Goal: Task Accomplishment & Management: Manage account settings

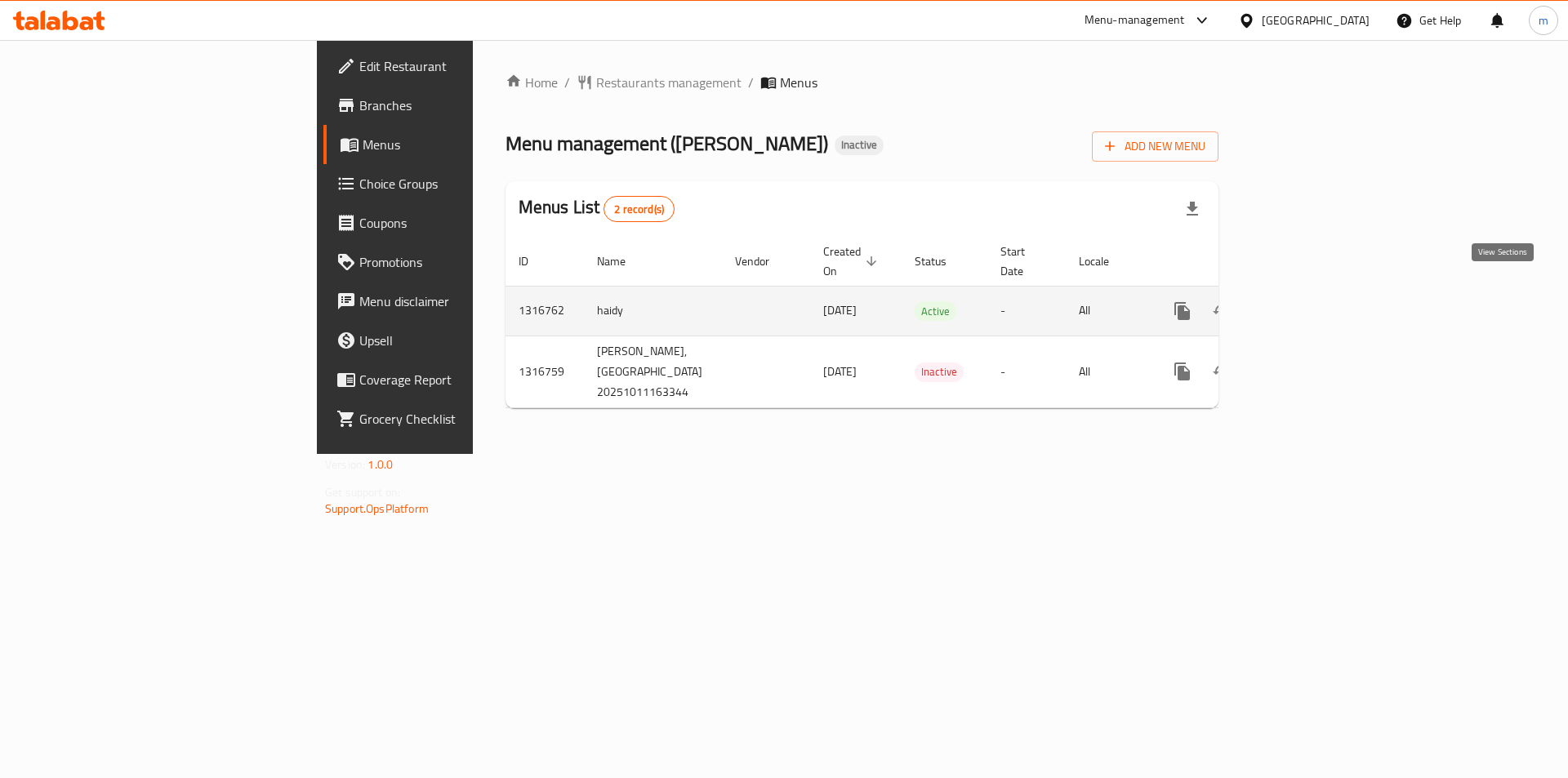
click at [1307, 304] on icon "enhanced table" at bounding box center [1300, 311] width 15 height 15
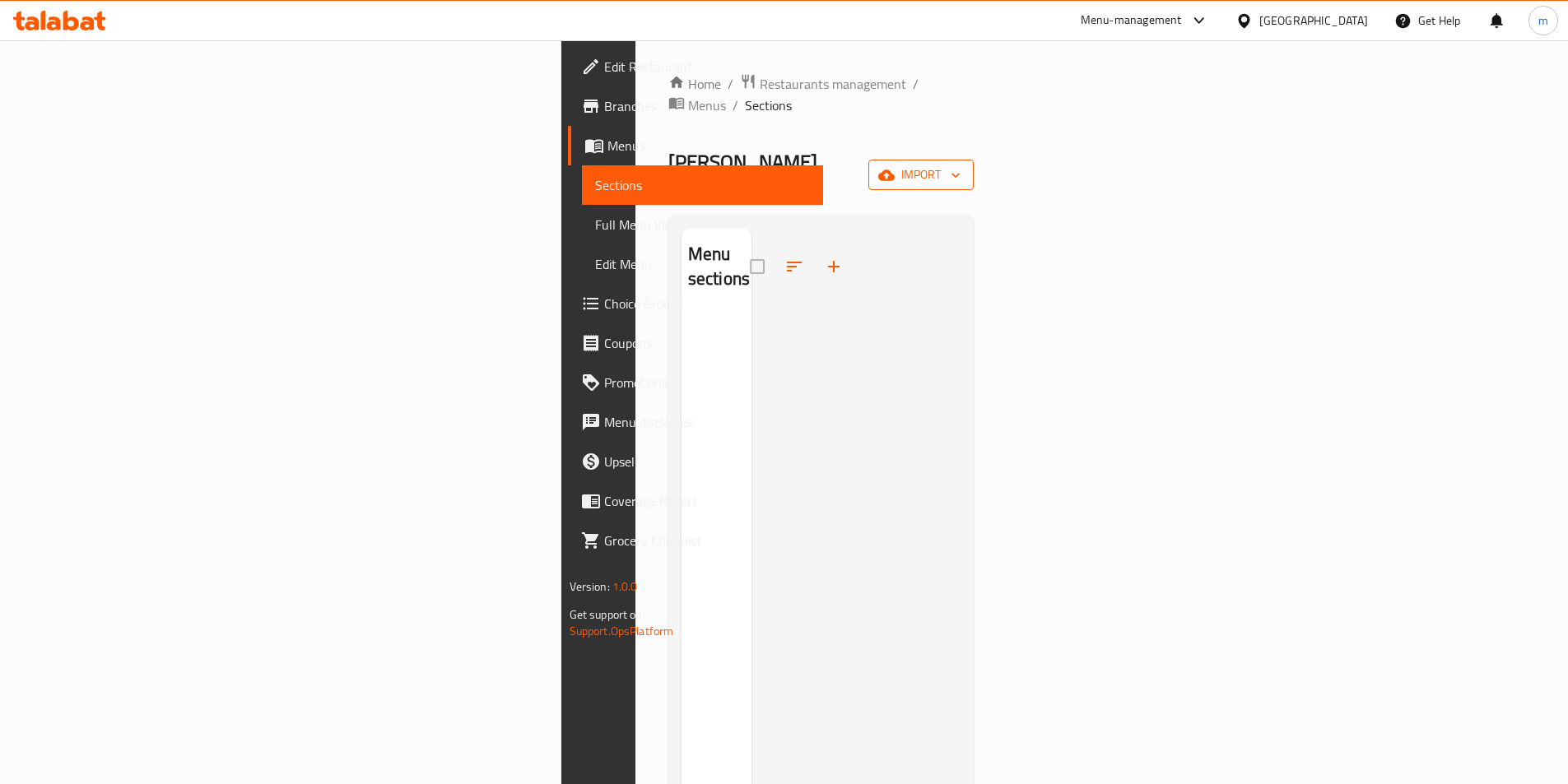
click at [961, 164] on span "import" at bounding box center [921, 174] width 79 height 20
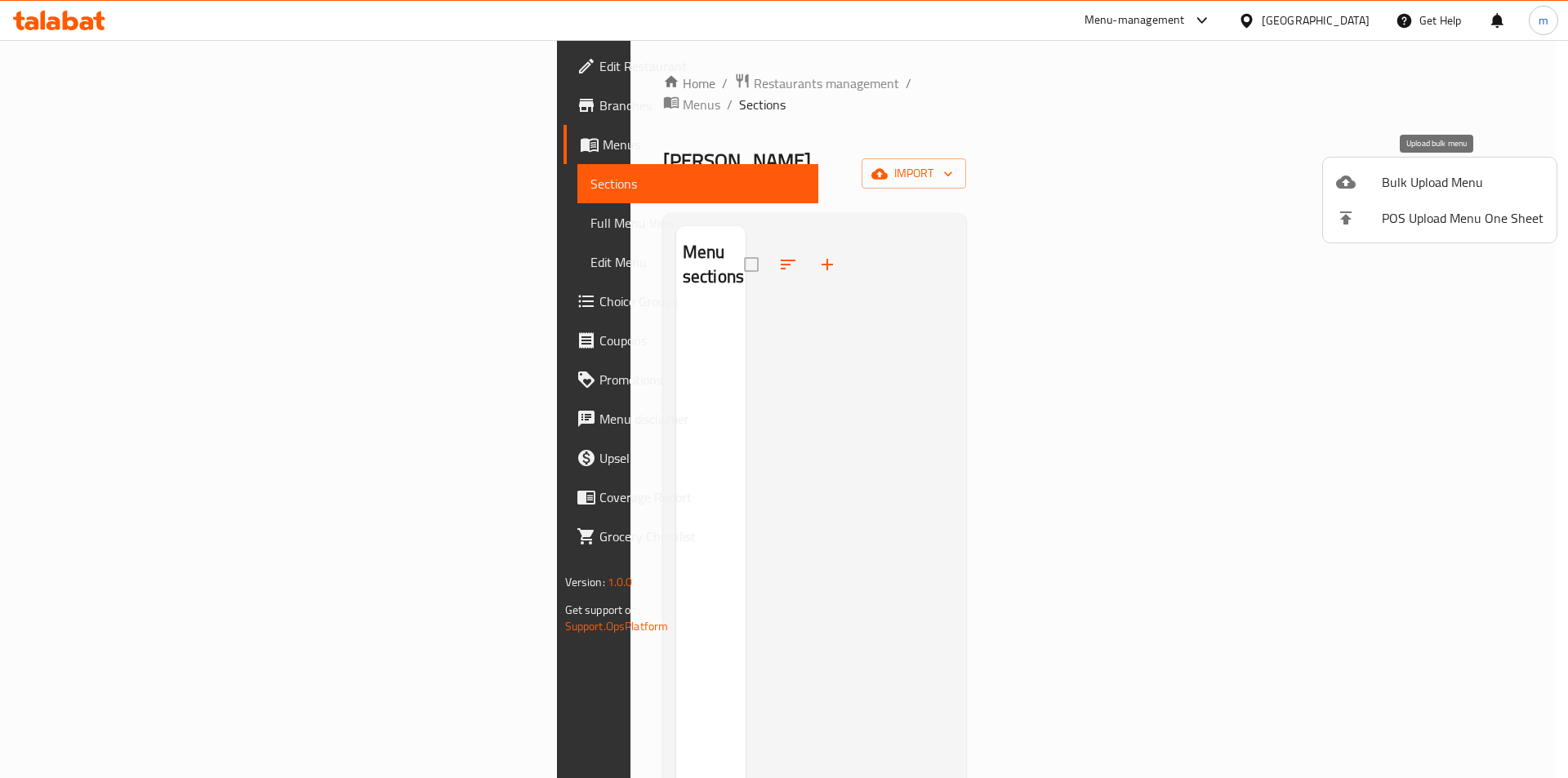
click at [1445, 178] on span "Bulk Upload Menu" at bounding box center [1462, 181] width 162 height 19
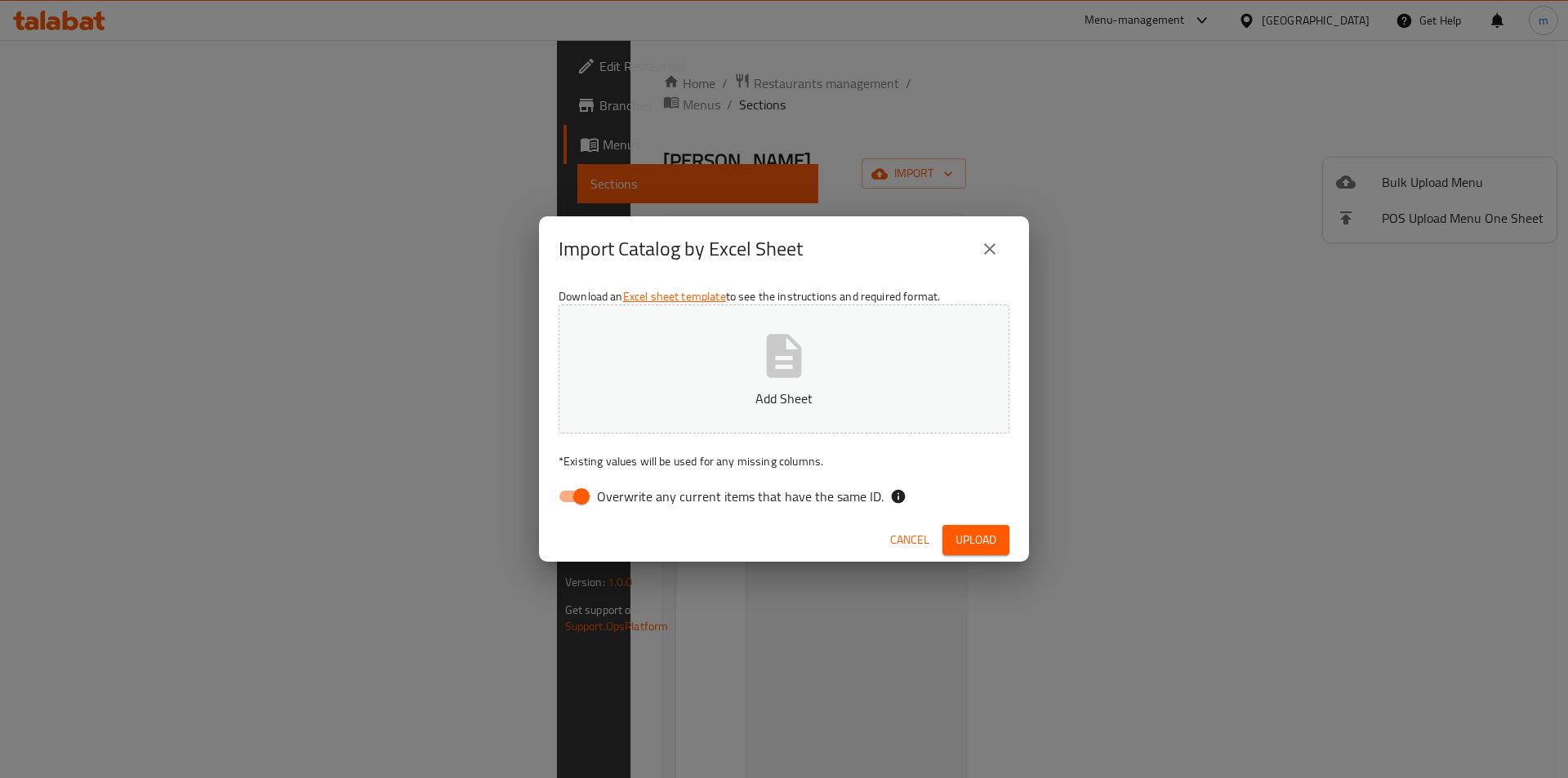
click at [572, 504] on input "Overwrite any current items that have the same ID." at bounding box center [581, 496] width 93 height 31
checkbox input "false"
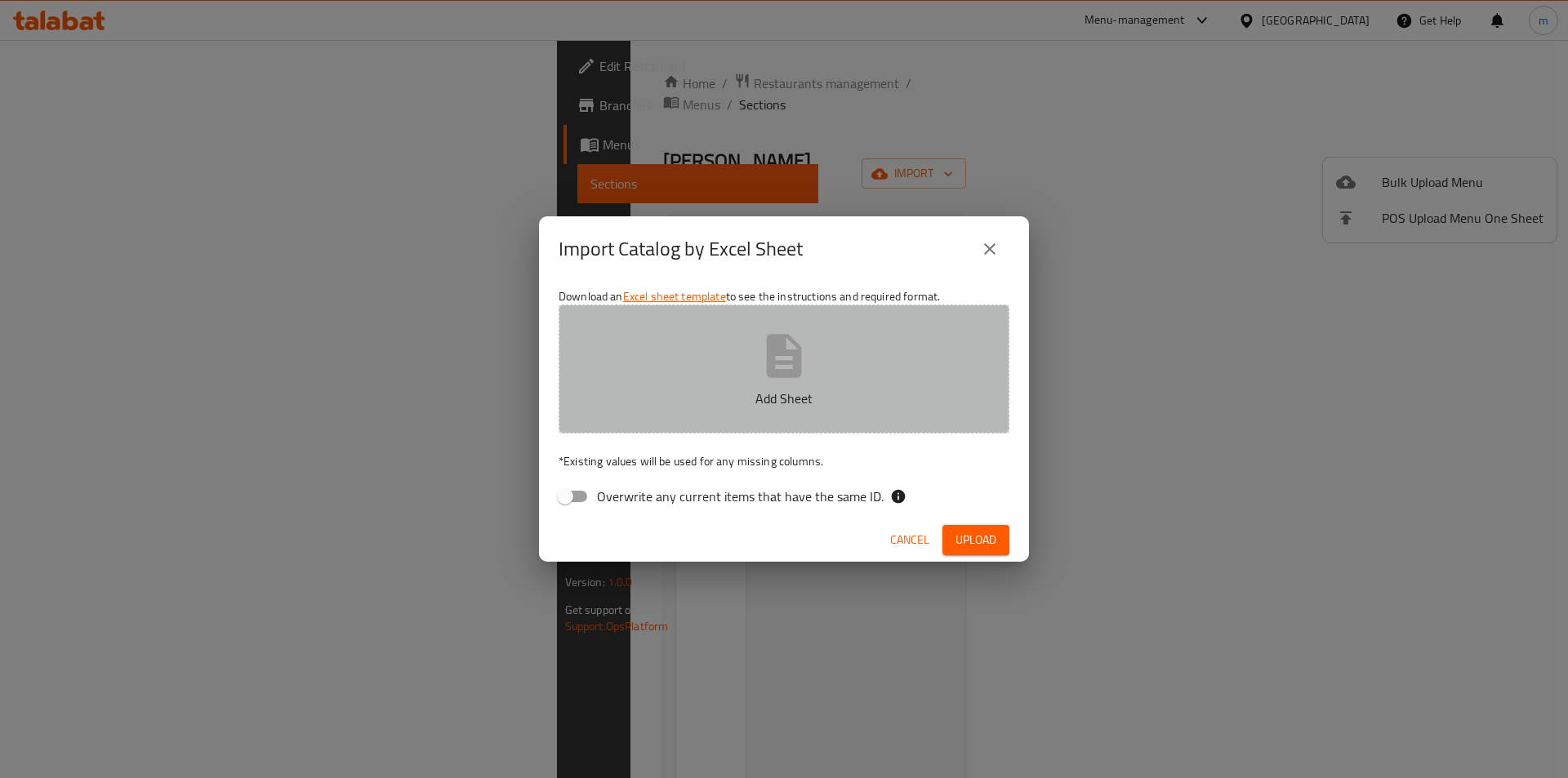
click at [777, 357] on icon "button" at bounding box center [784, 355] width 52 height 52
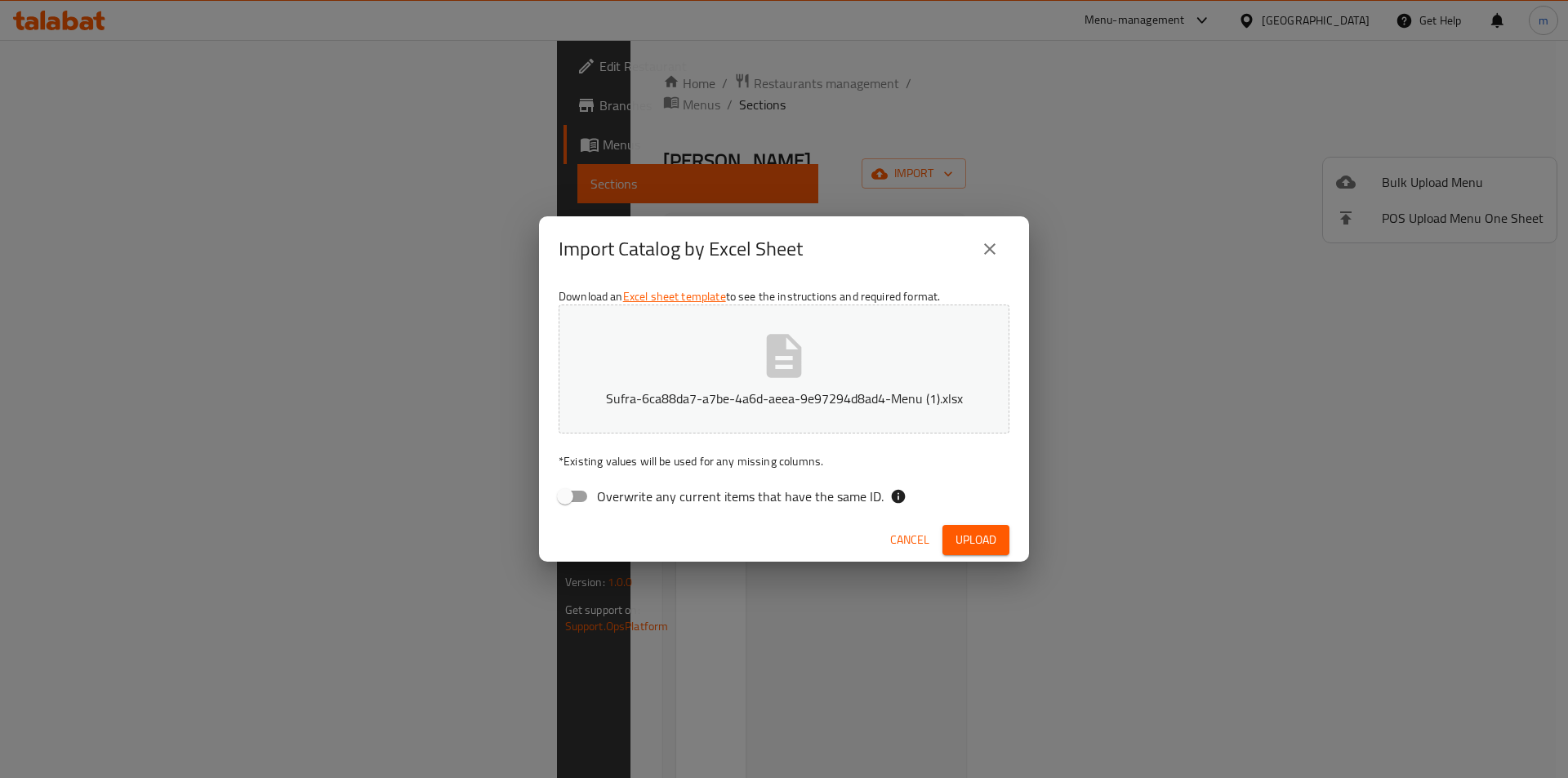
click at [981, 533] on span "Upload" at bounding box center [976, 540] width 41 height 20
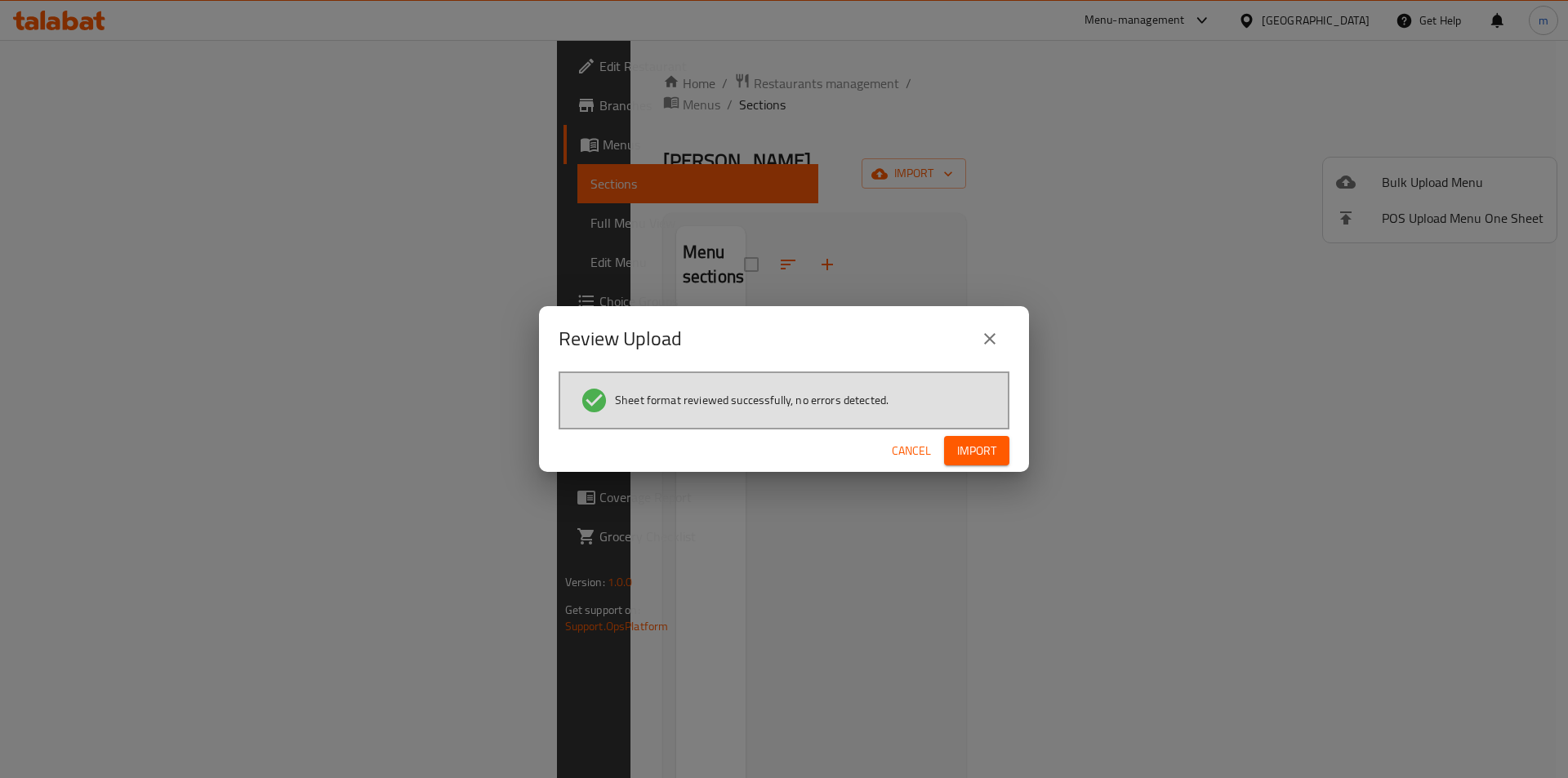
click at [986, 455] on span "Import" at bounding box center [976, 451] width 39 height 20
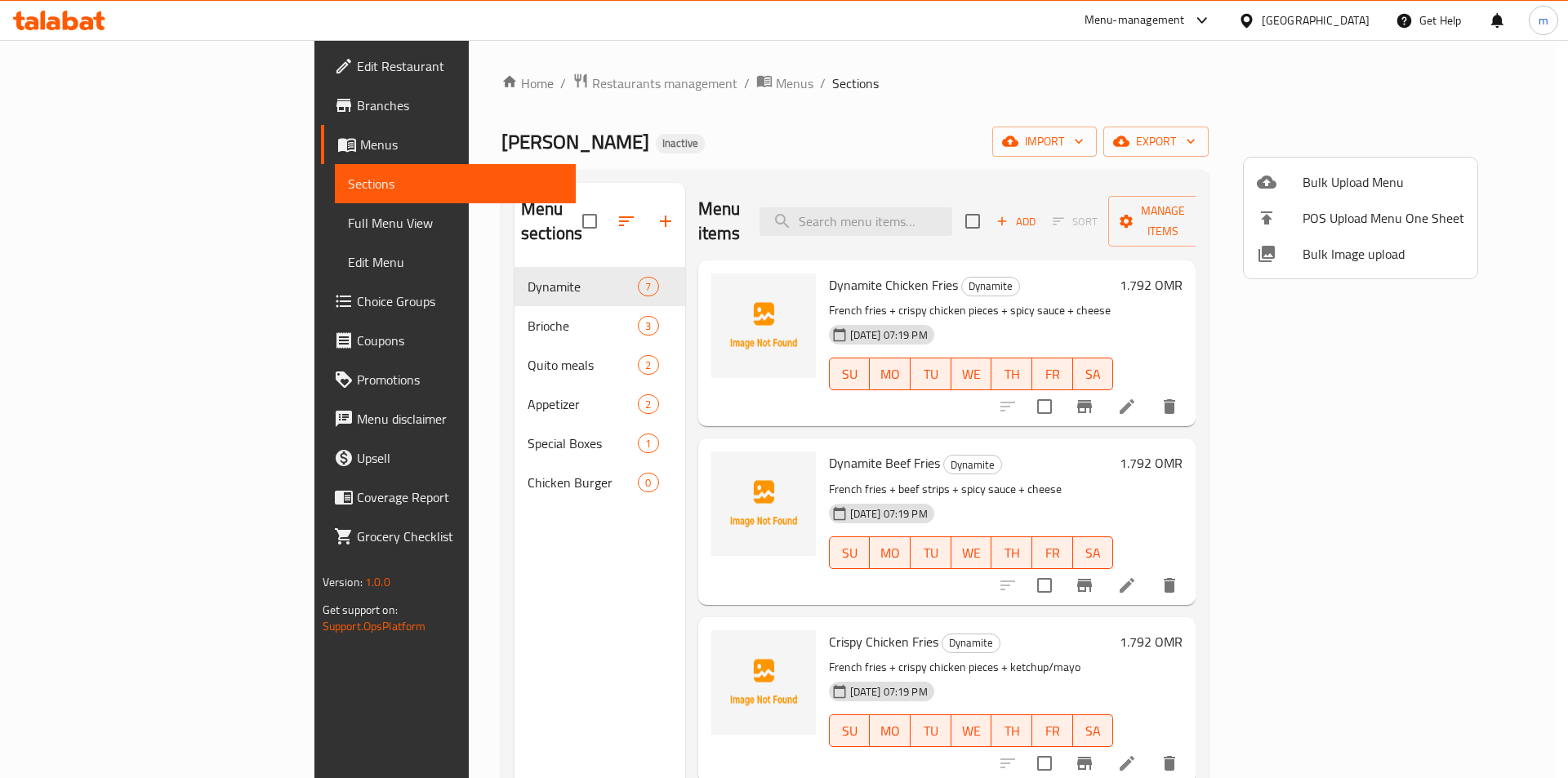
click at [80, 307] on div at bounding box center [784, 389] width 1568 height 778
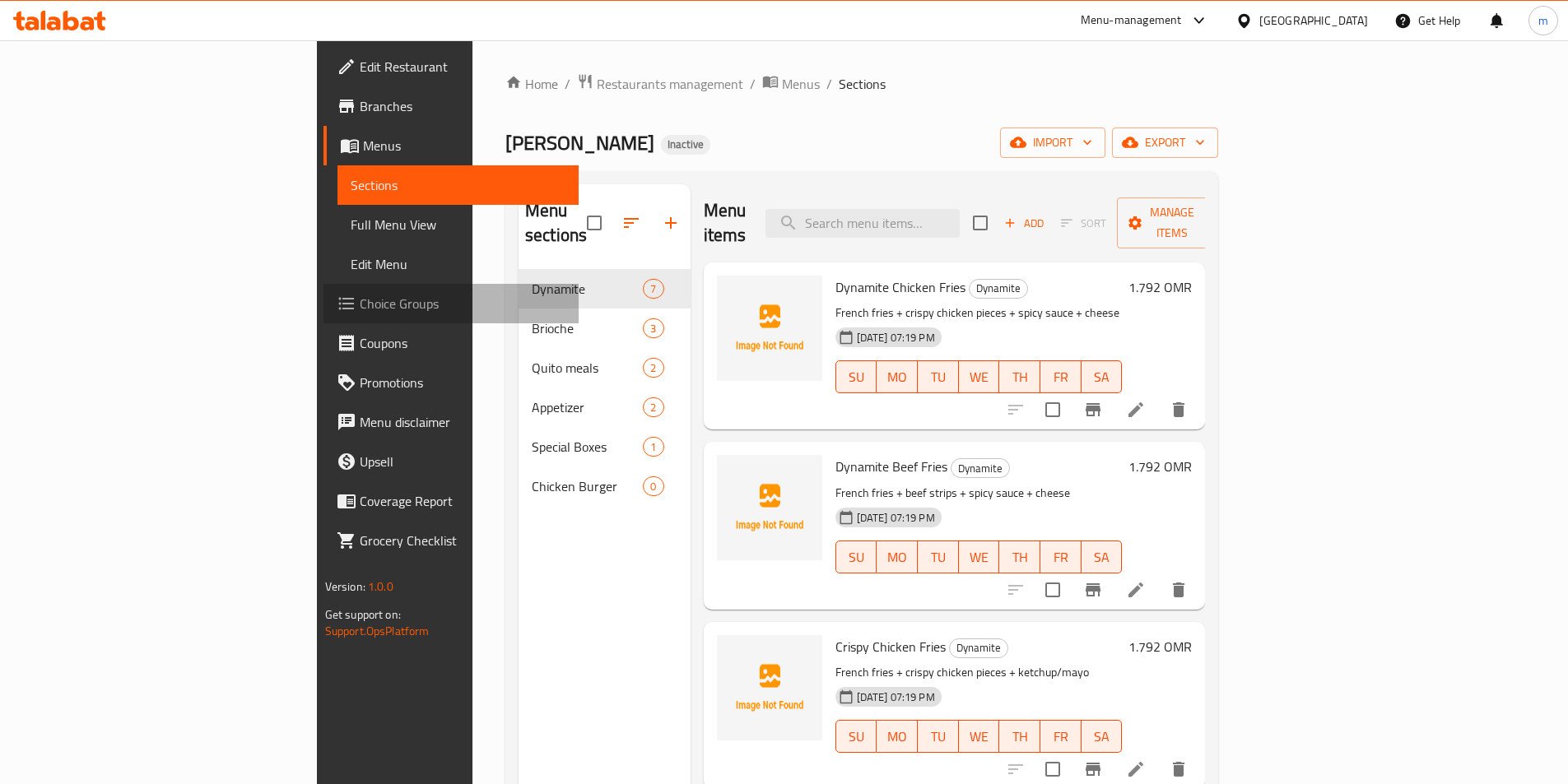
click at [360, 309] on span "Choice Groups" at bounding box center [462, 303] width 206 height 19
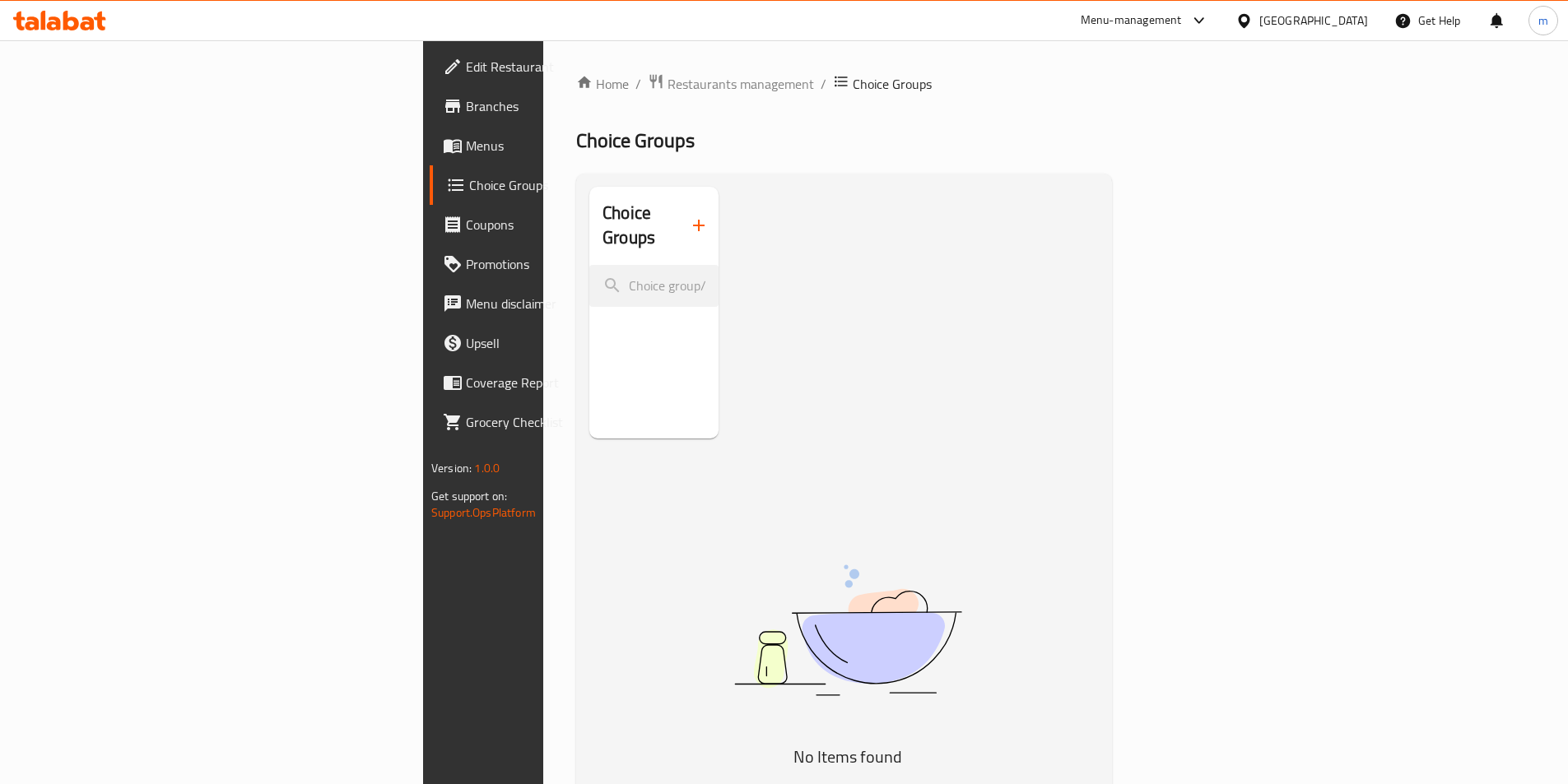
click at [689, 216] on icon "button" at bounding box center [699, 225] width 19 height 19
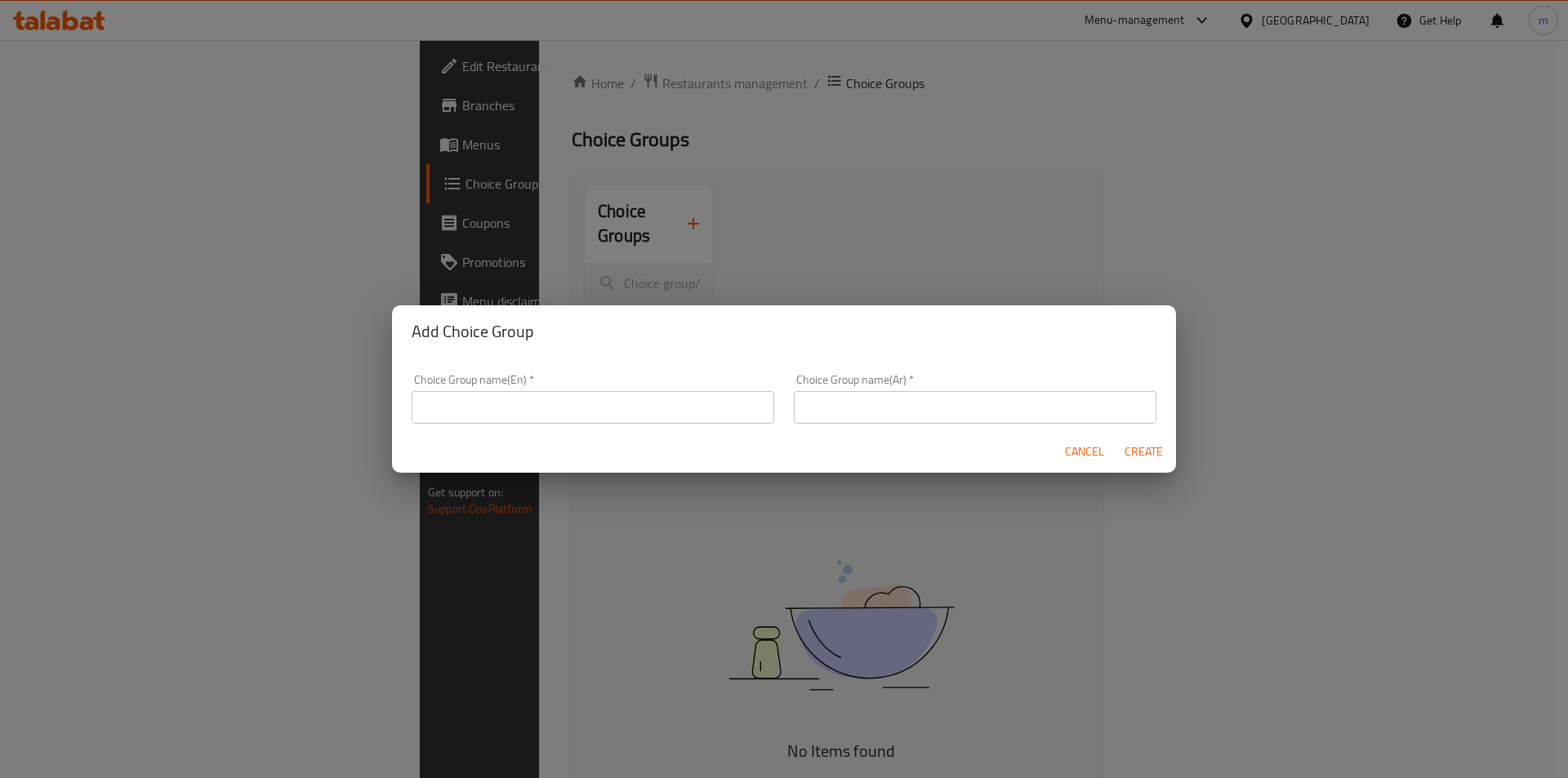
click at [504, 399] on input "text" at bounding box center [593, 407] width 362 height 33
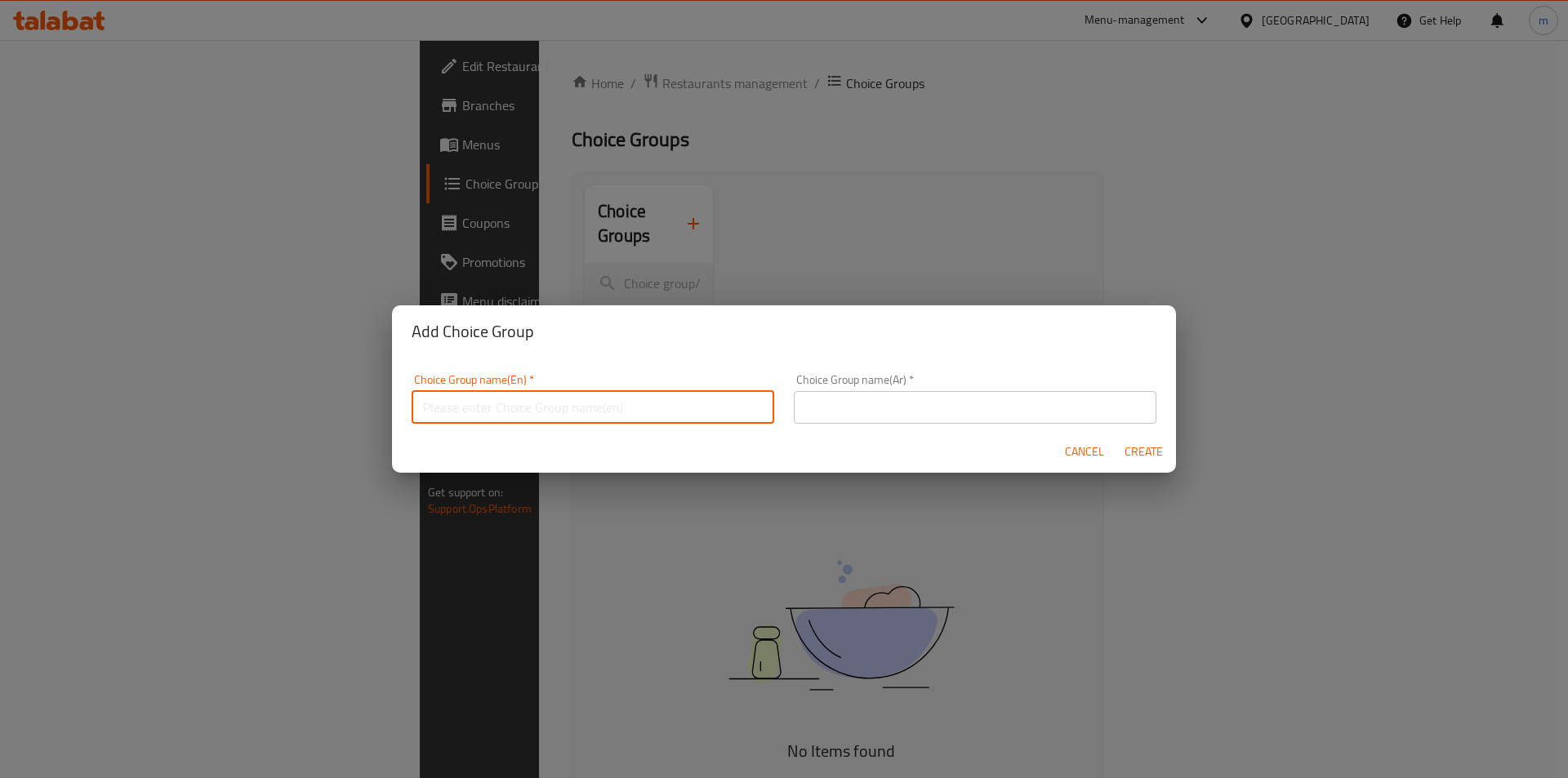
type input "Your Choice of:00"
click at [863, 409] on input "text" at bounding box center [975, 407] width 362 height 33
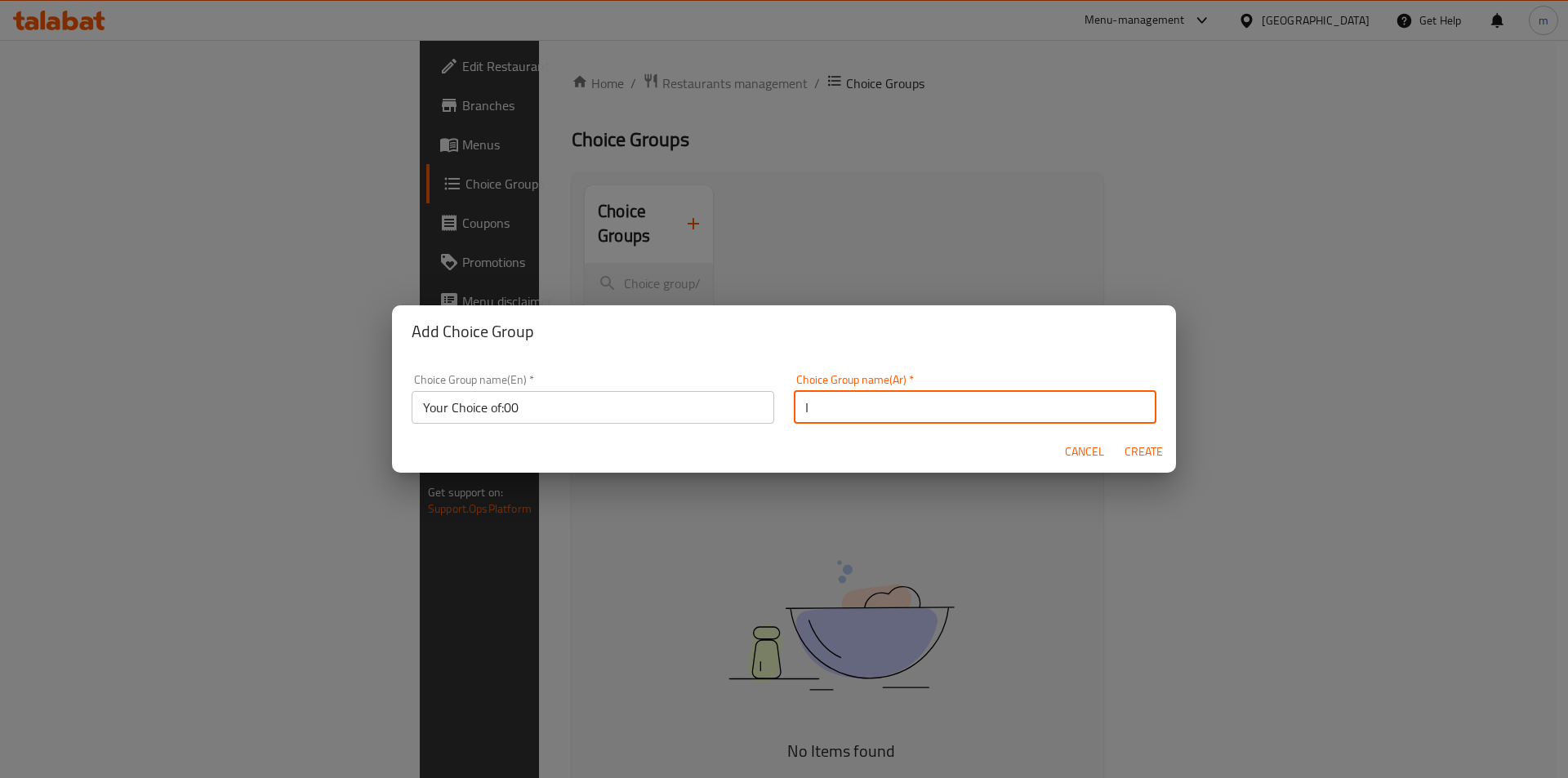
type input "اختيارك من:"
drag, startPoint x: 1137, startPoint y: 447, endPoint x: 1044, endPoint y: 452, distance: 93.1
click at [1138, 447] on span "Create" at bounding box center [1142, 452] width 39 height 20
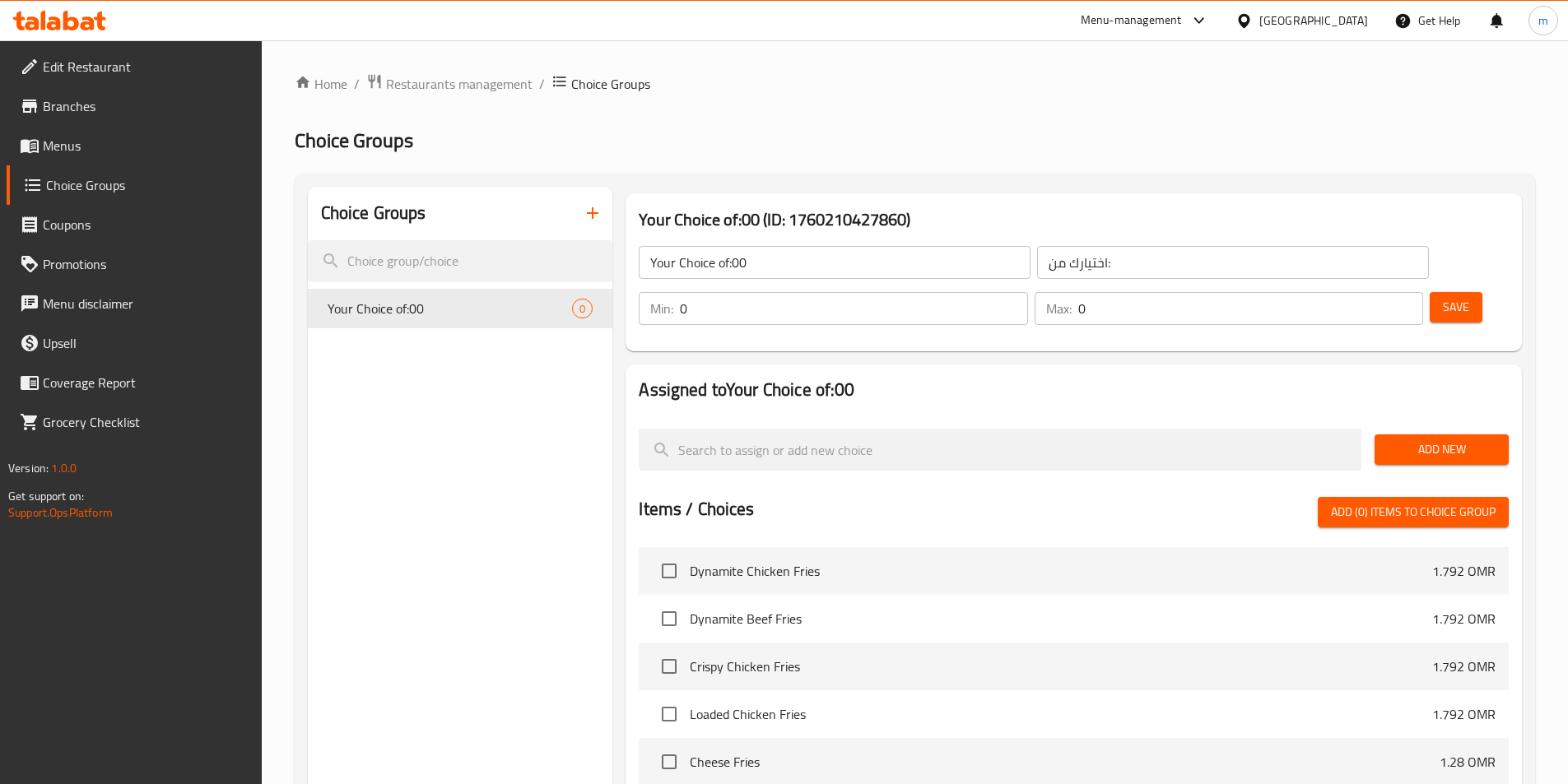
click at [796, 255] on input "Your Choice of:00" at bounding box center [834, 263] width 392 height 33
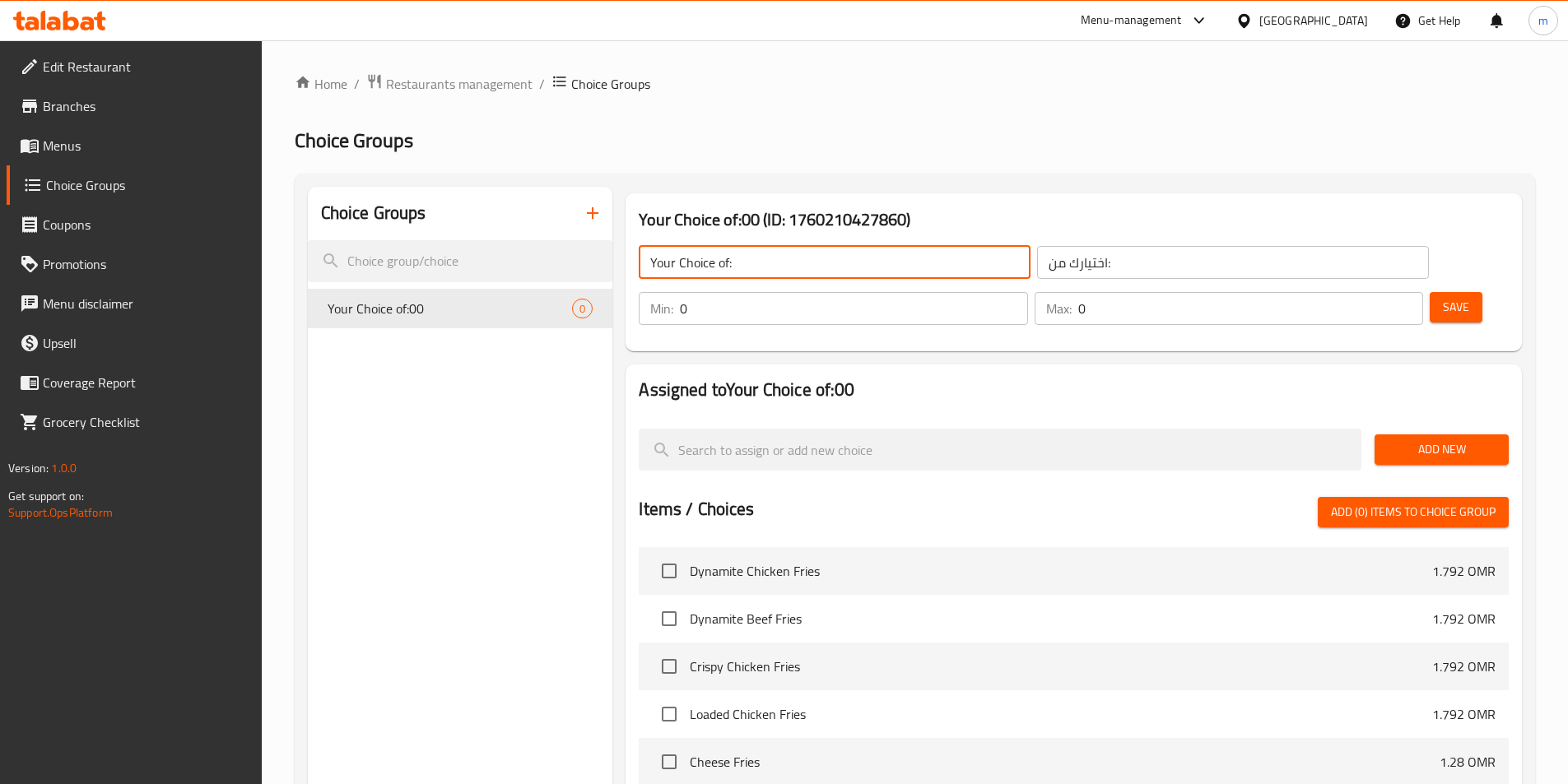
type input "Your Choice of:"
click at [1451, 439] on span "Add New" at bounding box center [1442, 449] width 108 height 20
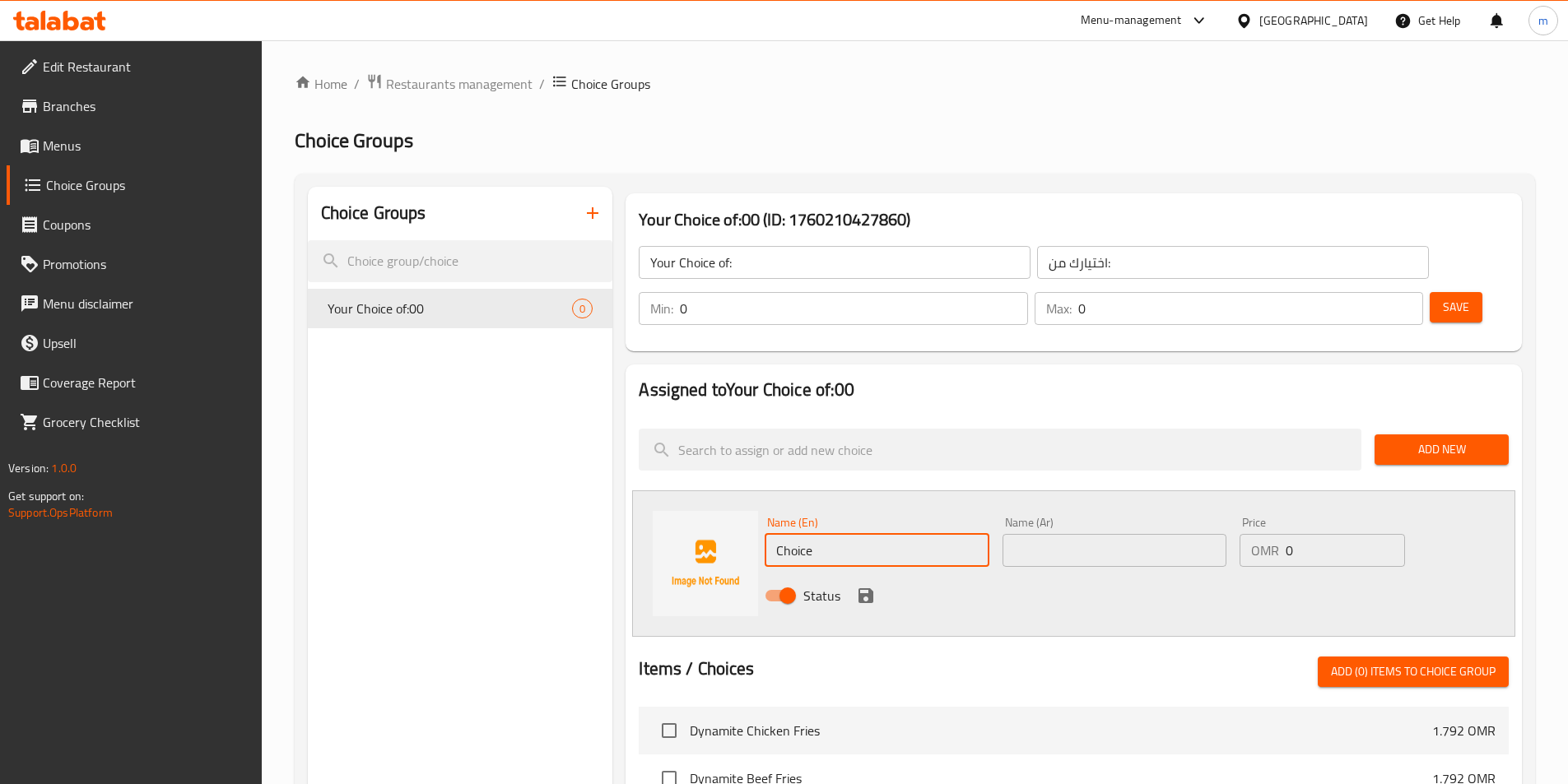
click at [928, 534] on input "Choice" at bounding box center [877, 551] width 224 height 33
click at [832, 534] on input "Choice" at bounding box center [877, 551] width 224 height 33
paste input "ketchup"
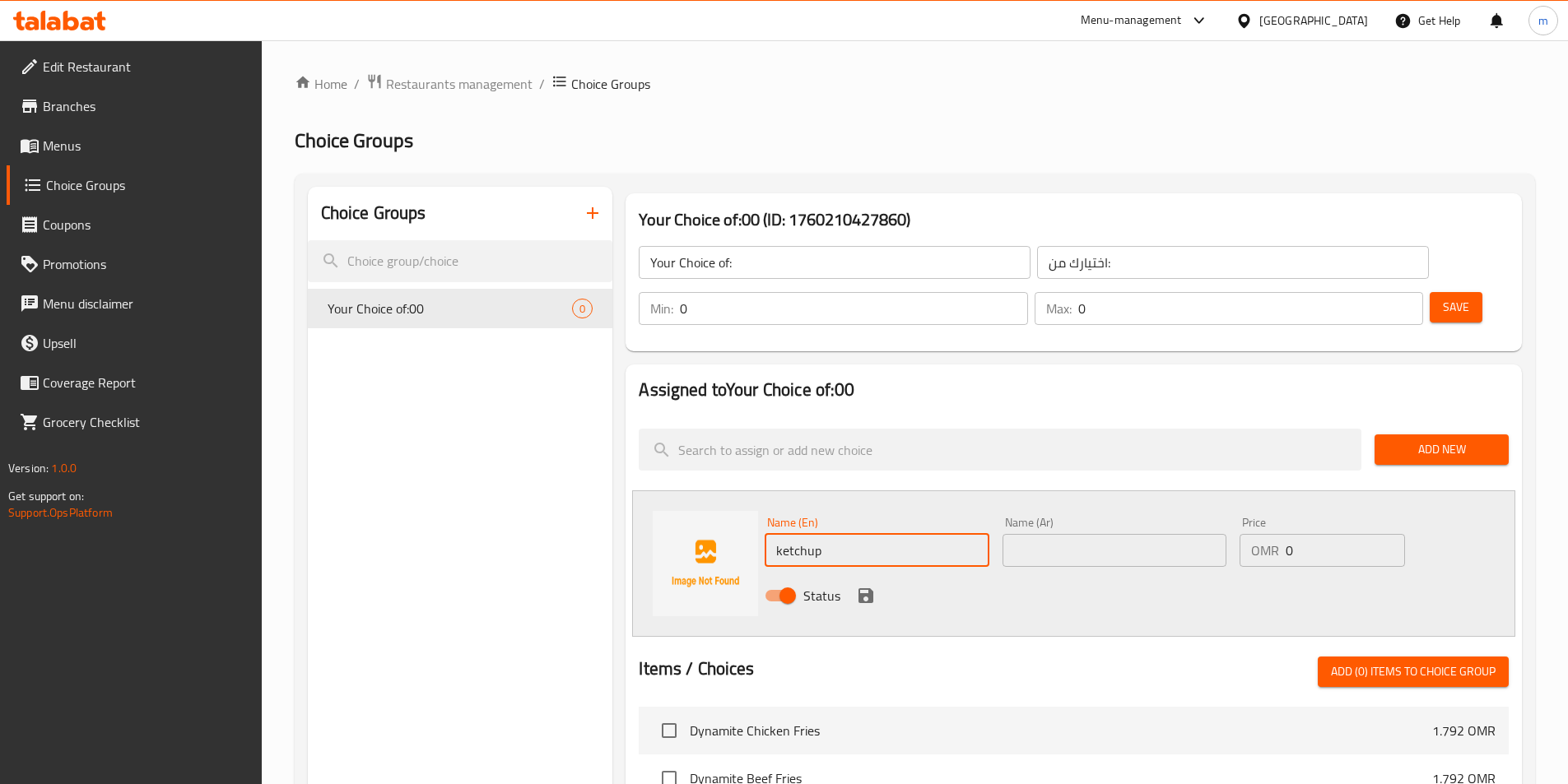
type input "ketchup"
click at [1125, 534] on input "text" at bounding box center [1114, 551] width 224 height 33
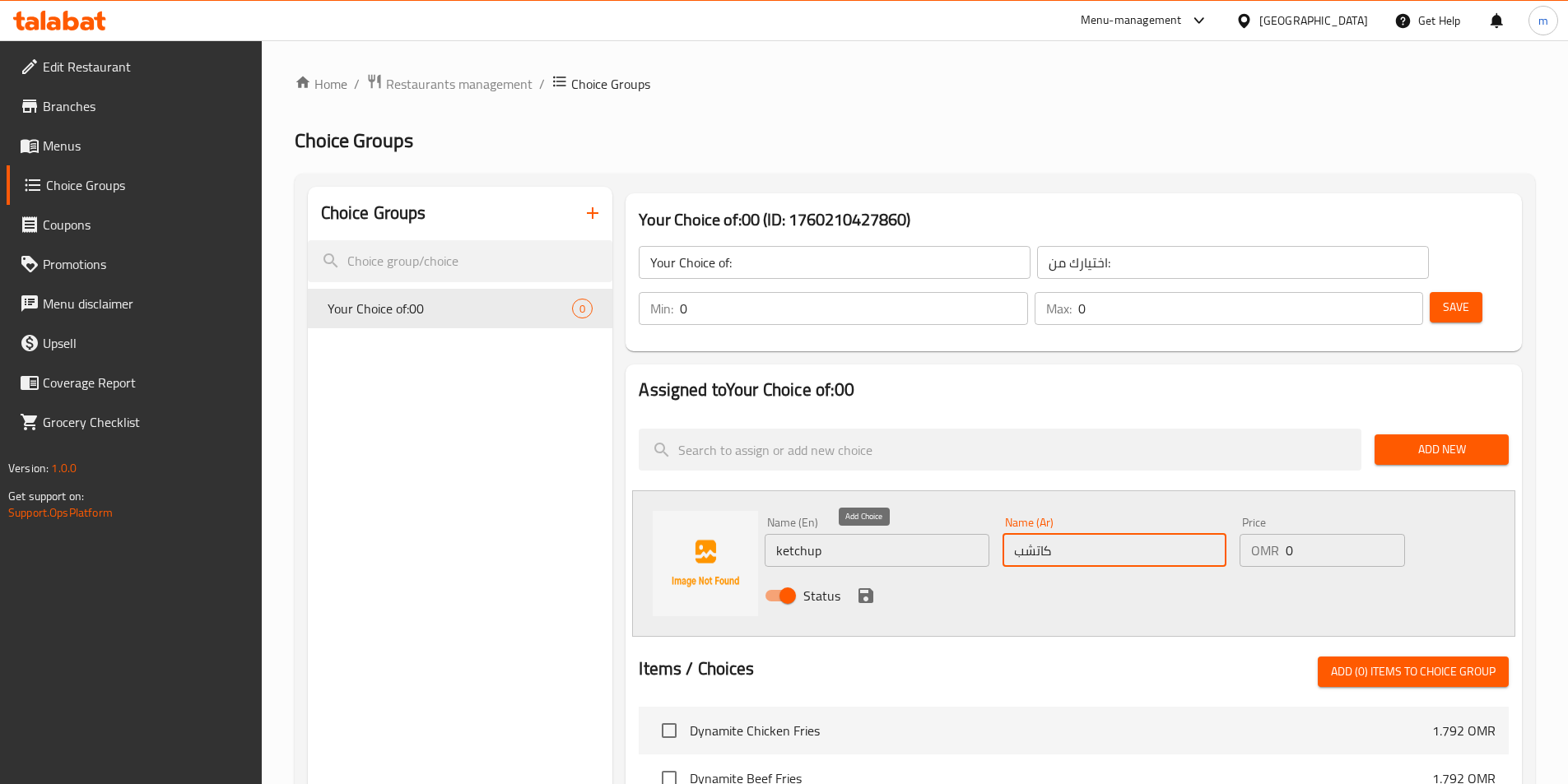
type input "كاتشب"
click at [861, 588] on icon "save" at bounding box center [866, 596] width 15 height 15
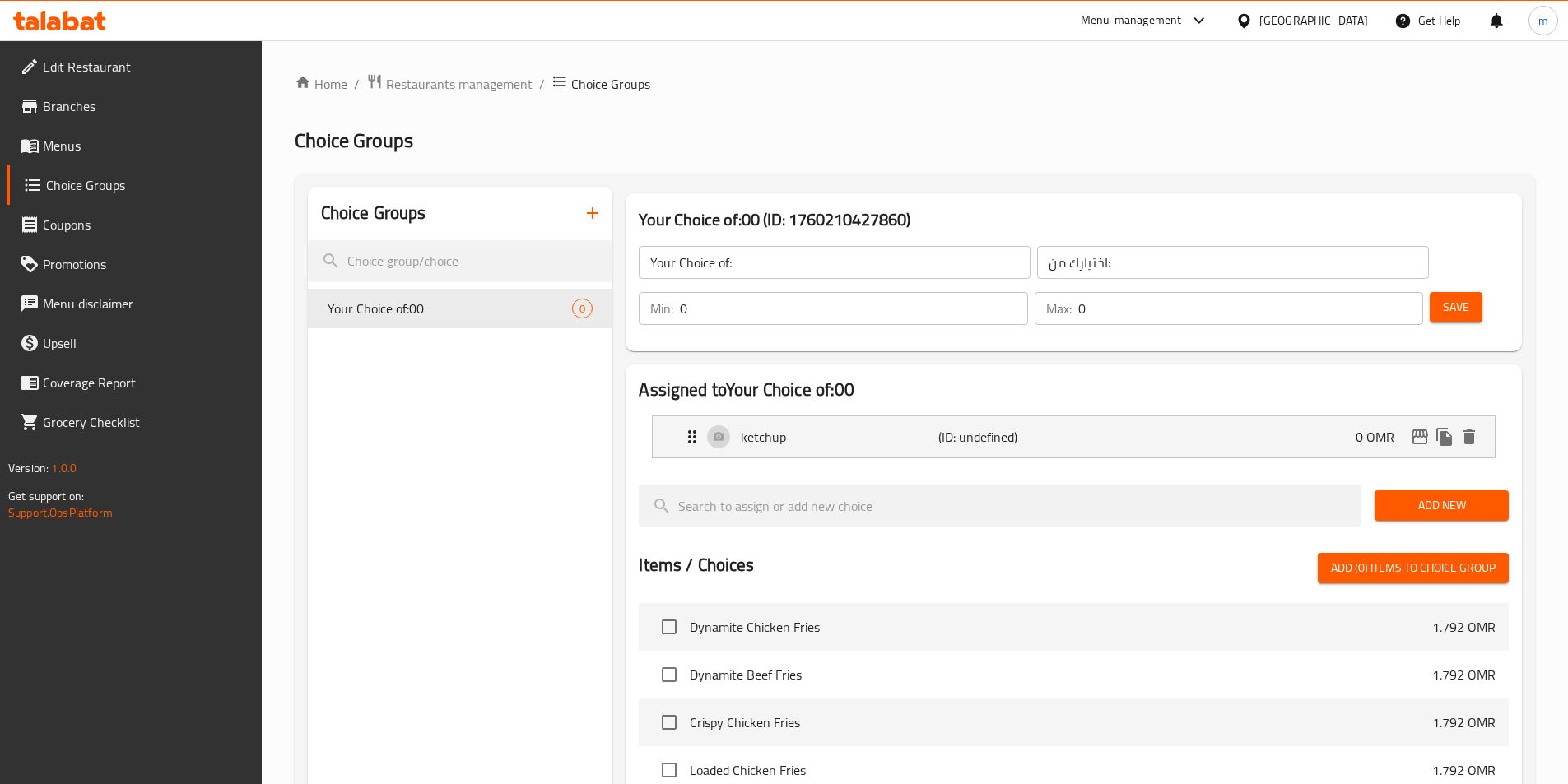
click at [1421, 495] on span "Add New" at bounding box center [1442, 505] width 108 height 20
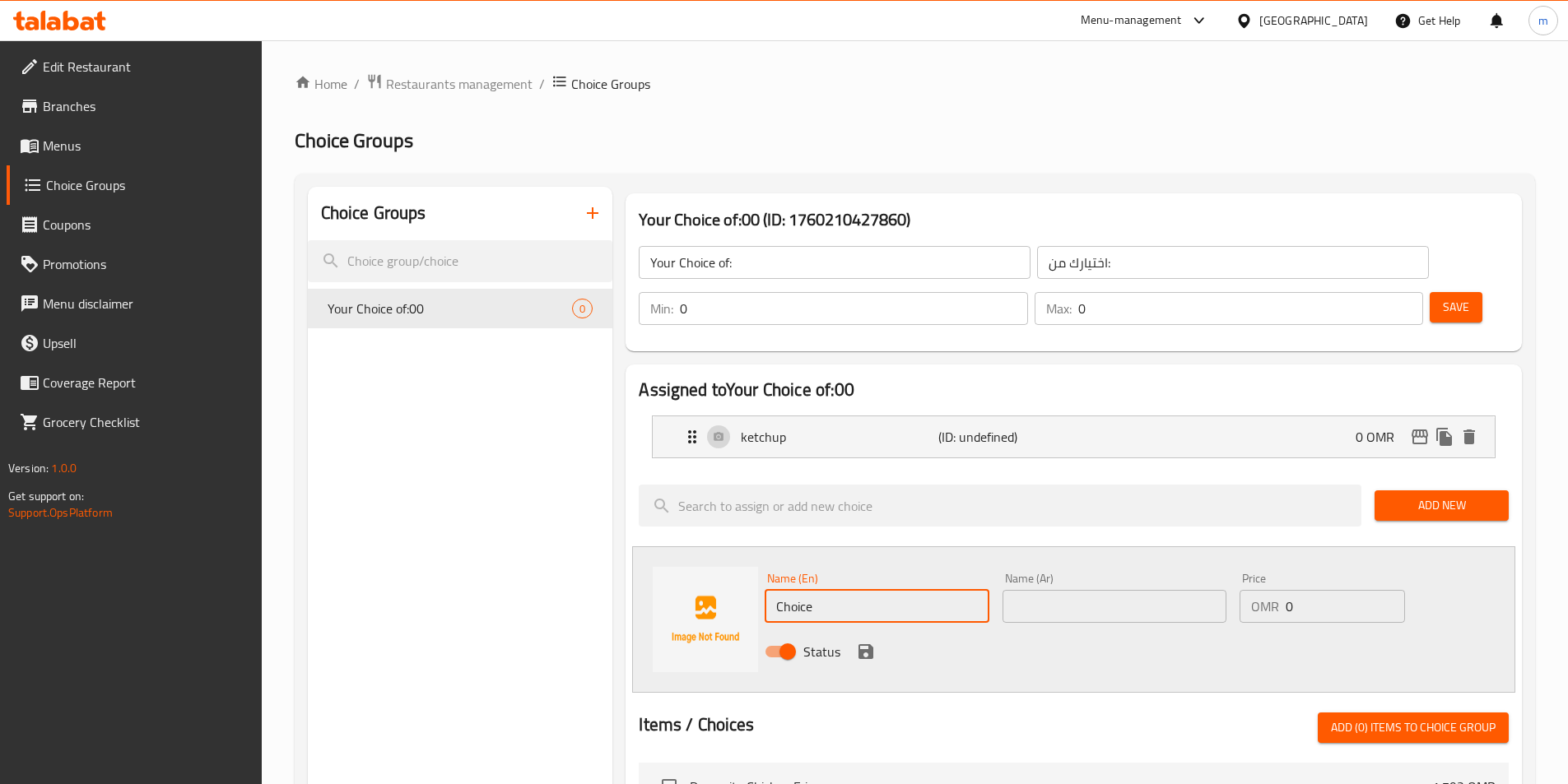
click at [841, 590] on input "Choice" at bounding box center [877, 607] width 224 height 33
type input "ة"
type input "Mayo"
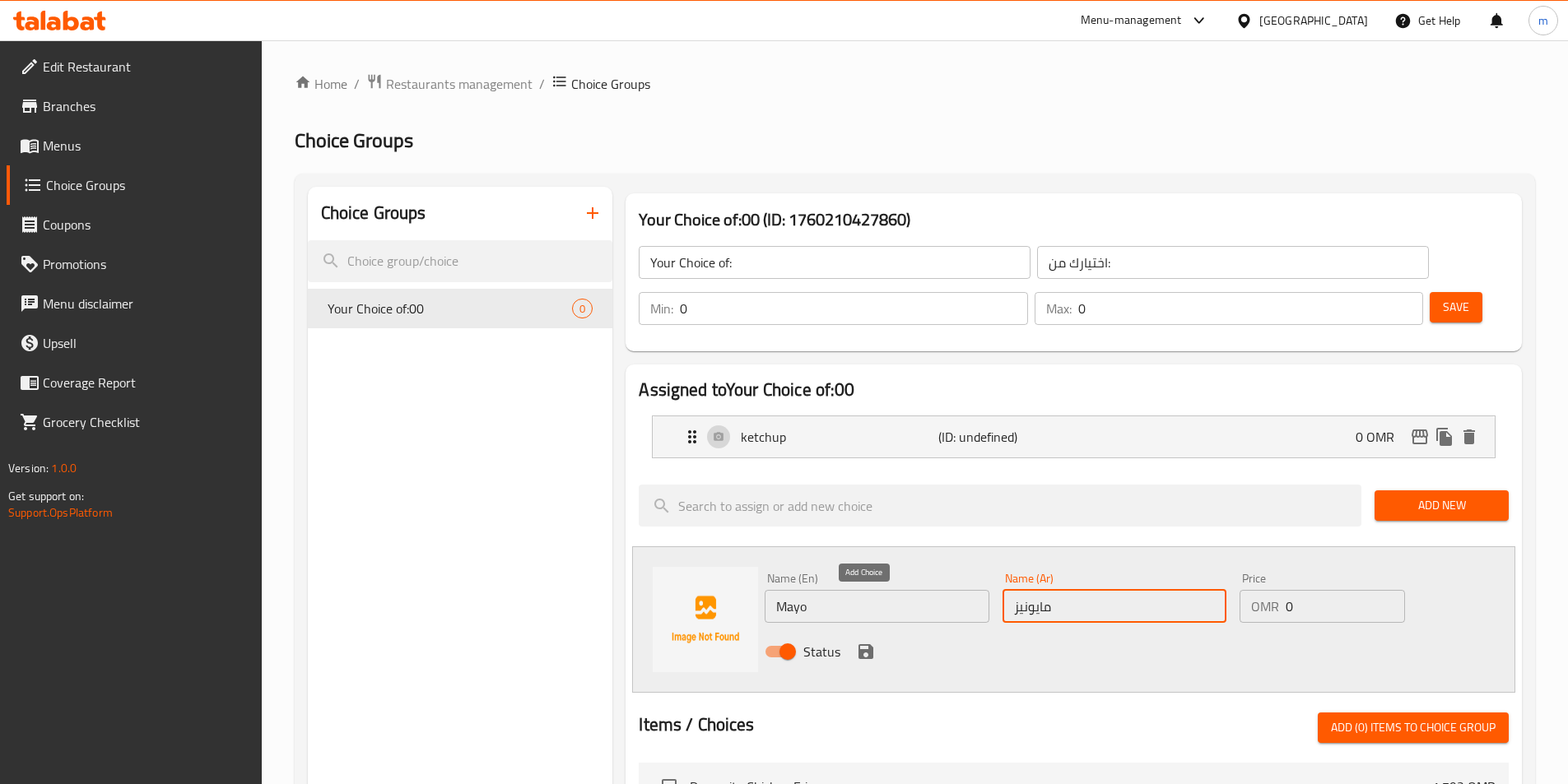
type input "مايونيز"
click at [859, 644] on icon "save" at bounding box center [866, 651] width 15 height 15
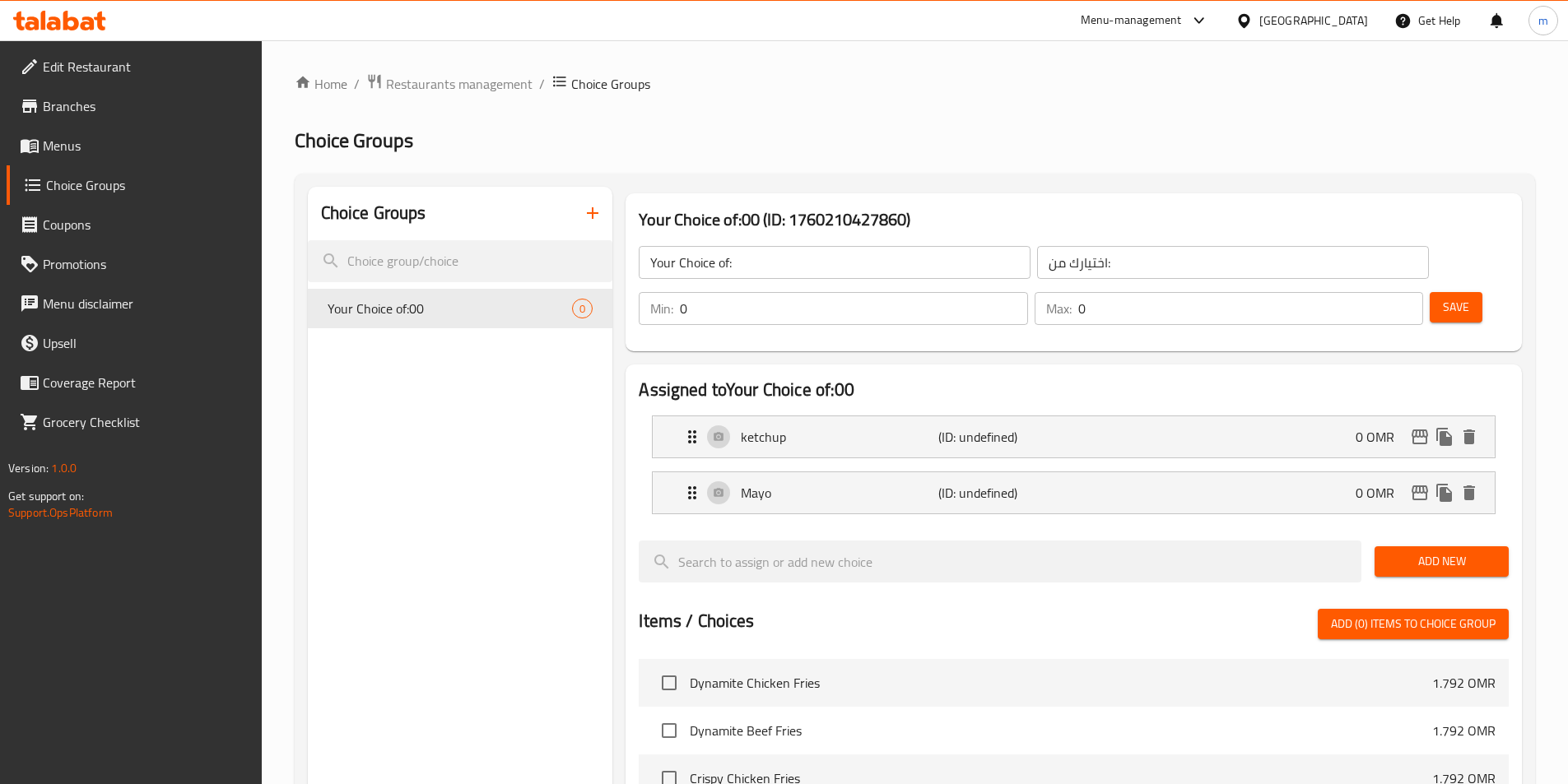
click at [1027, 292] on input "0" at bounding box center [854, 309] width 347 height 33
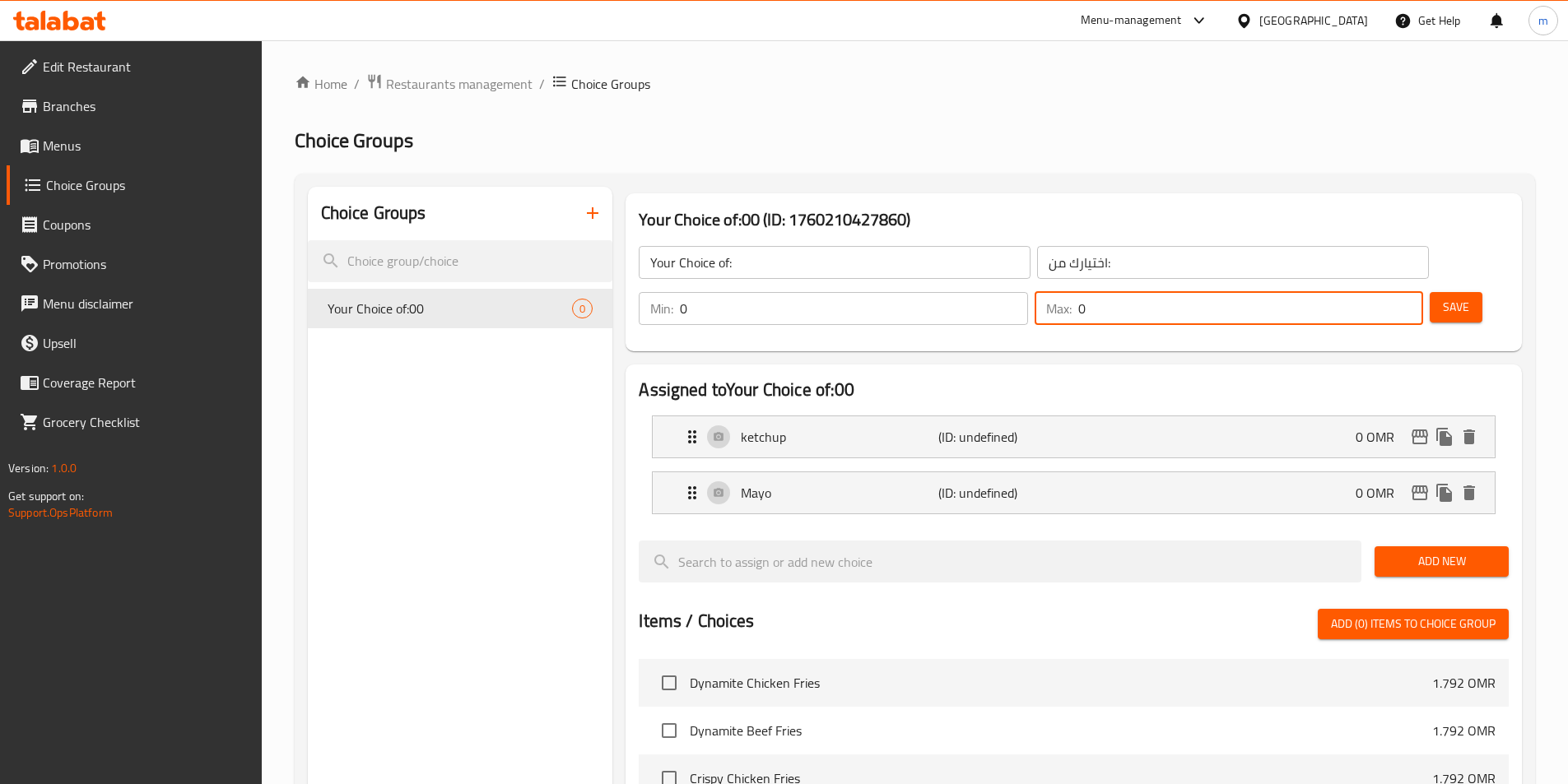
click at [1359, 292] on input "0" at bounding box center [1251, 309] width 345 height 33
type input "1"
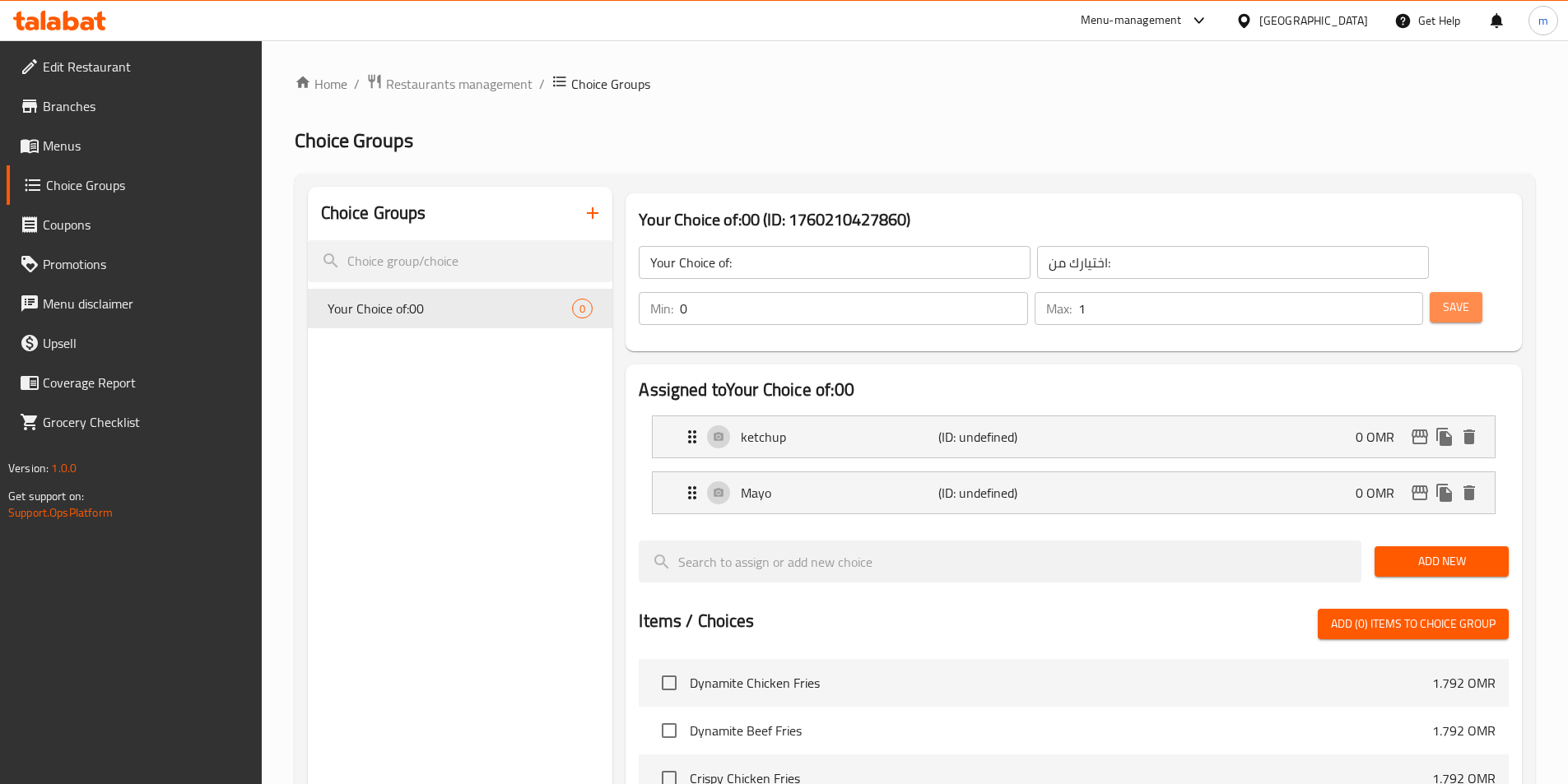
click at [1443, 297] on span "Save" at bounding box center [1456, 307] width 27 height 20
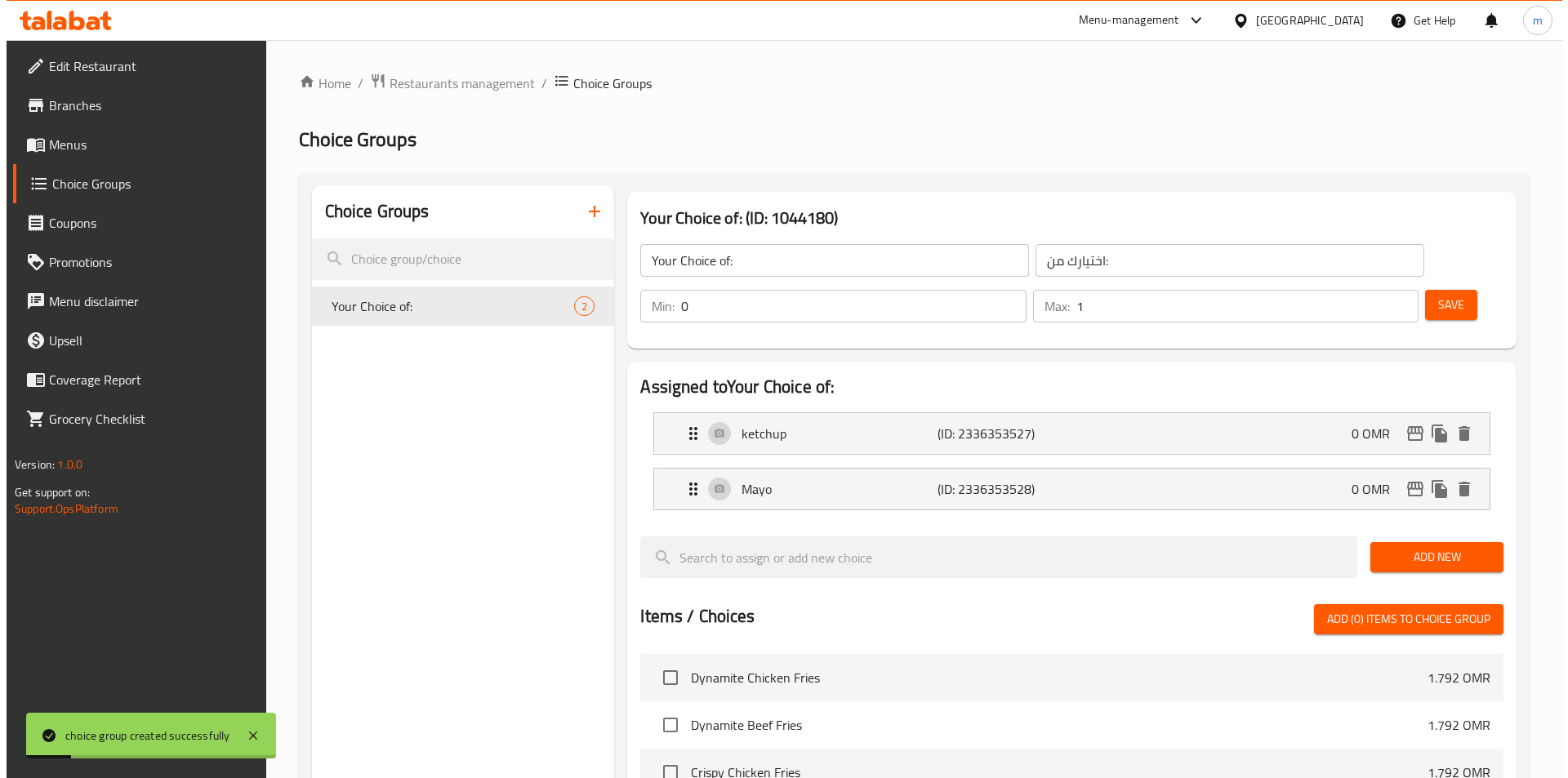
scroll to position [470, 0]
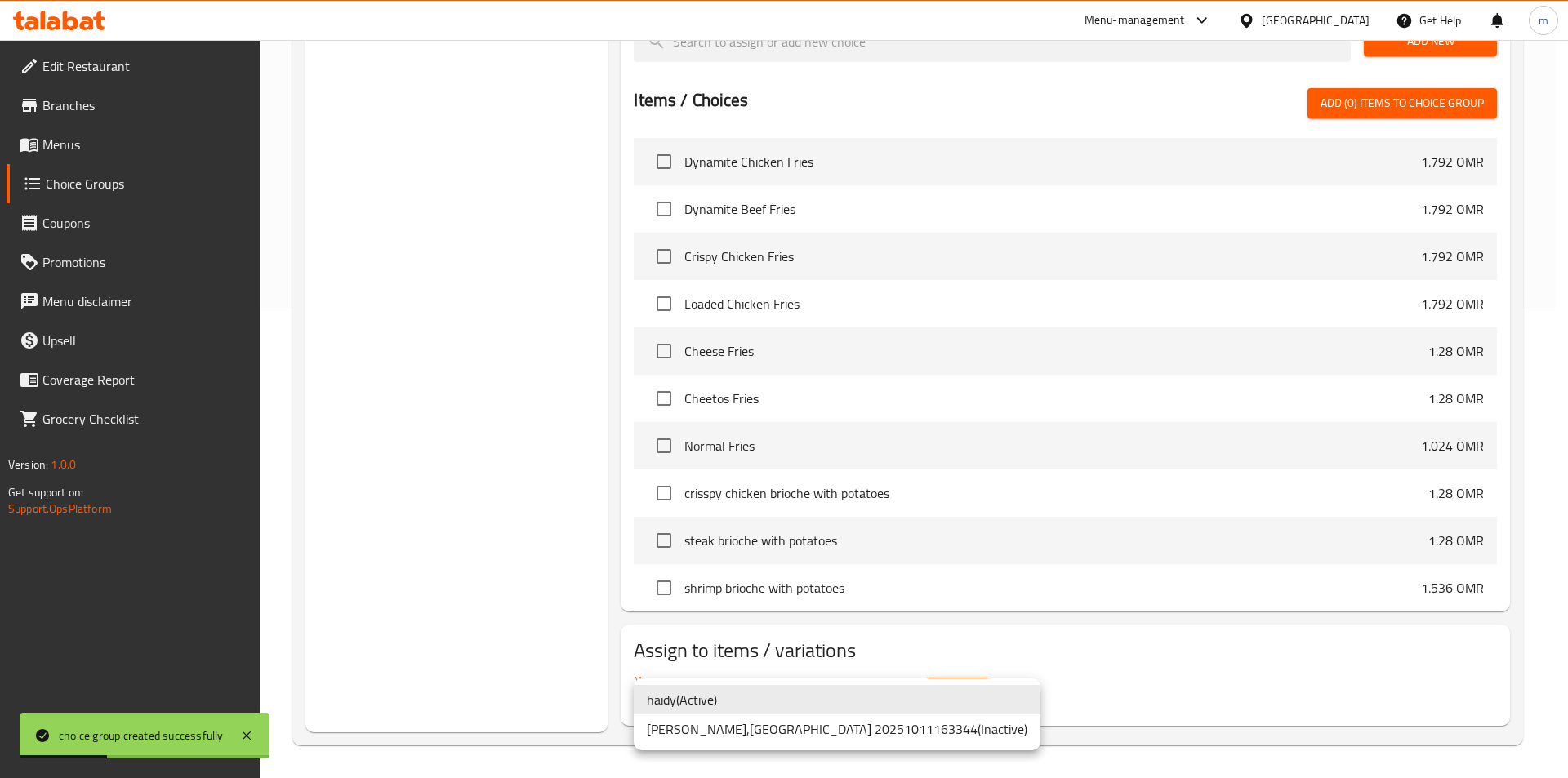
click at [774, 706] on li "haidy ( Active )" at bounding box center [837, 699] width 406 height 29
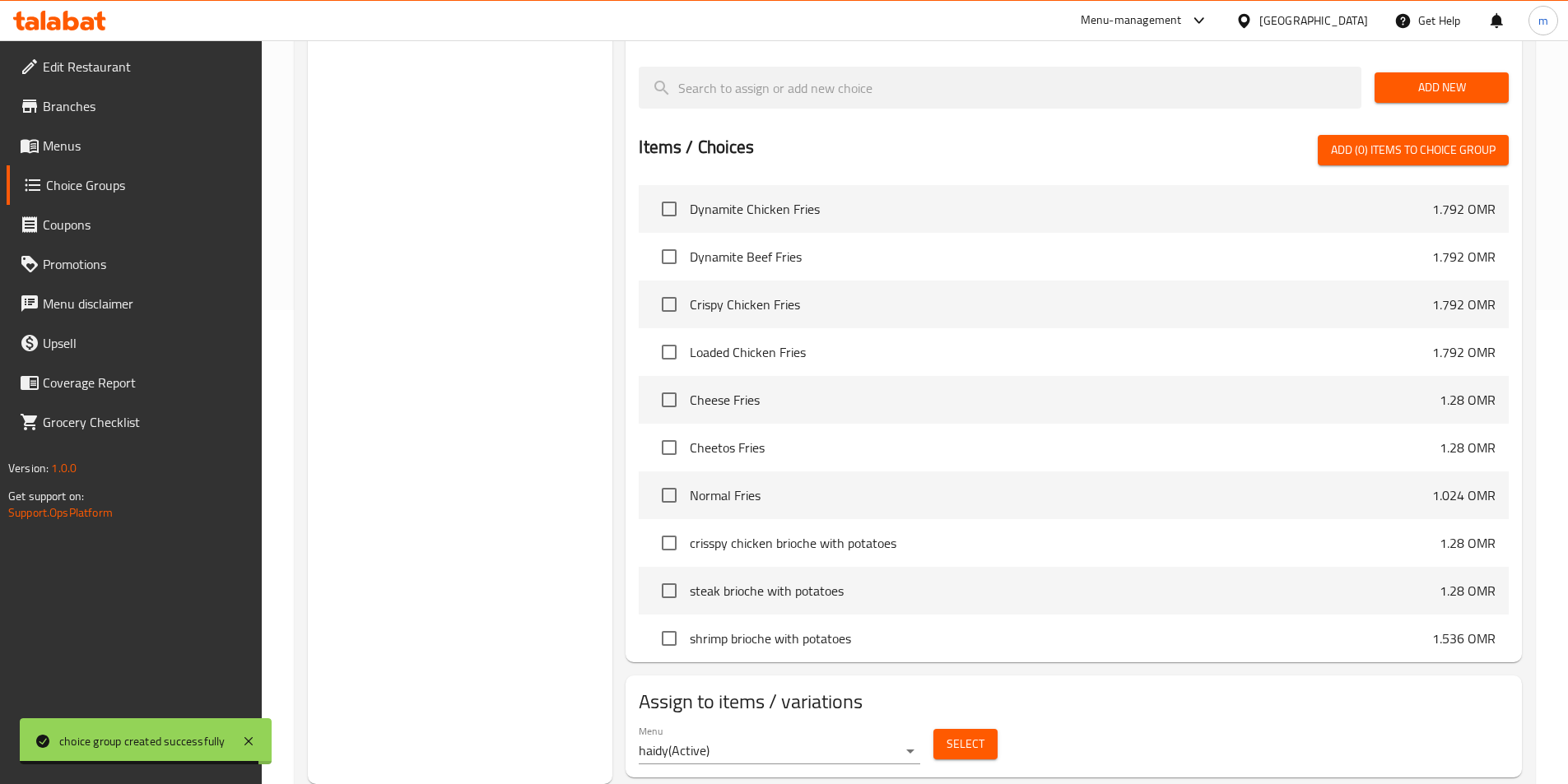
click at [967, 734] on span "Select" at bounding box center [965, 744] width 38 height 20
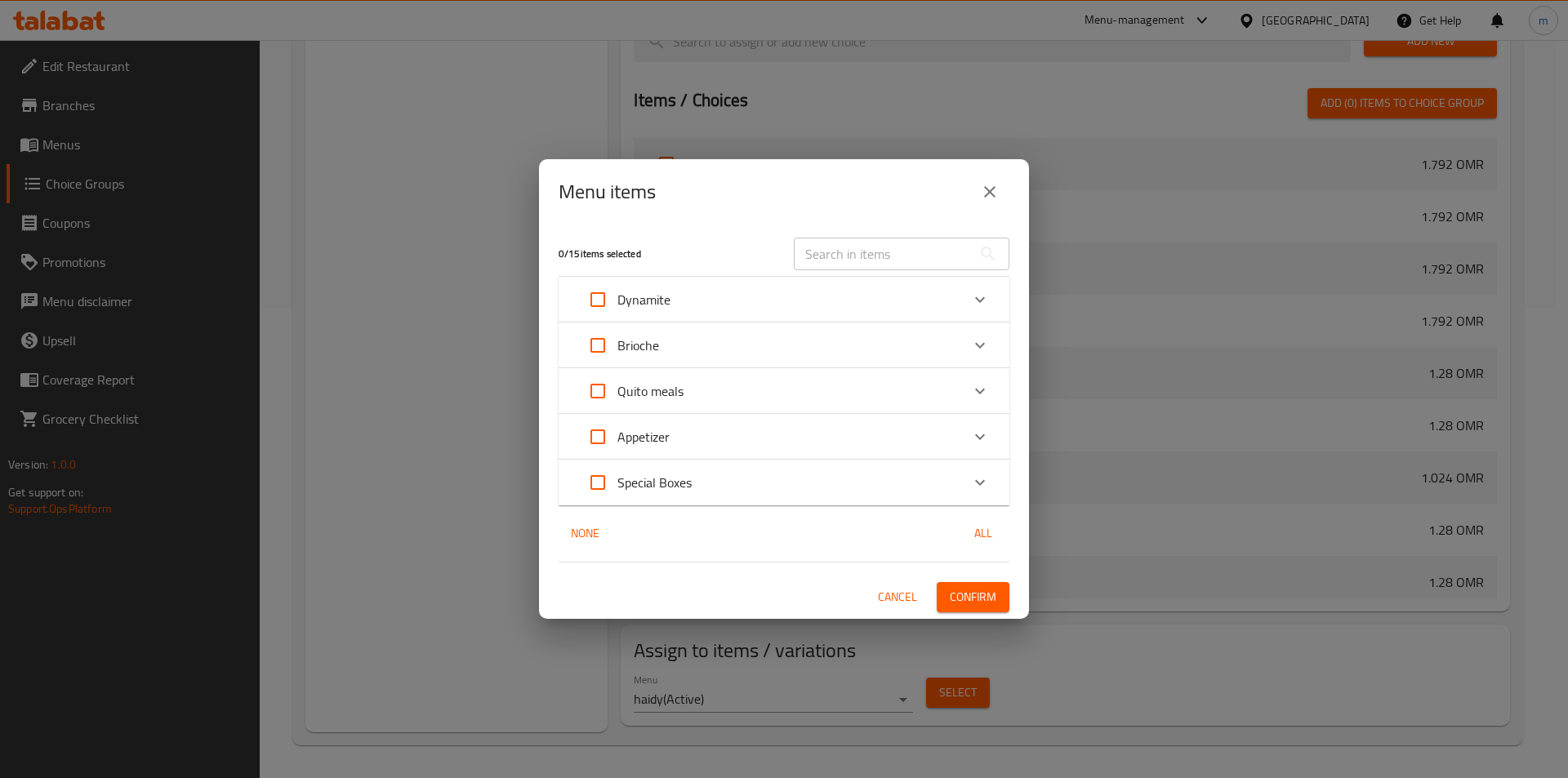
click at [988, 296] on icon "Expand" at bounding box center [979, 299] width 19 height 19
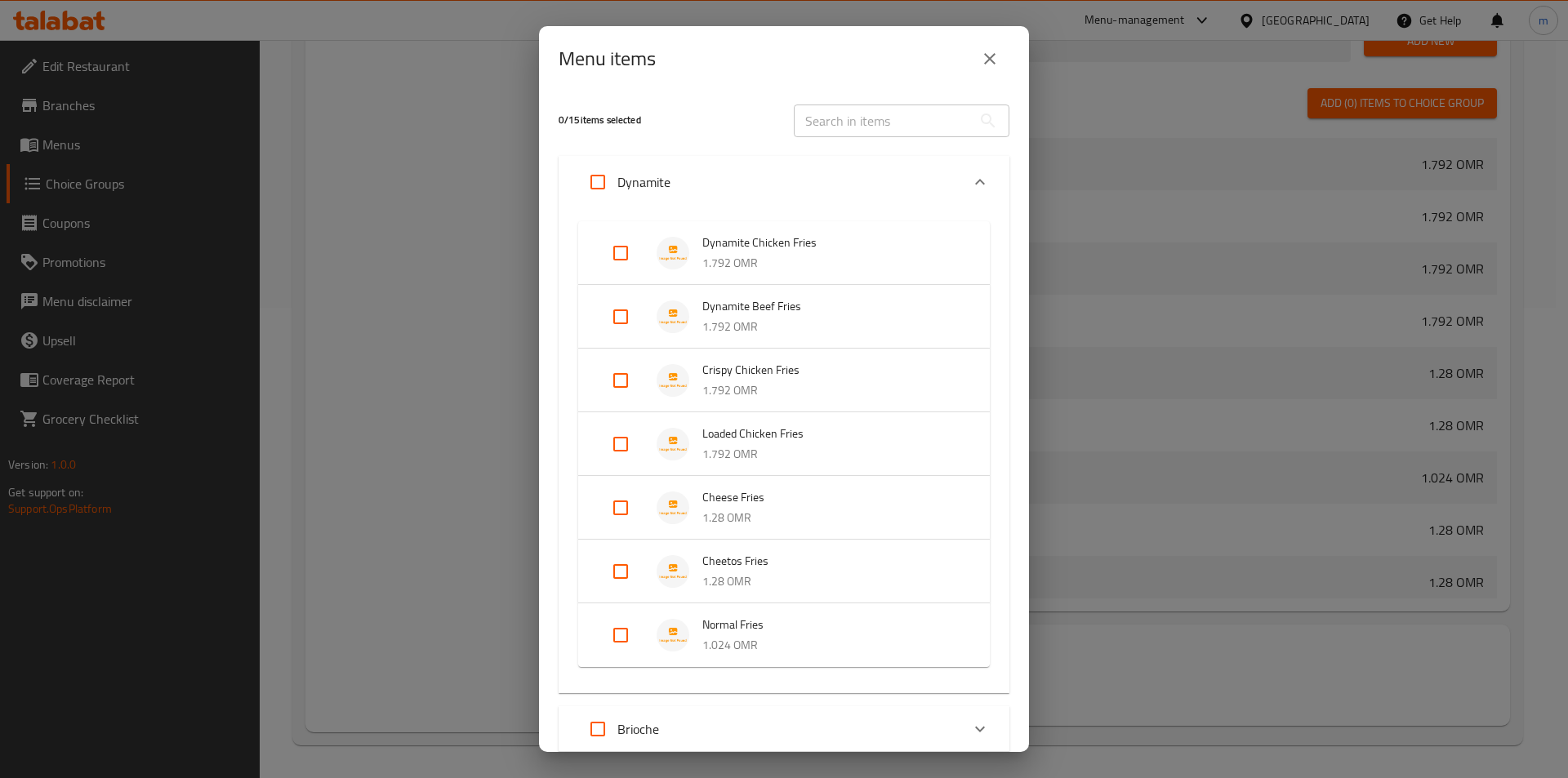
click at [625, 380] on input "Expand" at bounding box center [620, 380] width 39 height 39
checkbox input "true"
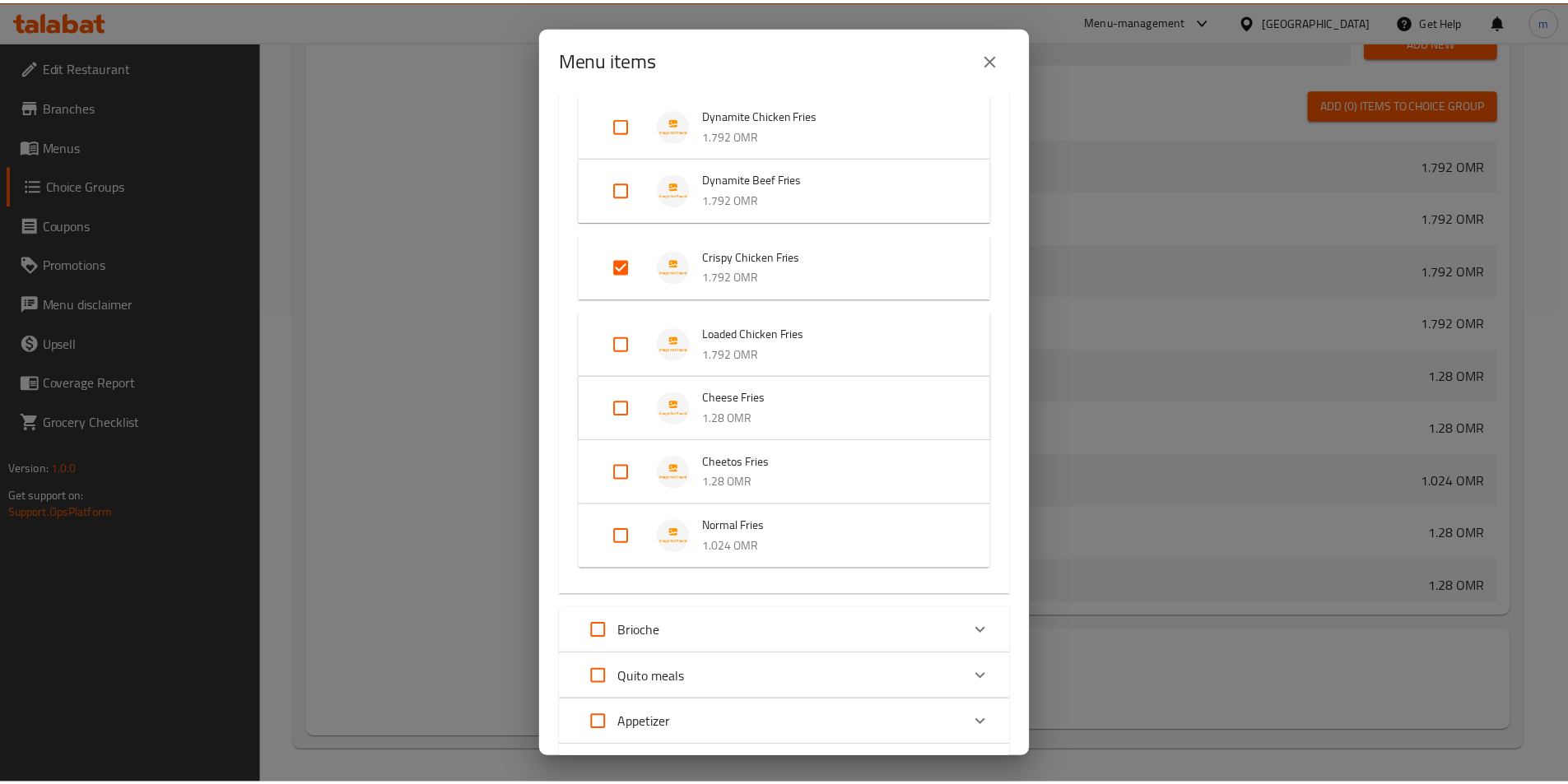
scroll to position [279, 0]
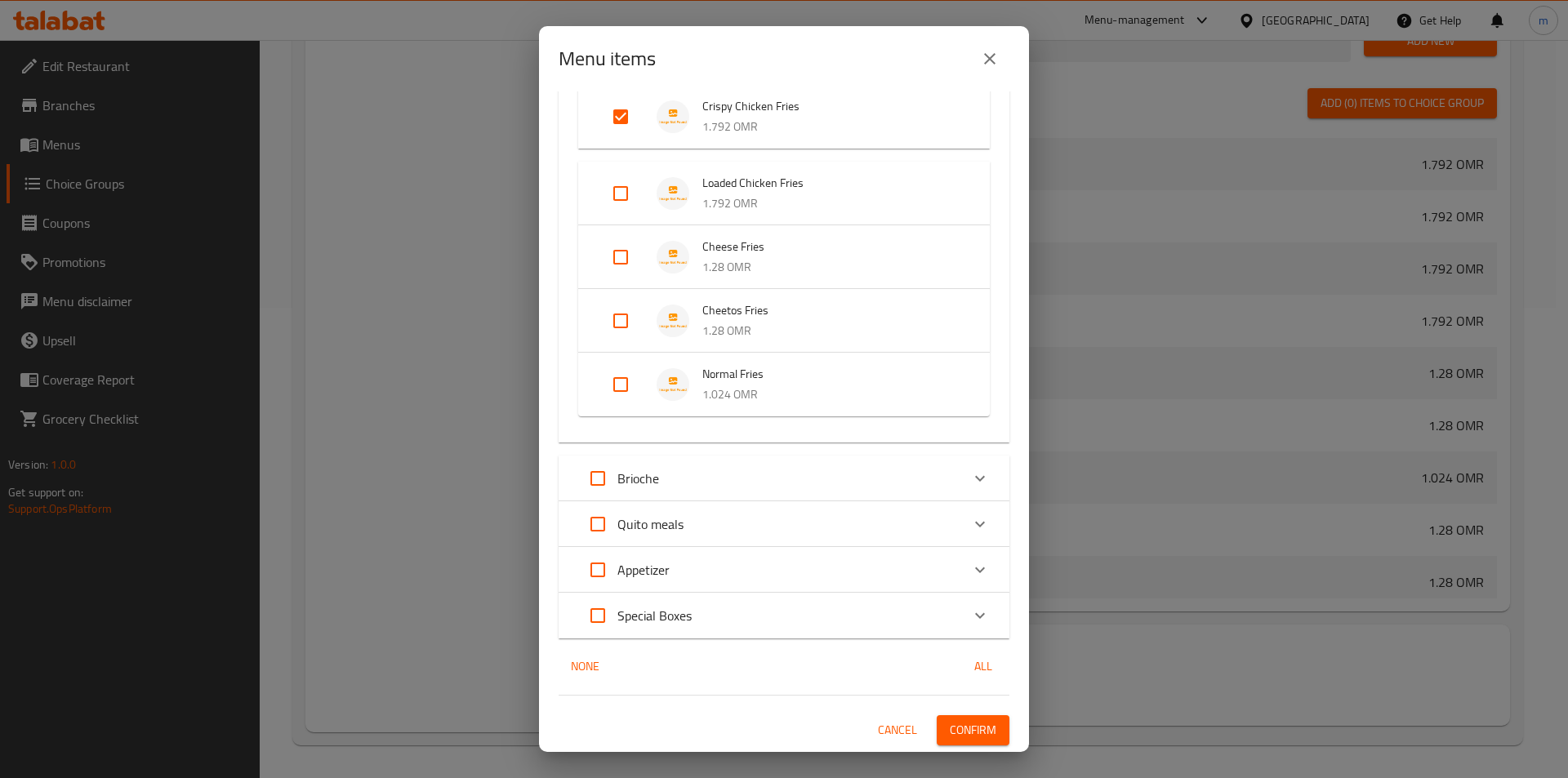
click at [971, 733] on span "Confirm" at bounding box center [972, 730] width 47 height 20
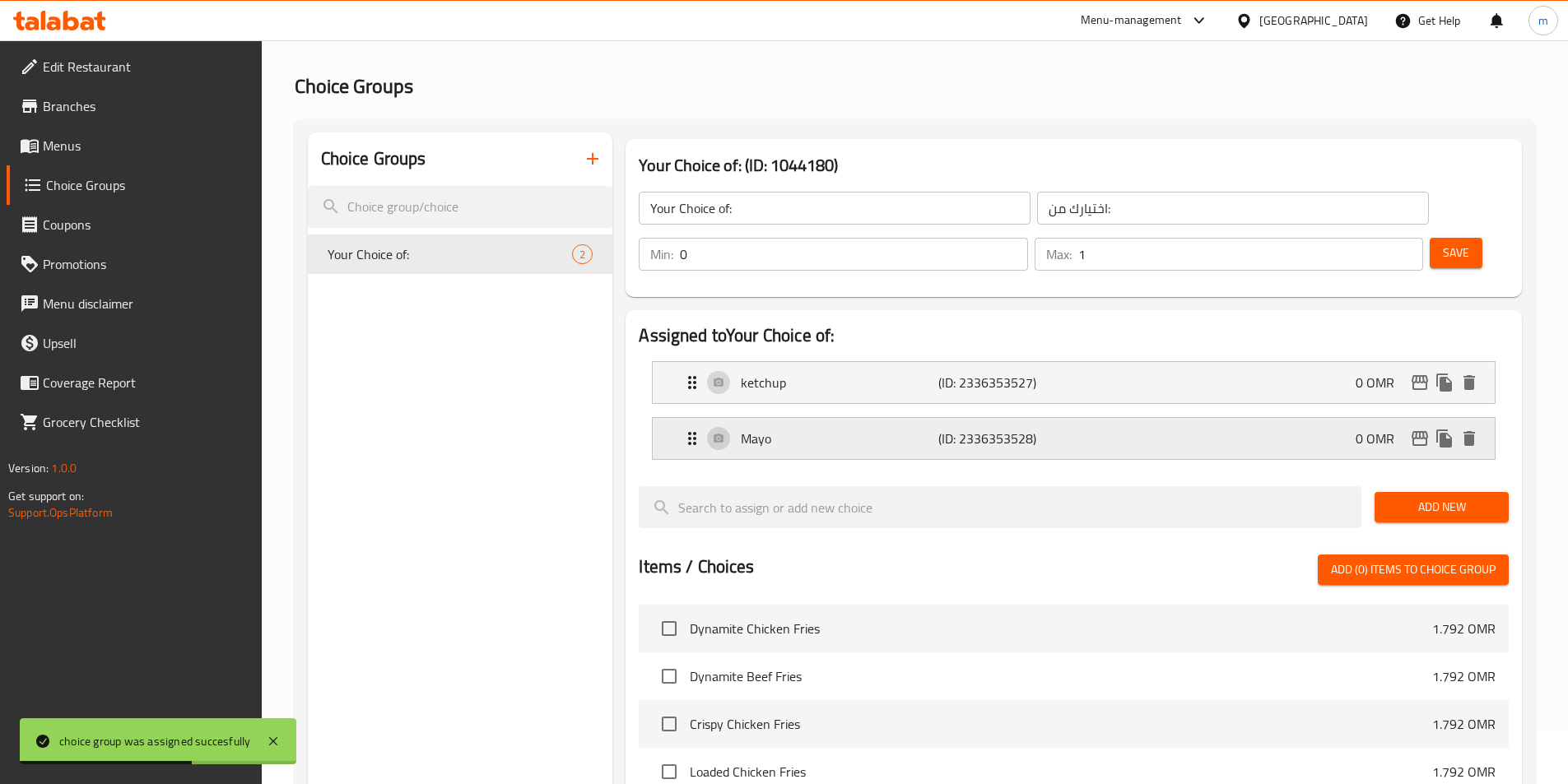
scroll to position [0, 0]
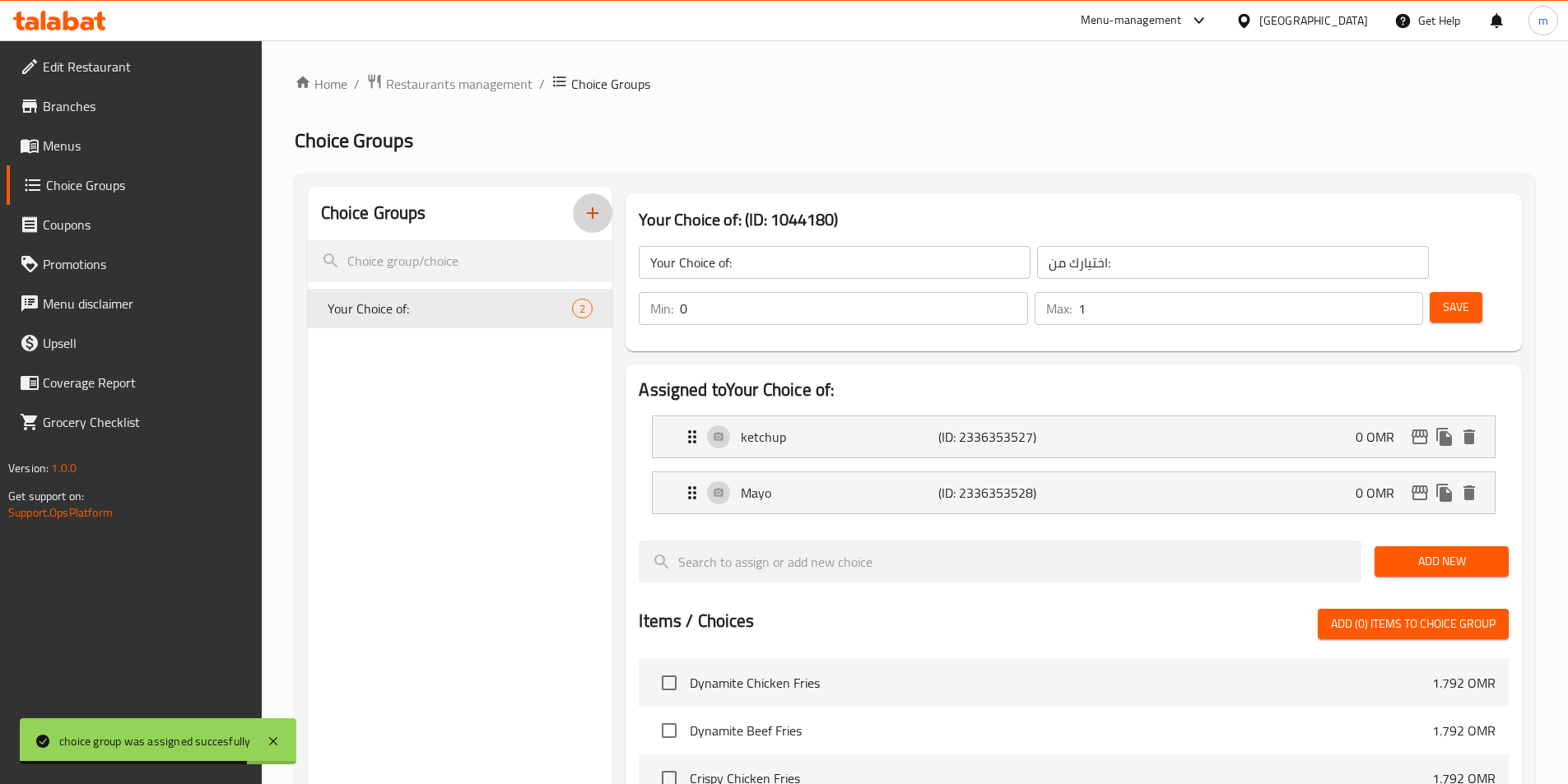
click at [584, 212] on icon "button" at bounding box center [592, 212] width 19 height 19
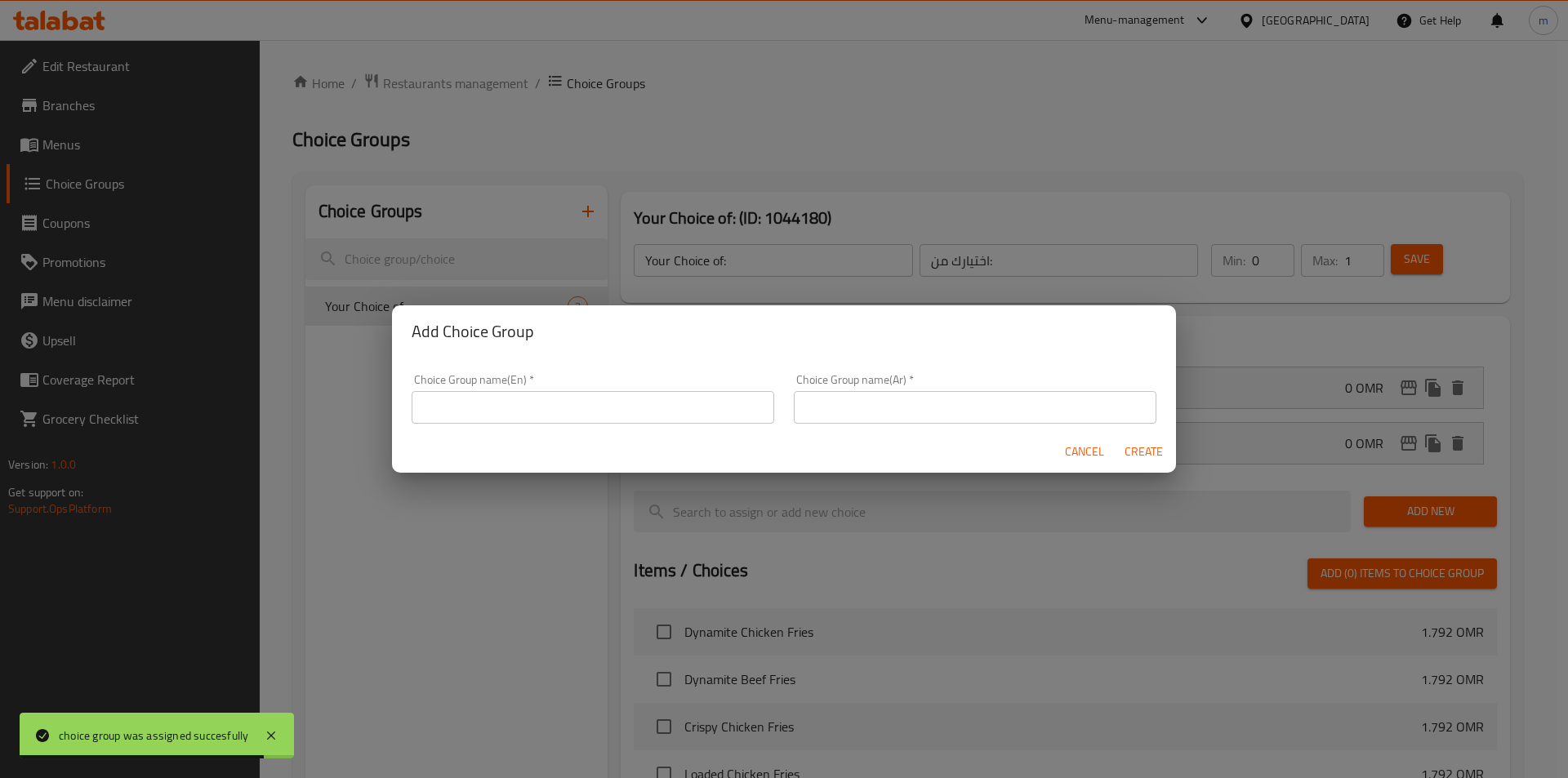
click at [496, 417] on input "text" at bounding box center [593, 407] width 362 height 33
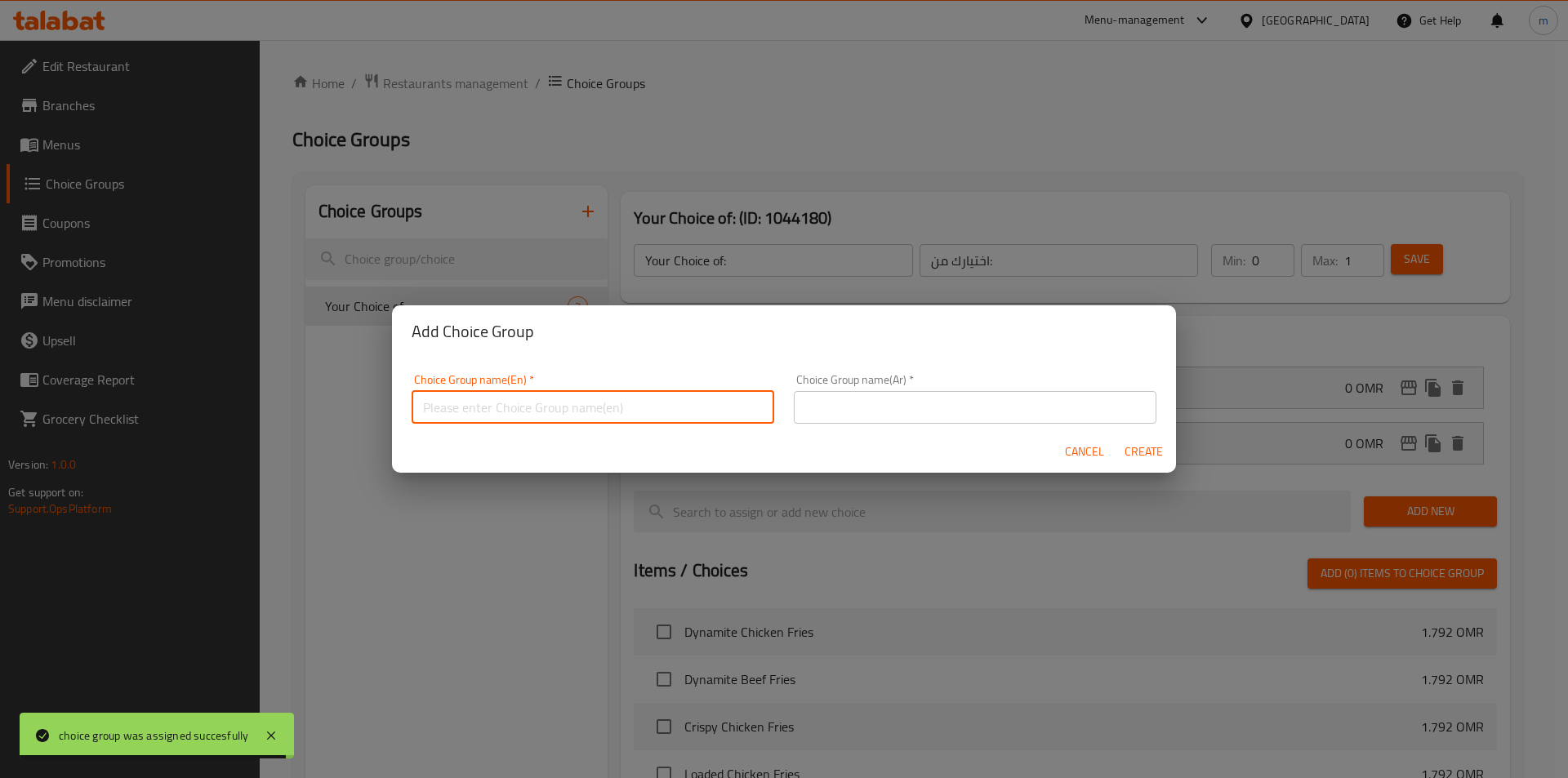
type input "Your Choice of:00"
click at [869, 412] on input "text" at bounding box center [975, 407] width 362 height 33
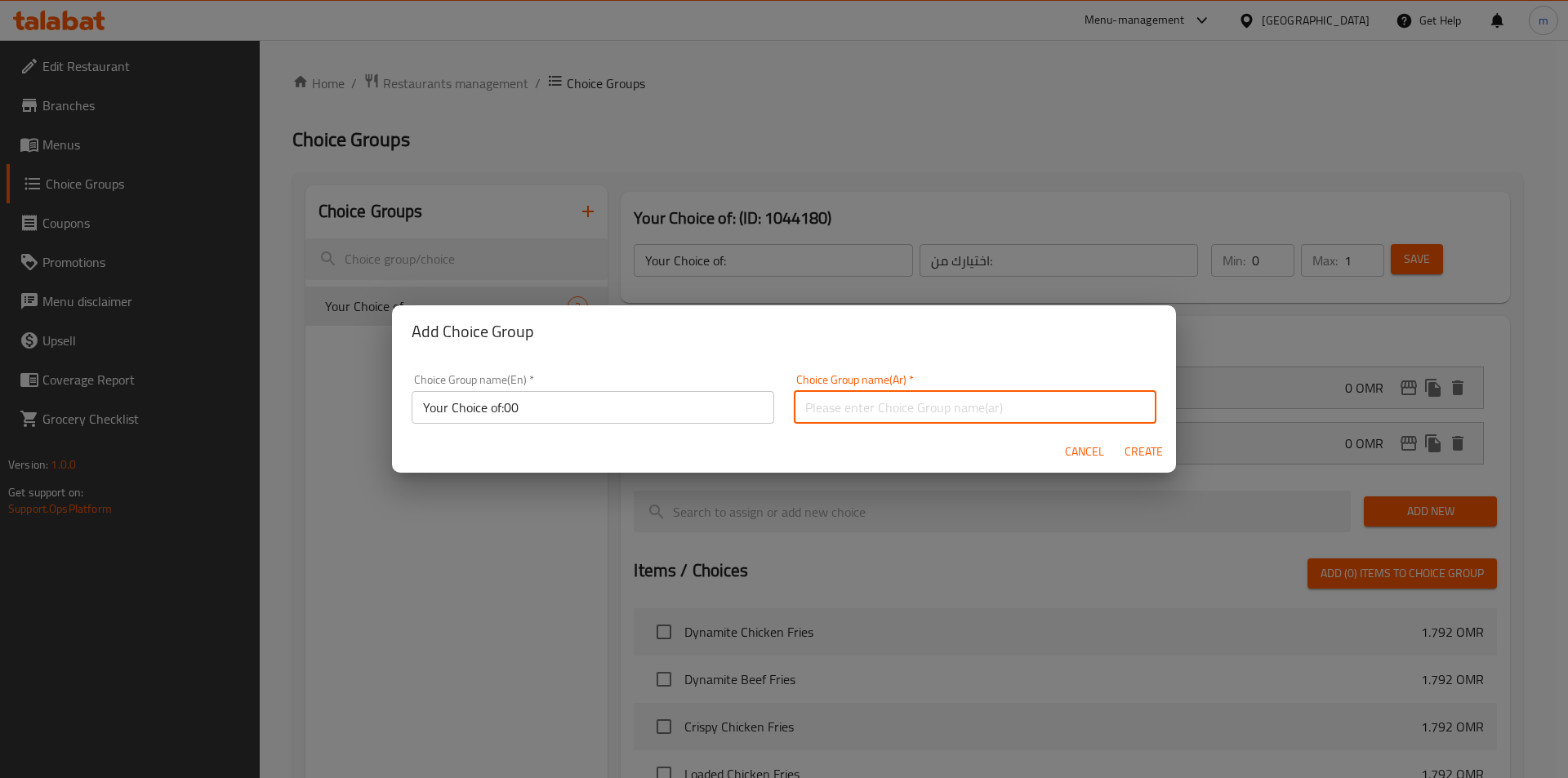
type input "اختيارك من:"
click at [1134, 445] on span "Create" at bounding box center [1142, 452] width 39 height 20
type input "Your Choice of:00"
type input "0"
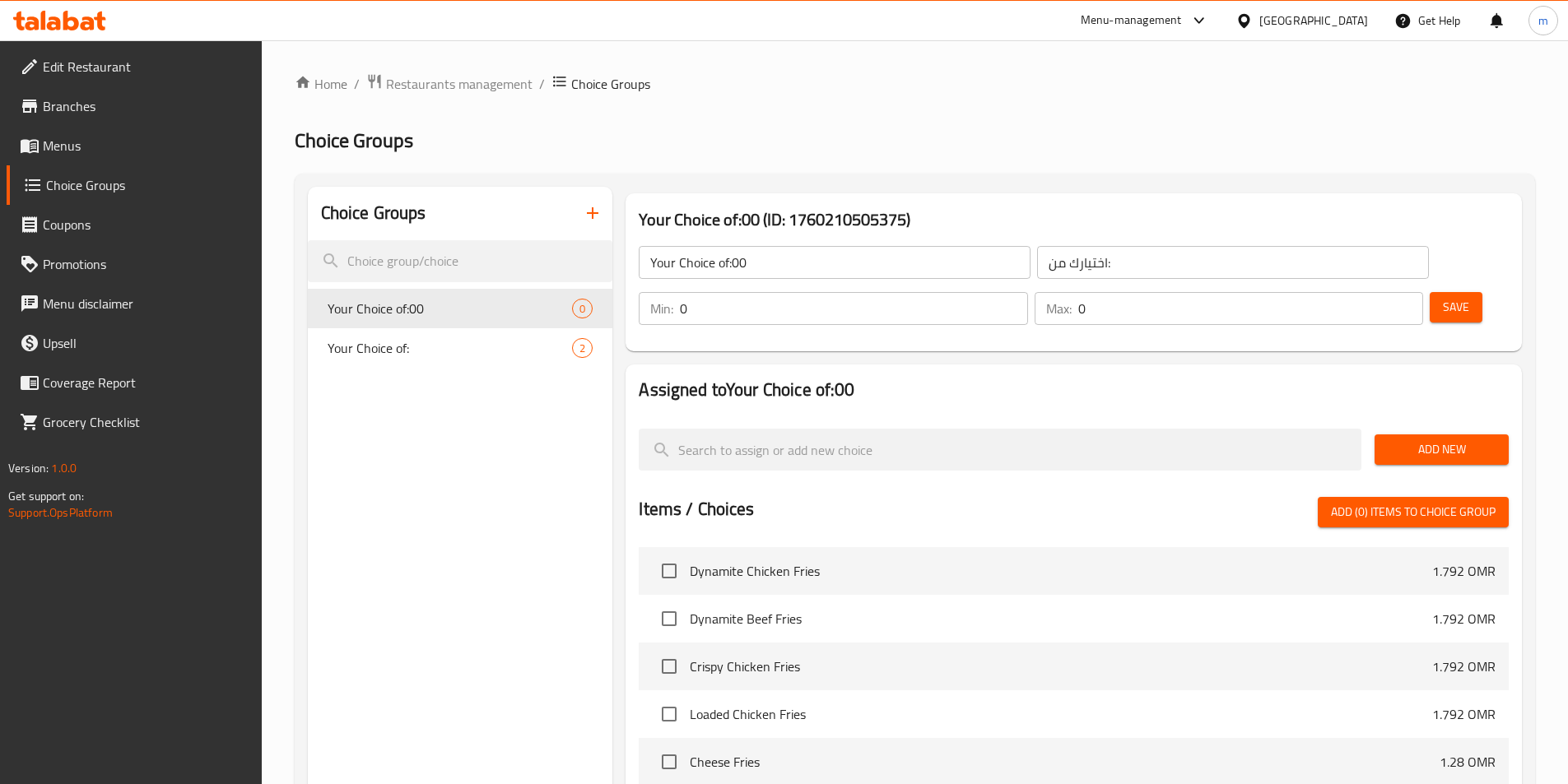
click at [803, 275] on input "Your Choice of:00" at bounding box center [834, 263] width 392 height 33
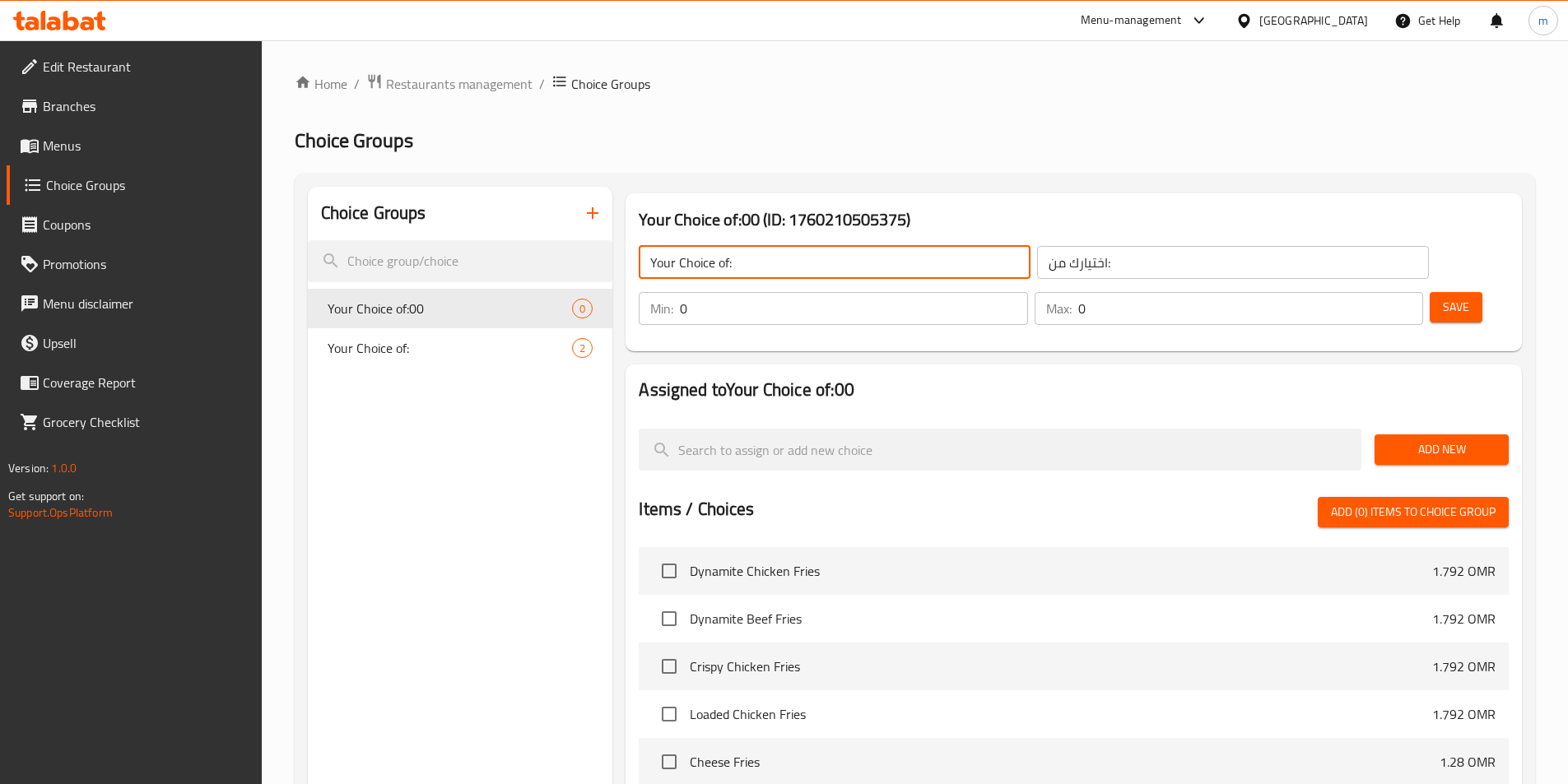
type input "Your Choice of:"
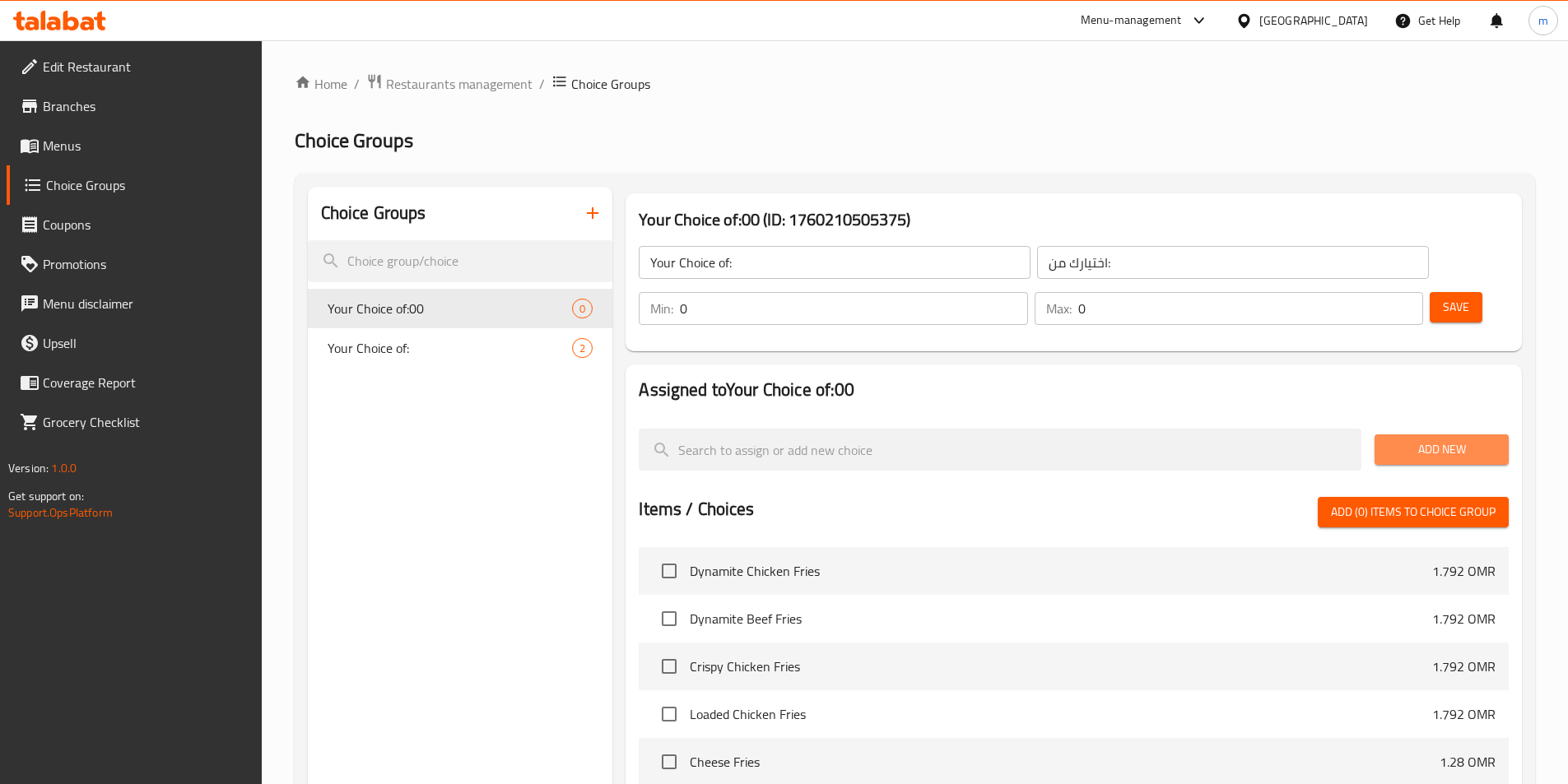
click at [1419, 439] on span "Add New" at bounding box center [1442, 449] width 108 height 20
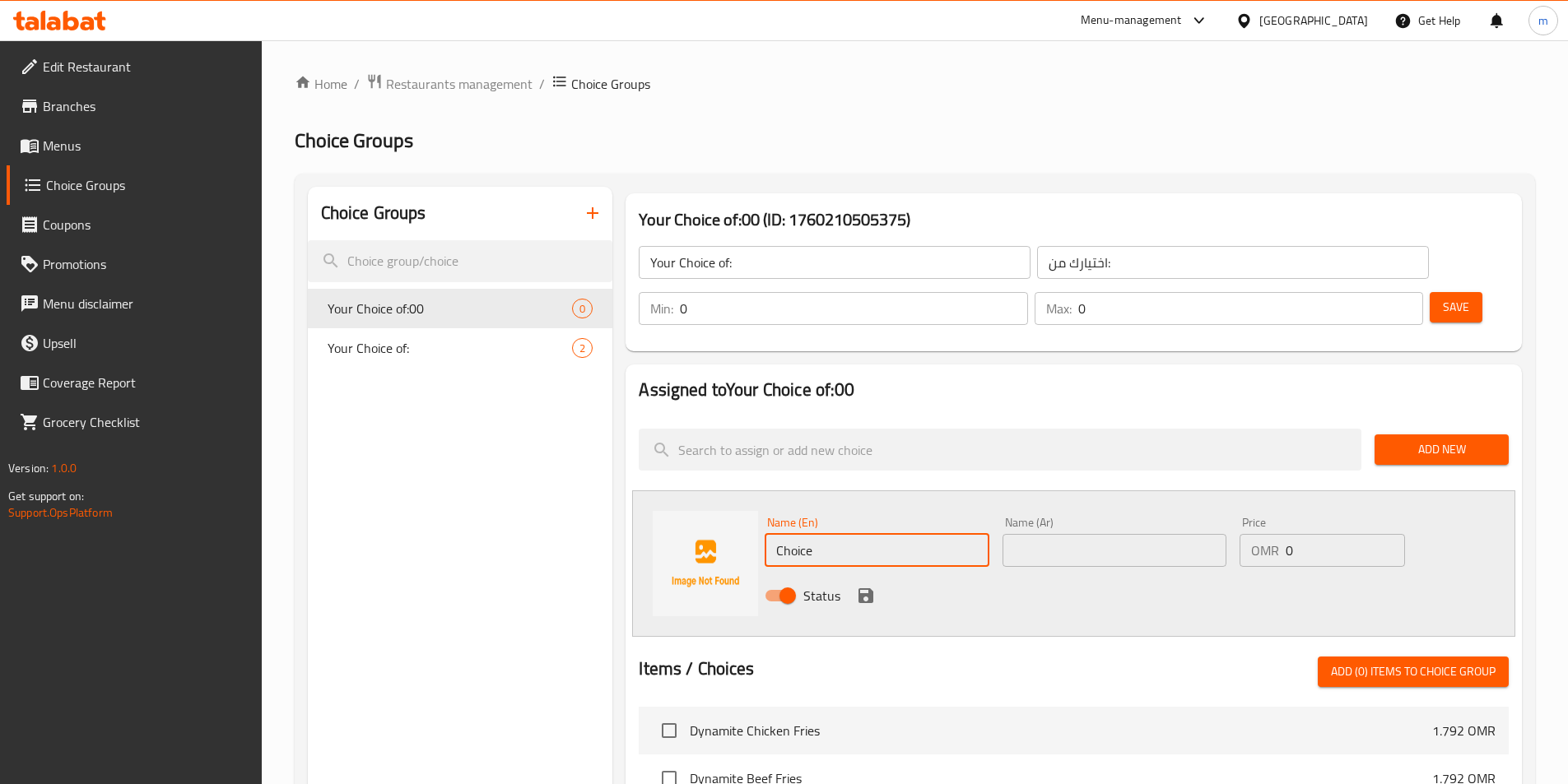
click at [904, 534] on input "Choice" at bounding box center [877, 551] width 224 height 33
paste input "side of potatoes"
type input "side of potatoes"
click at [1125, 534] on input "text" at bounding box center [1114, 551] width 224 height 33
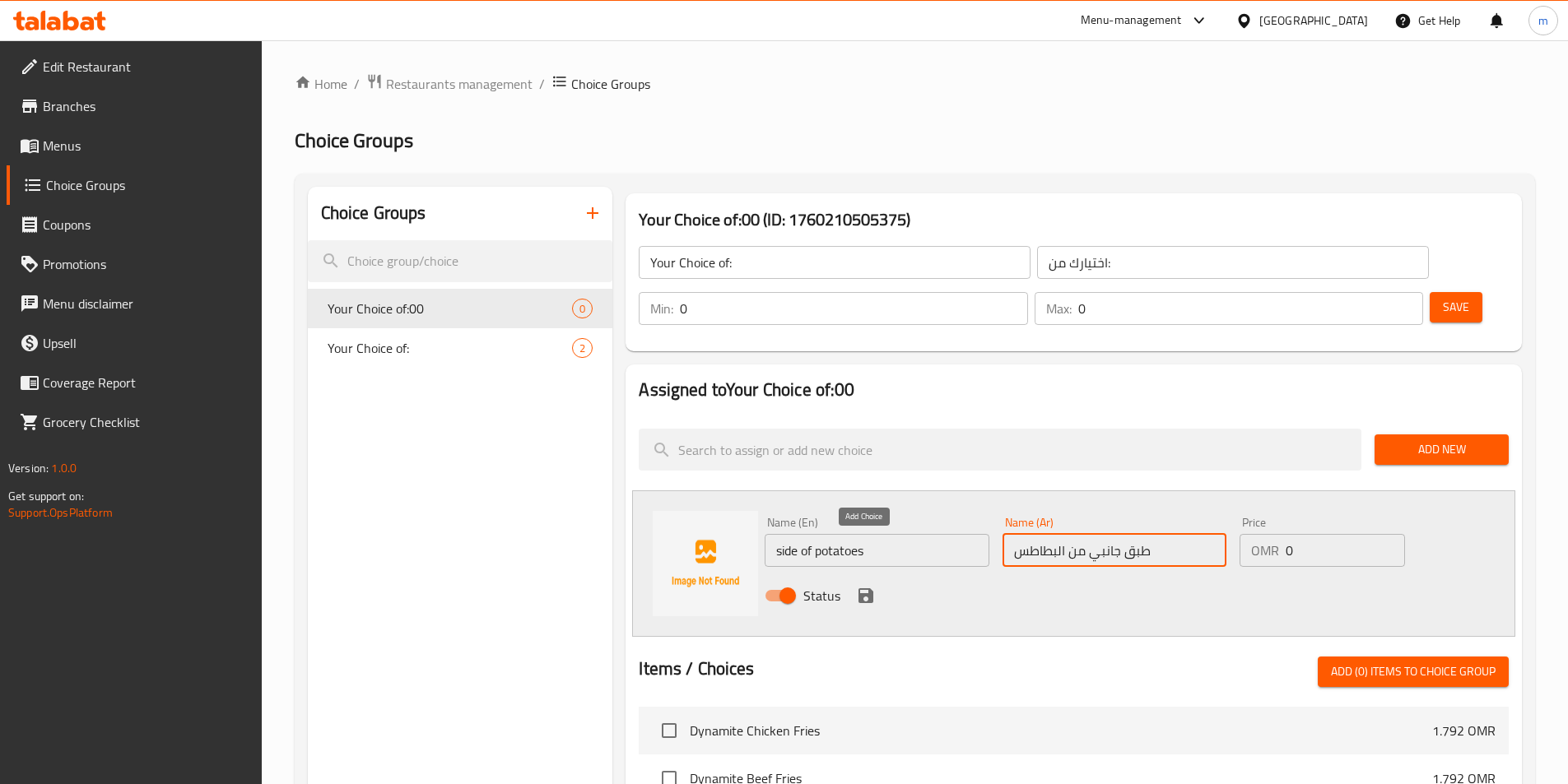
type input "طبق جانبي من البطاطس"
click at [869, 588] on icon "save" at bounding box center [866, 596] width 15 height 15
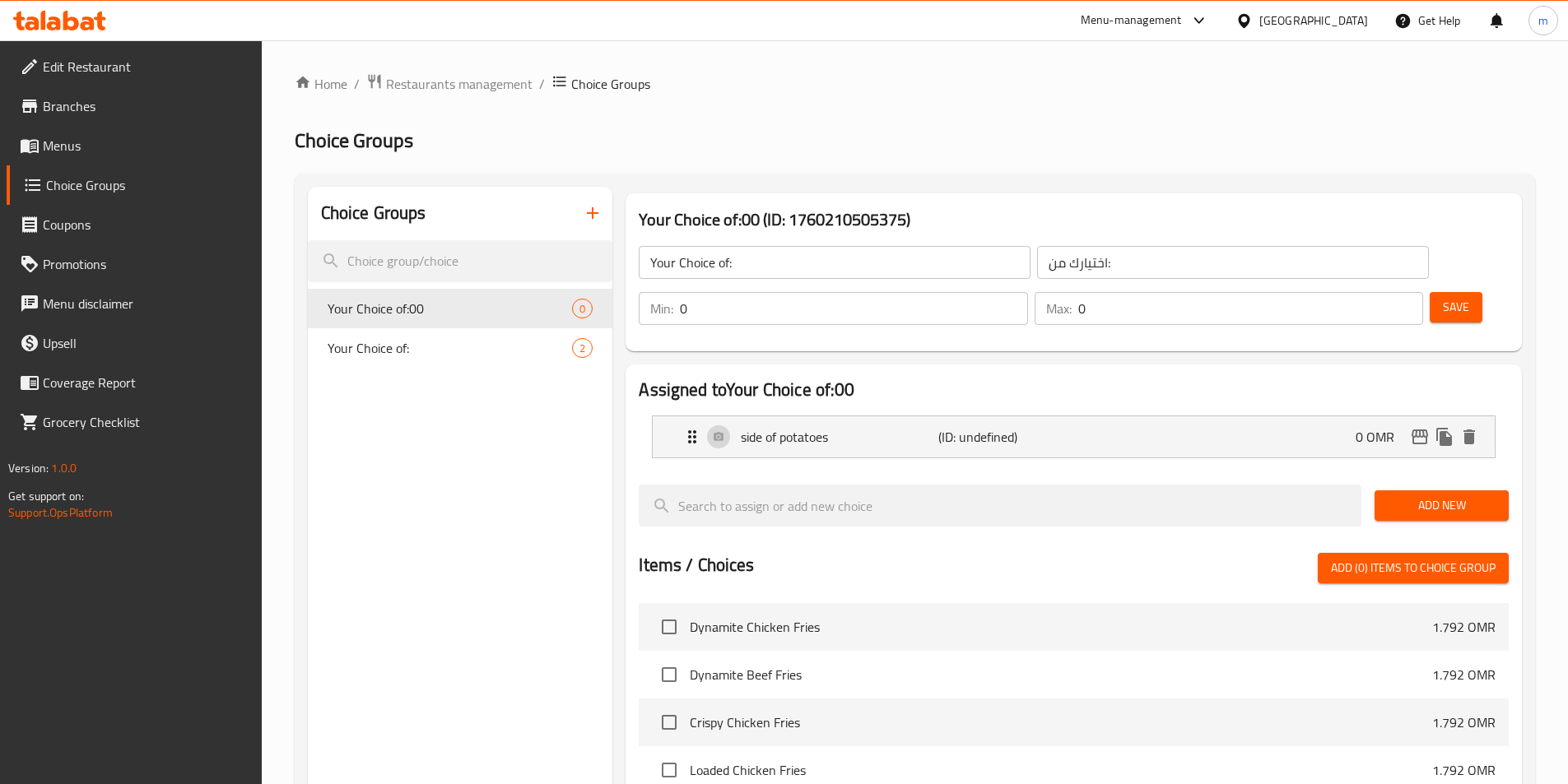
click at [1448, 495] on span "Add New" at bounding box center [1442, 505] width 108 height 20
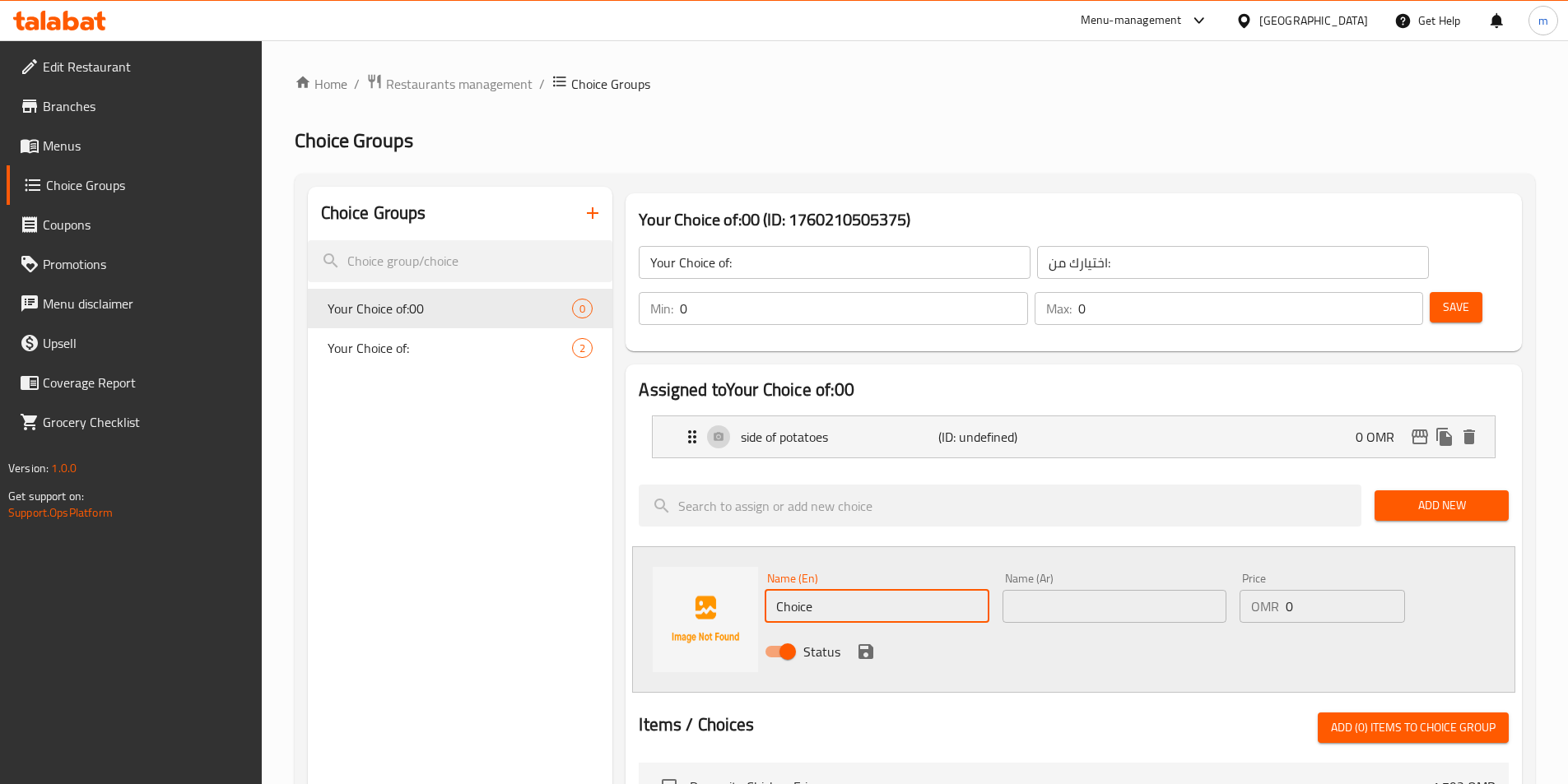
click at [821, 590] on input "Choice" at bounding box center [877, 607] width 224 height 33
paste input "side of potatoes"
type input "side of fries"
click at [1036, 590] on input "text" at bounding box center [1114, 607] width 224 height 33
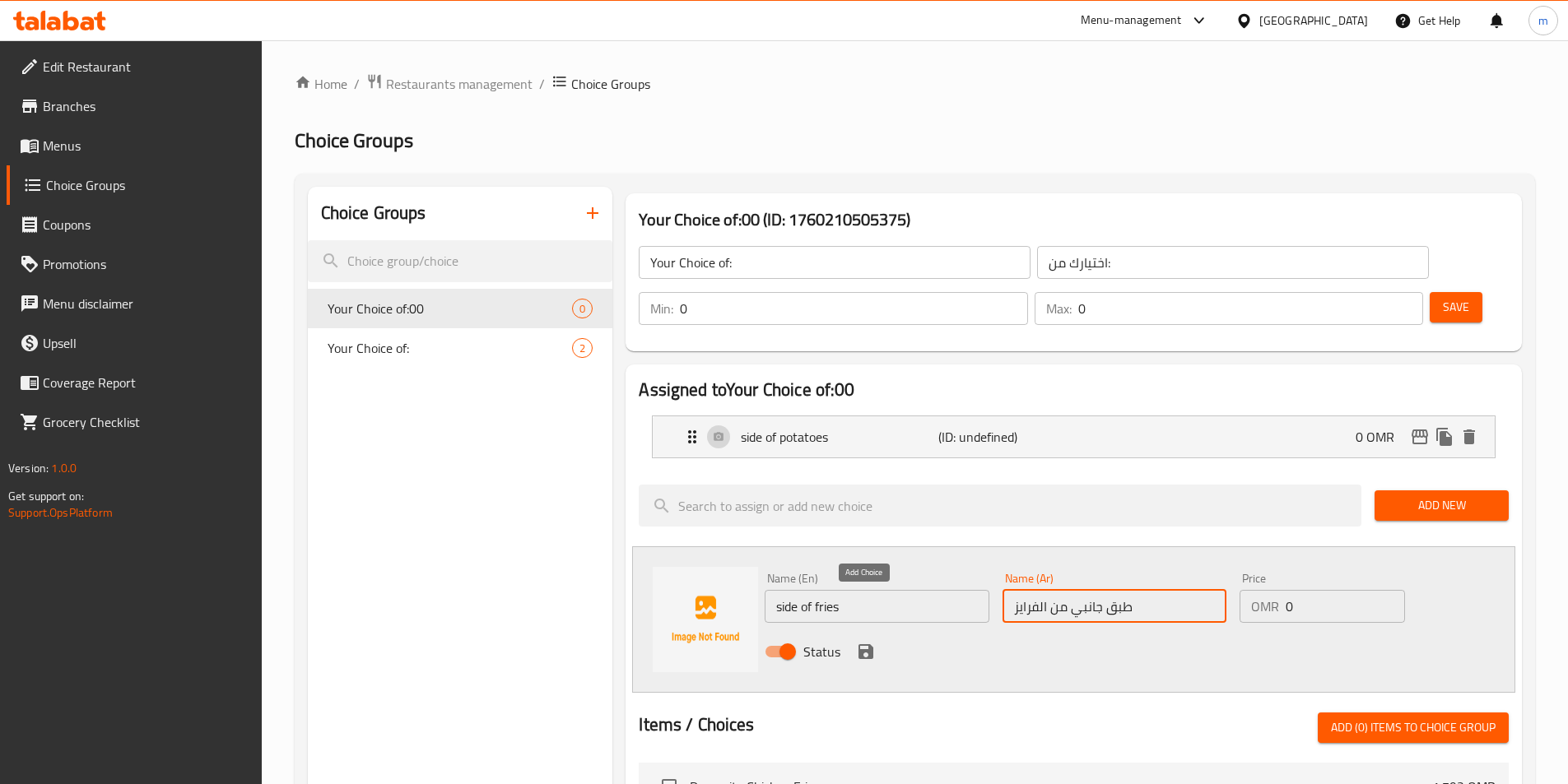
type input "طبق جانبي من الفرايز"
click at [861, 644] on icon "save" at bounding box center [866, 651] width 15 height 15
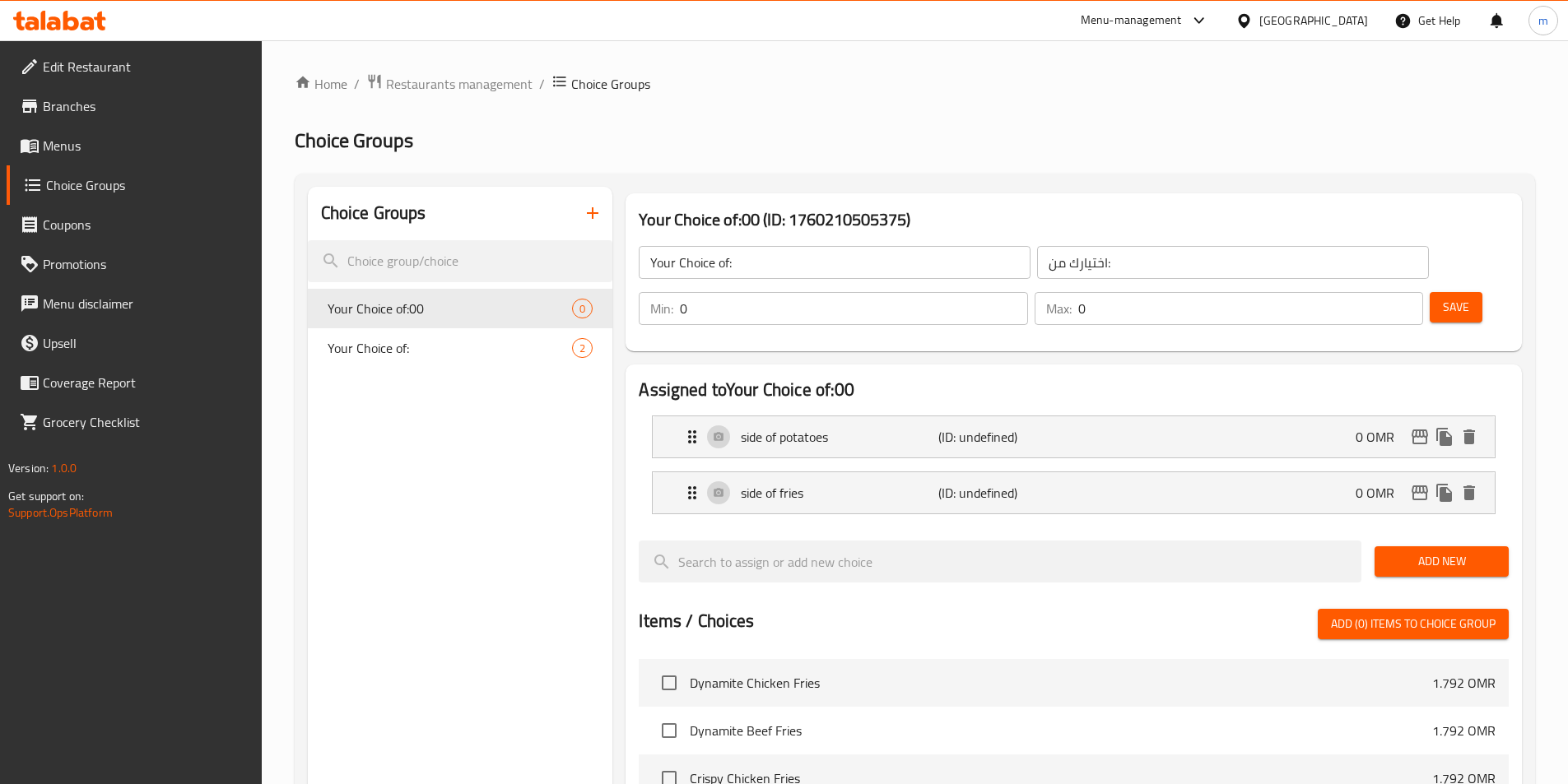
click at [1360, 292] on input "0" at bounding box center [1251, 309] width 345 height 33
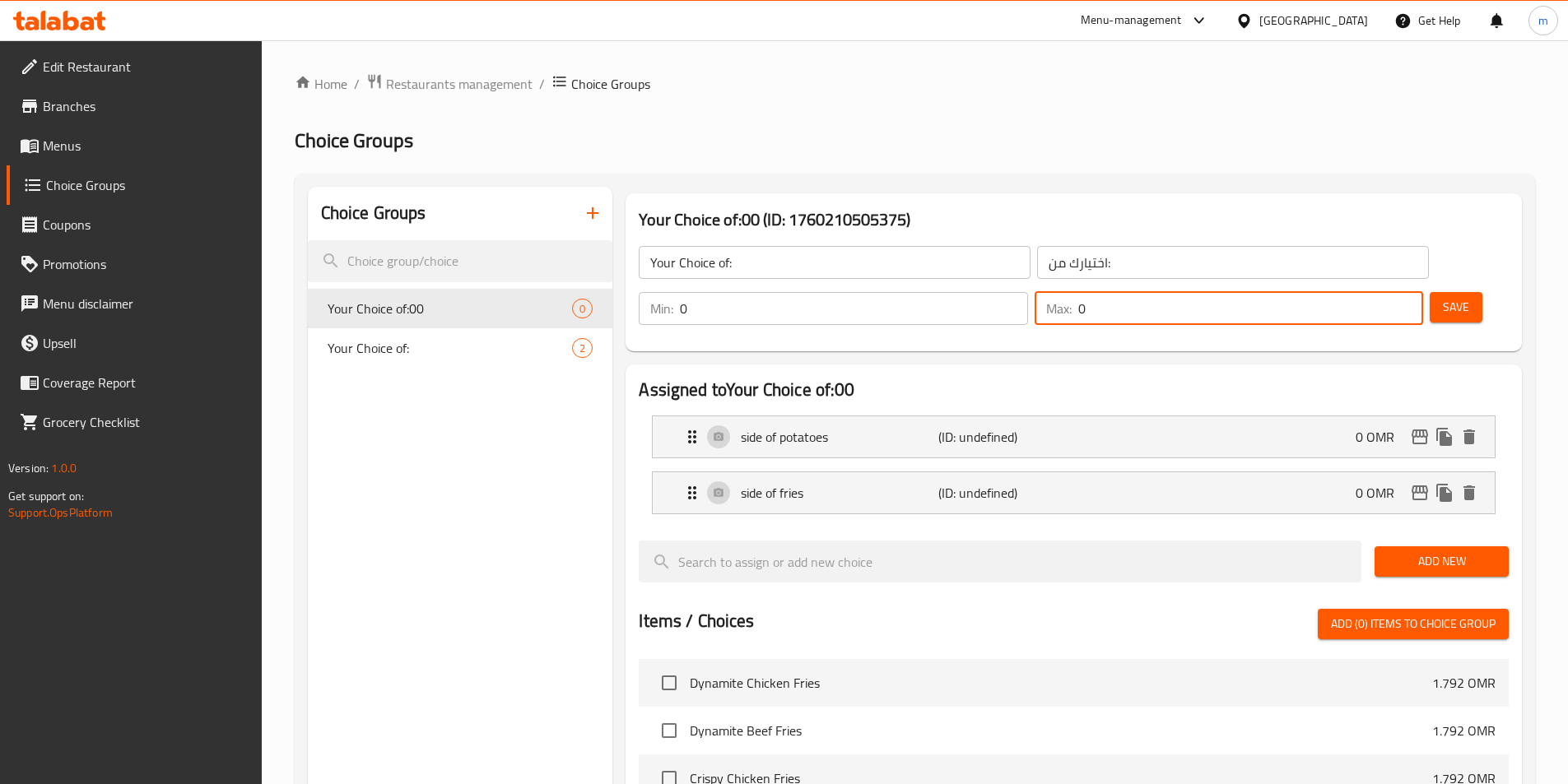
click at [1360, 292] on input "0" at bounding box center [1251, 309] width 345 height 33
type input "1"
click at [1443, 297] on span "Save" at bounding box center [1456, 307] width 27 height 20
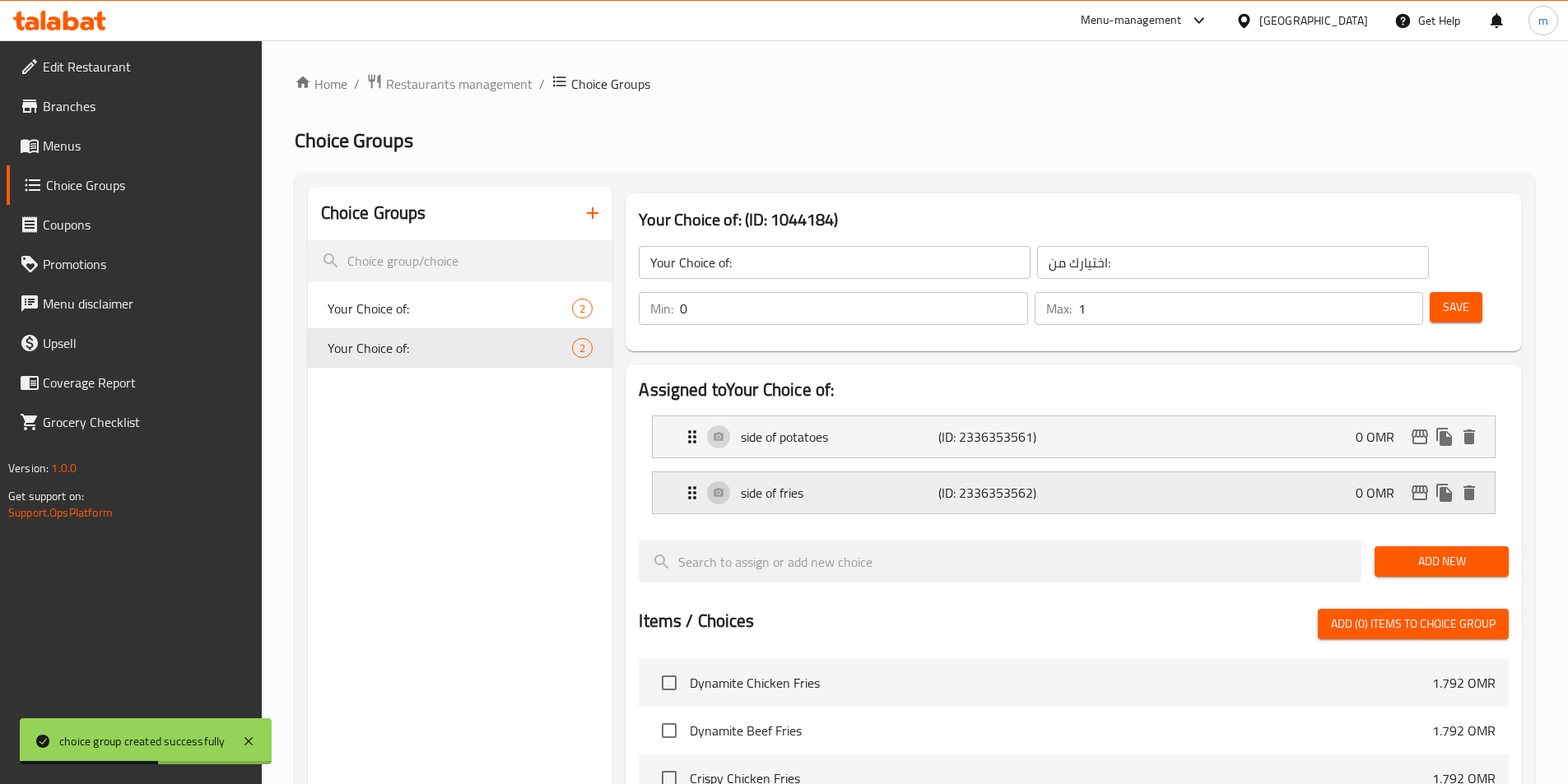
click at [688, 472] on div "side of fries (ID: 2336353562) 0 OMR" at bounding box center [1078, 493] width 793 height 42
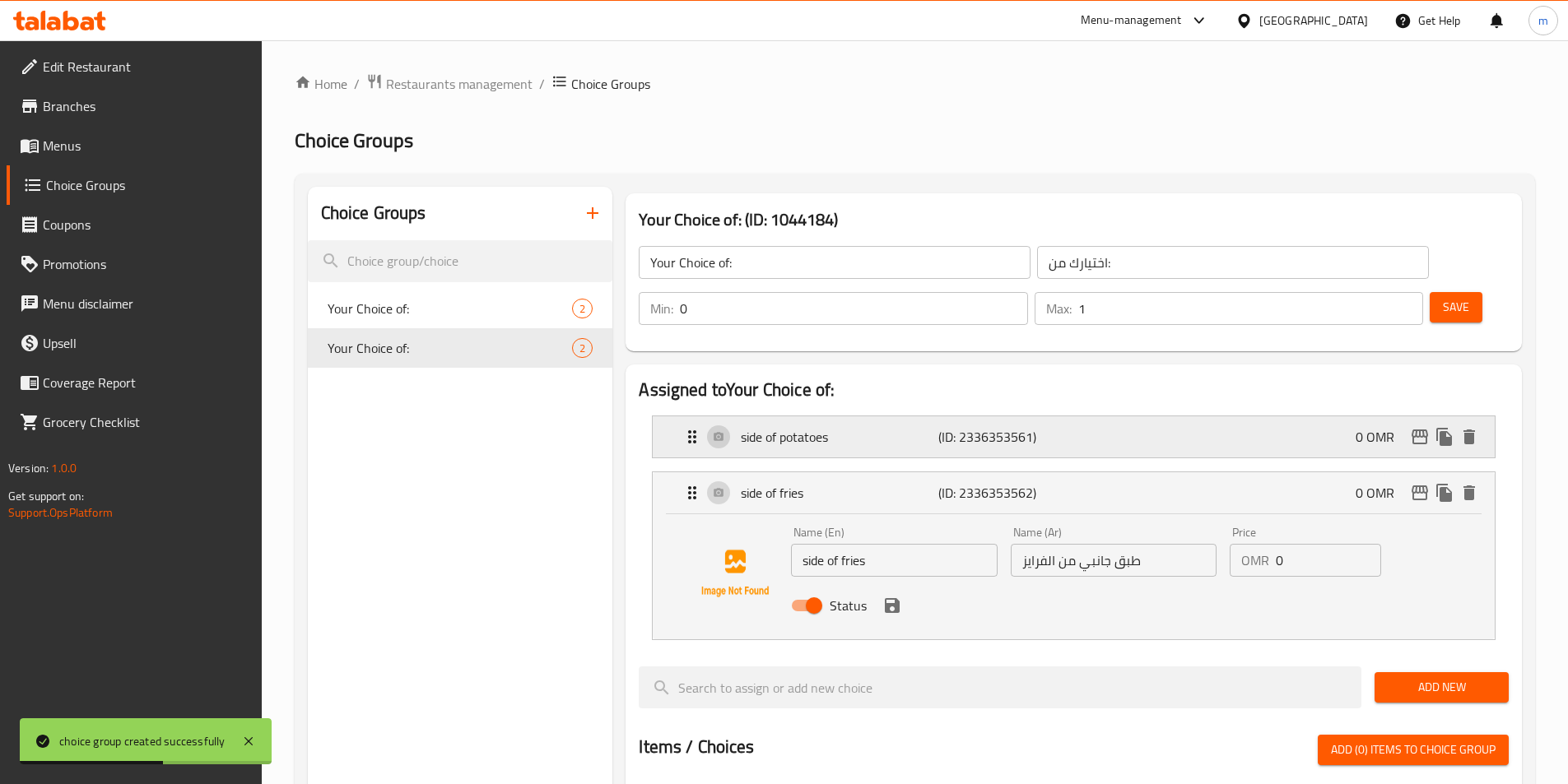
click at [693, 427] on icon "Expand" at bounding box center [691, 436] width 19 height 19
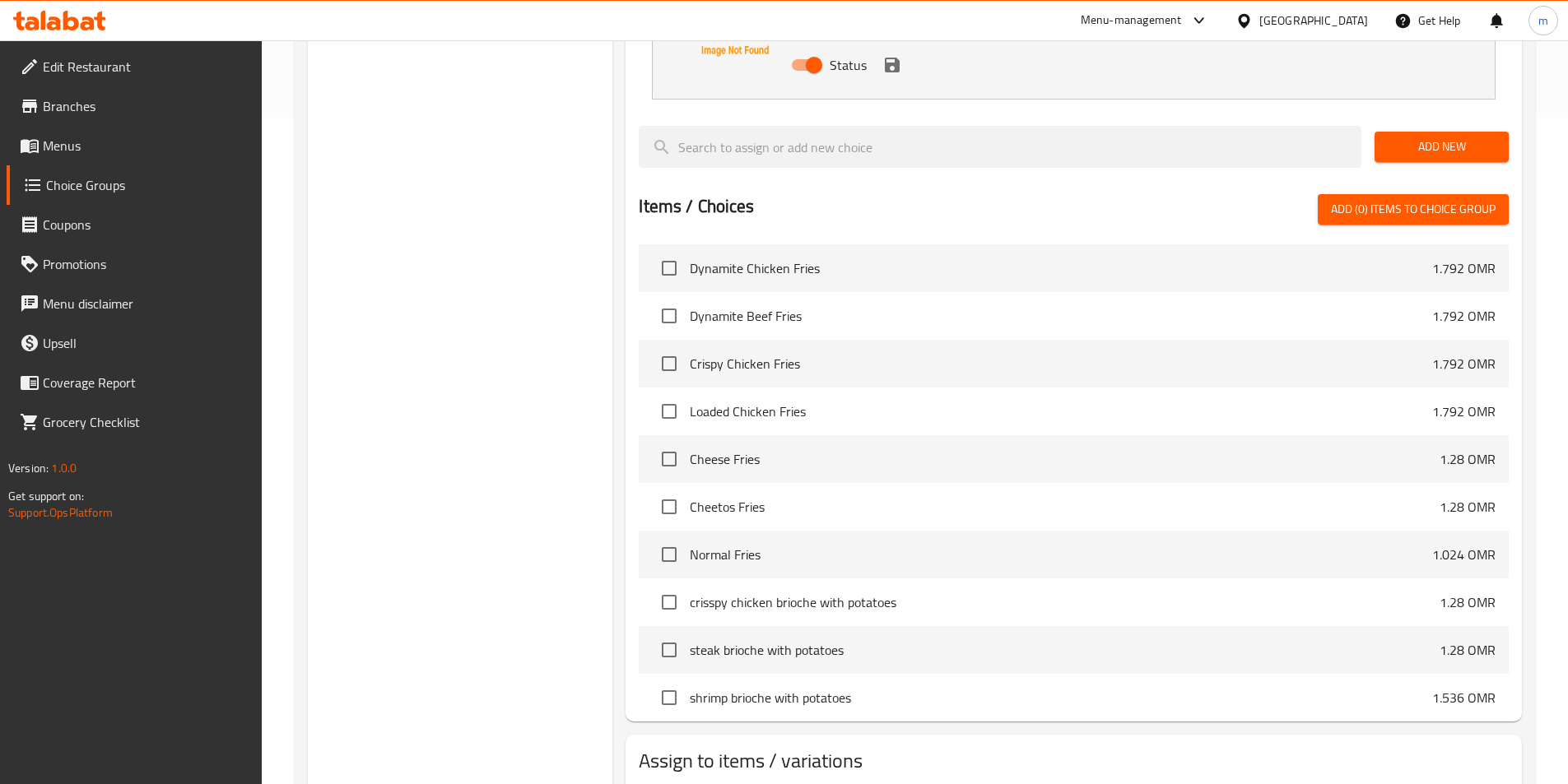
scroll to position [726, 0]
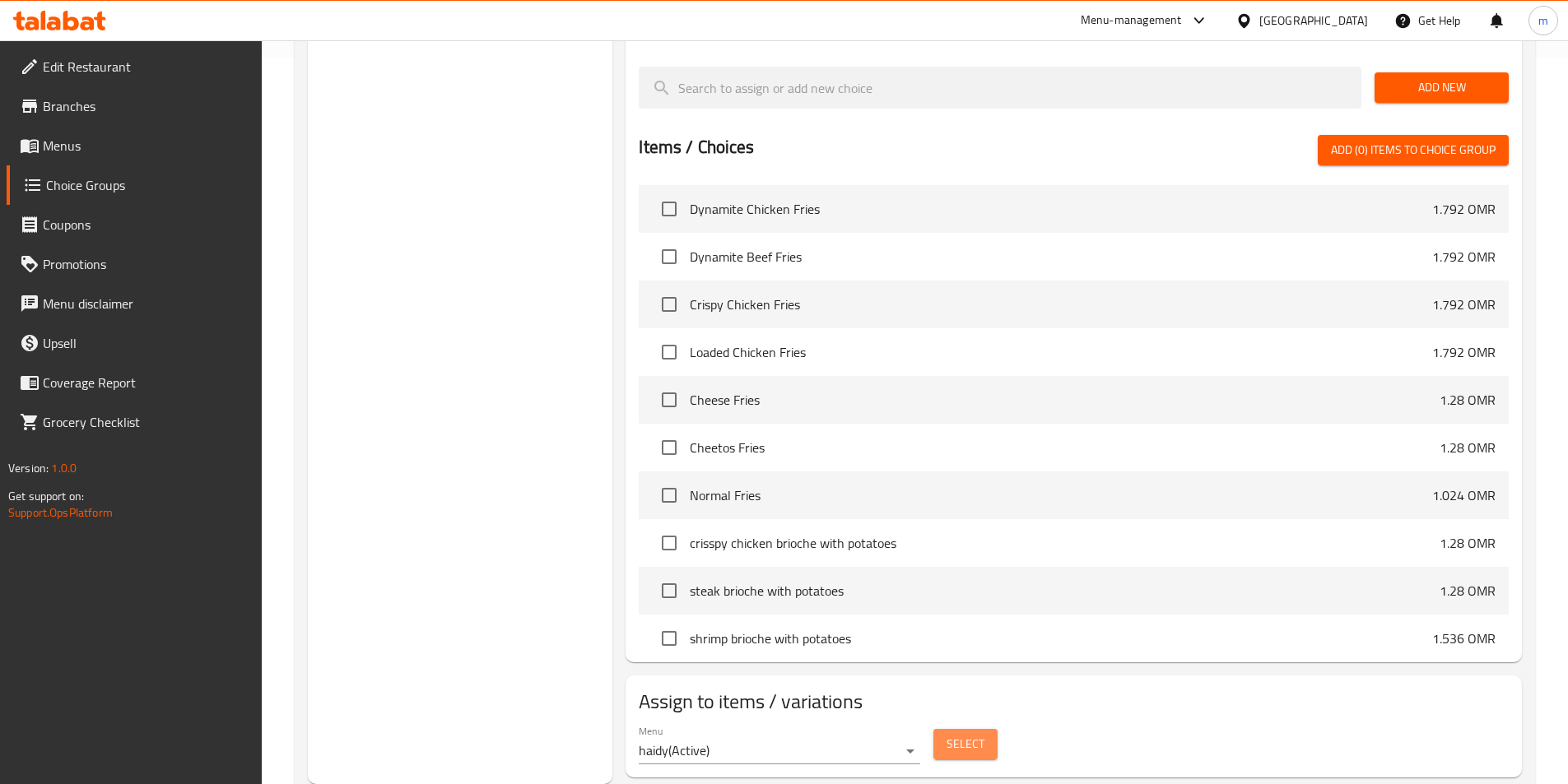
click at [981, 734] on span "Select" at bounding box center [965, 744] width 38 height 20
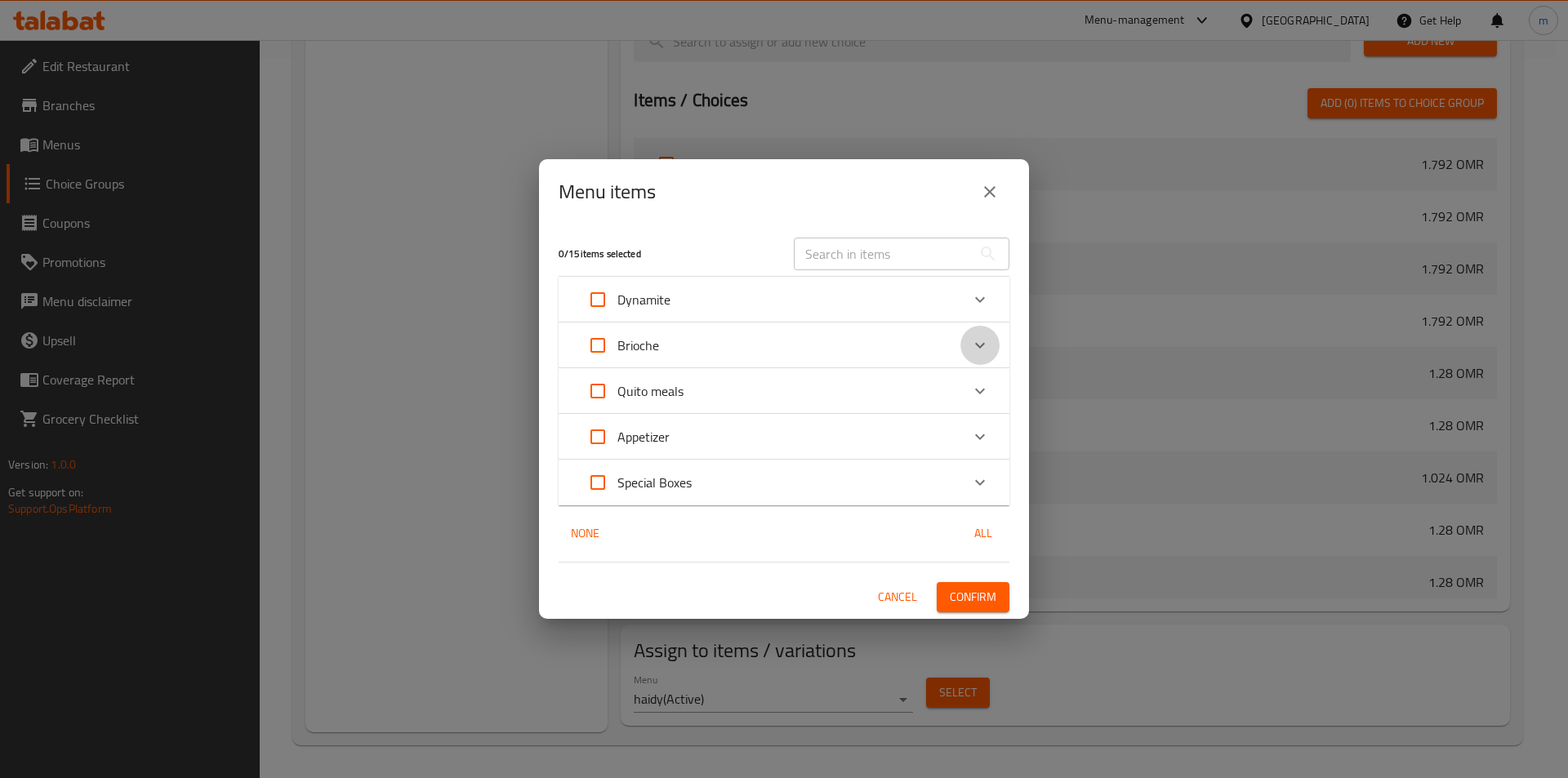
click at [977, 340] on icon "Expand" at bounding box center [979, 345] width 19 height 19
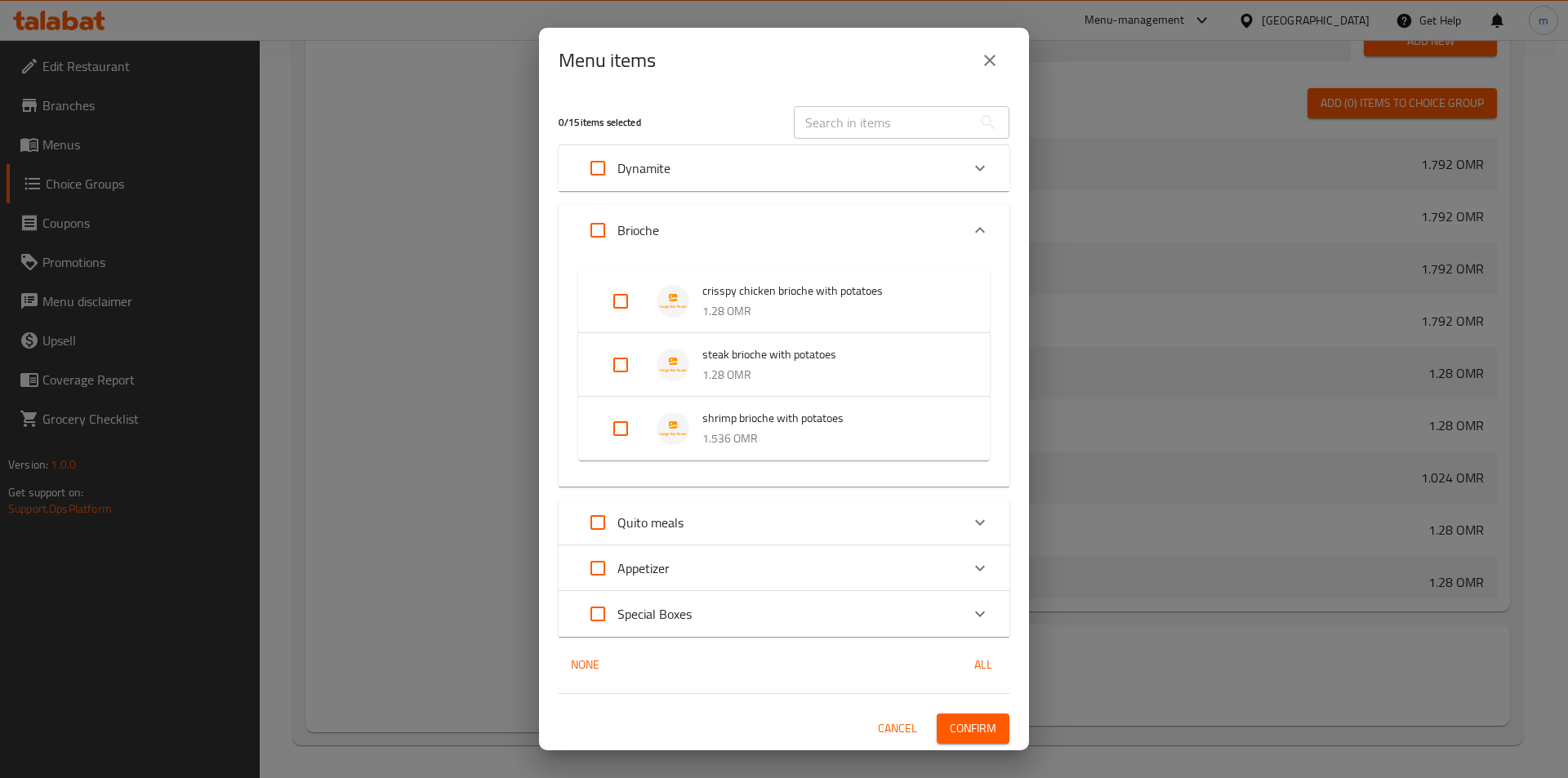
click at [621, 296] on input "Expand" at bounding box center [620, 301] width 39 height 39
checkbox input "true"
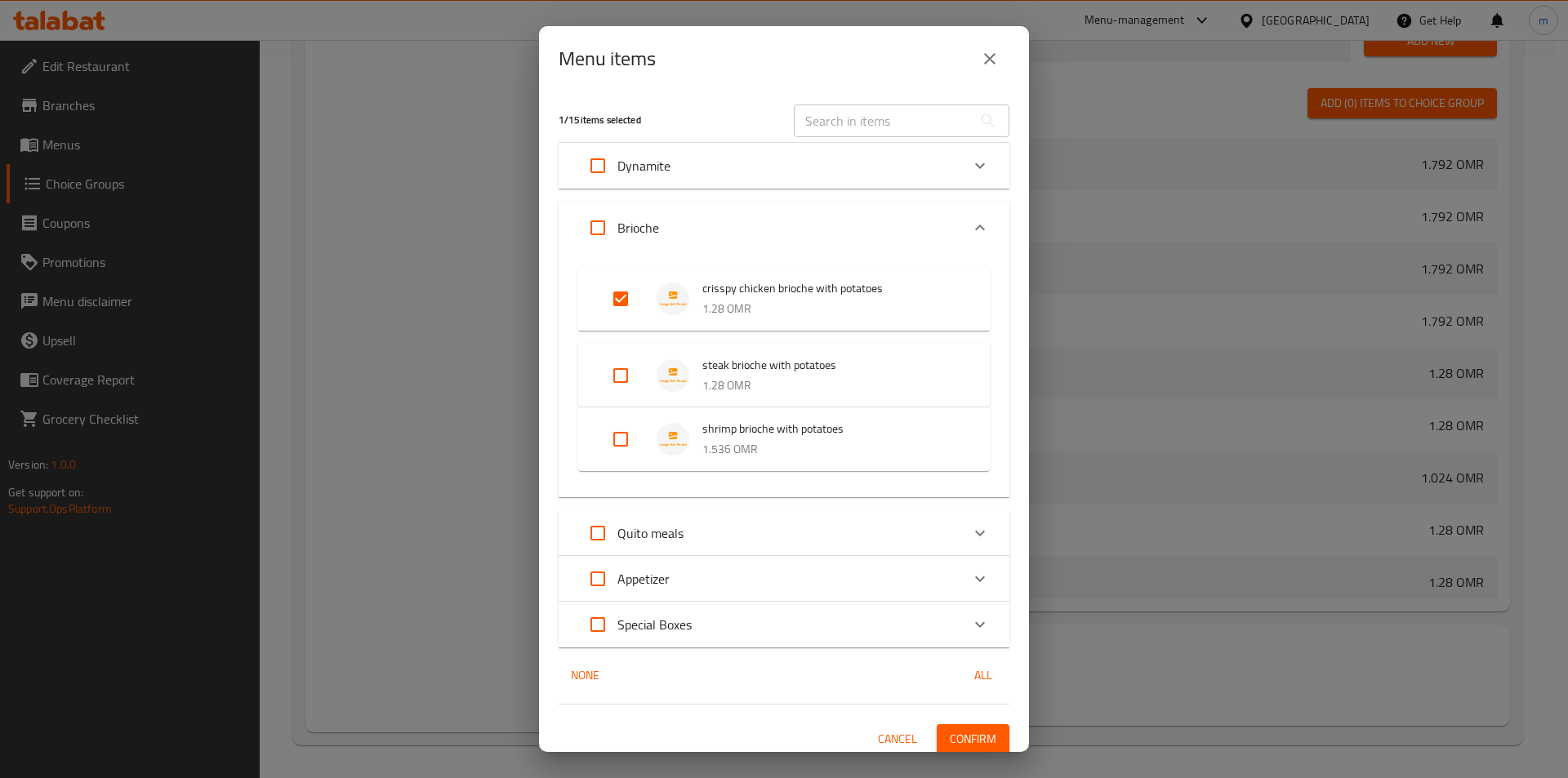
click at [962, 728] on button "Confirm" at bounding box center [972, 739] width 72 height 30
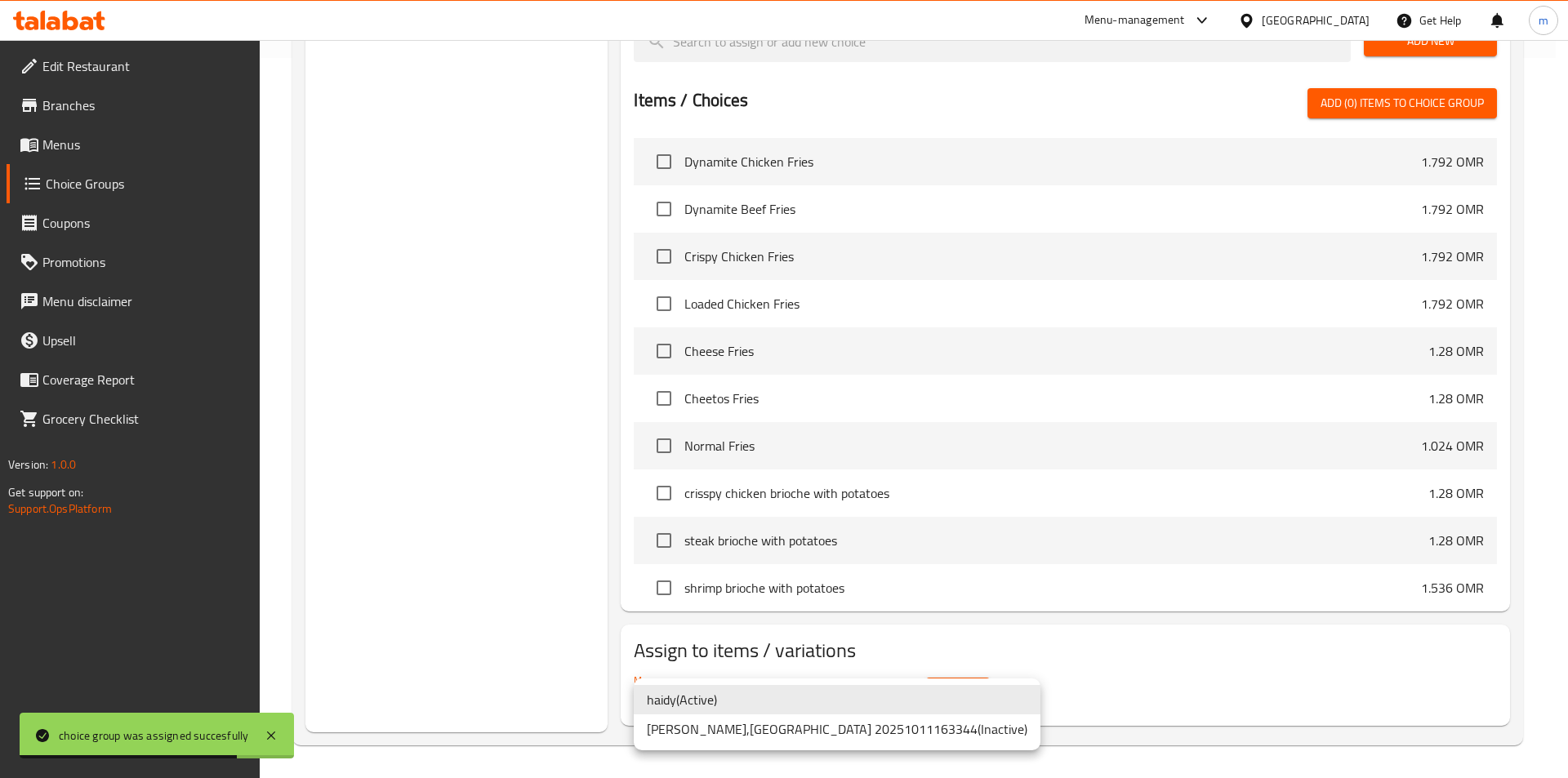
click at [1131, 662] on div at bounding box center [784, 389] width 1568 height 778
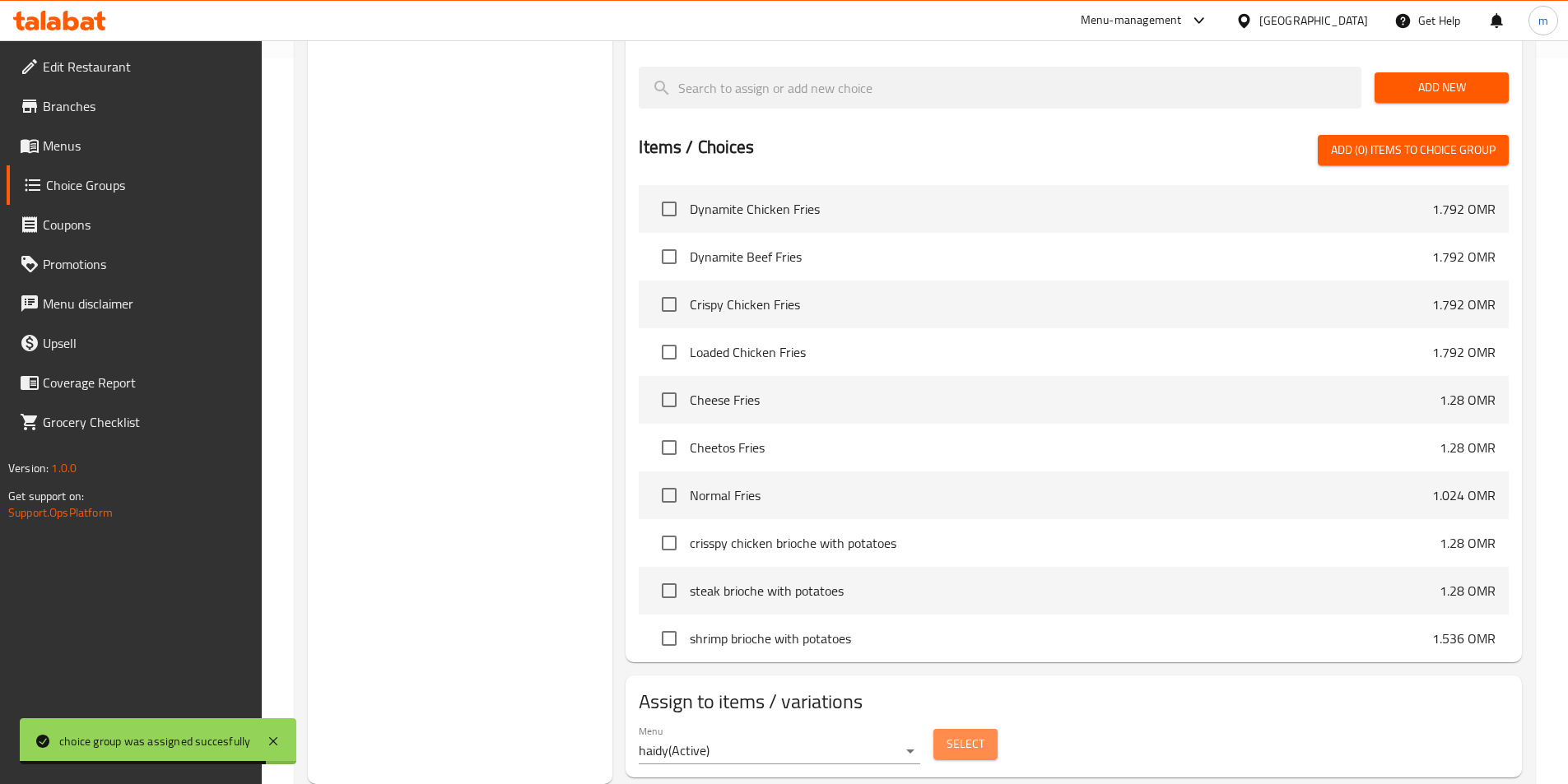
click at [963, 734] on span "Select" at bounding box center [965, 744] width 38 height 20
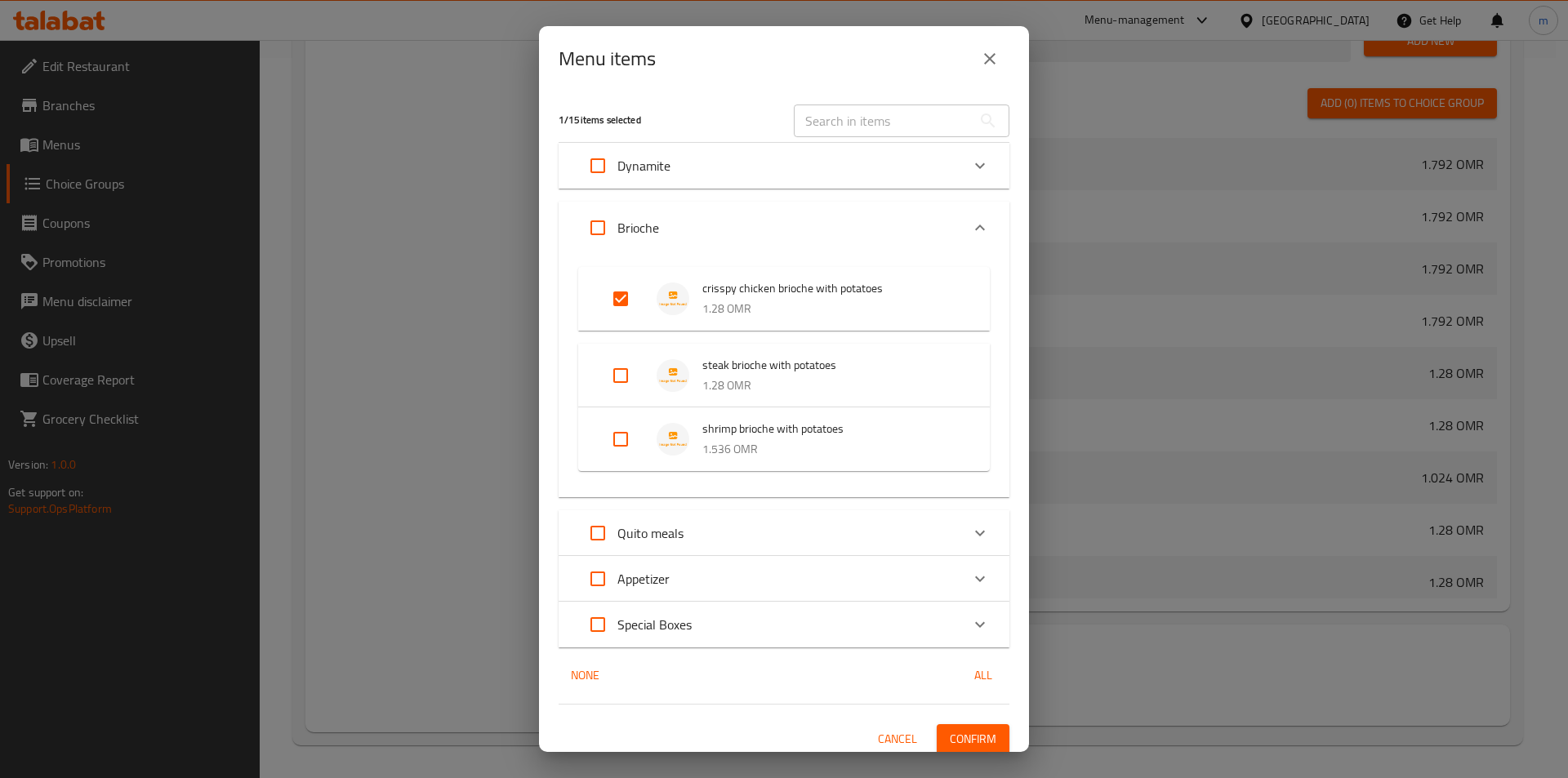
click at [622, 293] on input "Expand" at bounding box center [620, 298] width 39 height 39
checkbox input "false"
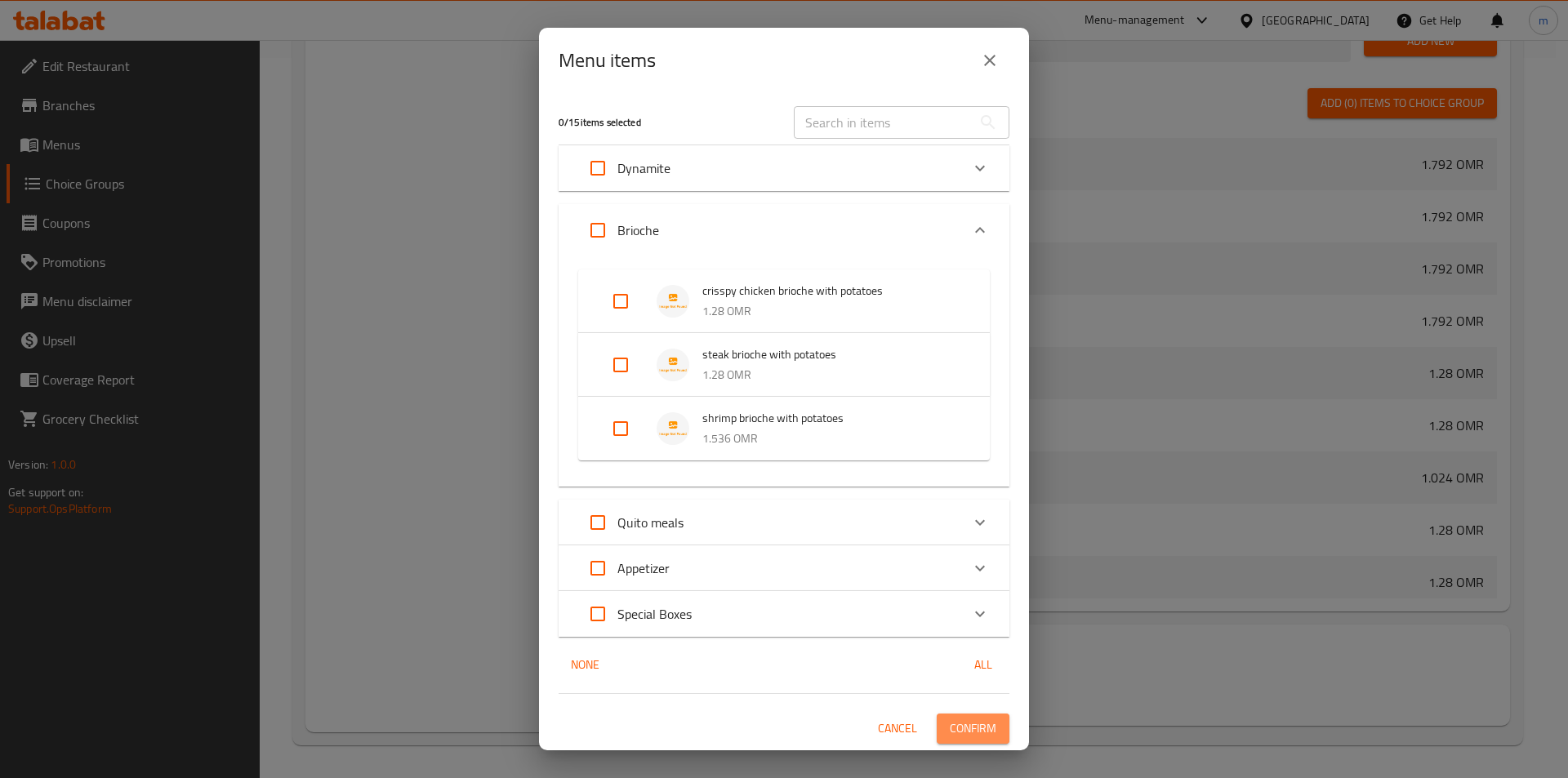
click at [979, 728] on span "Confirm" at bounding box center [972, 729] width 47 height 20
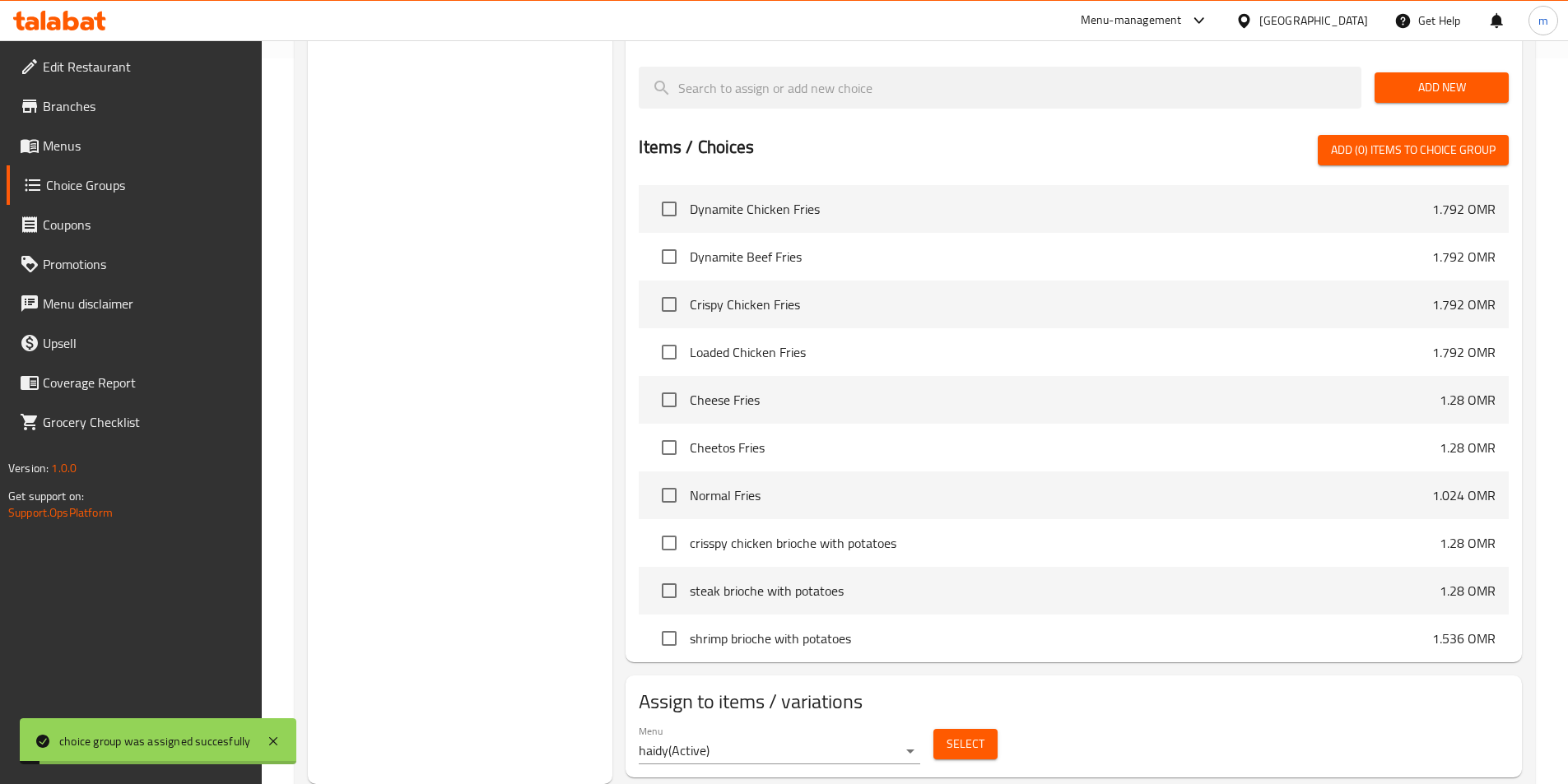
click at [974, 734] on span "Select" at bounding box center [965, 744] width 38 height 20
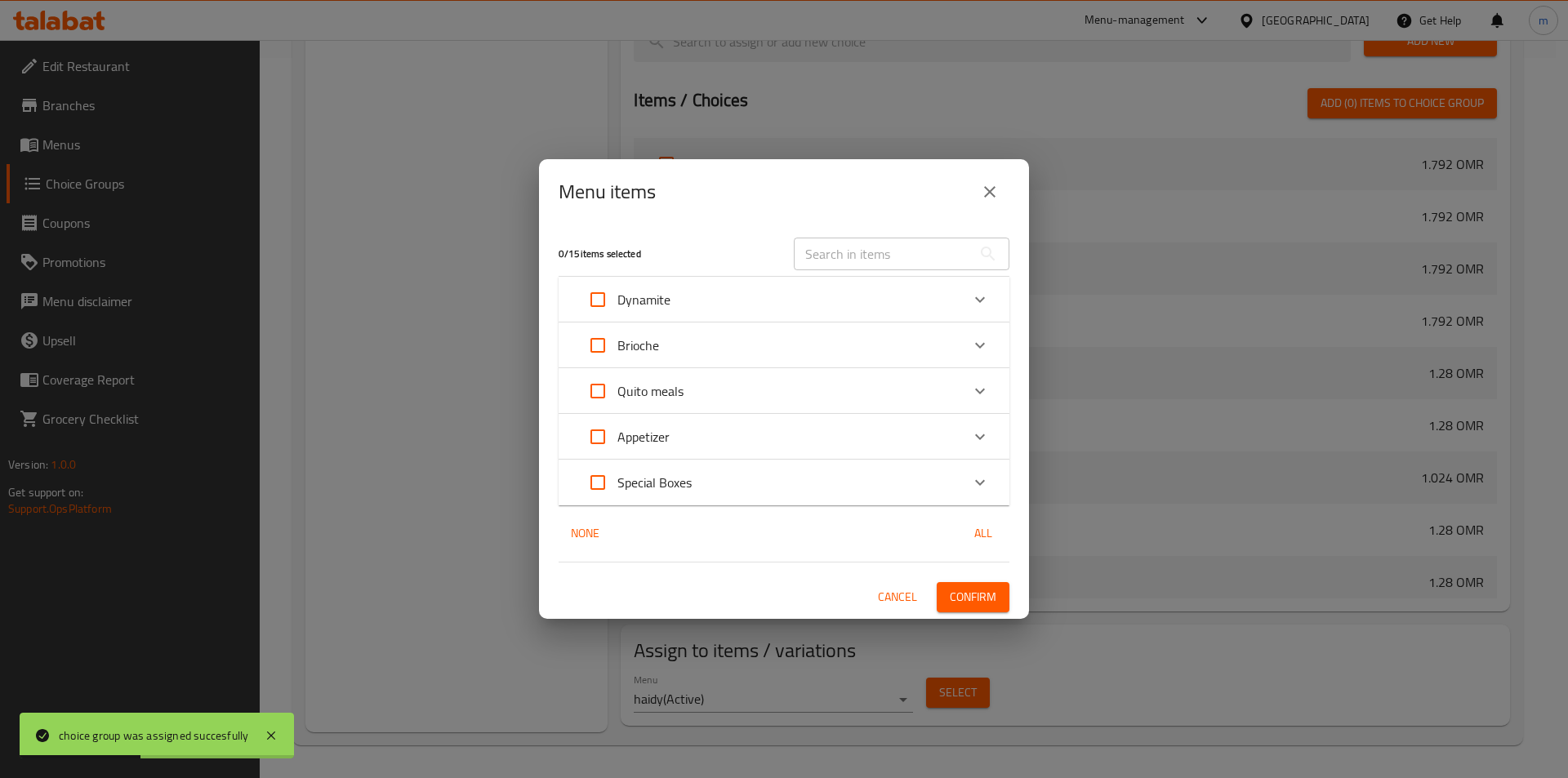
click at [982, 338] on icon "Expand" at bounding box center [979, 345] width 19 height 19
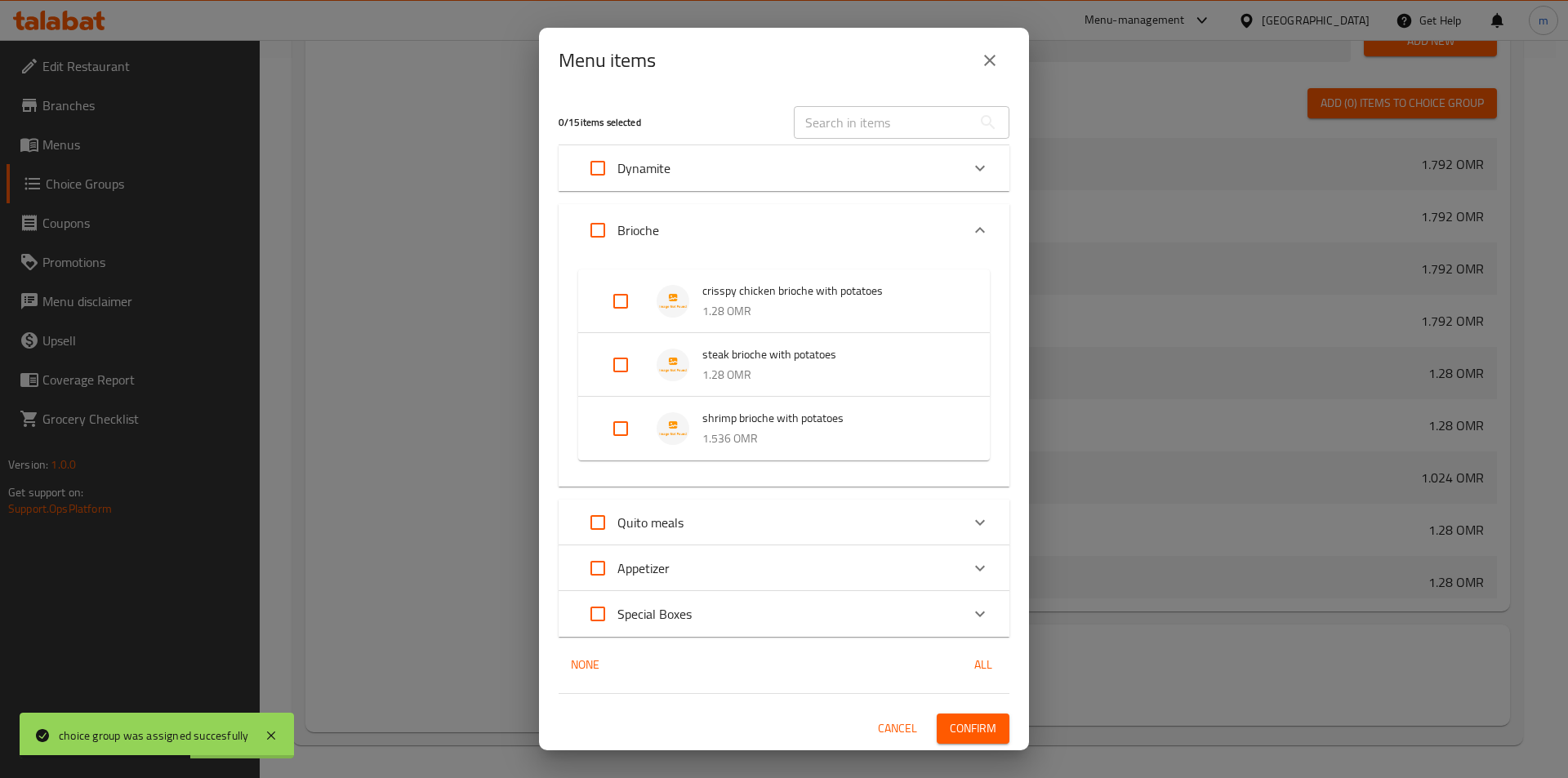
click at [595, 225] on input "Expand" at bounding box center [598, 230] width 39 height 39
checkbox input "true"
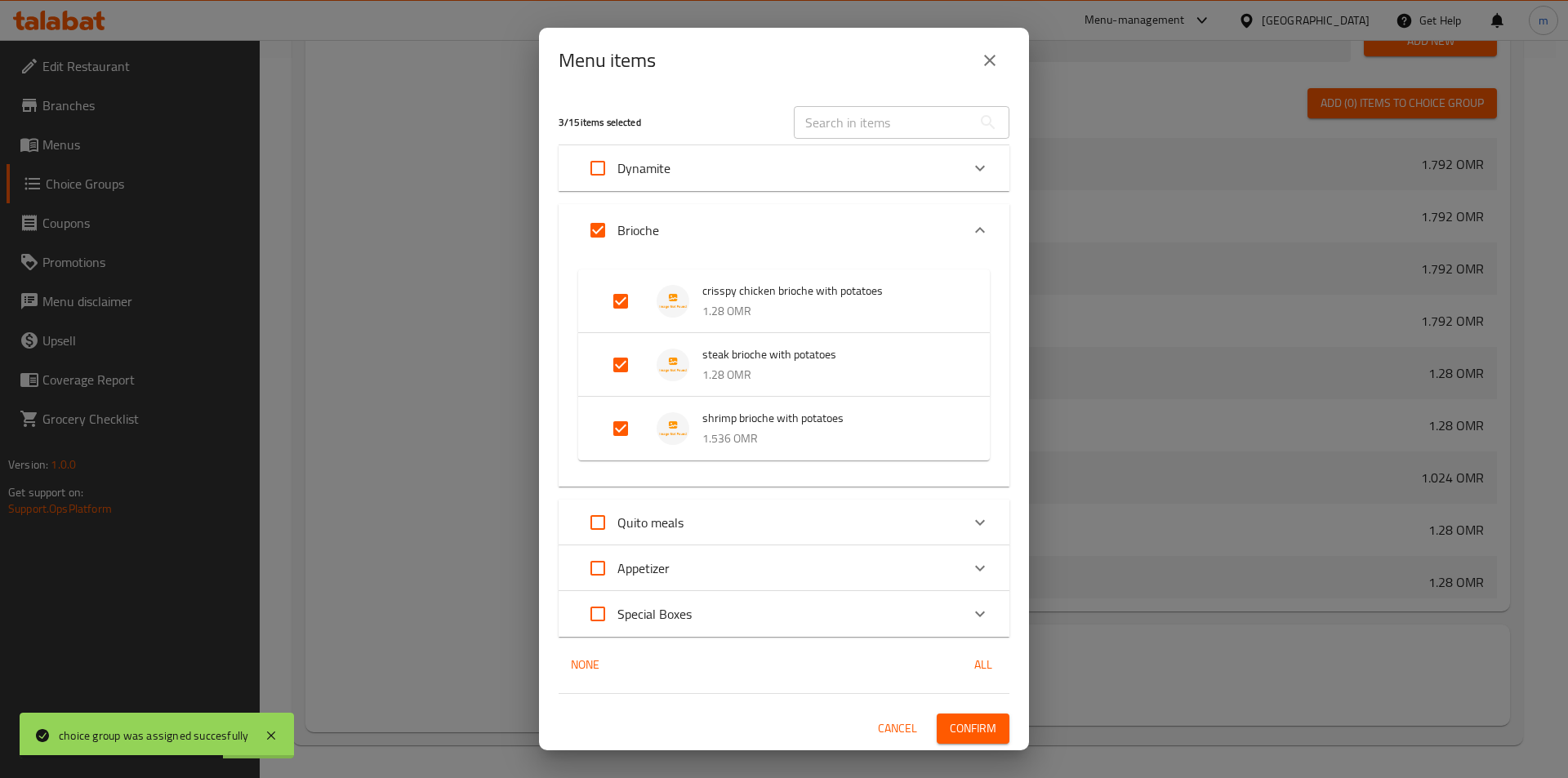
click at [973, 737] on span "Confirm" at bounding box center [972, 729] width 47 height 20
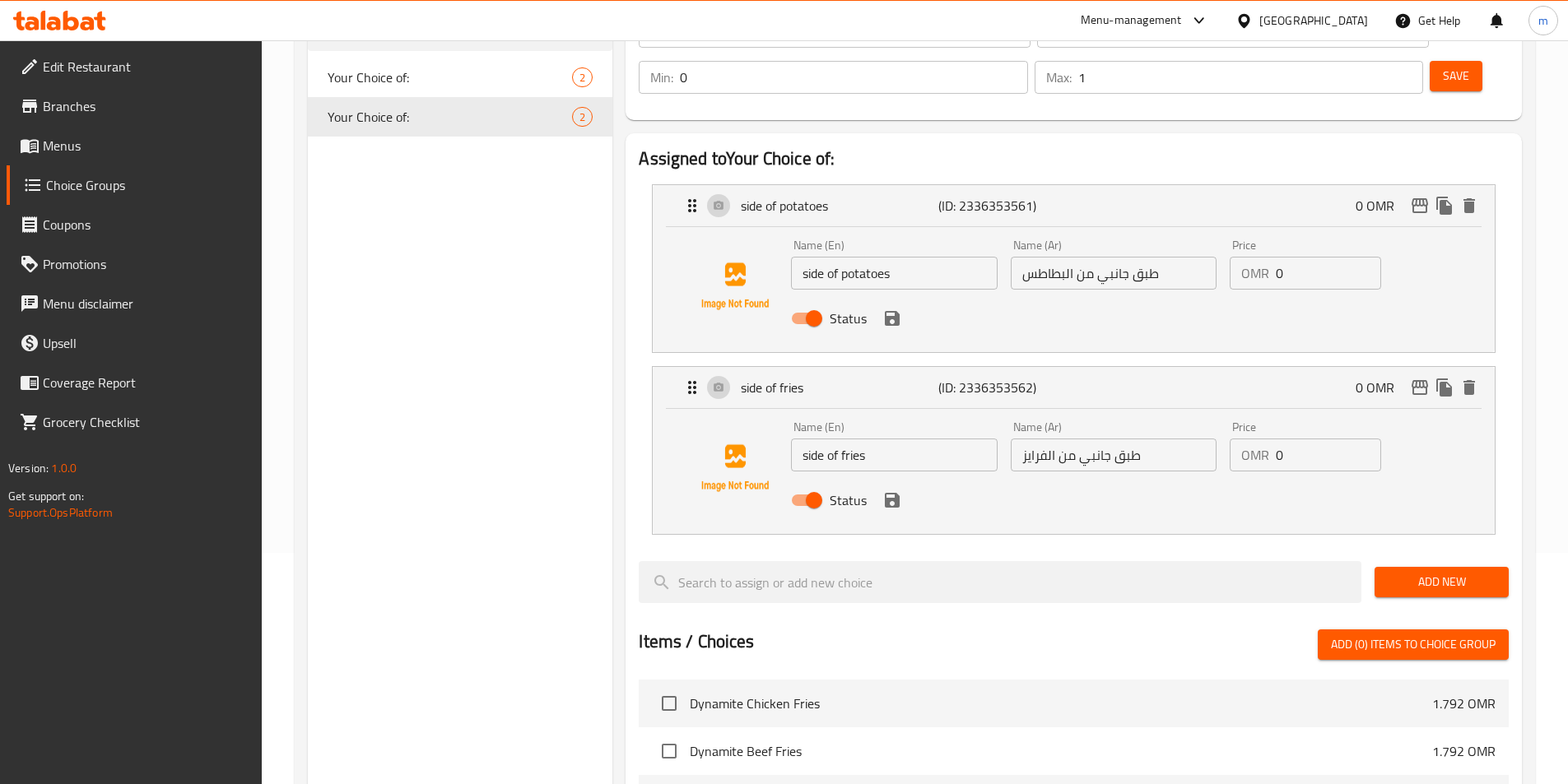
scroll to position [0, 0]
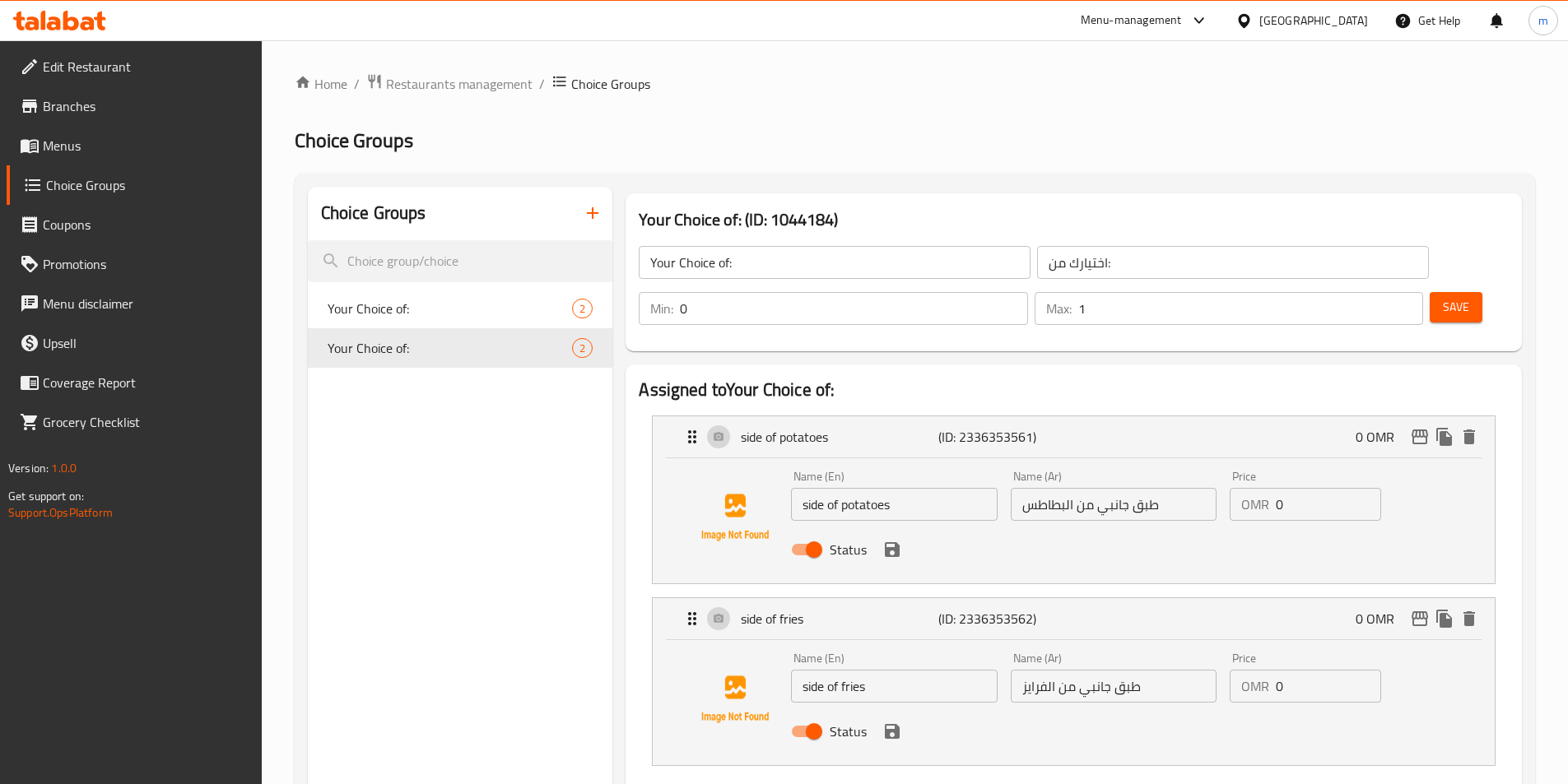
click at [587, 220] on icon "button" at bounding box center [592, 212] width 19 height 19
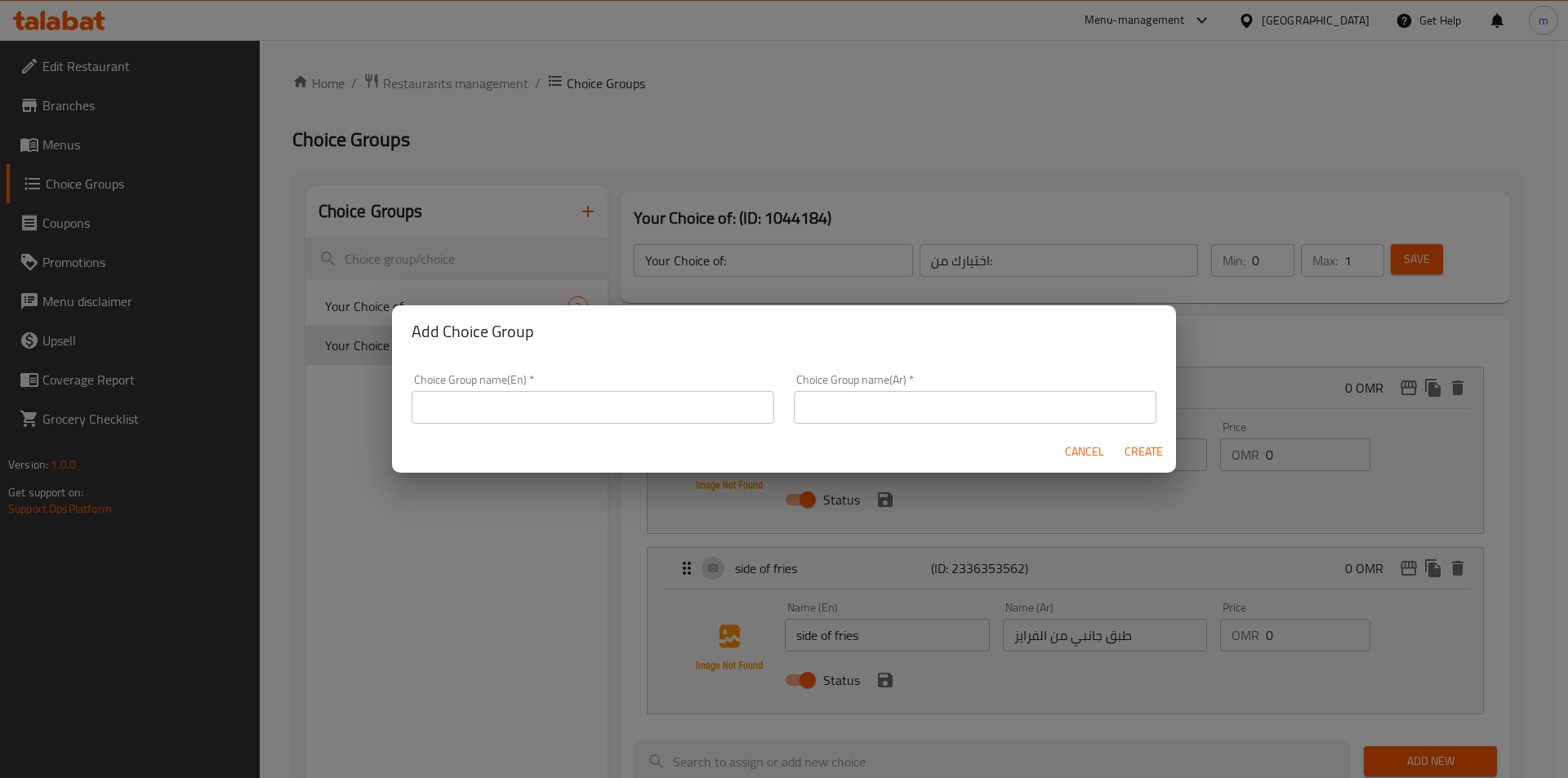
drag, startPoint x: 568, startPoint y: 401, endPoint x: 574, endPoint y: 419, distance: 19.0
click at [568, 402] on input "text" at bounding box center [593, 407] width 362 height 33
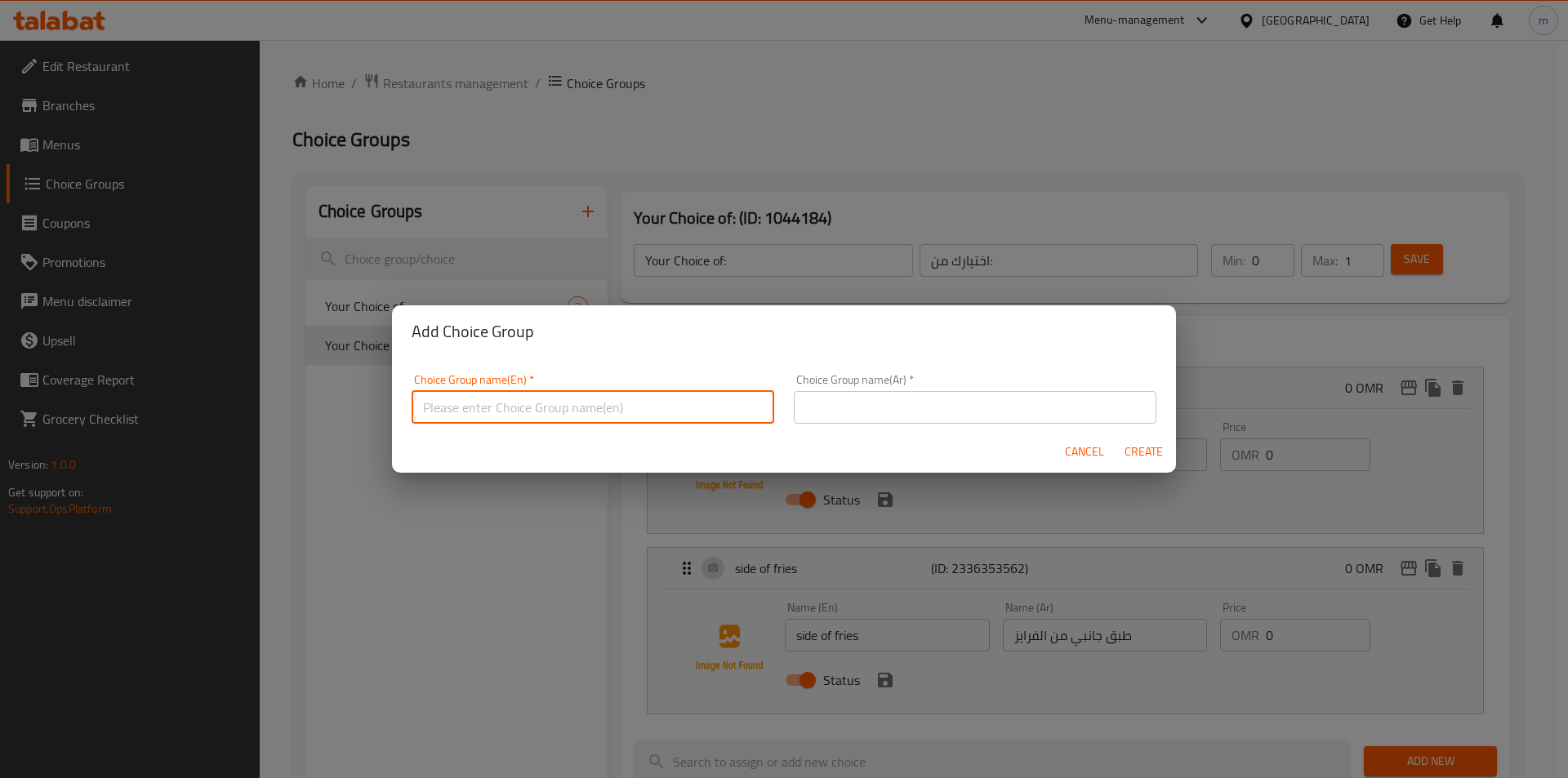
type input "Your Choice of:00"
click at [828, 417] on input "text" at bounding box center [975, 407] width 362 height 33
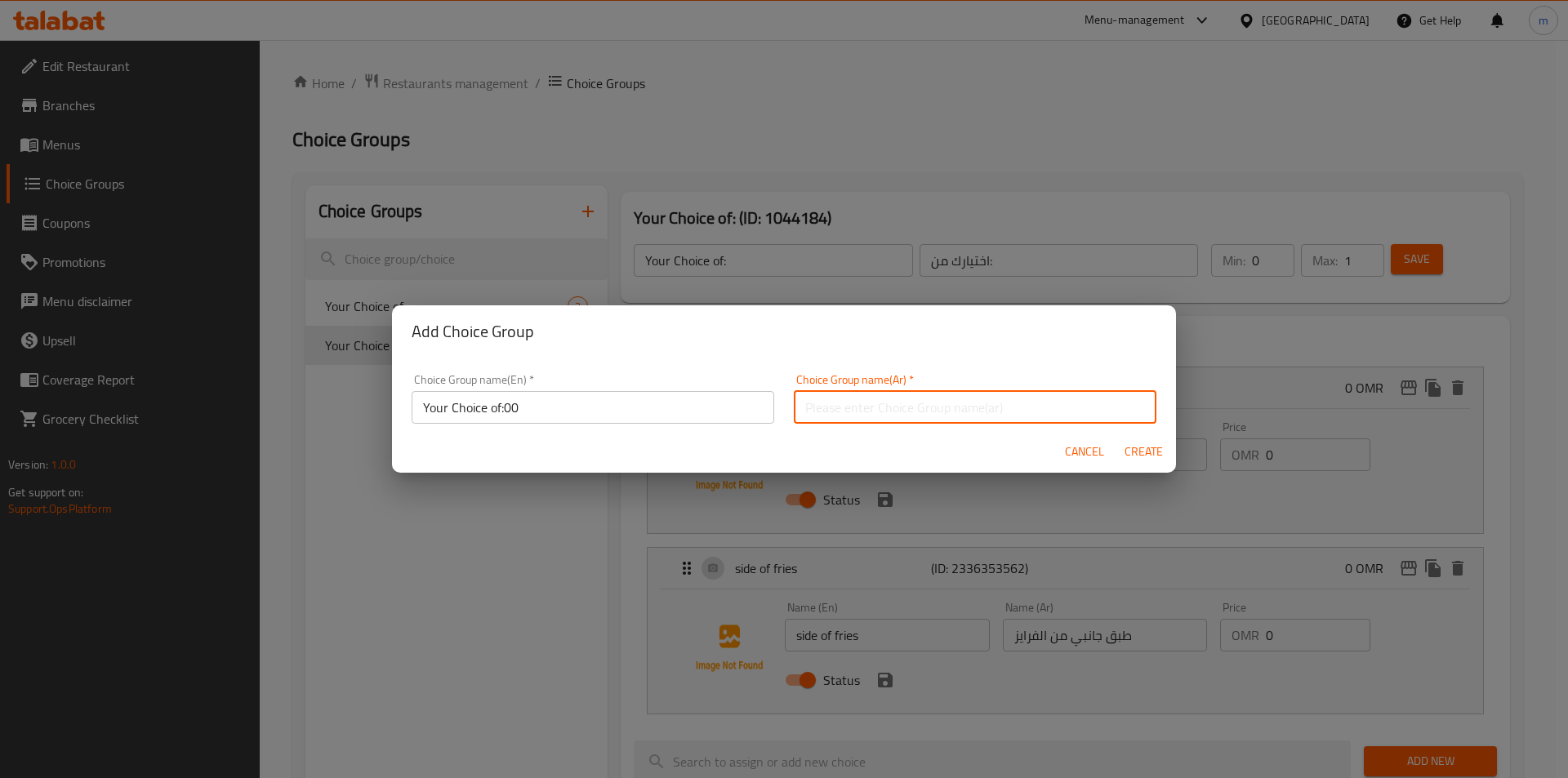
type input "اختيارك من:"
click at [1142, 444] on span "Create" at bounding box center [1142, 452] width 39 height 20
type input "Your Choice of:00"
type input "0"
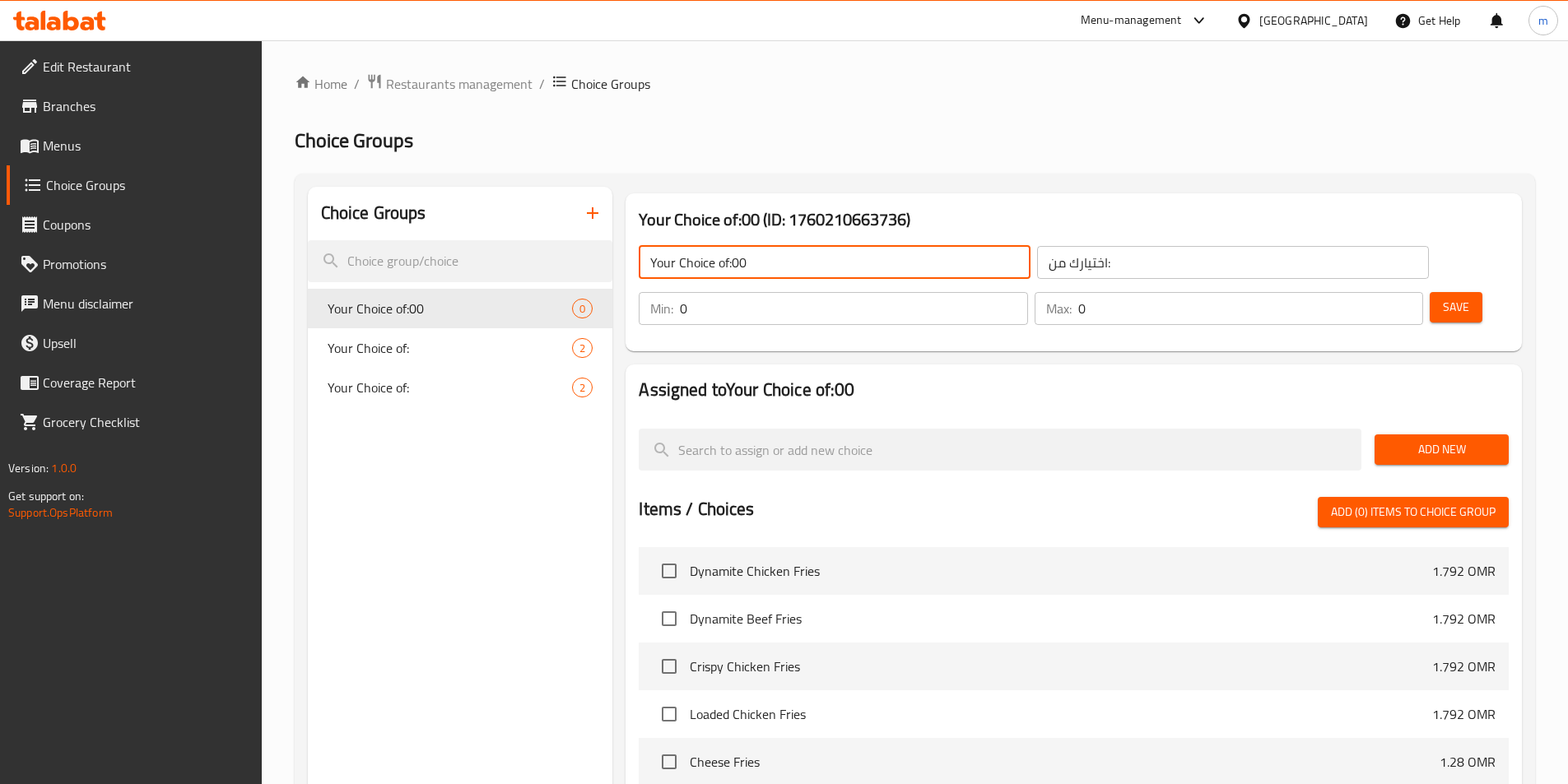
click at [784, 273] on input "Your Choice of:00" at bounding box center [834, 263] width 392 height 33
type input "Your Choice of:"
click at [1415, 439] on span "Add New" at bounding box center [1442, 449] width 108 height 20
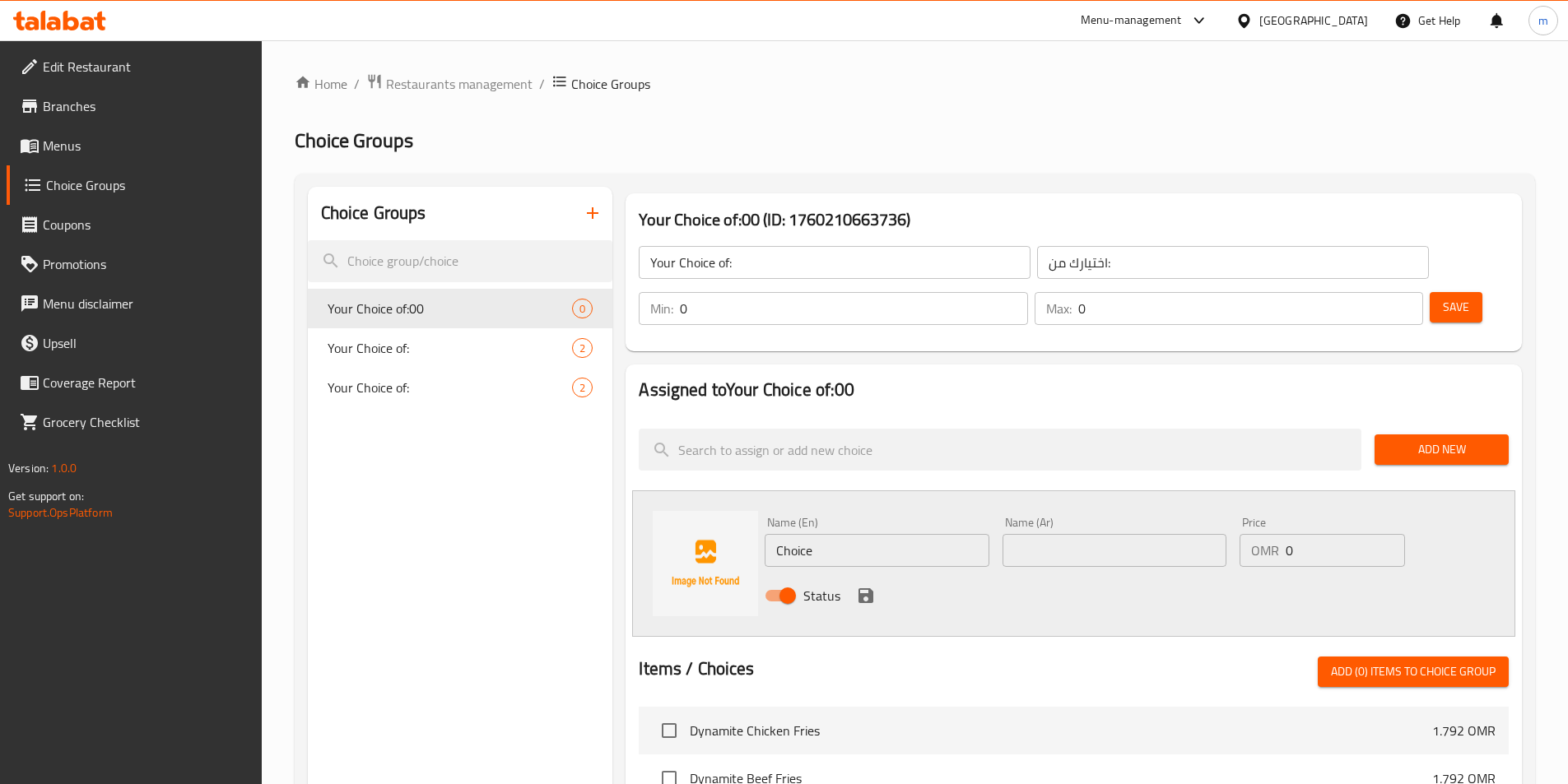
click at [903, 534] on input "Choice" at bounding box center [877, 551] width 224 height 33
paste input "lettu"
type input "lettuce"
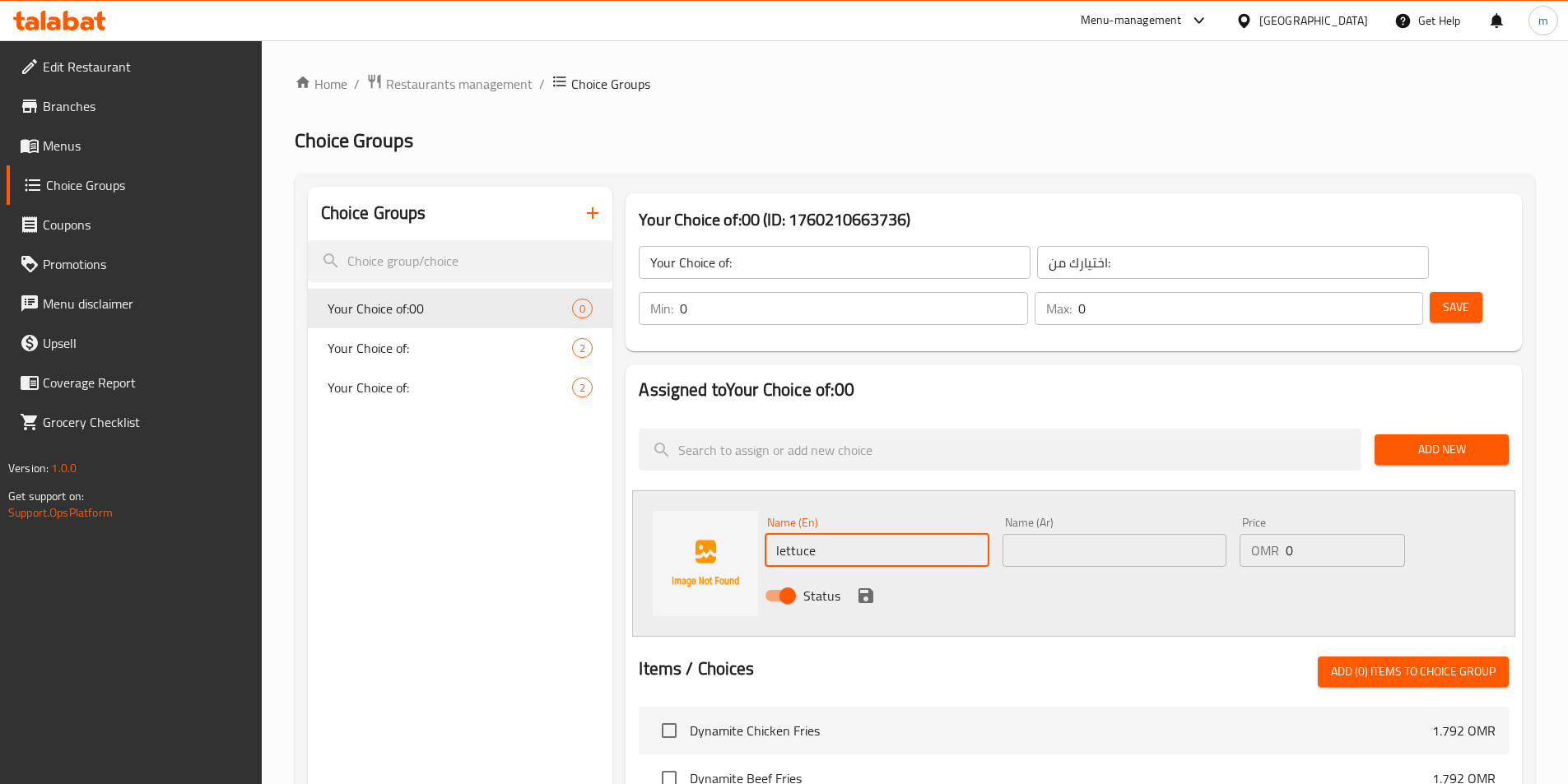
click at [1094, 534] on input "text" at bounding box center [1114, 551] width 224 height 33
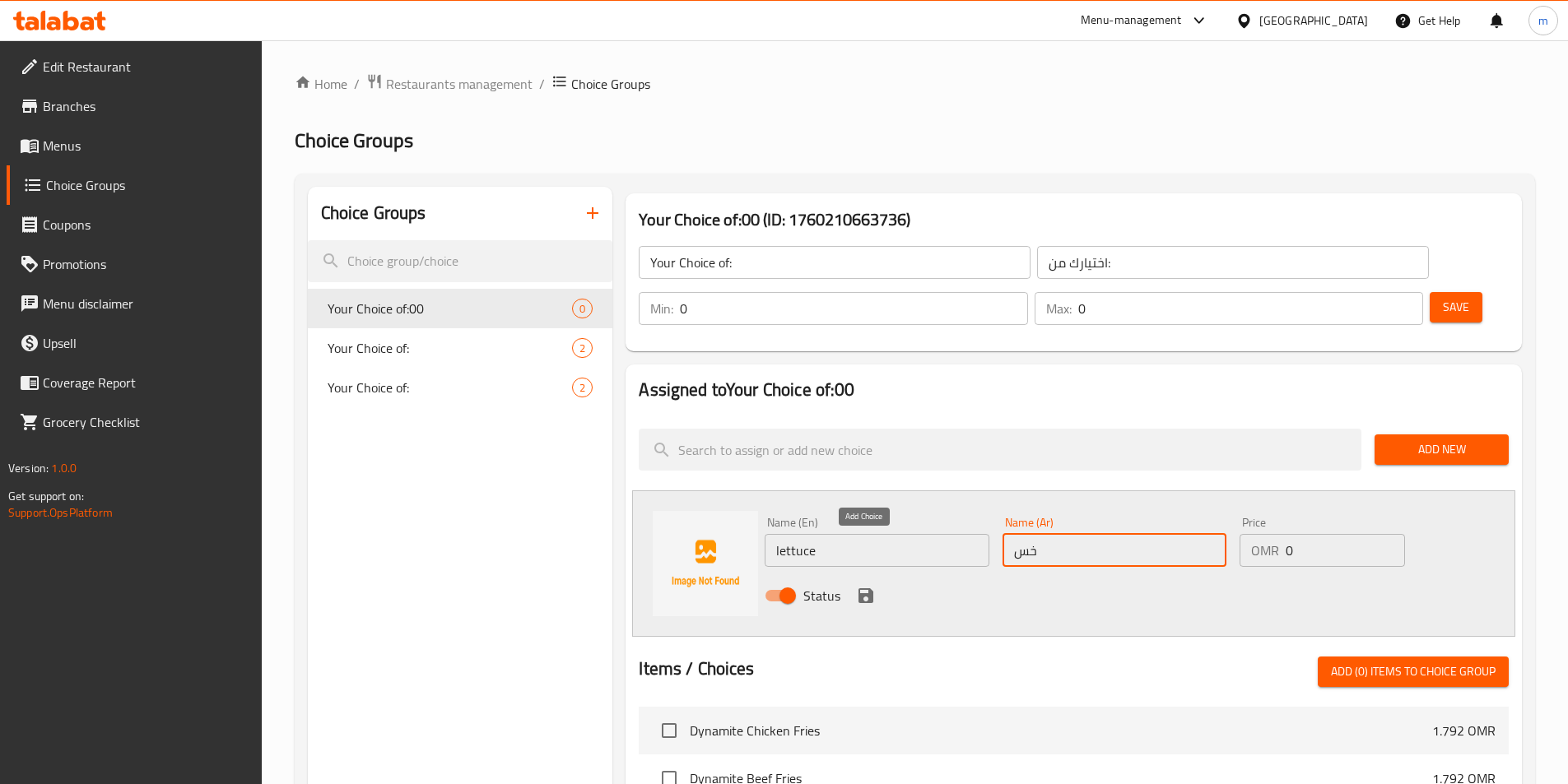
type input "خس"
click at [863, 586] on icon "save" at bounding box center [866, 595] width 19 height 19
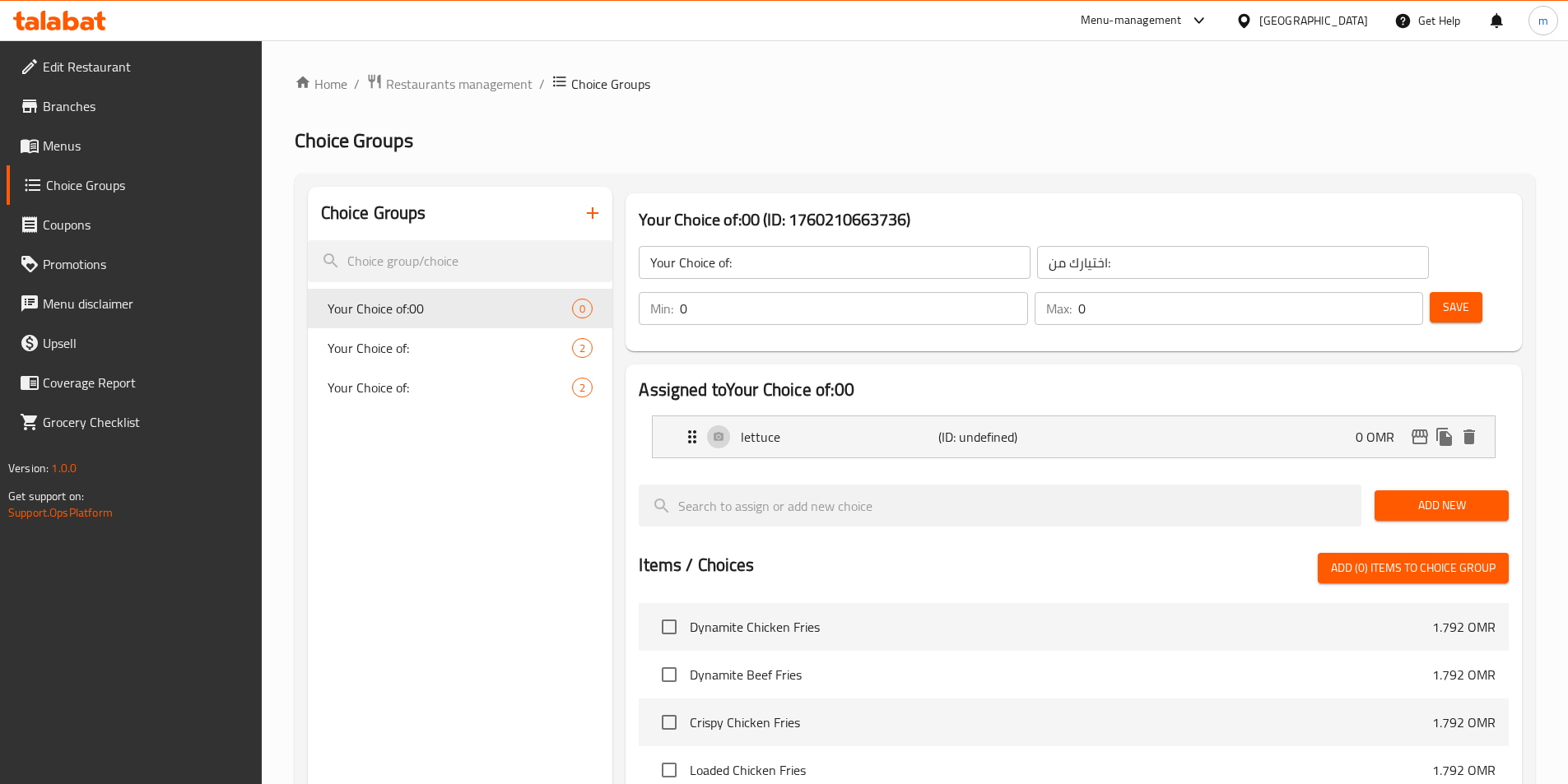
click at [1439, 495] on span "Add New" at bounding box center [1442, 505] width 108 height 20
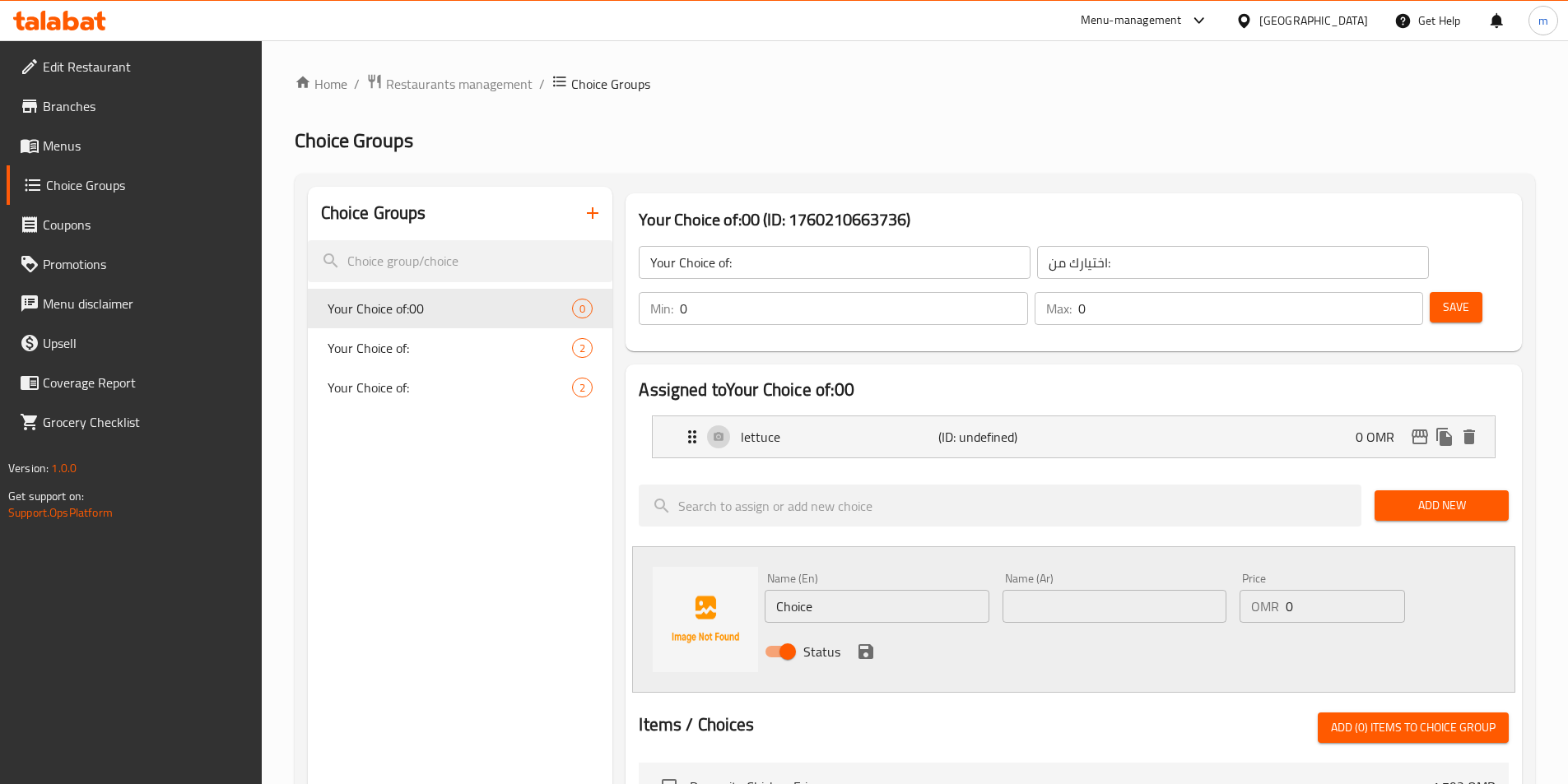
click at [825, 590] on input "Choice" at bounding box center [877, 607] width 224 height 33
paste input "tomato"
type input "tomato"
click at [1084, 590] on input "text" at bounding box center [1114, 607] width 224 height 33
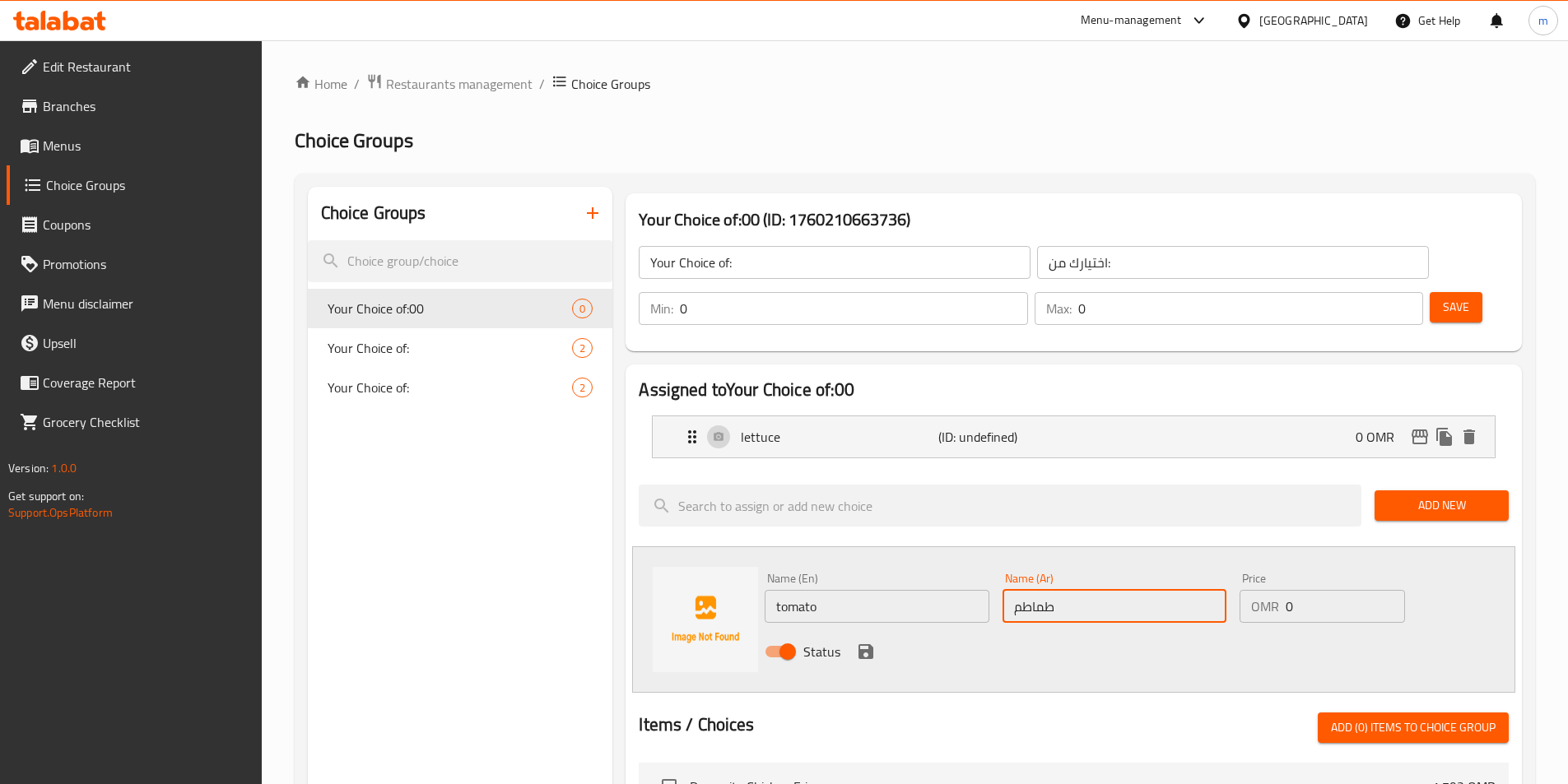
type input "طماطم"
click at [872, 642] on icon "save" at bounding box center [866, 651] width 19 height 19
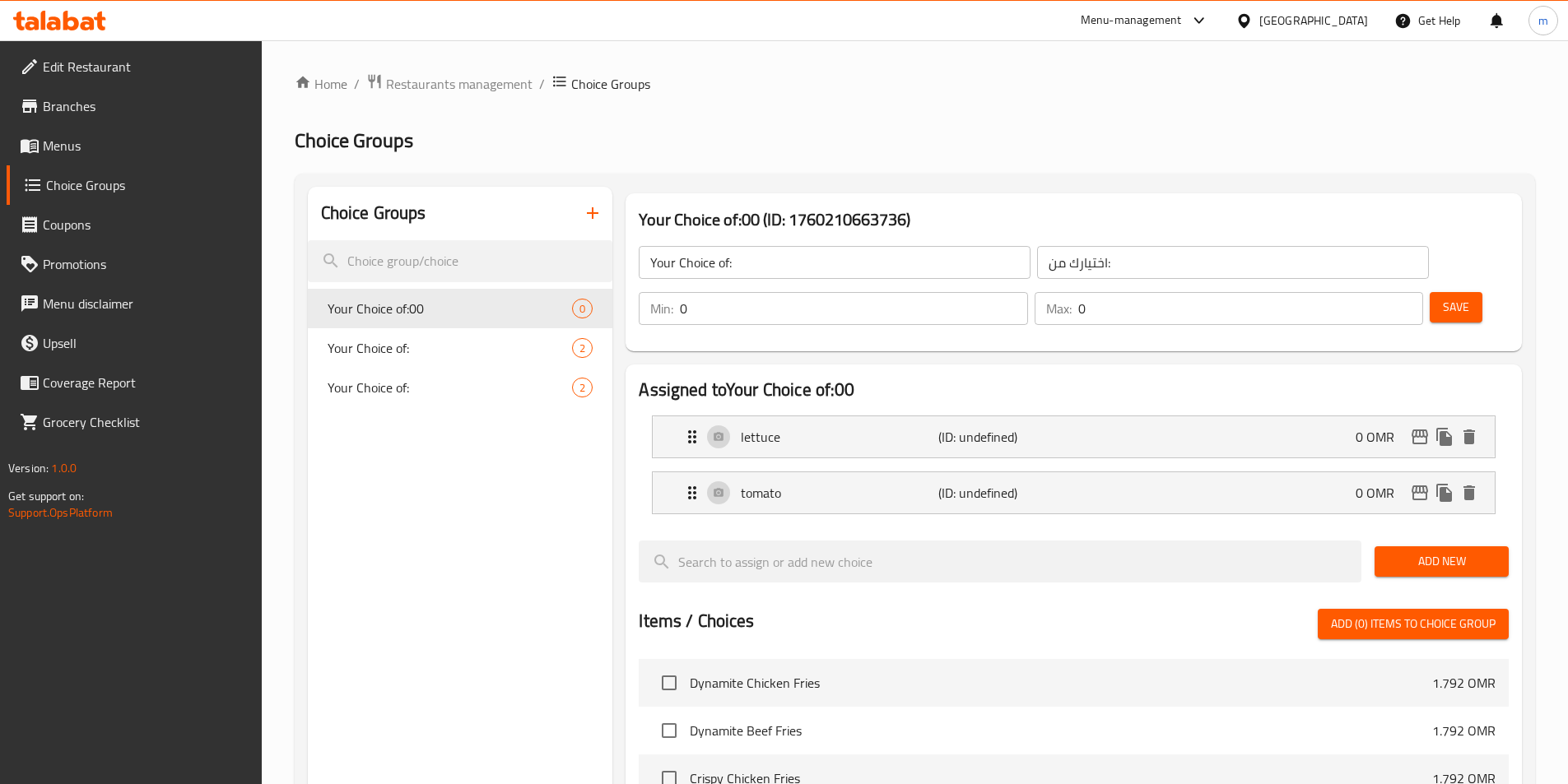
click at [1358, 292] on input "0" at bounding box center [1251, 309] width 345 height 33
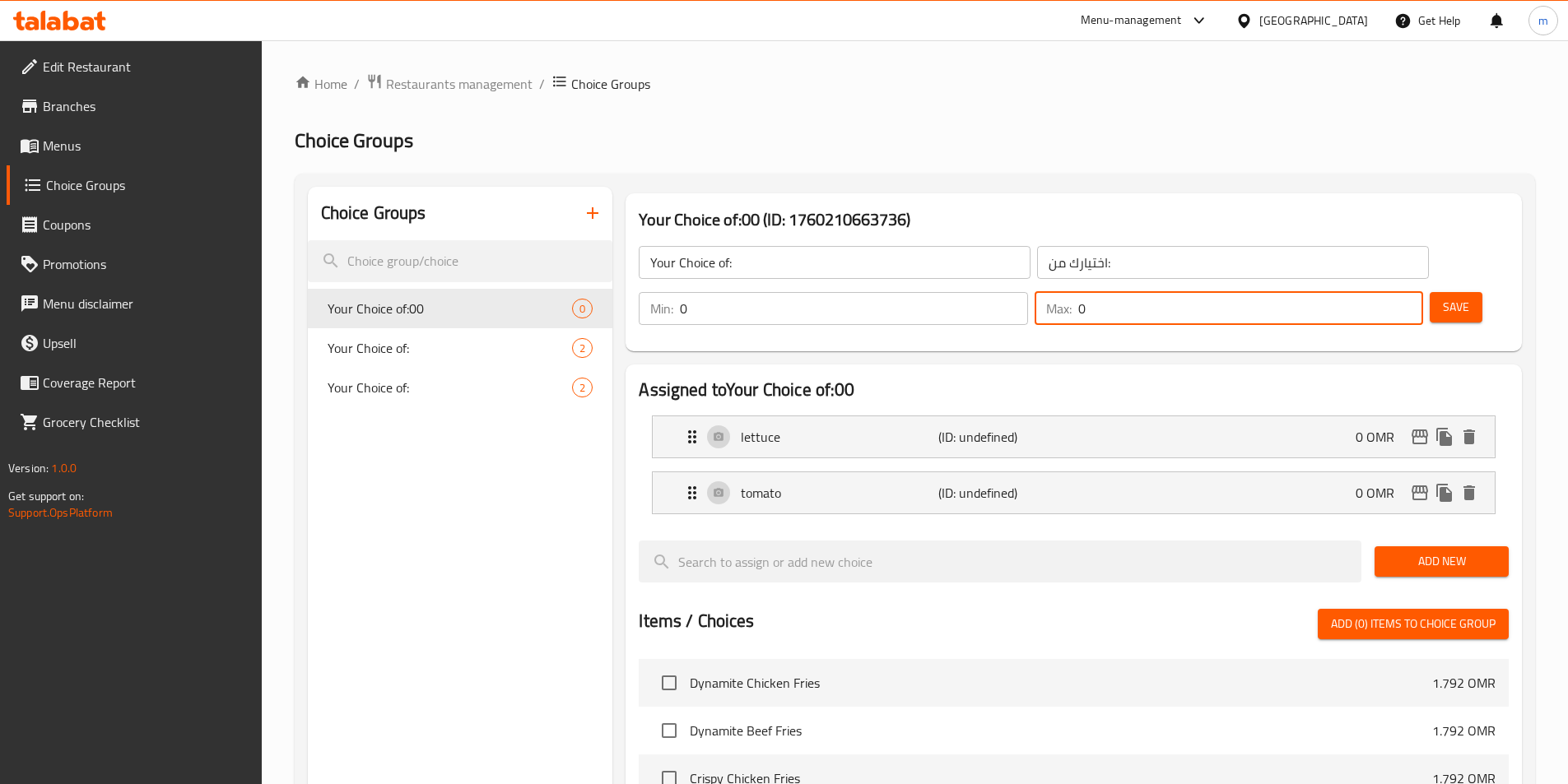
click at [1358, 292] on input "0" at bounding box center [1251, 309] width 345 height 33
click at [1443, 297] on span "Save" at bounding box center [1456, 307] width 27 height 20
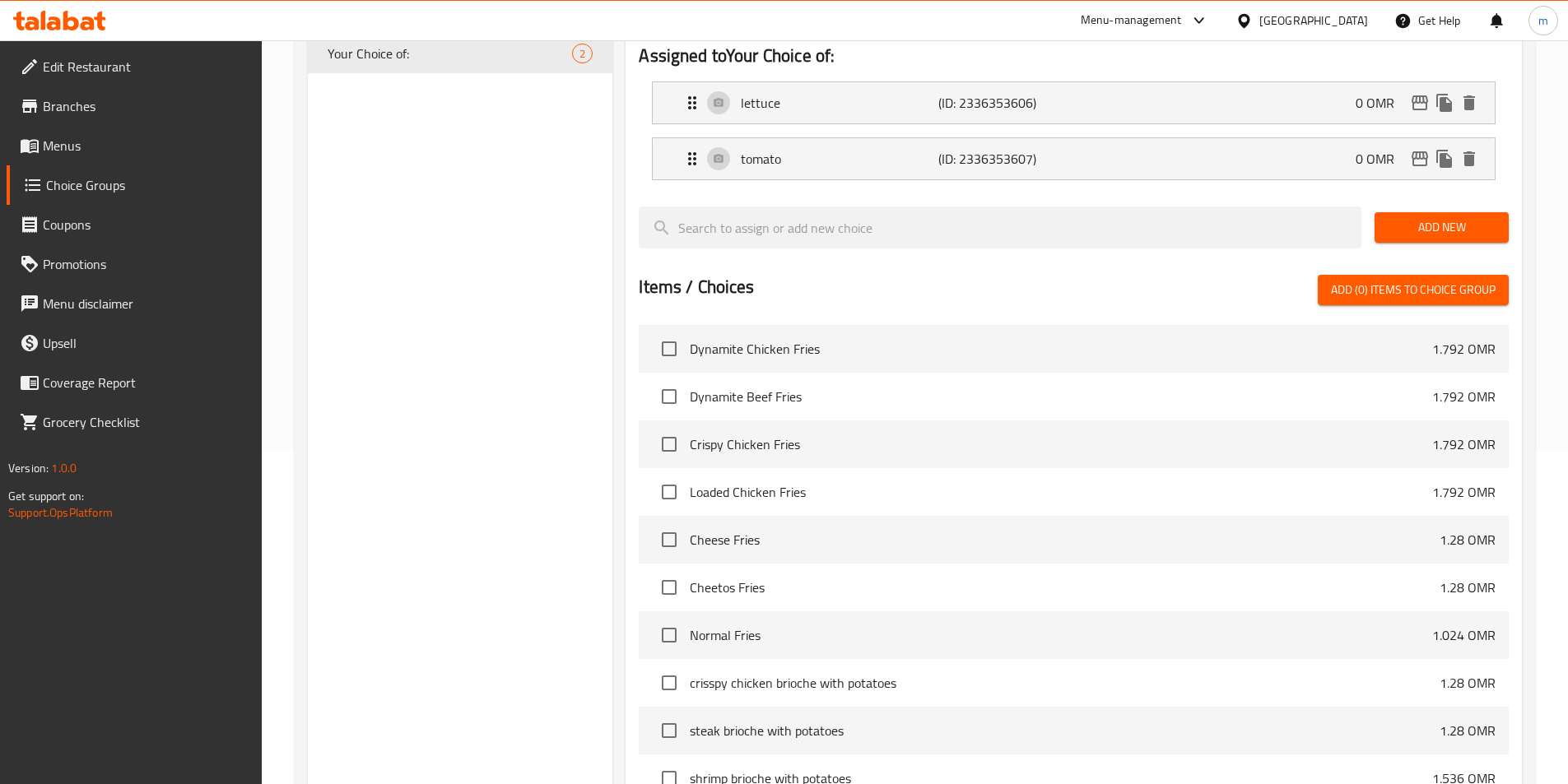
scroll to position [474, 0]
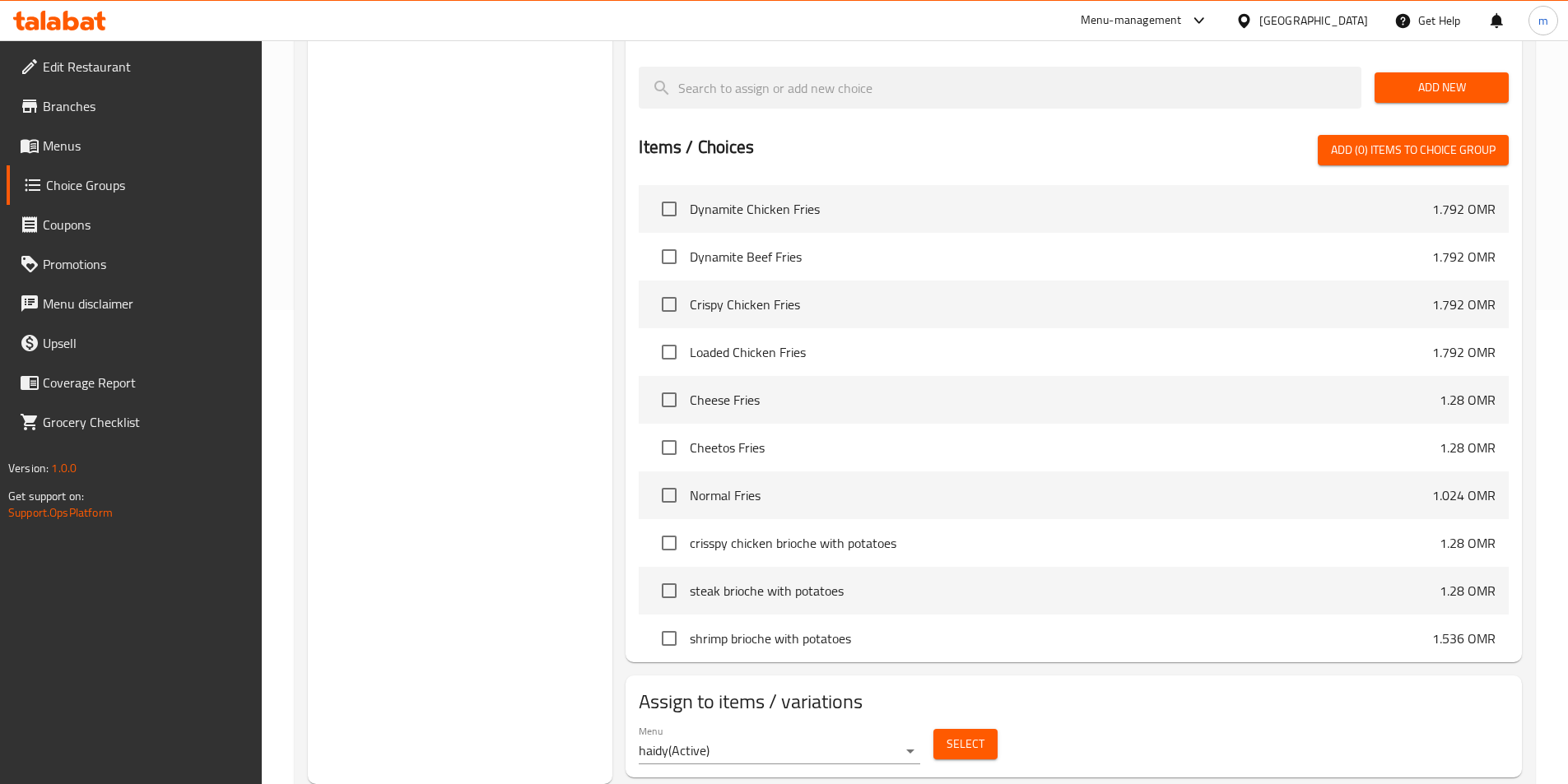
click at [965, 734] on span "Select" at bounding box center [965, 744] width 38 height 20
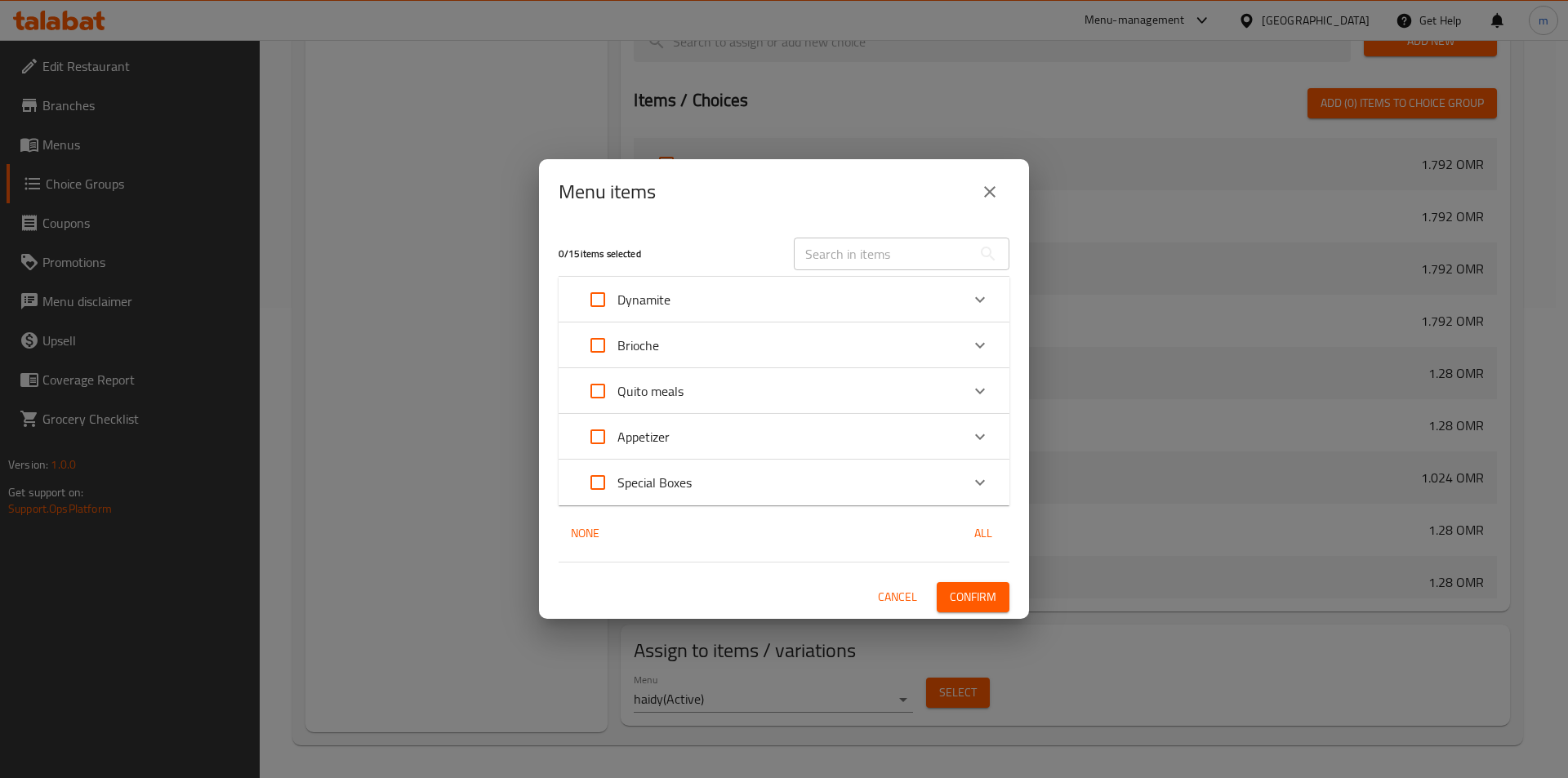
click at [689, 348] on div "Brioche" at bounding box center [769, 345] width 382 height 39
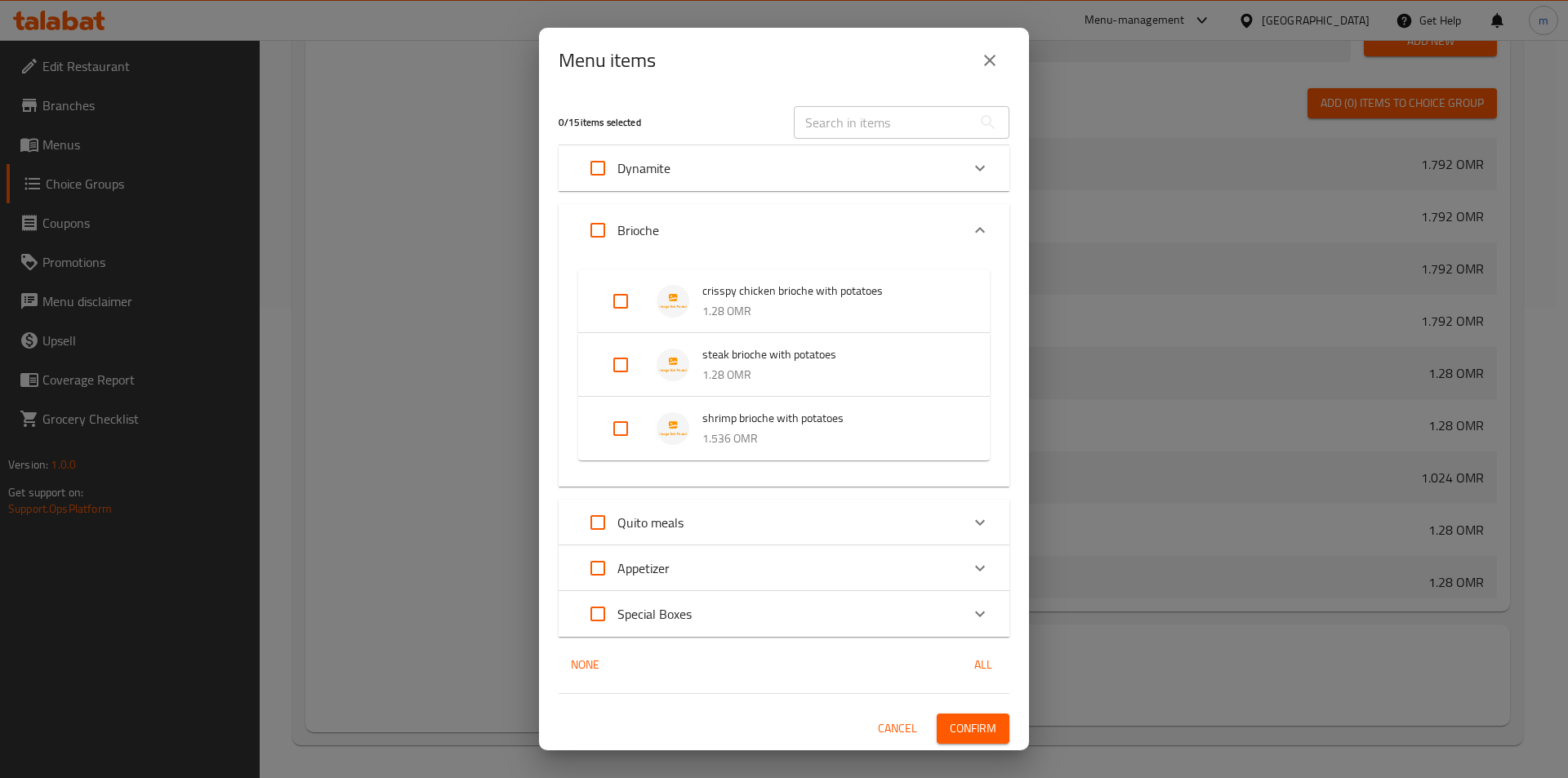
click at [617, 363] on input "Expand" at bounding box center [620, 364] width 39 height 39
checkbox input "true"
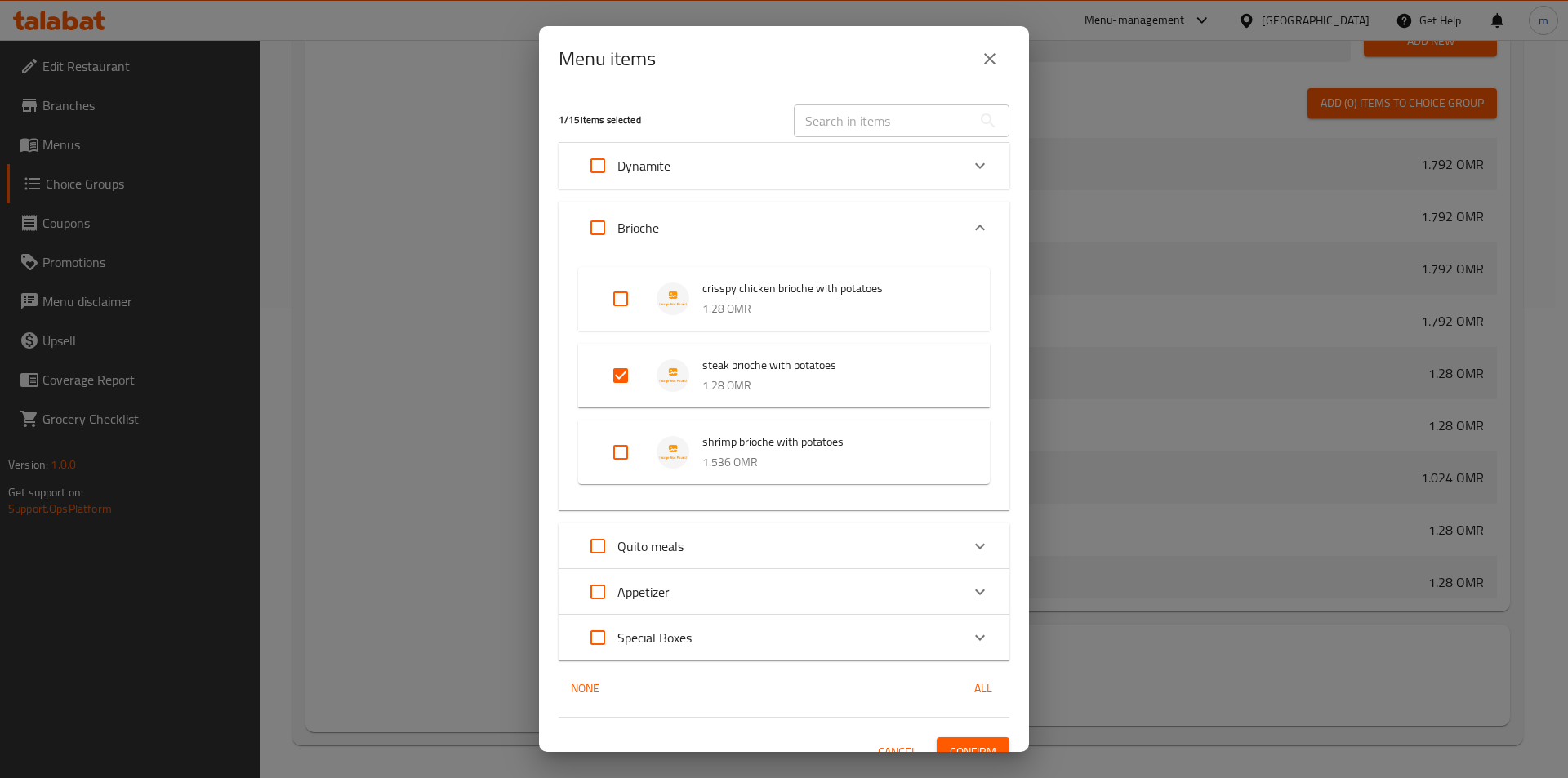
click at [972, 747] on span "Confirm" at bounding box center [972, 752] width 47 height 20
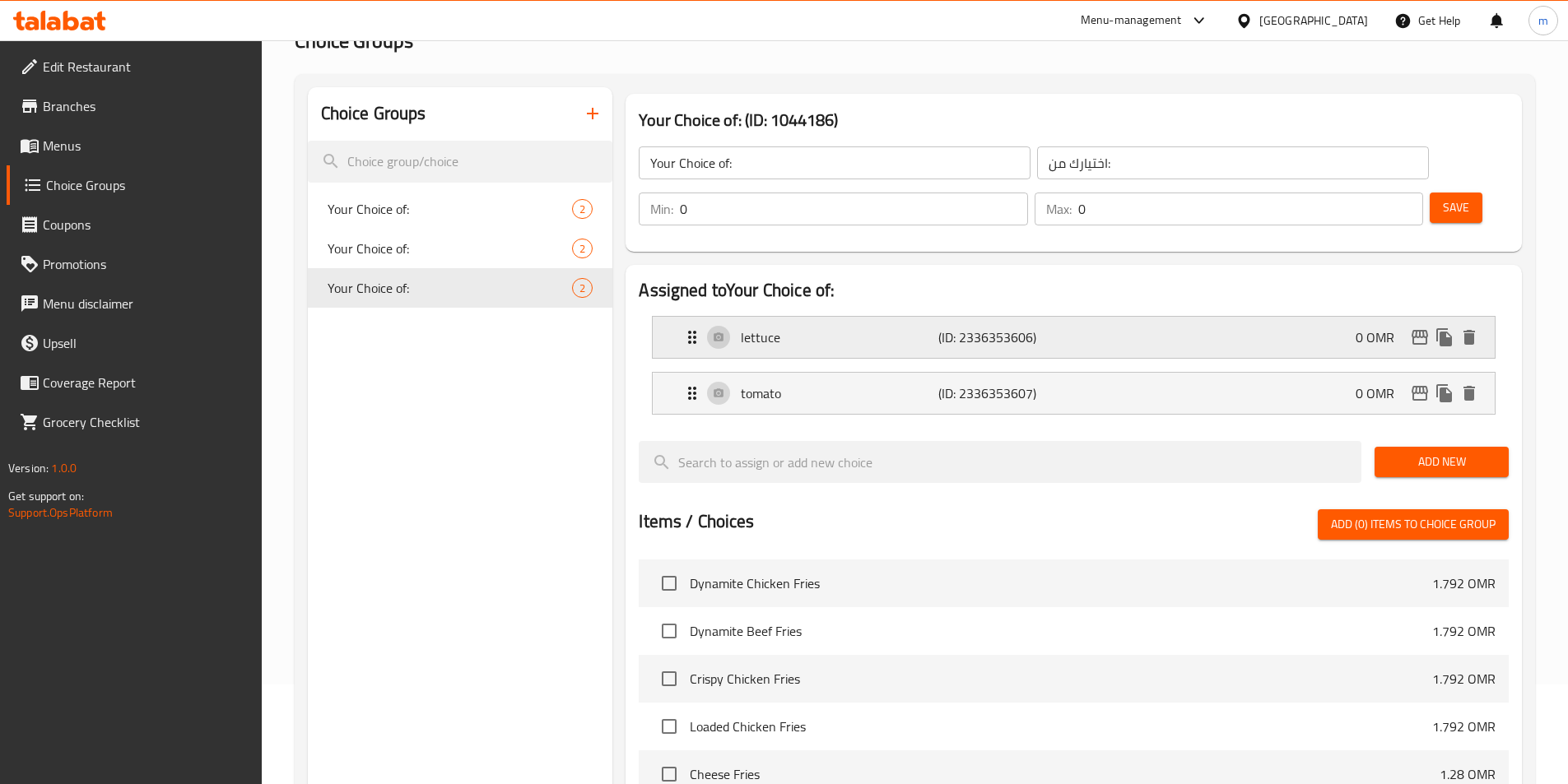
scroll to position [0, 0]
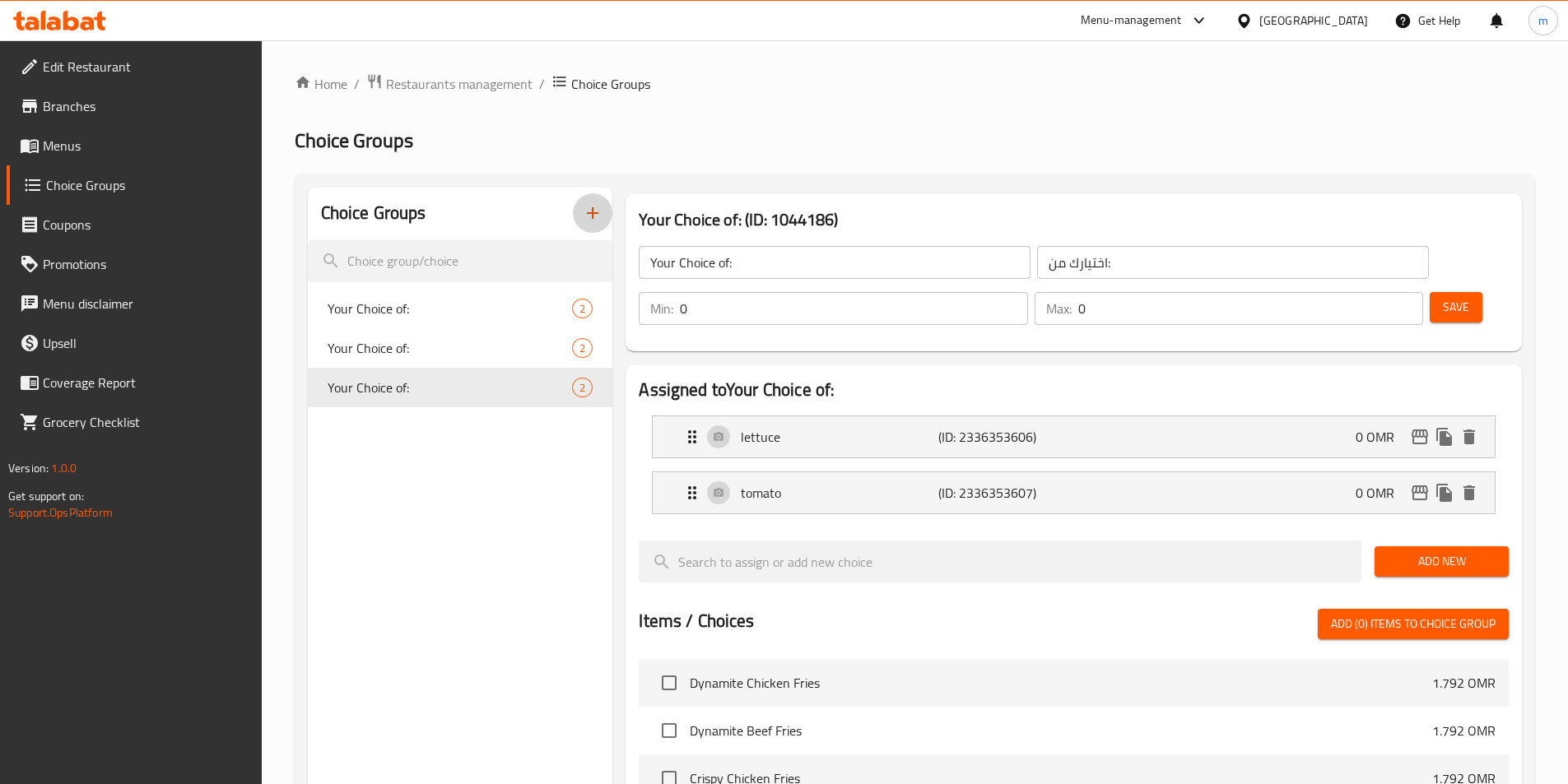
click at [596, 218] on icon "button" at bounding box center [592, 212] width 19 height 19
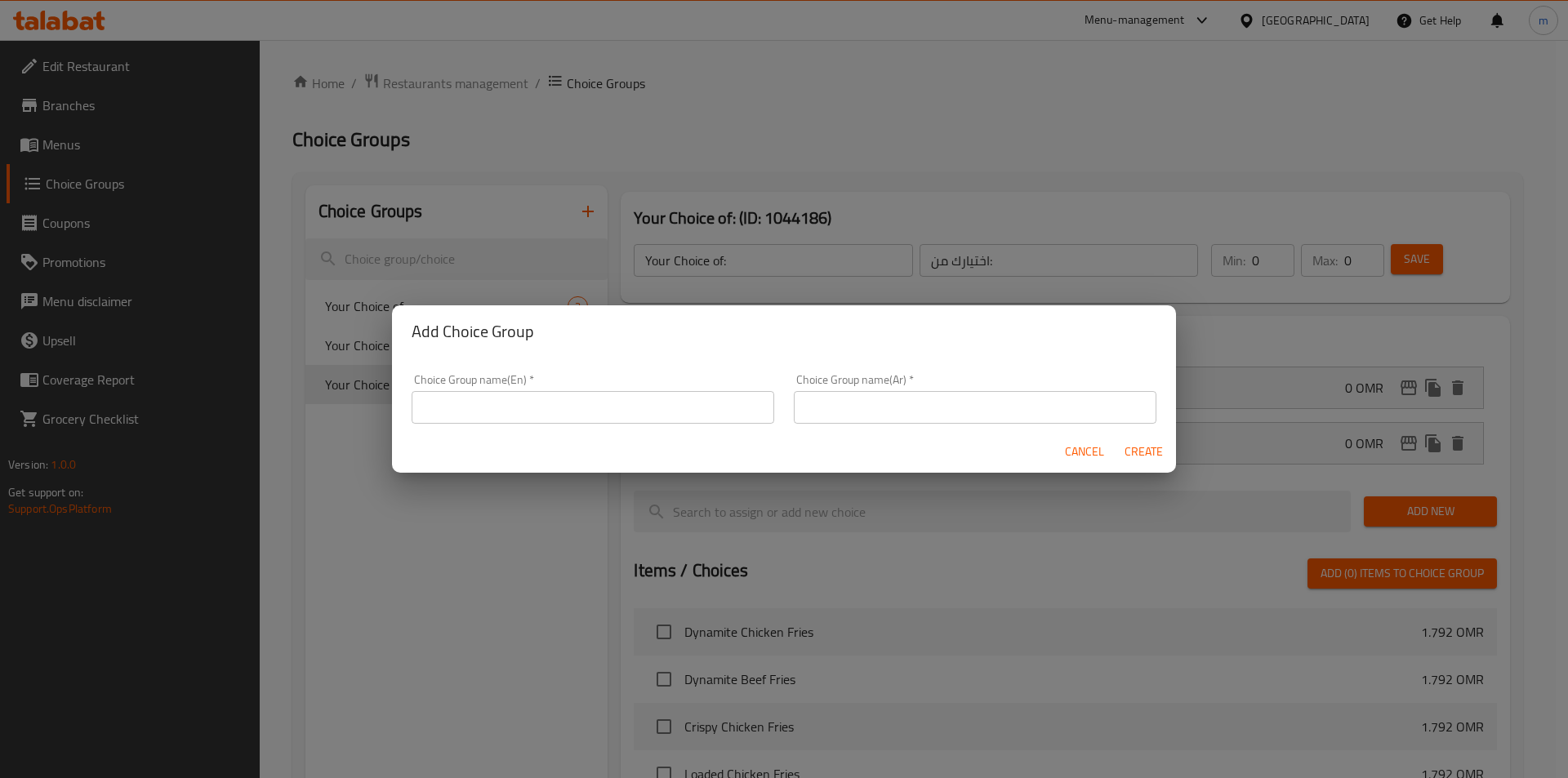
click at [536, 411] on input "text" at bounding box center [593, 407] width 362 height 33
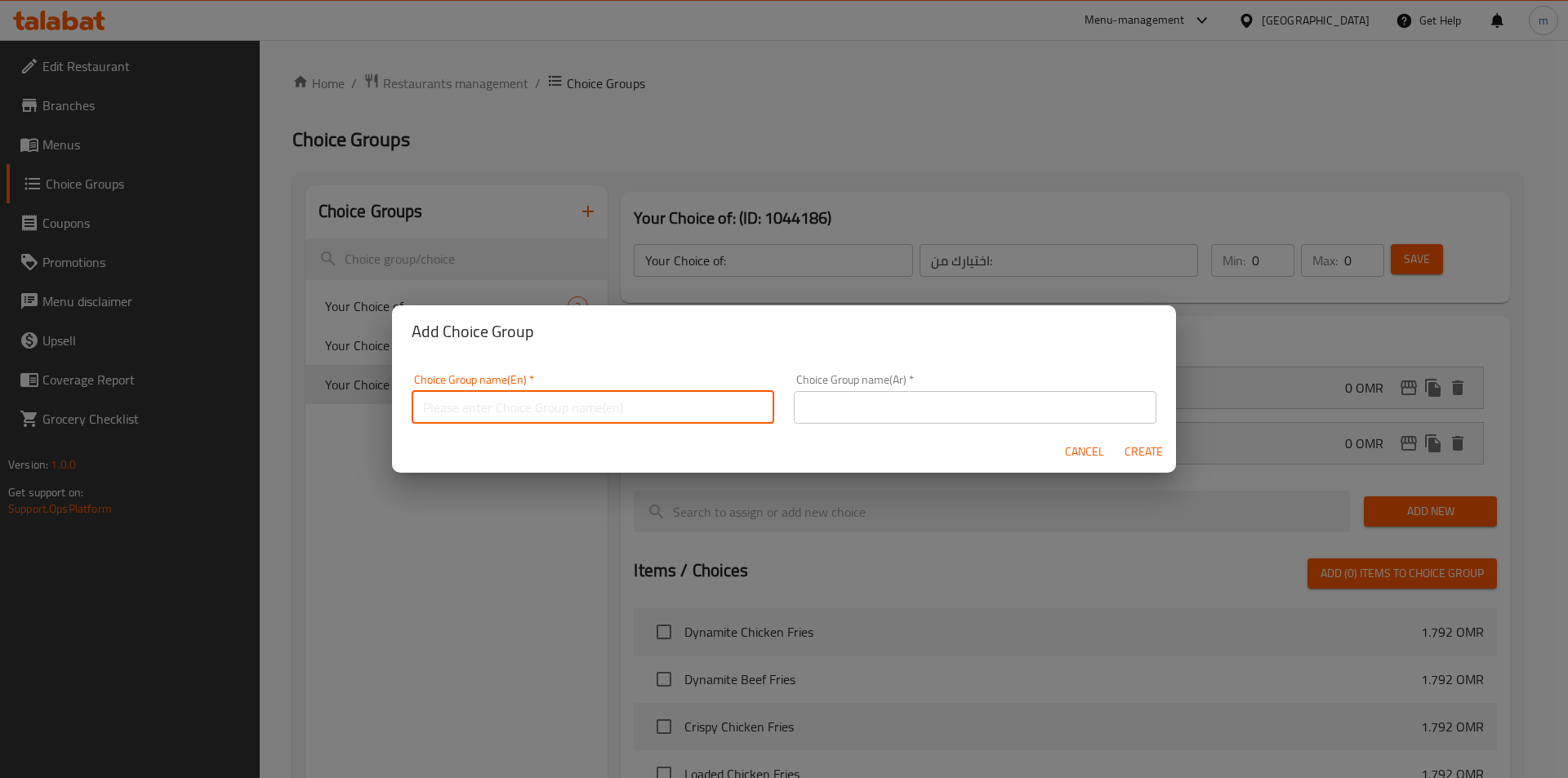
type input "Your Choice of:00"
click at [941, 404] on input "text" at bounding box center [975, 407] width 362 height 33
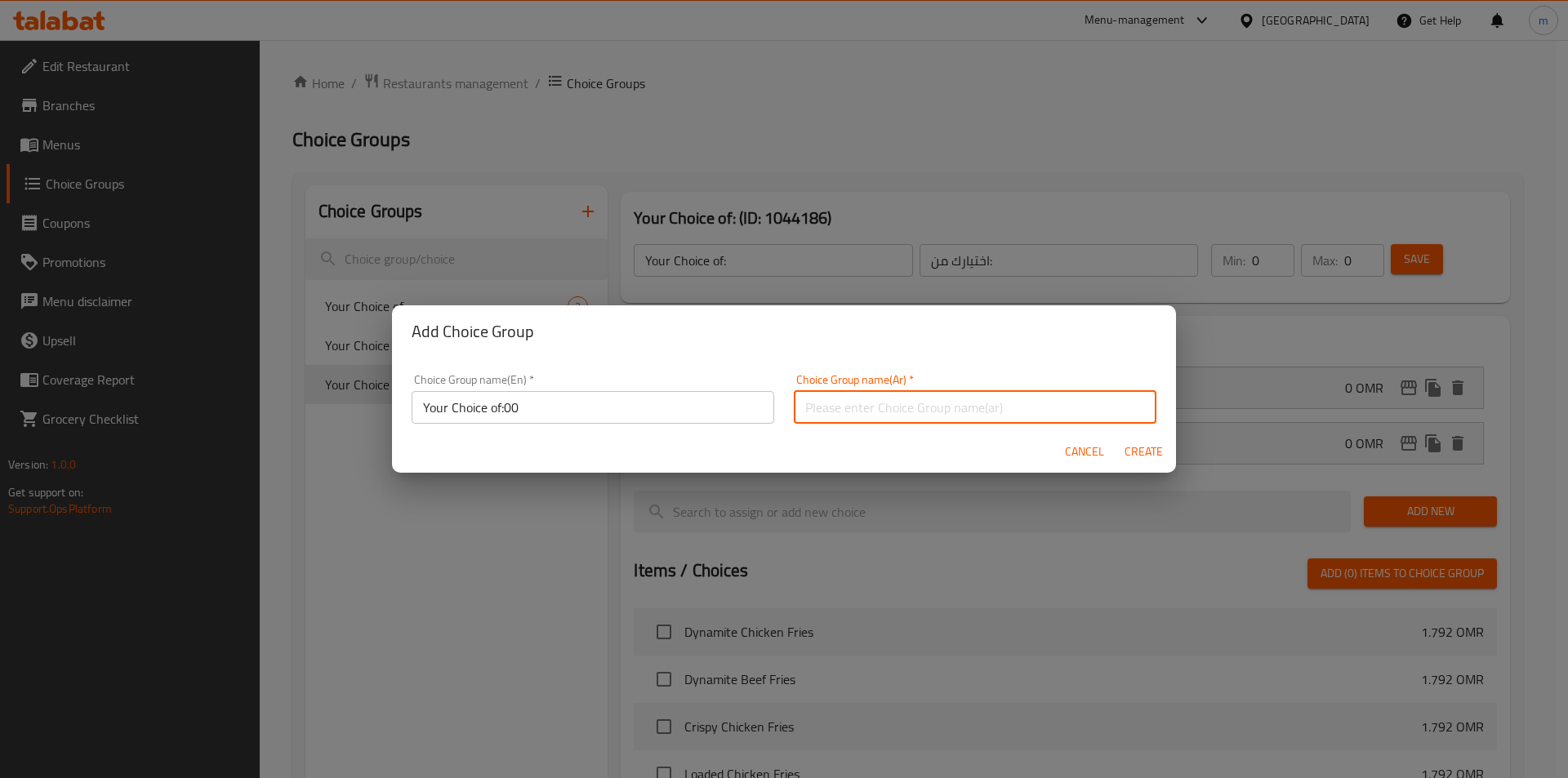
type input "اختيارك من:"
click at [1137, 453] on span "Create" at bounding box center [1142, 452] width 39 height 20
type input "Your Choice of:00"
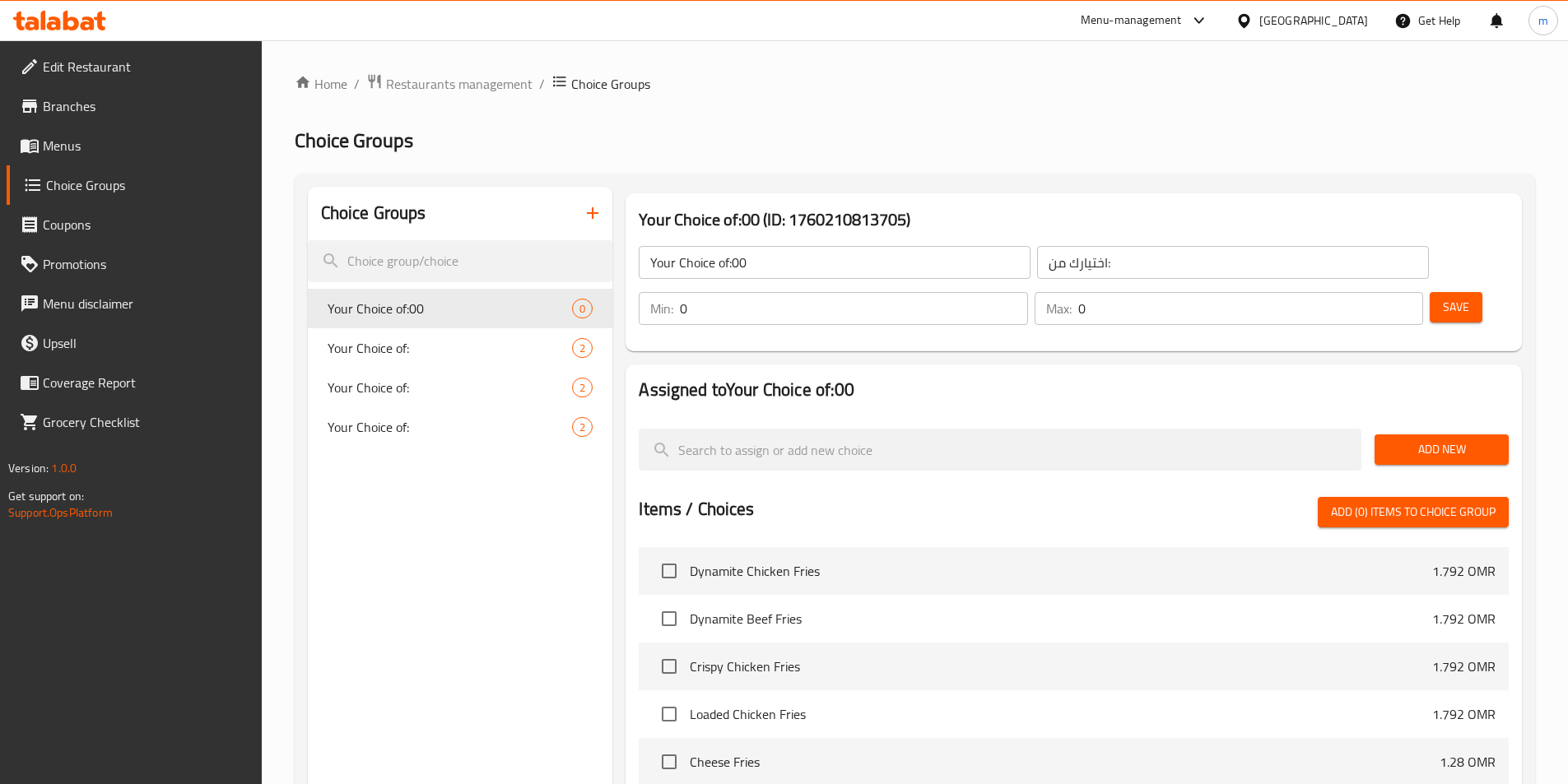
click at [1439, 439] on span "Add New" at bounding box center [1442, 449] width 108 height 20
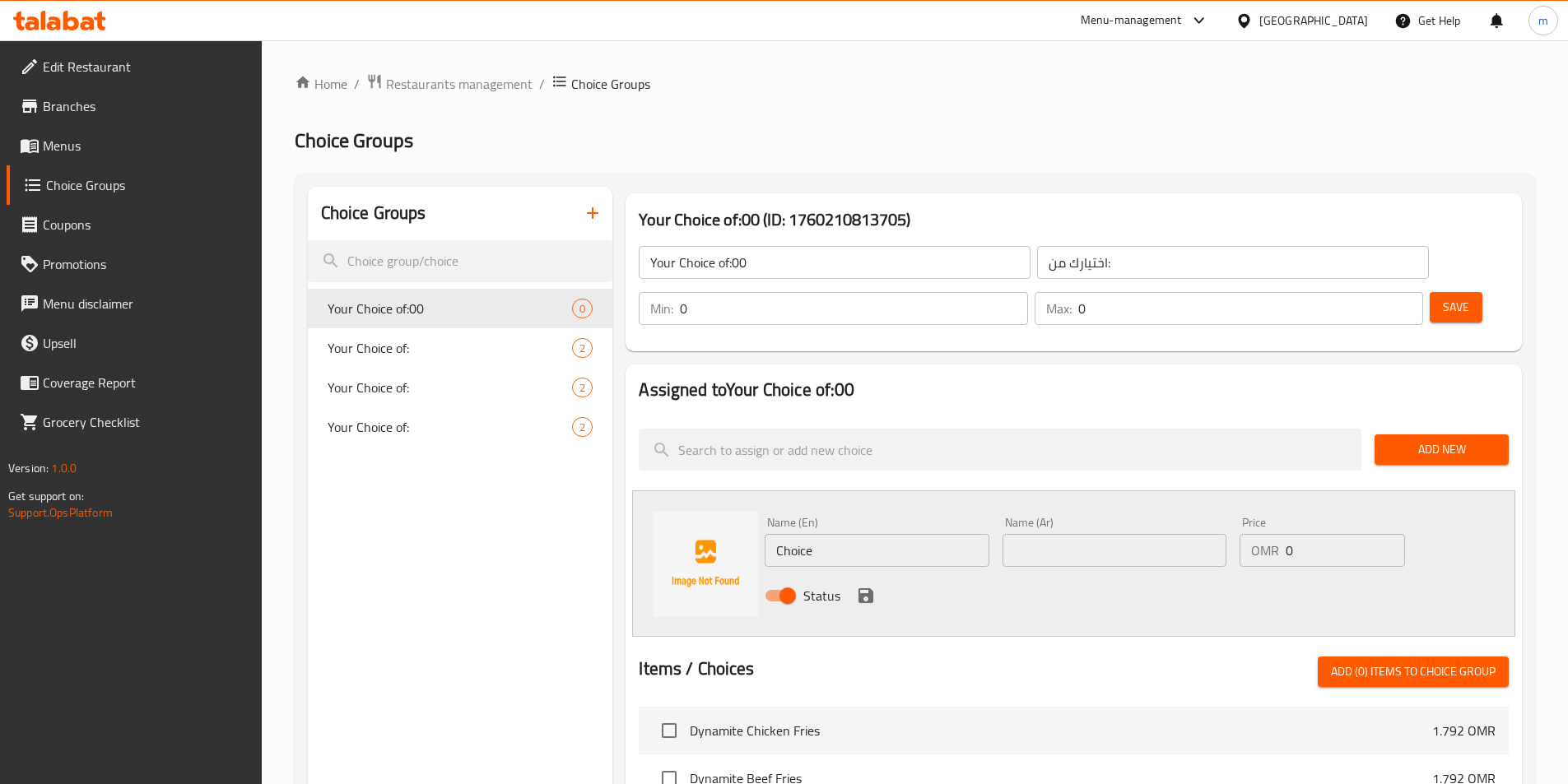
click at [905, 534] on input "Choice" at bounding box center [877, 551] width 224 height 33
paste input "grilled shrimp"
type input "grilled shrimp"
click at [1062, 534] on input "text" at bounding box center [1114, 551] width 224 height 33
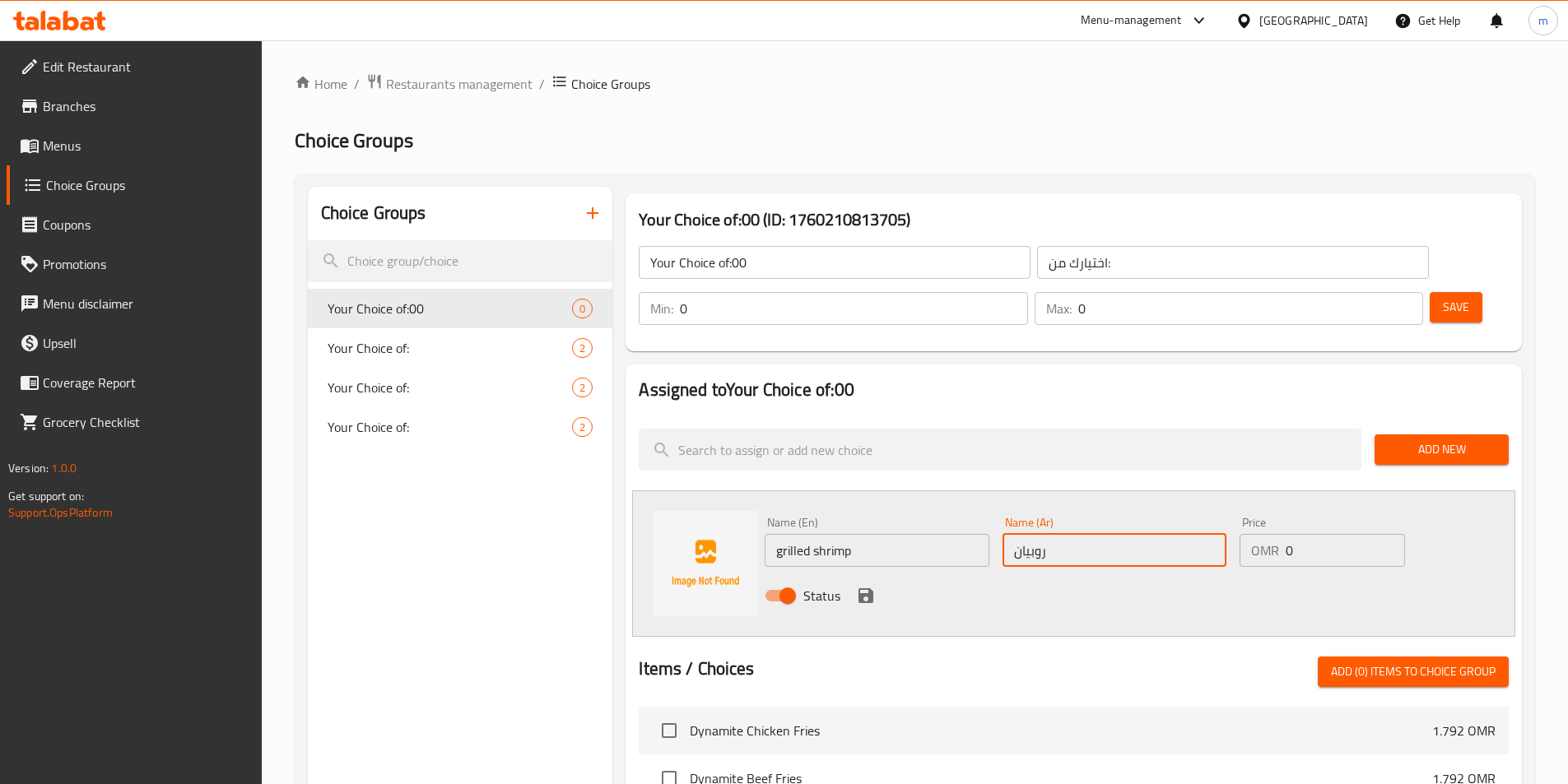
type input "[PERSON_NAME]"
click at [1027, 292] on input "0" at bounding box center [854, 309] width 347 height 33
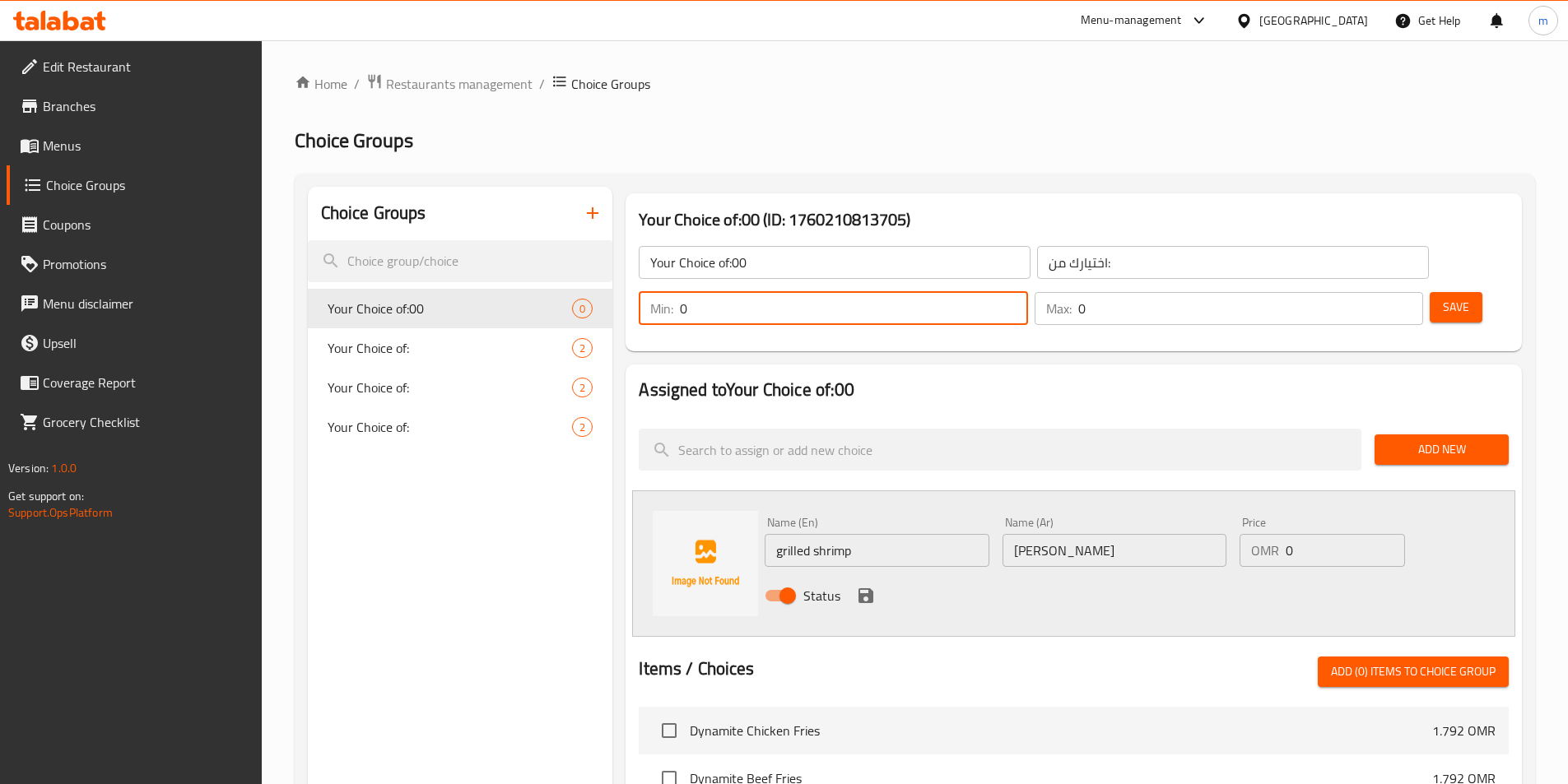
click at [1027, 292] on input "0" at bounding box center [854, 309] width 347 height 33
click at [1358, 292] on input "0" at bounding box center [1251, 309] width 345 height 33
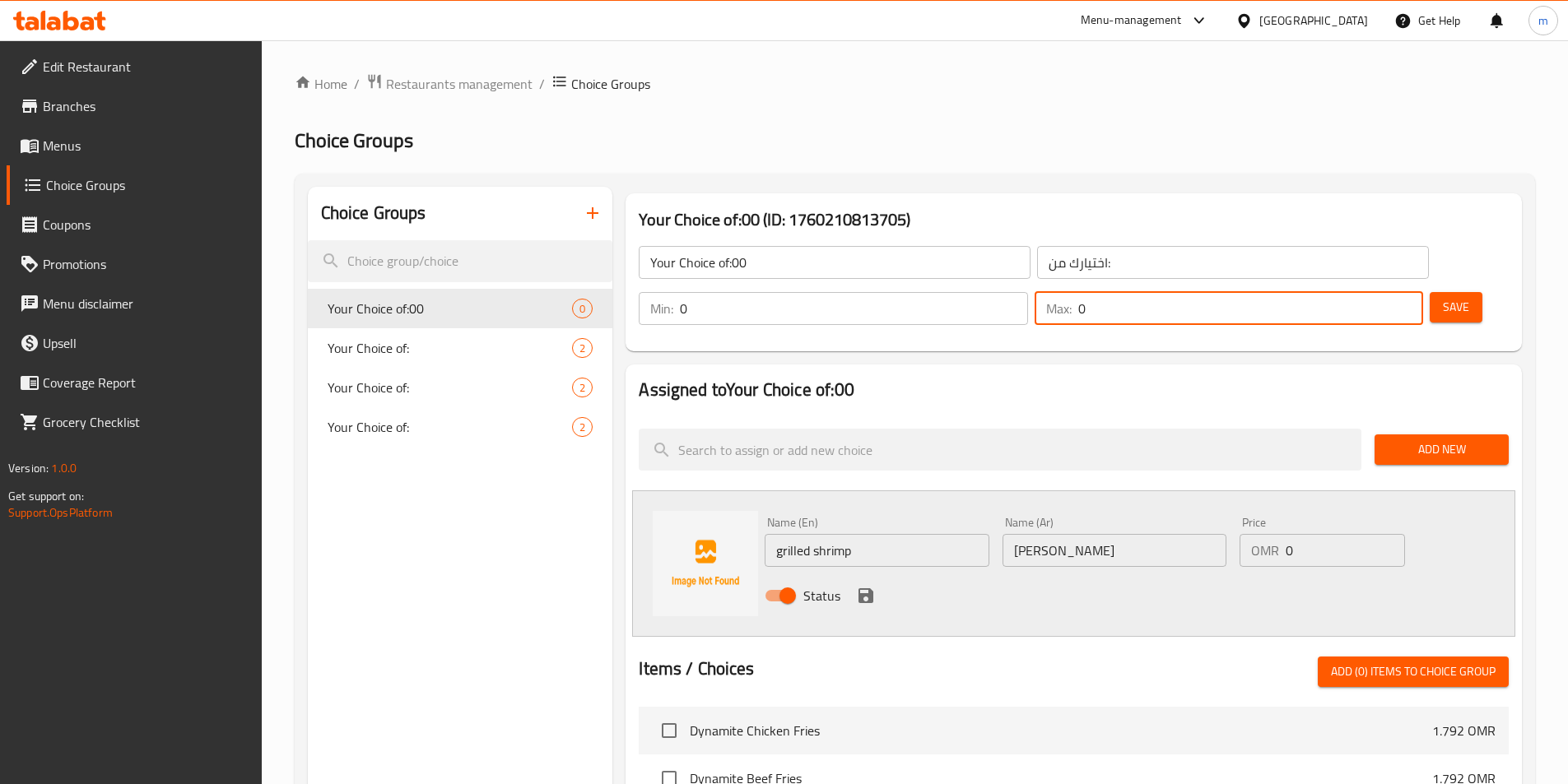
click at [1358, 292] on input "0" at bounding box center [1251, 309] width 345 height 33
type input "1"
click at [861, 588] on icon "save" at bounding box center [866, 596] width 15 height 15
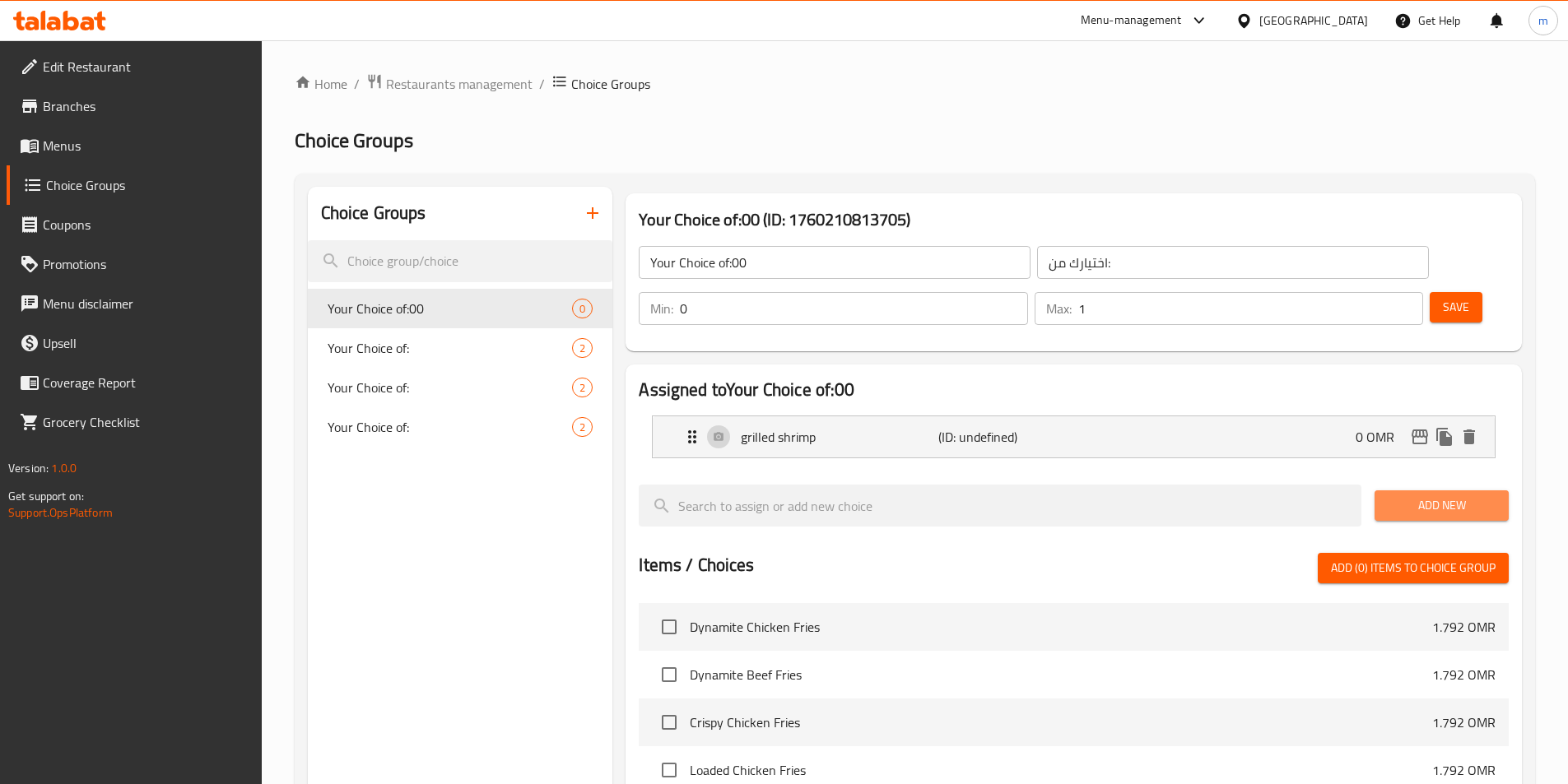
click at [1401, 495] on span "Add New" at bounding box center [1442, 505] width 108 height 20
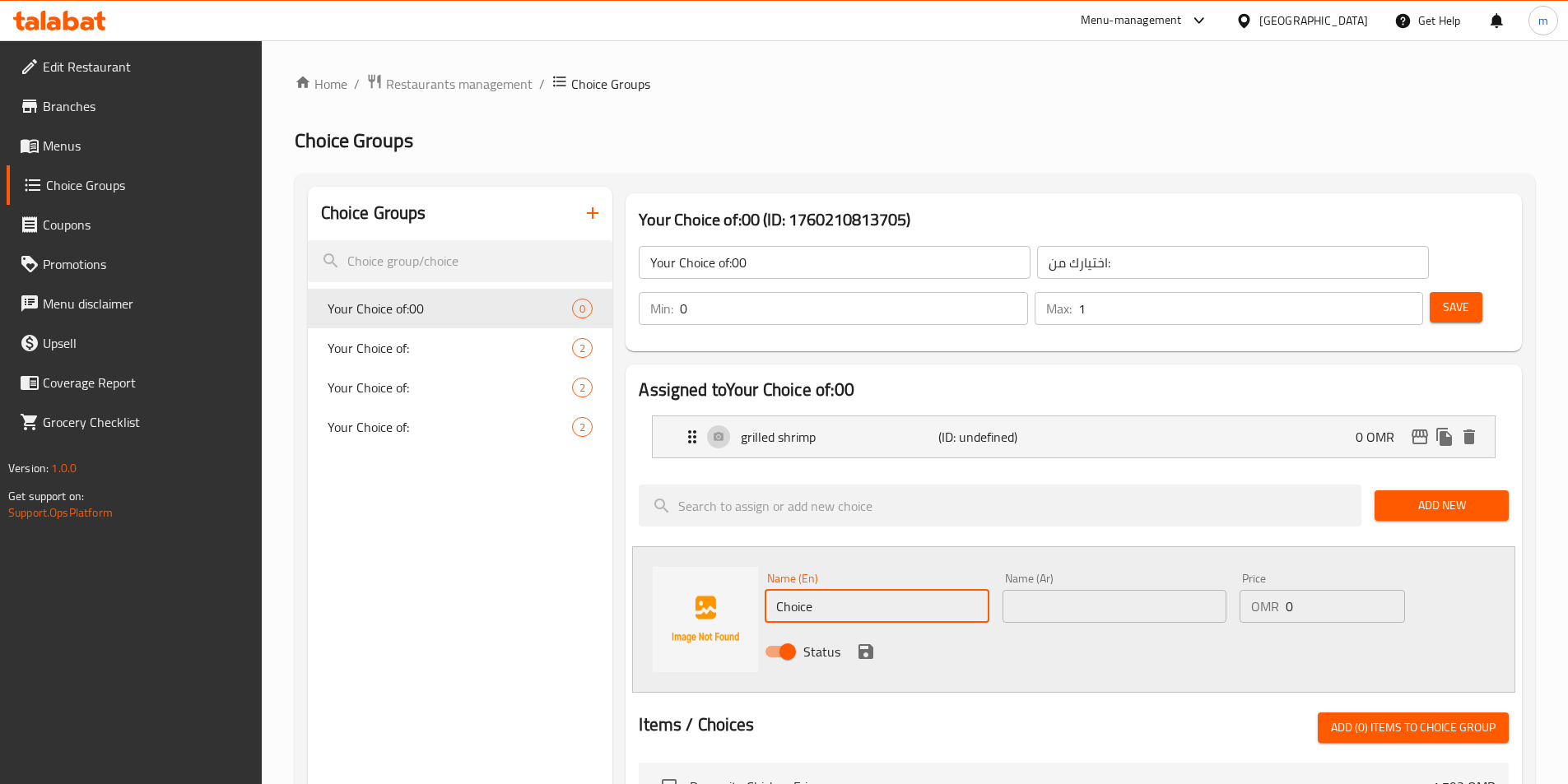
click at [903, 590] on input "Choice" at bounding box center [877, 607] width 224 height 33
paste input "crispy"
click at [933, 590] on input "crispy" at bounding box center [877, 607] width 224 height 33
paste input "shrimp"
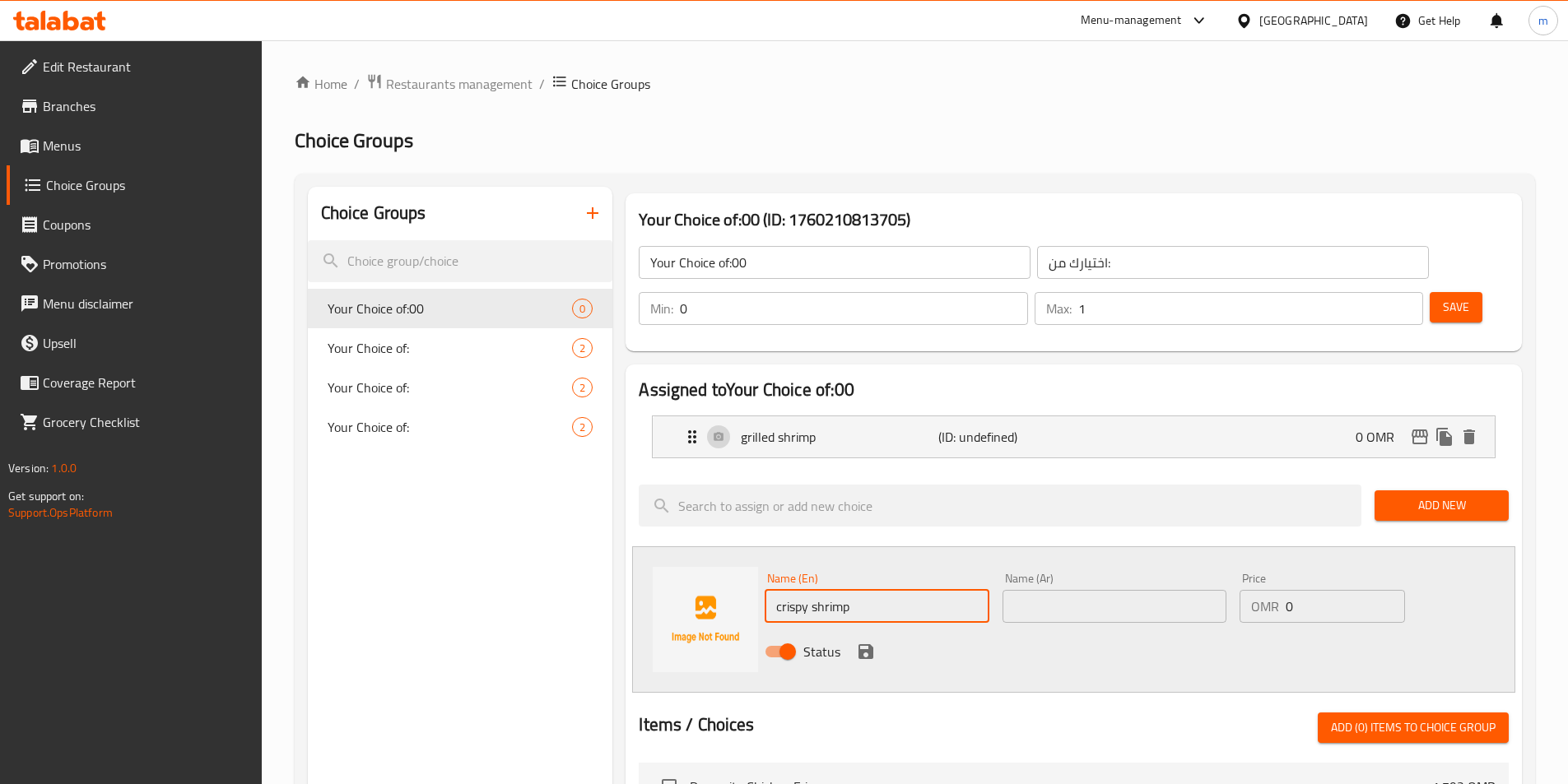
type input "crispy shrimp"
click at [1098, 590] on input "text" at bounding box center [1114, 607] width 224 height 33
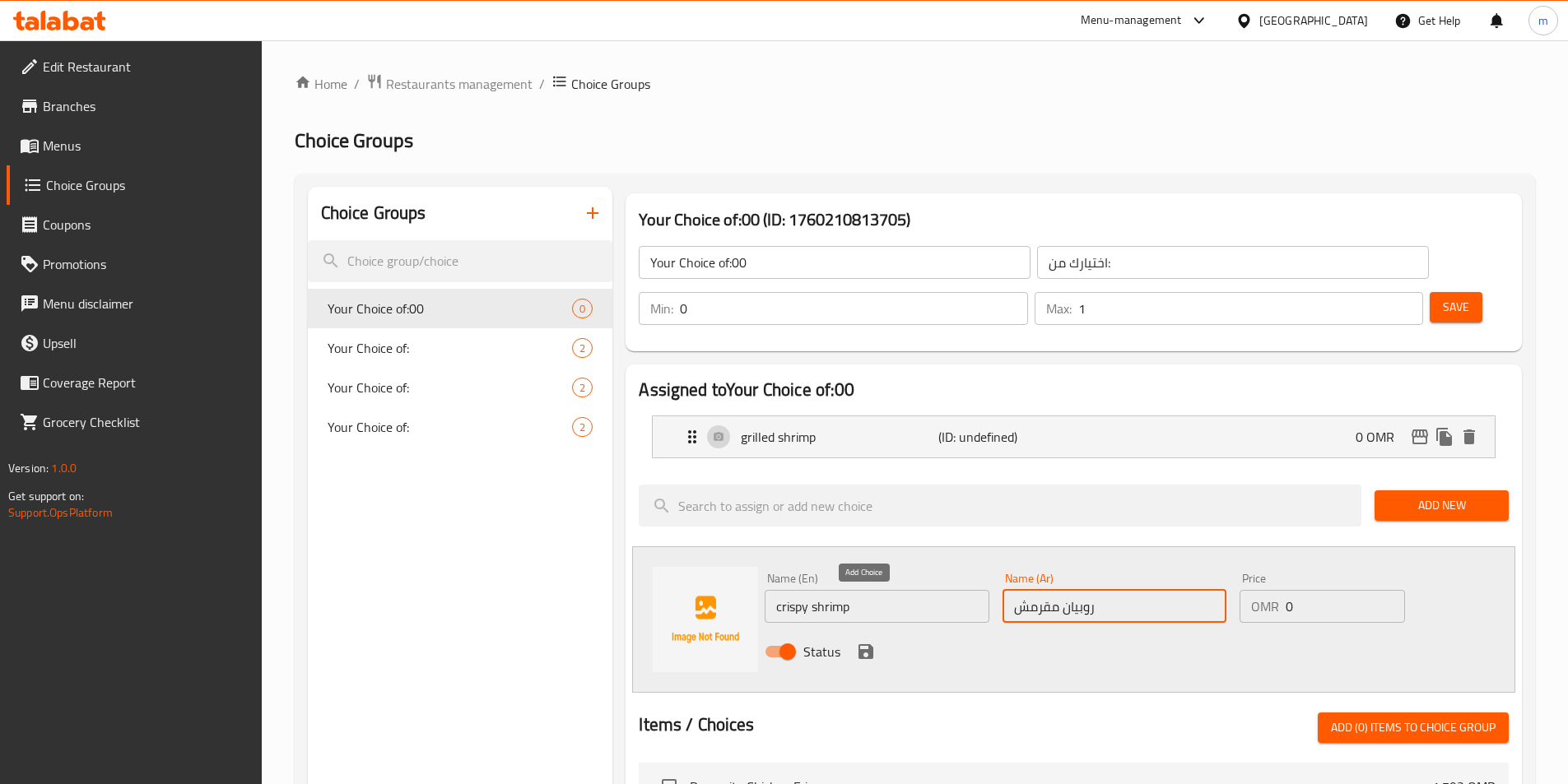
type input "روبيان مقرمش"
click at [868, 642] on icon "save" at bounding box center [866, 651] width 19 height 19
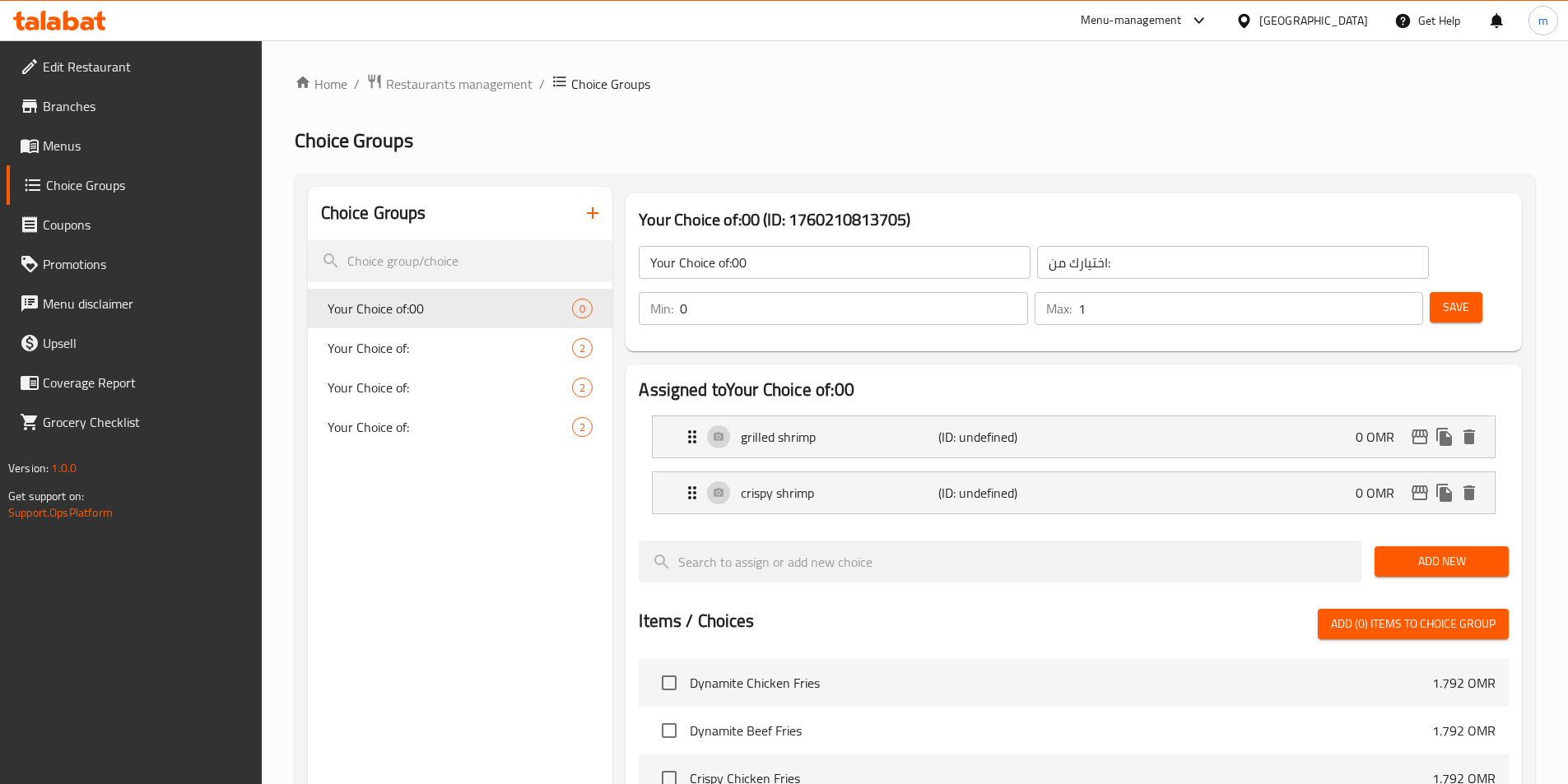
click at [1443, 297] on span "Save" at bounding box center [1456, 307] width 27 height 20
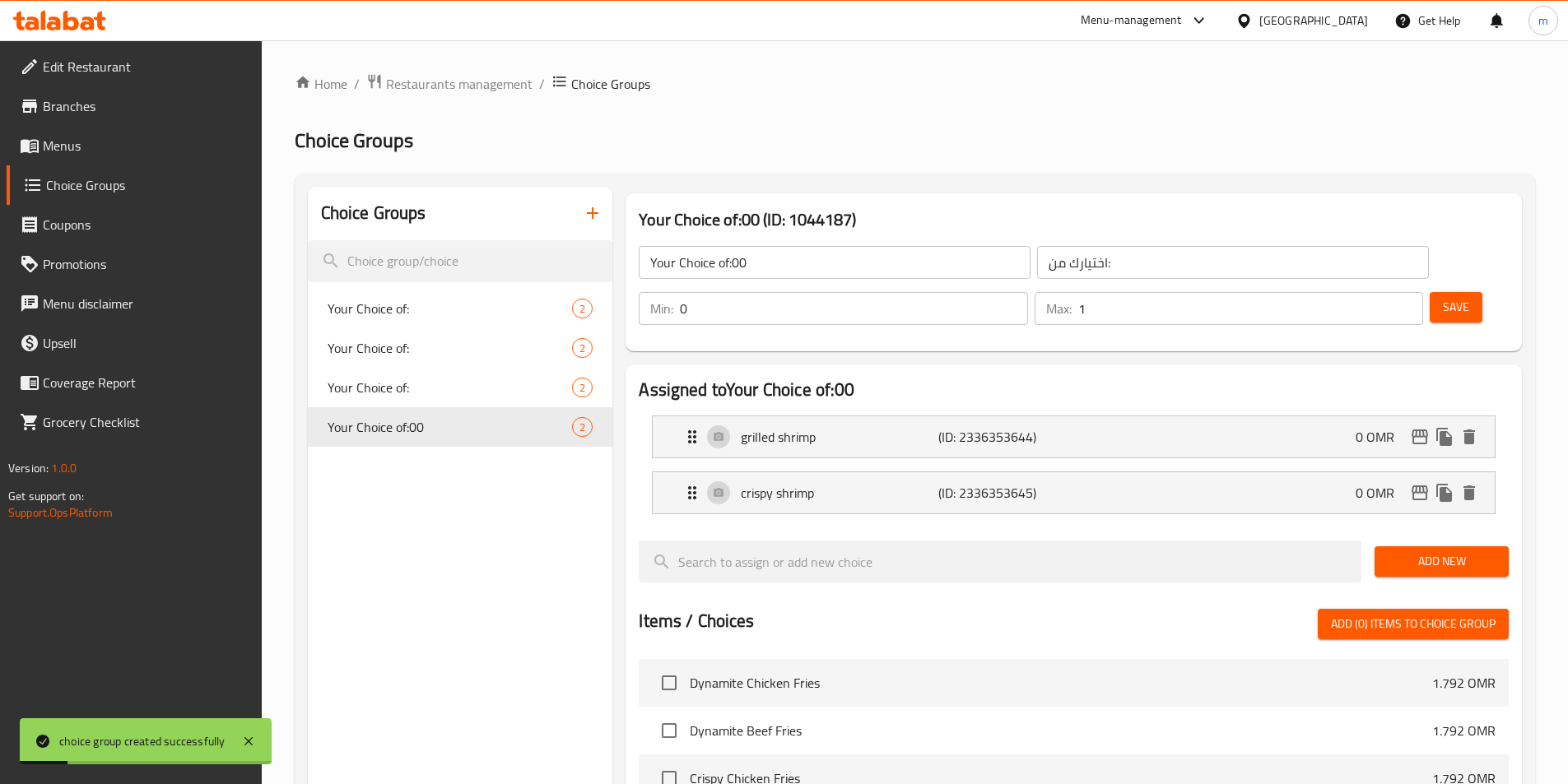
scroll to position [474, 0]
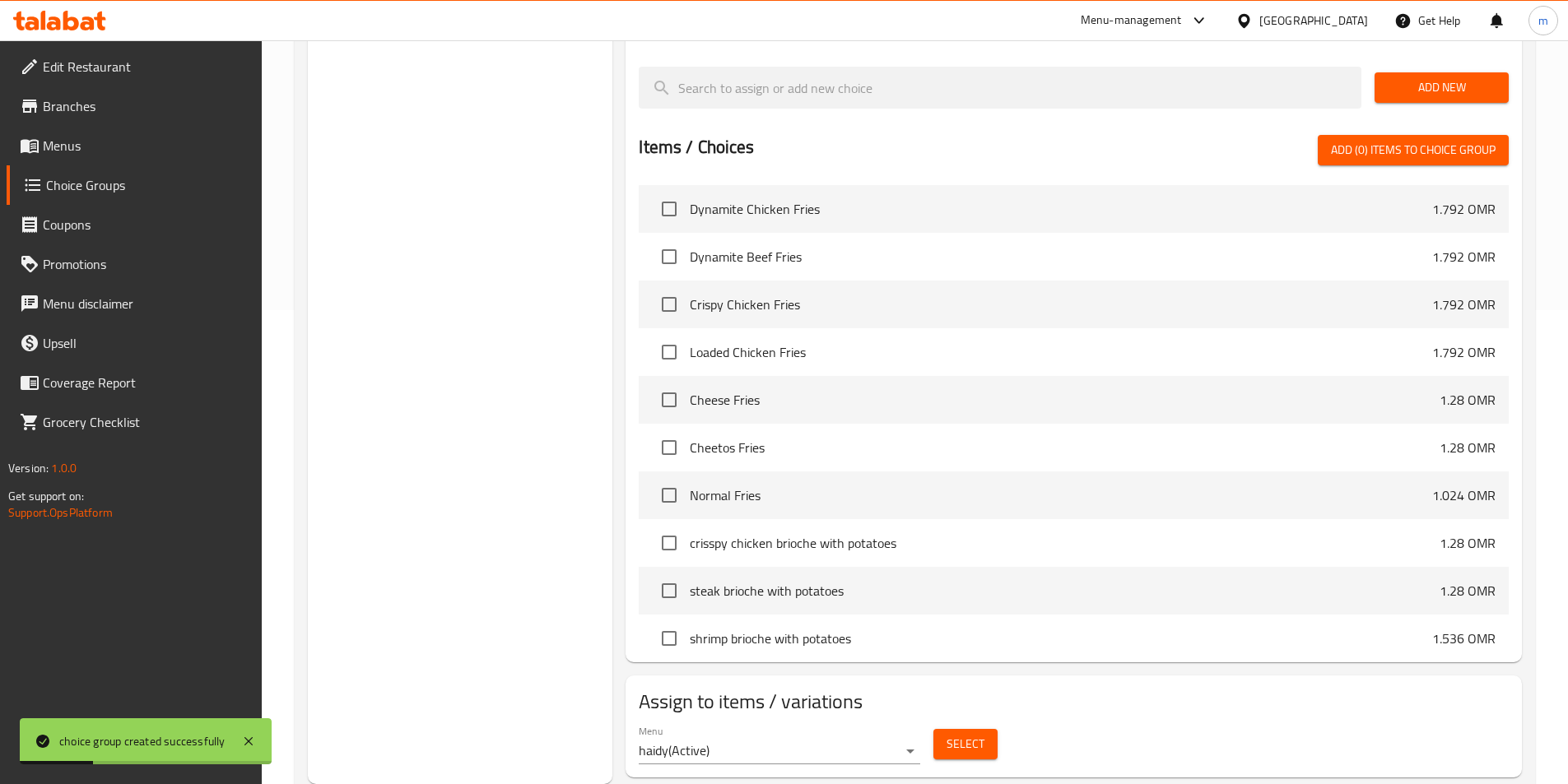
click at [952, 734] on span "Select" at bounding box center [965, 744] width 38 height 20
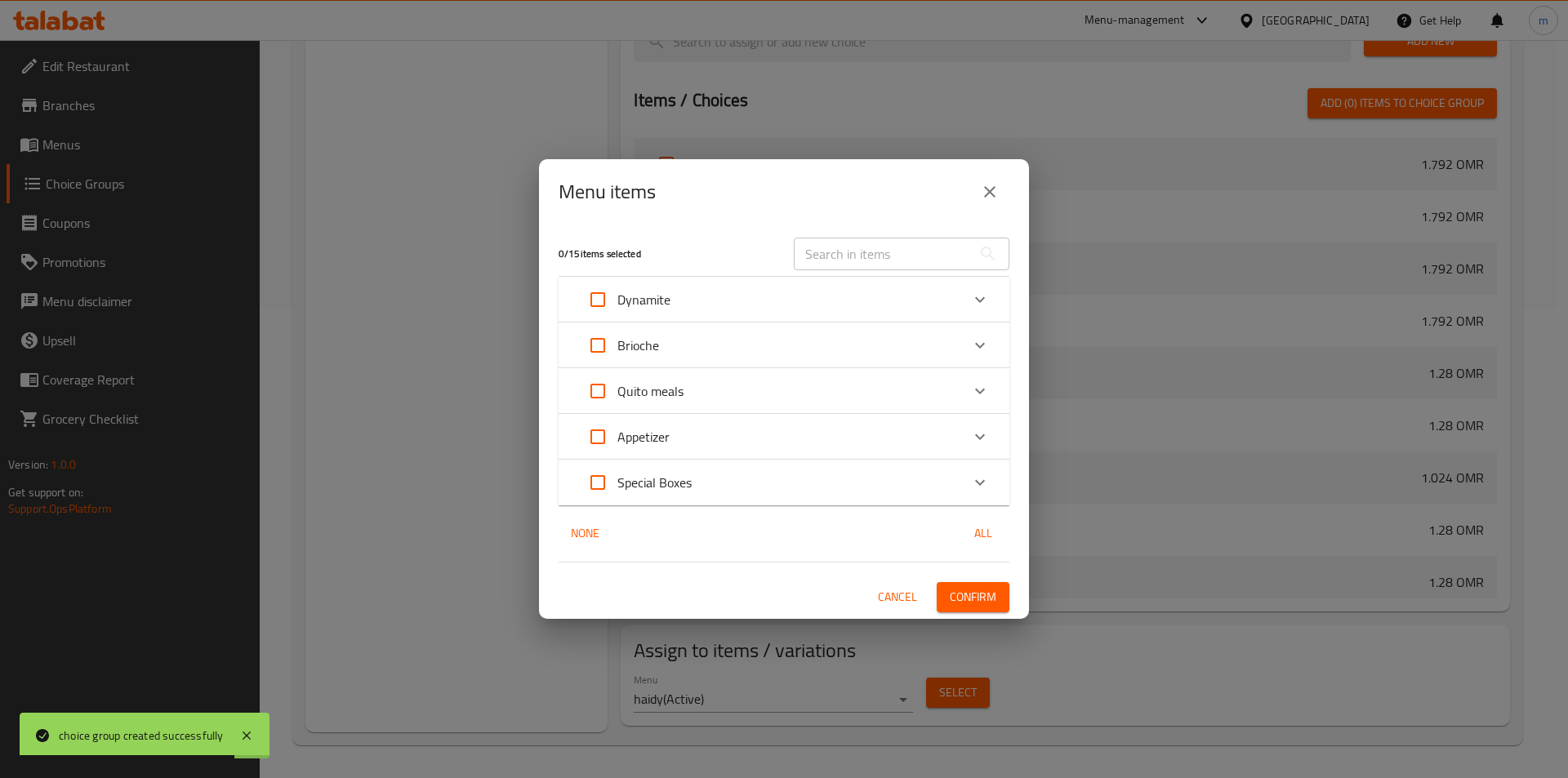
click at [971, 342] on icon "Expand" at bounding box center [979, 345] width 19 height 19
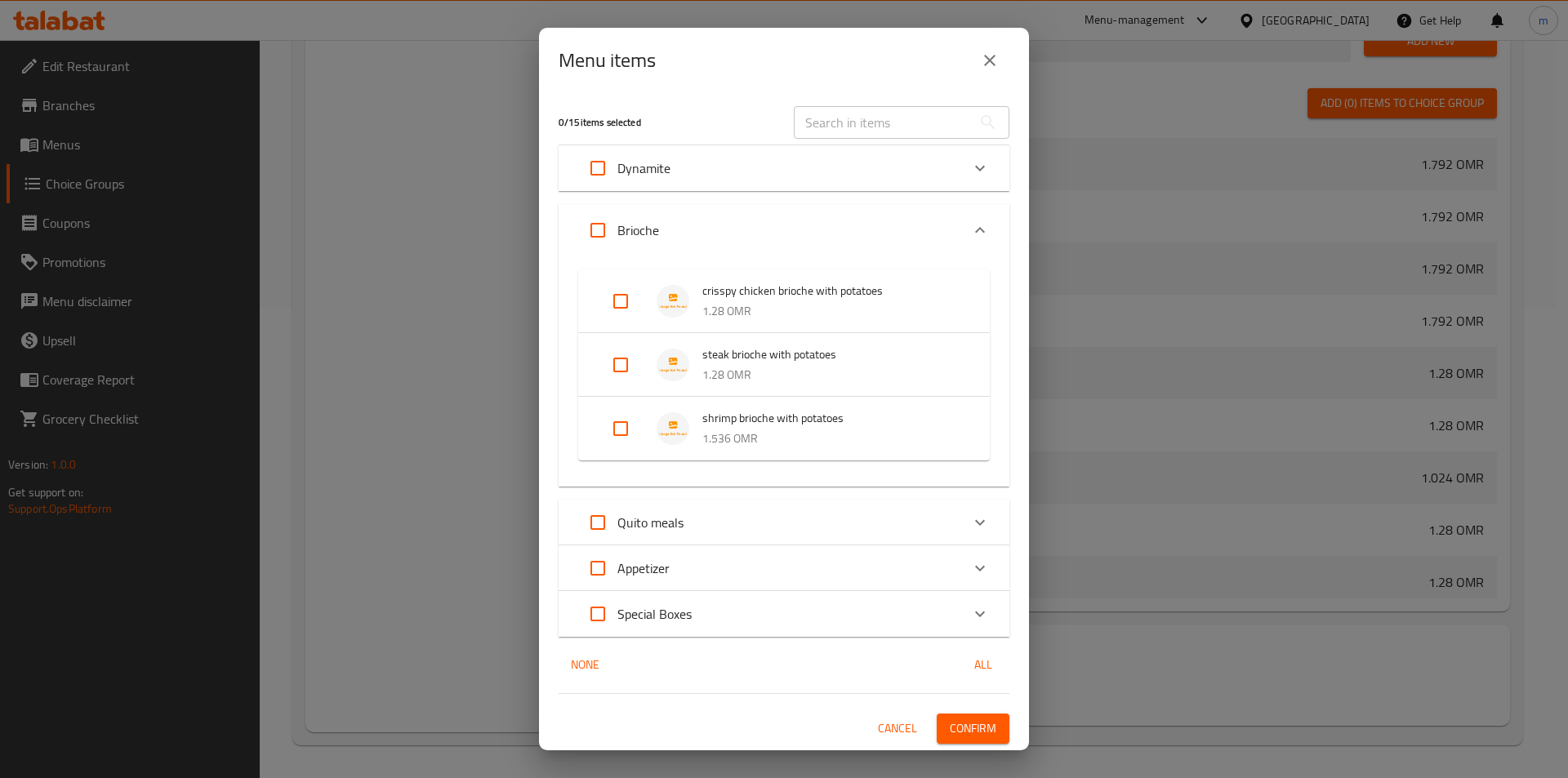
drag, startPoint x: 628, startPoint y: 424, endPoint x: 734, endPoint y: 507, distance: 134.6
click at [628, 424] on input "Expand" at bounding box center [620, 428] width 39 height 39
checkbox input "true"
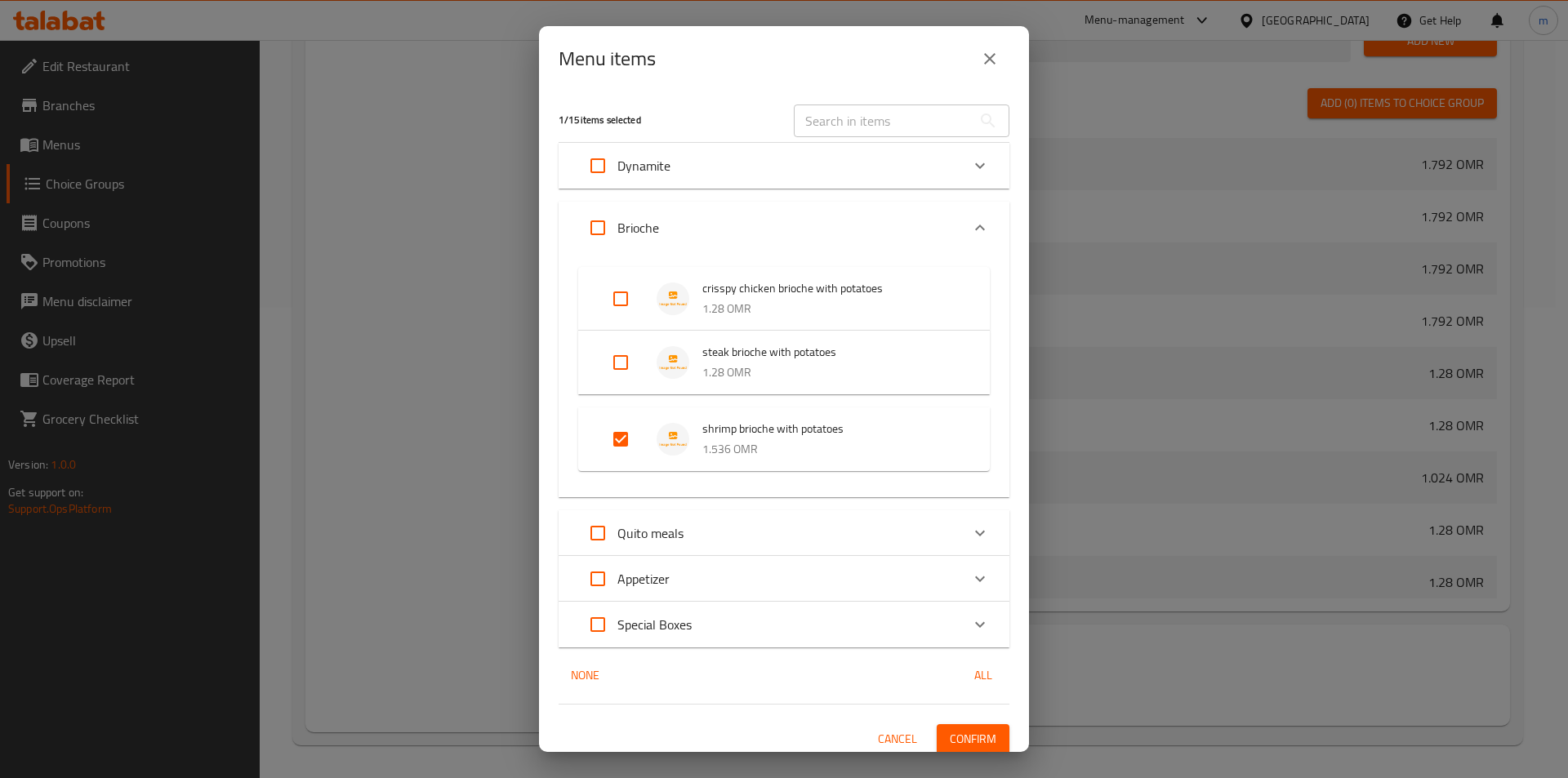
click at [968, 739] on span "Confirm" at bounding box center [972, 740] width 47 height 20
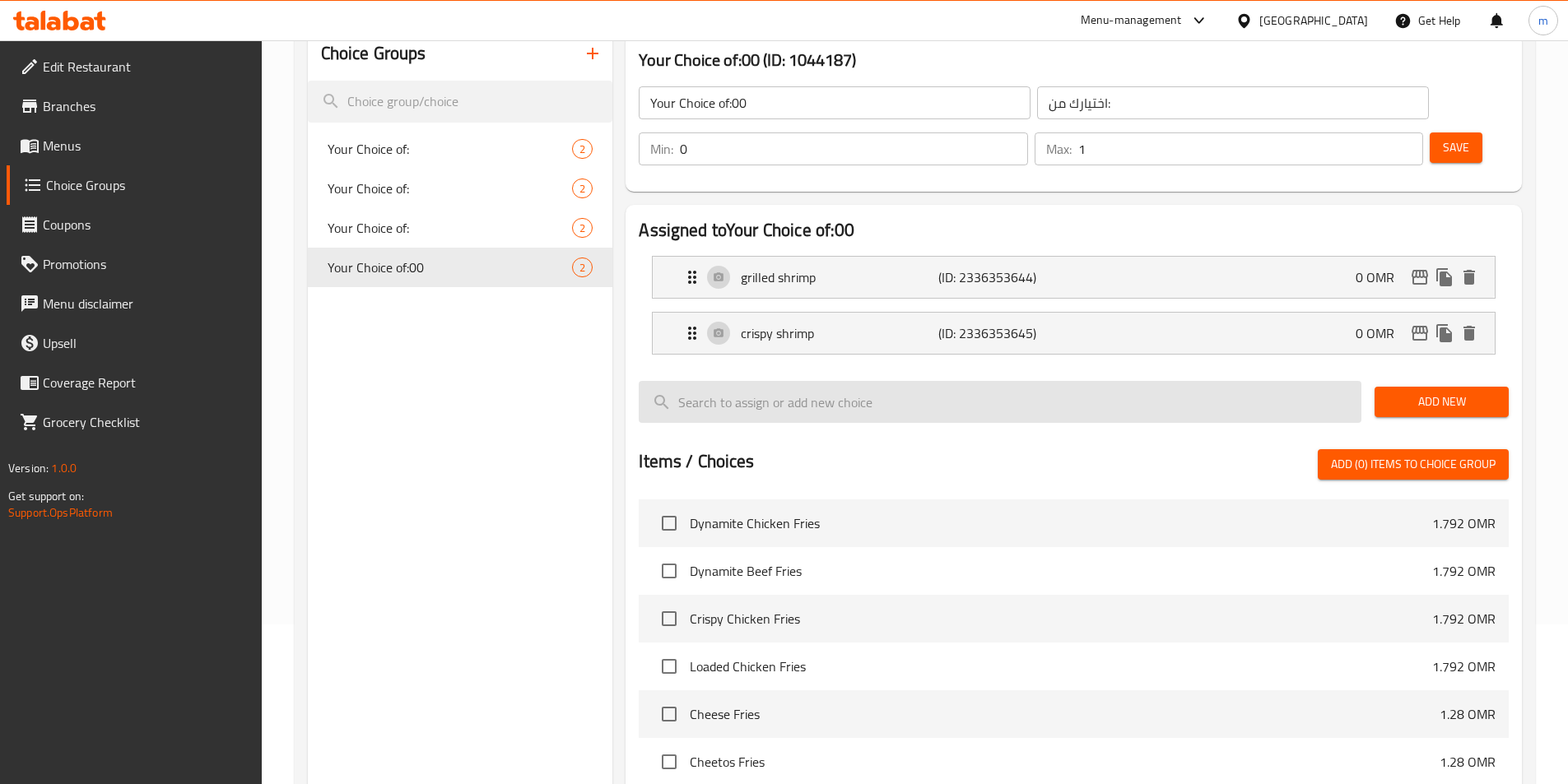
scroll to position [0, 0]
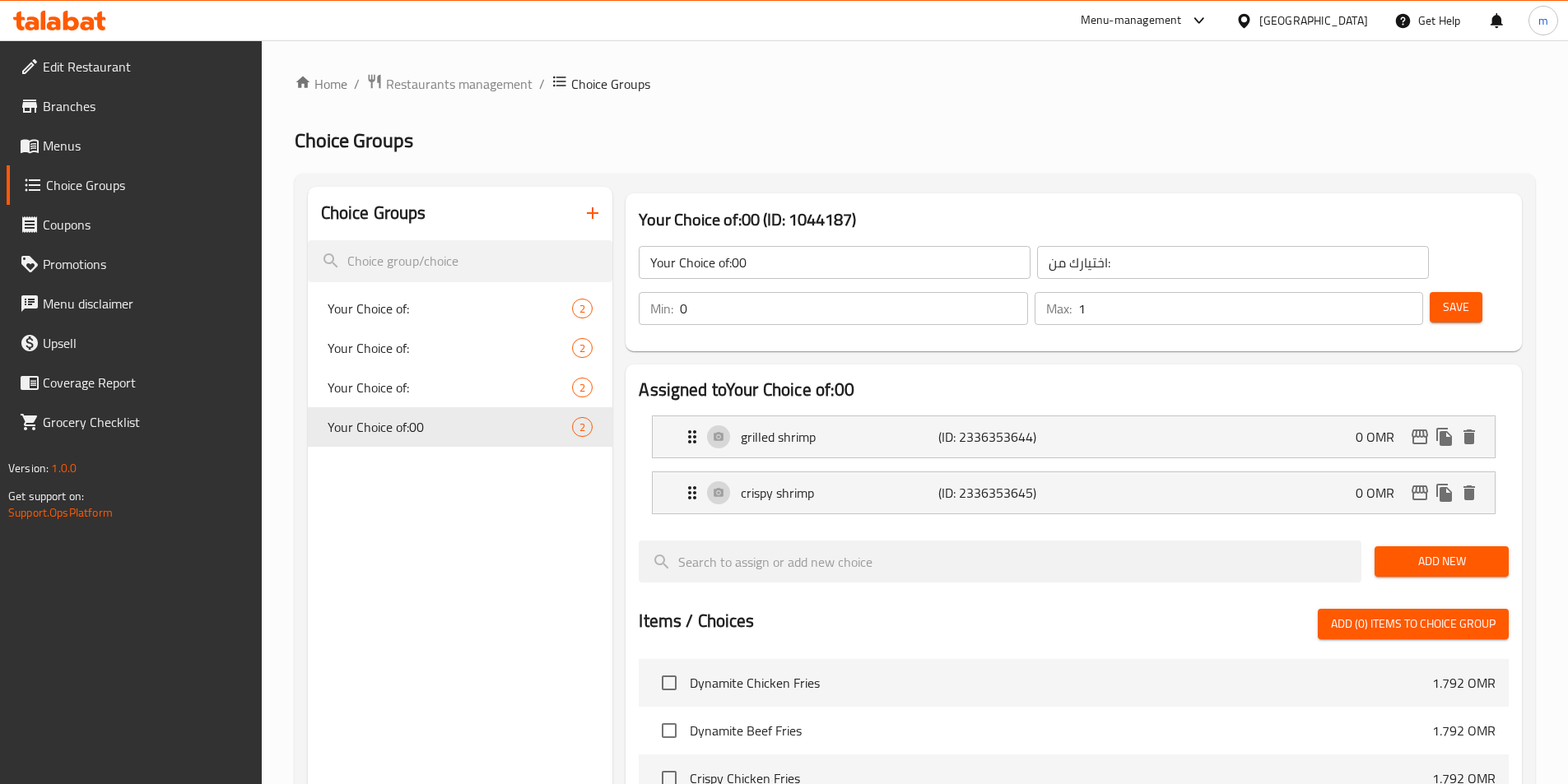
click at [589, 209] on icon "button" at bounding box center [592, 212] width 19 height 19
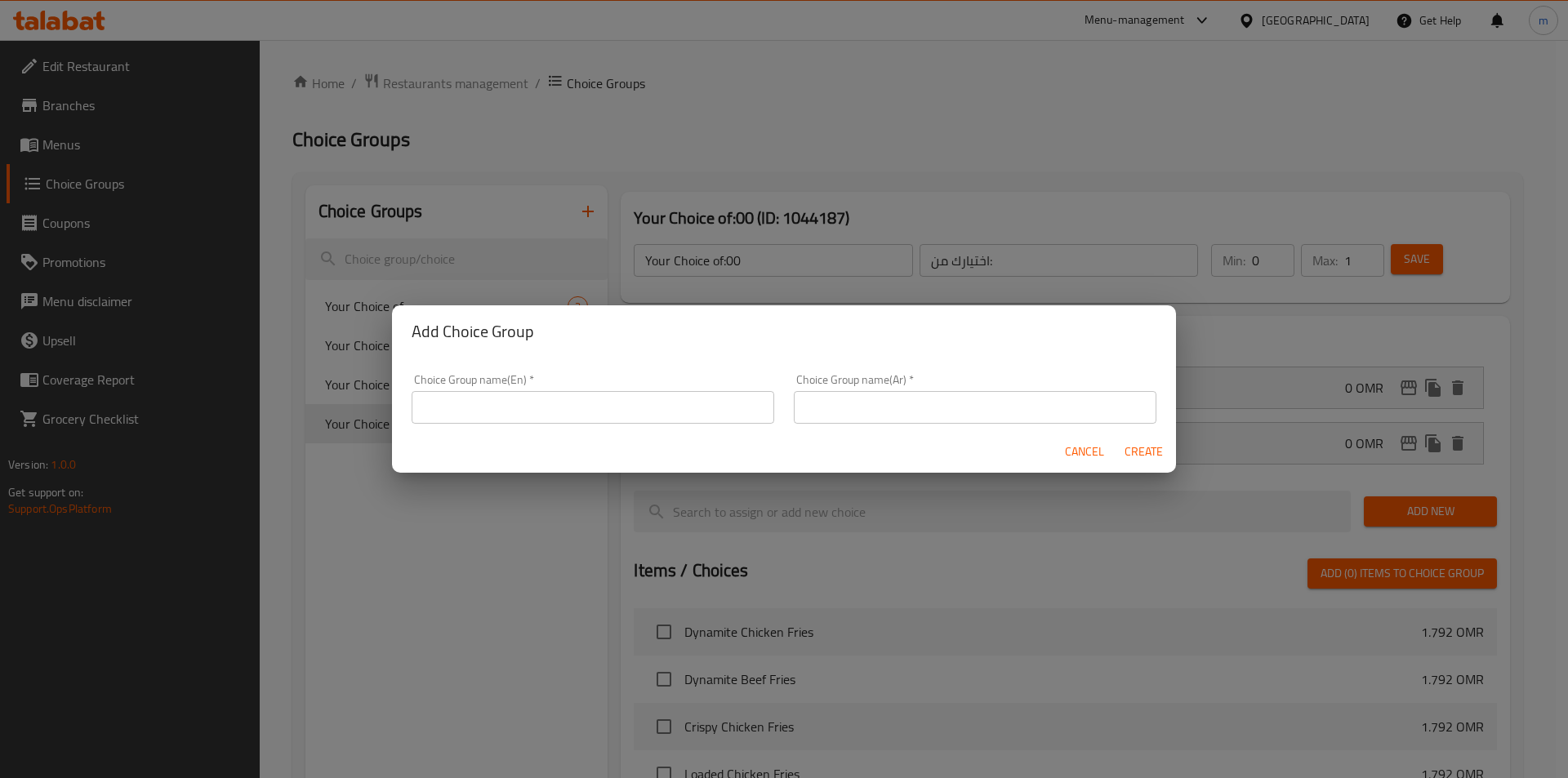
click at [521, 408] on input "text" at bounding box center [593, 407] width 362 height 33
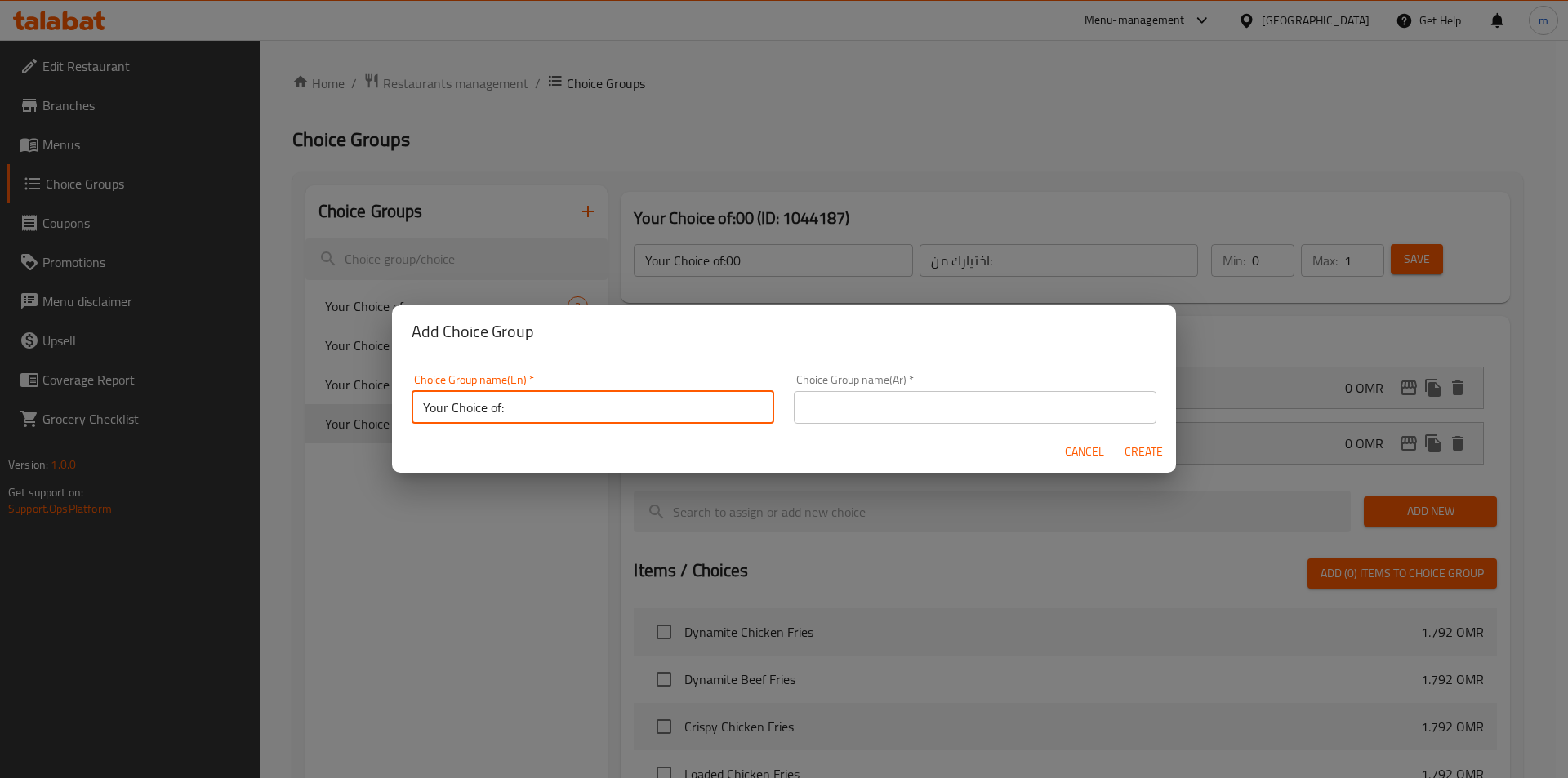
click at [610, 417] on input "Your Choice of:" at bounding box center [593, 407] width 362 height 33
type input "Your Choice of:00"
click at [817, 408] on input "text" at bounding box center [975, 407] width 362 height 33
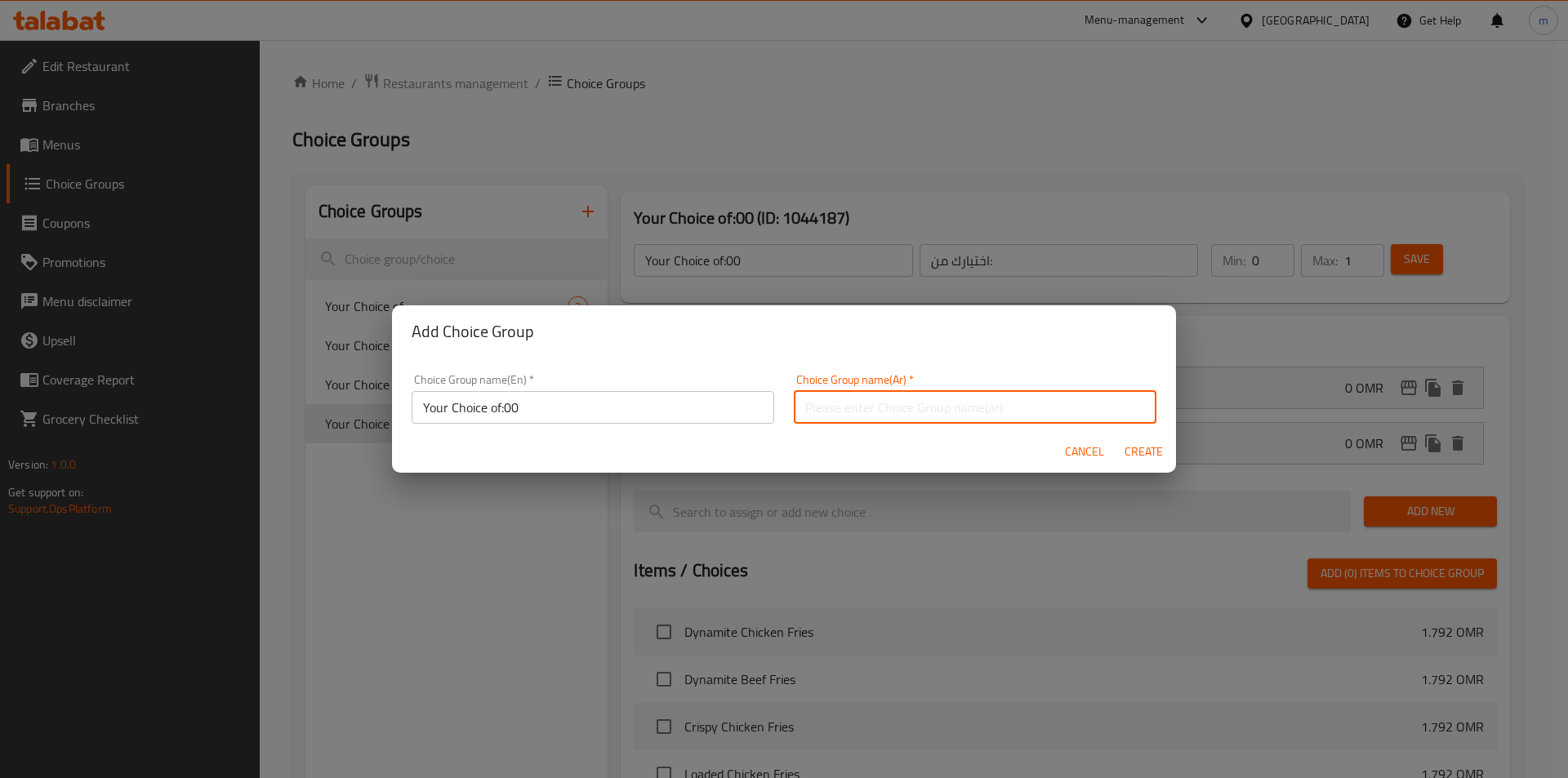
type input "فولكانو, عاطف السادات"
click at [925, 400] on input "فولكانو, عاطف السادات" at bounding box center [975, 407] width 362 height 33
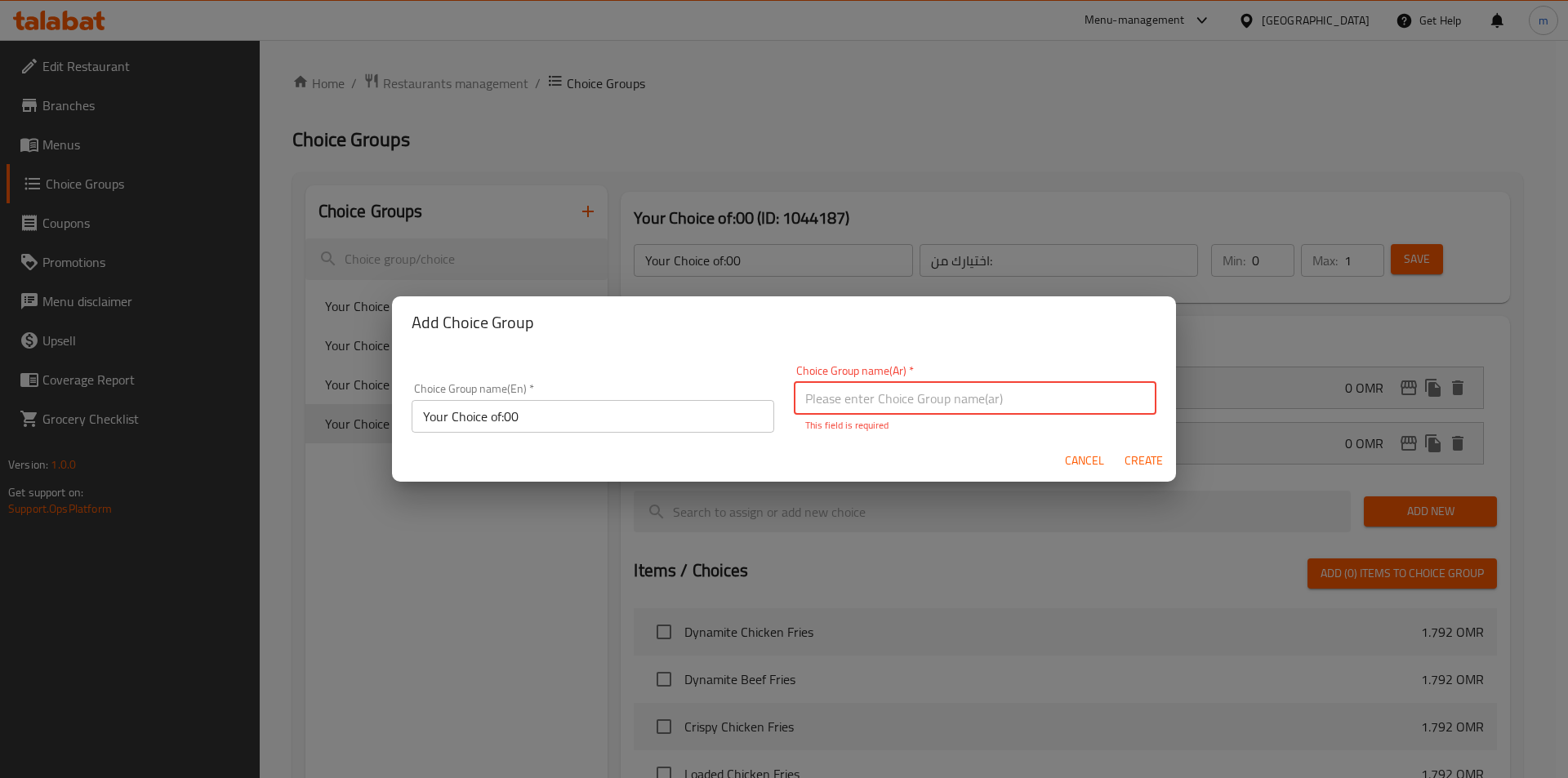
click at [925, 405] on input "text" at bounding box center [975, 398] width 362 height 33
type input "اختيارك من:"
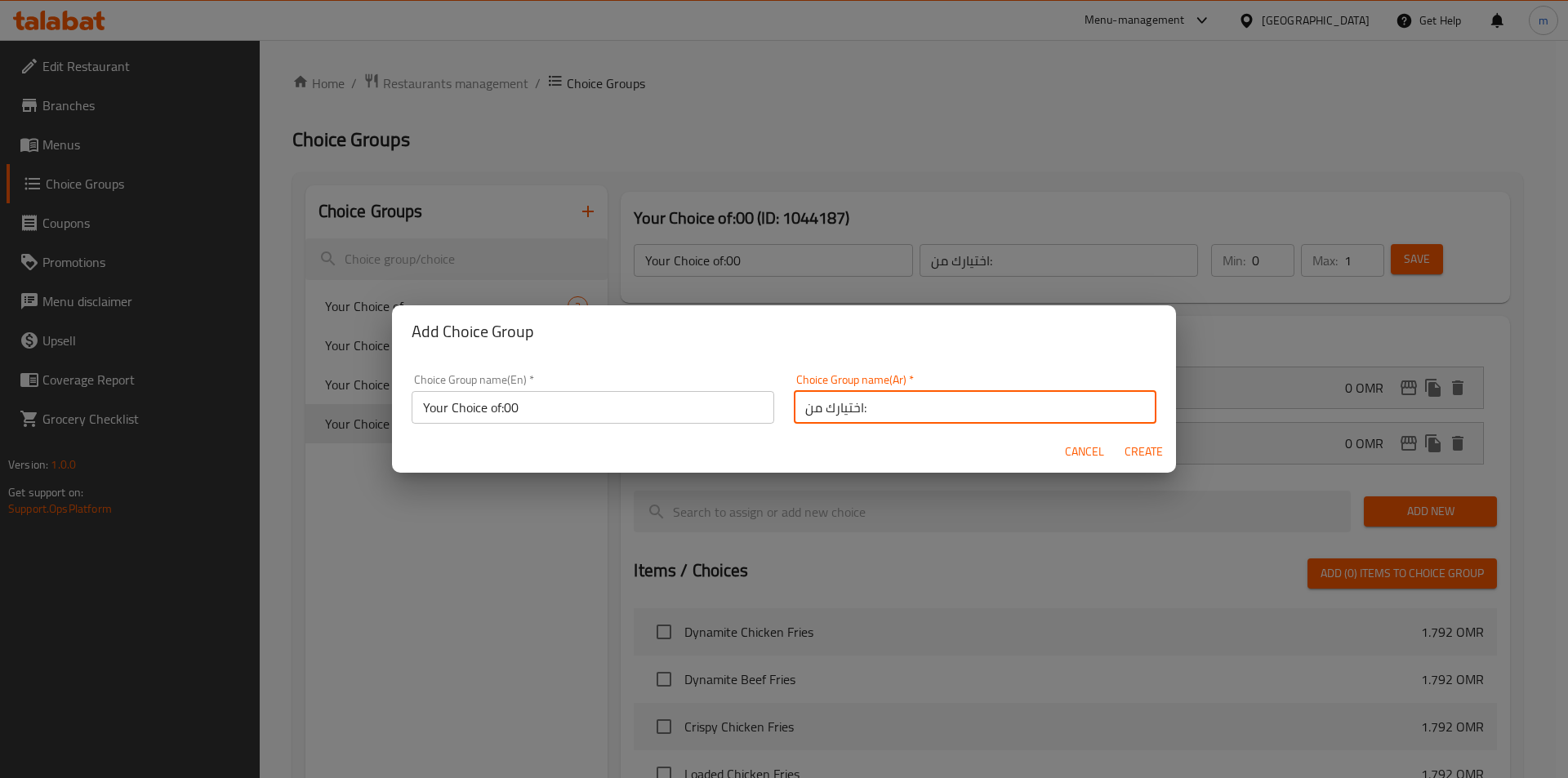
click at [1124, 449] on span "Create" at bounding box center [1142, 452] width 39 height 20
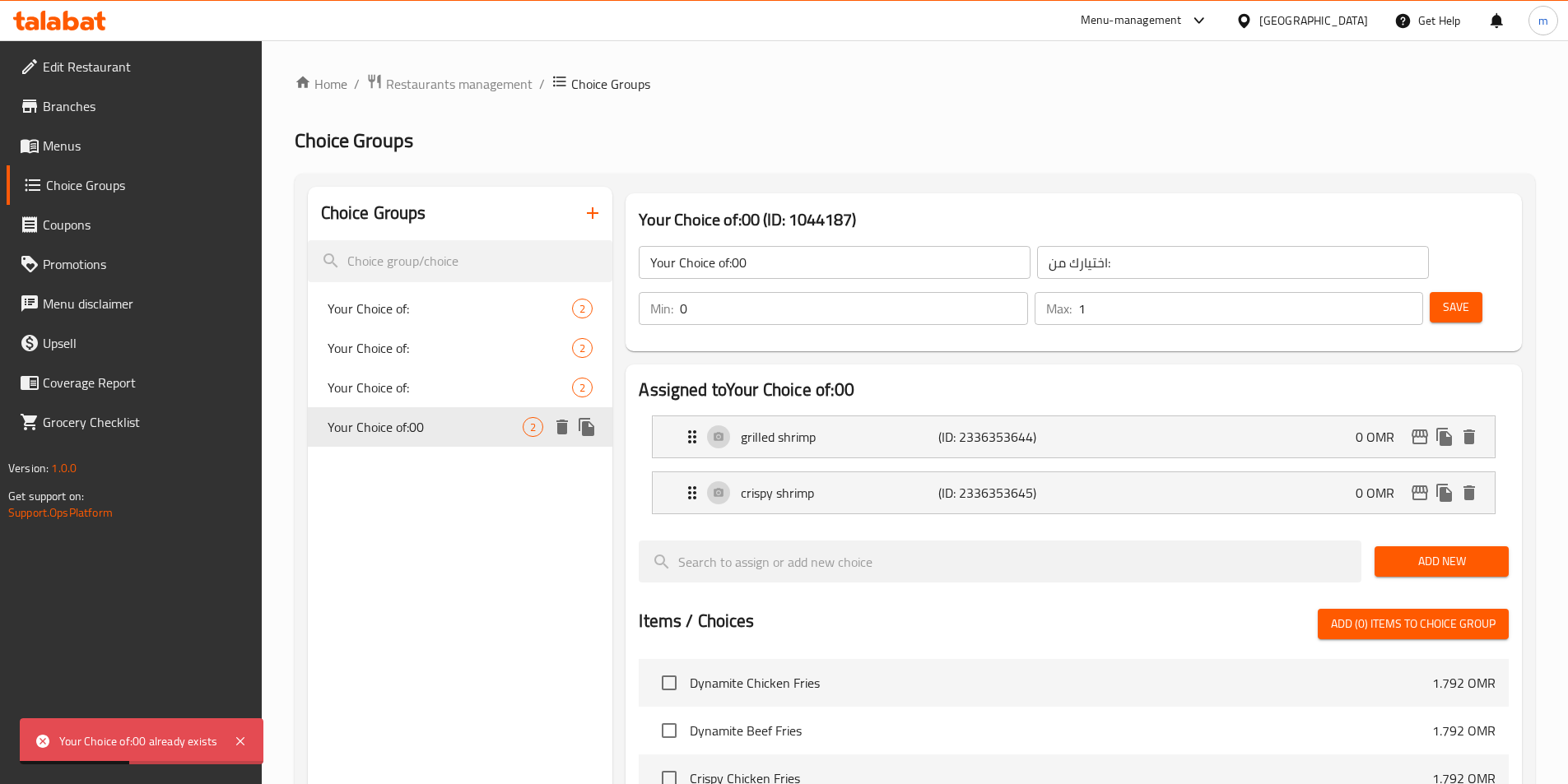
click at [416, 425] on span "Your Choice of:00" at bounding box center [425, 426] width 196 height 19
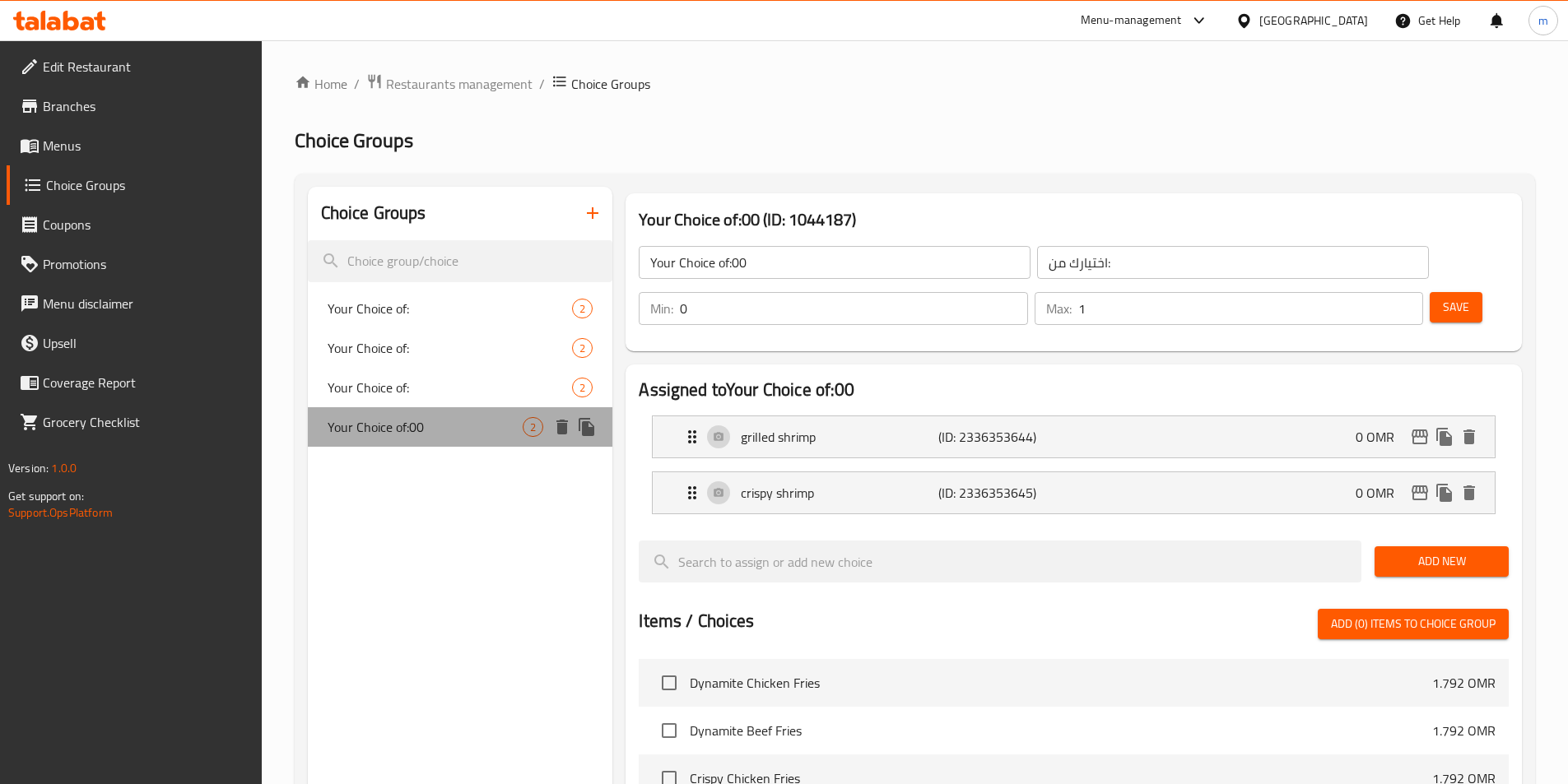
click at [406, 428] on span "Your Choice of:00" at bounding box center [425, 426] width 196 height 19
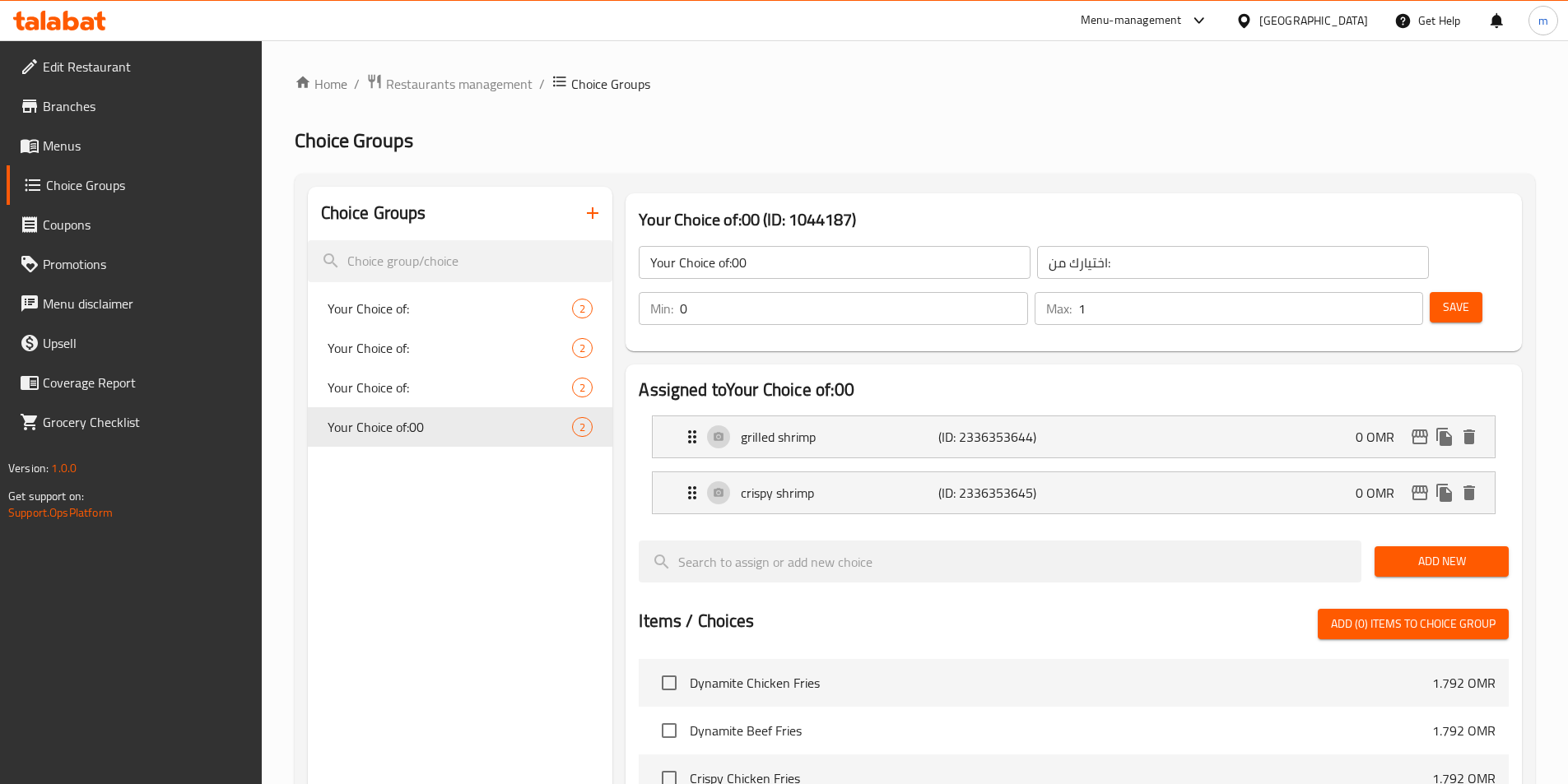
click at [784, 263] on input "Your Choice of:00" at bounding box center [834, 263] width 392 height 33
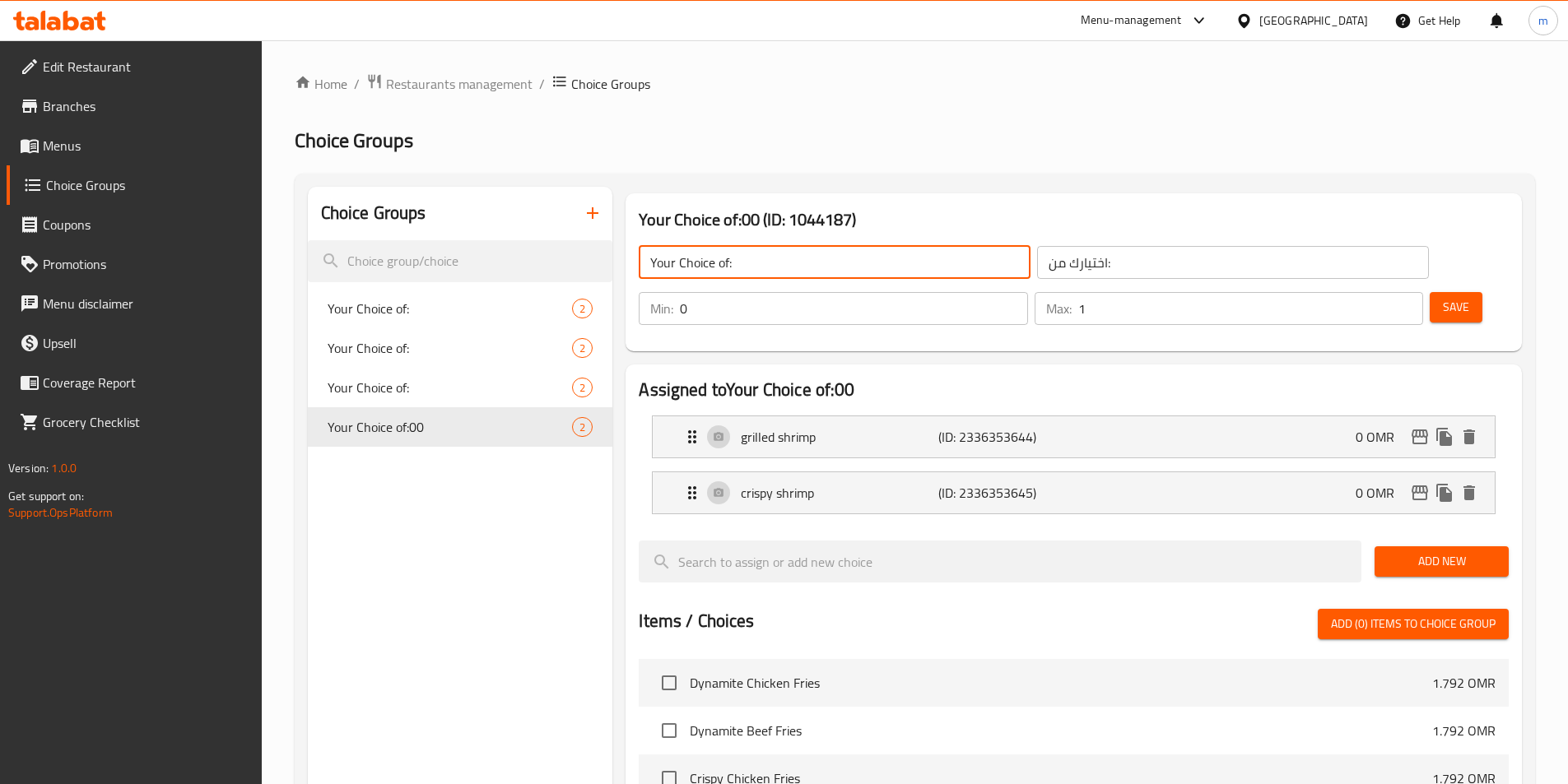
type input "Your Choice of:"
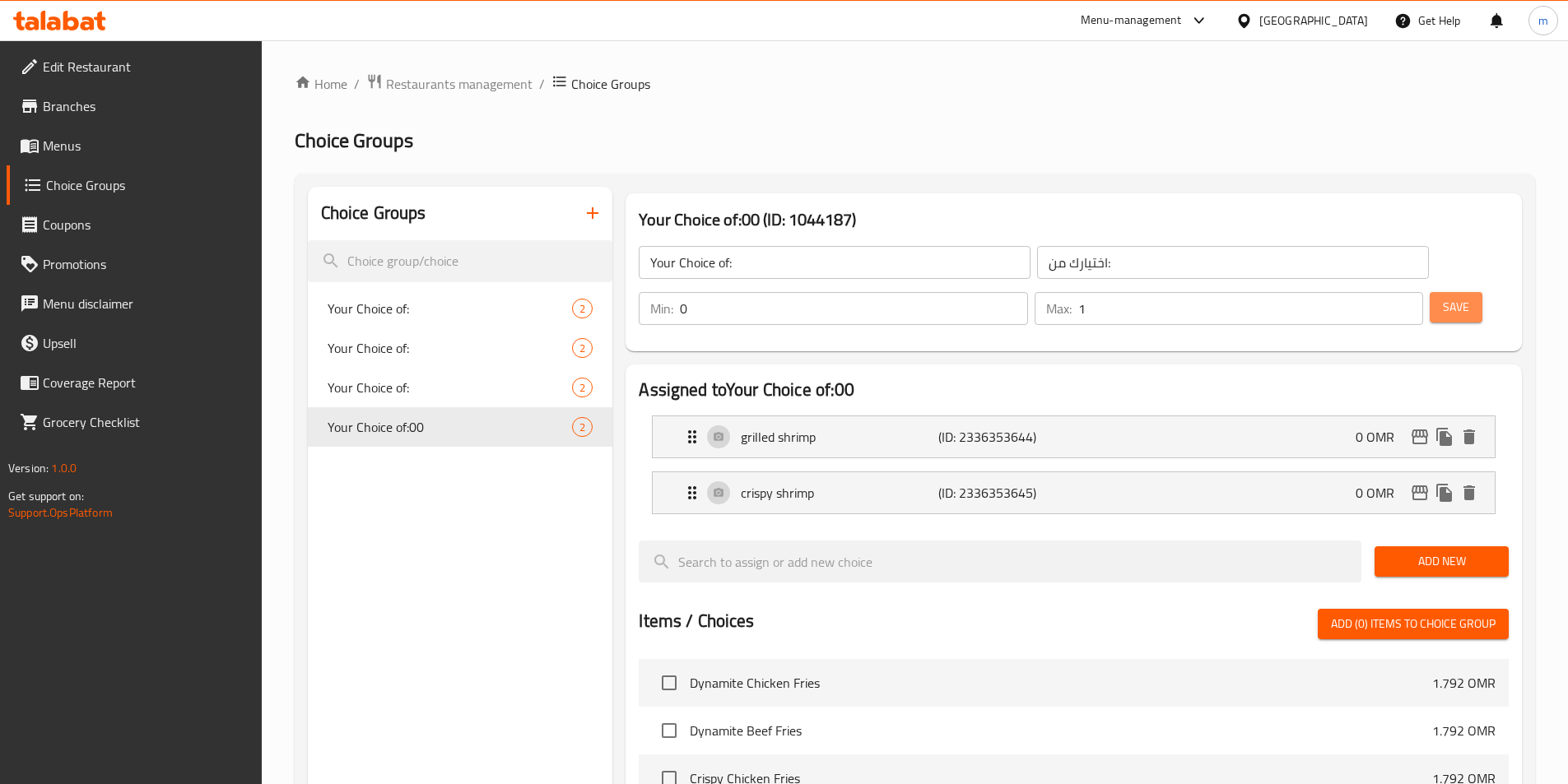
click at [1443, 297] on span "Save" at bounding box center [1456, 307] width 27 height 20
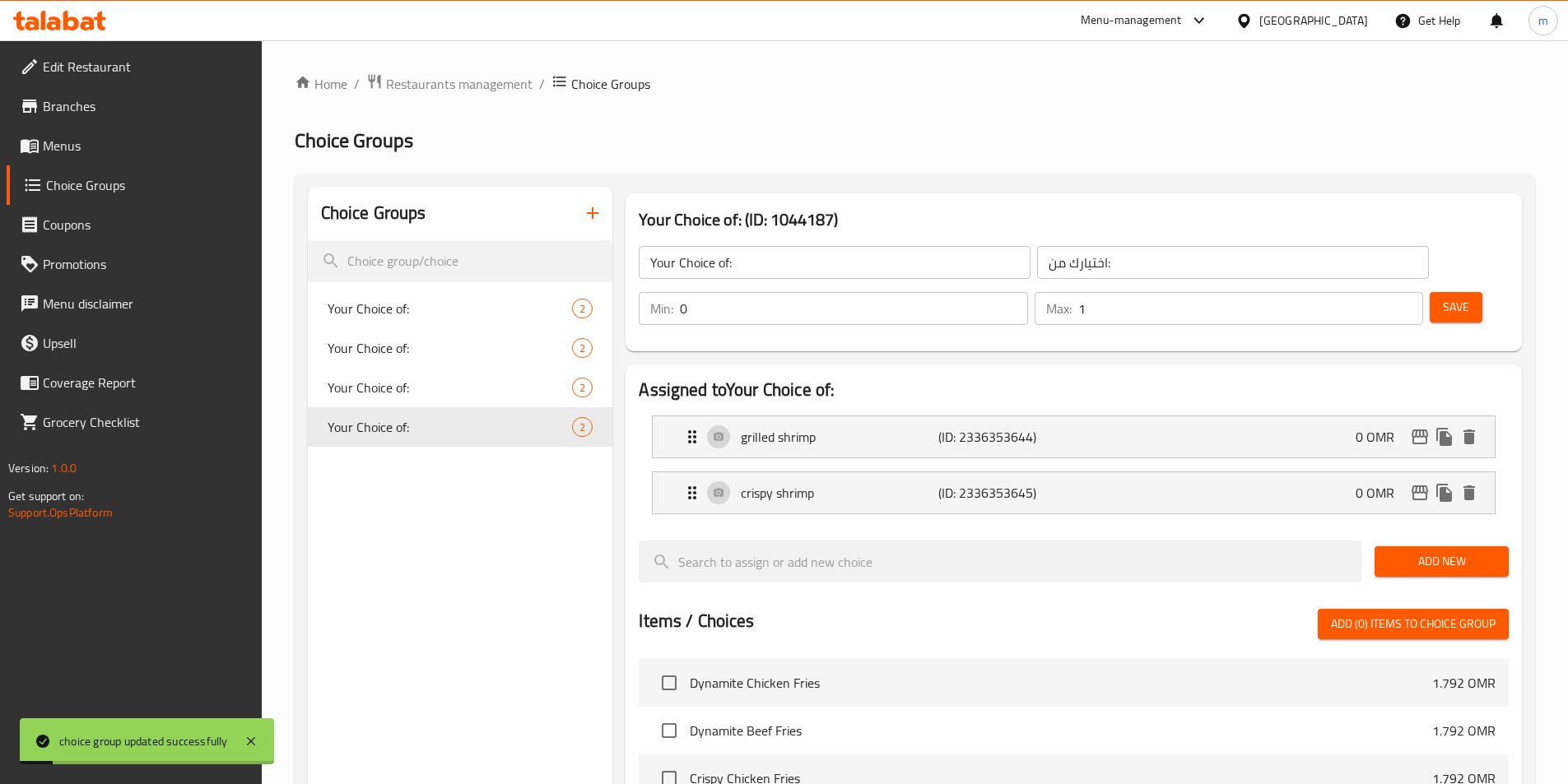
click at [586, 208] on icon "button" at bounding box center [592, 212] width 19 height 19
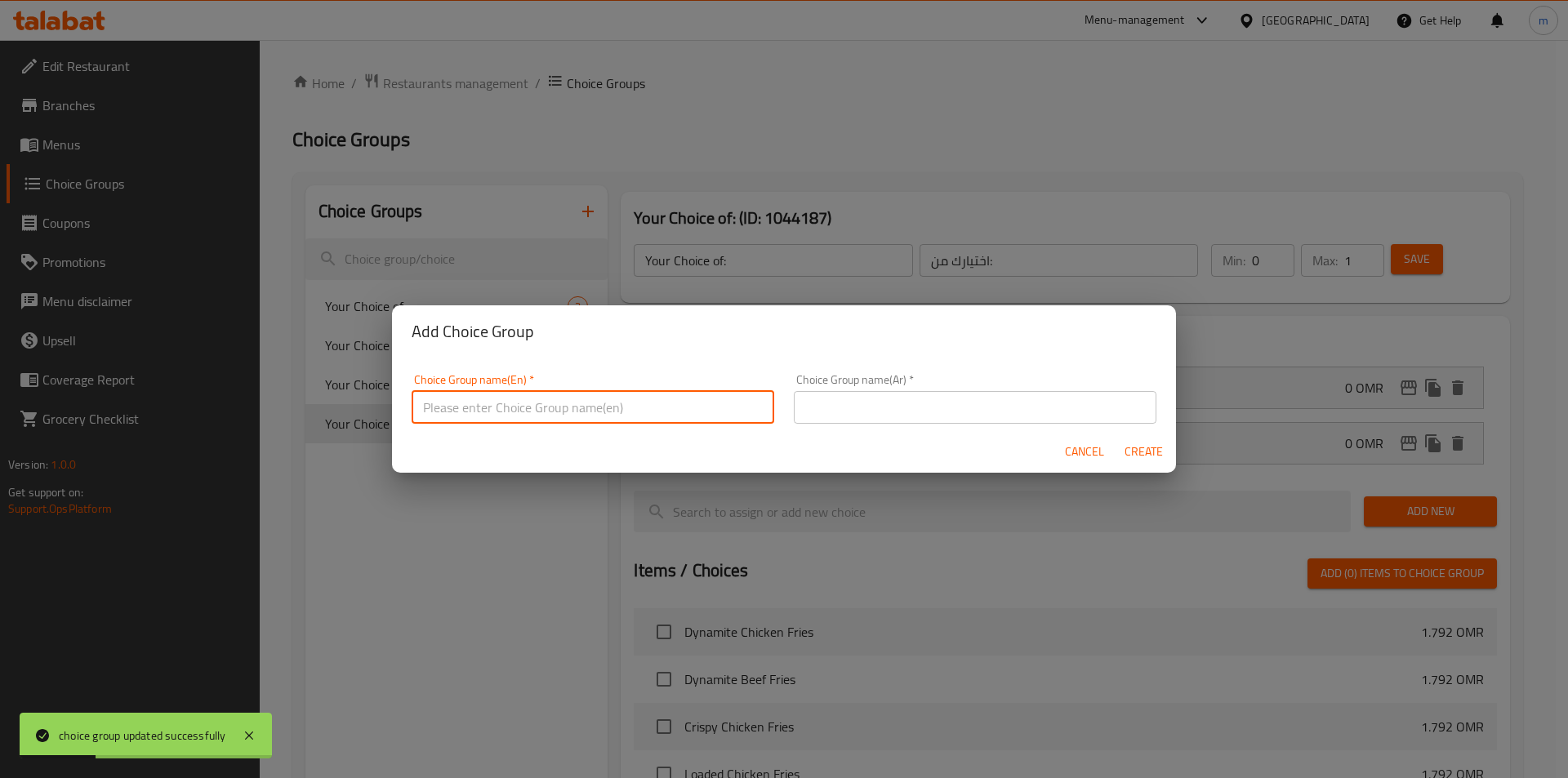
click at [501, 401] on input "text" at bounding box center [593, 407] width 362 height 33
type input "Your Choice of:00"
click at [878, 395] on input "text" at bounding box center [975, 407] width 362 height 33
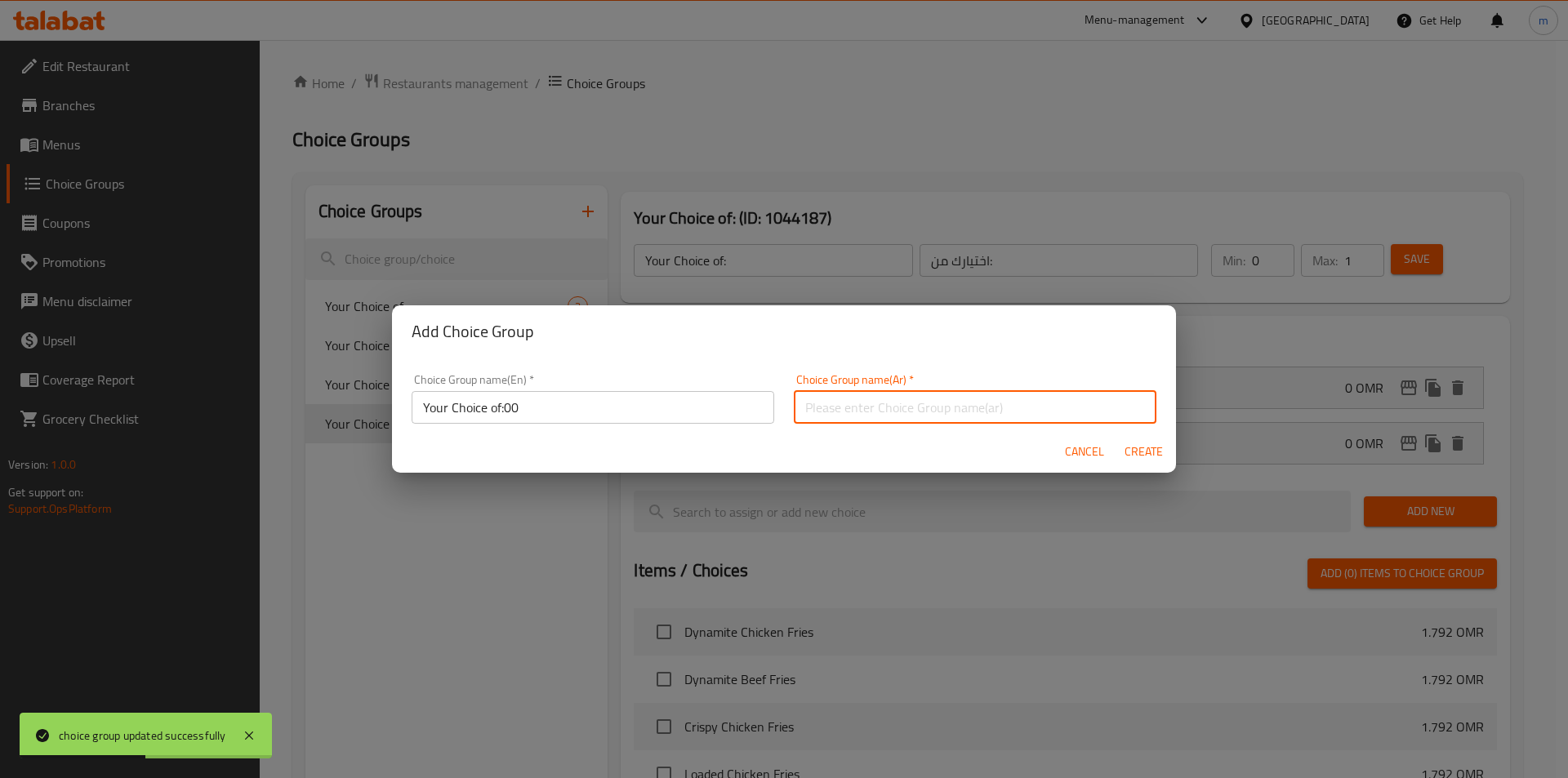
type input "اختيارك من:"
click at [1150, 448] on span "Create" at bounding box center [1142, 452] width 39 height 20
type input "Your Choice of:00"
type input "0"
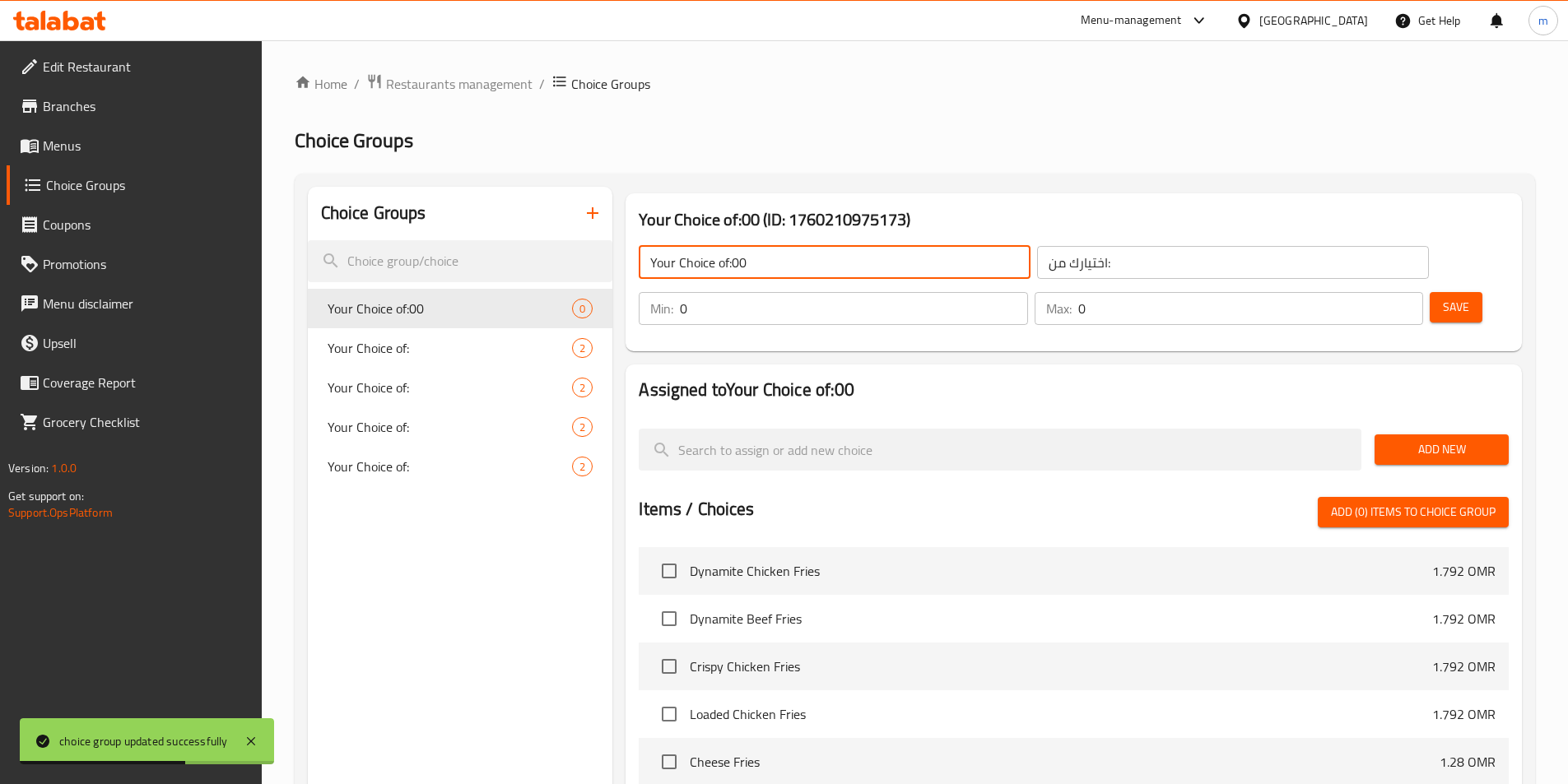
click at [811, 268] on input "Your Choice of:00" at bounding box center [834, 263] width 392 height 33
type input "Your Choice of:"
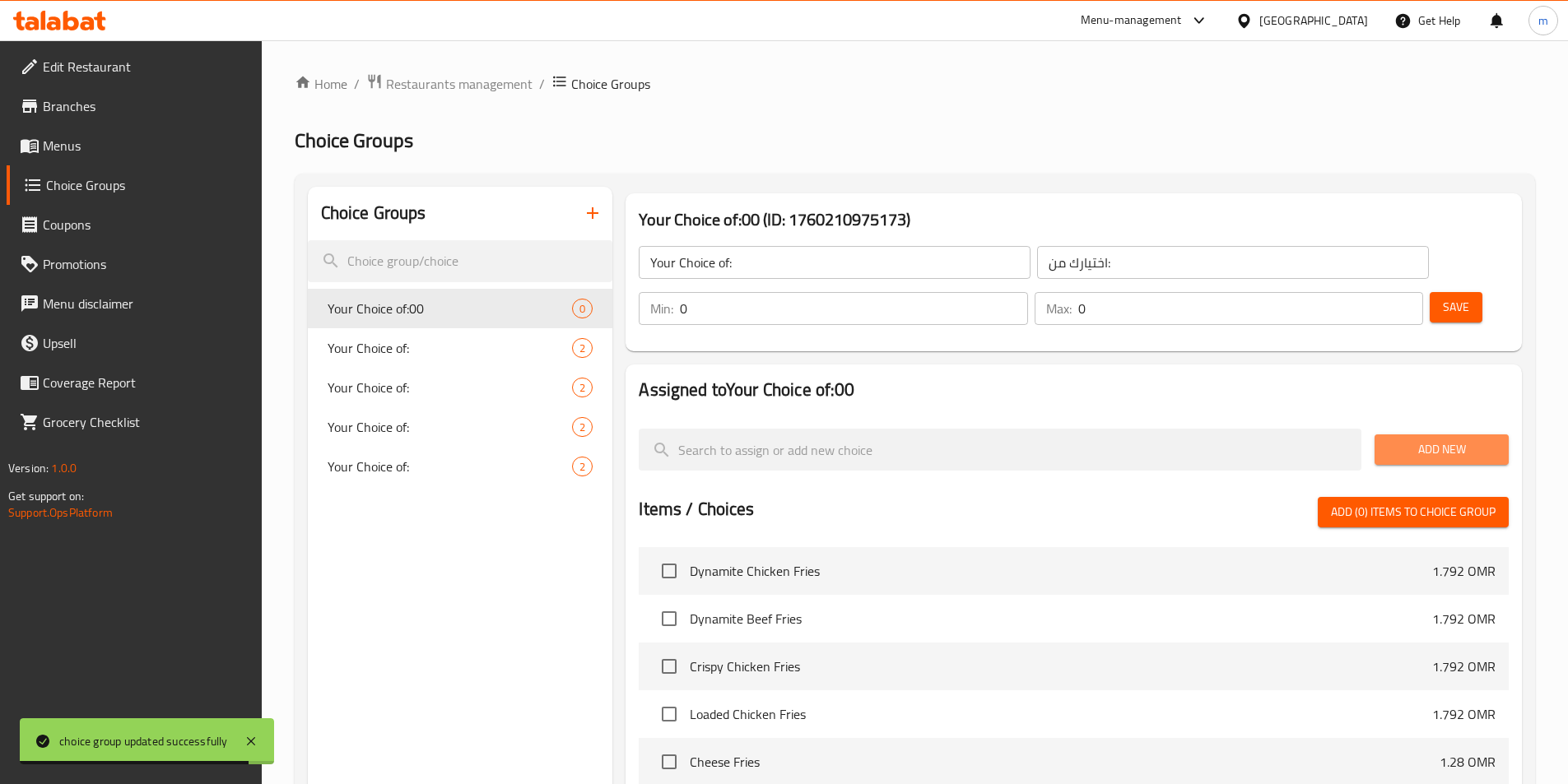
click at [1436, 439] on span "Add New" at bounding box center [1442, 449] width 108 height 20
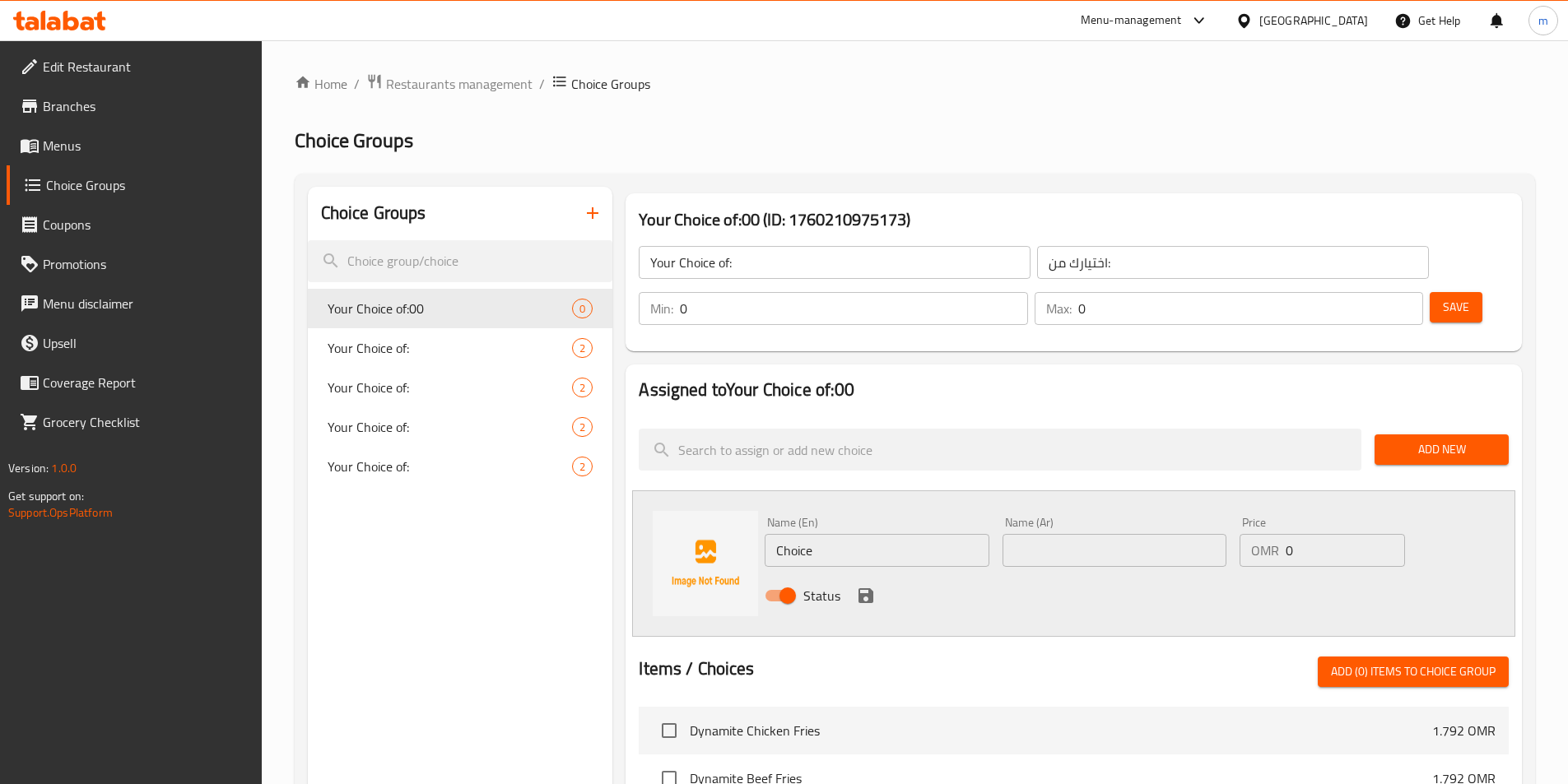
click at [915, 534] on input "Choice" at bounding box center [877, 551] width 224 height 33
paste input "chicken strips"
type input "chicken strips"
click at [1150, 534] on input "text" at bounding box center [1114, 551] width 224 height 33
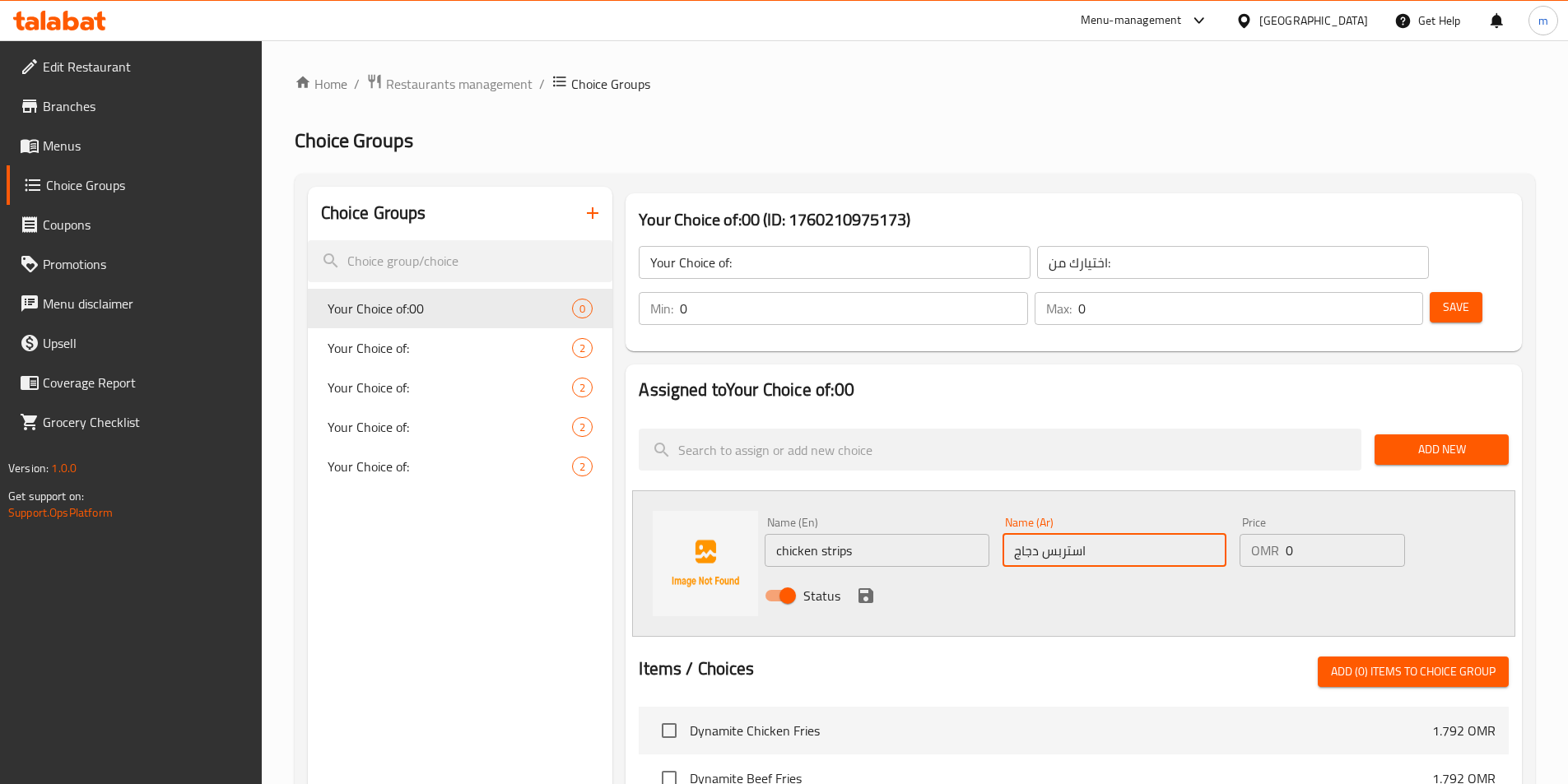
type input "استربس دجاج"
click at [869, 588] on icon "save" at bounding box center [866, 596] width 15 height 15
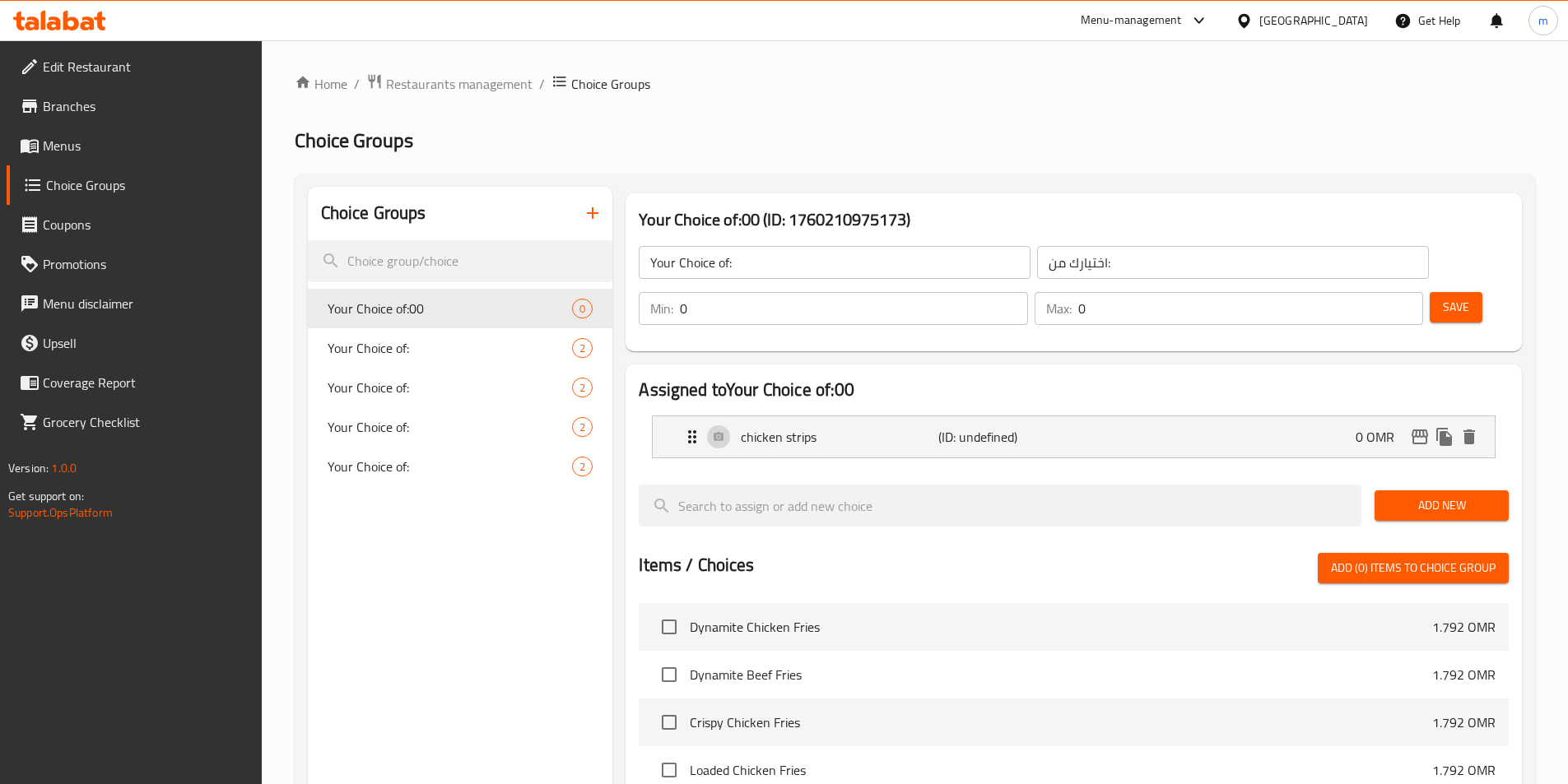
click at [1452, 495] on span "Add New" at bounding box center [1442, 505] width 108 height 20
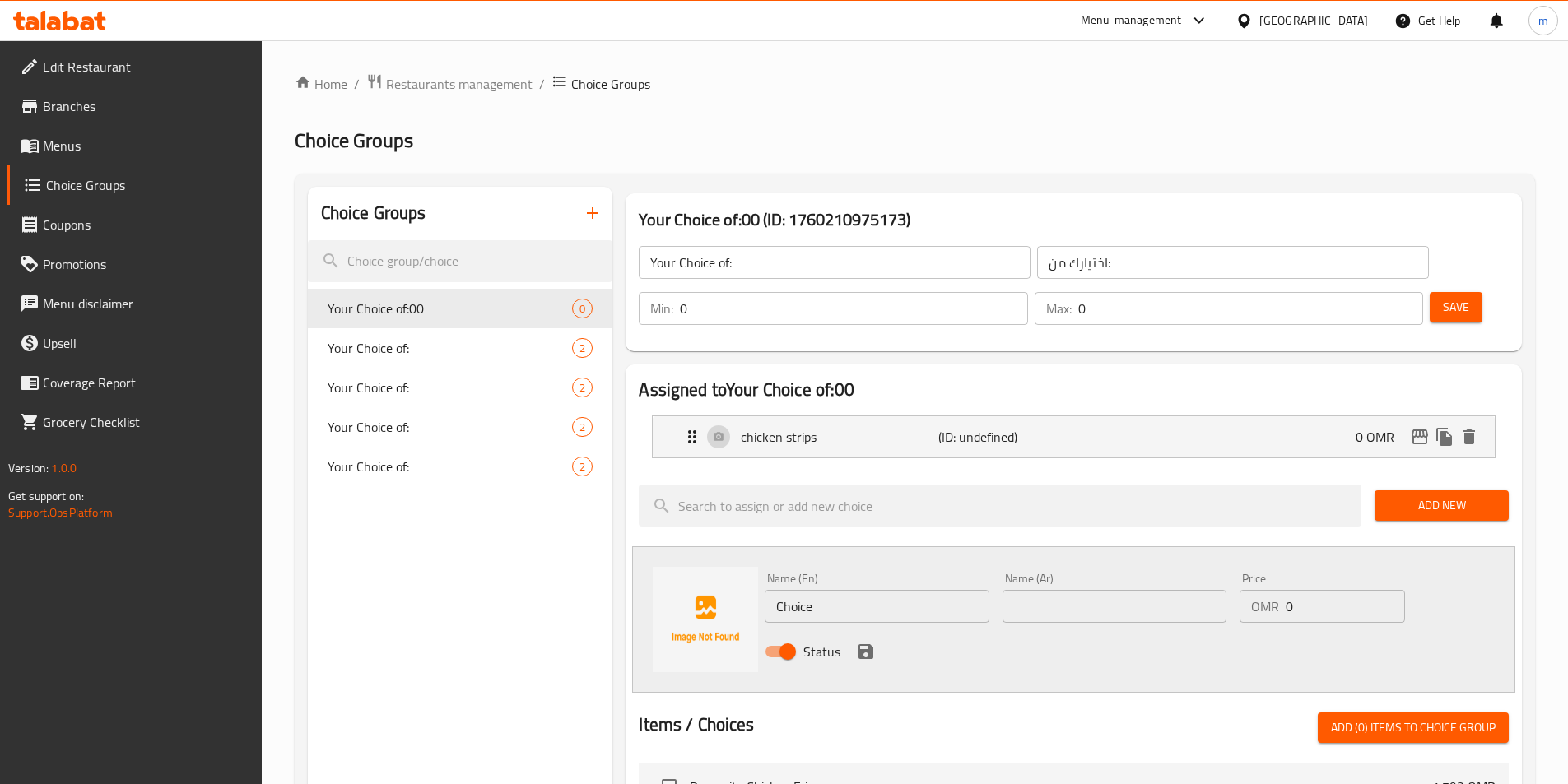
click at [843, 590] on input "Choice" at bounding box center [877, 607] width 224 height 33
paste input "chicken"
click at [857, 590] on input "chicken" at bounding box center [877, 607] width 224 height 33
paste input "tenders"
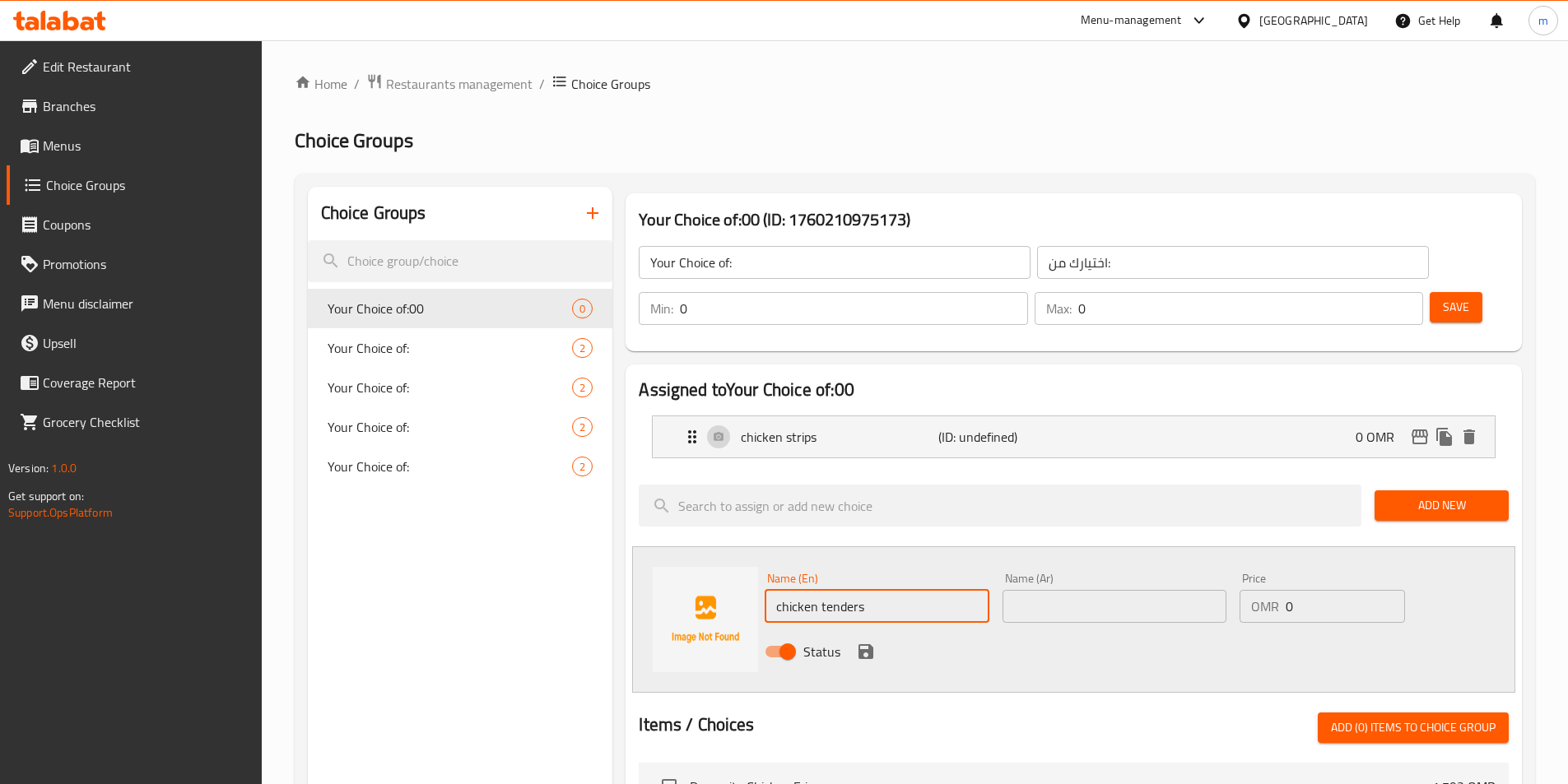
type input "chicken tenders"
click at [1038, 590] on input "text" at bounding box center [1114, 607] width 224 height 33
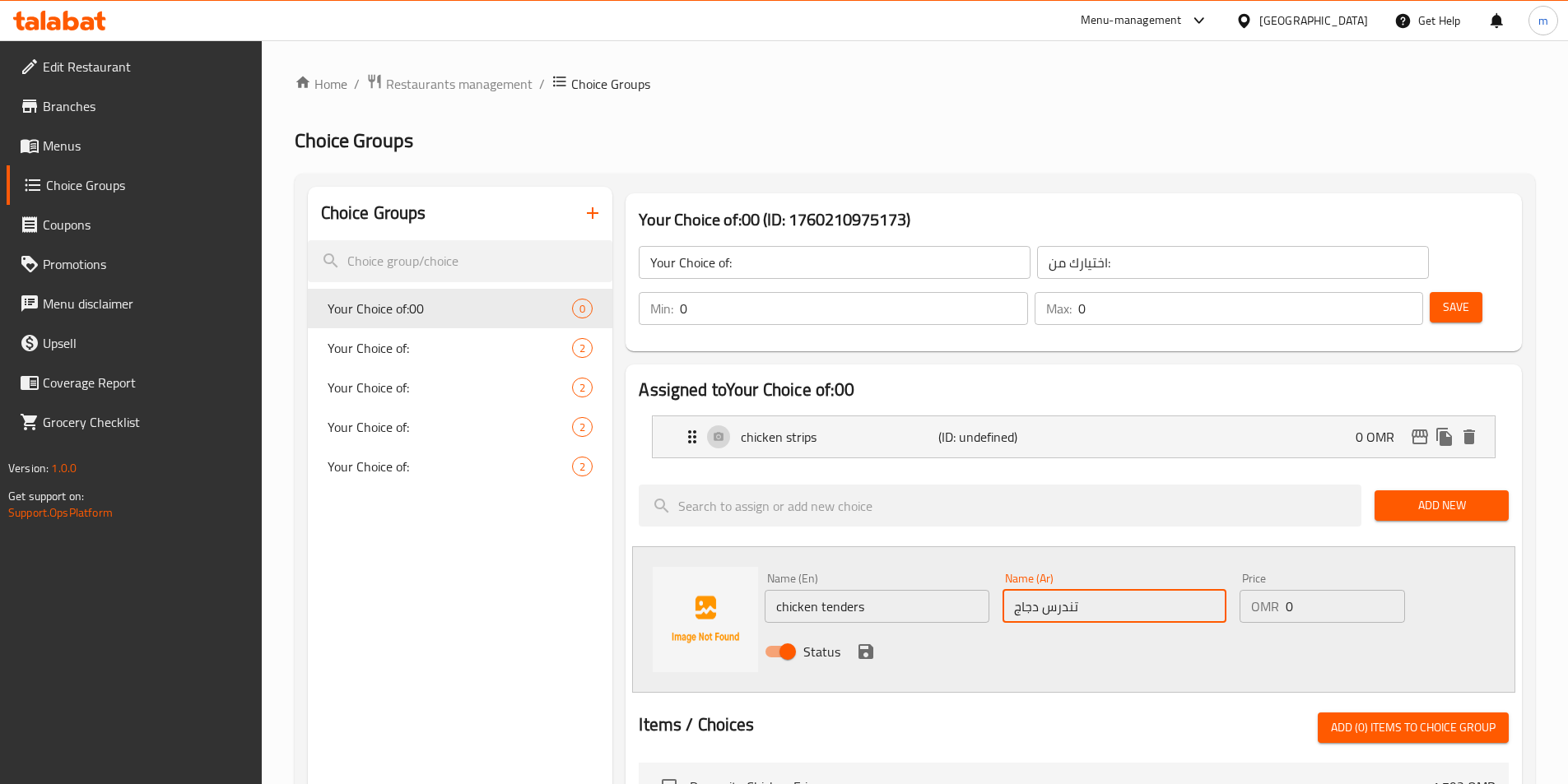
type input "تندرس دجاج"
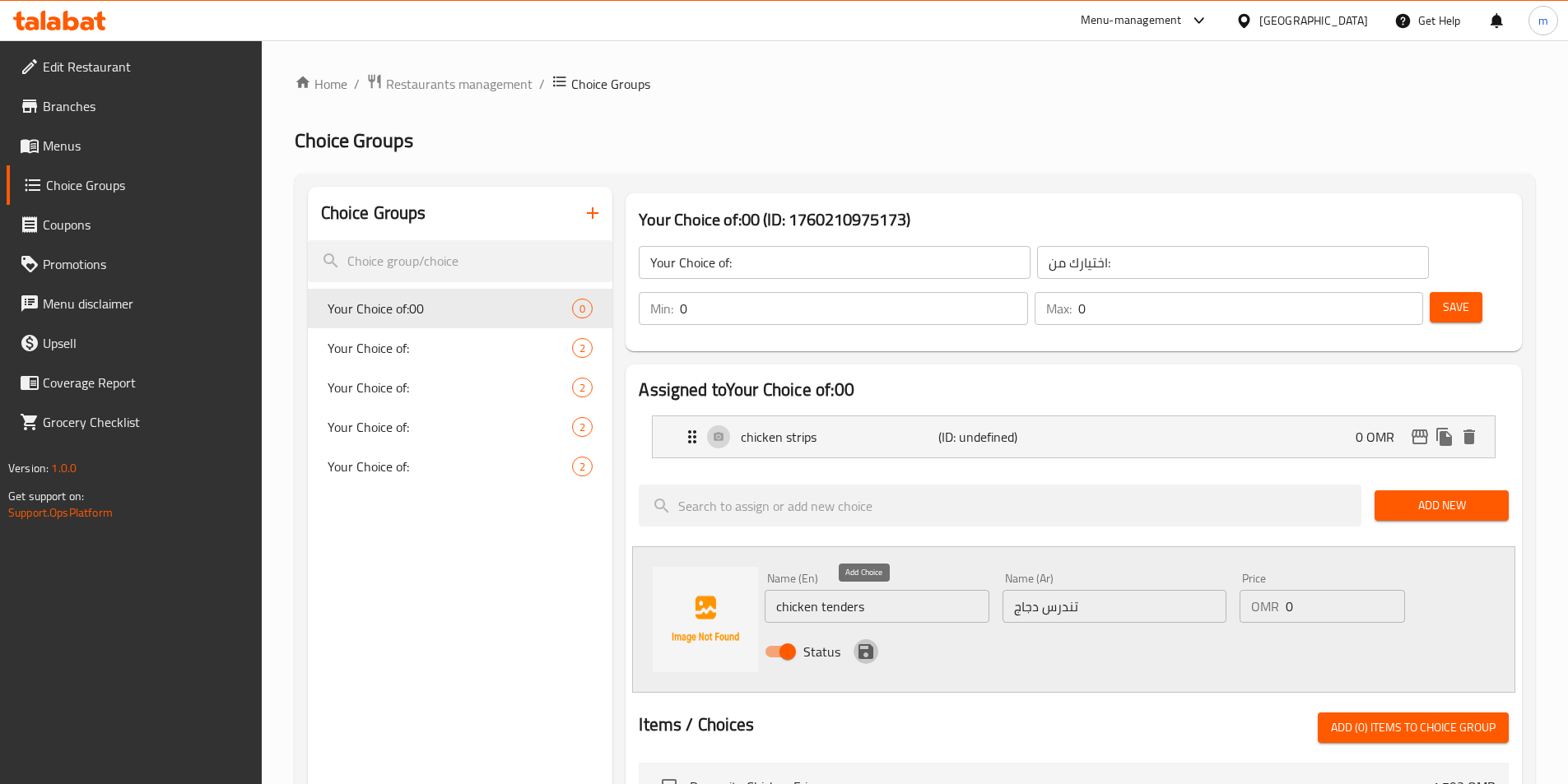
click at [870, 644] on icon "save" at bounding box center [866, 651] width 15 height 15
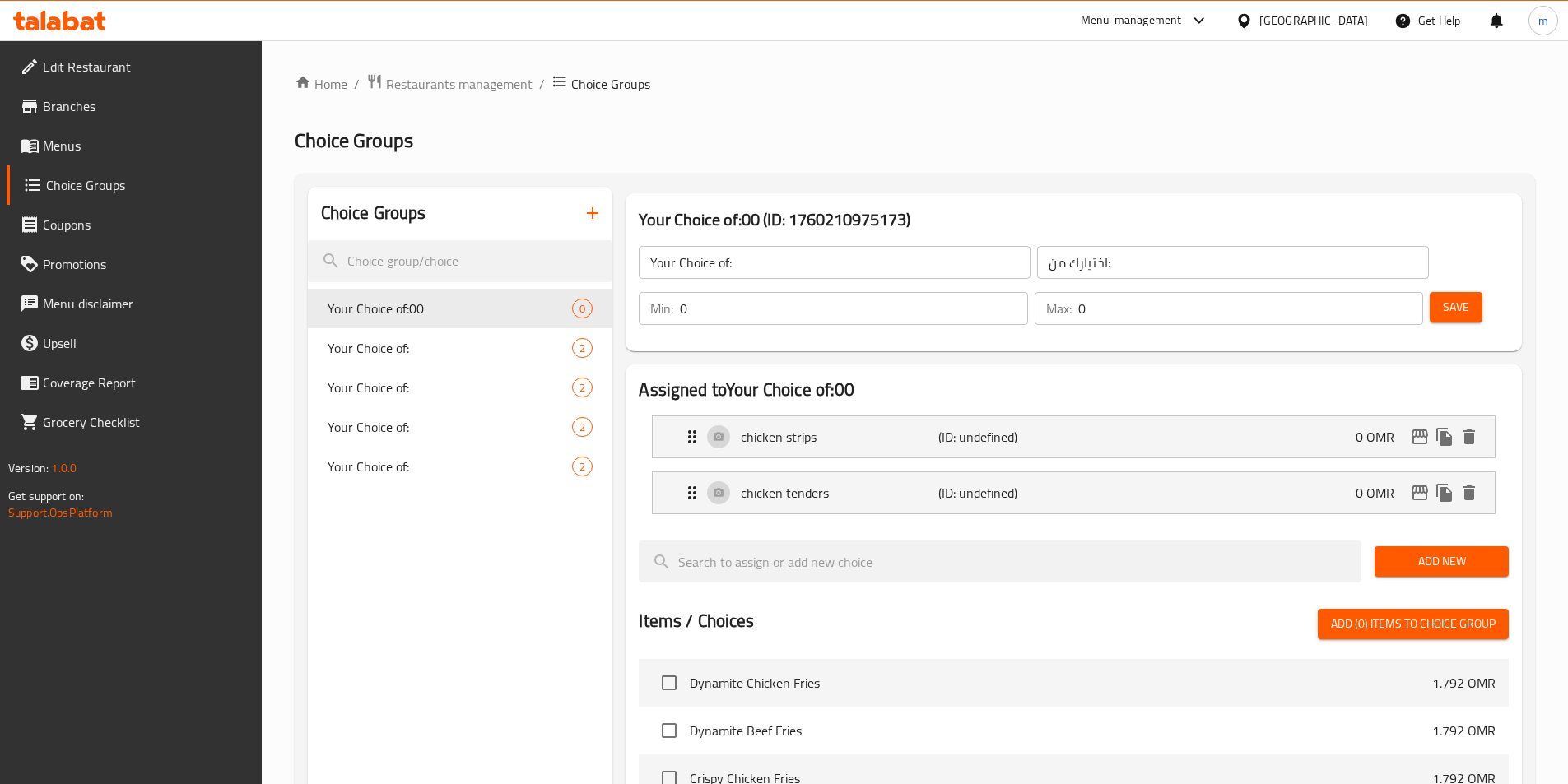
click at [1027, 292] on input "0" at bounding box center [854, 309] width 347 height 33
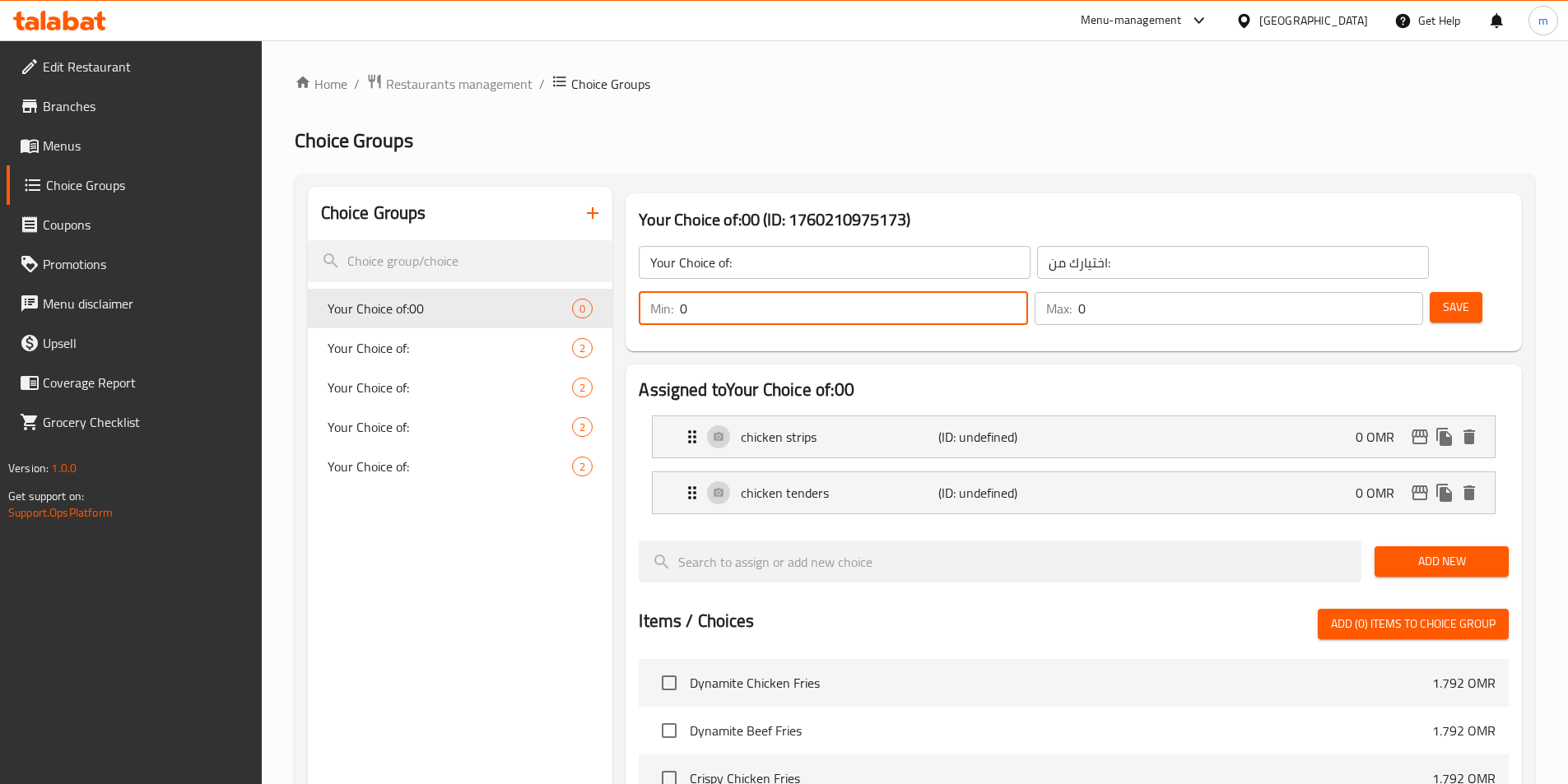
click at [1362, 292] on input "0" at bounding box center [1251, 309] width 345 height 33
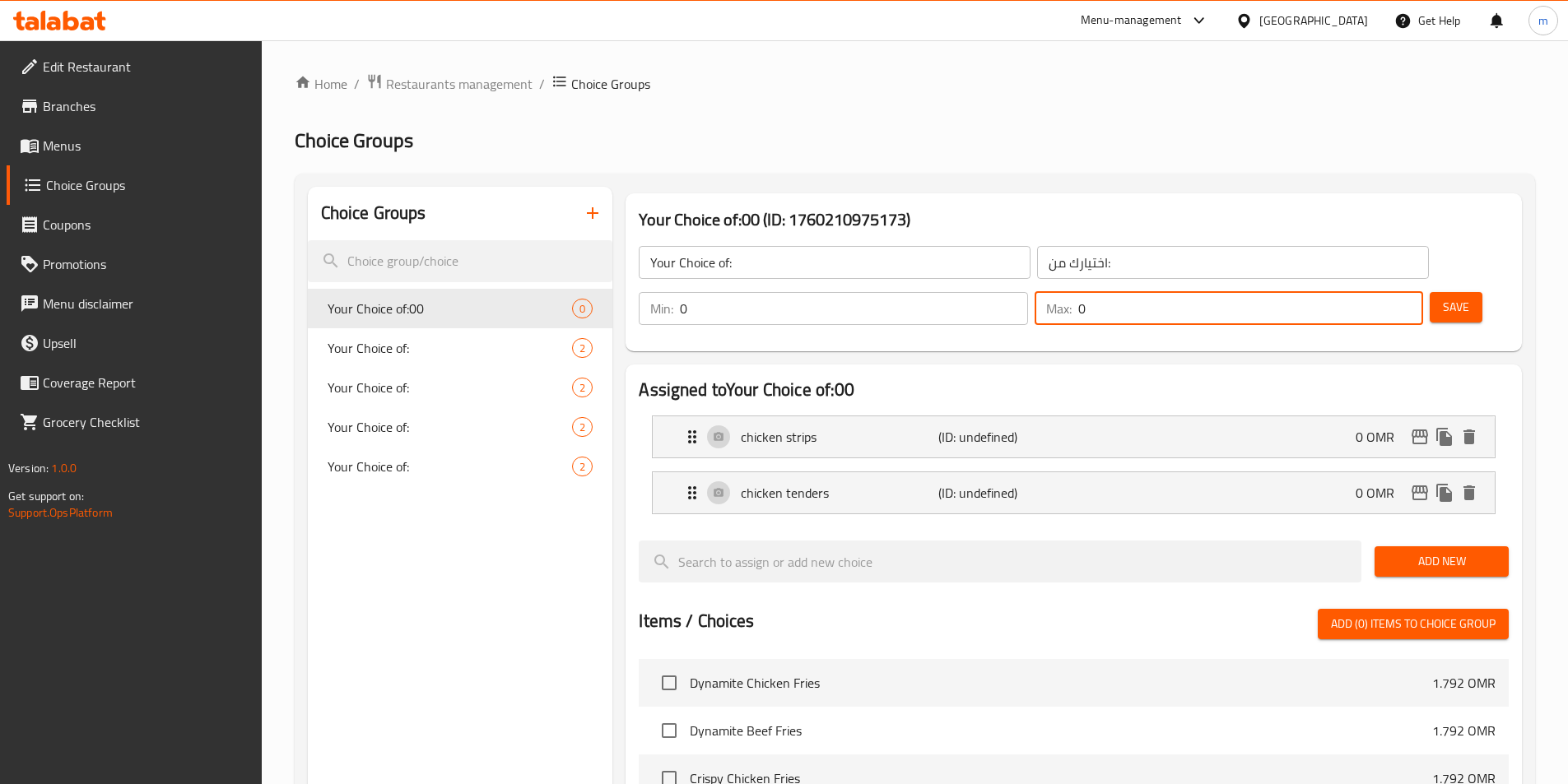
click at [1362, 292] on input "0" at bounding box center [1251, 309] width 345 height 33
type input "1"
click at [1443, 297] on span "Save" at bounding box center [1456, 307] width 27 height 20
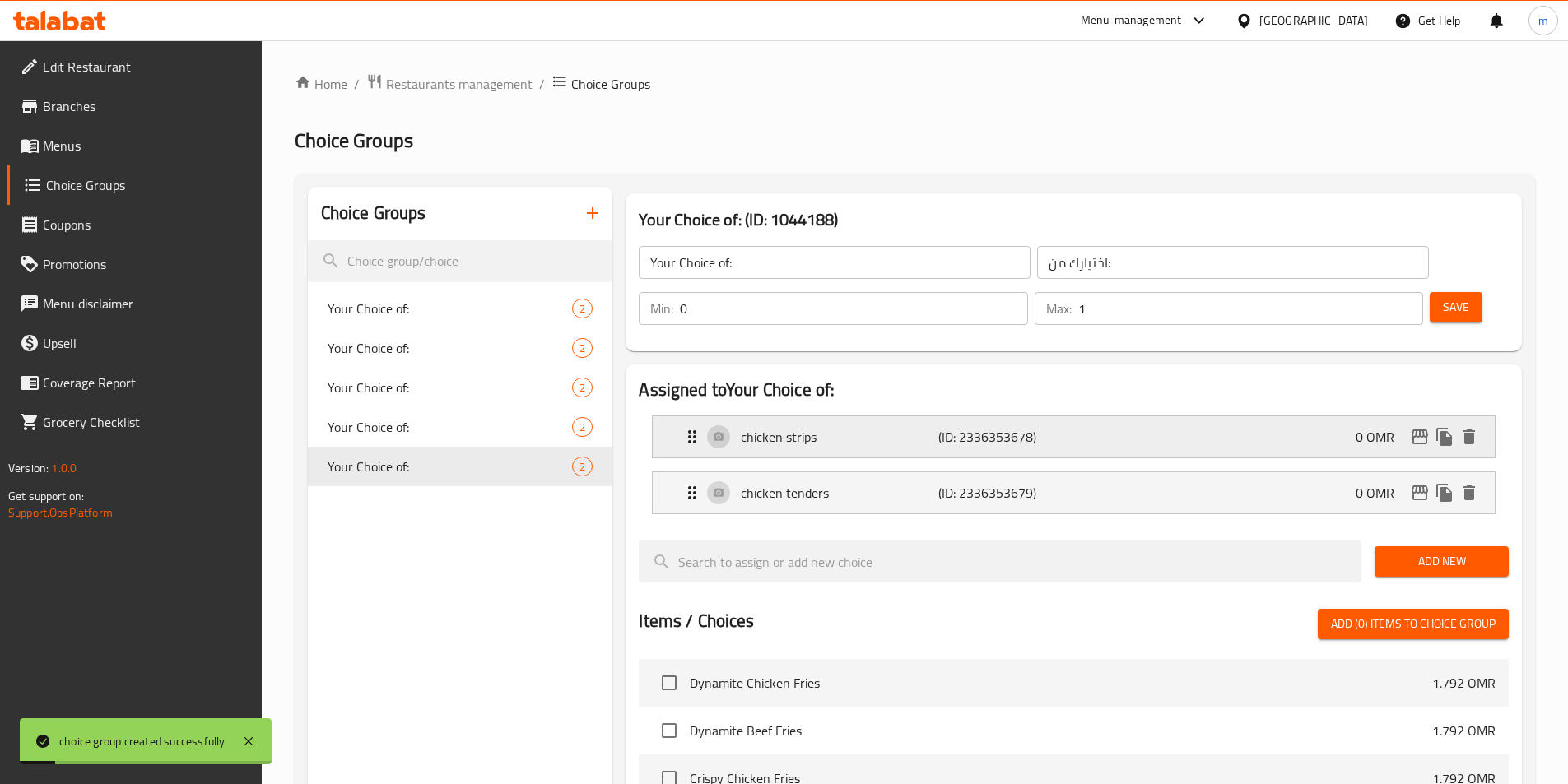
click at [904, 416] on div "chicken strips (ID: 2336353678) 0 OMR" at bounding box center [1078, 436] width 793 height 42
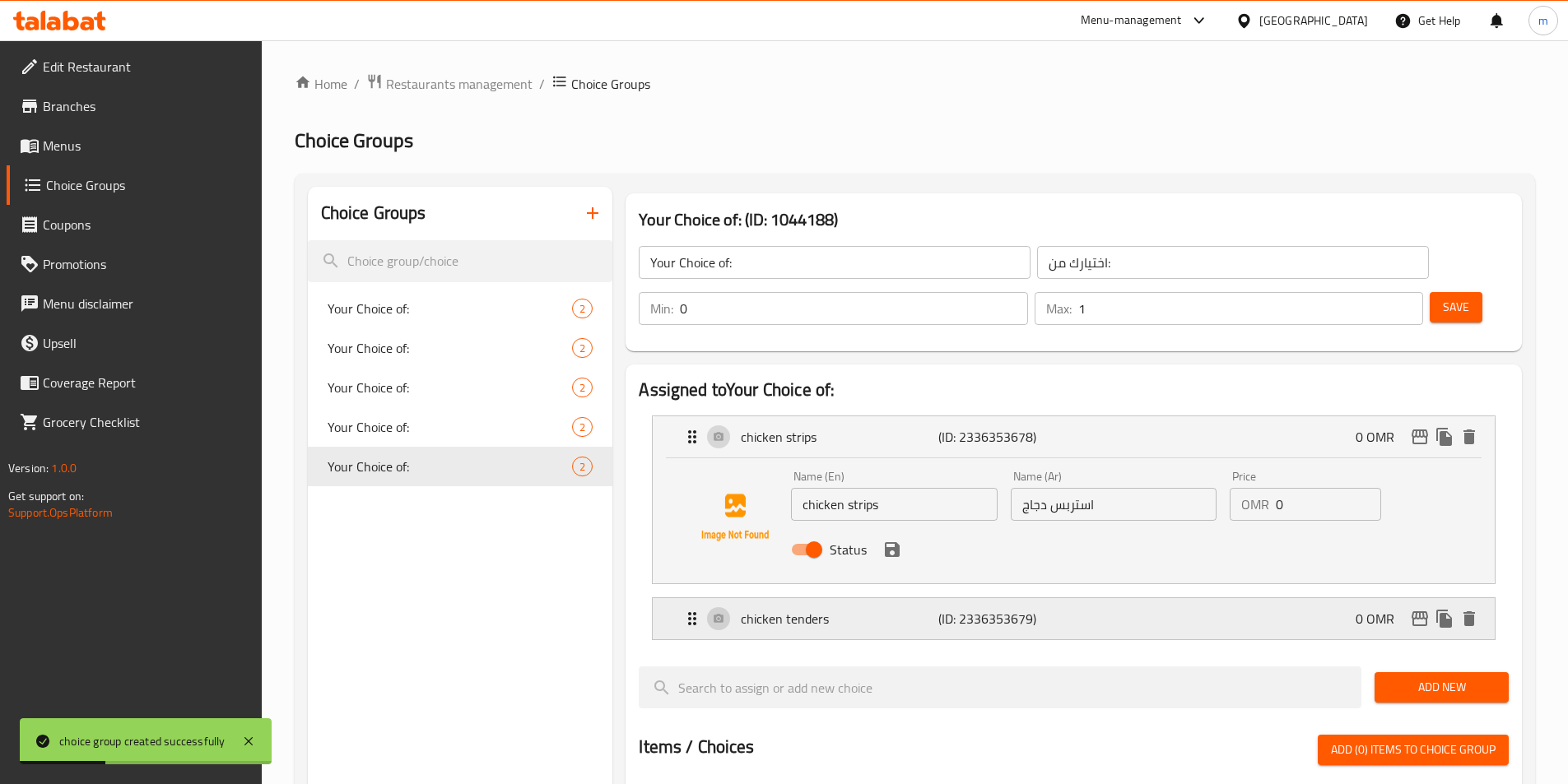
click at [944, 609] on p "(ID: 2336353679)" at bounding box center [1004, 618] width 132 height 19
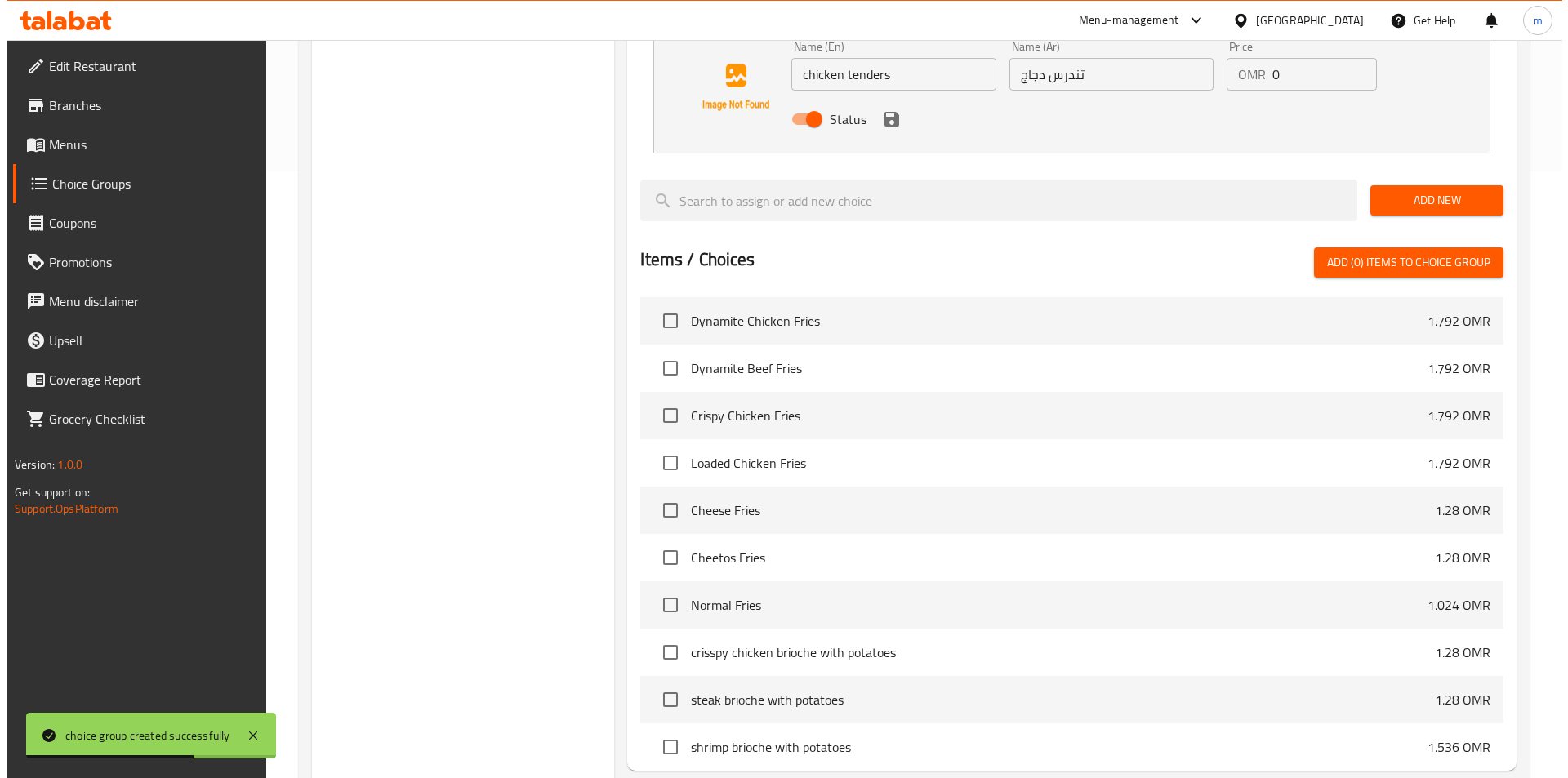
scroll to position [720, 0]
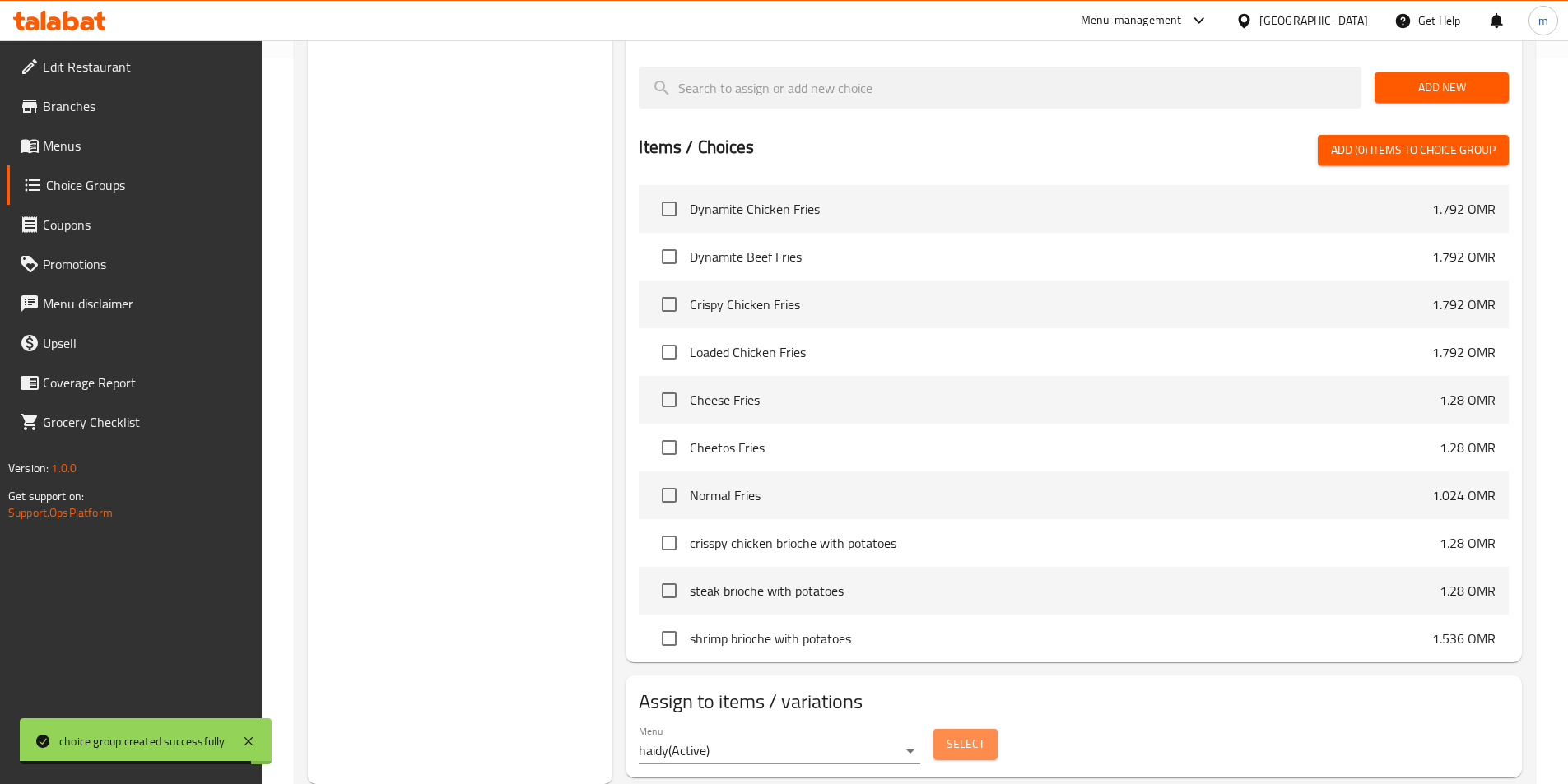
click at [958, 734] on span "Select" at bounding box center [965, 744] width 38 height 20
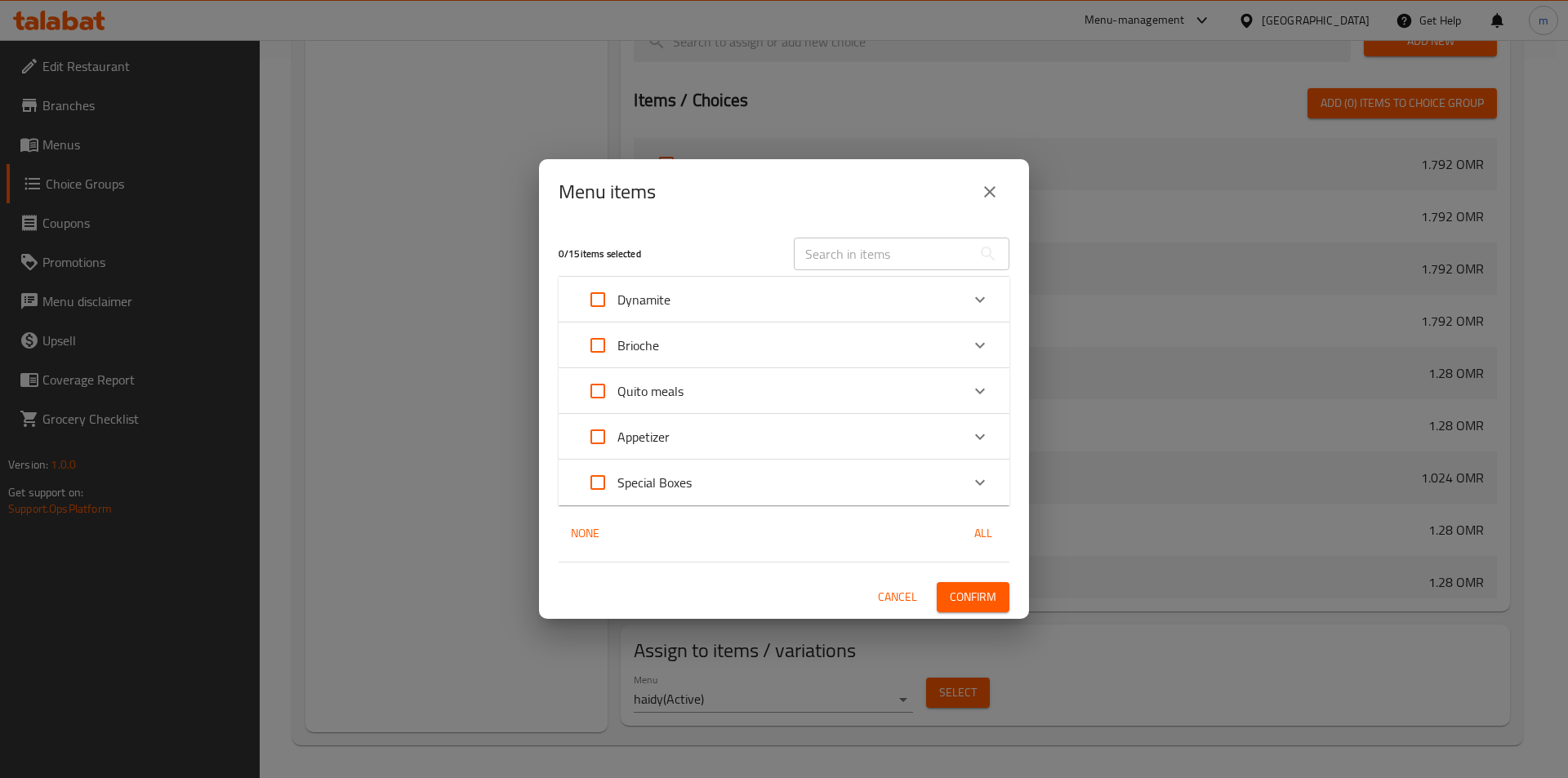
drag, startPoint x: 979, startPoint y: 435, endPoint x: 936, endPoint y: 458, distance: 48.8
click at [979, 435] on icon "Expand" at bounding box center [979, 436] width 19 height 19
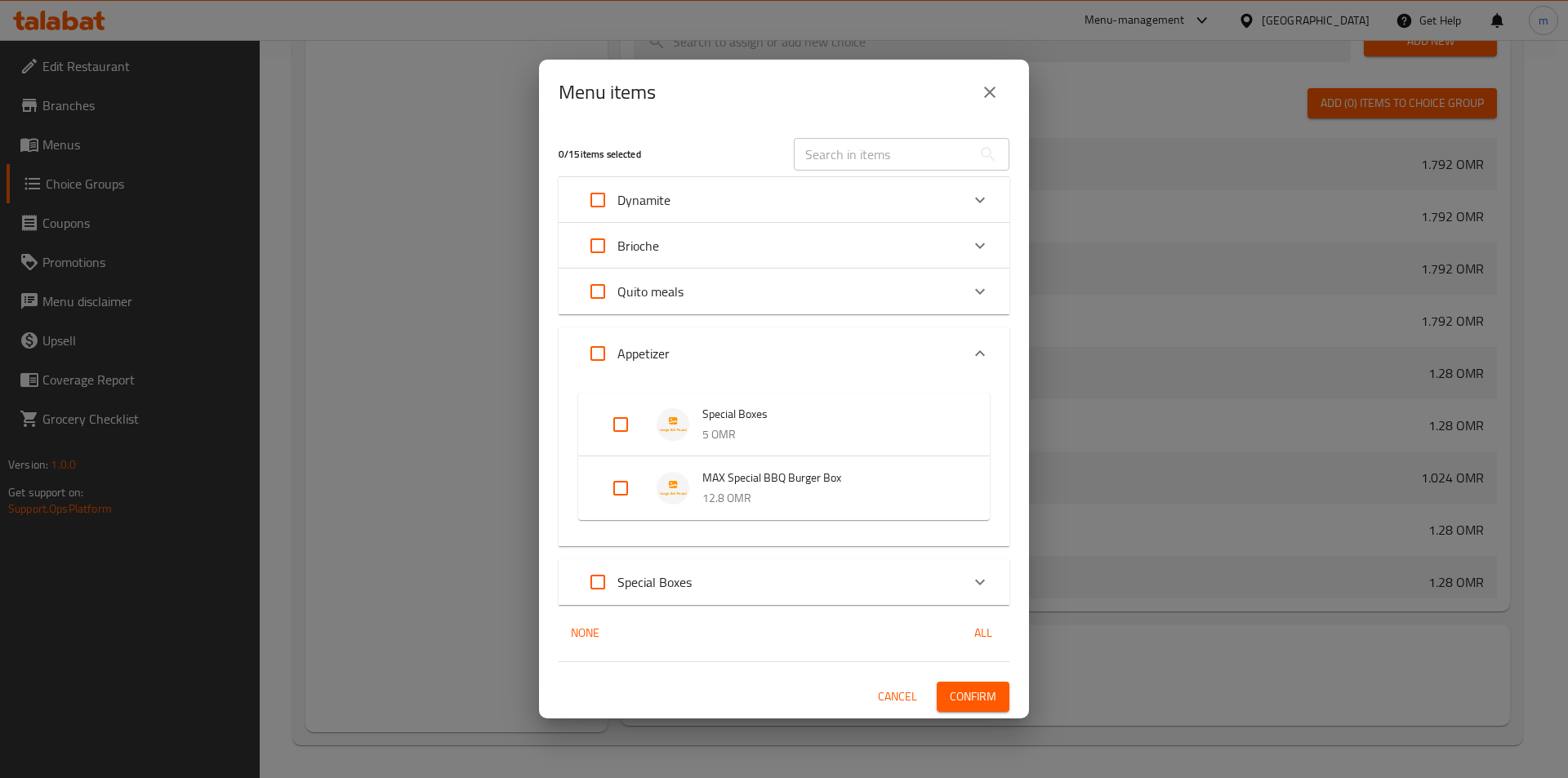
click at [669, 348] on p "Appetizer" at bounding box center [643, 353] width 52 height 19
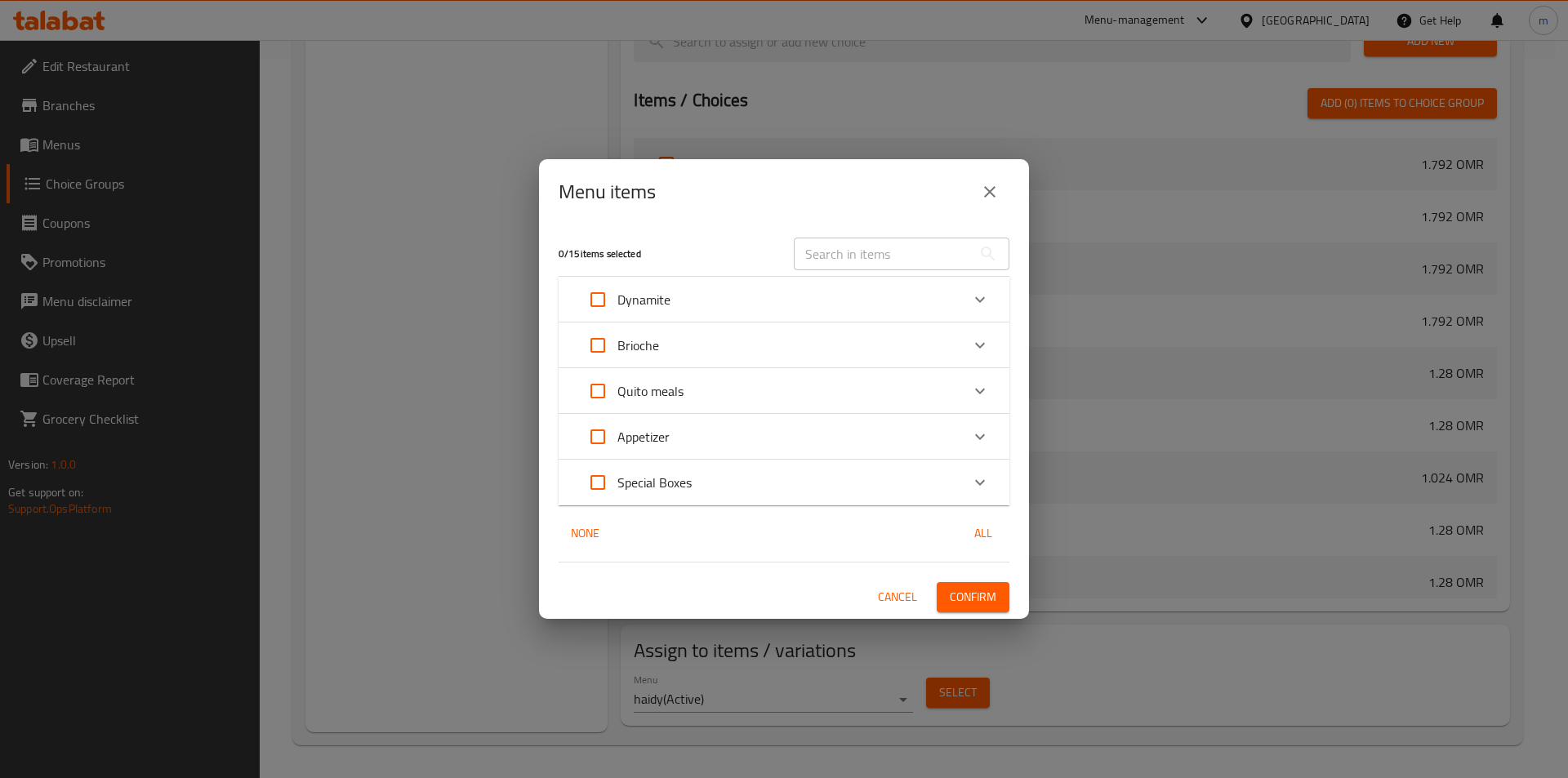
click at [683, 392] on p "Quito meals" at bounding box center [650, 391] width 66 height 19
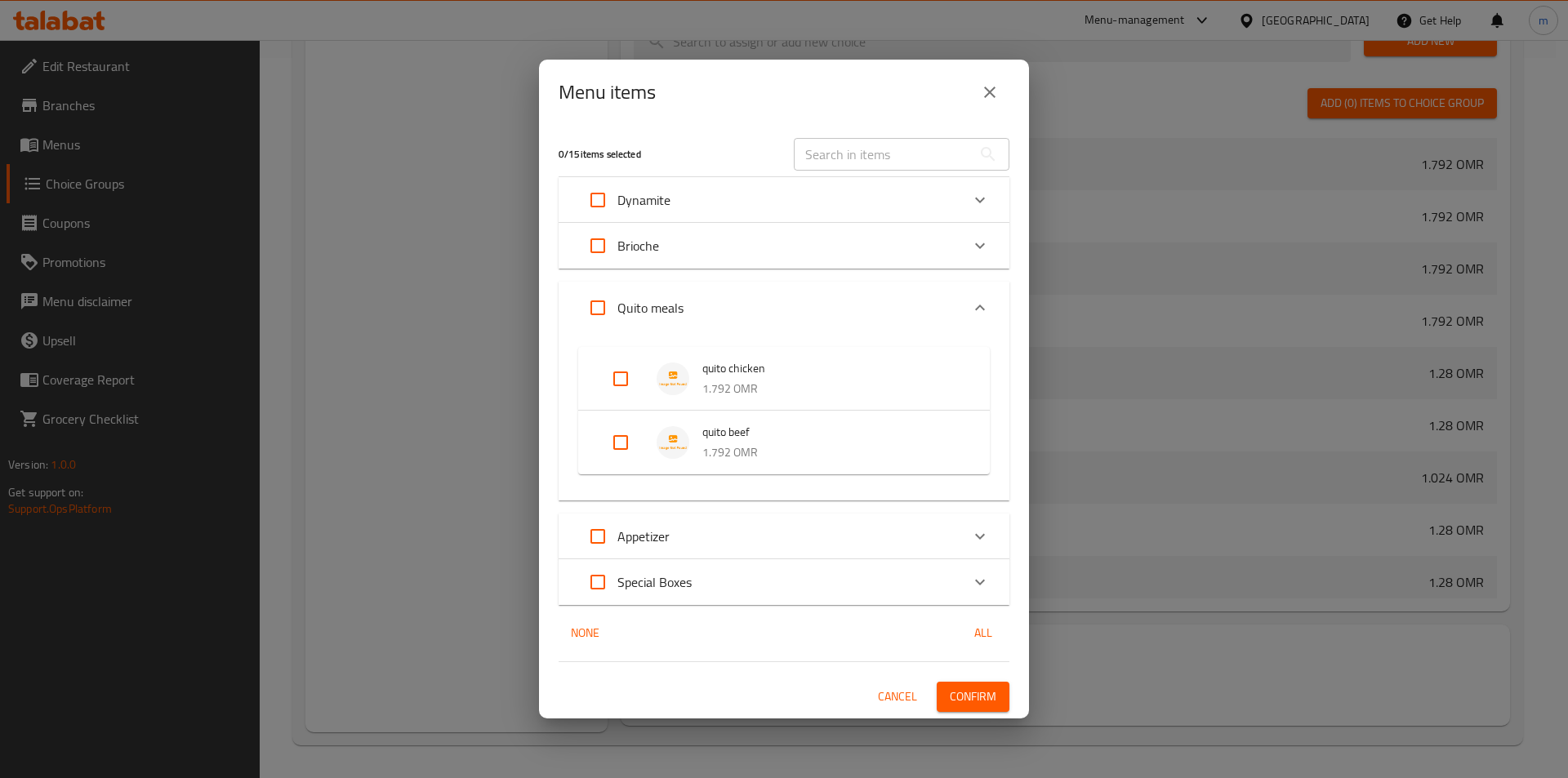
click at [726, 539] on div "Appetizer" at bounding box center [769, 536] width 382 height 39
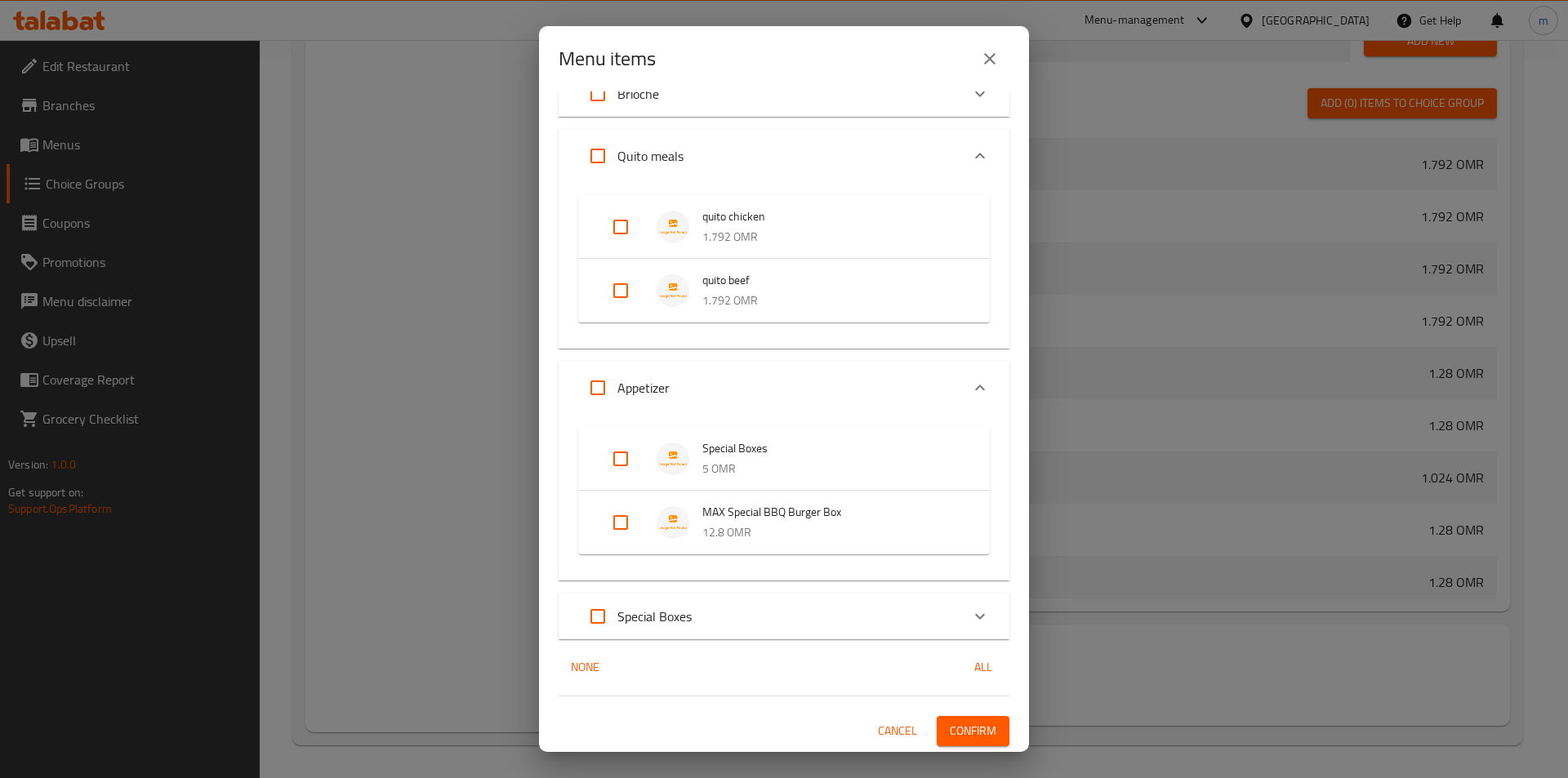
click at [715, 626] on div "Special Boxes" at bounding box center [769, 616] width 382 height 39
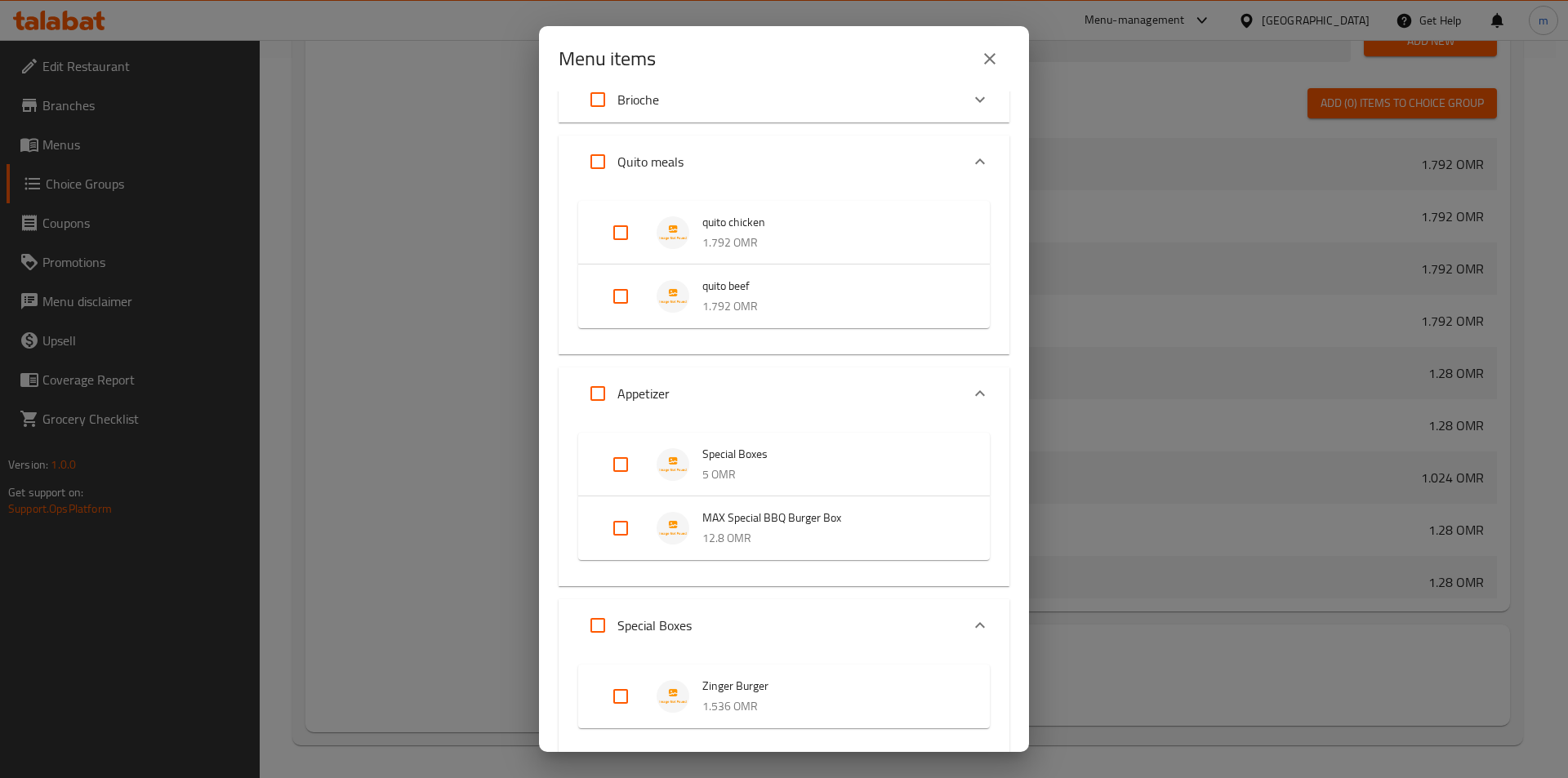
scroll to position [228, 0]
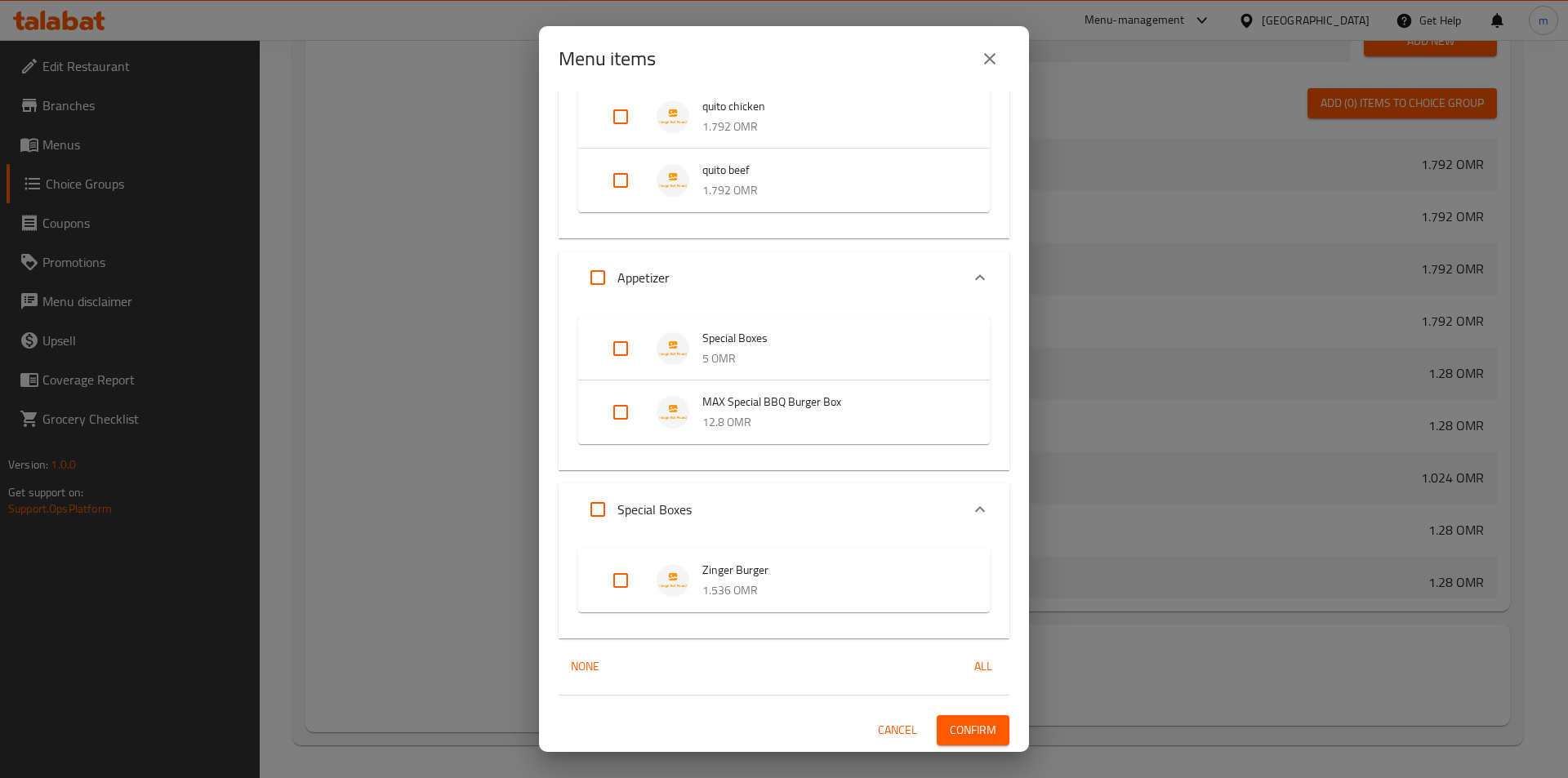
click at [984, 55] on icon "close" at bounding box center [989, 59] width 19 height 19
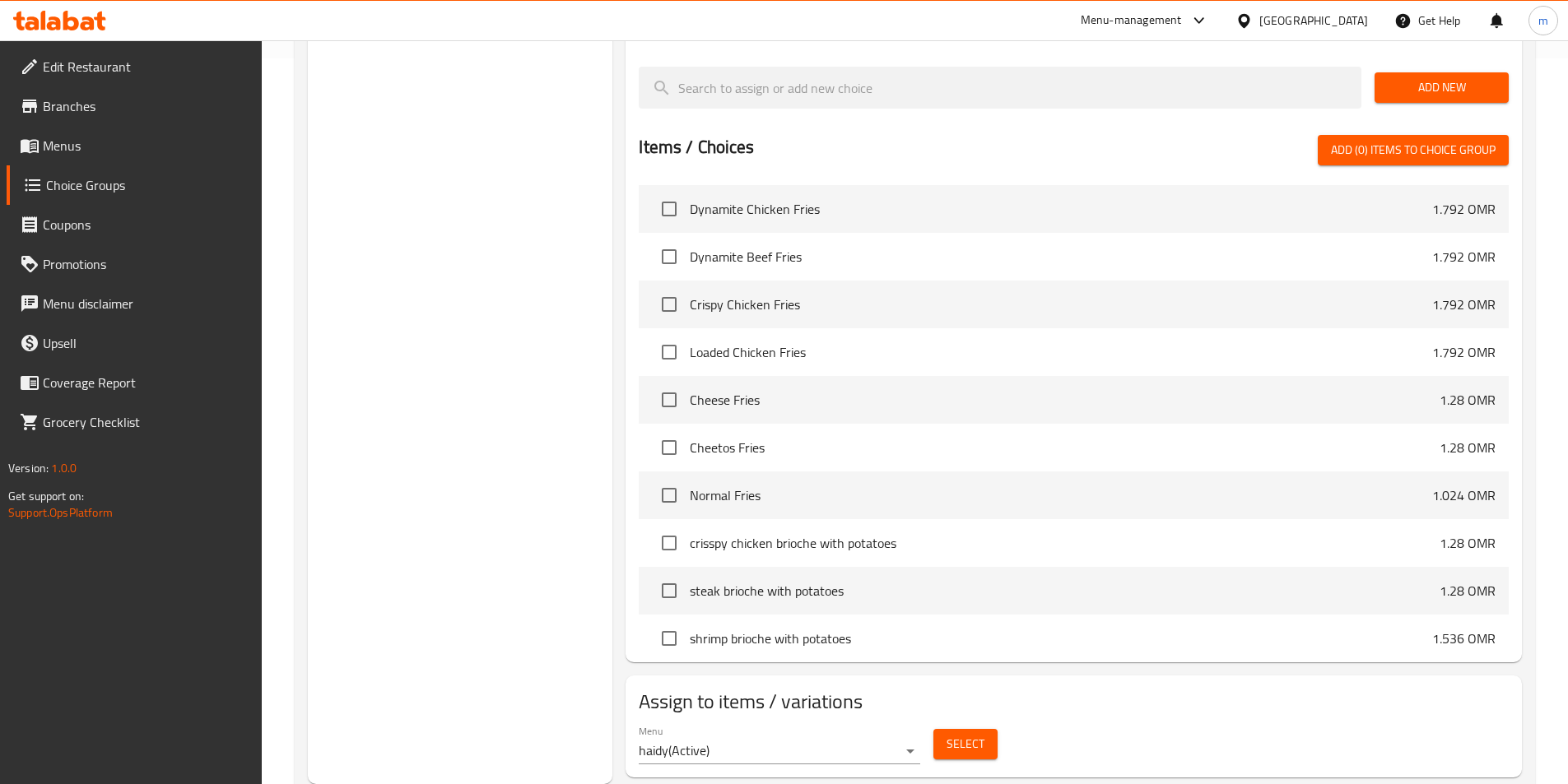
click at [959, 734] on span "Select" at bounding box center [965, 744] width 38 height 20
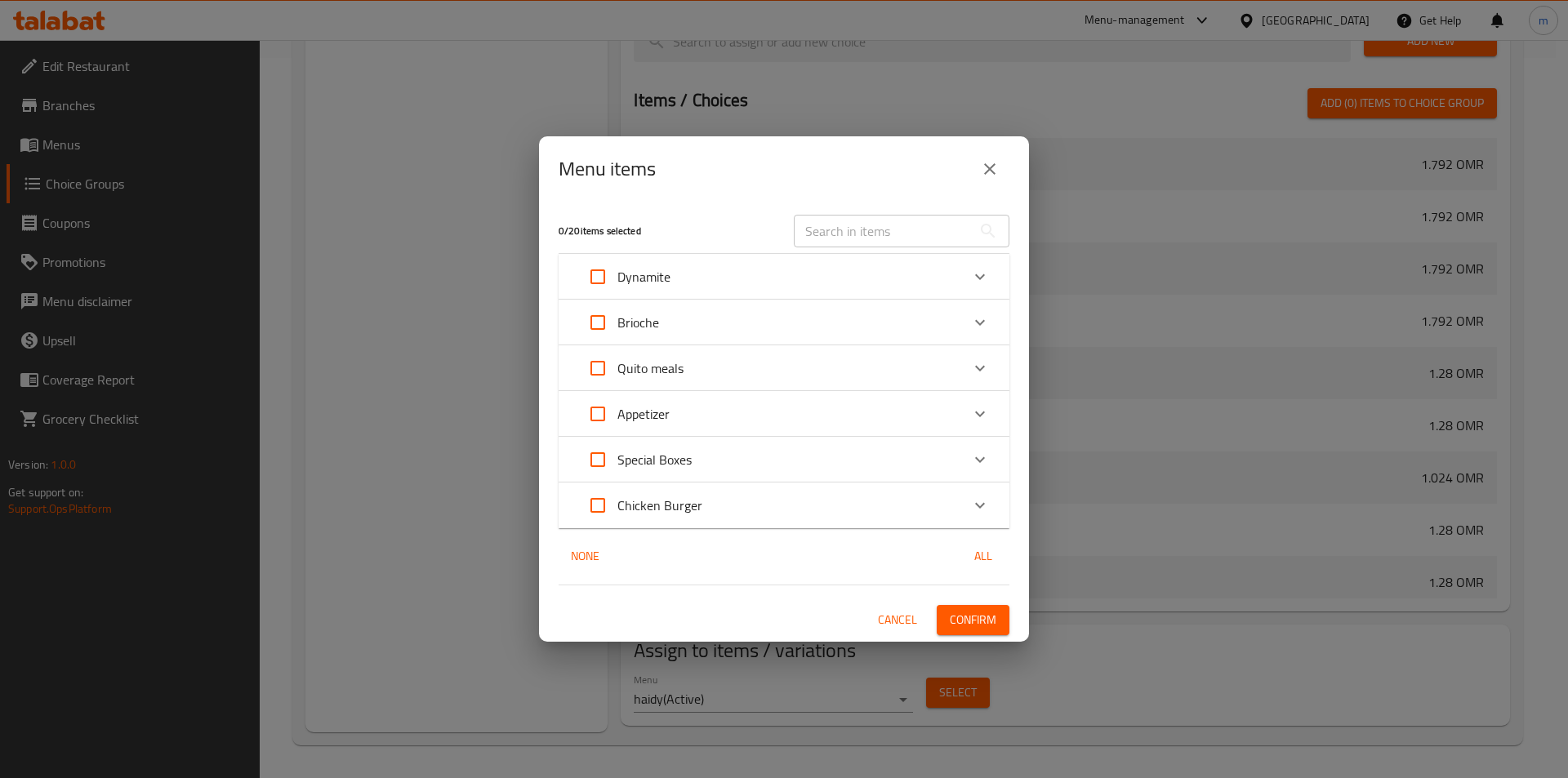
click at [976, 406] on icon "Expand" at bounding box center [979, 414] width 19 height 19
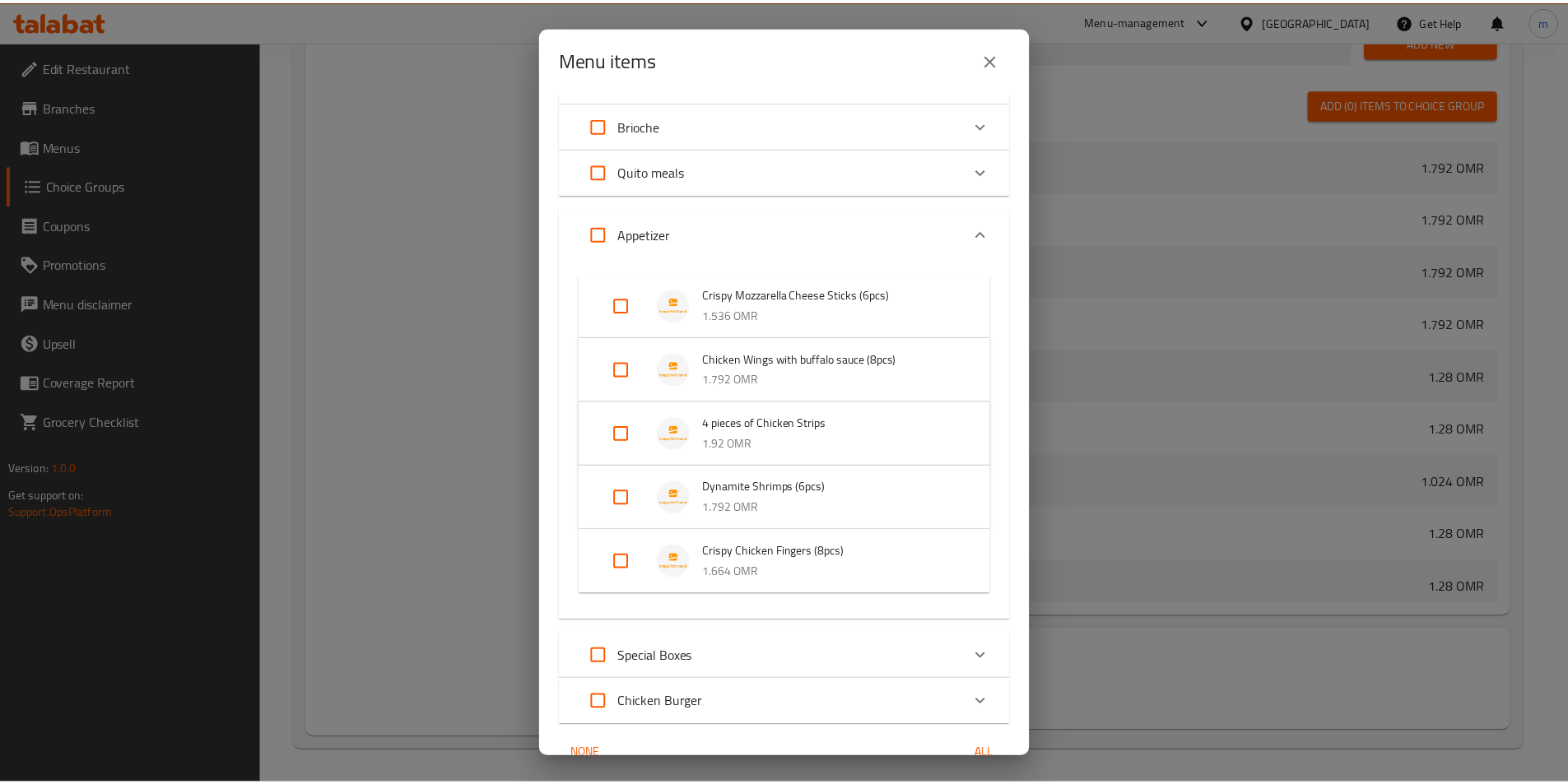
scroll to position [171, 0]
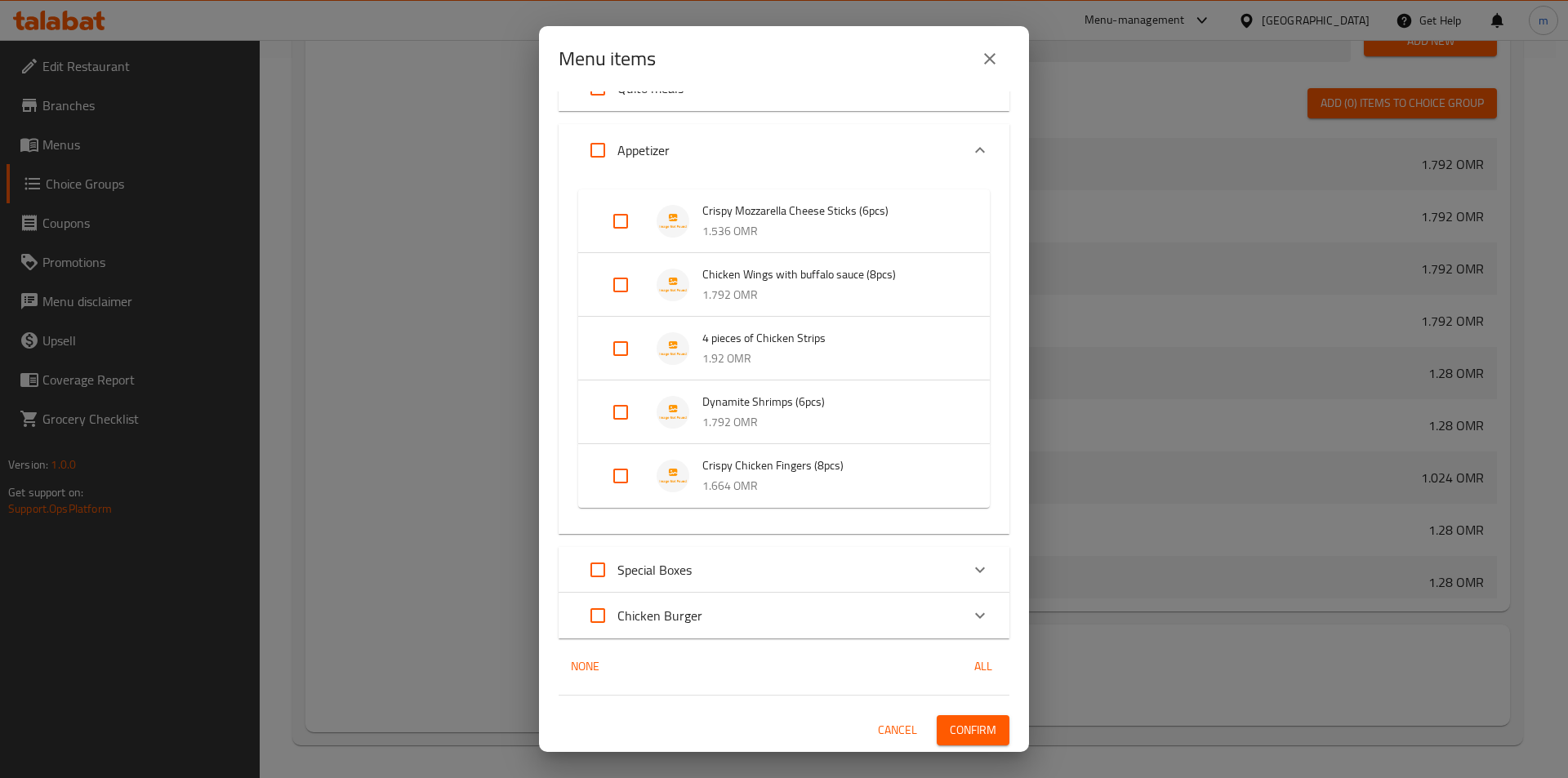
click at [627, 477] on input "Expand" at bounding box center [620, 476] width 39 height 39
checkbox input "true"
click at [971, 741] on span "Confirm" at bounding box center [972, 743] width 47 height 20
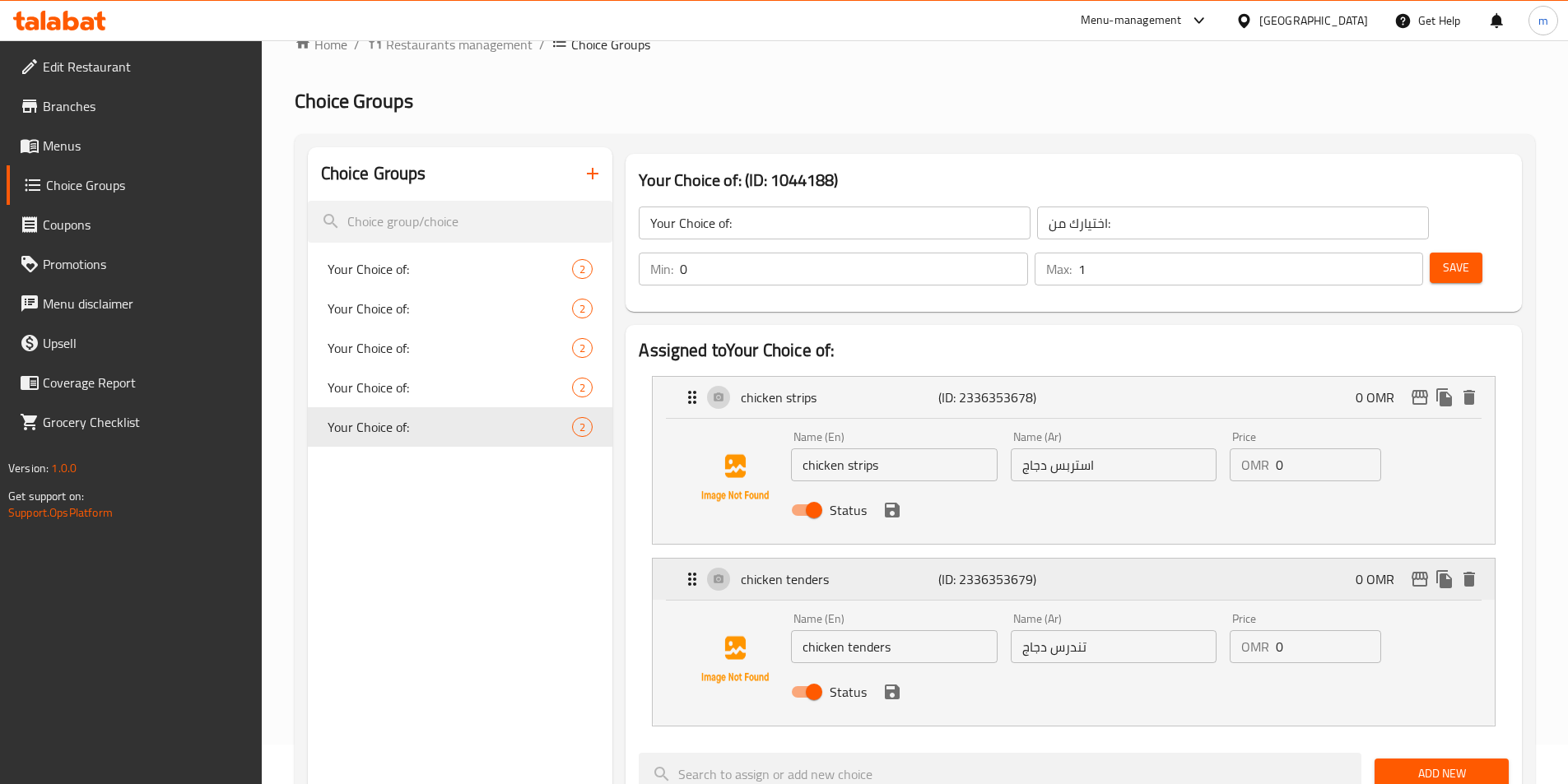
scroll to position [0, 0]
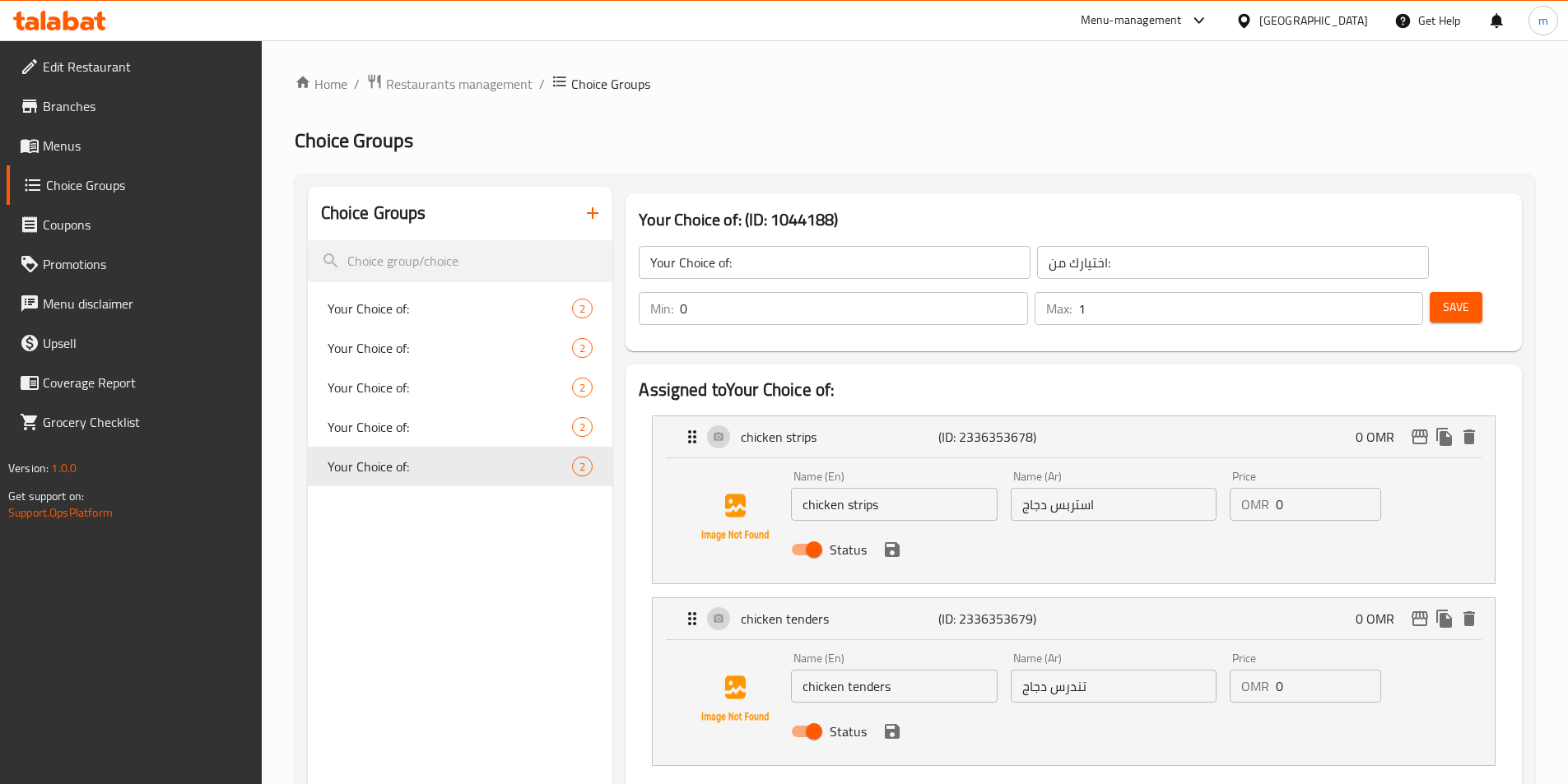
click at [601, 210] on icon "button" at bounding box center [592, 212] width 19 height 19
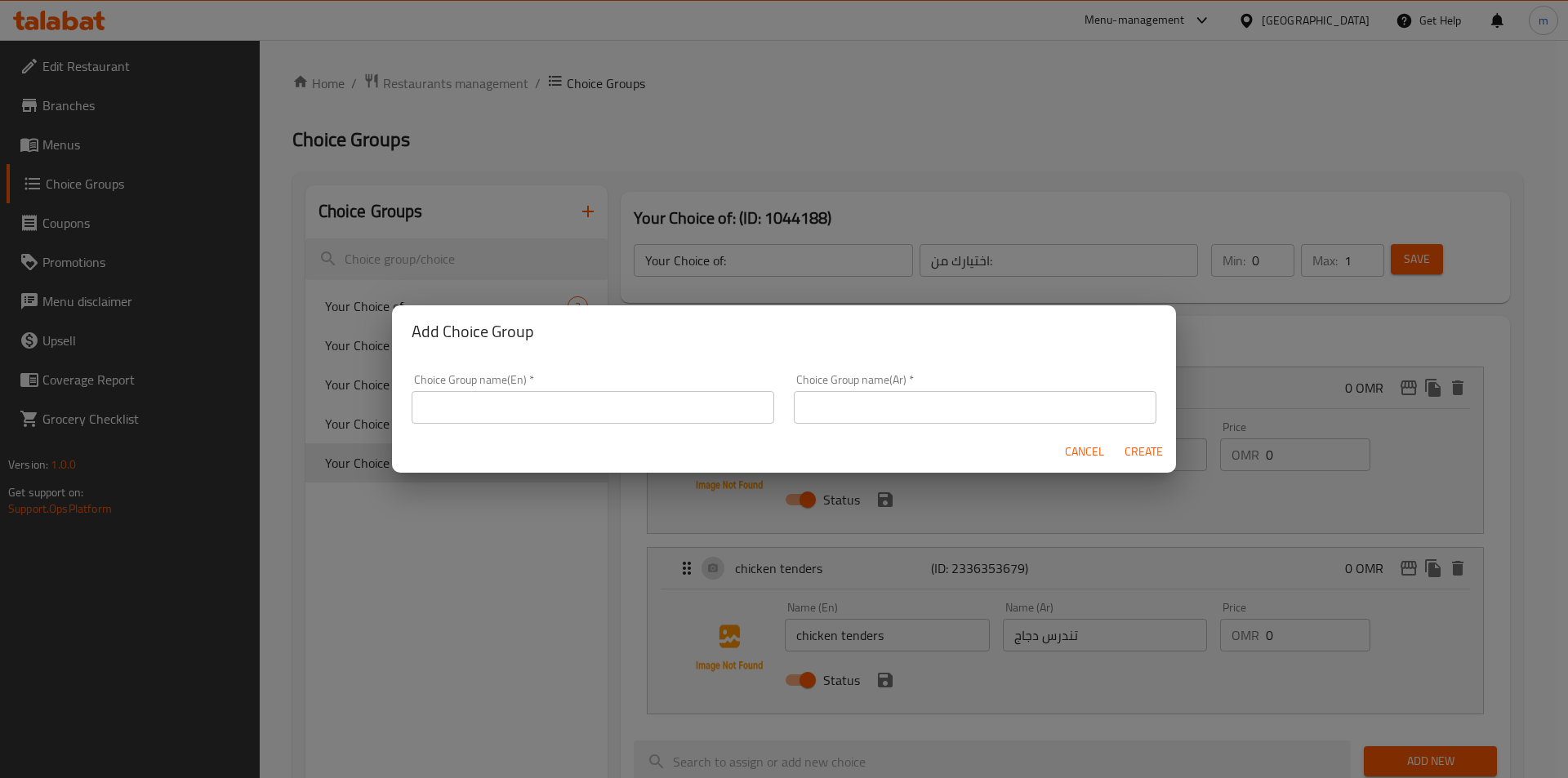
click at [500, 400] on input "text" at bounding box center [593, 407] width 362 height 33
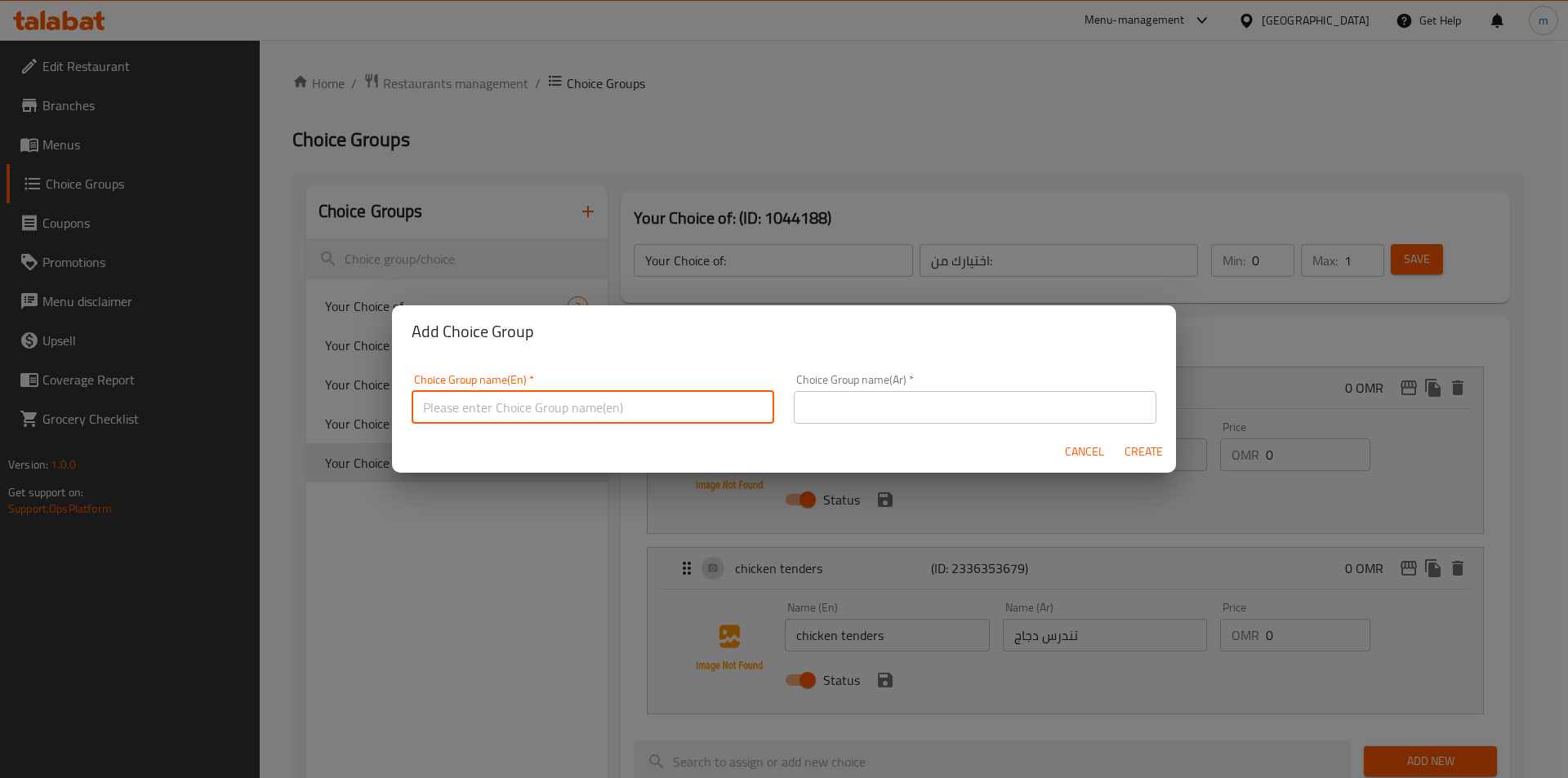
type input "Your Choice of:00"
click at [865, 415] on input "text" at bounding box center [975, 407] width 362 height 33
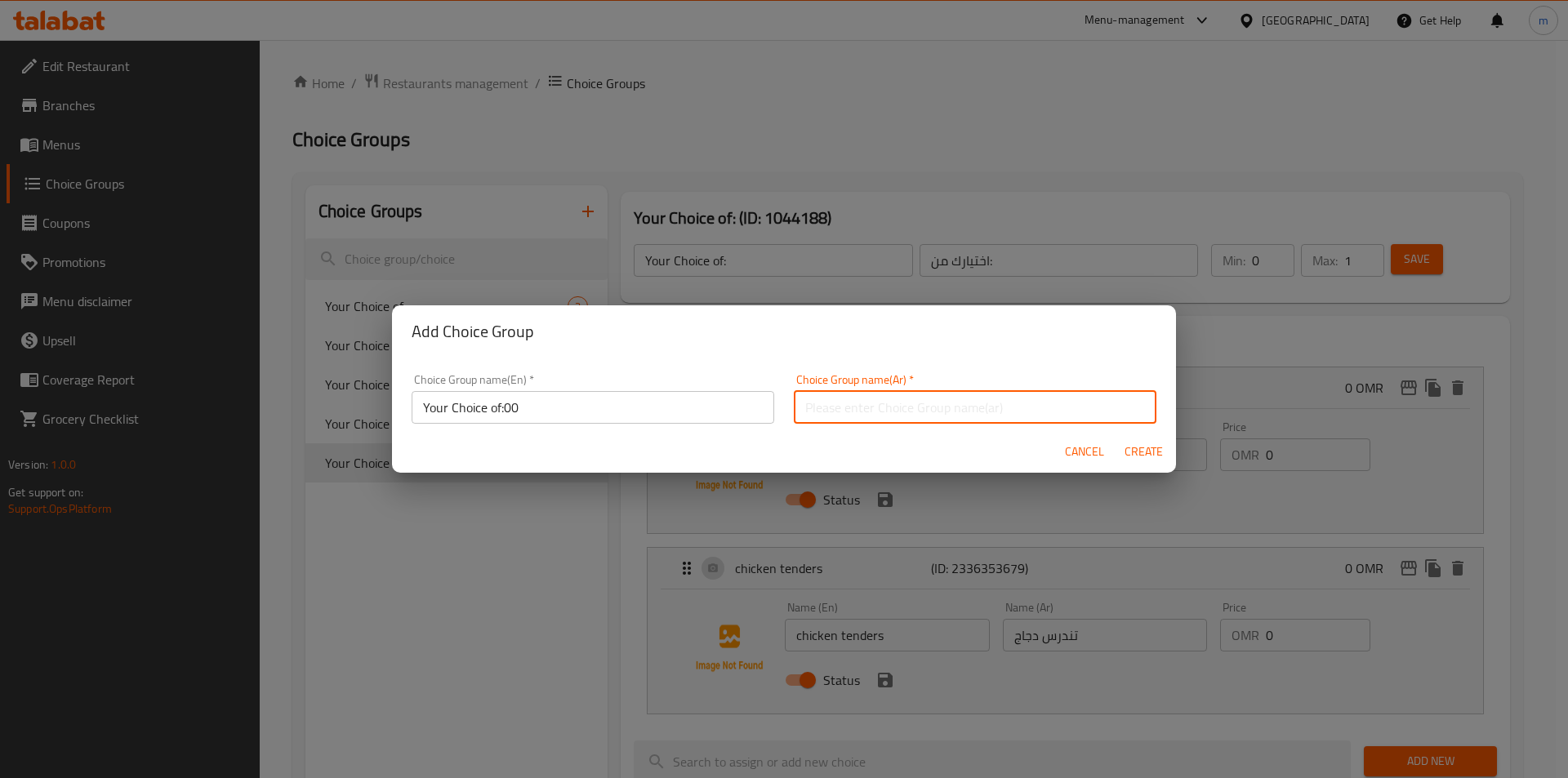
type input "اختيارك من:"
click at [1159, 449] on span "Create" at bounding box center [1142, 452] width 39 height 20
type input "Your Choice of:00"
type input "0"
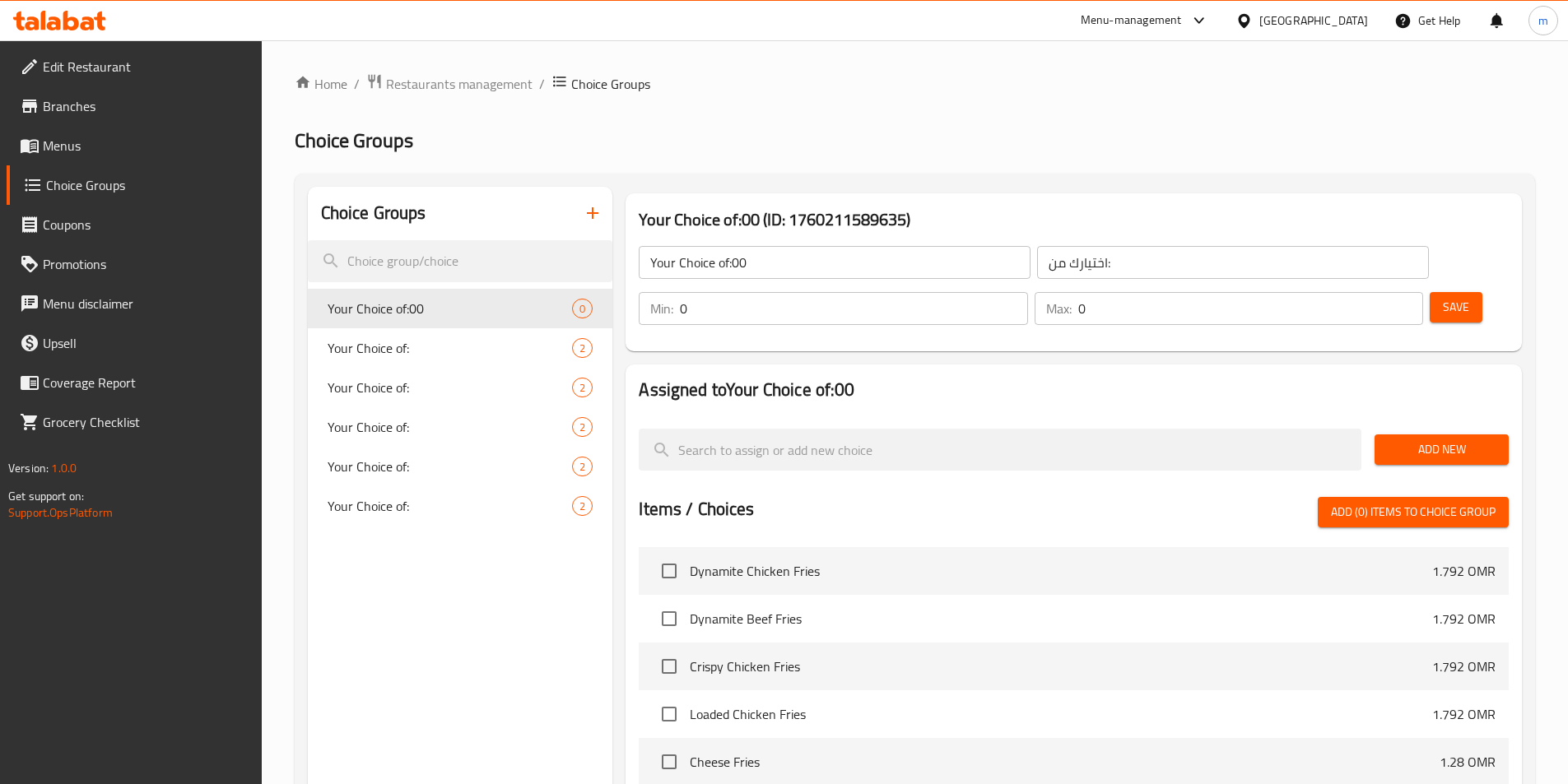
click at [1449, 439] on span "Add New" at bounding box center [1442, 449] width 108 height 20
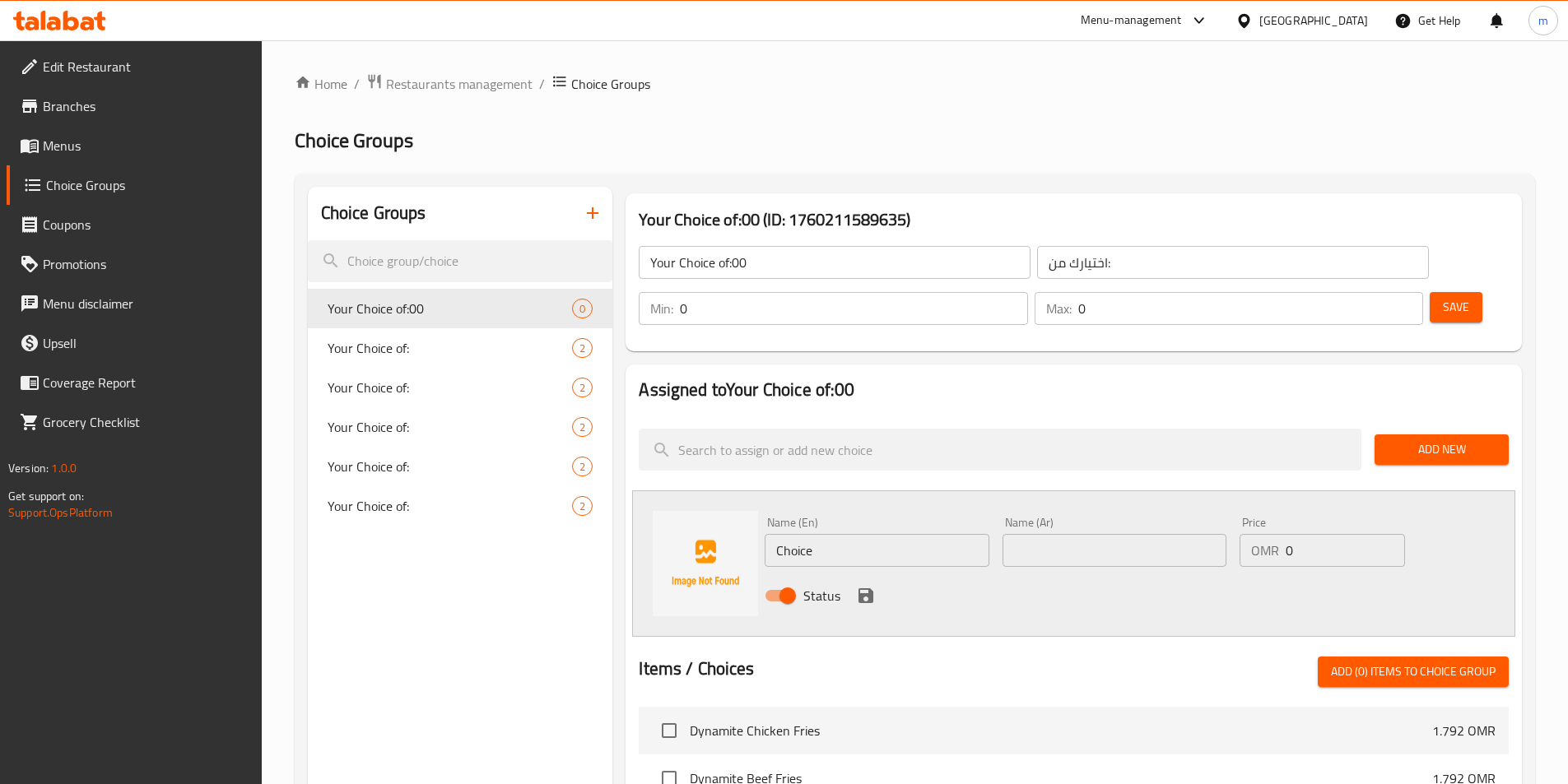
click at [849, 534] on input "Choice" at bounding box center [877, 551] width 224 height 33
click at [844, 534] on input "Choice" at bounding box center [877, 551] width 224 height 33
paste input "meats"
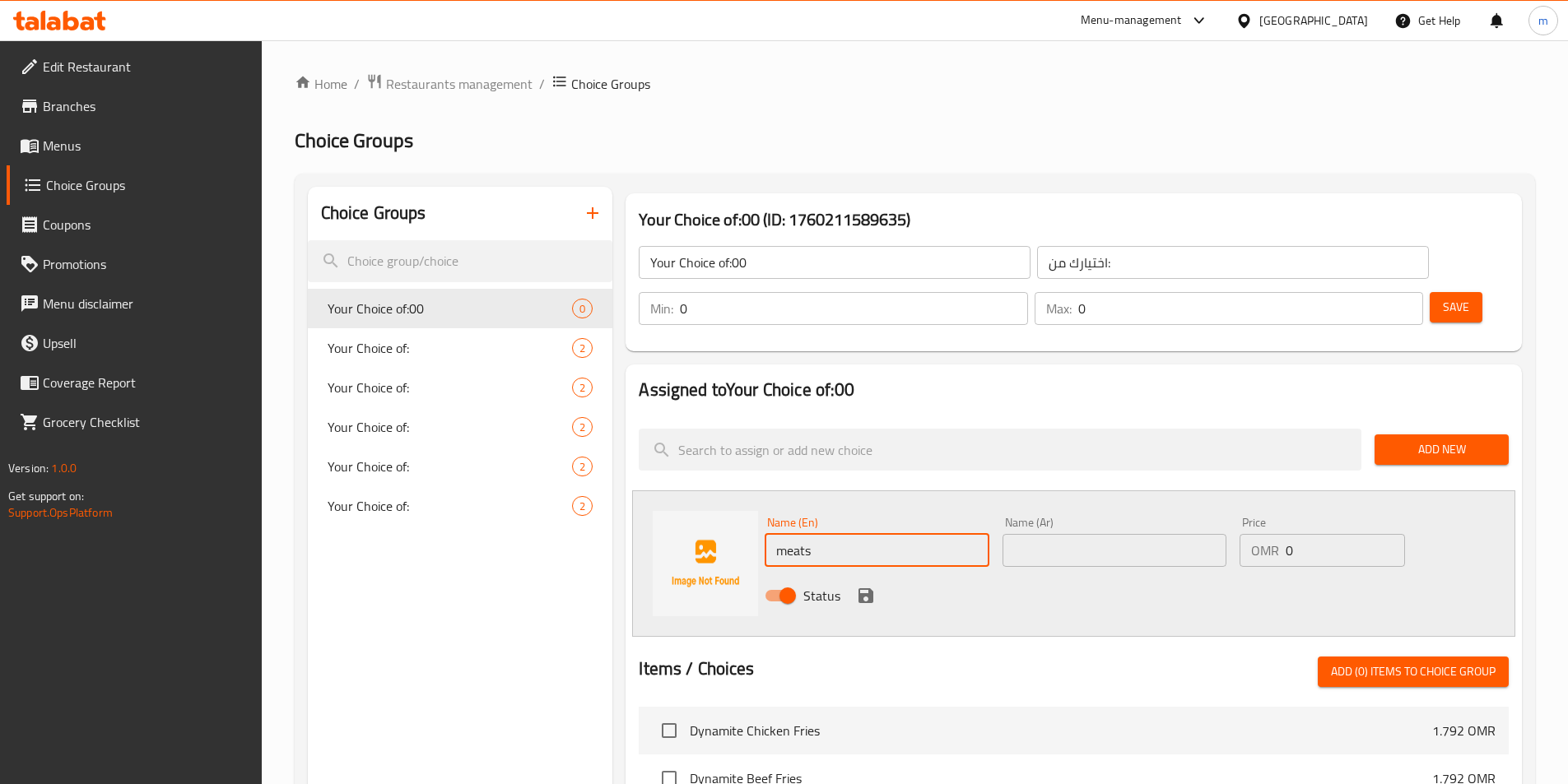
type input "meats"
click at [1143, 534] on input "text" at bounding box center [1114, 551] width 224 height 33
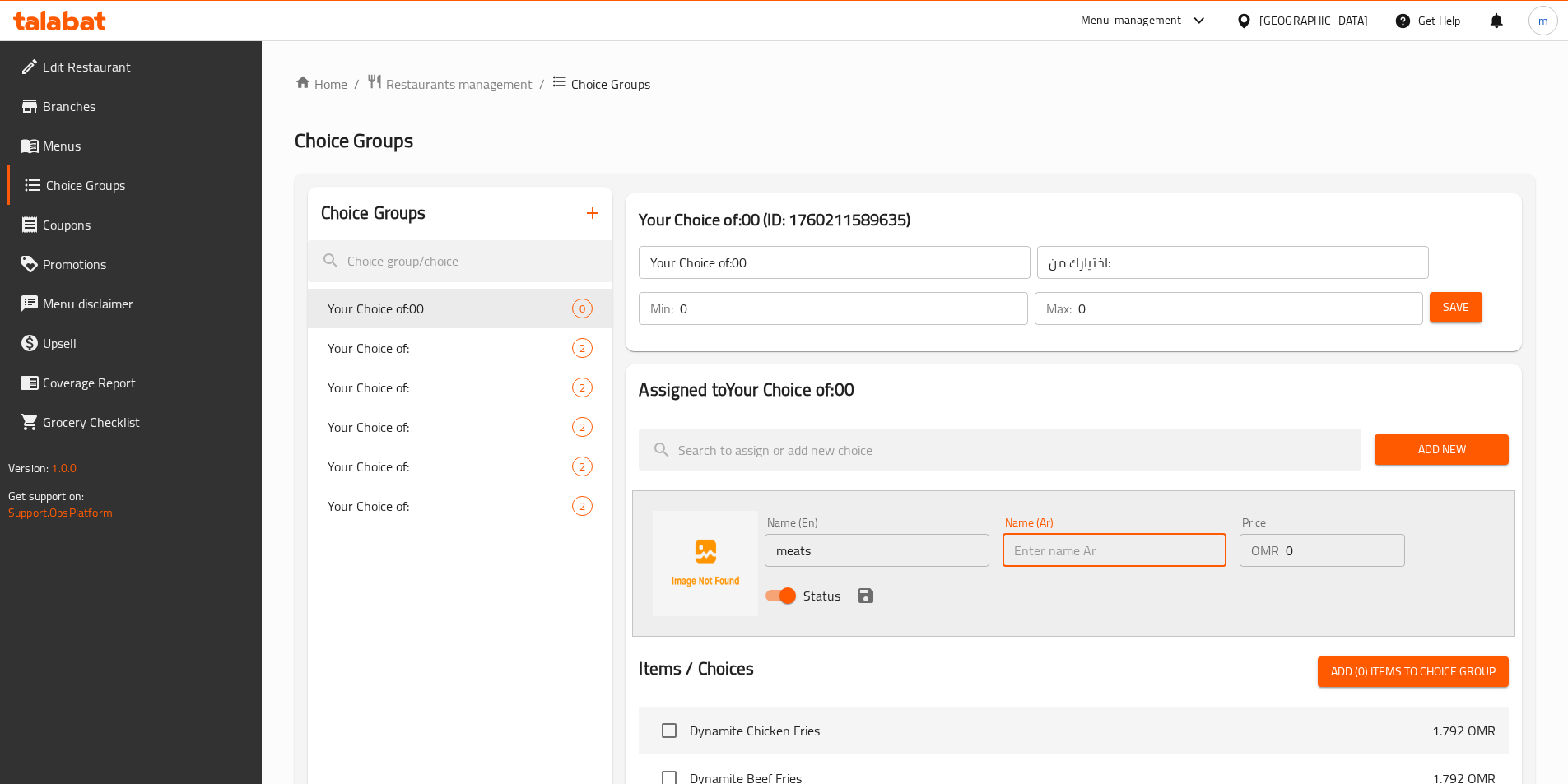
type input "g"
type input "لحوم"
click at [858, 588] on icon "save" at bounding box center [866, 596] width 15 height 15
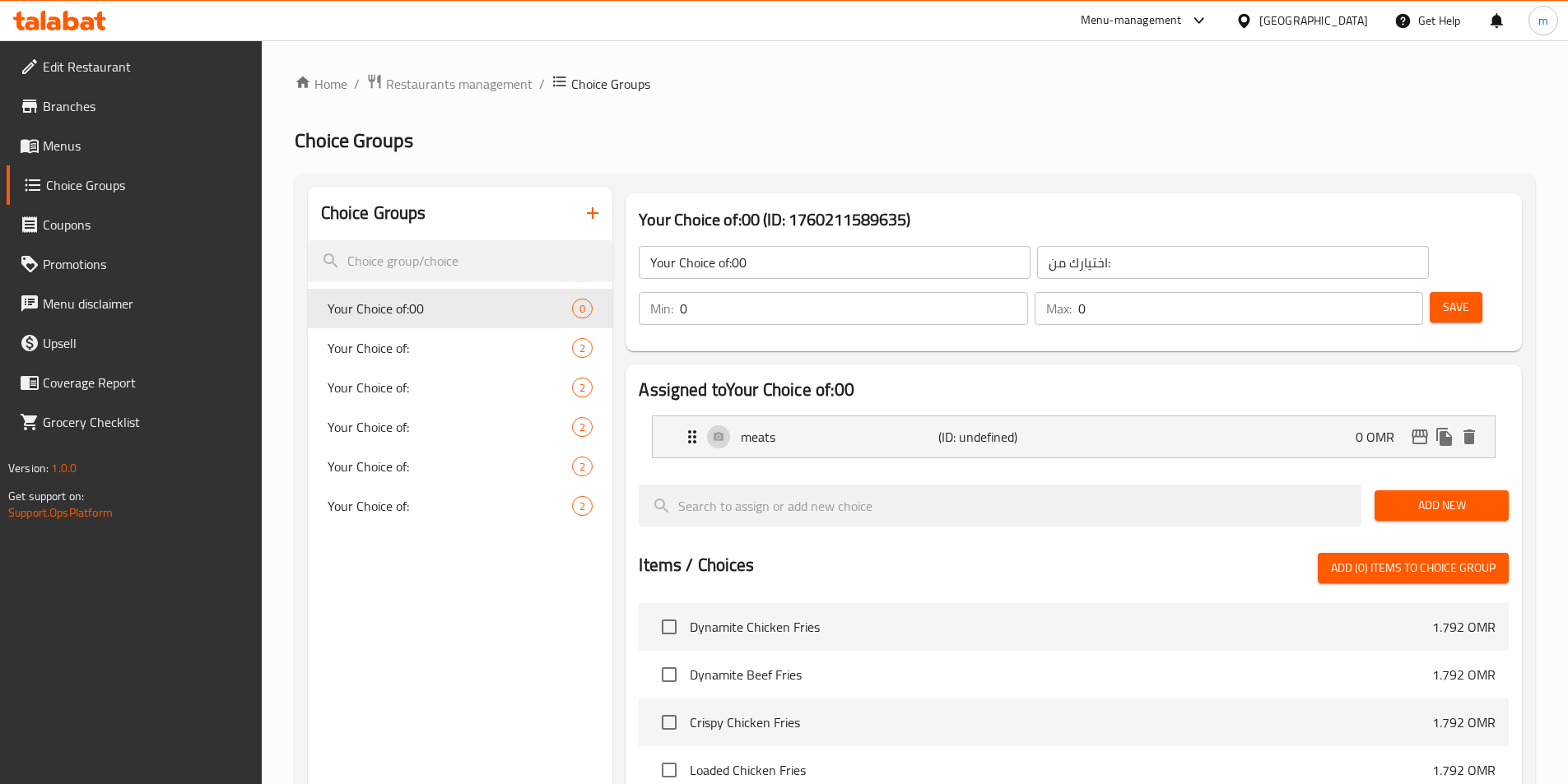
click at [1443, 495] on span "Add New" at bounding box center [1442, 505] width 108 height 20
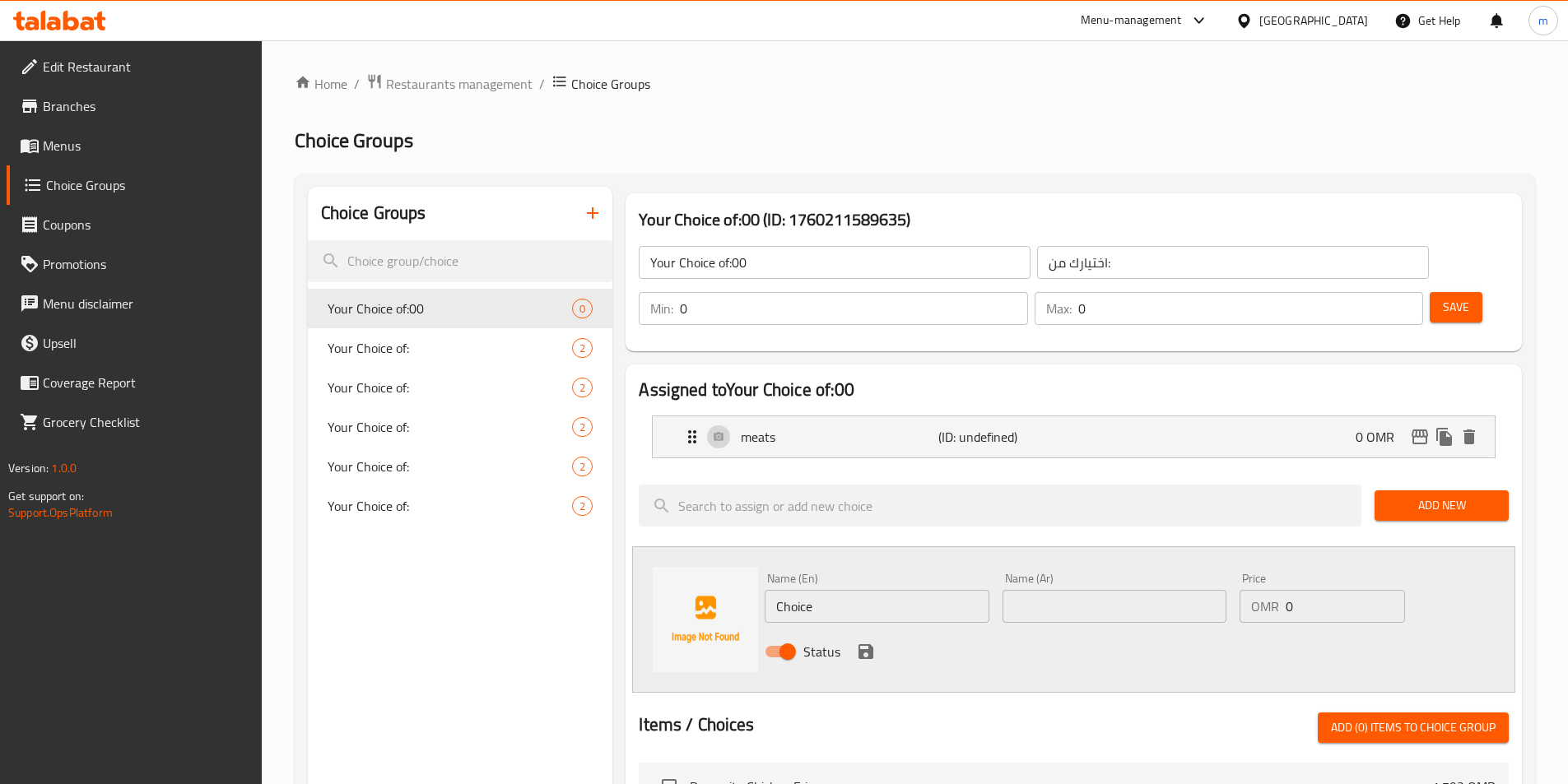
click at [838, 590] on input "Choice" at bounding box center [877, 607] width 224 height 33
paste input "fillings"
type input "fillings"
click at [1194, 590] on input "text" at bounding box center [1114, 607] width 224 height 33
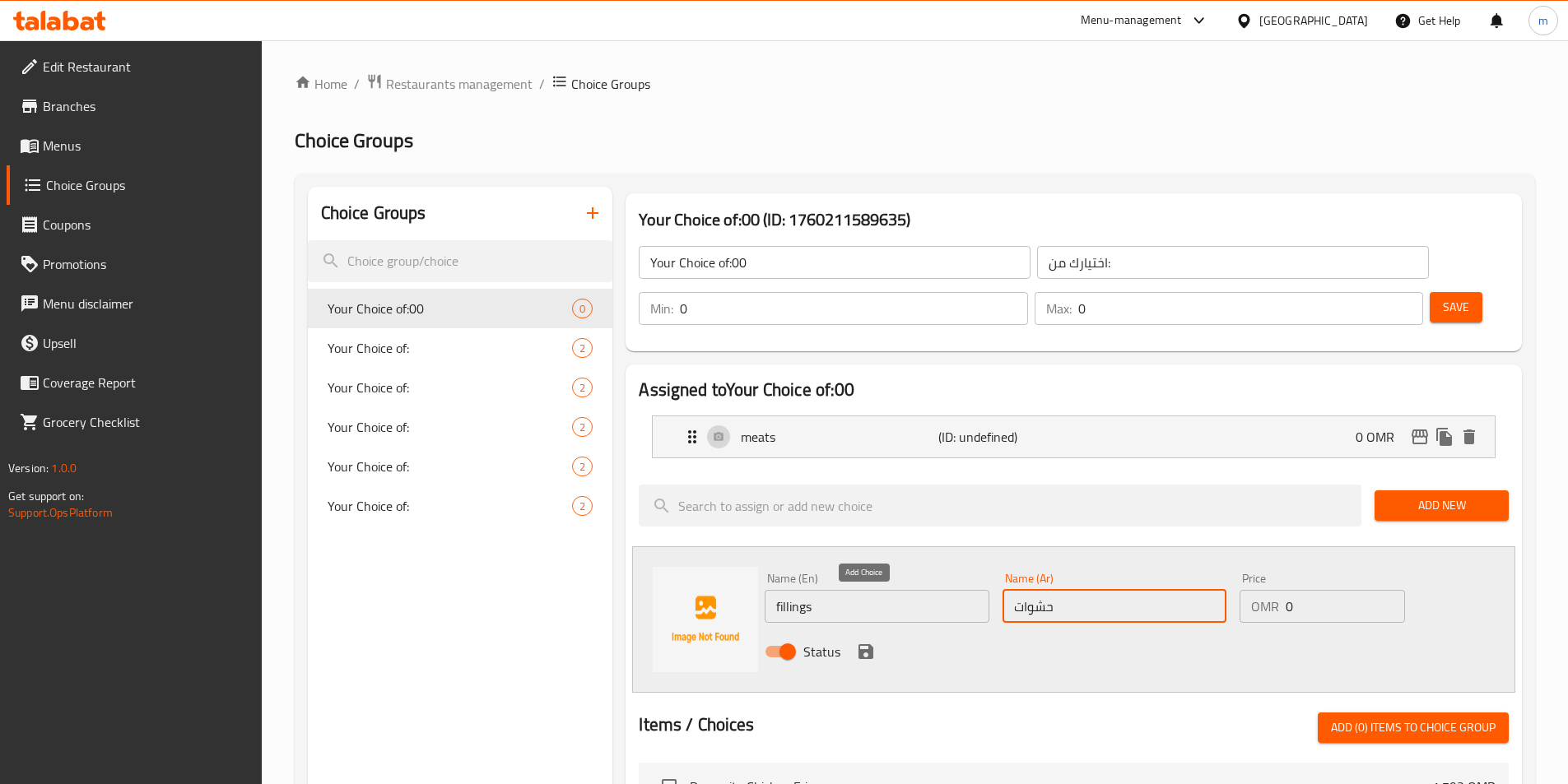
type input "حشوات"
click at [865, 642] on icon "save" at bounding box center [866, 651] width 19 height 19
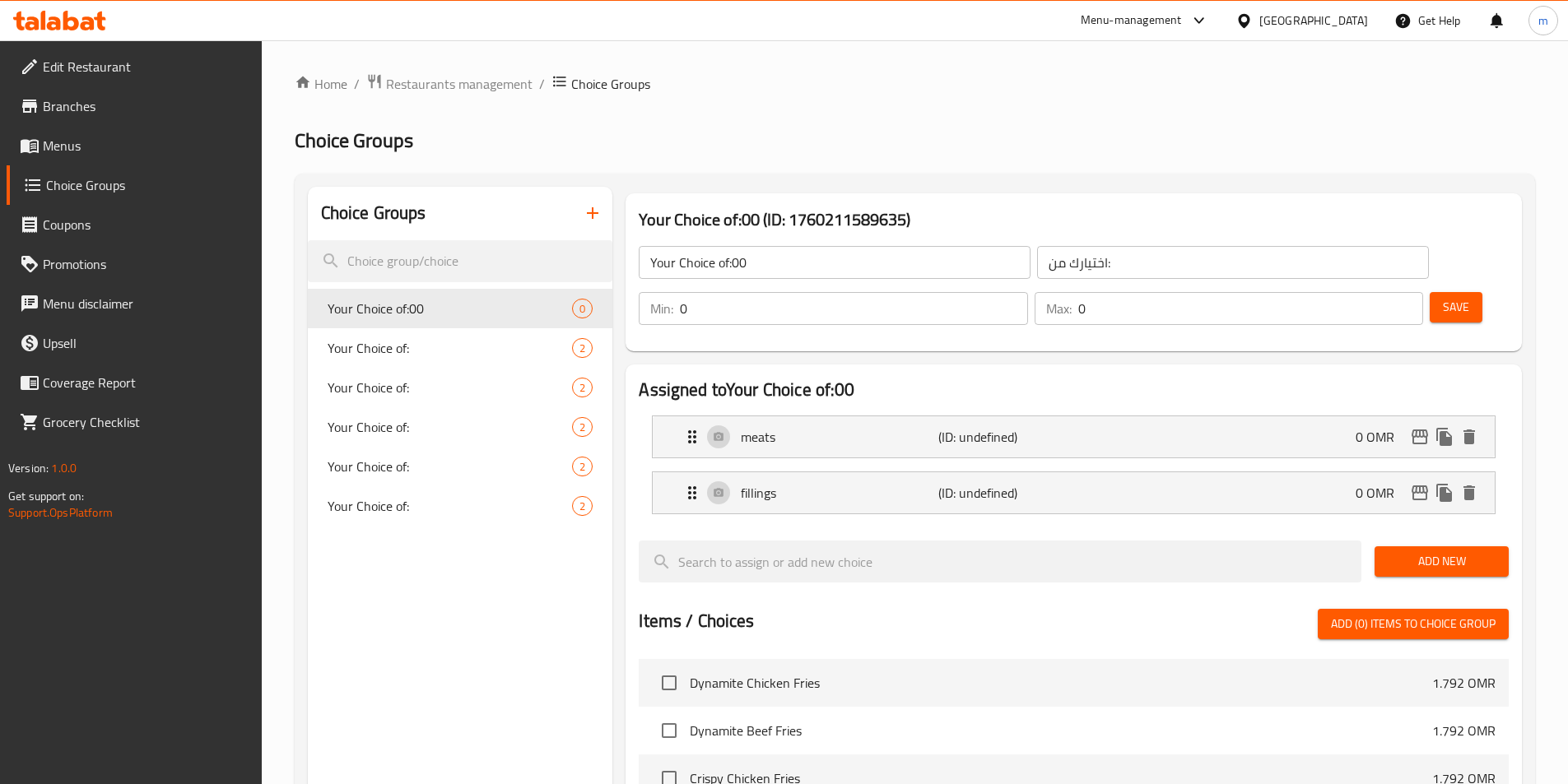
click at [1027, 292] on input "0" at bounding box center [854, 309] width 347 height 33
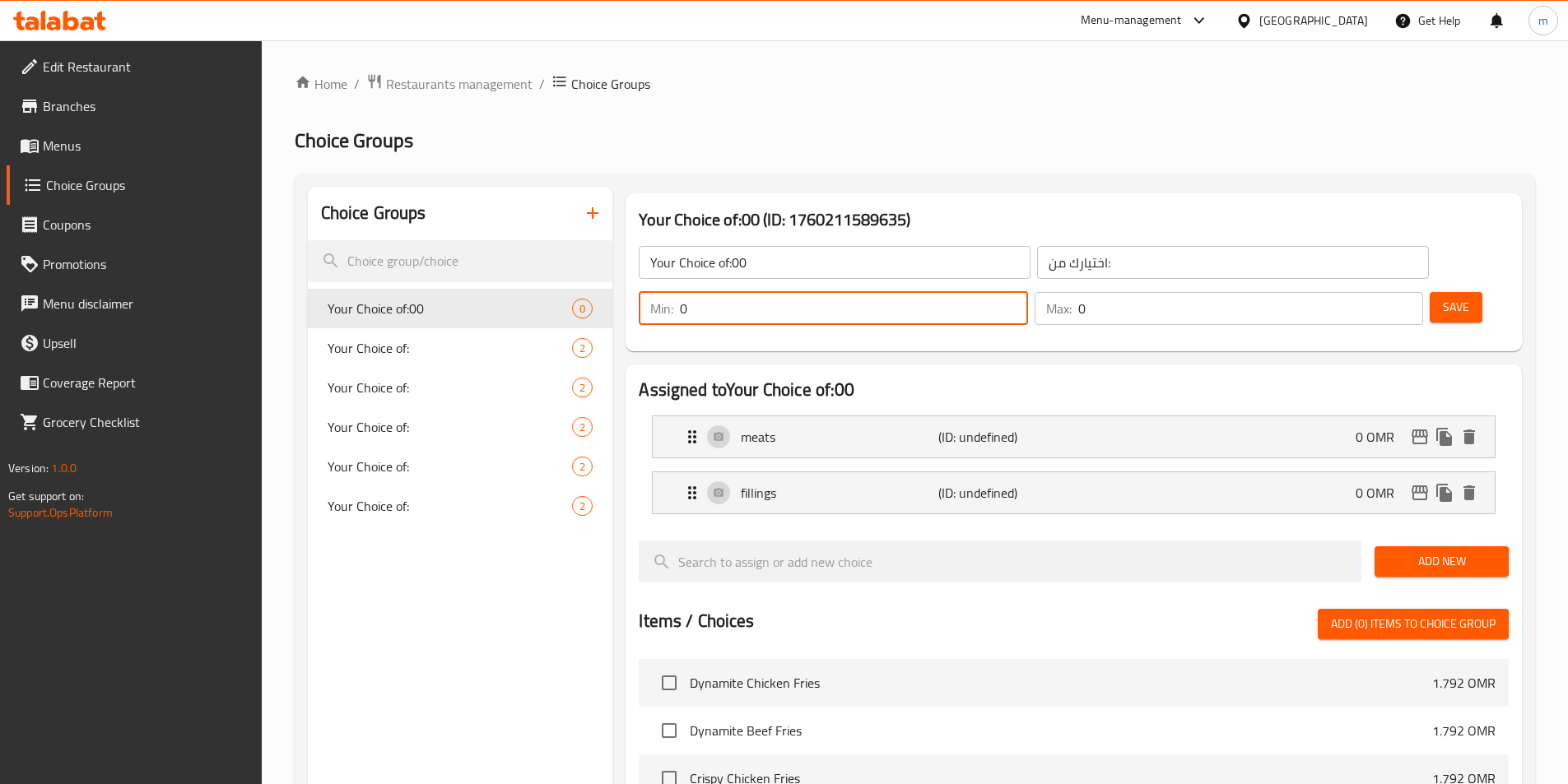
click at [1027, 292] on input "0" at bounding box center [854, 309] width 347 height 33
type input "1"
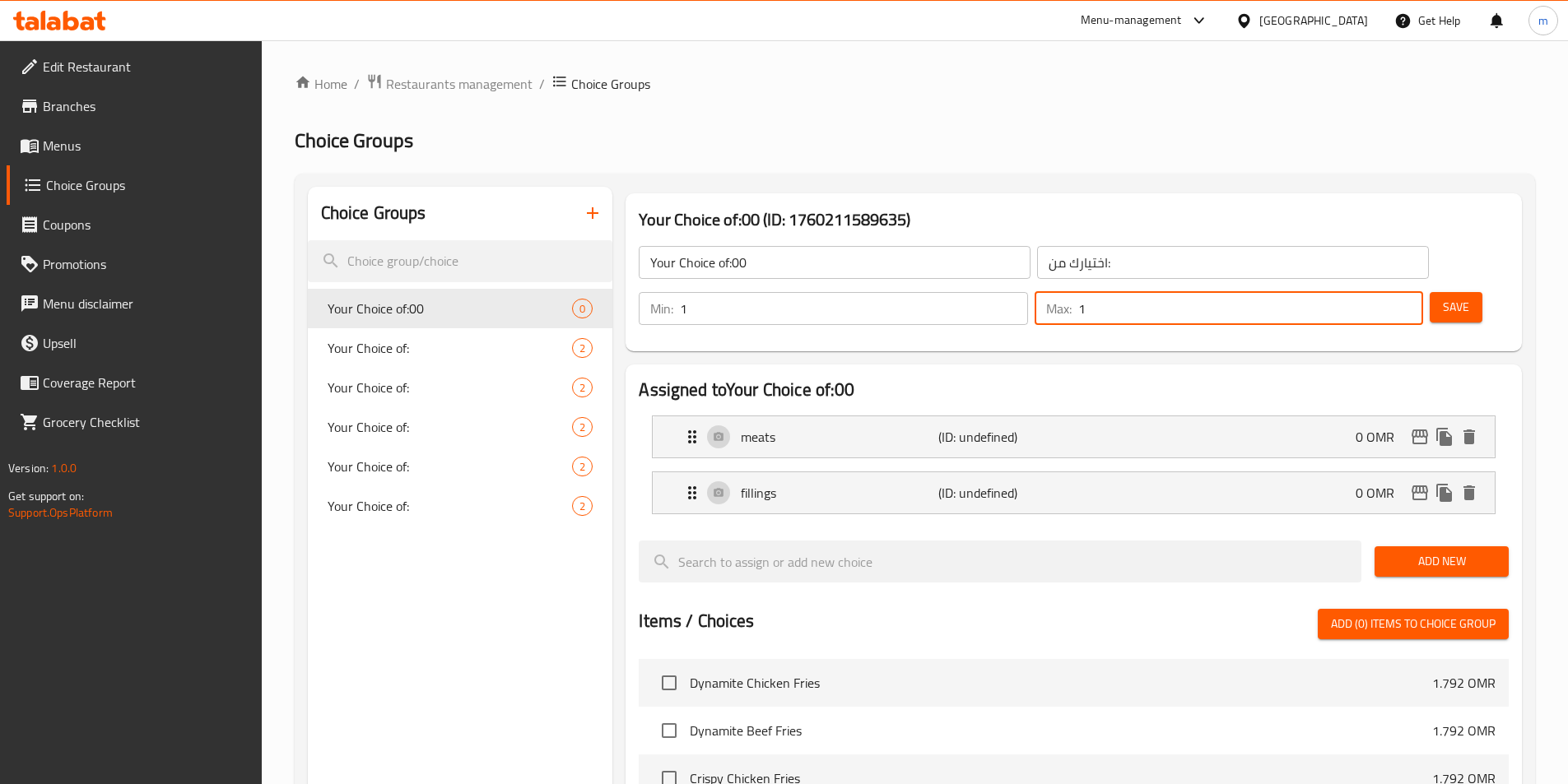
type input "1"
click at [1443, 297] on span "Save" at bounding box center [1456, 307] width 27 height 20
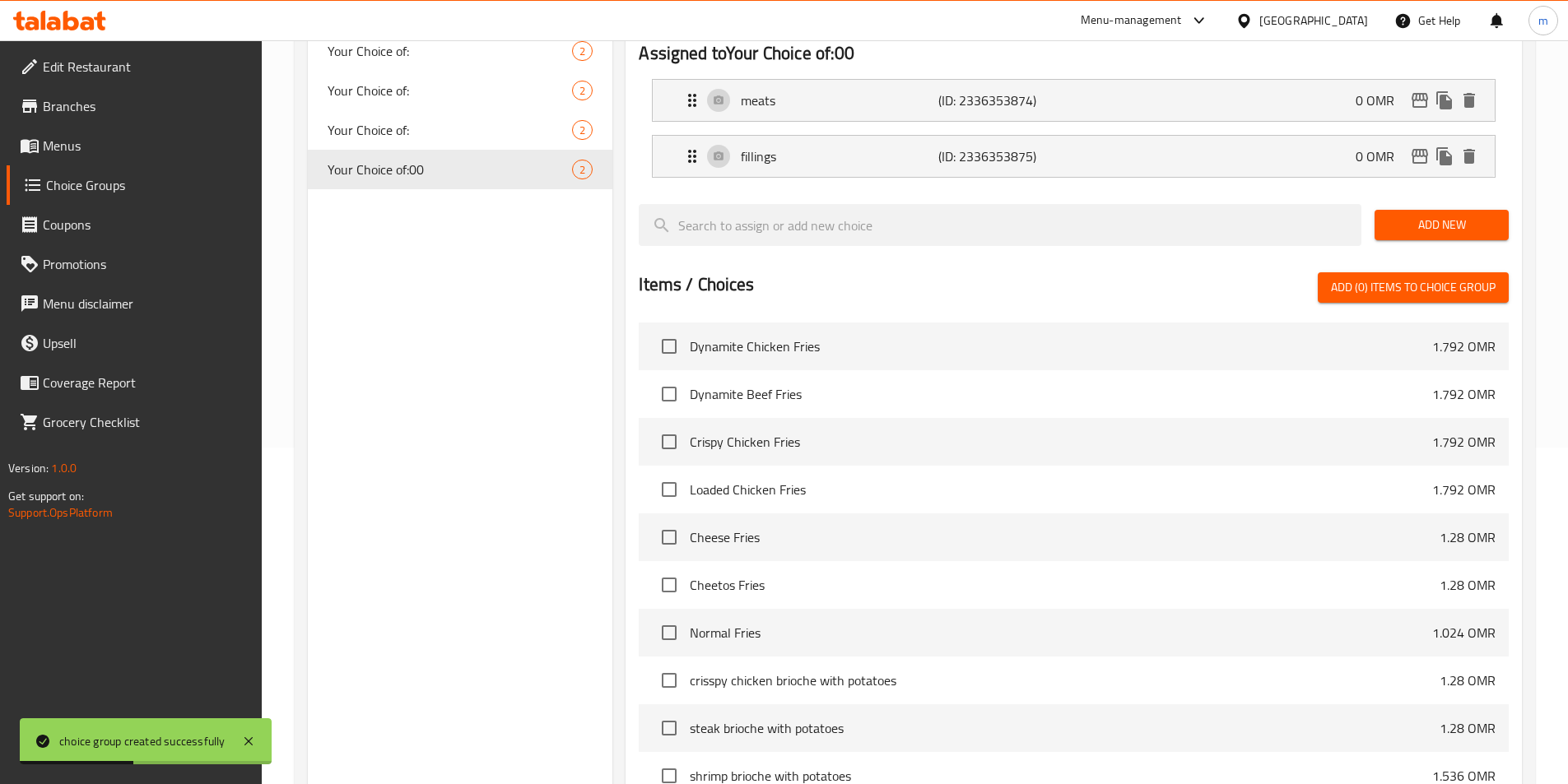
scroll to position [474, 0]
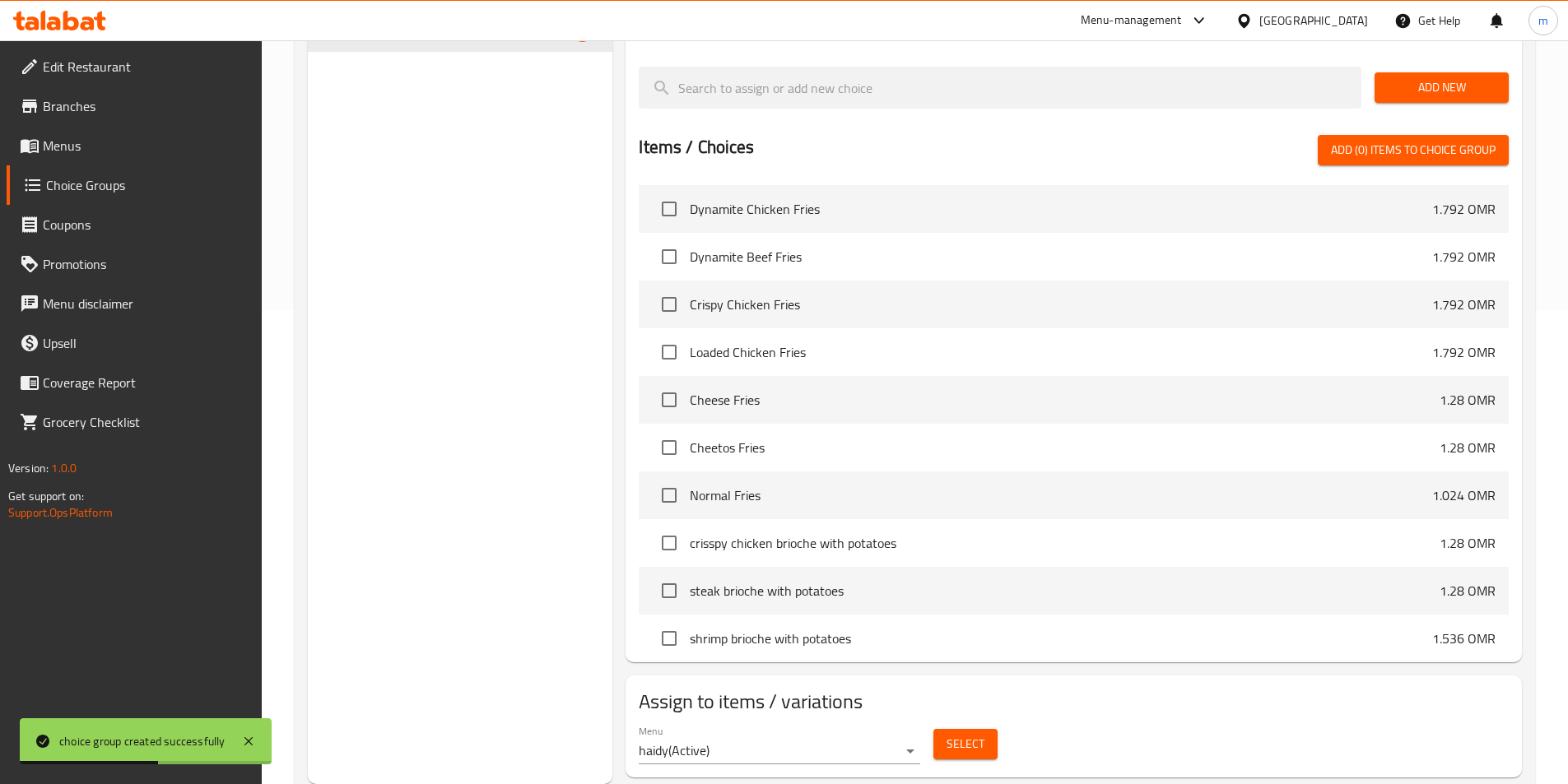
click at [973, 734] on span "Select" at bounding box center [965, 744] width 38 height 20
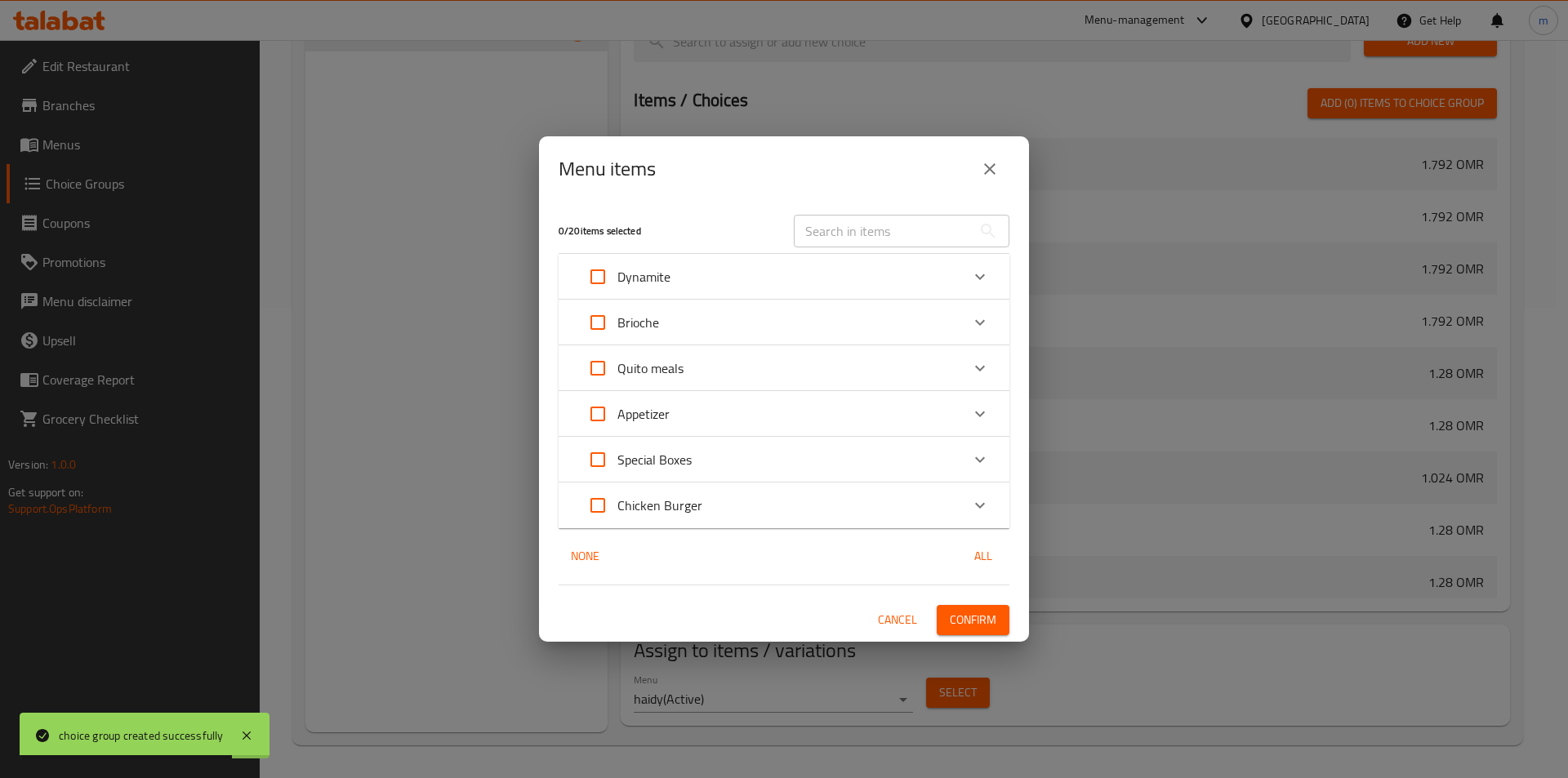
click at [985, 458] on icon "Expand" at bounding box center [979, 459] width 19 height 19
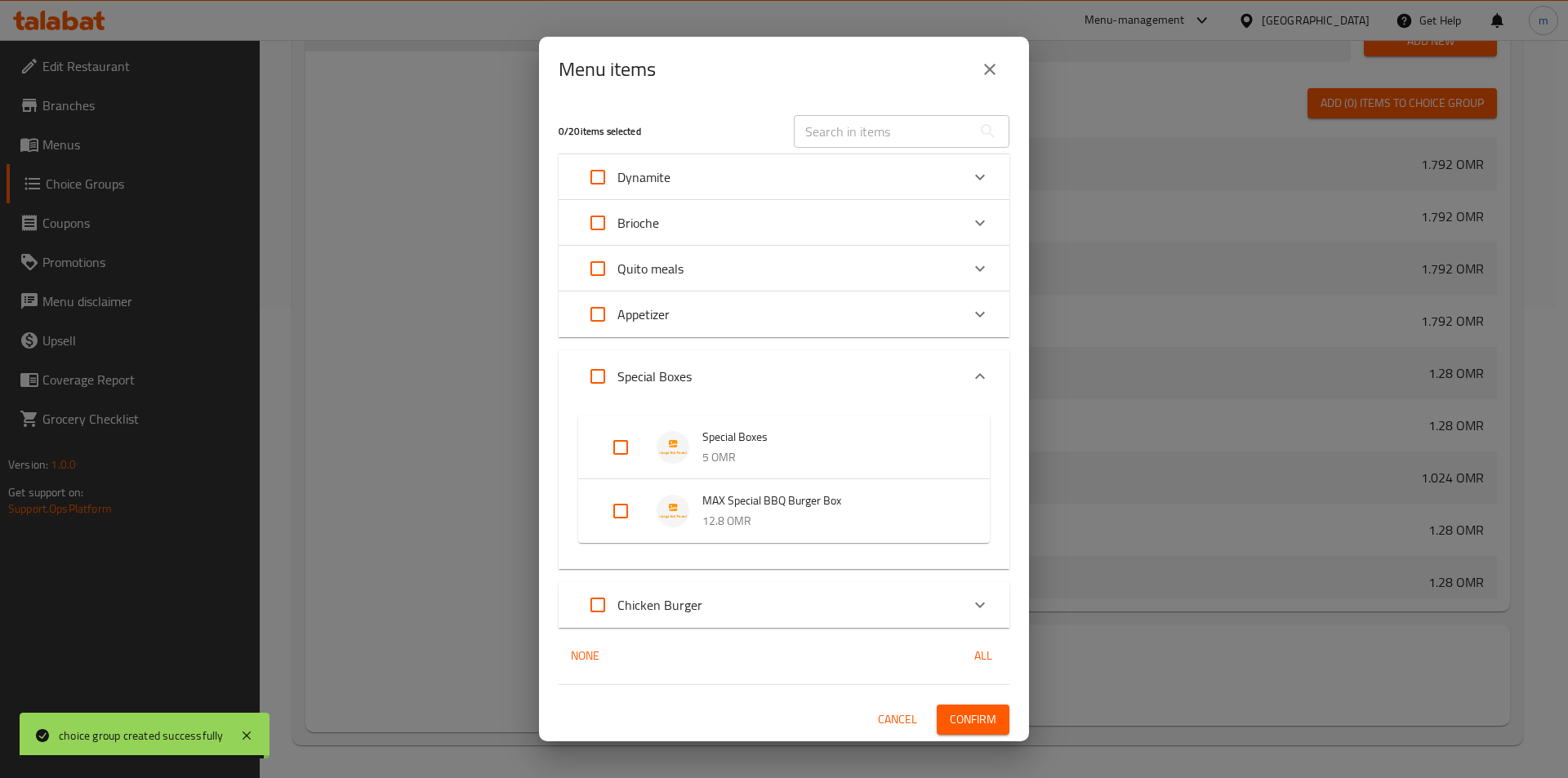
click at [611, 441] on input "Expand" at bounding box center [620, 447] width 39 height 39
checkbox input "true"
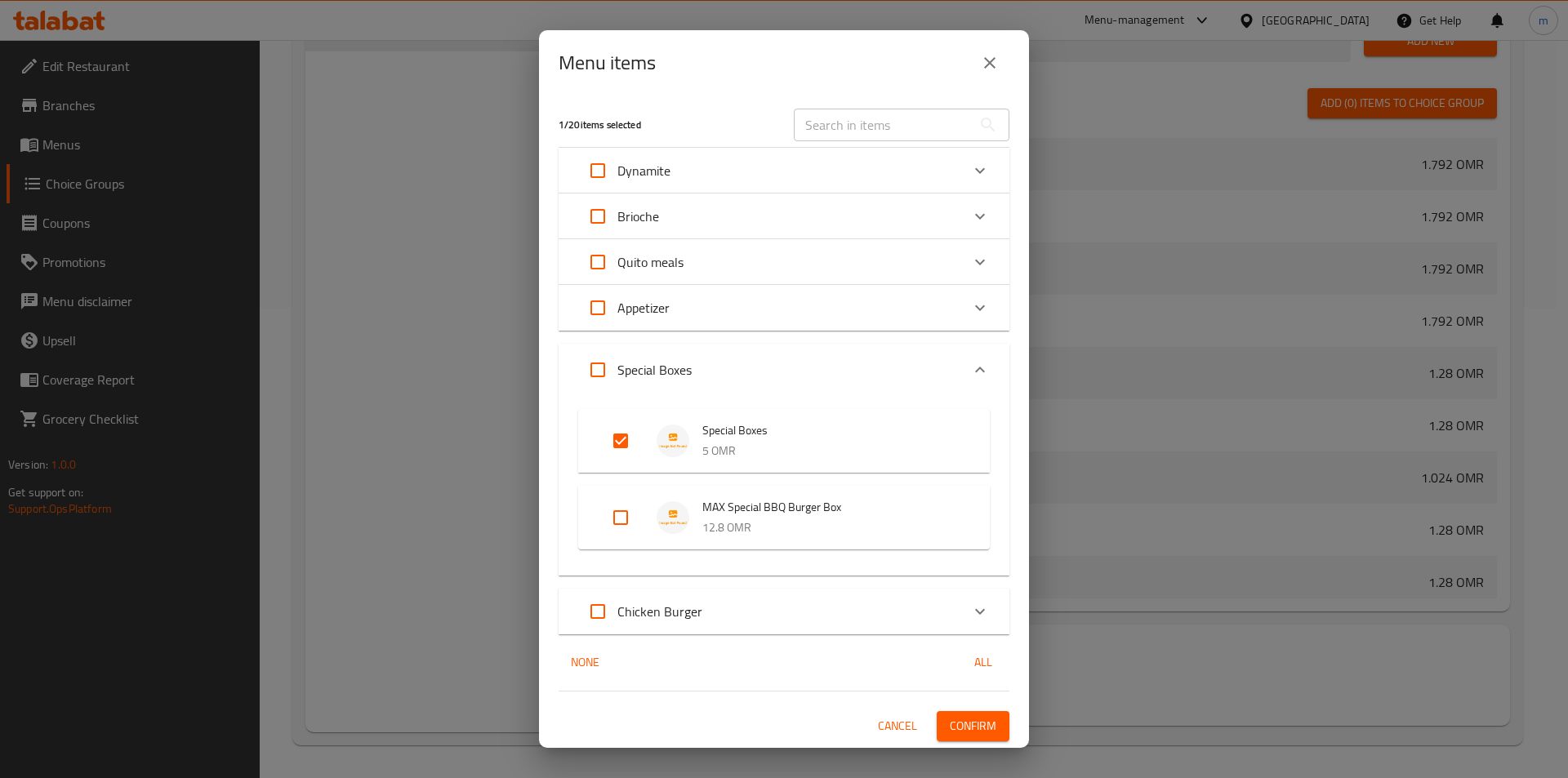
click at [986, 724] on span "Confirm" at bounding box center [972, 726] width 47 height 20
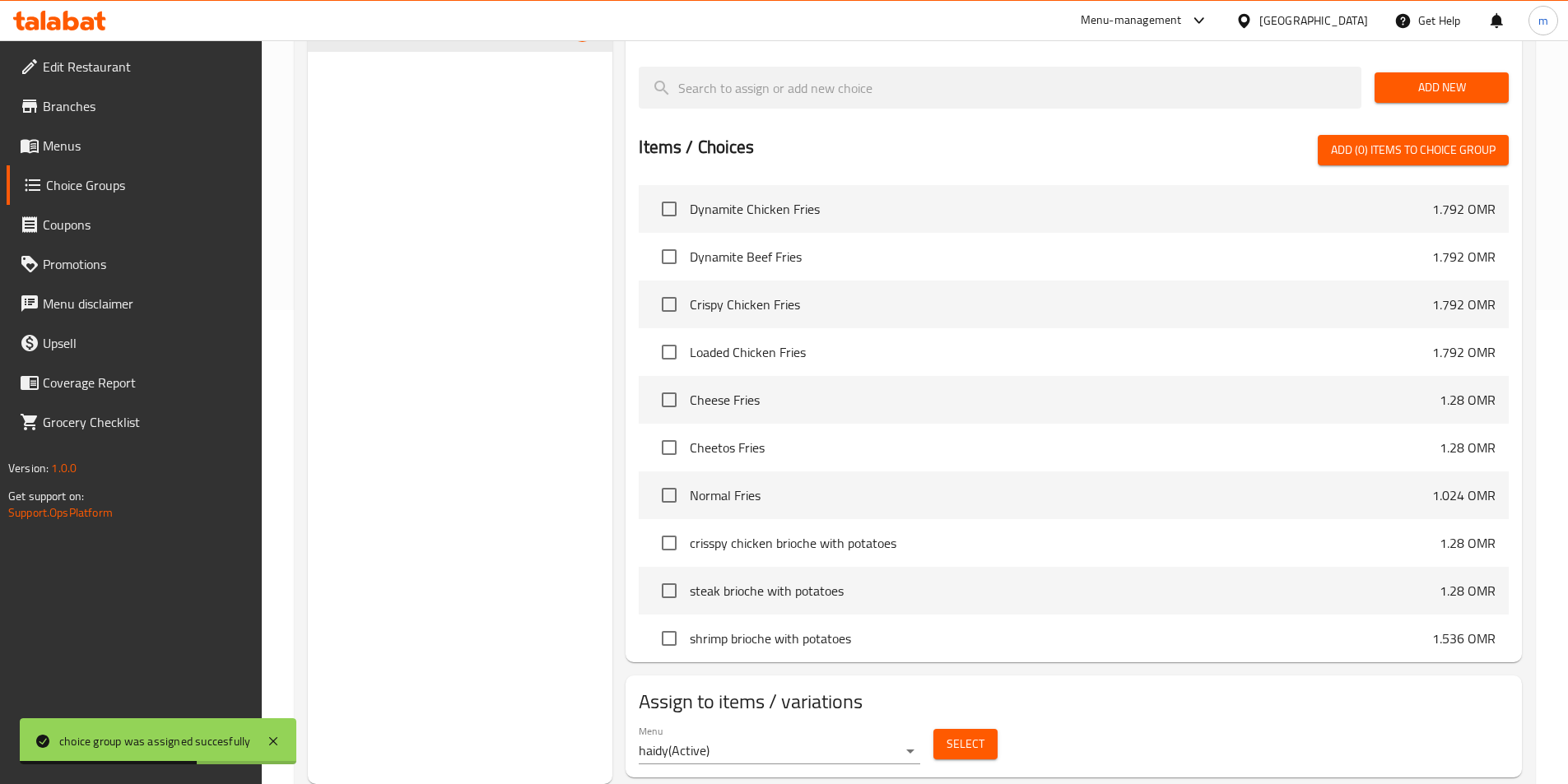
click at [879, 675] on div "Assign to items / variations Menu haidy ( Active ) Select" at bounding box center [1073, 726] width 896 height 102
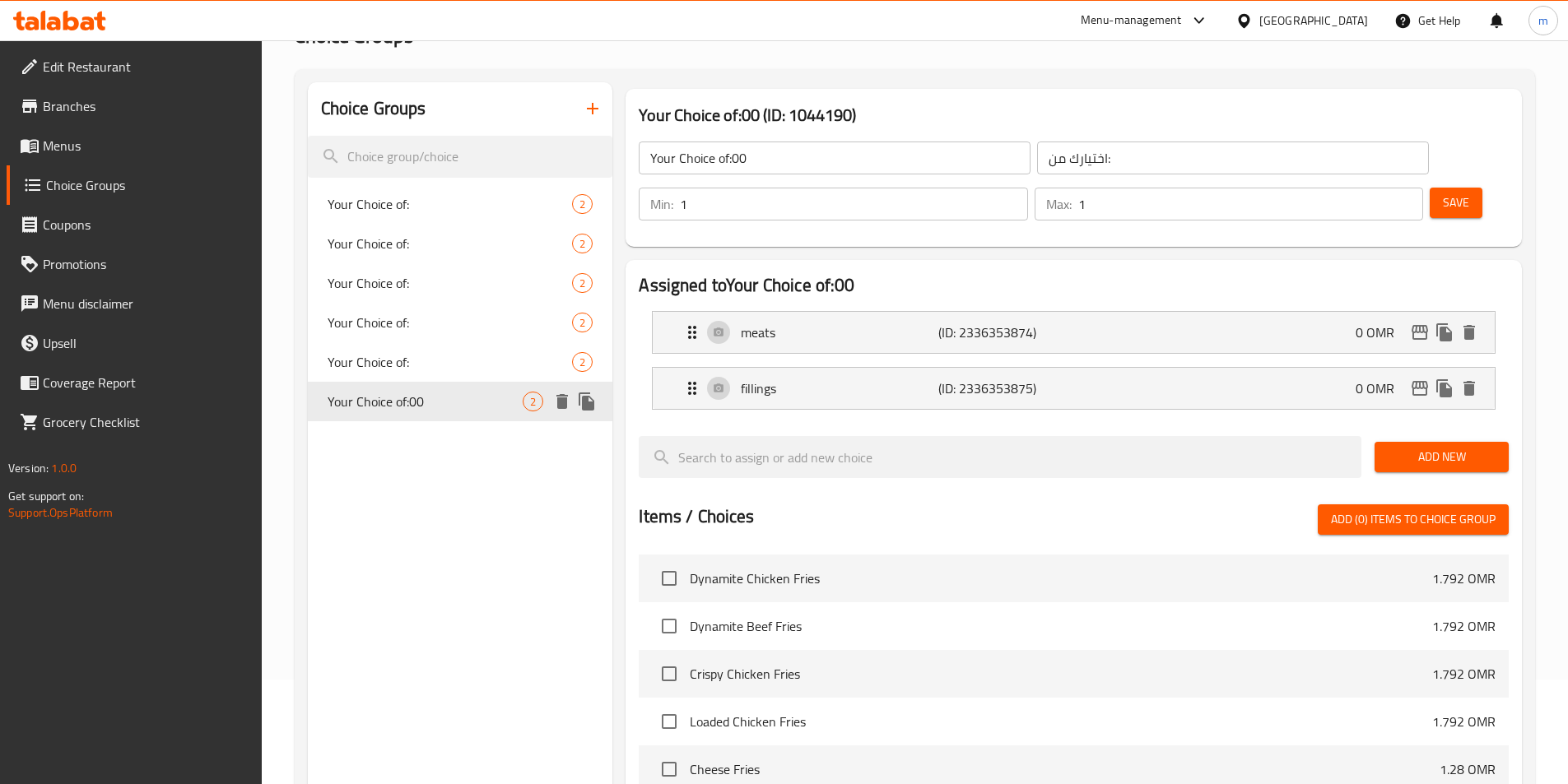
scroll to position [0, 0]
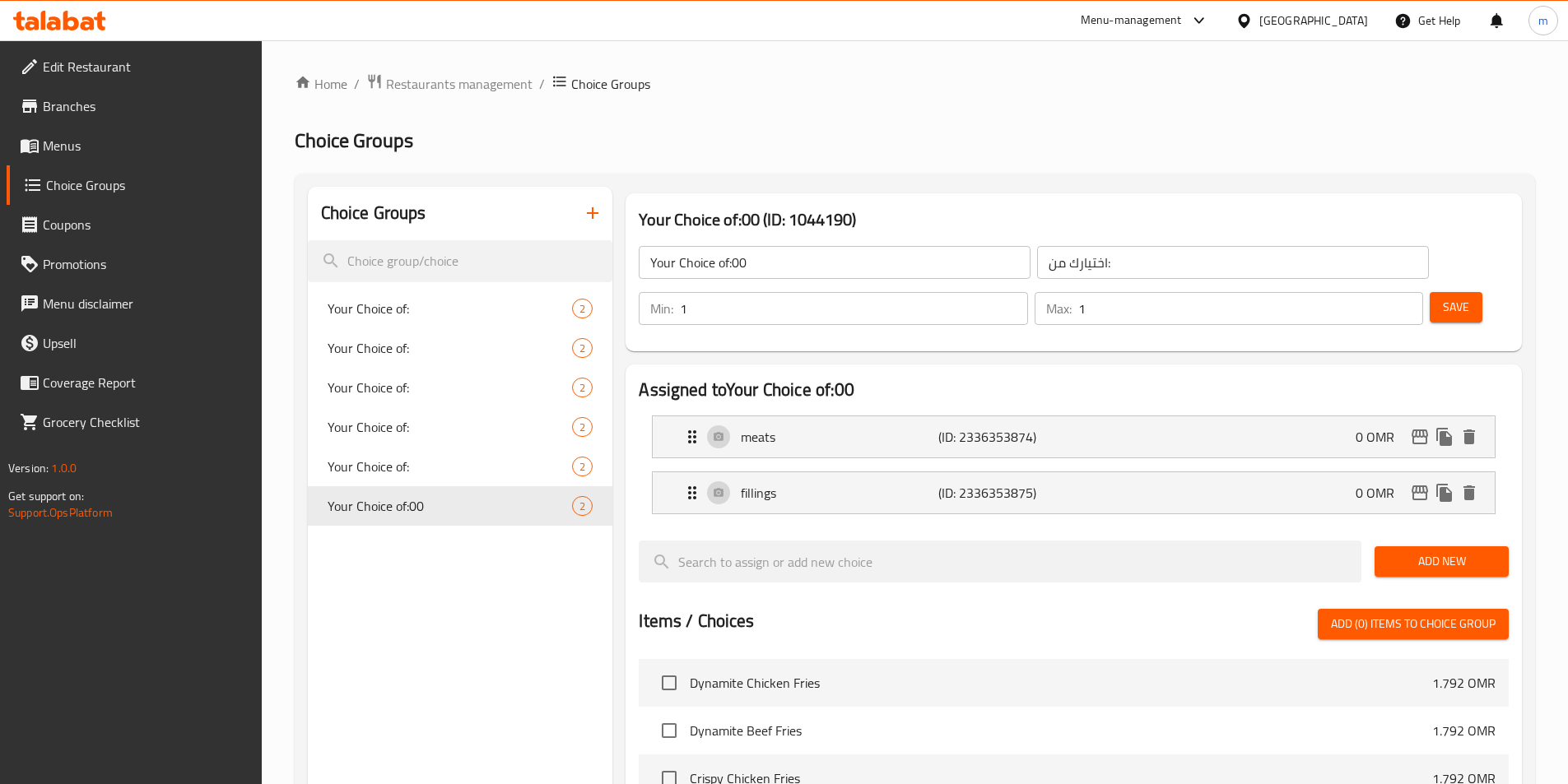
click at [596, 218] on icon "button" at bounding box center [592, 212] width 19 height 19
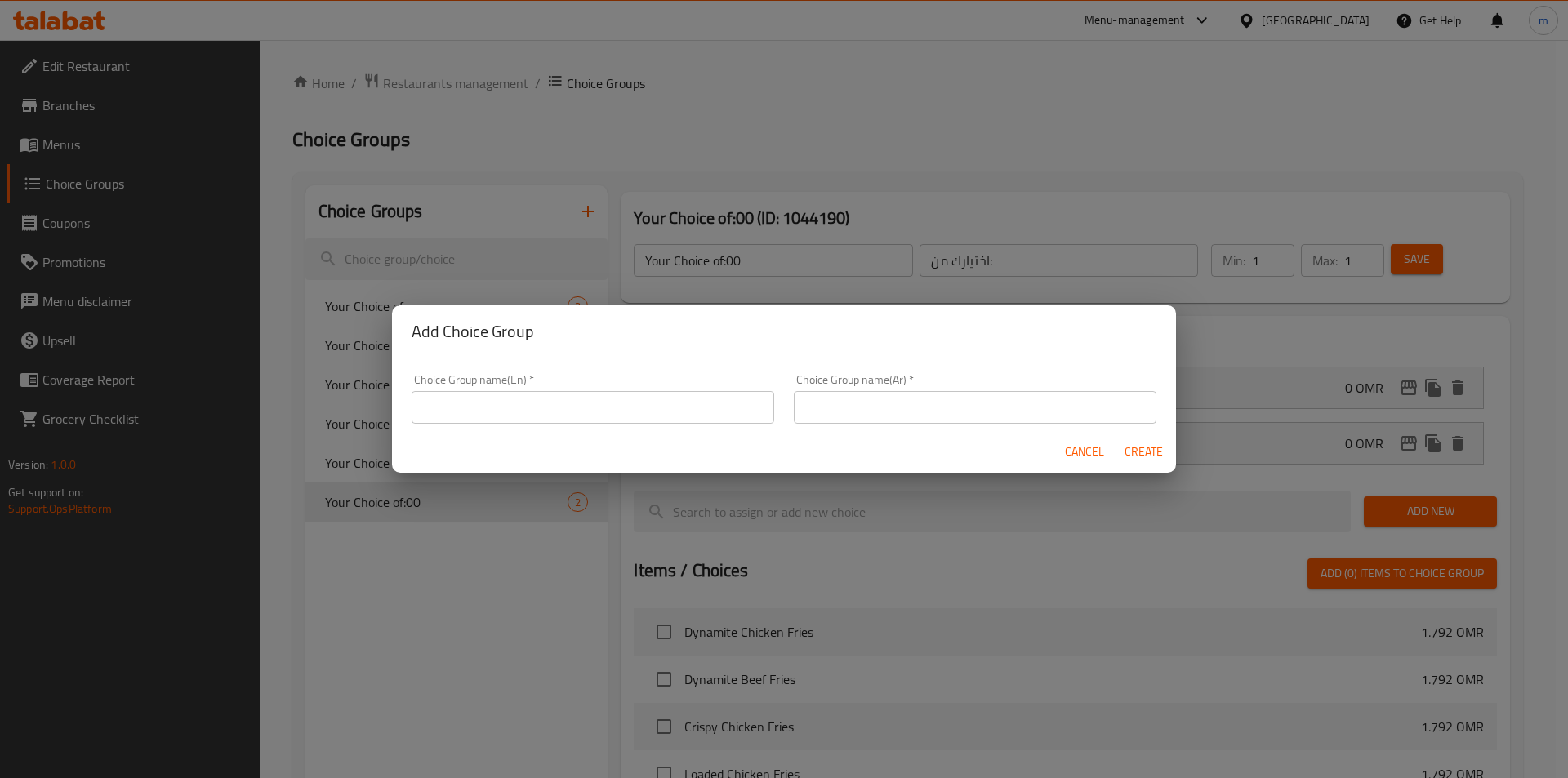
drag, startPoint x: 632, startPoint y: 410, endPoint x: 643, endPoint y: 414, distance: 11.7
click at [632, 410] on input "text" at bounding box center [593, 407] width 362 height 33
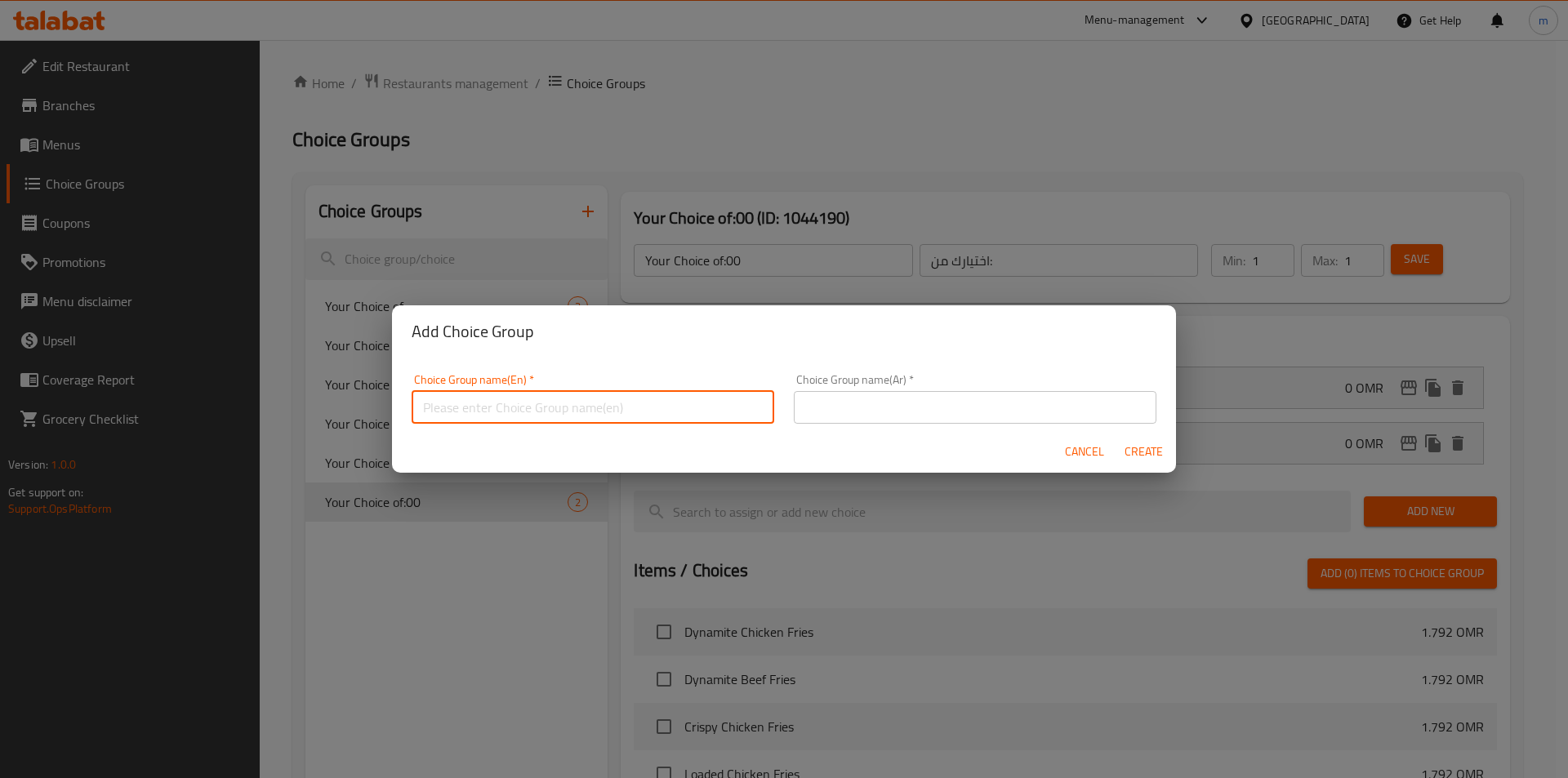
type input "Your Choice of:00"
click at [896, 408] on input "text" at bounding box center [975, 407] width 362 height 33
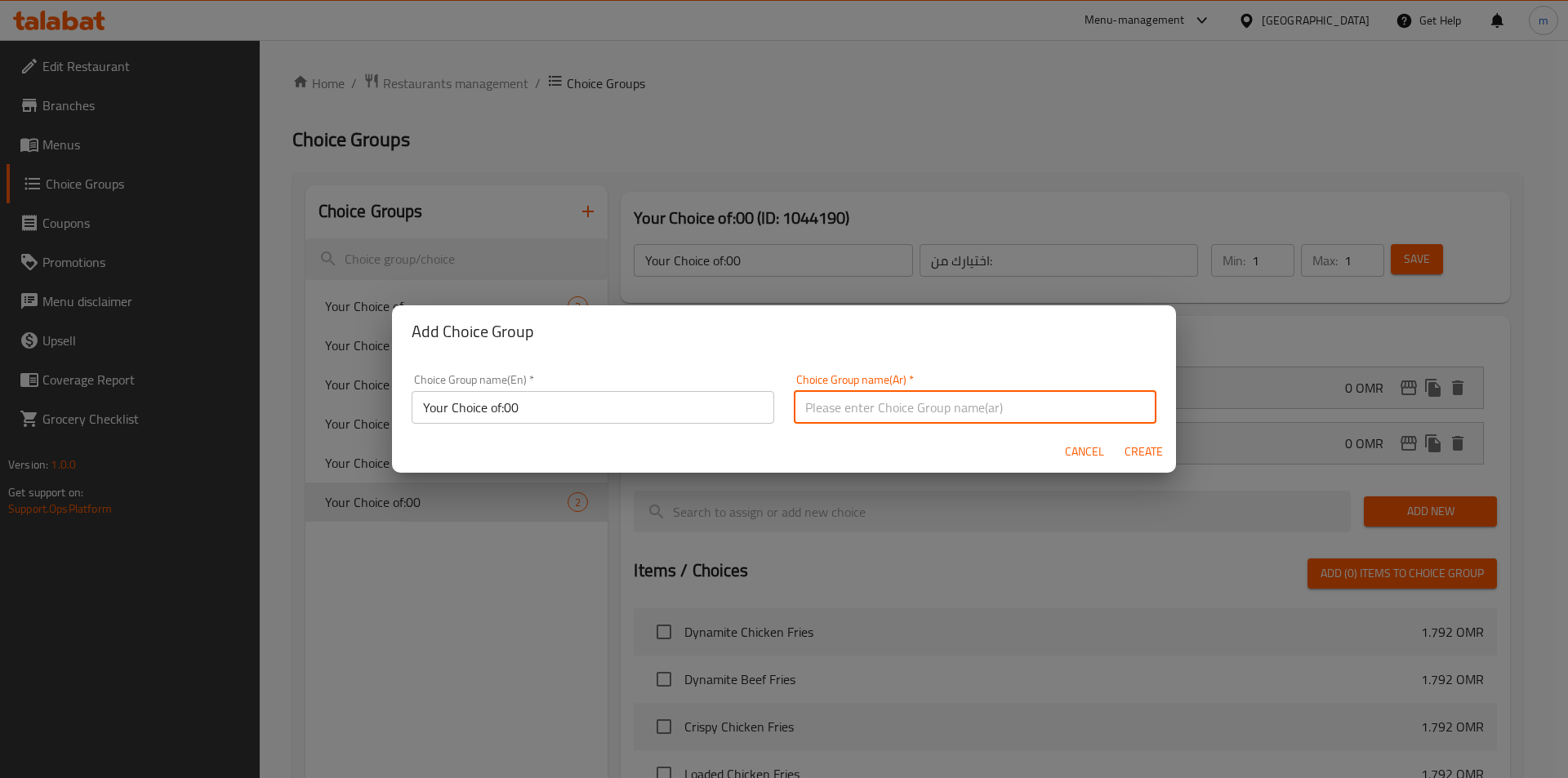
type input "اختيارك من:"
click at [1140, 451] on span "Create" at bounding box center [1142, 452] width 39 height 20
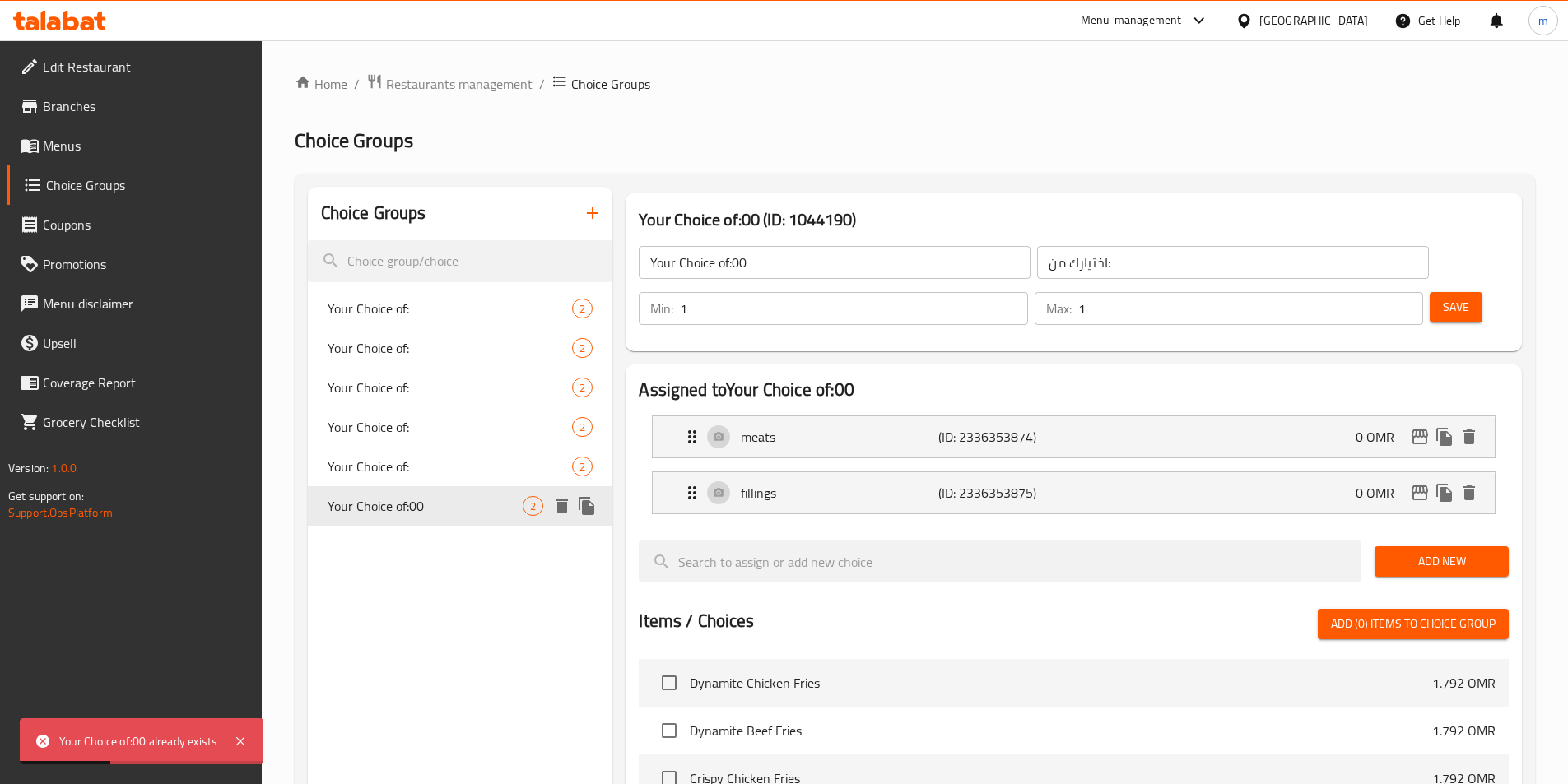
click at [423, 507] on span "Your Choice of:00" at bounding box center [425, 505] width 196 height 19
click at [822, 255] on input "Your Choice of:00" at bounding box center [834, 263] width 392 height 33
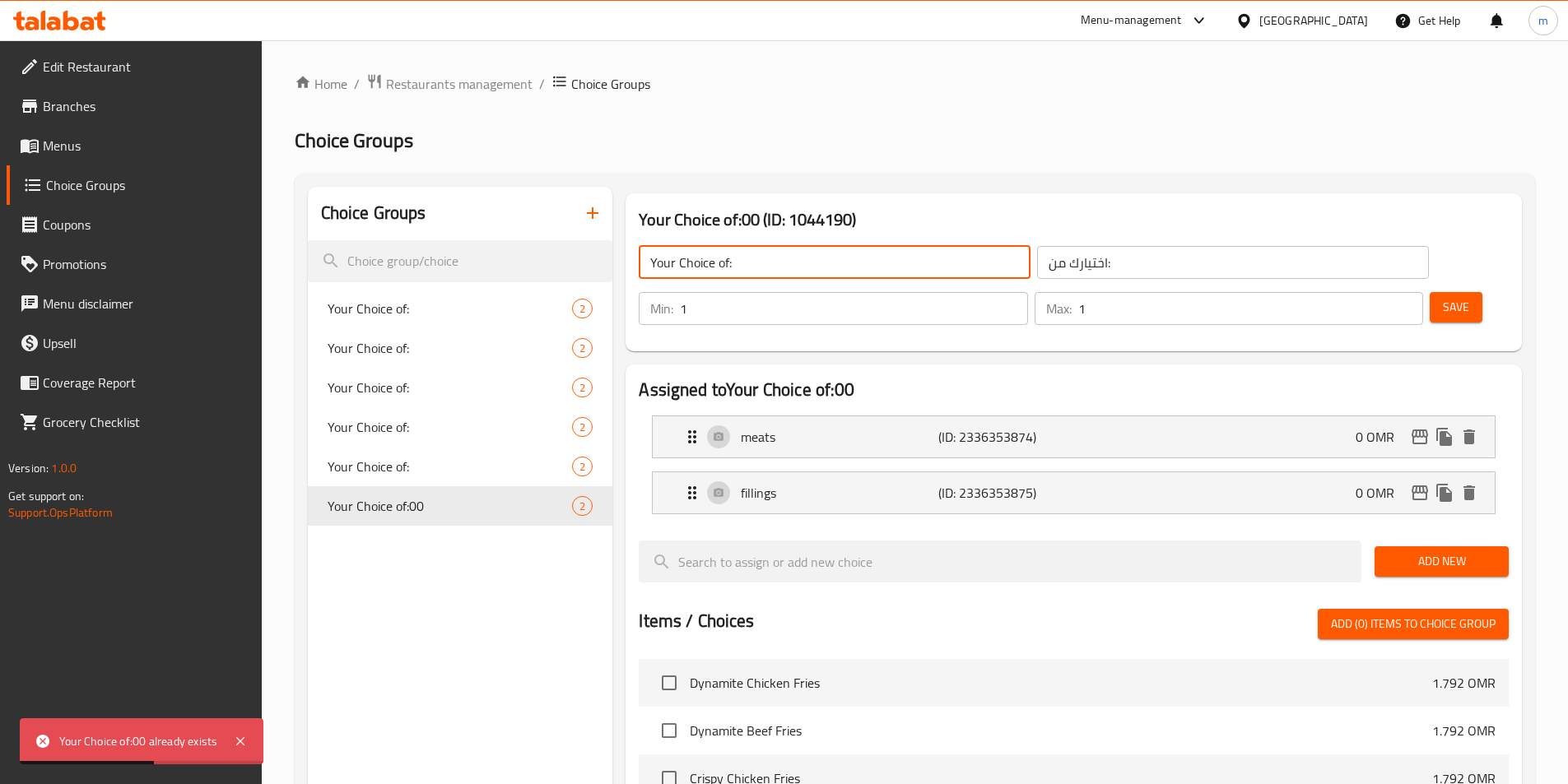
type input "Your Choice of:"
click at [1410, 286] on div "Min: 1 ​ Max: 1 ​ Save" at bounding box center [1070, 308] width 883 height 53
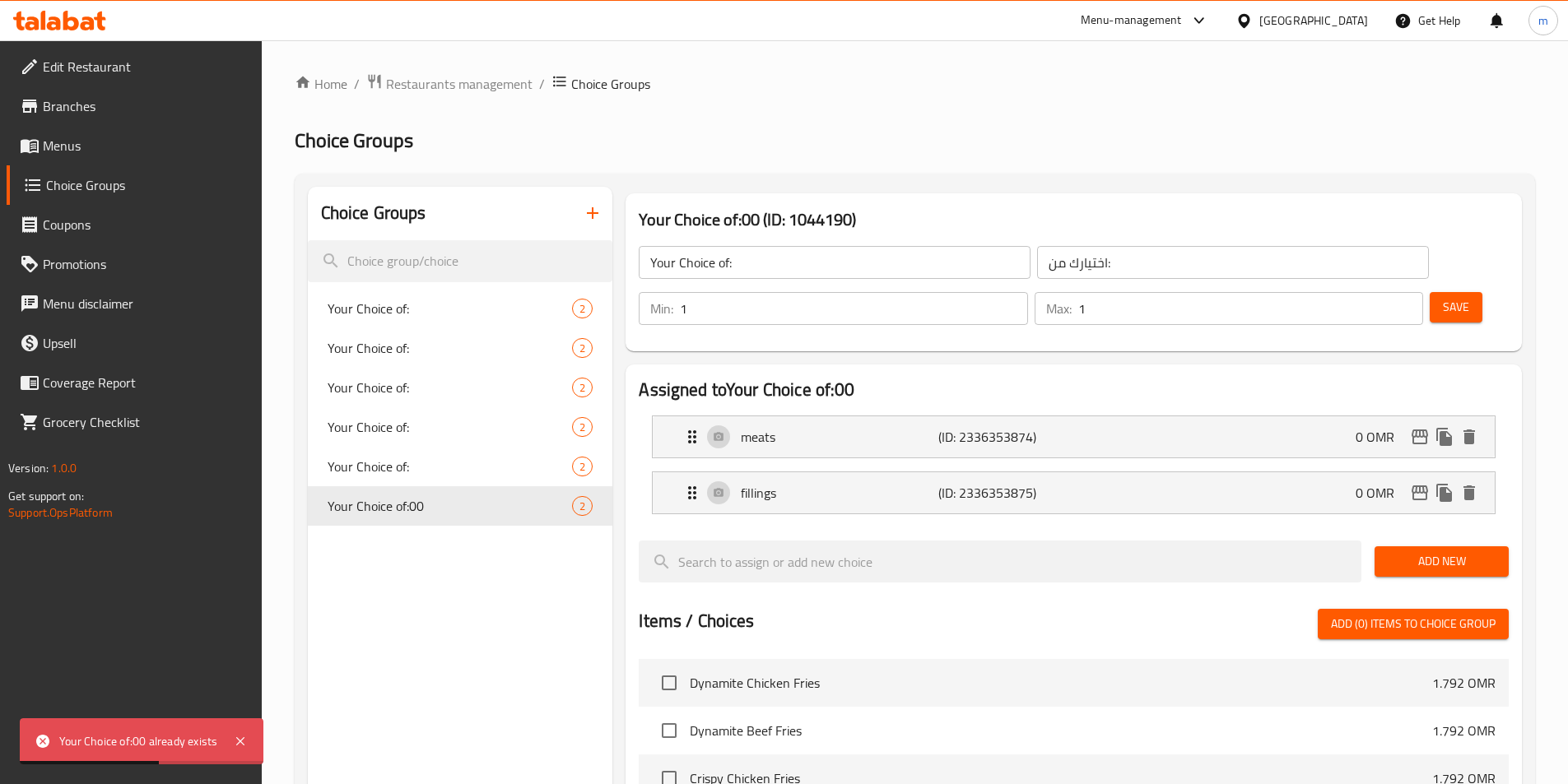
click at [1443, 297] on span "Save" at bounding box center [1456, 307] width 27 height 20
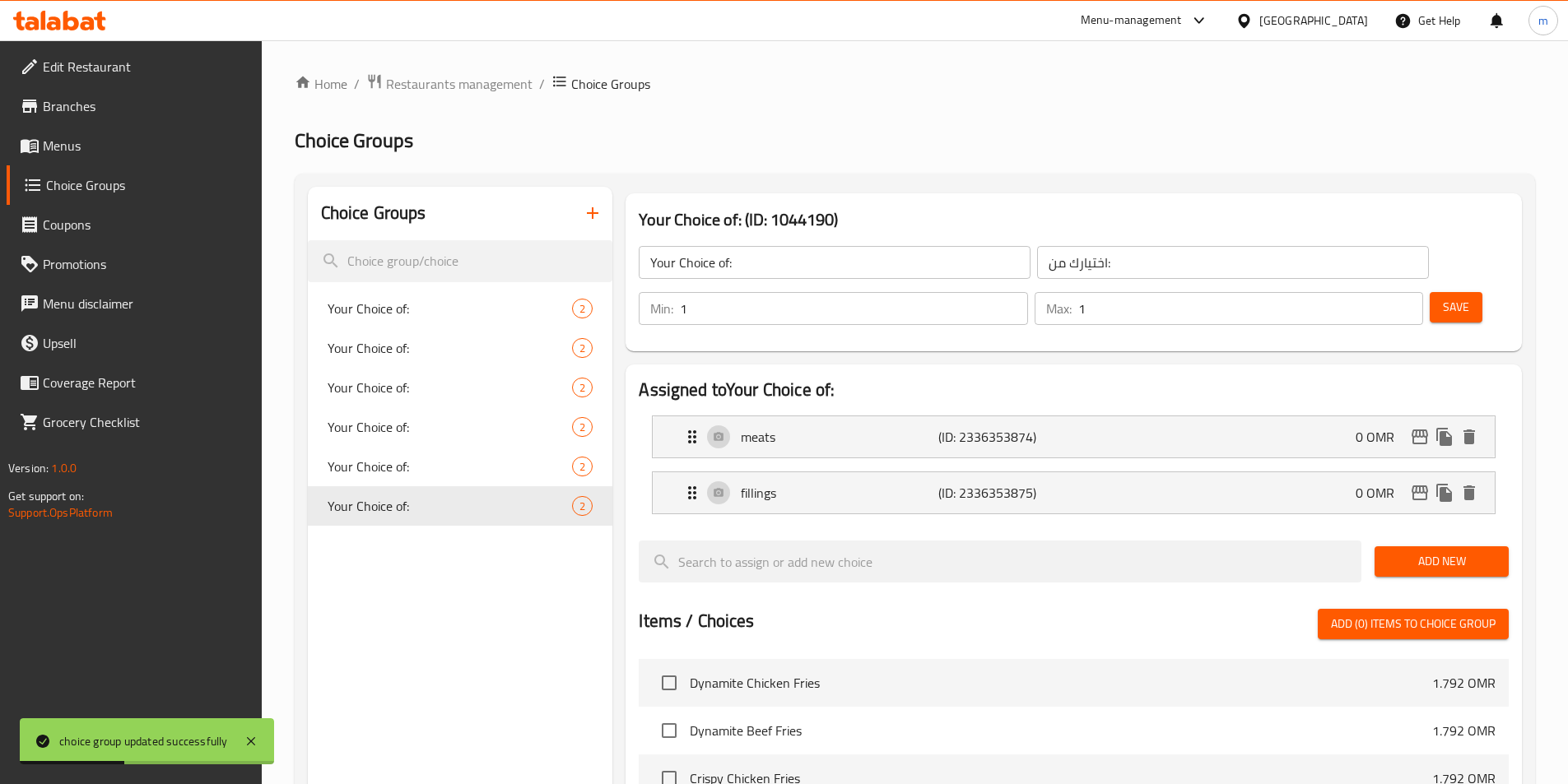
click at [592, 206] on icon "button" at bounding box center [592, 212] width 19 height 19
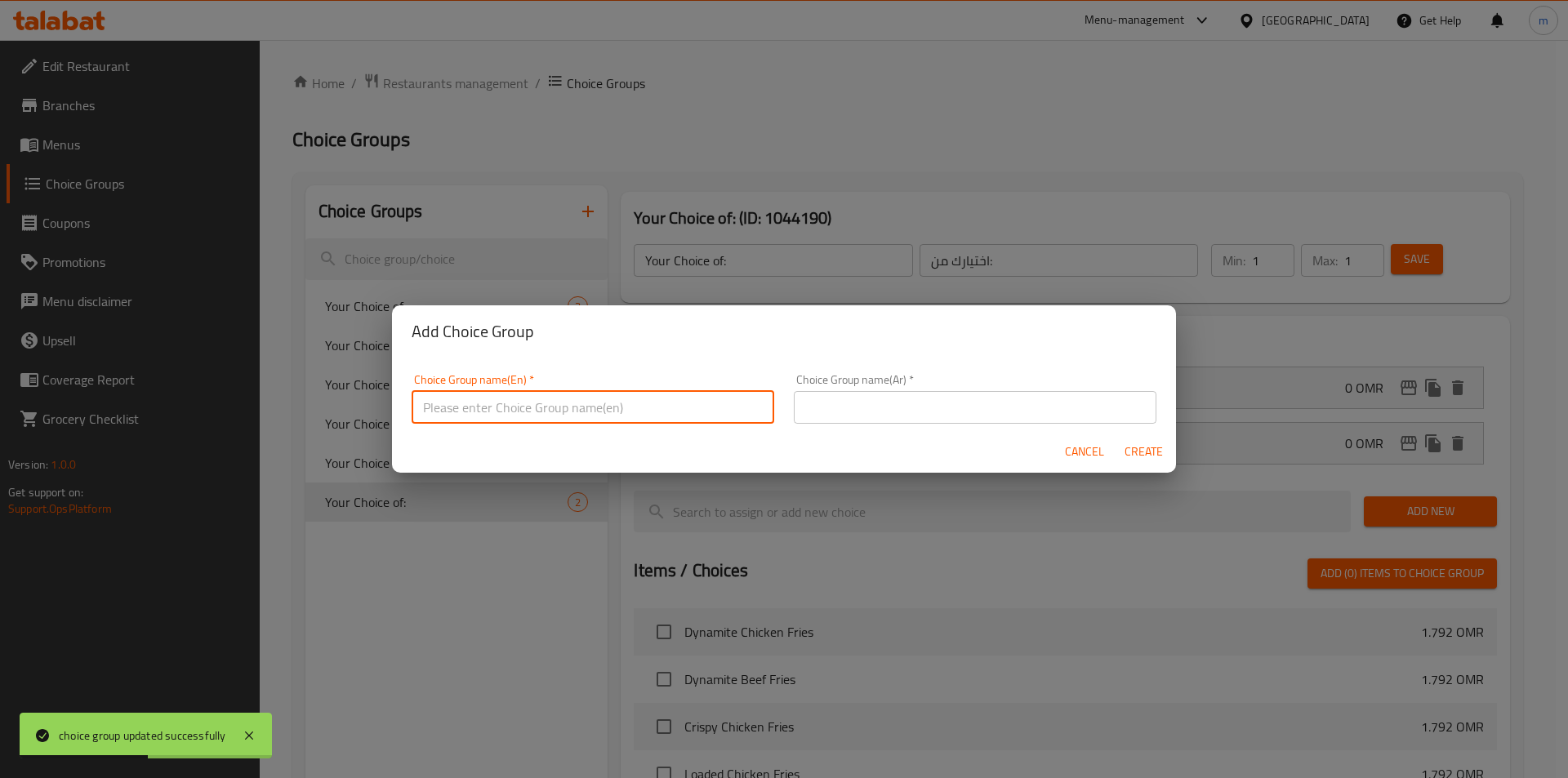
click at [534, 415] on input "text" at bounding box center [593, 407] width 362 height 33
type input "Your Choice of:00"
click at [836, 418] on input "text" at bounding box center [975, 407] width 362 height 33
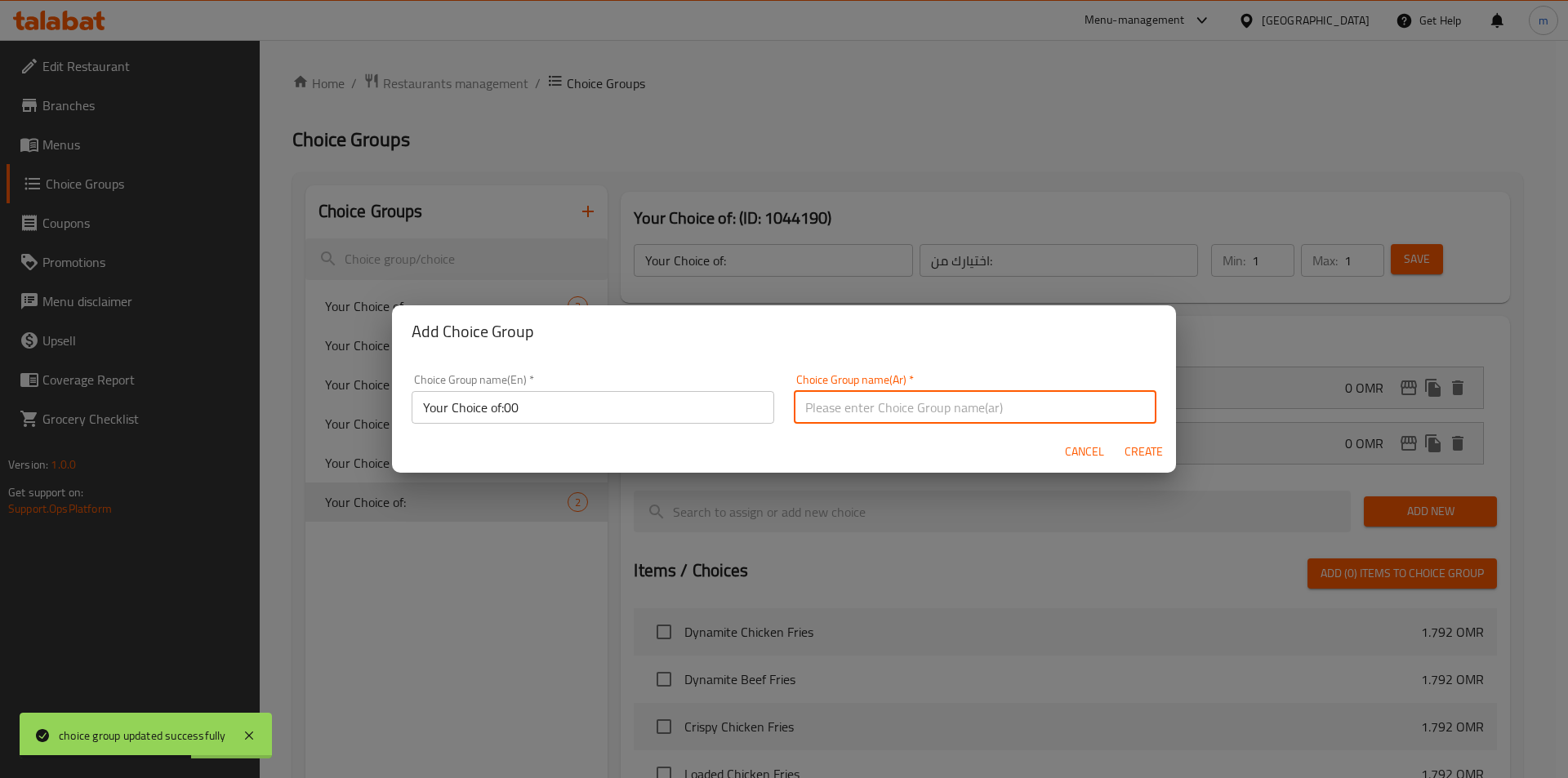
type input "اختيارك من:"
click at [1141, 445] on span "Create" at bounding box center [1142, 452] width 39 height 20
type input "Your Choice of:00"
type input "0"
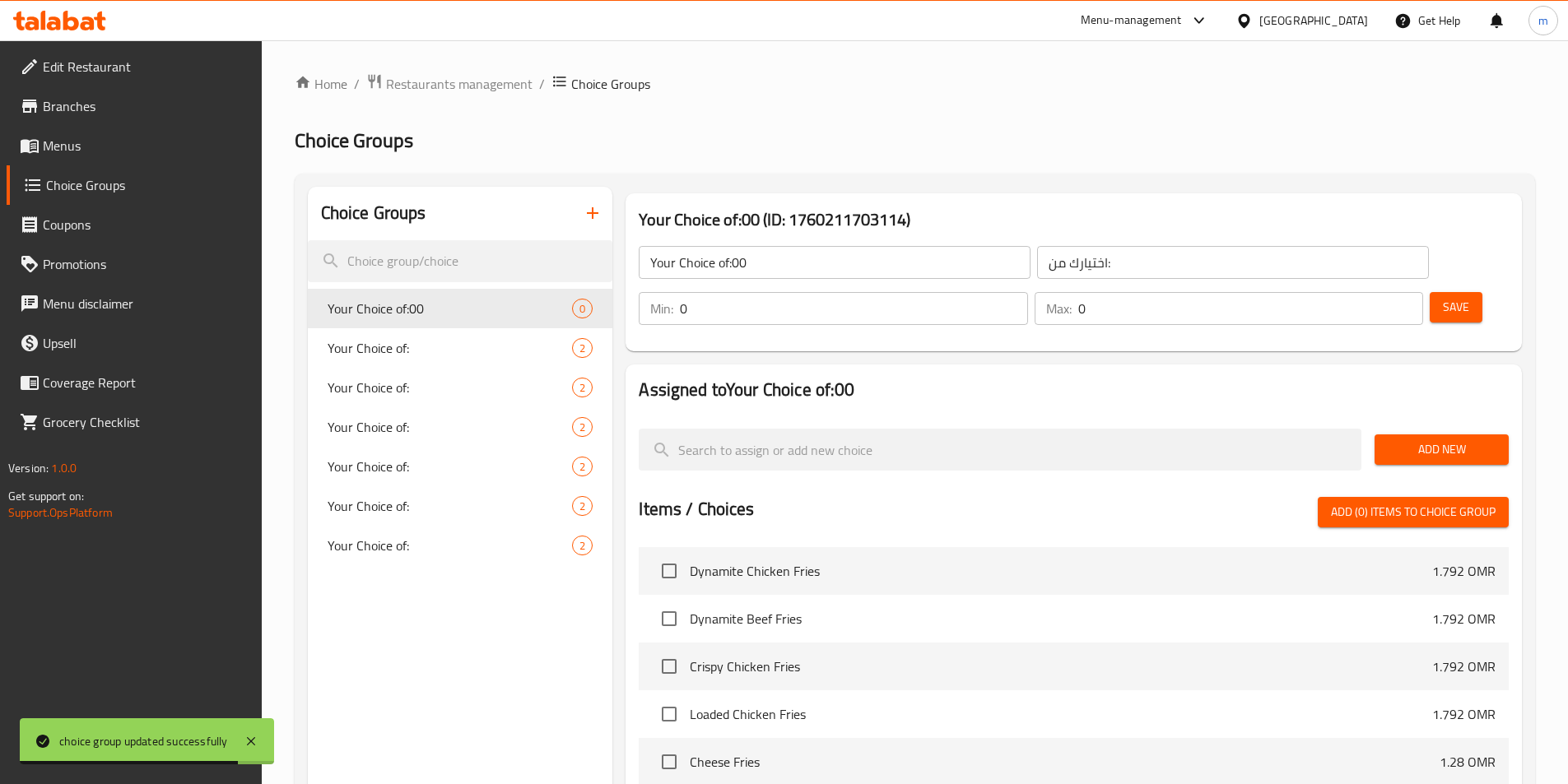
click at [820, 264] on input "Your Choice of:00" at bounding box center [834, 263] width 392 height 33
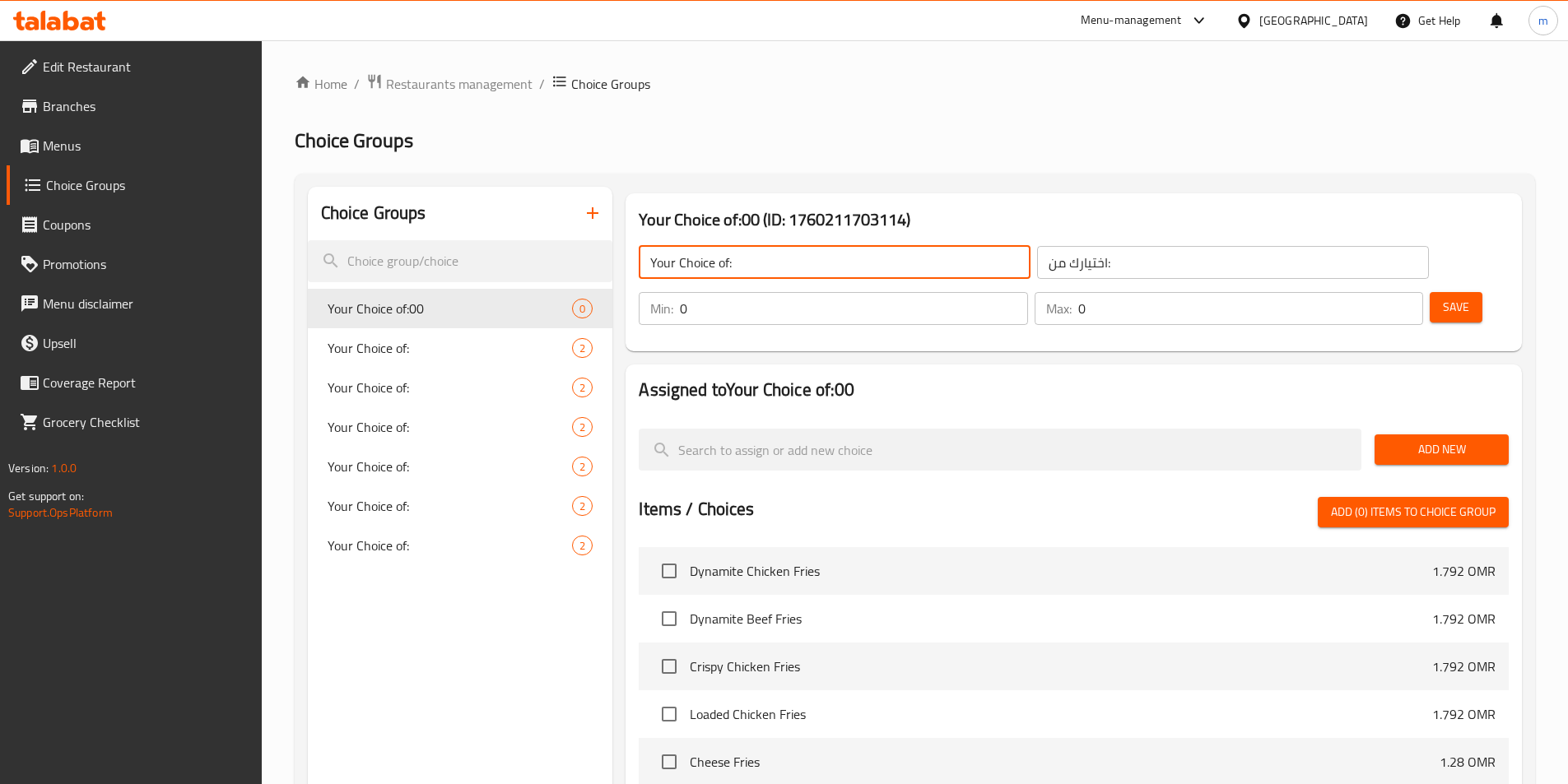
type input "Your Choice of:"
click at [1415, 439] on span "Add New" at bounding box center [1442, 449] width 108 height 20
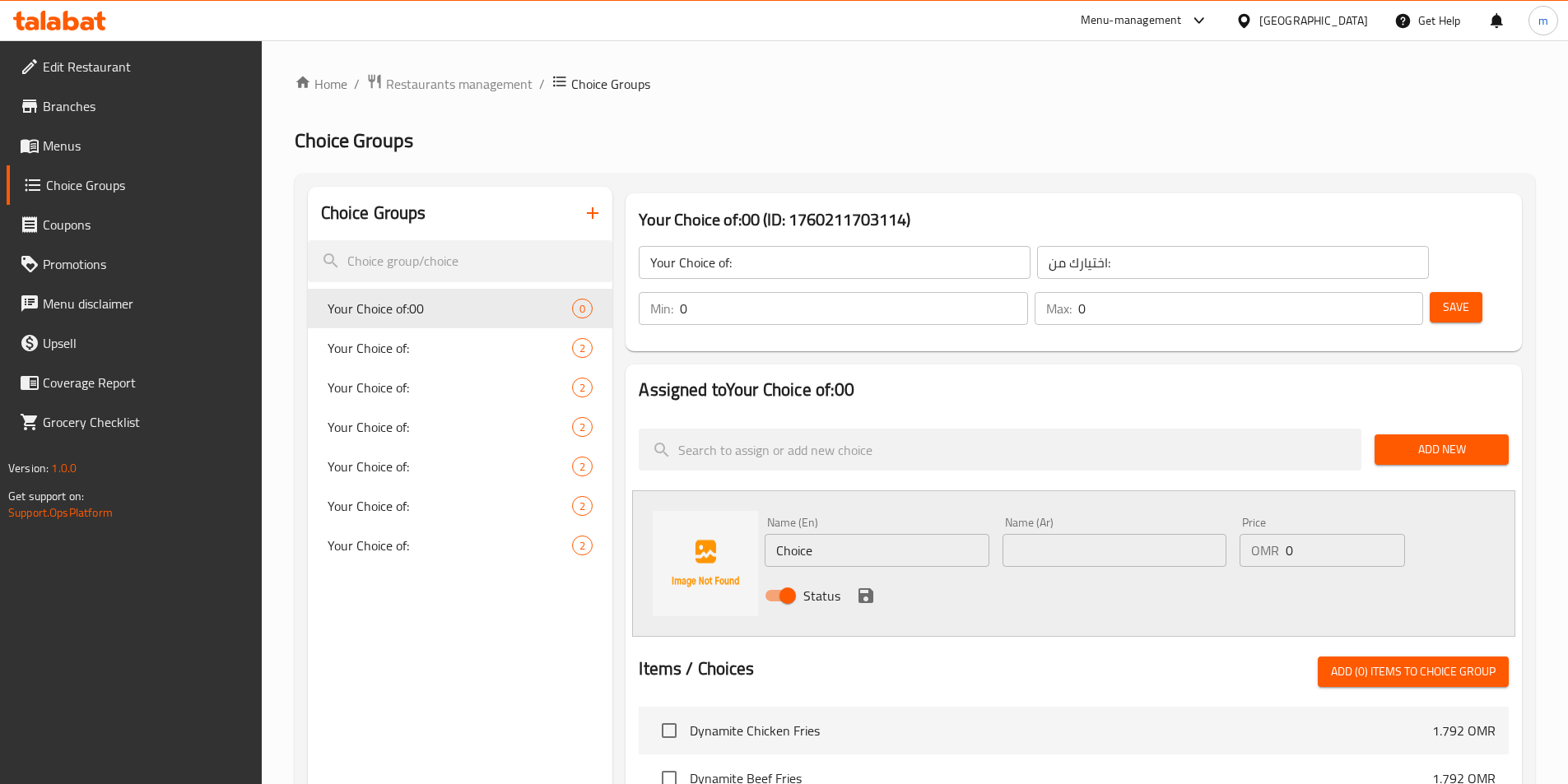
click at [877, 534] on input "Choice" at bounding box center [877, 551] width 224 height 33
paste input "assorted vegetables"
type input "assorted vegetables"
click at [1150, 534] on input "text" at bounding box center [1114, 551] width 224 height 33
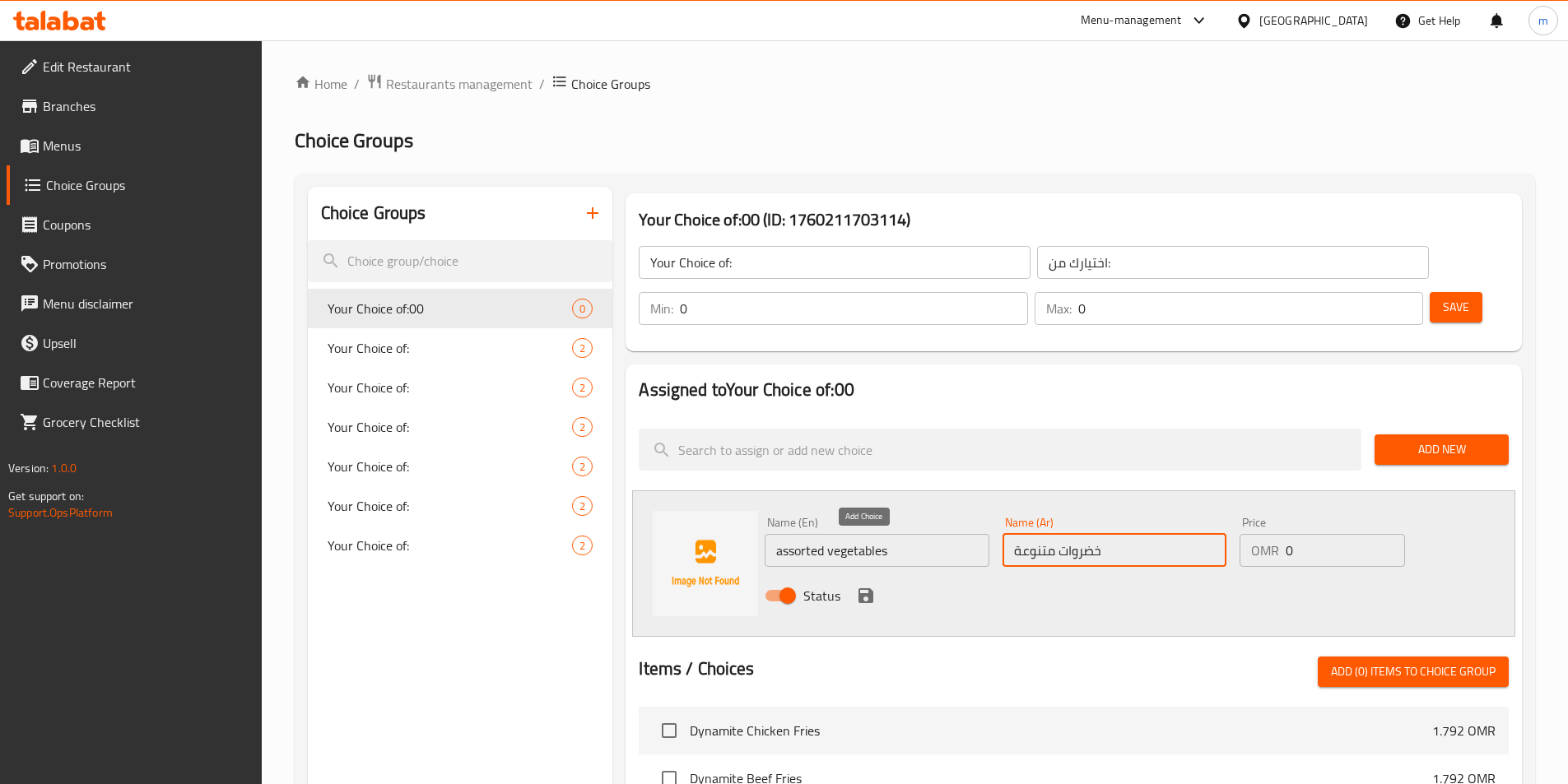
type input "خضروات متنوعة"
click at [865, 588] on icon "save" at bounding box center [866, 596] width 15 height 15
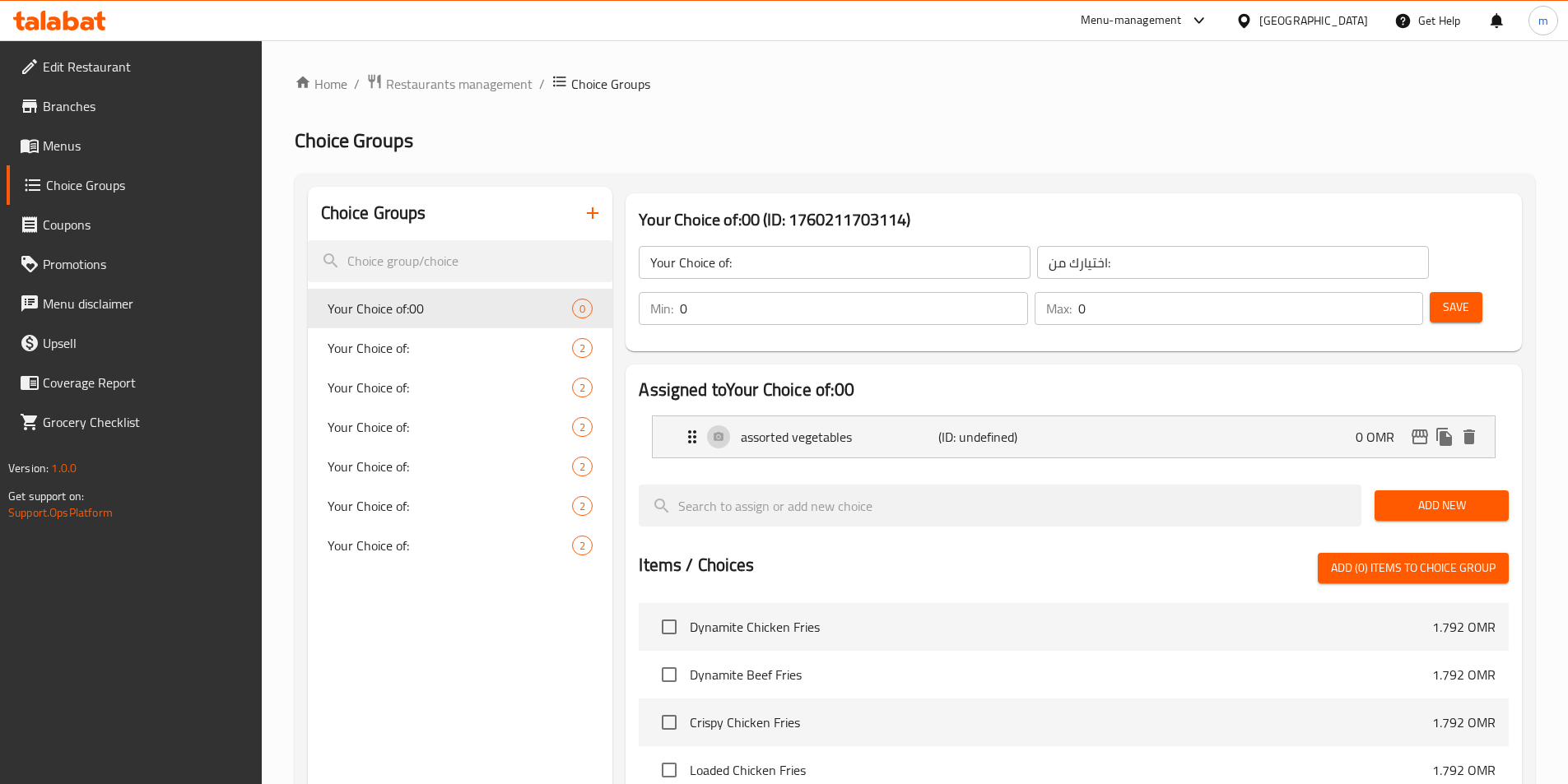
click at [1421, 495] on span "Add New" at bounding box center [1442, 505] width 108 height 20
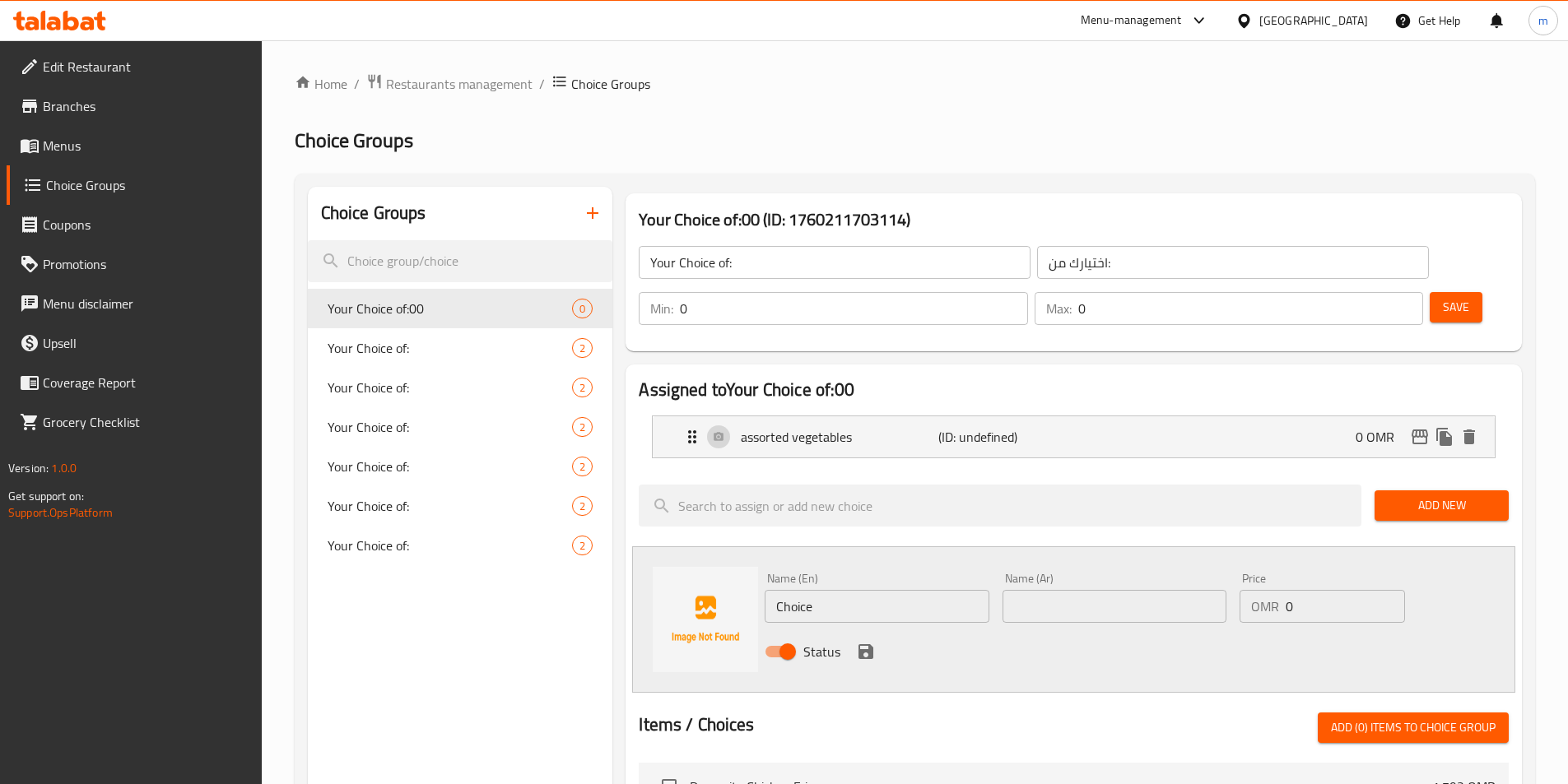
click at [830, 590] on input "Choice" at bounding box center [877, 607] width 224 height 33
paste input "condiments"
type input "condiments"
click at [1084, 590] on input "text" at bounding box center [1114, 607] width 224 height 33
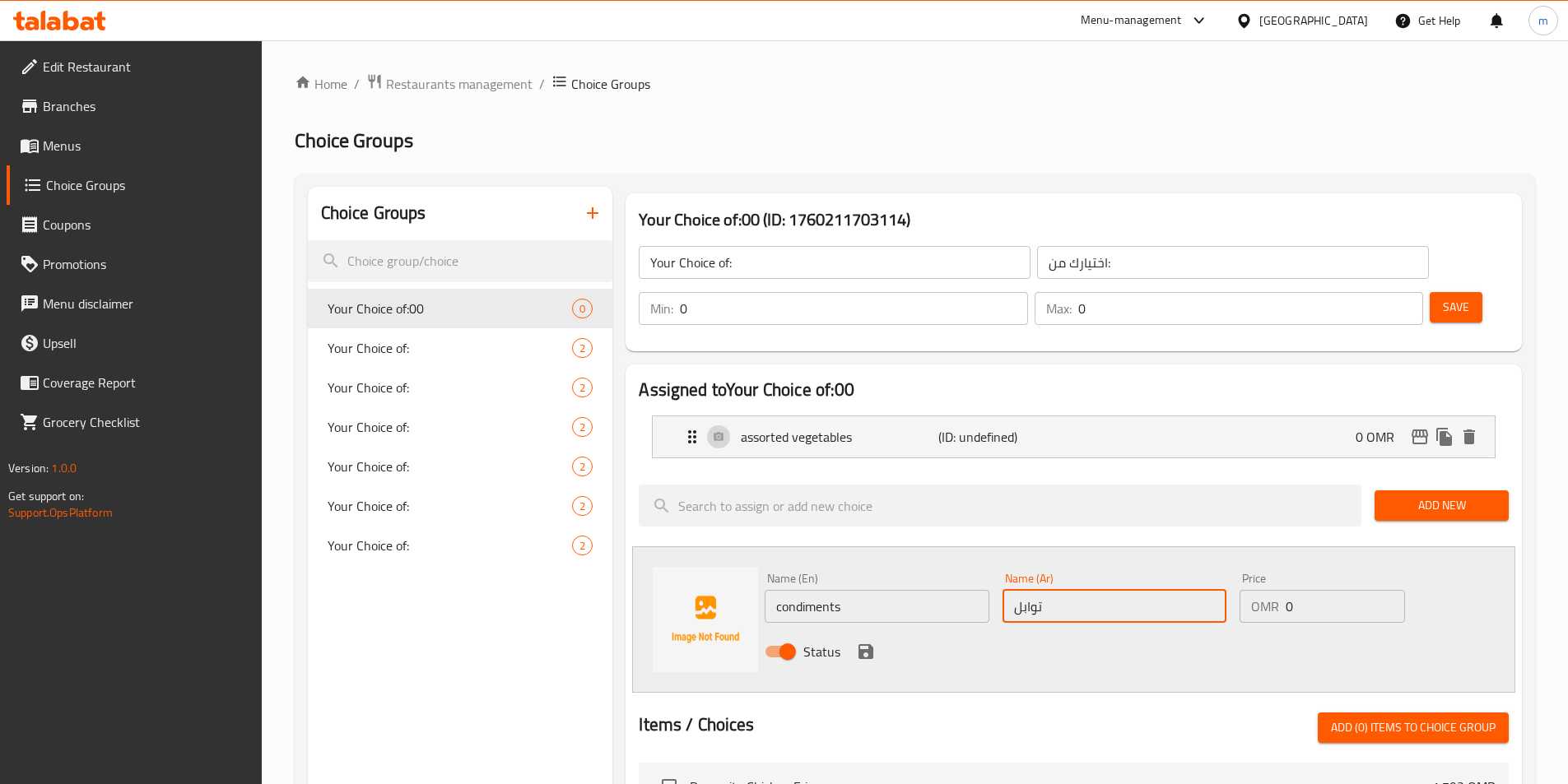
type input "توابل"
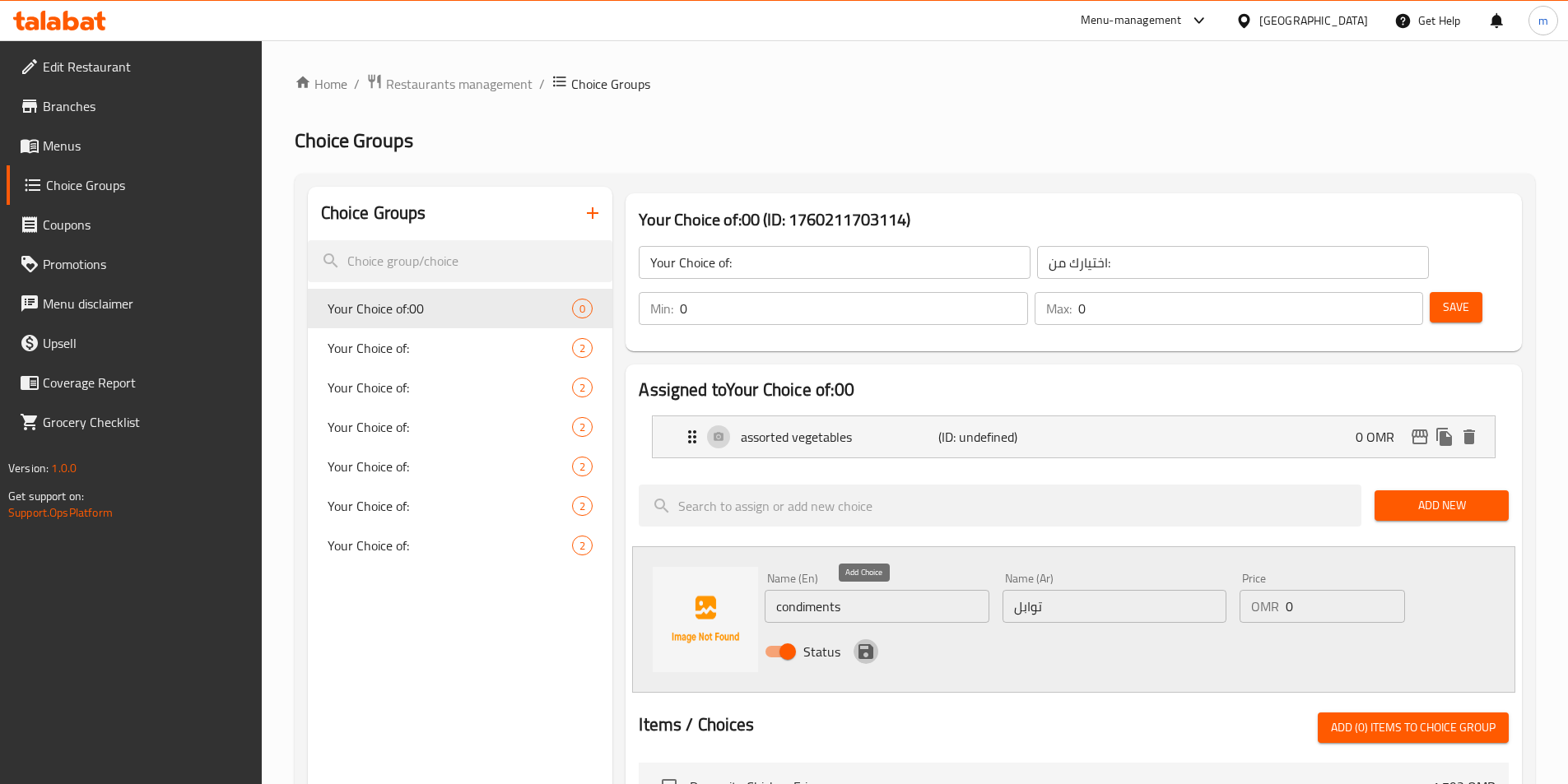
click at [867, 642] on icon "save" at bounding box center [866, 651] width 19 height 19
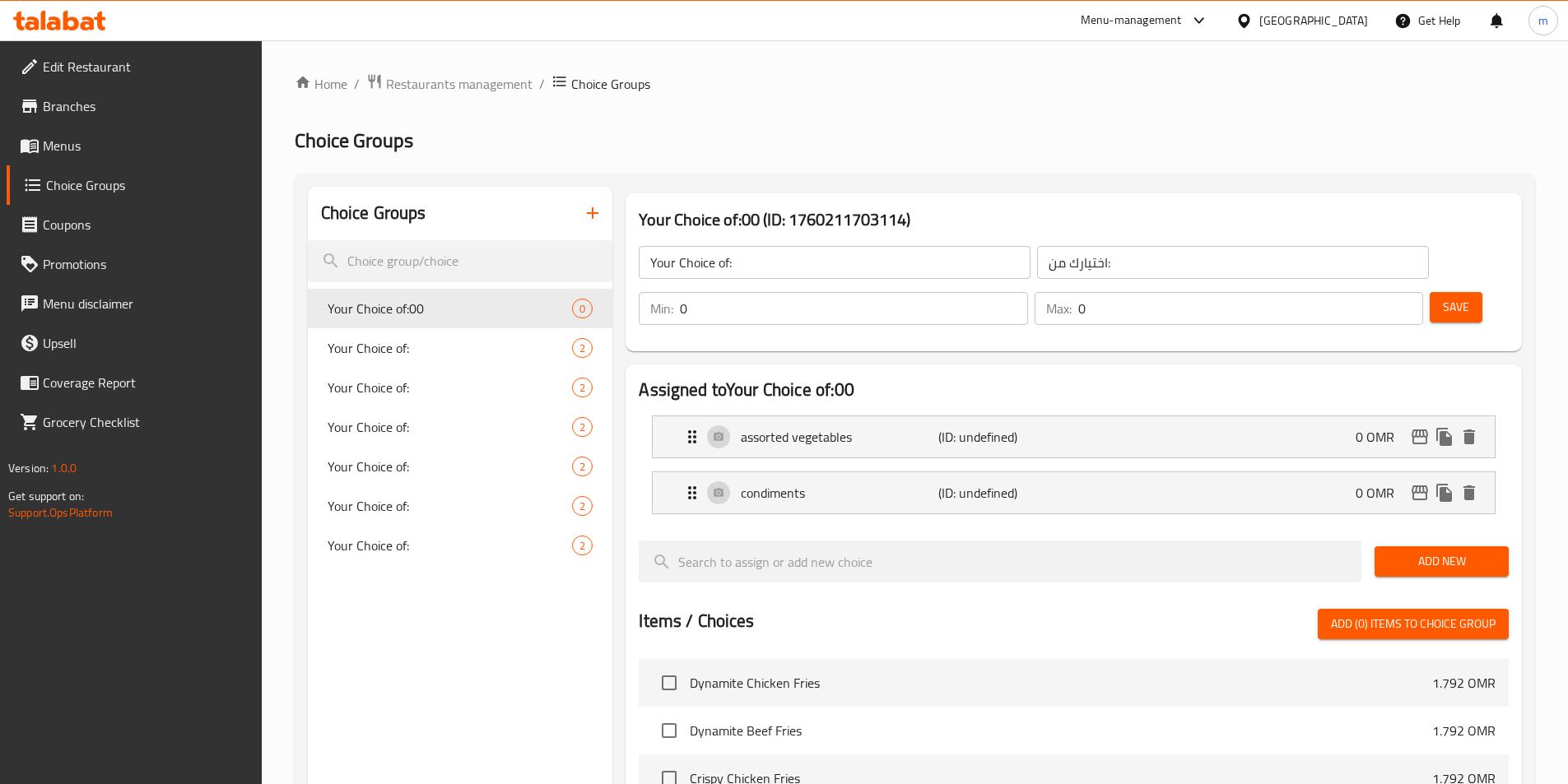
click at [1027, 292] on div "Min: 0 ​" at bounding box center [832, 309] width 389 height 33
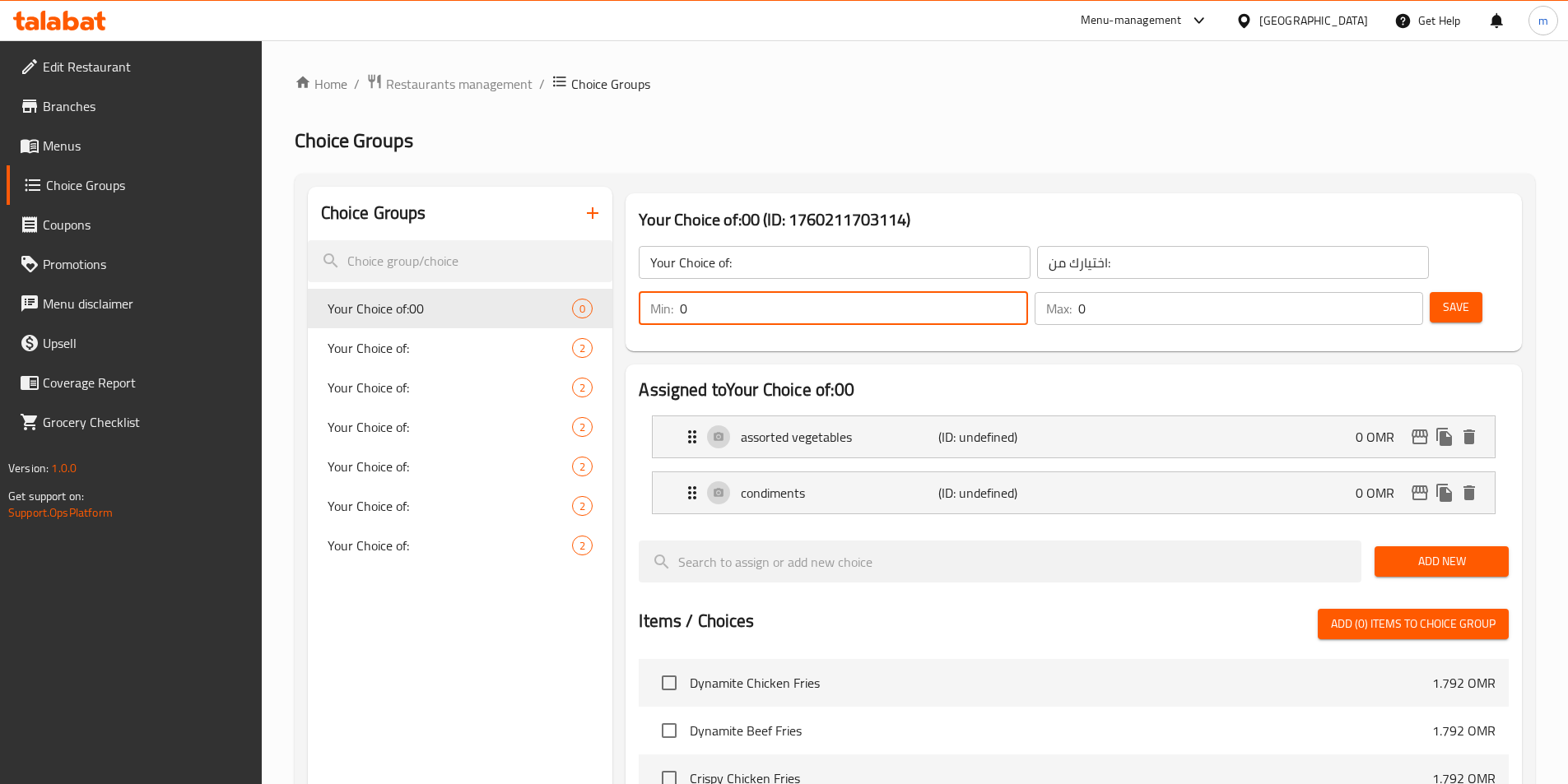
click at [1027, 292] on div "Min: 0 ​" at bounding box center [832, 309] width 389 height 33
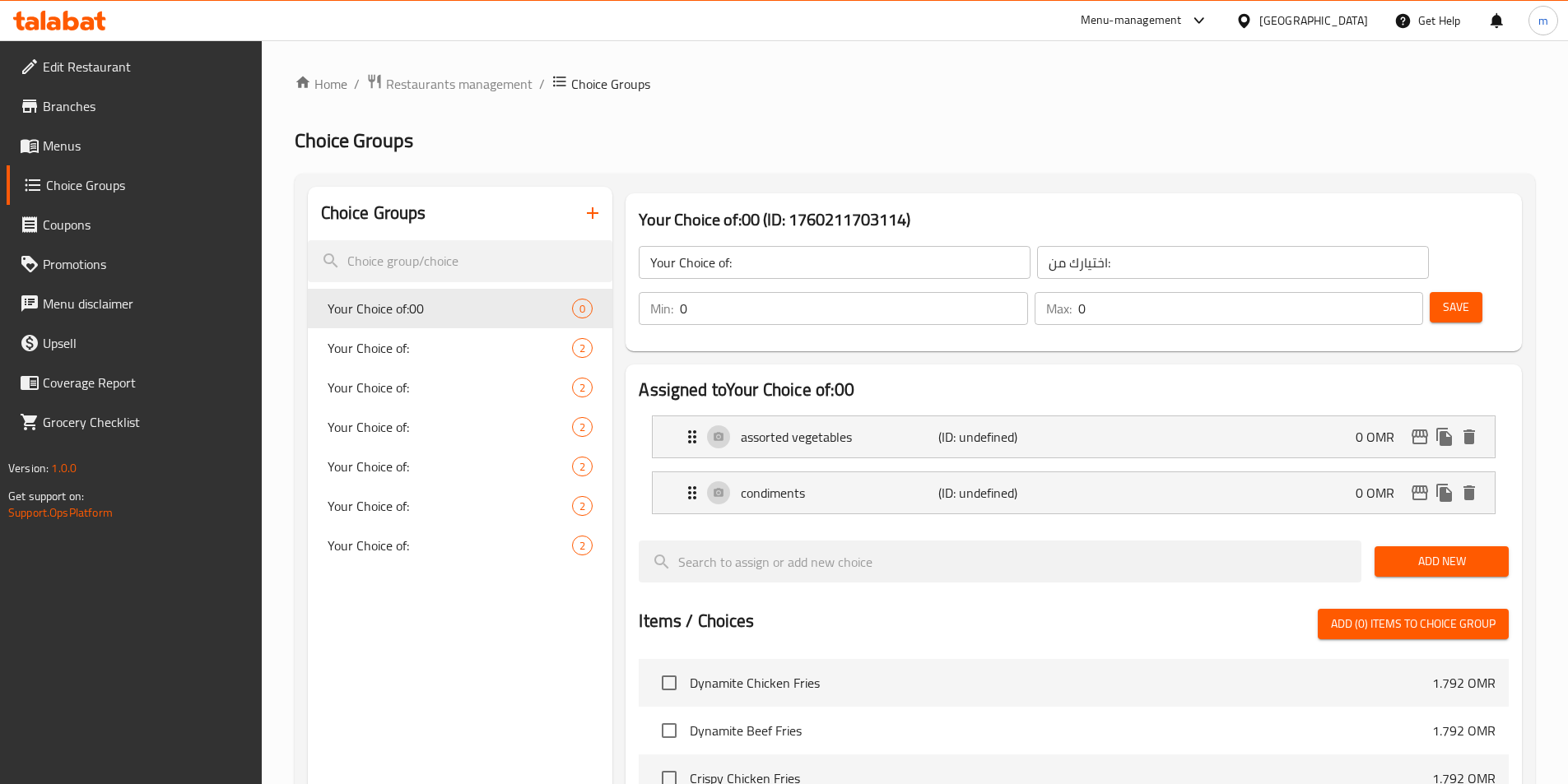
click at [1027, 292] on div "Min: 0 ​" at bounding box center [832, 309] width 389 height 33
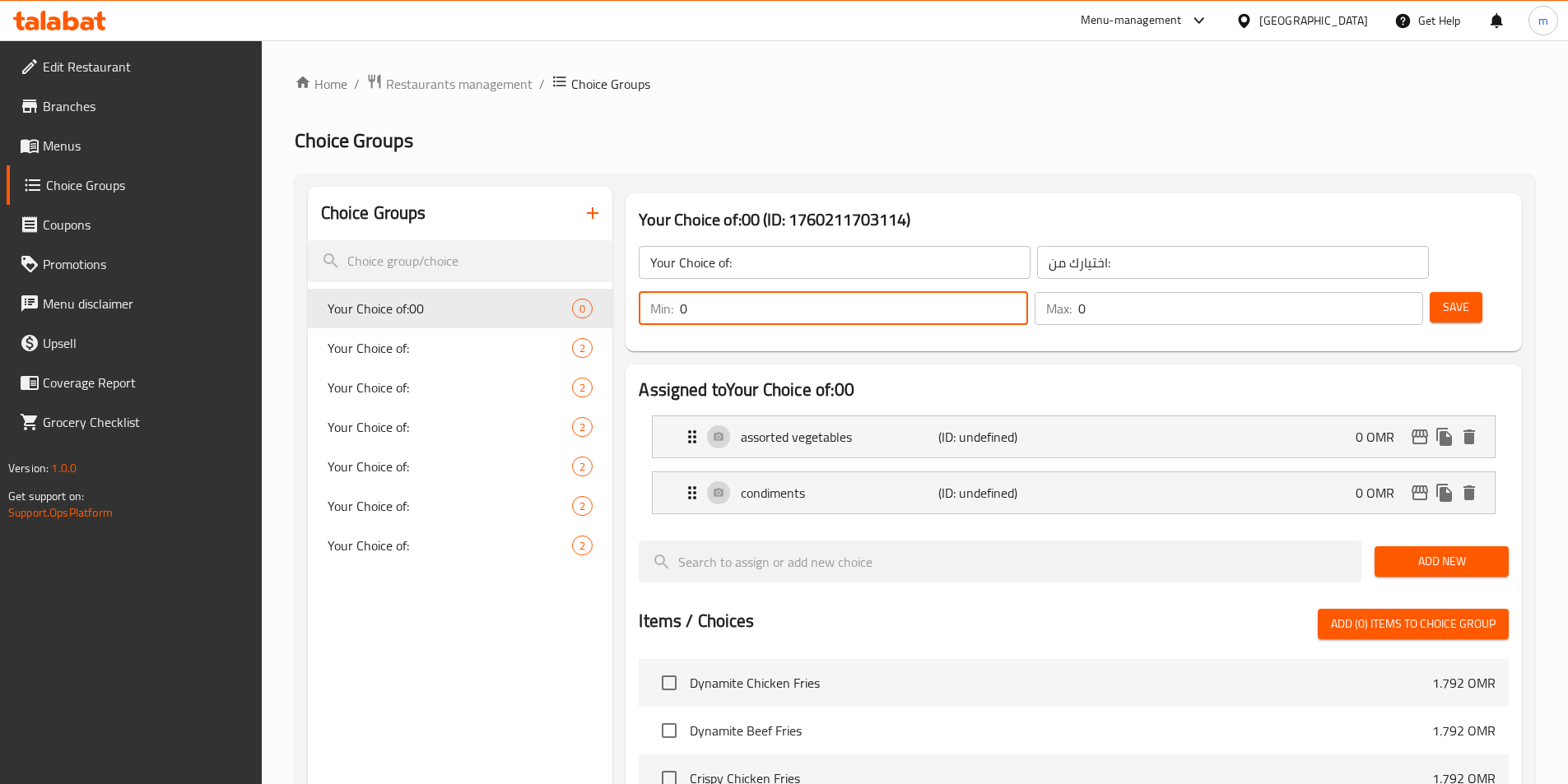
click at [1363, 292] on input "0" at bounding box center [1251, 309] width 345 height 33
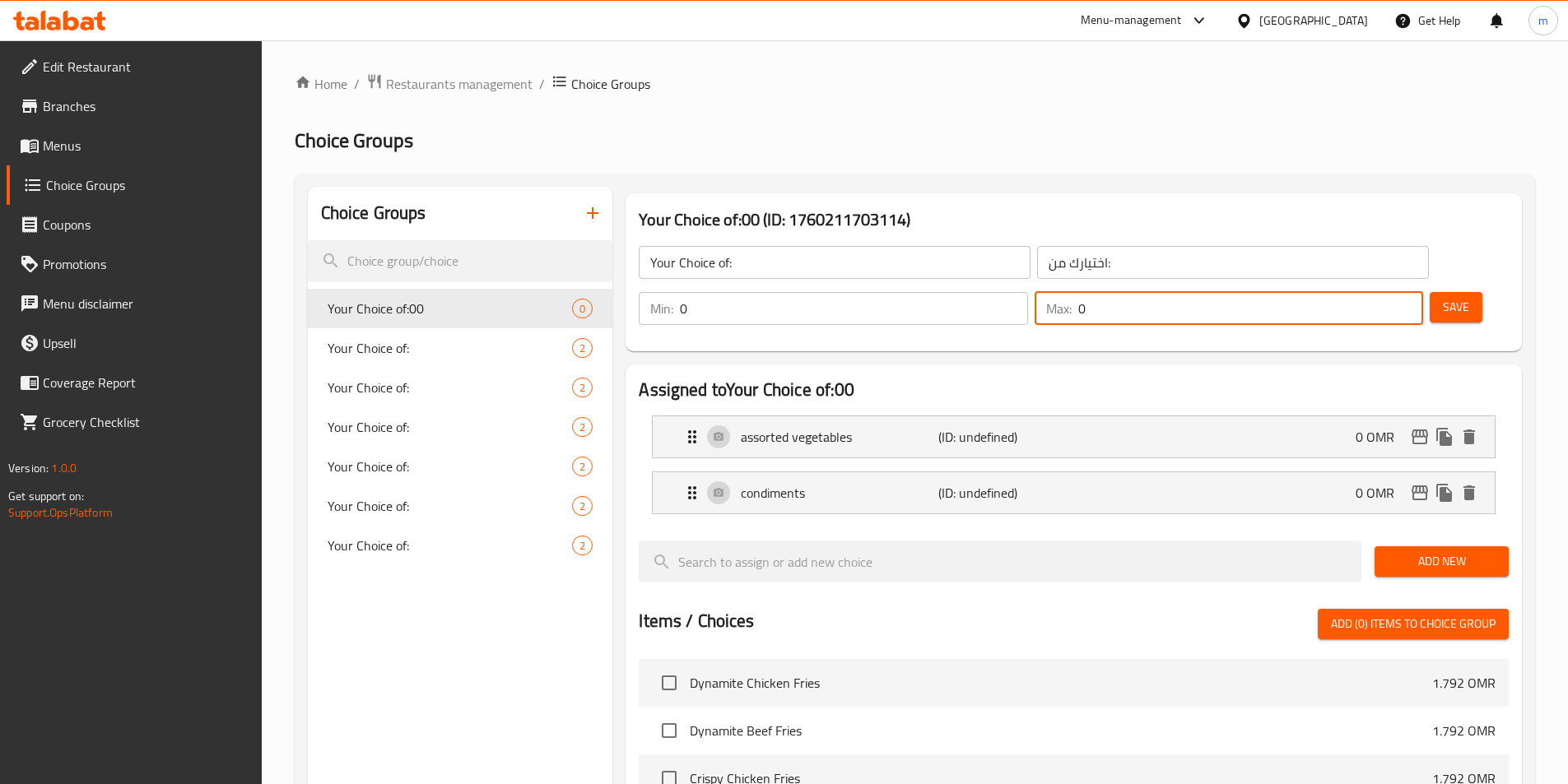
click at [1363, 292] on input "0" at bounding box center [1251, 309] width 345 height 33
type input "1"
click at [1443, 297] on span "Save" at bounding box center [1456, 307] width 27 height 20
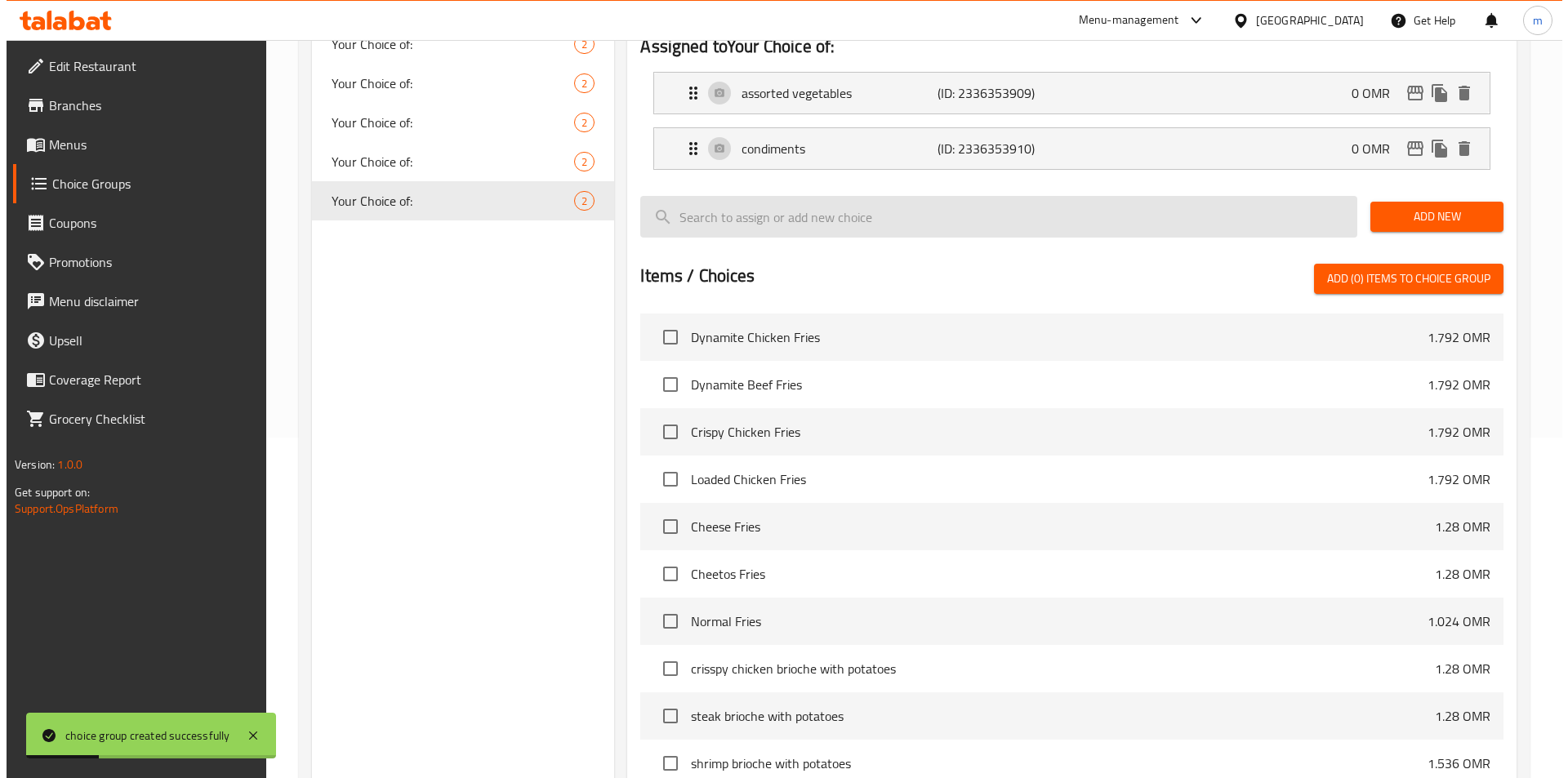
scroll to position [470, 0]
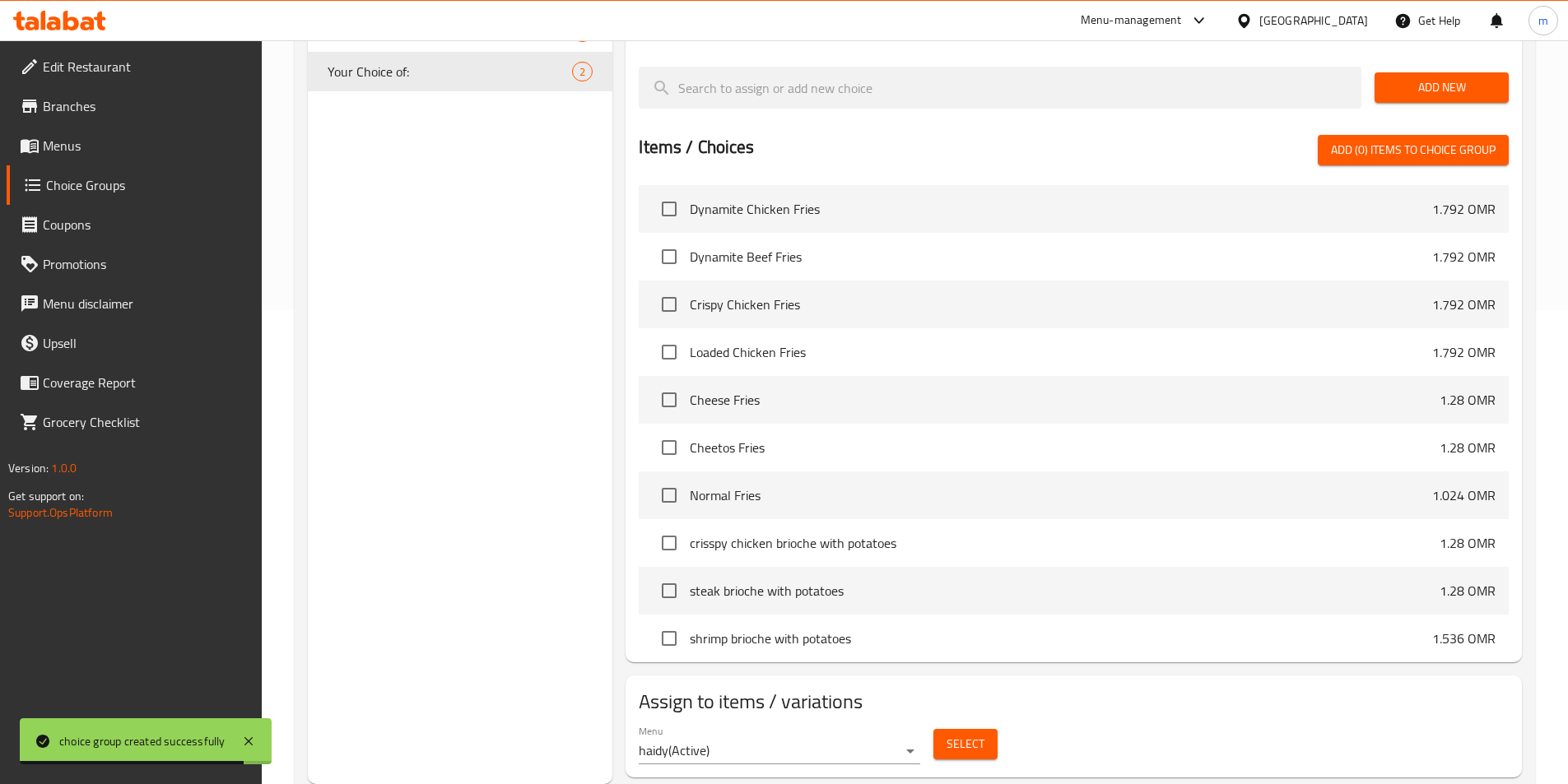
click at [965, 734] on span "Select" at bounding box center [965, 744] width 38 height 20
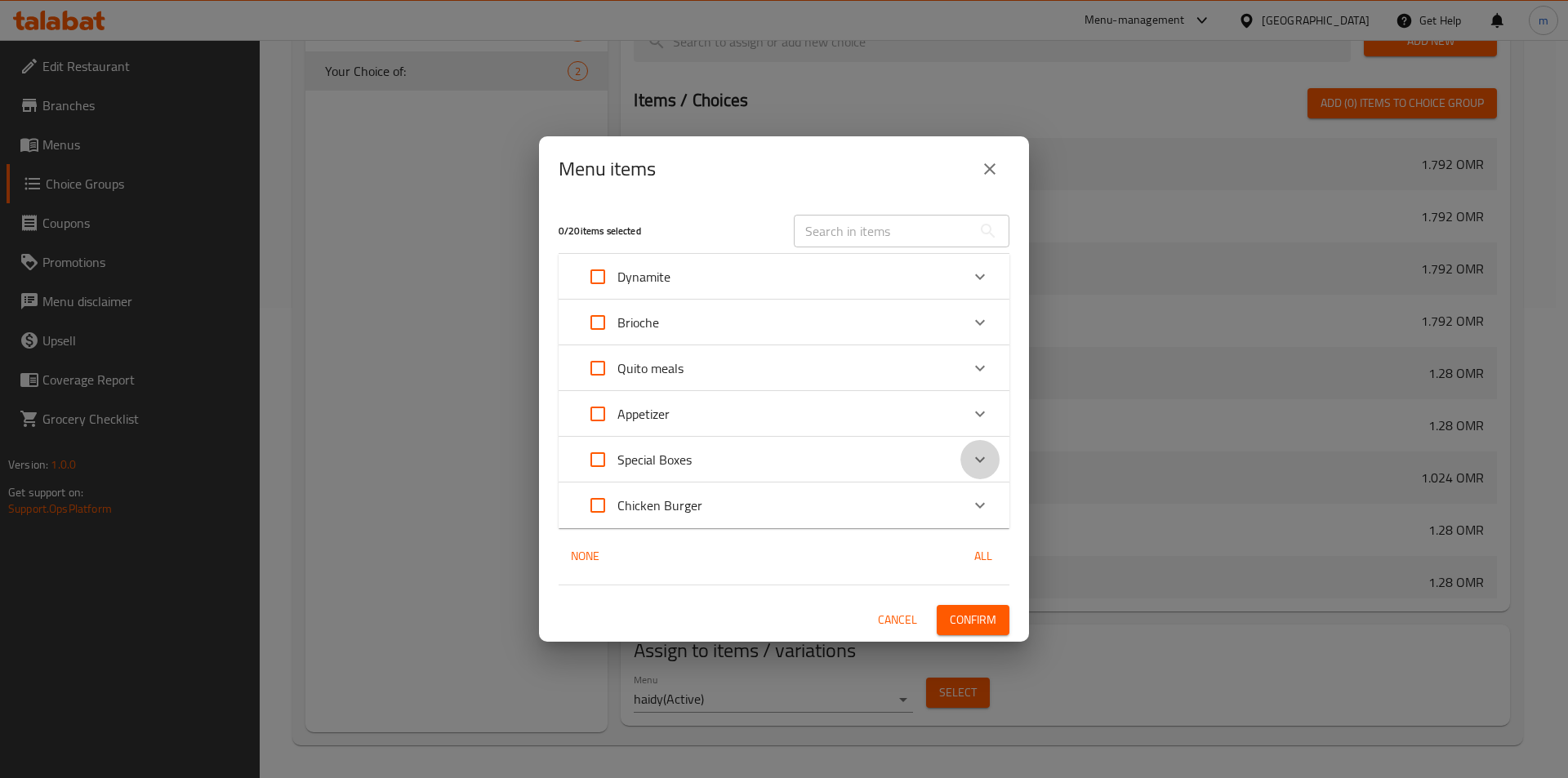
click at [979, 458] on icon "Expand" at bounding box center [979, 459] width 19 height 19
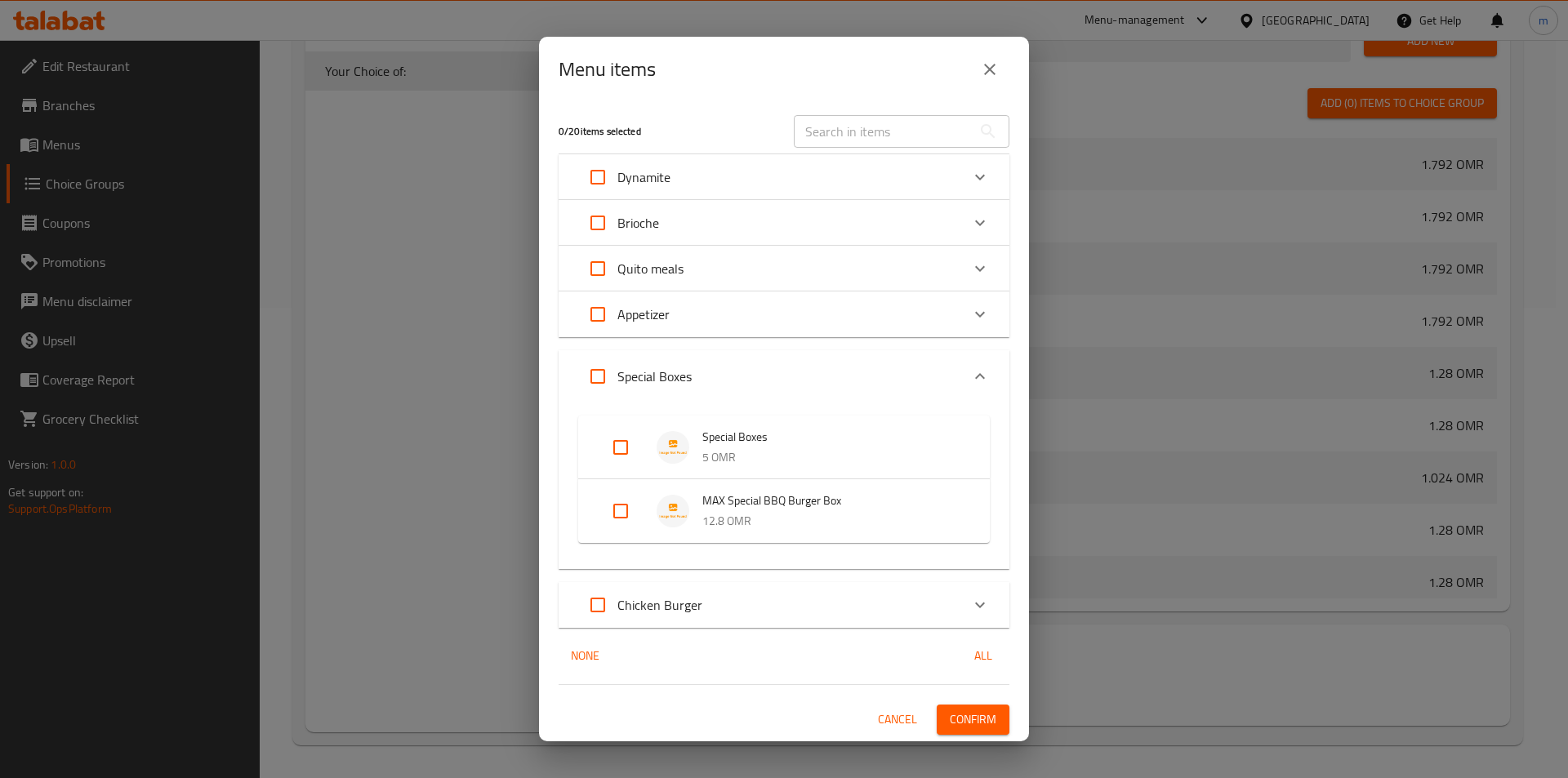
click at [615, 510] on input "Expand" at bounding box center [620, 511] width 39 height 39
checkbox input "true"
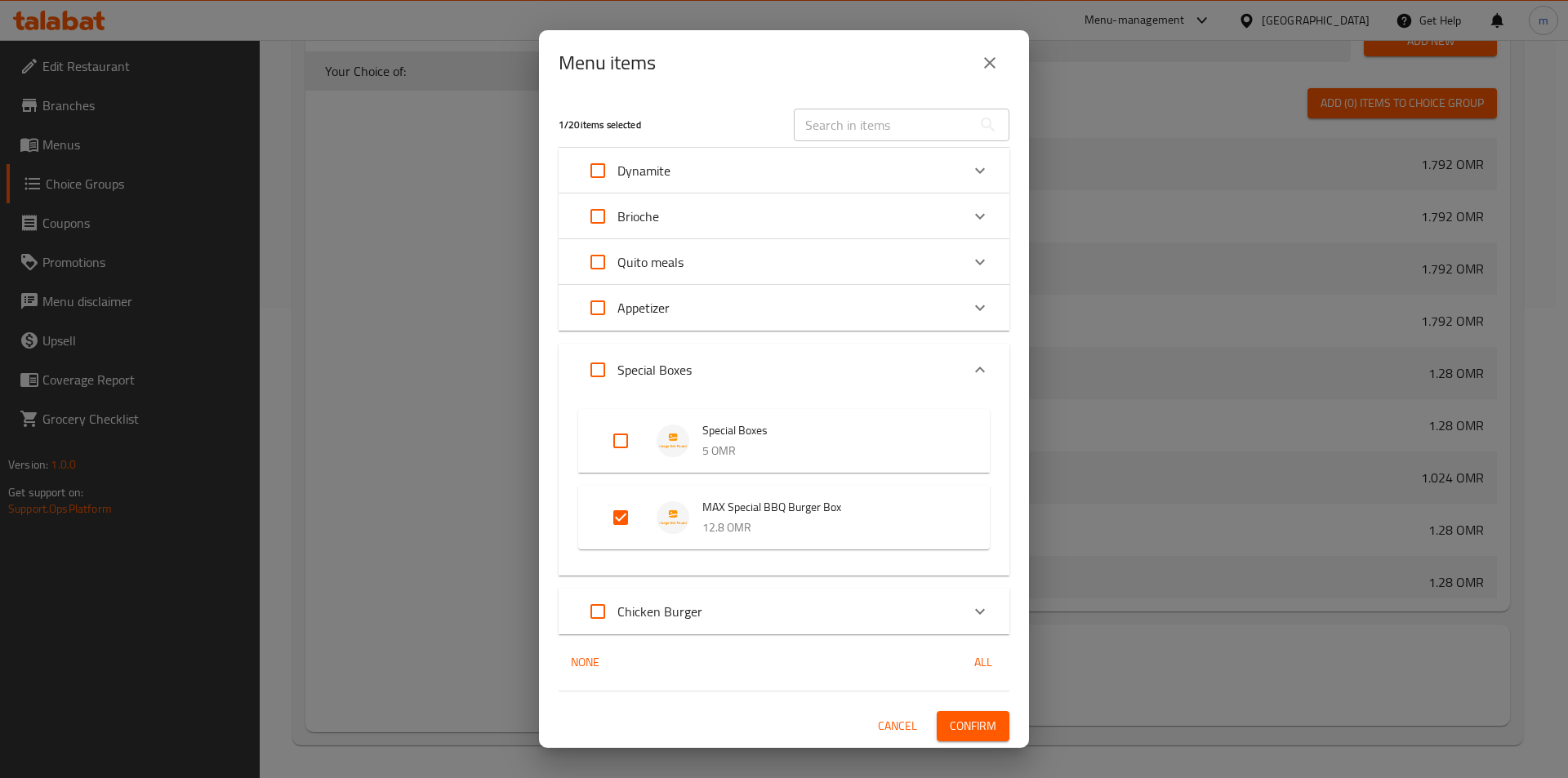
click at [985, 725] on span "Confirm" at bounding box center [972, 726] width 47 height 20
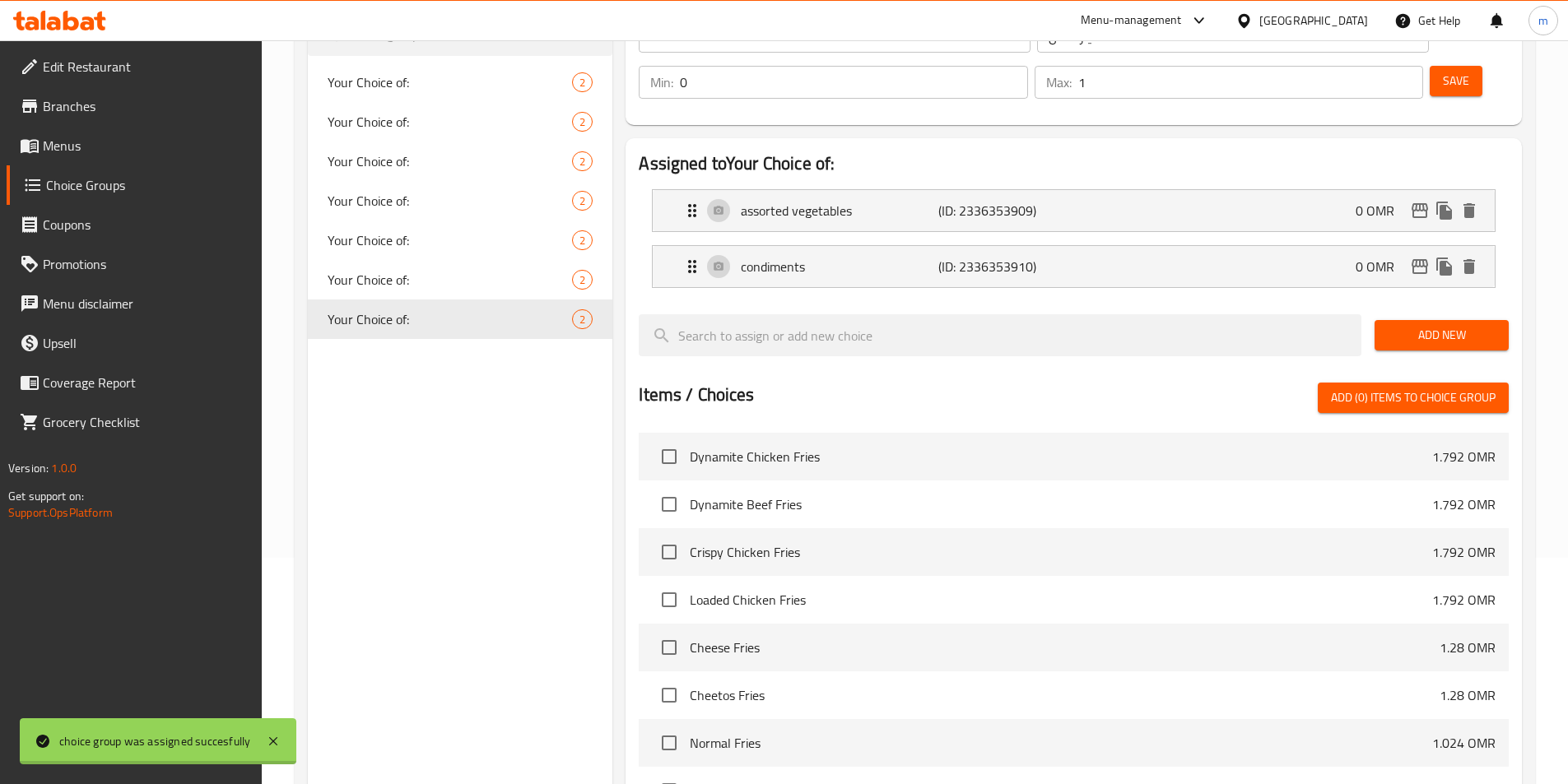
scroll to position [0, 0]
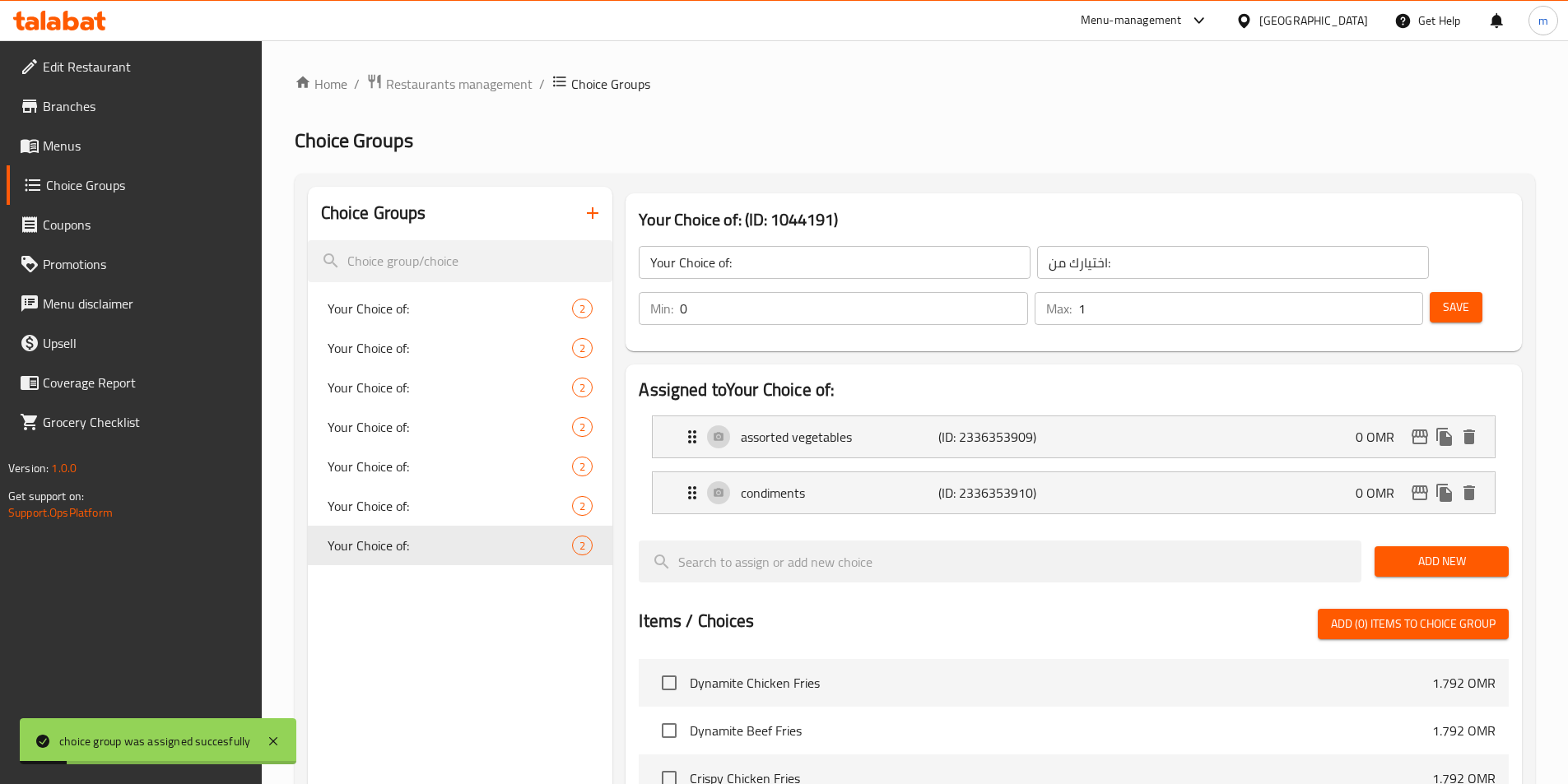
click at [591, 211] on icon "button" at bounding box center [592, 212] width 19 height 19
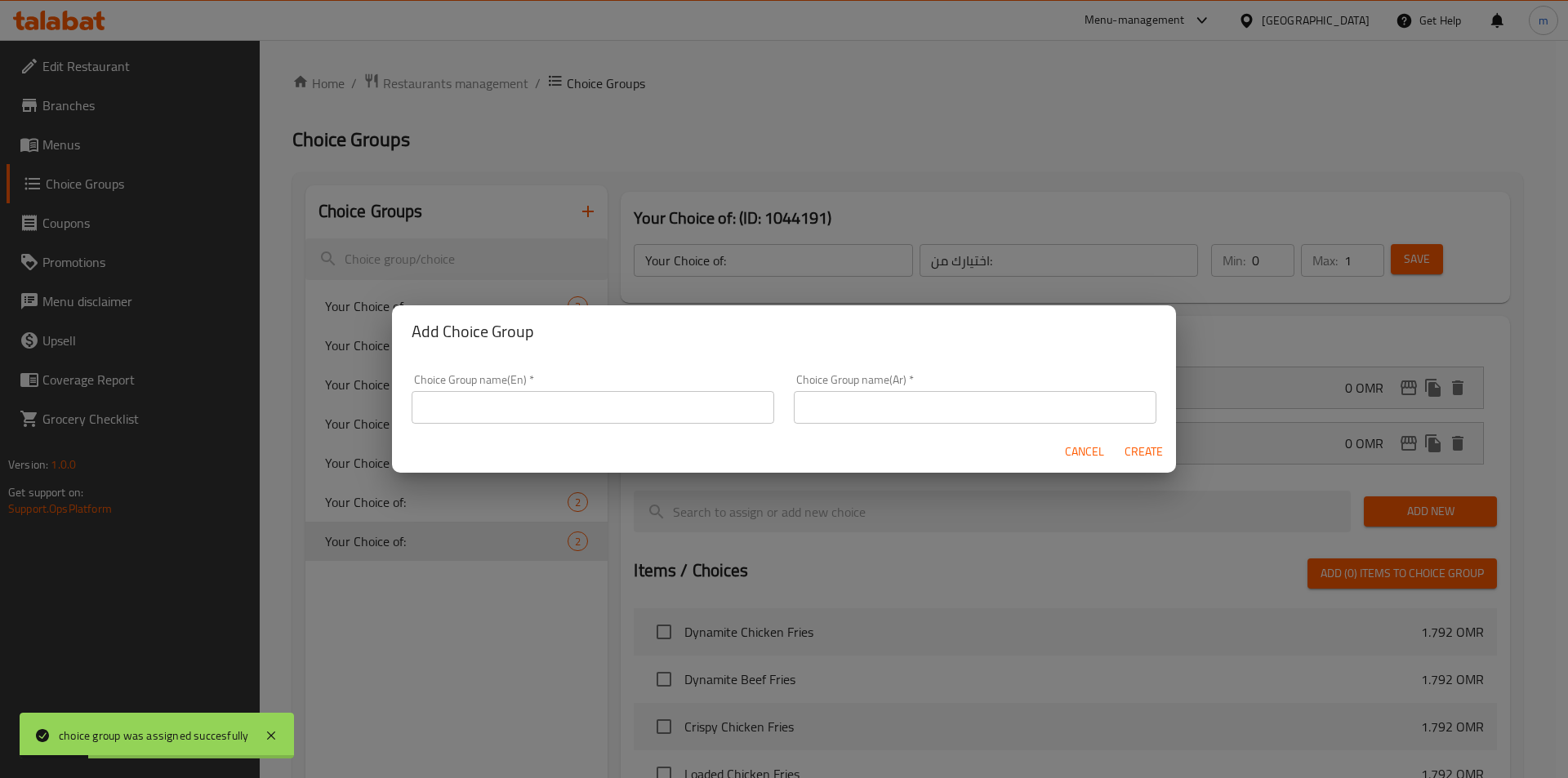
click at [519, 399] on input "text" at bounding box center [593, 407] width 362 height 33
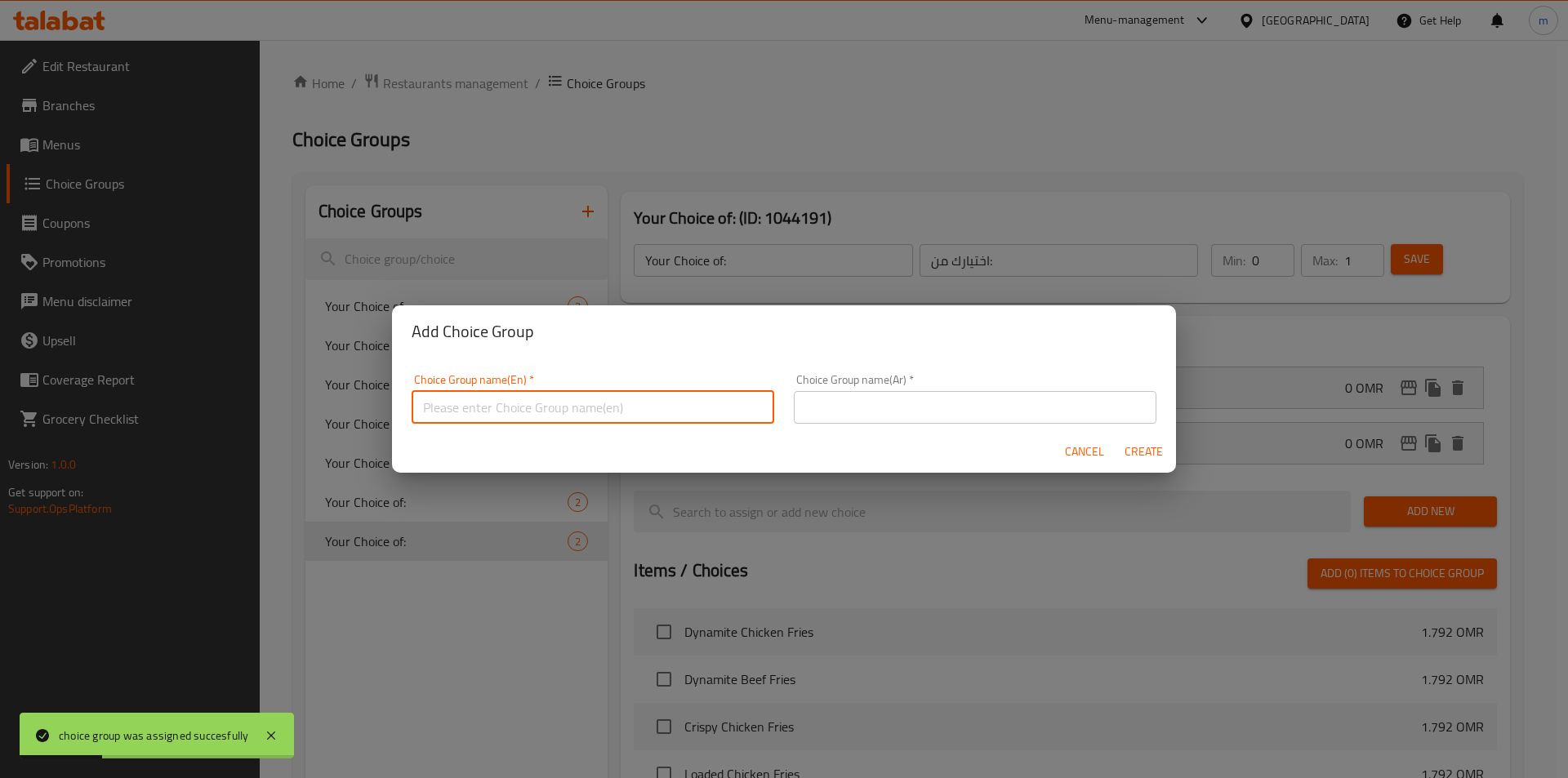
type input "Your Choice of:00"
click at [1145, 448] on span "Create" at bounding box center [1142, 452] width 39 height 20
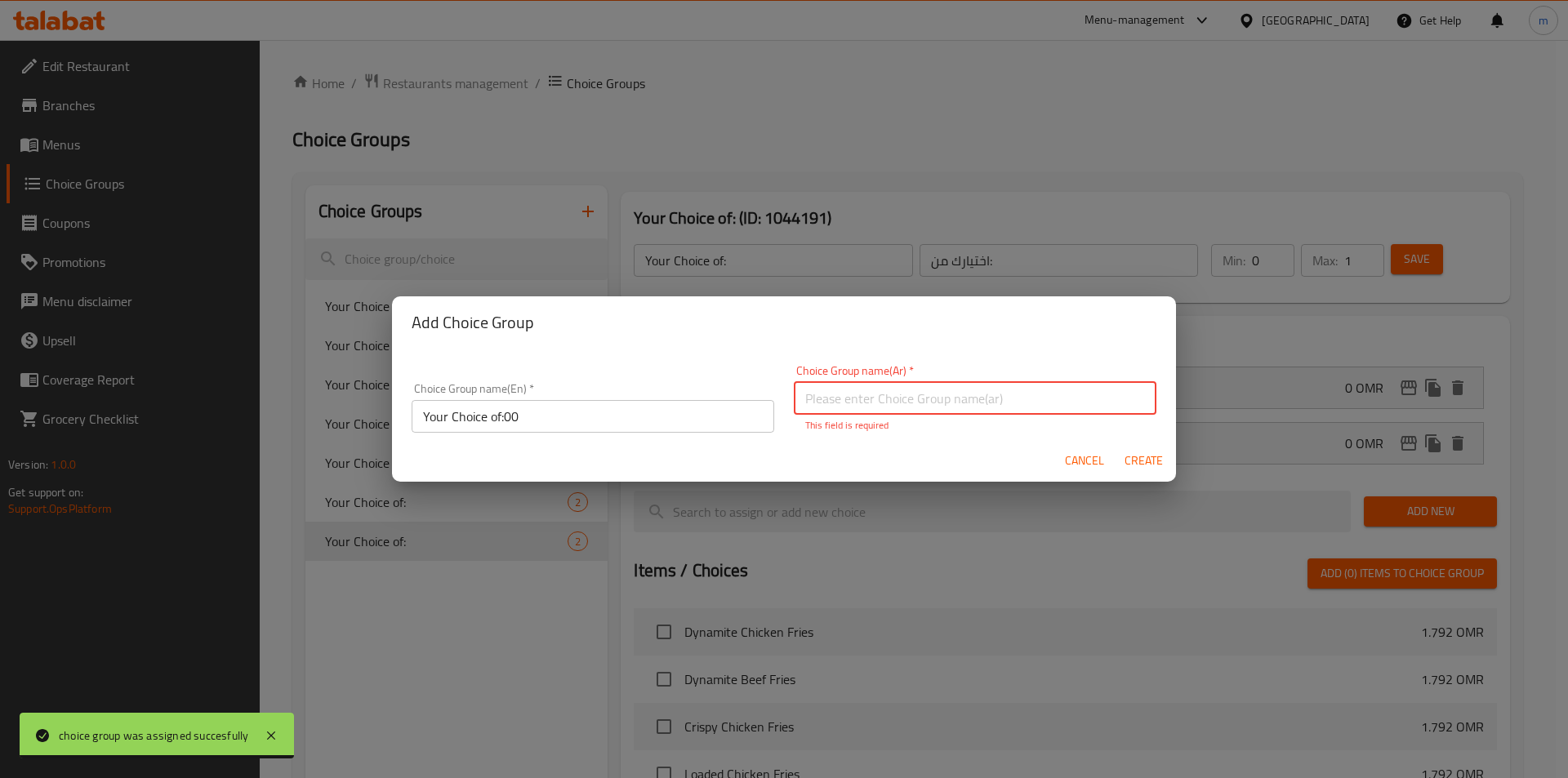
click at [939, 400] on input "text" at bounding box center [975, 398] width 362 height 33
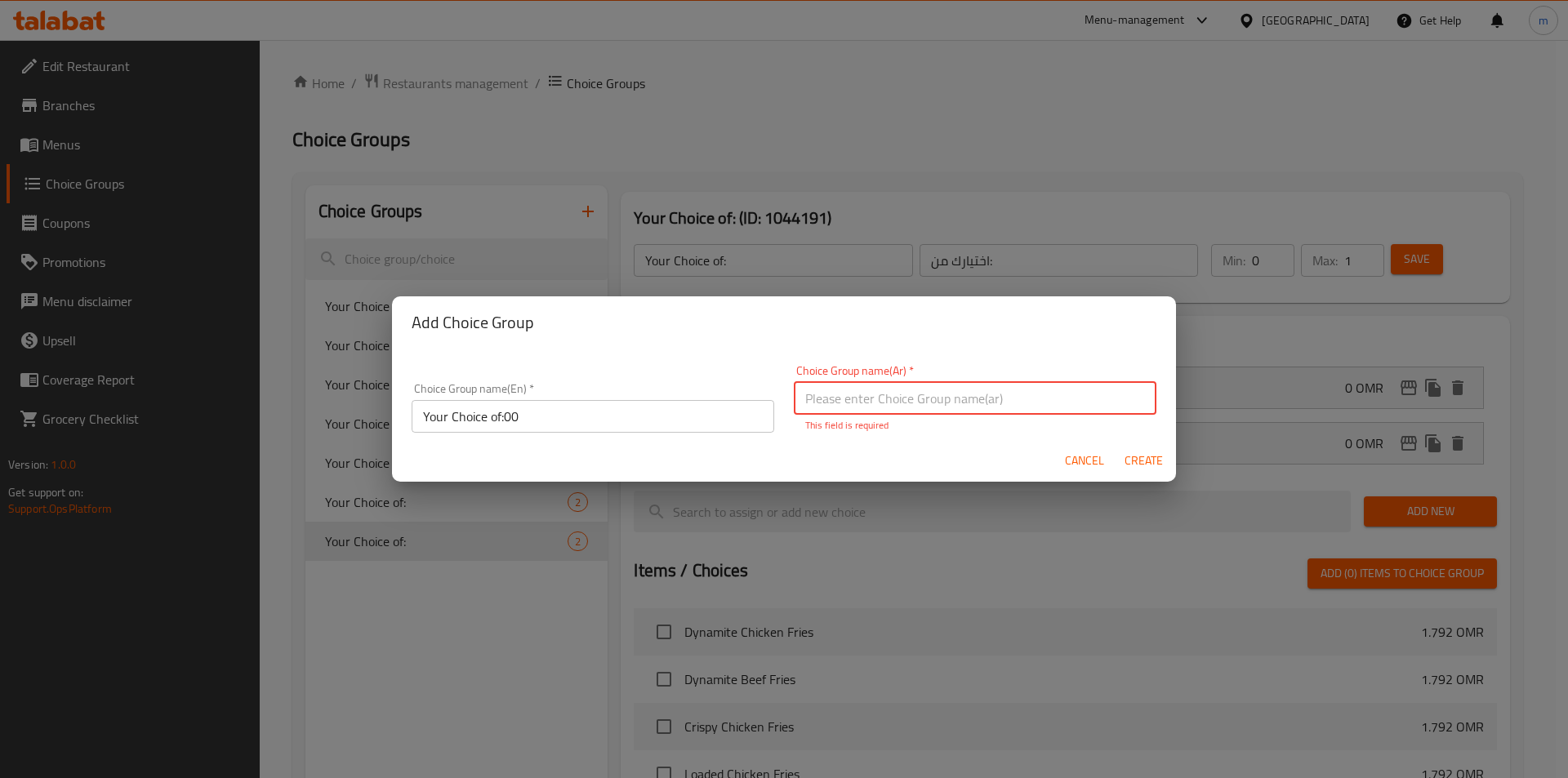
type input "اختيارك من:"
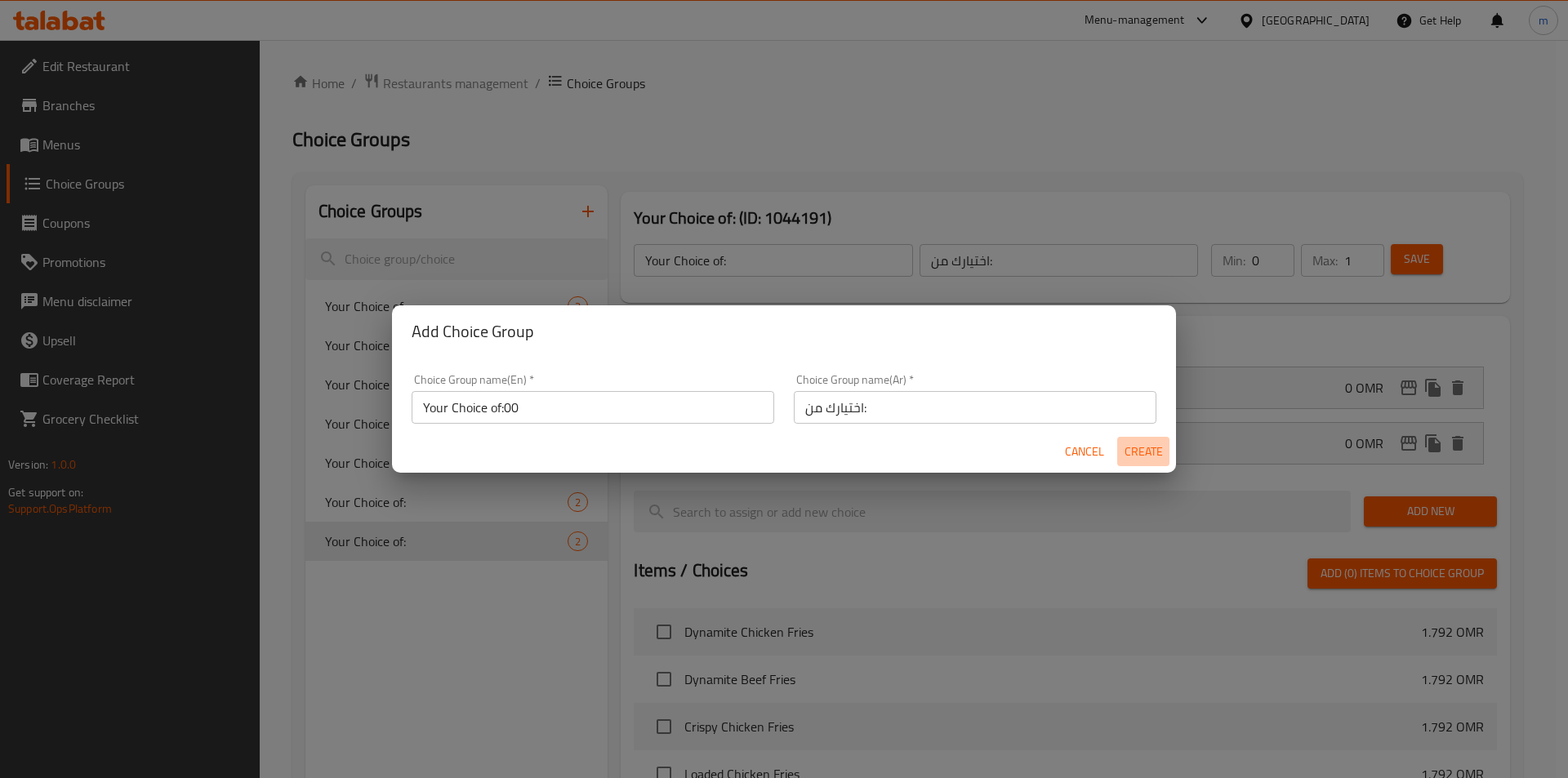
click at [1141, 448] on span "Create" at bounding box center [1142, 452] width 39 height 20
type input "Your Choice of:00"
type input "0"
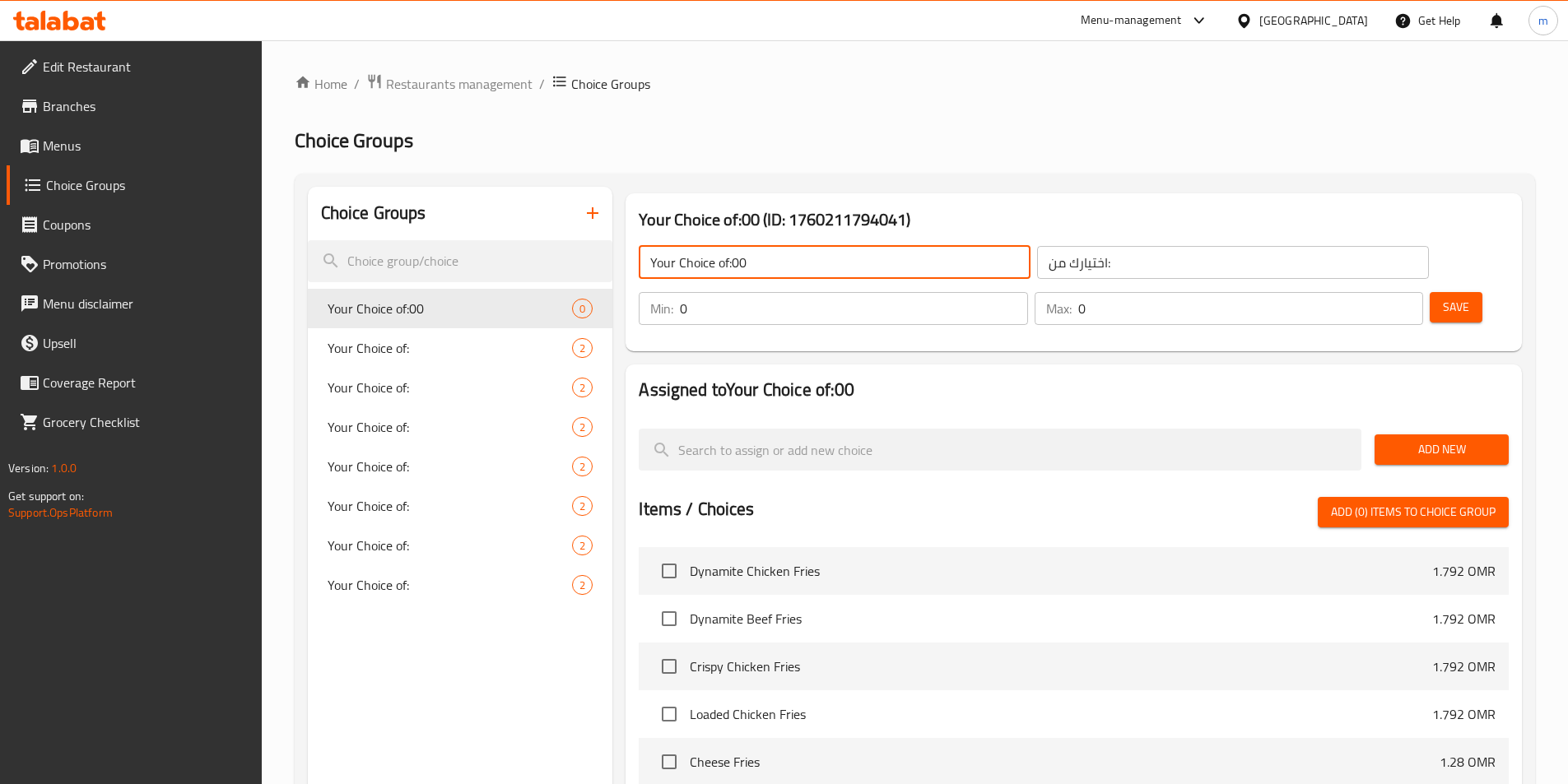
click at [818, 265] on input "Your Choice of:00" at bounding box center [834, 263] width 392 height 33
type input "Your Choice of:"
click at [1438, 439] on span "Add New" at bounding box center [1442, 449] width 108 height 20
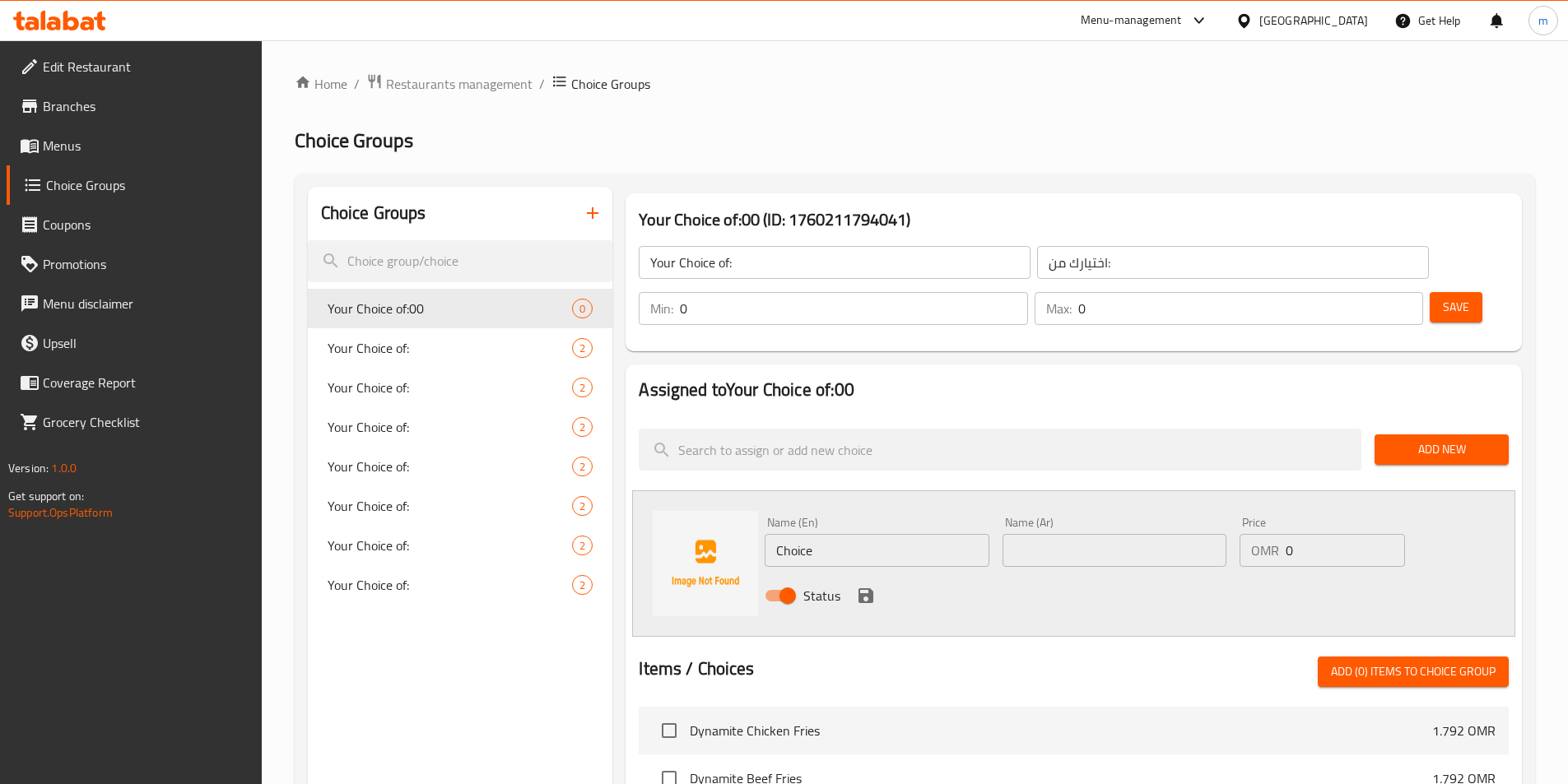
click at [820, 534] on input "Choice" at bounding box center [877, 551] width 224 height 33
paste input "olives"
type input "olives"
click at [1046, 534] on input "text" at bounding box center [1114, 551] width 224 height 33
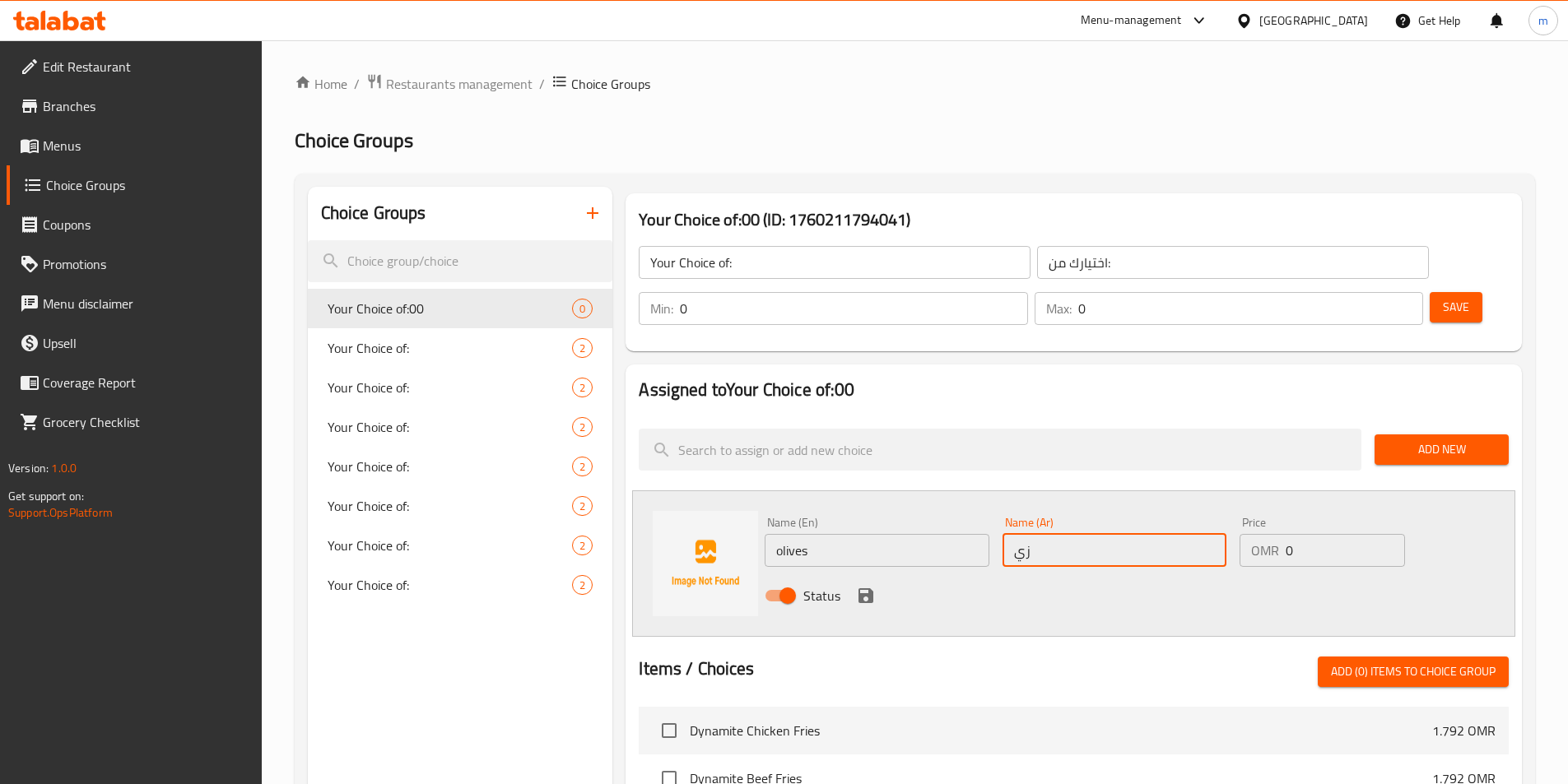
type input "زيتون"
click at [879, 574] on div "Status" at bounding box center [1114, 596] width 712 height 44
click at [872, 588] on icon "save" at bounding box center [866, 596] width 15 height 15
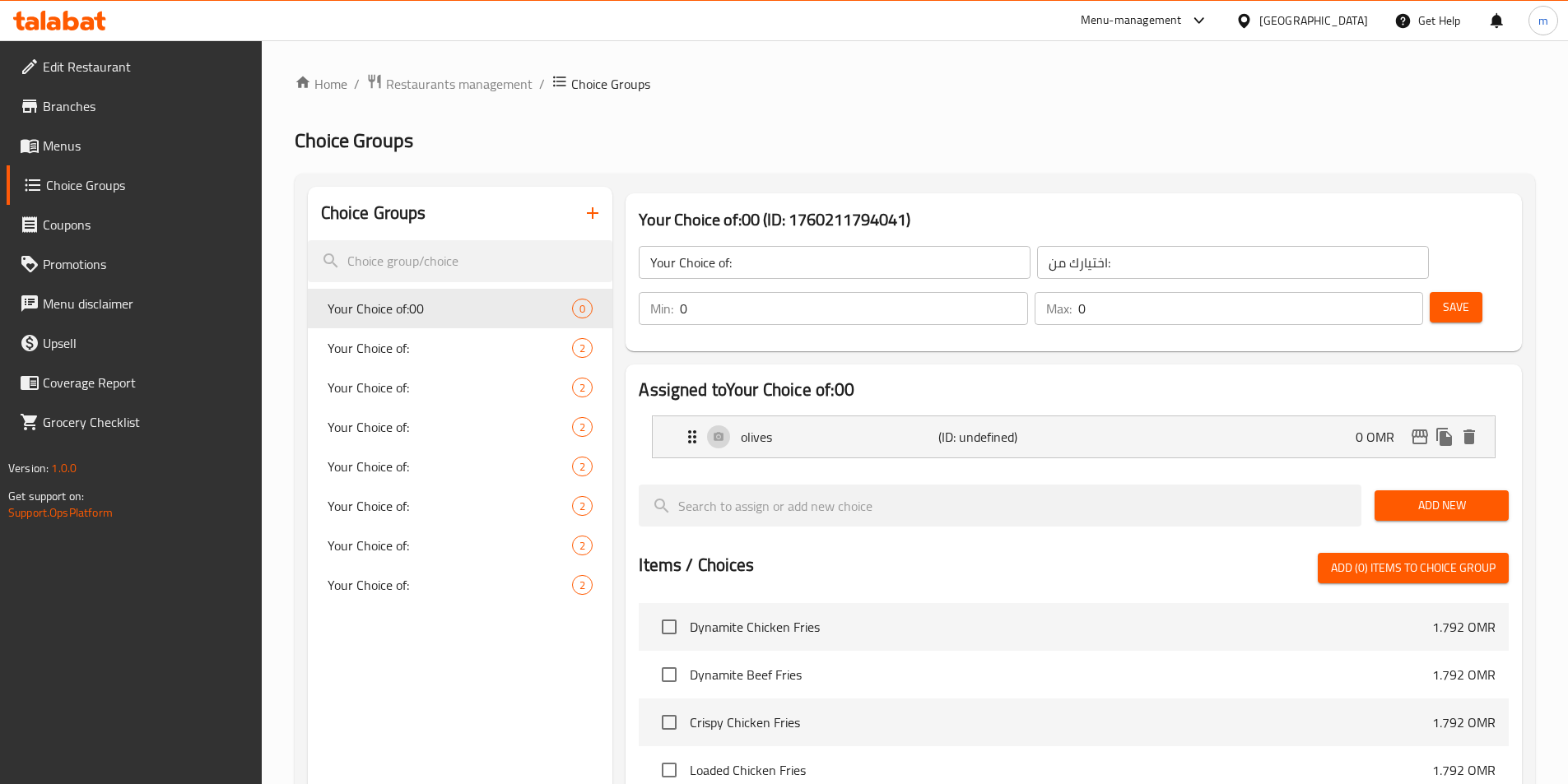
click at [1456, 495] on span "Add New" at bounding box center [1442, 505] width 108 height 20
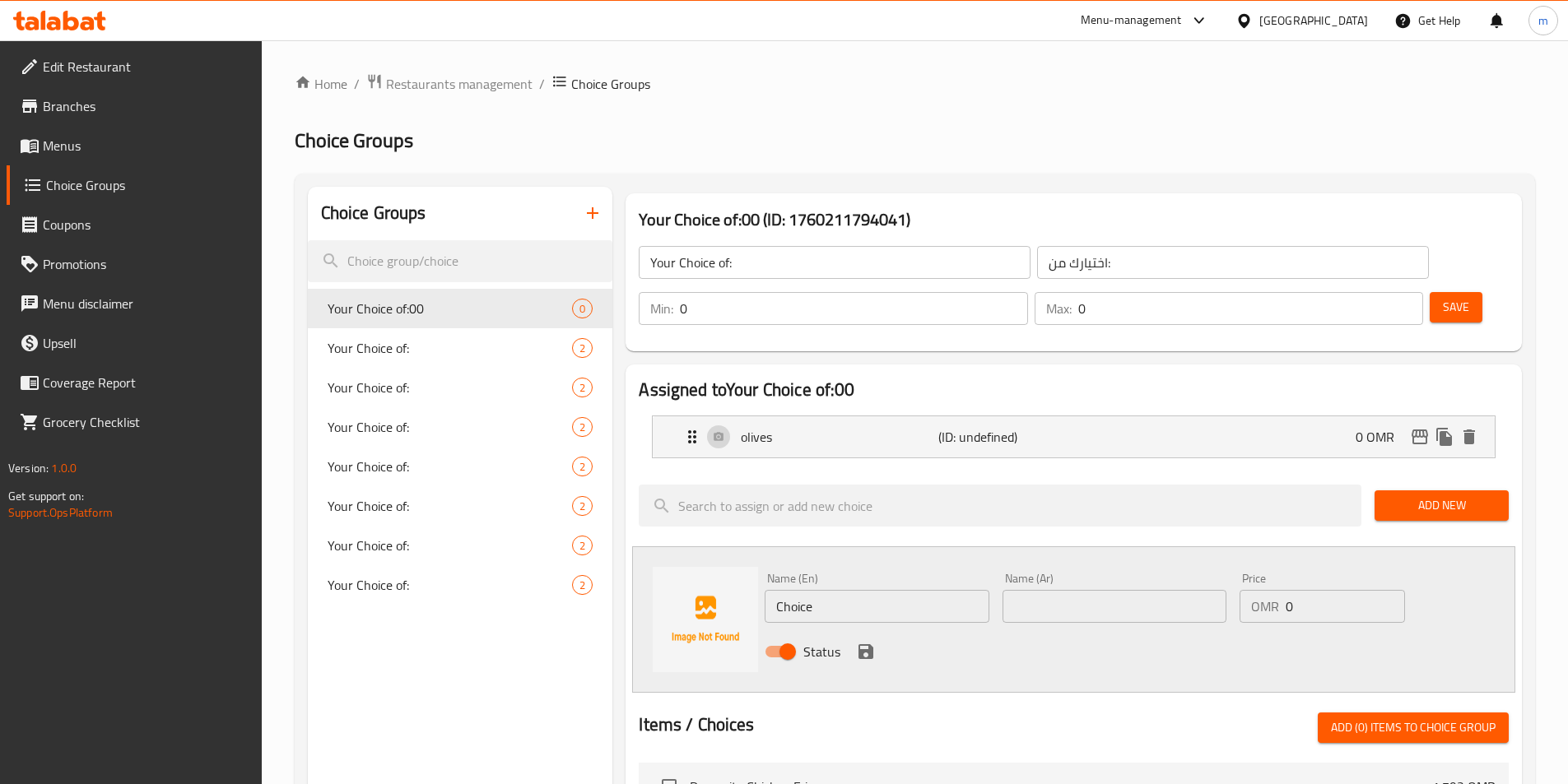
click at [867, 590] on input "Choice" at bounding box center [877, 607] width 224 height 33
paste input "pickles"
type input "pickles"
click at [1075, 590] on input "text" at bounding box center [1114, 607] width 224 height 33
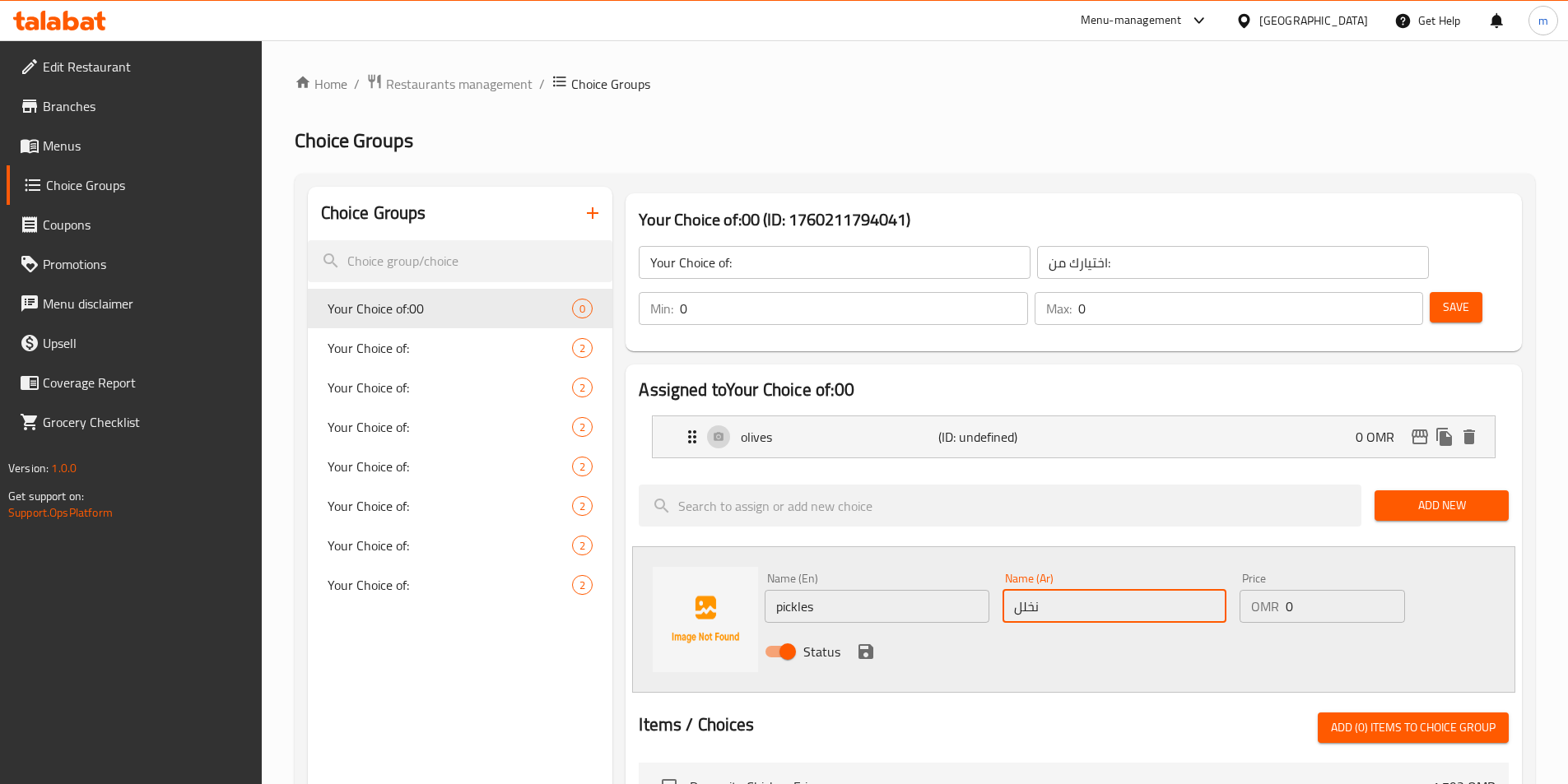
type input "نخللا"
type input "مخللات"
click at [866, 644] on icon "save" at bounding box center [866, 651] width 15 height 15
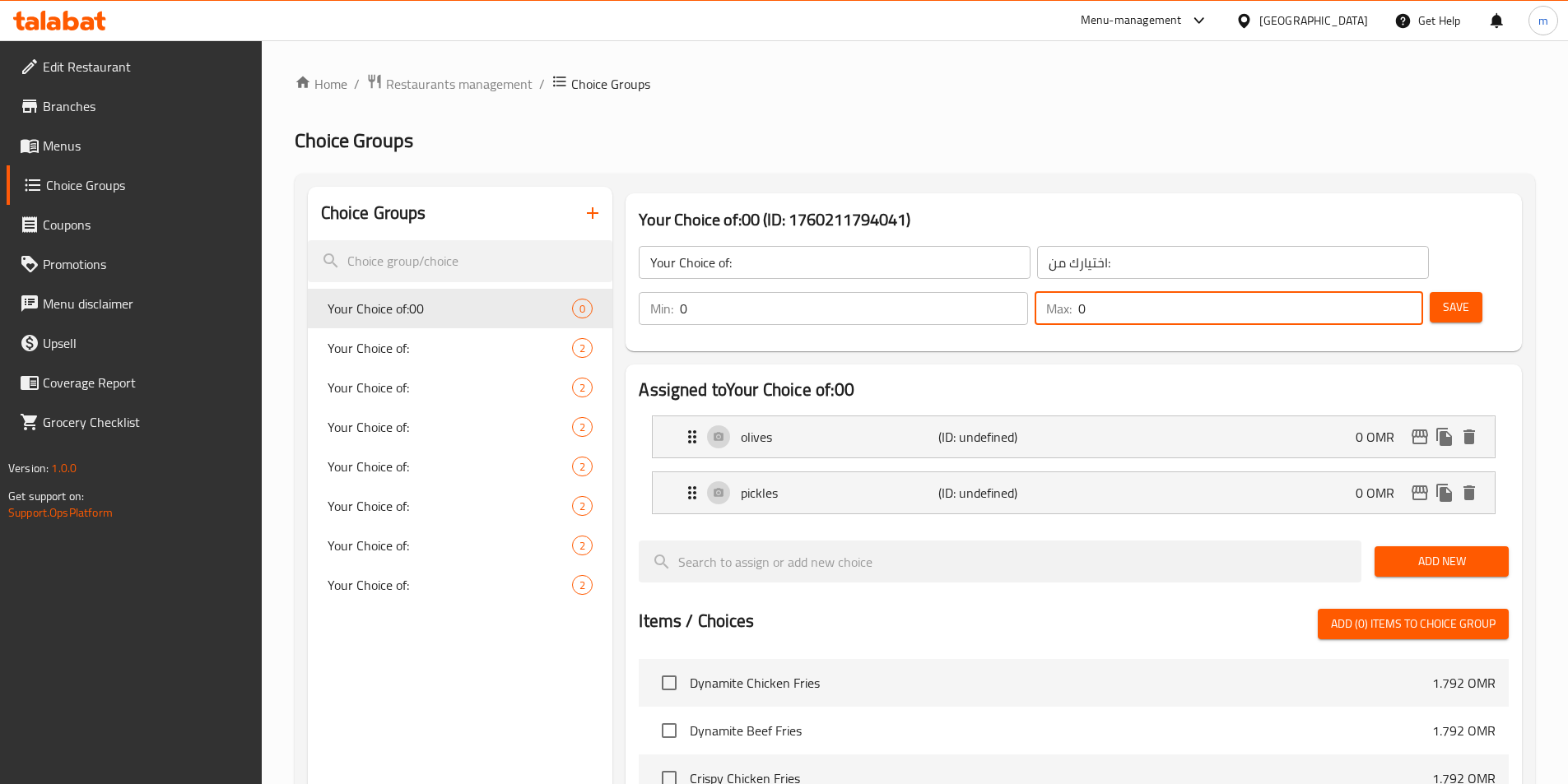
click at [1364, 292] on input "0" at bounding box center [1251, 309] width 345 height 33
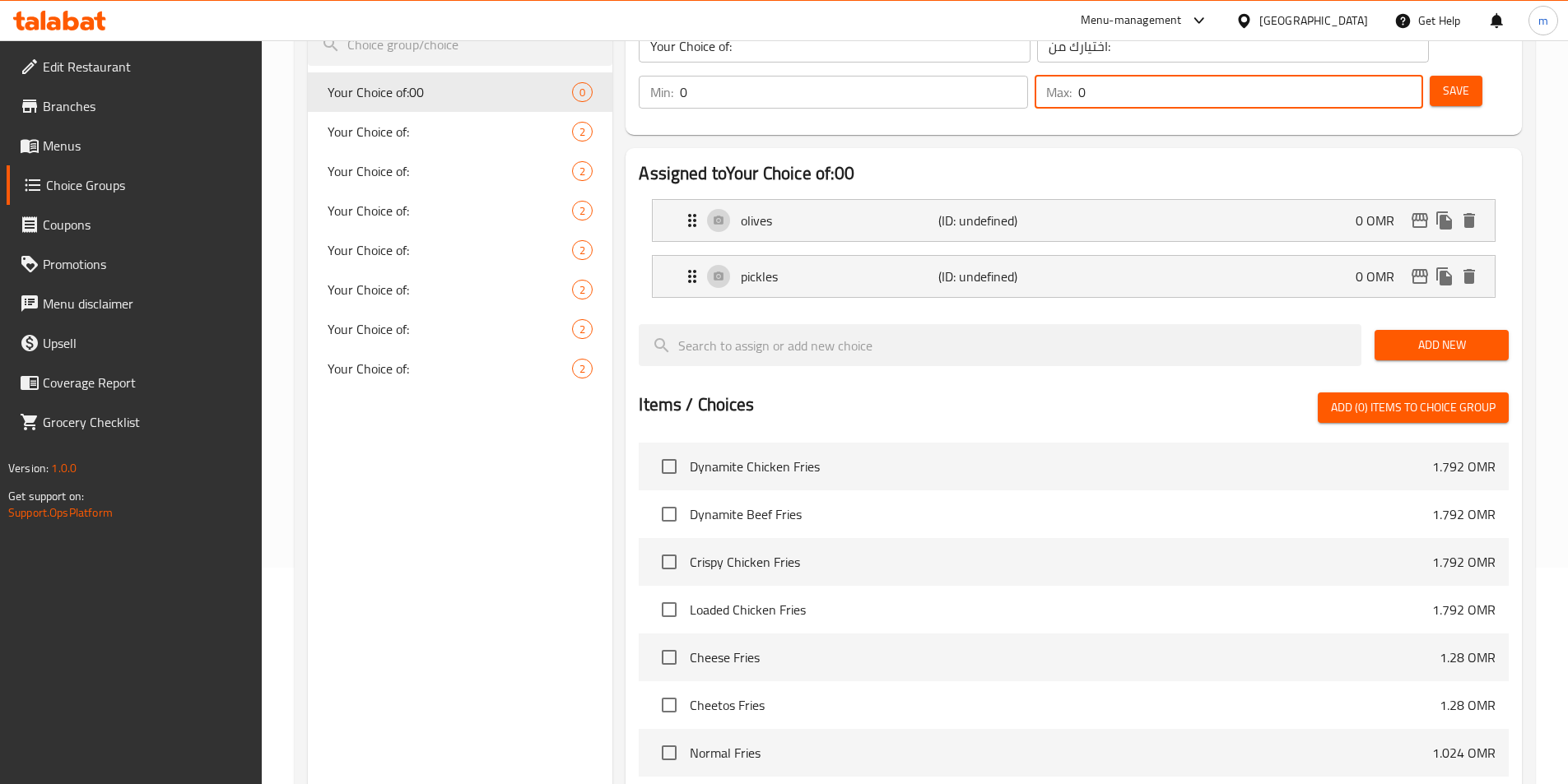
scroll to position [474, 0]
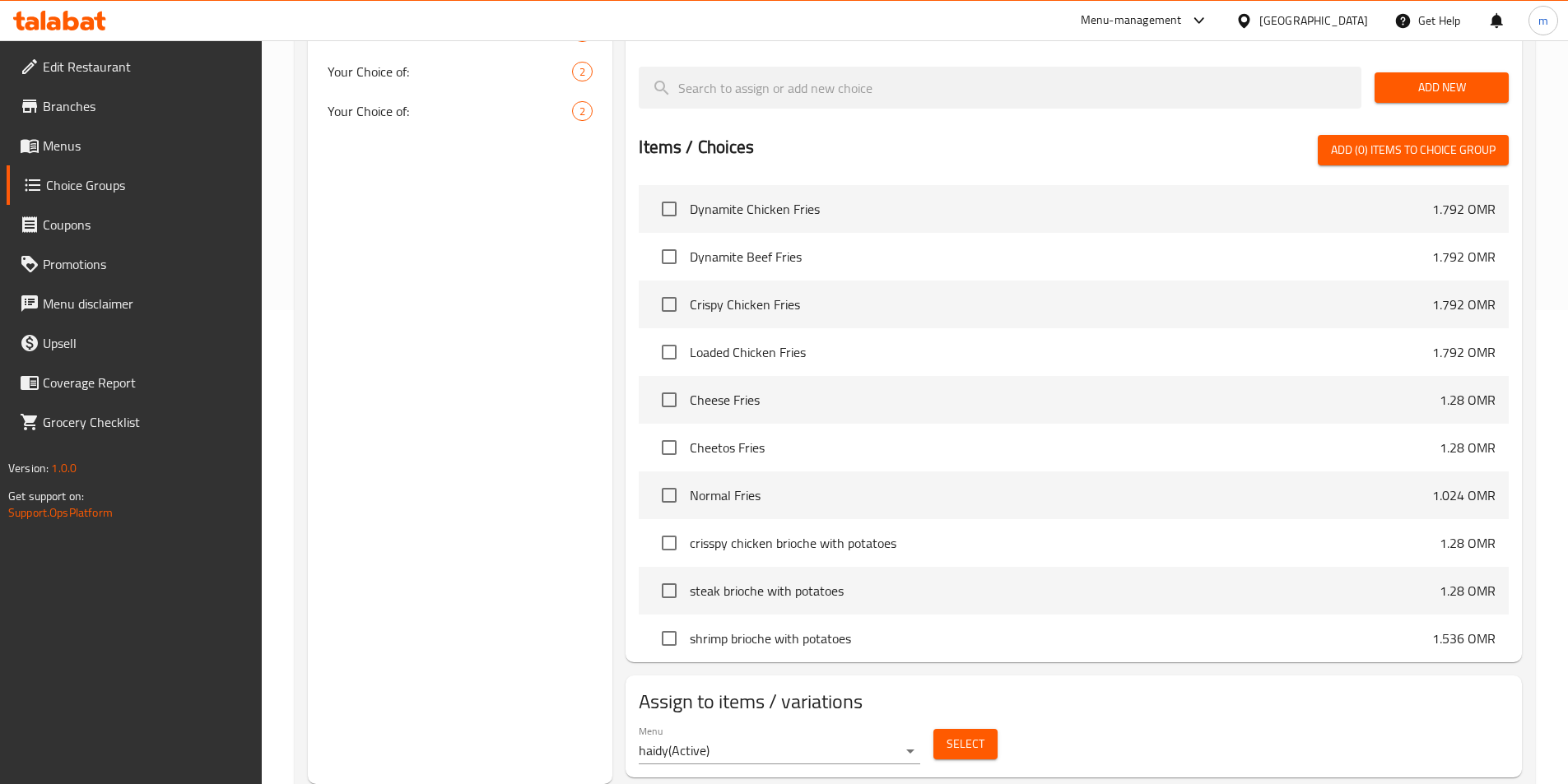
click at [960, 734] on span "Select" at bounding box center [965, 744] width 38 height 20
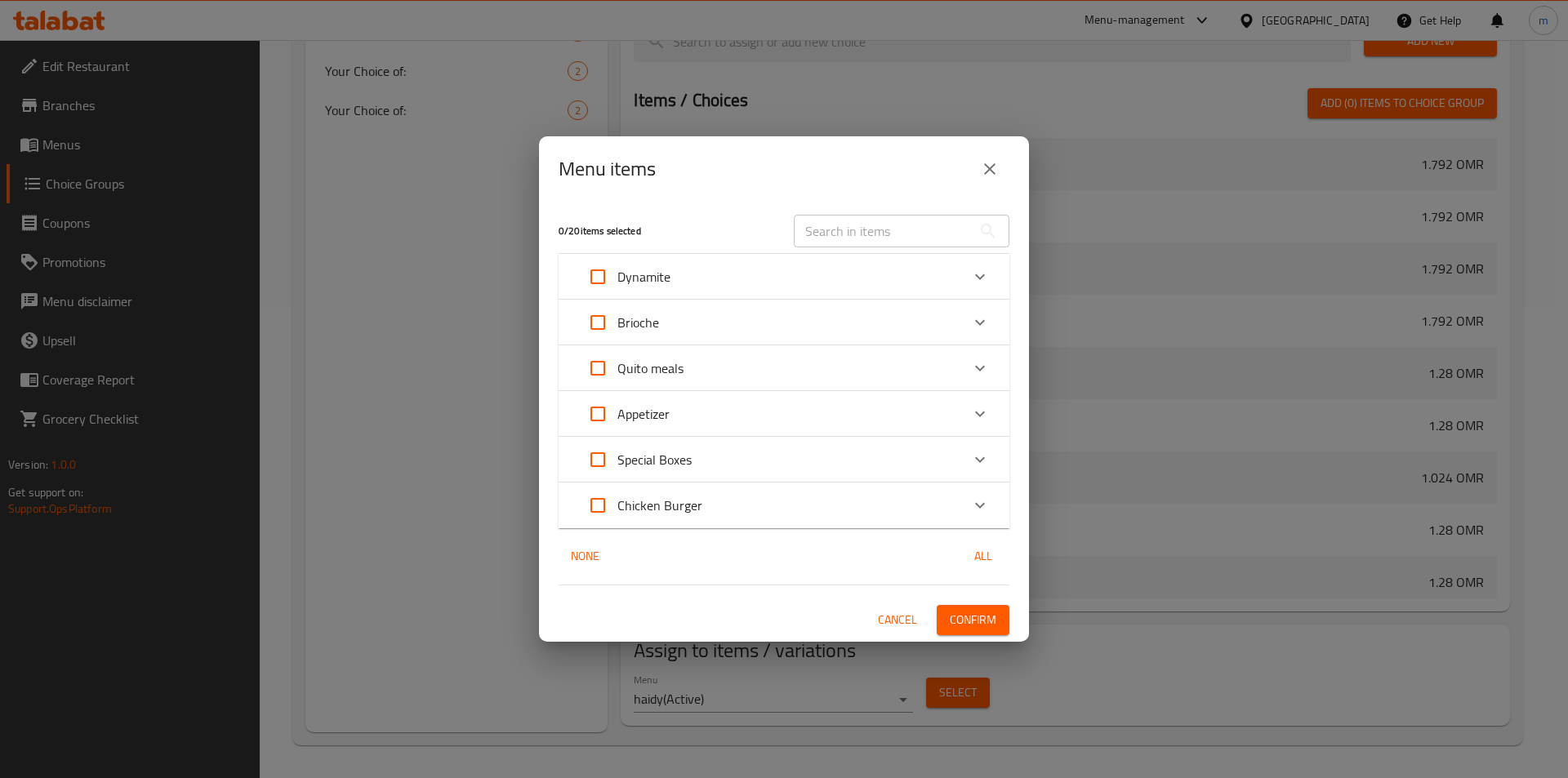
click at [676, 459] on p "Special Boxes" at bounding box center [654, 459] width 74 height 19
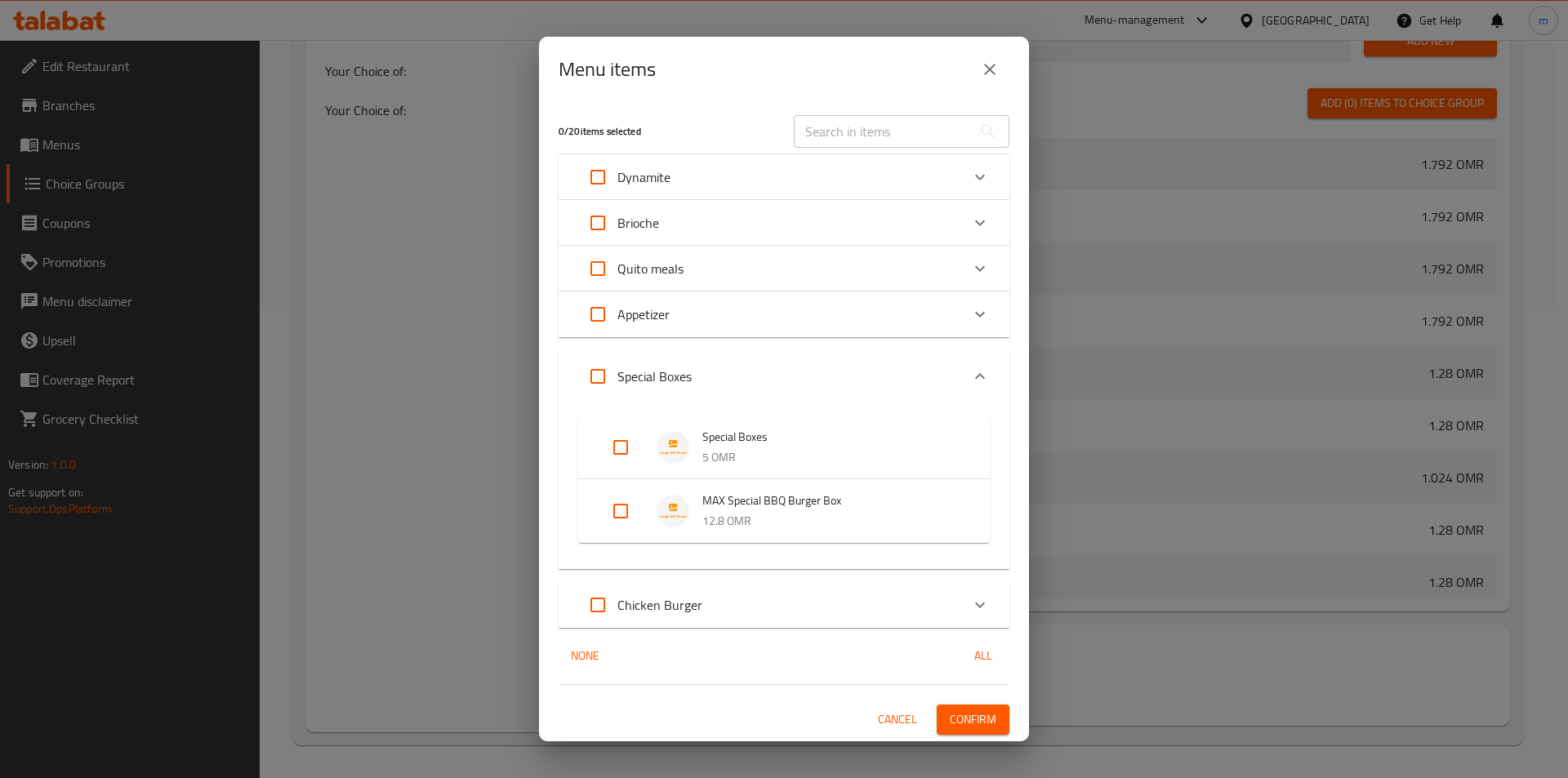
click at [743, 501] on span "MAX Special BBQ Burger Box" at bounding box center [829, 501] width 254 height 20
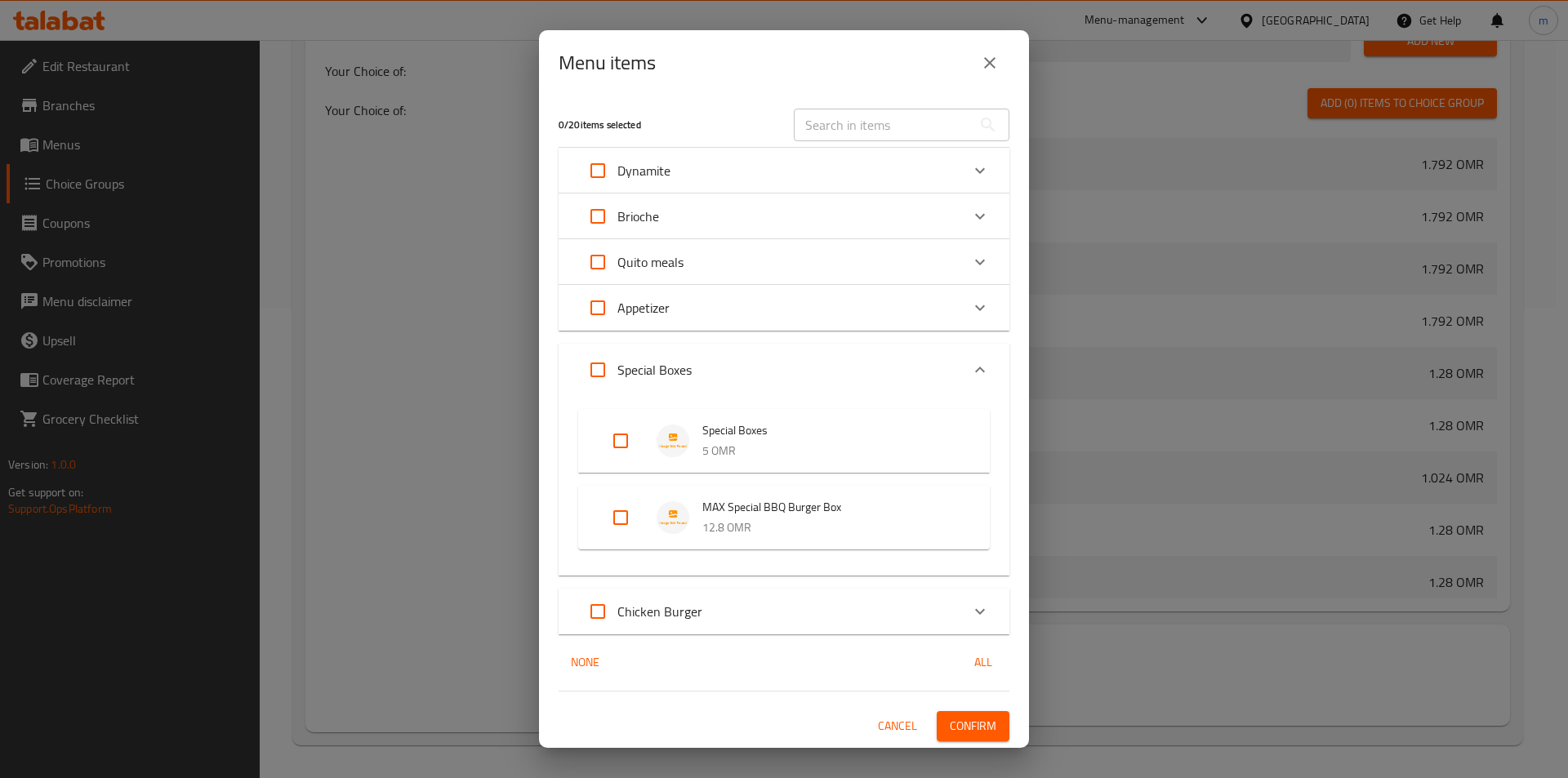
click at [609, 522] on input "Expand" at bounding box center [620, 517] width 39 height 39
checkbox input "true"
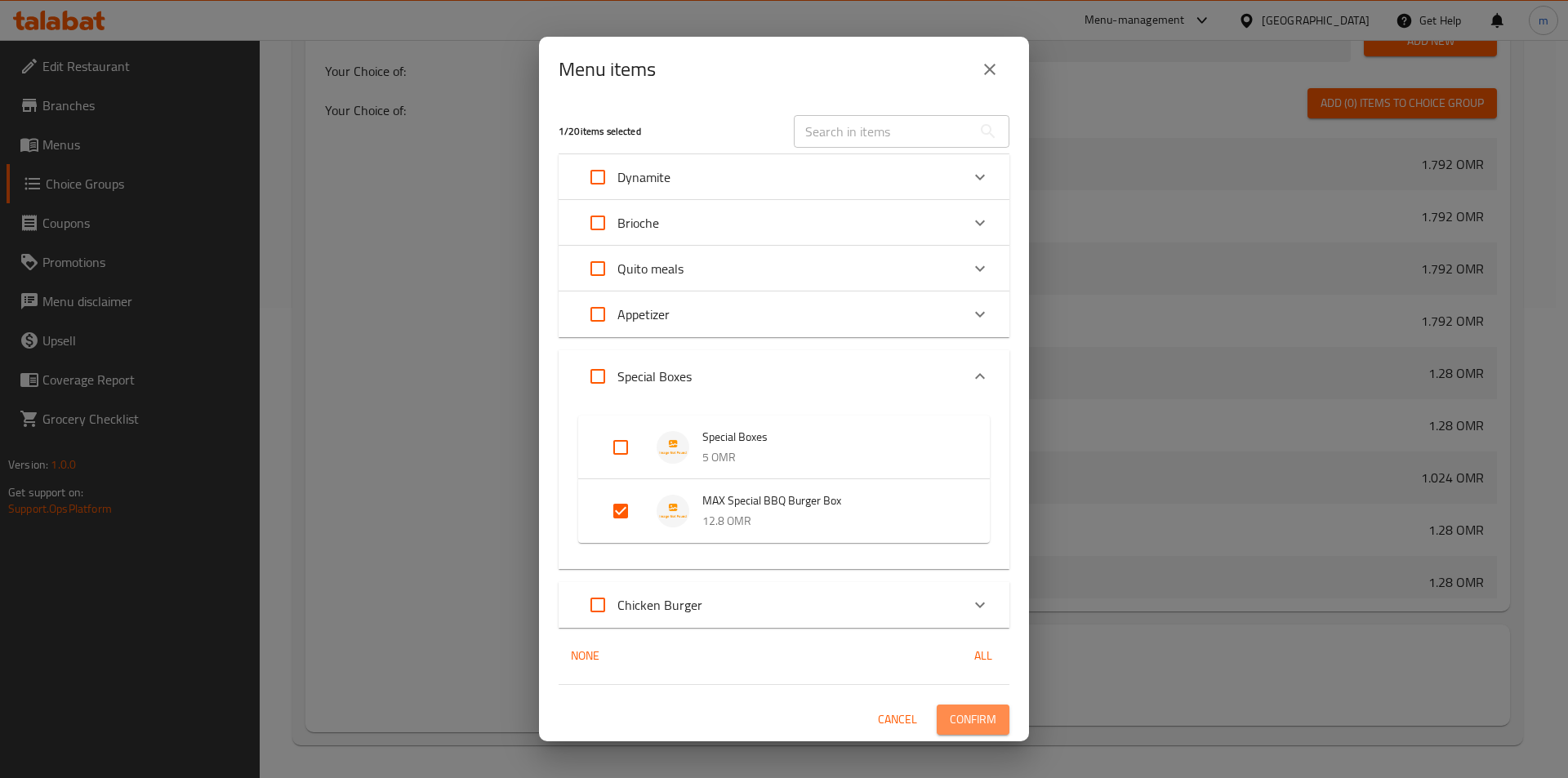
click at [993, 716] on span "Confirm" at bounding box center [972, 719] width 47 height 20
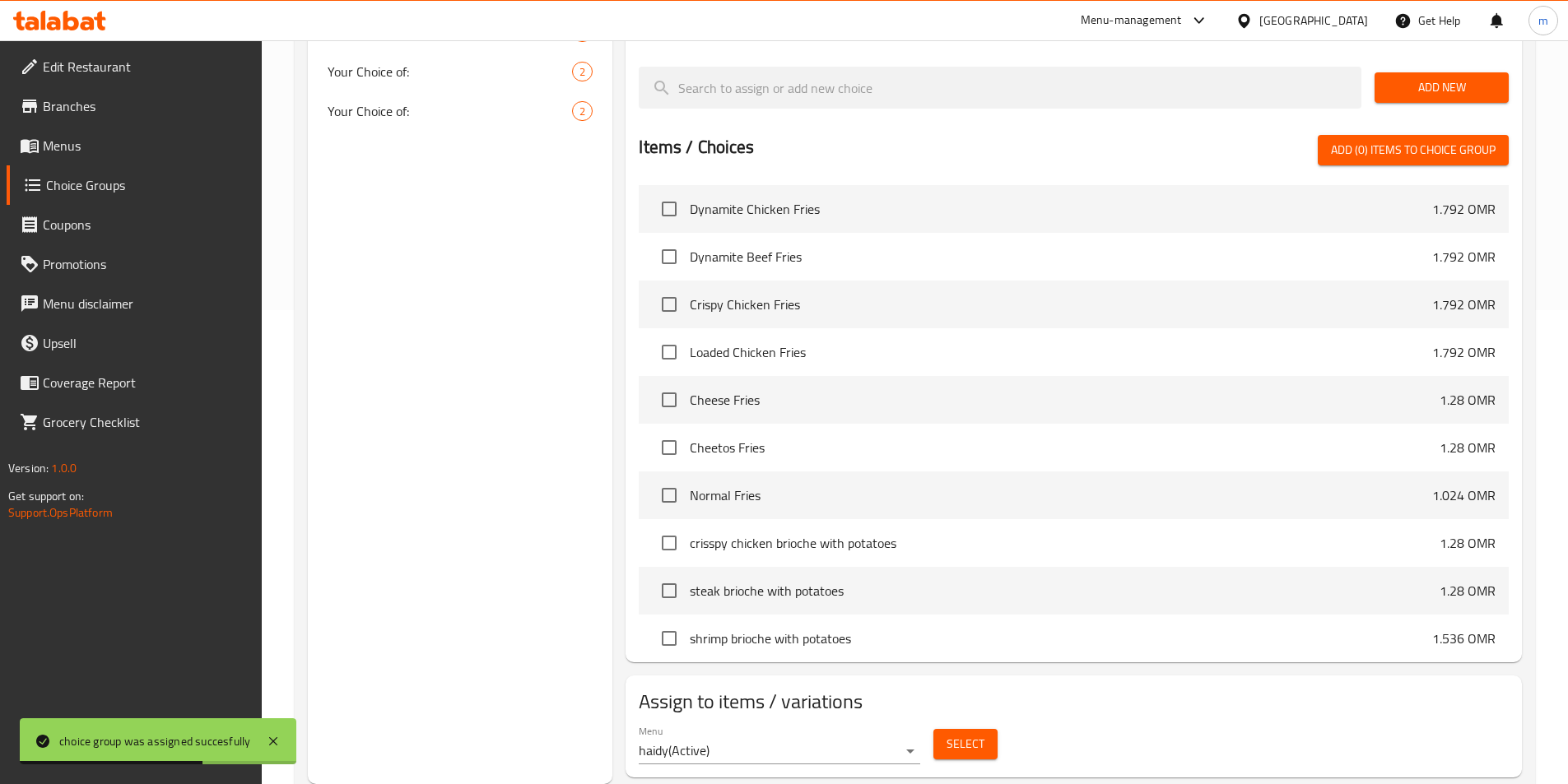
scroll to position [0, 0]
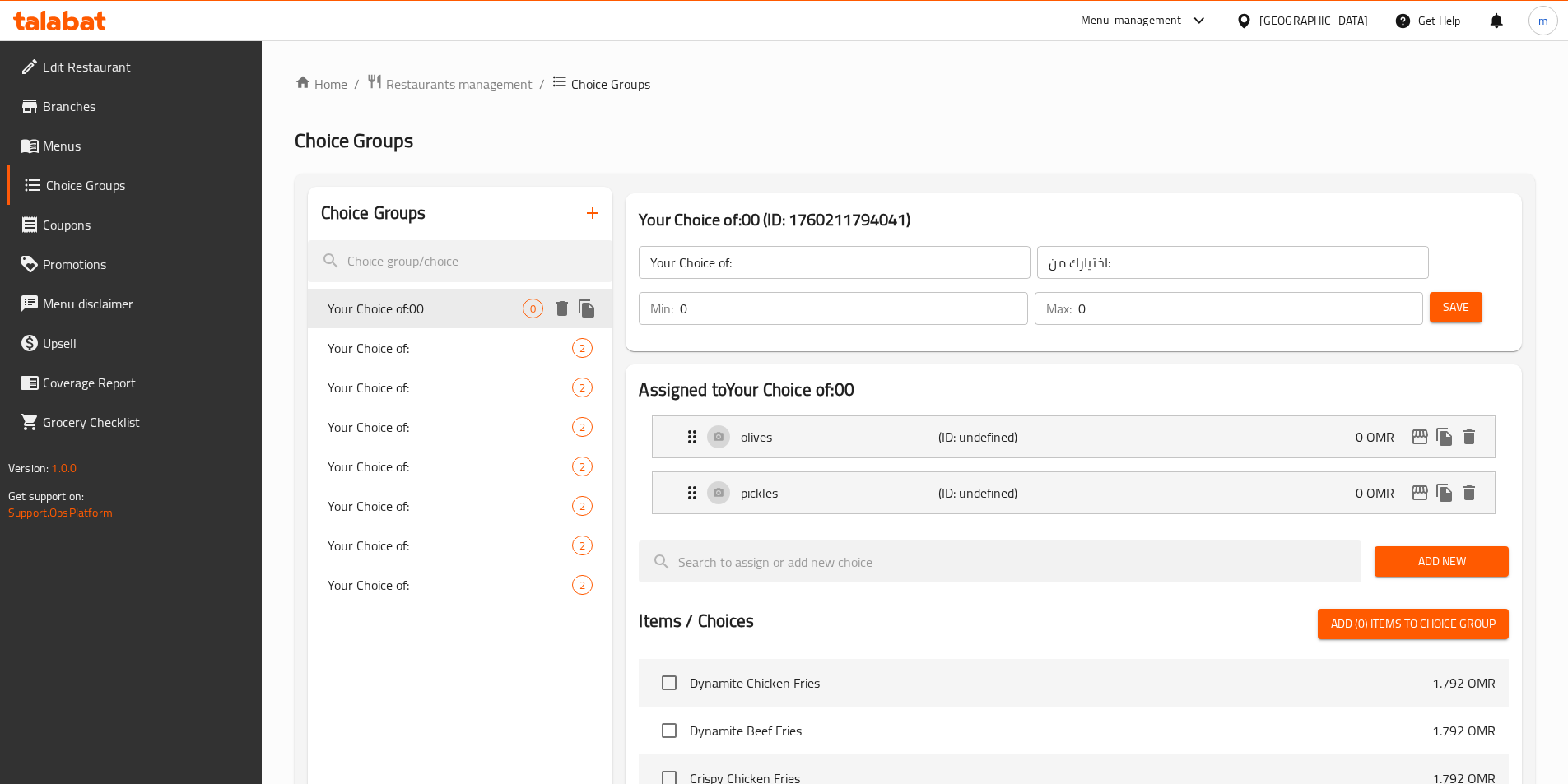
click at [399, 305] on span "Your Choice of:00" at bounding box center [425, 308] width 196 height 19
click at [445, 347] on span "Your Choice of:" at bounding box center [425, 348] width 196 height 19
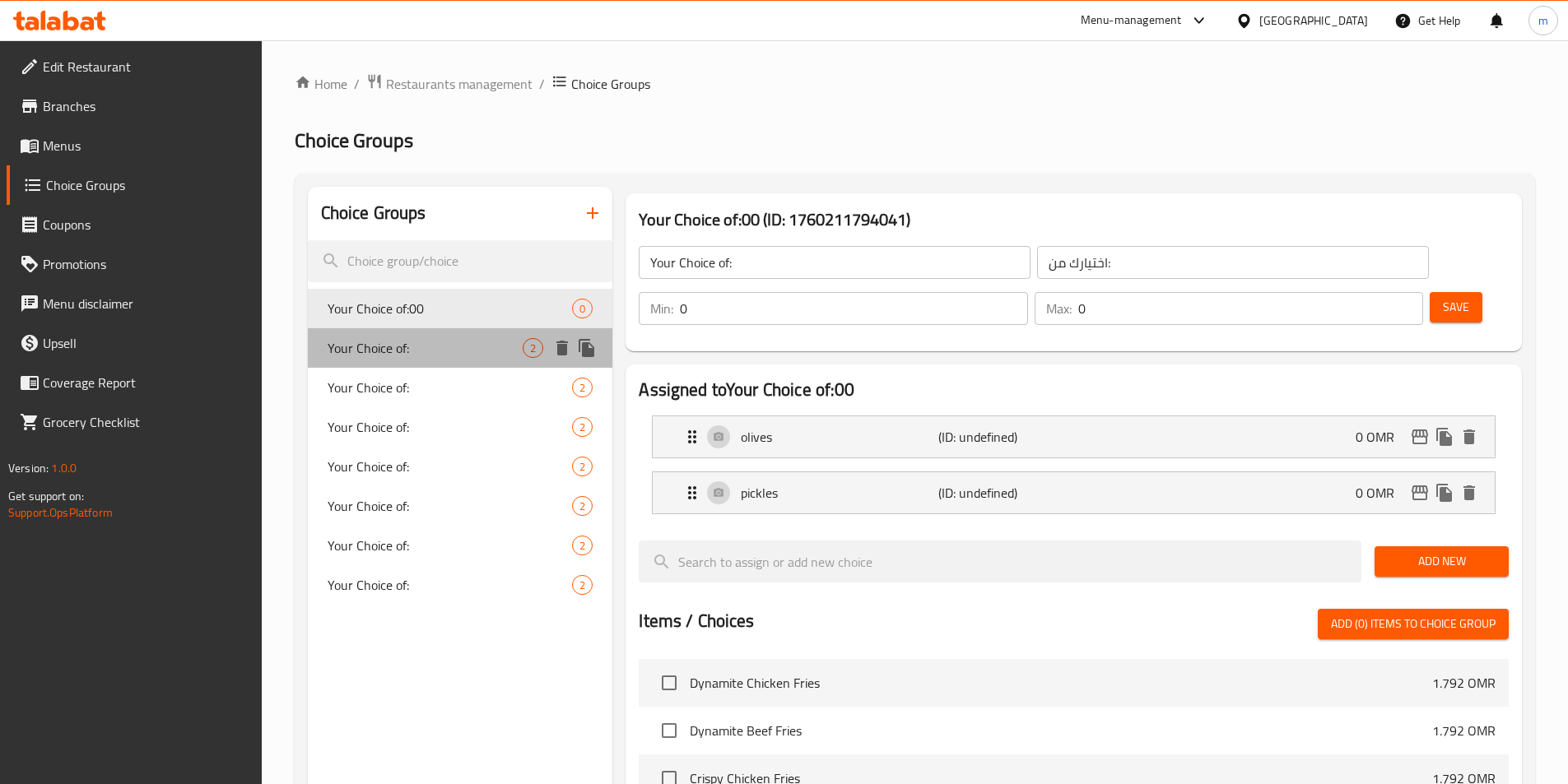
type input "1"
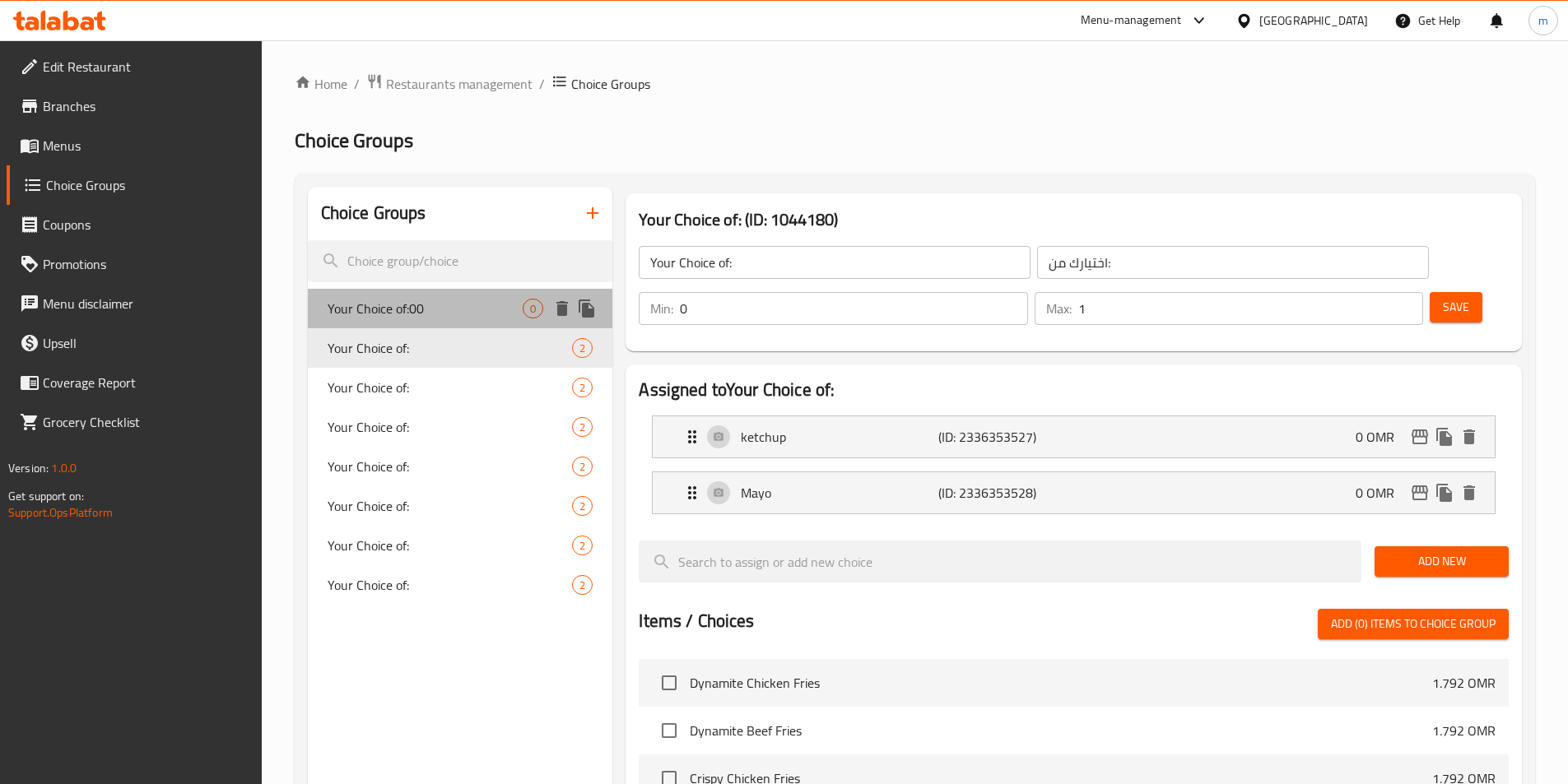
click at [432, 308] on span "Your Choice of:00" at bounding box center [425, 308] width 196 height 19
type input "Your Choice of:00"
type input "0"
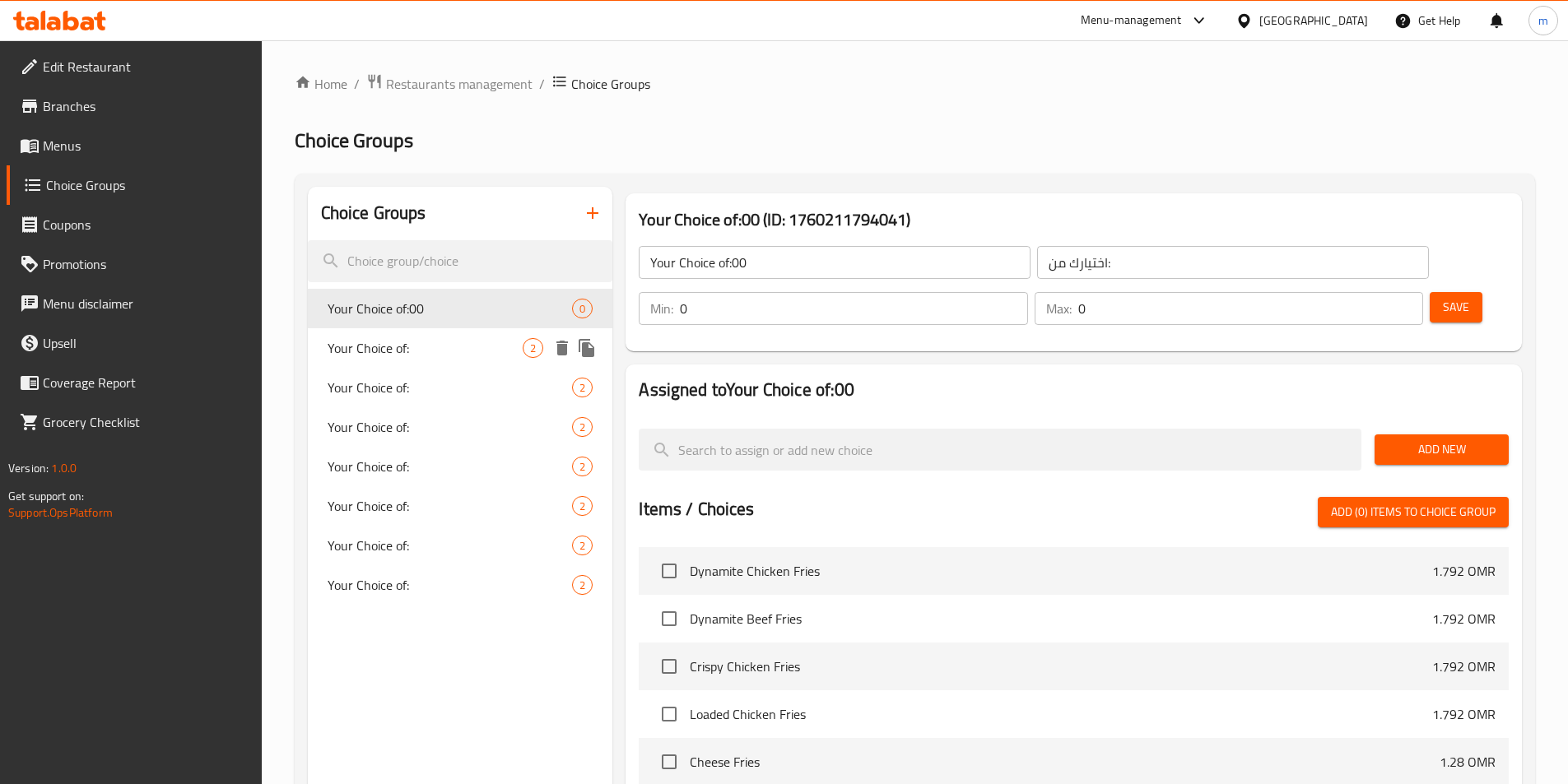
click at [430, 328] on div "Your Choice of: 2" at bounding box center [461, 348] width 305 height 40
type input "Your Choice of:"
type input "1"
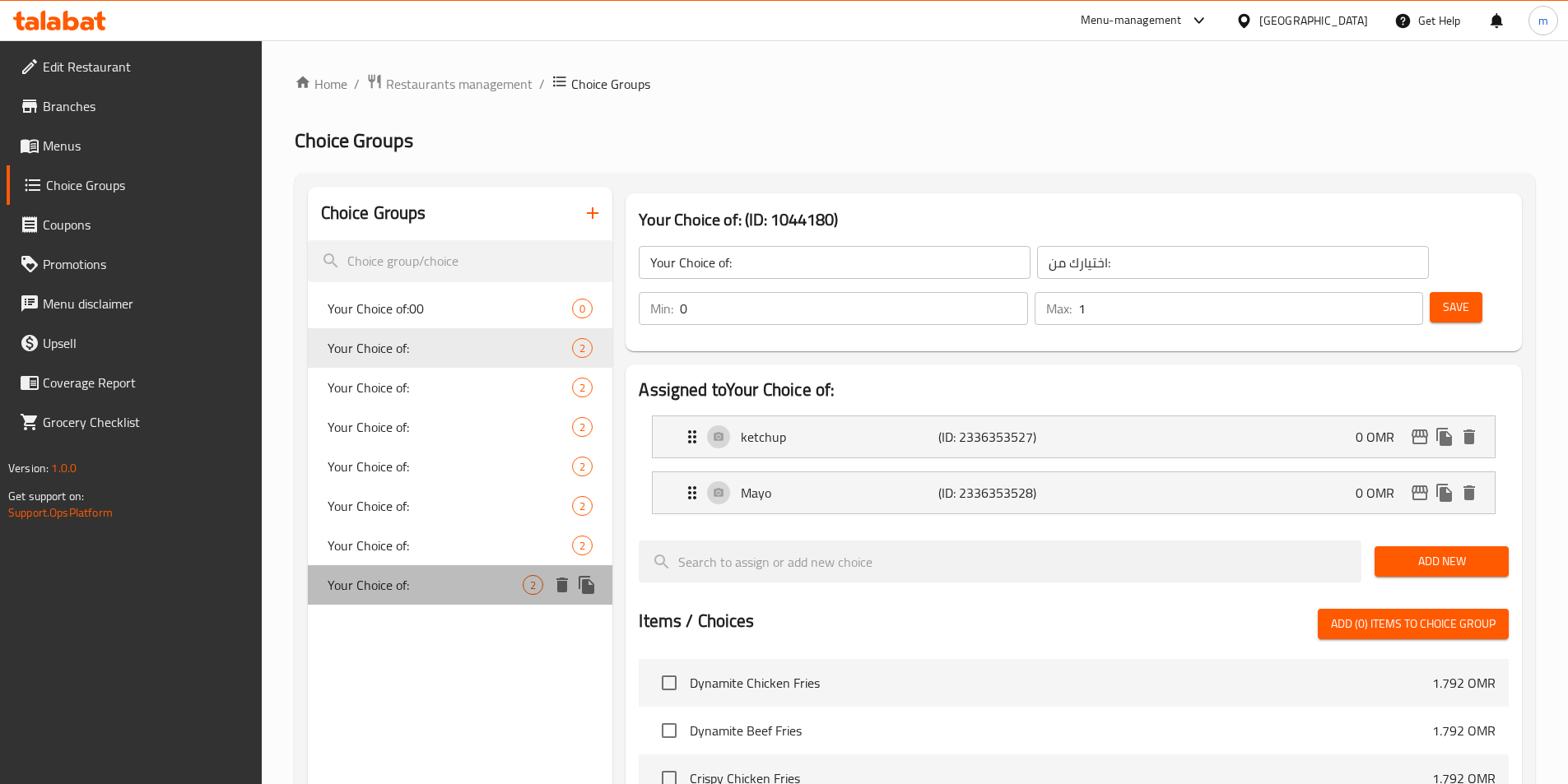
click at [420, 592] on span "Your Choice of:" at bounding box center [425, 584] width 196 height 19
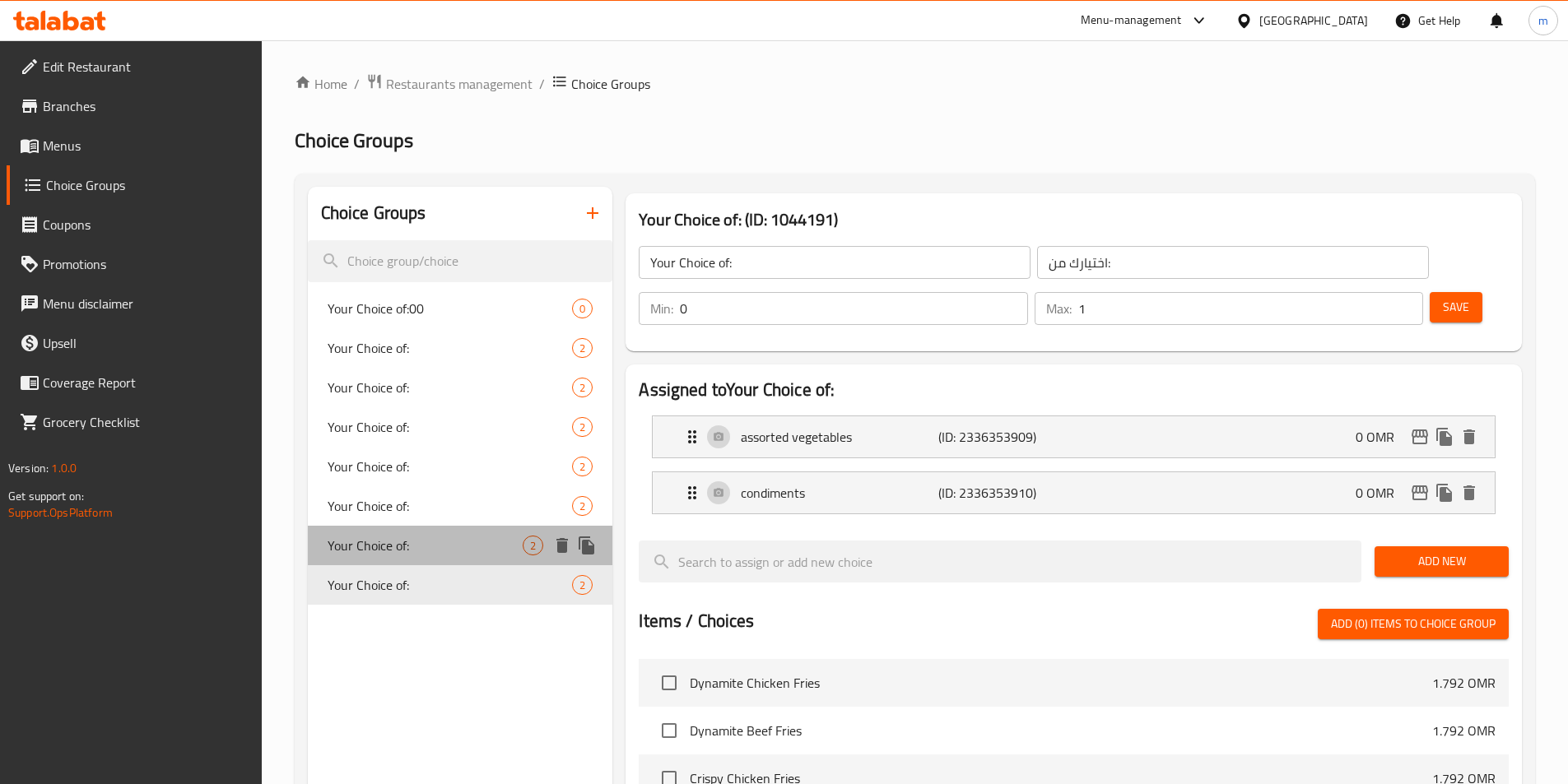
click at [420, 555] on div "Your Choice of: 2" at bounding box center [461, 545] width 305 height 40
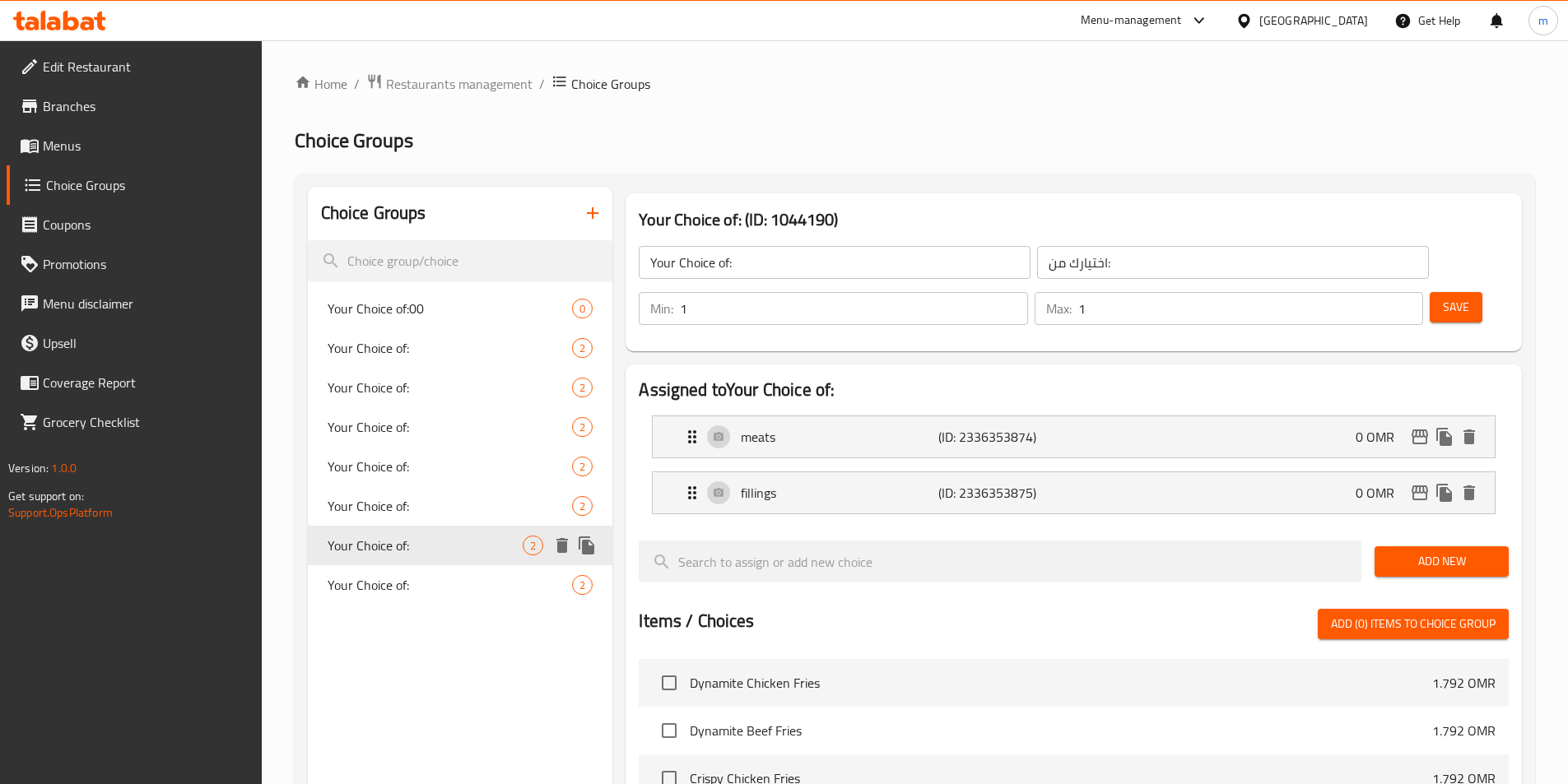
click at [460, 552] on span "Your Choice of:" at bounding box center [425, 545] width 196 height 19
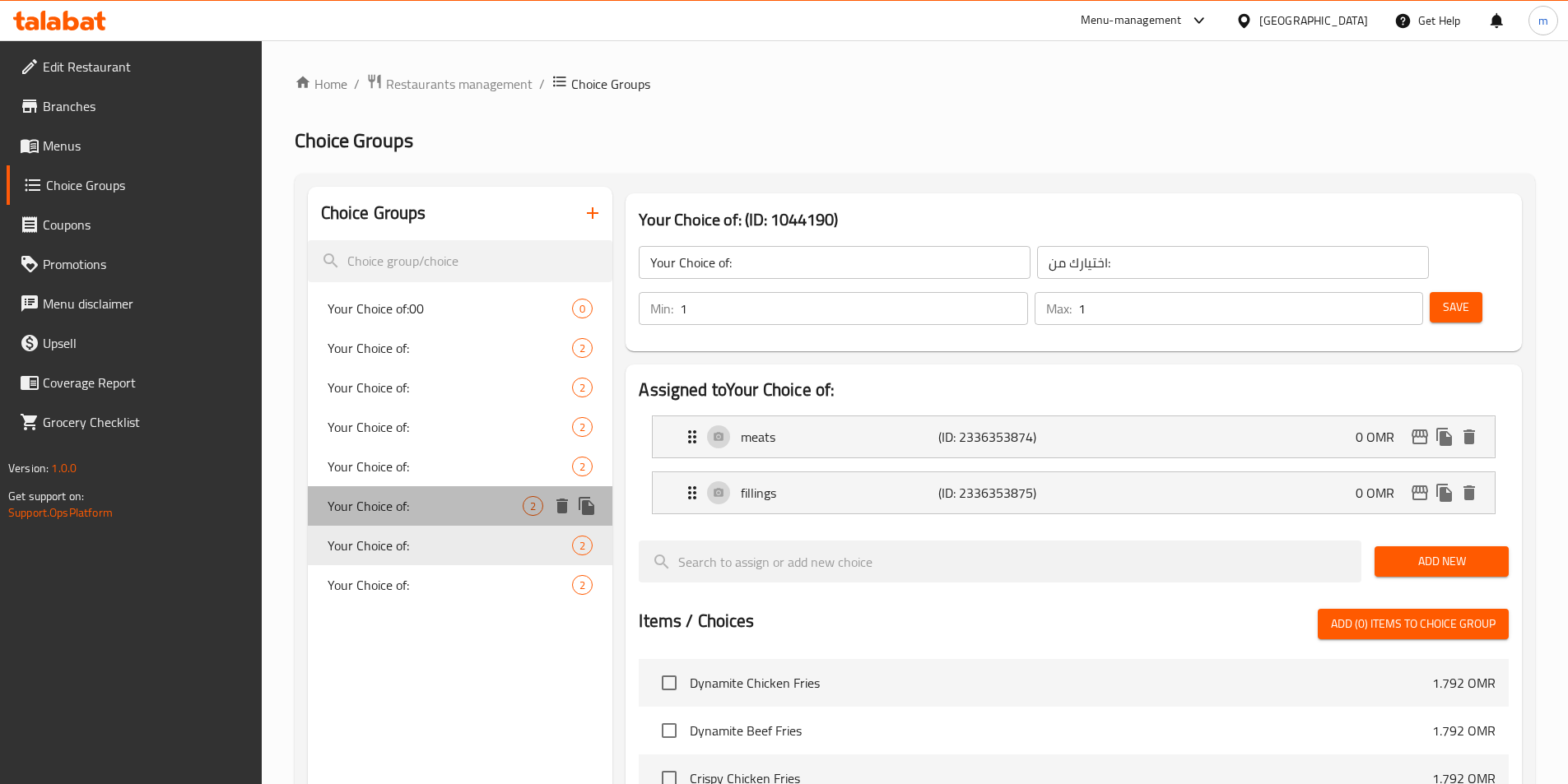
click at [437, 510] on span "Your Choice of:" at bounding box center [425, 505] width 196 height 19
type input "0"
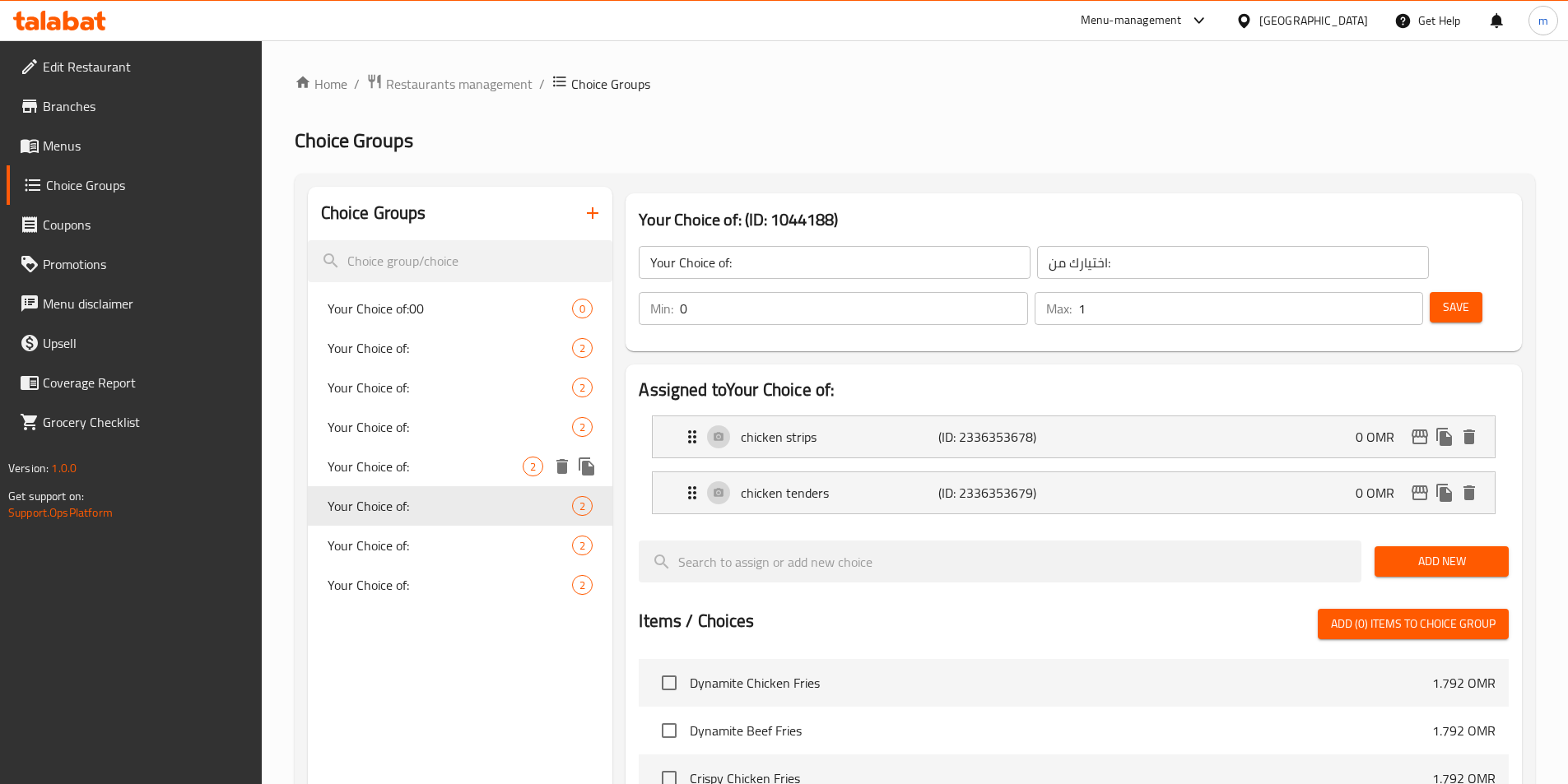
click at [408, 474] on span "Your Choice of:" at bounding box center [425, 466] width 196 height 19
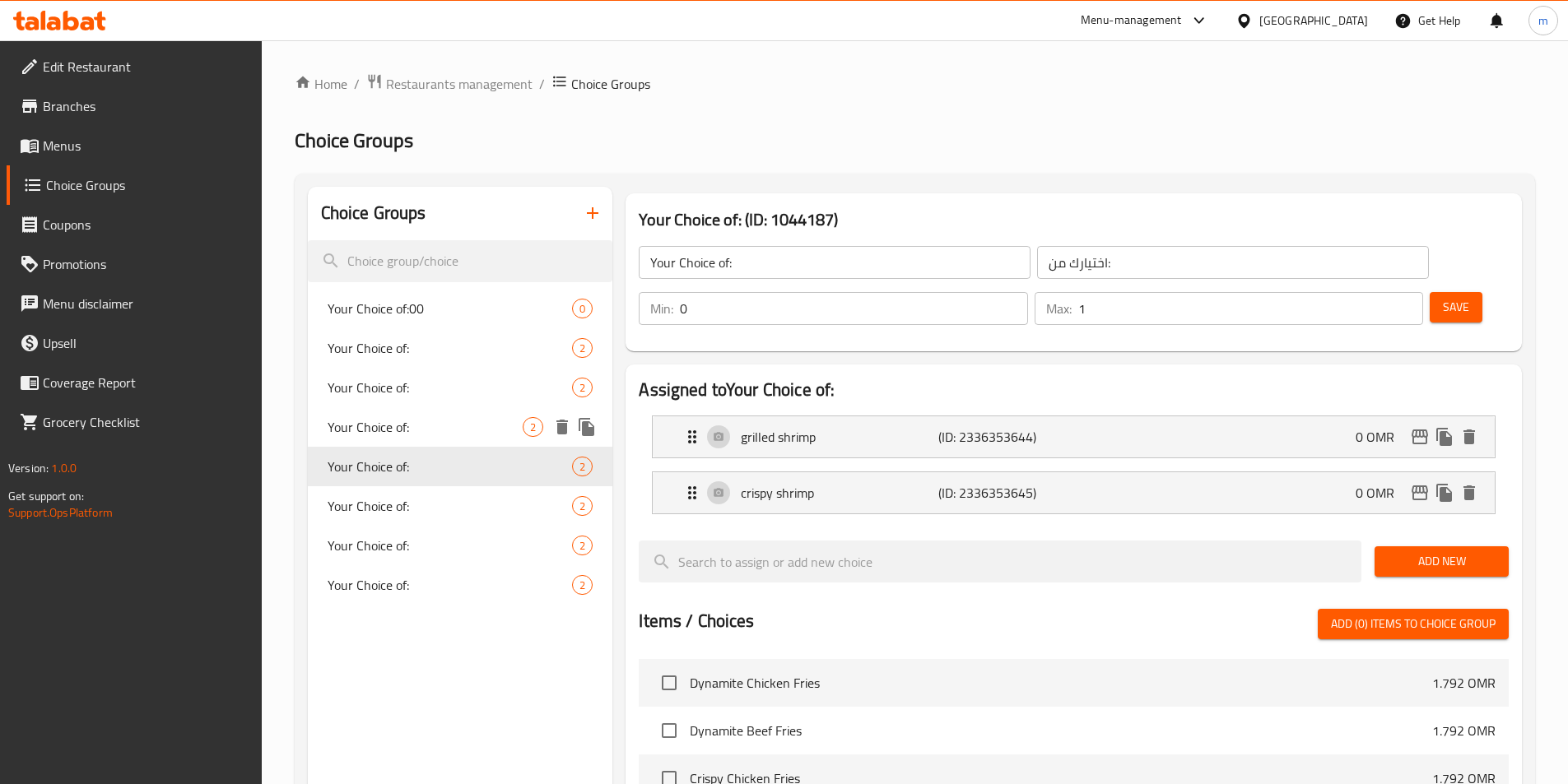
click at [411, 436] on span "Your Choice of:" at bounding box center [425, 426] width 196 height 19
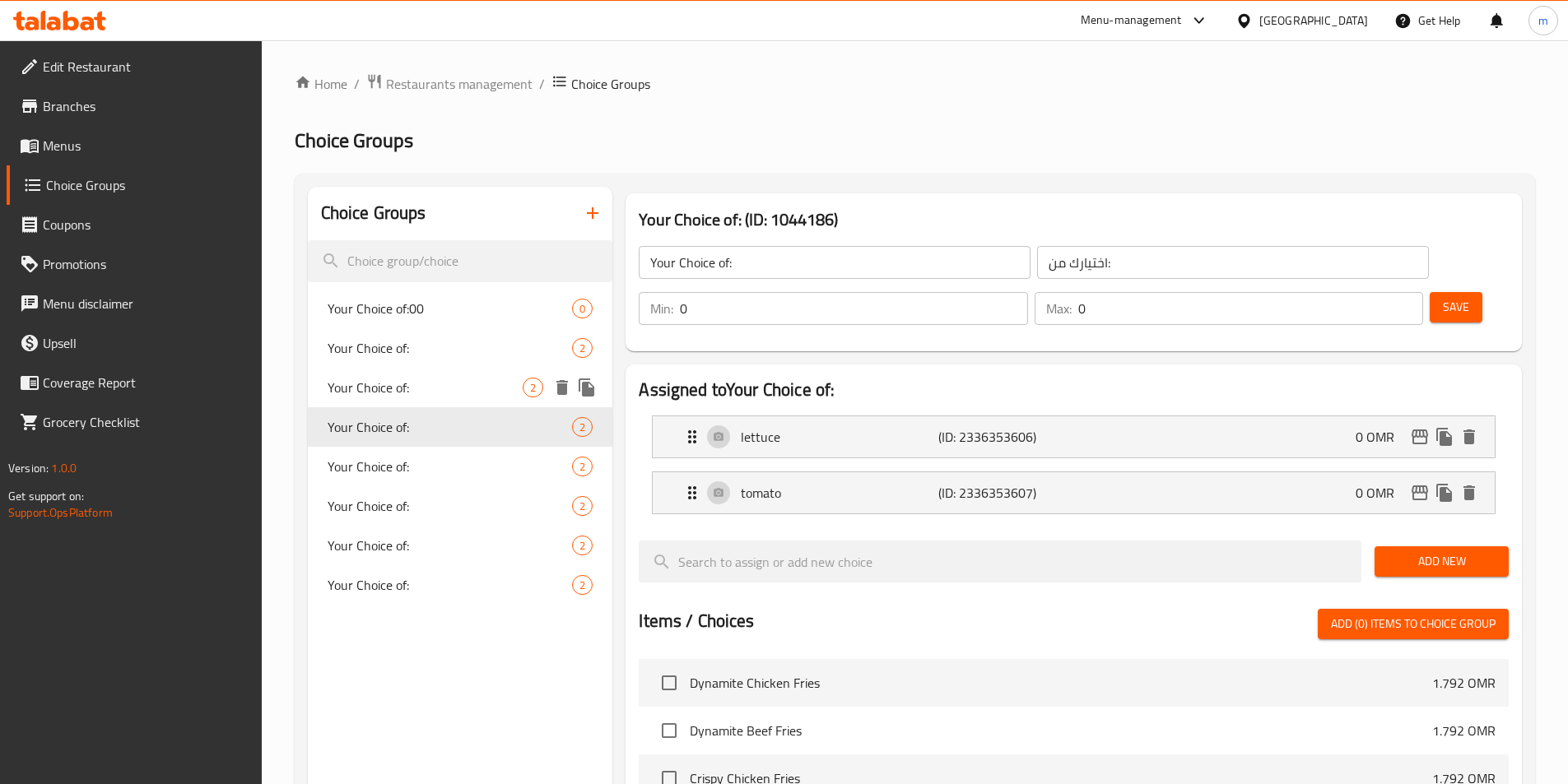
click at [417, 385] on span "Your Choice of:" at bounding box center [425, 386] width 196 height 19
type input "1"
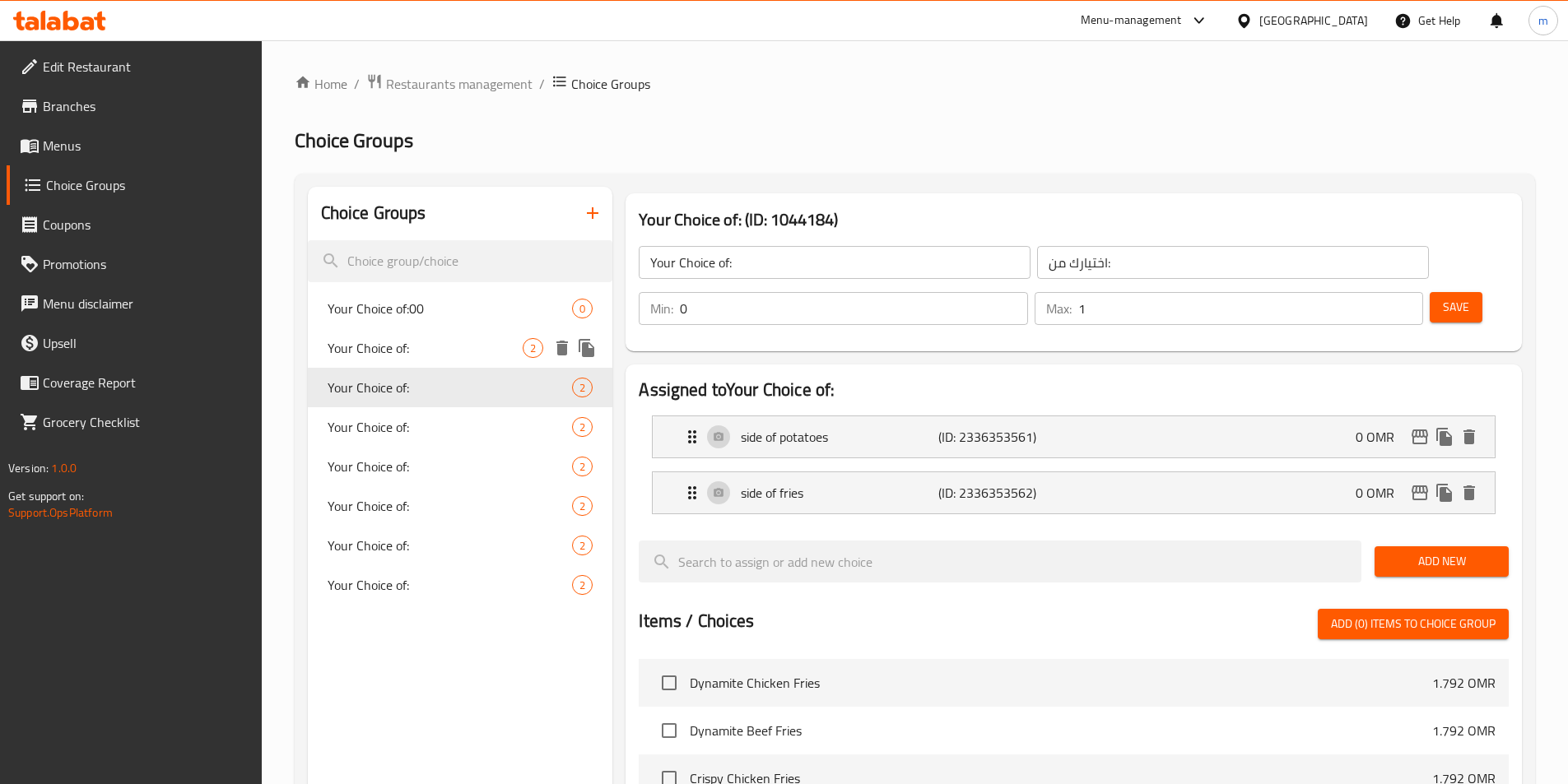
click at [417, 350] on span "Your Choice of:" at bounding box center [425, 348] width 196 height 19
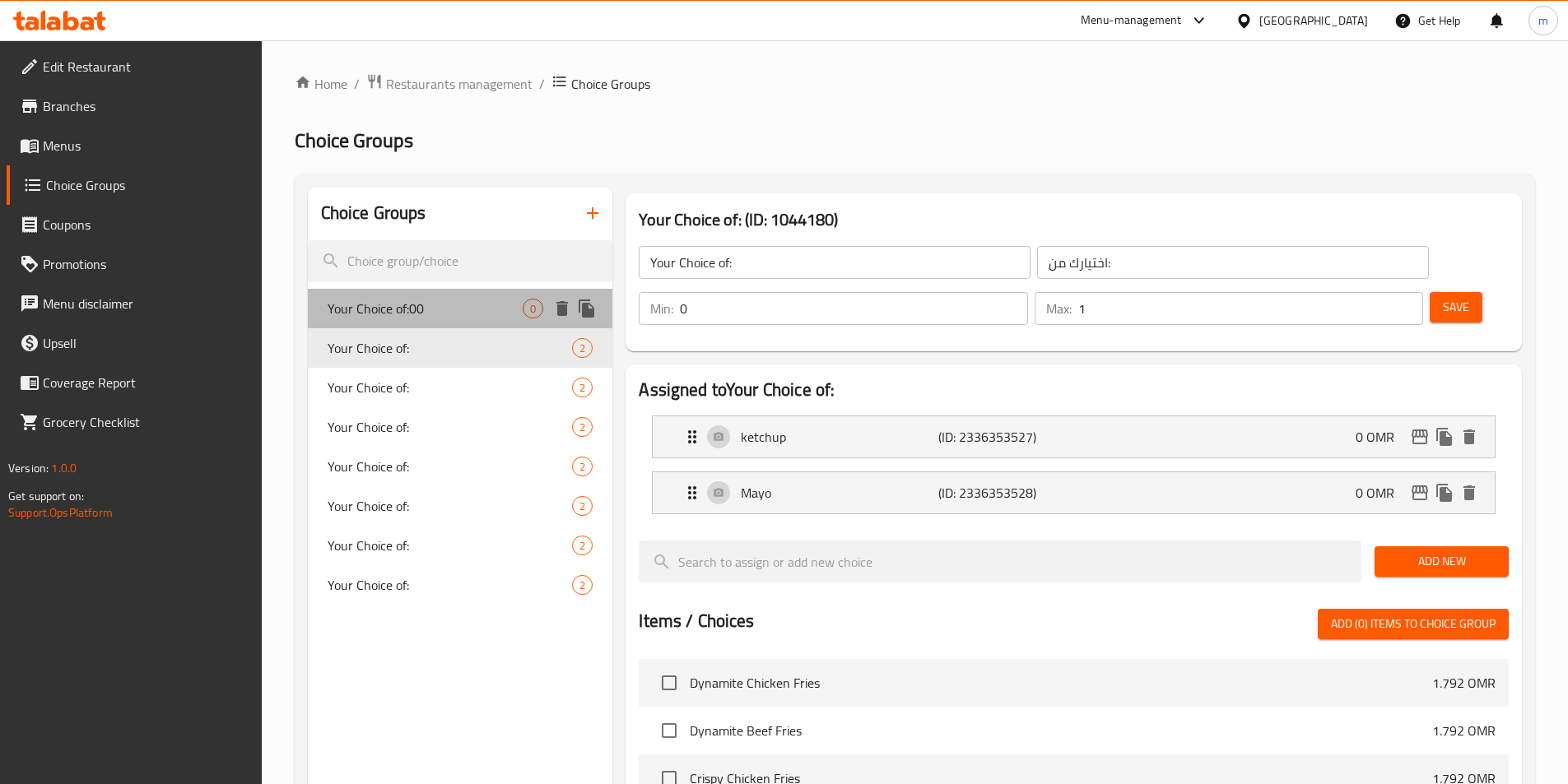
click at [423, 308] on span "Your Choice of:00" at bounding box center [425, 308] width 196 height 19
type input "Your Choice of:00"
type input "0"
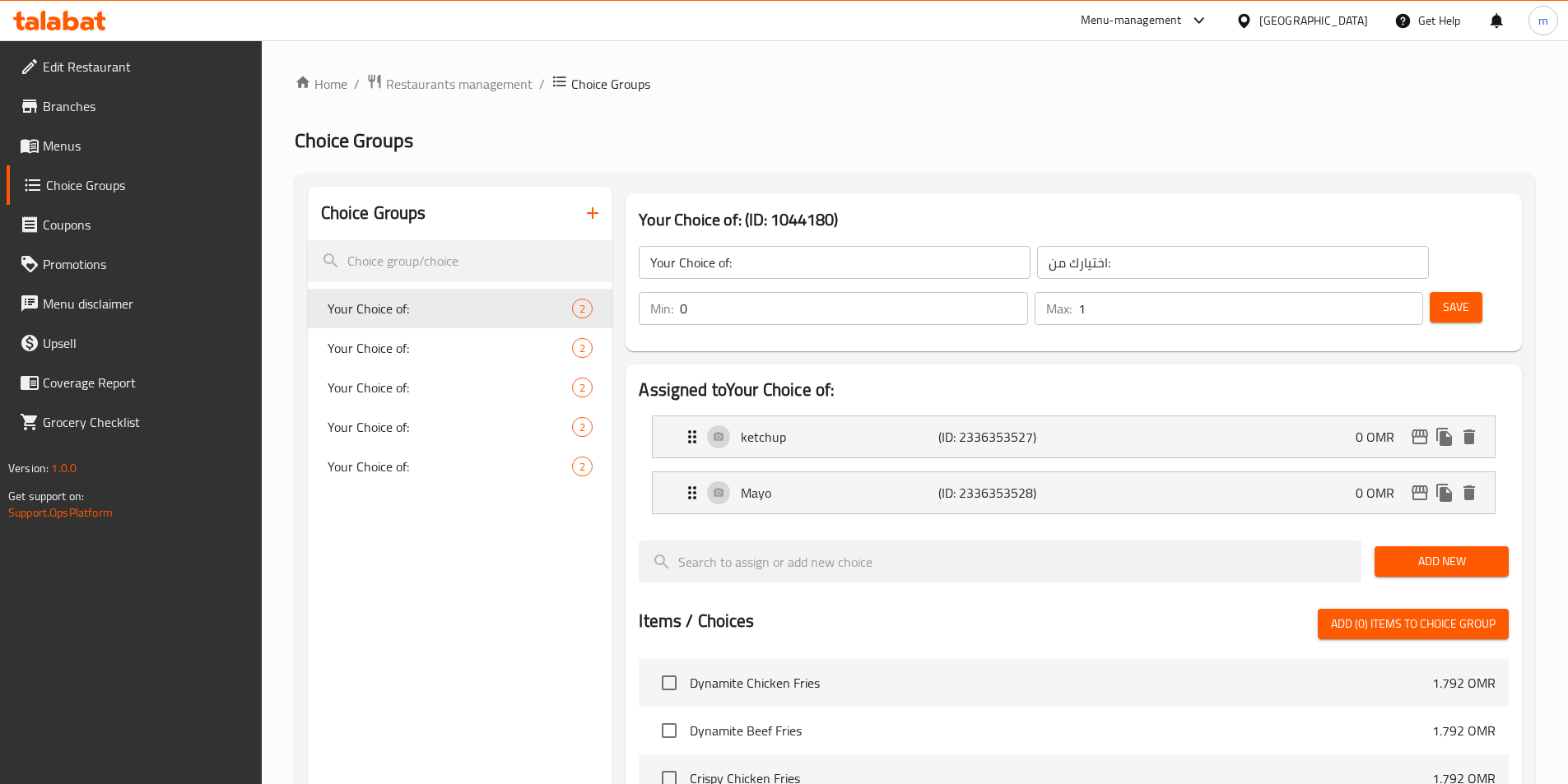
click at [101, 161] on link "Menus" at bounding box center [134, 145] width 256 height 40
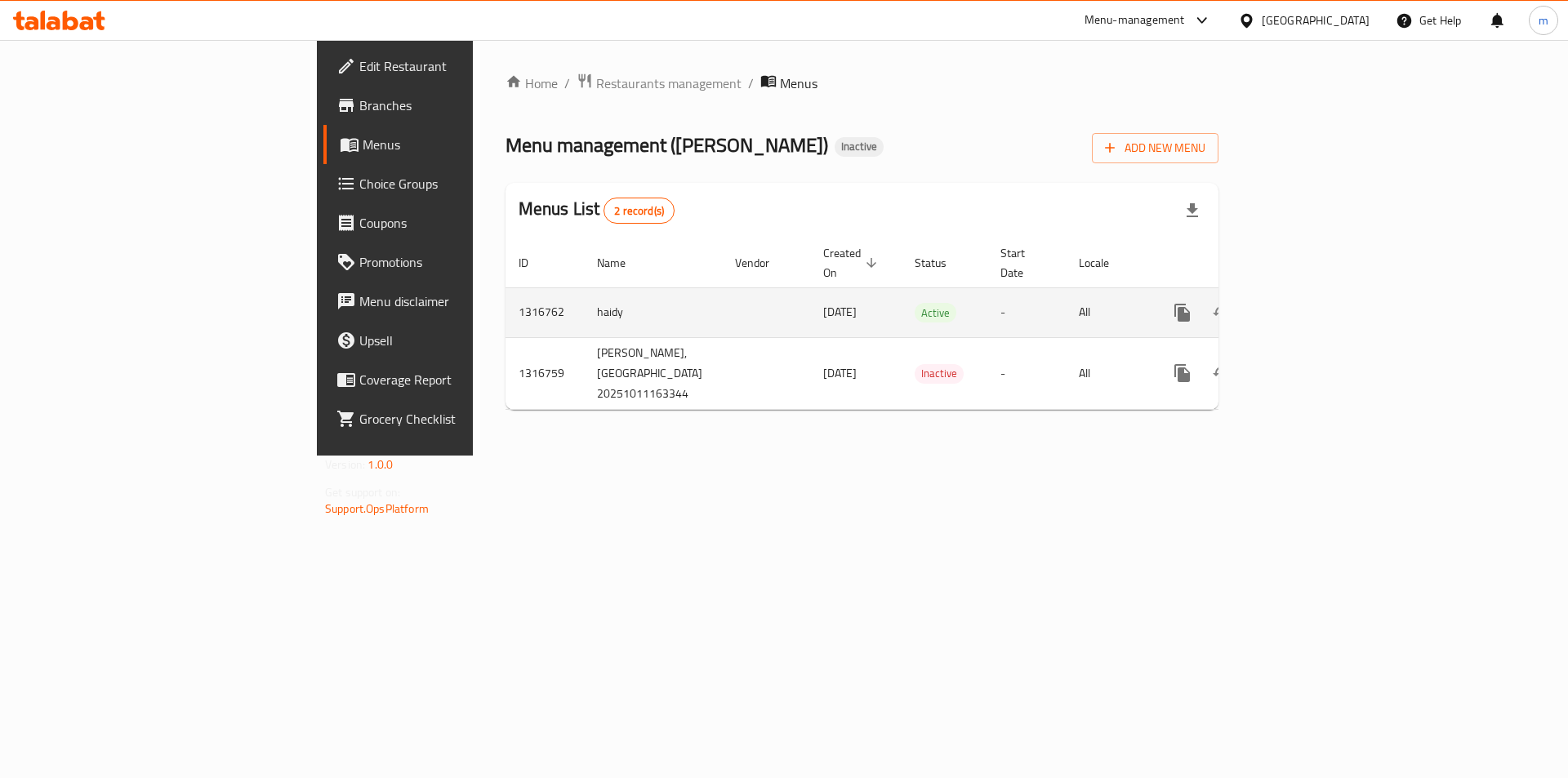
click at [1310, 303] on icon "enhanced table" at bounding box center [1299, 312] width 19 height 19
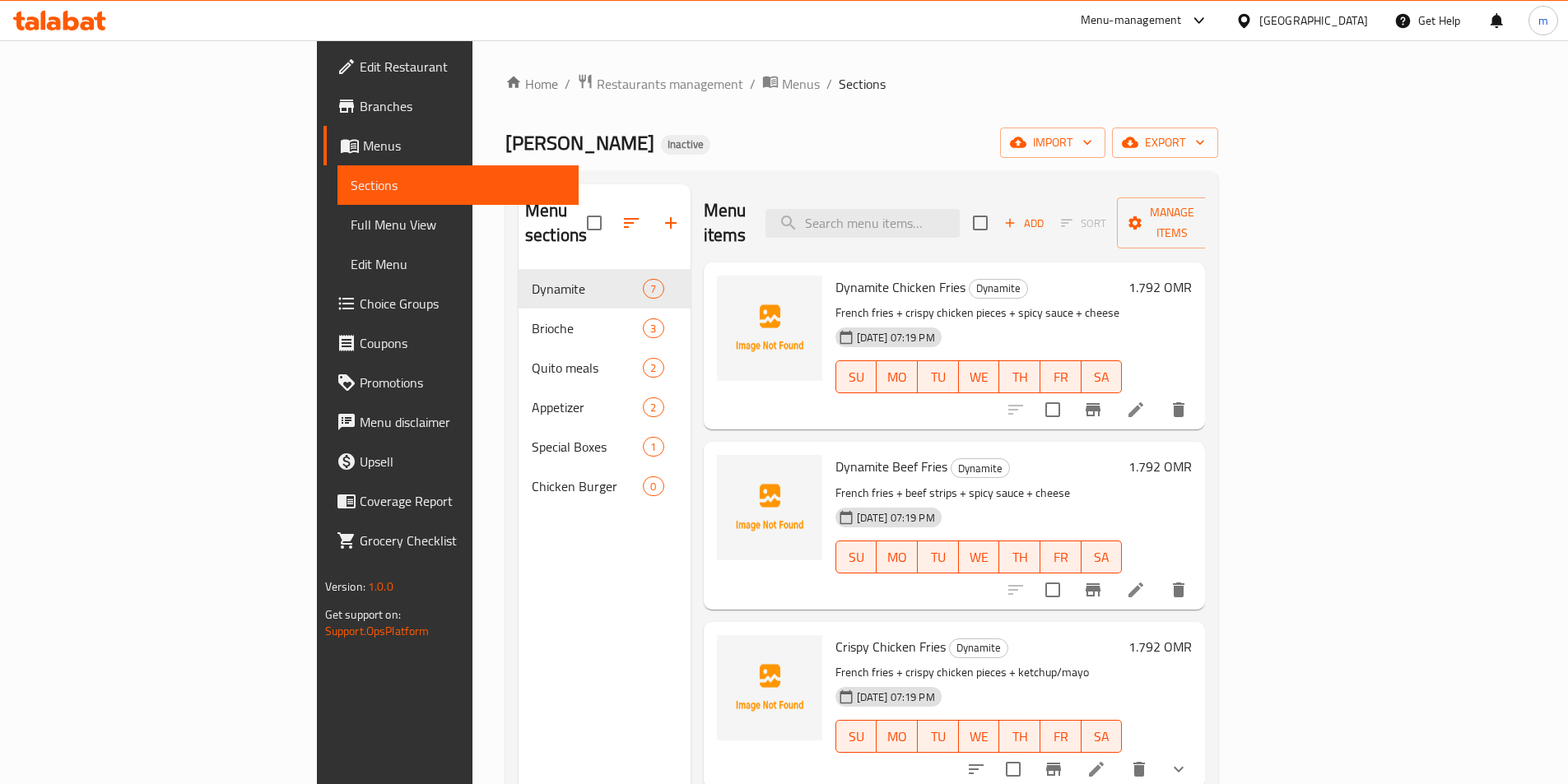
click at [519, 613] on div "Menu sections Dynamite 7 Brioche 3 Quito meals 2 Appetizer 2 Special Boxes 1 Ch…" at bounding box center [604, 576] width 172 height 784
click at [519, 625] on div "Menu sections Dynamite 7 Brioche 3 Quito meals 2 Appetizer 2 Special Boxes 1 Ch…" at bounding box center [604, 576] width 172 height 784
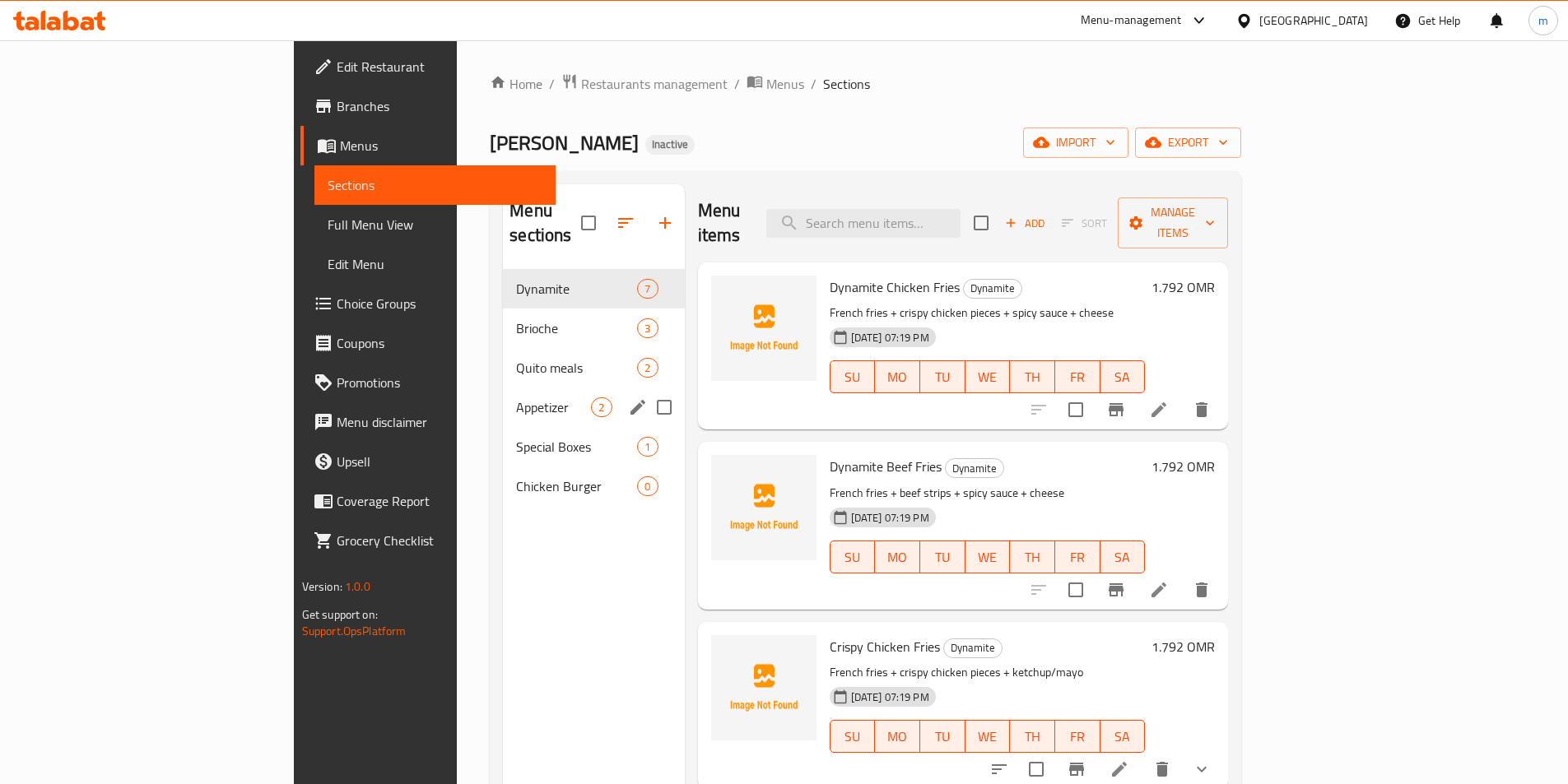
click at [503, 393] on div "Appetizer 2" at bounding box center [593, 407] width 181 height 40
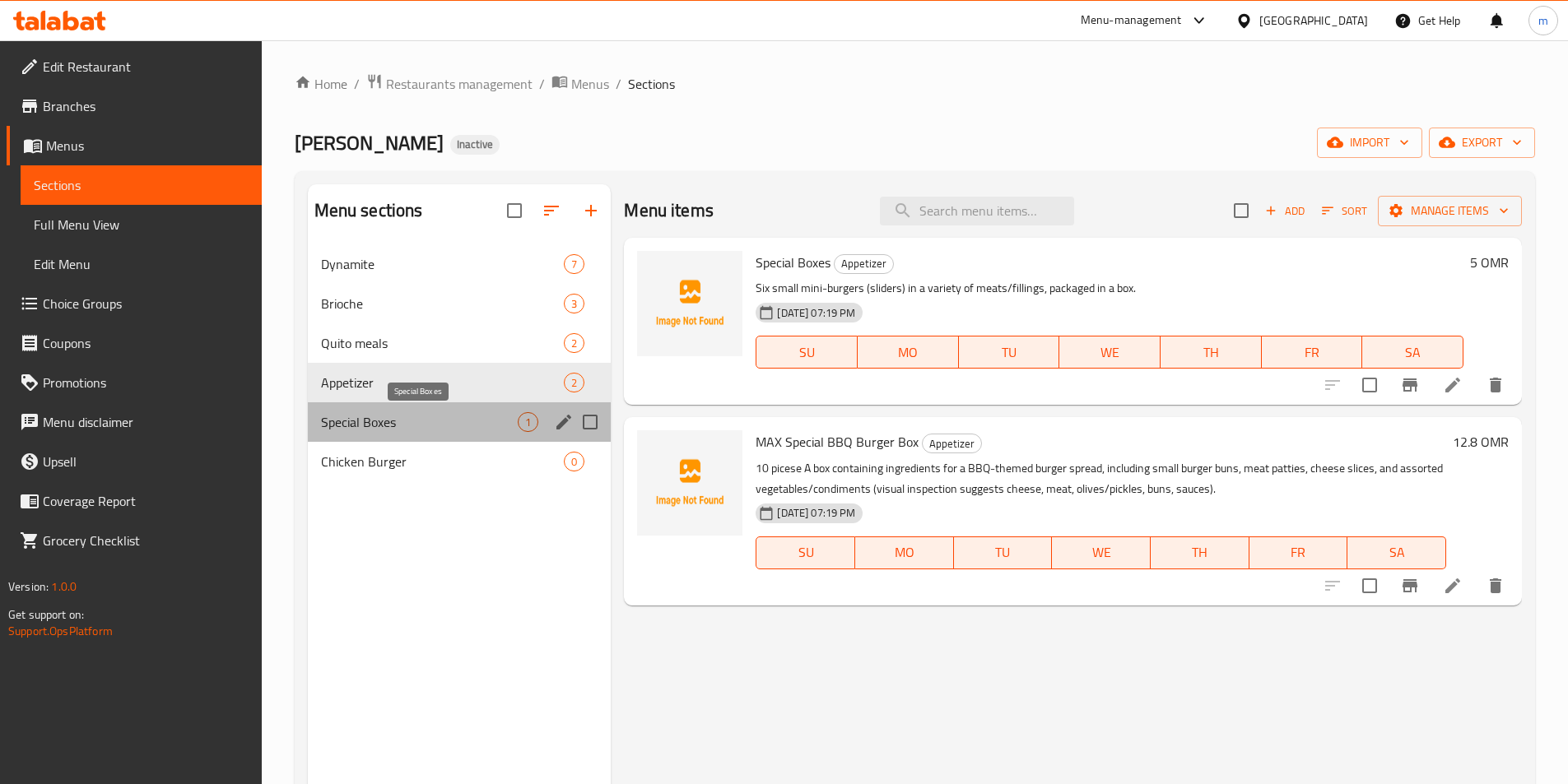
click at [377, 422] on span "Special Boxes" at bounding box center [420, 422] width 197 height 19
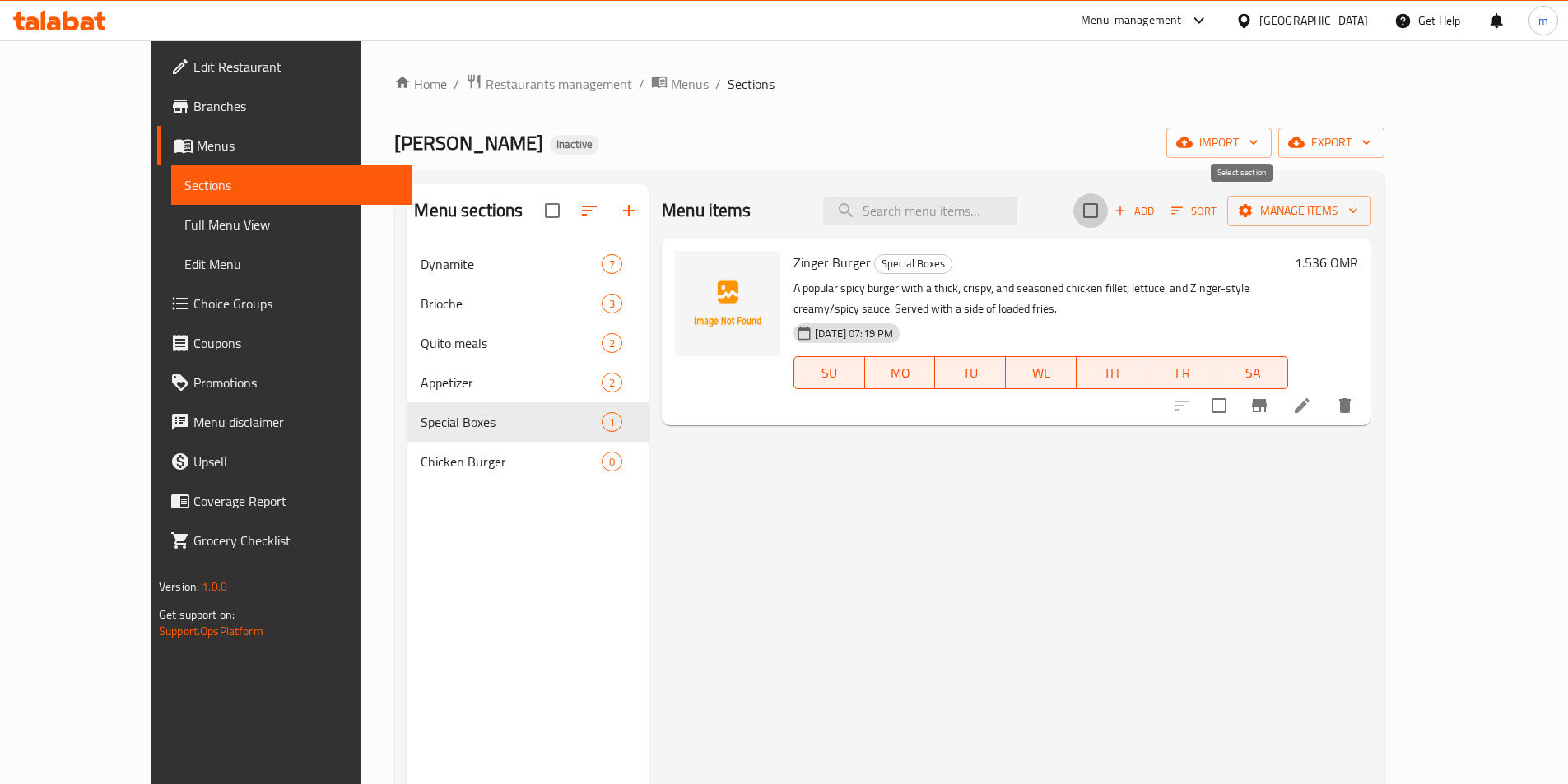
click at [1108, 210] on input "checkbox" at bounding box center [1090, 210] width 34 height 34
checkbox input "true"
click at [1267, 408] on icon "Branch-specific-item" at bounding box center [1260, 406] width 15 height 13
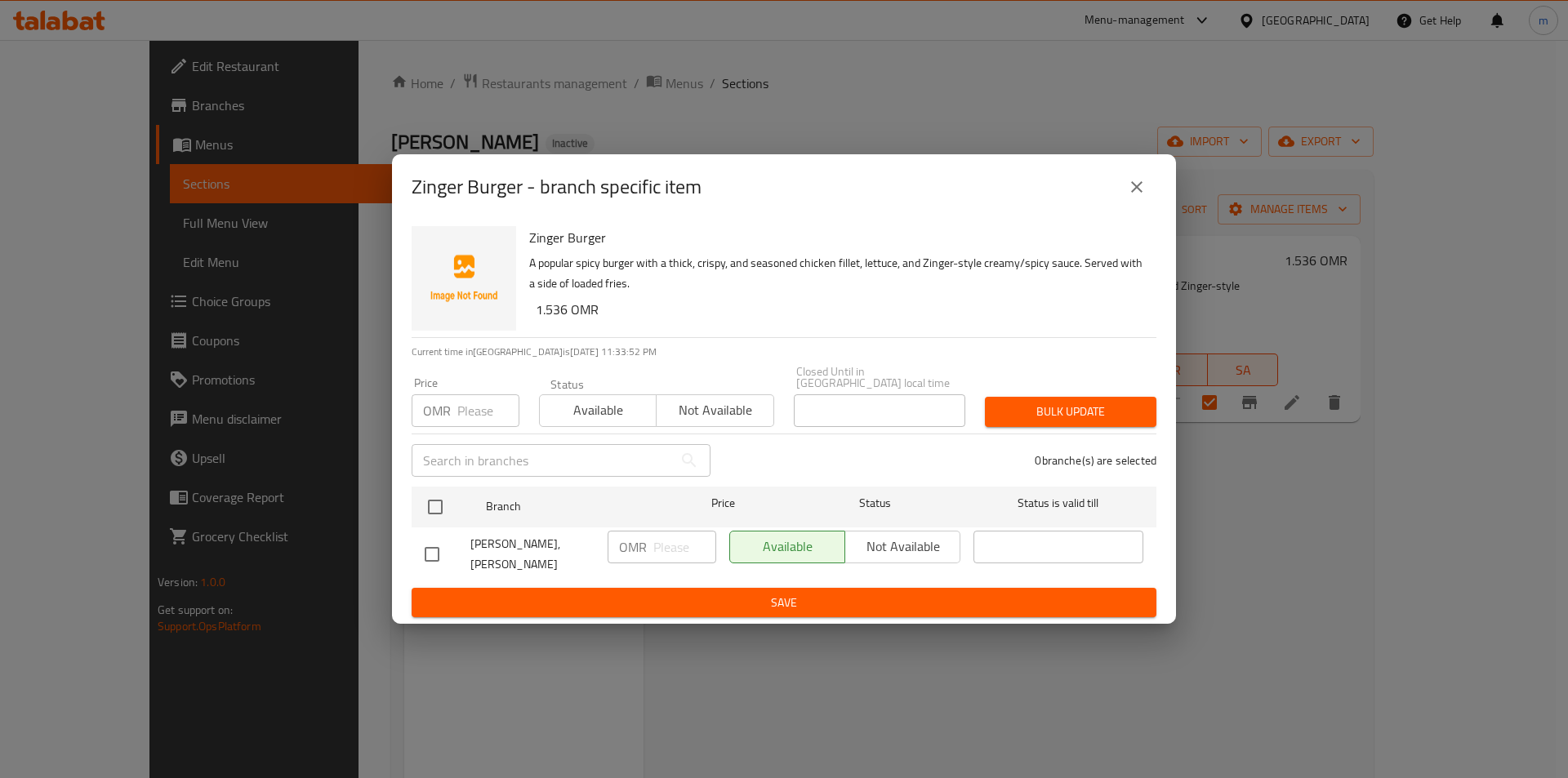
click at [1138, 207] on button "close" at bounding box center [1136, 187] width 39 height 39
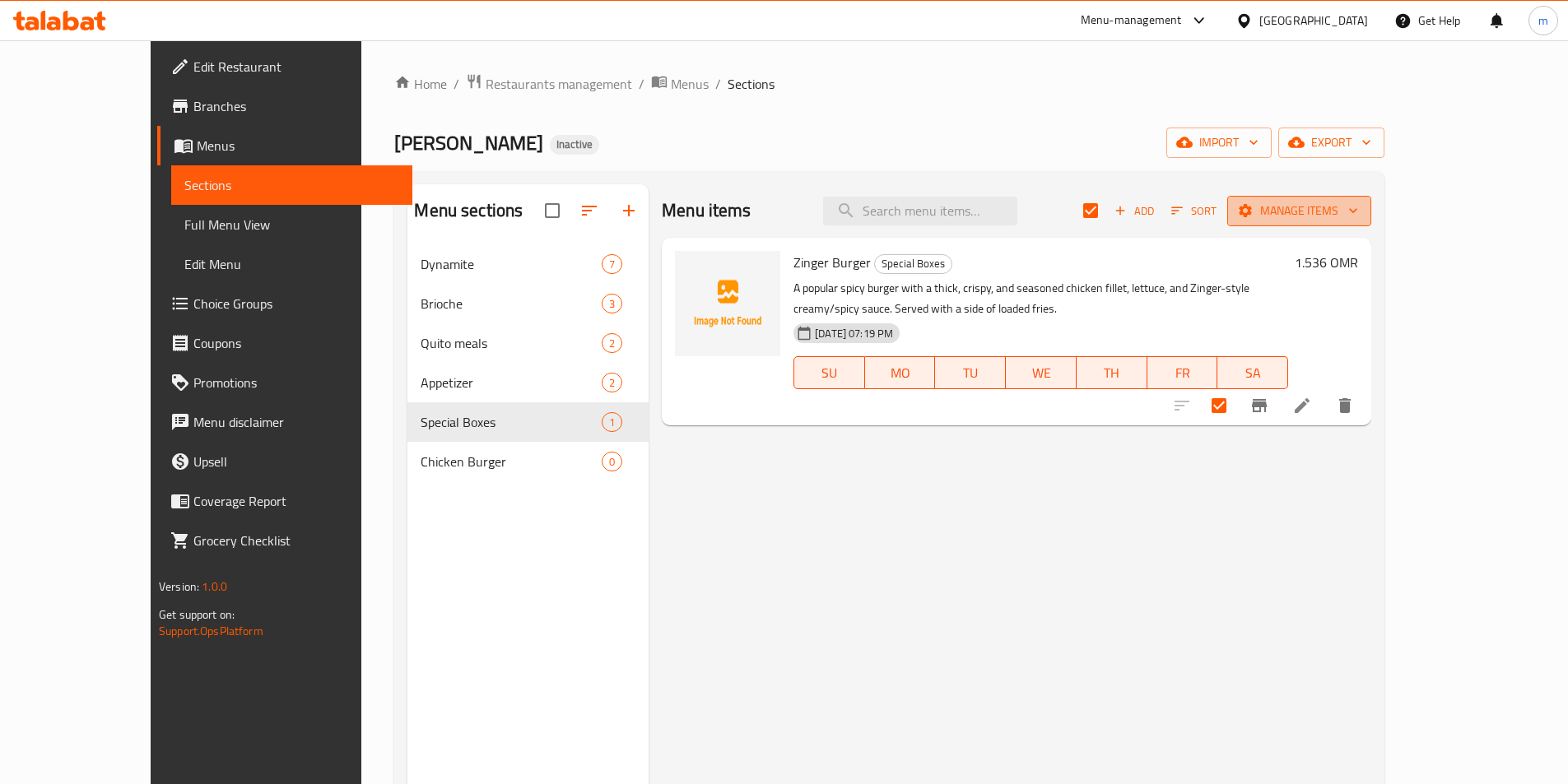
click at [1371, 224] on button "Manage items" at bounding box center [1299, 210] width 144 height 30
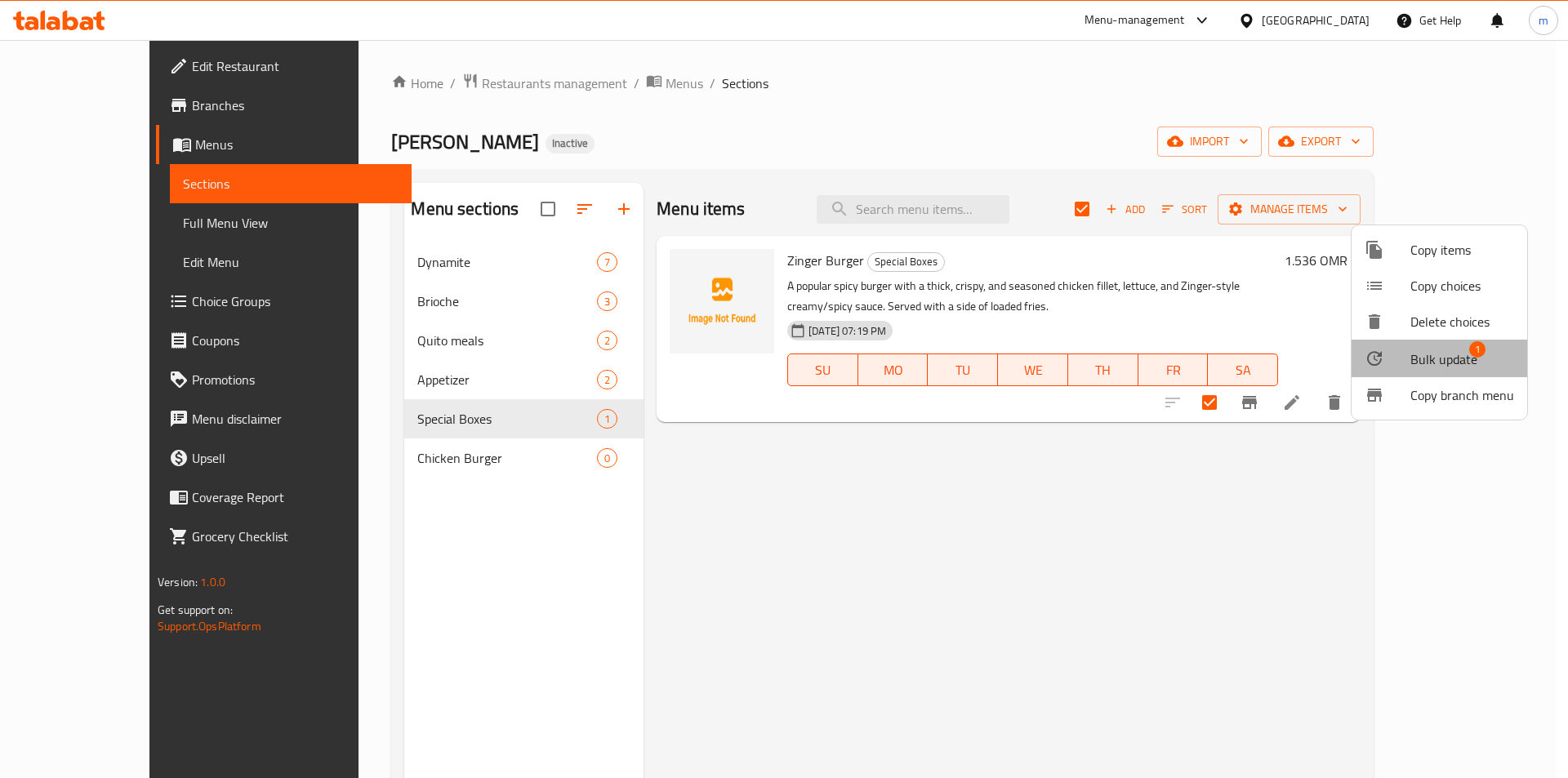
click at [1464, 367] on span "Bulk update" at bounding box center [1443, 359] width 67 height 19
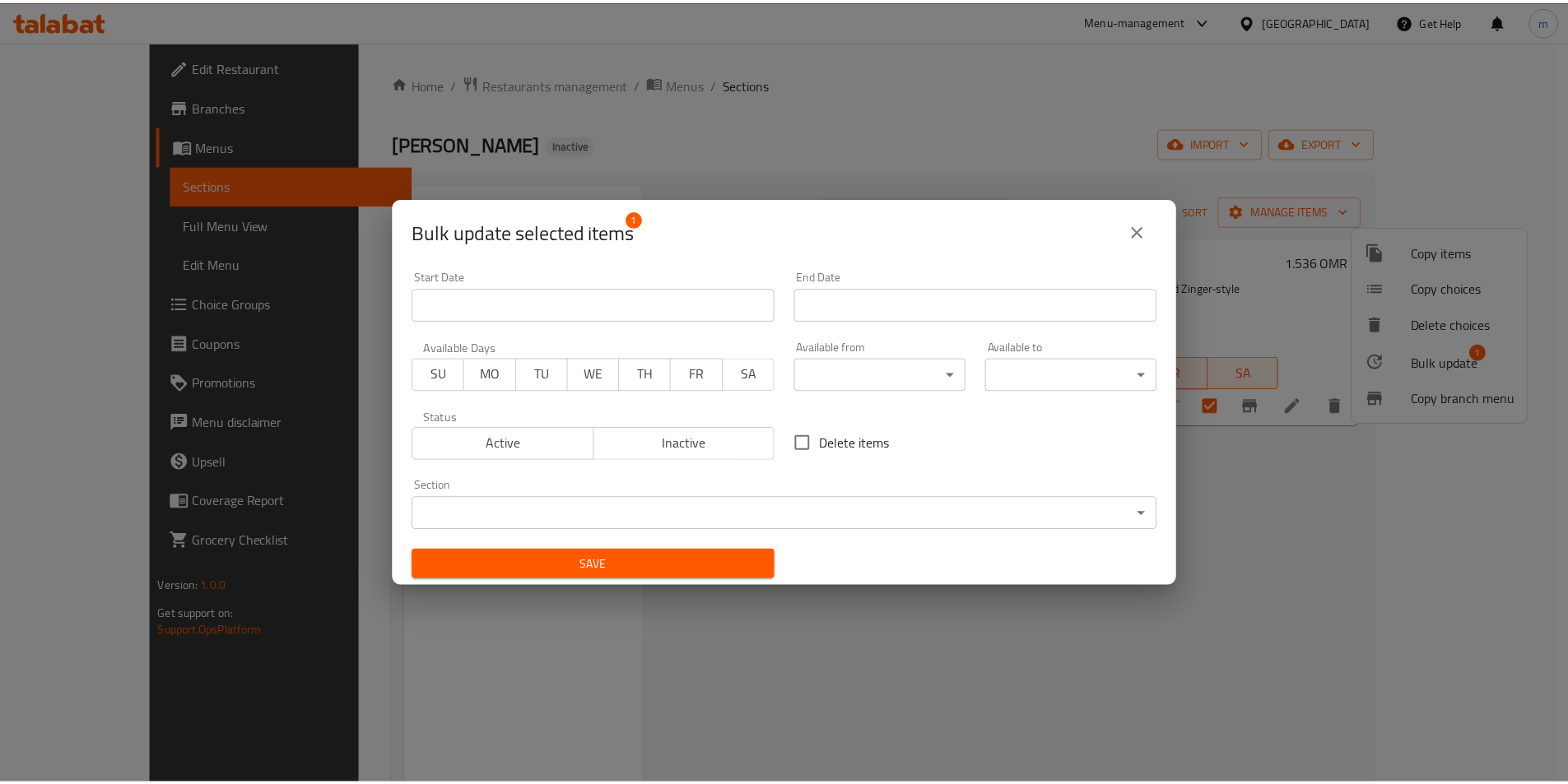
scroll to position [4, 0]
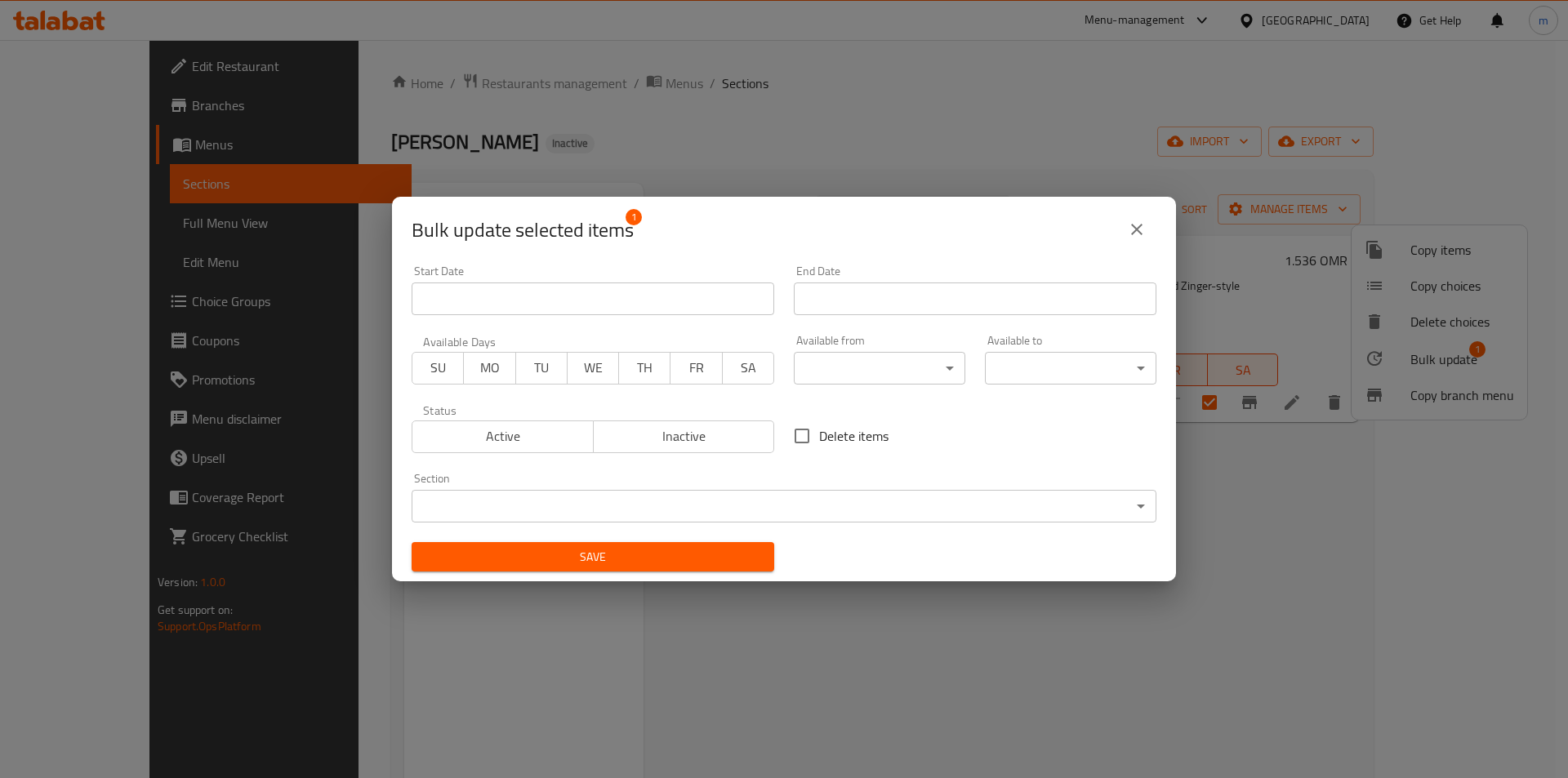
click at [999, 509] on body "​ Menu-management Oman Get Help m Edit Restaurant Branches Menus Sections Full …" at bounding box center [784, 409] width 1568 height 738
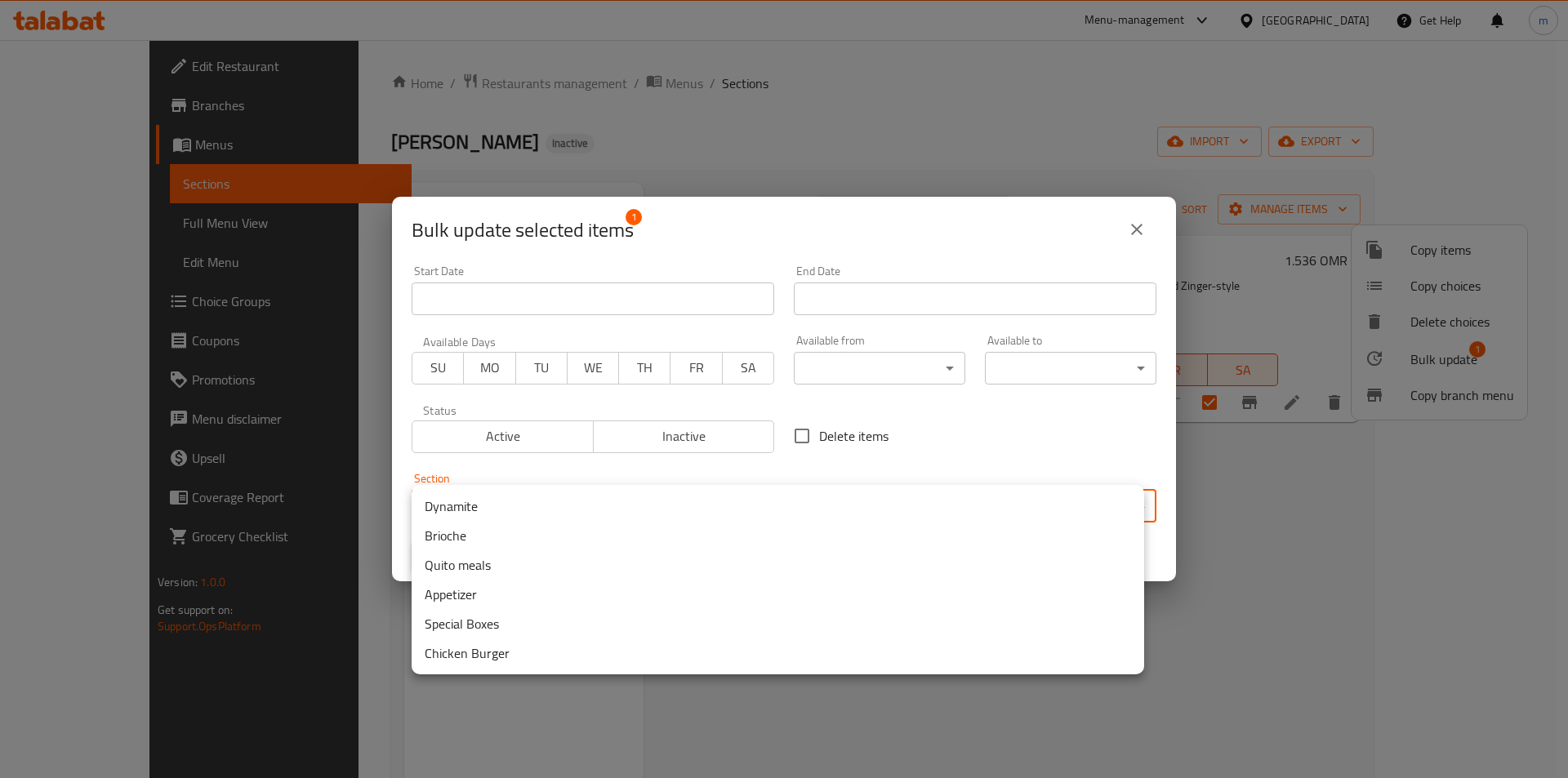
click at [1135, 222] on div at bounding box center [784, 389] width 1568 height 778
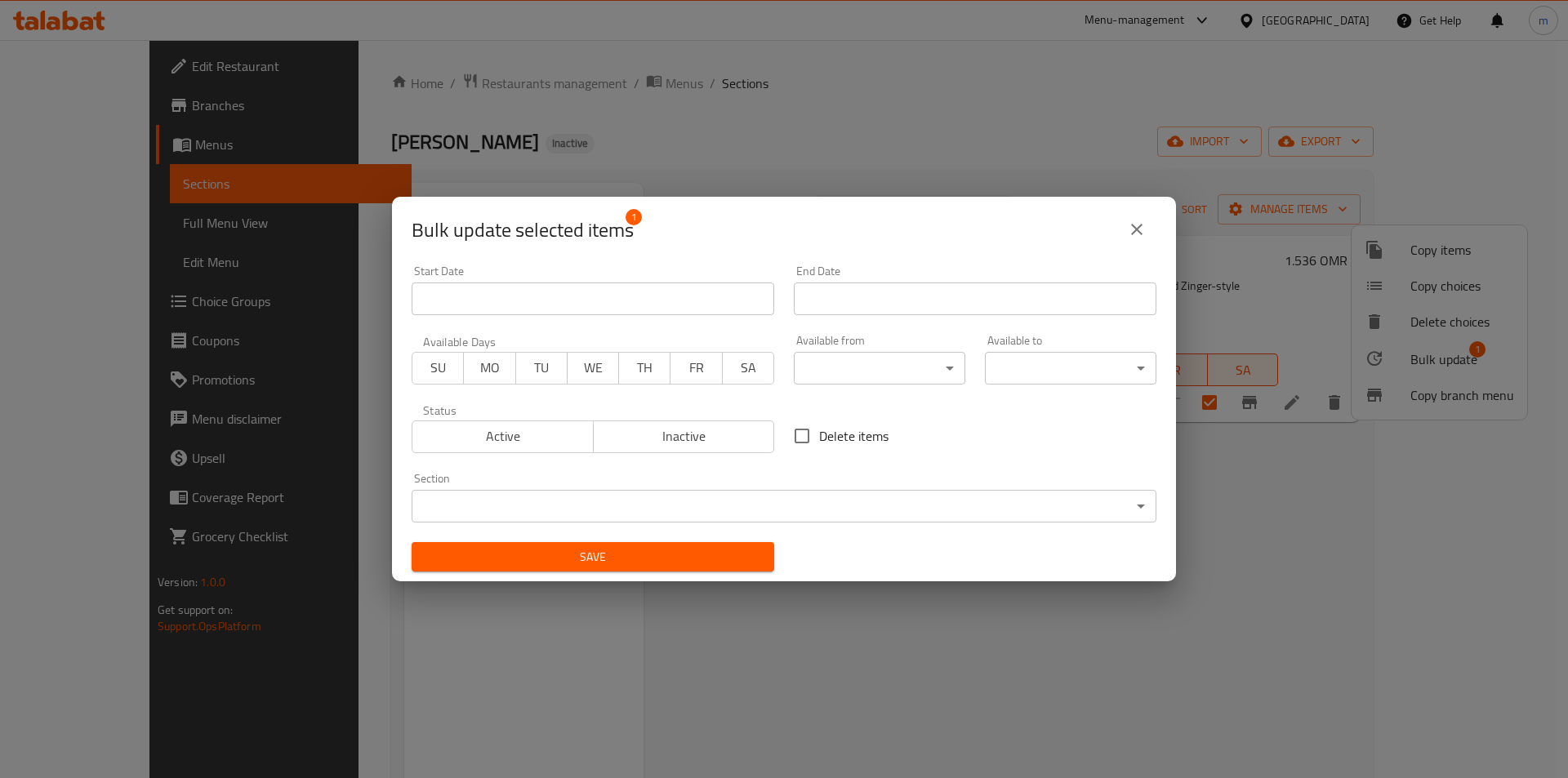
click at [1135, 226] on icon "close" at bounding box center [1136, 229] width 19 height 19
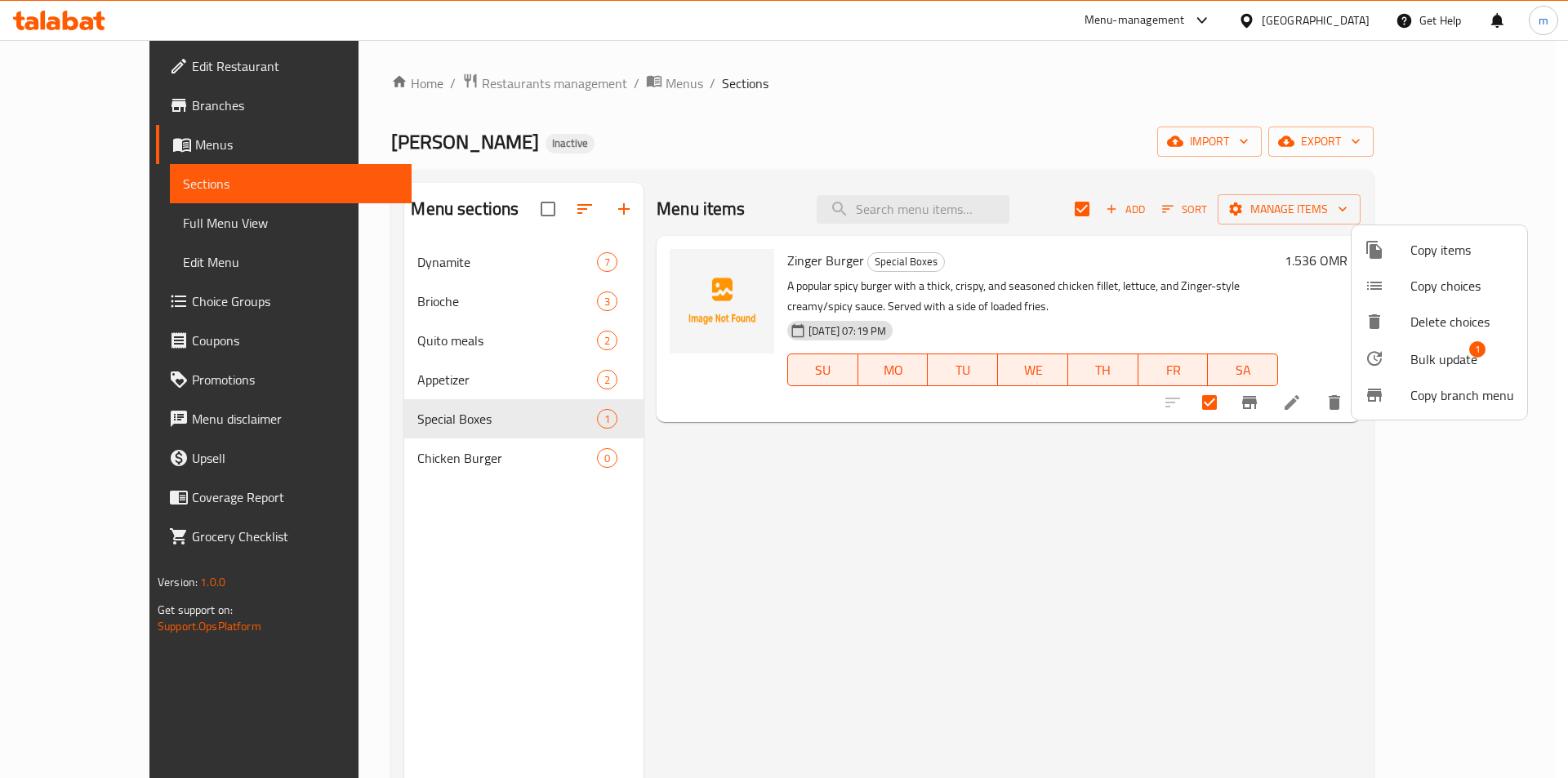
click at [1423, 354] on span "Bulk update" at bounding box center [1443, 359] width 67 height 19
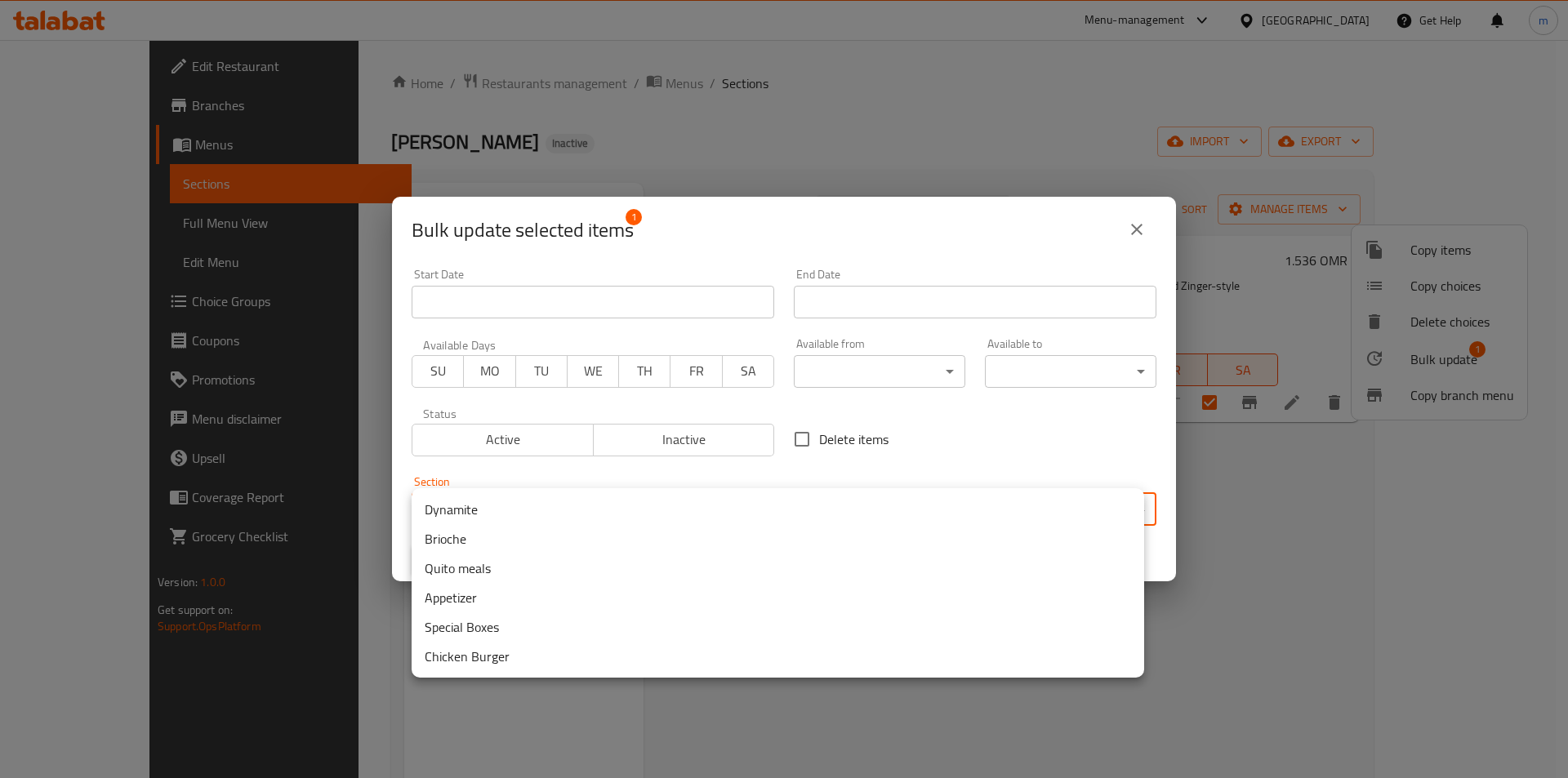
click at [599, 508] on body "​ Menu-management Oman Get Help m Edit Restaurant Branches Menus Sections Full …" at bounding box center [784, 409] width 1568 height 738
click at [496, 654] on li "Chicken Burger" at bounding box center [778, 656] width 732 height 29
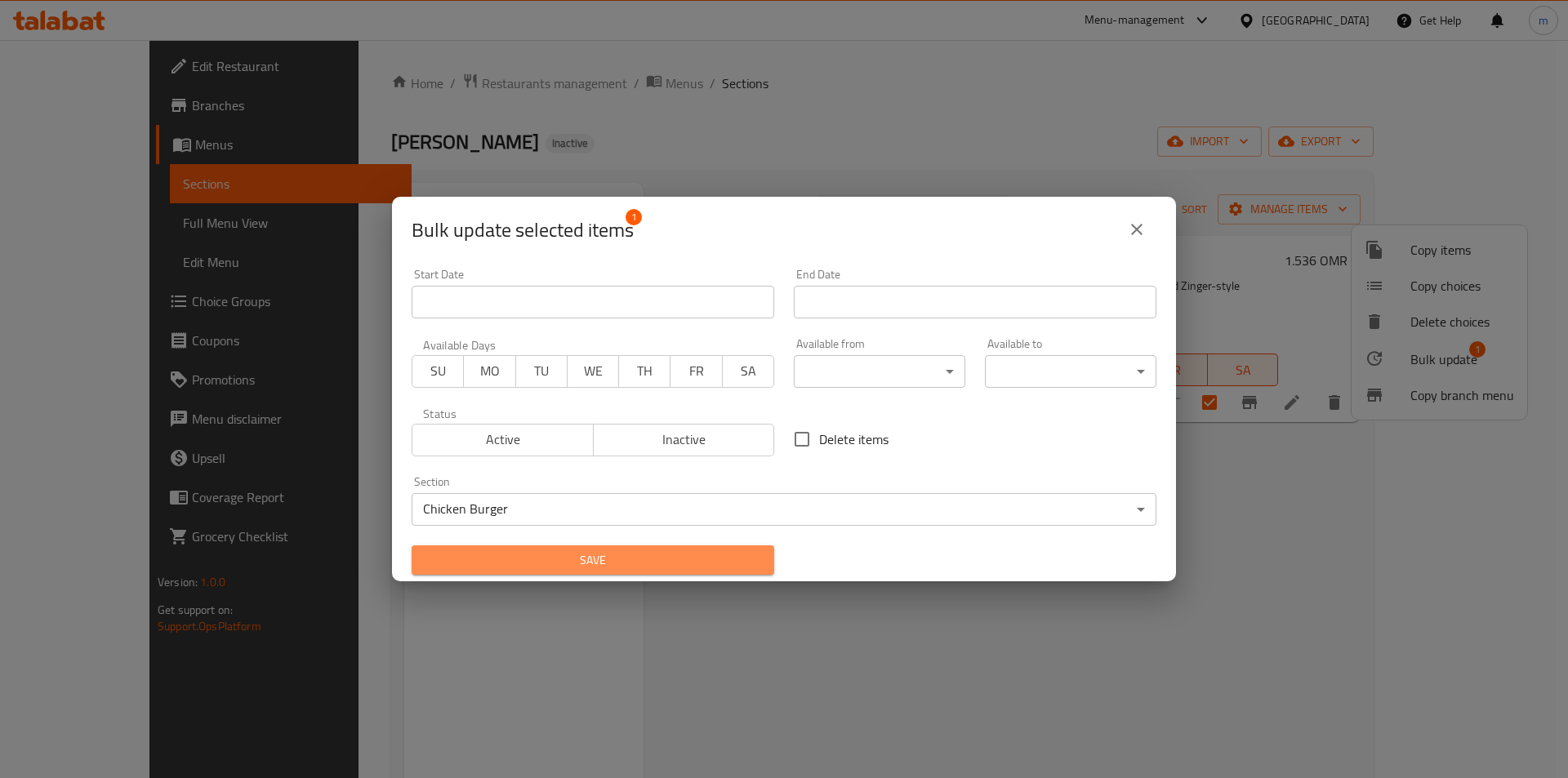
click at [656, 563] on span "Save" at bounding box center [592, 560] width 336 height 20
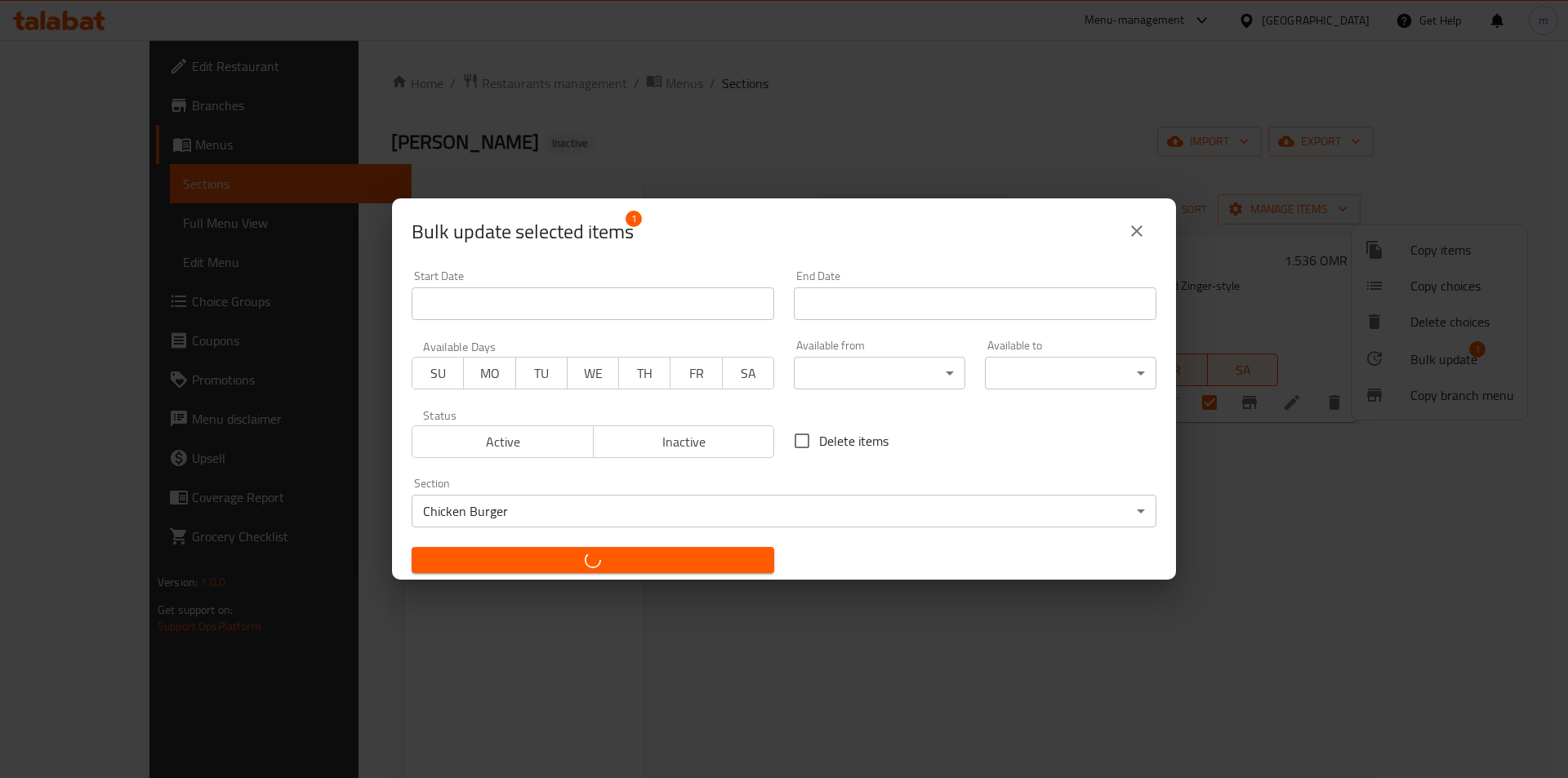
checkbox input "false"
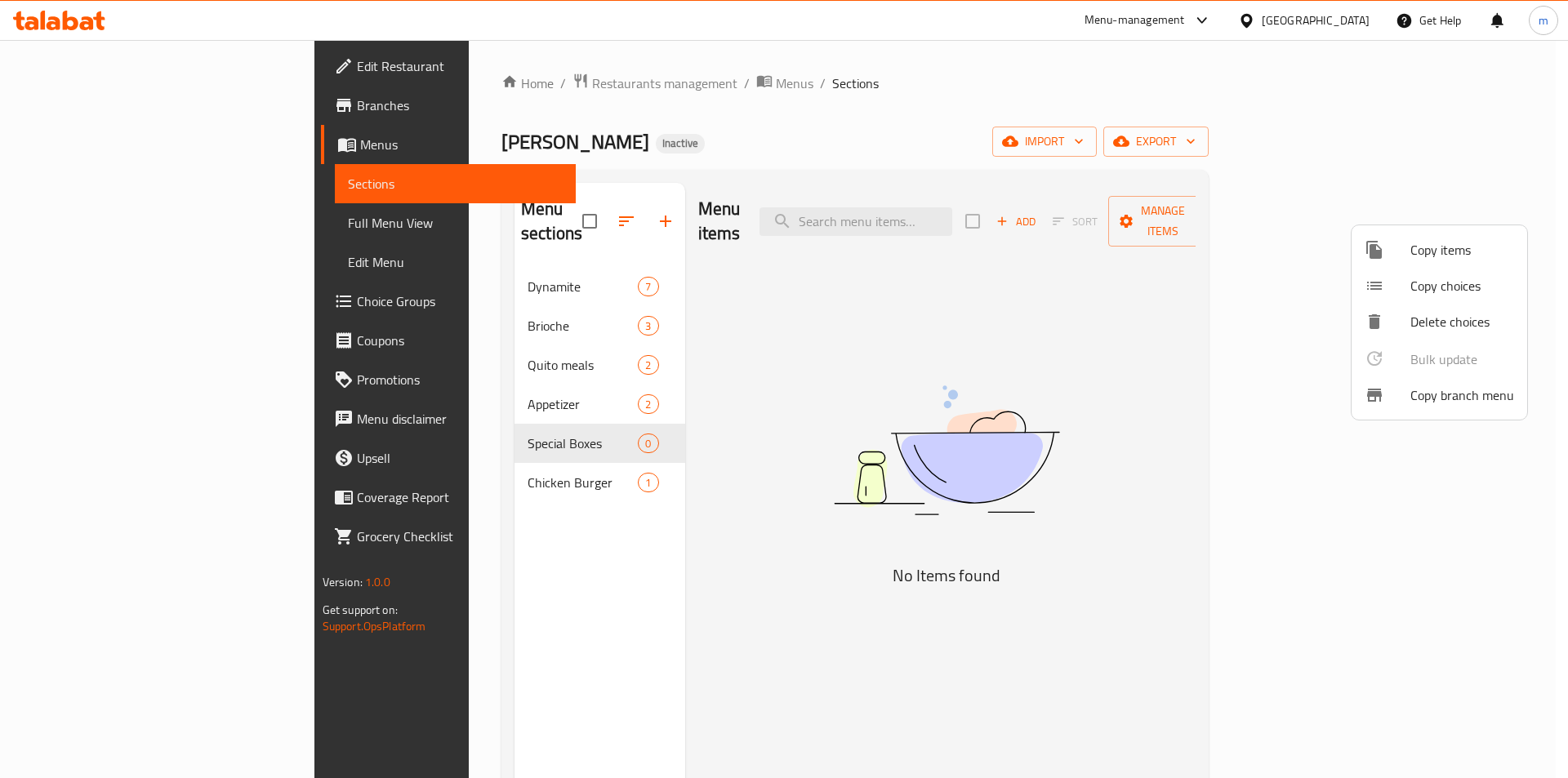
click at [367, 386] on div at bounding box center [784, 389] width 1568 height 778
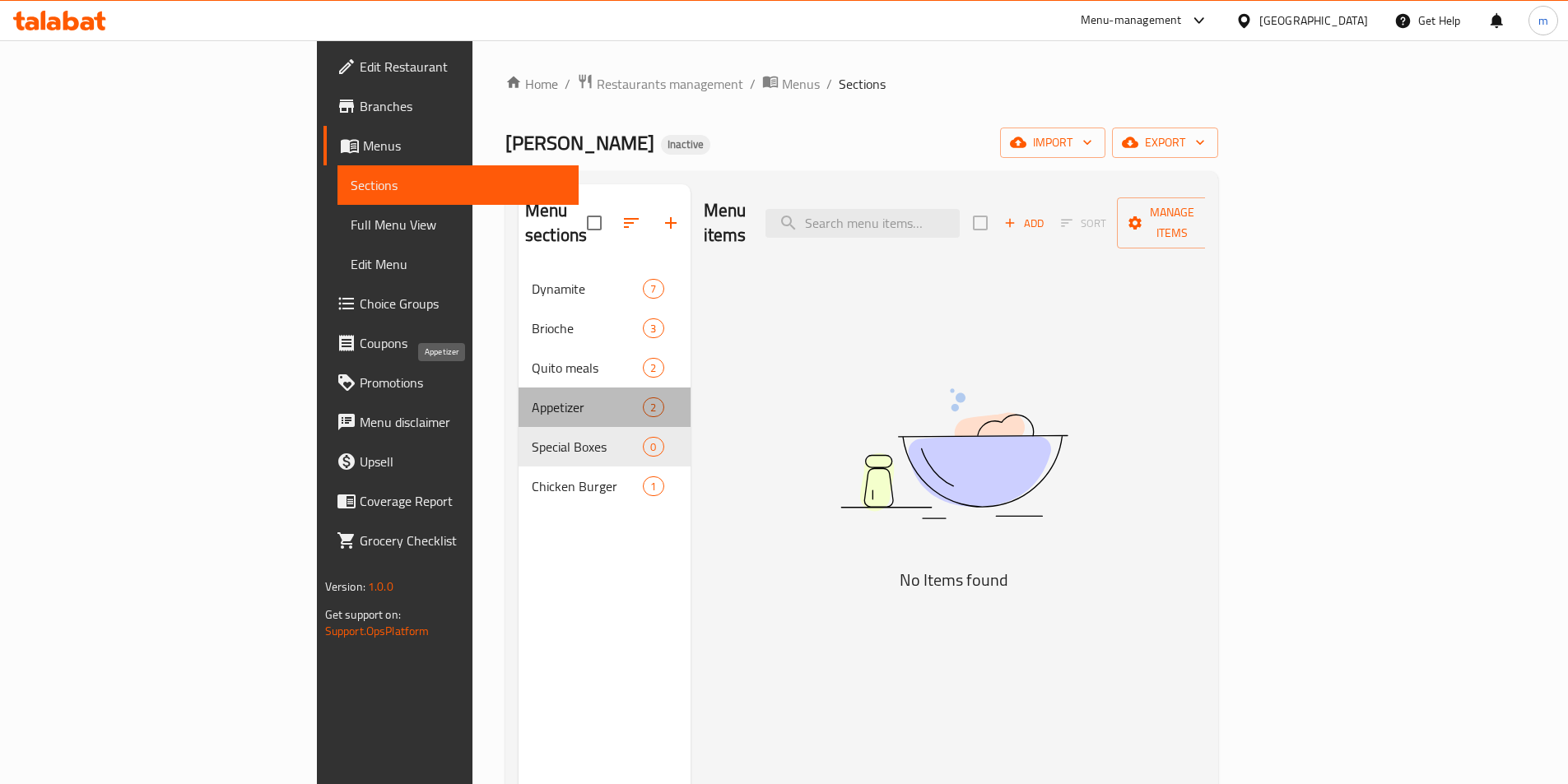
click at [532, 398] on span "Appetizer" at bounding box center [587, 407] width 111 height 19
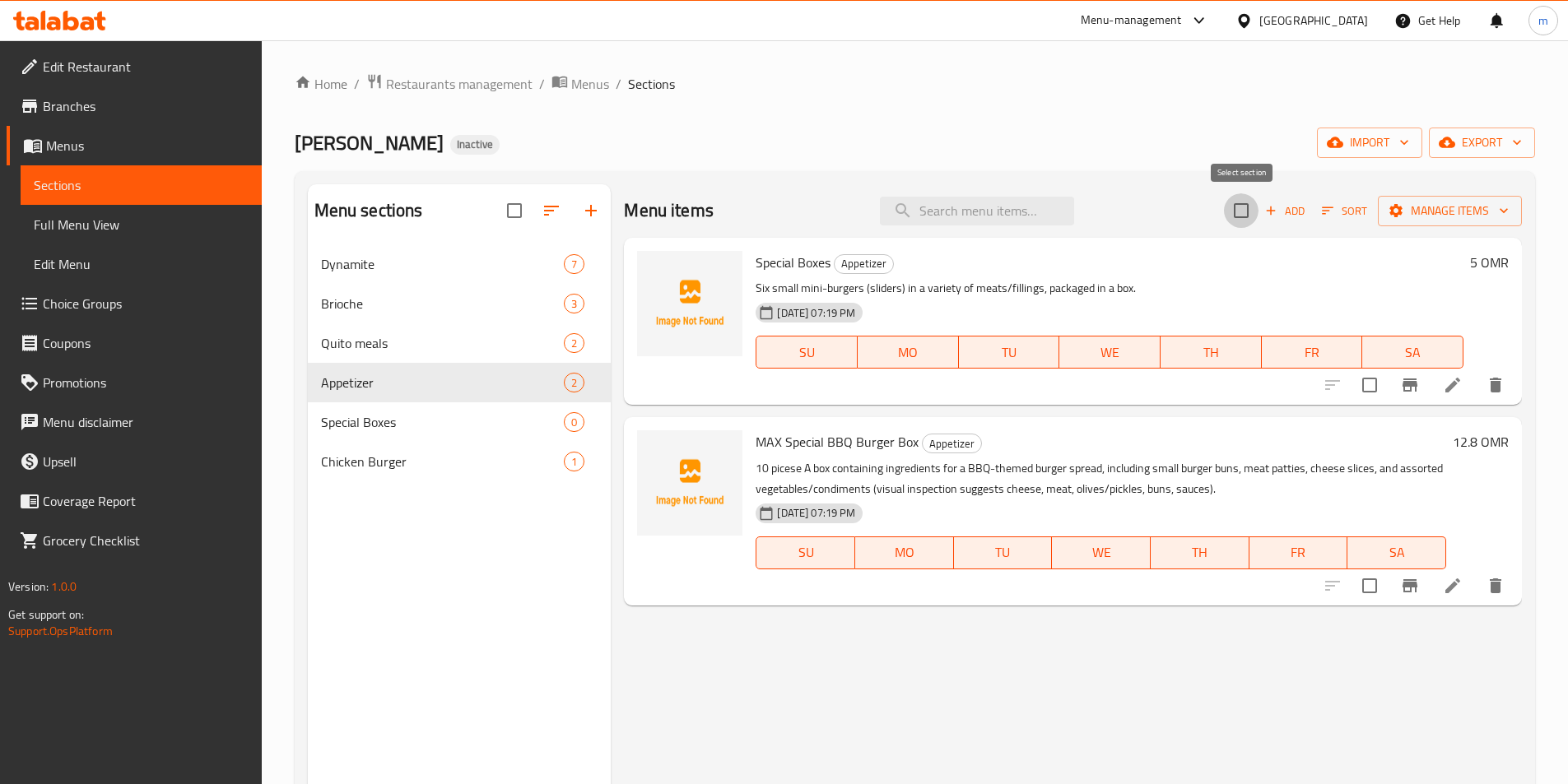
click at [1240, 211] on input "checkbox" at bounding box center [1240, 210] width 34 height 34
checkbox input "true"
click at [1396, 212] on icon "button" at bounding box center [1396, 210] width 17 height 17
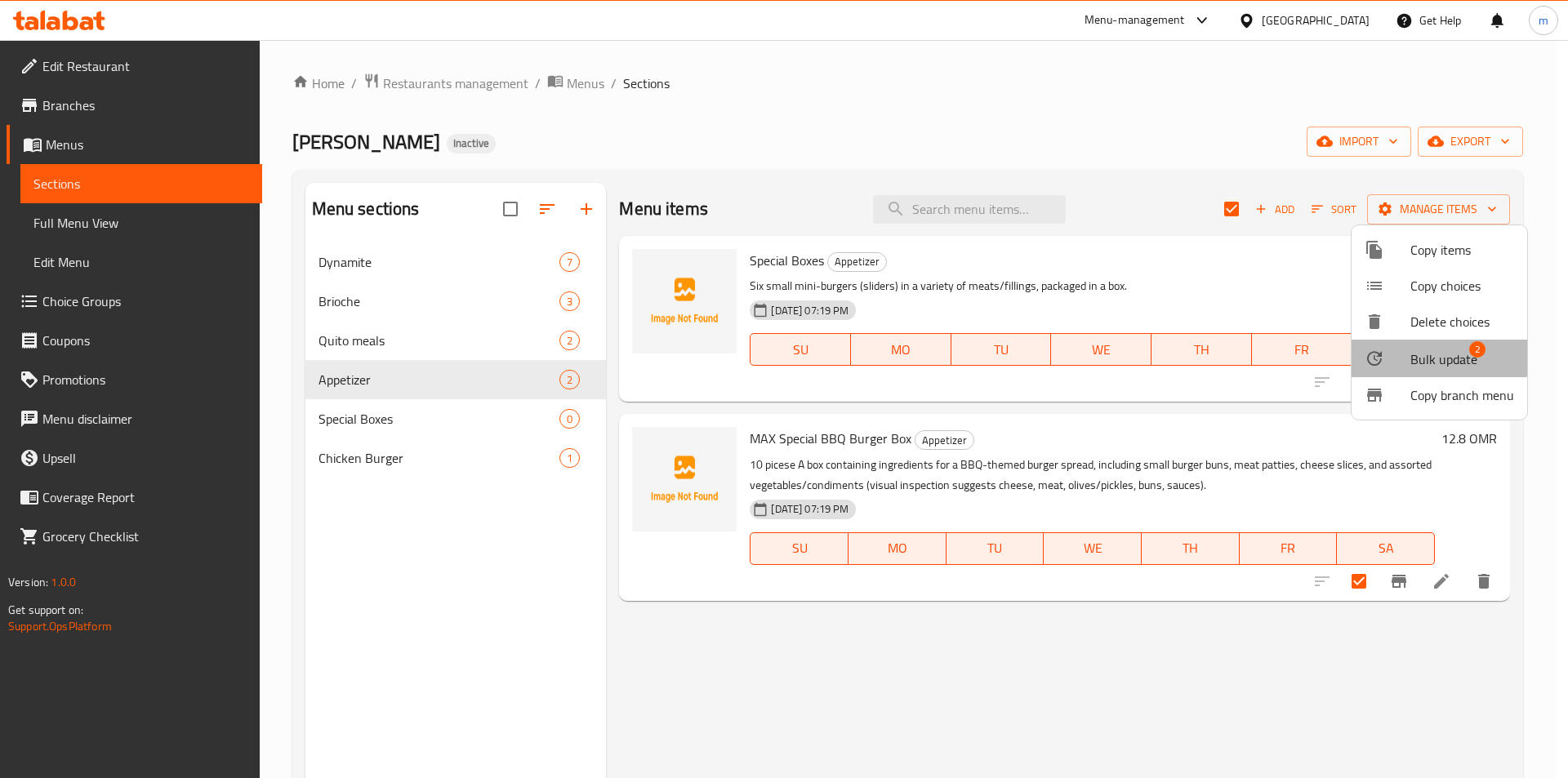
click at [1424, 357] on span "Bulk update" at bounding box center [1443, 359] width 67 height 19
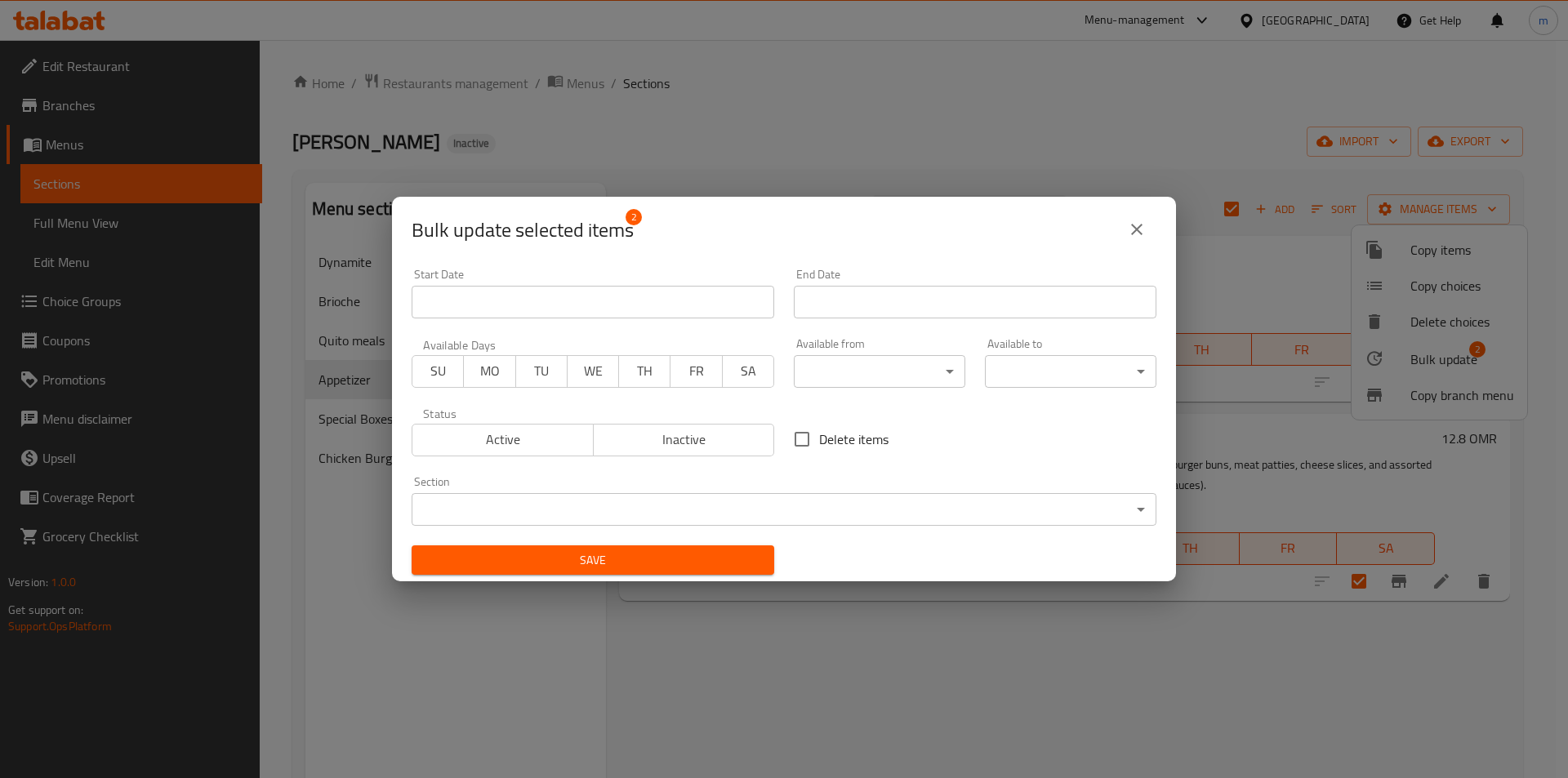
click at [646, 492] on div "Section ​ ​" at bounding box center [784, 501] width 744 height 49
click at [646, 492] on body "​ Menu-management Oman Get Help m Edit Restaurant Branches Menus Sections Full …" at bounding box center [784, 409] width 1568 height 738
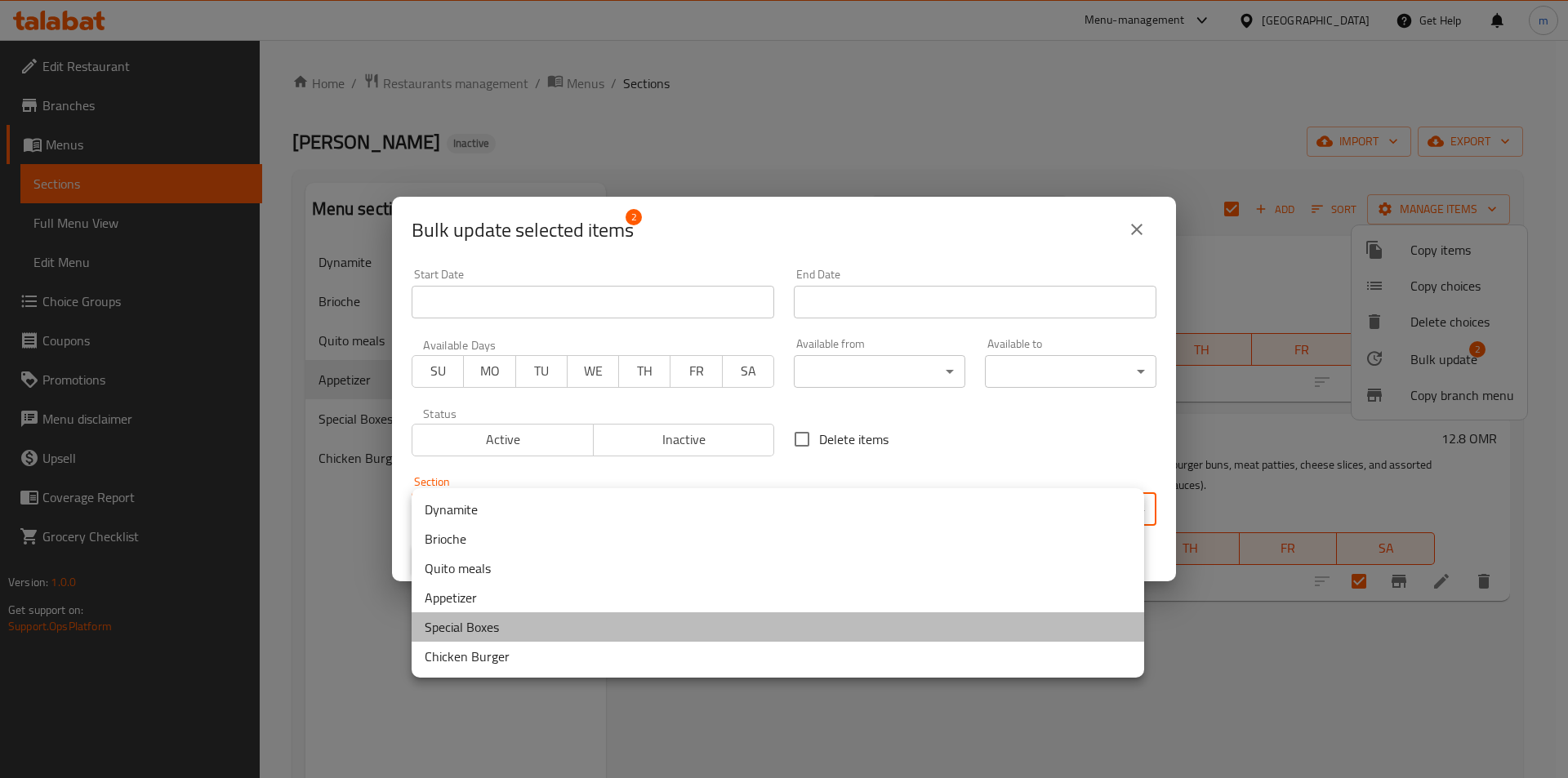
click at [467, 629] on li "Special Boxes" at bounding box center [778, 627] width 732 height 29
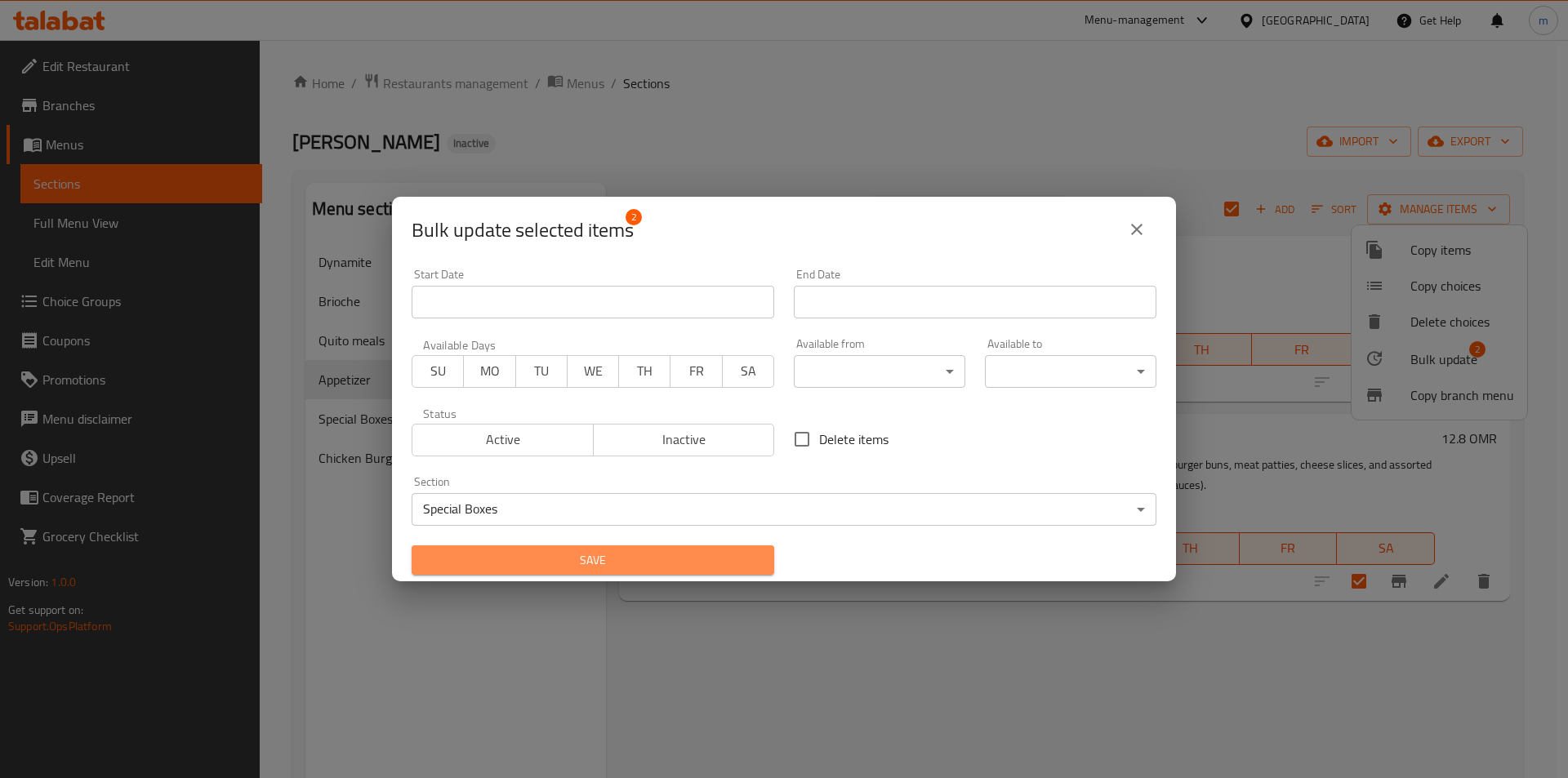
click at [684, 565] on span "Save" at bounding box center [592, 560] width 336 height 20
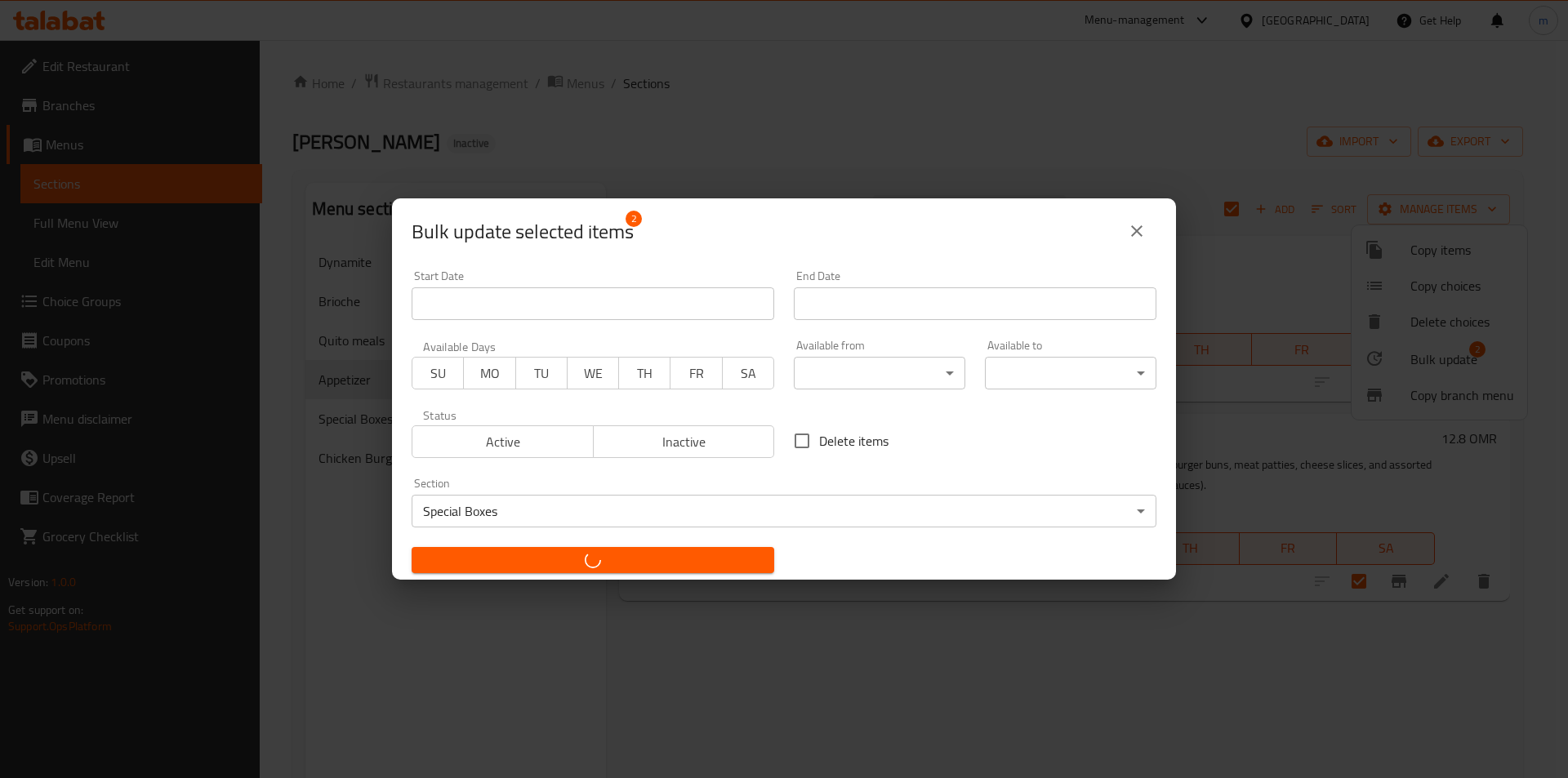
checkbox input "false"
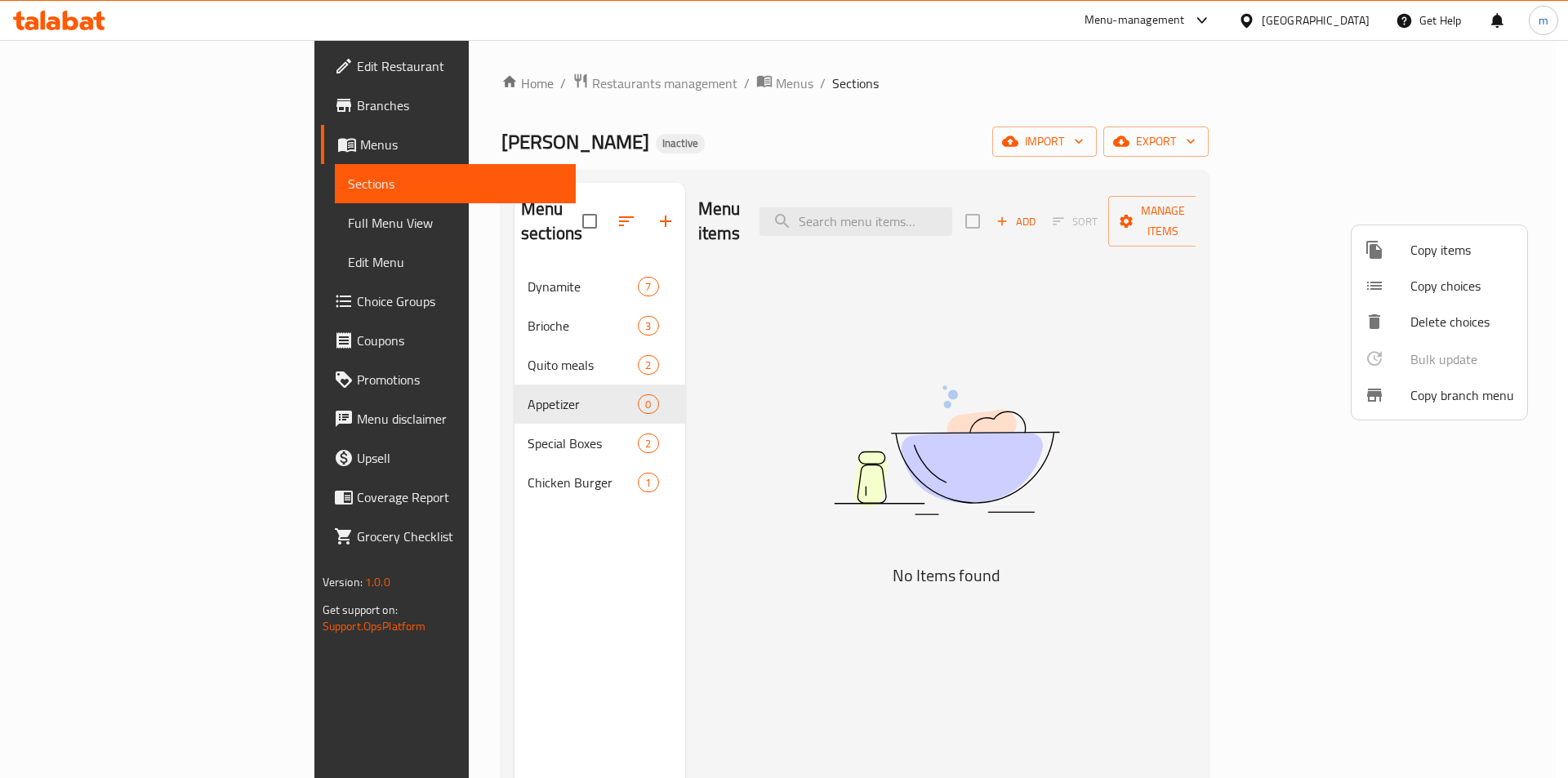
click at [408, 389] on div at bounding box center [784, 389] width 1568 height 778
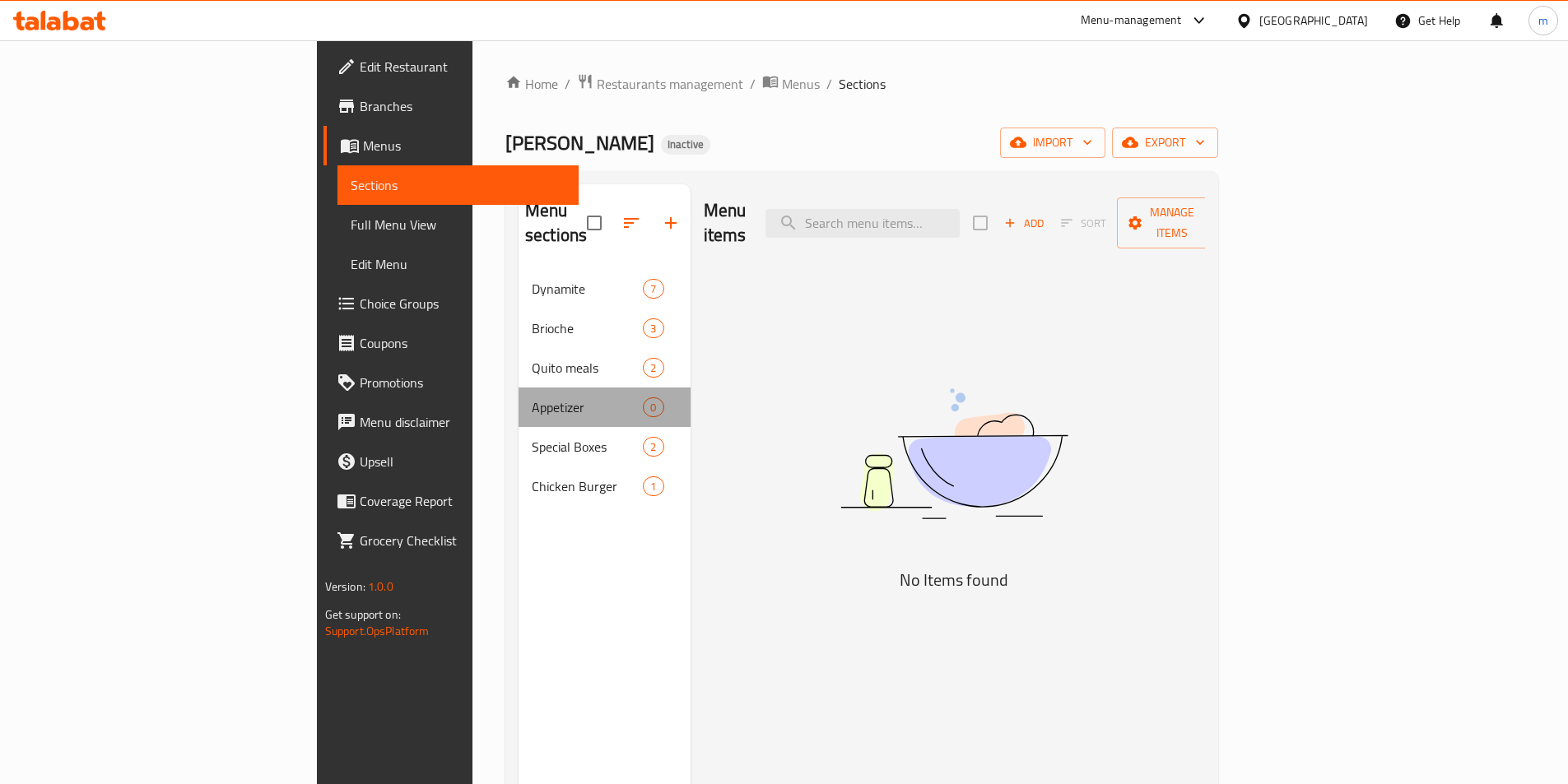
click at [519, 392] on div "Appetizer 0" at bounding box center [604, 407] width 172 height 40
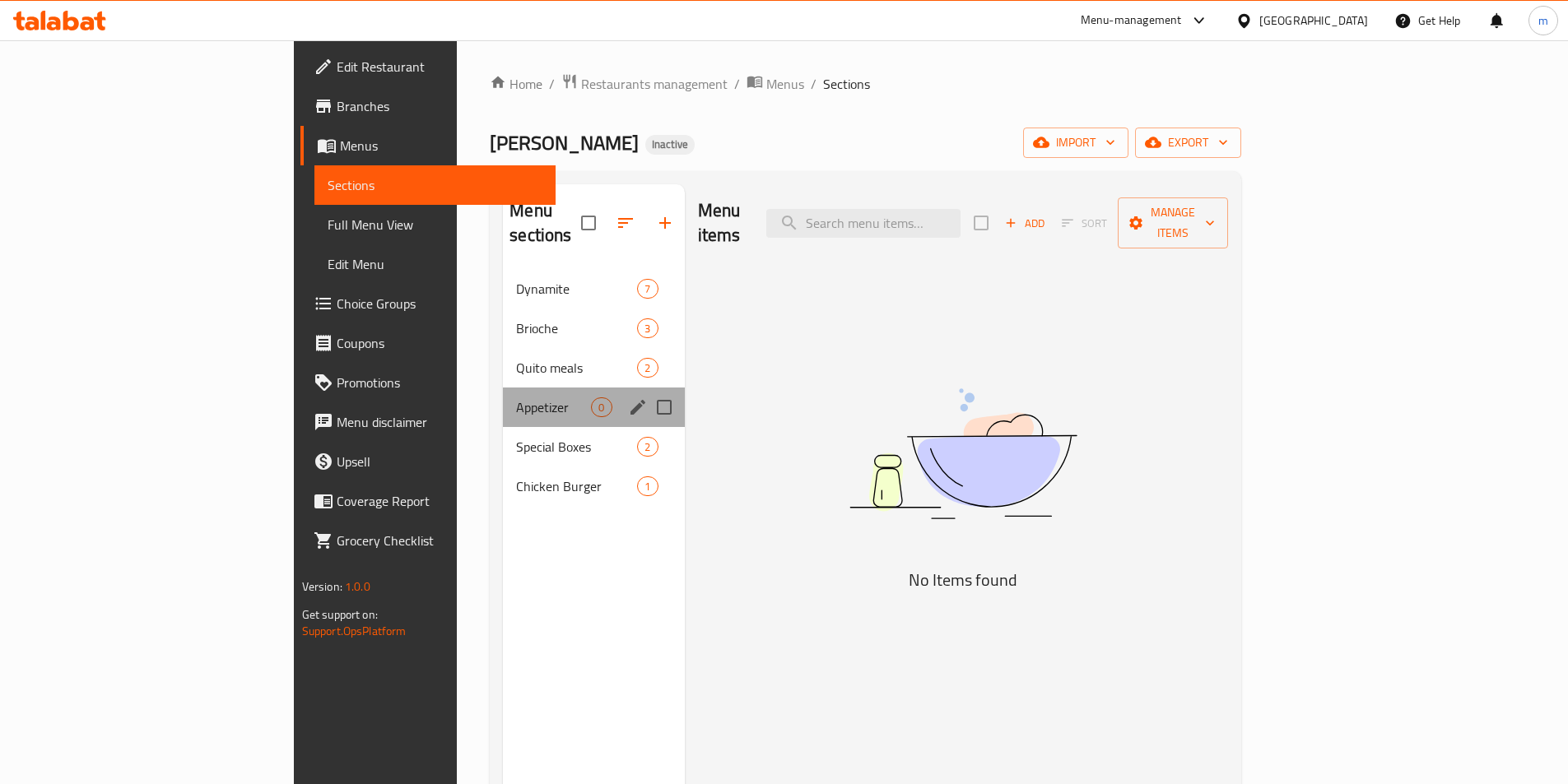
click at [503, 395] on div "Appetizer 0" at bounding box center [593, 407] width 181 height 40
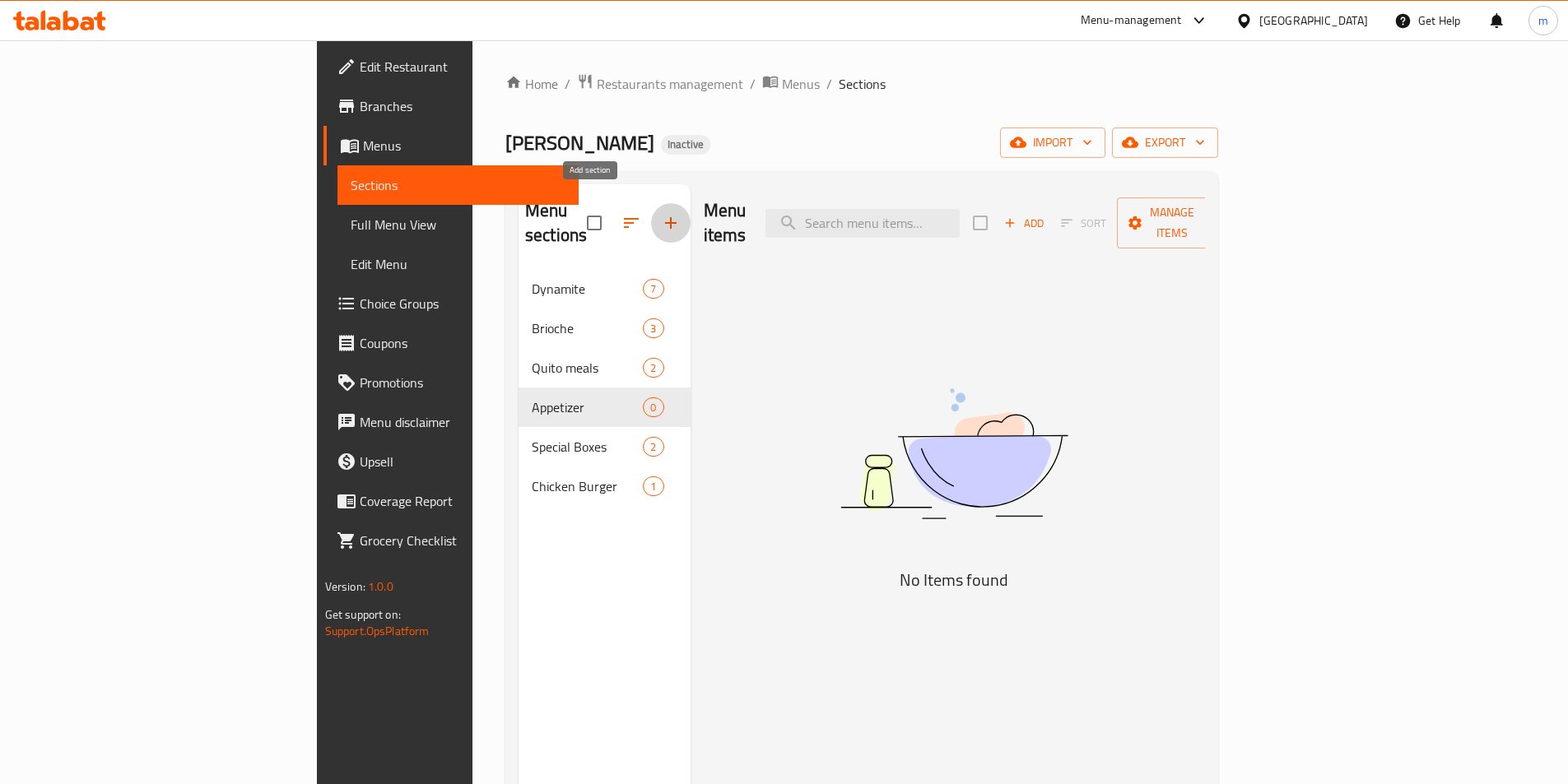
click at [661, 213] on icon "button" at bounding box center [670, 222] width 19 height 19
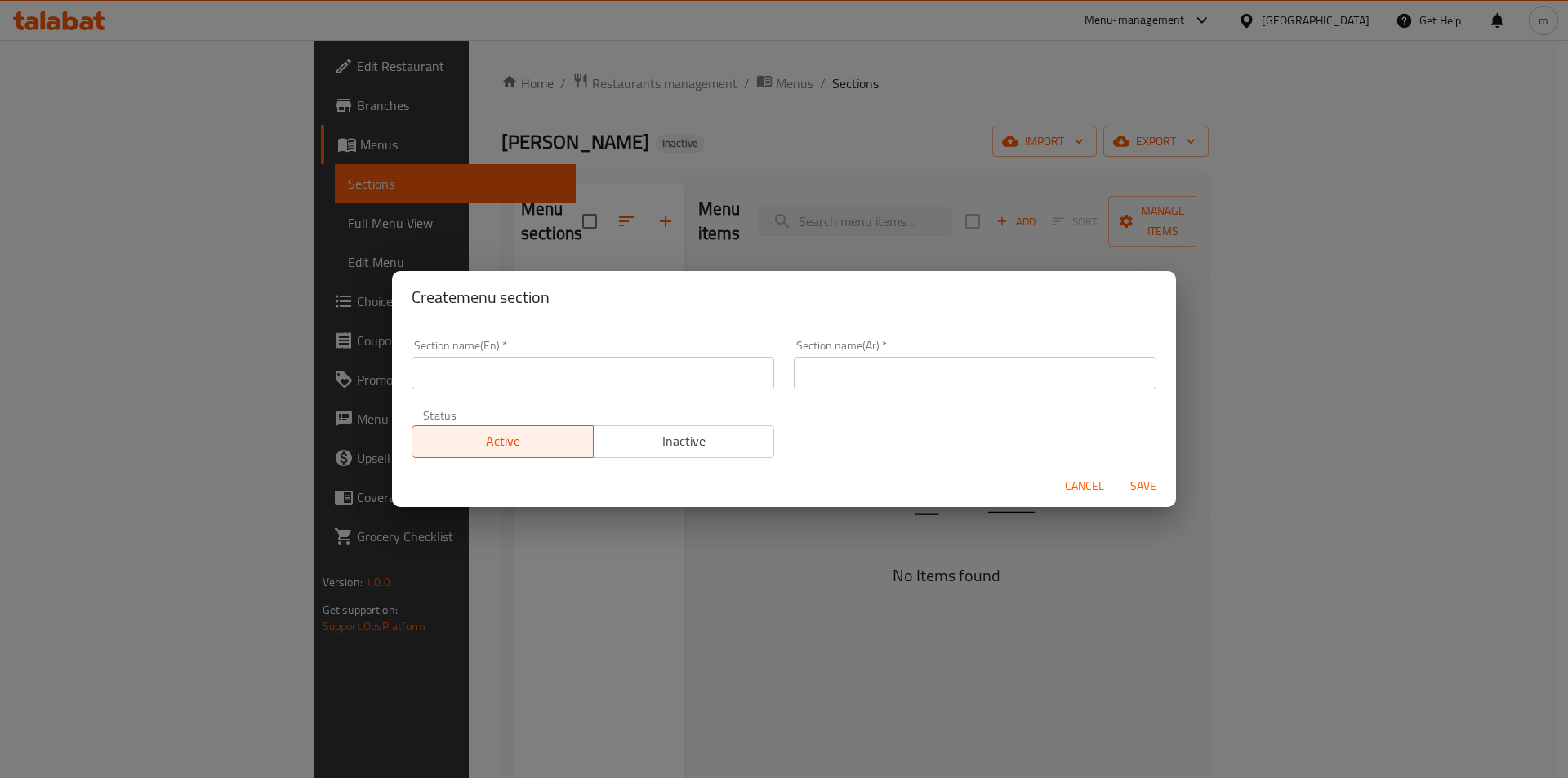
click at [1073, 484] on span "Cancel" at bounding box center [1084, 486] width 39 height 20
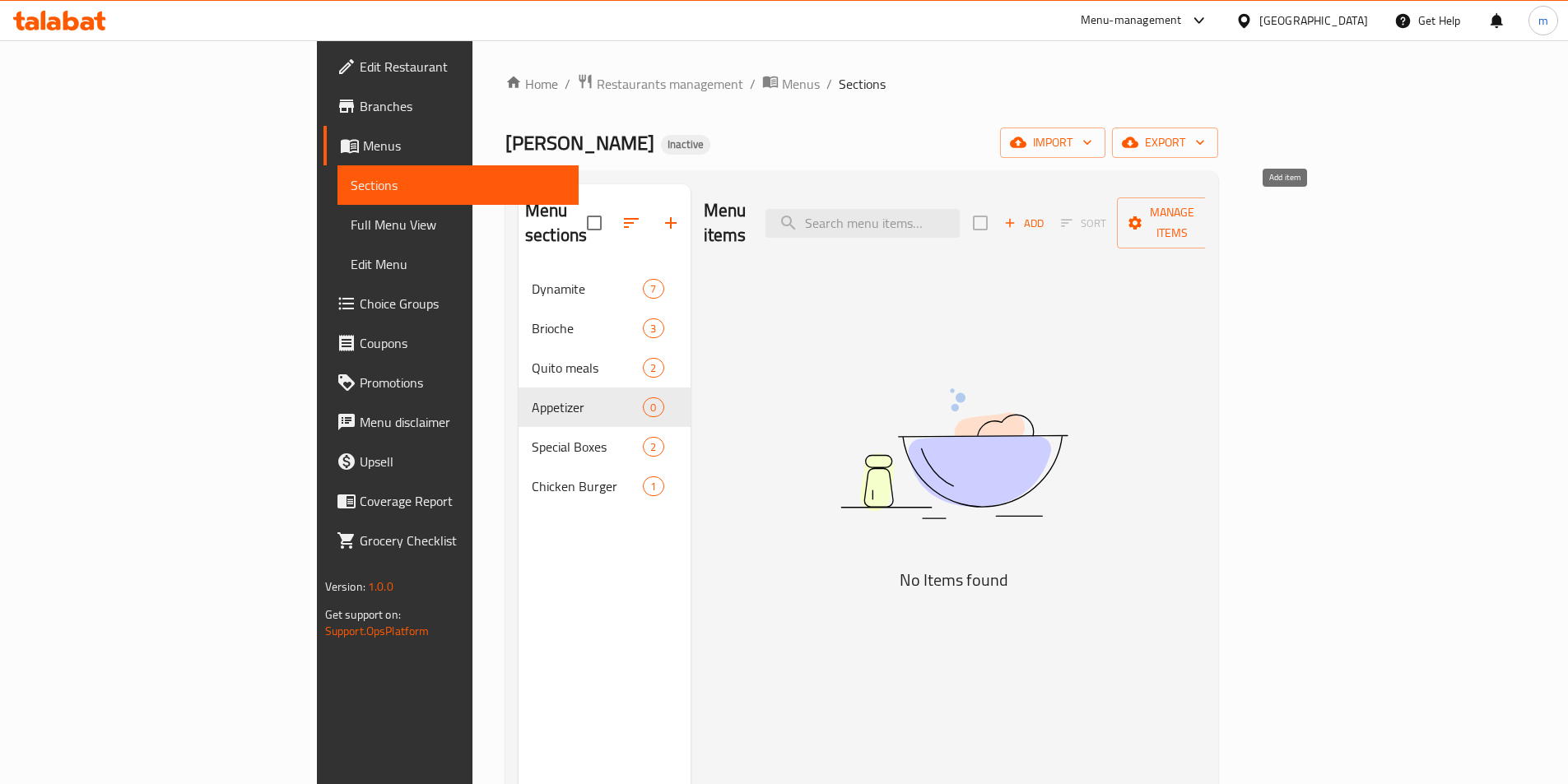
click at [1047, 214] on span "Add" at bounding box center [1024, 223] width 44 height 19
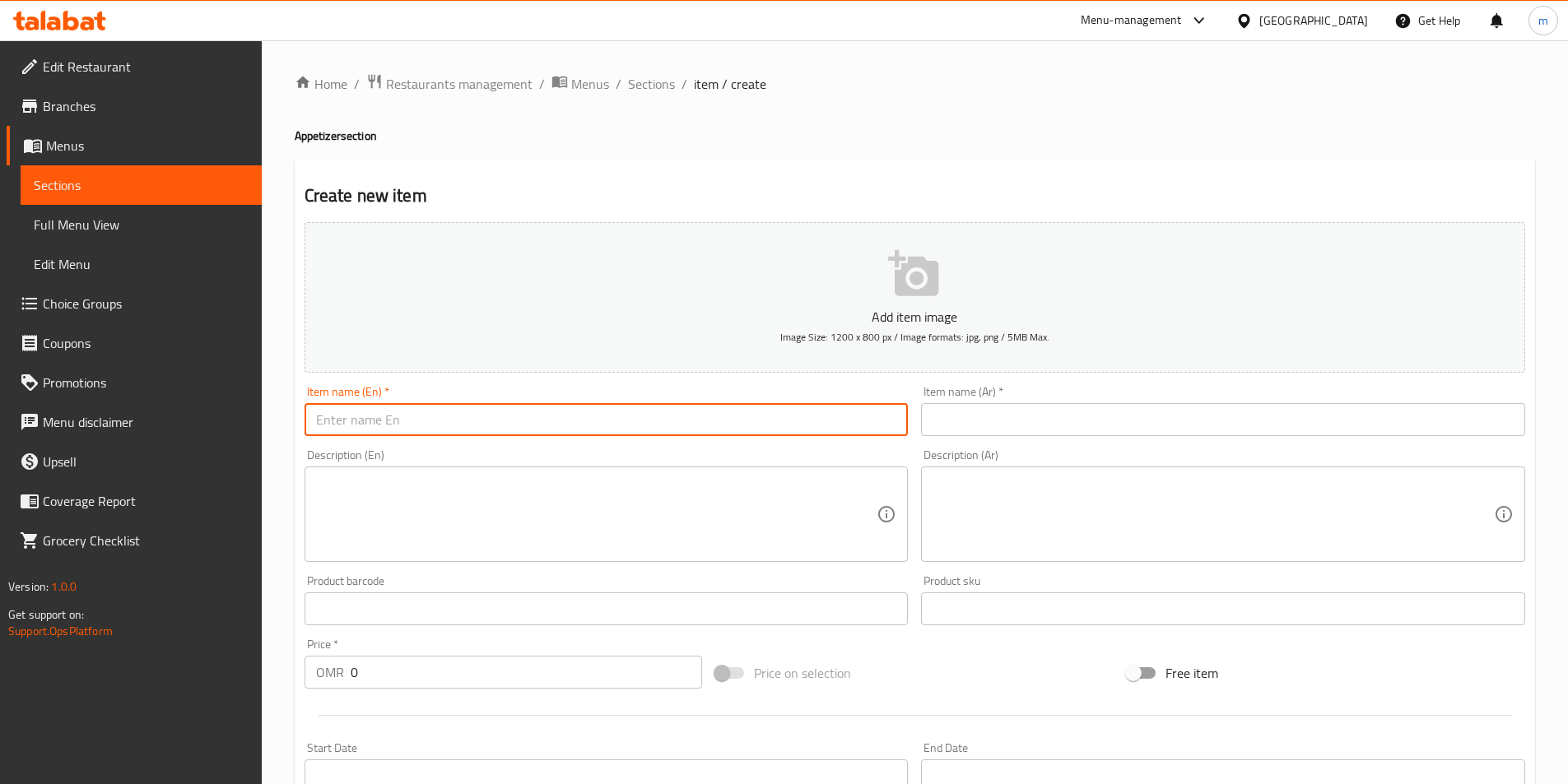
click at [726, 422] on input "text" at bounding box center [606, 420] width 604 height 33
paste input "Crispy Mozzarella Cheese Sticks (6pcs)"
type input "Crispy Mozzarella Cheese Sticks (6pcs)"
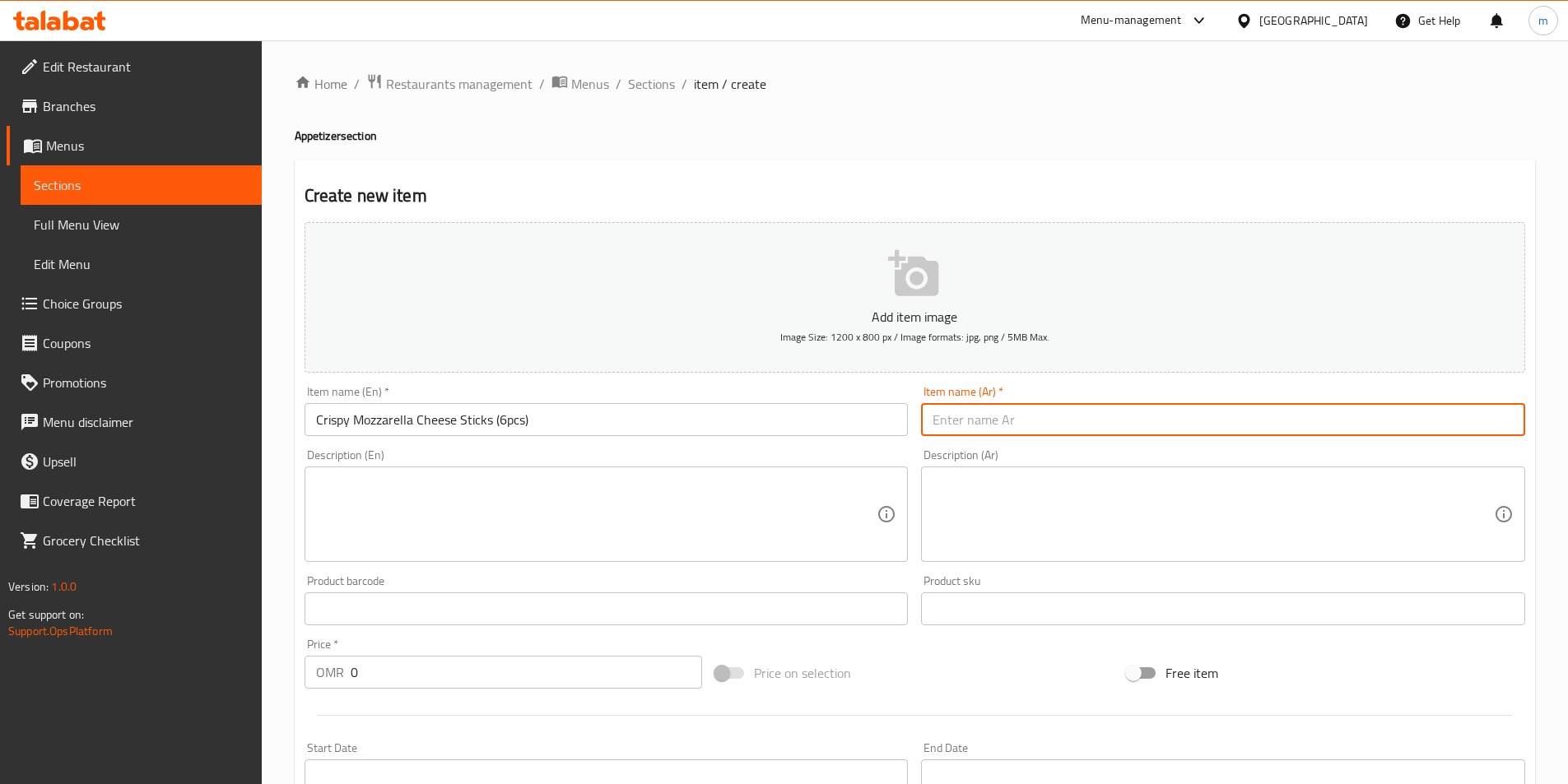
click at [1115, 422] on input "text" at bounding box center [1223, 420] width 604 height 33
paste input "أصابع جبنة الموزاريلا المقرمشة (٦ قطع)"
type input "أصابع جبنة الموزاريلا المقرمشة (٦ قطع)"
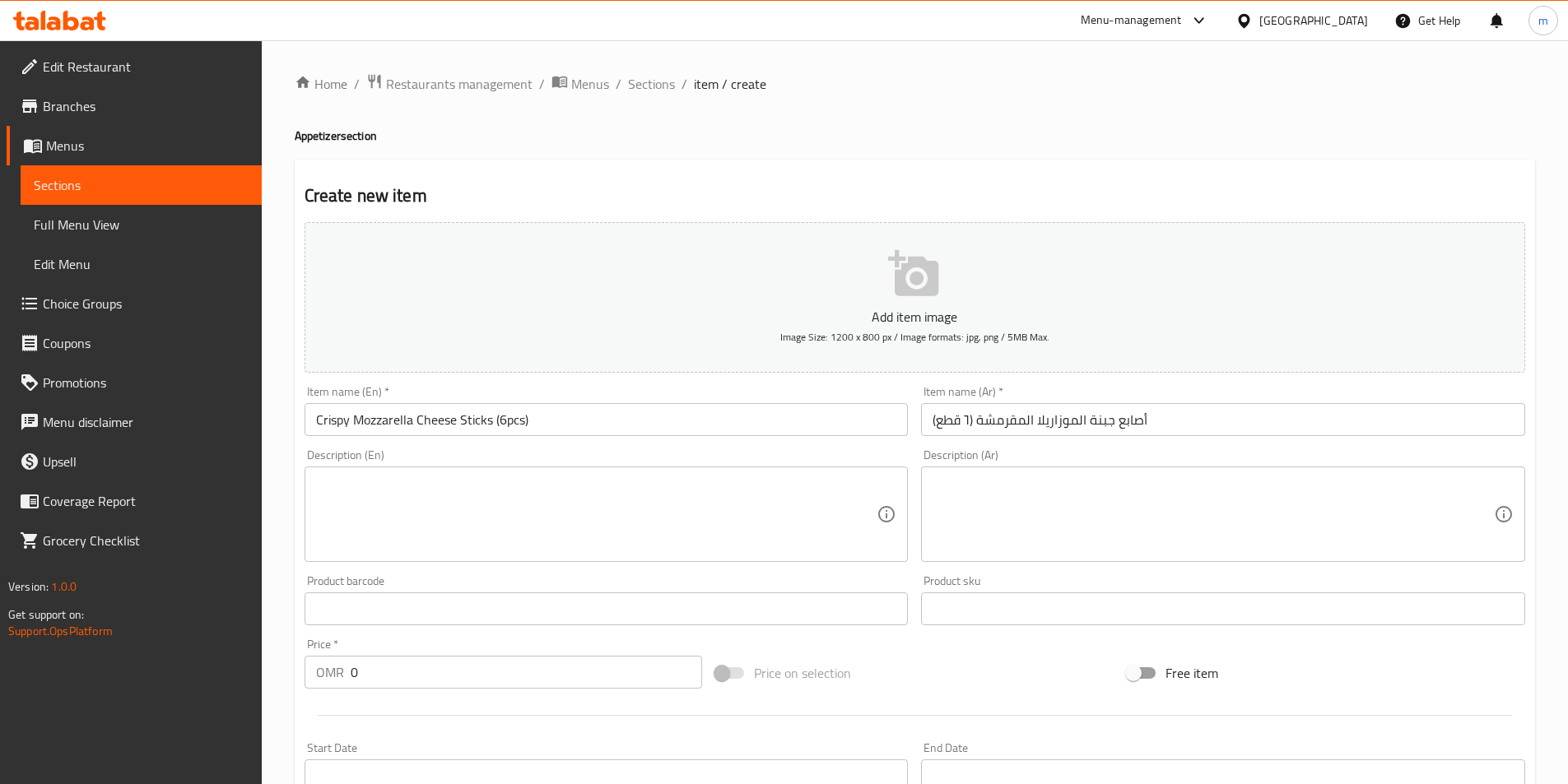
click at [752, 517] on textarea at bounding box center [597, 515] width 561 height 78
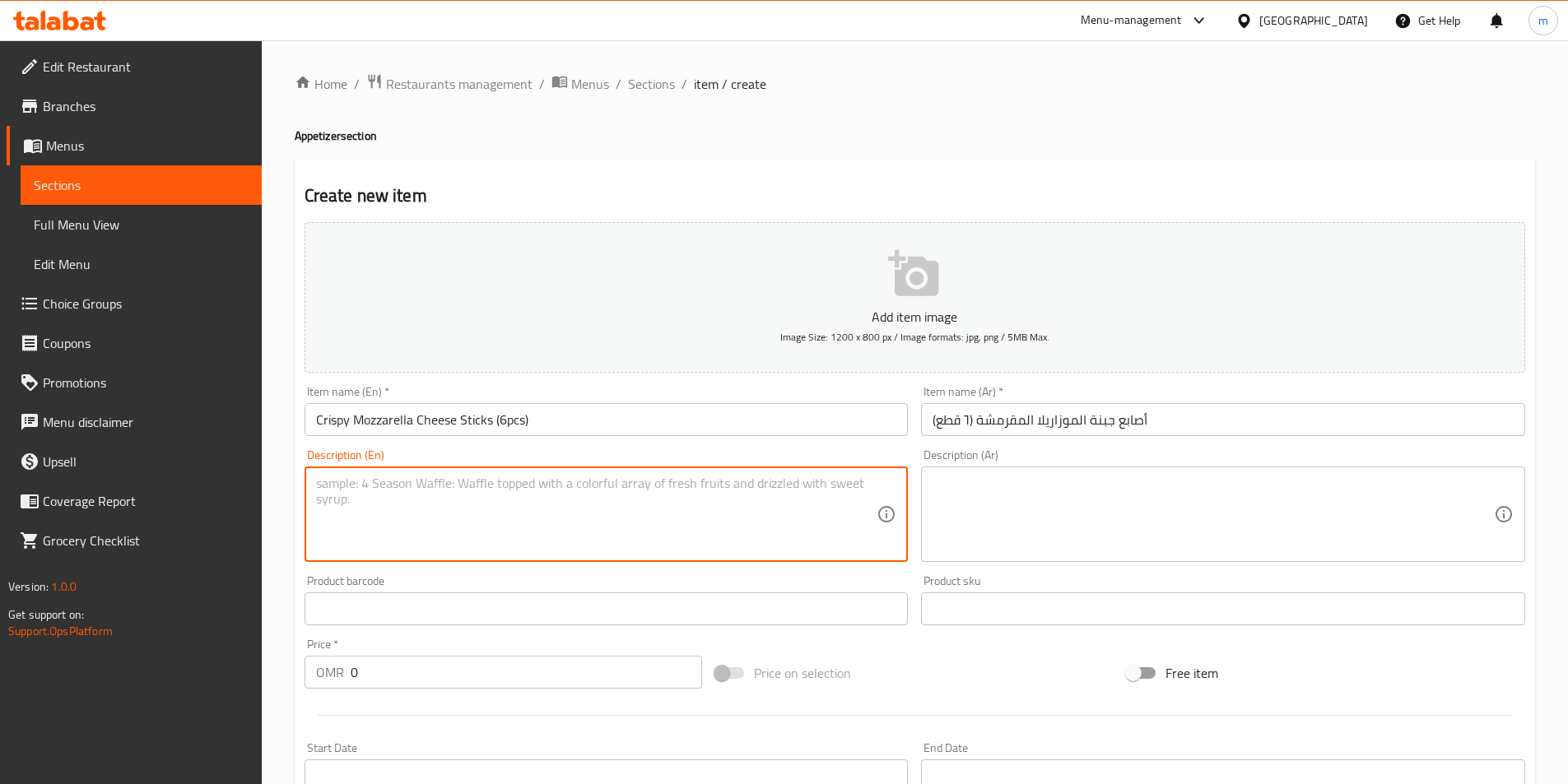
paste textarea "Six pieces of breaded and deep-fried mozzarella cheese sticks."
type textarea "Six pieces of breaded and deep-fried mozzarella cheese sticks."
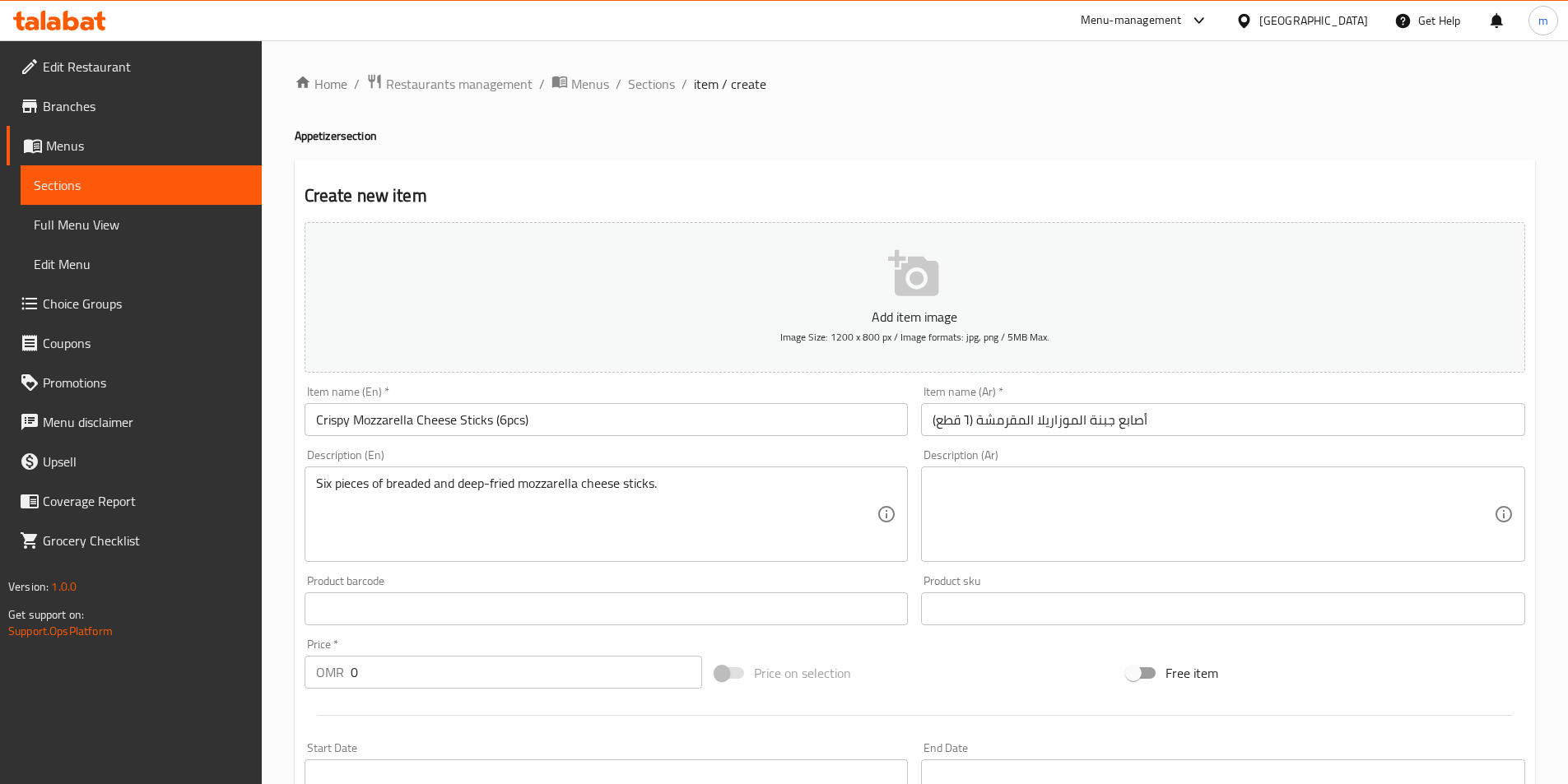
click at [1145, 514] on textarea at bounding box center [1214, 515] width 561 height 78
paste textarea "ست قطع من أصابع جبنة الموزاريلا المقلية بعمق بالبقسماط."
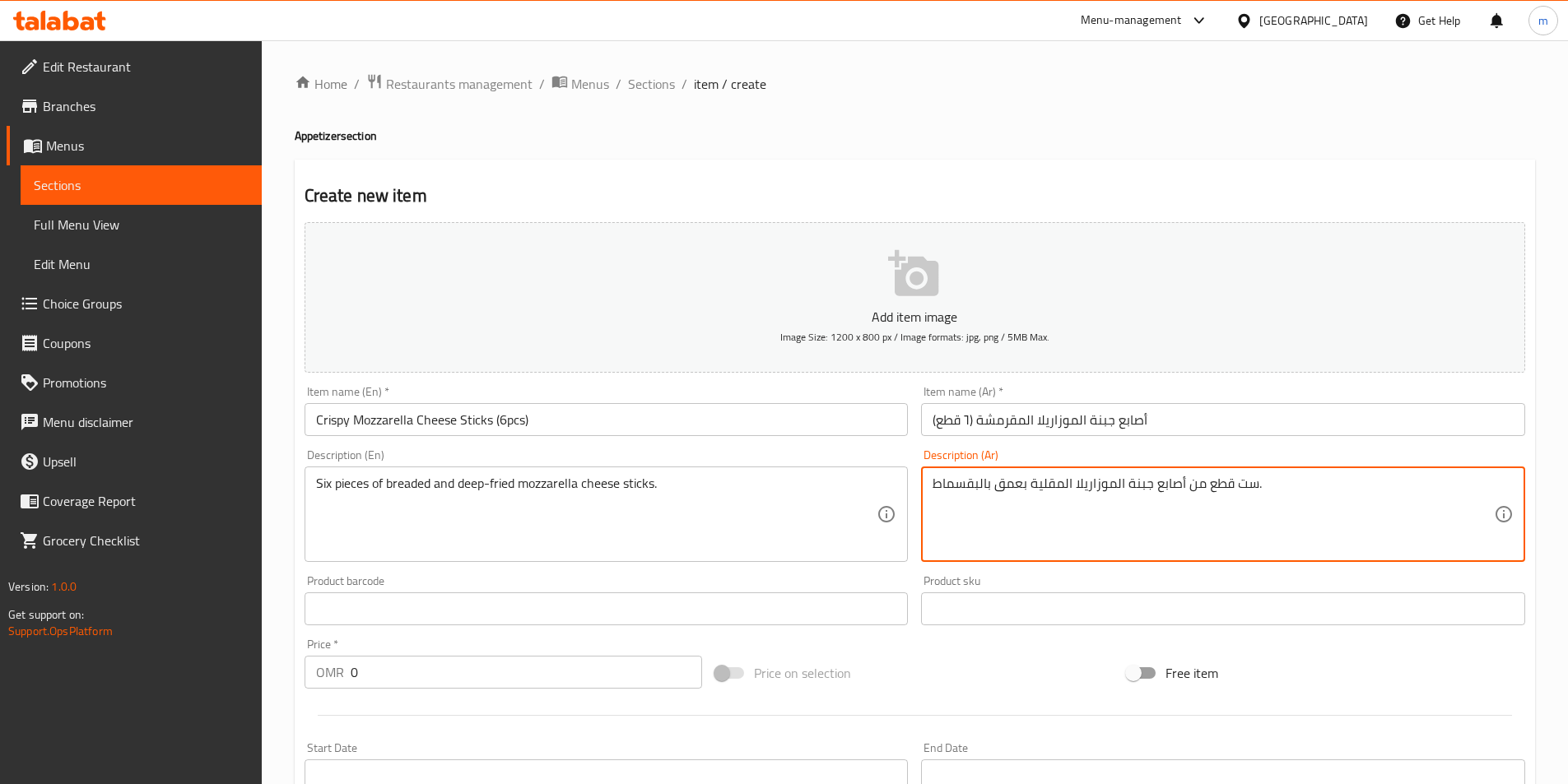
type textarea "ست قطع من أصابع جبنة الموزاريلا المقلية بعمق بالبقسماط."
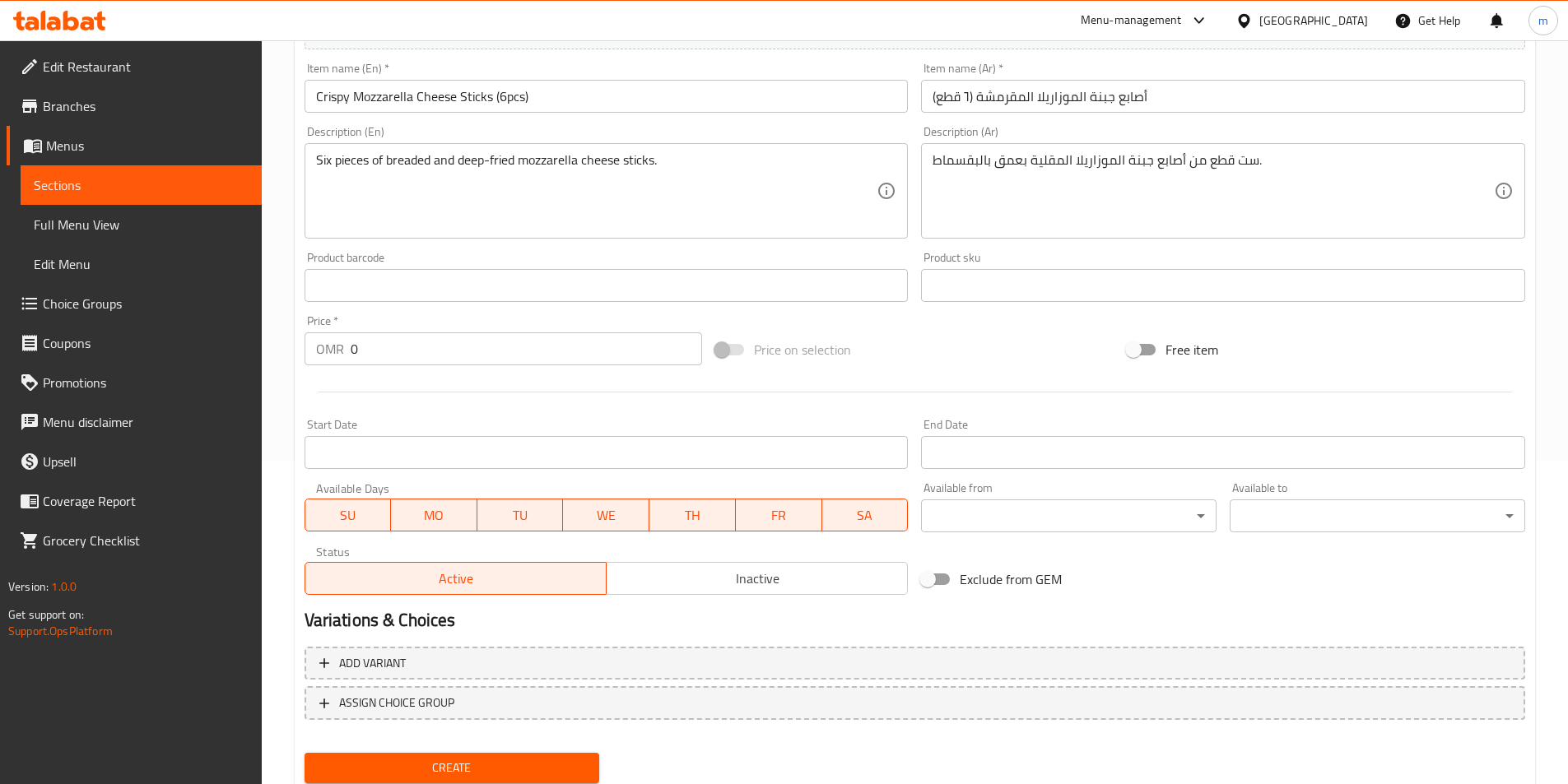
scroll to position [378, 0]
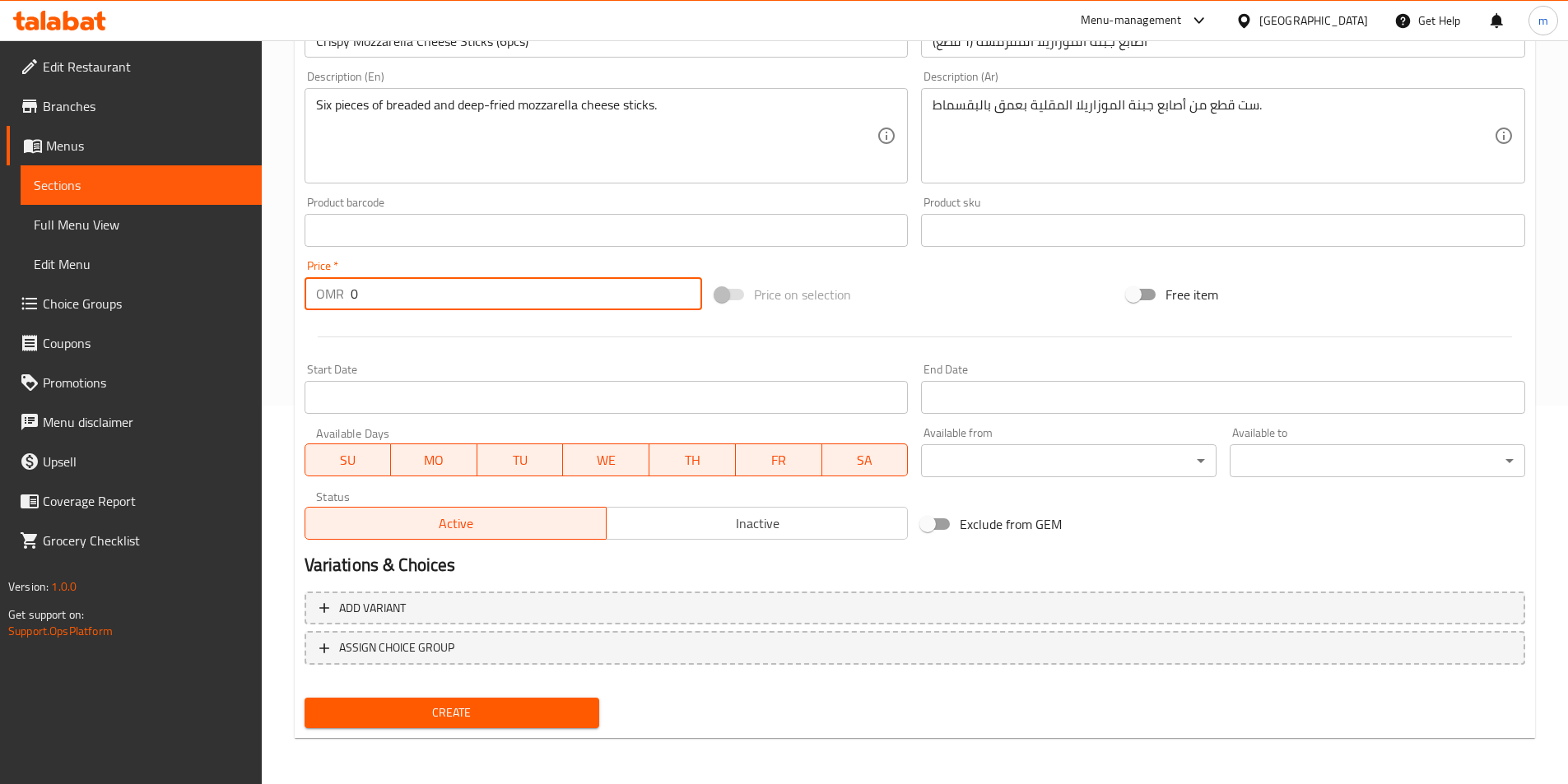
click at [448, 287] on input "0" at bounding box center [527, 294] width 353 height 33
type input "1.536"
click at [499, 711] on span "Create" at bounding box center [452, 713] width 269 height 20
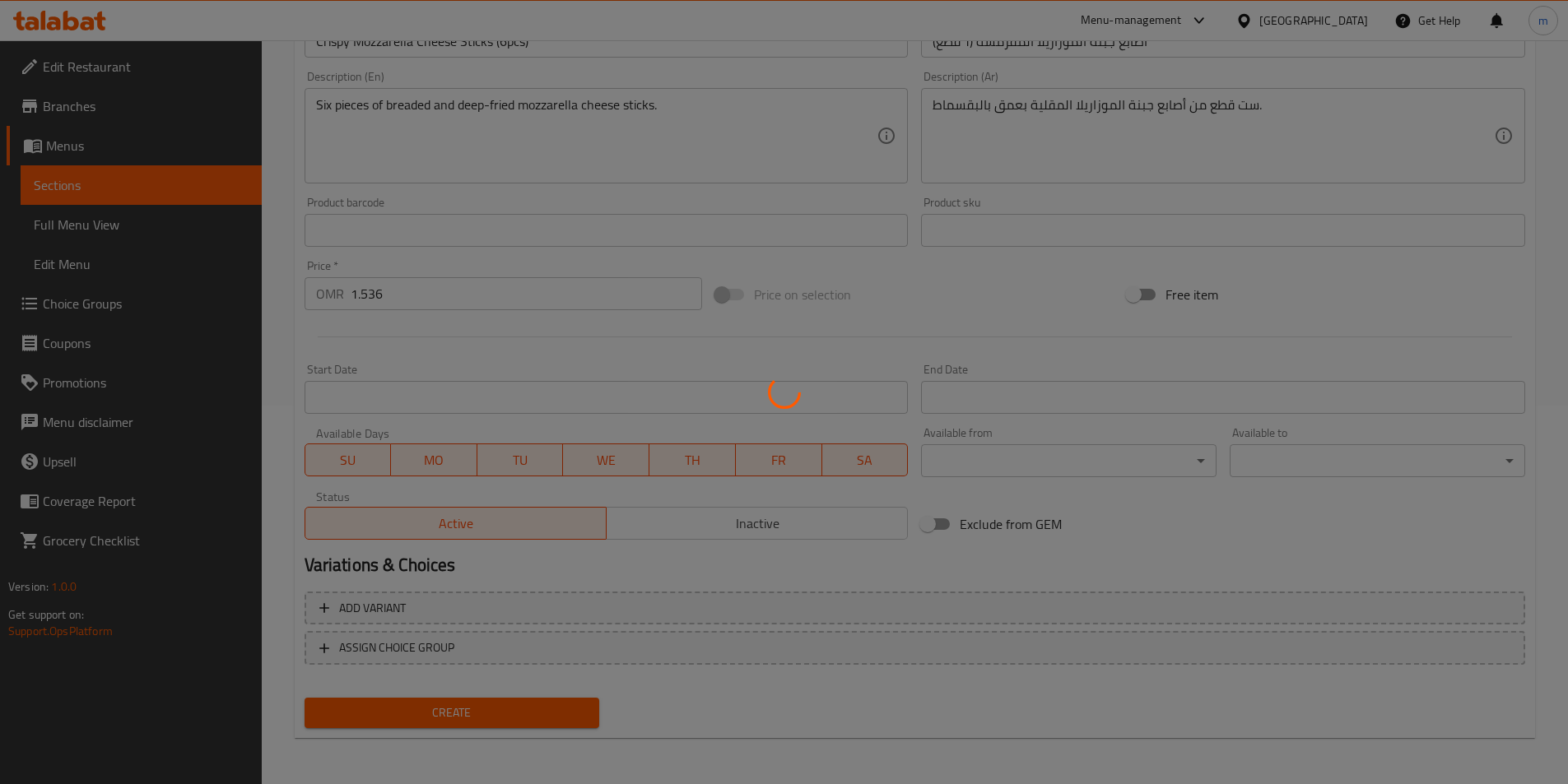
type input "0"
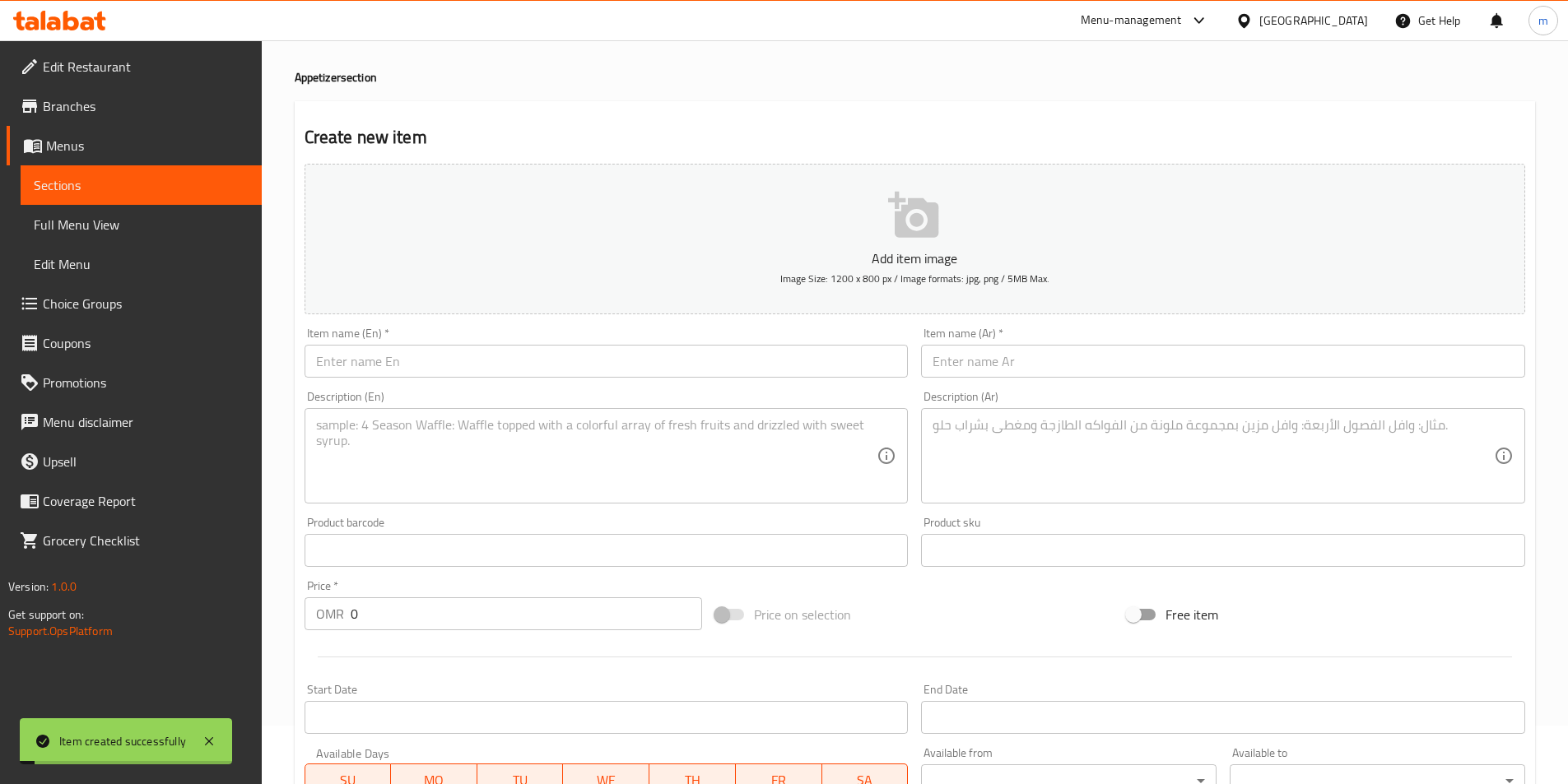
scroll to position [0, 0]
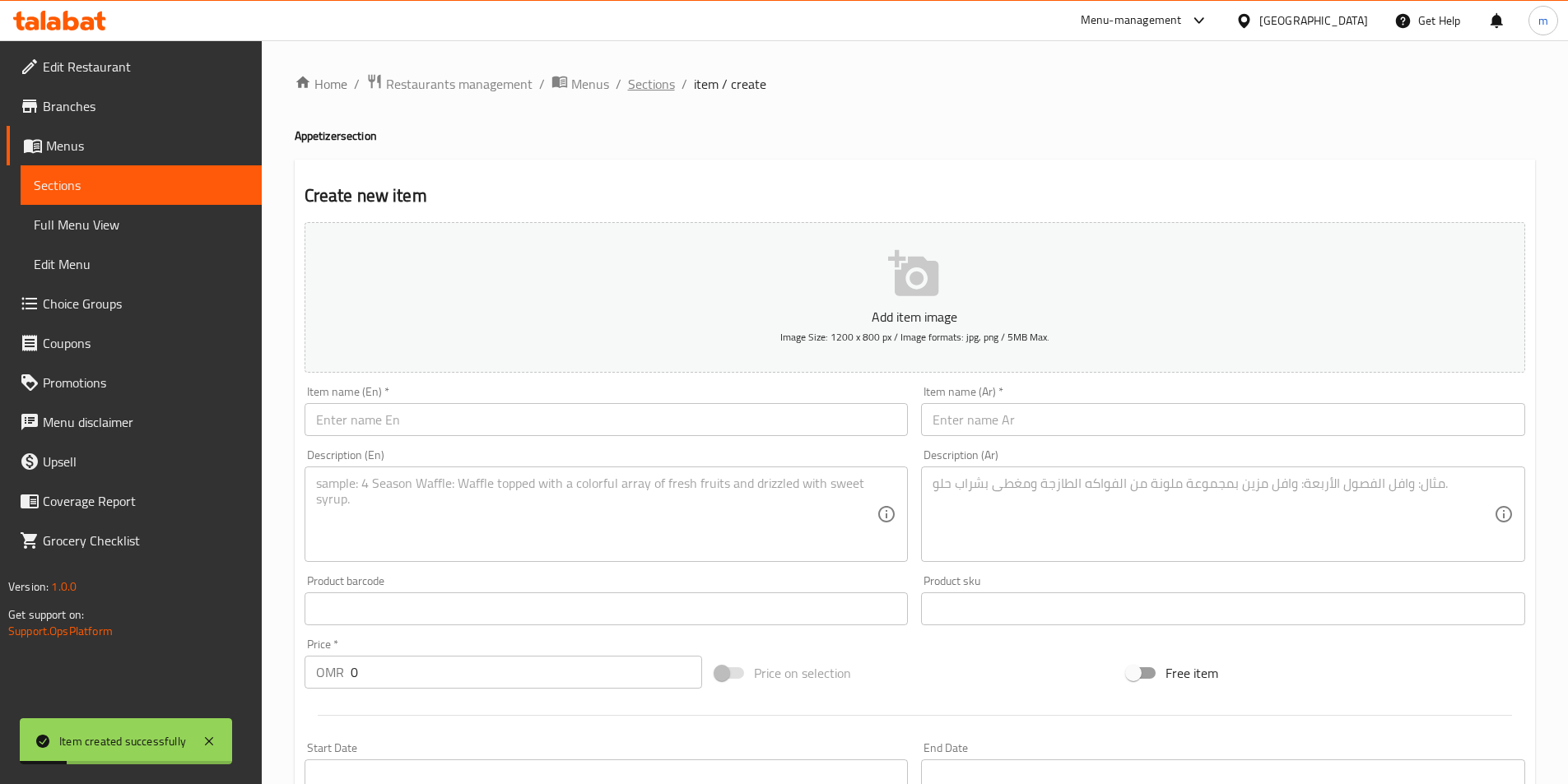
click at [642, 85] on span "Sections" at bounding box center [652, 83] width 47 height 19
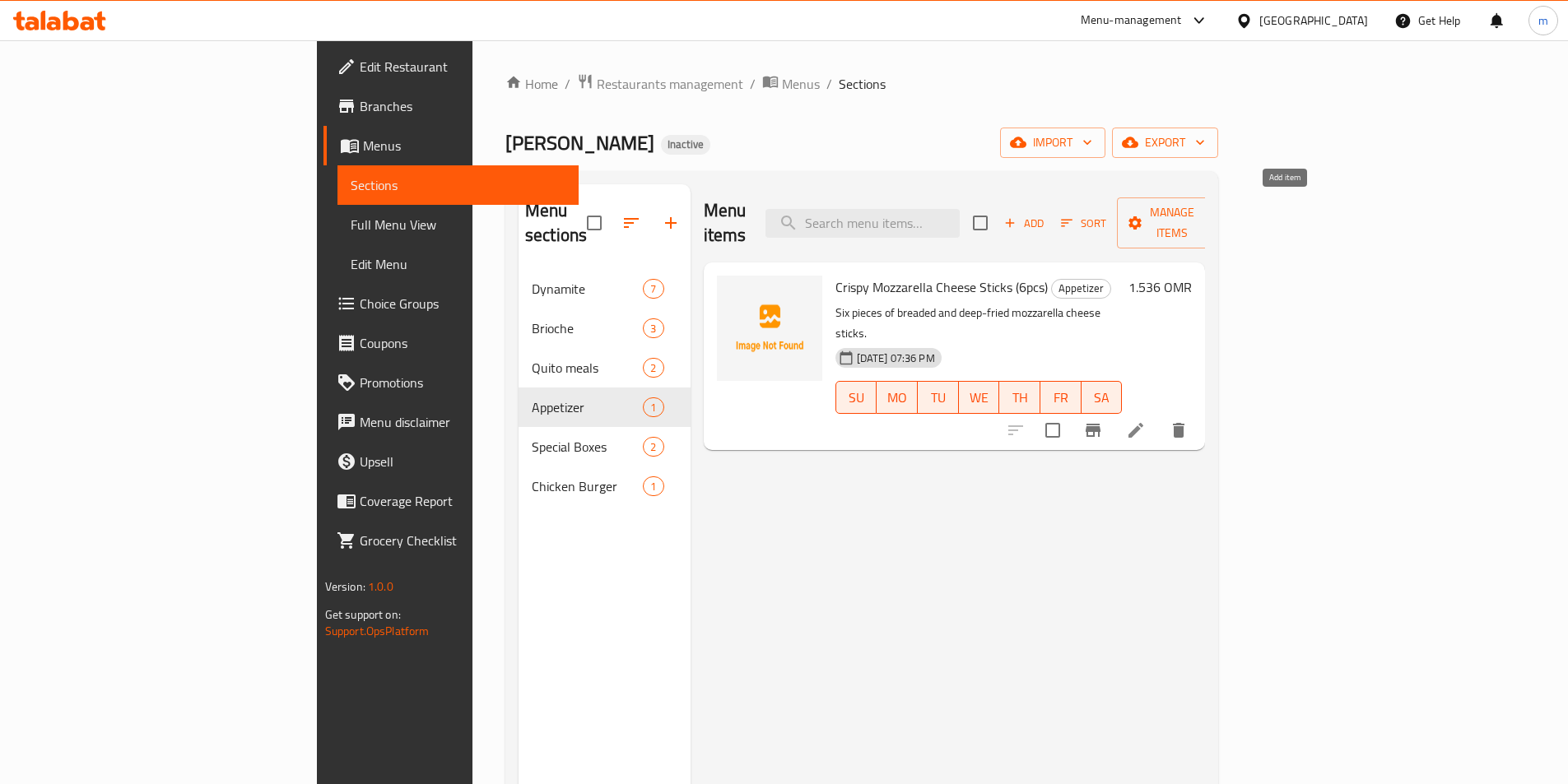
click at [1047, 214] on span "Add" at bounding box center [1024, 223] width 44 height 19
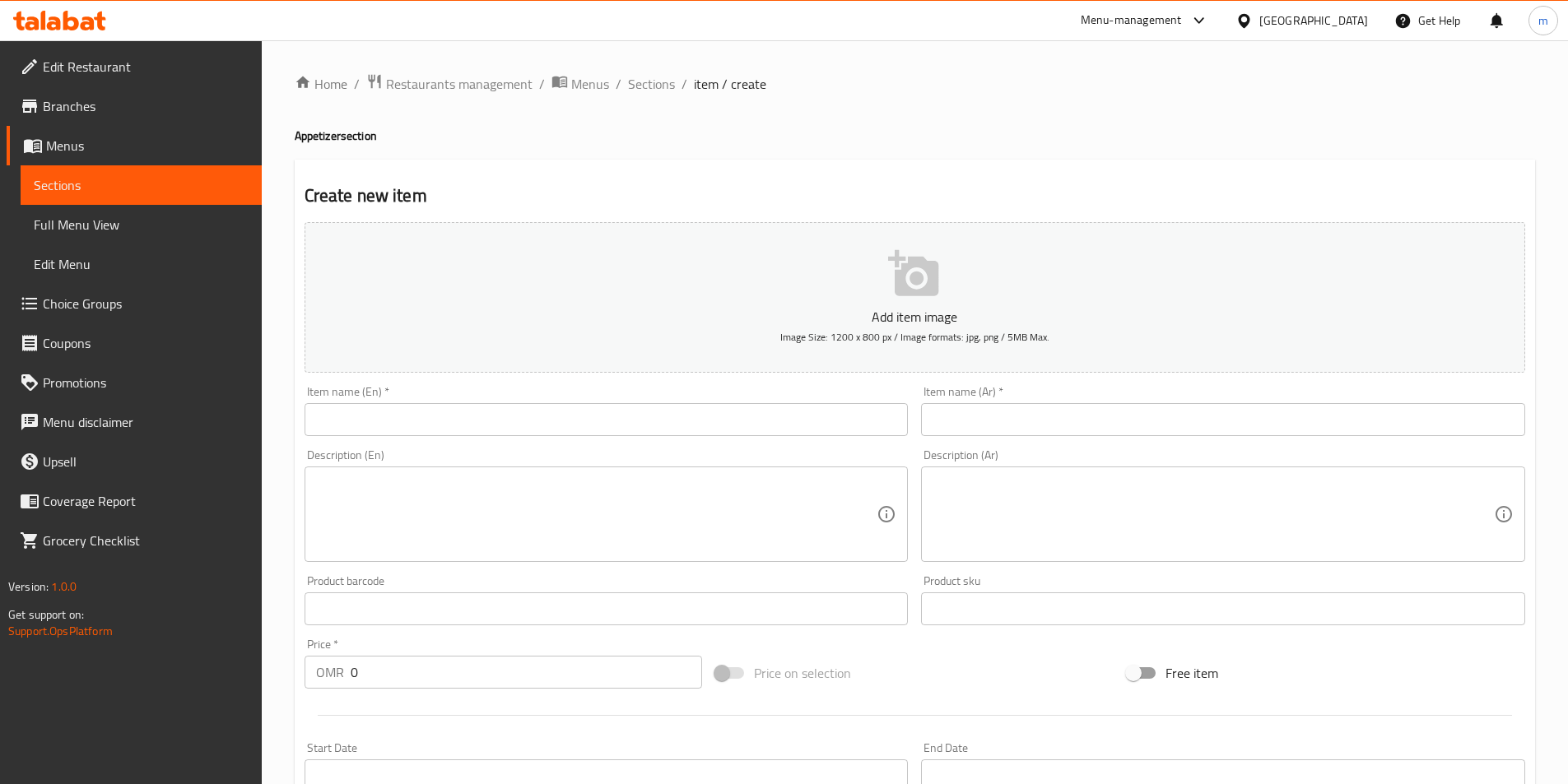
click at [611, 421] on input "text" at bounding box center [606, 420] width 604 height 33
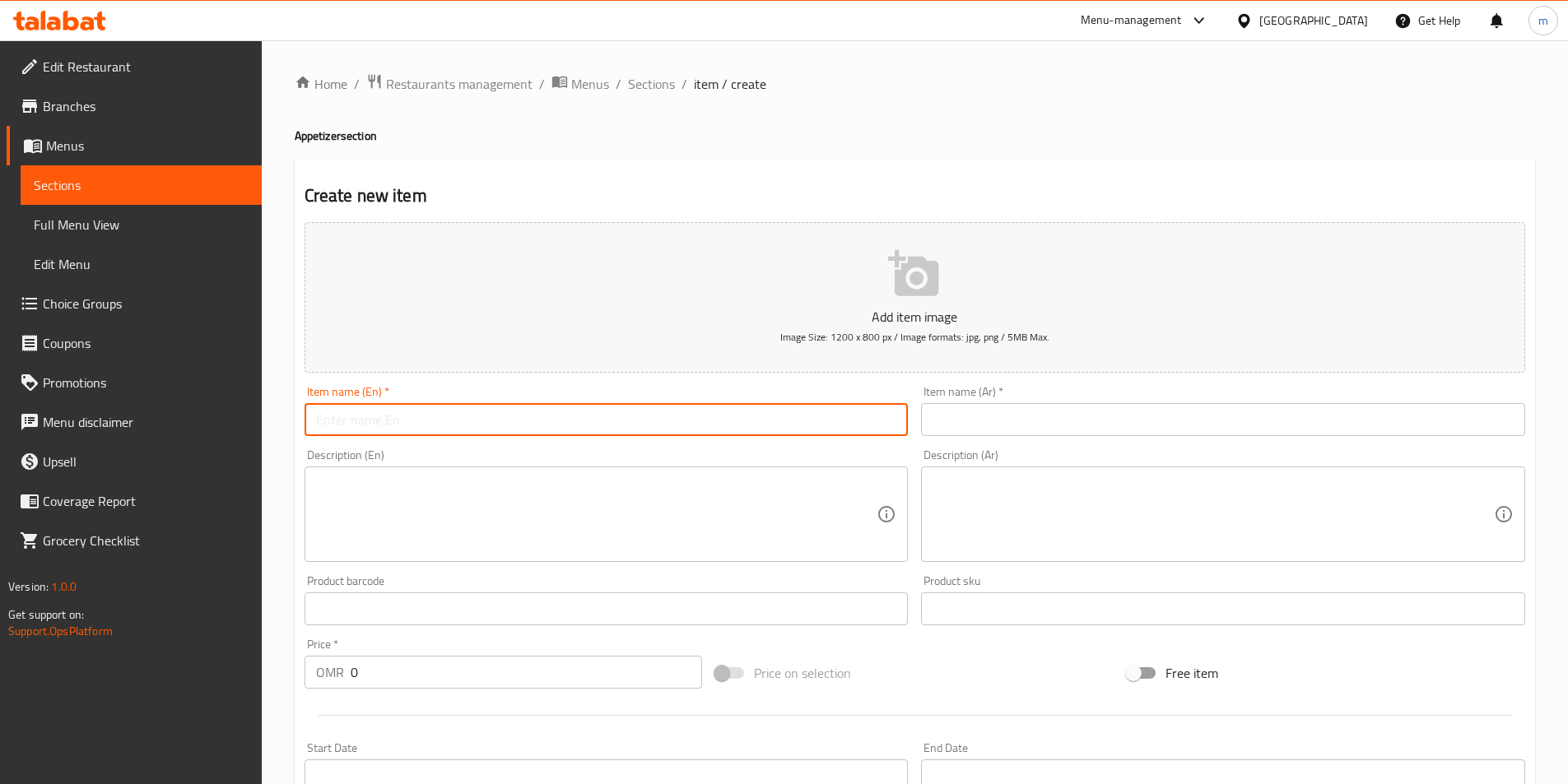
paste input "Chicken Wings with buffalo sauce (8pcs)"
type input "Chicken Wings with buffalo sauce (8pcs)"
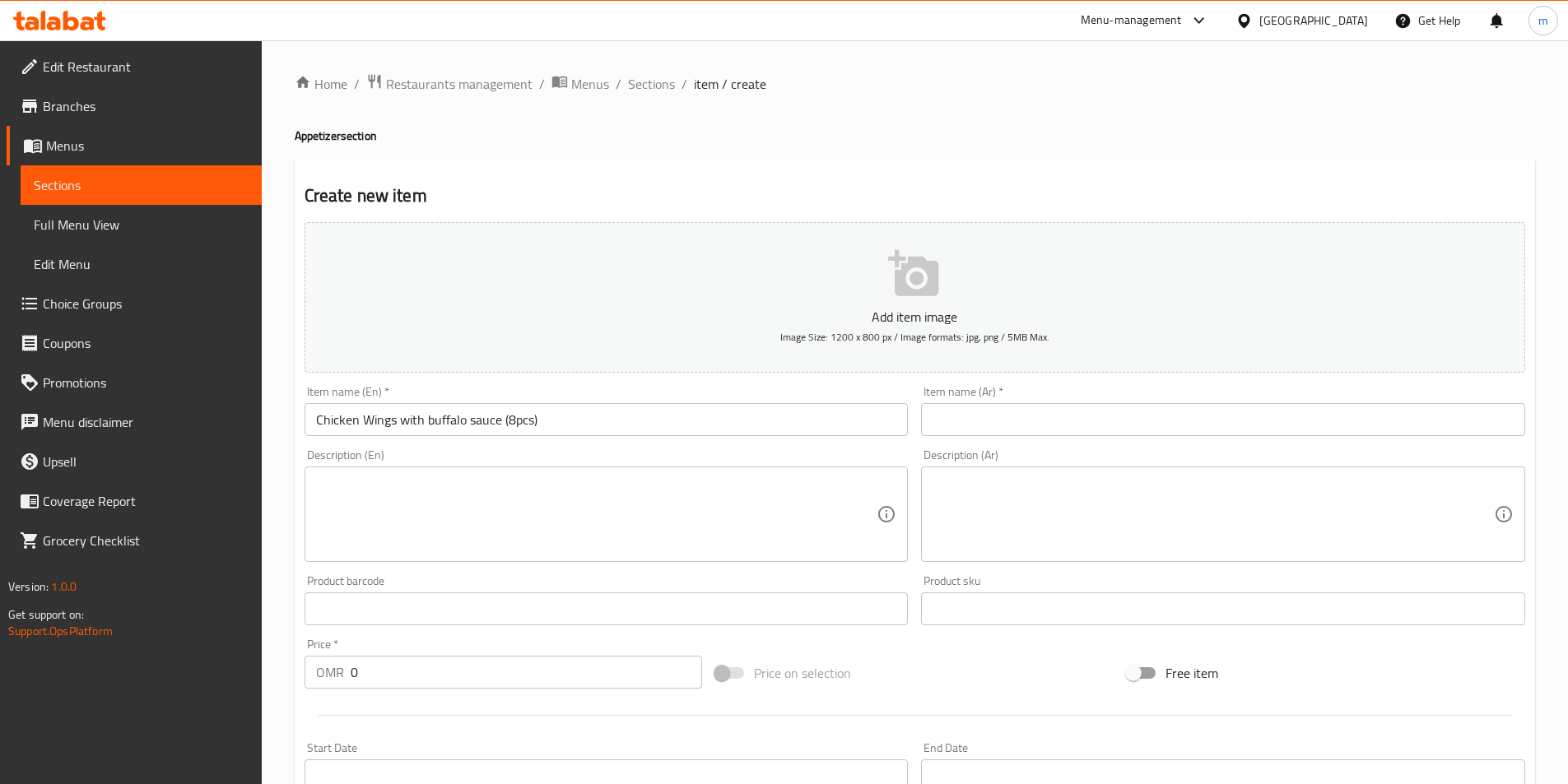
click at [1003, 425] on input "text" at bounding box center [1223, 420] width 604 height 33
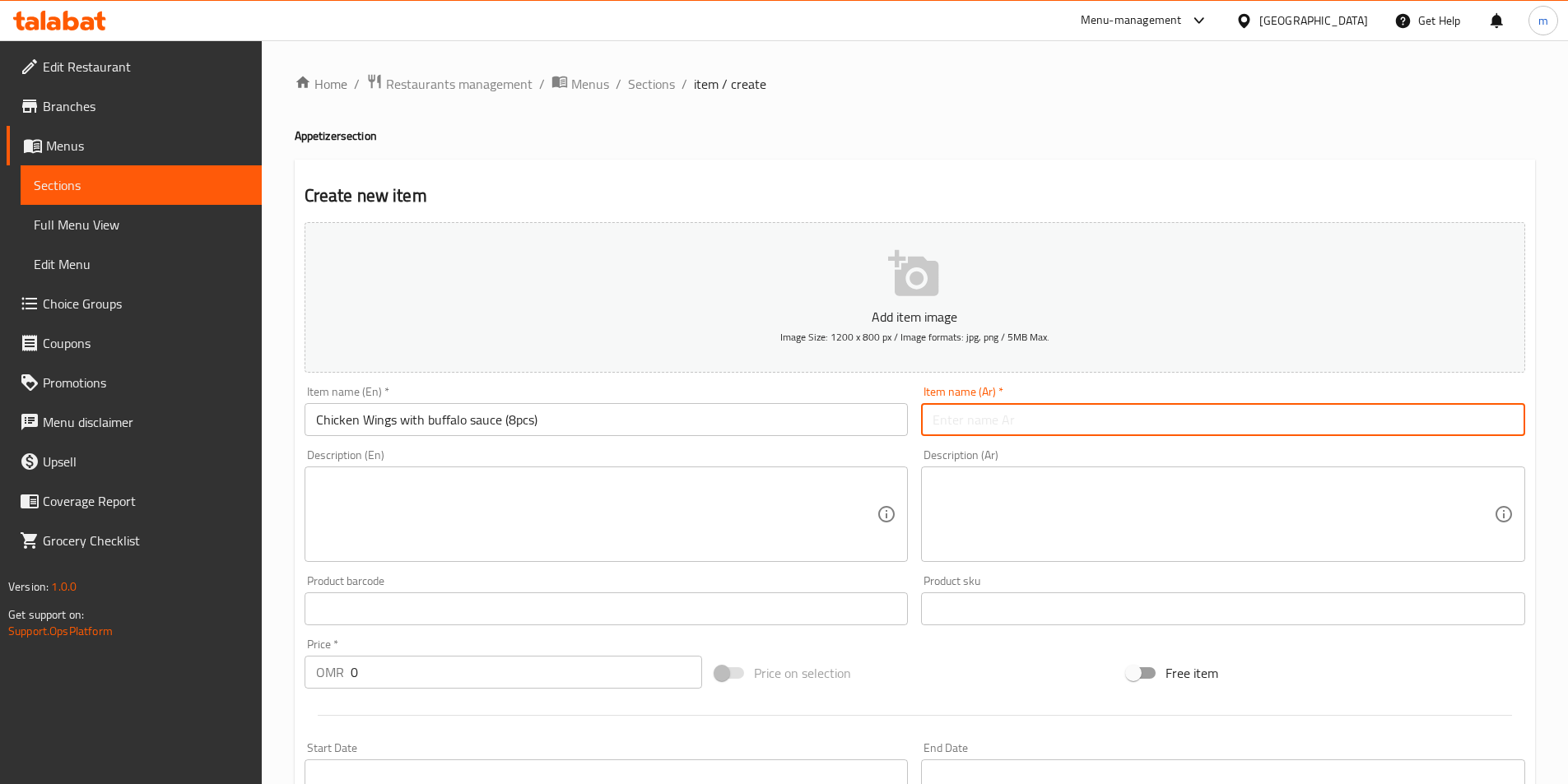
paste input "أجنحة دجاج مع صلصة البافلو (٨ قطع)"
type input "أجنحة دجاج مع صلصة البافلو (٨ قطع)"
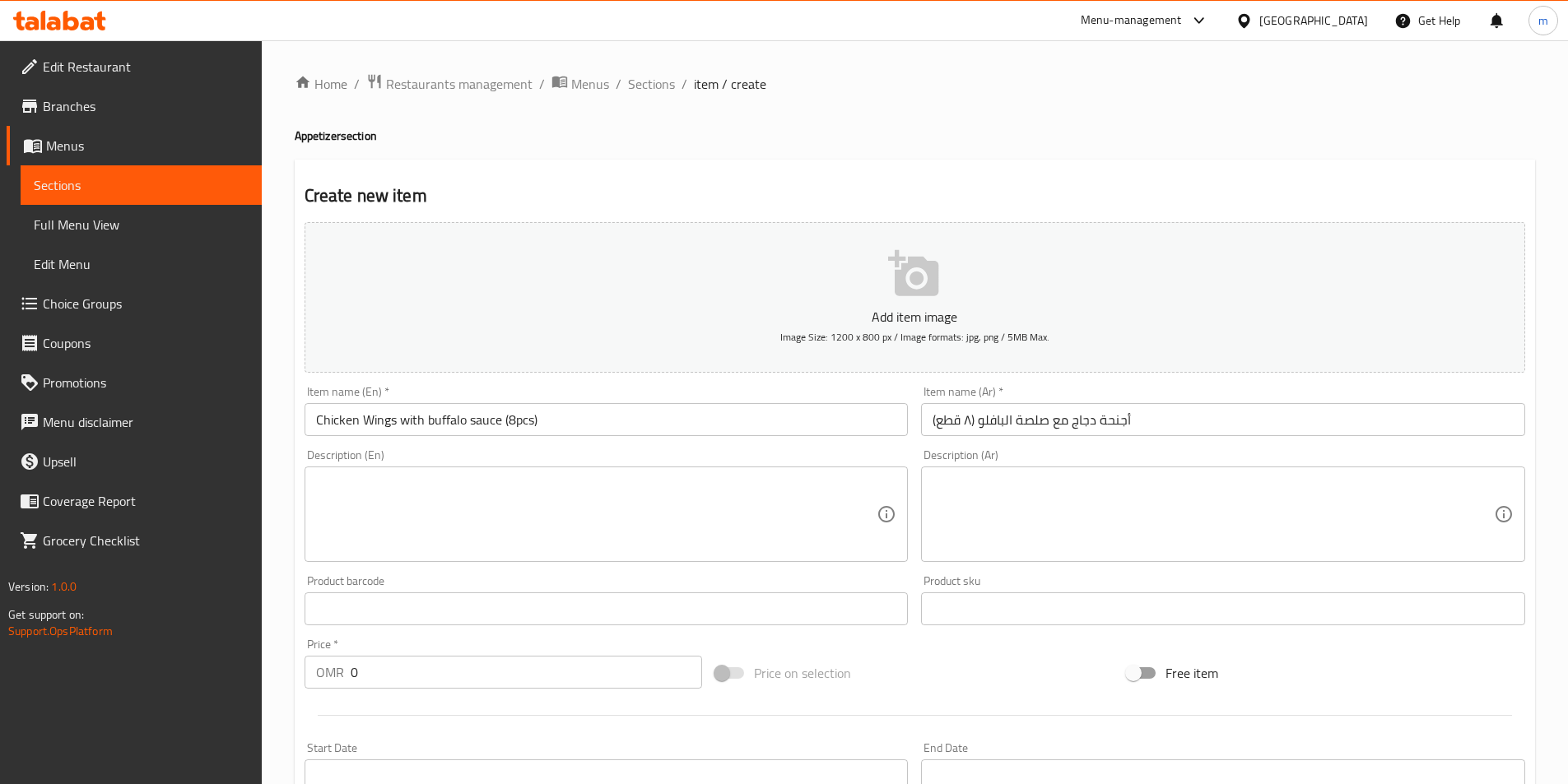
click at [688, 547] on textarea at bounding box center [597, 515] width 561 height 78
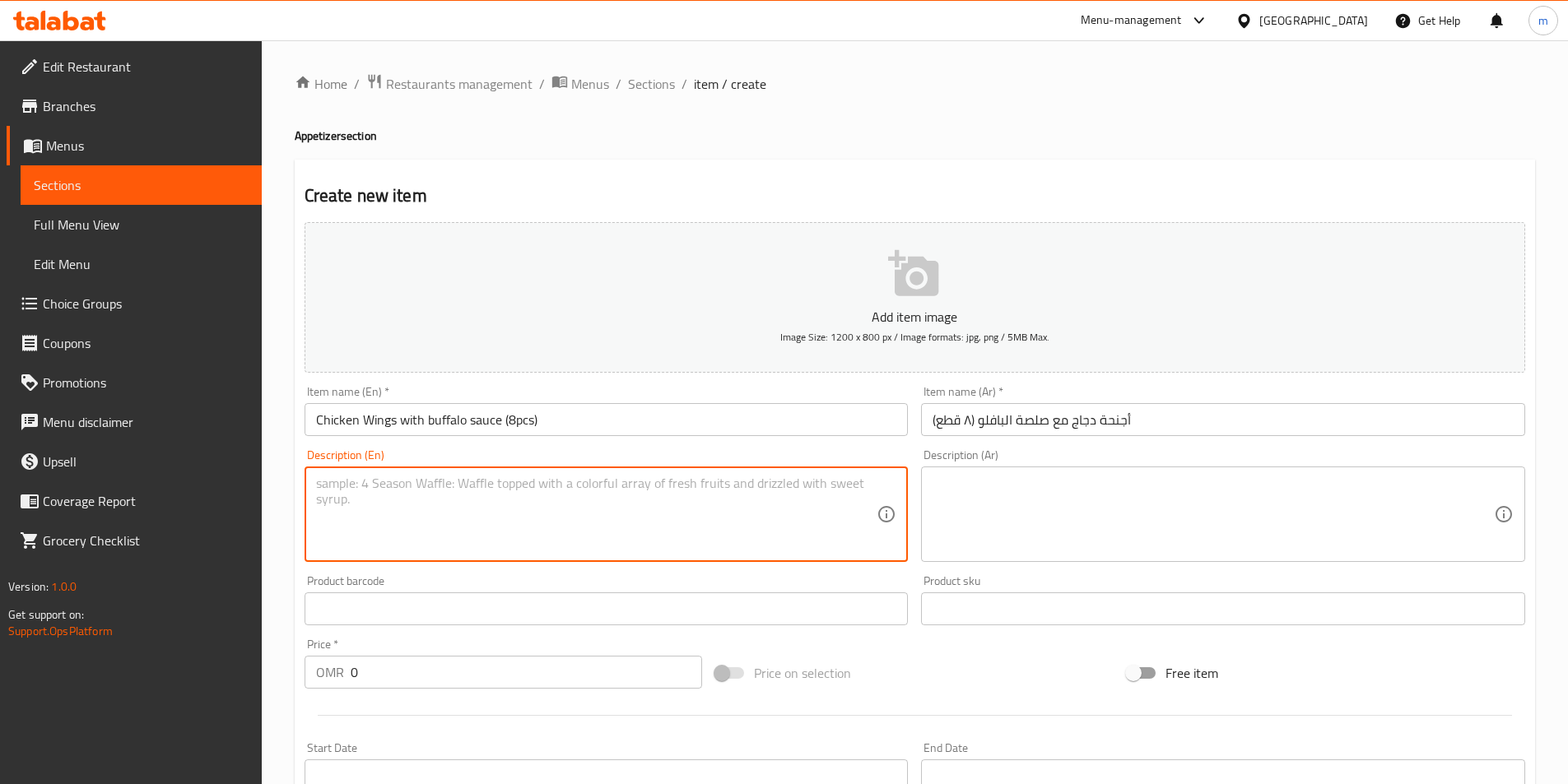
paste textarea "Eight pieces of chicken wings tossed in a spicy Buffalo sauce."
type textarea "Eight pieces of chicken wings tossed in a spicy Buffalo sauce."
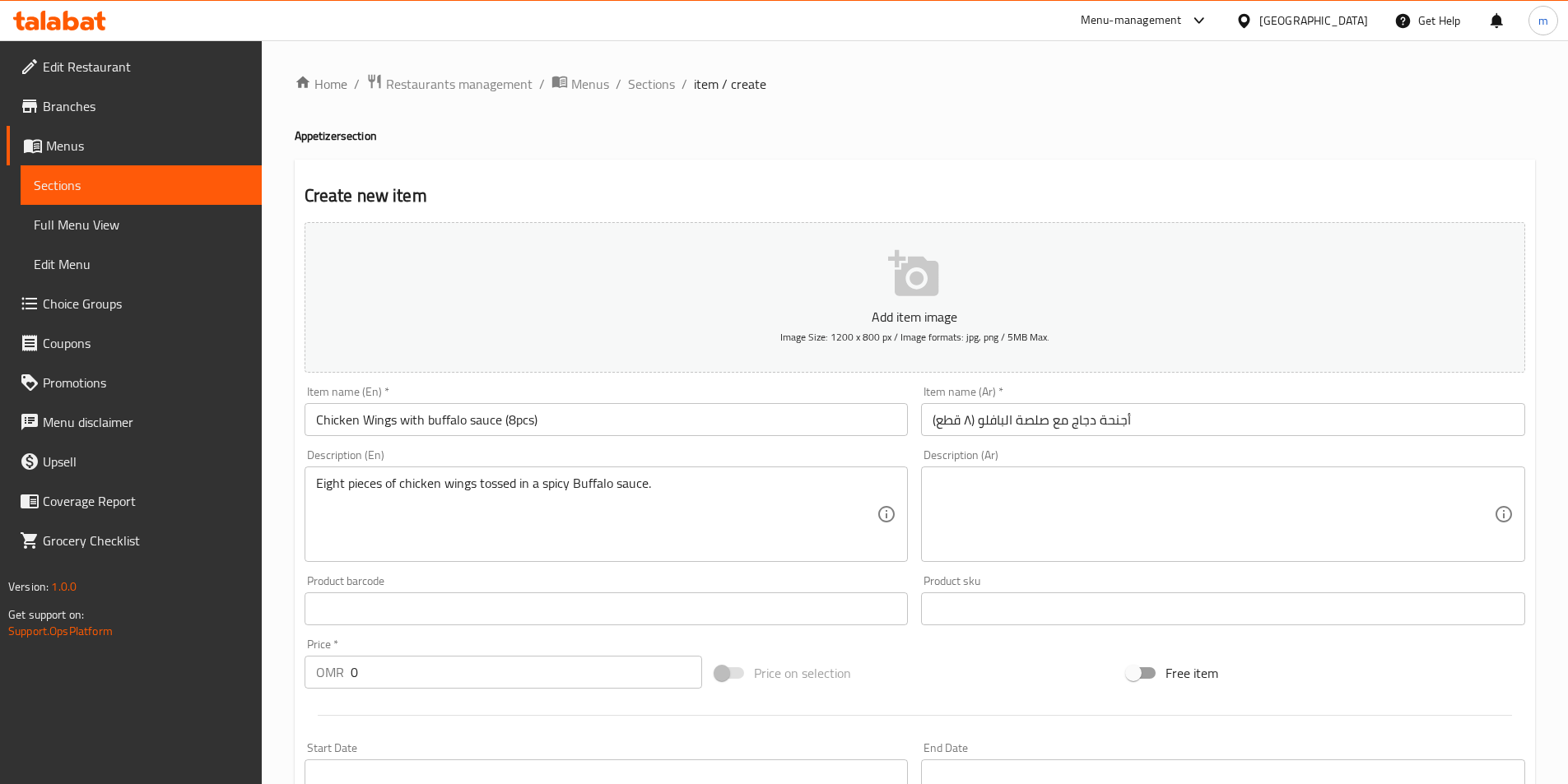
click at [1027, 501] on textarea at bounding box center [1214, 515] width 561 height 78
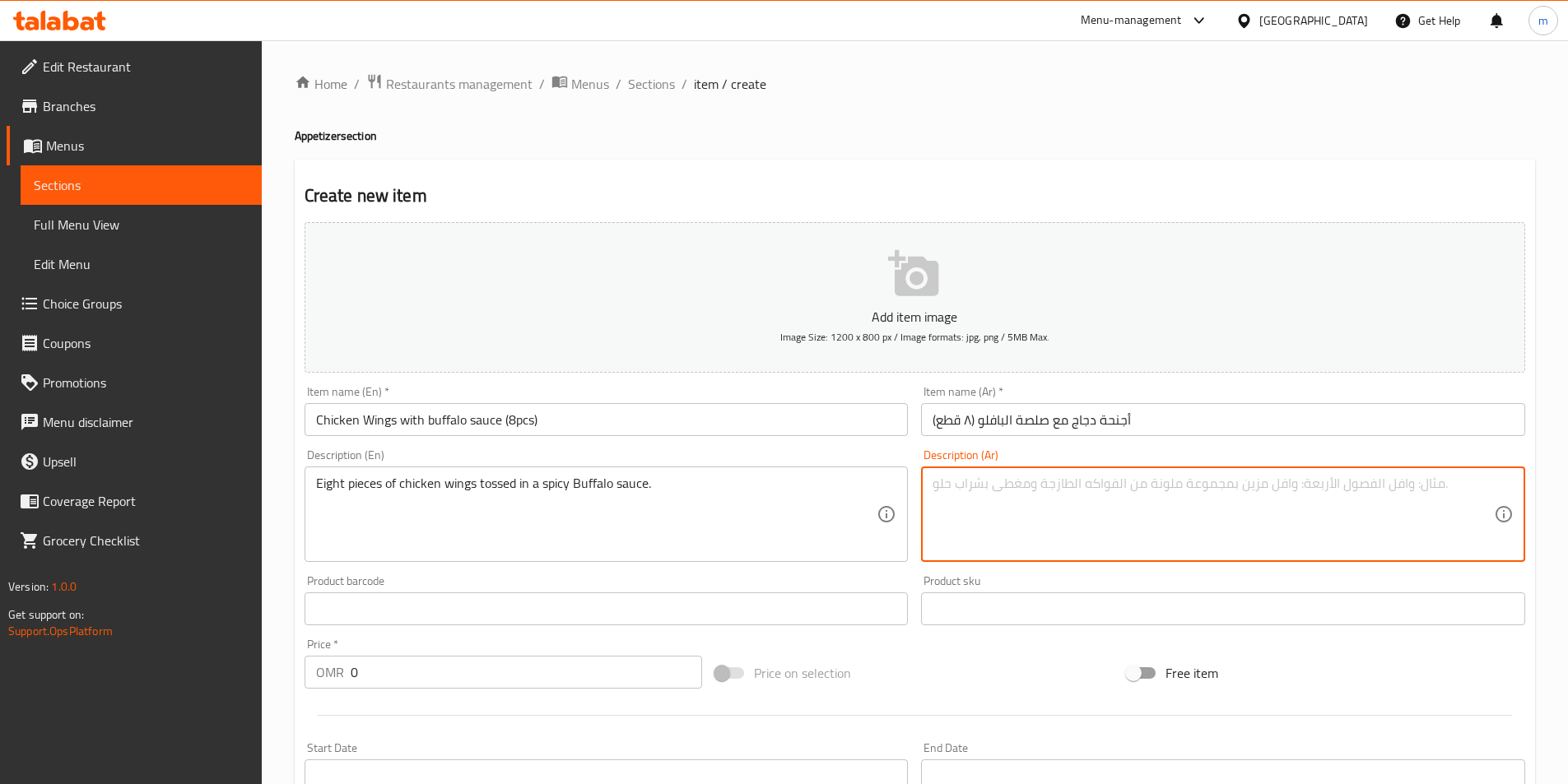
paste textarea "ثمانية قطع من أجنحة الدجاج مغموسة في صلصة بافلو الحارة."
type textarea "ثمانية قطع من أجنحة الدجاج مغموسة في صلصة بافلو الحارة."
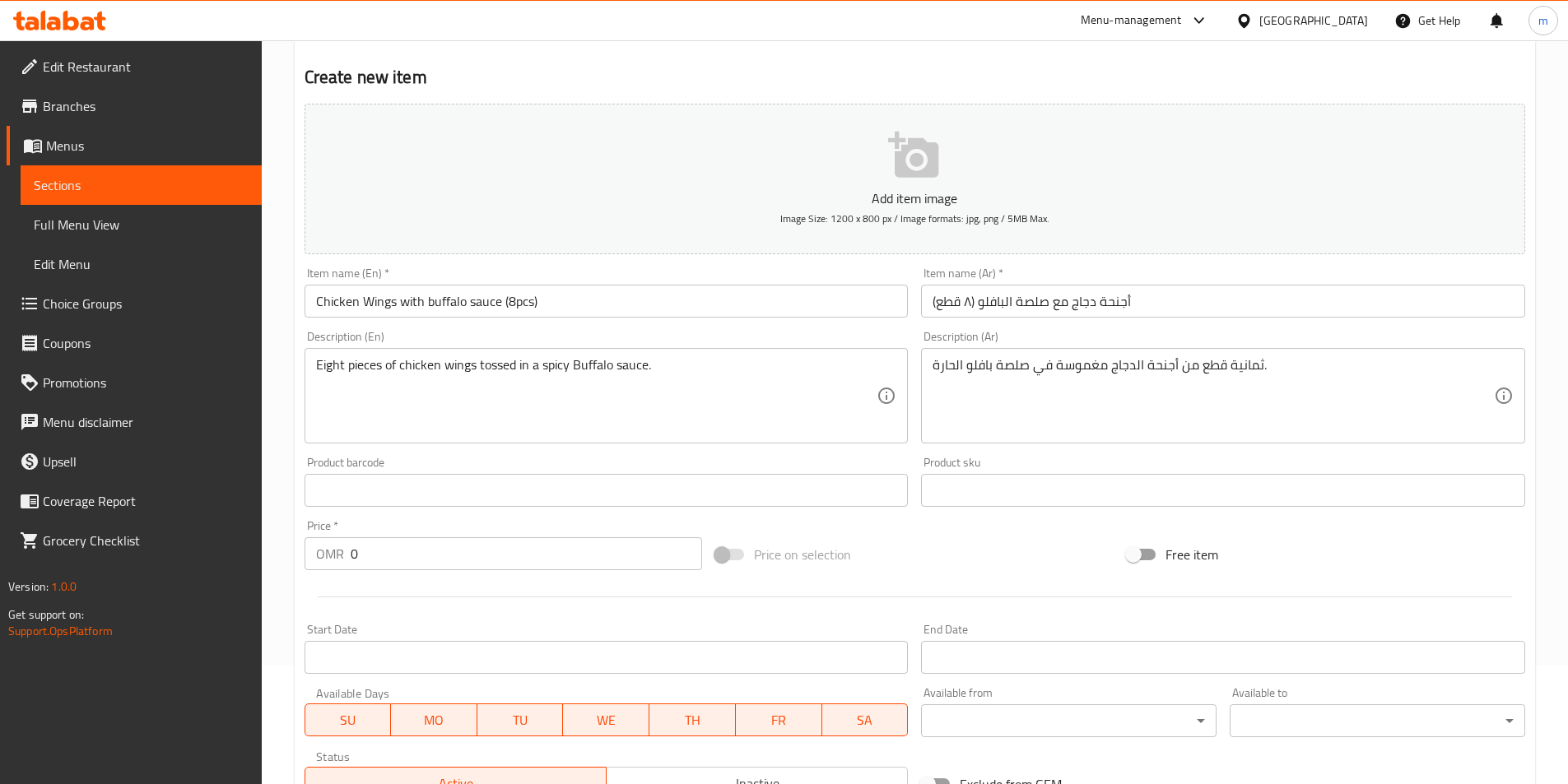
scroll to position [247, 0]
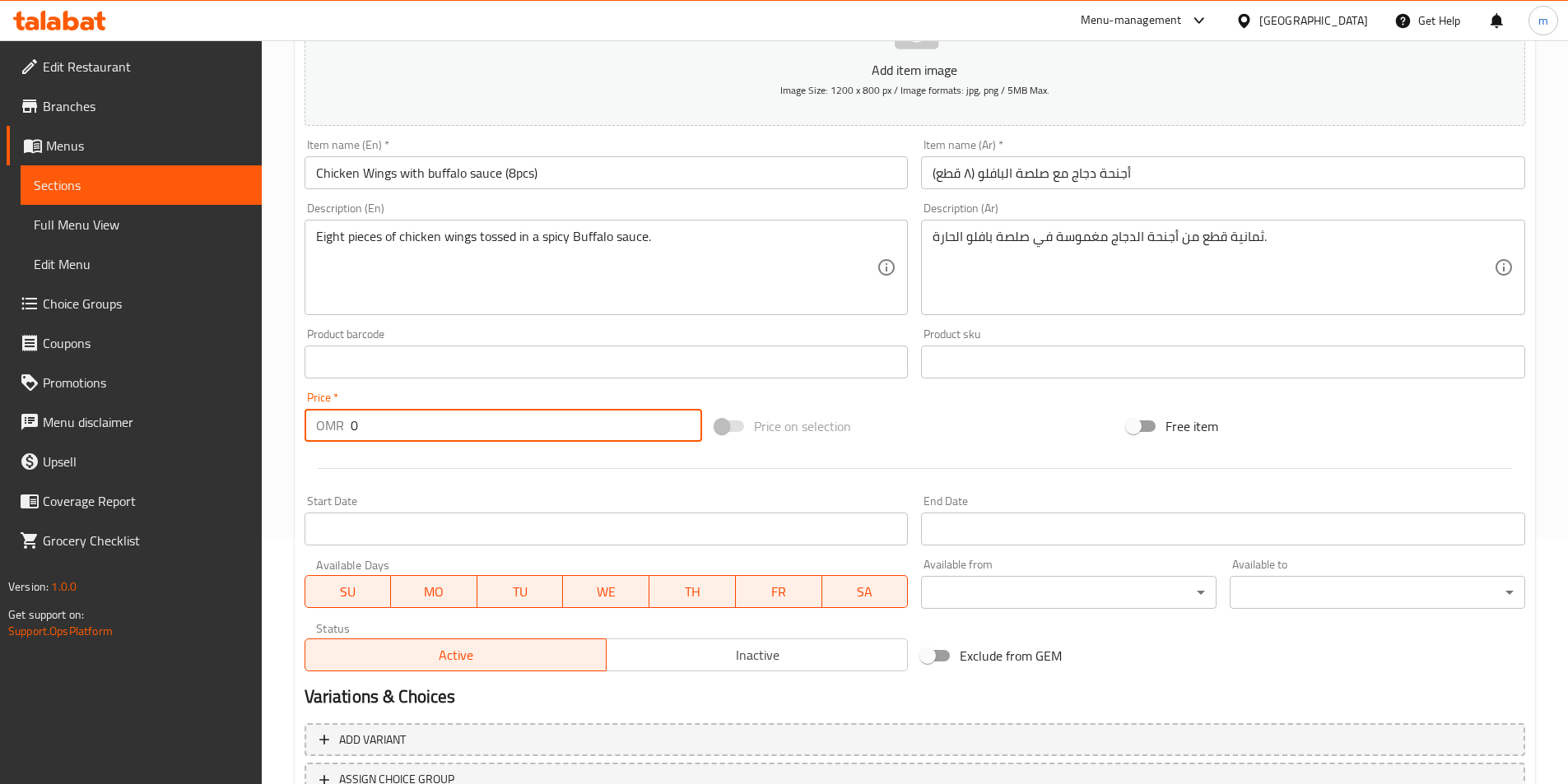
click at [412, 437] on input "0" at bounding box center [527, 425] width 353 height 33
paste input "1.792"
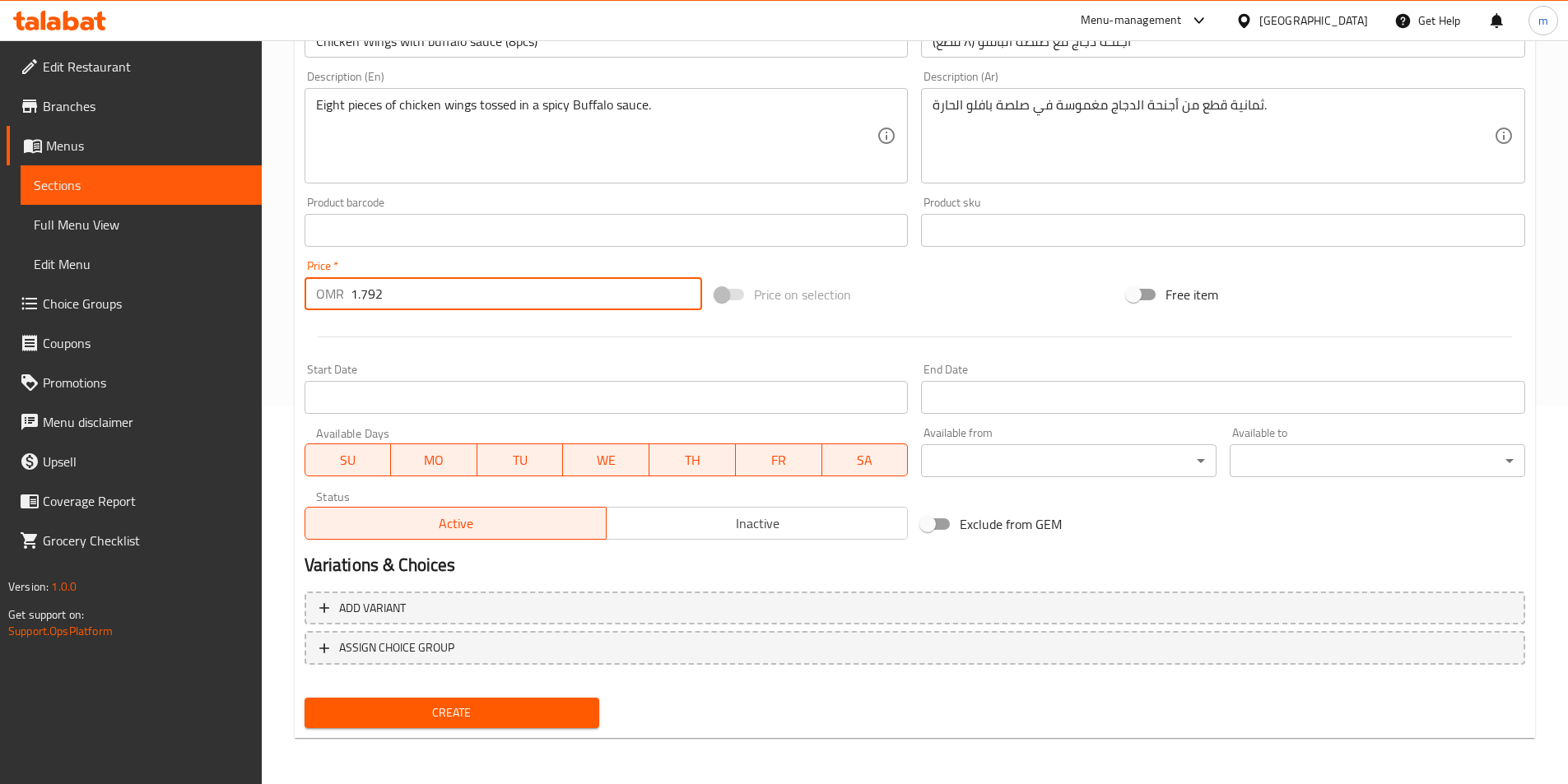
type input "1.792"
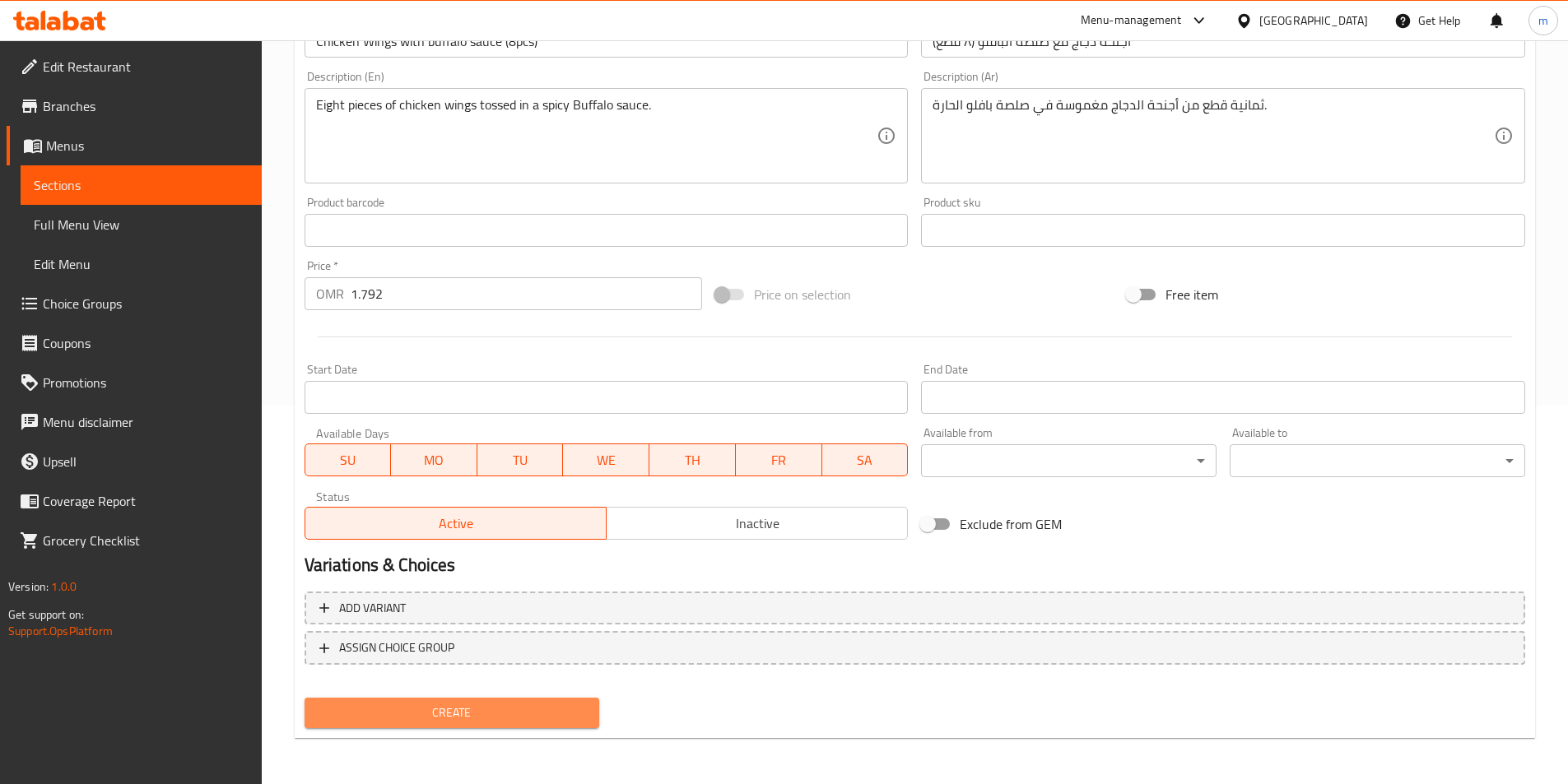
click at [497, 720] on span "Create" at bounding box center [452, 713] width 269 height 20
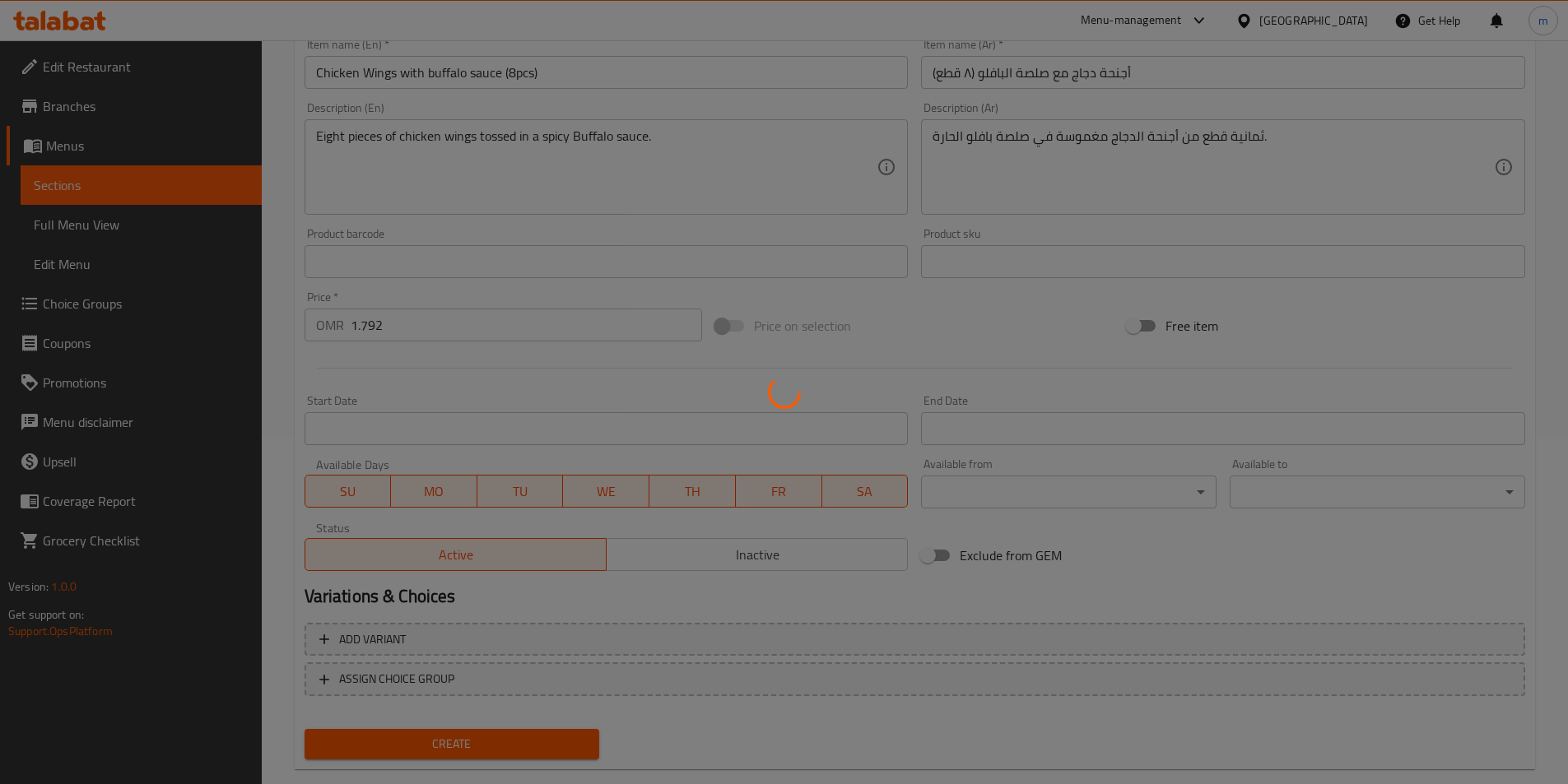
type input "0"
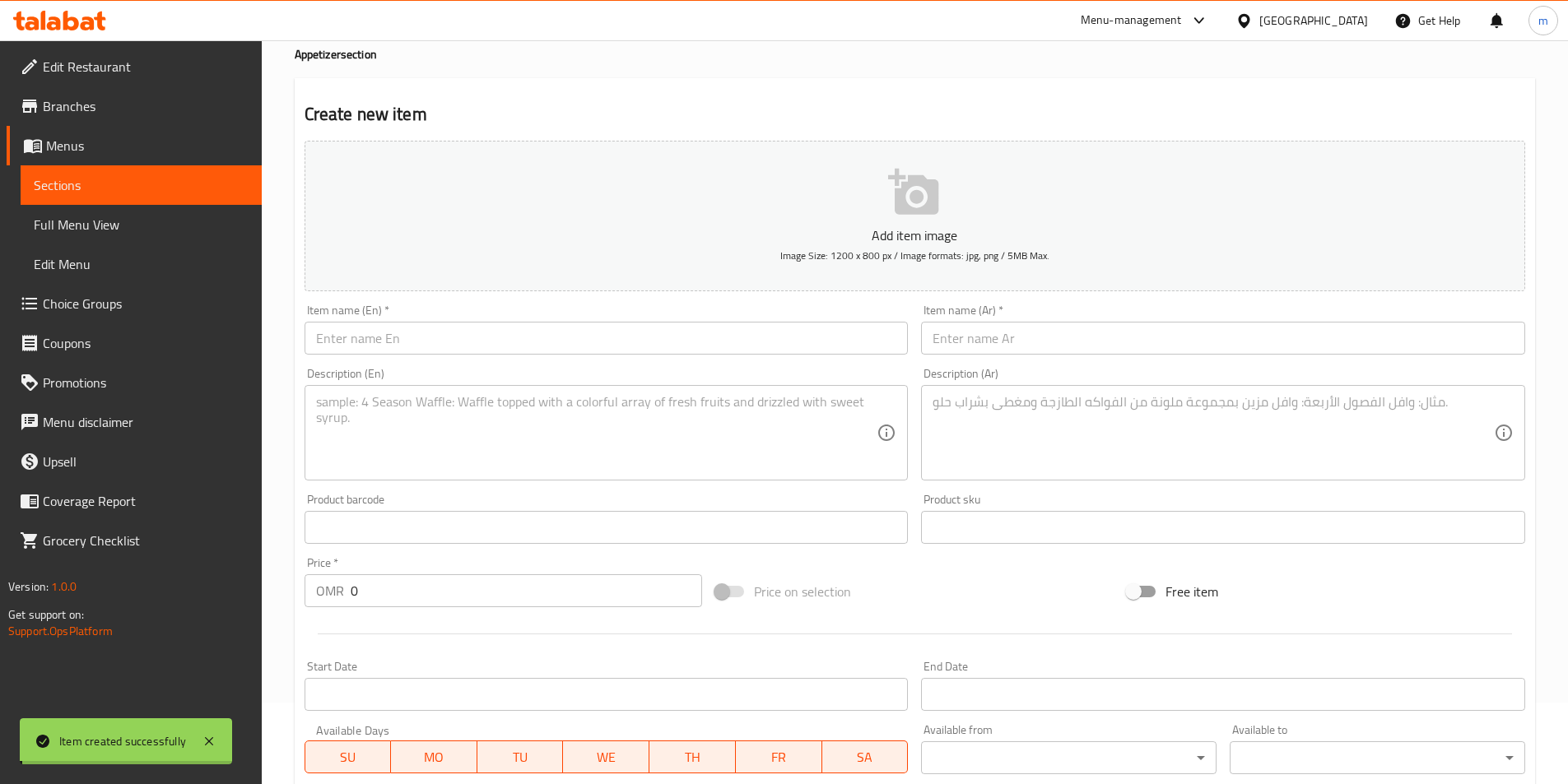
scroll to position [0, 0]
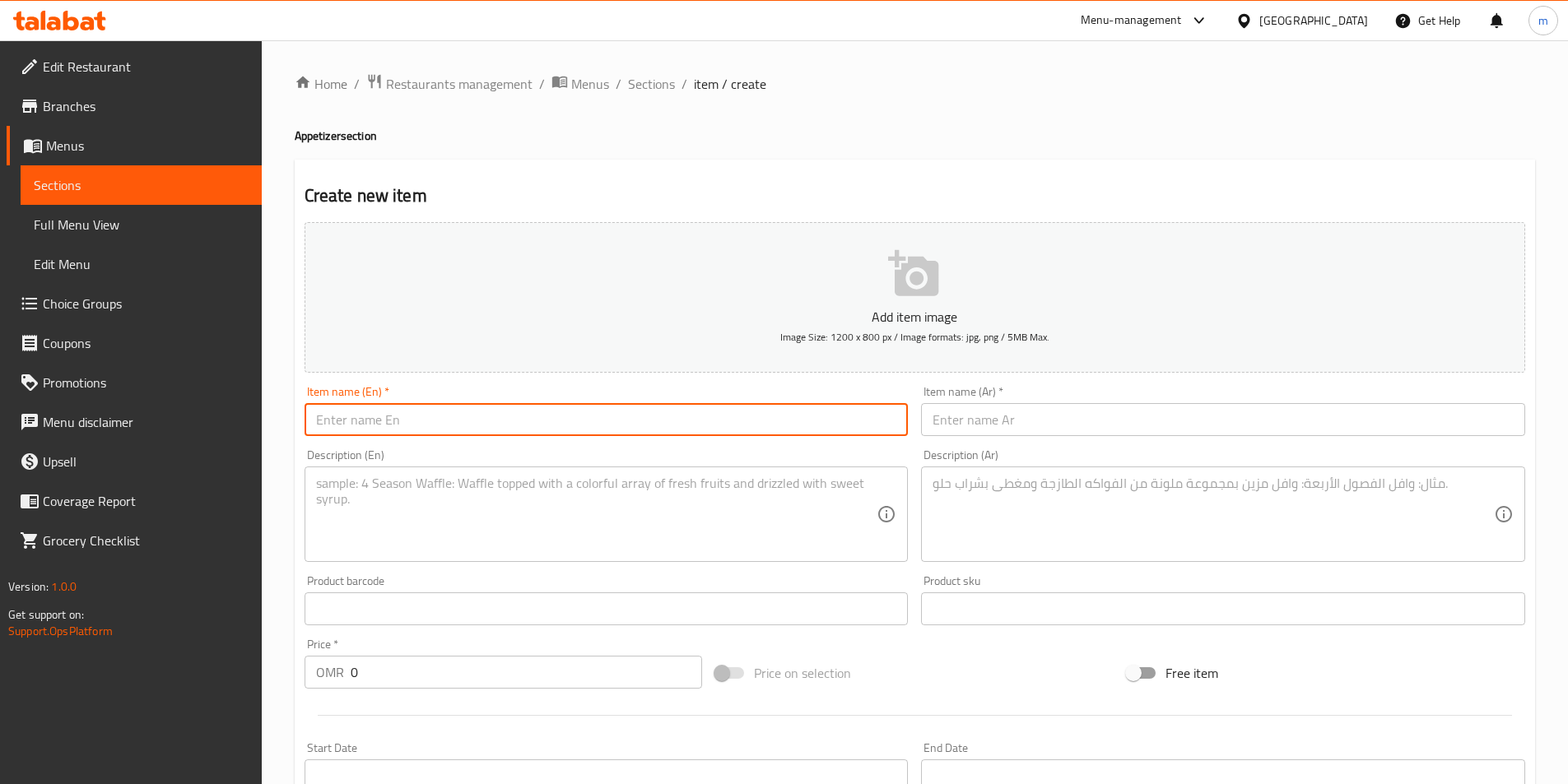
click at [690, 422] on input "text" at bounding box center [606, 420] width 604 height 33
paste input "4 pieces of Chicken Strips"
type input "4 pieces of Chicken Strips"
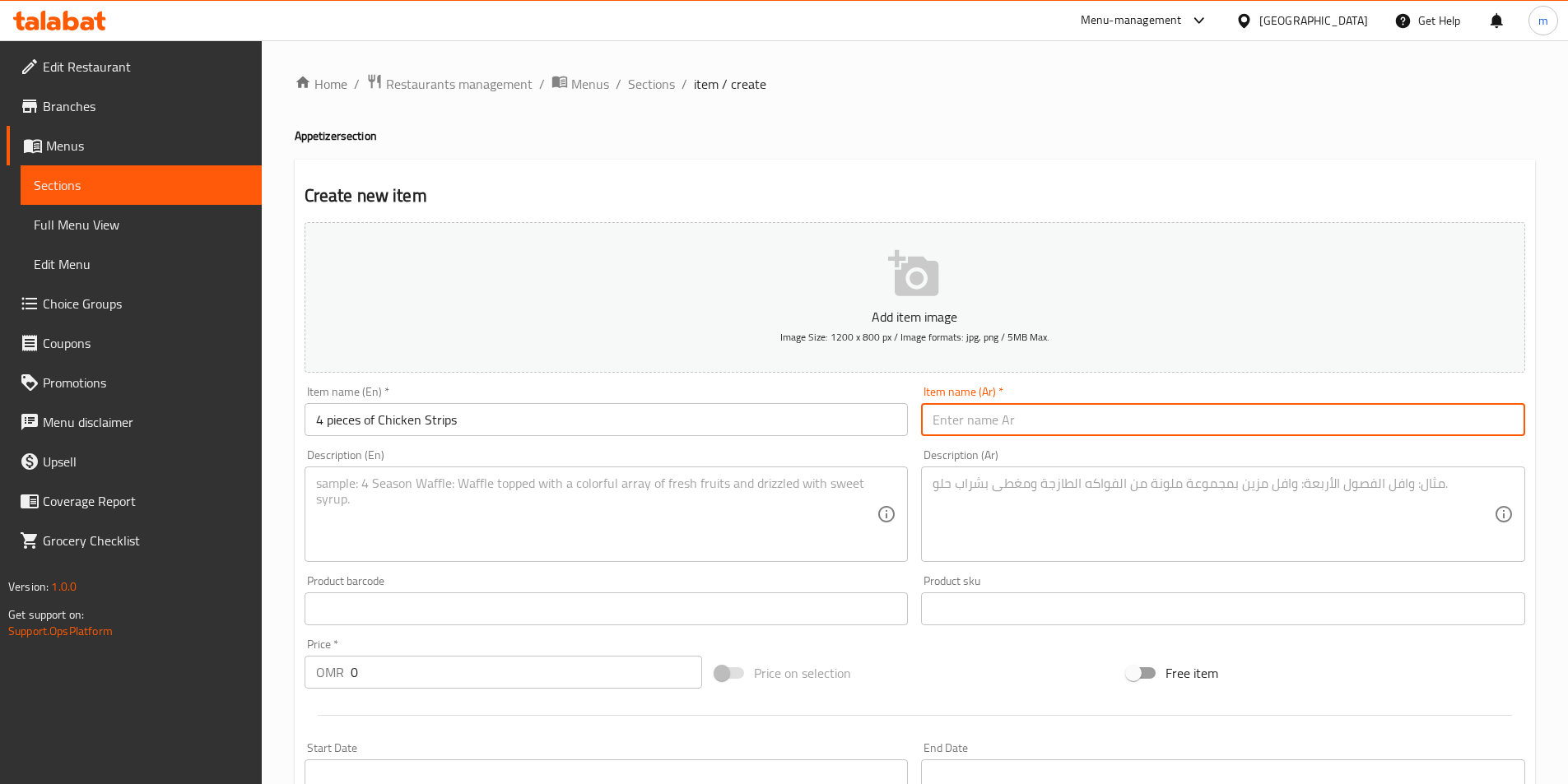
click at [1011, 419] on input "text" at bounding box center [1223, 420] width 604 height 33
paste input "٤ قطع من دجاج استربس"
type input "٤ قطع من دجاج استربس"
click at [787, 501] on textarea at bounding box center [597, 515] width 561 height 78
paste textarea "Four pieces of crispy, breaded chicken breast strips."
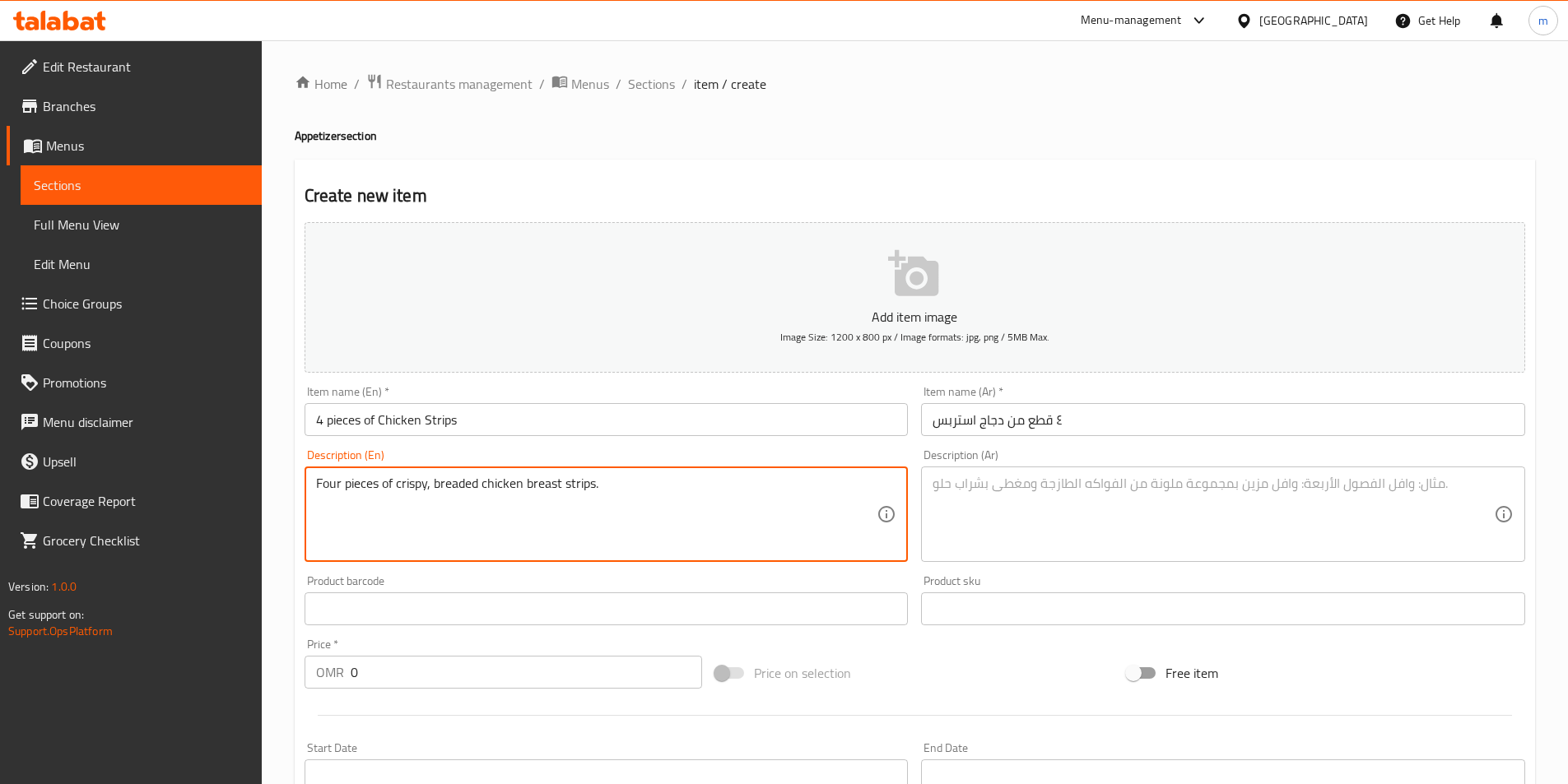
type textarea "Four pieces of crispy, breaded chicken breast strips."
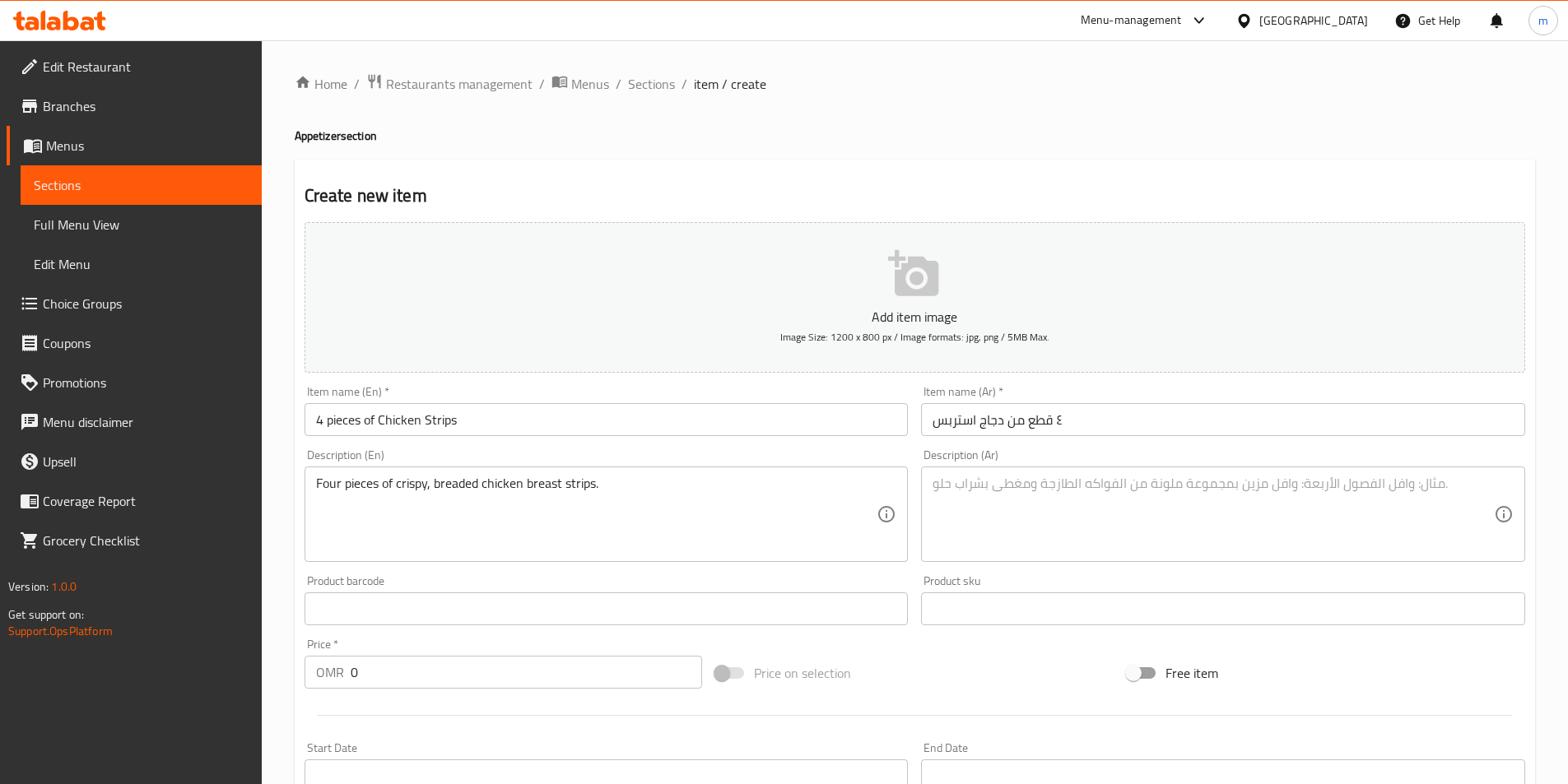
click at [959, 504] on textarea at bounding box center [1214, 515] width 561 height 78
paste textarea "أربع قطع مقرمشة من استربس صدور الدجاج بالبقسماط."
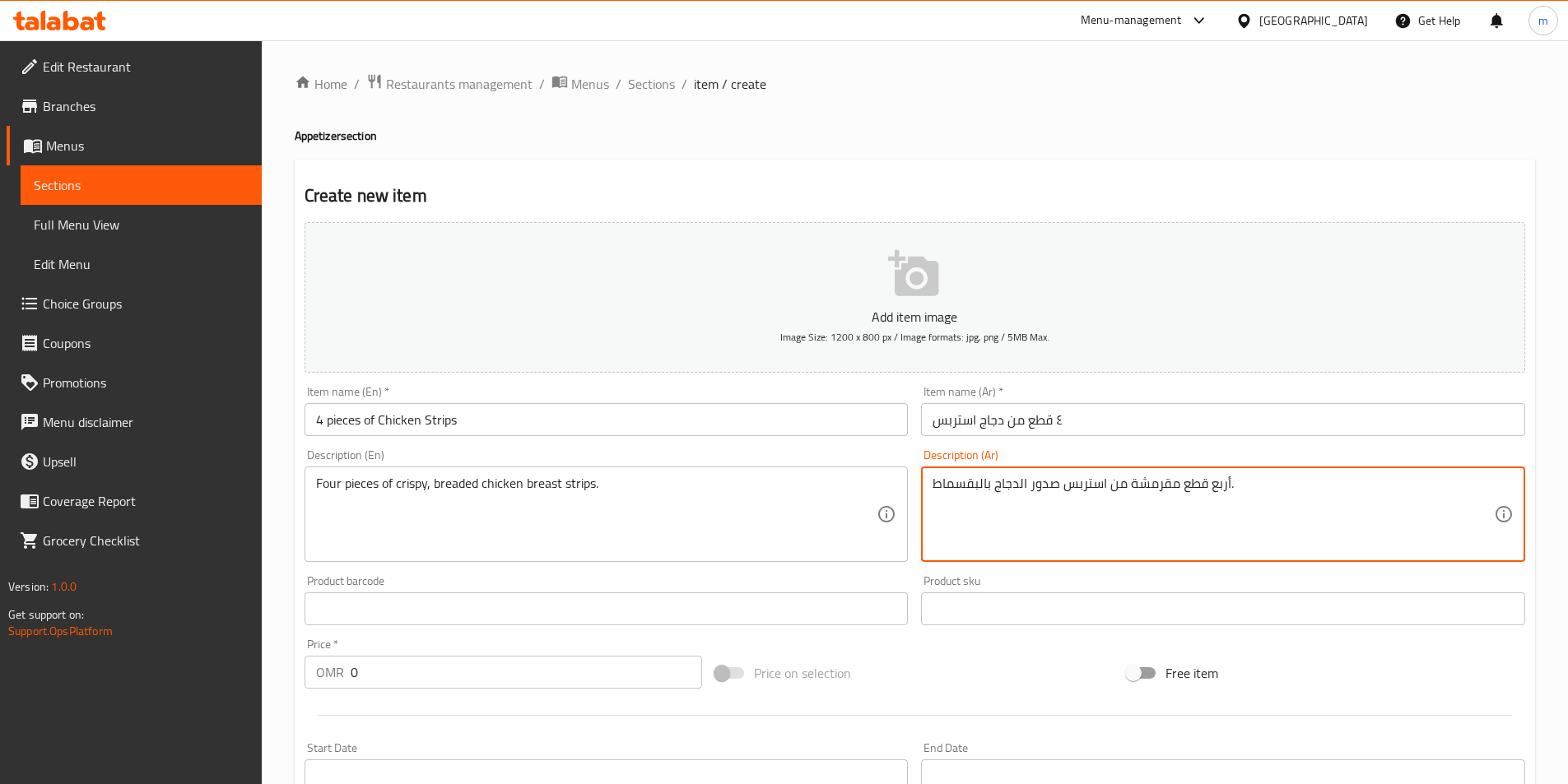
type textarea "أربع قطع مقرمشة من استربس صدور الدجاج بالبقسماط."
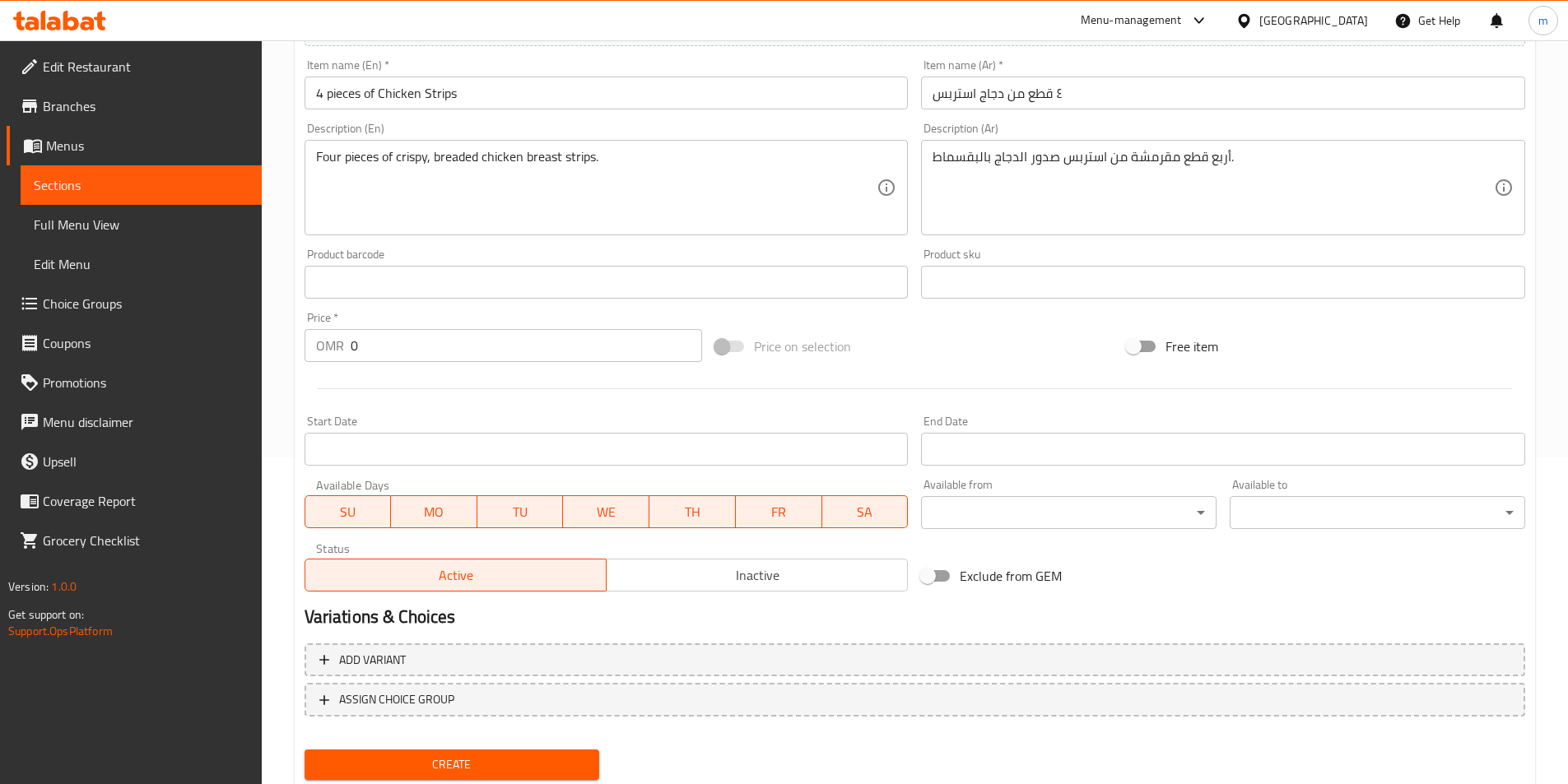
scroll to position [329, 0]
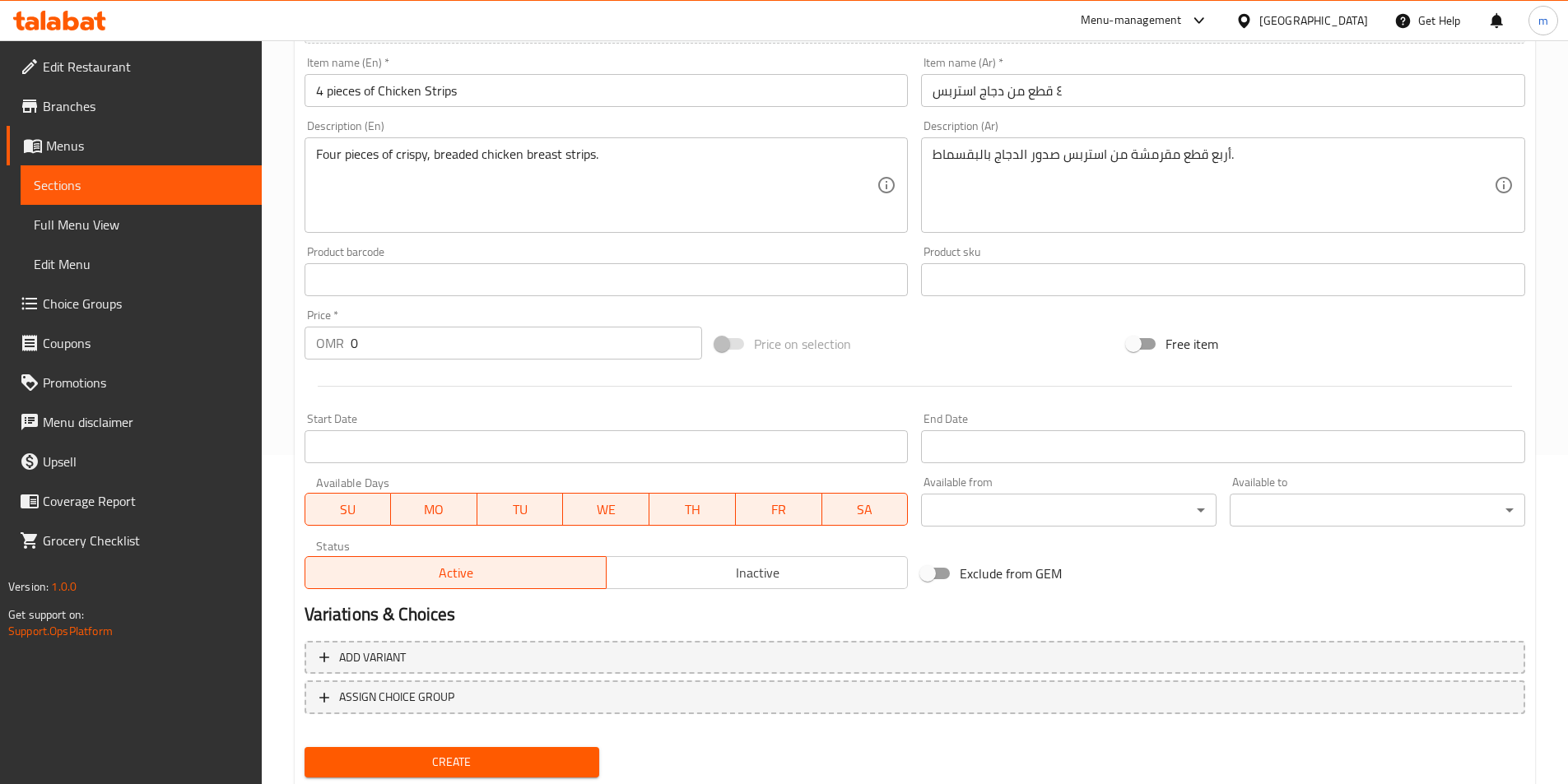
click at [377, 336] on input "0" at bounding box center [527, 343] width 353 height 33
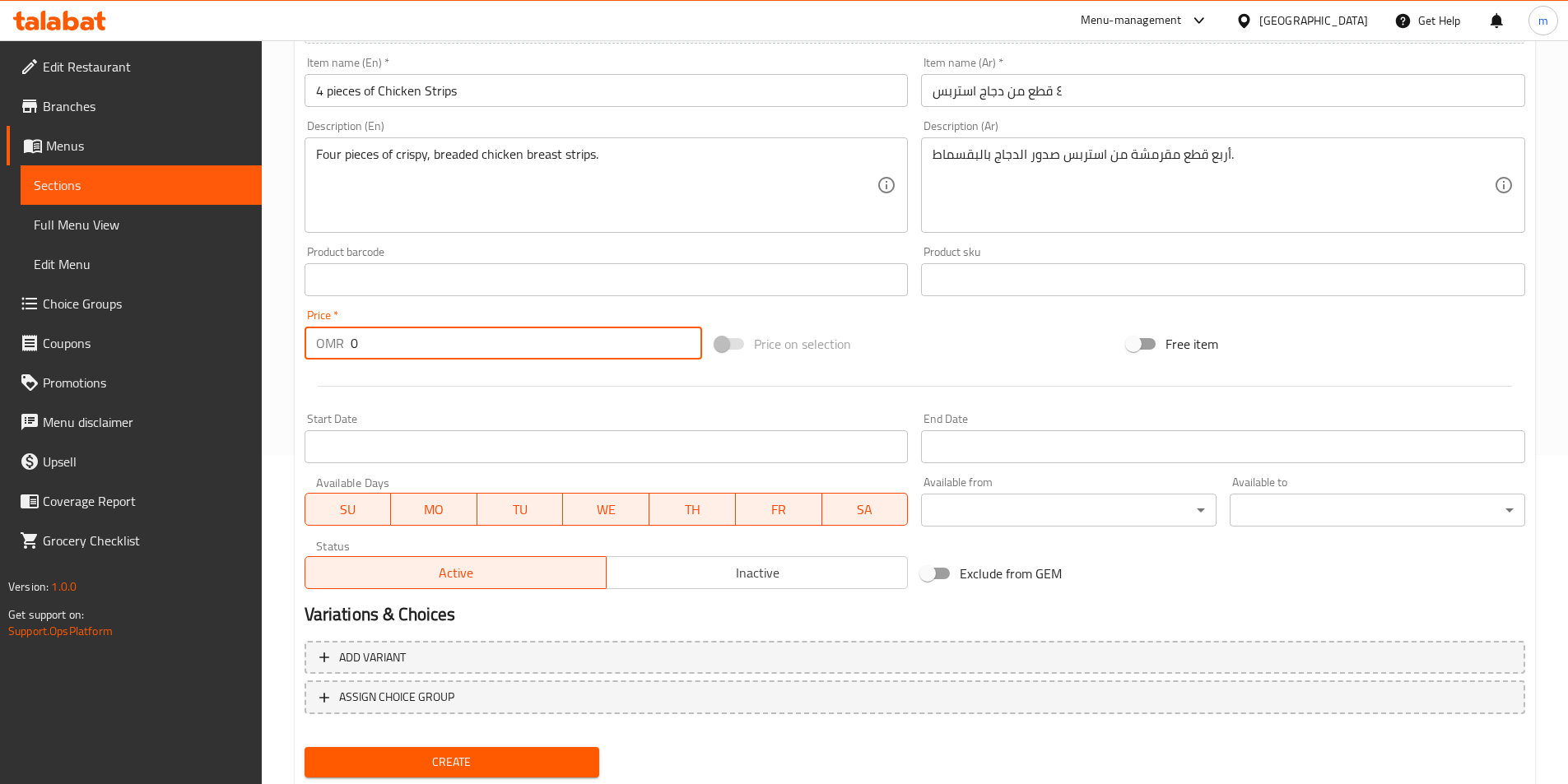
click at [376, 336] on input "0" at bounding box center [527, 343] width 353 height 33
paste input "1.92"
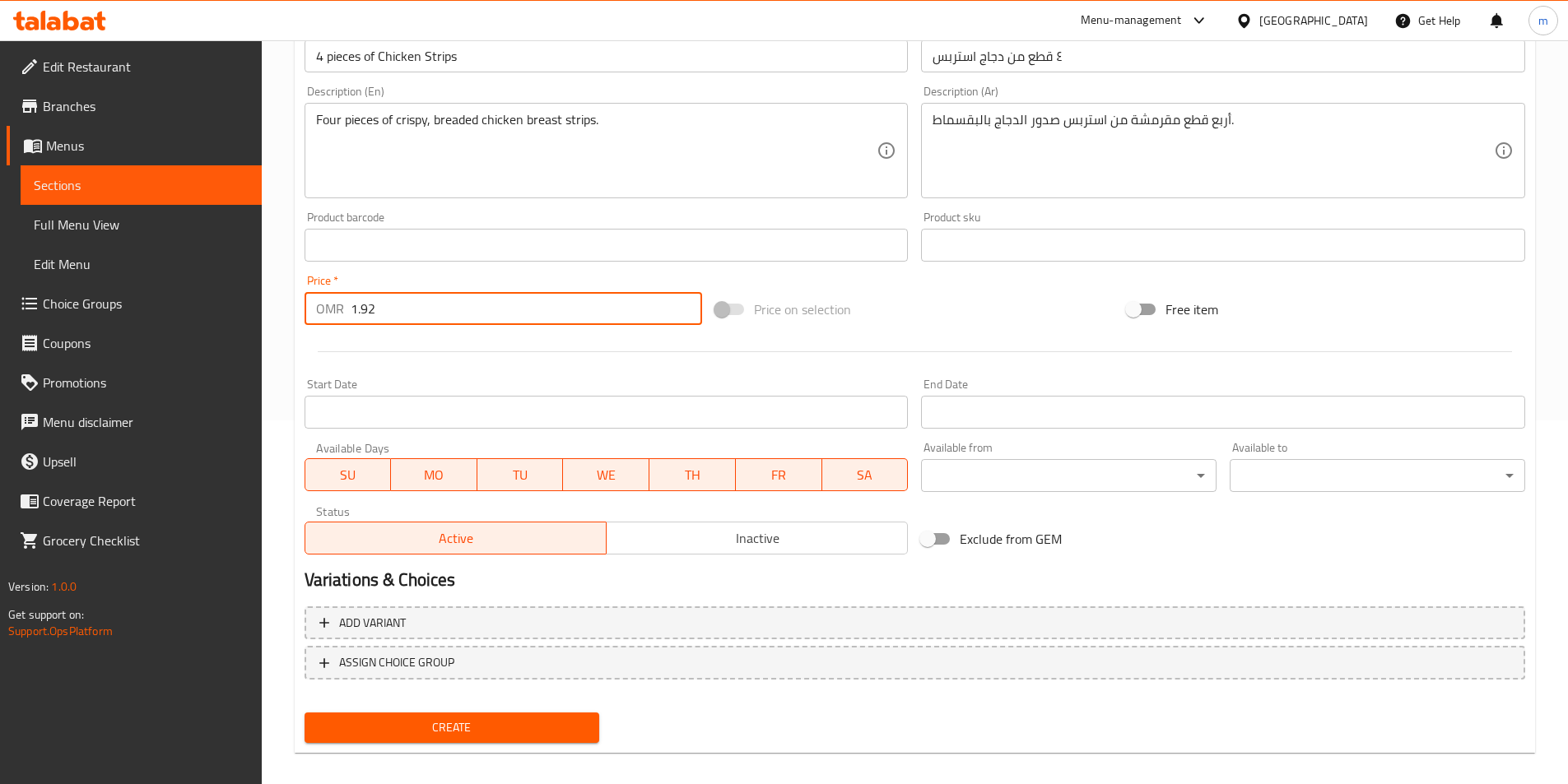
scroll to position [378, 0]
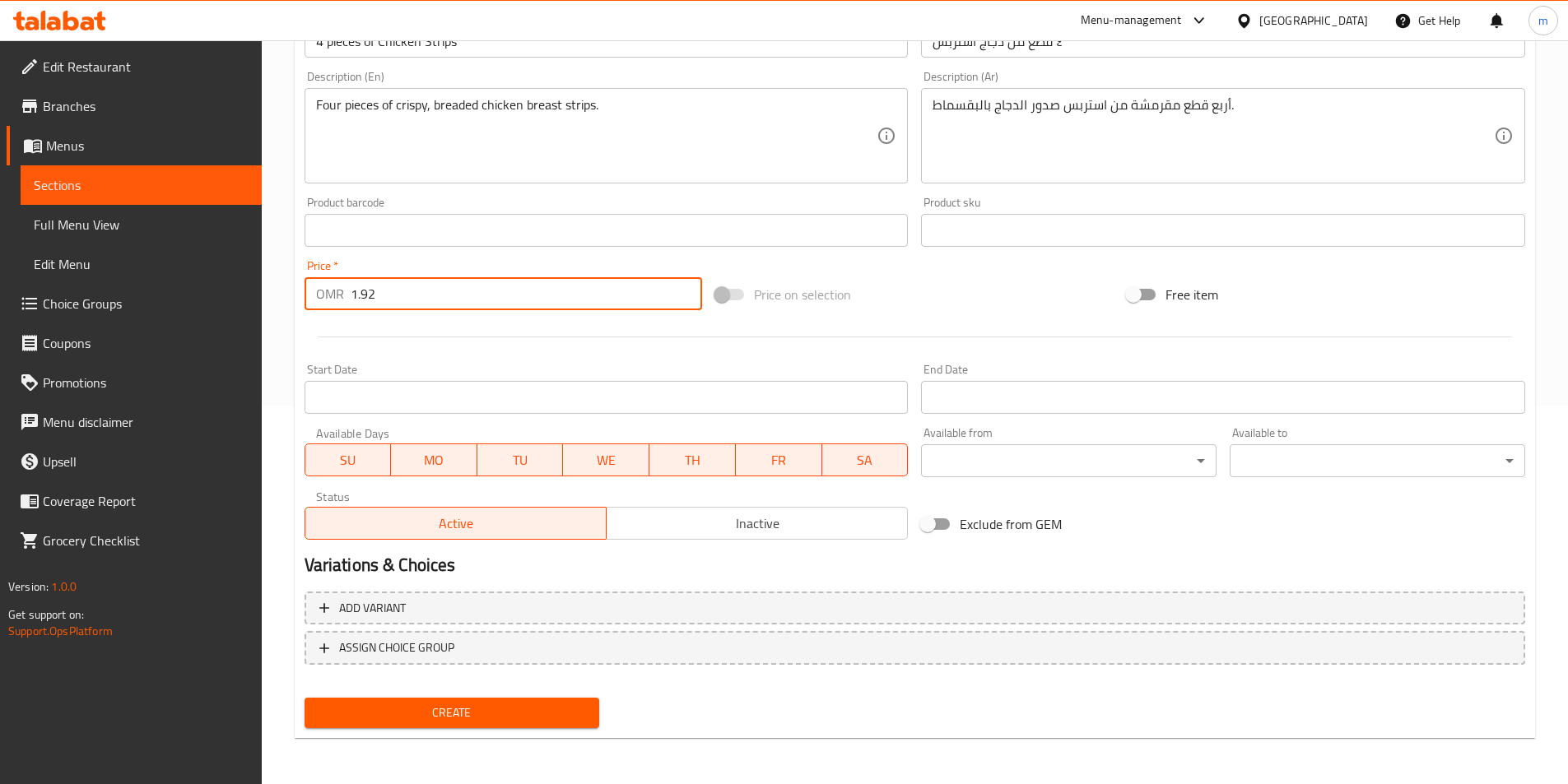
type input "1.92"
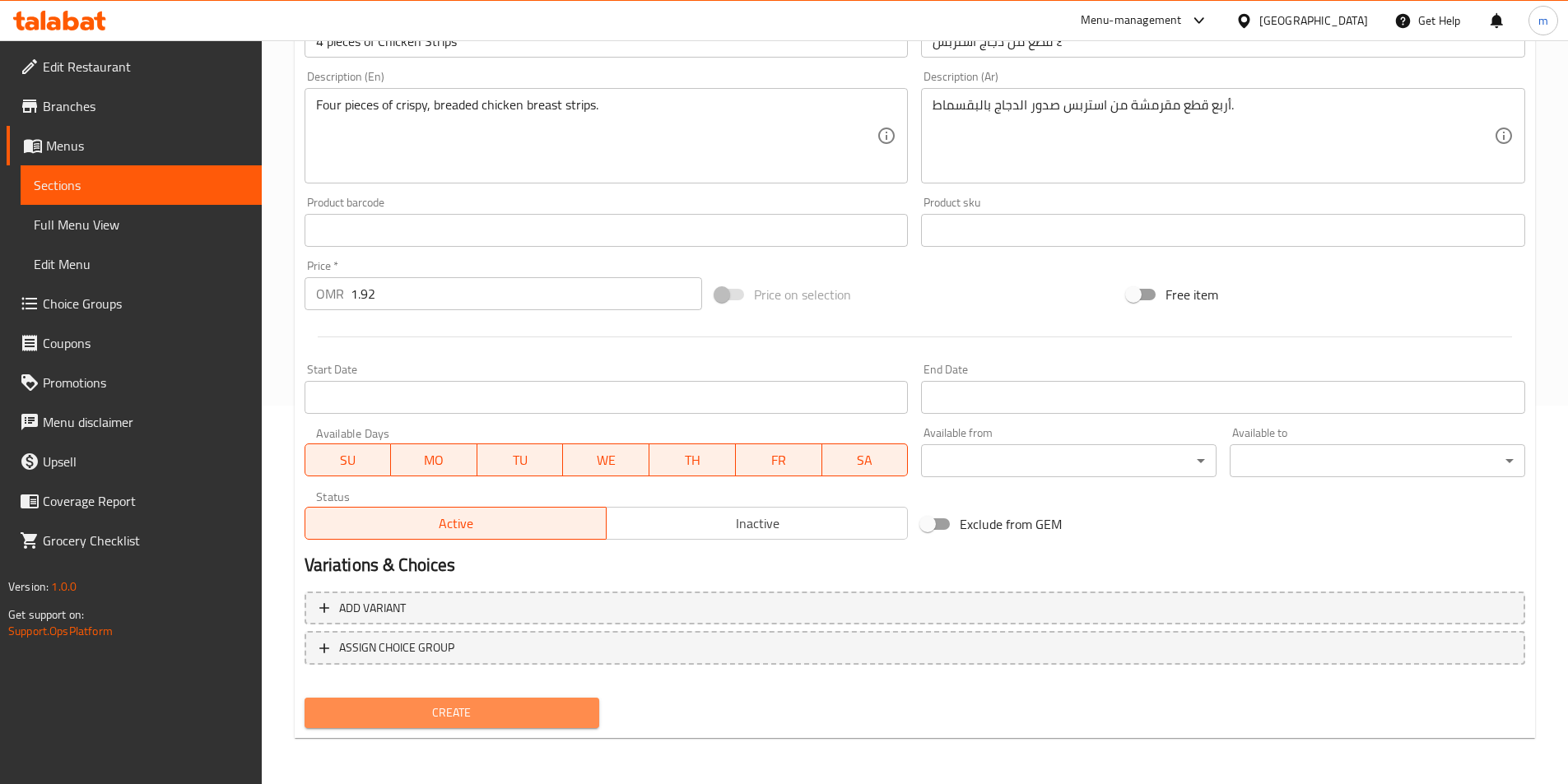
click at [467, 716] on span "Create" at bounding box center [452, 713] width 269 height 20
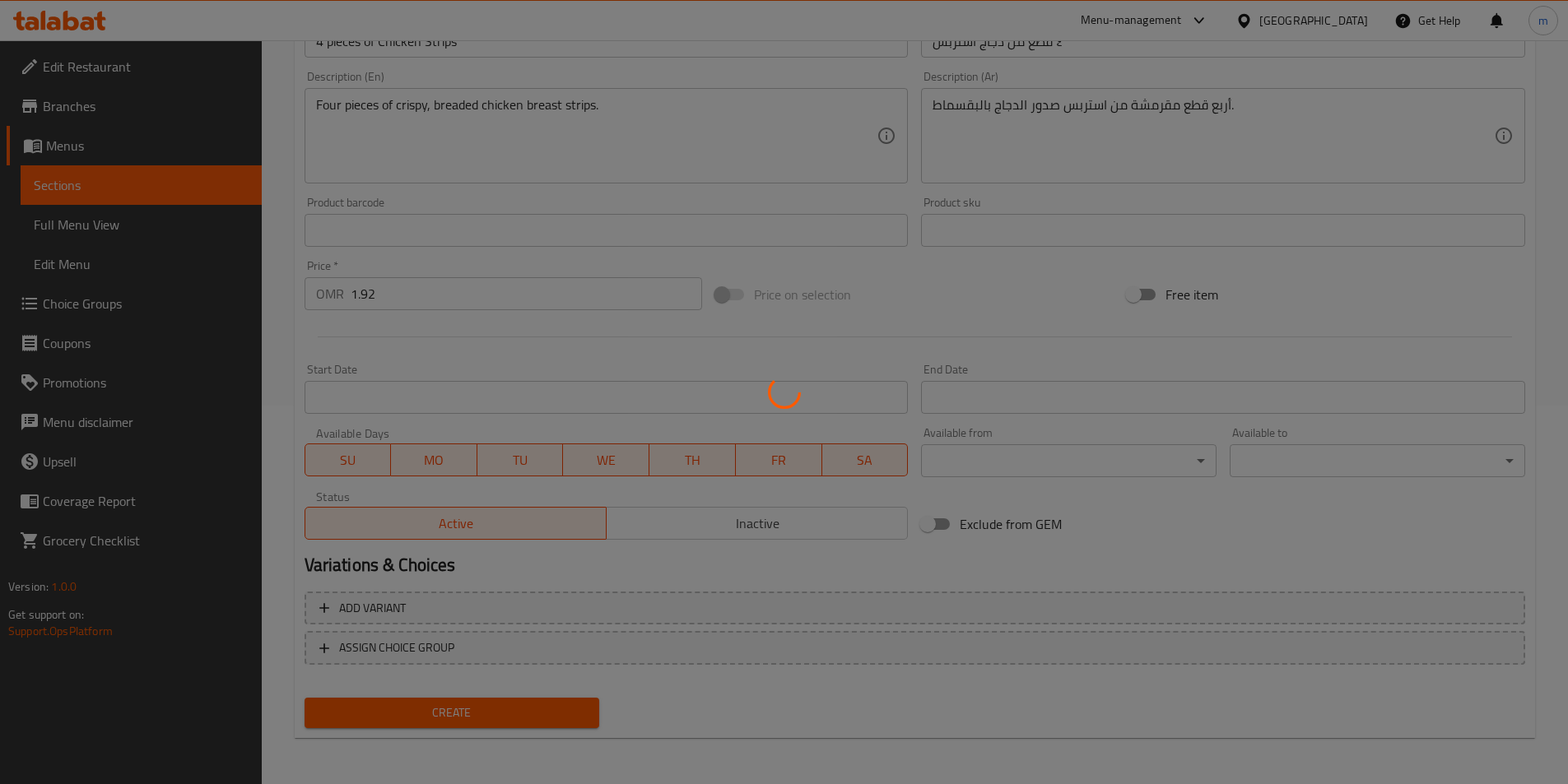
scroll to position [0, 0]
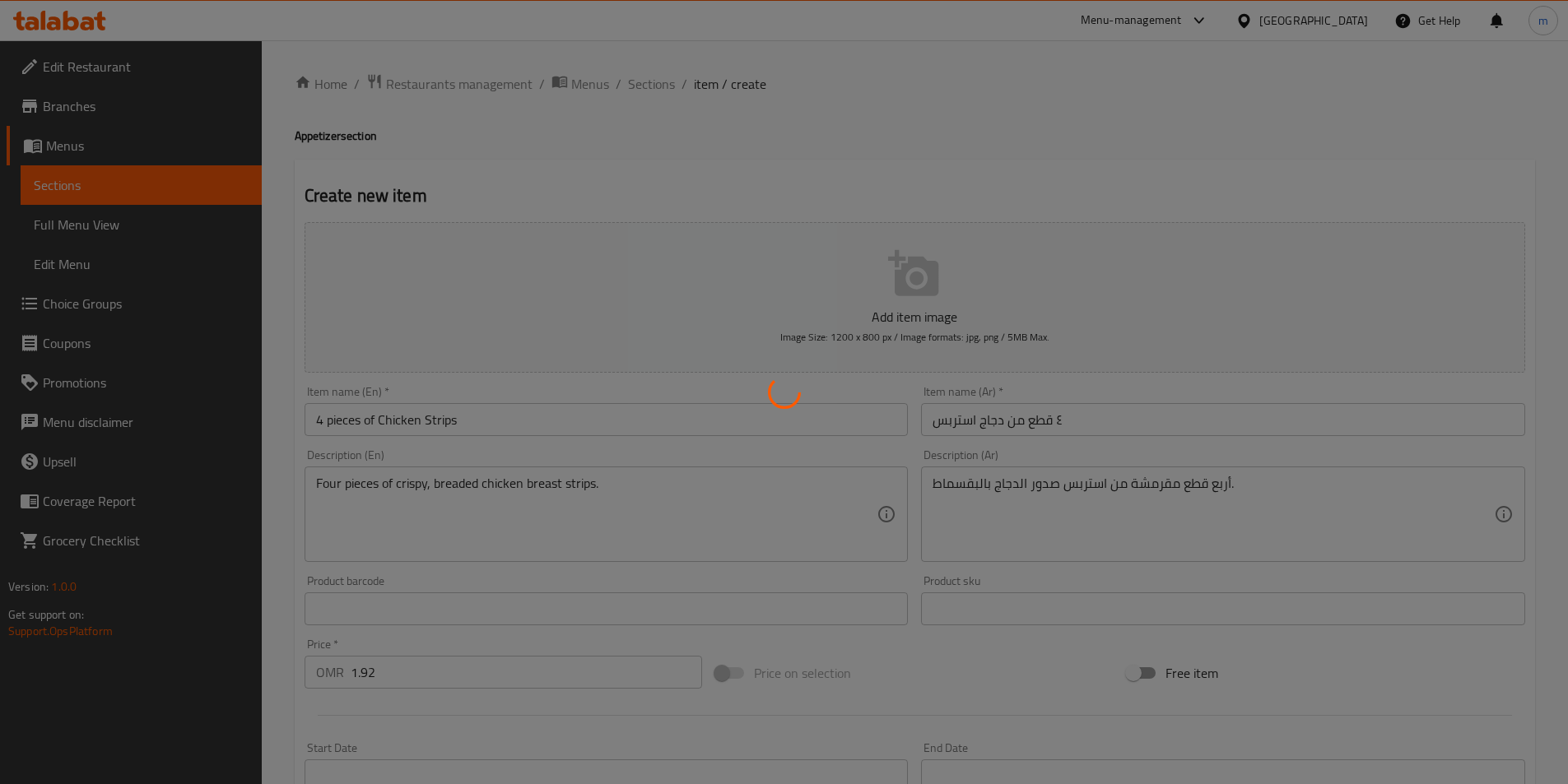
type input "0"
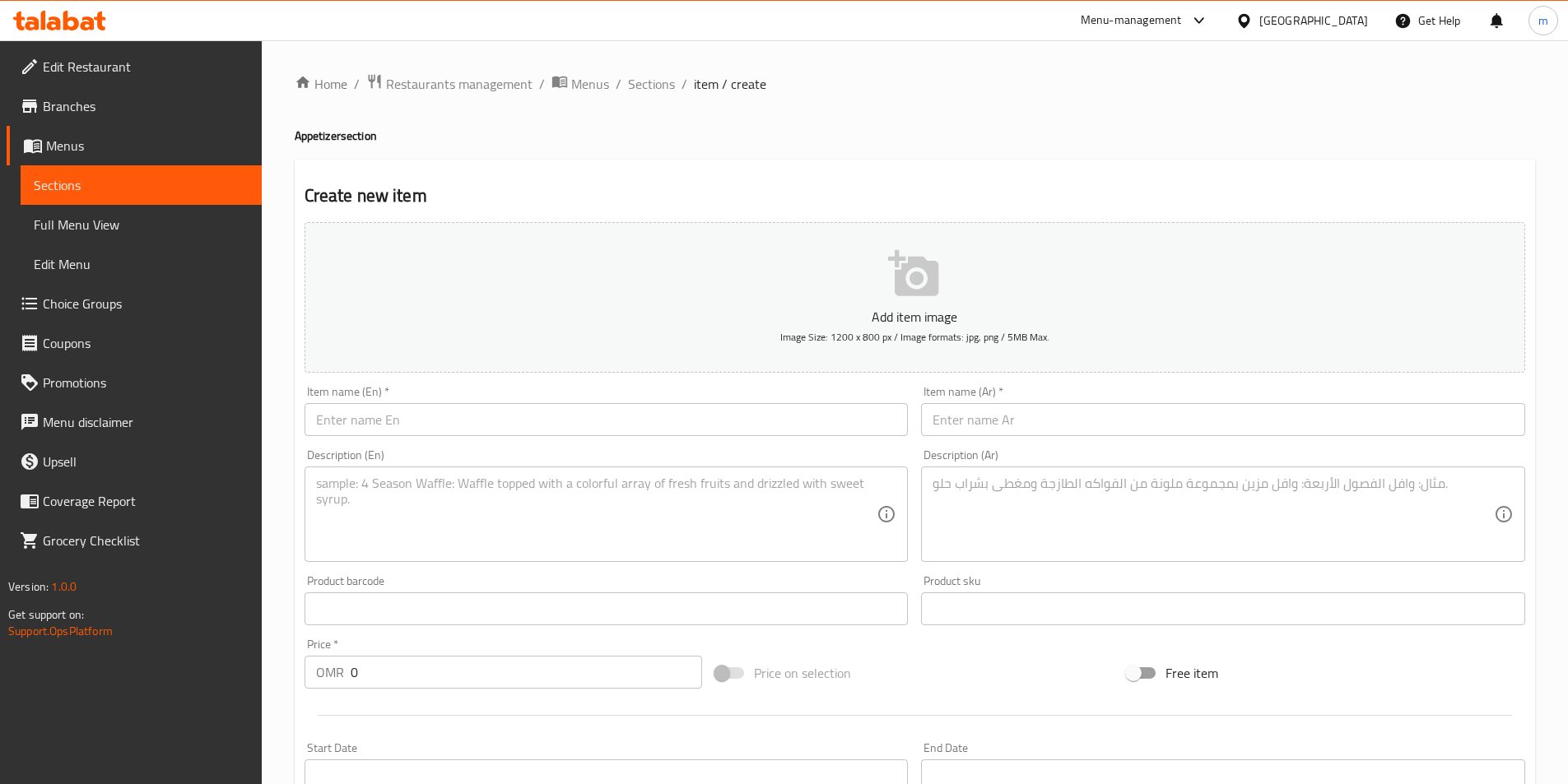
click at [701, 430] on input "text" at bounding box center [606, 420] width 604 height 33
paste input "Dynamite Shrimps (6pcs)"
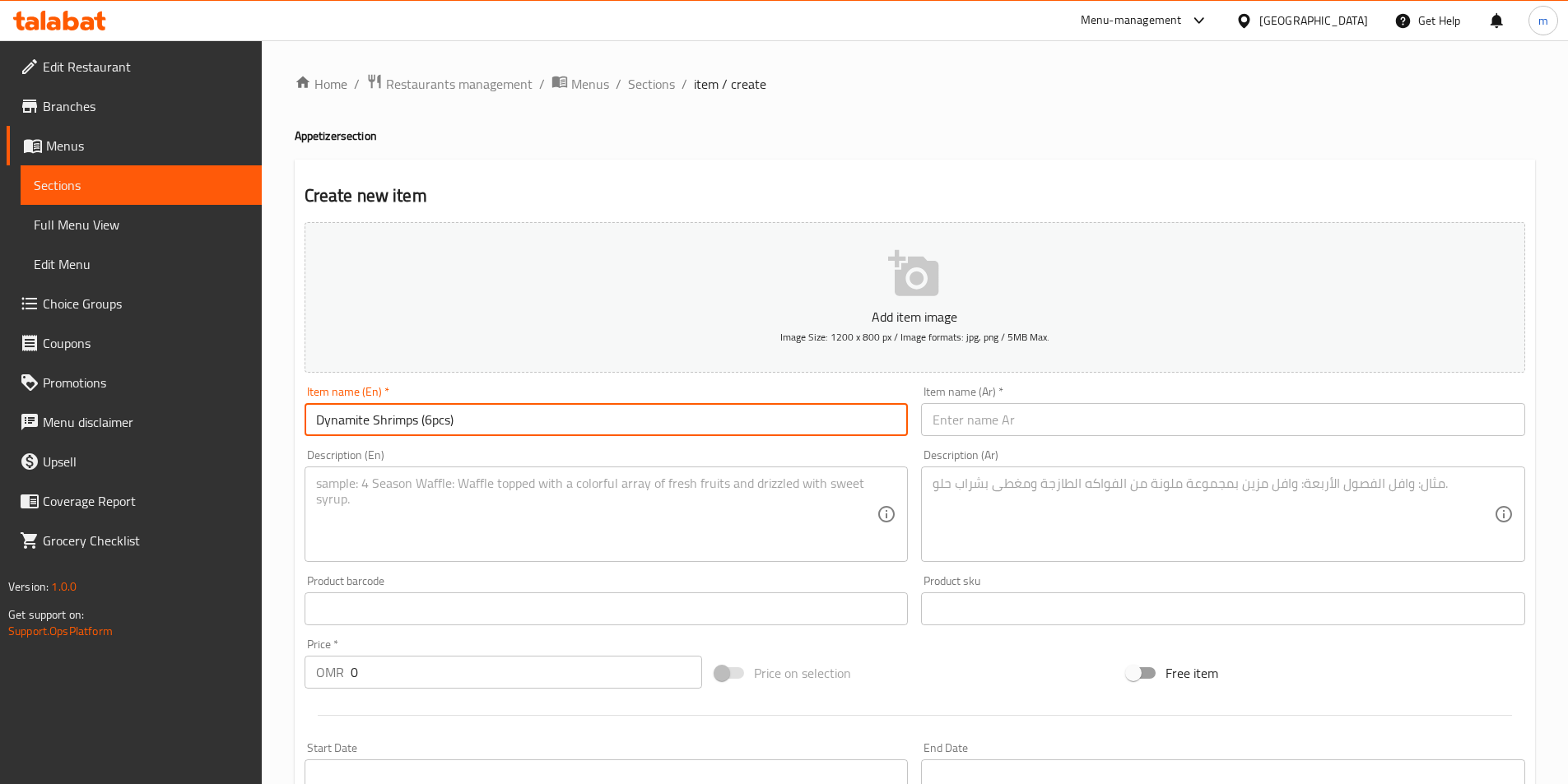
type input "Dynamite Shrimps (6pcs)"
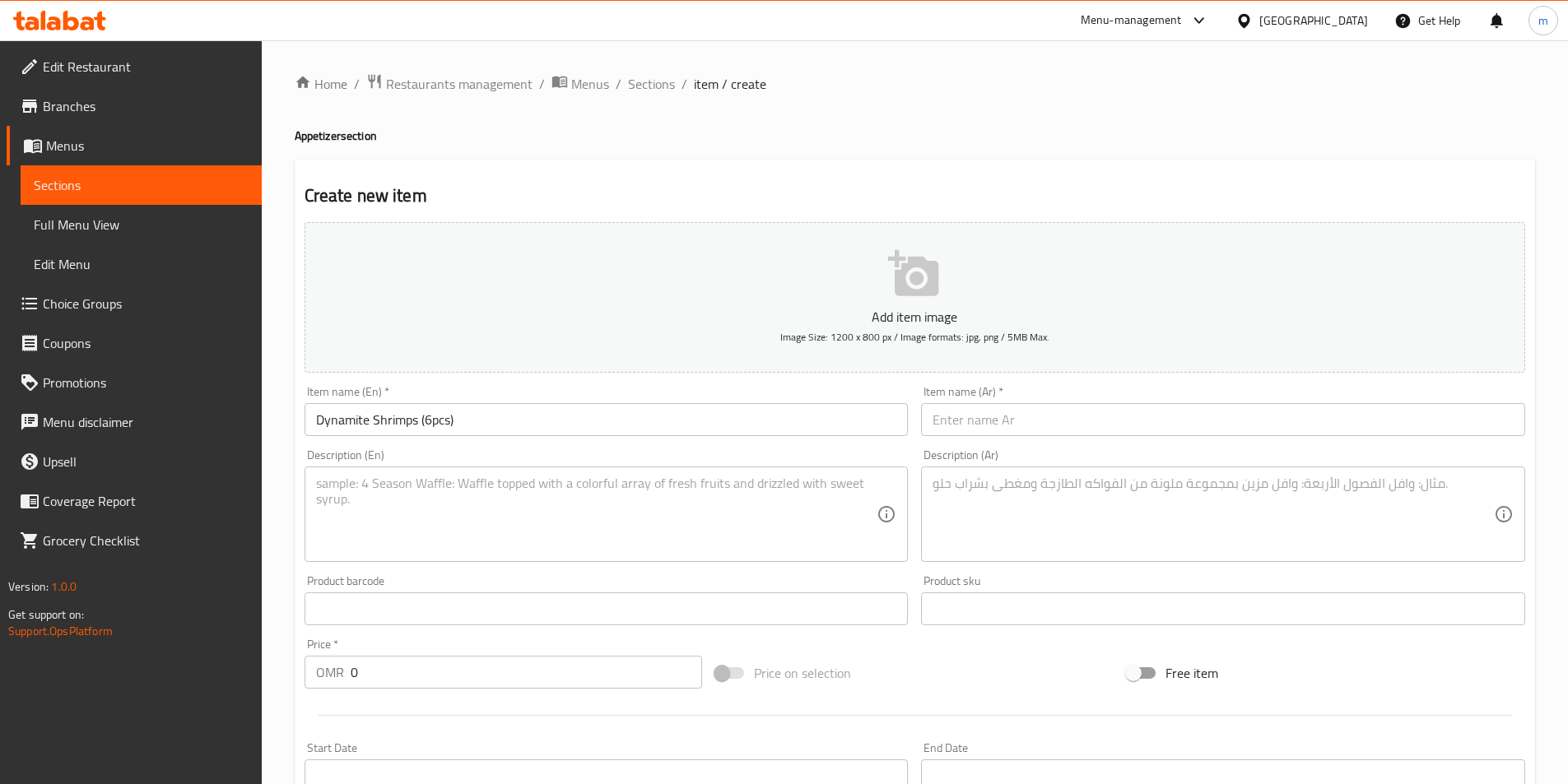
click at [984, 431] on input "text" at bounding box center [1223, 420] width 604 height 33
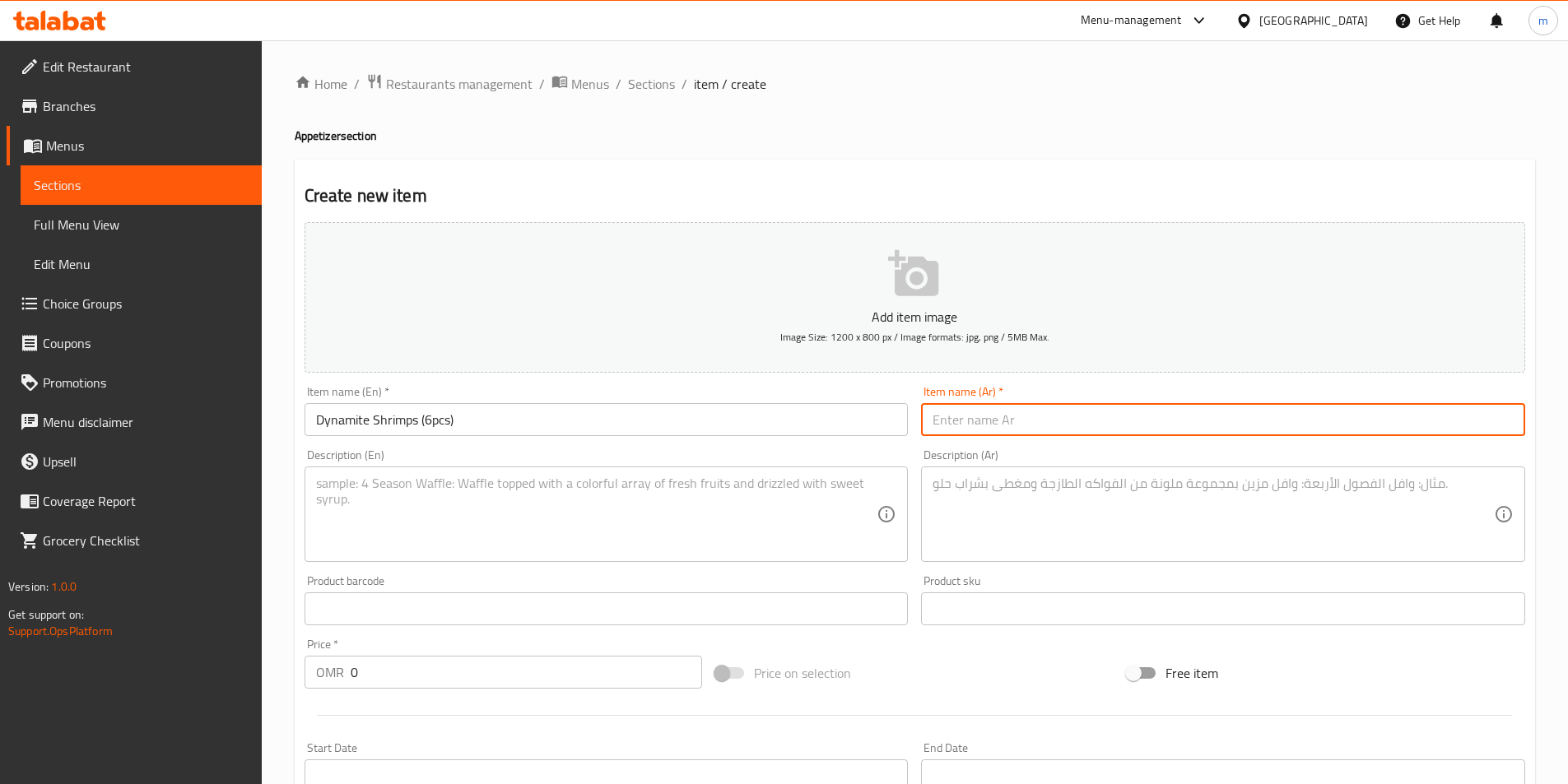
paste input "روبيان ديناميت (٦ قطع)"
type input "روبيان ديناميت (٦ قطع)"
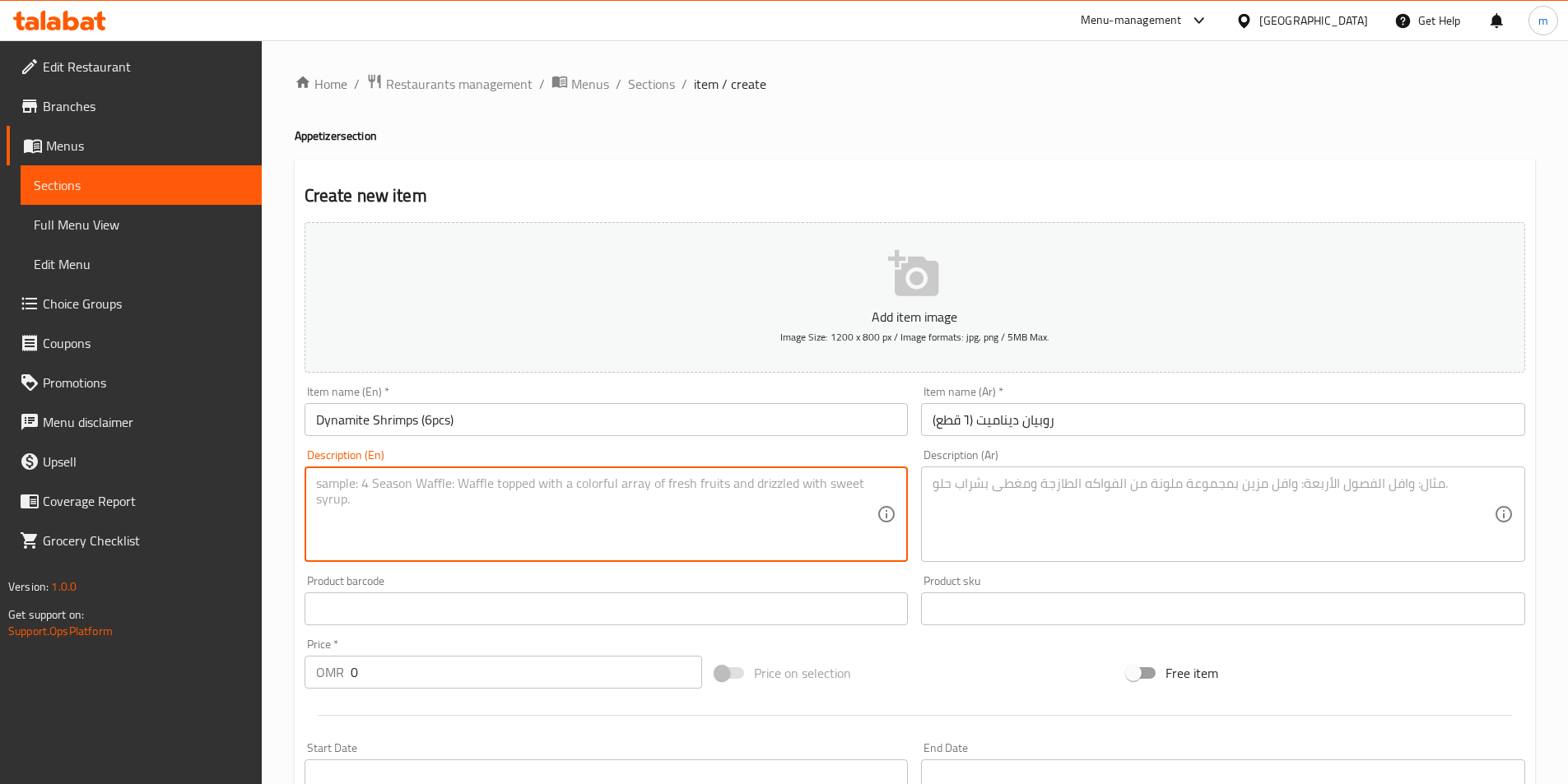
click at [794, 497] on textarea at bounding box center [597, 515] width 561 height 78
paste textarea "Six pieces of battered shrimp tossed in a creamy, spicy "Dynamite" sauce."
type textarea "Six pieces of battered shrimp tossed in a creamy, spicy "Dynamite" sauce."
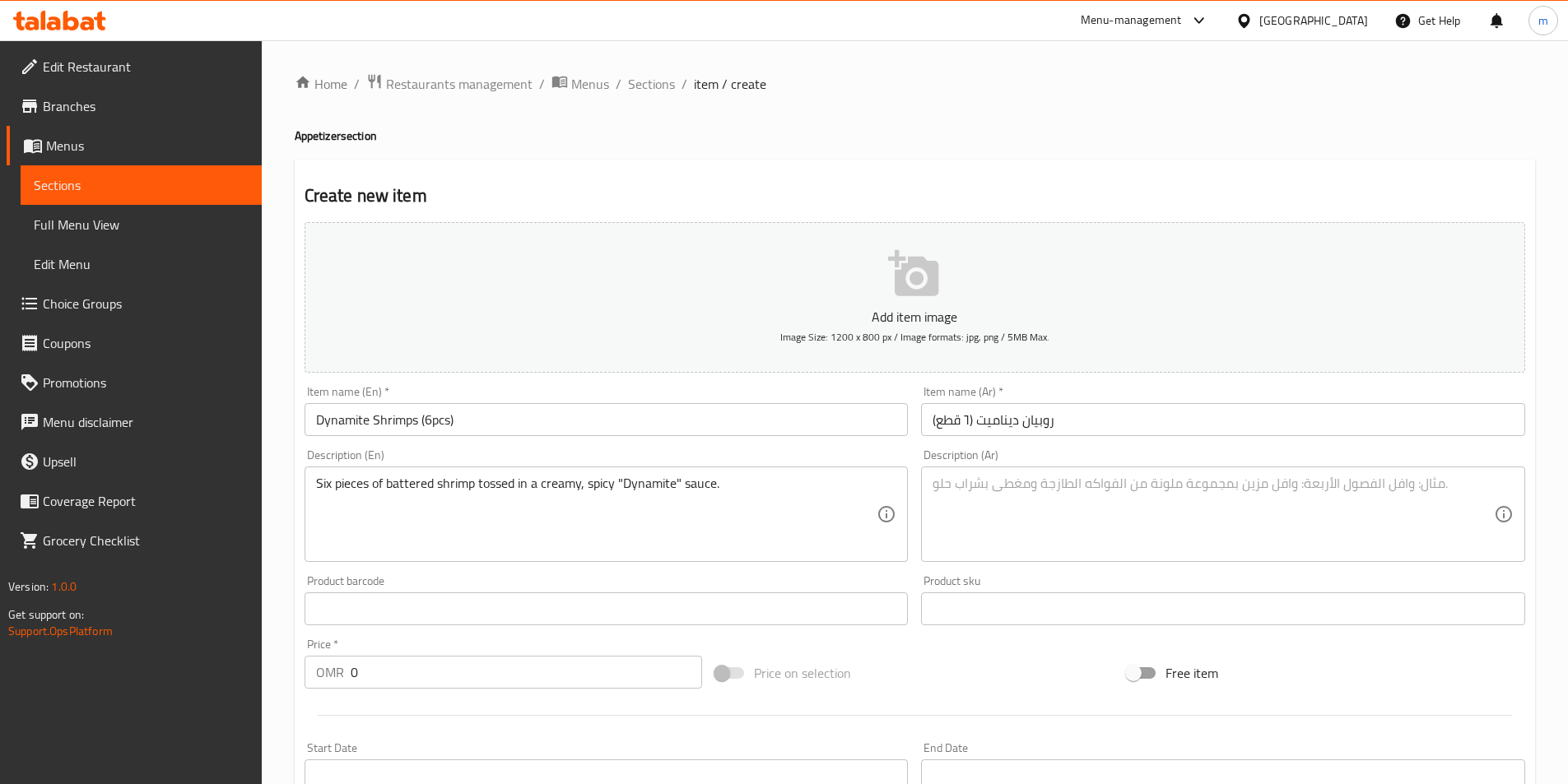
click at [1040, 499] on textarea at bounding box center [1214, 515] width 561 height 78
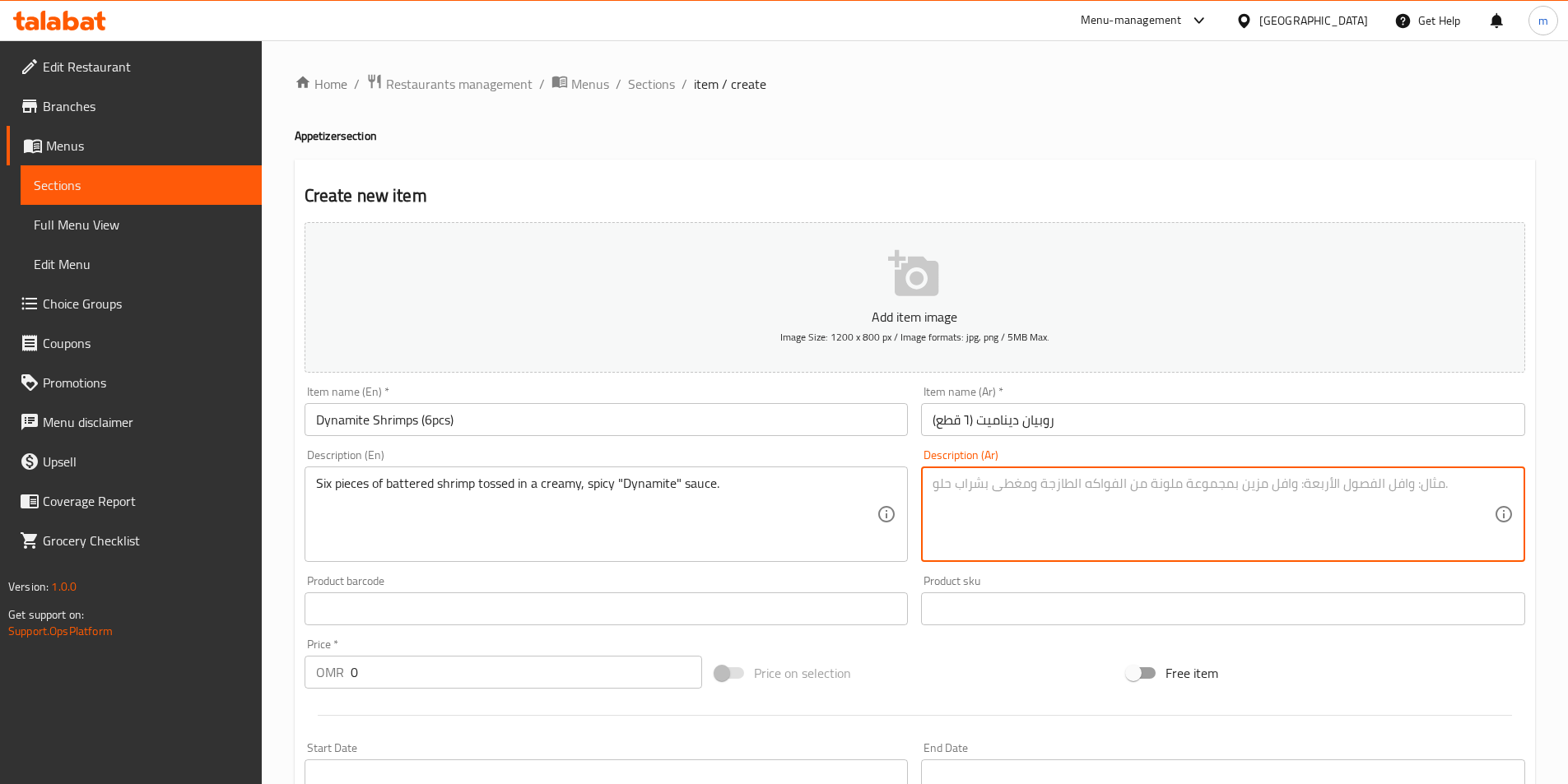
paste textarea "ست قطع من الجمبري الباتيرد المغموس في صلصة ديناميت الكريمية والحارة."
type textarea "ست قطع من الجمبري الباتيرد المغموس في صلصة ديناميت الكريمية والحارة."
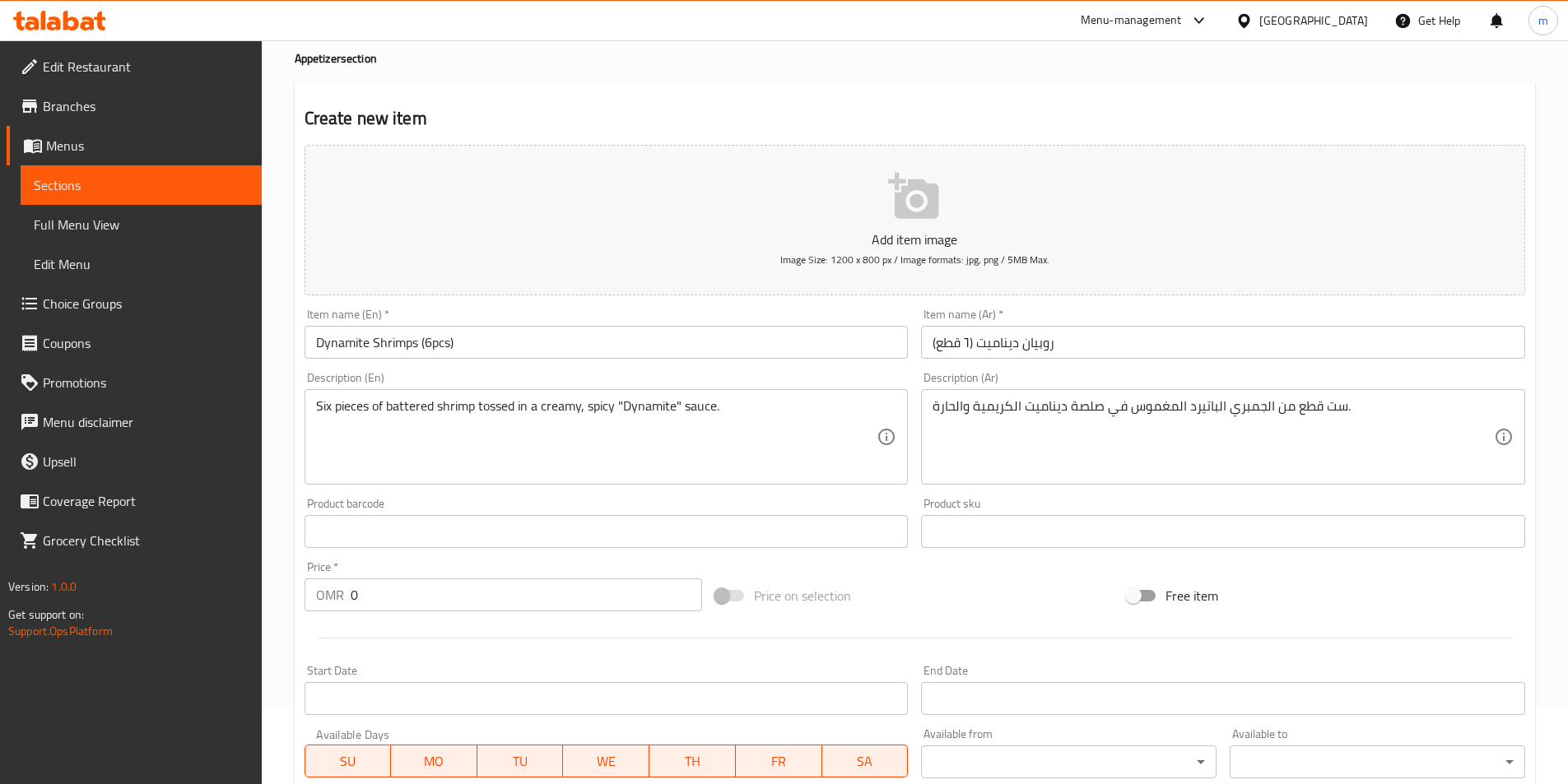
scroll to position [164, 0]
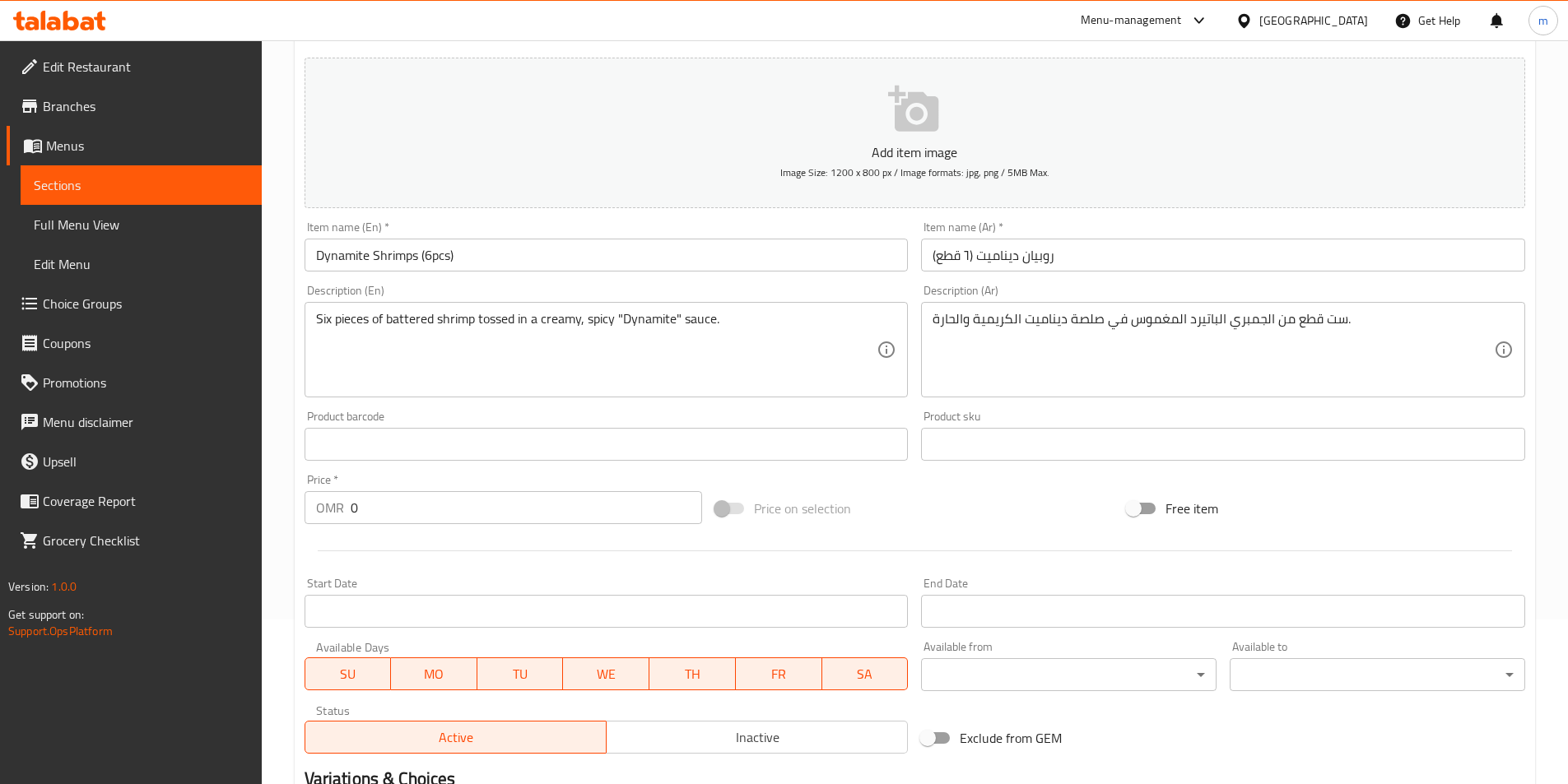
click at [450, 504] on input "0" at bounding box center [527, 507] width 353 height 33
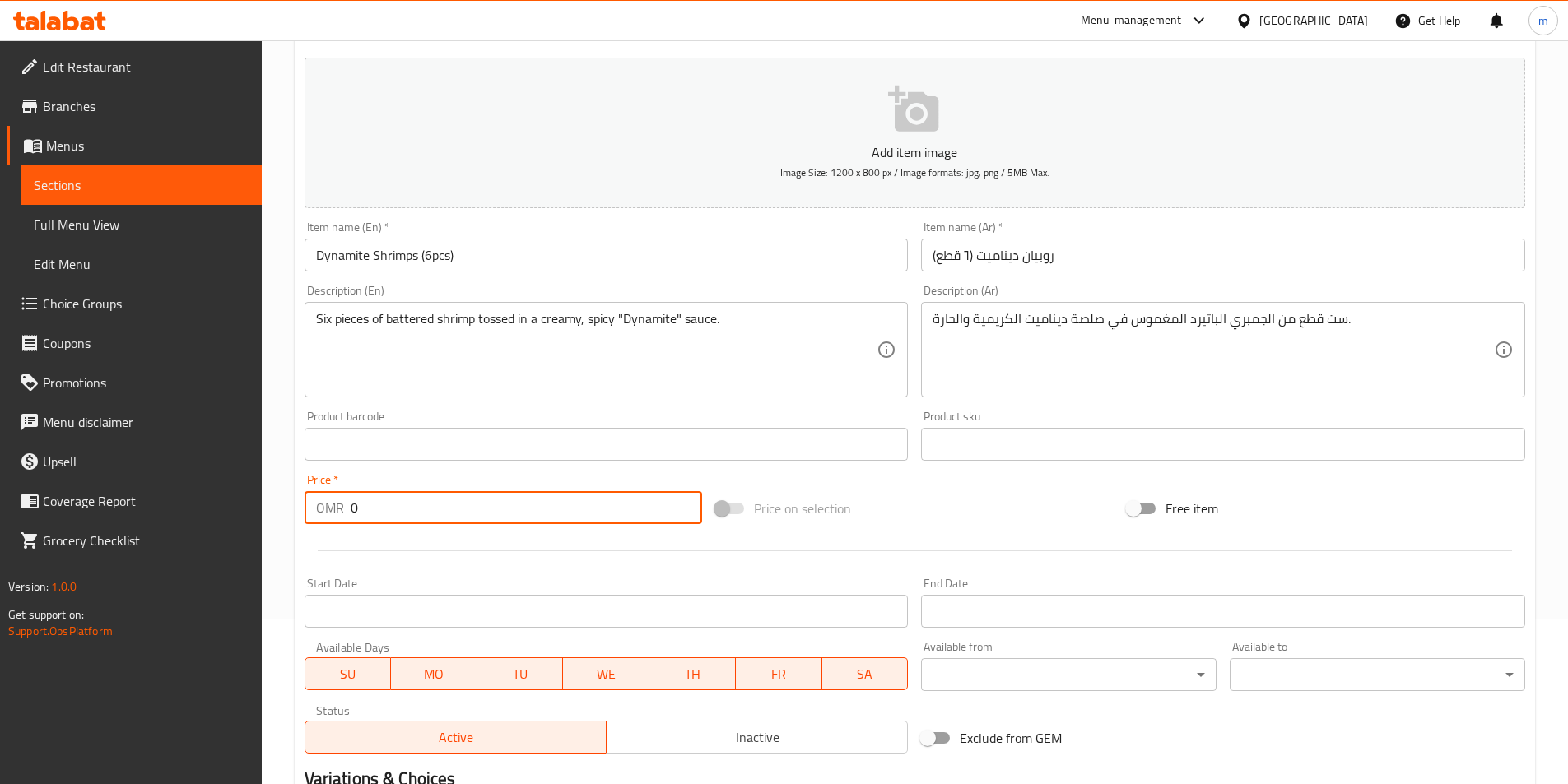
click at [450, 504] on input "0" at bounding box center [527, 507] width 353 height 33
paste input "1.792"
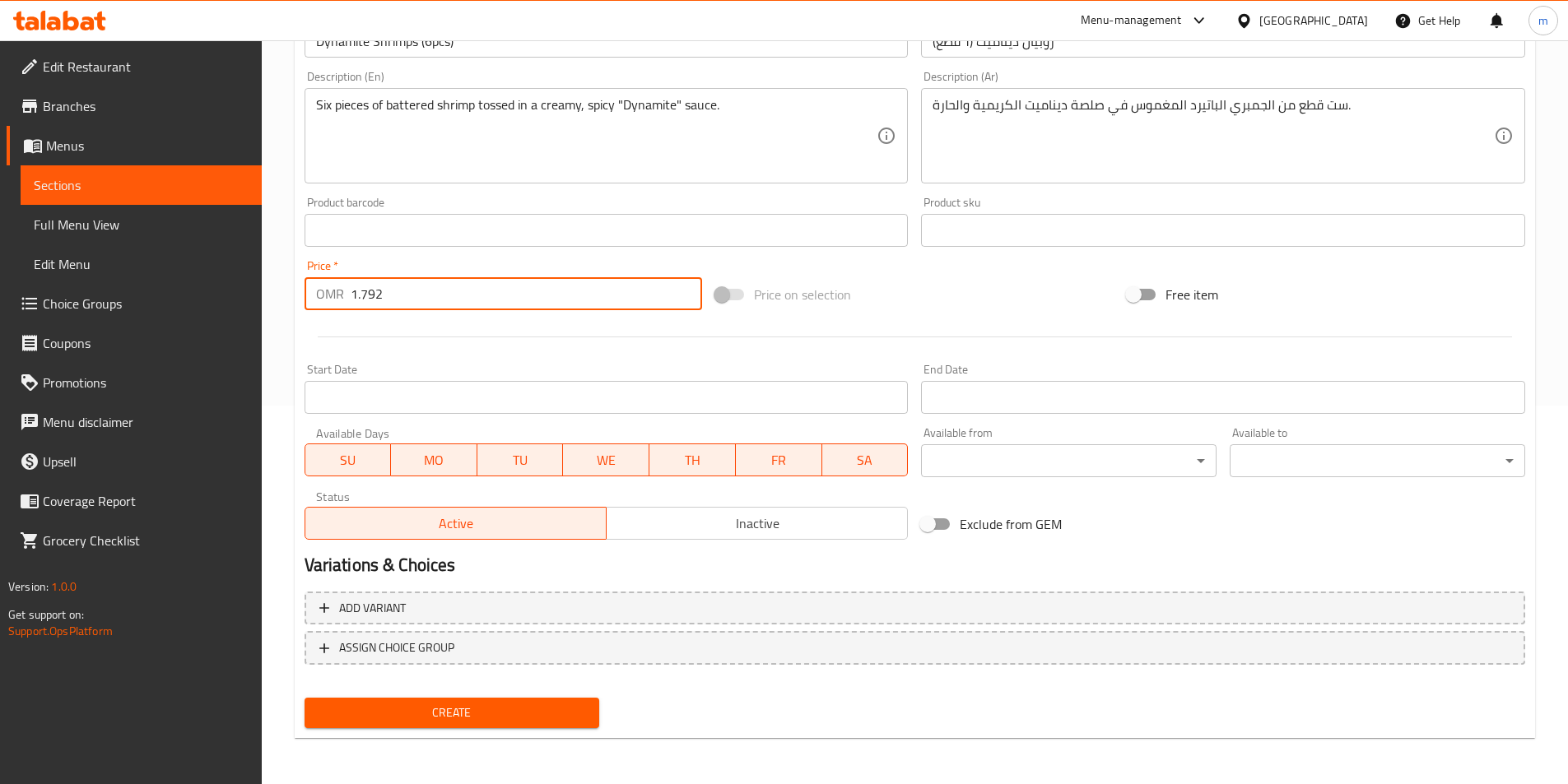
type input "1.792"
click at [441, 721] on span "Create" at bounding box center [452, 713] width 269 height 20
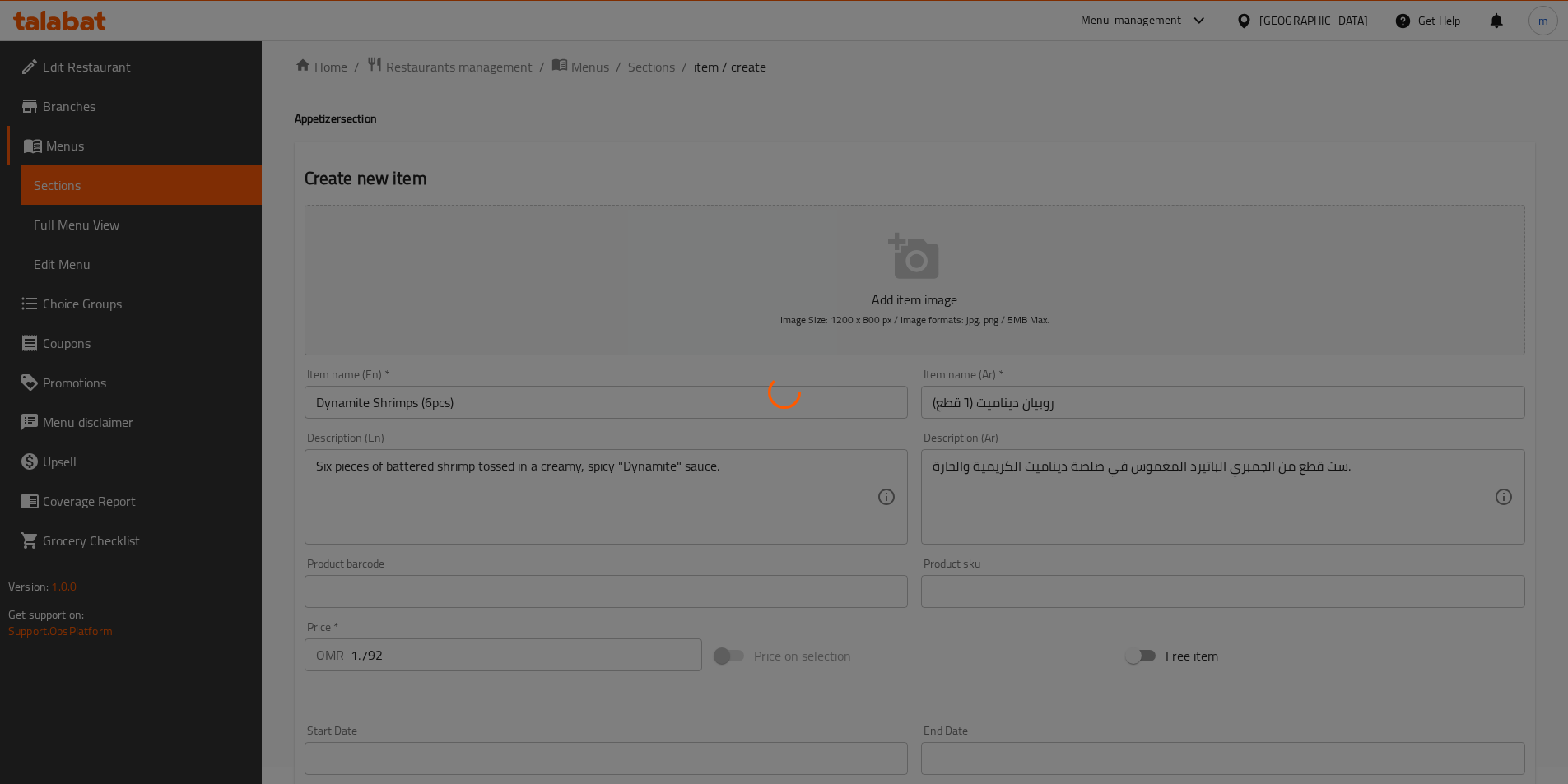
scroll to position [0, 0]
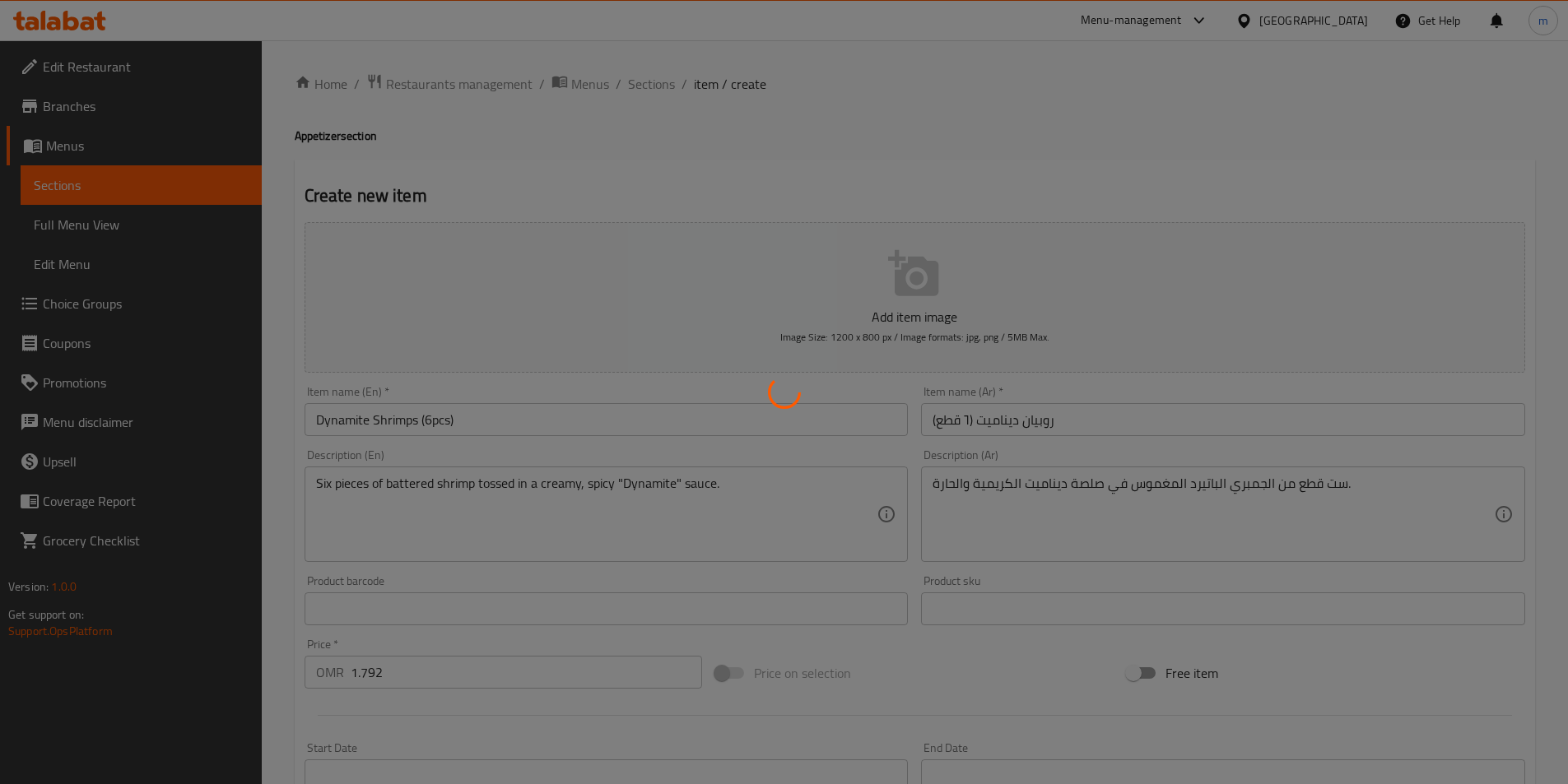
type input "0"
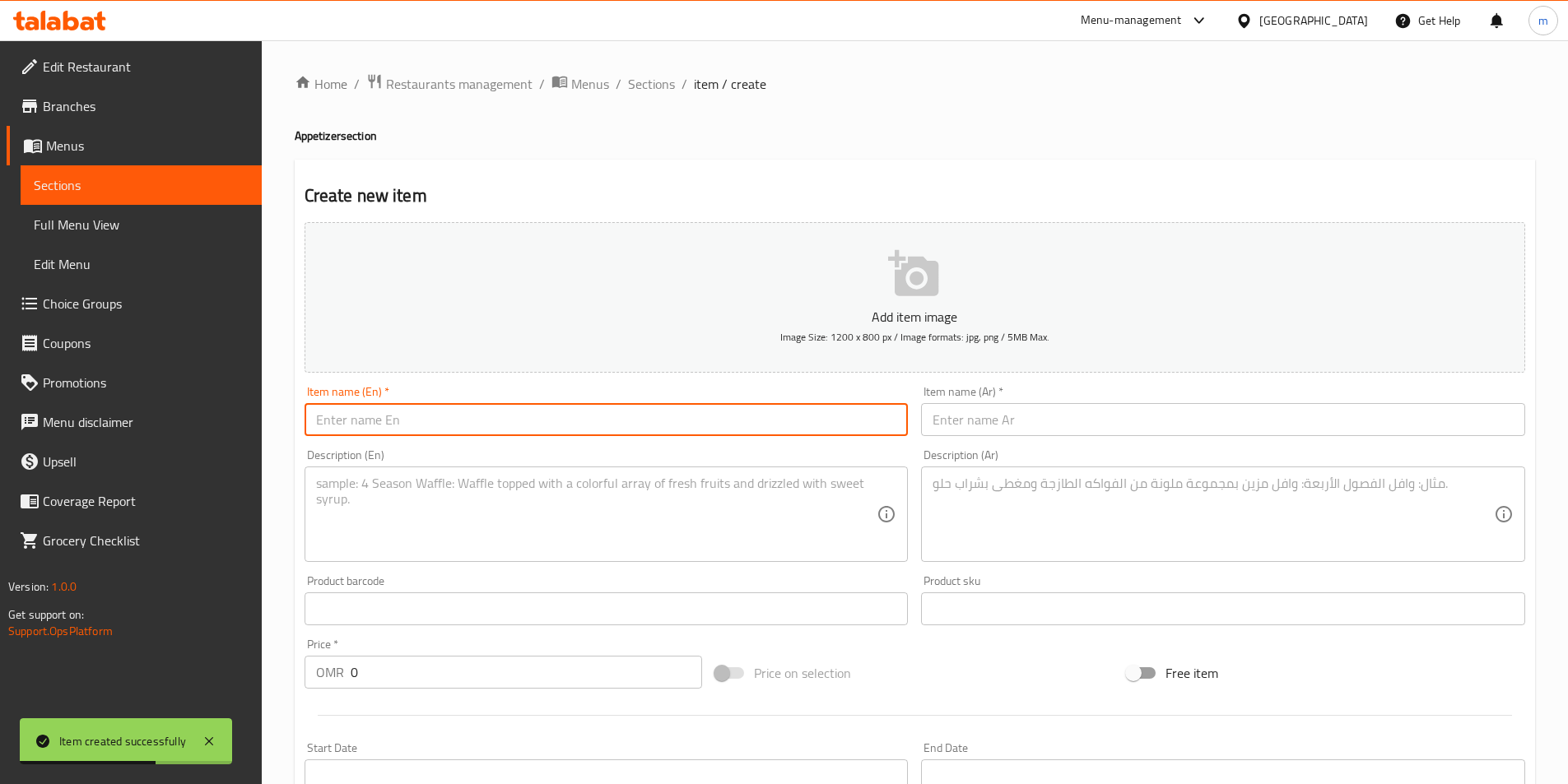
click at [705, 429] on input "text" at bounding box center [606, 420] width 604 height 33
paste input "Crispy Chicken Fingers (8pcs)"
type input "Crispy Chicken Fingers (8pcs)"
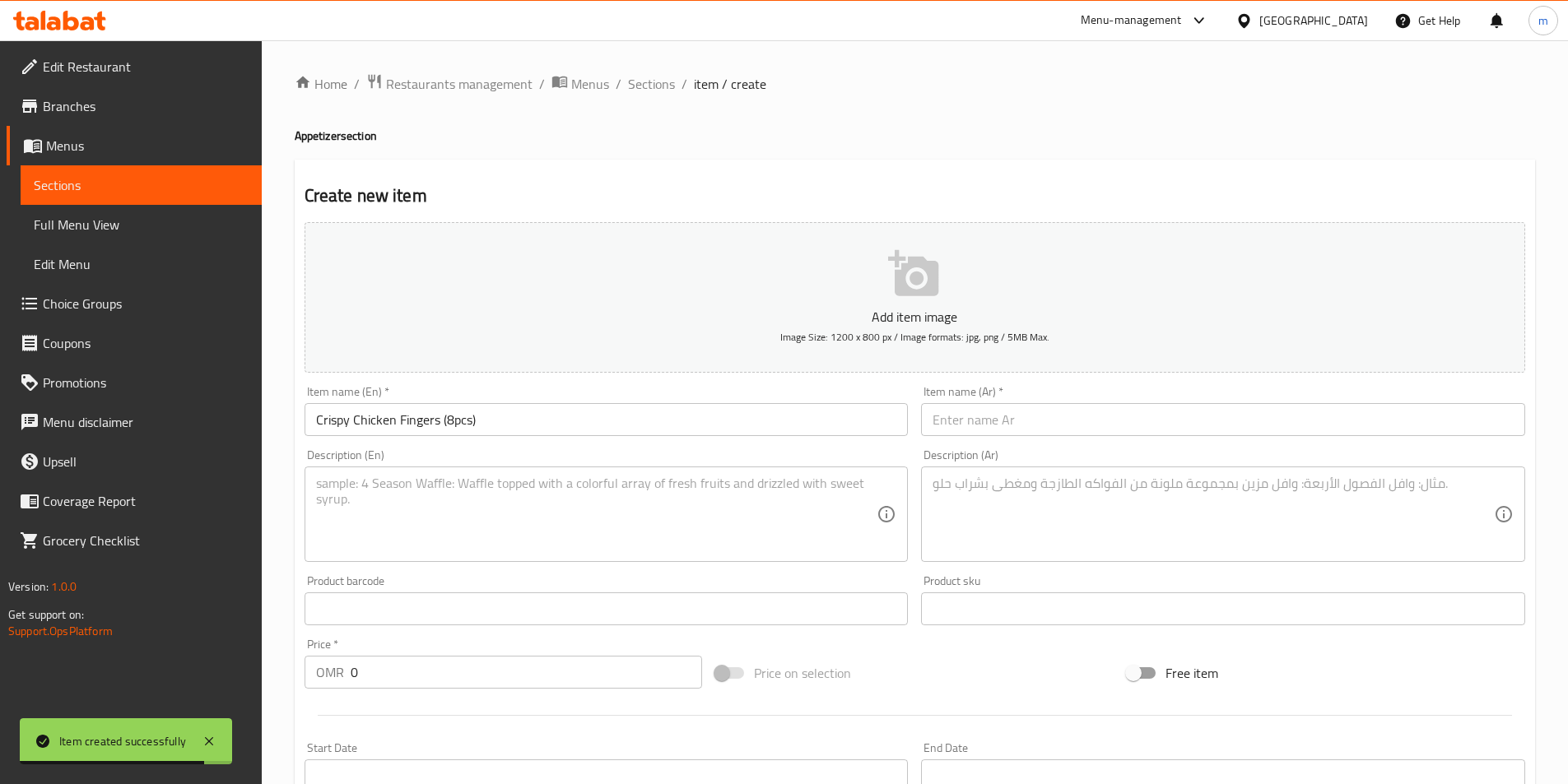
click at [1067, 429] on input "text" at bounding box center [1223, 420] width 604 height 33
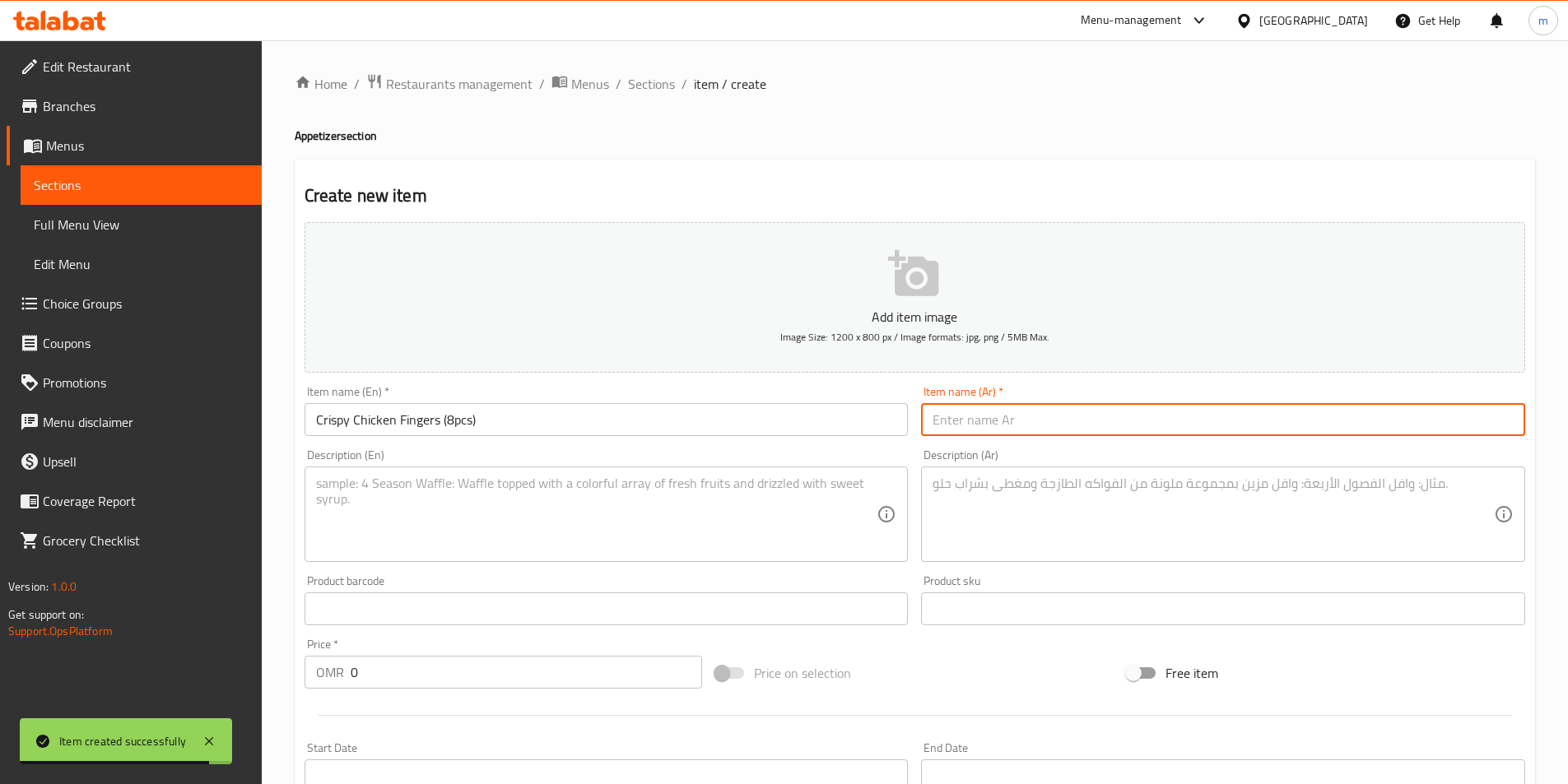
paste input "أصابع الدجاج المقرمشة (٨ قطع)"
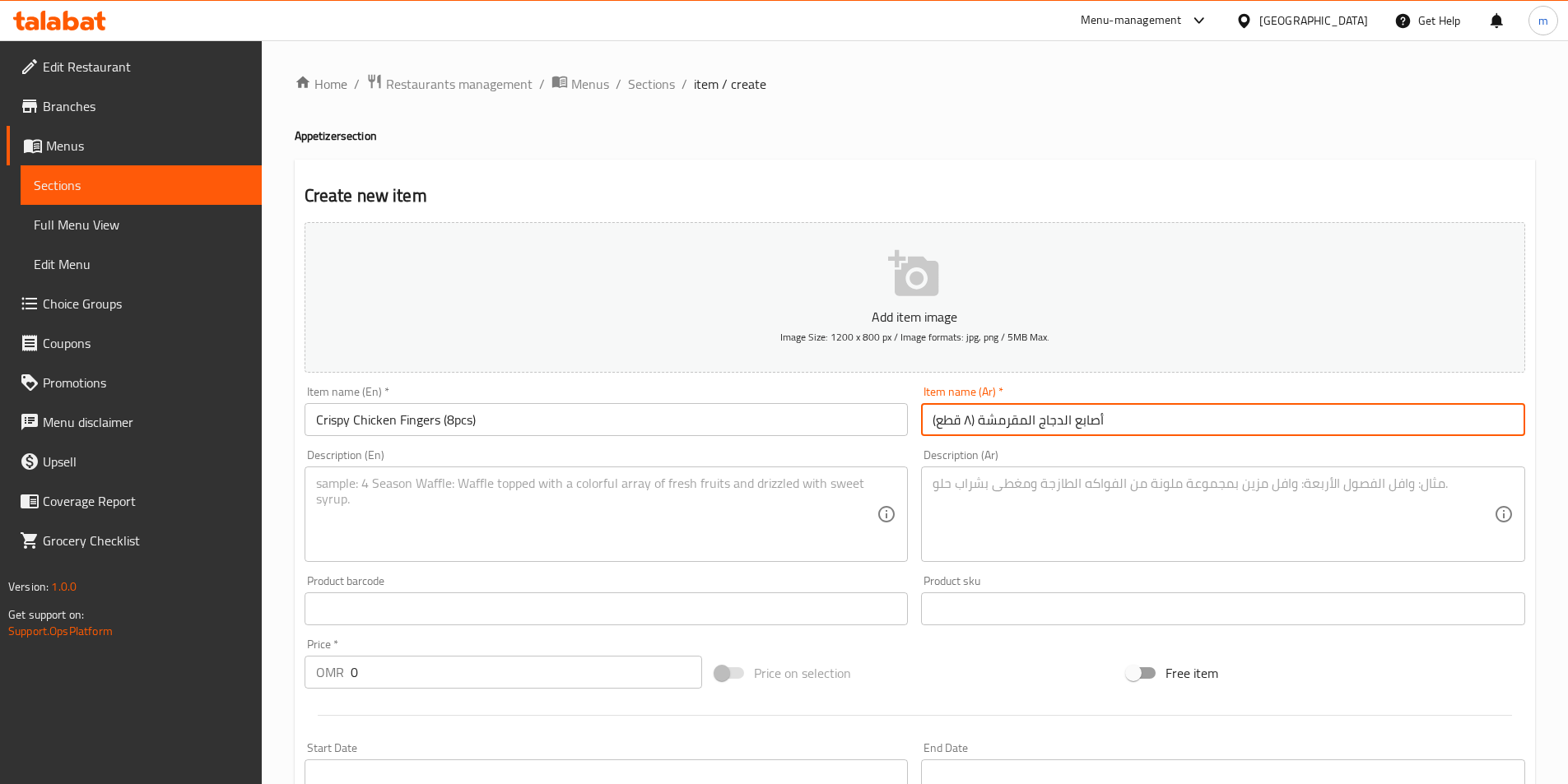
type input "أصابع الدجاج المقرمشة (٨ قطع)"
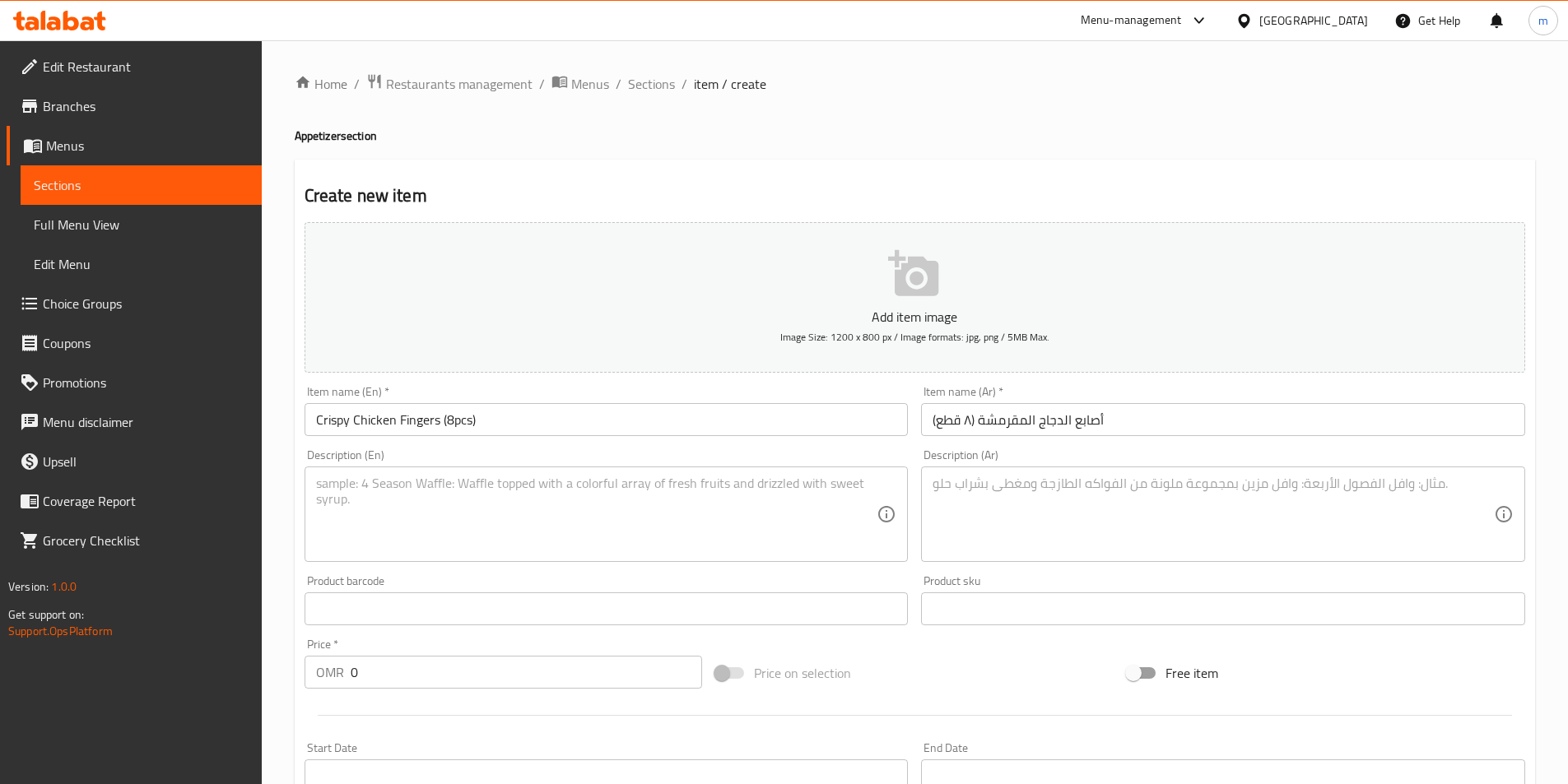
click at [642, 505] on textarea at bounding box center [597, 515] width 561 height 78
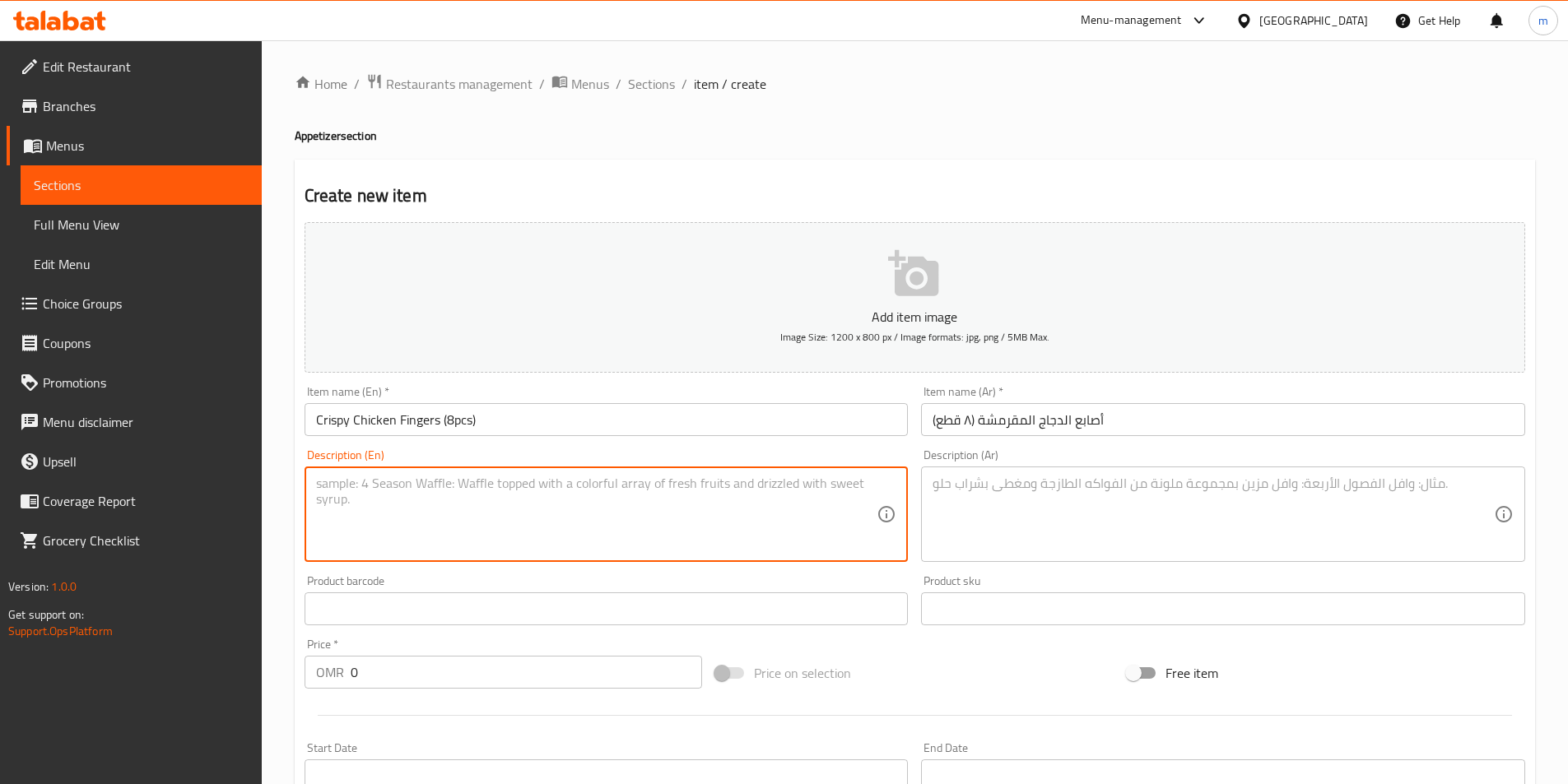
paste textarea "Eight pieces of breaded chicken strips or tenders, served with a dipping sauce."
type textarea "Eight pieces of breaded chicken strips or tenders, served with a dipping sauce."
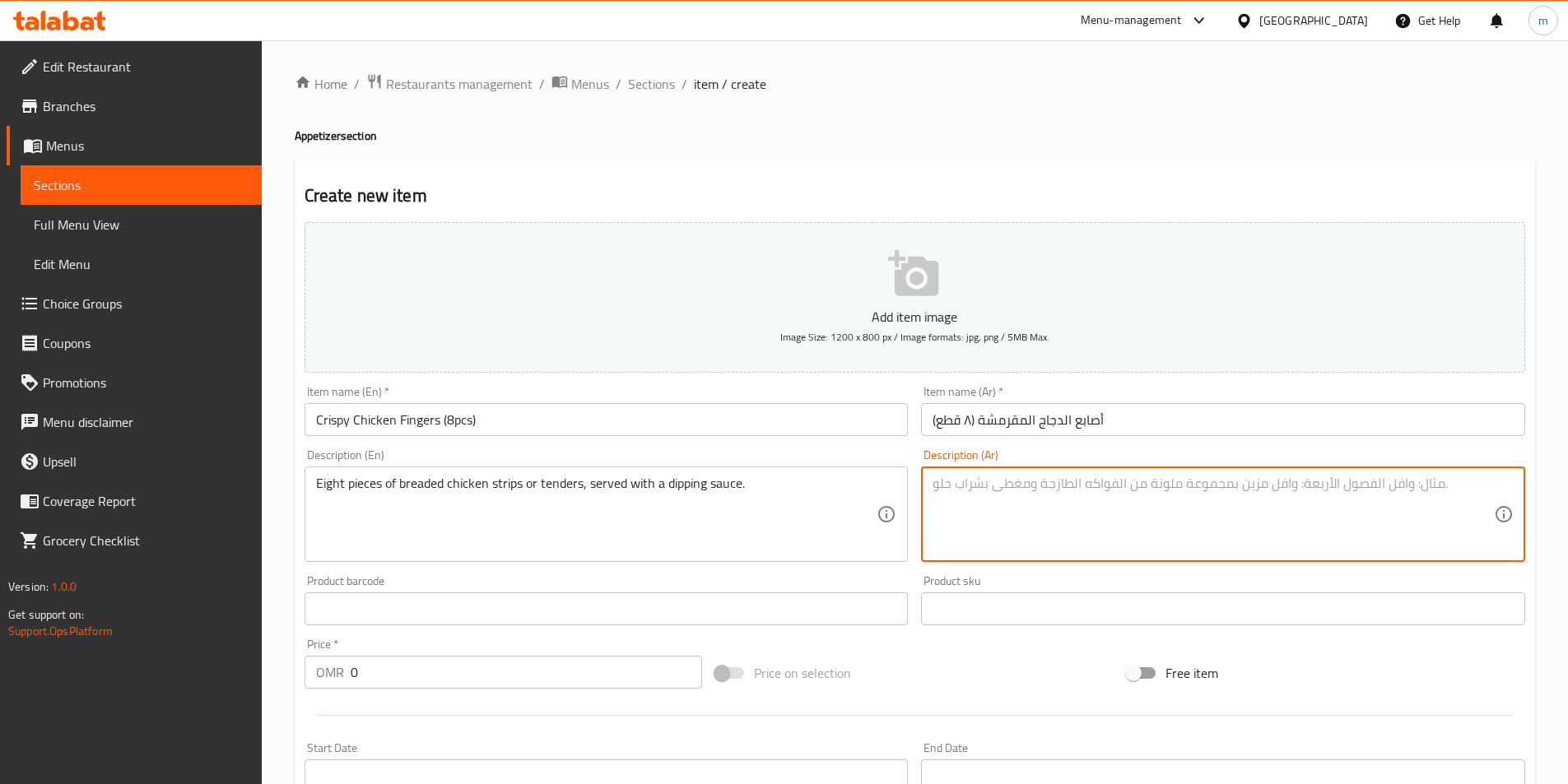
click at [1368, 520] on textarea at bounding box center [1214, 515] width 561 height 78
paste textarea "ثمانية قطع من استربس الدجاج بالبقسماط او تندرس، تقدم مع صلصة الغمس."
type textarea "ثمانية قطع من استربس الدجاج بالبقسماط او تندرس، تقدم مع صلصة الغمس."
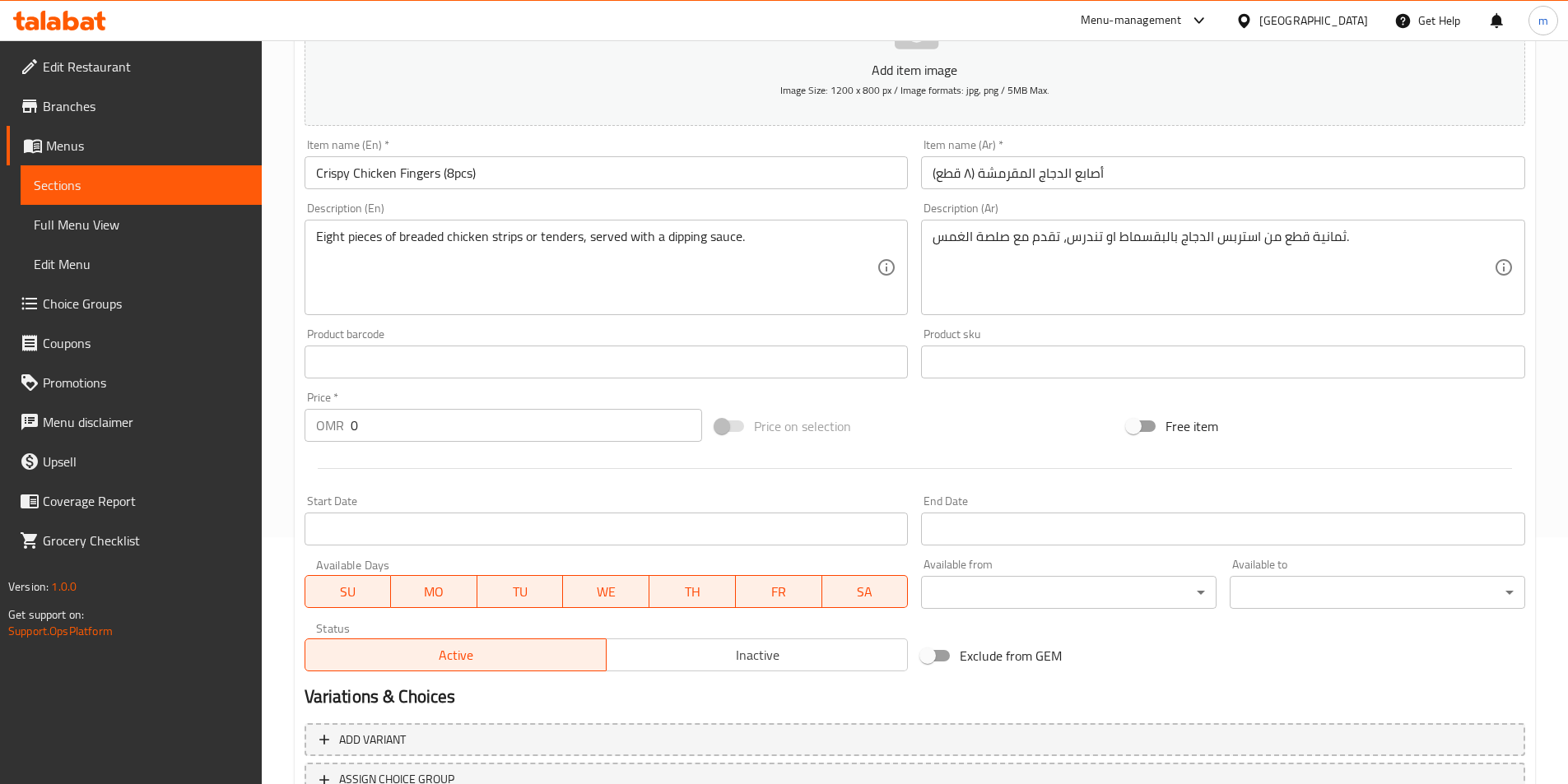
scroll to position [378, 0]
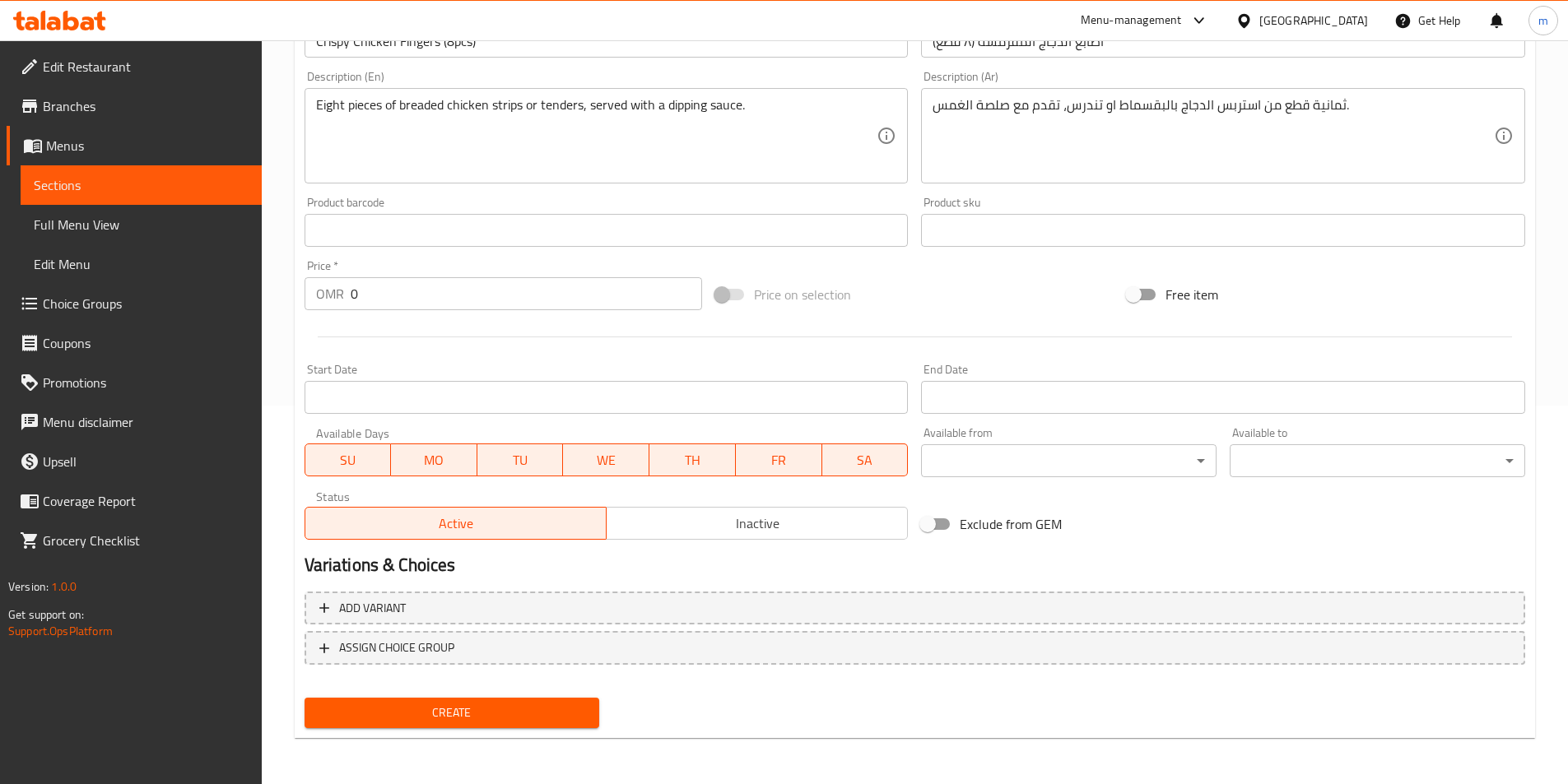
click at [357, 299] on input "0" at bounding box center [527, 294] width 353 height 33
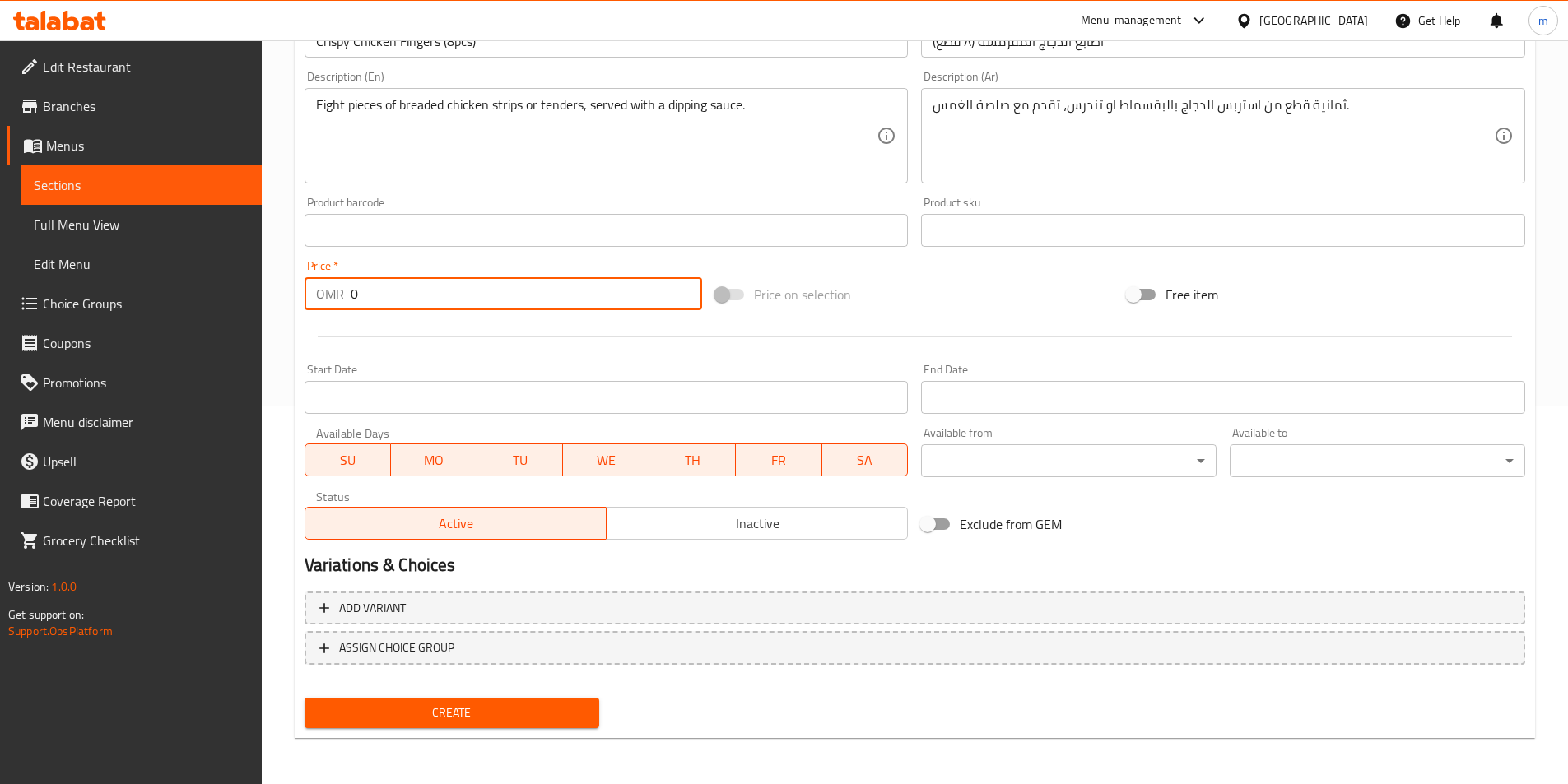
click at [357, 299] on input "0" at bounding box center [527, 294] width 353 height 33
paste input "1.664"
type input "1.664"
click at [447, 708] on span "Create" at bounding box center [452, 713] width 269 height 20
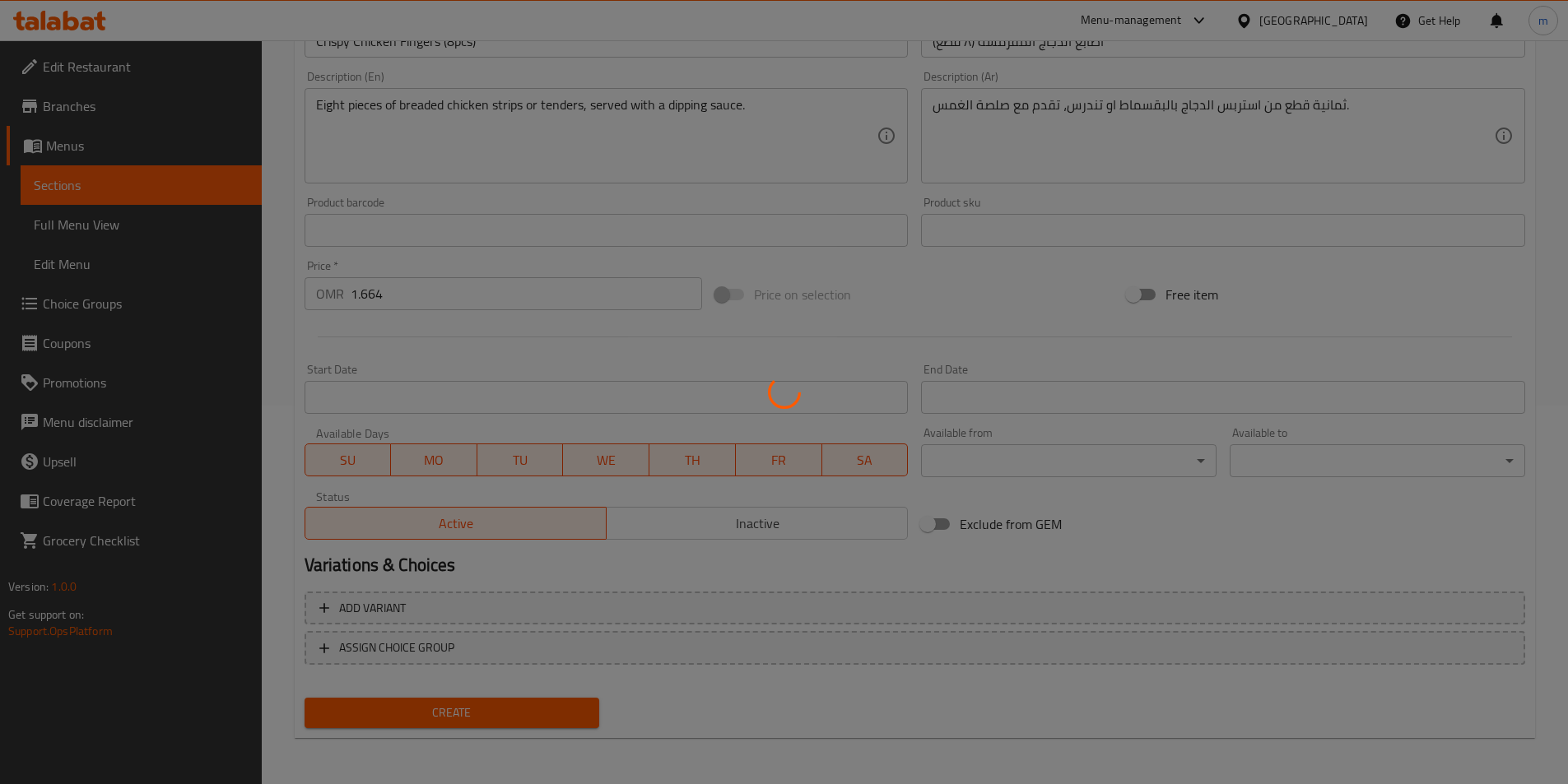
type input "0"
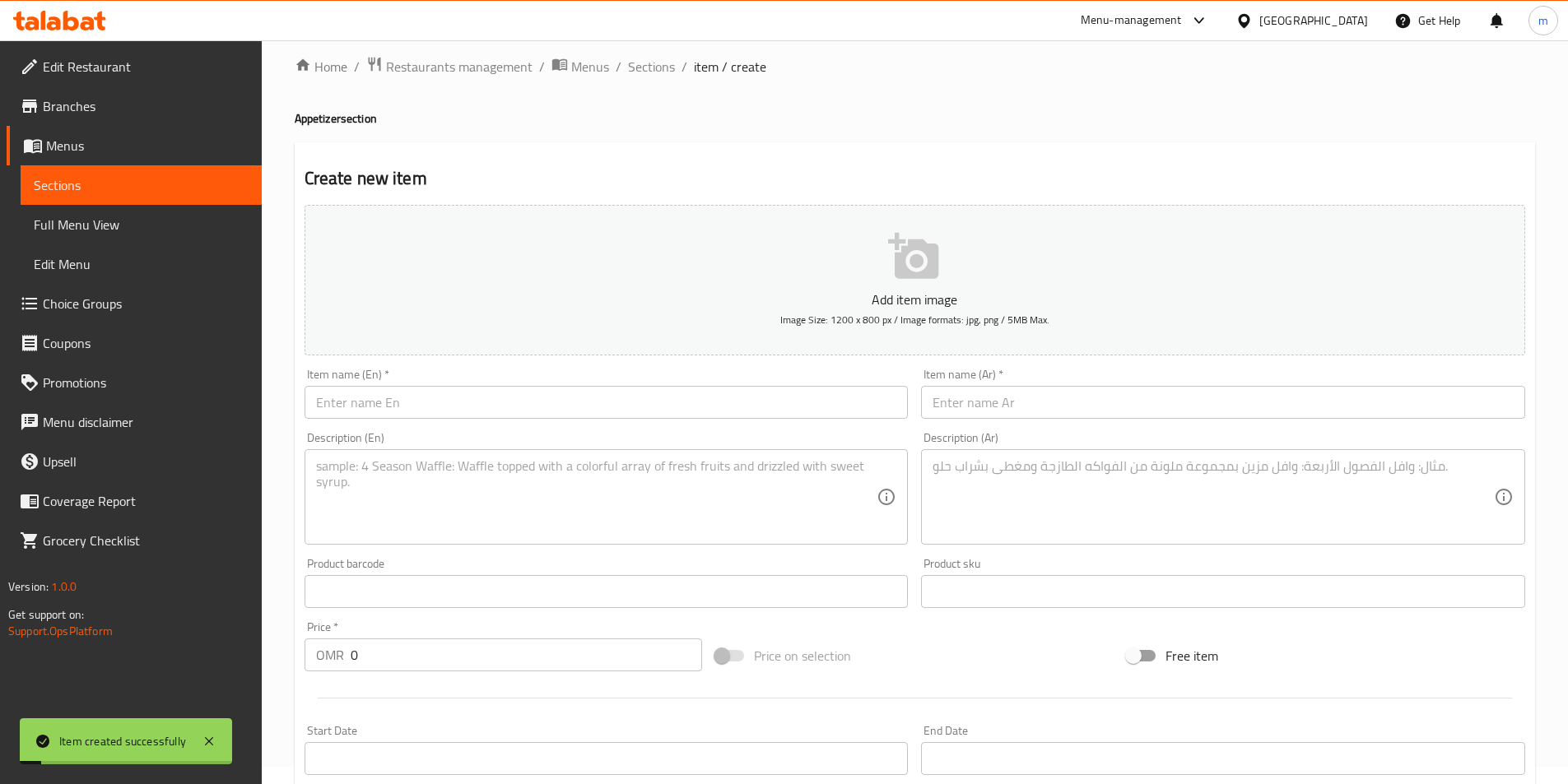
scroll to position [0, 0]
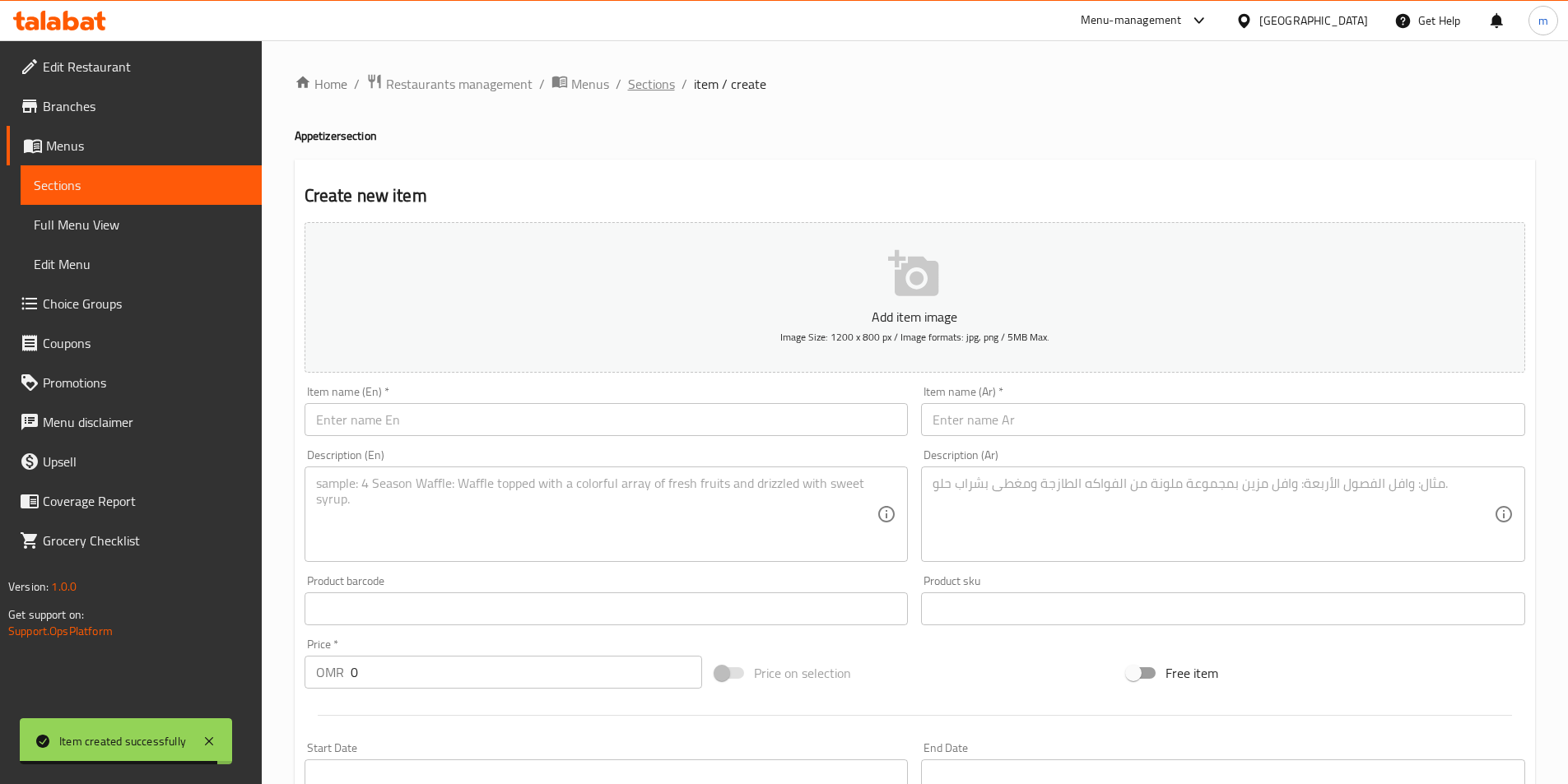
click at [653, 89] on span "Sections" at bounding box center [652, 83] width 47 height 19
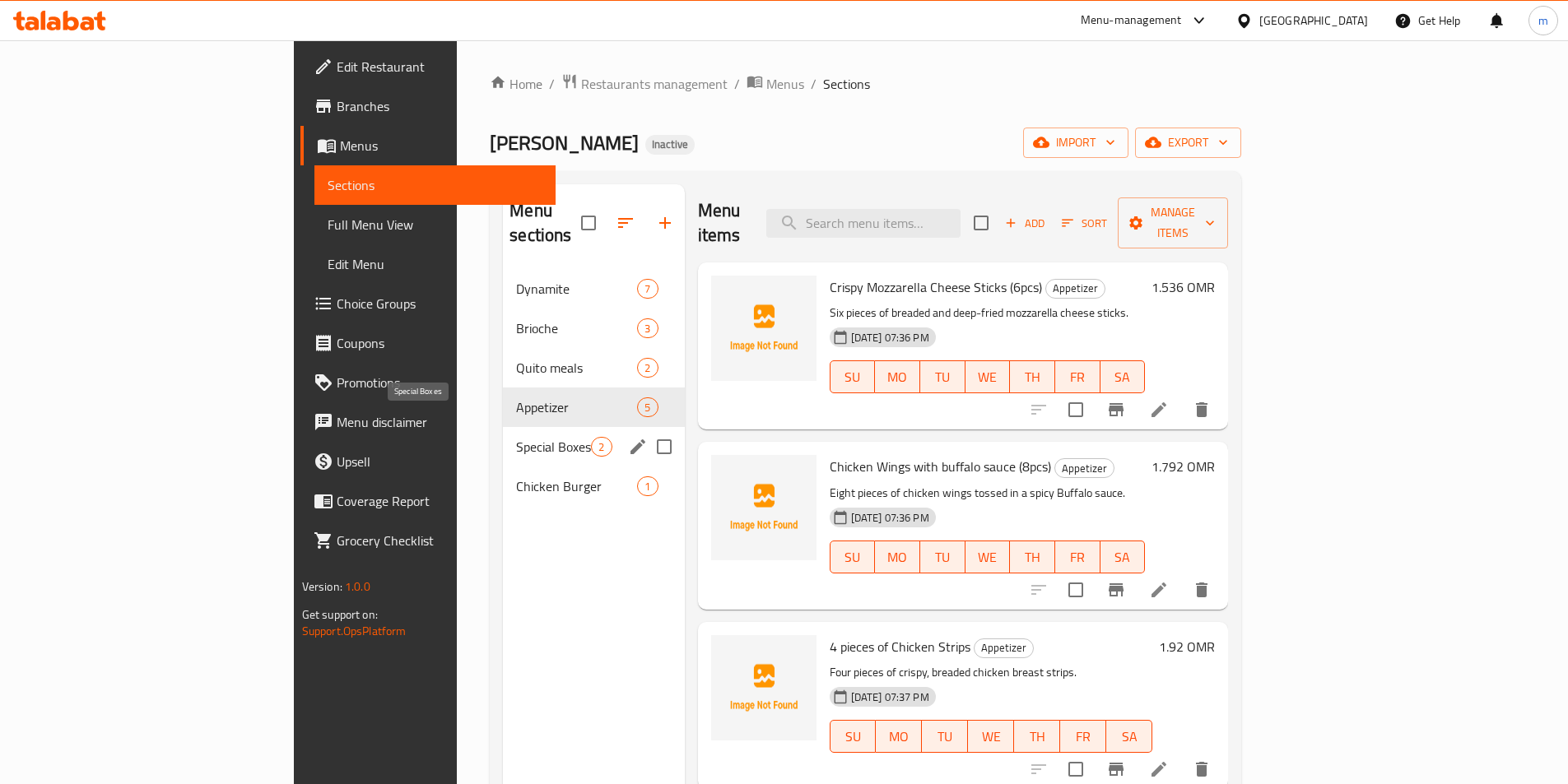
click at [516, 437] on span "Special Boxes" at bounding box center [553, 446] width 75 height 19
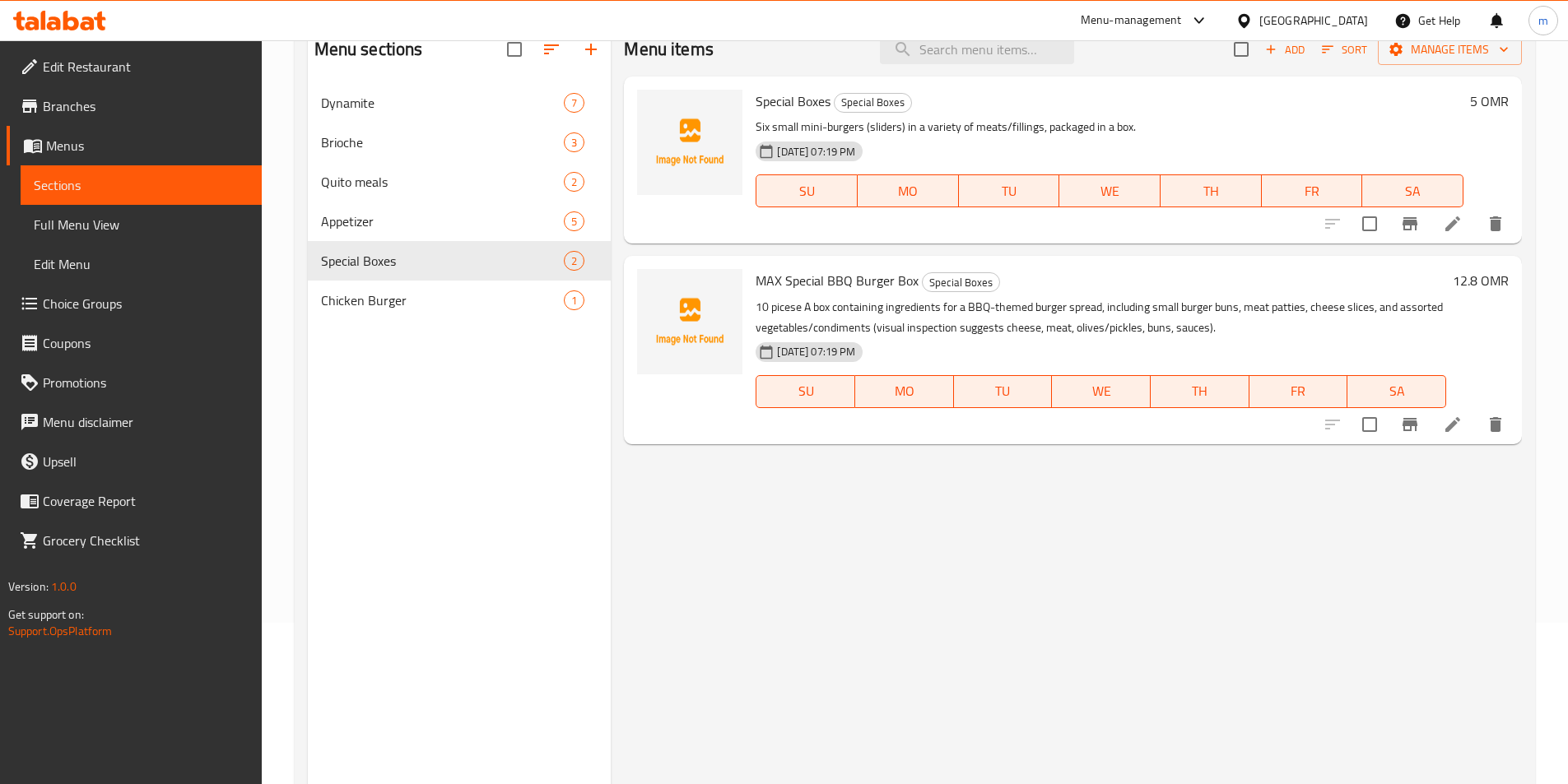
scroll to position [231, 0]
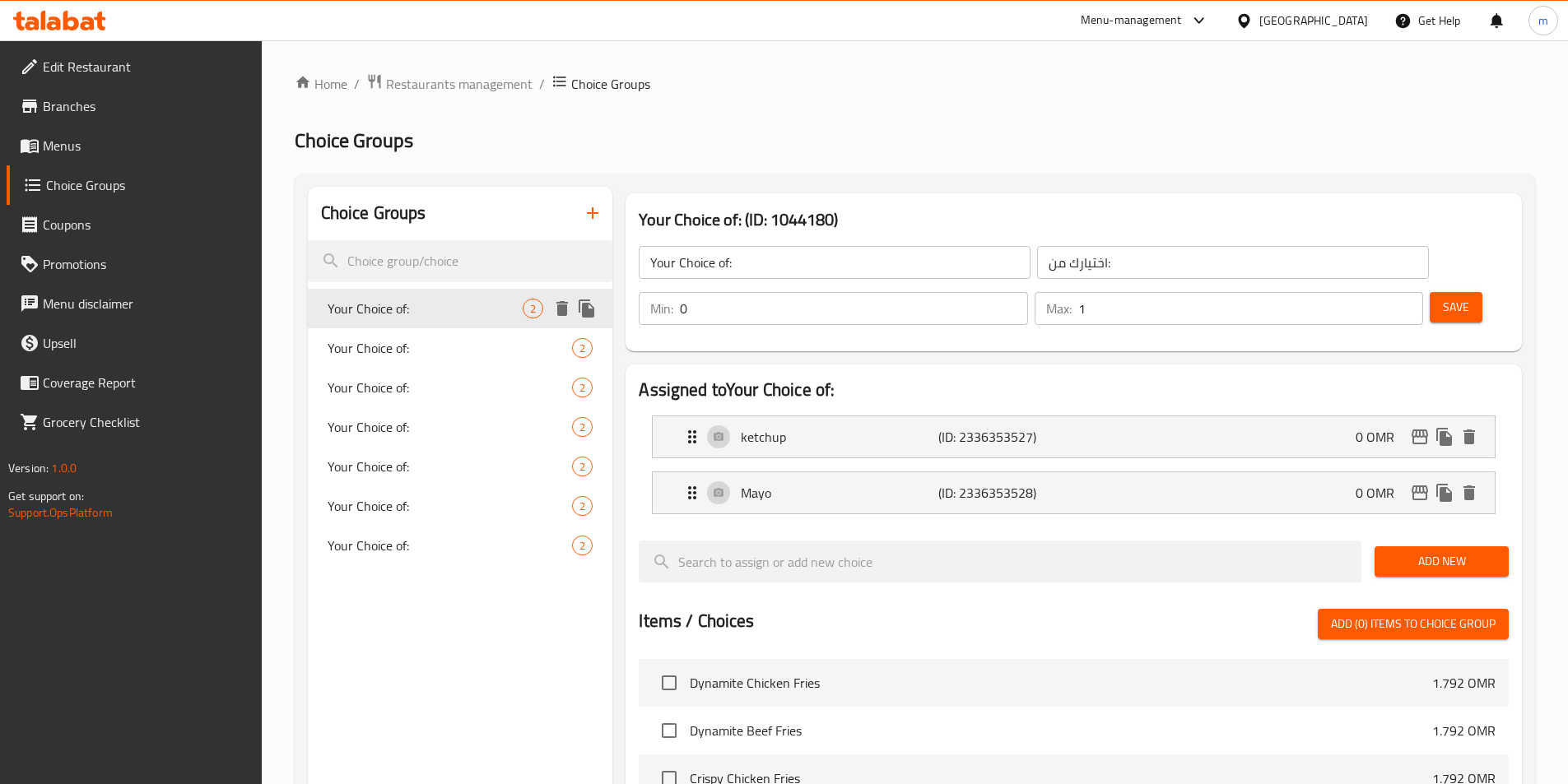
click at [439, 317] on span "Your Choice of:" at bounding box center [425, 308] width 196 height 19
click at [442, 544] on span "Your Choice of:" at bounding box center [425, 545] width 196 height 19
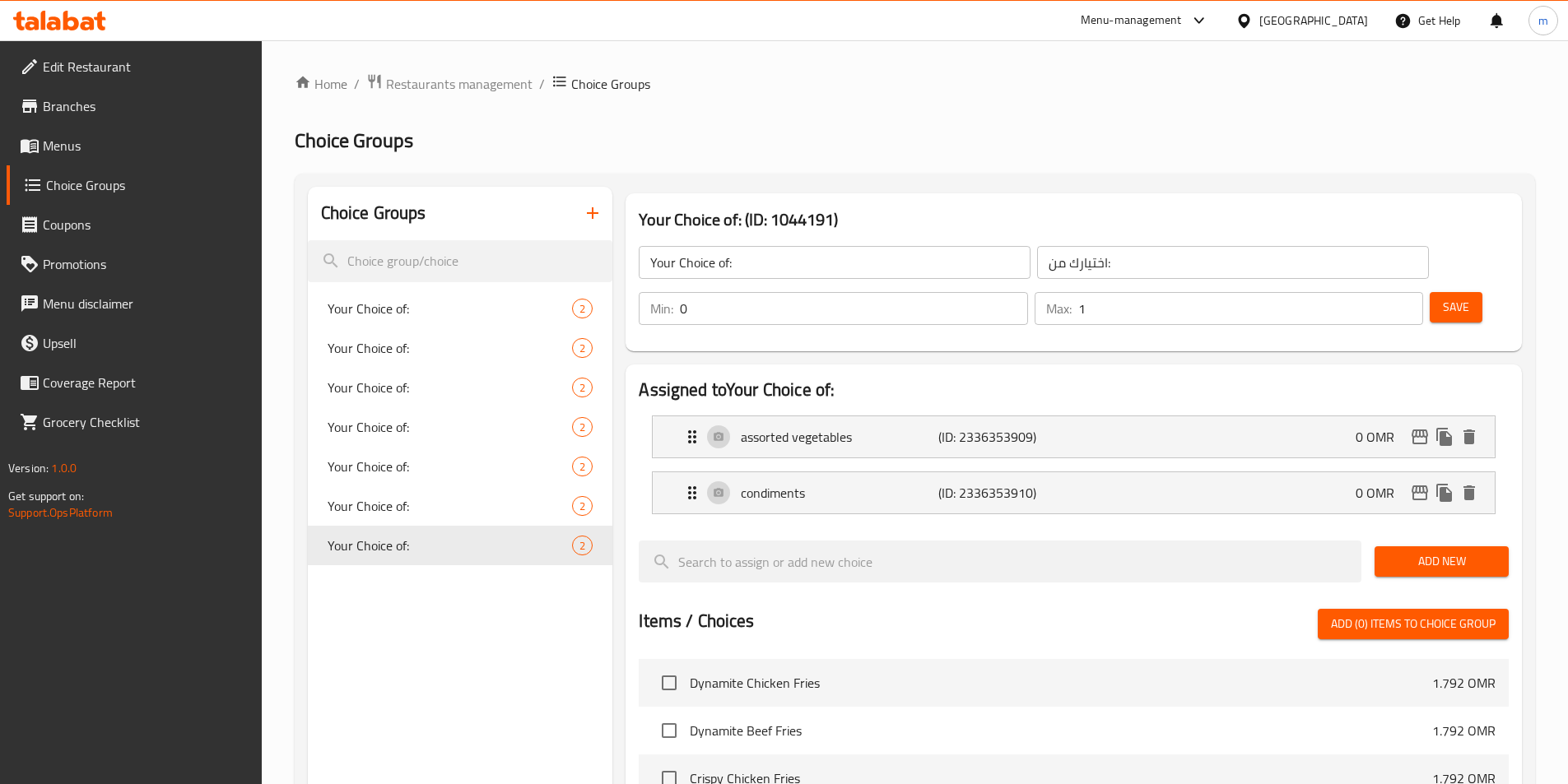
click at [591, 217] on icon "button" at bounding box center [592, 212] width 19 height 19
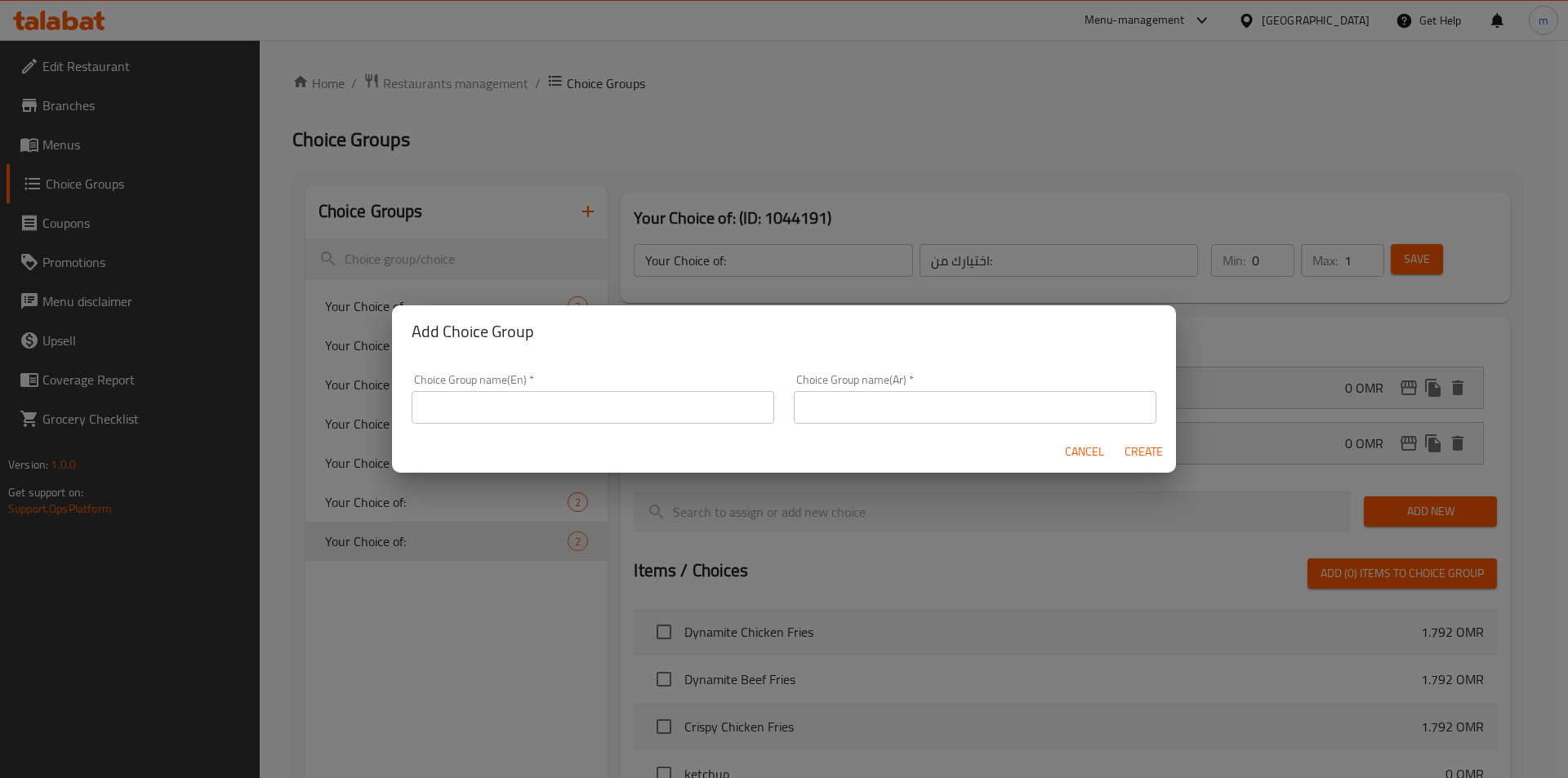
click at [562, 410] on input "text" at bounding box center [593, 407] width 362 height 33
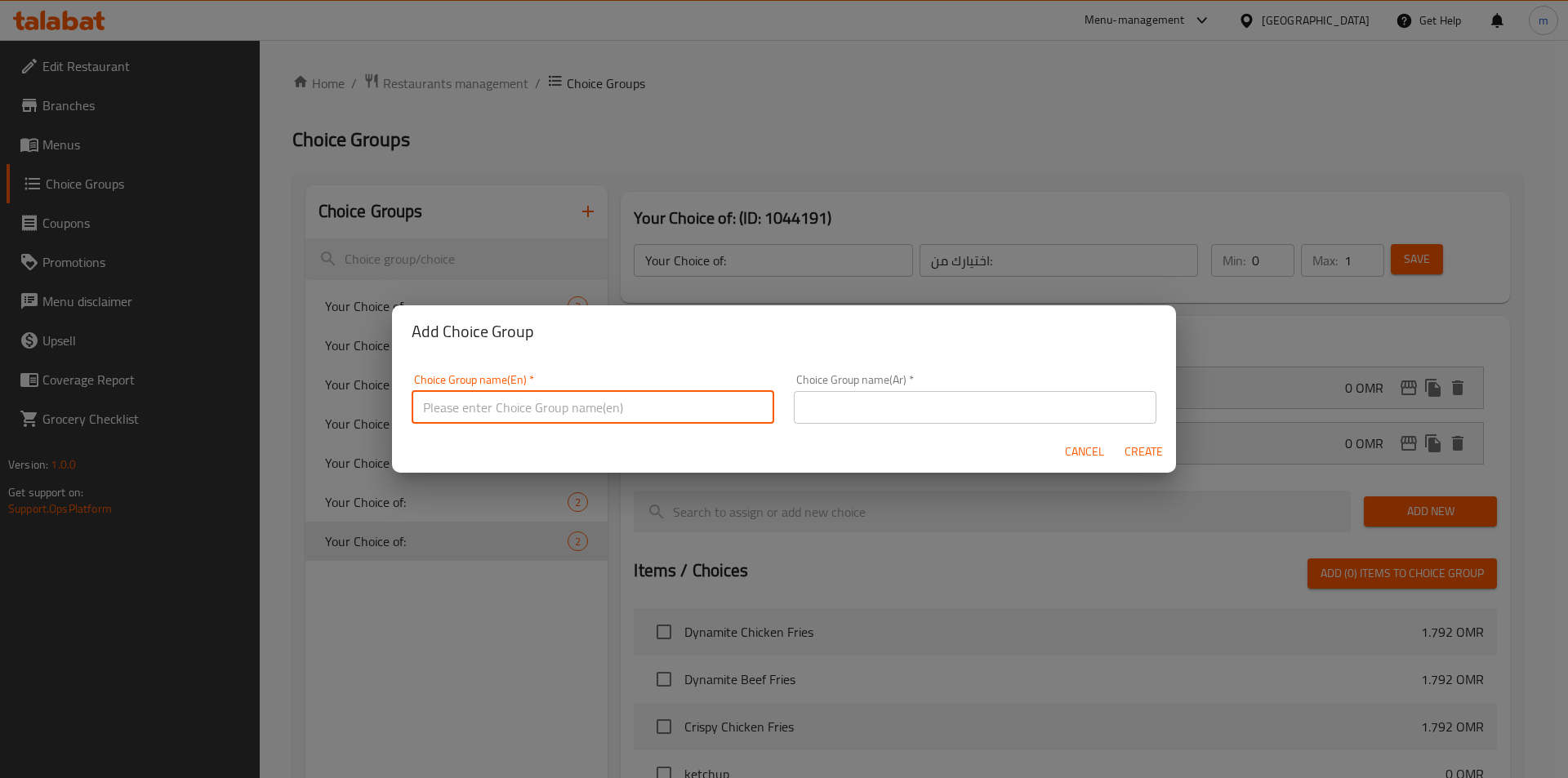
type input "Your Choice of:00"
click at [821, 412] on input "text" at bounding box center [975, 407] width 362 height 33
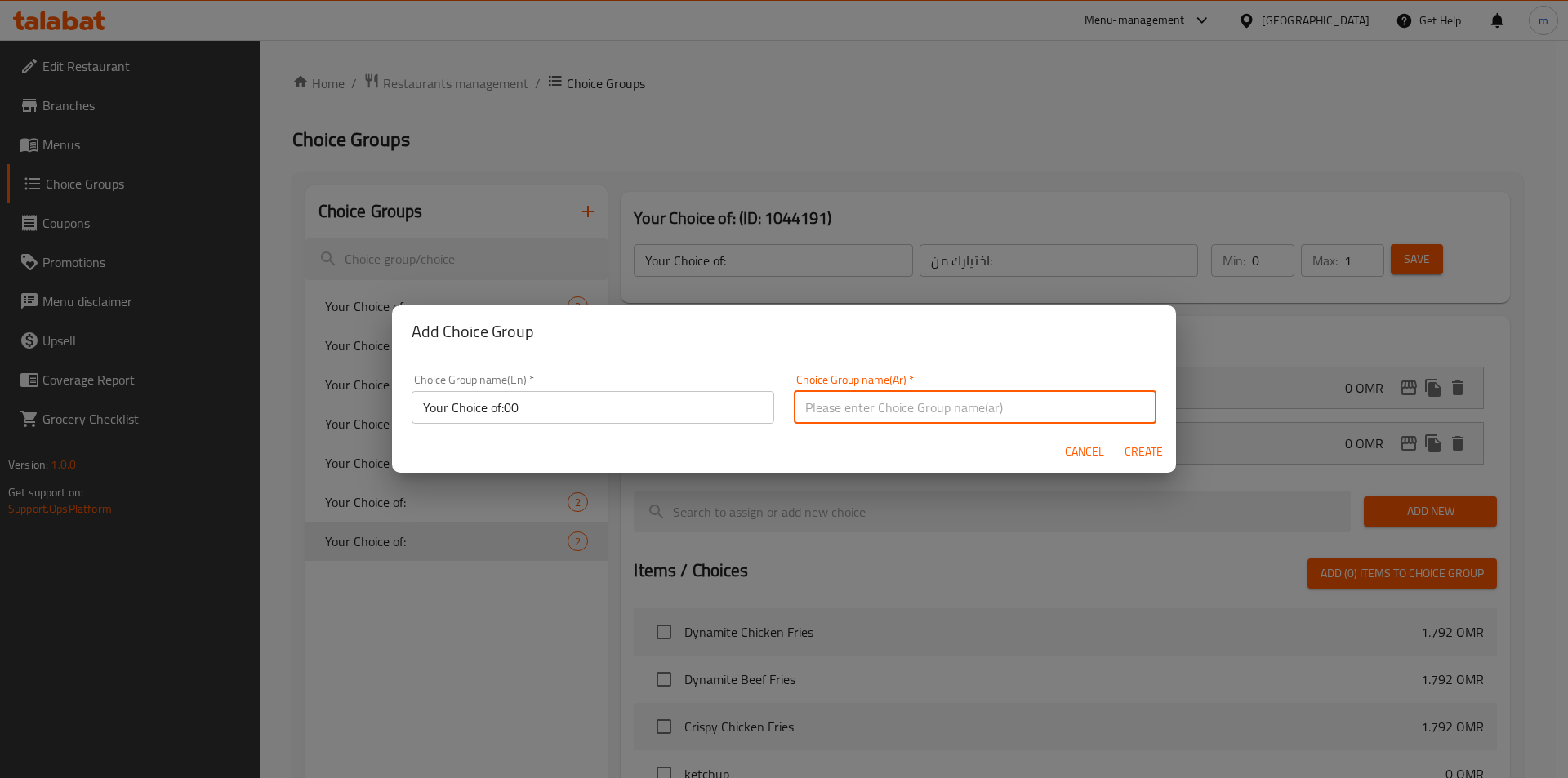
type input "اختيارك من:"
click at [1145, 463] on button "Create" at bounding box center [1142, 451] width 52 height 30
type input "Your Choice of:00"
type input "0"
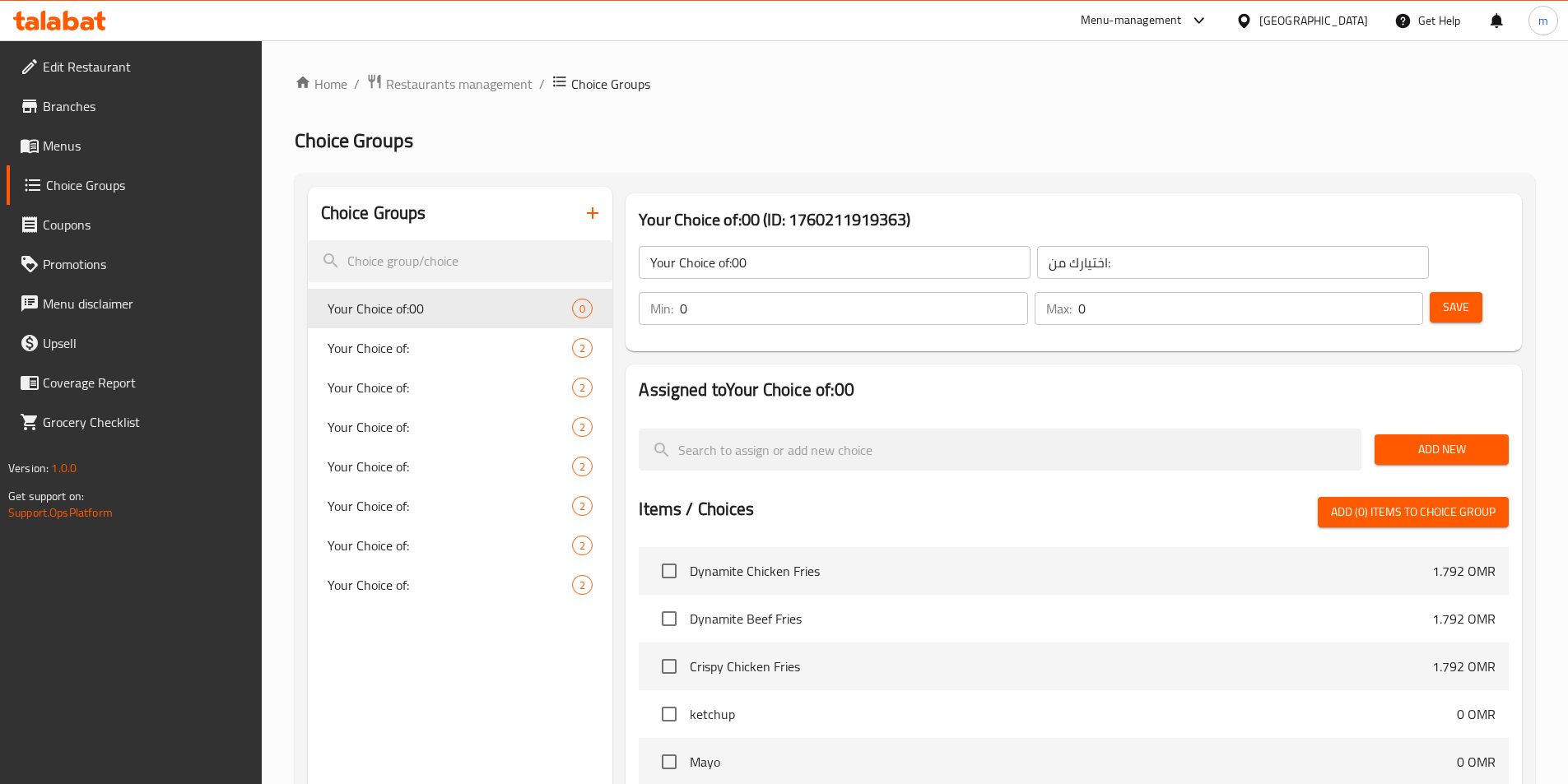
click at [829, 269] on input "Your Choice of:00" at bounding box center [834, 263] width 392 height 33
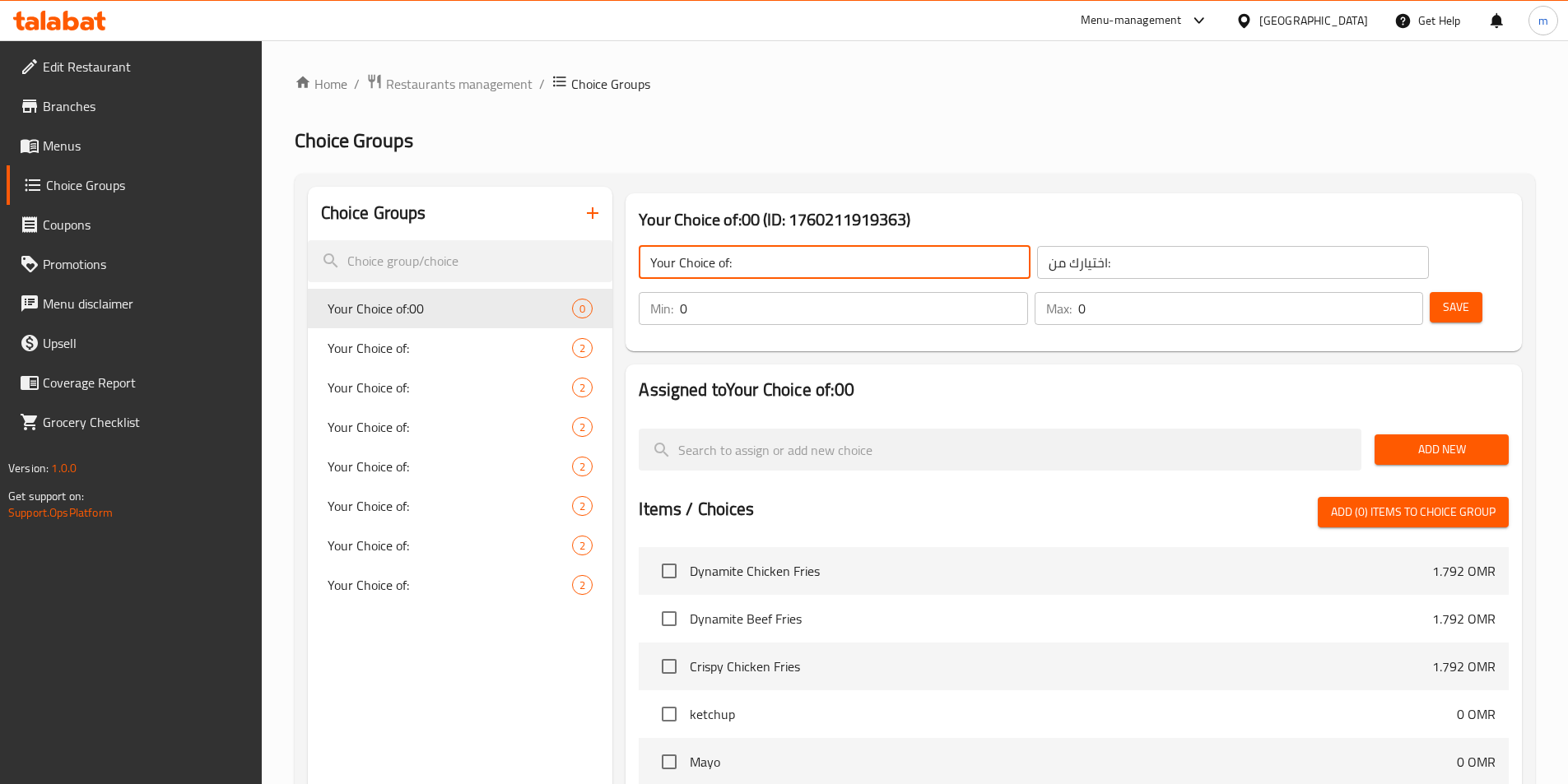
type input "Your Choice of:"
click at [1432, 439] on span "Add New" at bounding box center [1442, 449] width 108 height 20
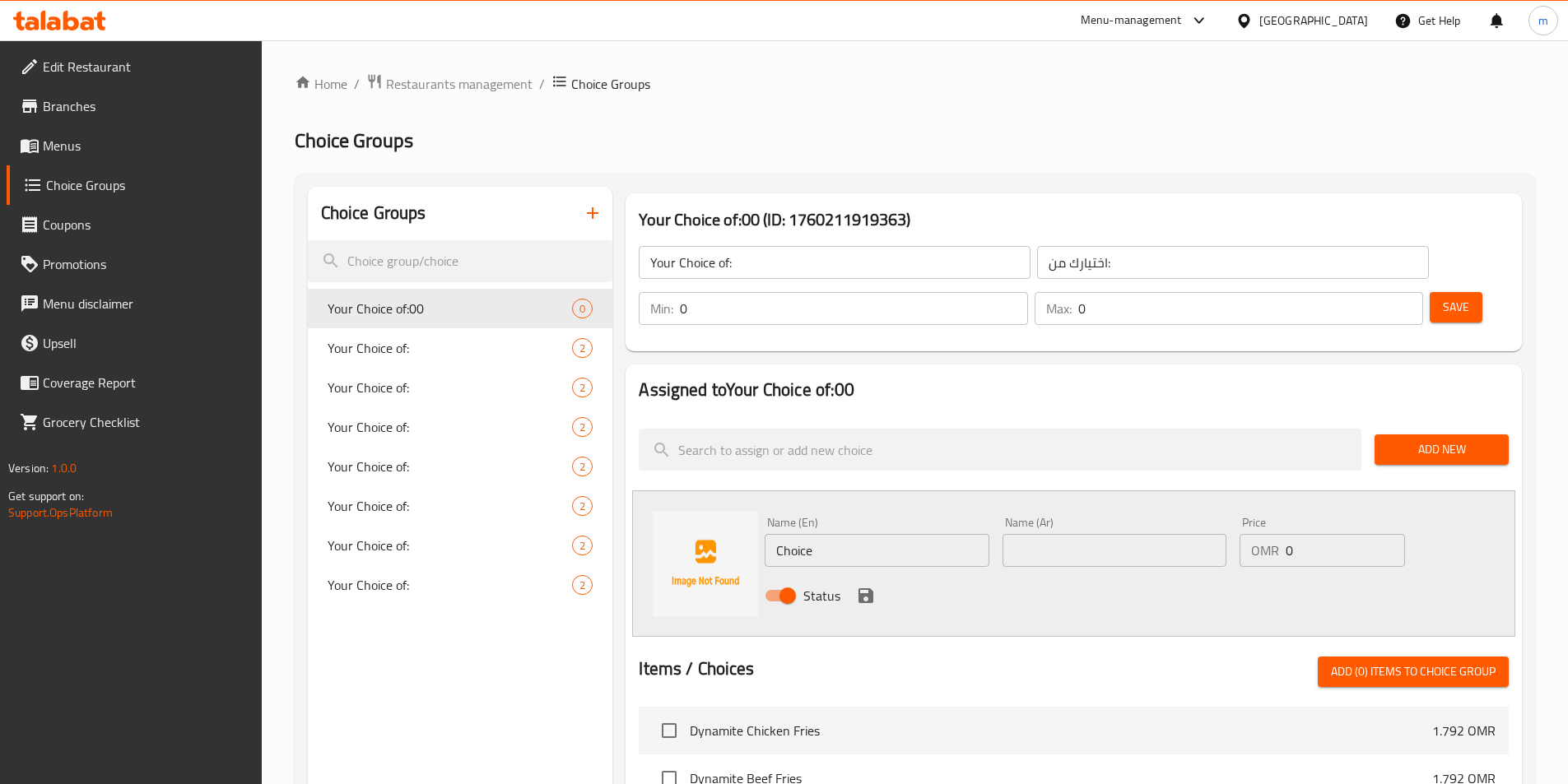
click at [870, 534] on input "Choice" at bounding box center [877, 551] width 224 height 33
click at [893, 534] on input "Choice" at bounding box center [877, 551] width 224 height 33
paste input "olives"
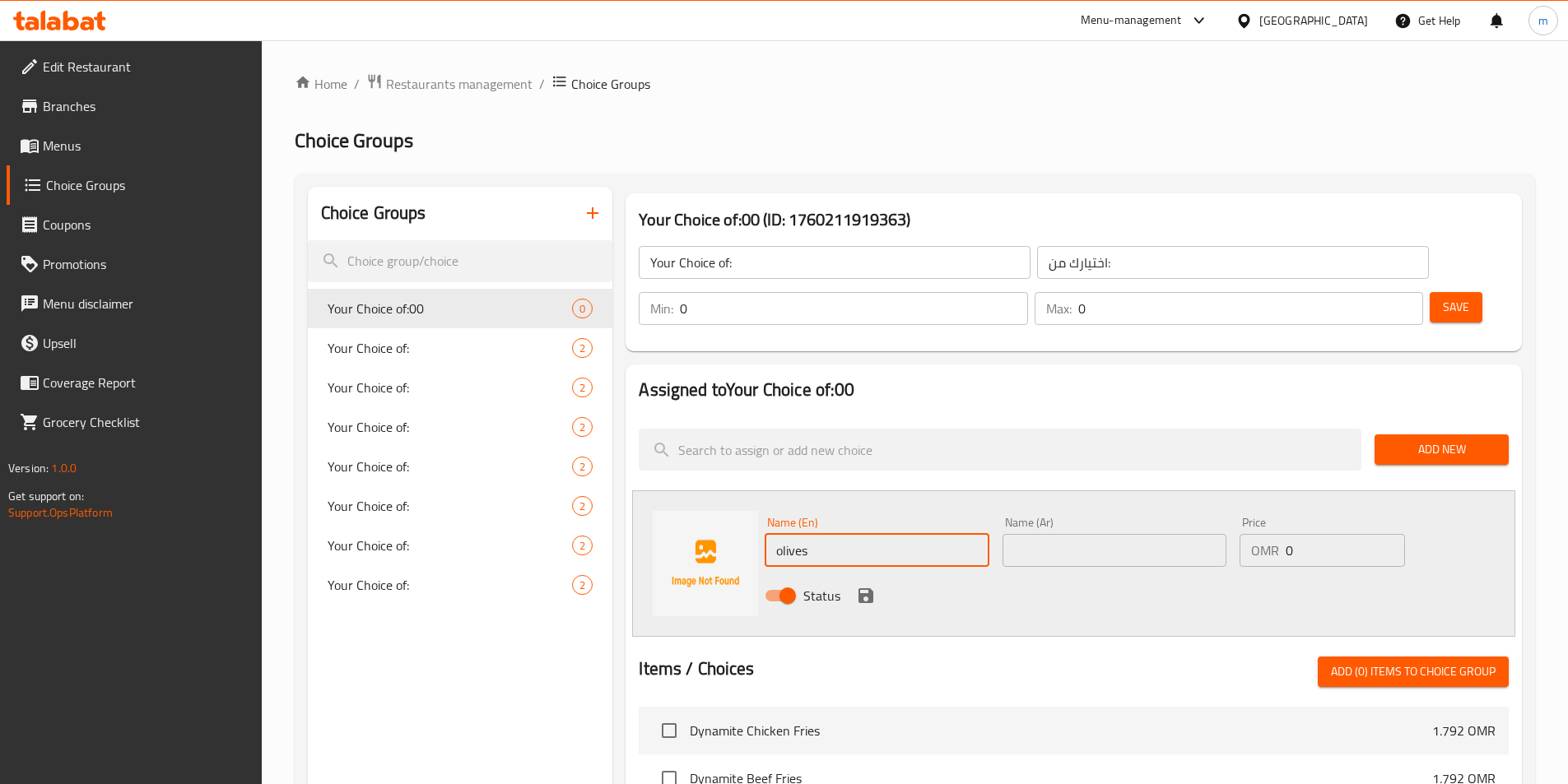
type input "olives"
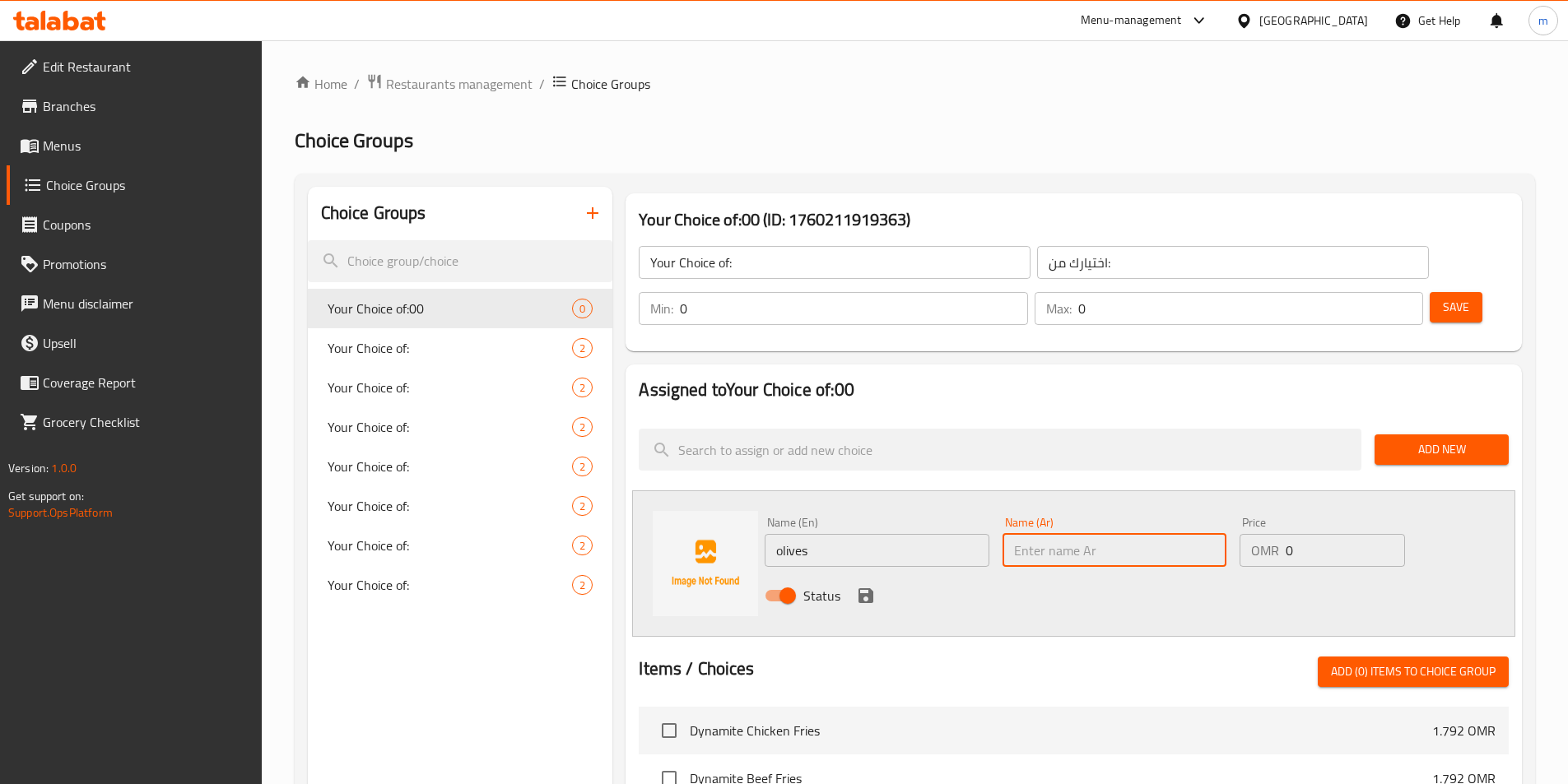
click at [1066, 534] on input "text" at bounding box center [1114, 551] width 224 height 33
type input "مخللات"
click at [860, 588] on icon "save" at bounding box center [866, 596] width 15 height 15
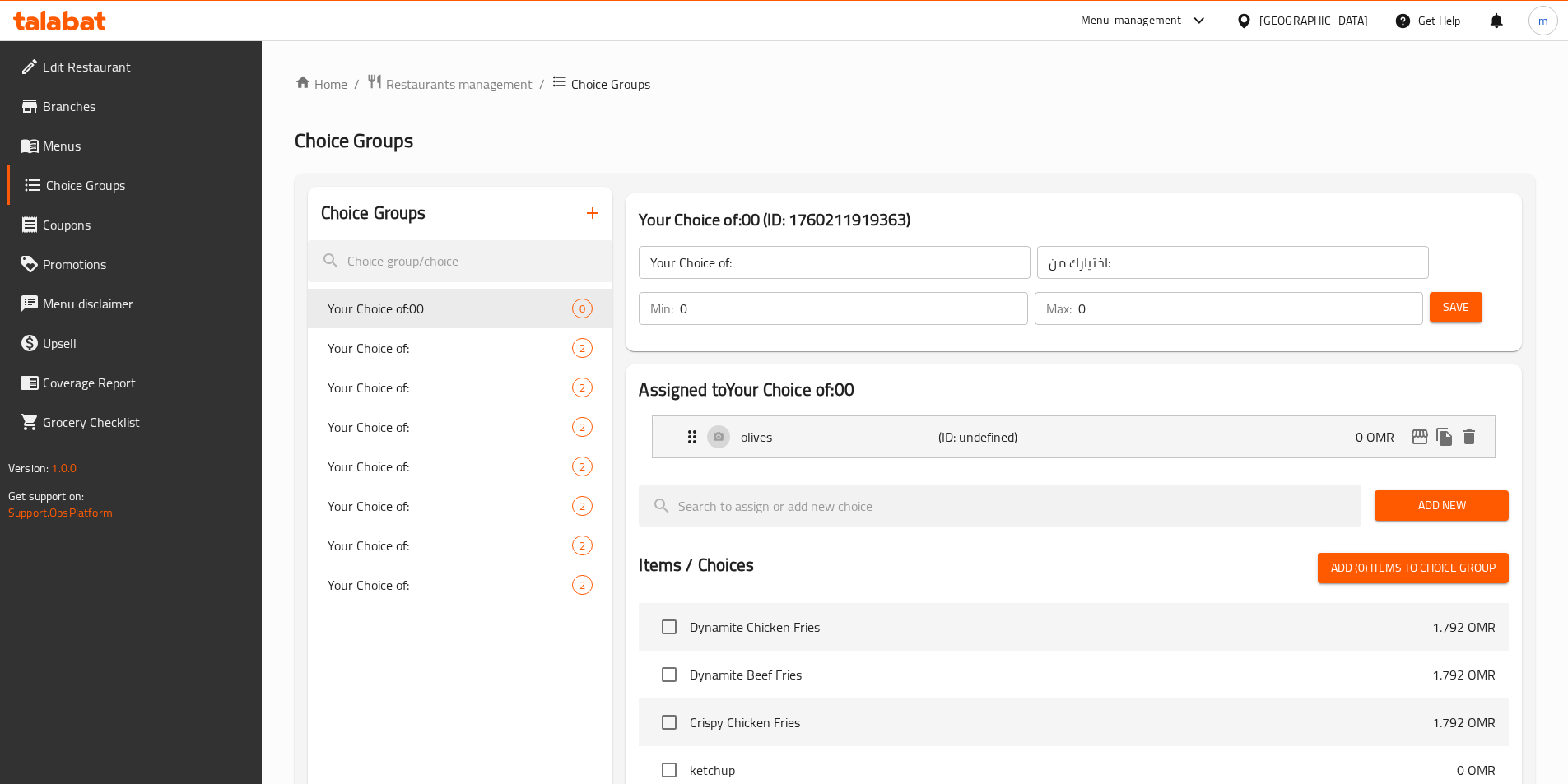
click at [1452, 495] on span "Add New" at bounding box center [1442, 505] width 108 height 20
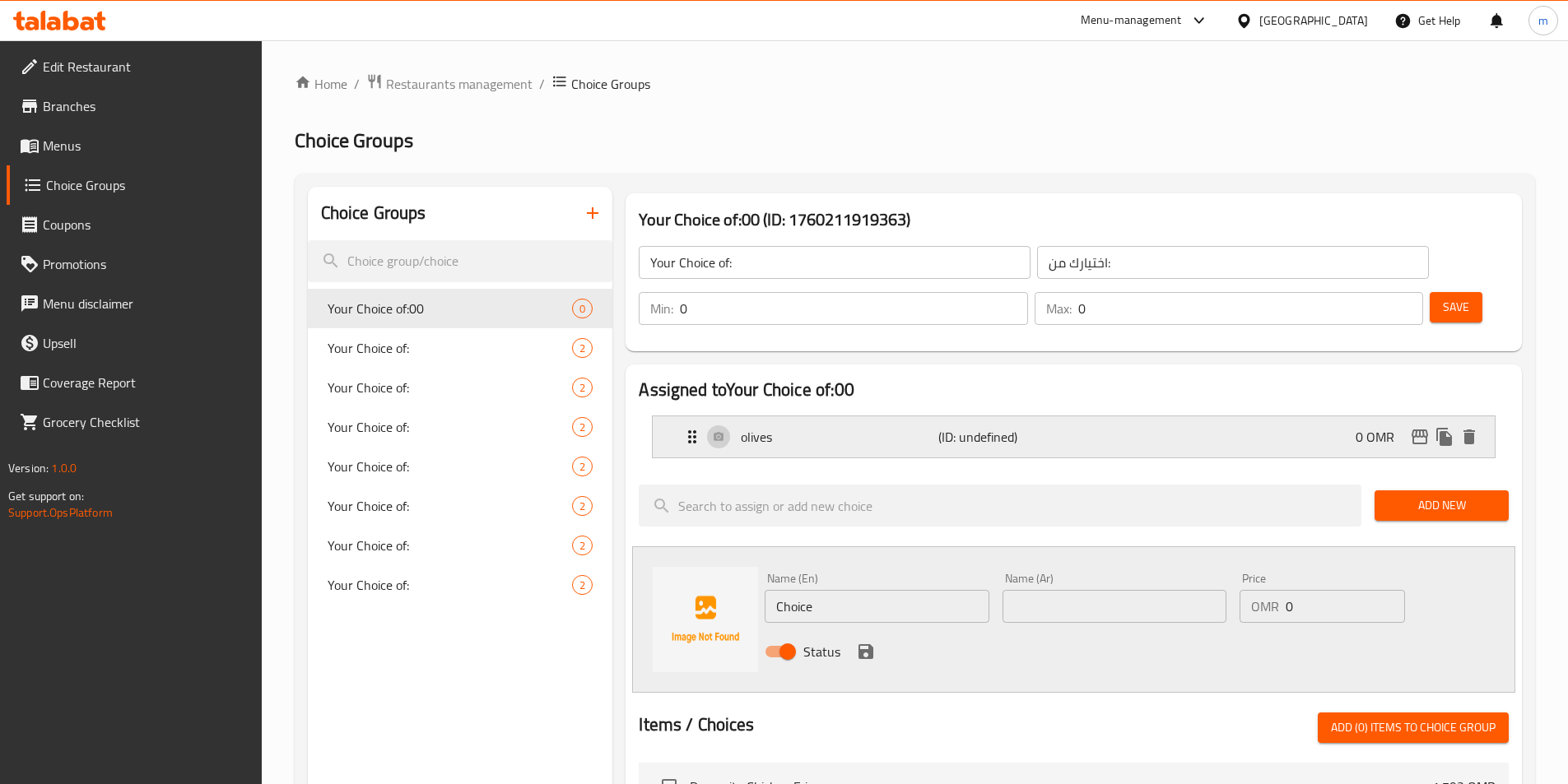
click at [1006, 427] on p "(ID: undefined)" at bounding box center [1004, 436] width 132 height 19
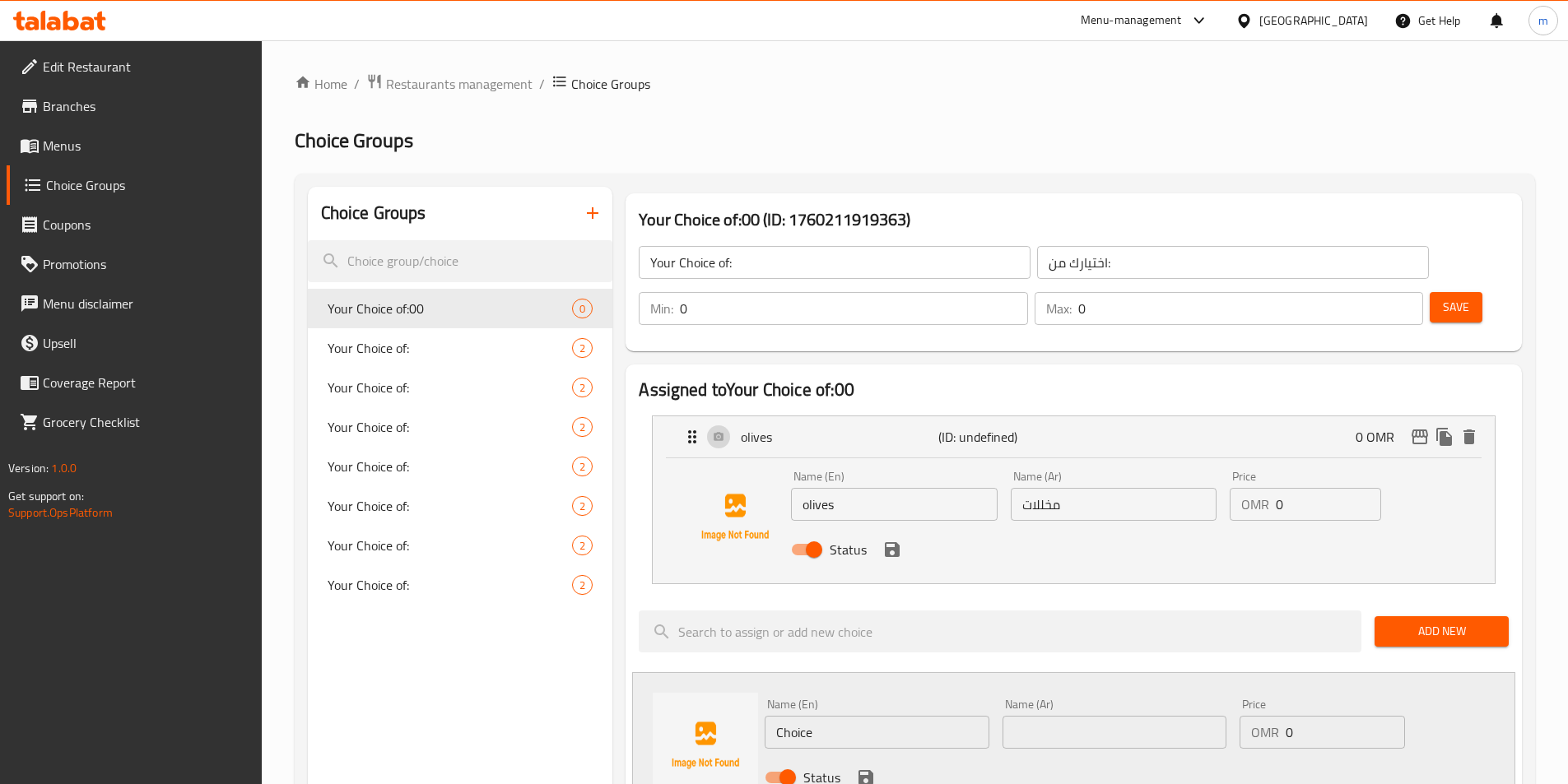
click at [1086, 488] on input "مخللات" at bounding box center [1113, 505] width 206 height 33
type input "زيتون"
click at [898, 542] on icon "save" at bounding box center [892, 550] width 15 height 15
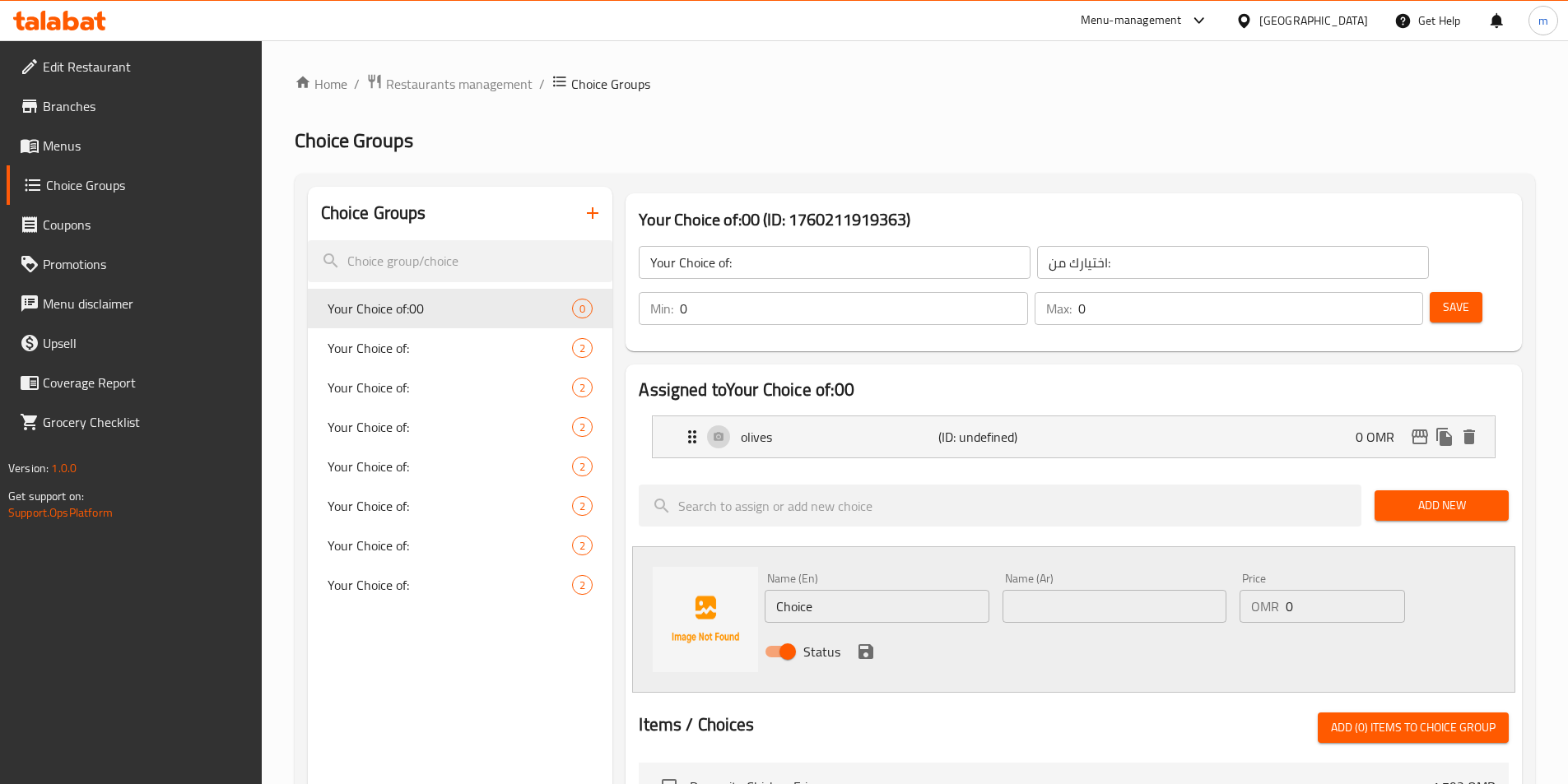
click at [864, 590] on input "Choice" at bounding box center [877, 607] width 224 height 33
paste input "pickles"
type input "pickles"
click at [1015, 590] on input "text" at bounding box center [1114, 607] width 224 height 33
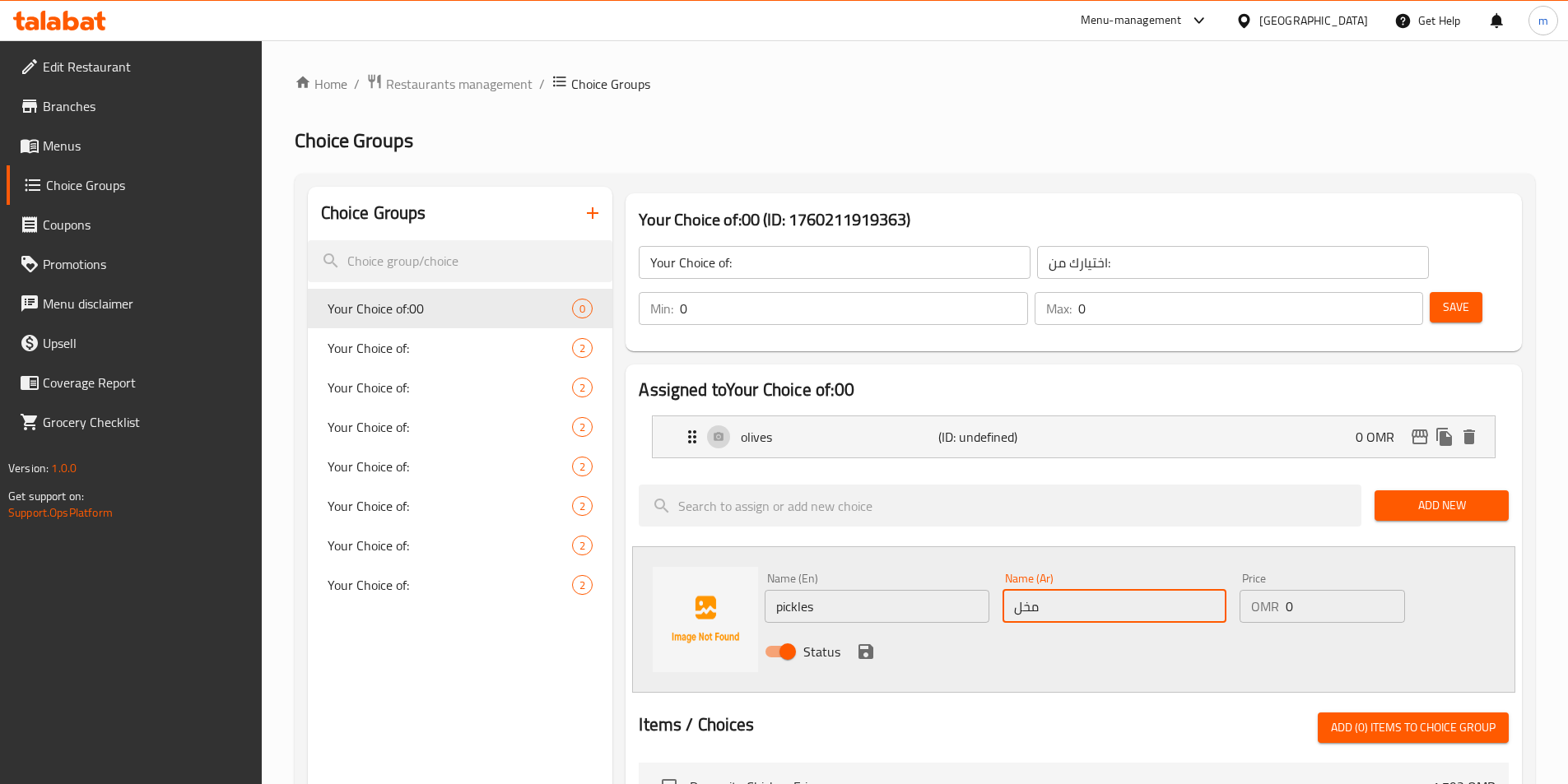
type input "مخللات"
click at [864, 642] on icon "save" at bounding box center [866, 651] width 19 height 19
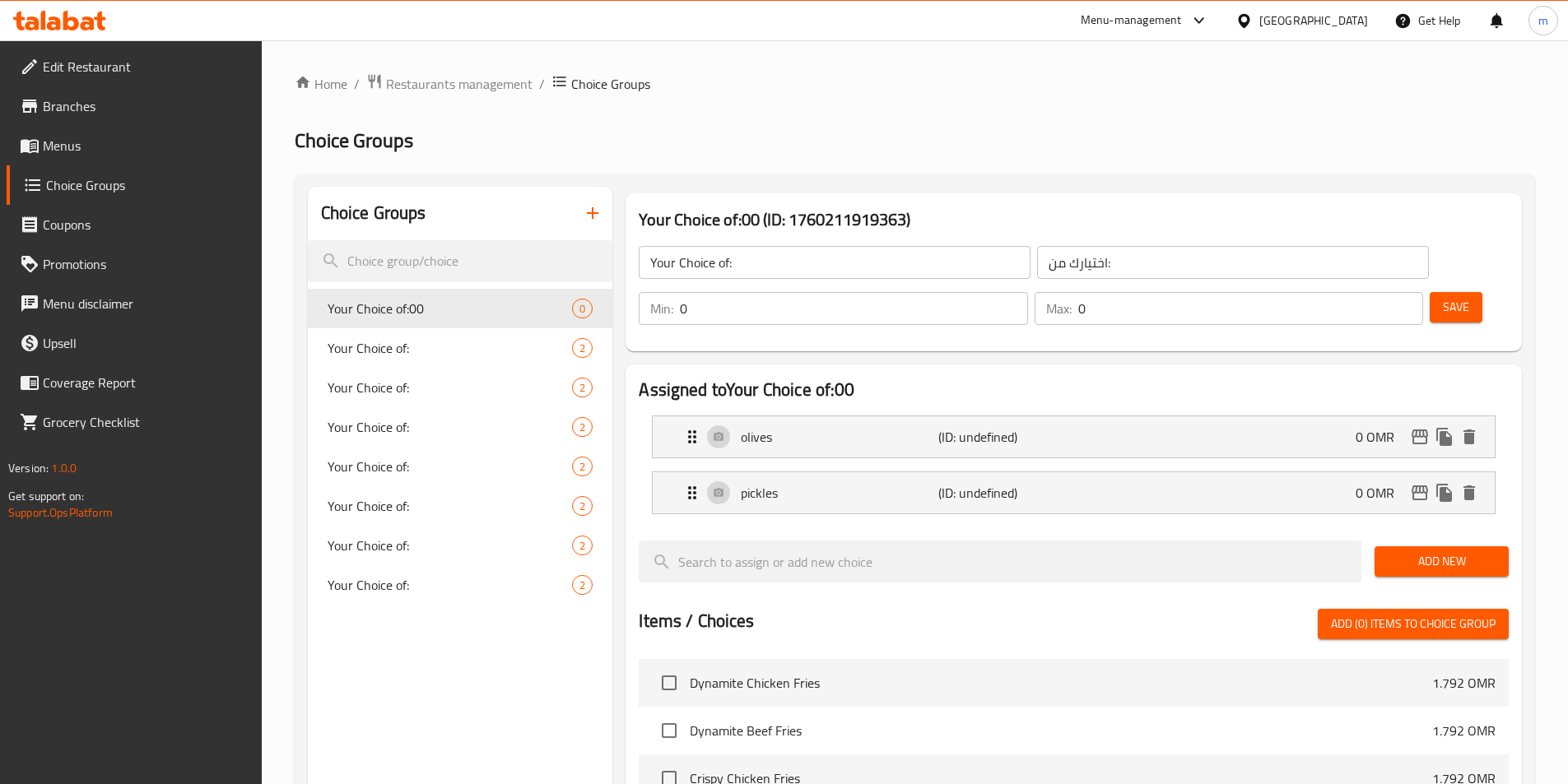
click at [1443, 297] on span "Save" at bounding box center [1456, 307] width 27 height 20
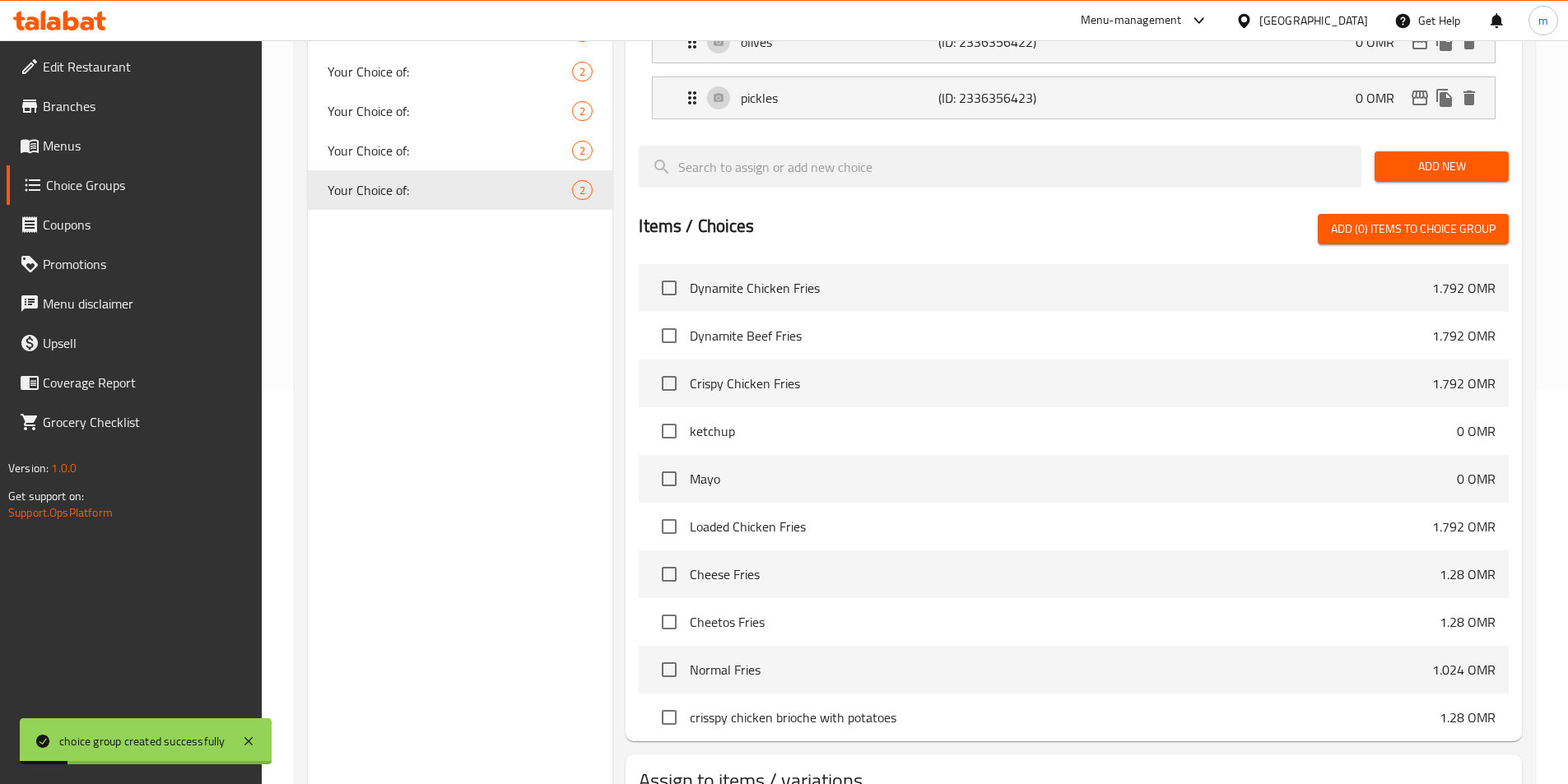
scroll to position [474, 0]
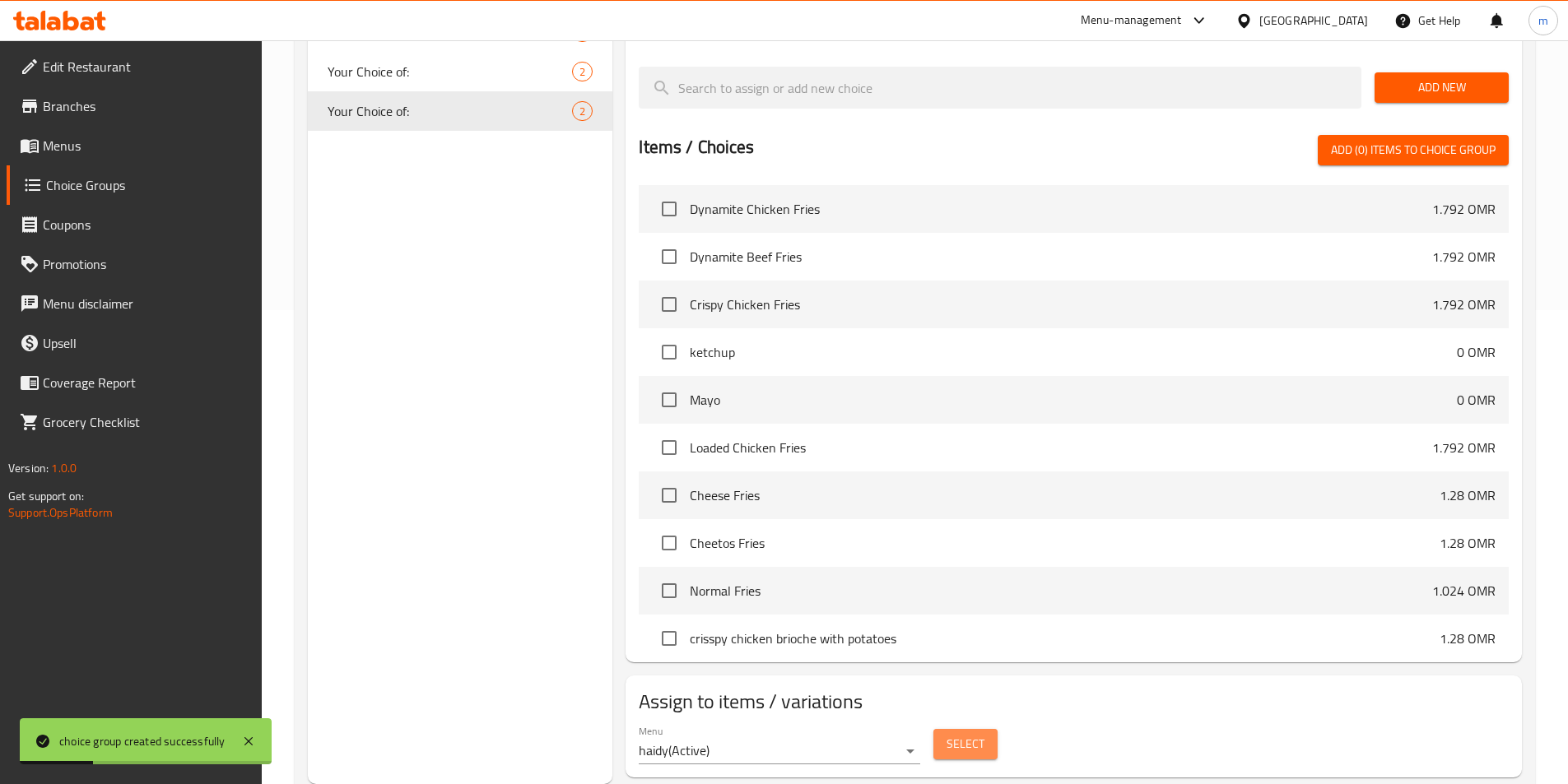
click at [974, 734] on span "Select" at bounding box center [965, 744] width 38 height 20
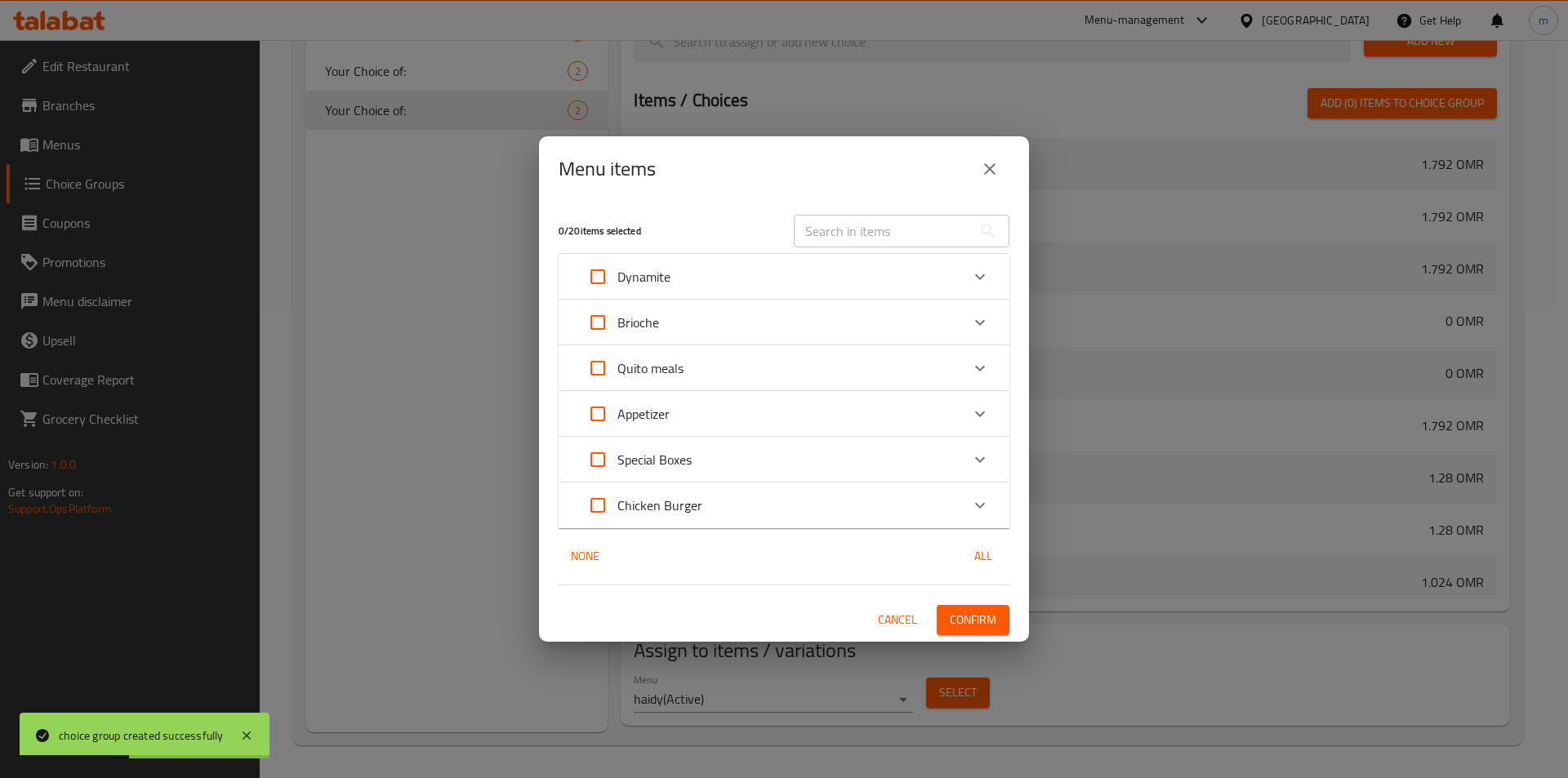
click at [797, 459] on div "Special Boxes" at bounding box center [769, 459] width 382 height 39
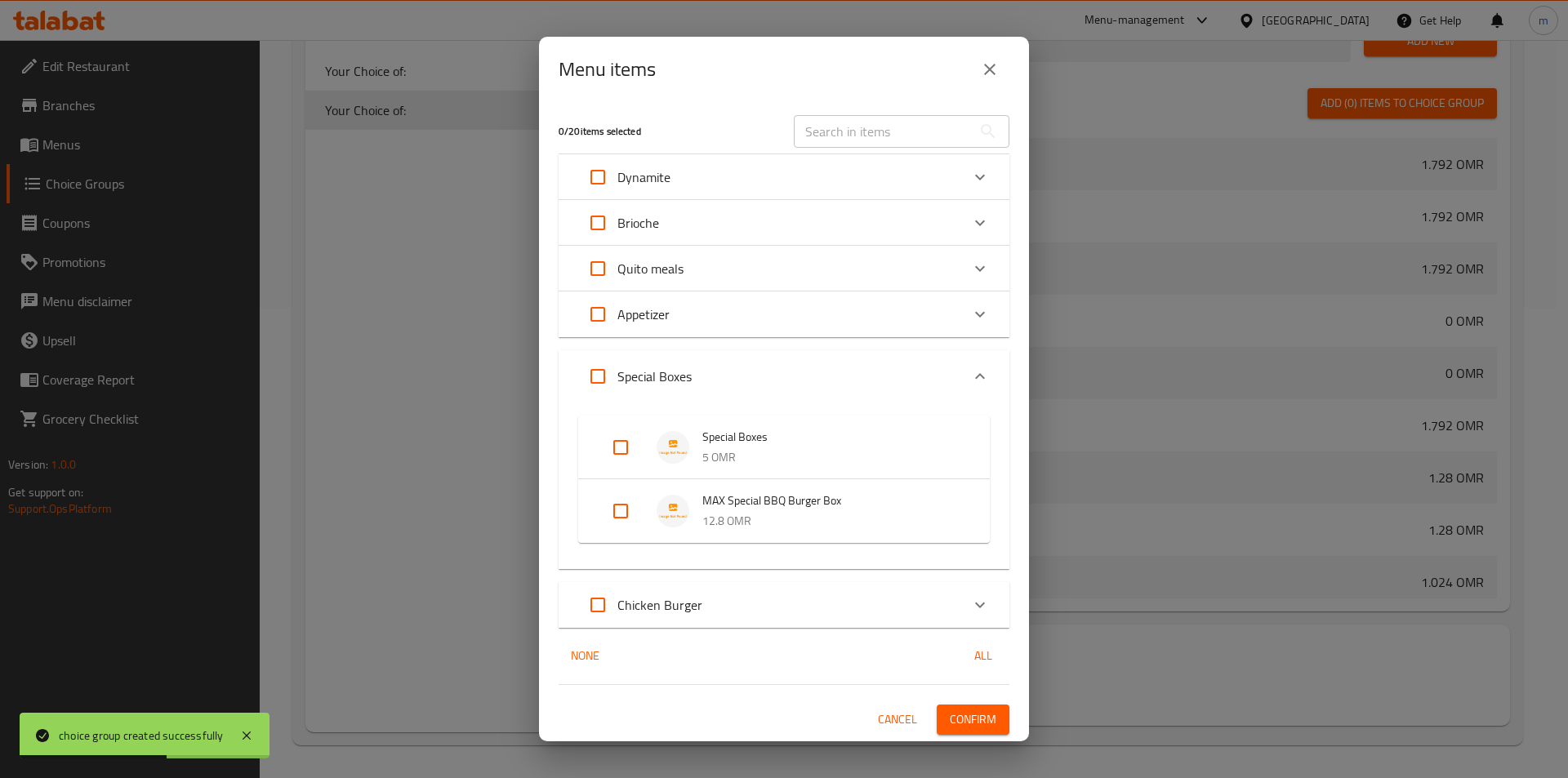
click at [624, 507] on input "Expand" at bounding box center [620, 511] width 39 height 39
checkbox input "true"
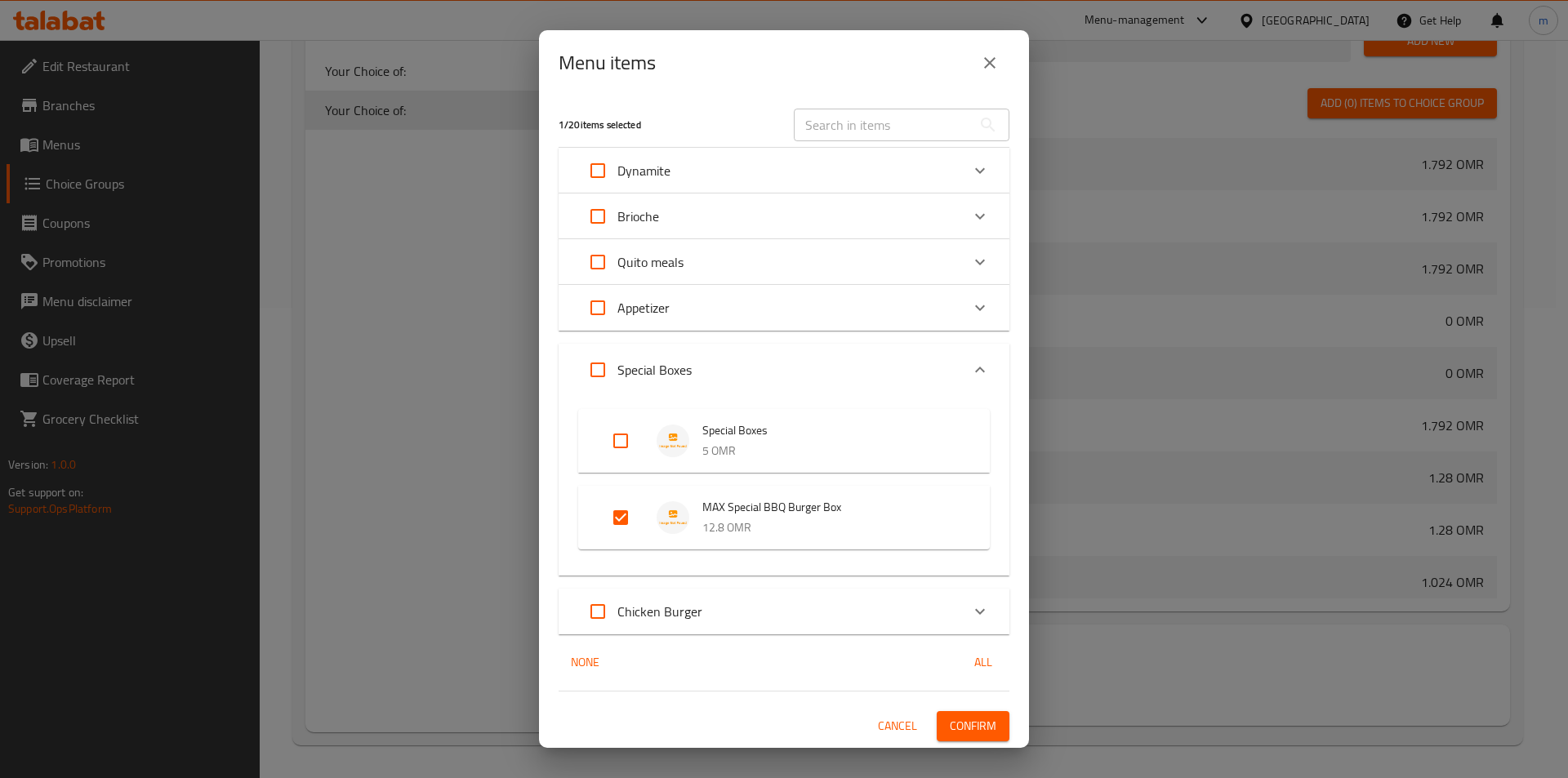
click at [984, 721] on span "Confirm" at bounding box center [972, 726] width 47 height 20
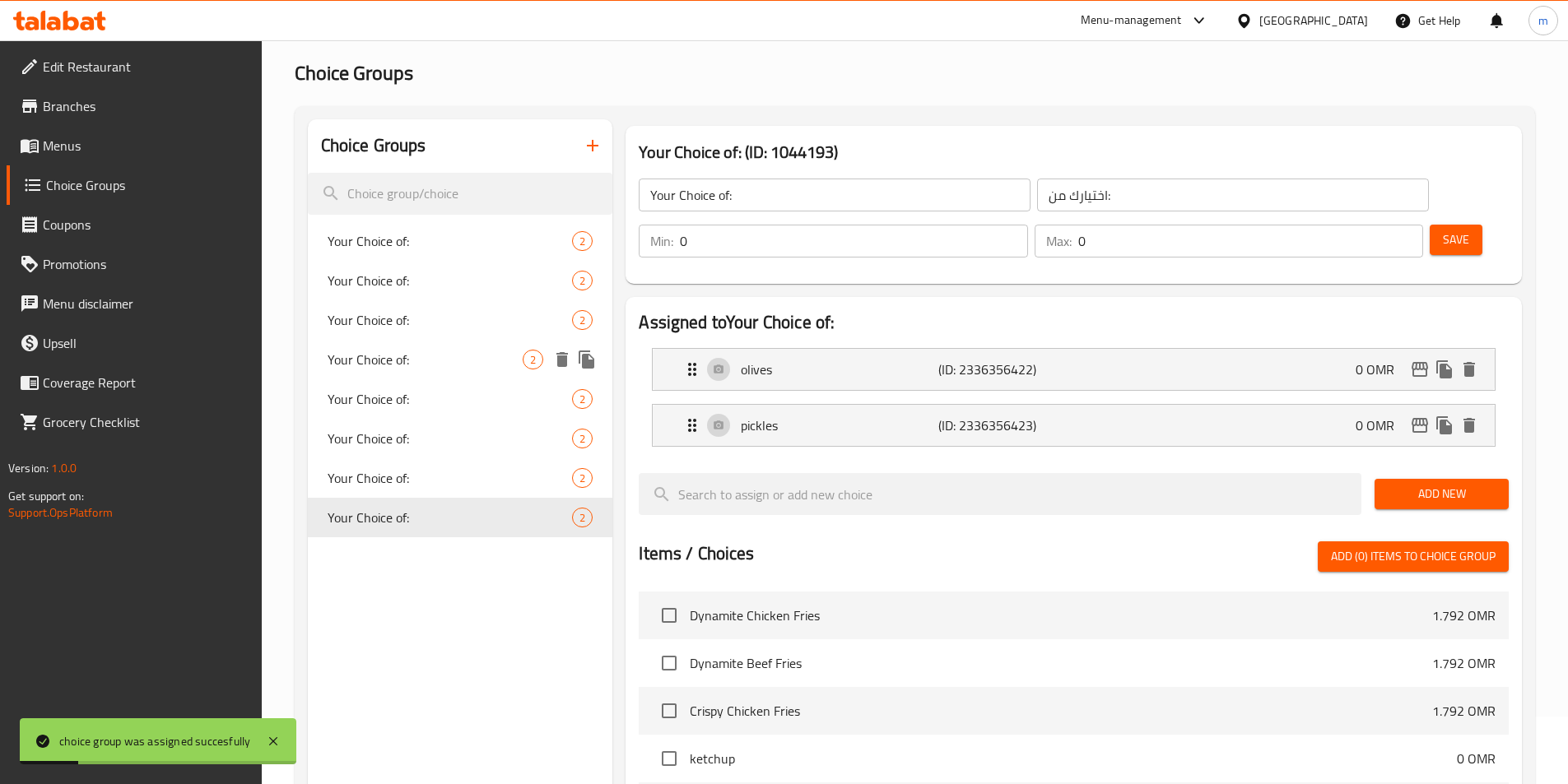
scroll to position [0, 0]
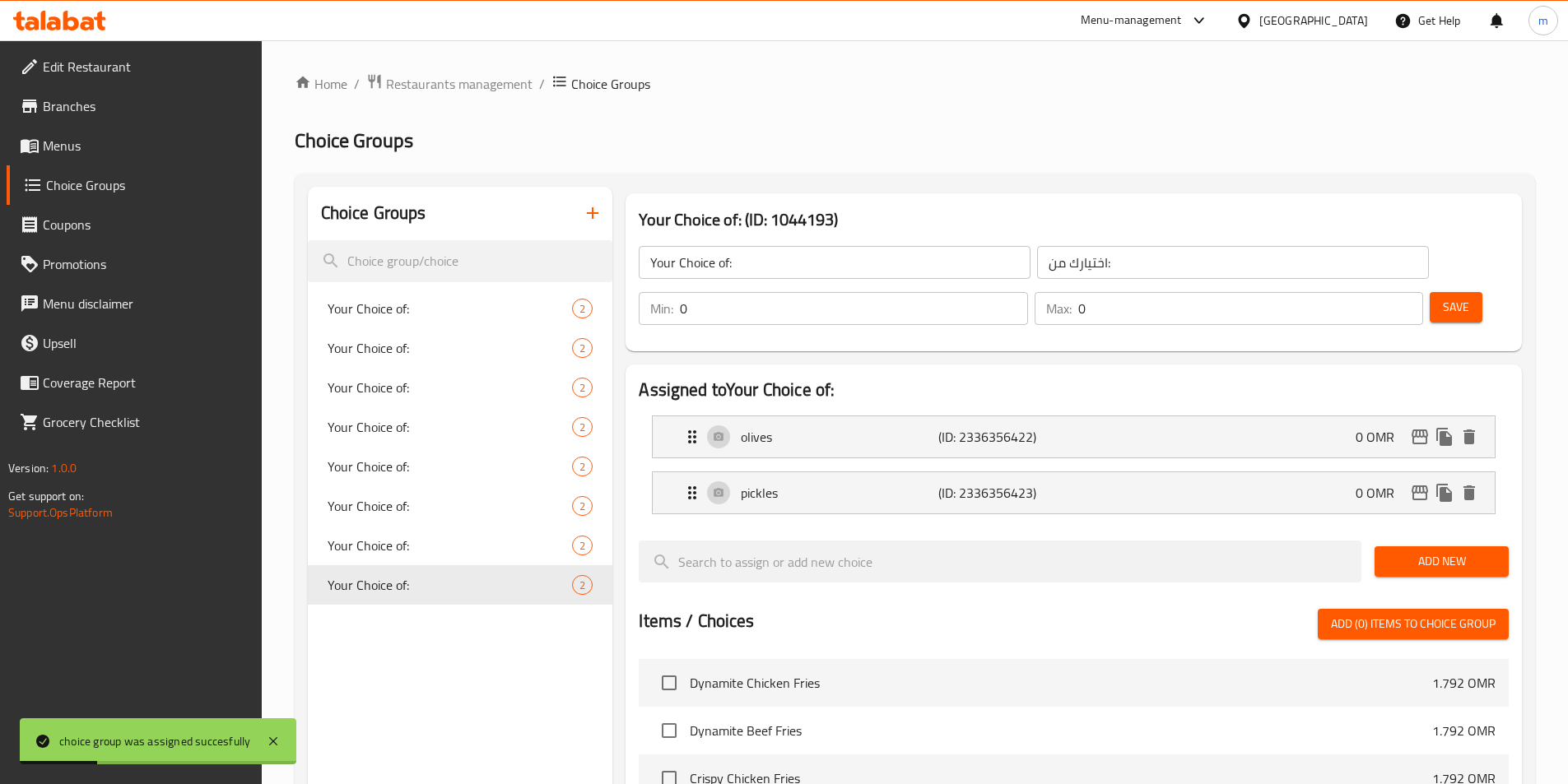
click at [585, 212] on icon "button" at bounding box center [592, 212] width 19 height 19
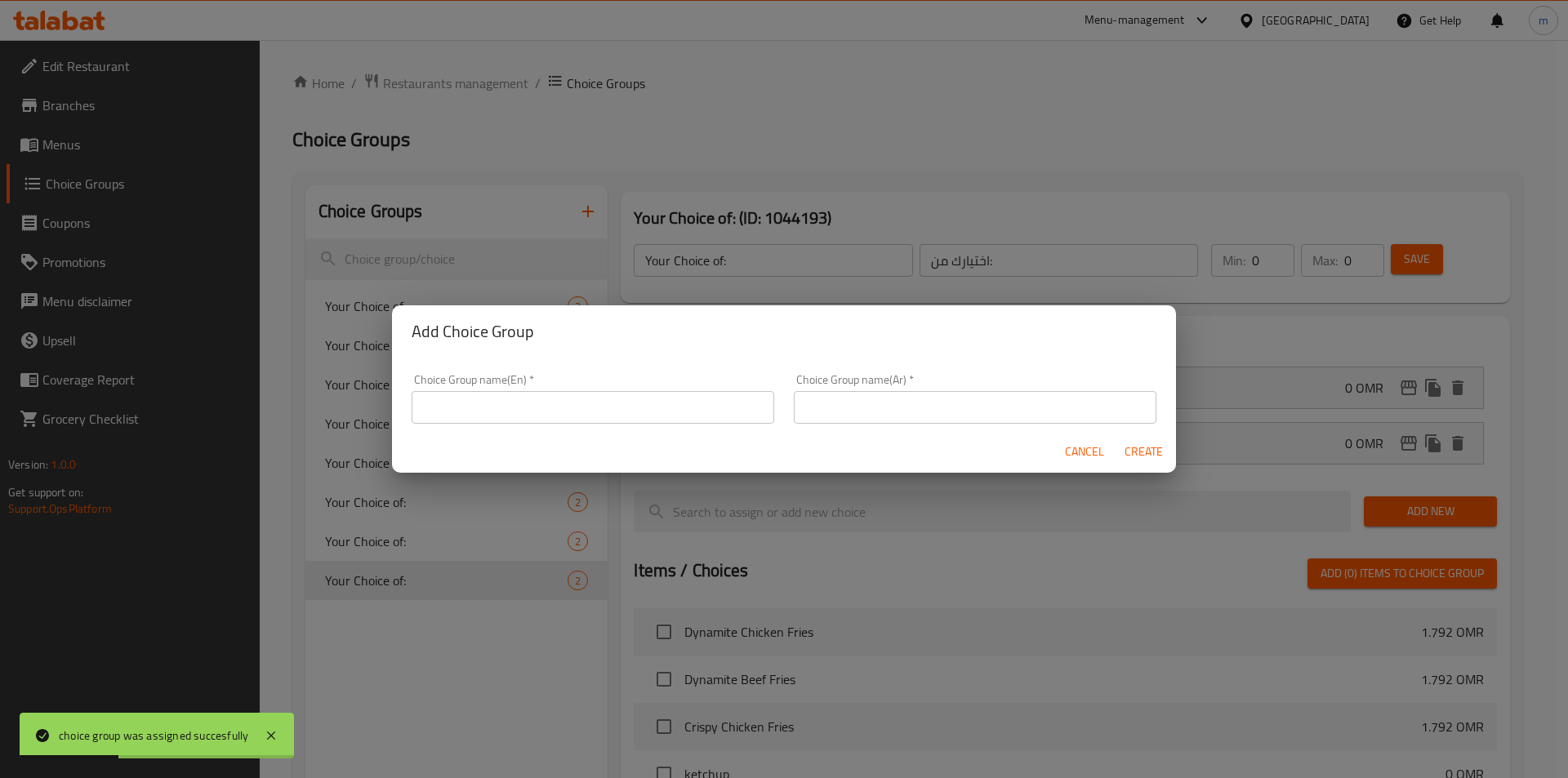
click at [501, 417] on input "text" at bounding box center [593, 407] width 362 height 33
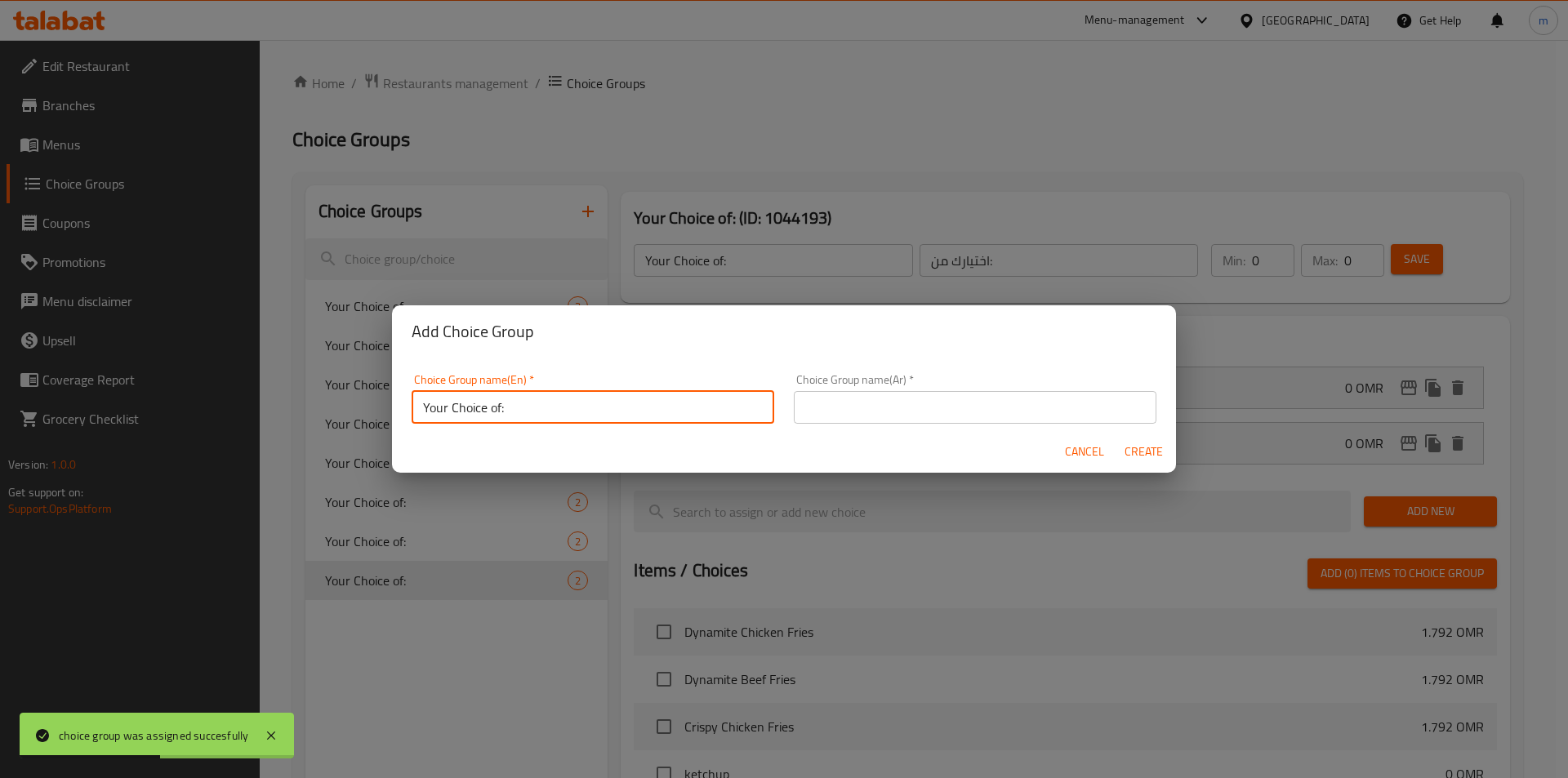
click at [536, 412] on input "Your Choice of:" at bounding box center [593, 407] width 362 height 33
type input "Your Choice of:00"
click at [855, 409] on input "text" at bounding box center [975, 407] width 362 height 33
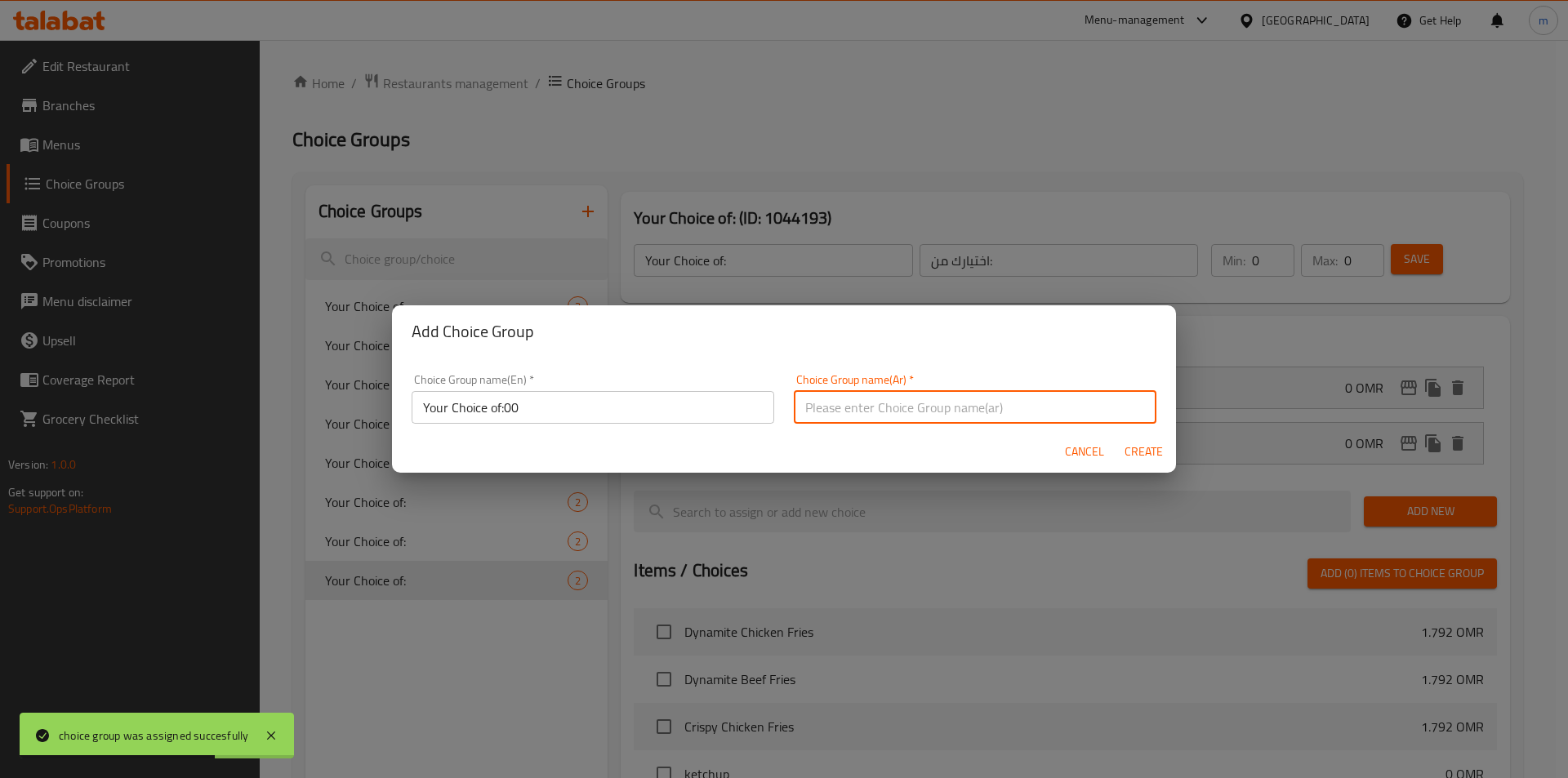
type input "اختيارك من:"
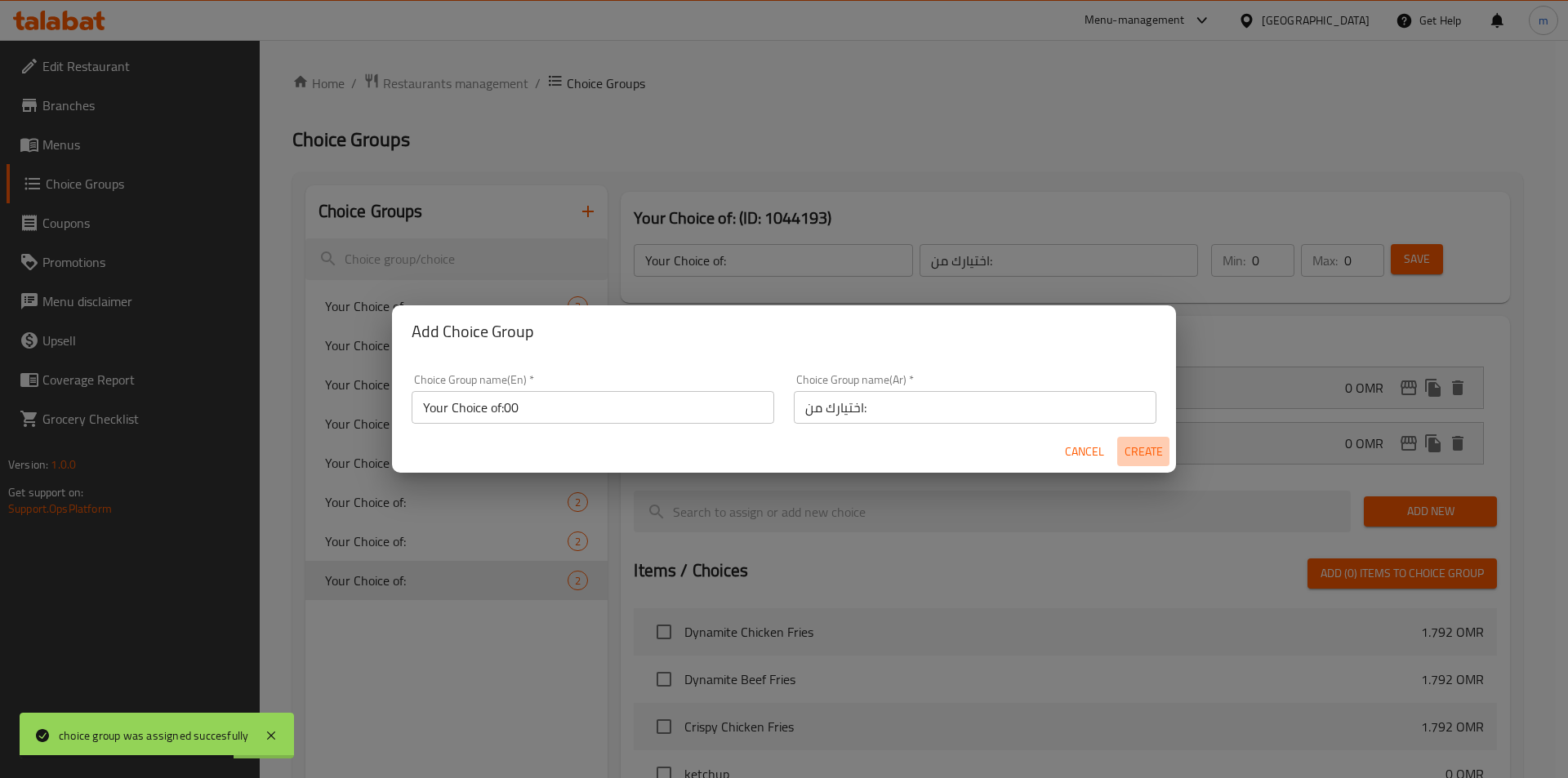
click at [1137, 445] on span "Create" at bounding box center [1142, 452] width 39 height 20
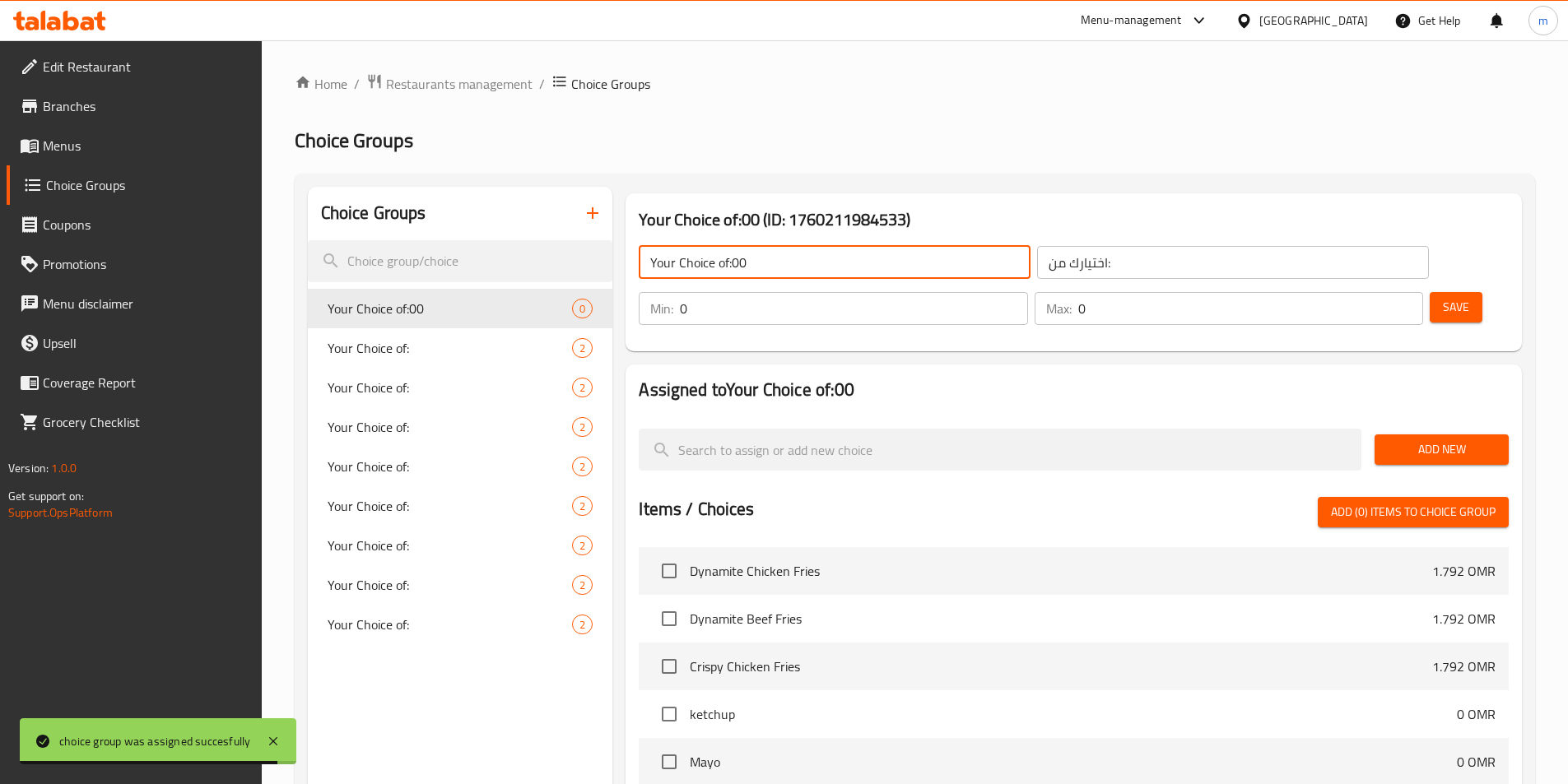
click at [830, 263] on input "Your Choice of:00" at bounding box center [834, 263] width 392 height 33
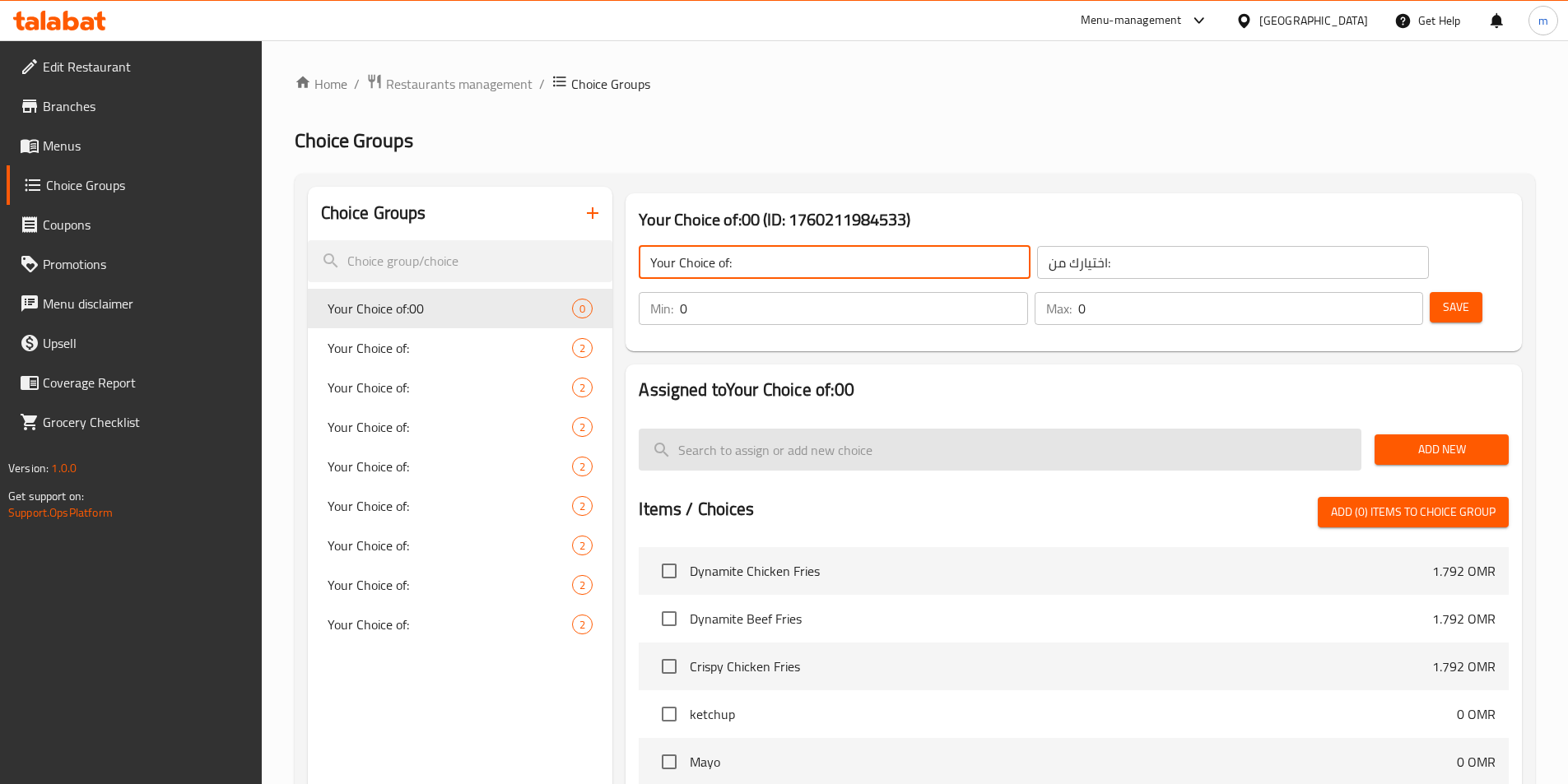
type input "Your Choice of:"
click at [1109, 429] on input "search" at bounding box center [999, 449] width 723 height 42
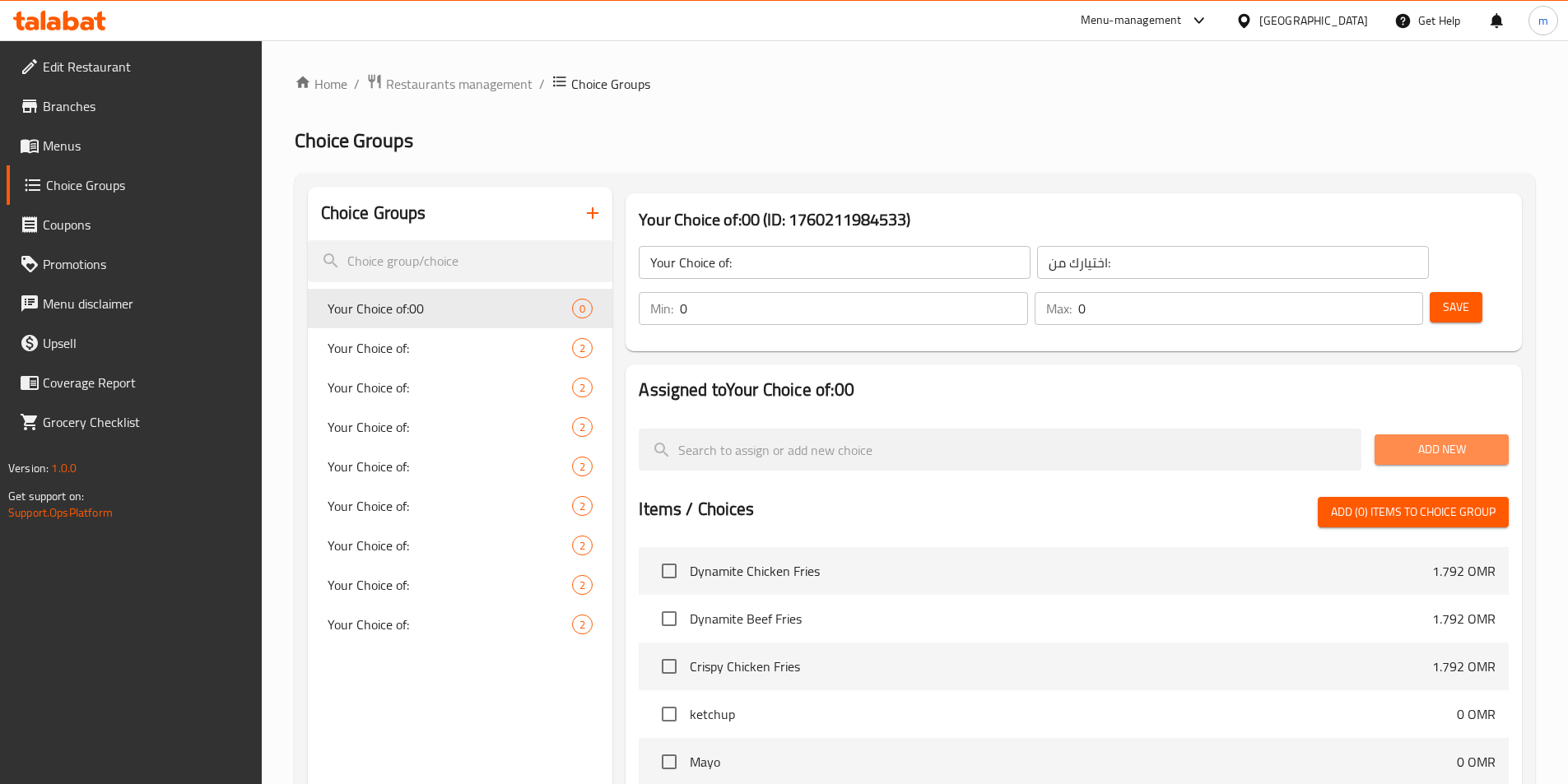
click at [1406, 439] on span "Add New" at bounding box center [1442, 449] width 108 height 20
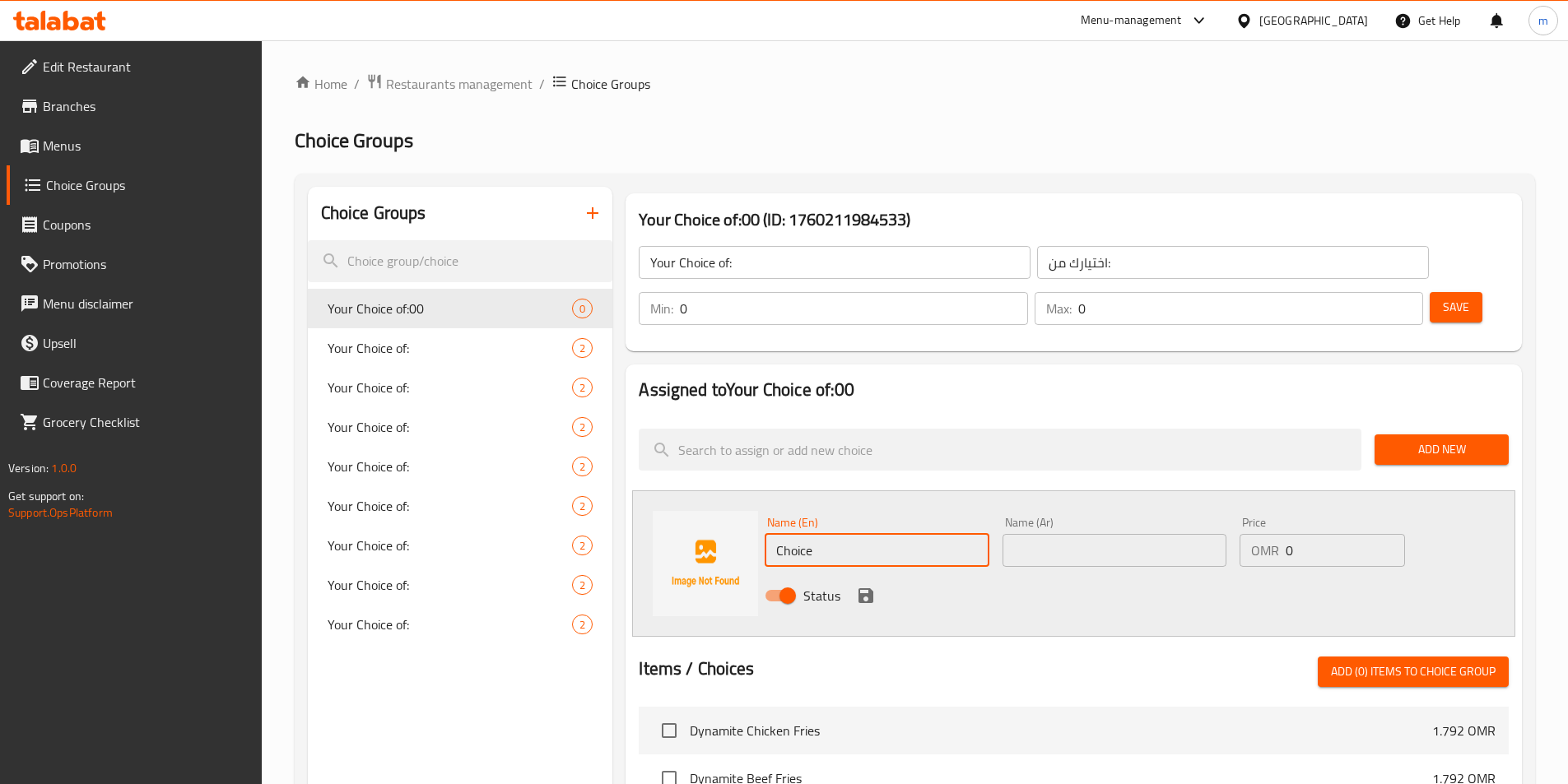
click at [972, 534] on input "Choice" at bounding box center [877, 551] width 224 height 33
paste input "Zinger-style creamy"
type input "Zinger-style creamy sauce"
click at [1084, 534] on input "text" at bounding box center [1114, 551] width 224 height 33
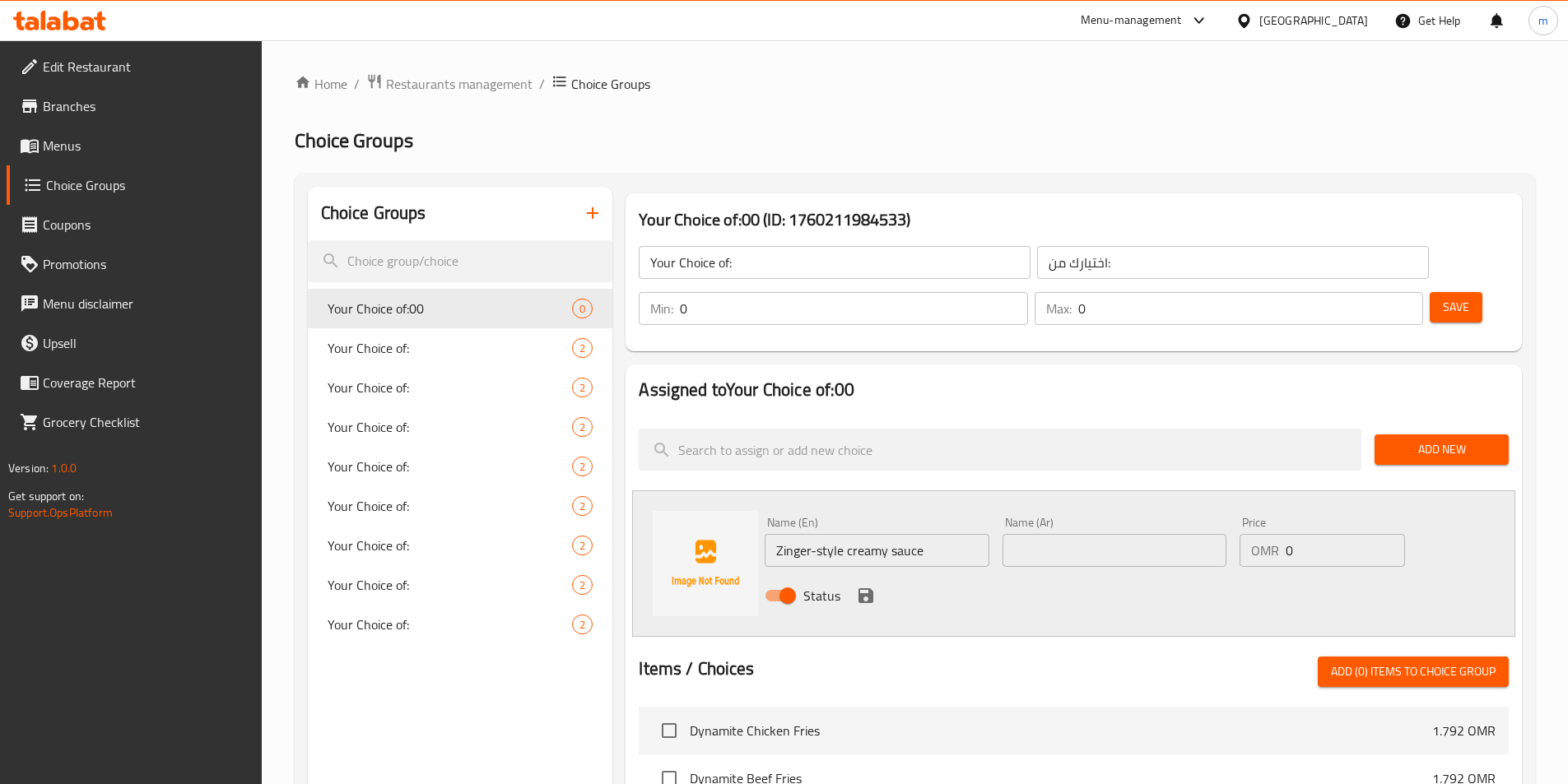
click at [1070, 534] on input "text" at bounding box center [1114, 551] width 224 height 33
paste input "صلصة كريمية"
type input "صلصة كريمية علي طريقة زنجر"
click at [872, 588] on icon "save" at bounding box center [866, 596] width 15 height 15
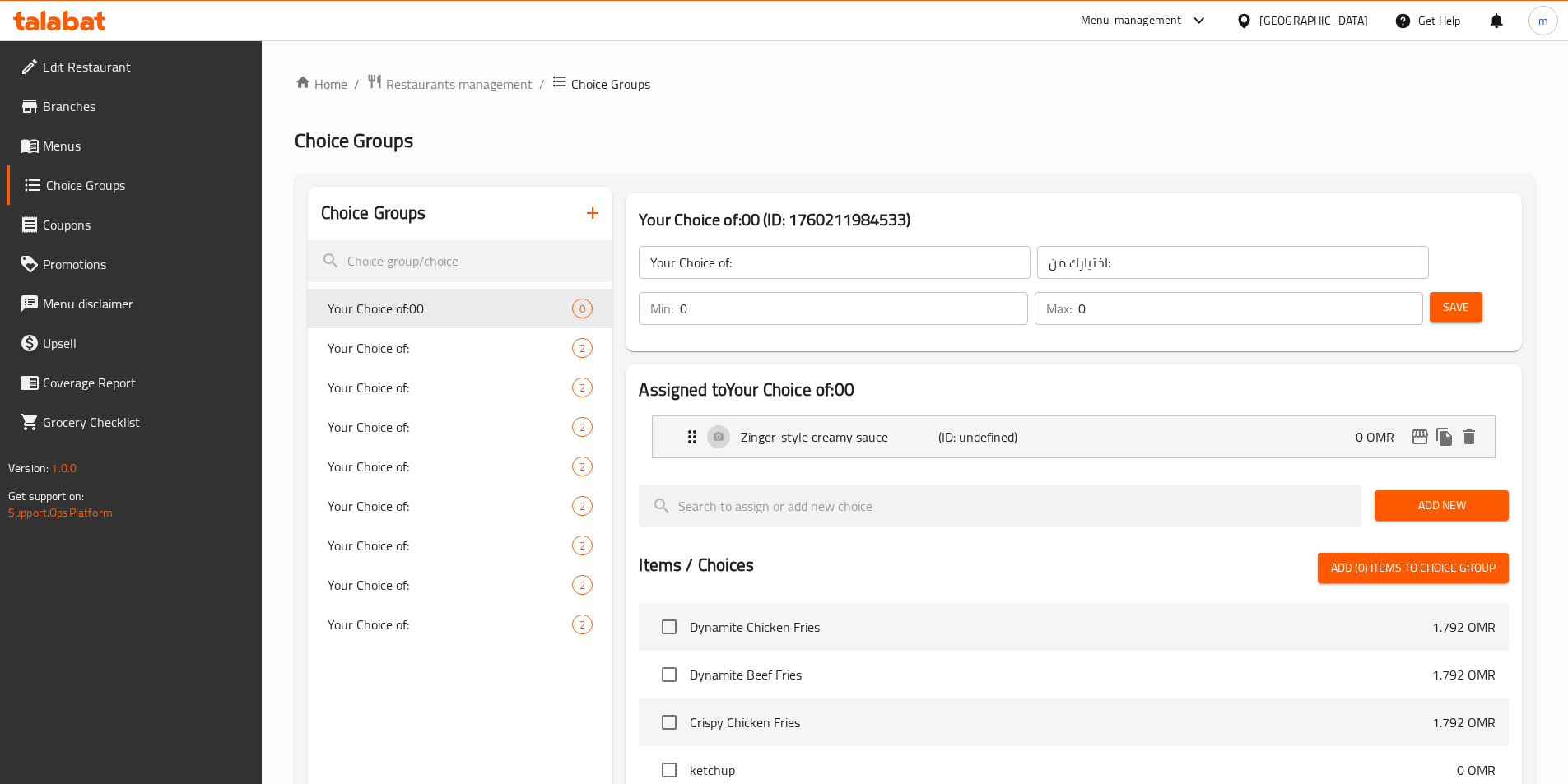
click at [1441, 495] on span "Add New" at bounding box center [1442, 505] width 108 height 20
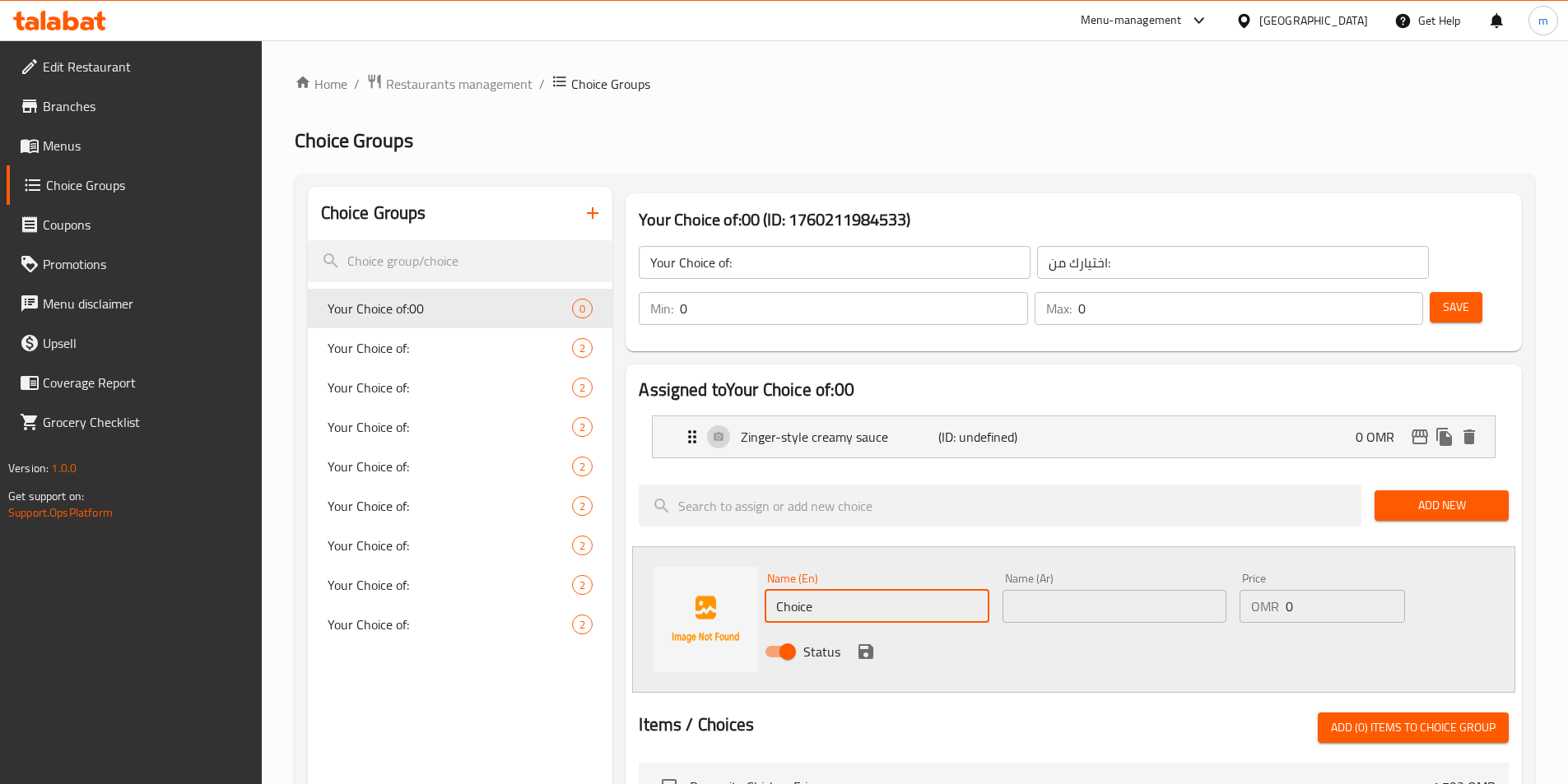
click at [857, 590] on input "Choice" at bounding box center [877, 607] width 224 height 33
click at [883, 590] on input "Choice" at bounding box center [877, 607] width 224 height 33
paste input "spicy sau"
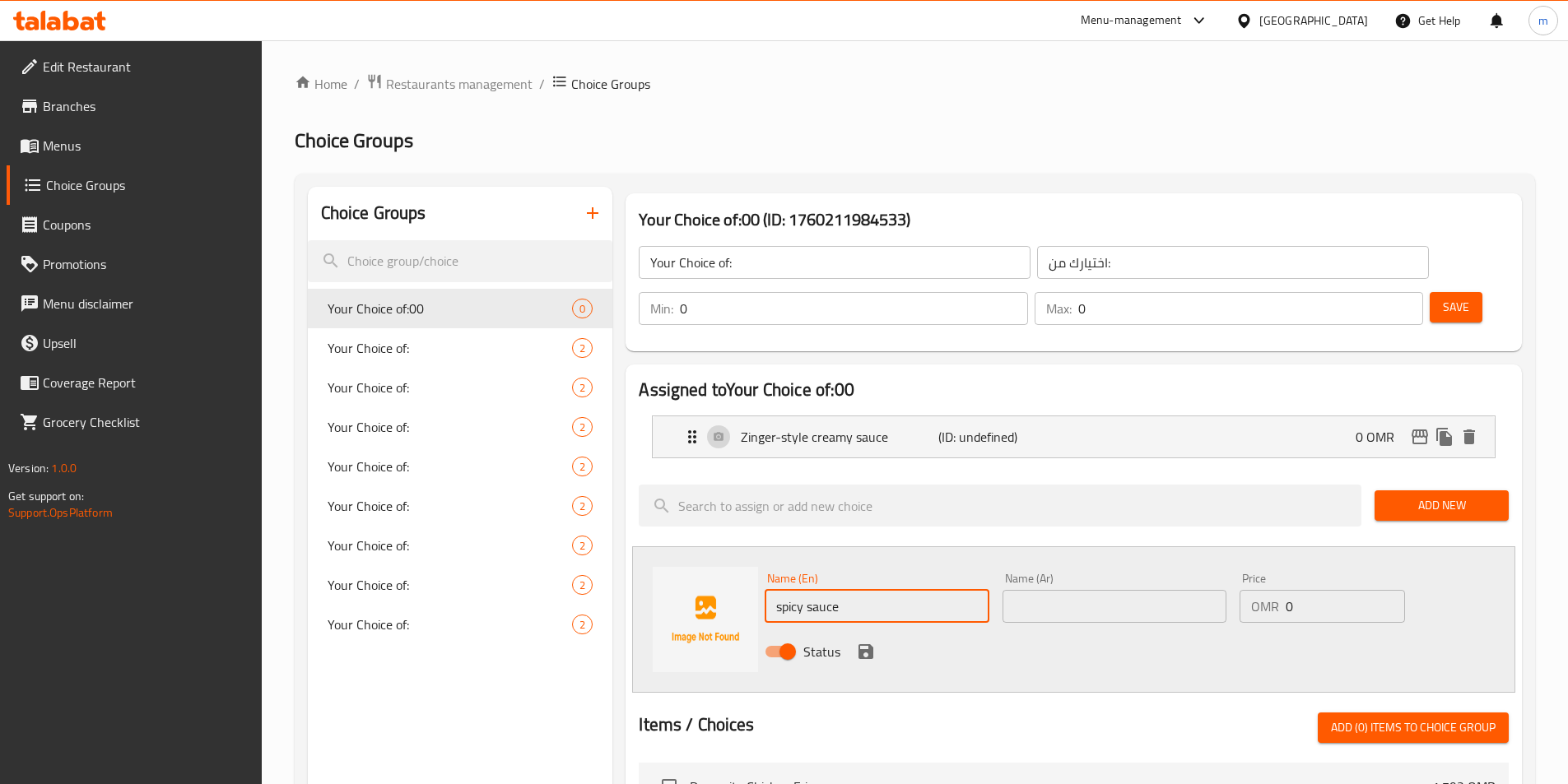
type input "spicy sauce"
click at [1095, 590] on input "text" at bounding box center [1114, 607] width 224 height 33
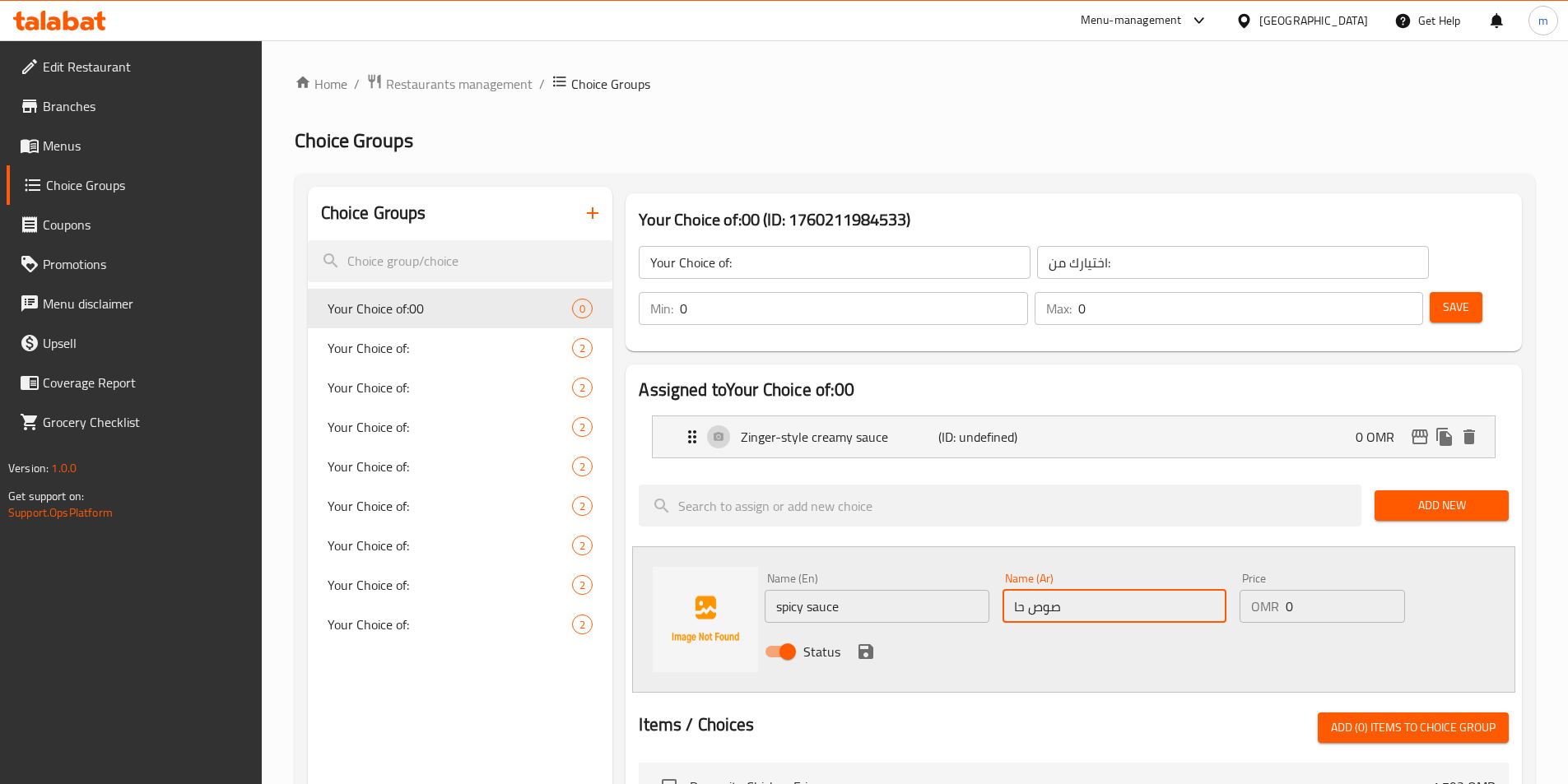
type input "صوص حار"
click at [1065, 590] on input "صوص حار" at bounding box center [1114, 607] width 224 height 33
type input "صلصة حارة"
click at [858, 644] on icon "save" at bounding box center [866, 651] width 15 height 15
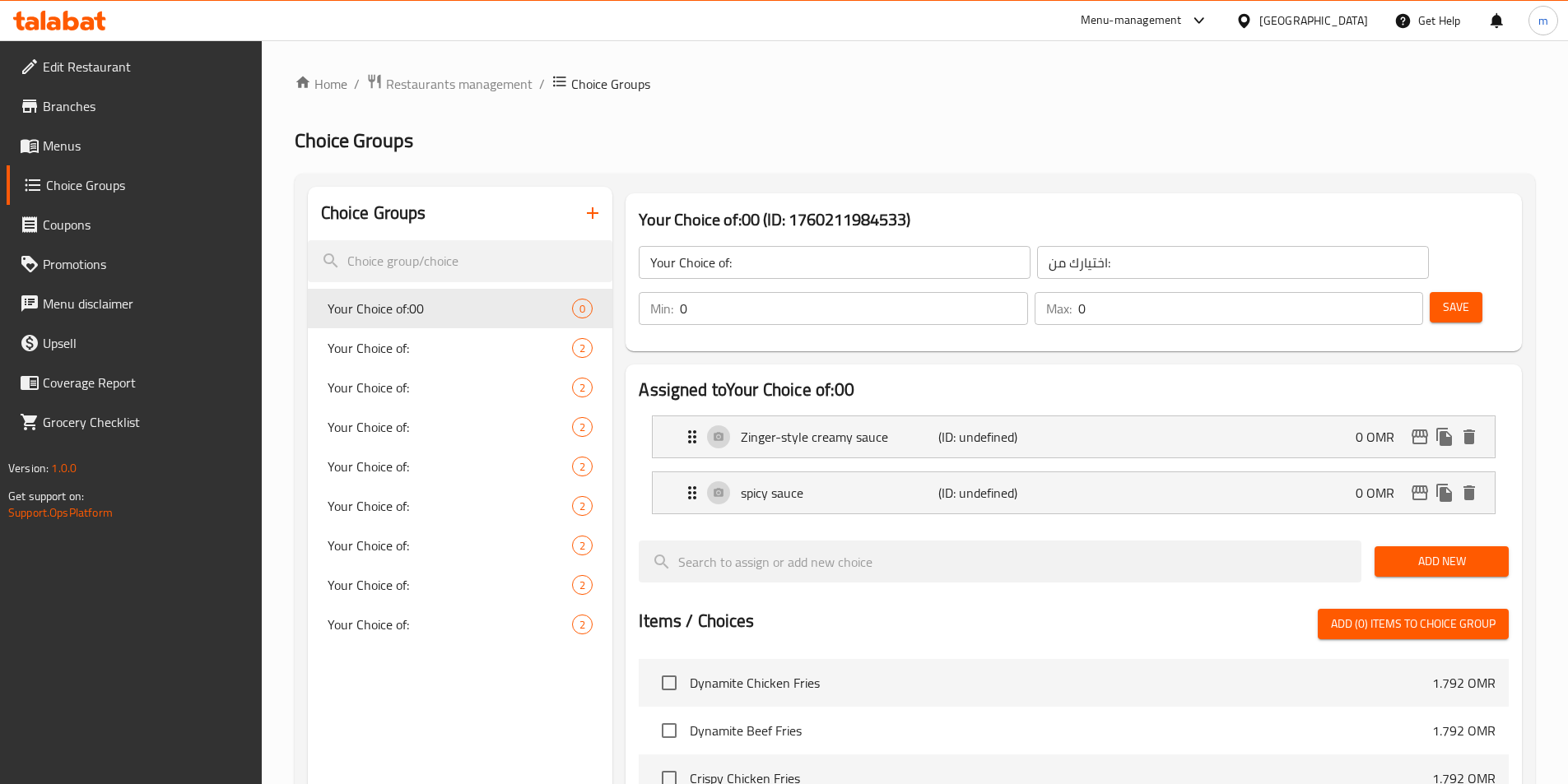
click at [1443, 297] on span "Save" at bounding box center [1456, 307] width 27 height 20
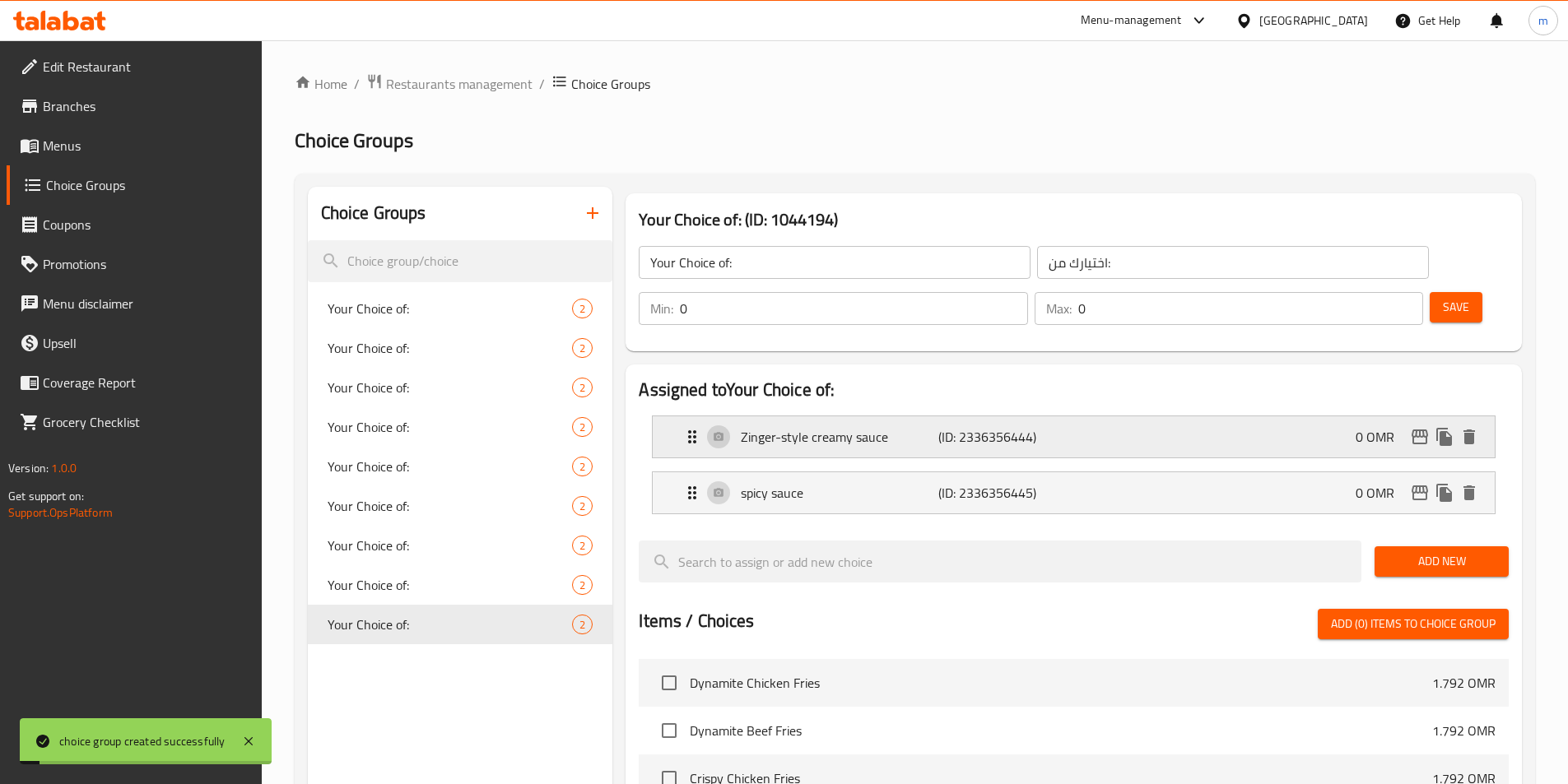
click at [969, 427] on p "(ID: 2336356444)" at bounding box center [1004, 436] width 132 height 19
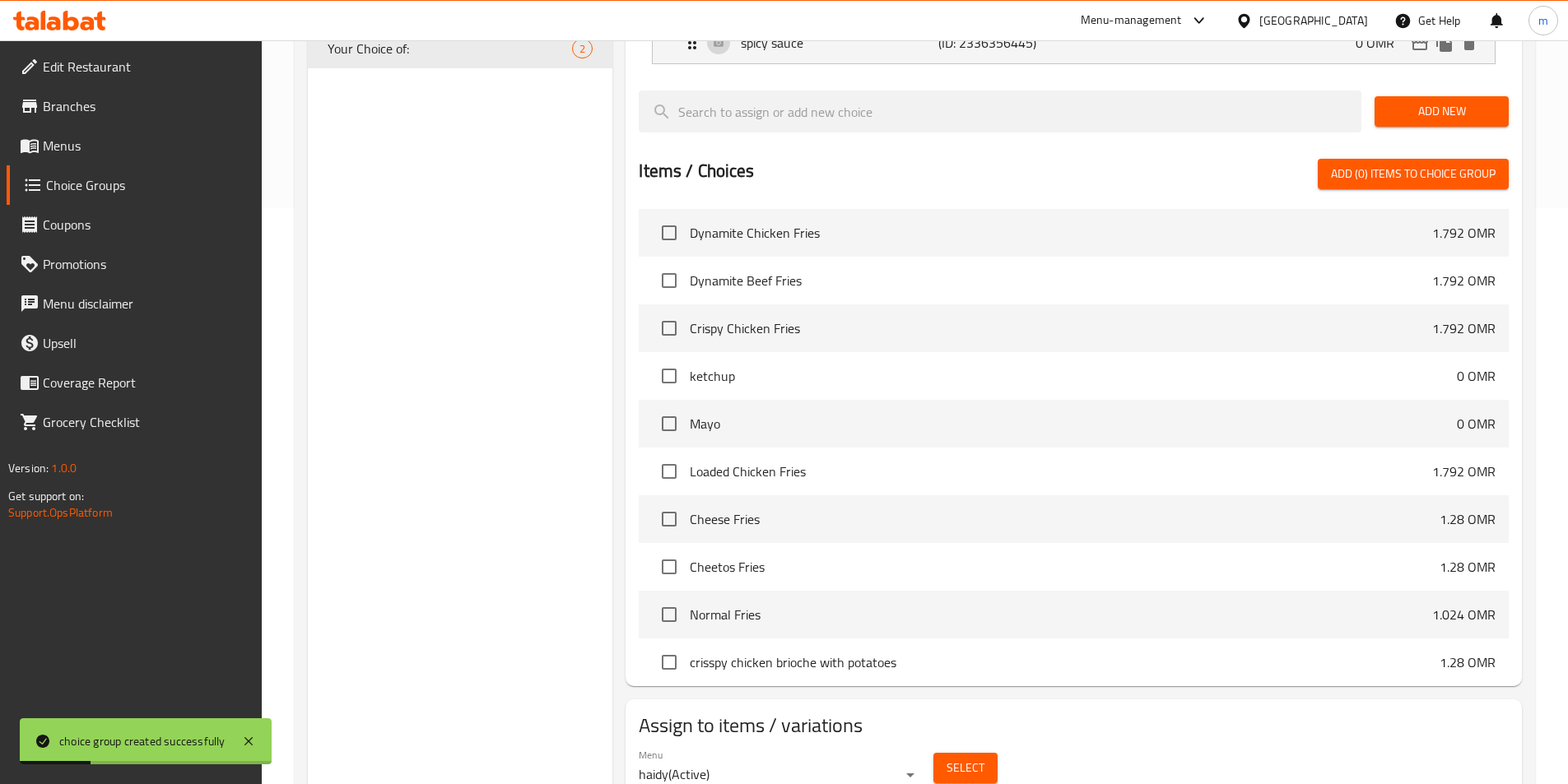
scroll to position [600, 0]
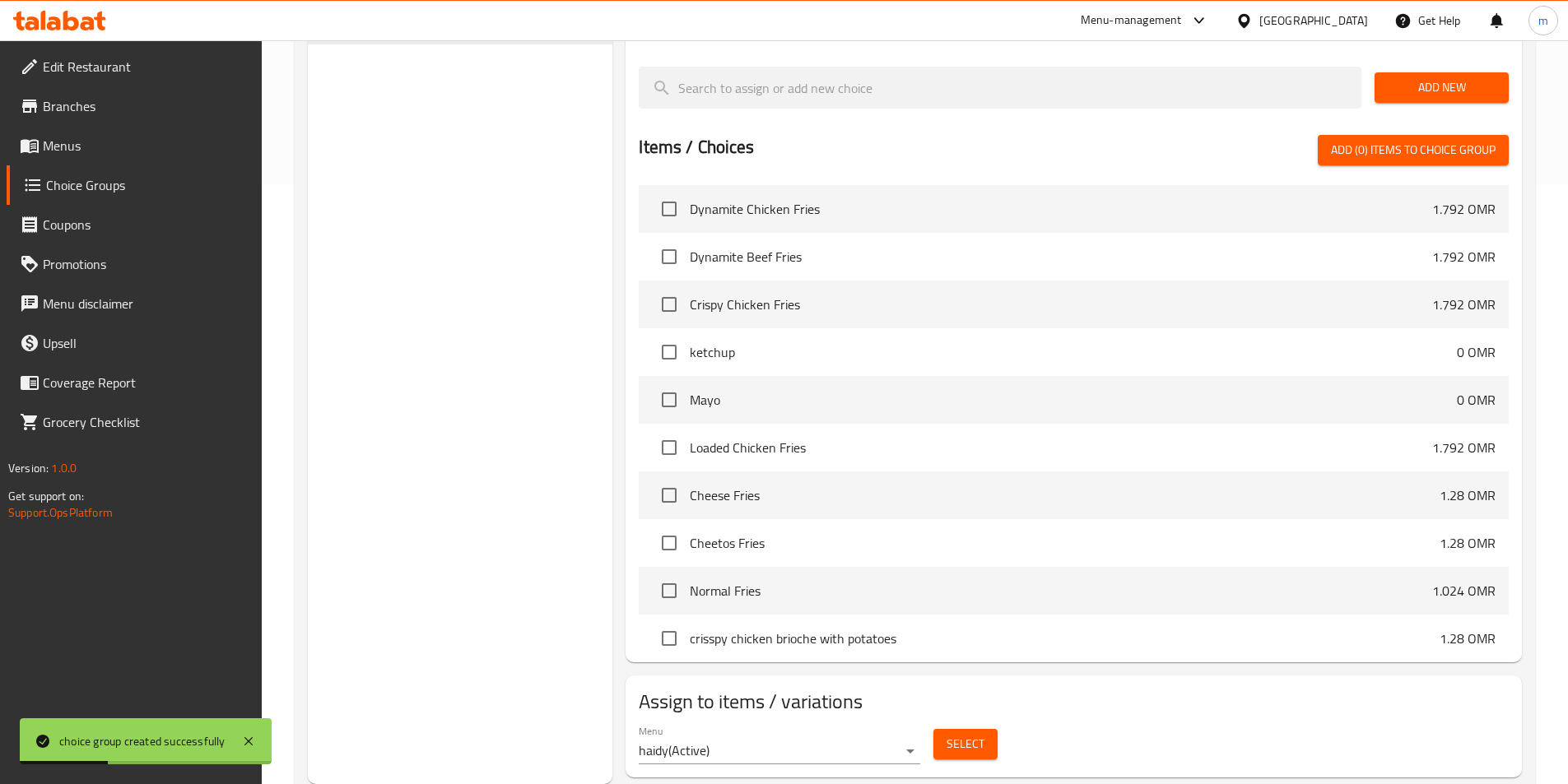
click at [987, 729] on button "Select" at bounding box center [965, 743] width 65 height 30
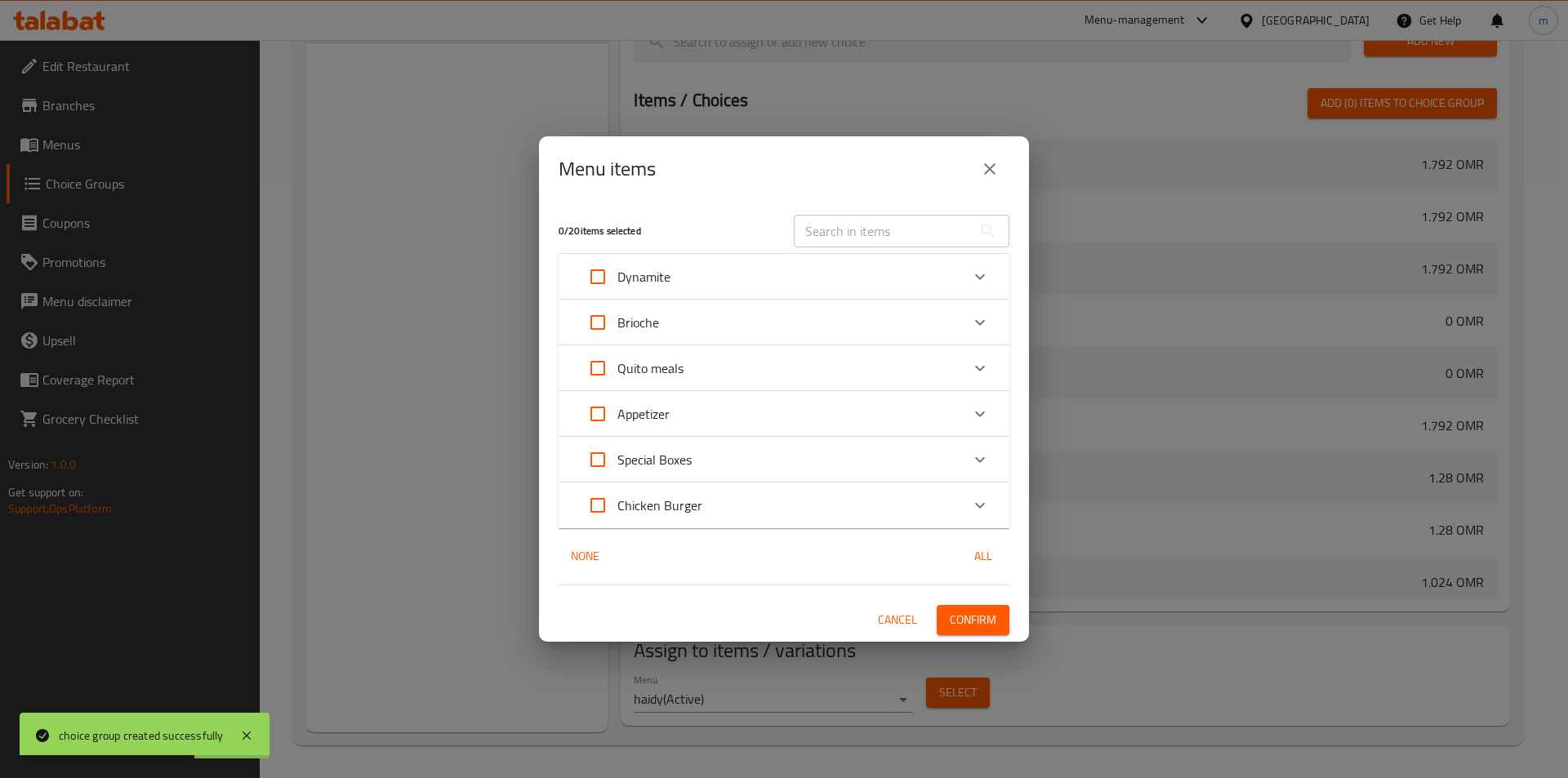
click at [980, 502] on icon "Expand" at bounding box center [979, 504] width 19 height 19
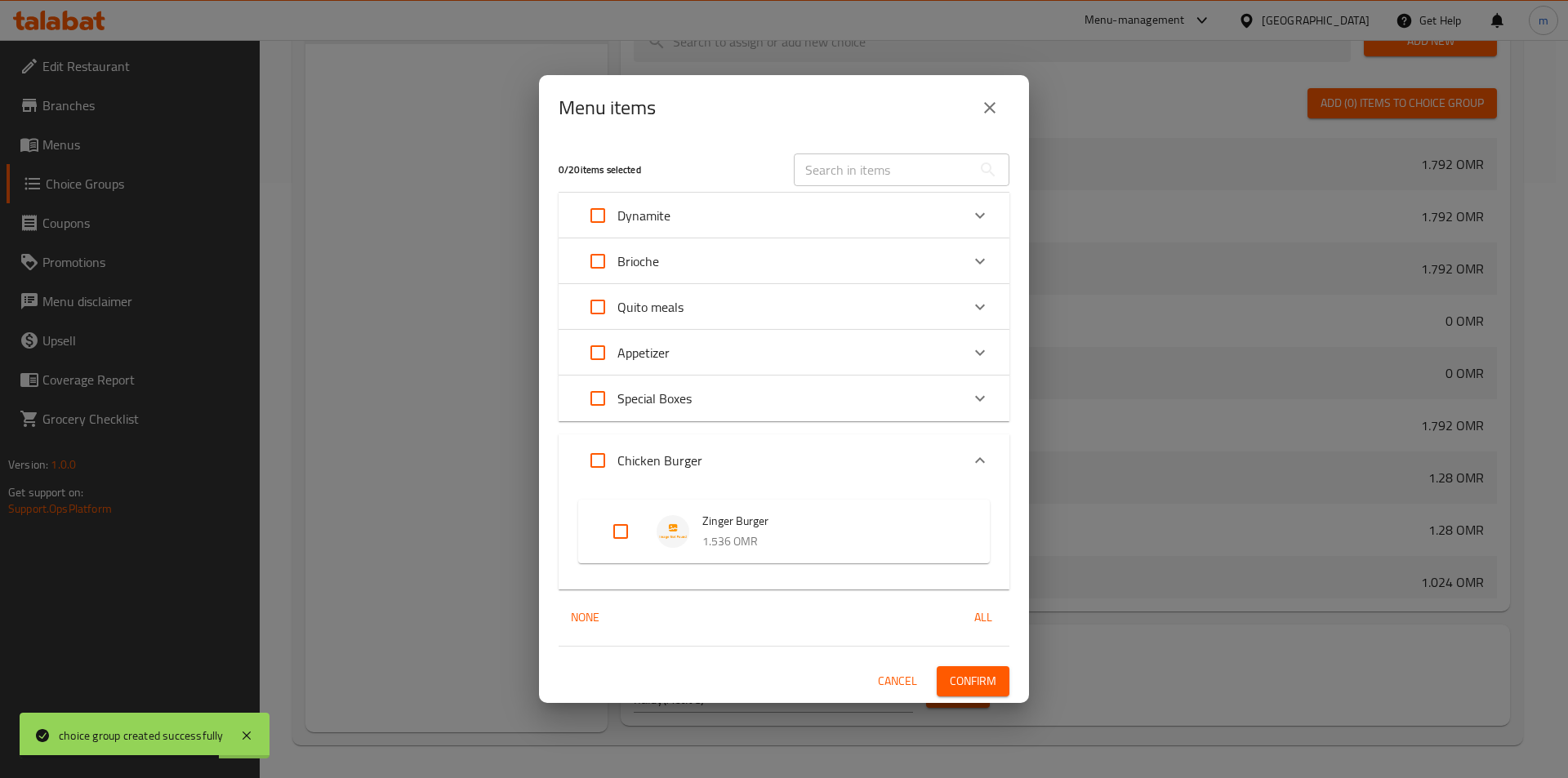
click at [606, 530] on input "Expand" at bounding box center [620, 531] width 39 height 39
checkbox input "true"
click at [985, 676] on span "Confirm" at bounding box center [972, 681] width 47 height 20
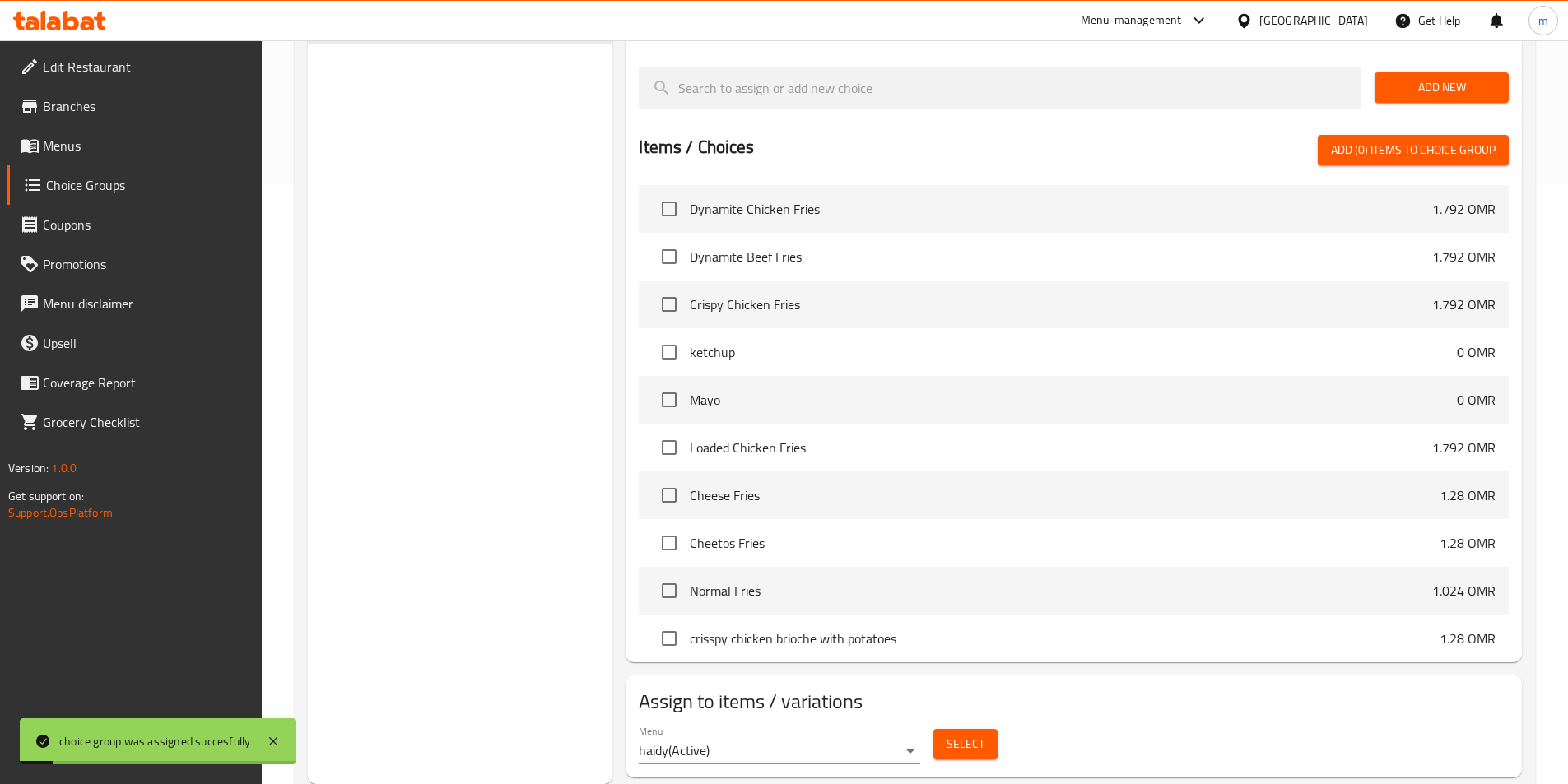
click at [500, 364] on div "Choice Groups Your Choice of: 2 Your Choice of: 2 Your Choice of: 2 Your Choice…" at bounding box center [461, 185] width 305 height 1197
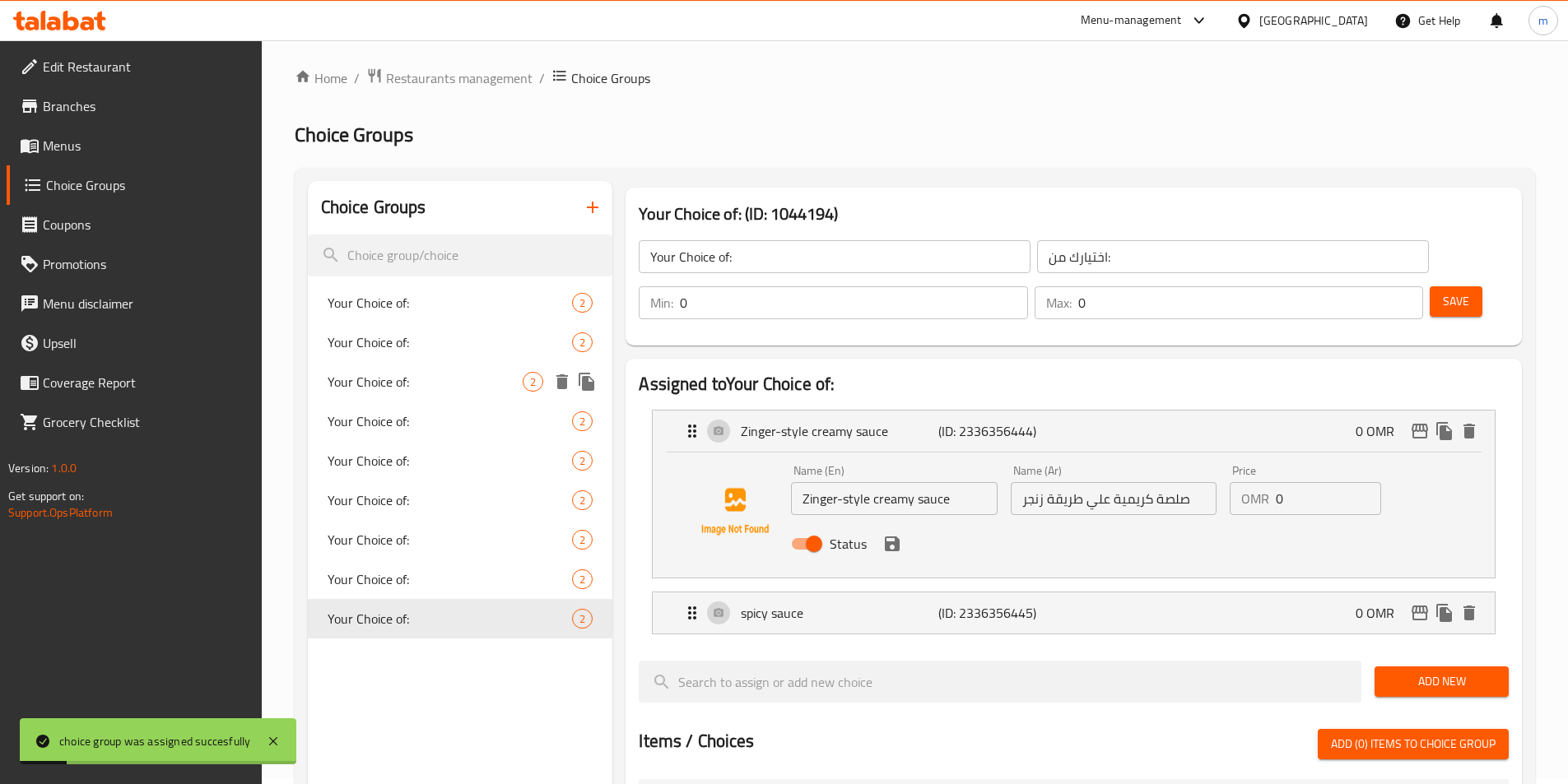
scroll to position [0, 0]
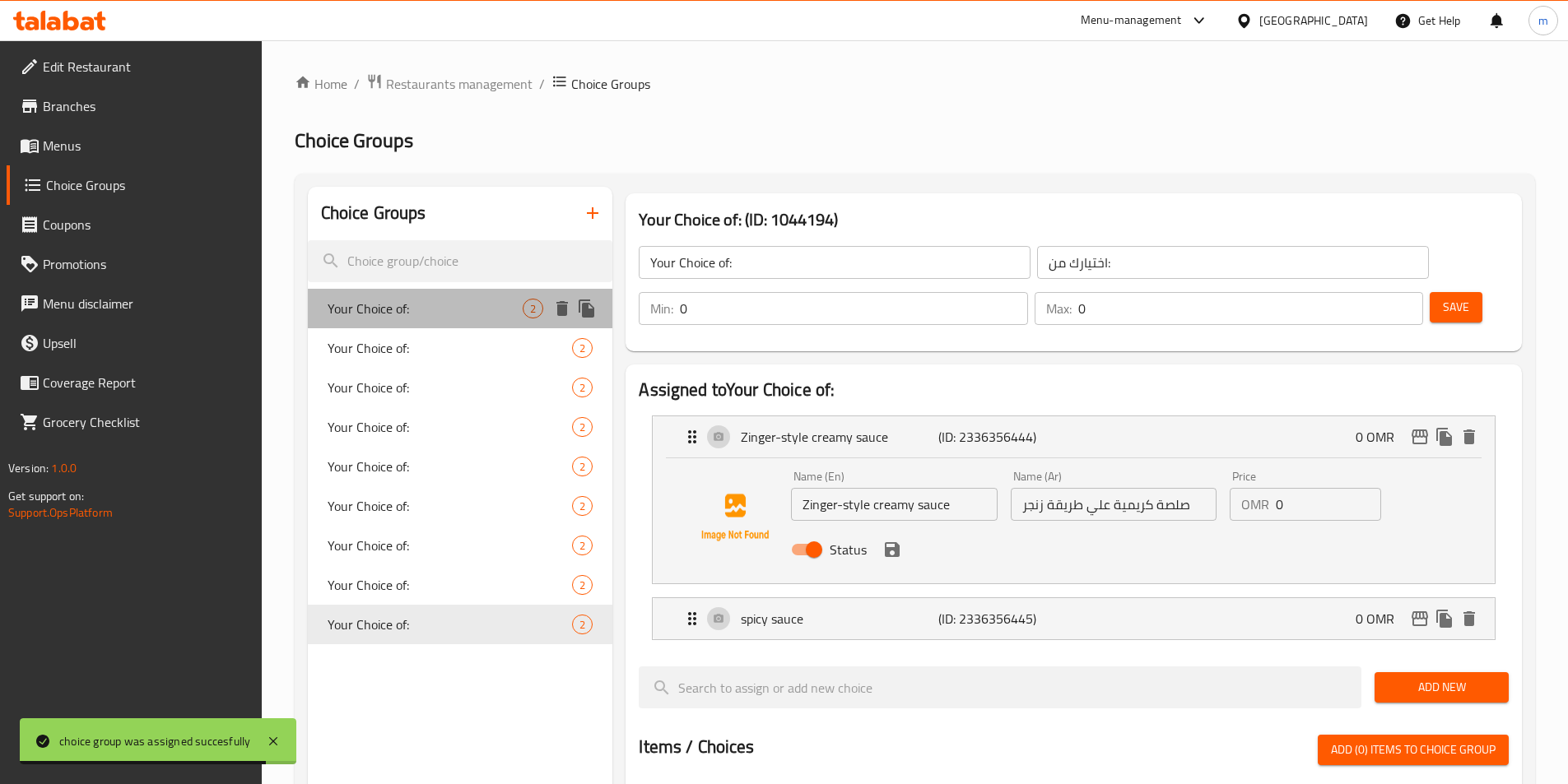
click at [438, 313] on span "Your Choice of:" at bounding box center [425, 308] width 196 height 19
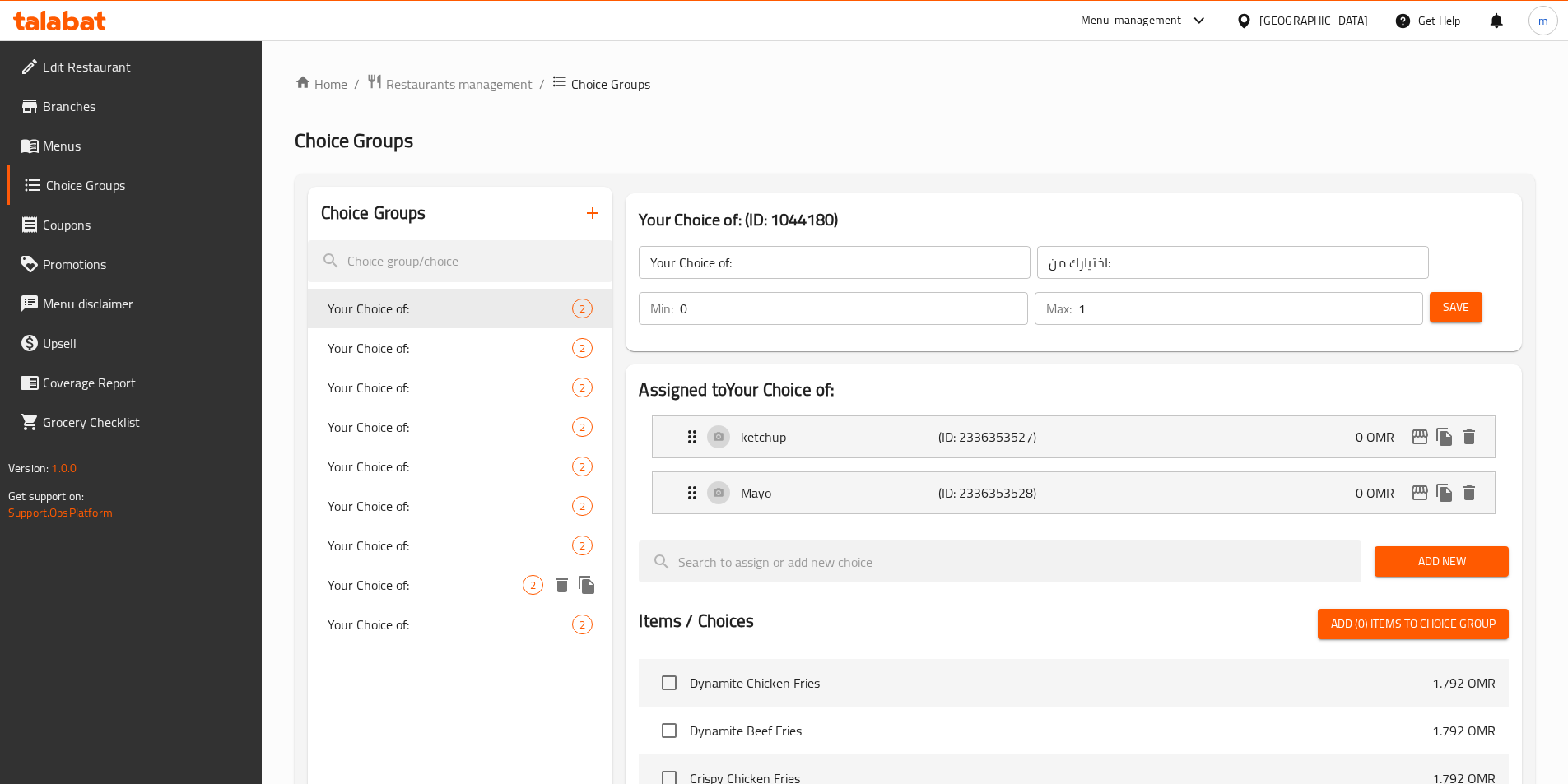
click at [424, 581] on span "Your Choice of:" at bounding box center [425, 584] width 196 height 19
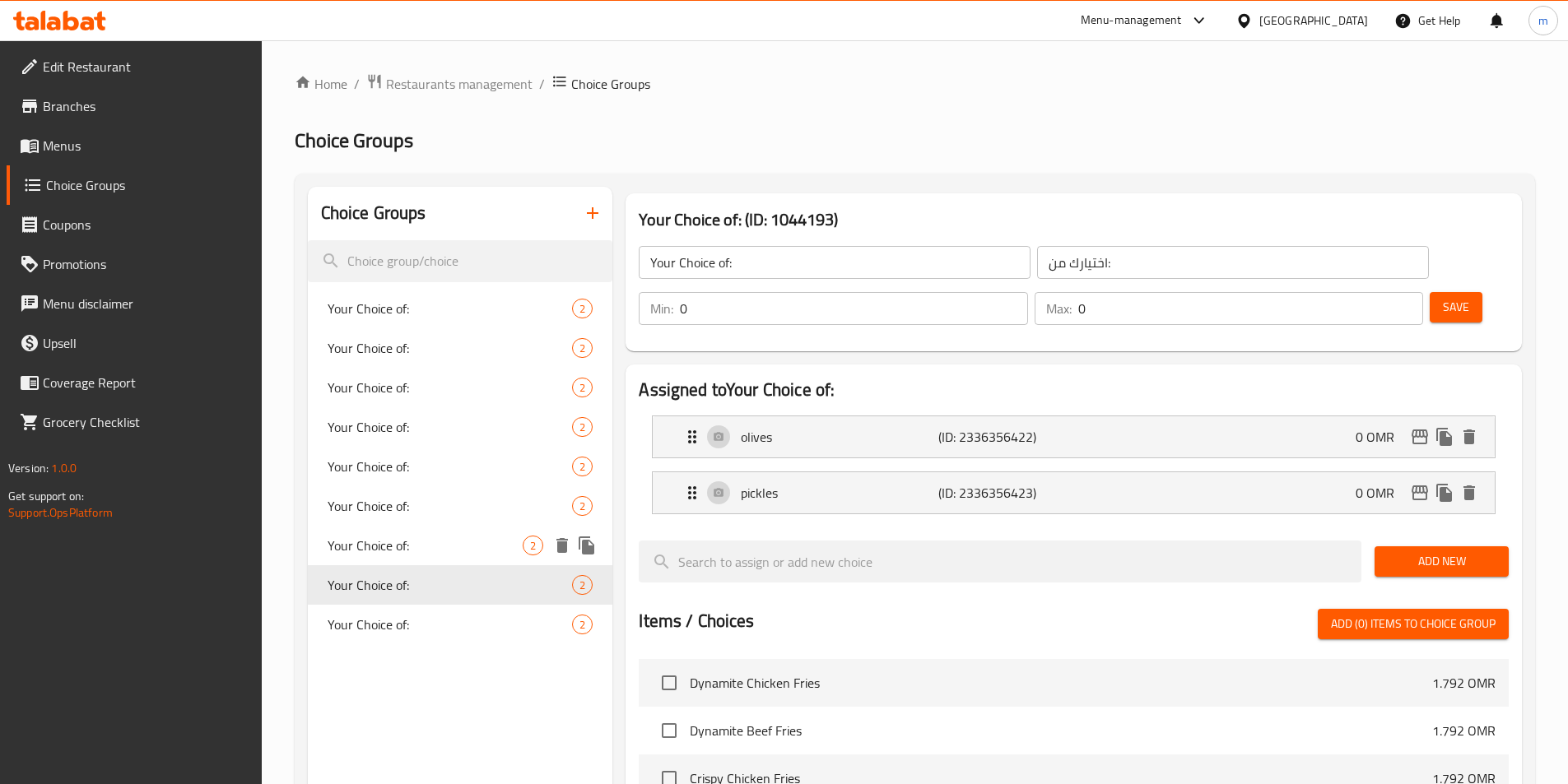
click at [398, 552] on span "Your Choice of:" at bounding box center [425, 545] width 196 height 19
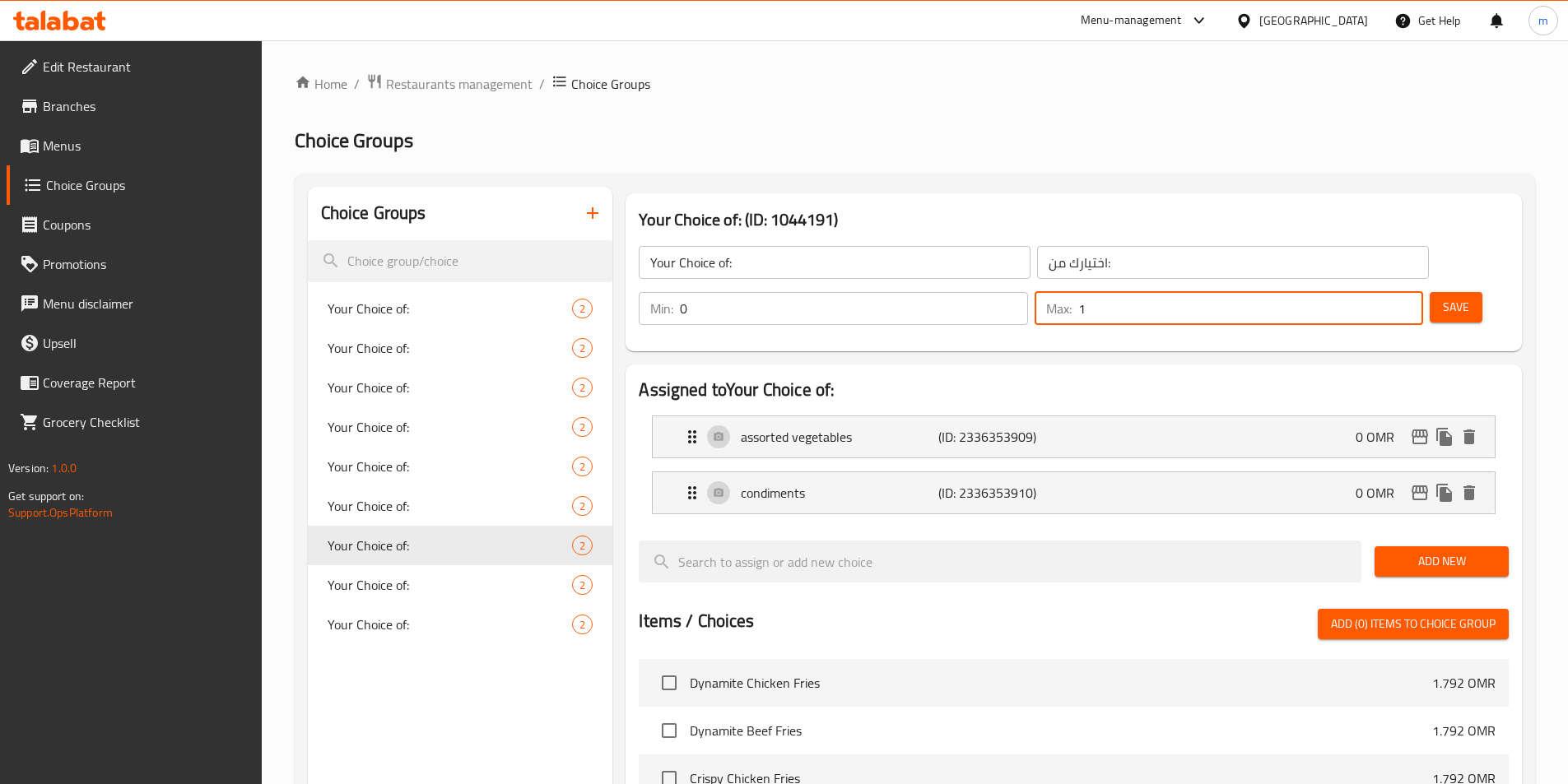
click at [1359, 292] on input "1" at bounding box center [1251, 309] width 345 height 33
type input "0"
click at [1434, 292] on button "Save" at bounding box center [1455, 307] width 53 height 30
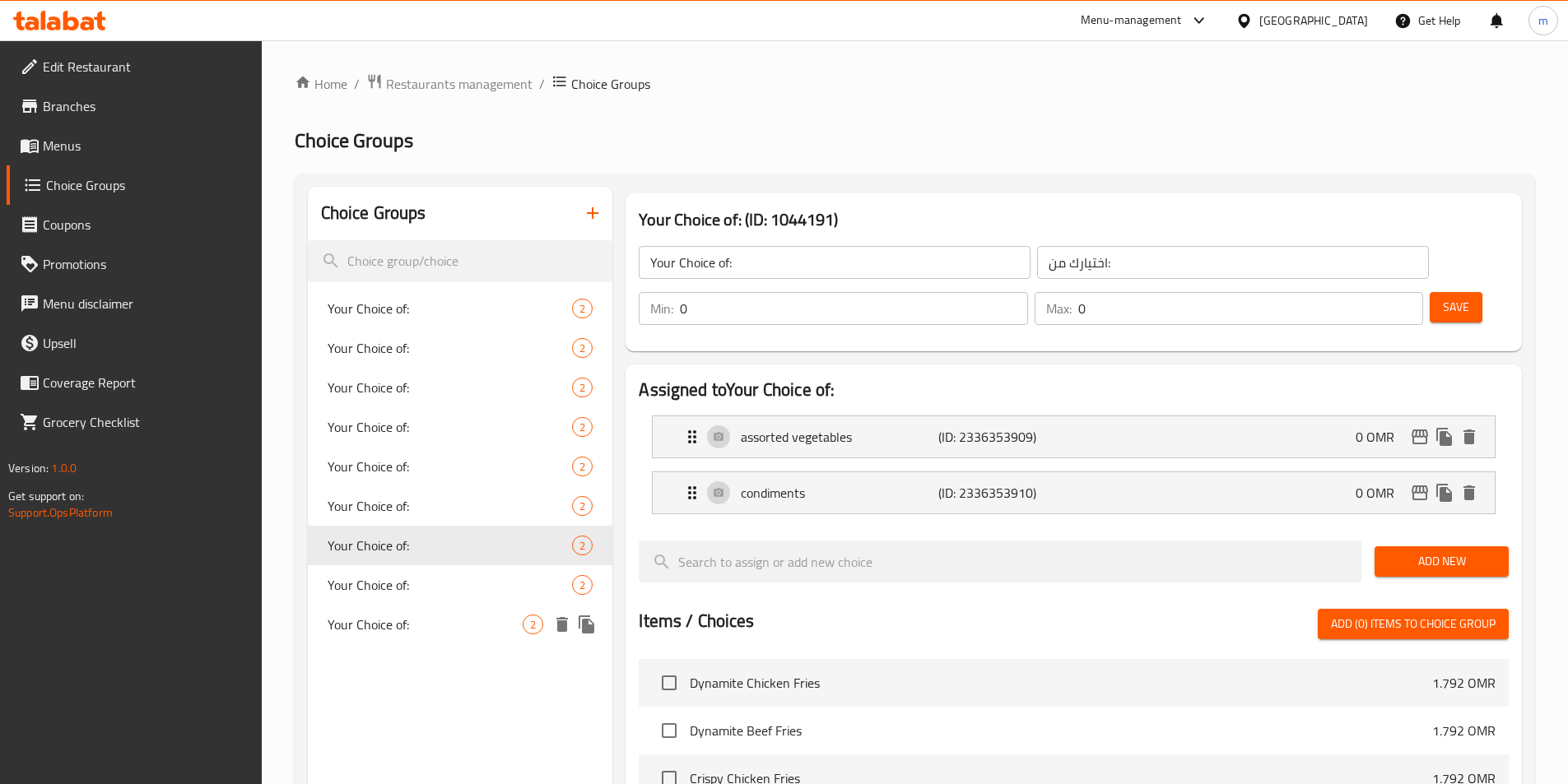
click at [401, 633] on span "Your Choice of:" at bounding box center [425, 624] width 196 height 19
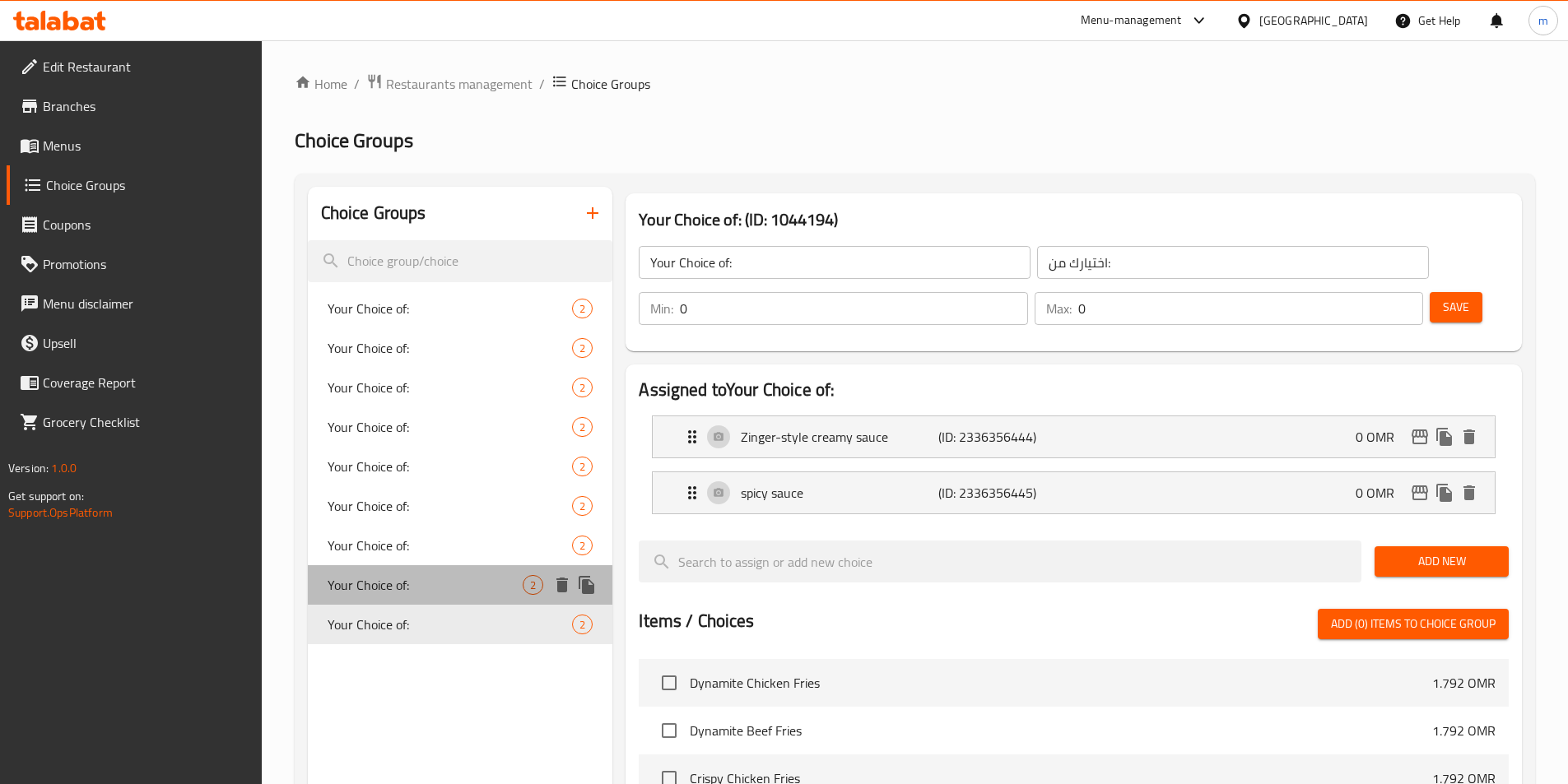
click at [395, 590] on span "Your Choice of:" at bounding box center [425, 584] width 196 height 19
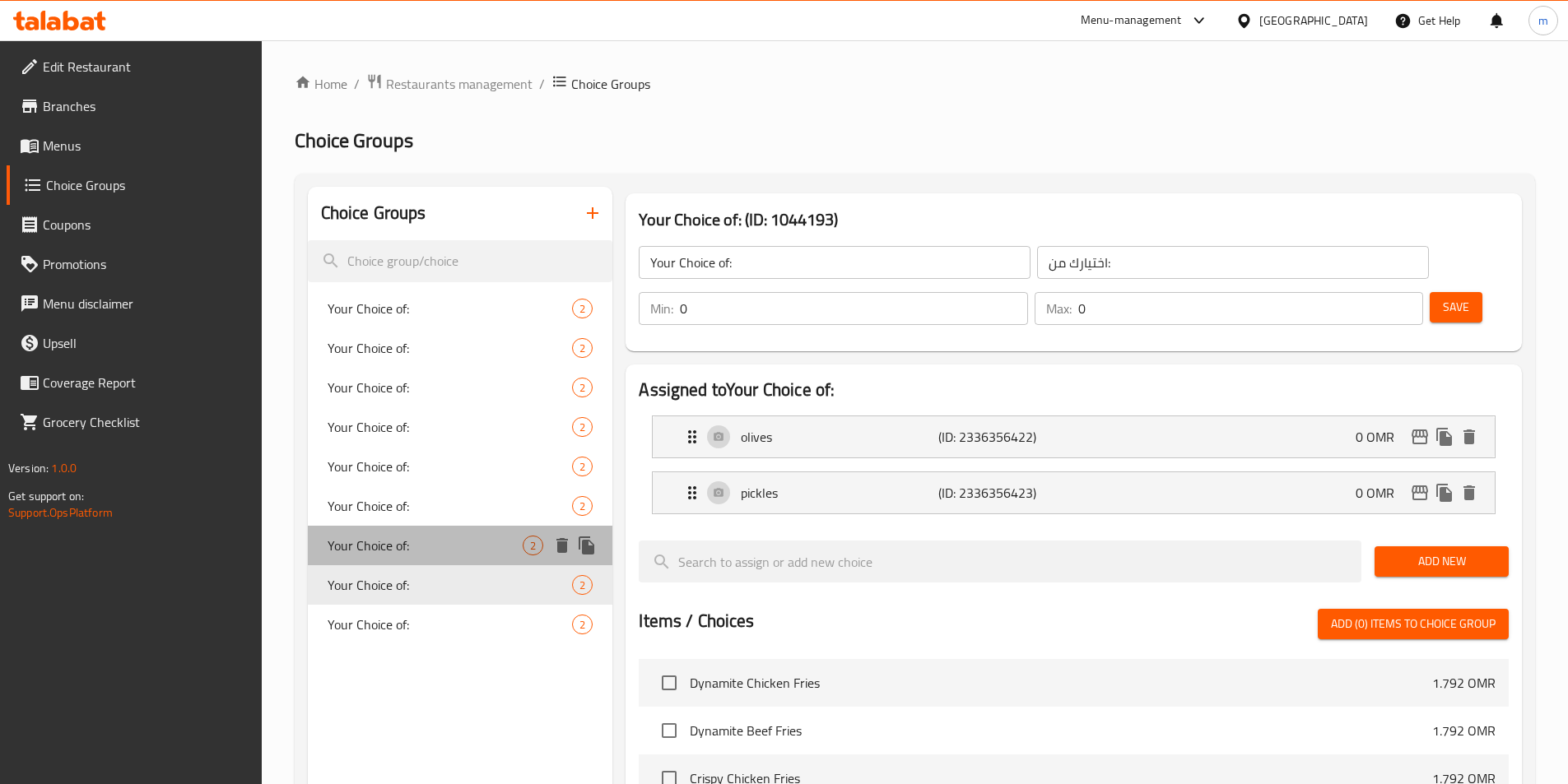
click at [391, 559] on div "Your Choice of: 2" at bounding box center [461, 545] width 305 height 40
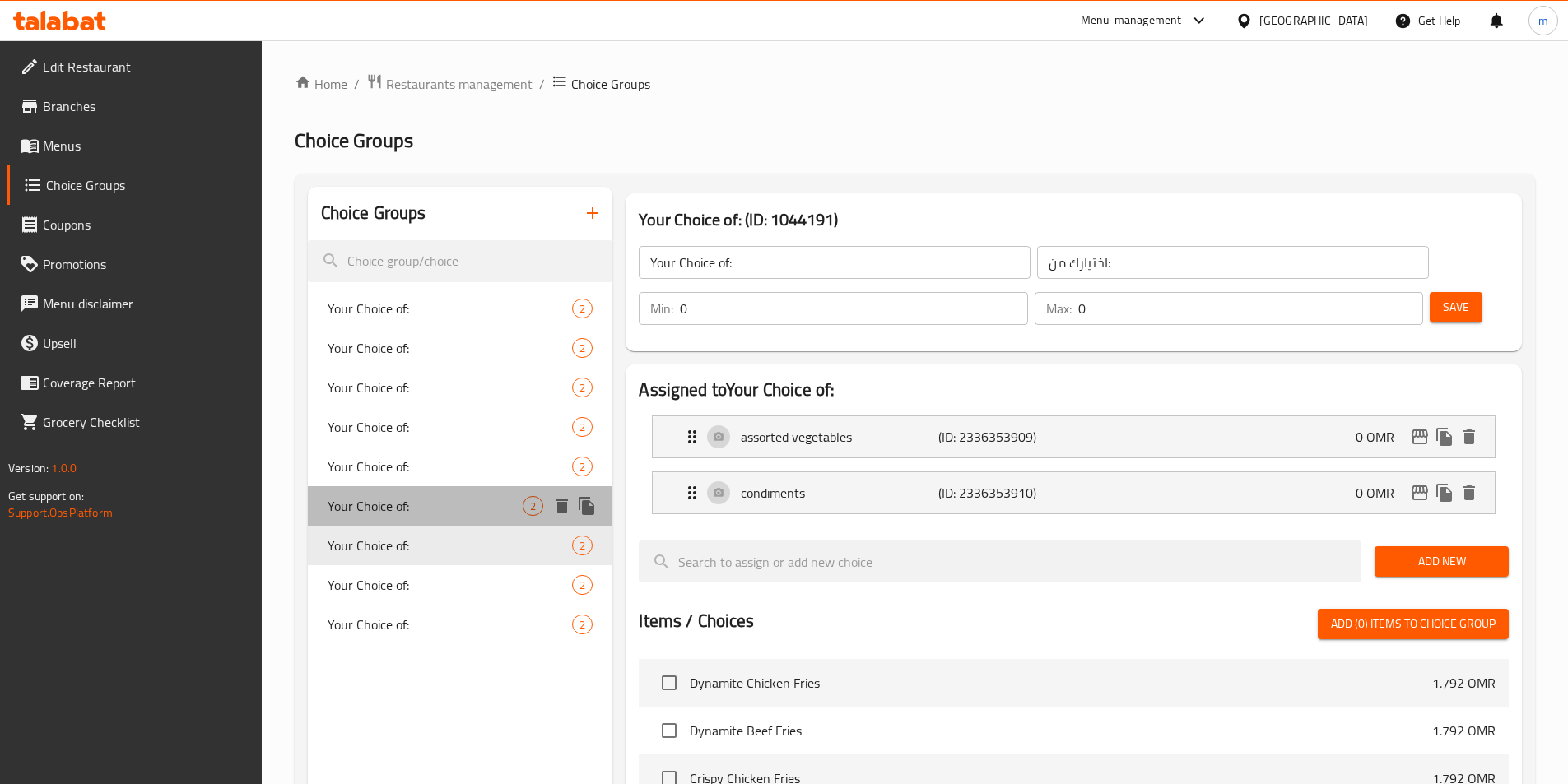
click at [387, 508] on span "Your Choice of:" at bounding box center [425, 505] width 196 height 19
type input "1"
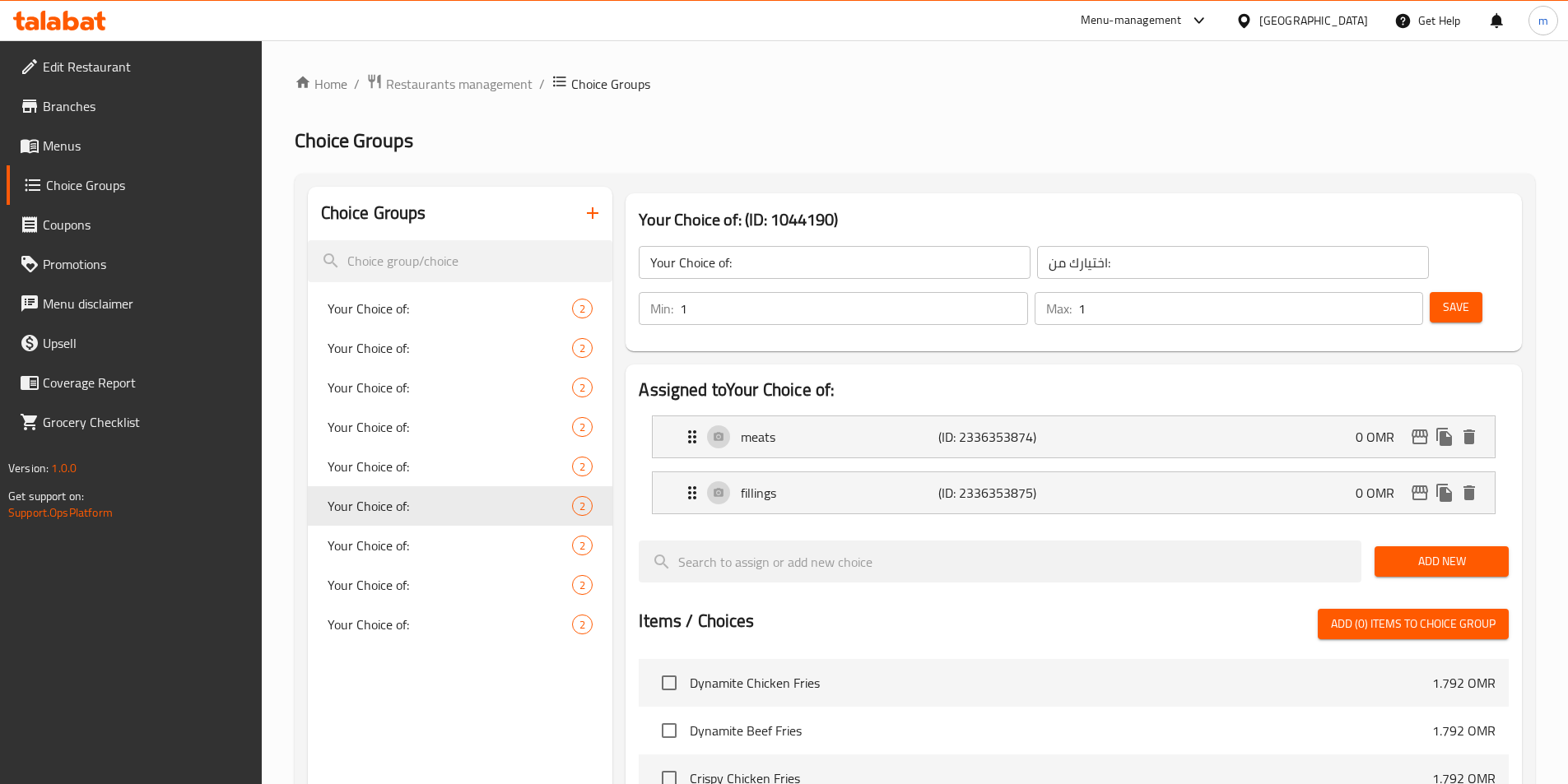
click at [600, 197] on button "button" at bounding box center [592, 213] width 40 height 40
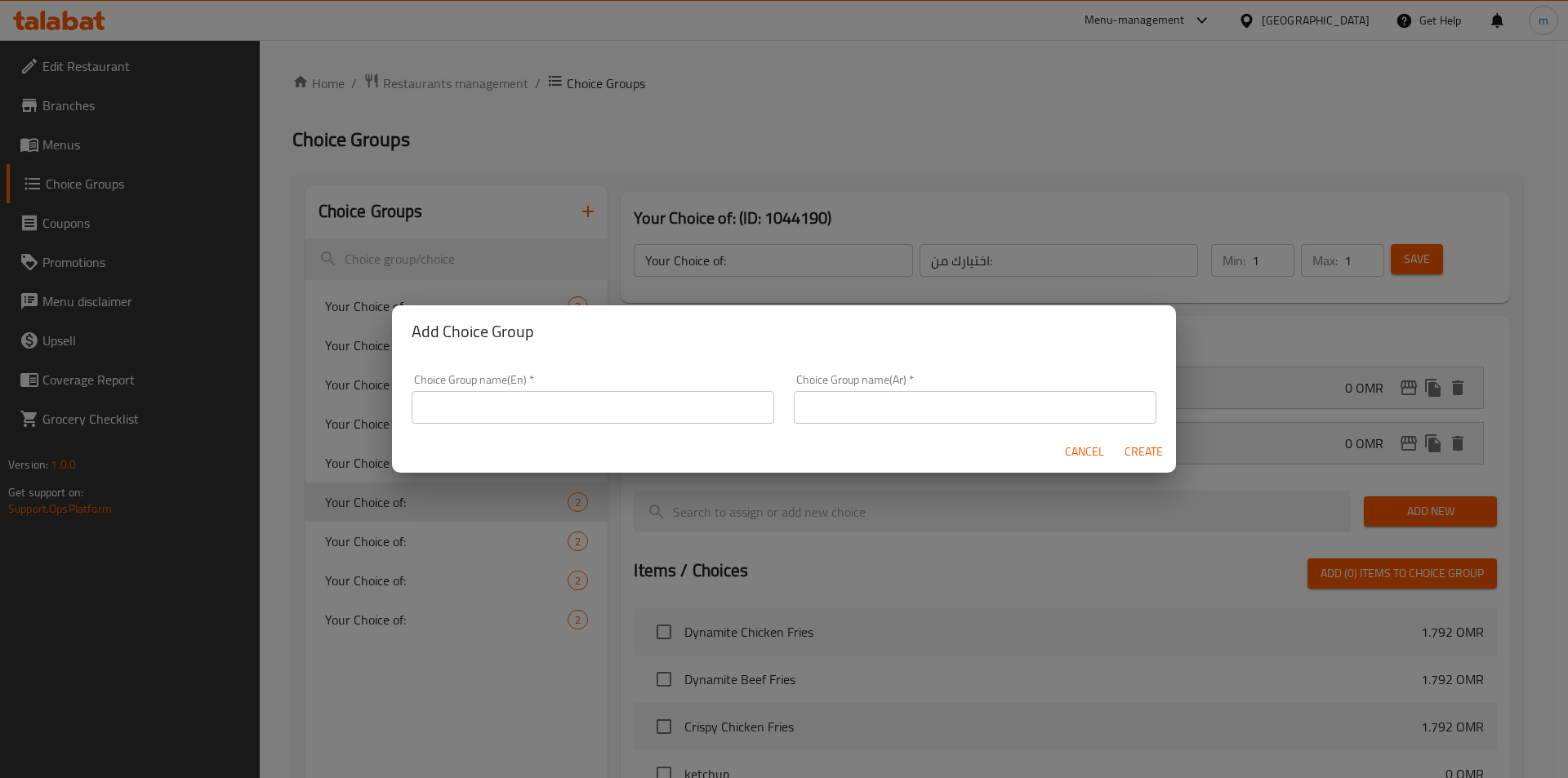
click at [650, 409] on input "text" at bounding box center [593, 407] width 362 height 33
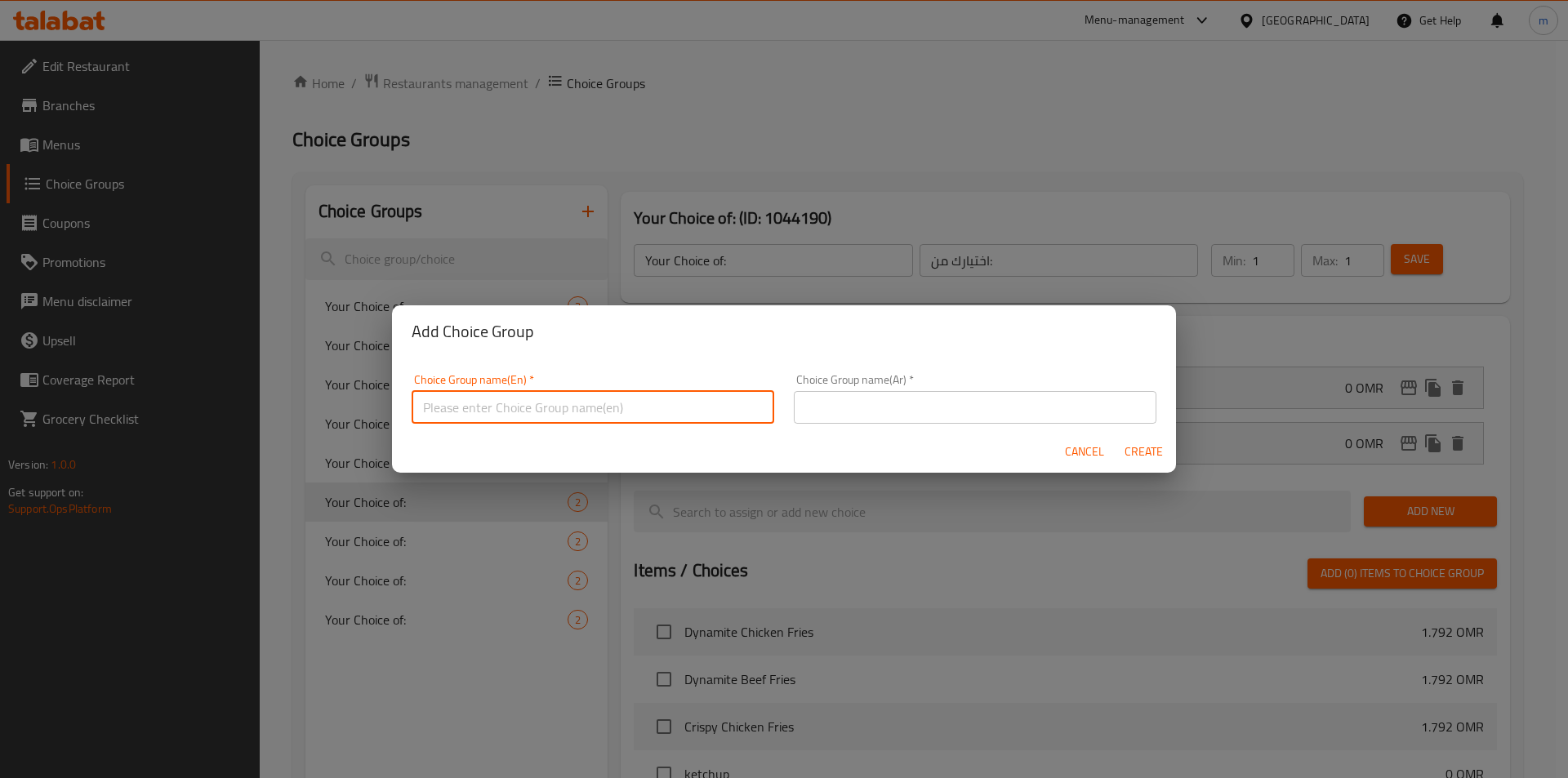
type input "Your Choice of:00"
drag, startPoint x: 877, startPoint y: 406, endPoint x: 868, endPoint y: 419, distance: 15.8
click at [877, 406] on input "text" at bounding box center [975, 407] width 362 height 33
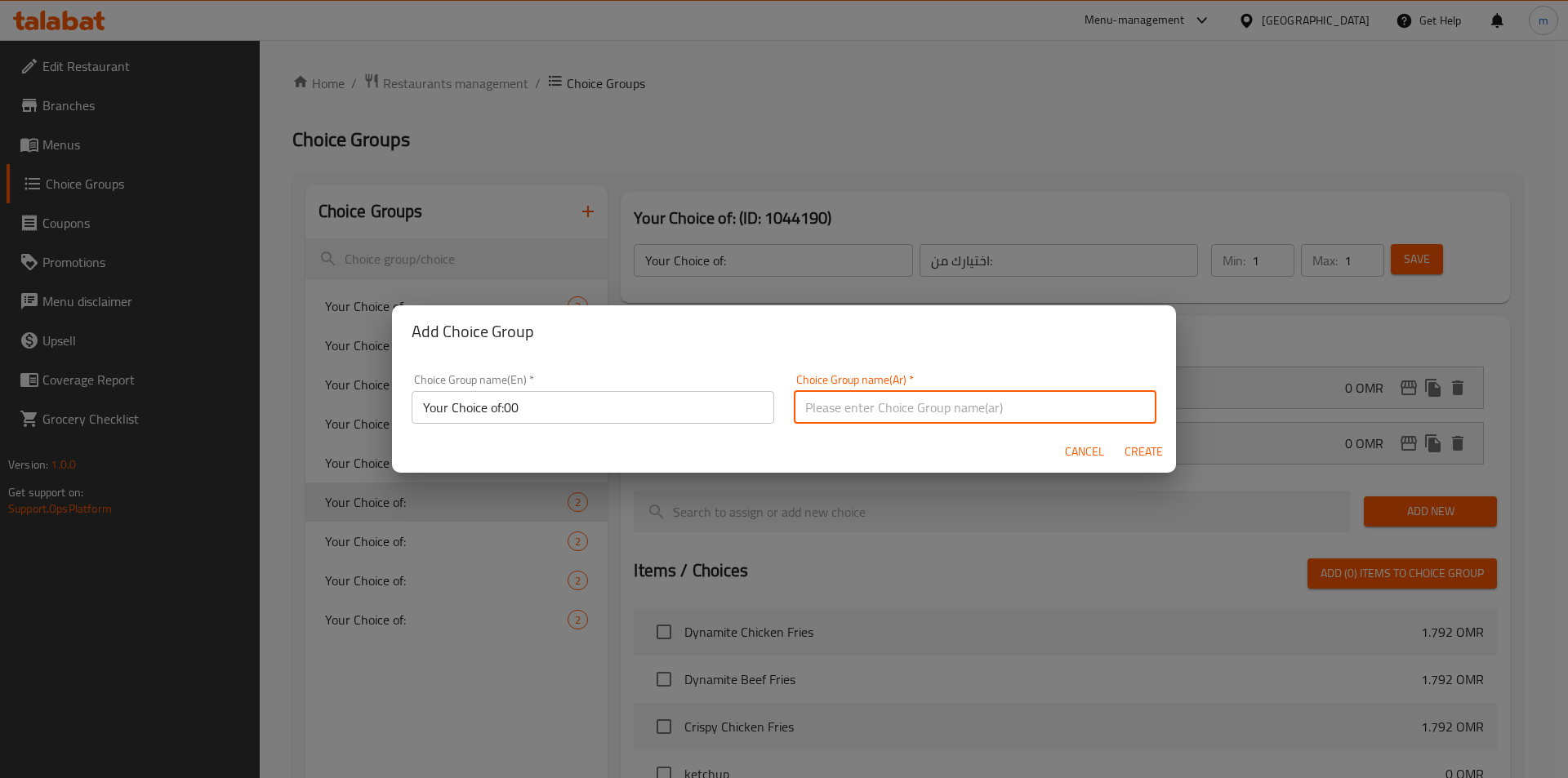
type input "اختيارك من:"
click at [1133, 443] on span "Create" at bounding box center [1142, 452] width 39 height 20
type input "Your Choice of:00"
type input "0"
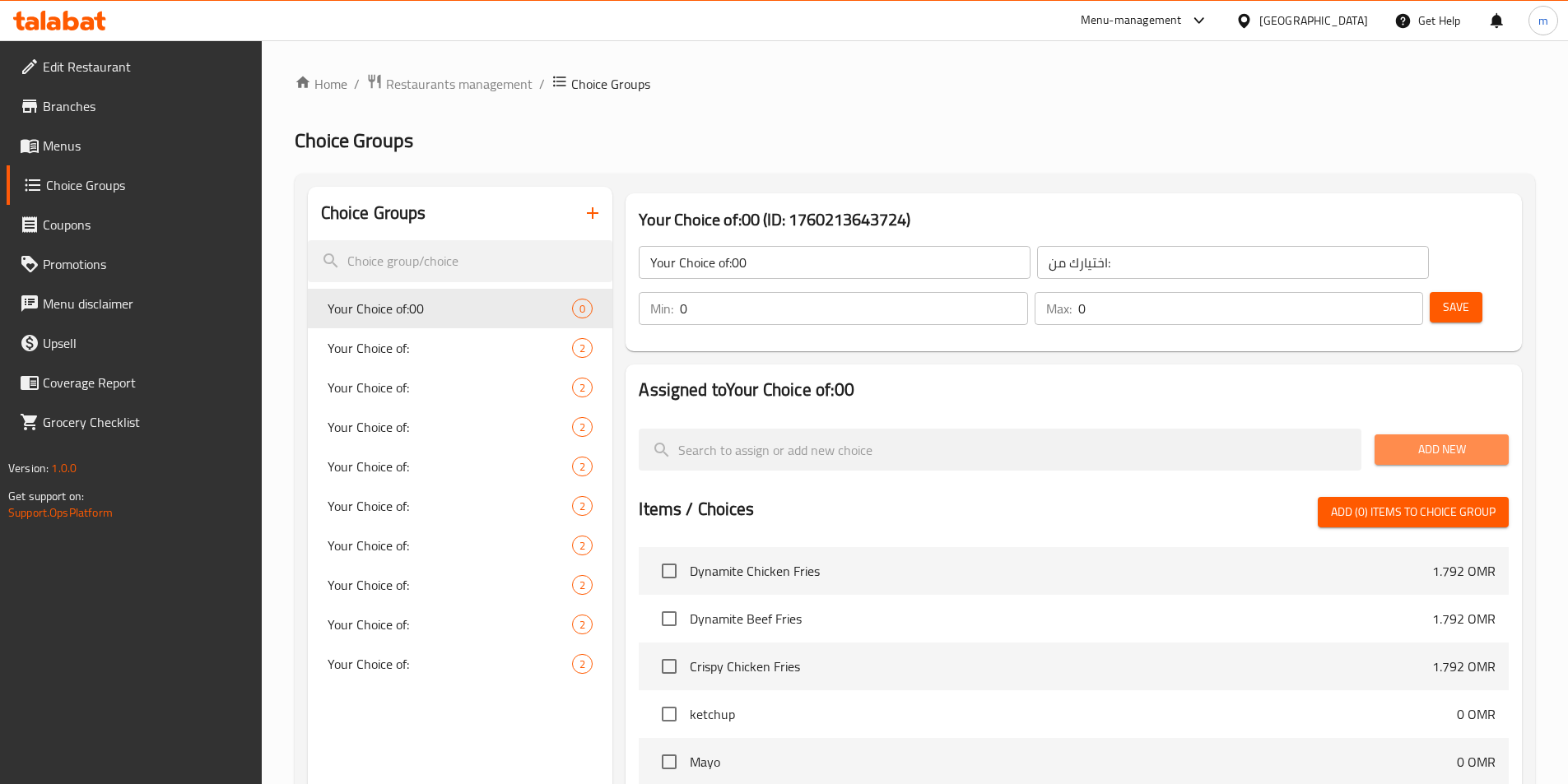
click at [1470, 439] on span "Add New" at bounding box center [1442, 449] width 108 height 20
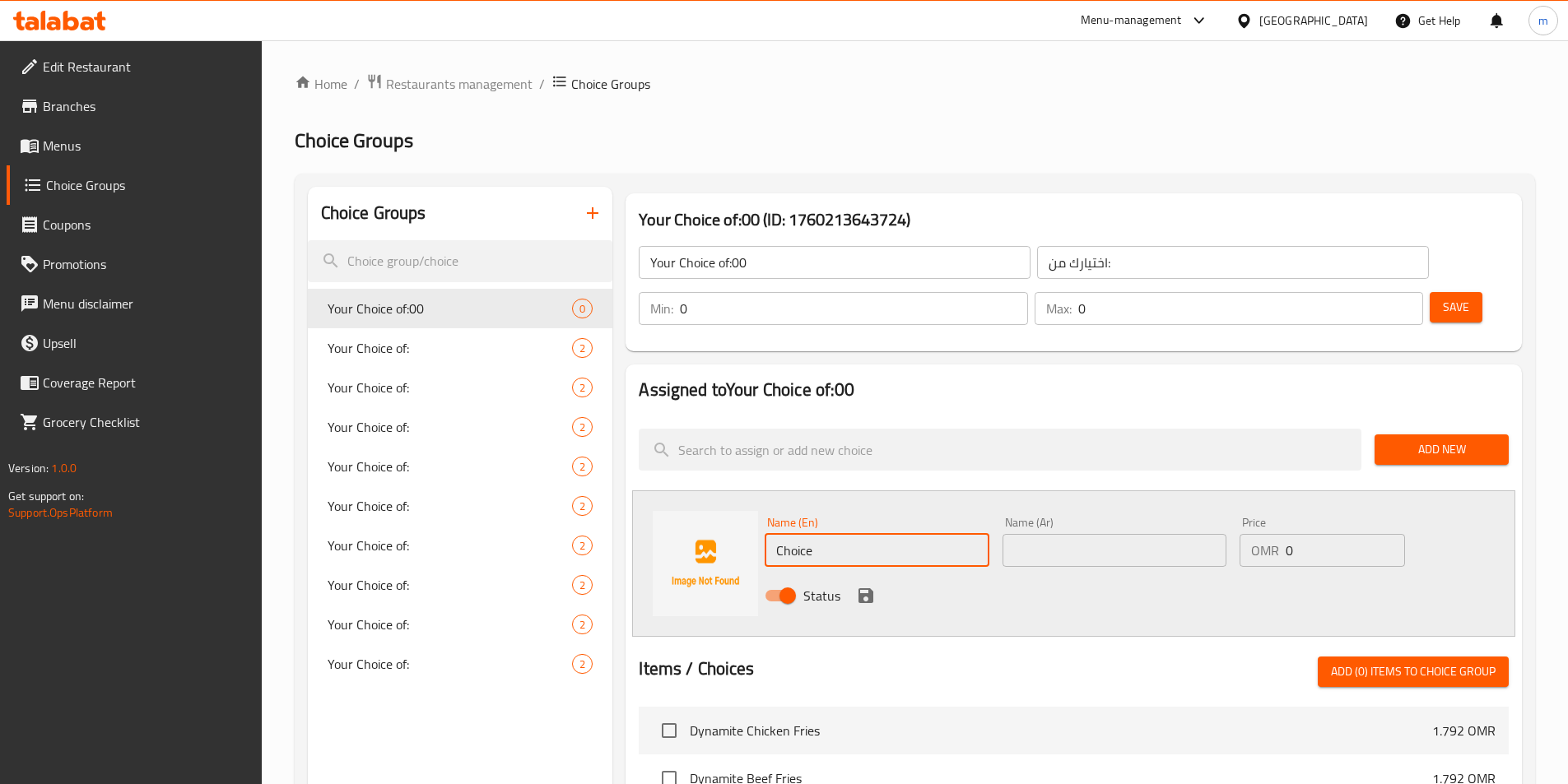
click at [900, 534] on input "Choice" at bounding box center [877, 551] width 224 height 33
paste input "chicken strips"
type input "chicken strips"
click at [1100, 534] on input "text" at bounding box center [1114, 551] width 224 height 33
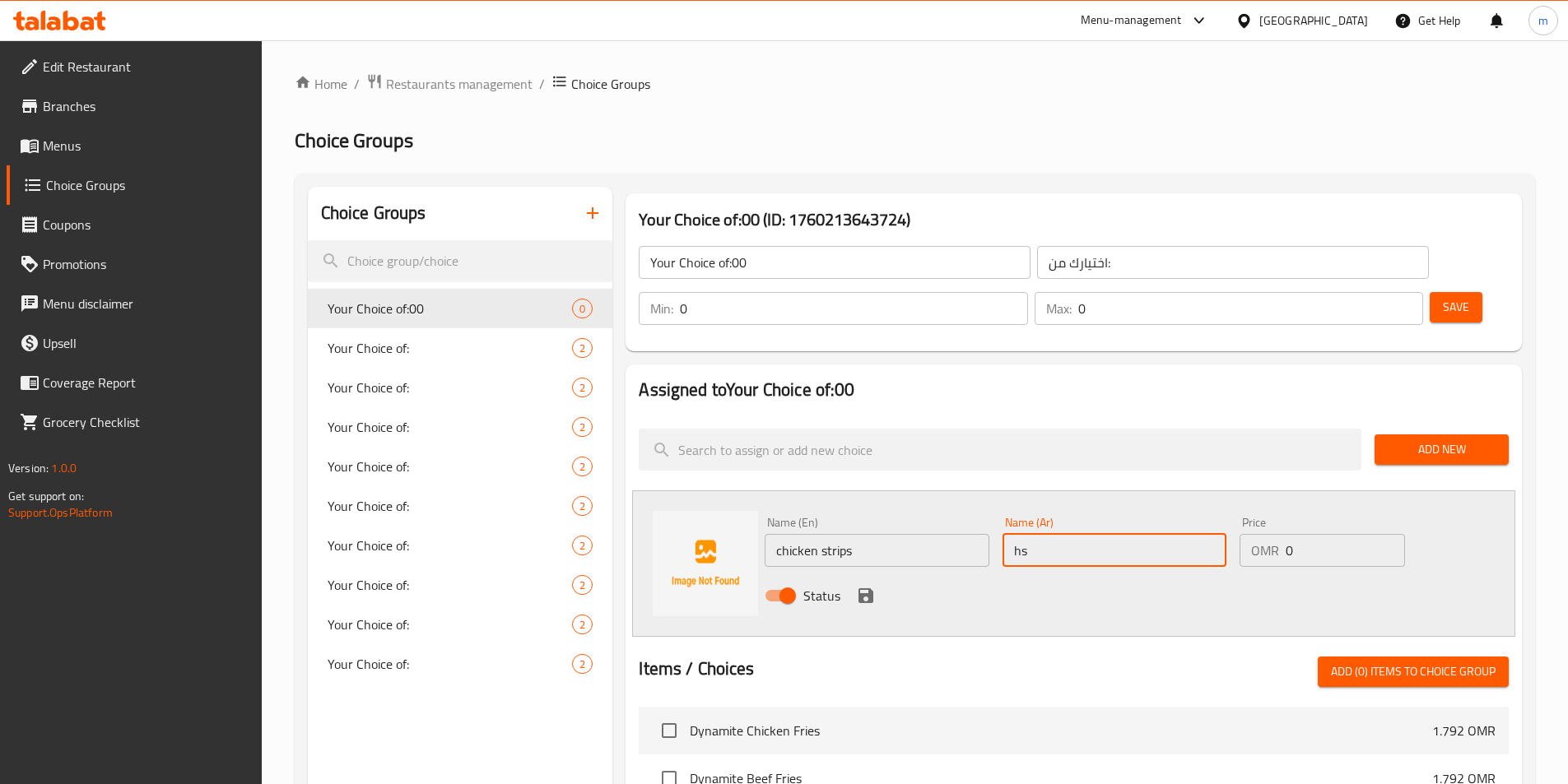
type input "h"
type input "استربس دجاج"
click at [866, 586] on icon "save" at bounding box center [866, 595] width 19 height 19
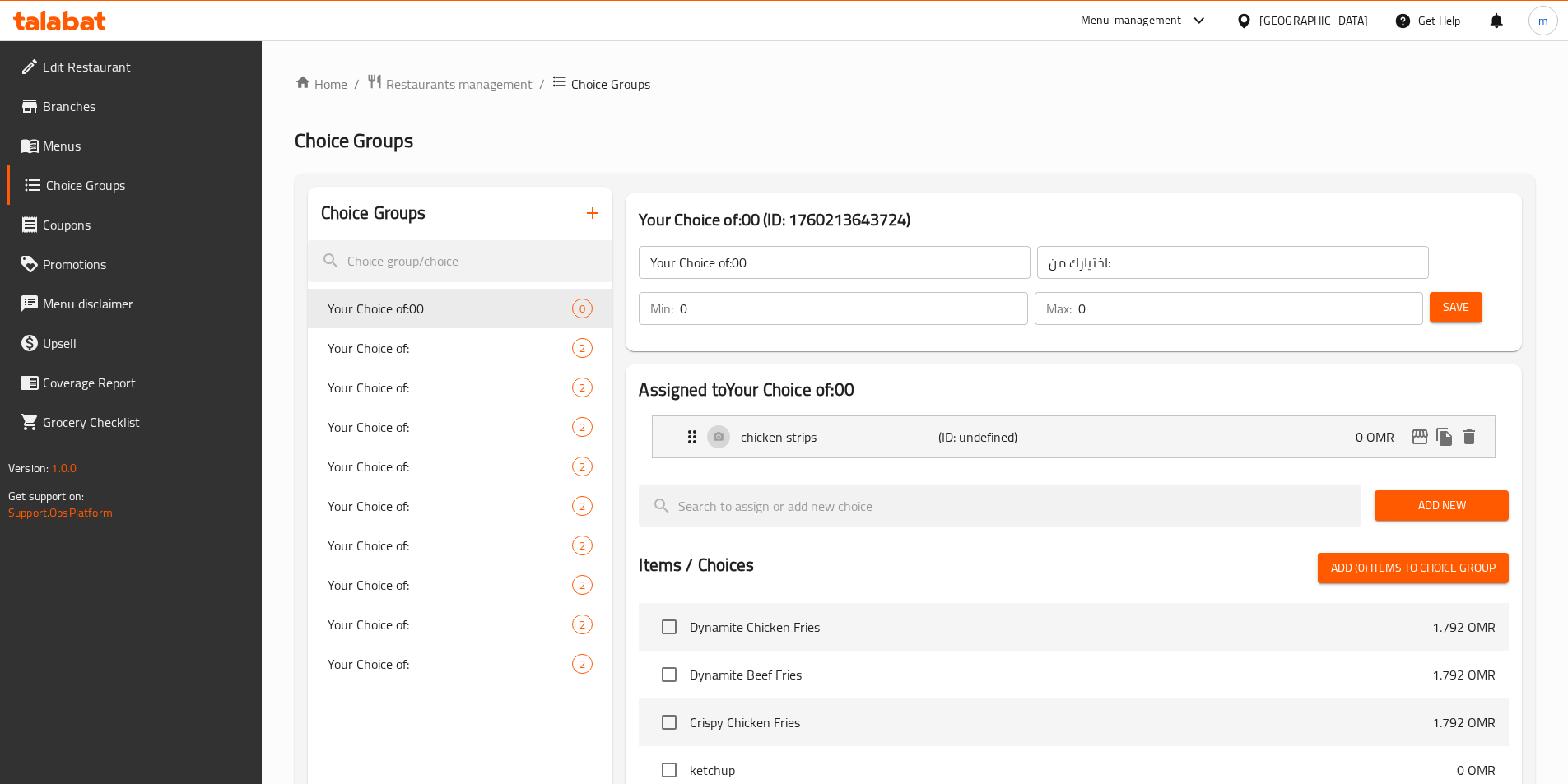
click at [1431, 495] on span "Add New" at bounding box center [1442, 505] width 108 height 20
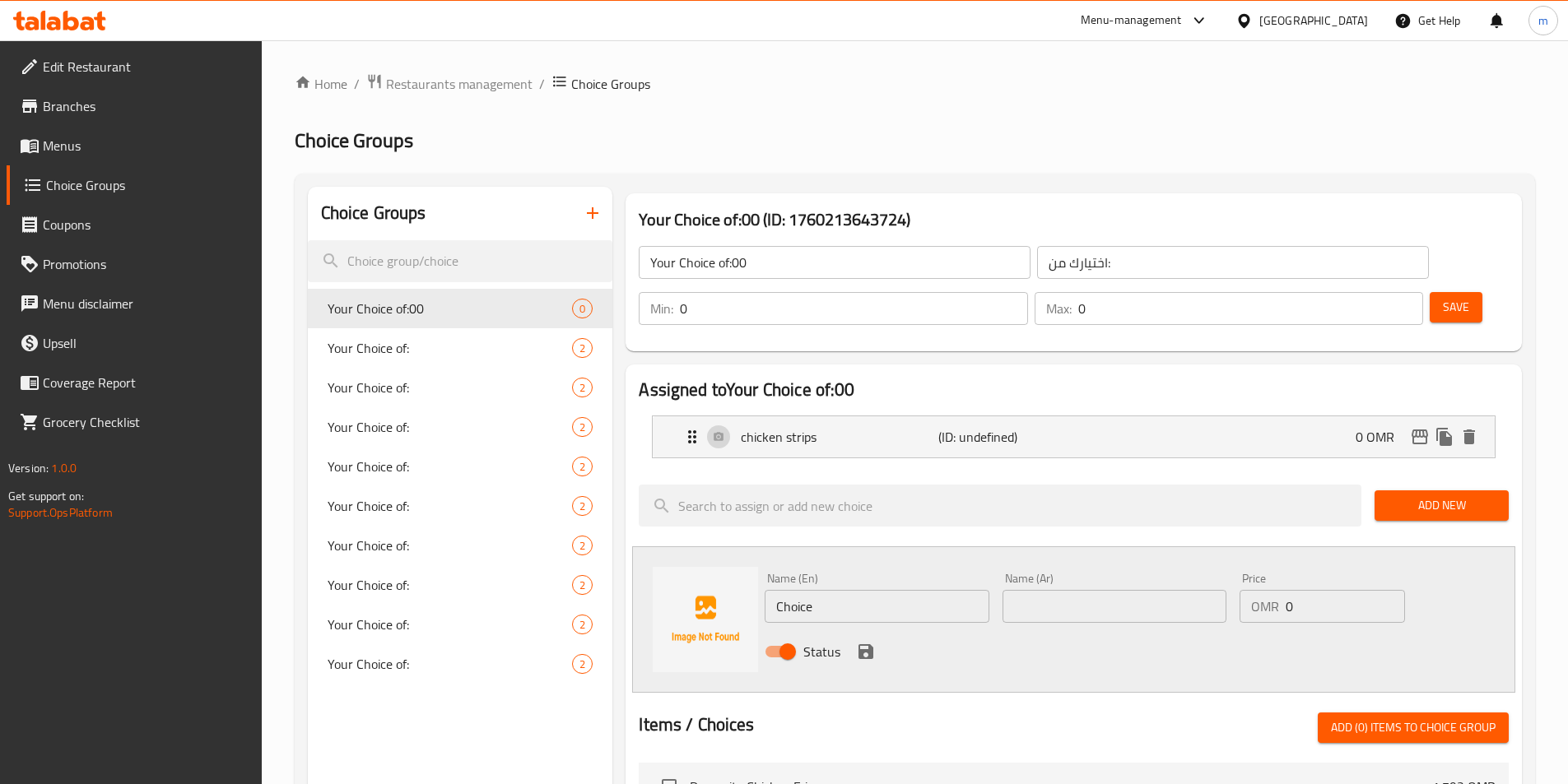
click at [874, 590] on input "Choice" at bounding box center [877, 607] width 224 height 33
type input "Choiceg"
type input "grilled chicken"
type input "دجاج مشوي"
click at [868, 644] on icon "save" at bounding box center [866, 651] width 15 height 15
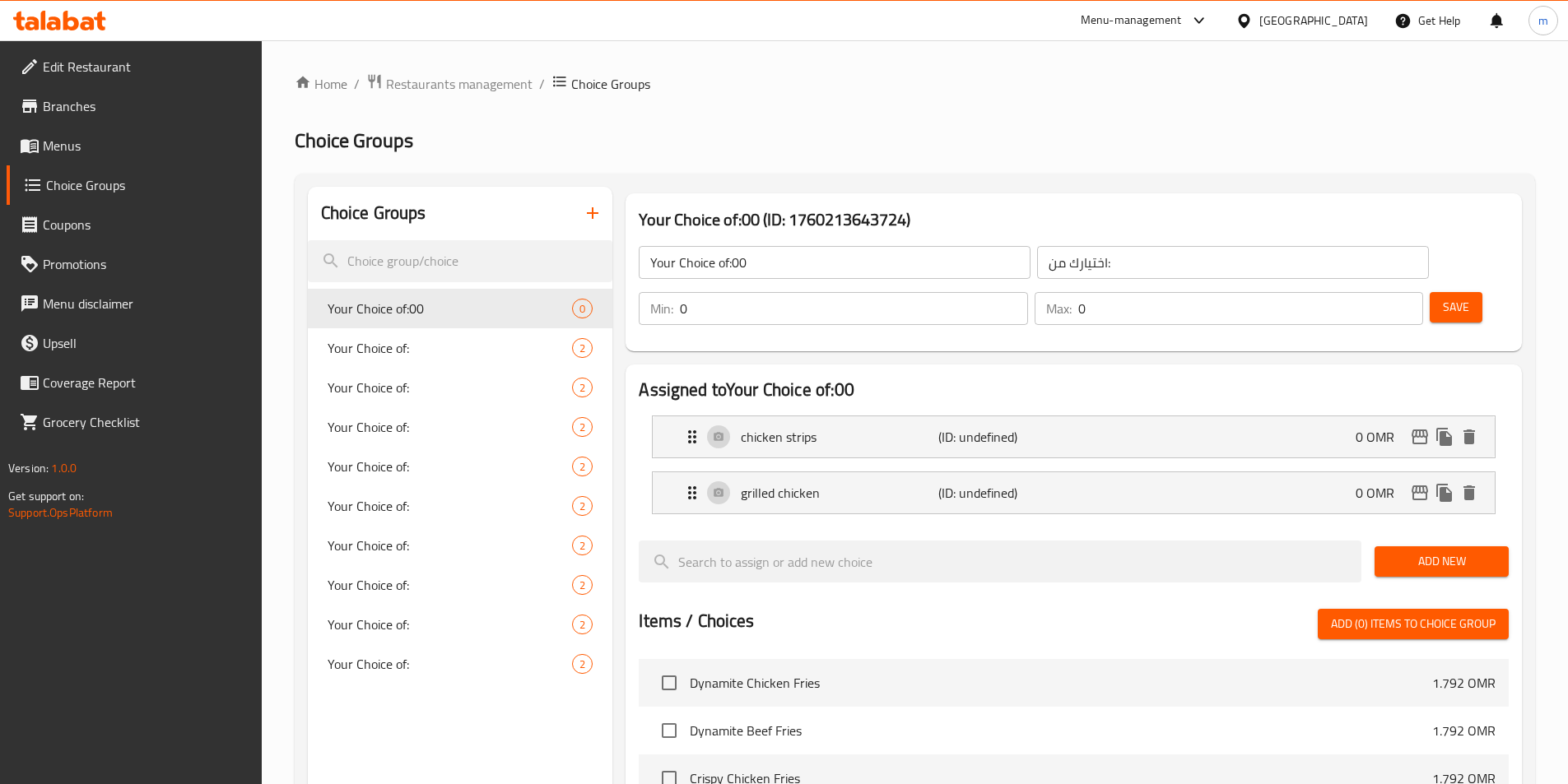
click at [1027, 292] on input "0" at bounding box center [854, 309] width 347 height 33
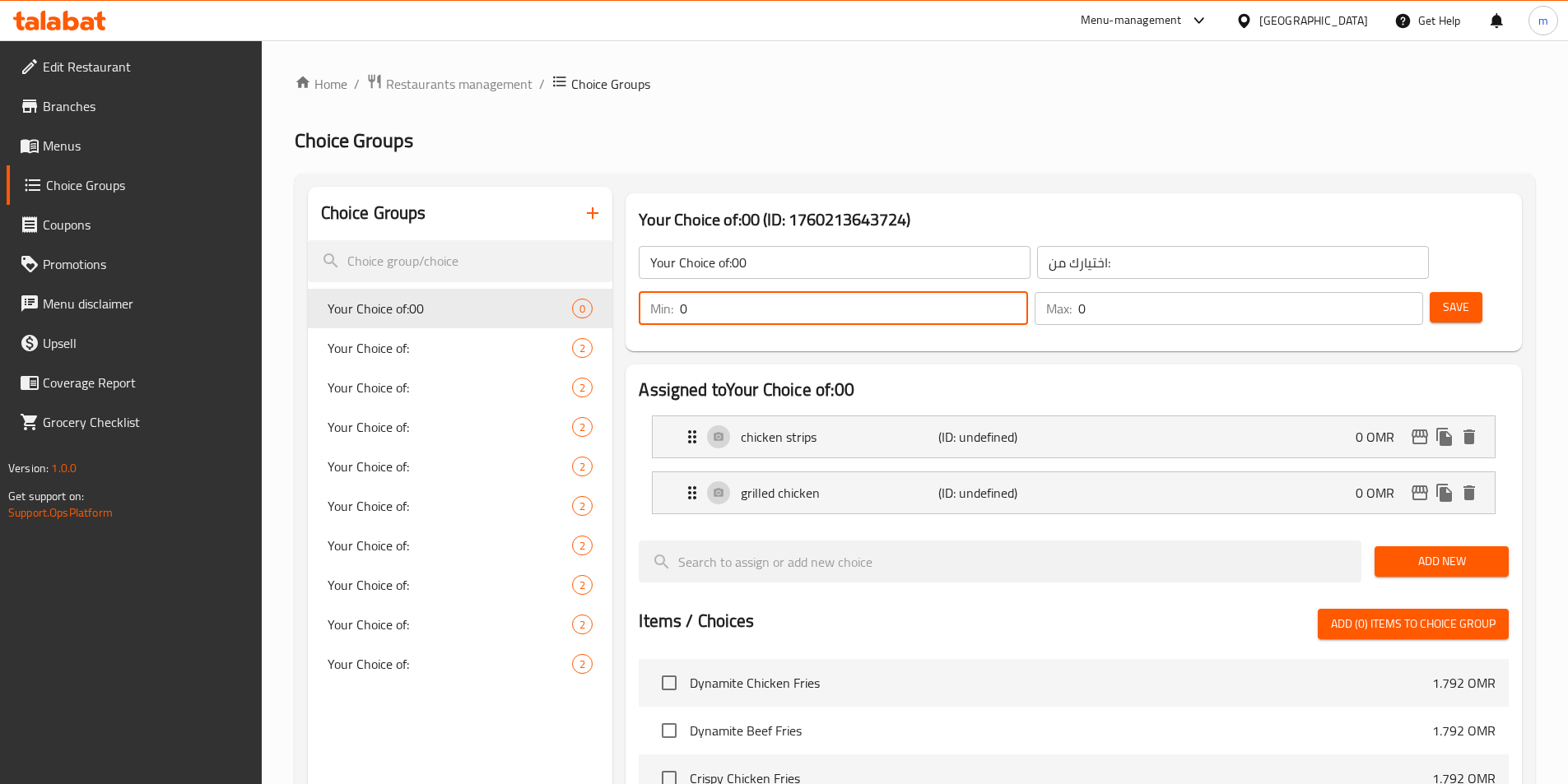
click at [1027, 292] on input "0" at bounding box center [854, 309] width 347 height 33
type input "1"
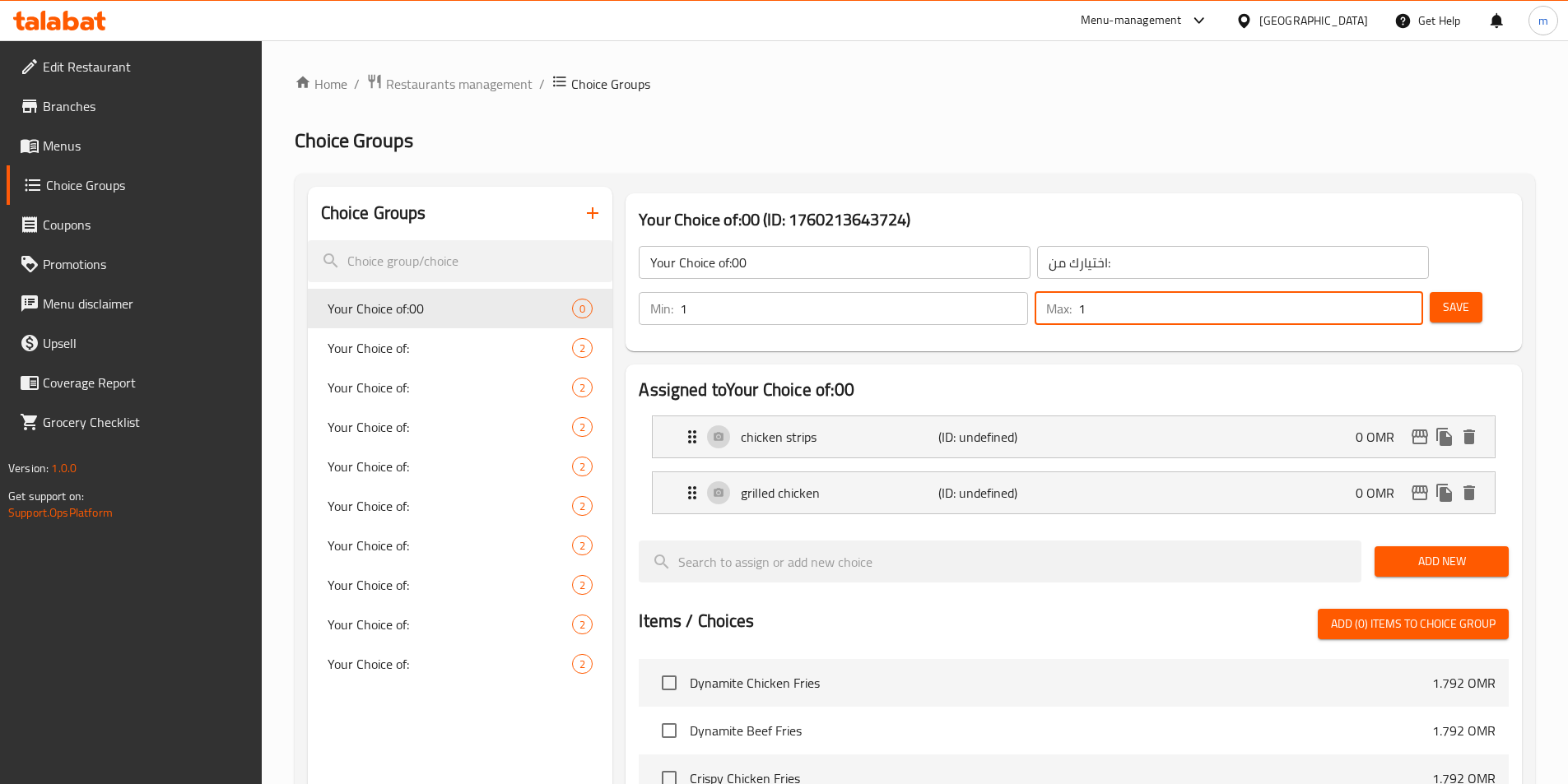
type input "1"
click at [1443, 297] on span "Save" at bounding box center [1456, 307] width 27 height 20
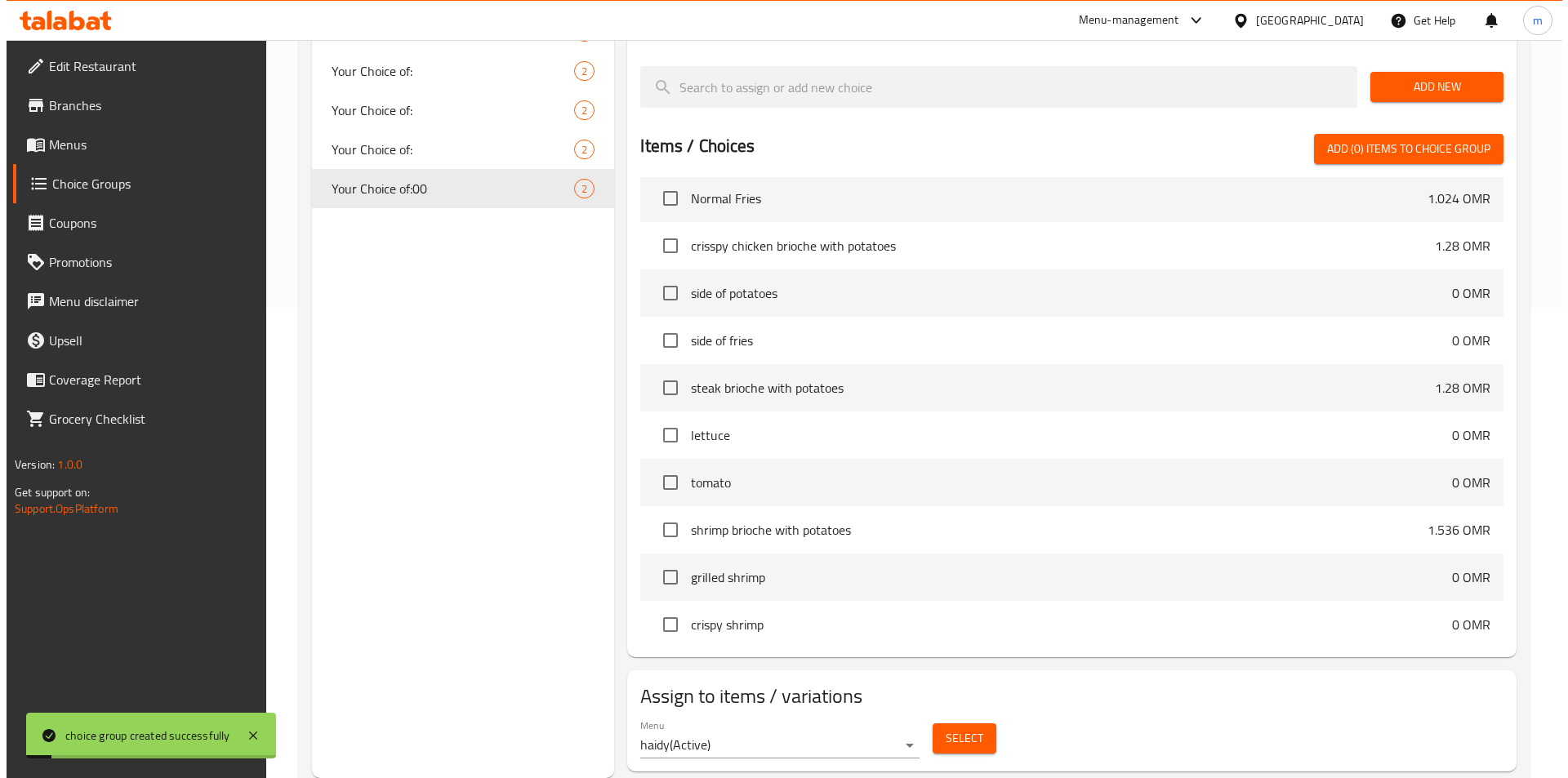
scroll to position [408, 0]
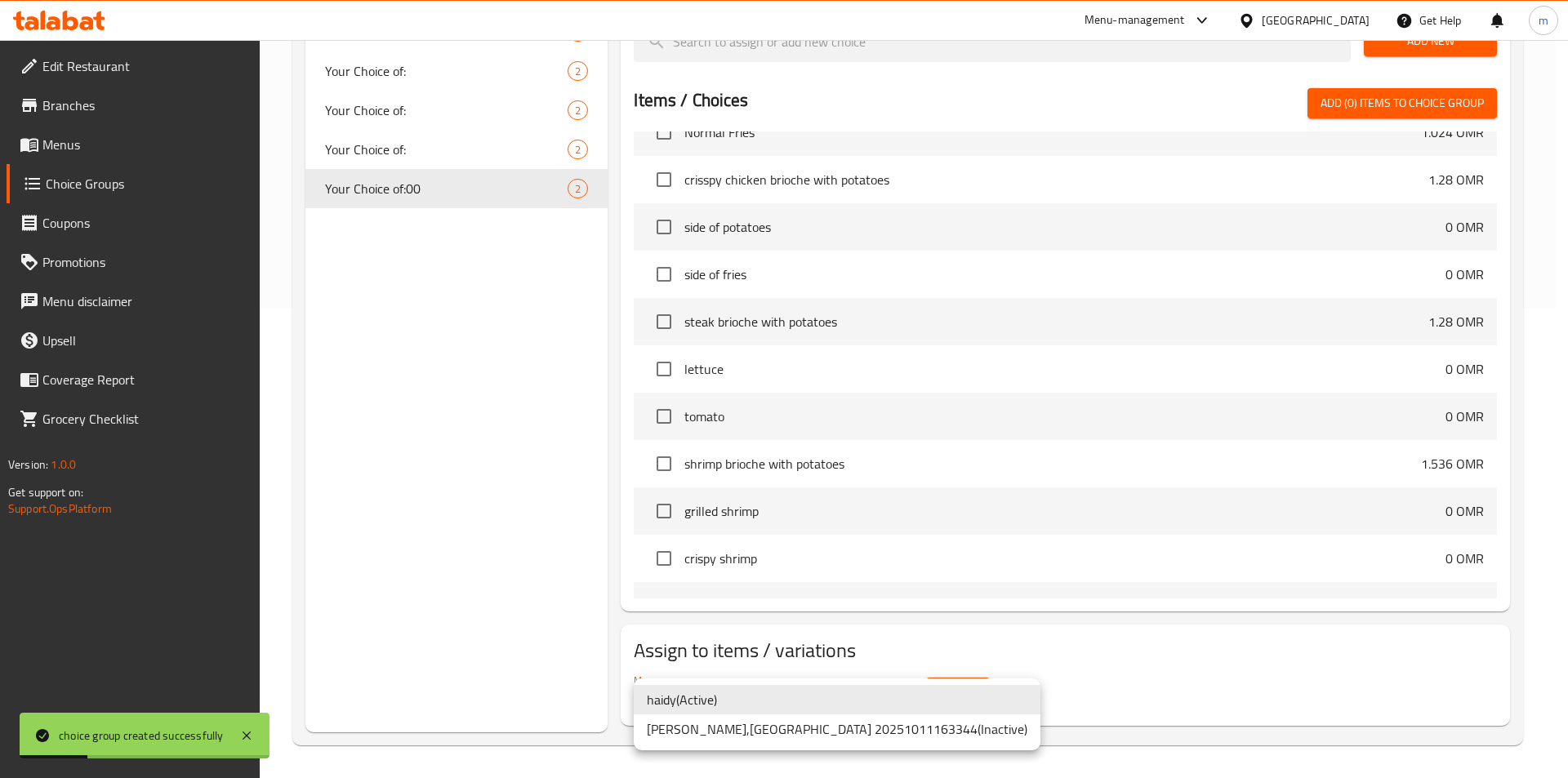
click at [760, 699] on li "haidy ( Active )" at bounding box center [837, 699] width 406 height 29
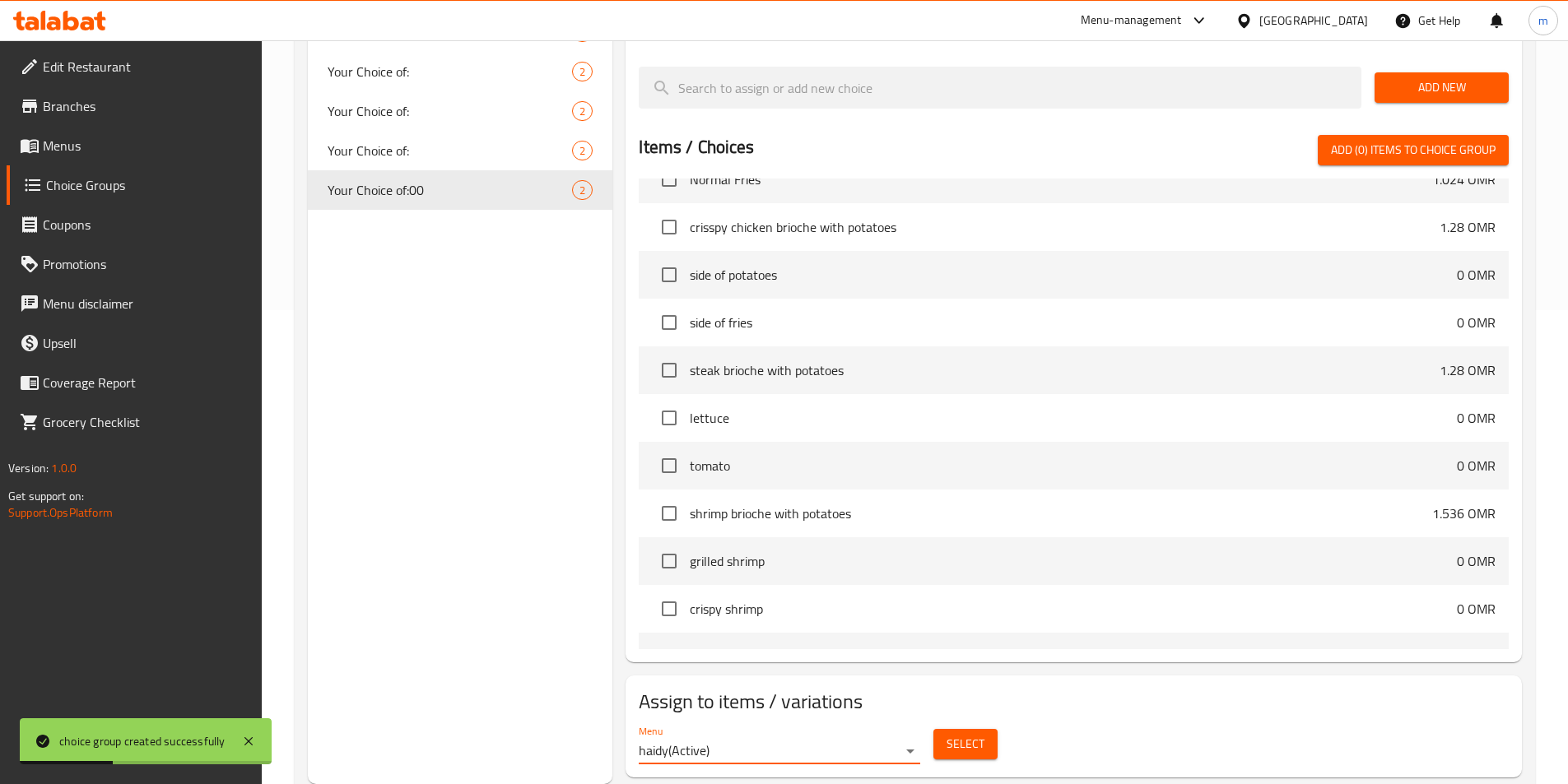
click at [955, 734] on span "Select" at bounding box center [965, 744] width 38 height 20
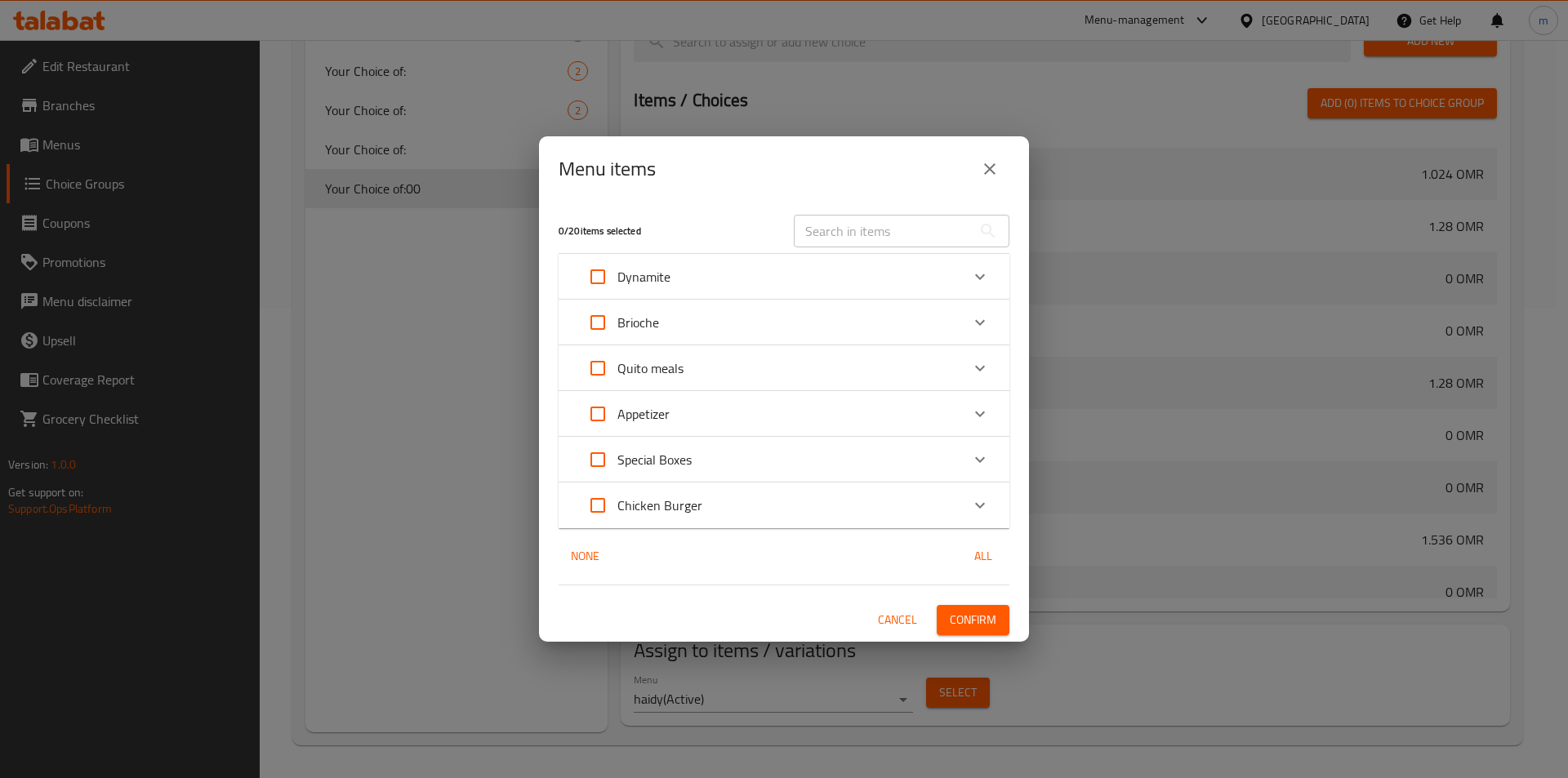
click at [681, 273] on div "Dynamite" at bounding box center [769, 276] width 382 height 39
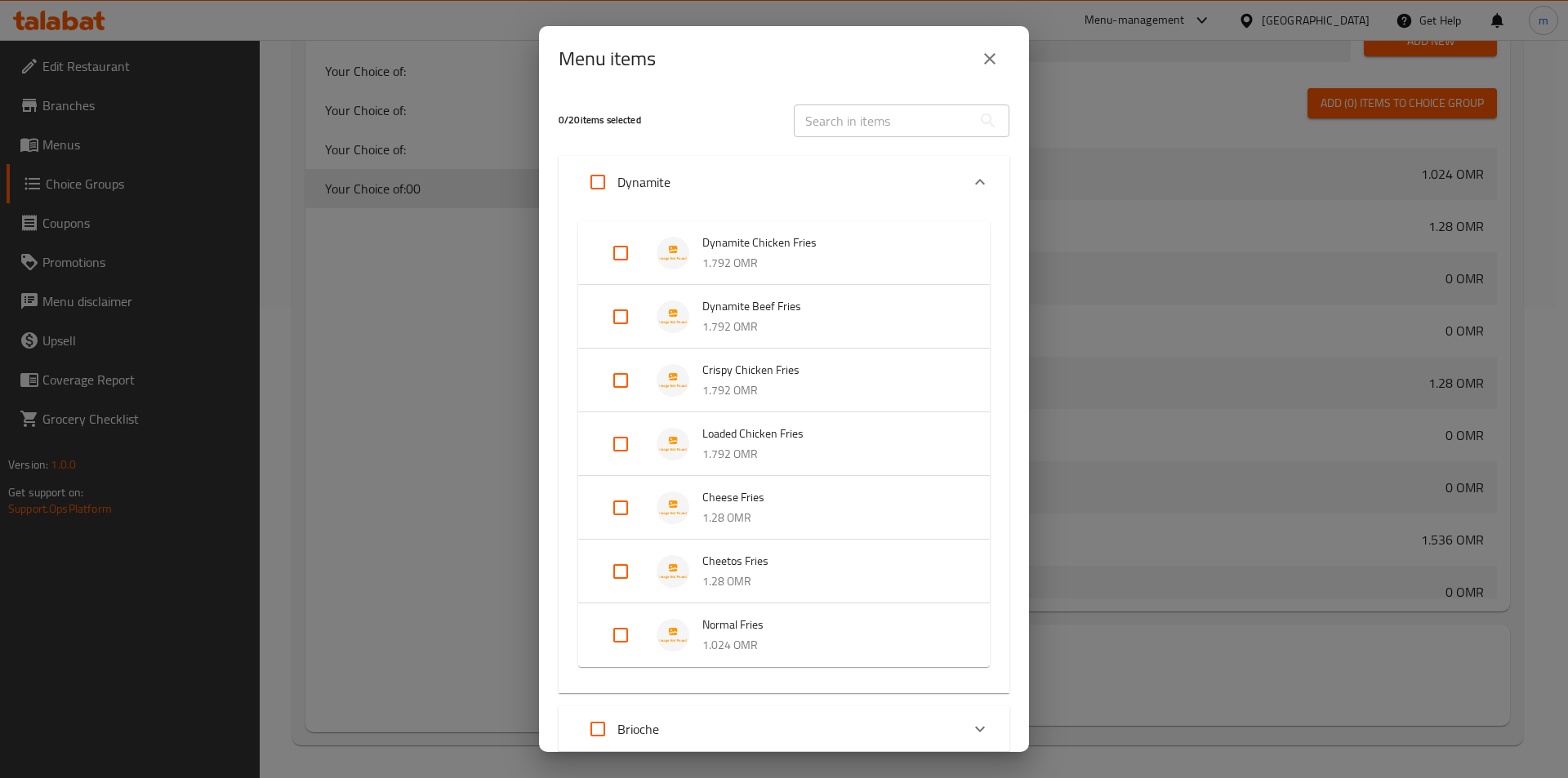
click at [633, 449] on input "Expand" at bounding box center [620, 444] width 39 height 39
checkbox input "true"
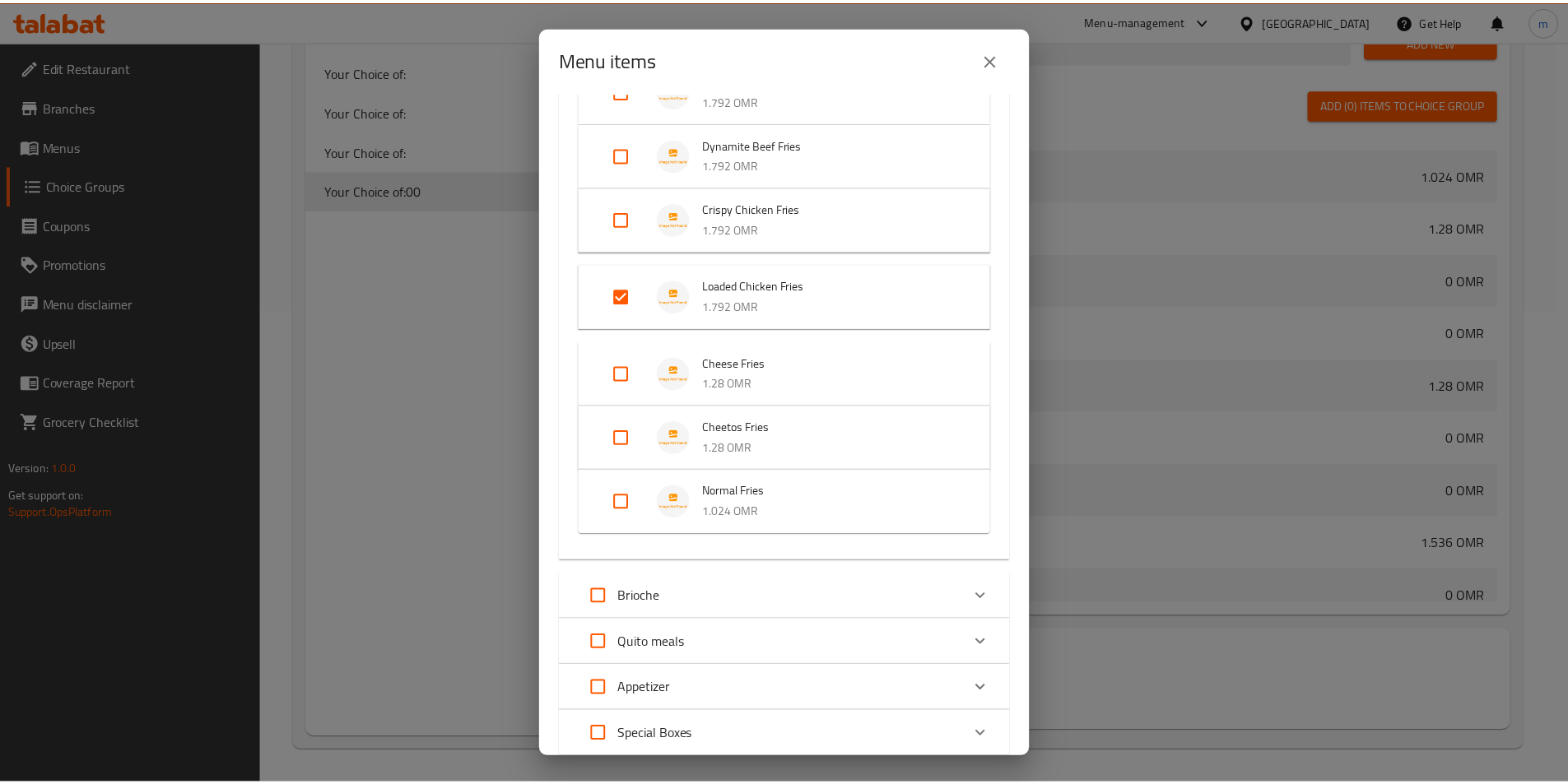
scroll to position [325, 0]
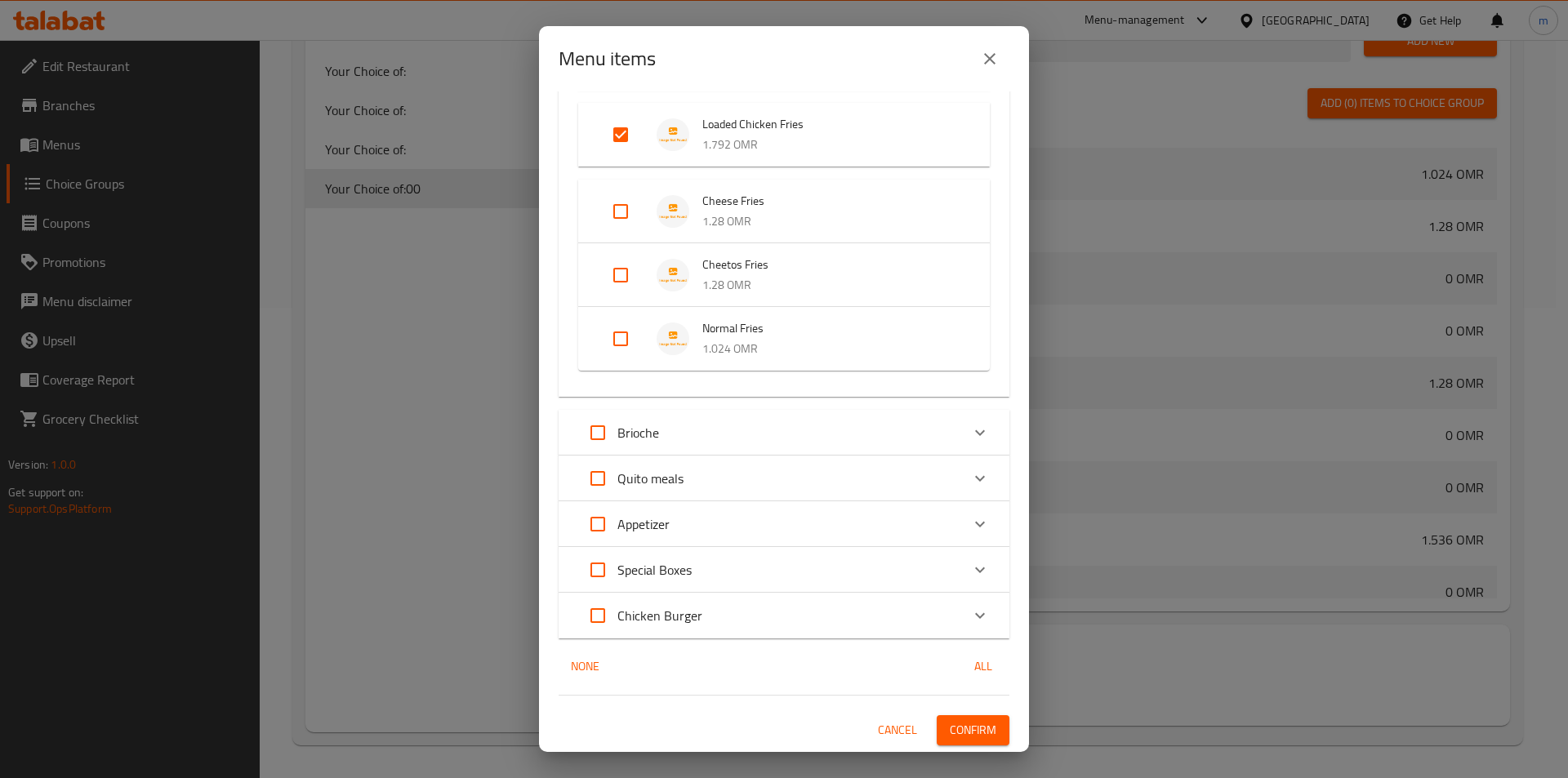
click at [982, 729] on span "Confirm" at bounding box center [972, 730] width 47 height 20
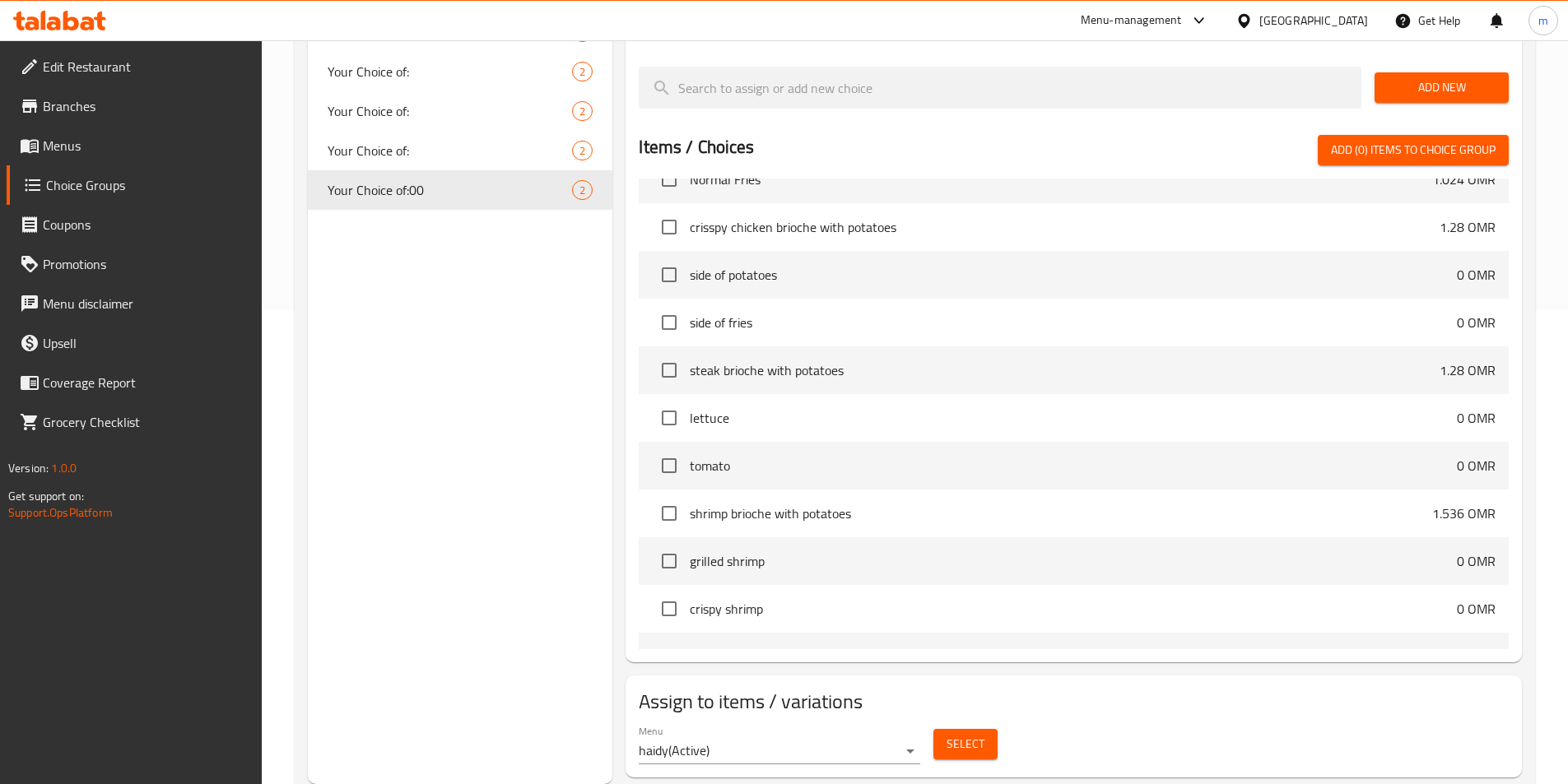
scroll to position [63, 0]
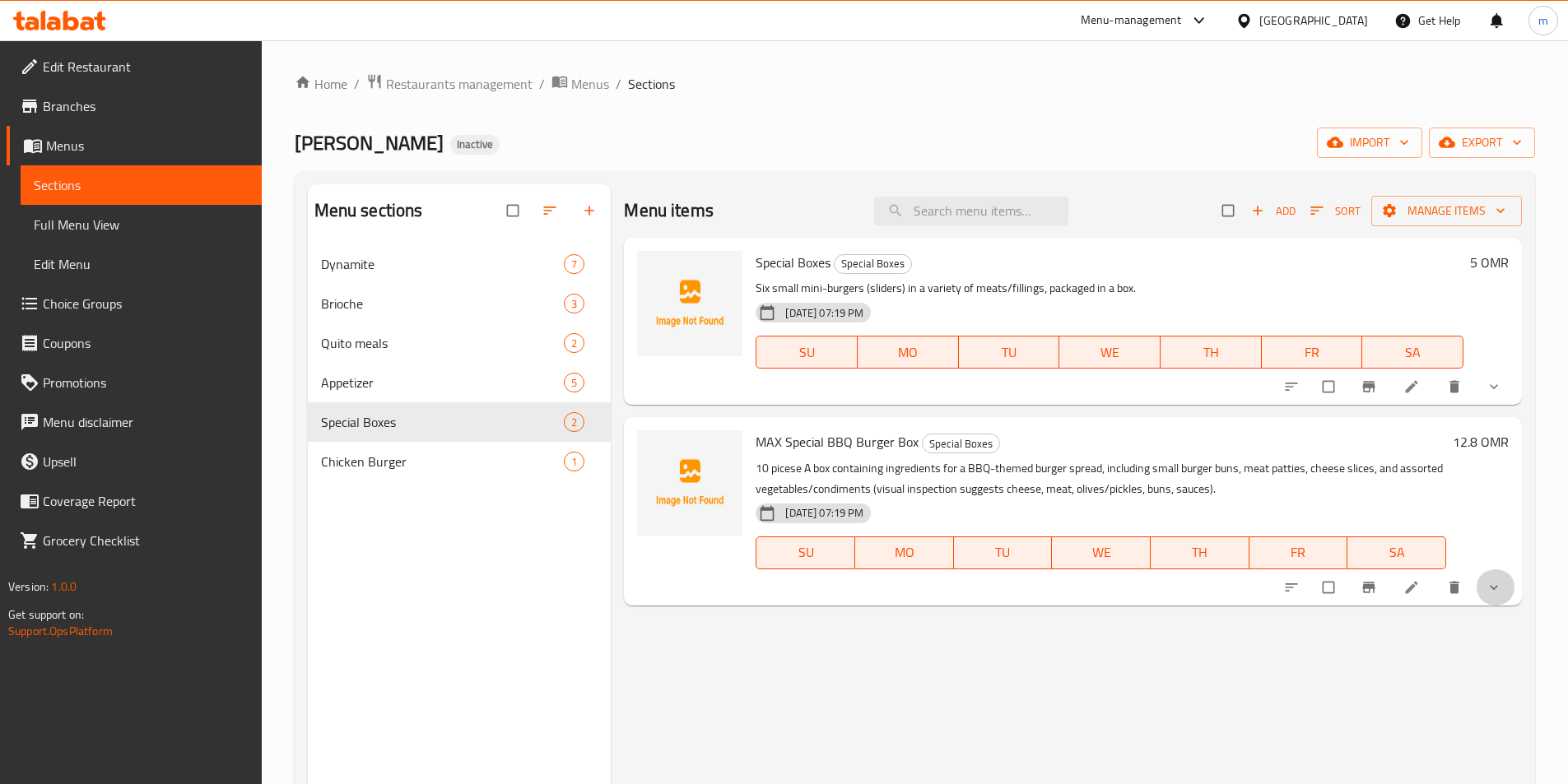
click at [1500, 598] on button "show more" at bounding box center [1495, 587] width 40 height 36
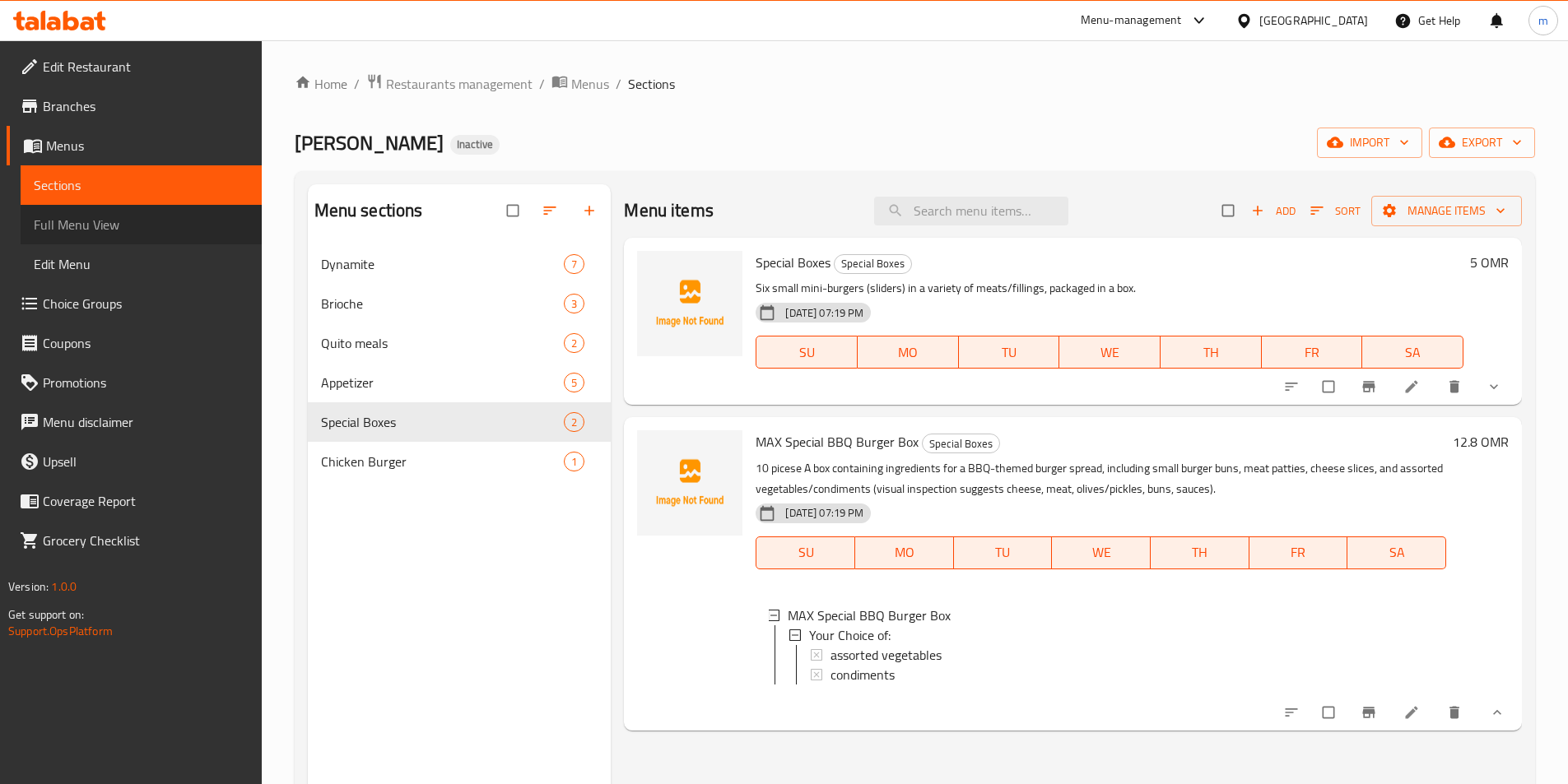
click at [126, 222] on span "Full Menu View" at bounding box center [141, 224] width 215 height 19
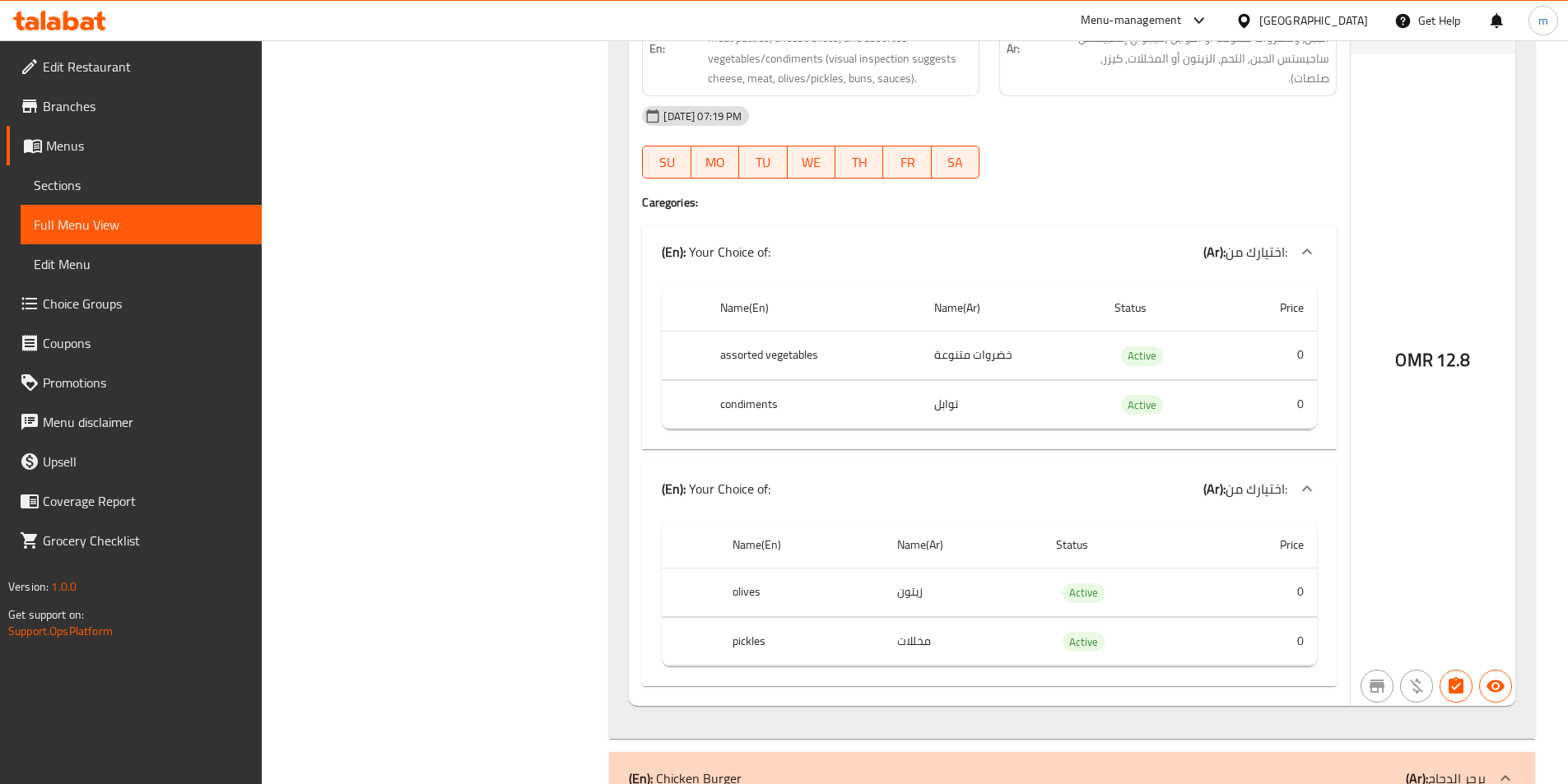
scroll to position [5238, 0]
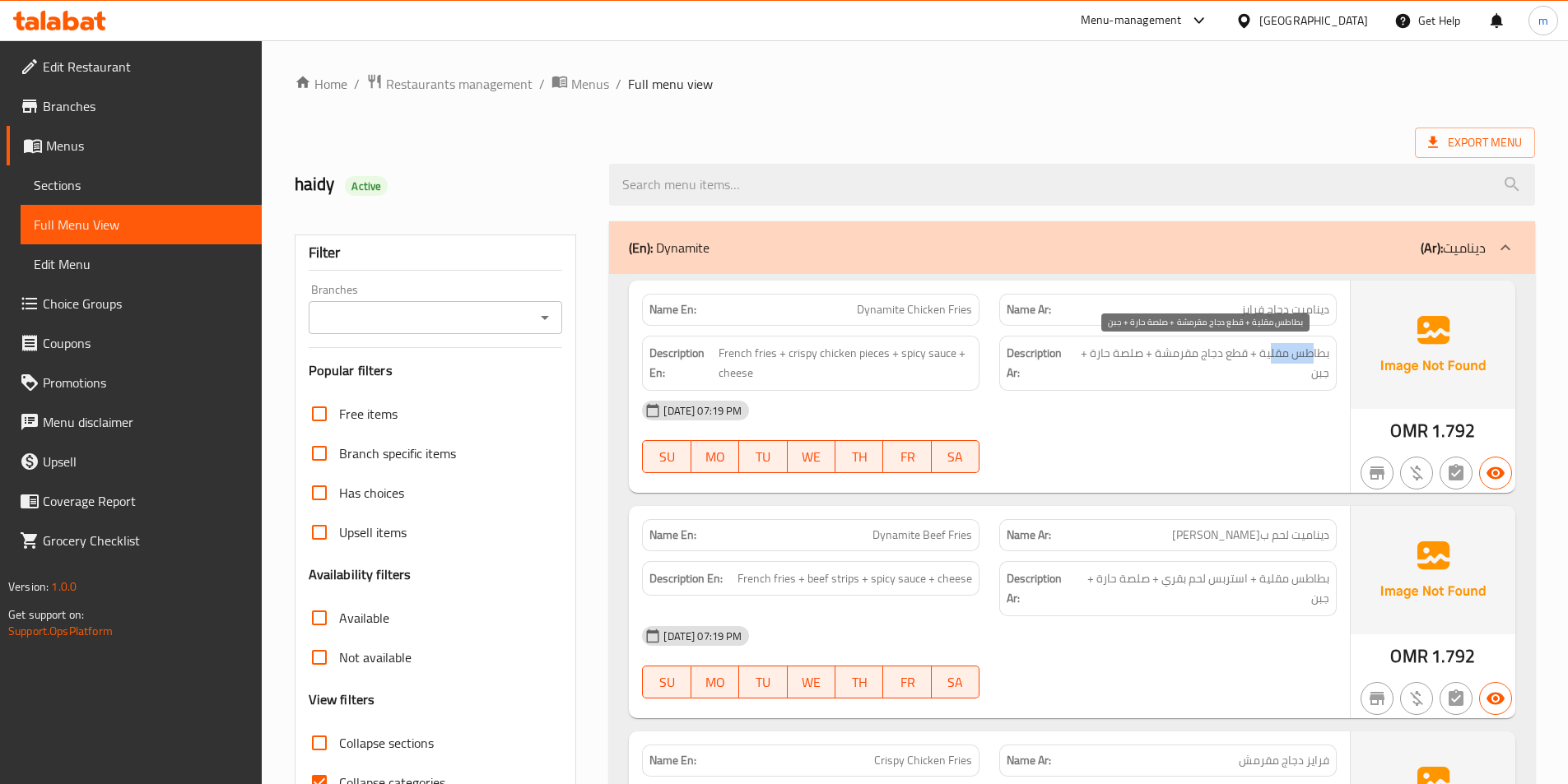
drag, startPoint x: 1312, startPoint y: 350, endPoint x: 1270, endPoint y: 350, distance: 42.0
click at [1270, 350] on span "بطاطس مقلية + قطع دجاج مقرمشة + صلصة حارة + جبن" at bounding box center [1203, 363] width 253 height 41
click at [1305, 359] on span "بطاطس مقلية + قطع دجاج مقرمشة + صلصة حارة + جبن" at bounding box center [1203, 363] width 253 height 41
drag, startPoint x: 1245, startPoint y: 355, endPoint x: 1304, endPoint y: 372, distance: 61.4
click at [1304, 372] on span "بطاطس مقلية + قطع دجاج مقرمشة + صلصة حارة + جبن" at bounding box center [1203, 363] width 253 height 41
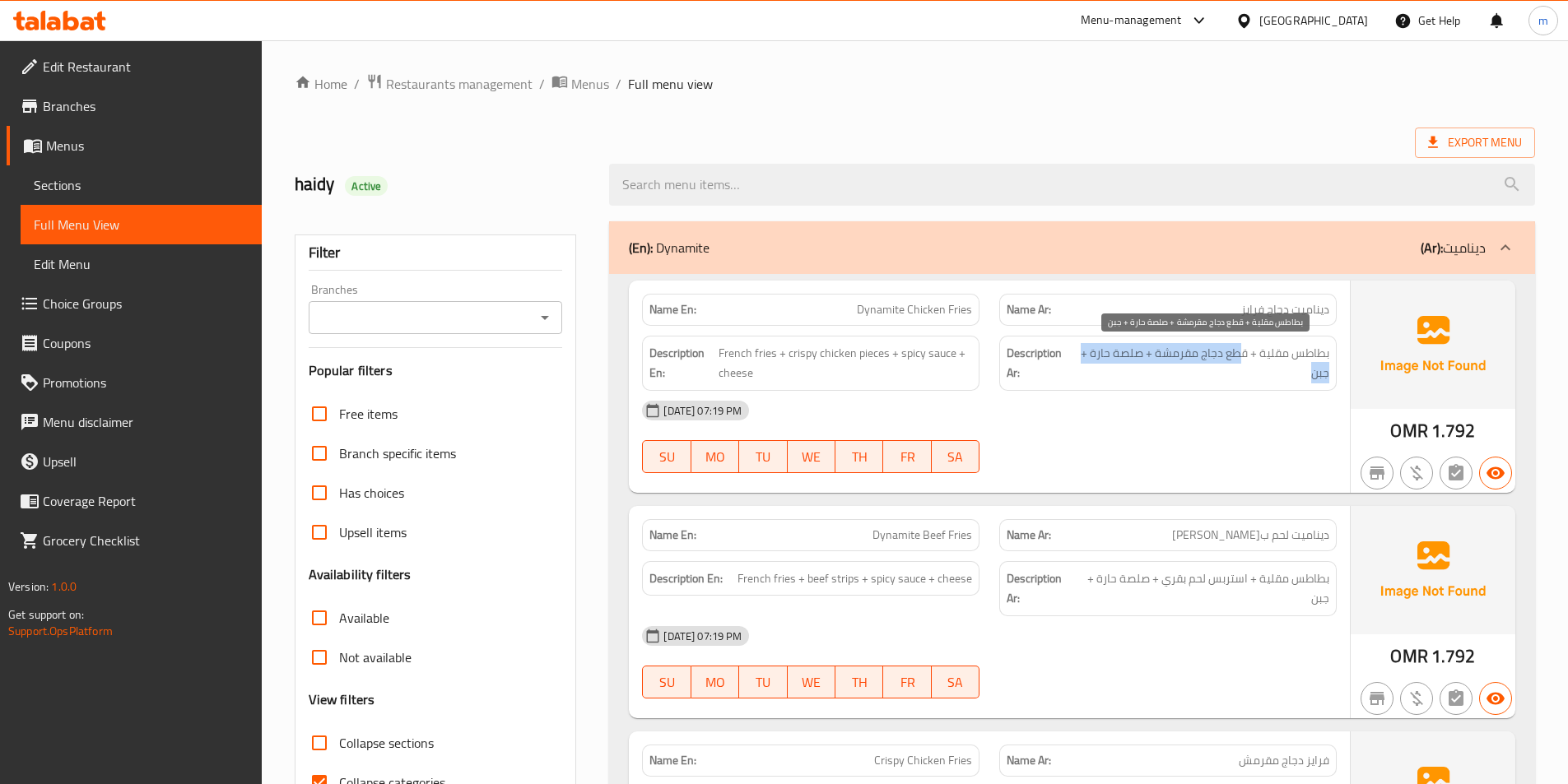
click at [1304, 372] on span "بطاطس مقلية + قطع دجاج مقرمشة + صلصة حارة + جبن" at bounding box center [1203, 363] width 253 height 41
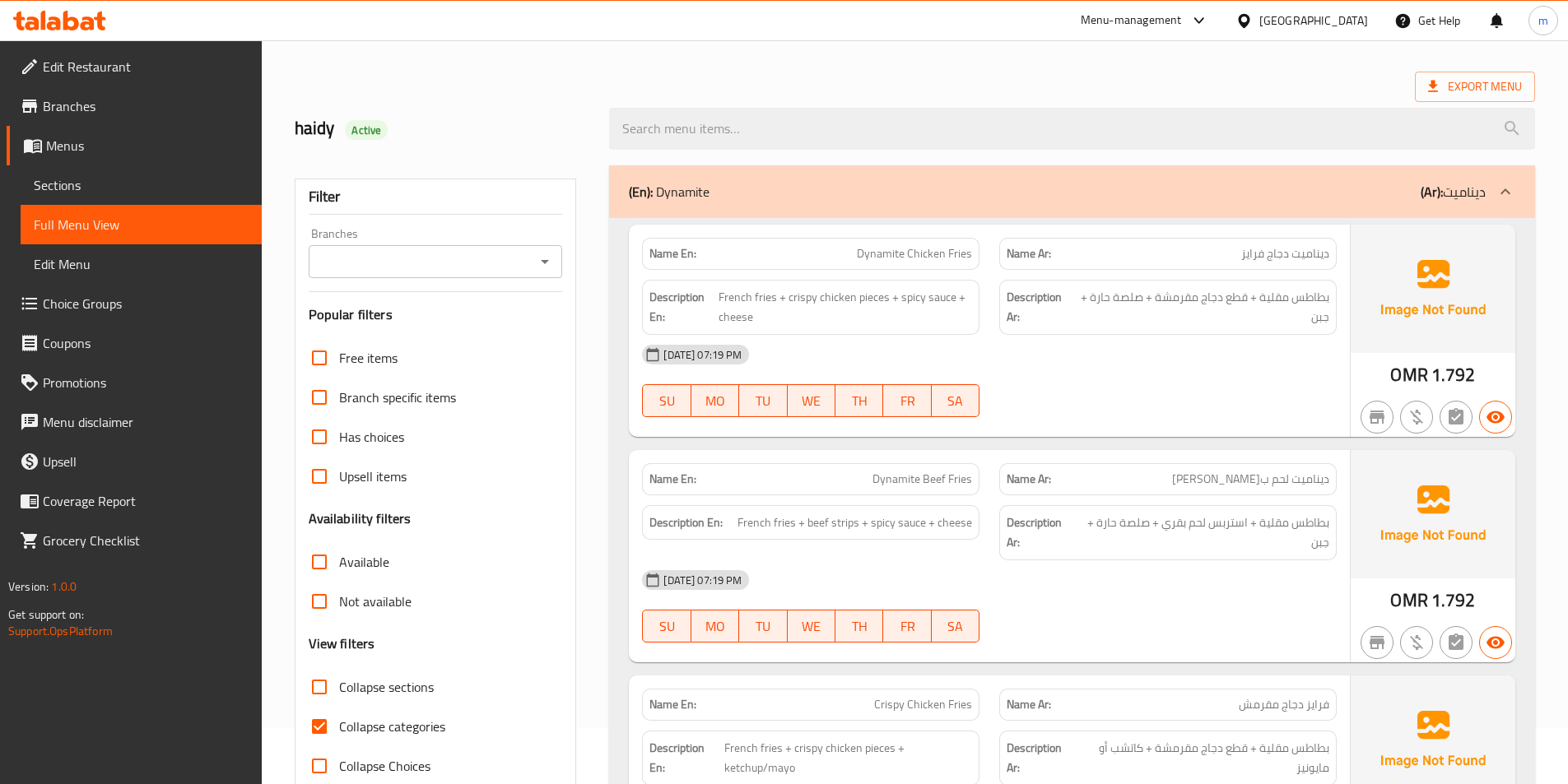
scroll to position [82, 0]
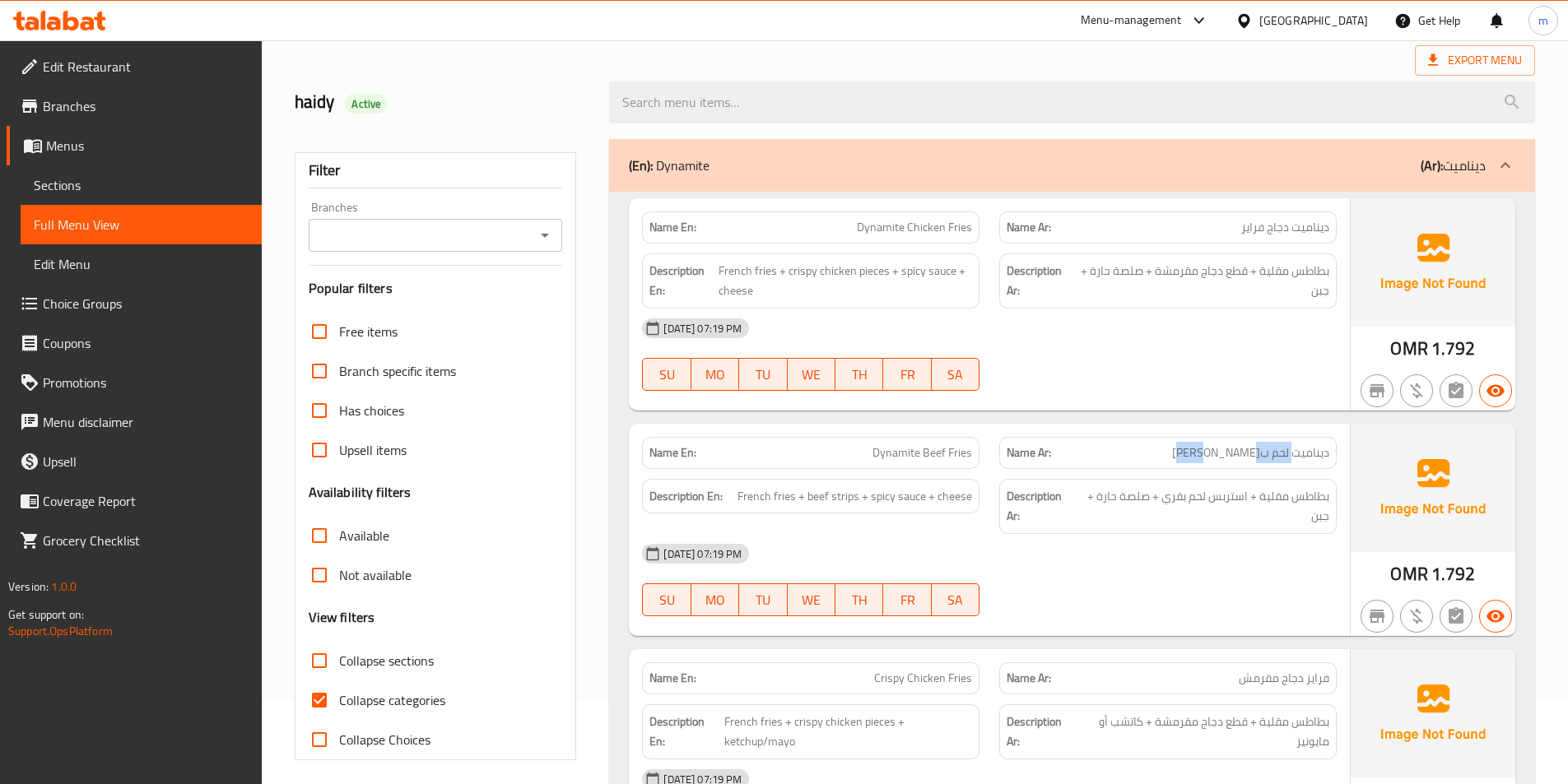
drag, startPoint x: 1293, startPoint y: 450, endPoint x: 1234, endPoint y: 449, distance: 59.0
click at [1234, 449] on span "ديناميت لحم ب[PERSON_NAME]" at bounding box center [1251, 453] width 157 height 18
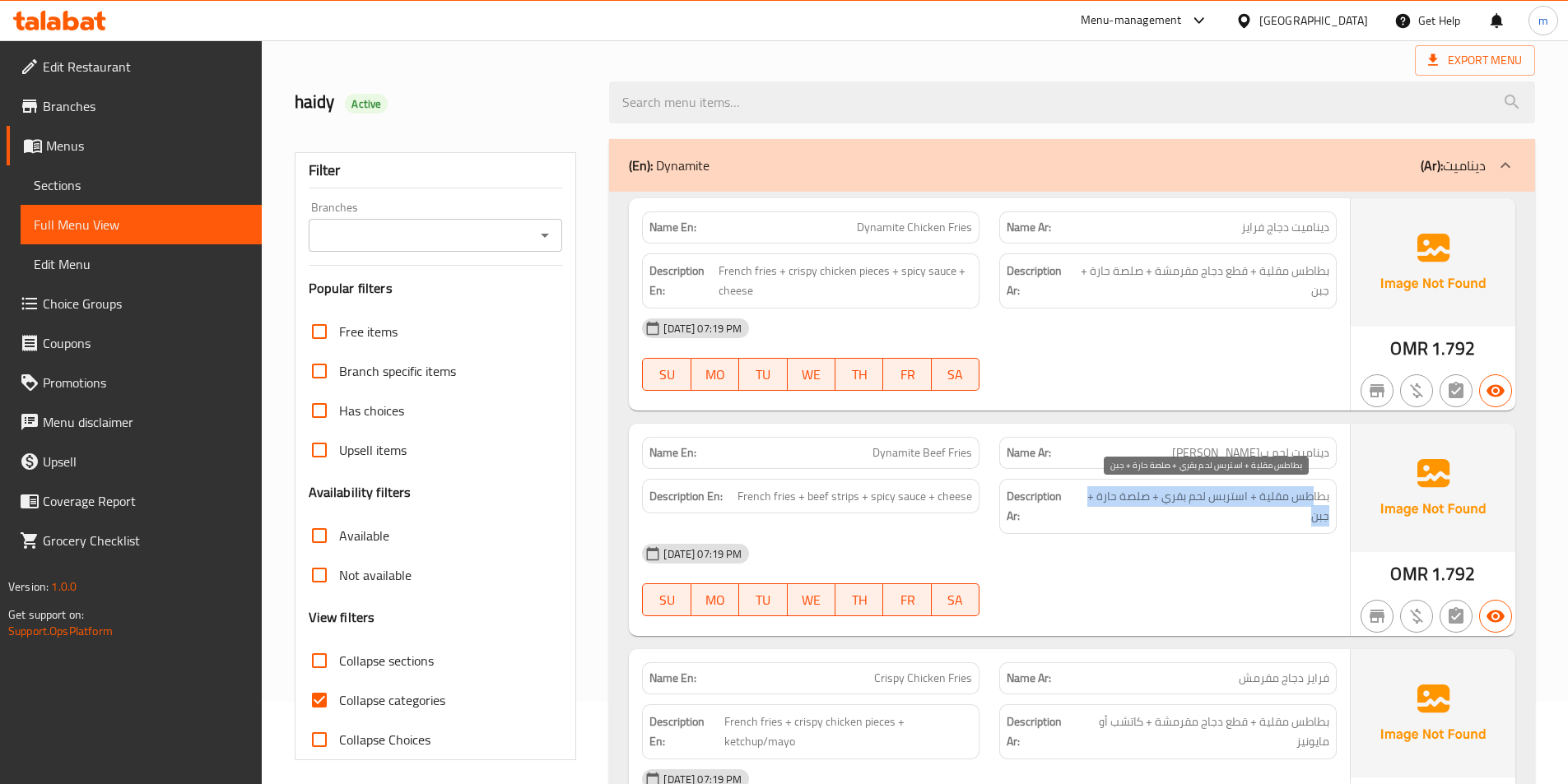
drag, startPoint x: 1311, startPoint y: 498, endPoint x: 1297, endPoint y: 517, distance: 23.6
click at [1297, 517] on span "بطاطس مقلية + استربس لحم بقري + صلصة حارة + جبن" at bounding box center [1203, 506] width 251 height 41
click at [1212, 503] on span "بطاطس مقلية + استربس لحم بقري + صلصة حارة + جبن" at bounding box center [1203, 506] width 251 height 41
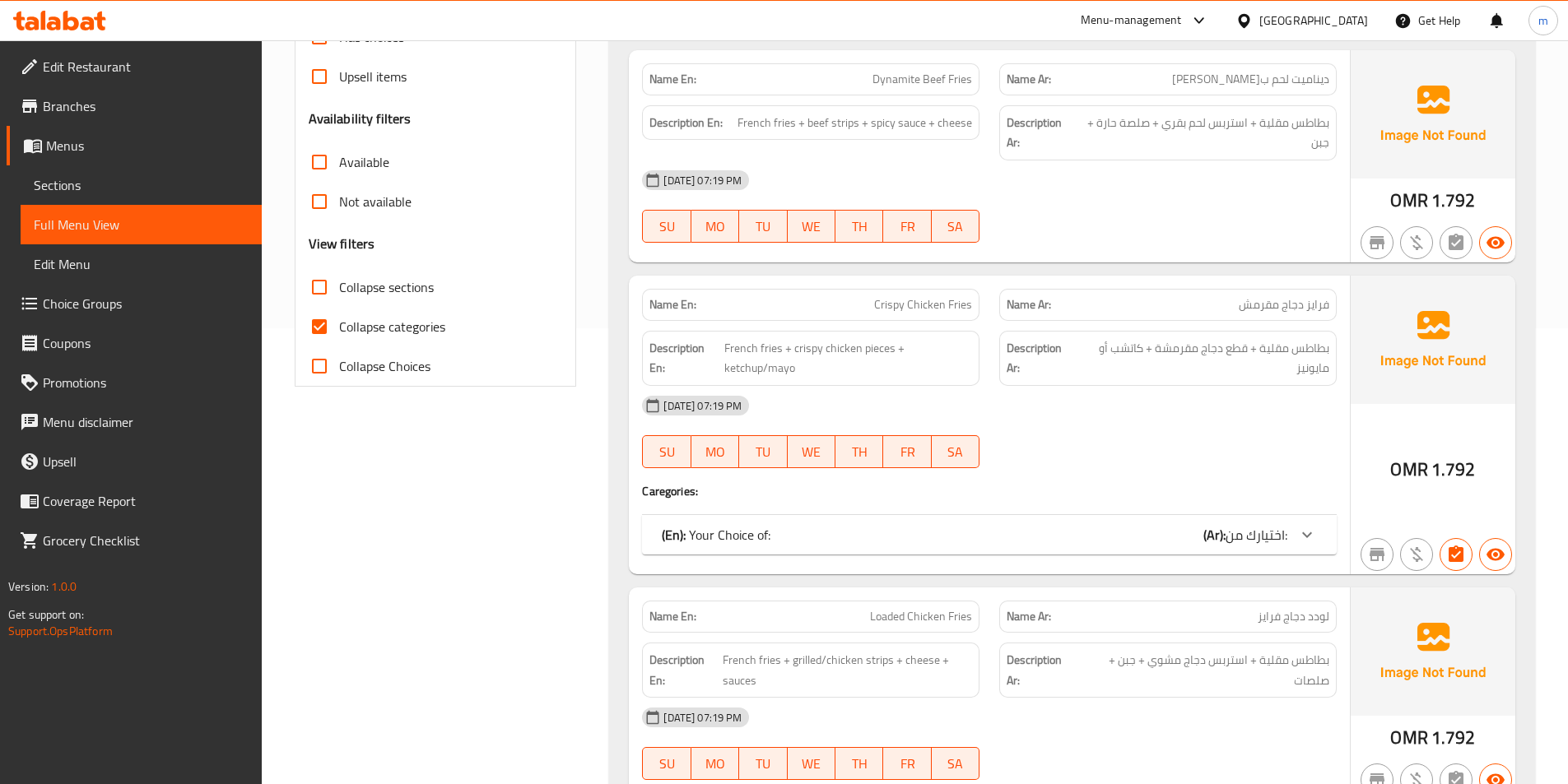
scroll to position [493, 0]
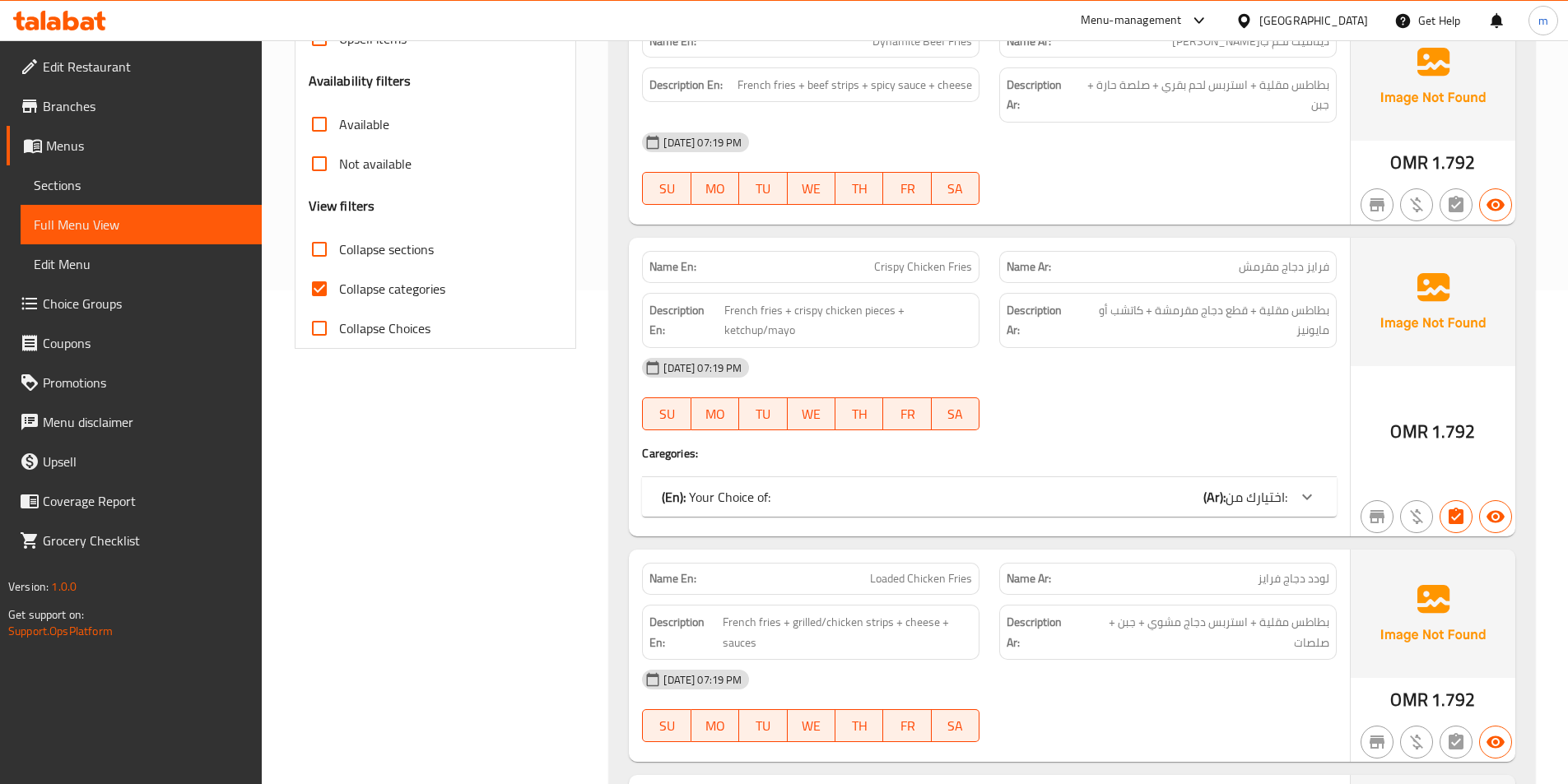
click at [1300, 483] on div at bounding box center [1307, 496] width 40 height 40
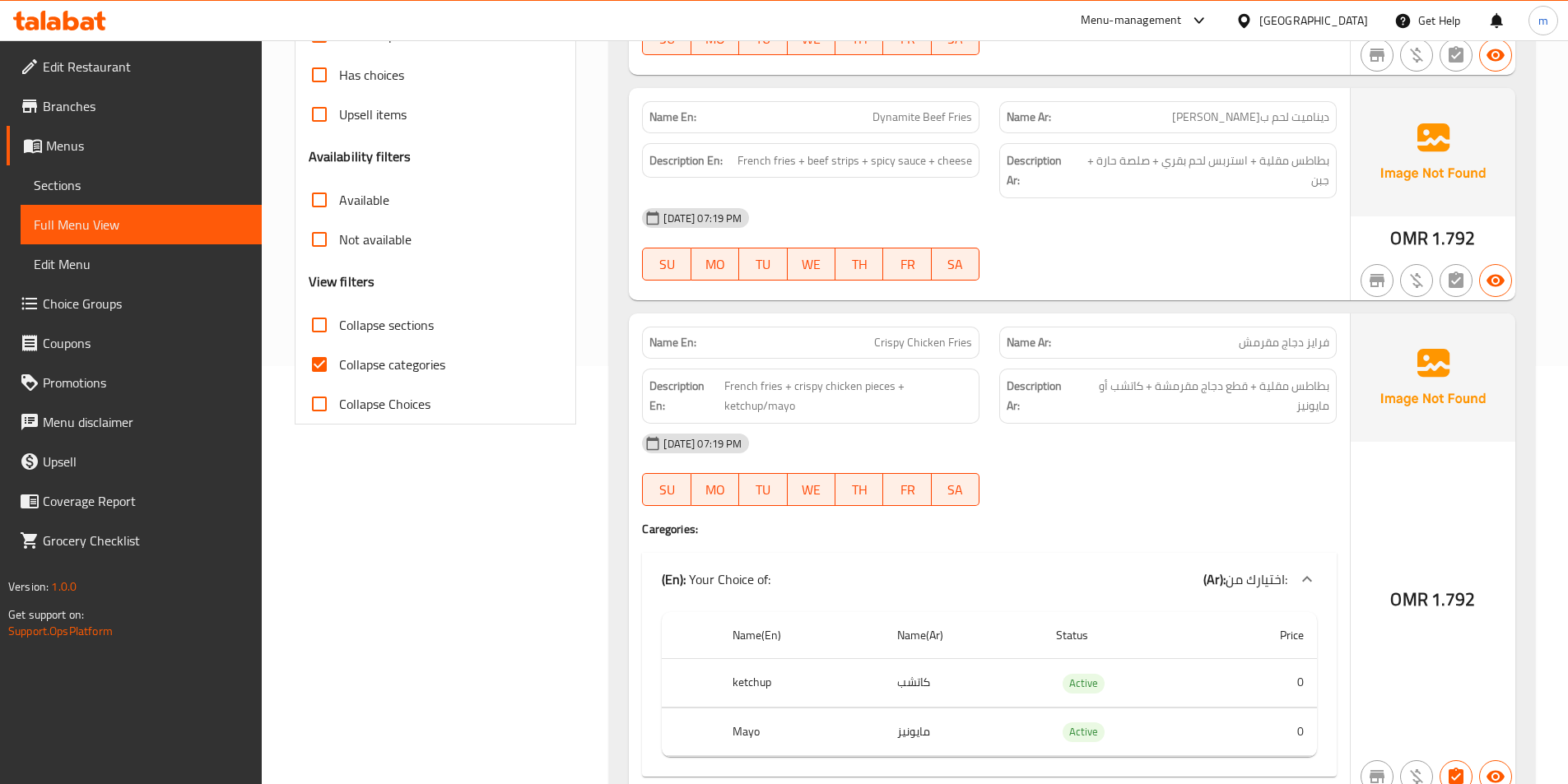
scroll to position [411, 0]
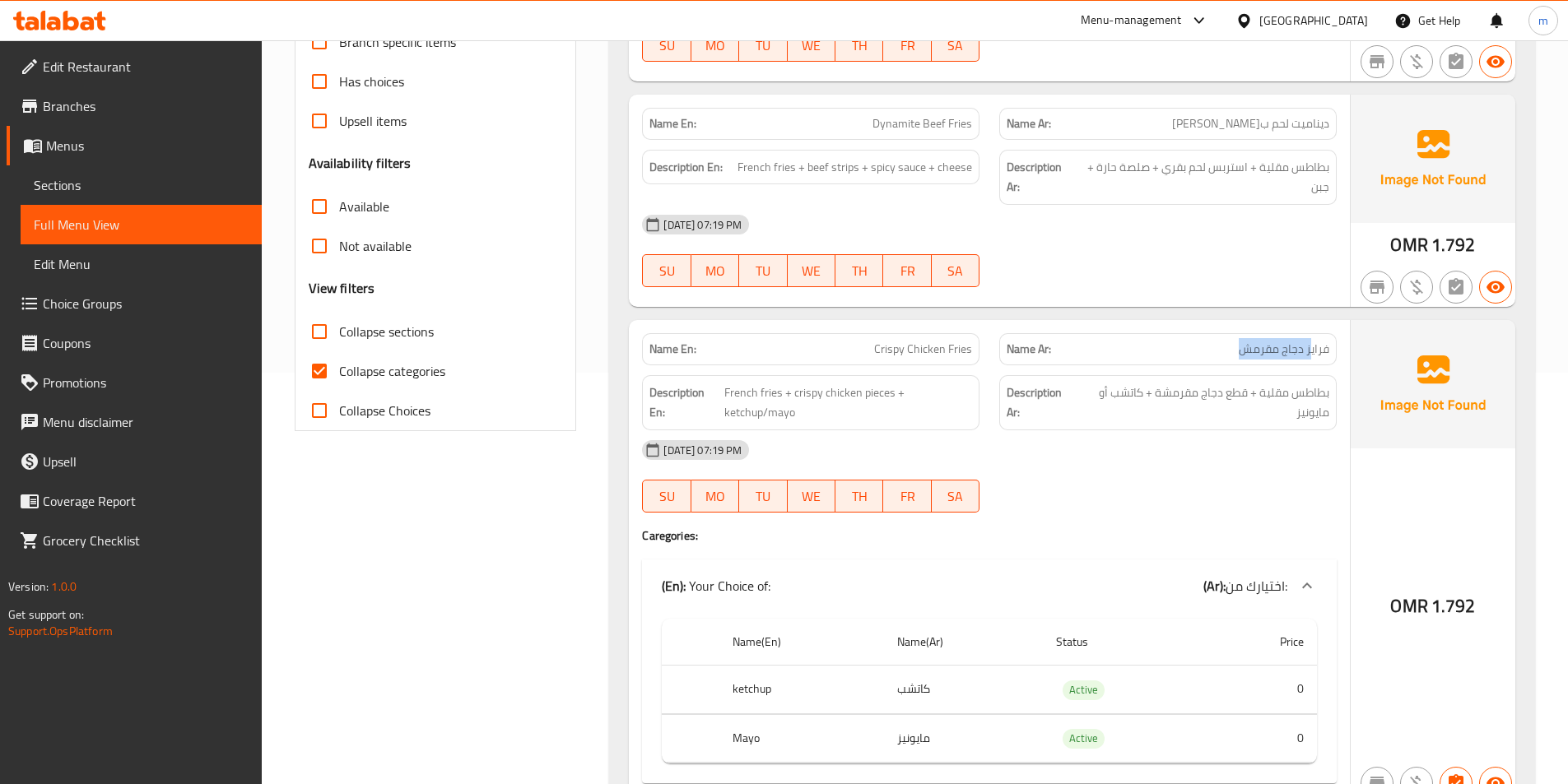
drag, startPoint x: 1312, startPoint y: 355, endPoint x: 1241, endPoint y: 361, distance: 71.3
click at [1241, 361] on div "Name Ar: فرايز دجاج مقرمش" at bounding box center [1168, 349] width 338 height 32
click at [1325, 387] on span "بطاطس مقلية + قطع دجاج مقرمشة + كاتشب أو مايونيز" at bounding box center [1203, 403] width 252 height 41
click at [1323, 398] on span "بطاطس مقلية + قطع دجاج مقرمشة + كاتشب أو مايونيز" at bounding box center [1203, 403] width 252 height 41
drag, startPoint x: 1321, startPoint y: 398, endPoint x: 1103, endPoint y: 394, distance: 218.0
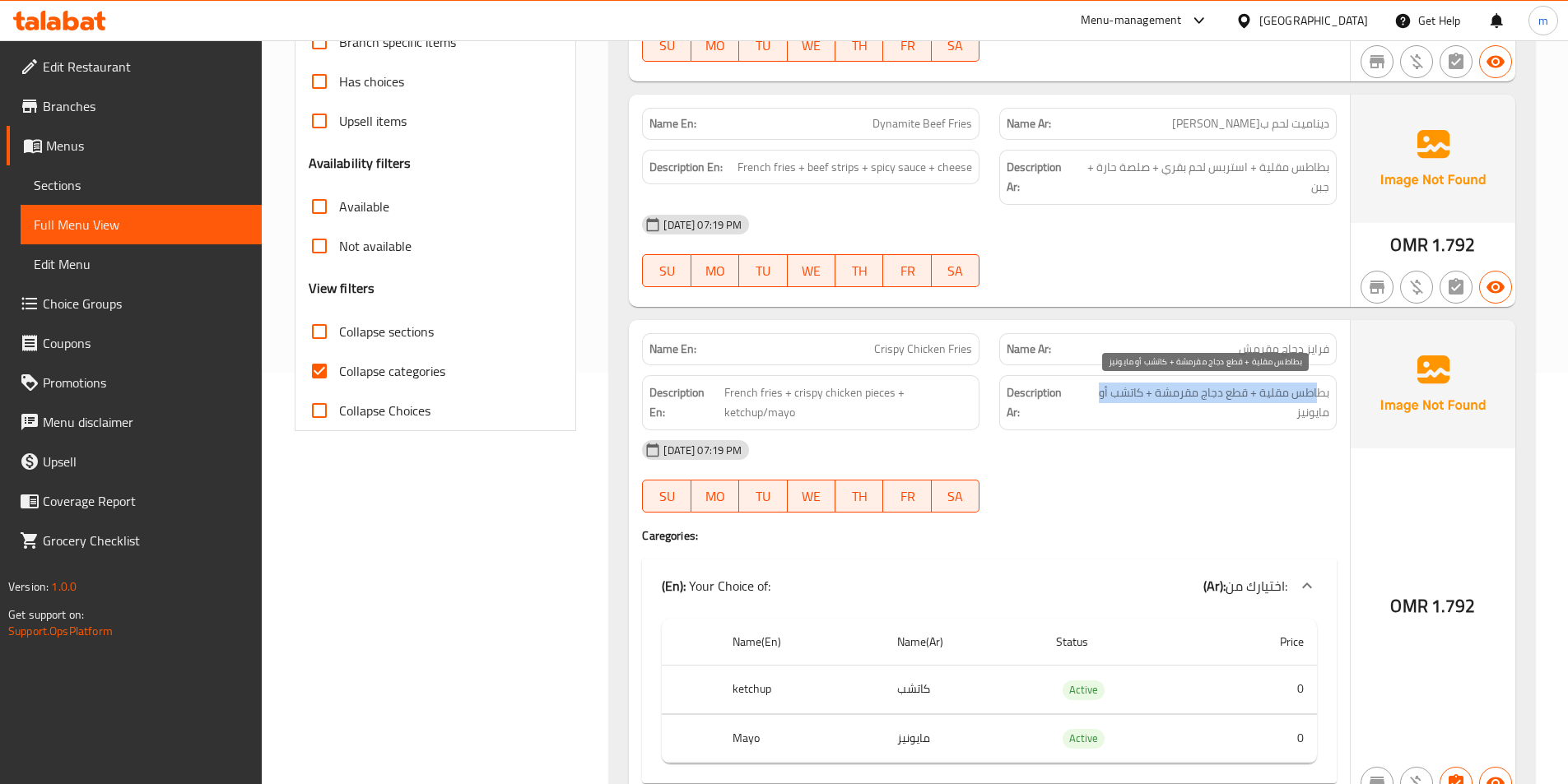
click at [1103, 394] on span "بطاطس مقلية + قطع دجاج مقرمشة + كاتشب أو مايونيز" at bounding box center [1203, 403] width 252 height 41
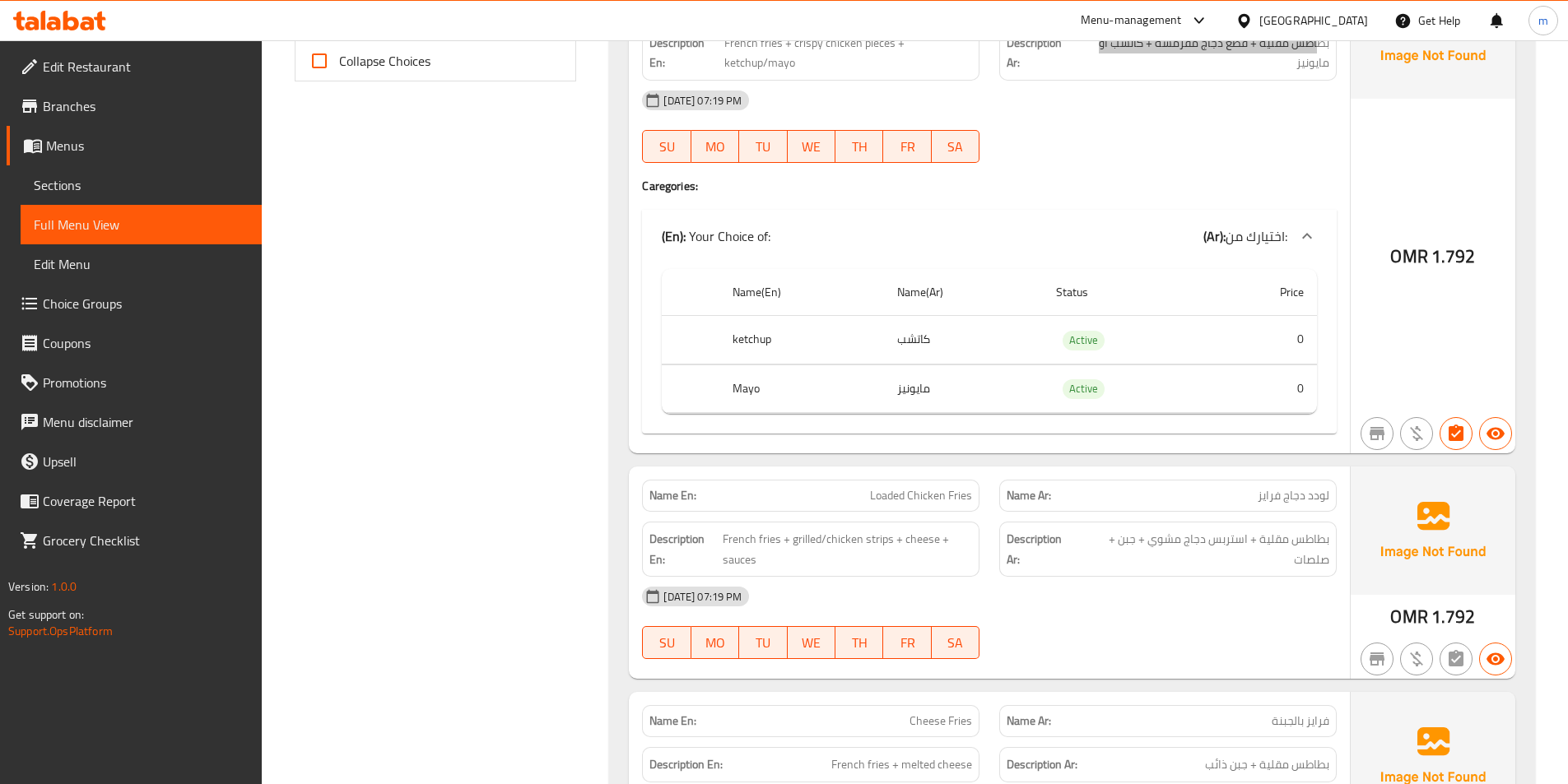
scroll to position [823, 0]
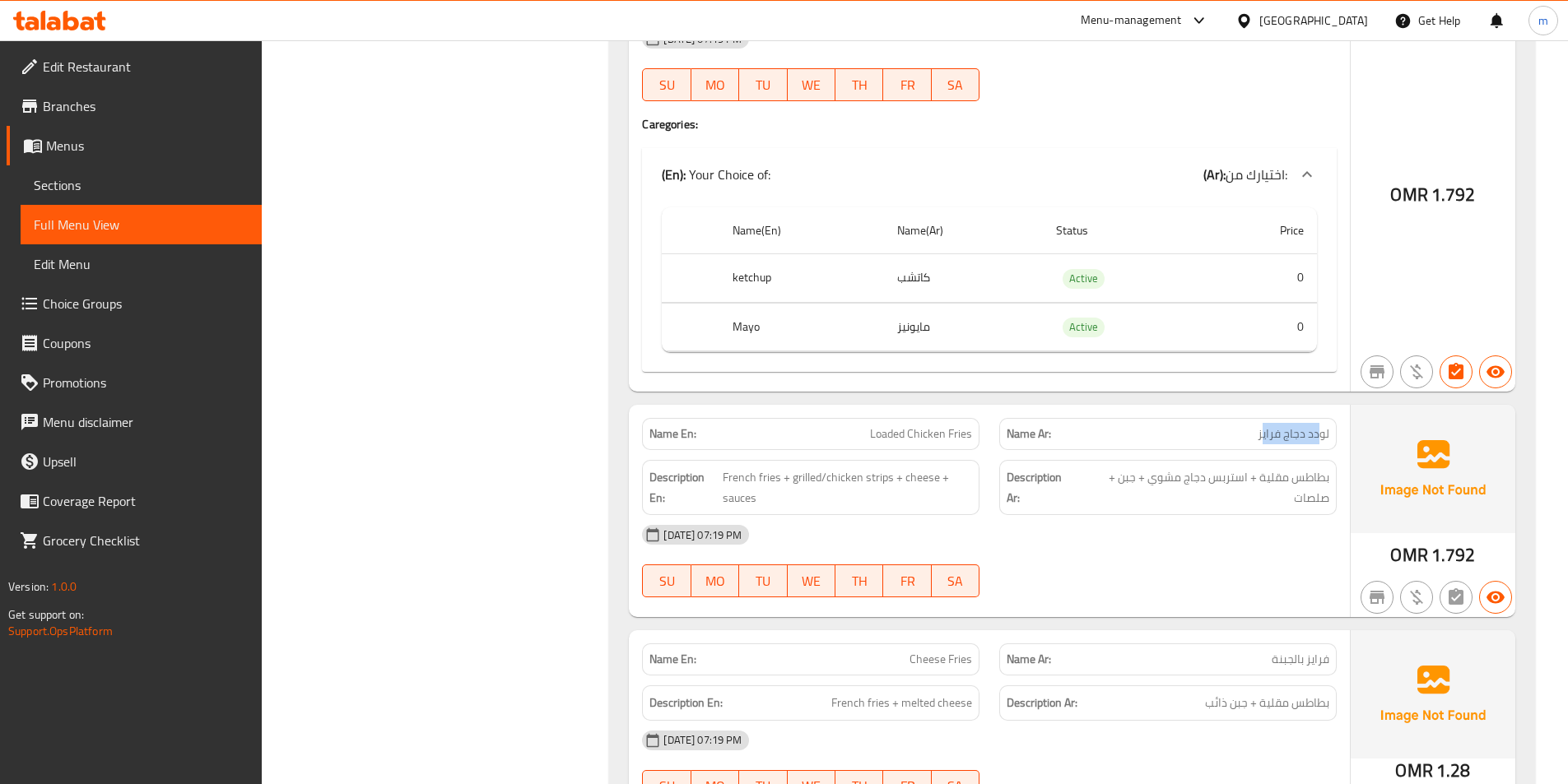
drag, startPoint x: 1319, startPoint y: 439, endPoint x: 1264, endPoint y: 441, distance: 55.0
click at [1264, 441] on span "لودد دجاج فرايز" at bounding box center [1294, 434] width 72 height 18
drag, startPoint x: 1331, startPoint y: 483, endPoint x: 1135, endPoint y: 488, distance: 196.1
click at [1135, 488] on div "Description Ar: بطاطس مقلية + استربس دجاج مشوي + جبن + صلصات" at bounding box center [1168, 488] width 338 height 55
click at [843, 490] on span "French fries + grilled/chicken strips + cheese + sauces" at bounding box center [847, 488] width 249 height 41
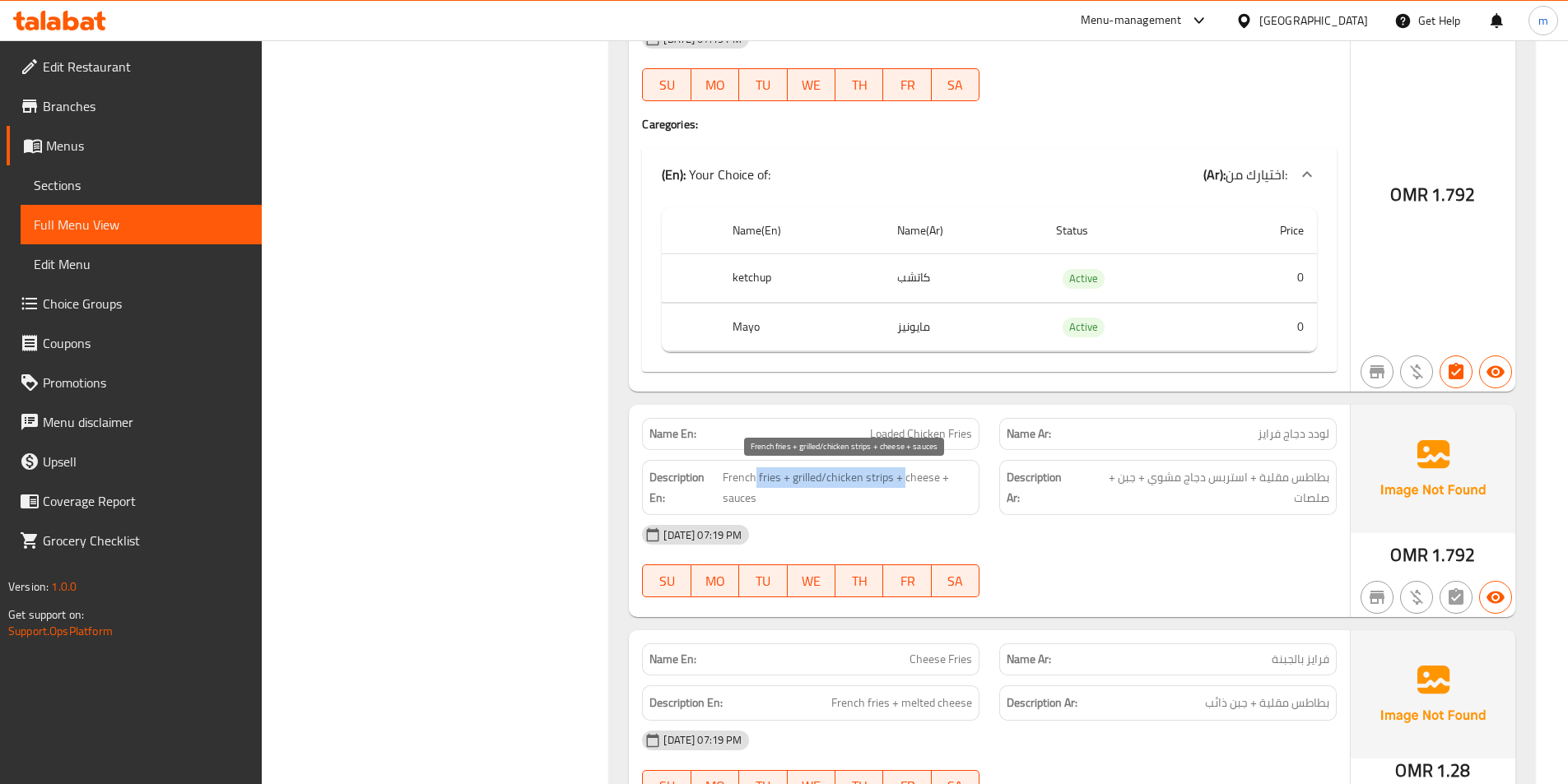
drag, startPoint x: 755, startPoint y: 483, endPoint x: 903, endPoint y: 483, distance: 148.0
click at [903, 483] on span "French fries + grilled/chicken strips + cheese + sauces" at bounding box center [847, 488] width 249 height 41
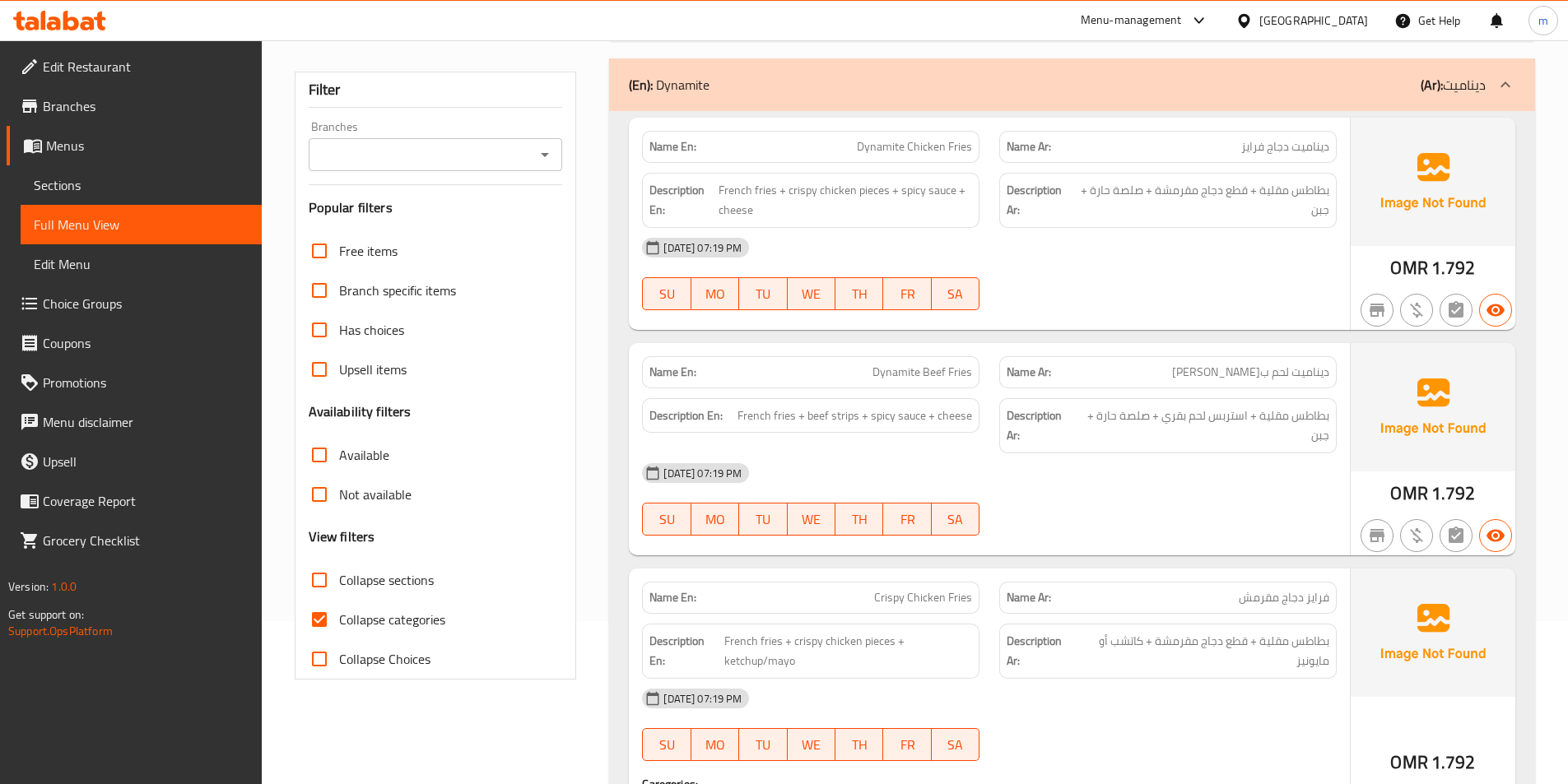
scroll to position [164, 0]
click at [425, 614] on span "Collapse categories" at bounding box center [391, 617] width 106 height 19
click at [339, 614] on input "Collapse categories" at bounding box center [319, 617] width 40 height 40
checkbox input "false"
click at [414, 581] on span "Collapse sections" at bounding box center [386, 577] width 95 height 19
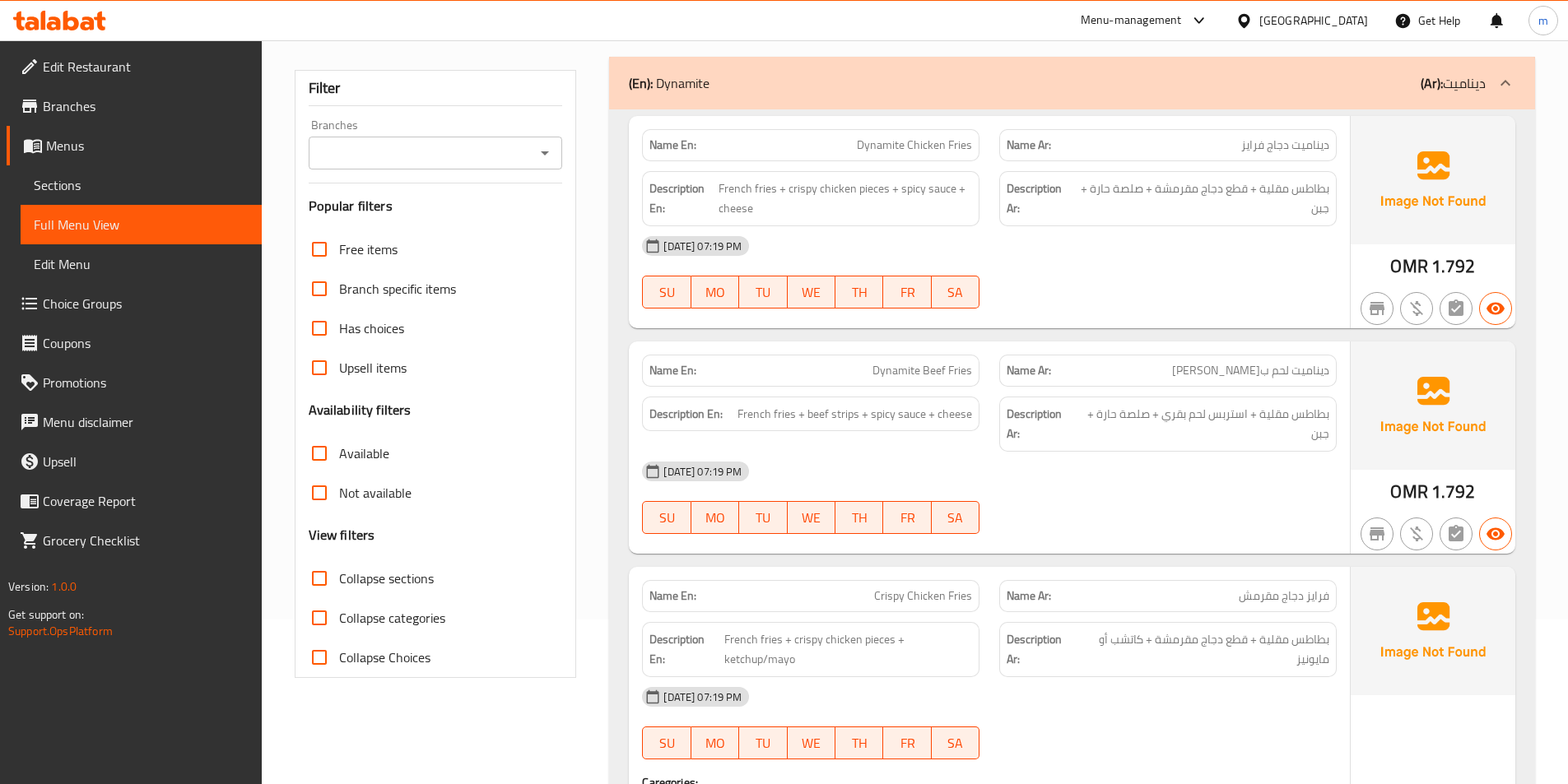
click at [339, 581] on input "Collapse sections" at bounding box center [319, 578] width 40 height 40
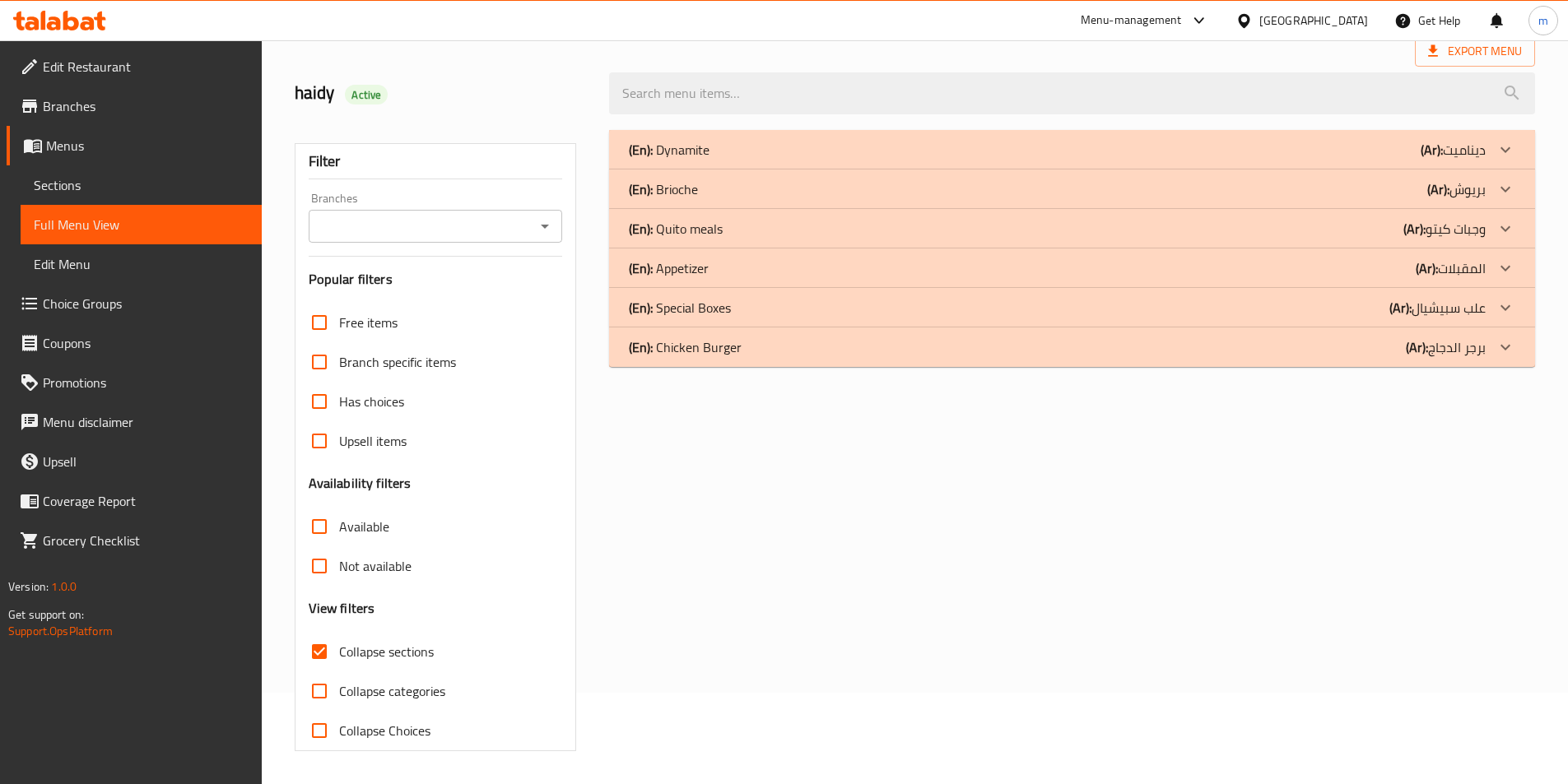
click at [414, 581] on div "Free items Branch specific items Has choices Upsell items Availability filters …" at bounding box center [436, 526] width 255 height 447
click at [380, 637] on label "Collapse sections" at bounding box center [366, 651] width 134 height 40
click at [339, 637] on input "Collapse sections" at bounding box center [319, 651] width 40 height 40
checkbox input "false"
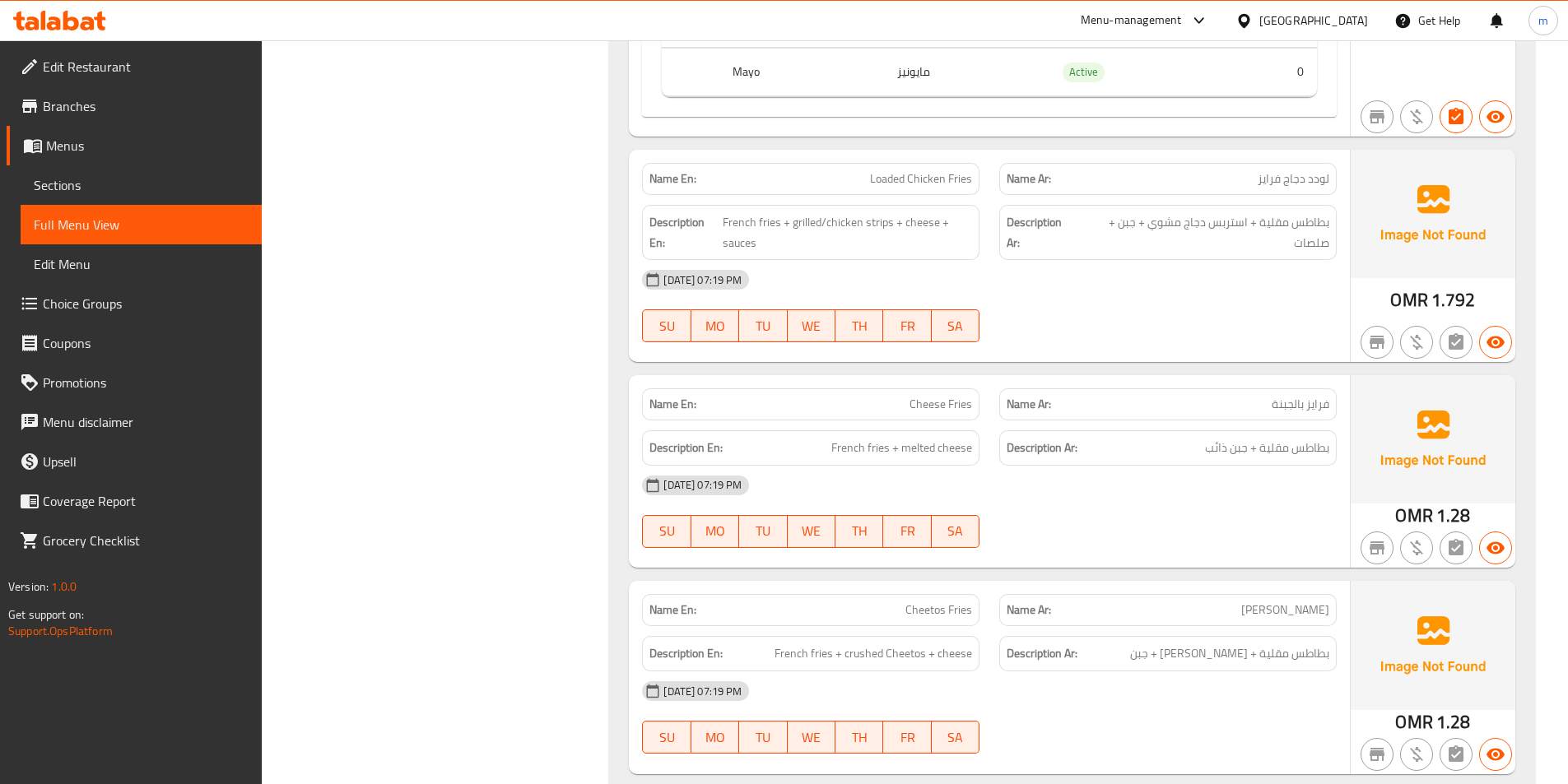
scroll to position [1078, 0]
drag, startPoint x: 979, startPoint y: 408, endPoint x: 962, endPoint y: 405, distance: 17.3
click at [976, 408] on div "Name En: Cheese Fries" at bounding box center [811, 403] width 338 height 32
click at [940, 401] on span "Cheese Fries" at bounding box center [941, 403] width 63 height 18
drag, startPoint x: 1317, startPoint y: 444, endPoint x: 1197, endPoint y: 444, distance: 120.0
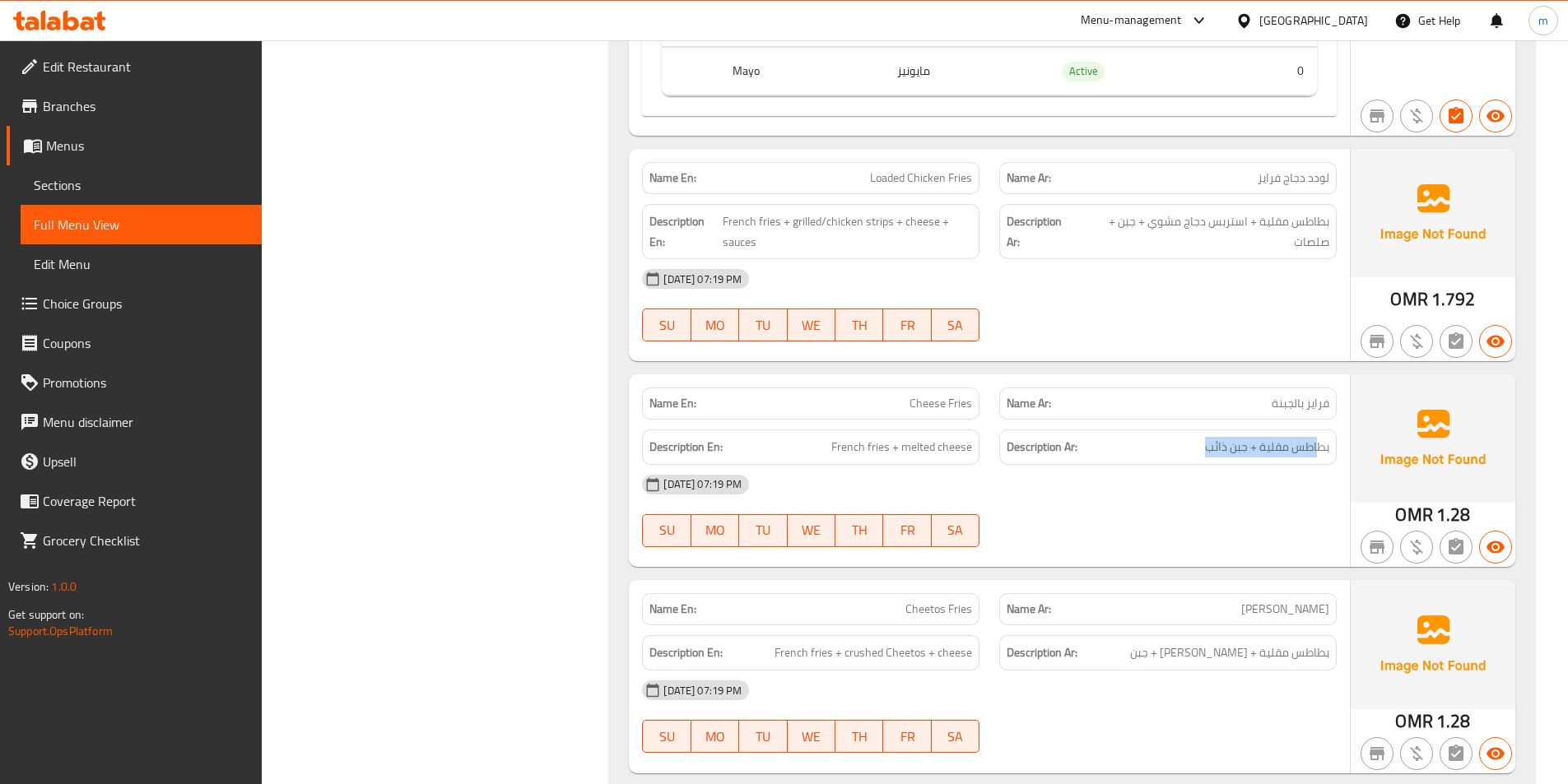
click at [1197, 444] on h6 "Description Ar: بطاطس مقلية + جبن ذائب" at bounding box center [1168, 447] width 323 height 20
click at [916, 457] on span "French fries + melted cheese" at bounding box center [902, 447] width 141 height 20
click at [1328, 398] on span "فرايز بالجبنة" at bounding box center [1300, 403] width 57 height 18
click at [1311, 449] on span "بطاطس مقلية + جبن ذائب" at bounding box center [1267, 447] width 125 height 20
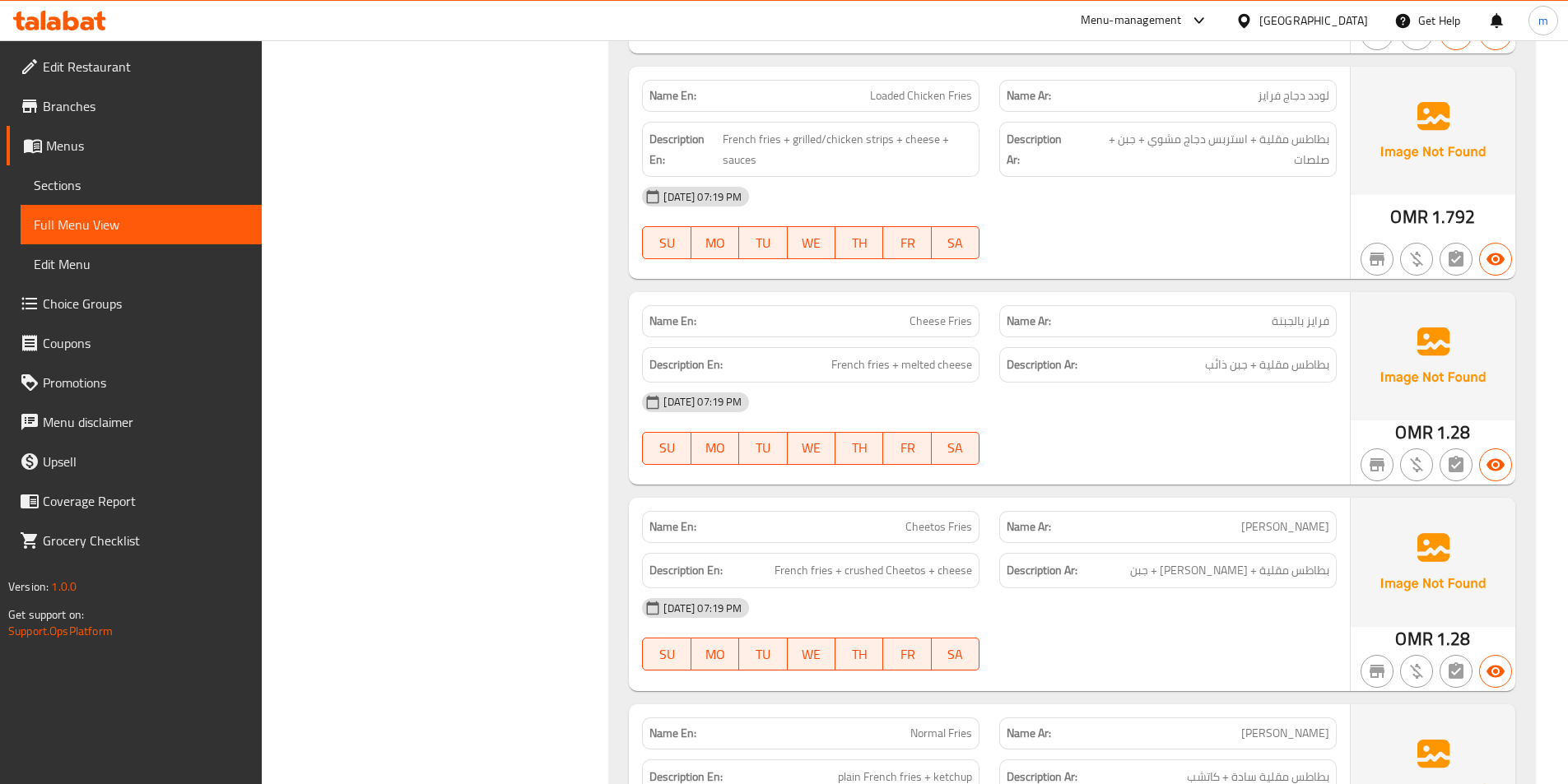
click at [1308, 524] on span "[PERSON_NAME]" at bounding box center [1285, 527] width 88 height 18
drag, startPoint x: 1293, startPoint y: 561, endPoint x: 1169, endPoint y: 564, distance: 124.0
click at [1169, 564] on span "بطاطس مقلية + [PERSON_NAME] + جبن" at bounding box center [1230, 570] width 199 height 20
click at [1167, 568] on span "بطاطس مقلية + [PERSON_NAME] + جبن" at bounding box center [1230, 570] width 199 height 20
click at [1187, 355] on h6 "Description Ar: بطاطس مقلية + جبن ذائب" at bounding box center [1168, 364] width 323 height 20
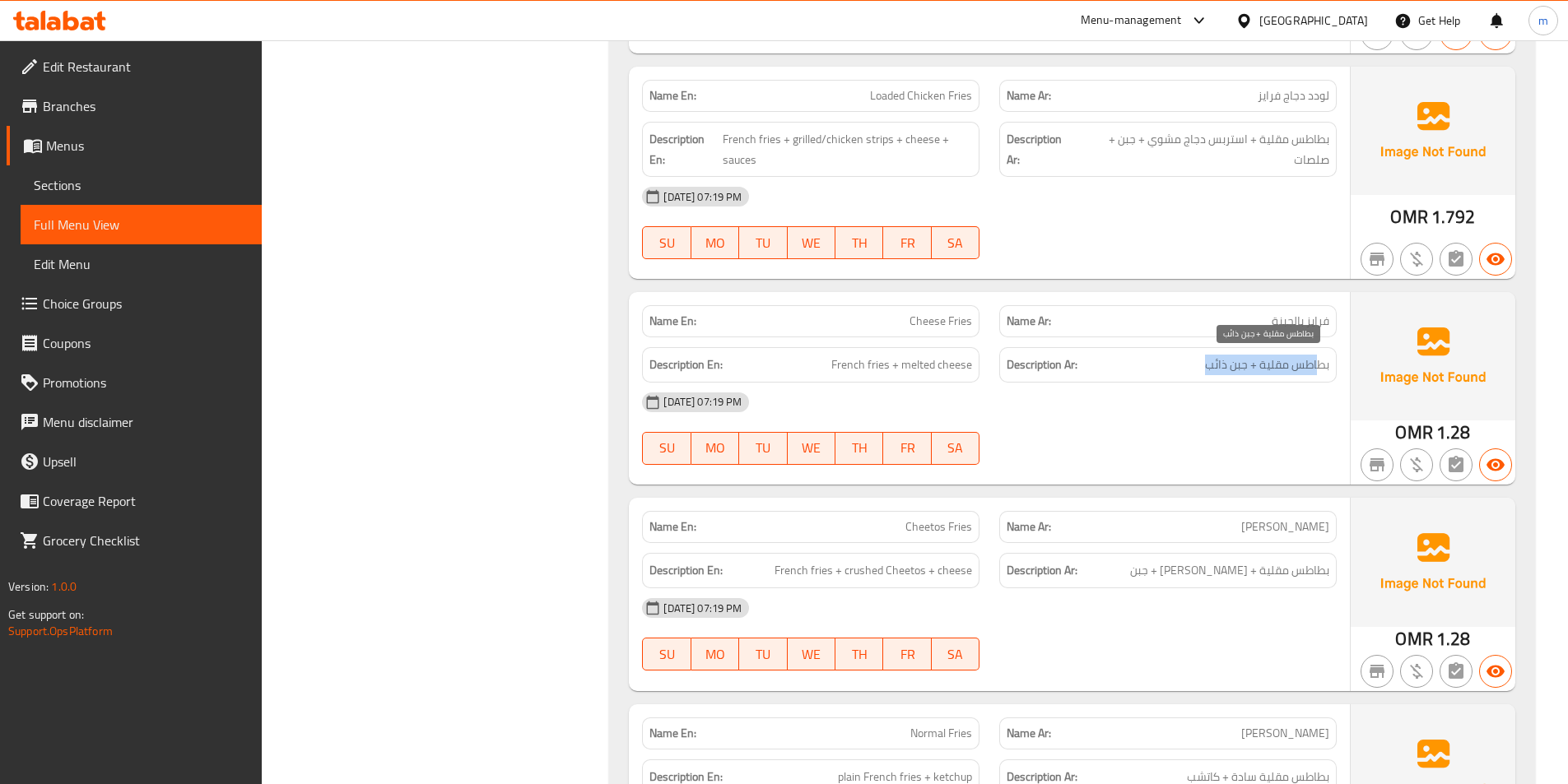
drag, startPoint x: 1289, startPoint y: 363, endPoint x: 1209, endPoint y: 369, distance: 80.2
click at [1209, 369] on span "بطاطس مقلية + جبن ذائب" at bounding box center [1267, 364] width 125 height 20
click at [1221, 410] on div "[DATE] 07:19 PM" at bounding box center [989, 402] width 714 height 40
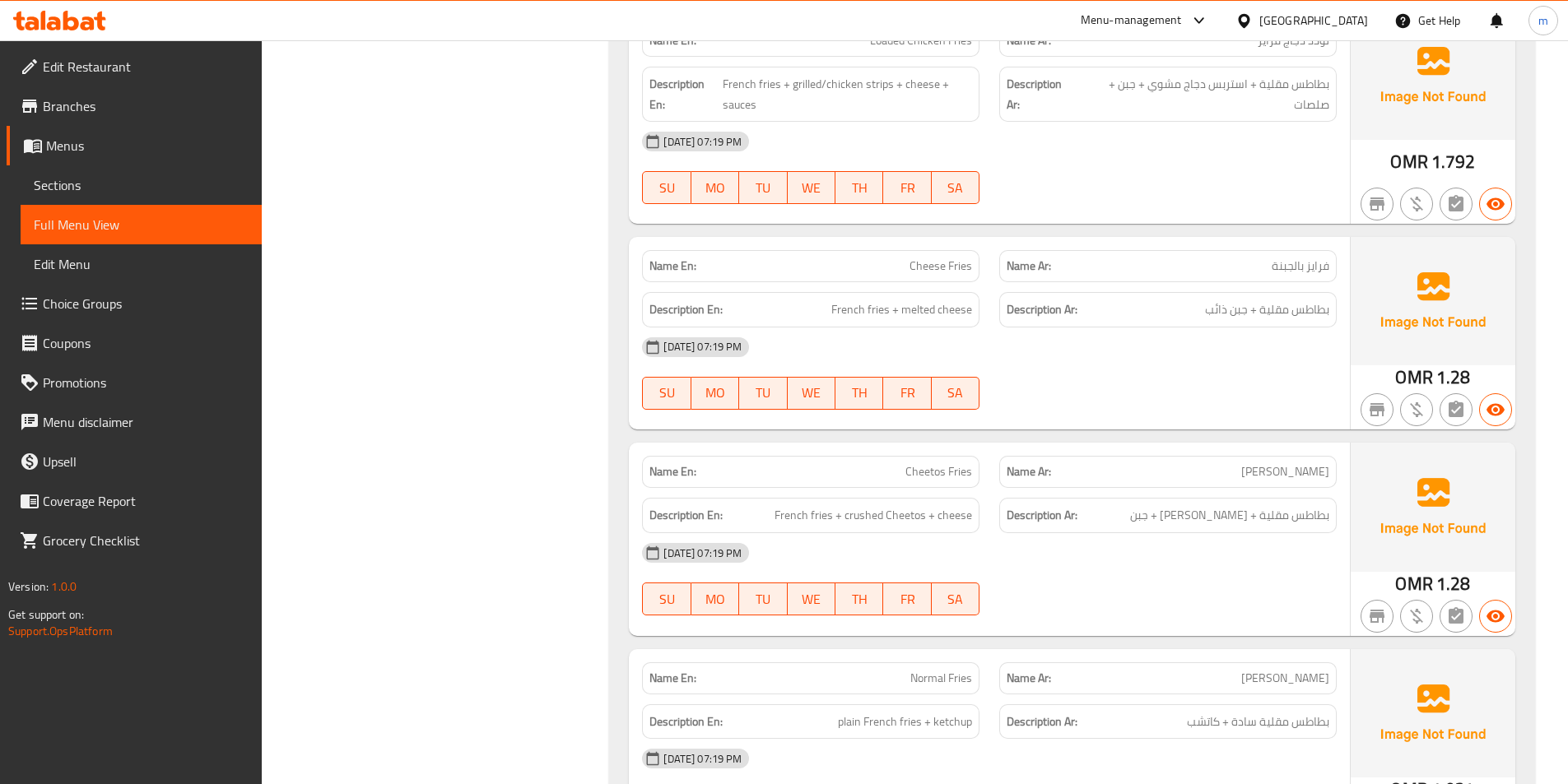
scroll to position [1243, 0]
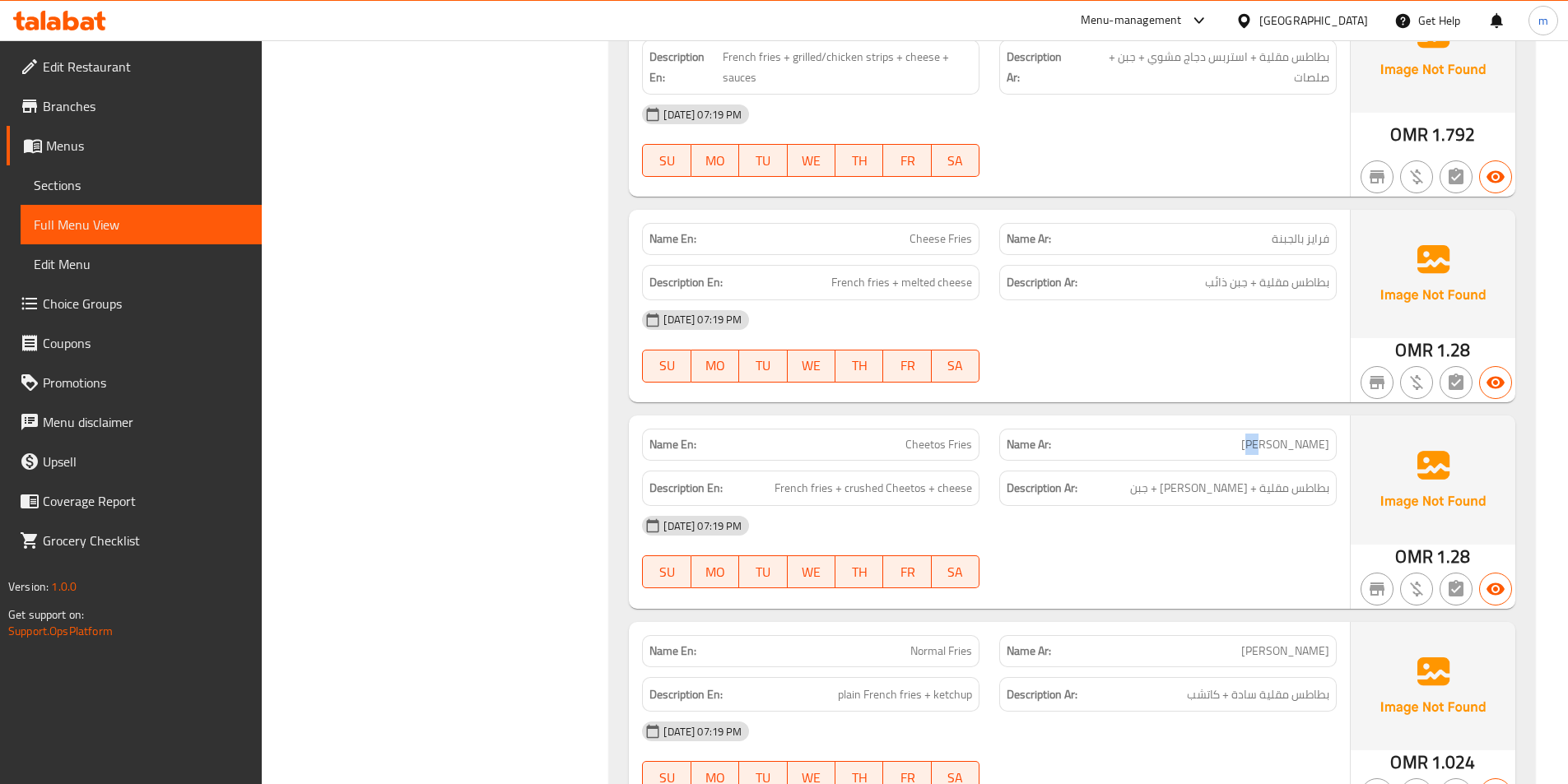
drag, startPoint x: 1321, startPoint y: 450, endPoint x: 1308, endPoint y: 448, distance: 13.2
click at [1308, 448] on span "[PERSON_NAME]" at bounding box center [1285, 445] width 88 height 18
drag, startPoint x: 1322, startPoint y: 492, endPoint x: 1146, endPoint y: 491, distance: 176.0
click at [1146, 491] on span "بطاطس مقلية + [PERSON_NAME] + جبن" at bounding box center [1230, 488] width 199 height 20
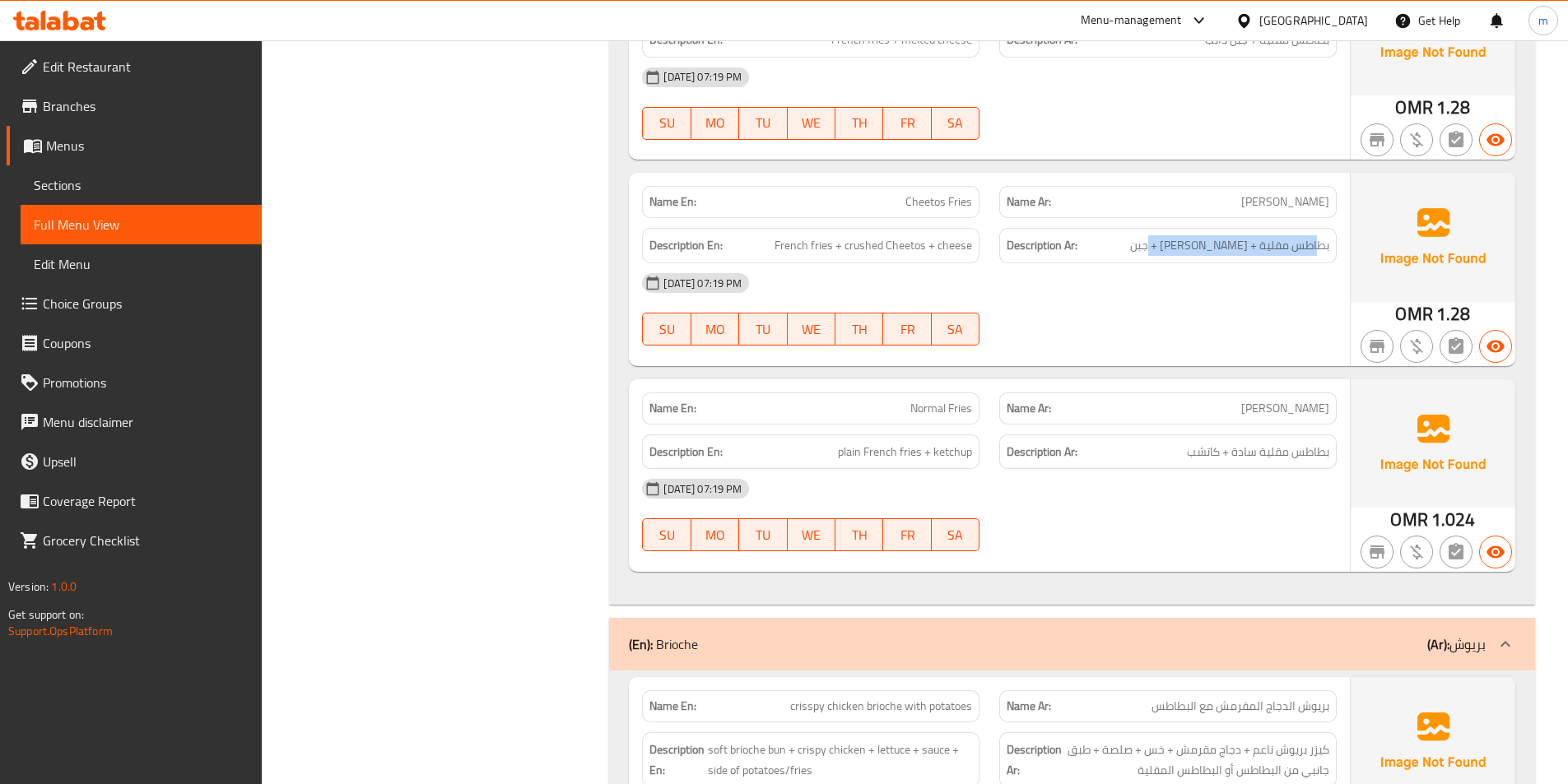
scroll to position [1490, 0]
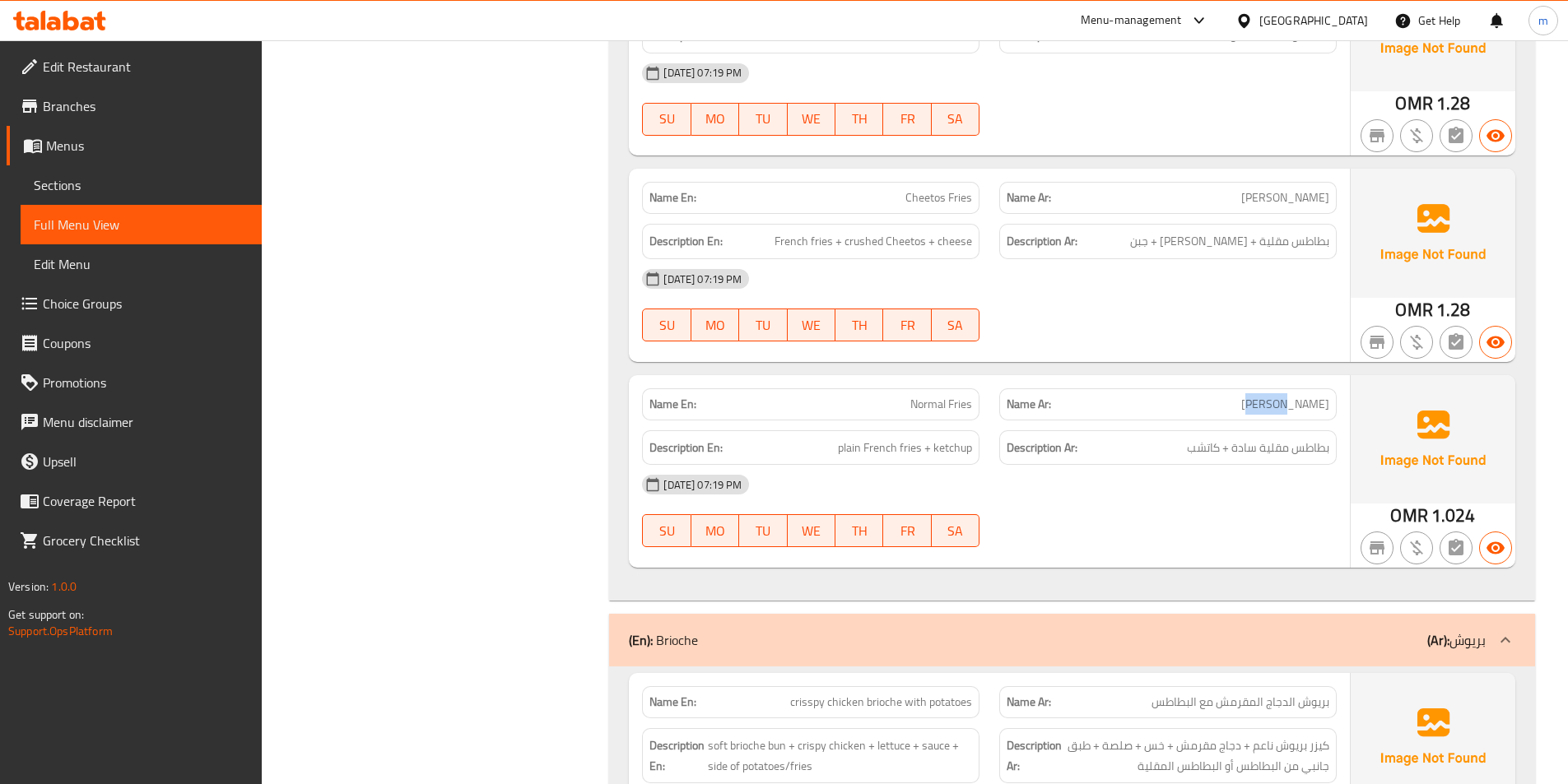
drag, startPoint x: 1322, startPoint y: 402, endPoint x: 1298, endPoint y: 402, distance: 24.0
click at [1298, 402] on span "[PERSON_NAME]" at bounding box center [1285, 404] width 88 height 18
click at [1312, 434] on div "Description Ar: بطاطس مقلية سادة + كاتشب" at bounding box center [1168, 447] width 338 height 35
drag, startPoint x: 1319, startPoint y: 456, endPoint x: 1211, endPoint y: 456, distance: 108.0
click at [1211, 456] on span "بطاطس مقلية سادة + كاتشب" at bounding box center [1258, 448] width 142 height 20
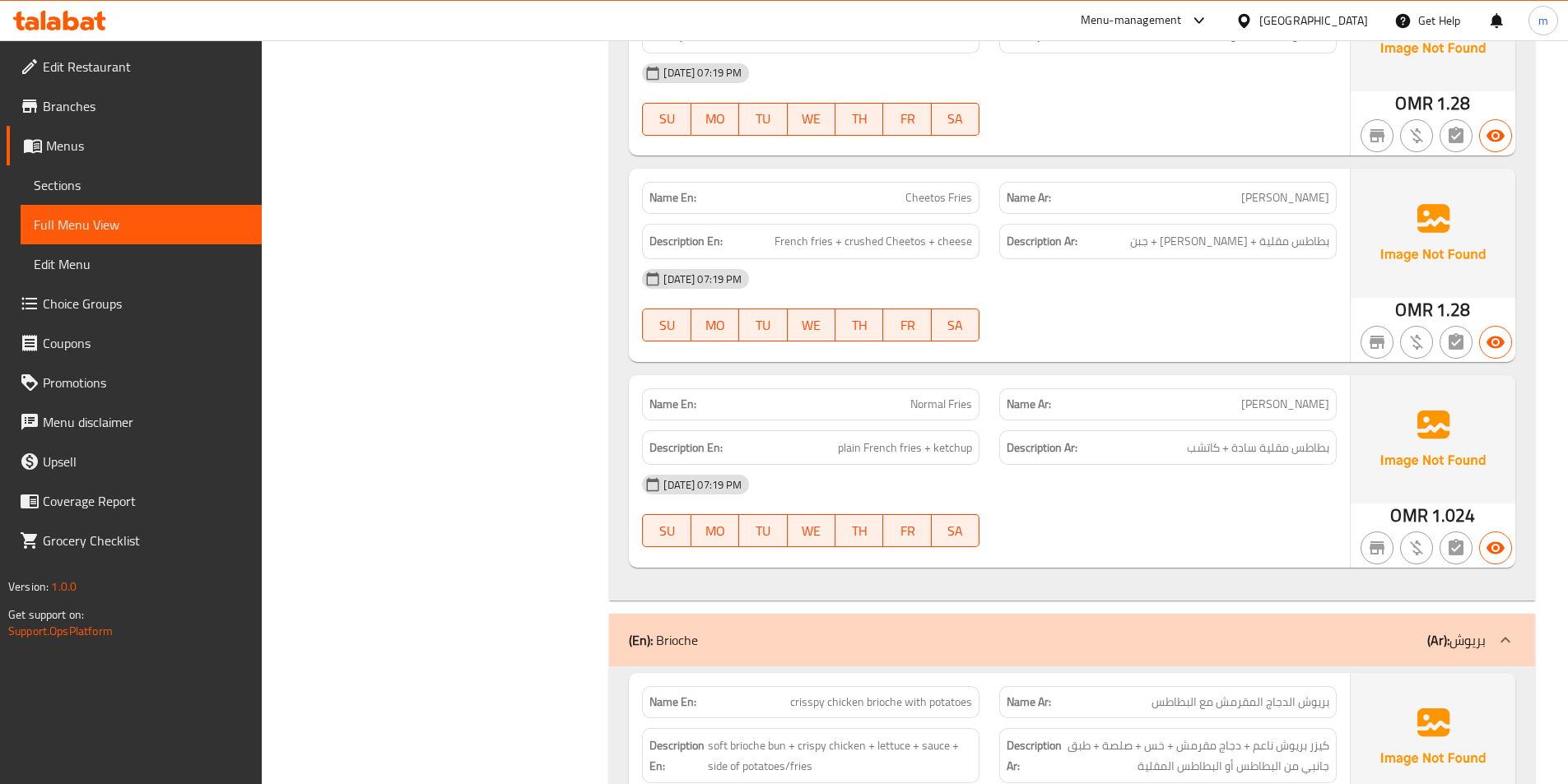
click at [1185, 460] on div "Description Ar: بطاطس مقلية سادة + كاتشب" at bounding box center [1168, 447] width 338 height 35
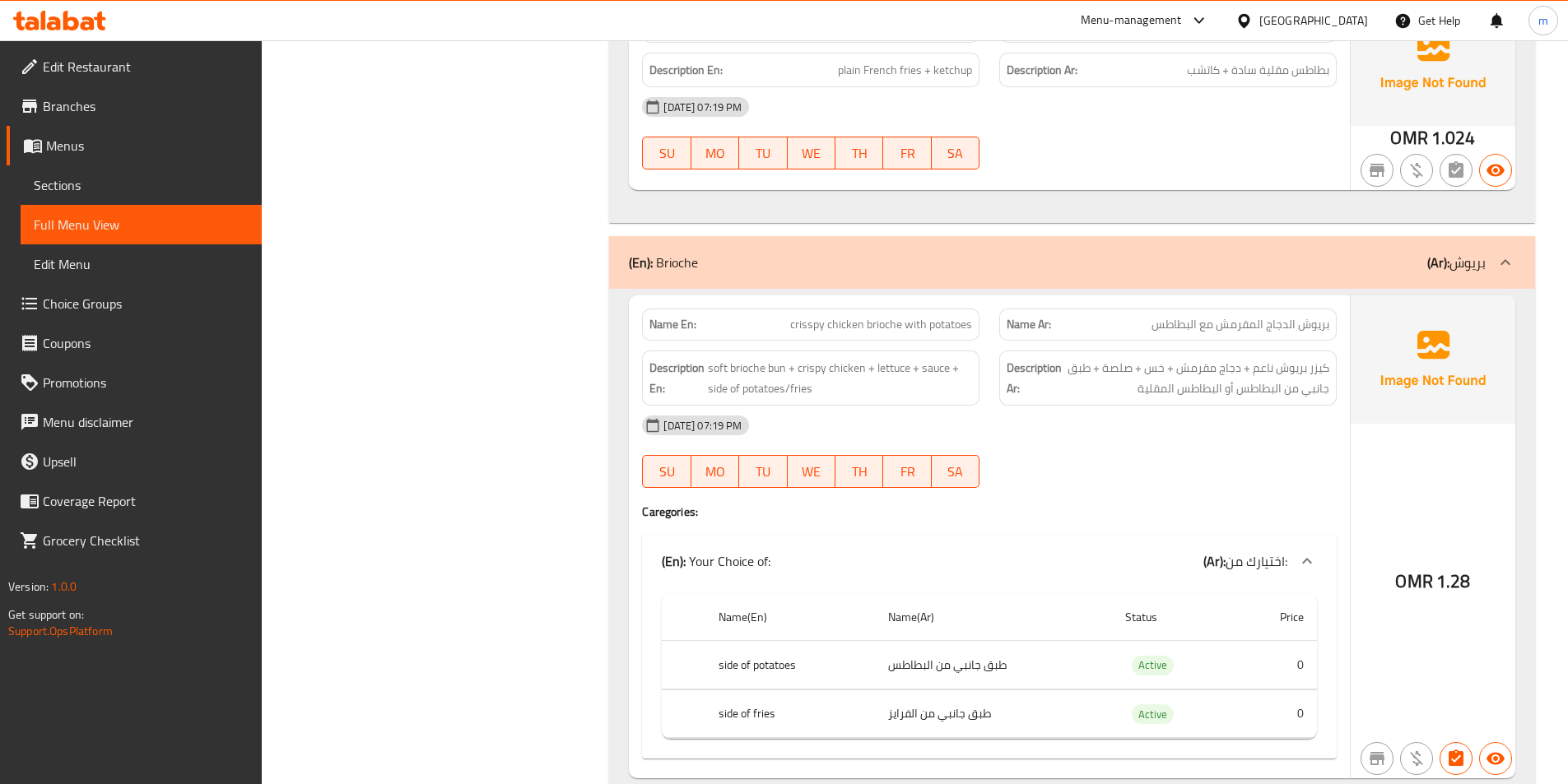
scroll to position [1901, 0]
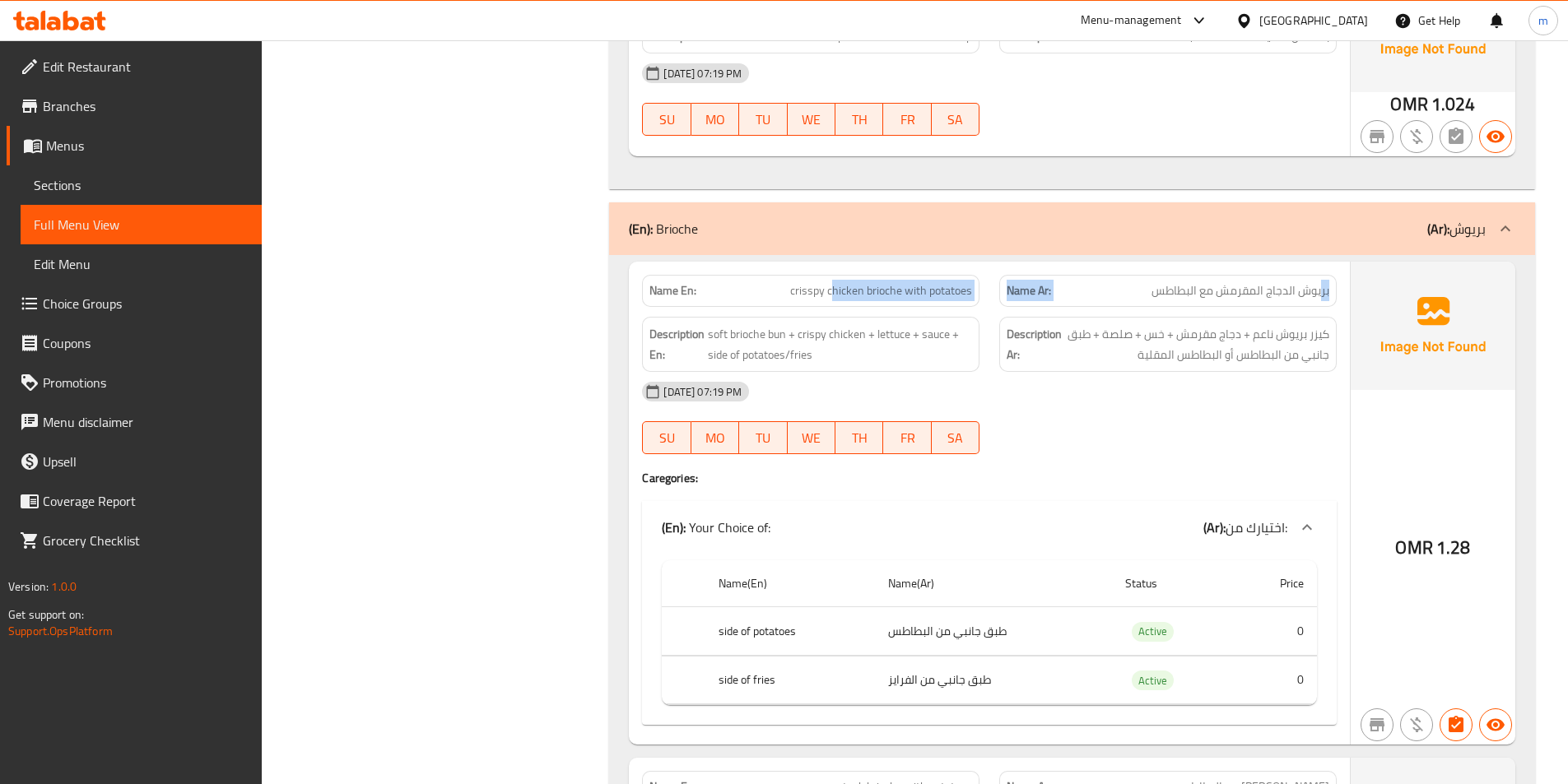
drag, startPoint x: 1322, startPoint y: 302, endPoint x: 832, endPoint y: 301, distance: 490.0
click at [832, 301] on div "Name En: crisspy chicken brioche with potatoes Name Ar: بريوش الدجاج المقرمش مع…" at bounding box center [989, 291] width 714 height 52
click at [807, 288] on span "crisspy chicken brioche with potatoes" at bounding box center [880, 291] width 182 height 18
click at [811, 288] on span "crisspy chicken brioche with potatoes" at bounding box center [880, 291] width 182 height 18
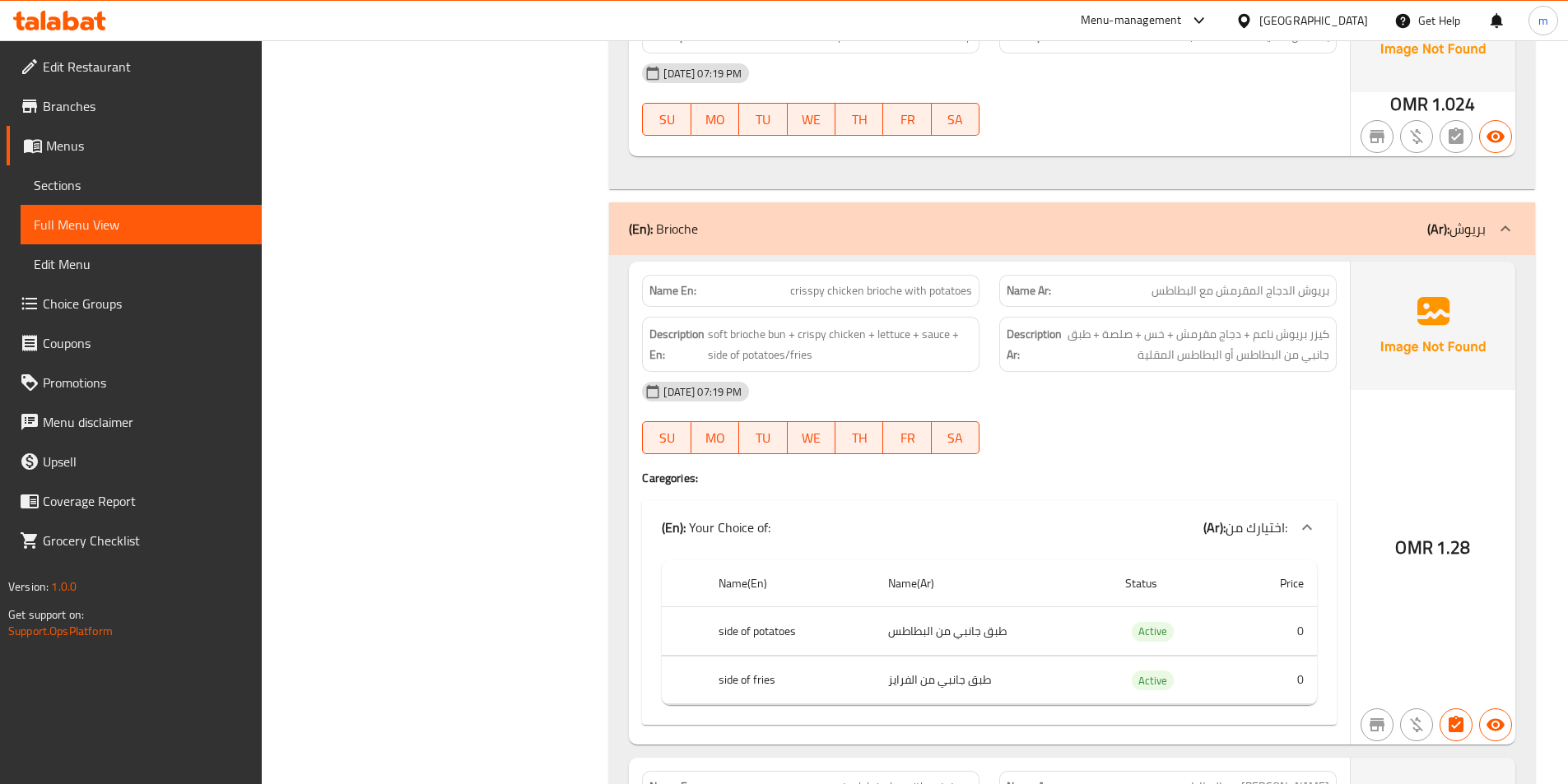
click at [816, 291] on span "crisspy chicken brioche with potatoes" at bounding box center [880, 291] width 182 height 18
click at [817, 293] on span "crisspy chicken brioche with potatoes" at bounding box center [880, 291] width 182 height 18
click at [815, 292] on span "crisspy chicken brioche with potatoes" at bounding box center [880, 291] width 182 height 18
click at [811, 291] on span "crisspy chicken brioche with potatoes" at bounding box center [880, 291] width 182 height 18
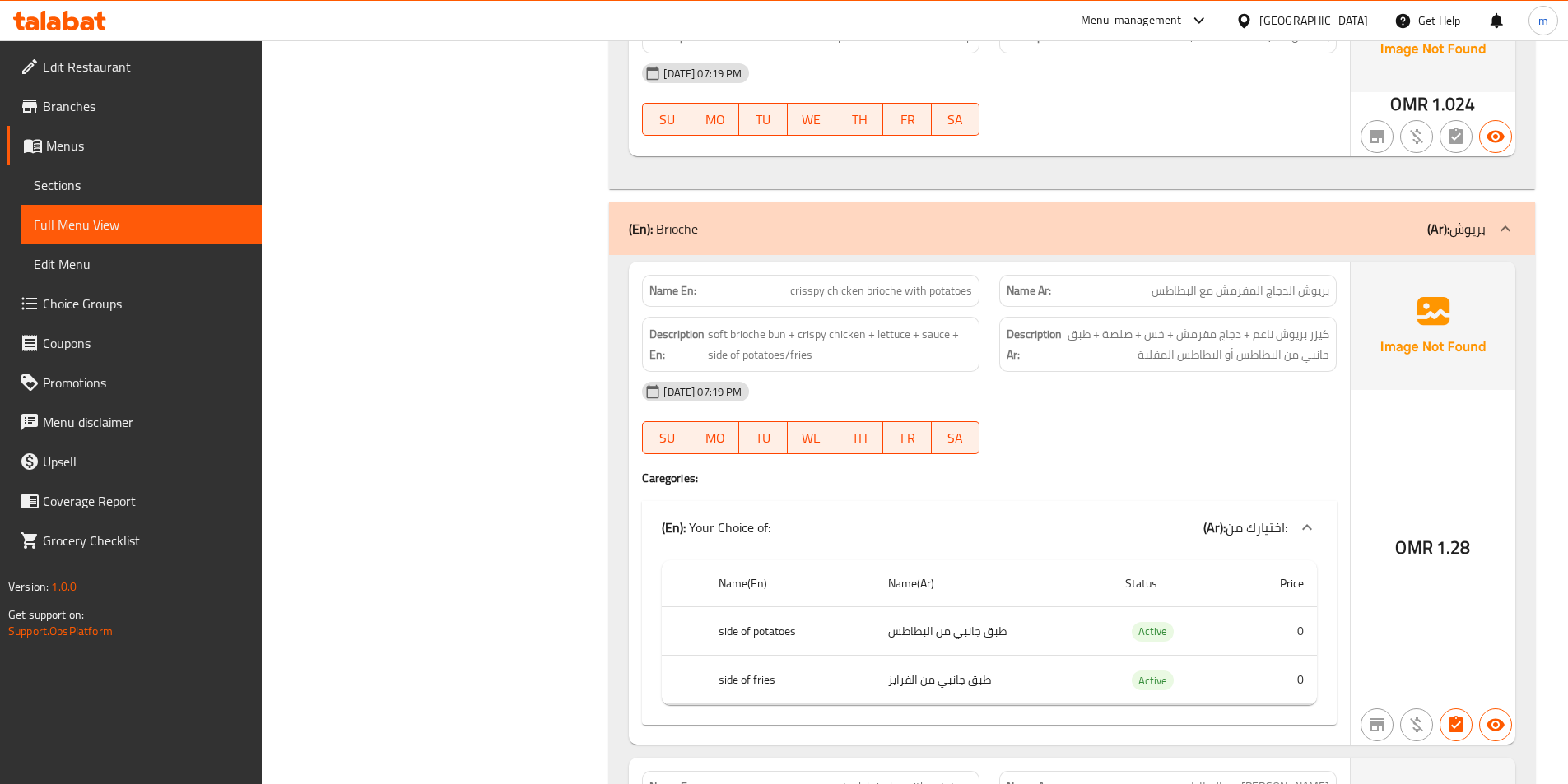
click at [809, 293] on span "crisspy chicken brioche with potatoes" at bounding box center [880, 291] width 182 height 18
click at [1143, 352] on span "كيزر بريوش ناعم + دجاج مقرمش + خس + صلصة + طبق جانبي من البطاطس أو البطاطس المق…" at bounding box center [1197, 344] width 264 height 41
drag, startPoint x: 1310, startPoint y: 341, endPoint x: 1255, endPoint y: 340, distance: 55.0
click at [1255, 340] on span "كيزر بريوش ناعم + دجاج مقرمش + خس + صلصة + طبق جانبي من البطاطس أو البطاطس المق…" at bounding box center [1197, 344] width 264 height 41
click at [782, 342] on span "soft brioche bun + crispy chicken + lettuce + sauce + side of potatoes/fries" at bounding box center [840, 344] width 264 height 41
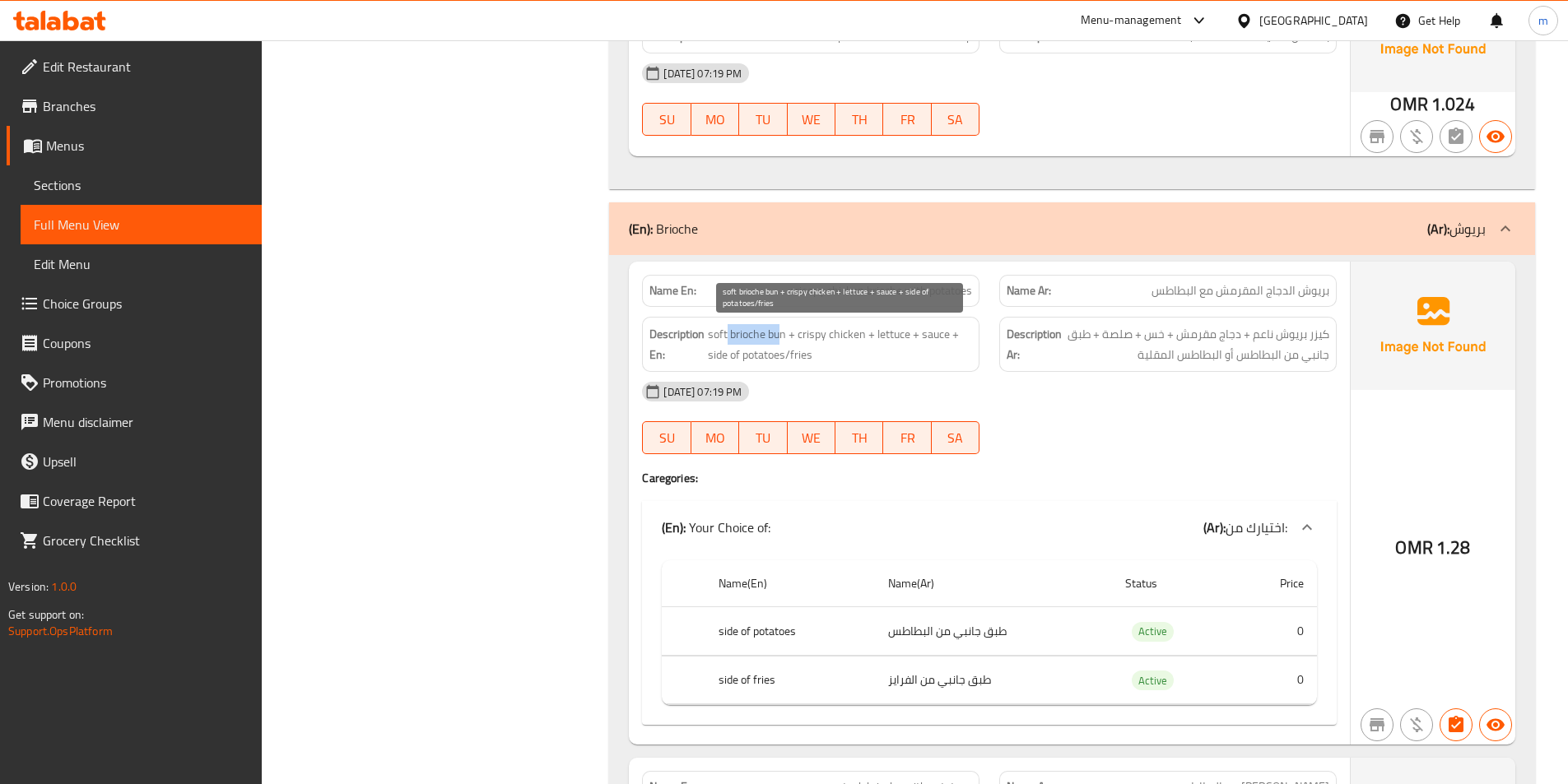
drag, startPoint x: 778, startPoint y: 337, endPoint x: 725, endPoint y: 338, distance: 53.0
click at [725, 338] on span "soft brioche bun + crispy chicken + lettuce + sauce + side of potatoes/fries" at bounding box center [840, 344] width 264 height 41
drag, startPoint x: 804, startPoint y: 334, endPoint x: 828, endPoint y: 341, distance: 25.0
click at [828, 341] on span "soft brioche bun + crispy chicken + lettuce + sauce + side of potatoes/fries" at bounding box center [840, 344] width 264 height 41
drag, startPoint x: 806, startPoint y: 289, endPoint x: 819, endPoint y: 293, distance: 13.6
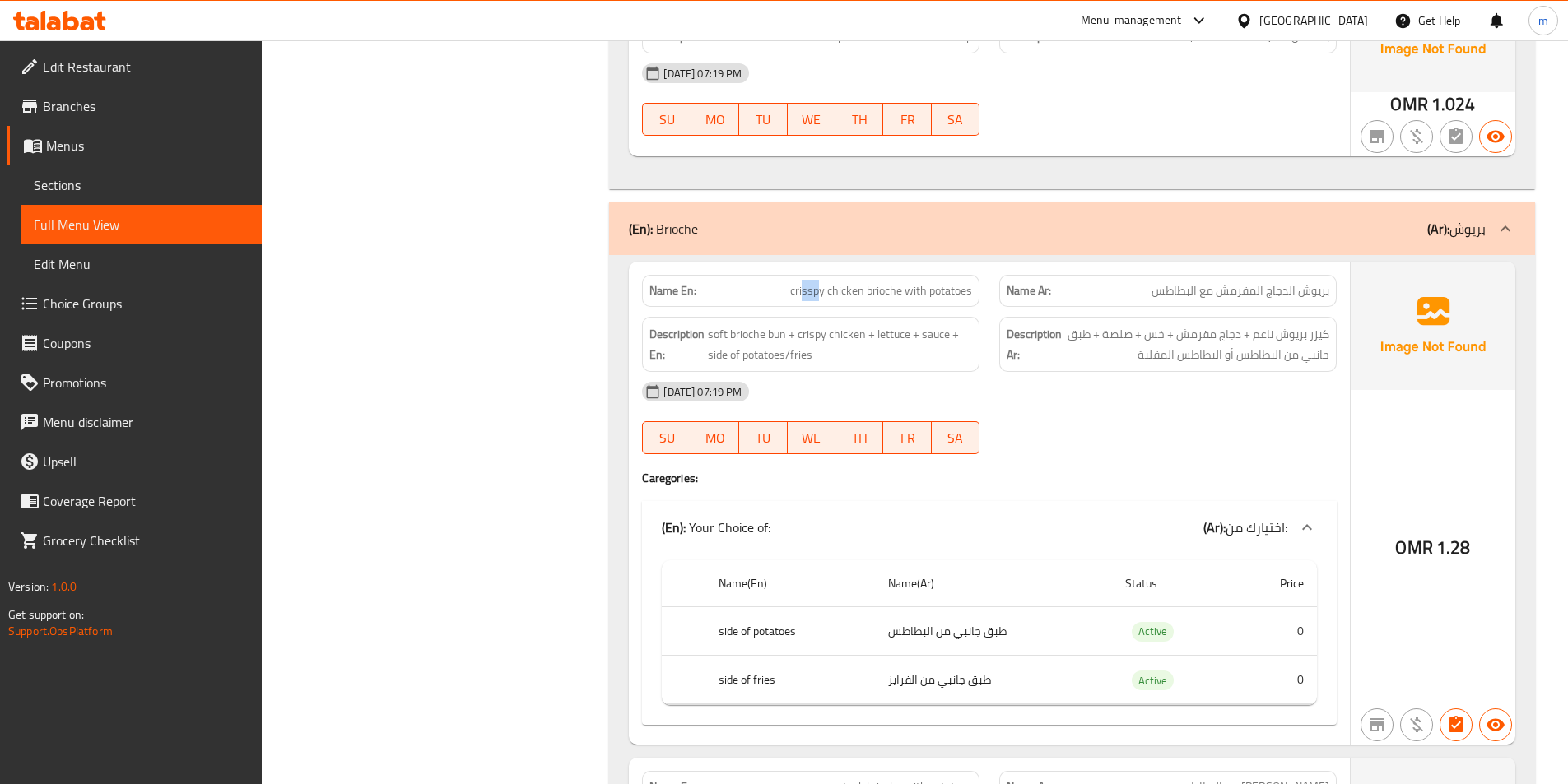
click at [819, 293] on span "crisspy chicken brioche with potatoes" at bounding box center [880, 291] width 182 height 18
click at [818, 295] on span "crisspy chicken brioche with potatoes" at bounding box center [880, 291] width 182 height 18
drag, startPoint x: 815, startPoint y: 337, endPoint x: 857, endPoint y: 337, distance: 42.0
click at [857, 337] on span "soft brioche bun + crispy chicken + lettuce + sauce + side of potatoes/fries" at bounding box center [840, 344] width 264 height 41
click at [891, 337] on span "soft brioche bun + crispy chicken + lettuce + sauce + side of potatoes/fries" at bounding box center [840, 344] width 264 height 41
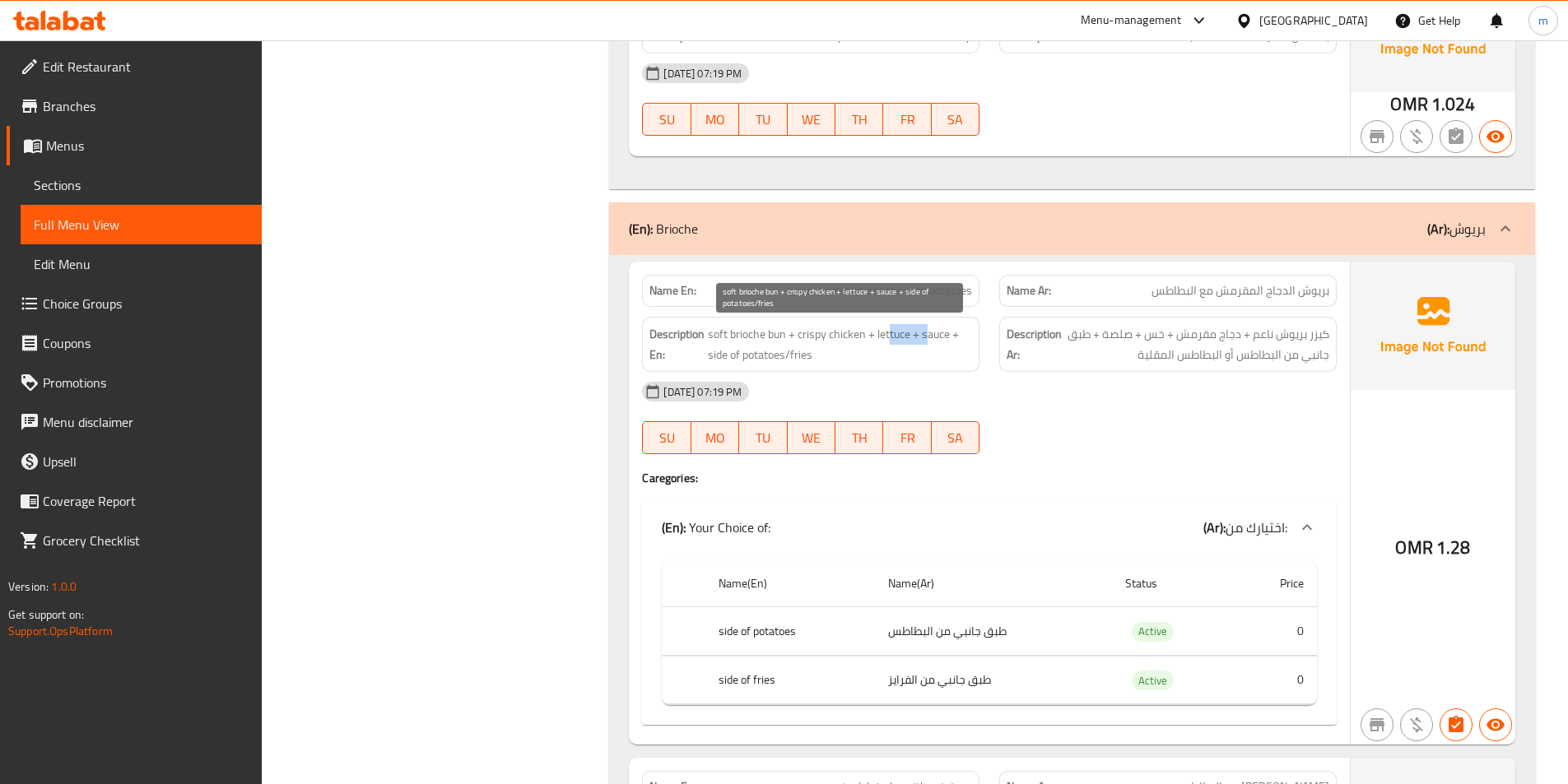
drag, startPoint x: 891, startPoint y: 337, endPoint x: 928, endPoint y: 339, distance: 37.1
click at [928, 339] on span "soft brioche bun + crispy chicken + lettuce + sauce + side of potatoes/fries" at bounding box center [840, 344] width 264 height 41
drag, startPoint x: 936, startPoint y: 333, endPoint x: 948, endPoint y: 335, distance: 12.2
click at [948, 335] on span "soft brioche bun + crispy chicken + lettuce + sauce + side of potatoes/fries" at bounding box center [840, 344] width 264 height 41
click at [709, 359] on span "soft brioche bun + crispy chicken + lettuce + sauce + side of potatoes/fries" at bounding box center [840, 344] width 264 height 41
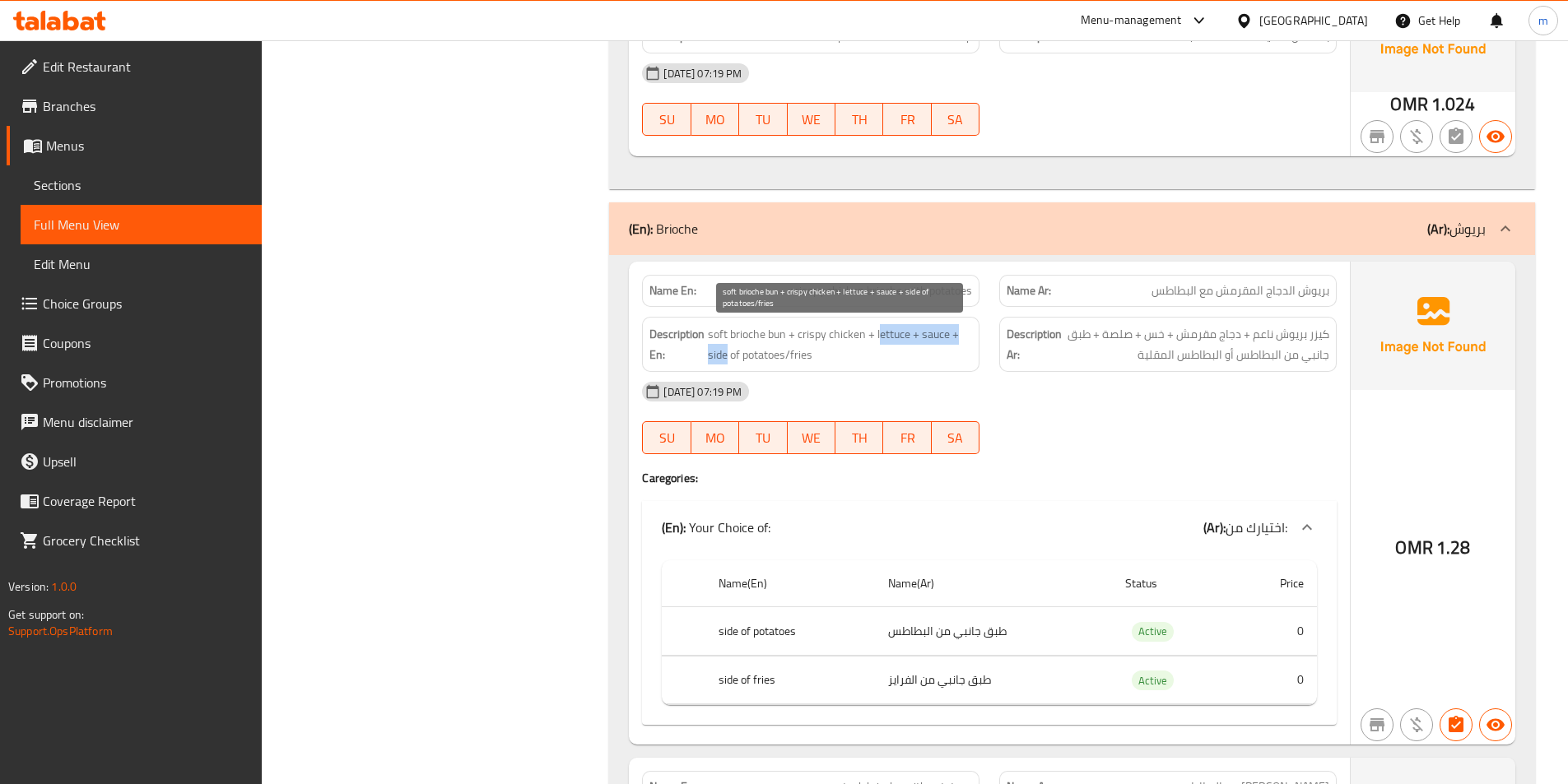
drag, startPoint x: 880, startPoint y: 337, endPoint x: 727, endPoint y: 362, distance: 155.0
click at [727, 362] on span "soft brioche bun + crispy chicken + lettuce + sauce + side of potatoes/fries" at bounding box center [840, 344] width 264 height 41
click at [770, 350] on span "soft brioche bun + crispy chicken + lettuce + sauce + side of potatoes/fries" at bounding box center [840, 344] width 264 height 41
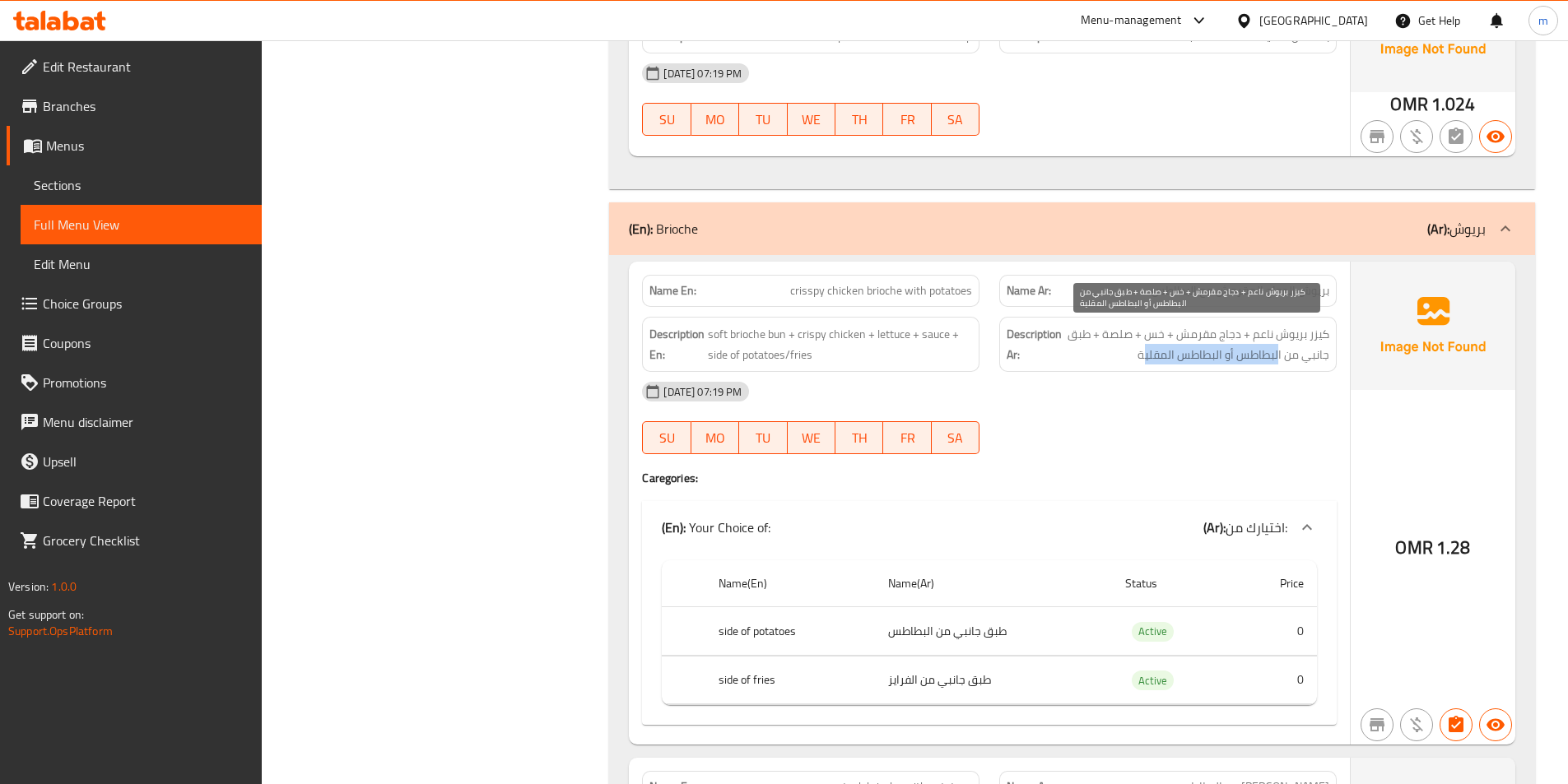
drag, startPoint x: 1279, startPoint y: 362, endPoint x: 1143, endPoint y: 364, distance: 136.0
click at [1143, 364] on span "كيزر بريوش ناعم + دجاج مقرمش + خس + صلصة + طبق جانبي من البطاطس أو البطاطس المق…" at bounding box center [1197, 344] width 264 height 41
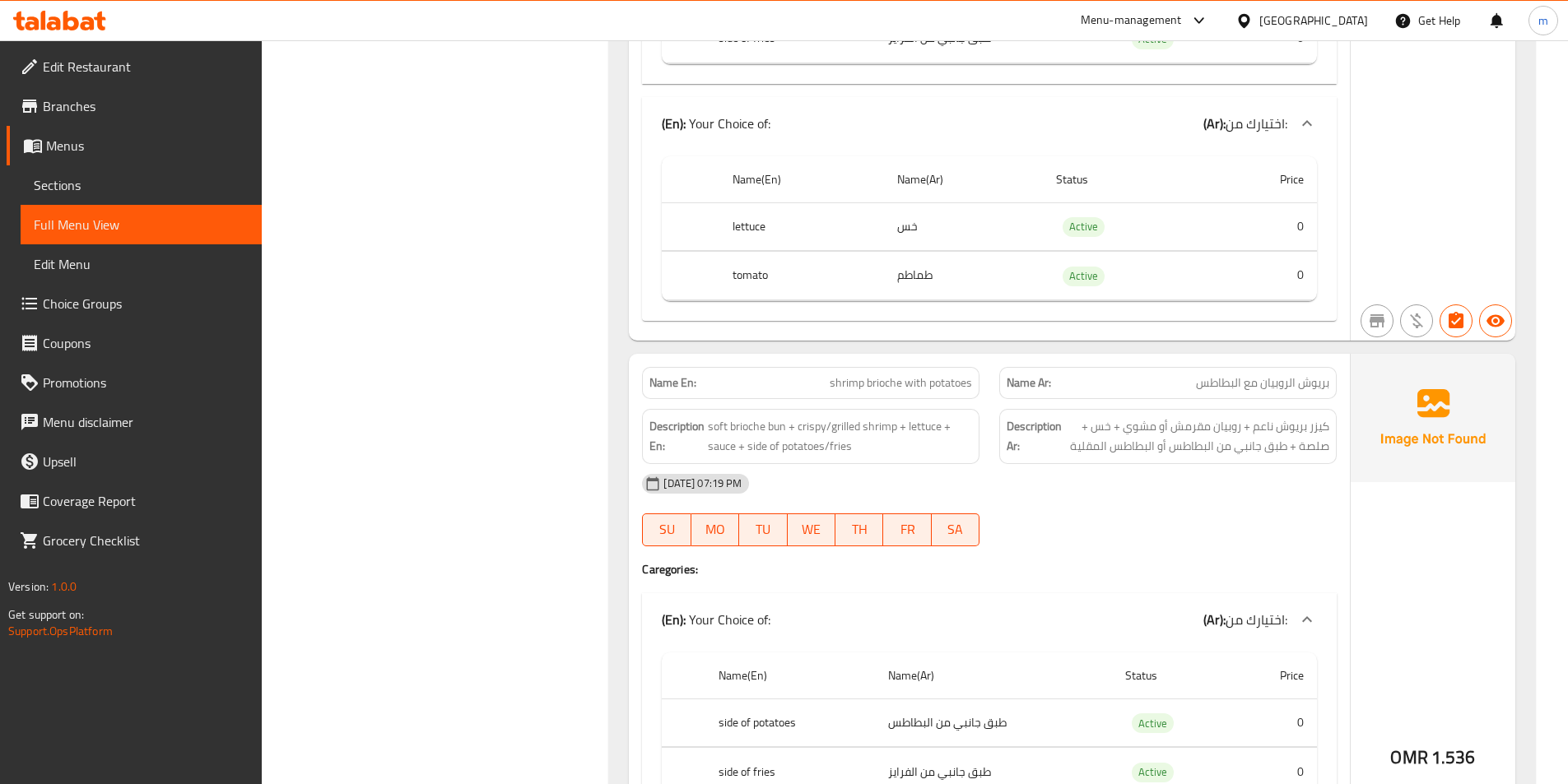
scroll to position [3053, 0]
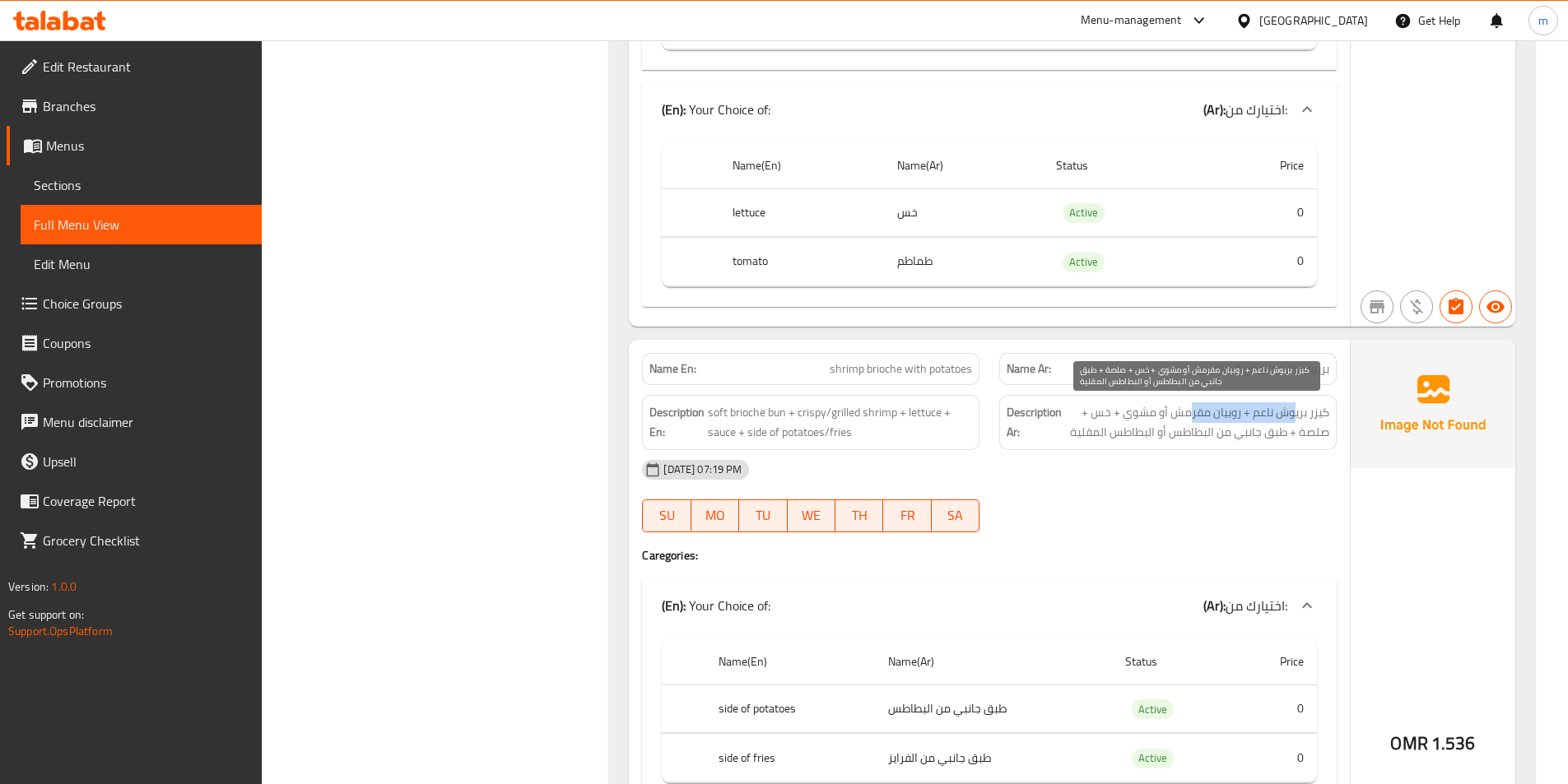
drag, startPoint x: 1289, startPoint y: 415, endPoint x: 1193, endPoint y: 421, distance: 96.2
click at [1193, 421] on span "كيزر بريوش ناعم + روبيان مقرمش أو مشوي + خس + صلصة + طبق جانبي من البطاطس أو ال…" at bounding box center [1197, 422] width 264 height 41
click at [1215, 415] on span "كيزر بريوش ناعم + روبيان مقرمش أو مشوي + خس + صلصة + طبق جانبي من البطاطس أو ال…" at bounding box center [1197, 422] width 264 height 41
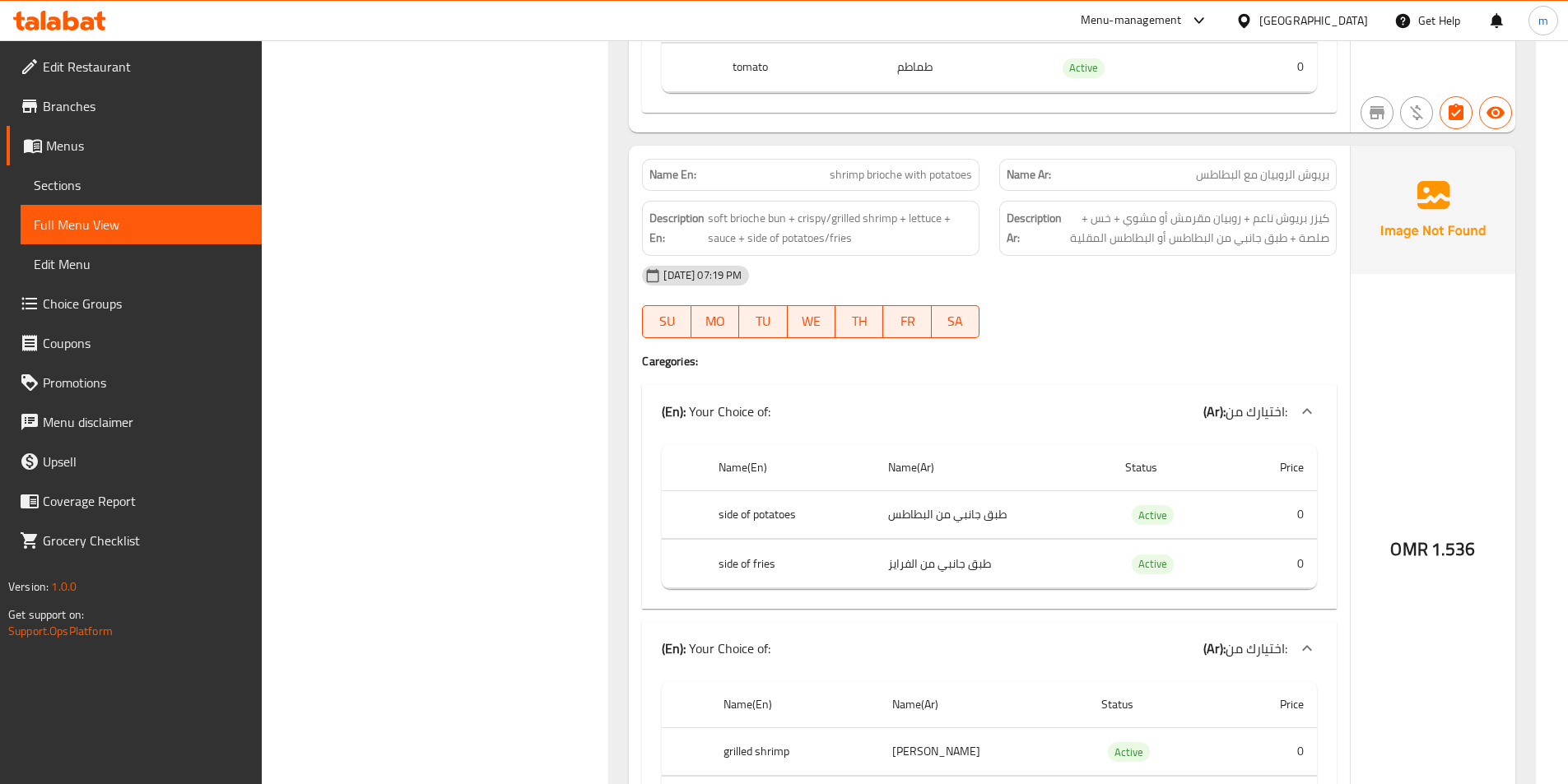
scroll to position [3217, 0]
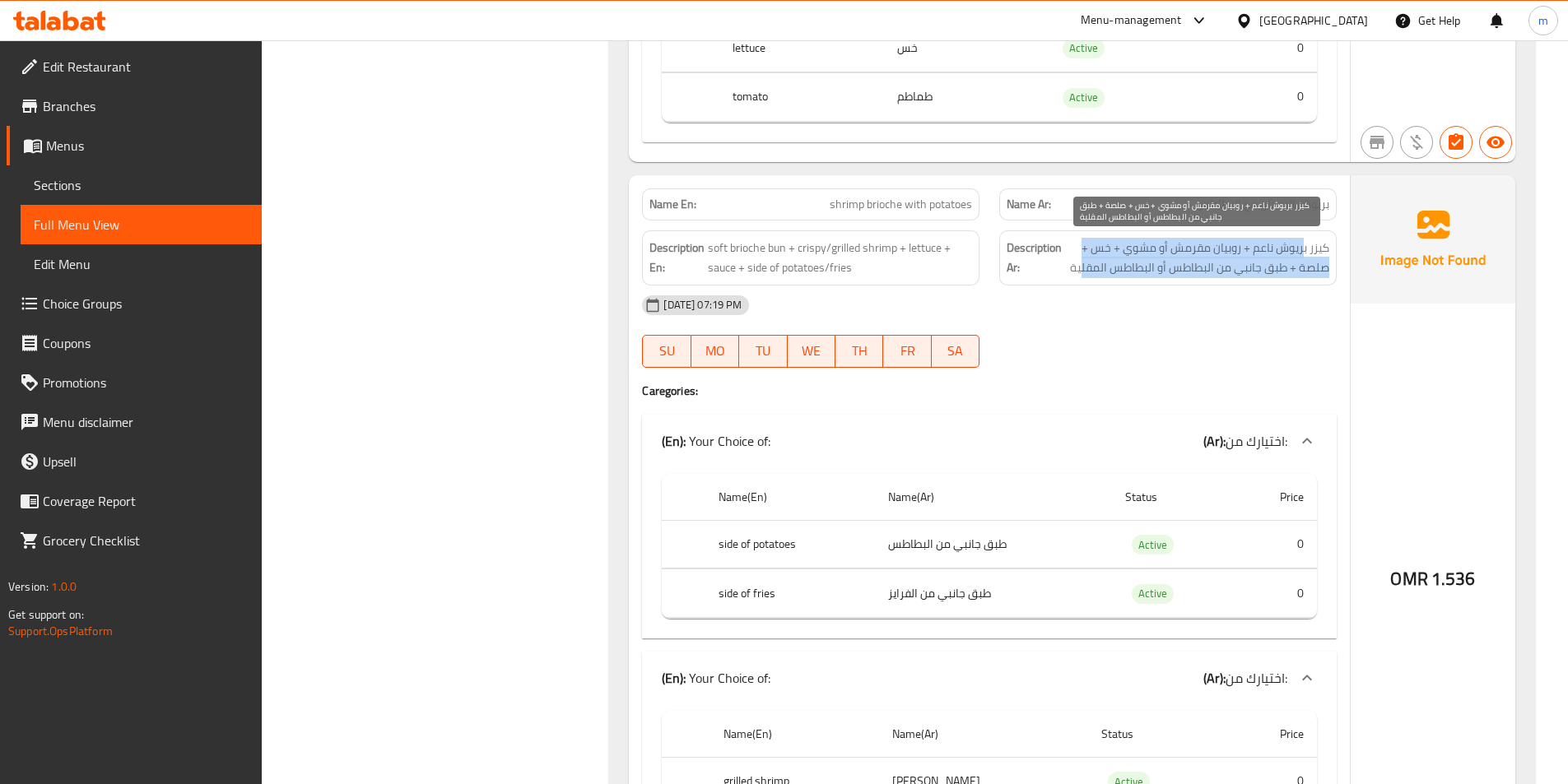
drag, startPoint x: 1305, startPoint y: 252, endPoint x: 1084, endPoint y: 263, distance: 221.3
click at [1084, 263] on span "كيزر بريوش ناعم + روبيان مقرمش أو مشوي + خس + صلصة + طبق جانبي من البطاطس أو ال…" at bounding box center [1197, 258] width 264 height 41
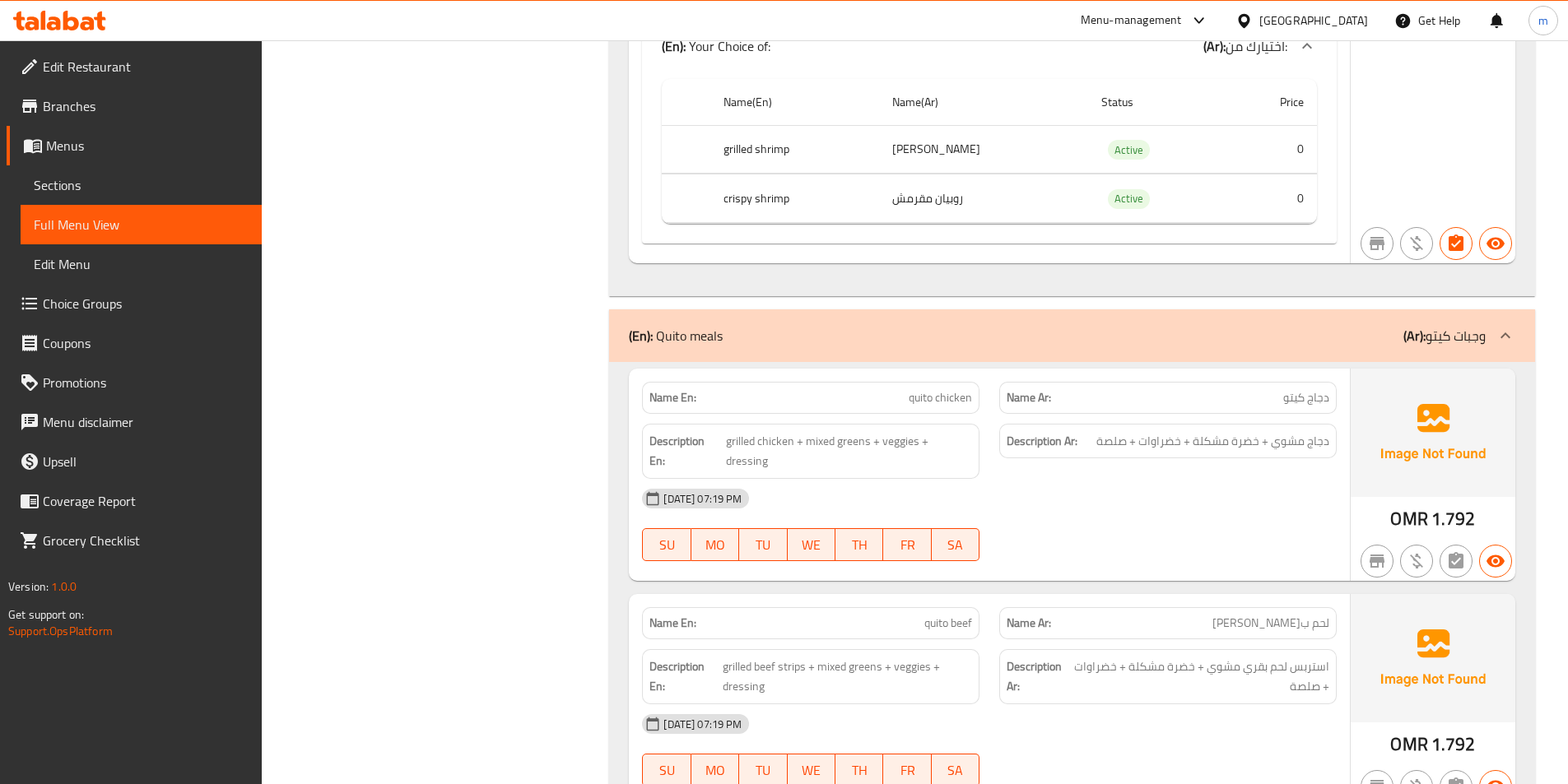
scroll to position [3958, 0]
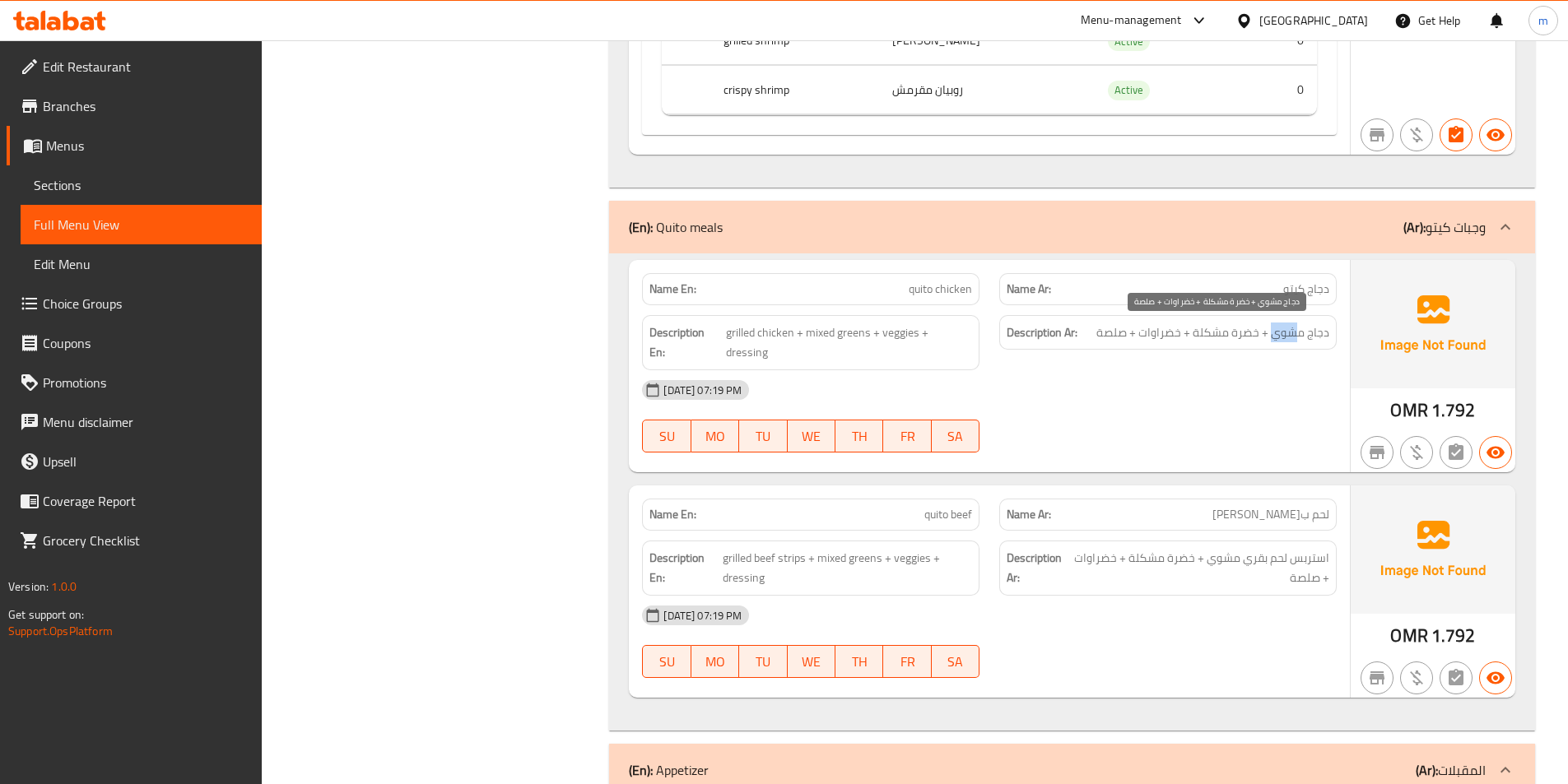
drag, startPoint x: 1296, startPoint y: 339, endPoint x: 1274, endPoint y: 339, distance: 22.0
click at [1274, 339] on span "دجاج مشوي + خضرة مشكلة + خضراوات + صلصة" at bounding box center [1213, 333] width 233 height 20
click at [1298, 321] on div "Description Ar: دجاج مشوي + خضرة مشكلة + خضراوات + صلصة" at bounding box center [1168, 333] width 338 height 35
drag, startPoint x: 1307, startPoint y: 339, endPoint x: 1330, endPoint y: 340, distance: 23.0
click at [1330, 340] on div "Description Ar: دجاج مشوي + خضرة مشكلة + خضراوات + صلصة" at bounding box center [1168, 333] width 338 height 35
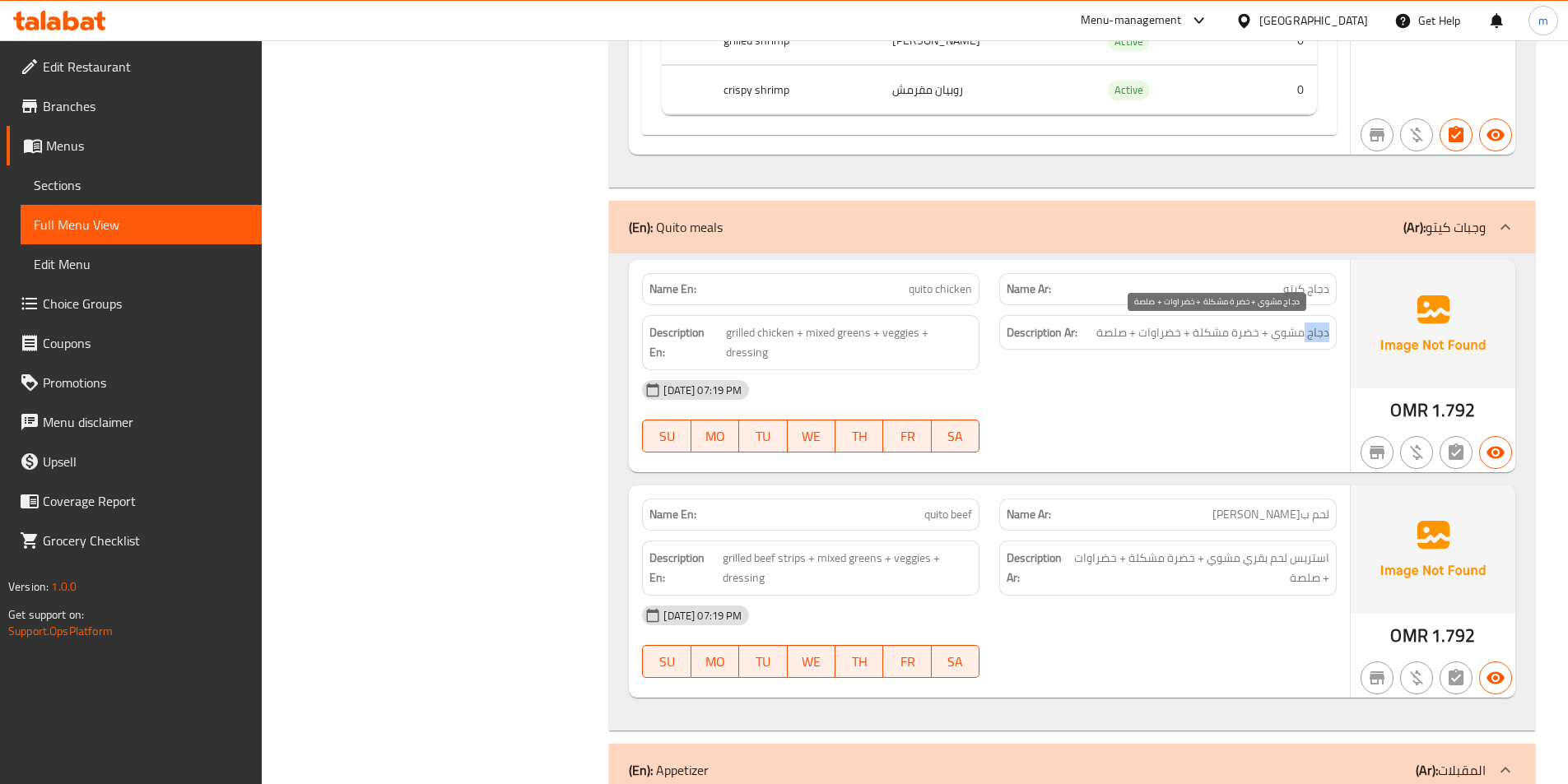
click at [1305, 339] on span "دجاج مشوي + خضرة مشكلة + خضراوات + صلصة" at bounding box center [1213, 333] width 233 height 20
click at [1300, 334] on span "دجاج مشوي + خضرة مشكلة + خضراوات + صلصة" at bounding box center [1213, 333] width 233 height 20
drag, startPoint x: 1305, startPoint y: 334, endPoint x: 1109, endPoint y: 342, distance: 196.2
click at [1109, 342] on span "دجاج مشوي + خضرة مشكلة + خضراوات + صلصة" at bounding box center [1213, 333] width 233 height 20
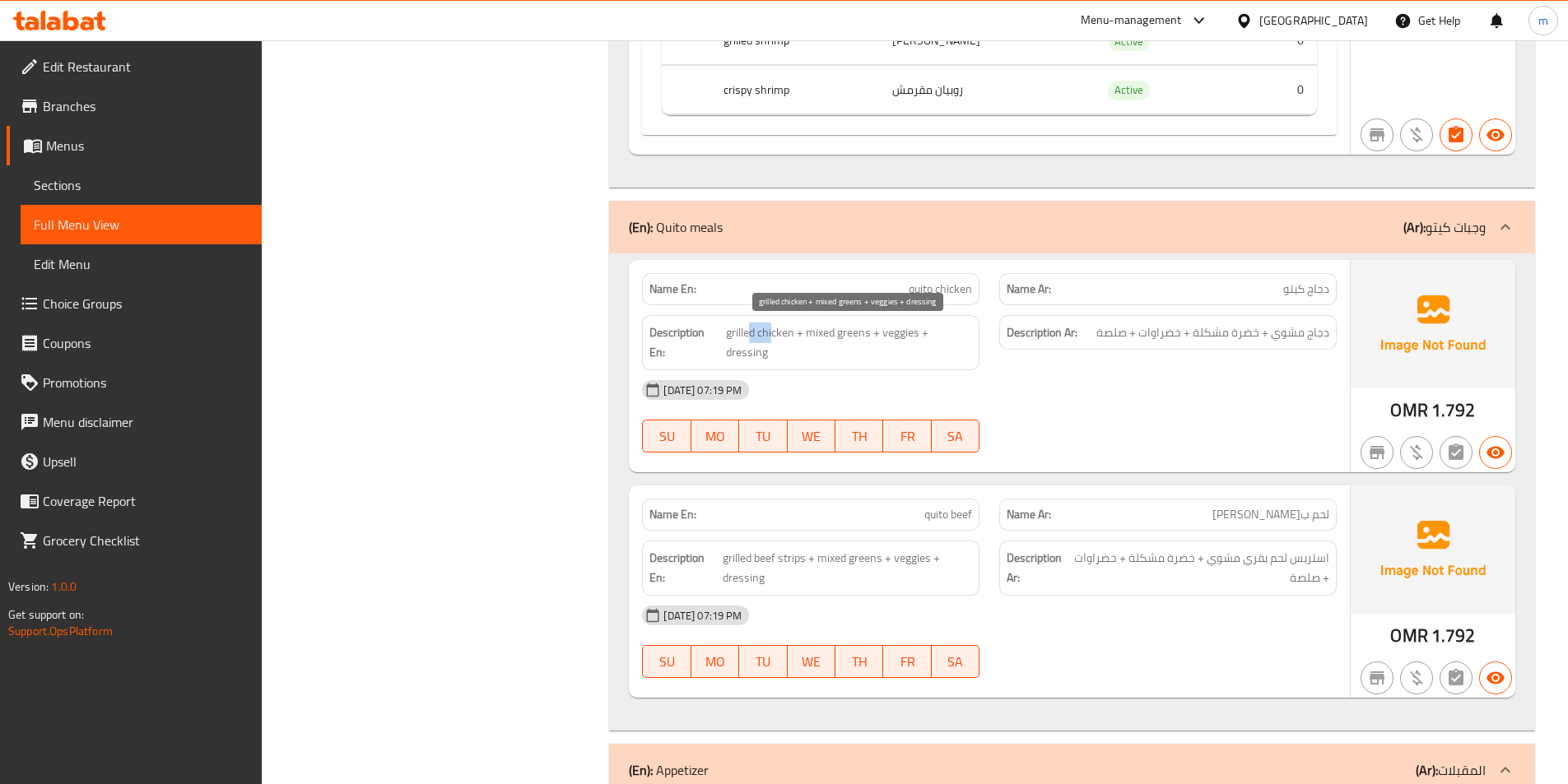
drag, startPoint x: 752, startPoint y: 336, endPoint x: 773, endPoint y: 336, distance: 21.0
click at [773, 336] on span "grilled chicken + mixed greens + veggies + dressing" at bounding box center [849, 343] width 246 height 41
drag, startPoint x: 821, startPoint y: 332, endPoint x: 918, endPoint y: 343, distance: 97.6
click at [918, 343] on div "Description En: grilled chicken + mixed greens + veggies + dressing" at bounding box center [811, 343] width 338 height 55
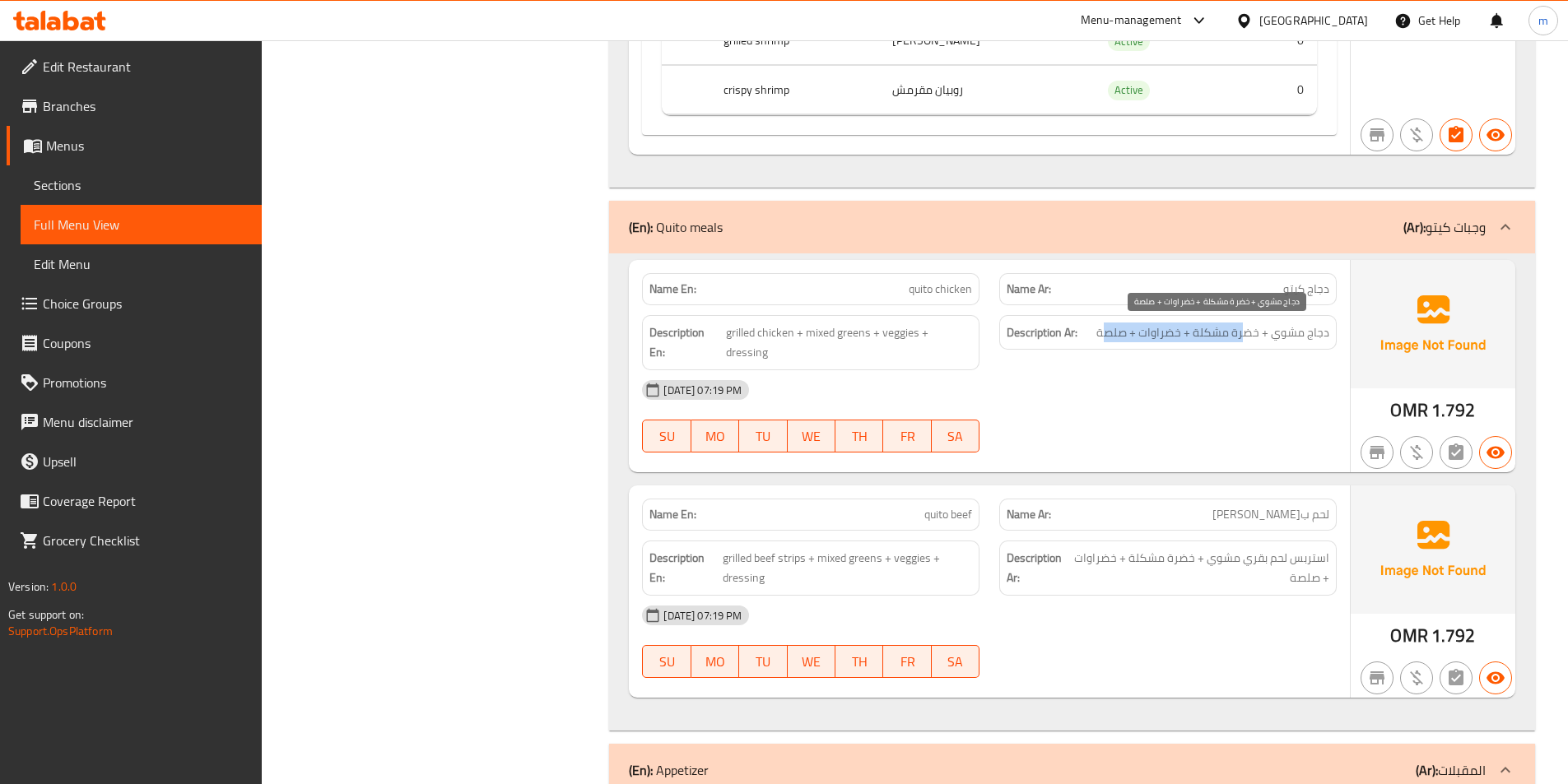
drag, startPoint x: 1248, startPoint y: 335, endPoint x: 1110, endPoint y: 340, distance: 138.1
click at [1110, 340] on span "دجاج مشوي + خضرة مشكلة + خضراوات + صلصة" at bounding box center [1213, 333] width 233 height 20
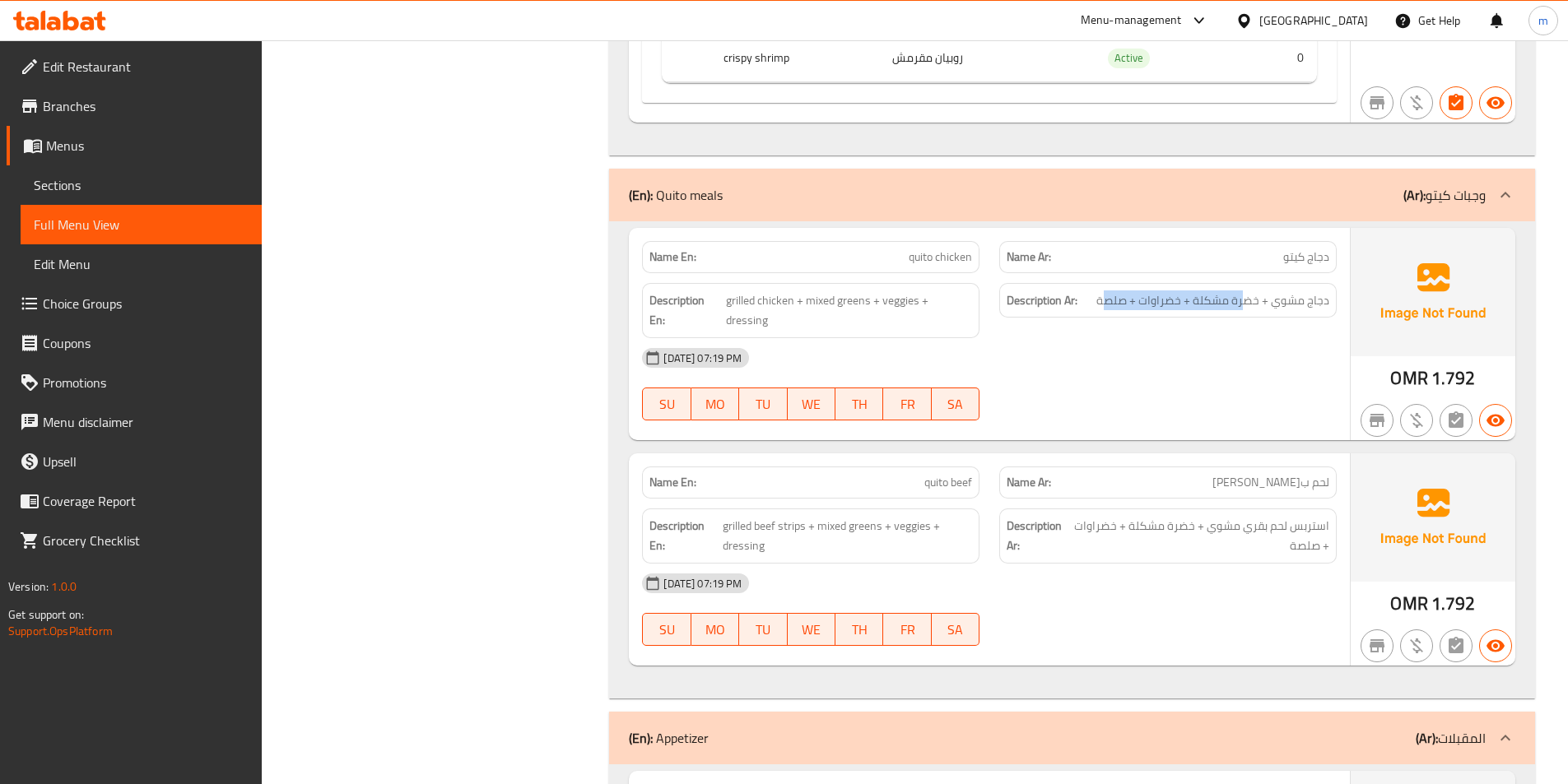
scroll to position [4040, 0]
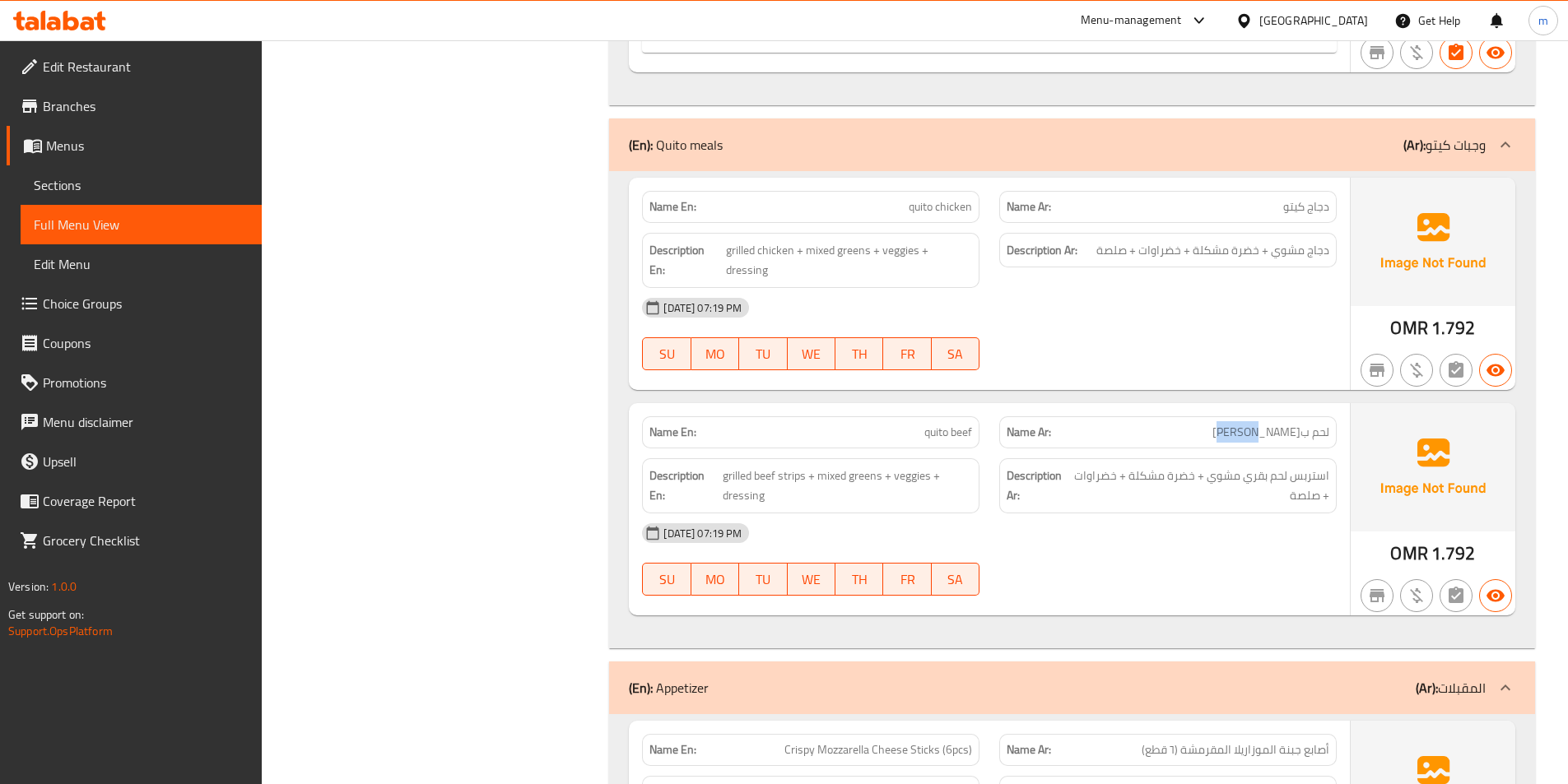
drag, startPoint x: 1299, startPoint y: 415, endPoint x: 1265, endPoint y: 414, distance: 34.0
click at [1265, 423] on span "لحم ب[PERSON_NAME]" at bounding box center [1271, 432] width 117 height 18
drag, startPoint x: 1320, startPoint y: 458, endPoint x: 1235, endPoint y: 450, distance: 85.4
click at [1235, 466] on span "استربس لحم بقري مشوي + خضرة مشكلة + خضراوات + صلصة" at bounding box center [1200, 486] width 257 height 41
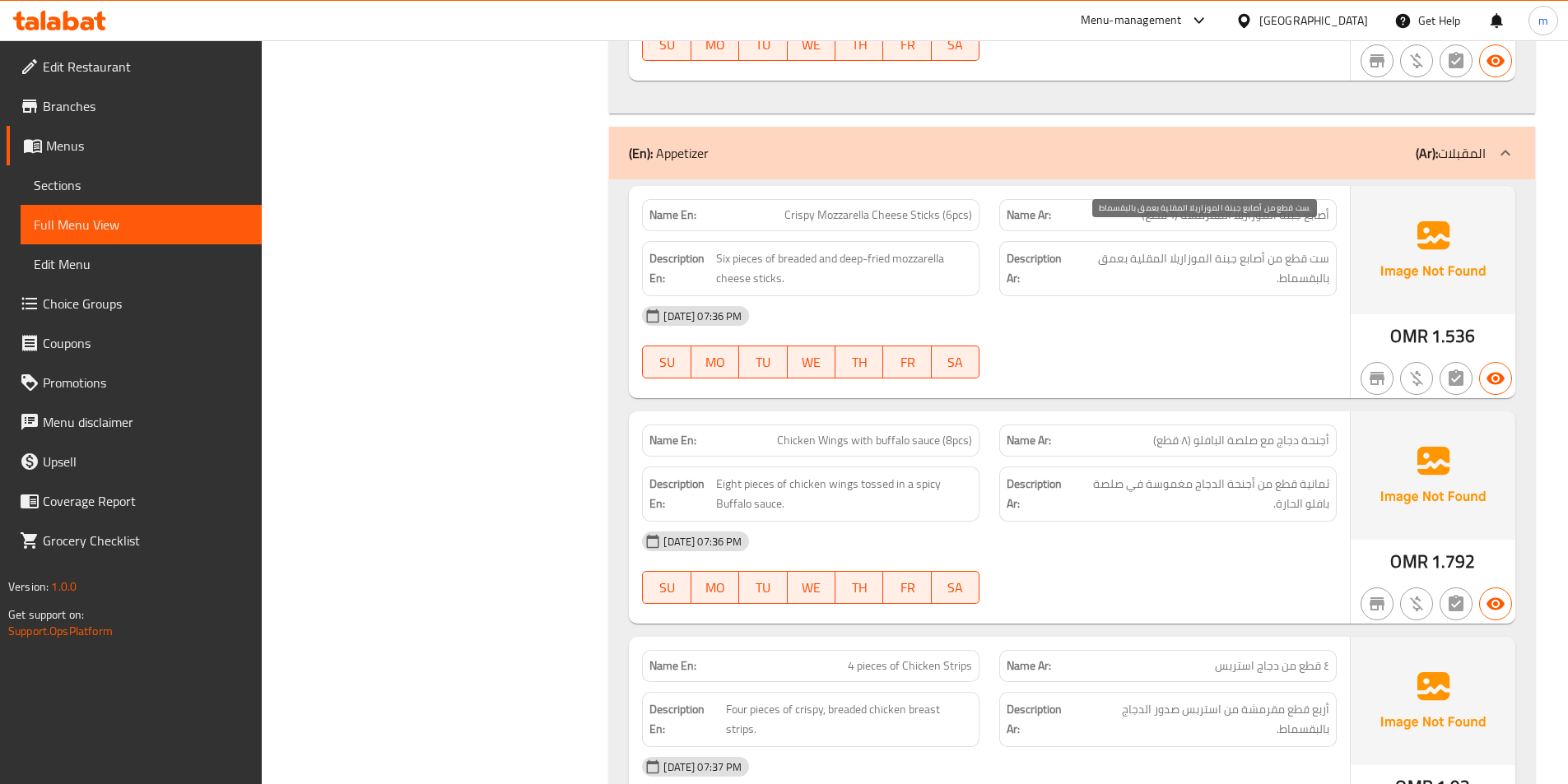
scroll to position [4616, 0]
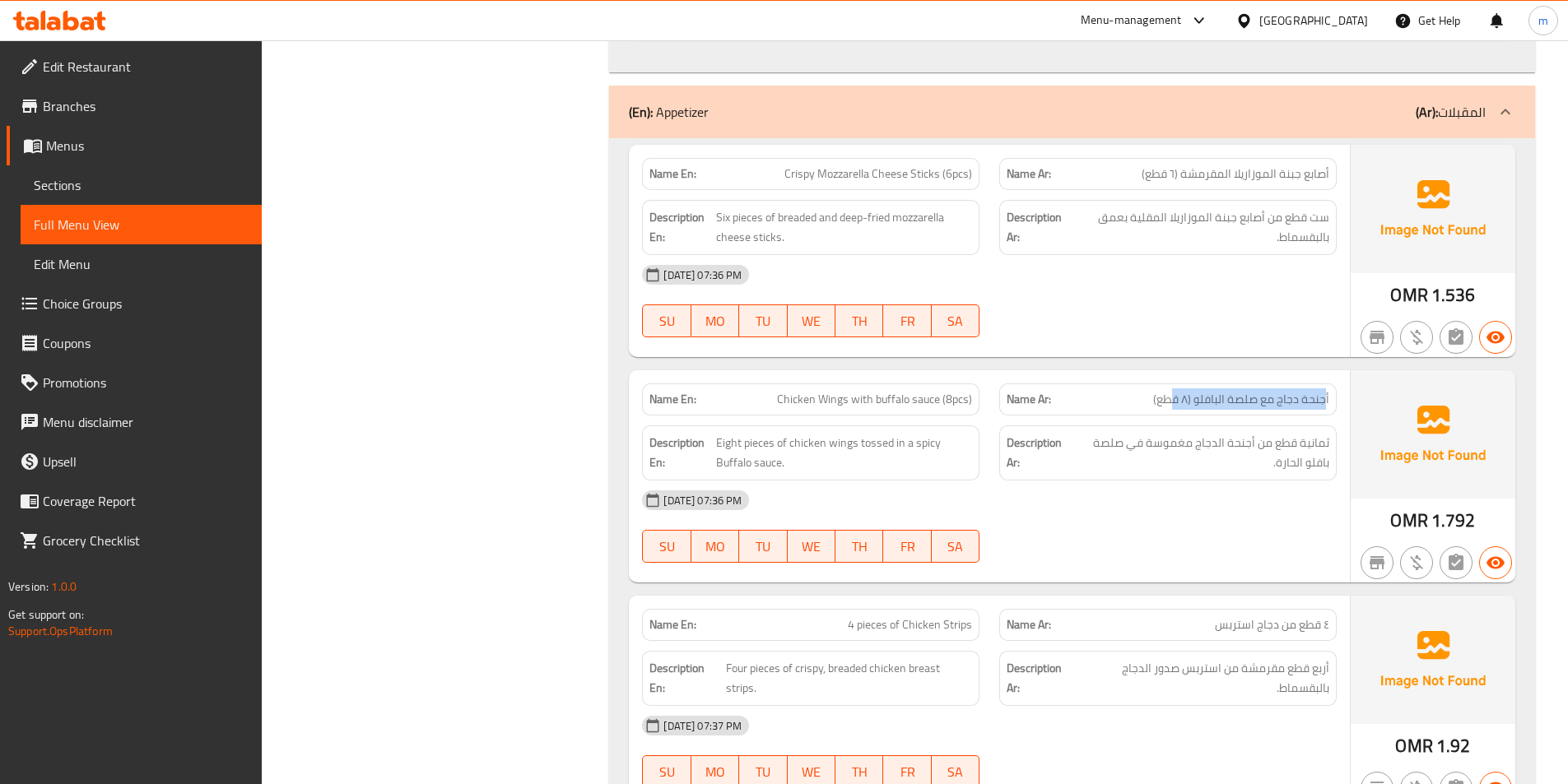
drag, startPoint x: 1323, startPoint y: 377, endPoint x: 1177, endPoint y: 383, distance: 146.1
click at [1177, 391] on span "أجنحة دجاج مع صلصة البافلو (٨ قطع)" at bounding box center [1241, 399] width 176 height 18
click at [1265, 425] on div "Description Ar: ثمانية قطع من أجنحة الدجاج مغموسة في صلصة بافلو الحارة." at bounding box center [1168, 453] width 338 height 55
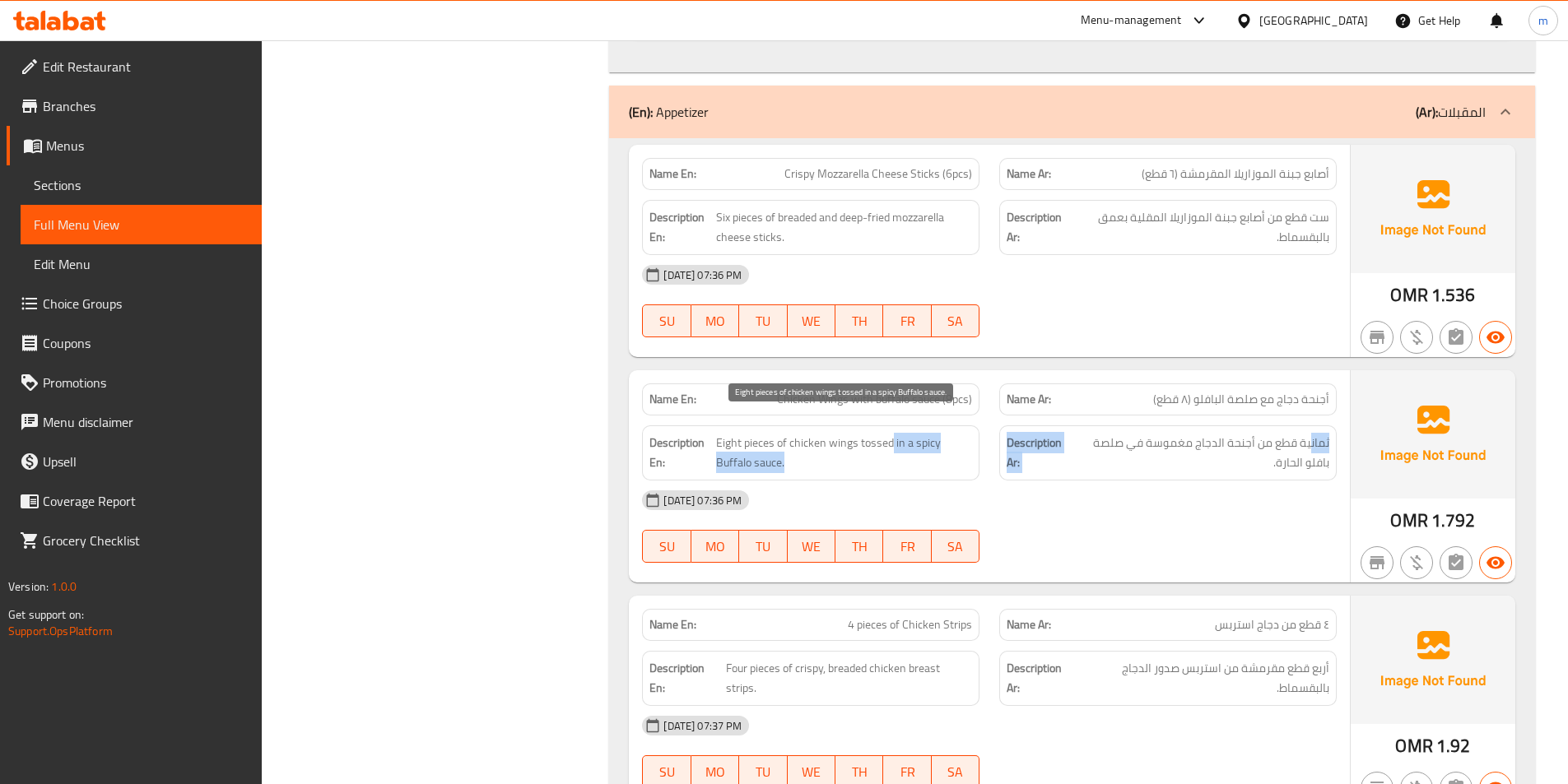
drag, startPoint x: 1311, startPoint y: 422, endPoint x: 889, endPoint y: 424, distance: 422.0
click at [889, 424] on div "Description En: Eight pieces of chicken wings tossed in a spicy Buffalo sauce. …" at bounding box center [989, 452] width 714 height 75
click at [889, 433] on span "Eight pieces of chicken wings tossed in a spicy Buffalo sauce." at bounding box center [844, 453] width 256 height 41
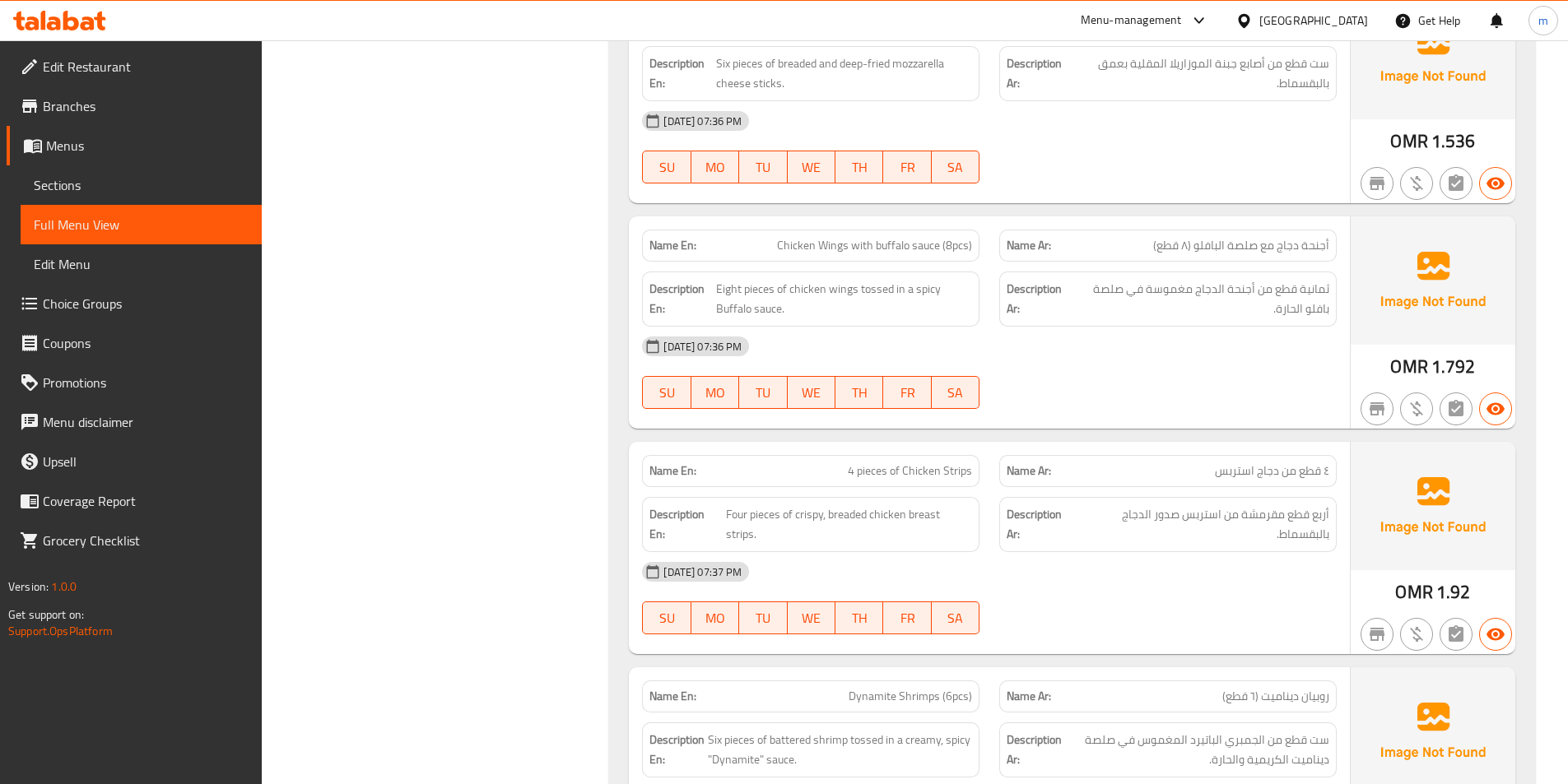
scroll to position [4781, 0]
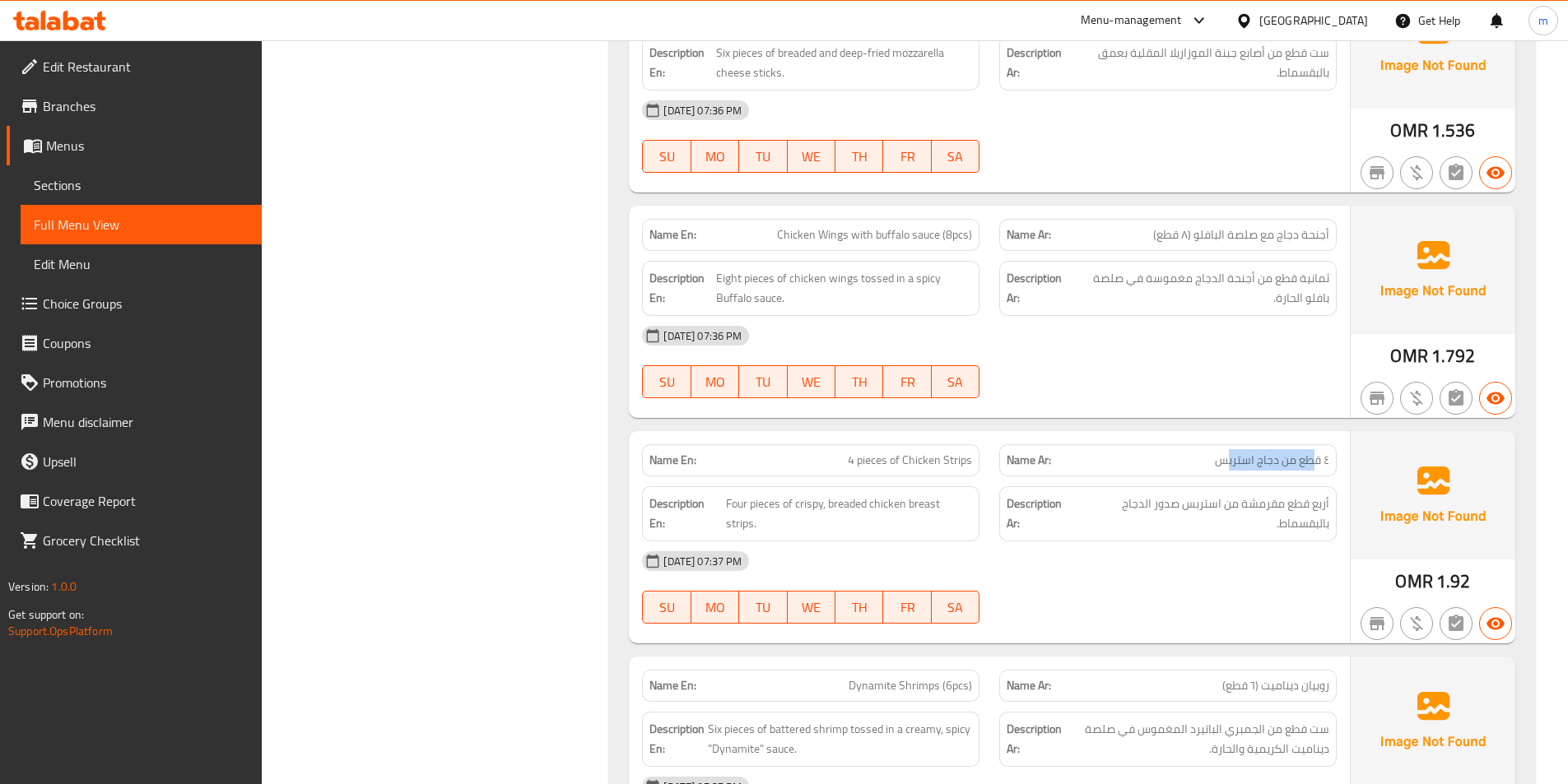
drag, startPoint x: 1302, startPoint y: 448, endPoint x: 1229, endPoint y: 453, distance: 73.2
click at [1229, 453] on div "Name Ar: ٤ قطع من دجاج استربس" at bounding box center [1168, 460] width 338 height 32
click at [1284, 493] on span "أربع قطع مقرمشة من استربس صدور الدجاج بالبقسماط." at bounding box center [1203, 514] width 251 height 41
drag, startPoint x: 1309, startPoint y: 497, endPoint x: 1162, endPoint y: 483, distance: 147.7
click at [1162, 493] on span "أربع قطع مقرمشة من استربس صدور الدجاج بالبقسماط." at bounding box center [1203, 514] width 251 height 41
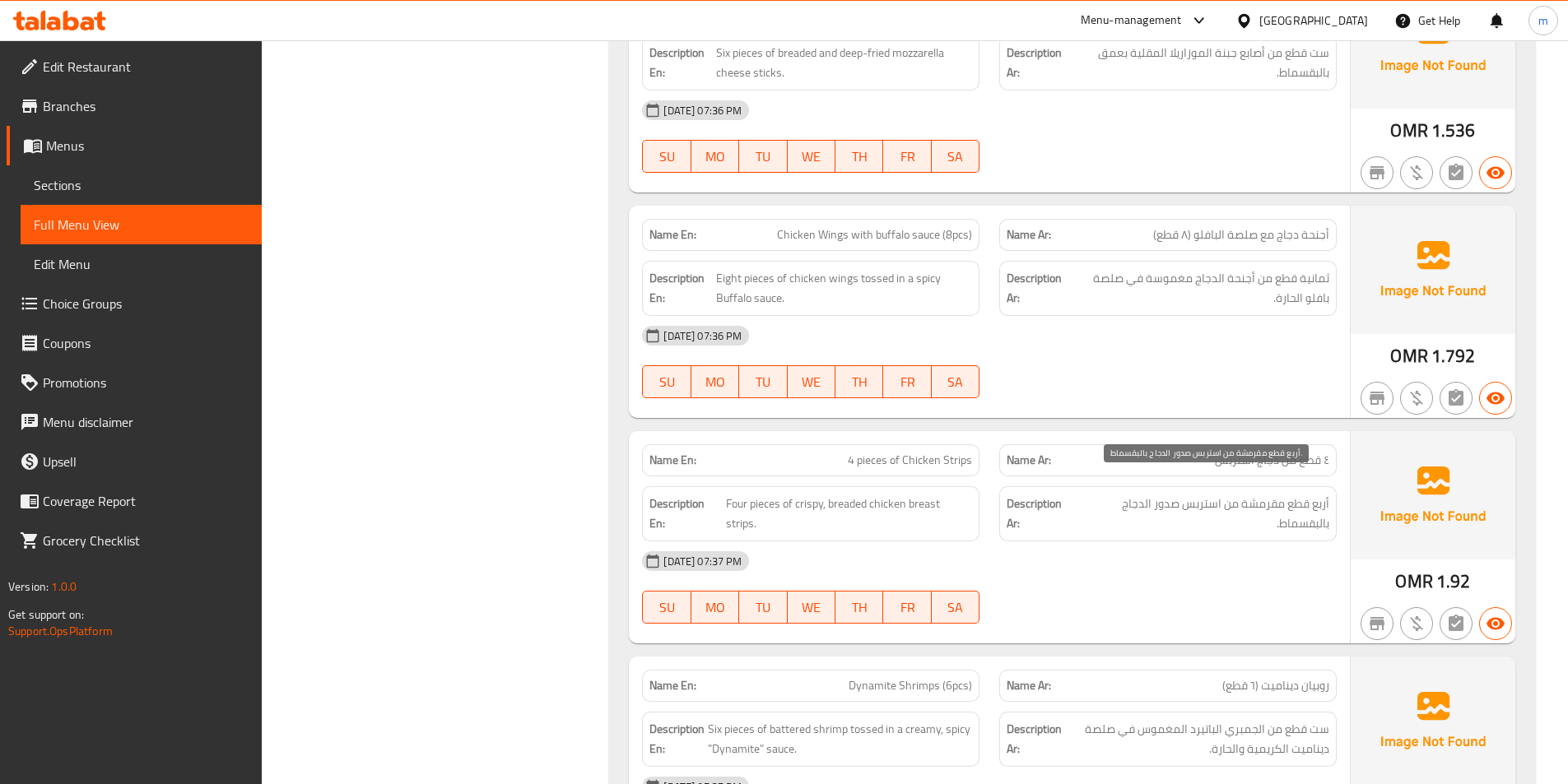
click at [1243, 493] on span "أربع قطع مقرمشة من استربس صدور الدجاج بالبقسماط." at bounding box center [1203, 514] width 251 height 41
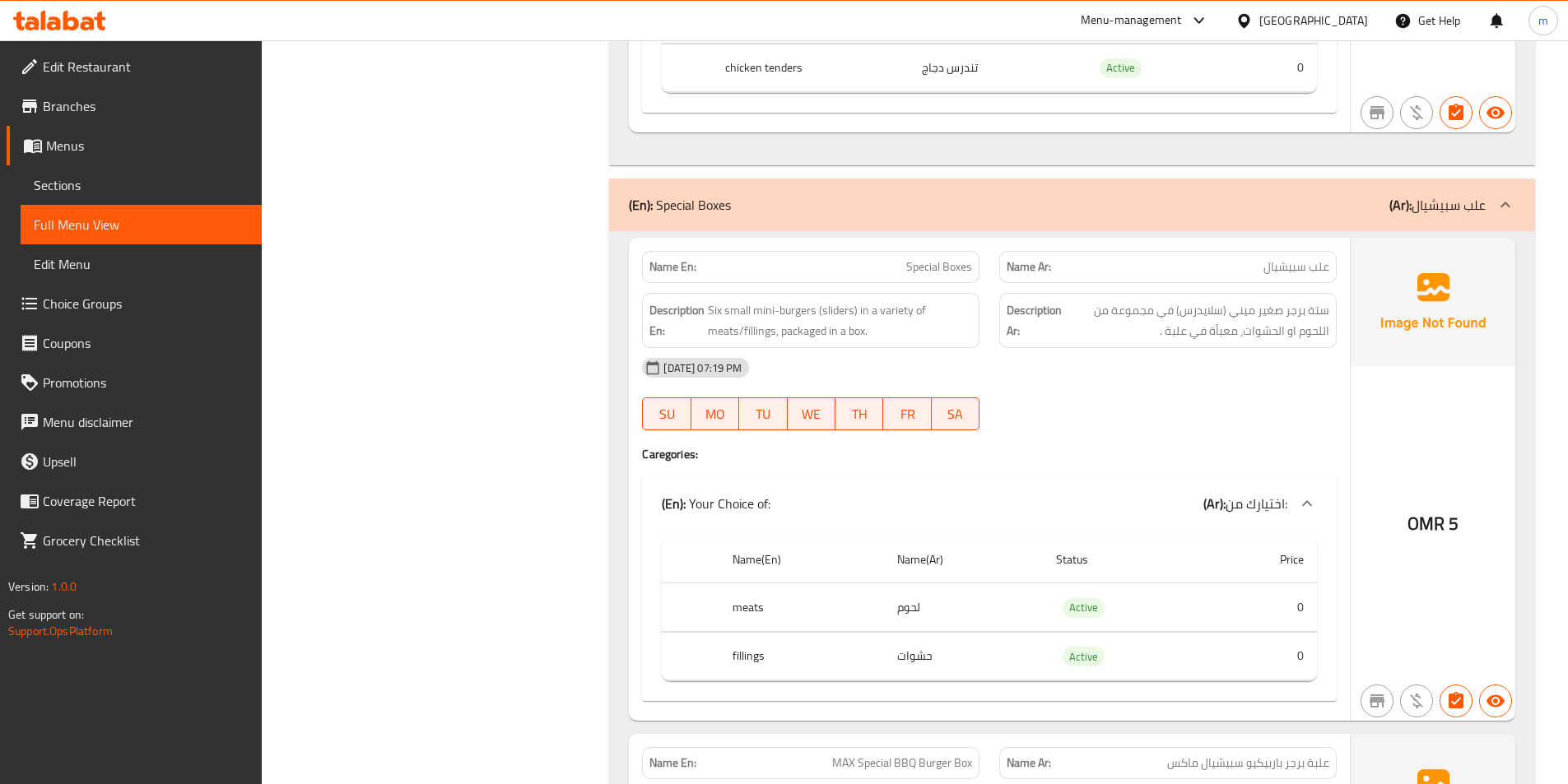
scroll to position [6015, 0]
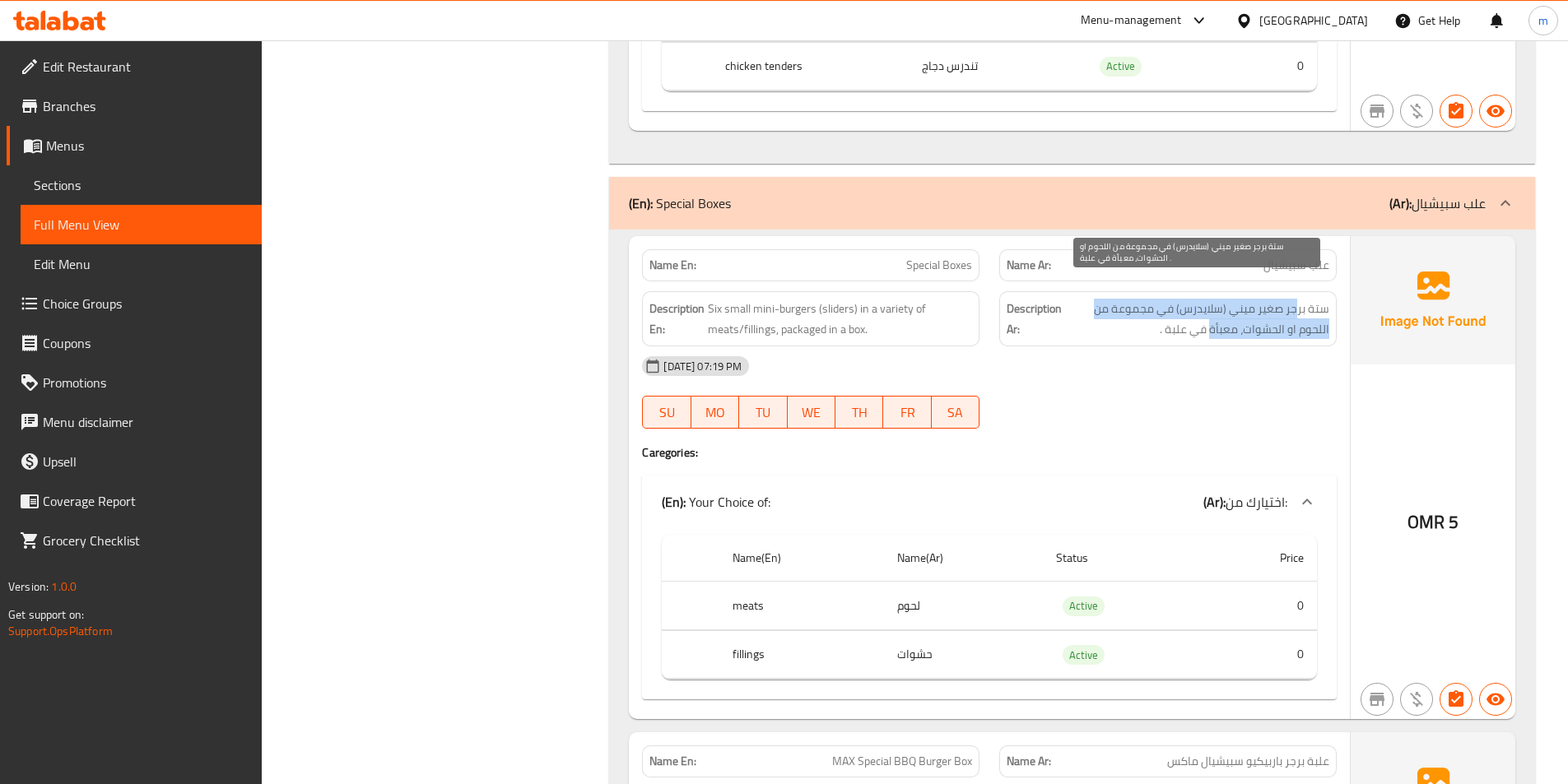
drag, startPoint x: 1299, startPoint y: 288, endPoint x: 1210, endPoint y: 310, distance: 91.7
click at [1210, 310] on span "ستة برجر صغير ميني (سلايدرس) في مجموعة من اللحوم او الحشوات، معبأة في علبة ." at bounding box center [1197, 319] width 264 height 41
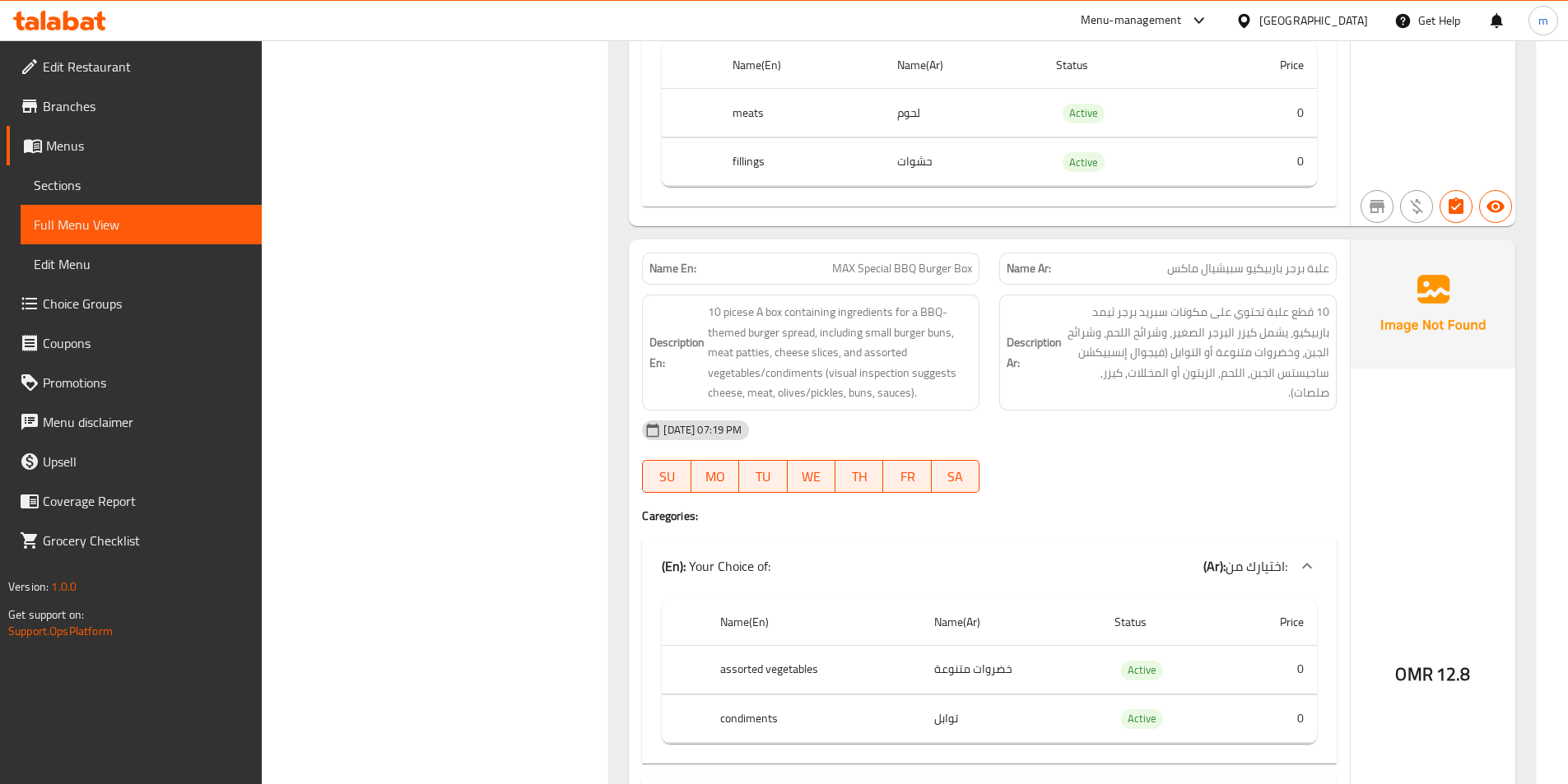
scroll to position [6508, 0]
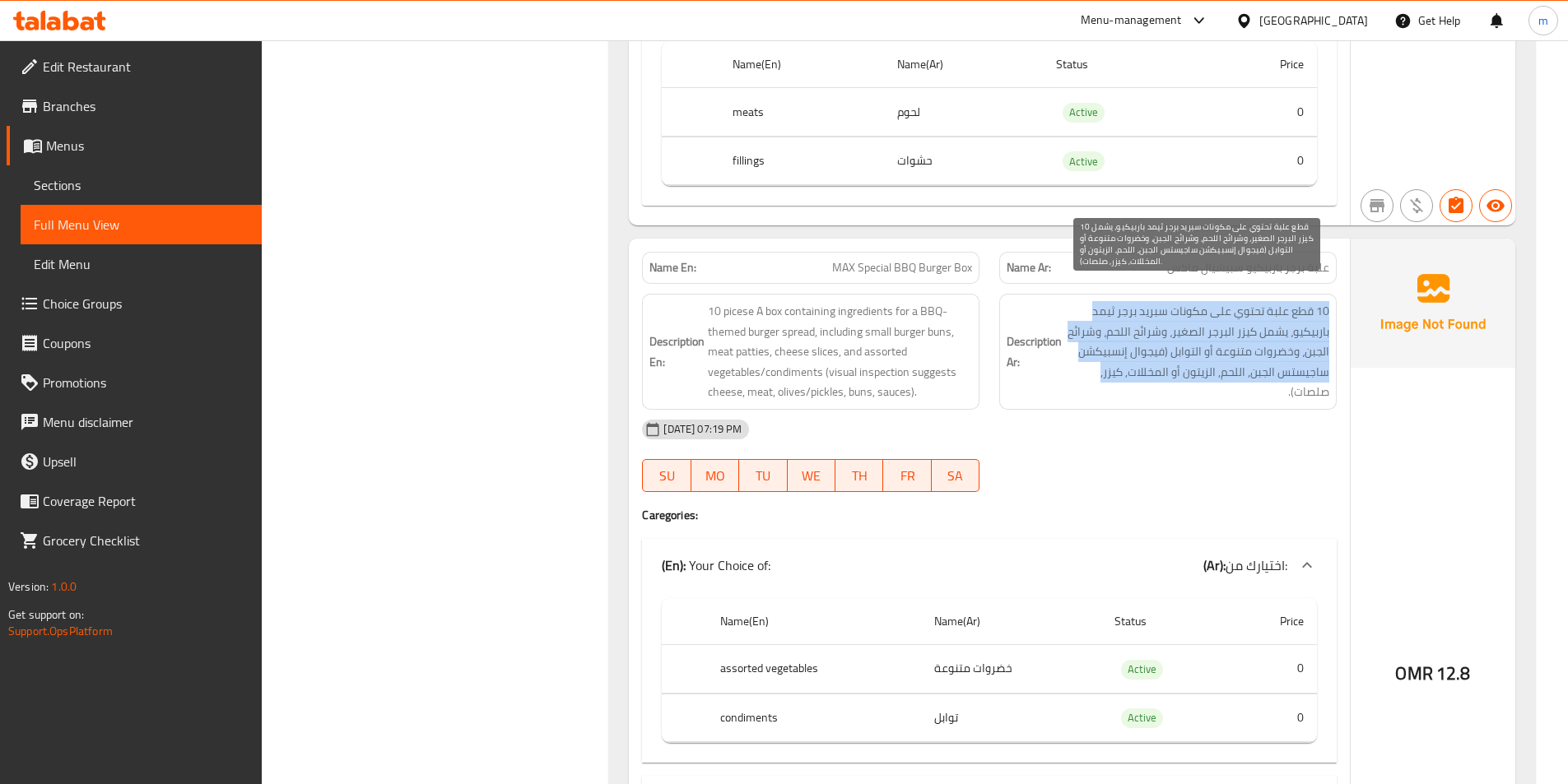
drag, startPoint x: 1327, startPoint y: 294, endPoint x: 1102, endPoint y: 346, distance: 230.9
click at [1102, 346] on span "10 قطع علبة تحتوي على مكونات سبريد برجر ثيمد باربيكيو، يشمل كيزر البرجر الصغير،…" at bounding box center [1197, 351] width 264 height 101
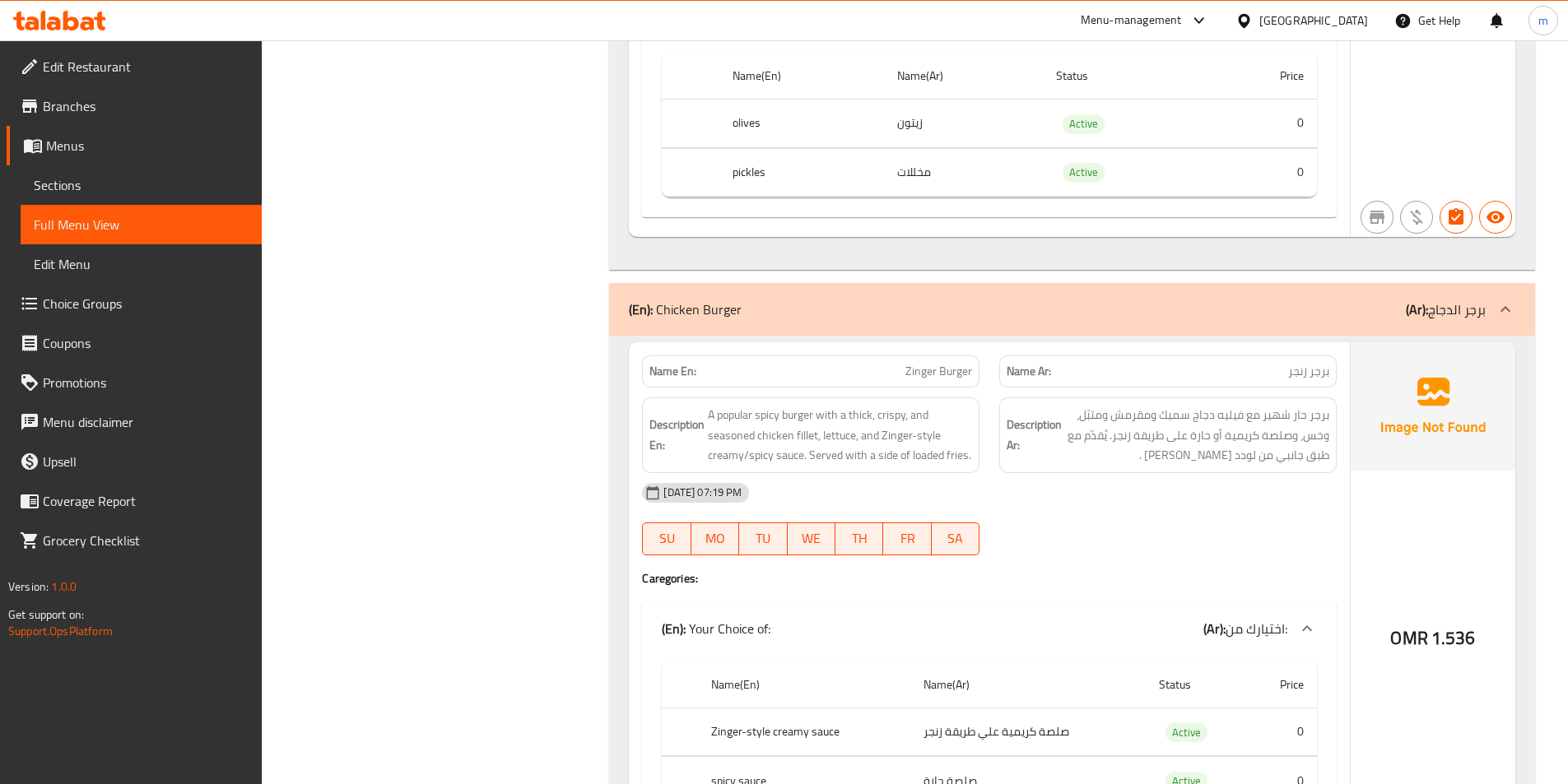
scroll to position [7331, 0]
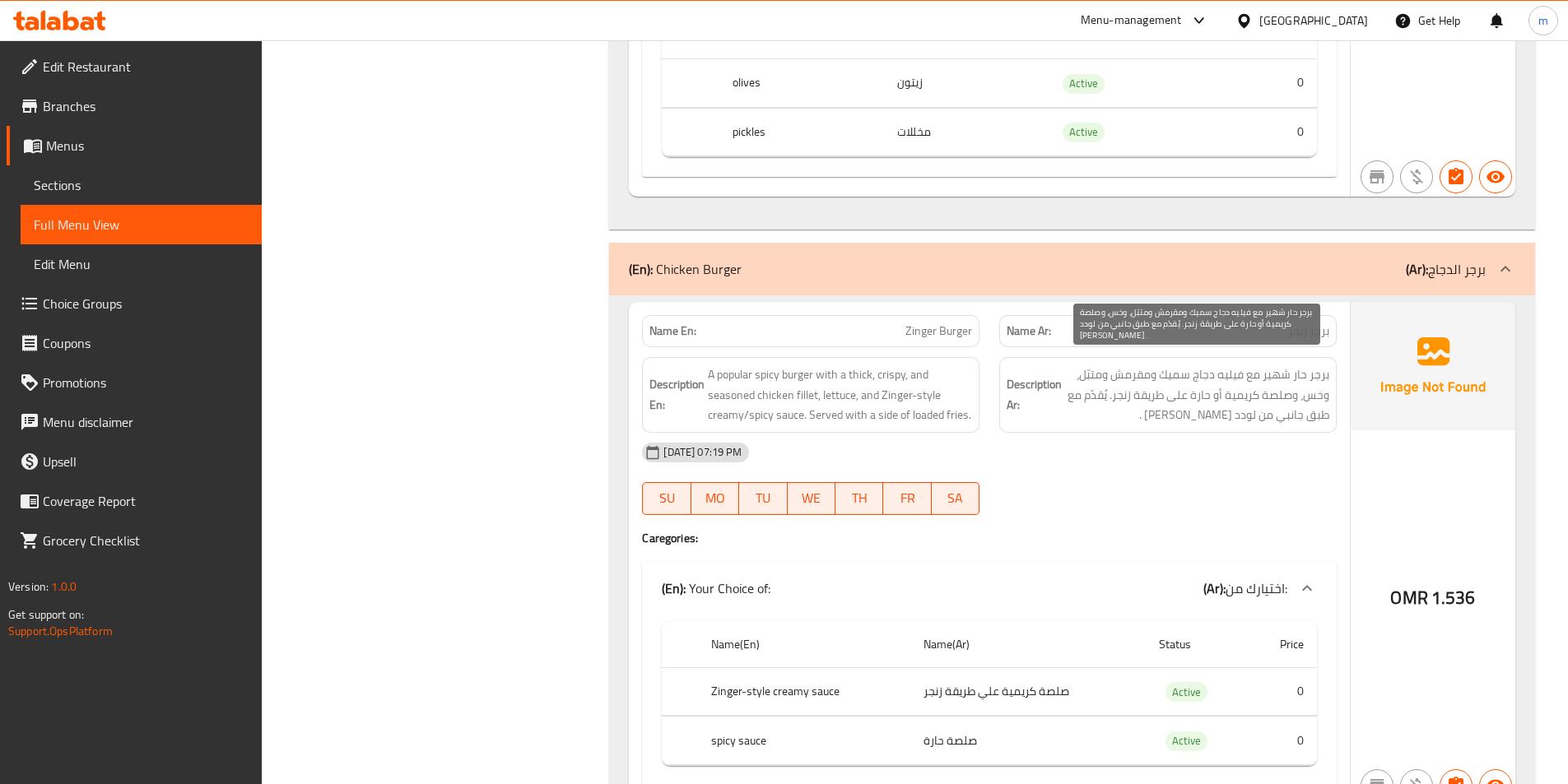
click at [1244, 390] on span "برجر حار شهير مع فيليه دجاج سميك ومقرمش ومتبّل، وخس، وصلصة كريمية أو حارة على ط…" at bounding box center [1197, 395] width 264 height 61
drag, startPoint x: 1326, startPoint y: 362, endPoint x: 1216, endPoint y: 405, distance: 118.1
click at [1216, 405] on span "برجر حار شهير مع فيليه دجاج سميك ومقرمش ومتبّل، وخس، وصلصة كريمية أو حارة على ط…" at bounding box center [1197, 395] width 264 height 61
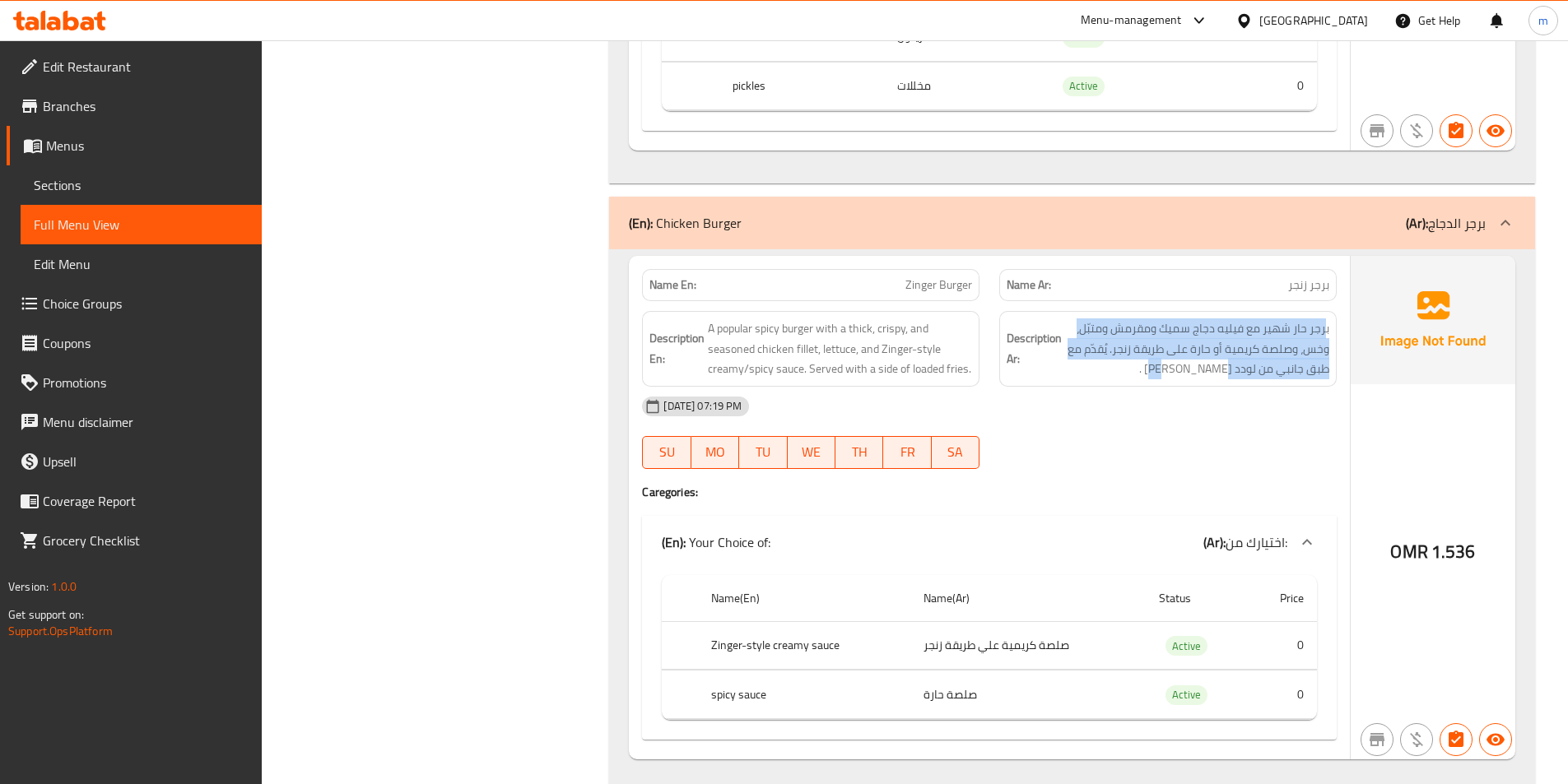
scroll to position [7398, 0]
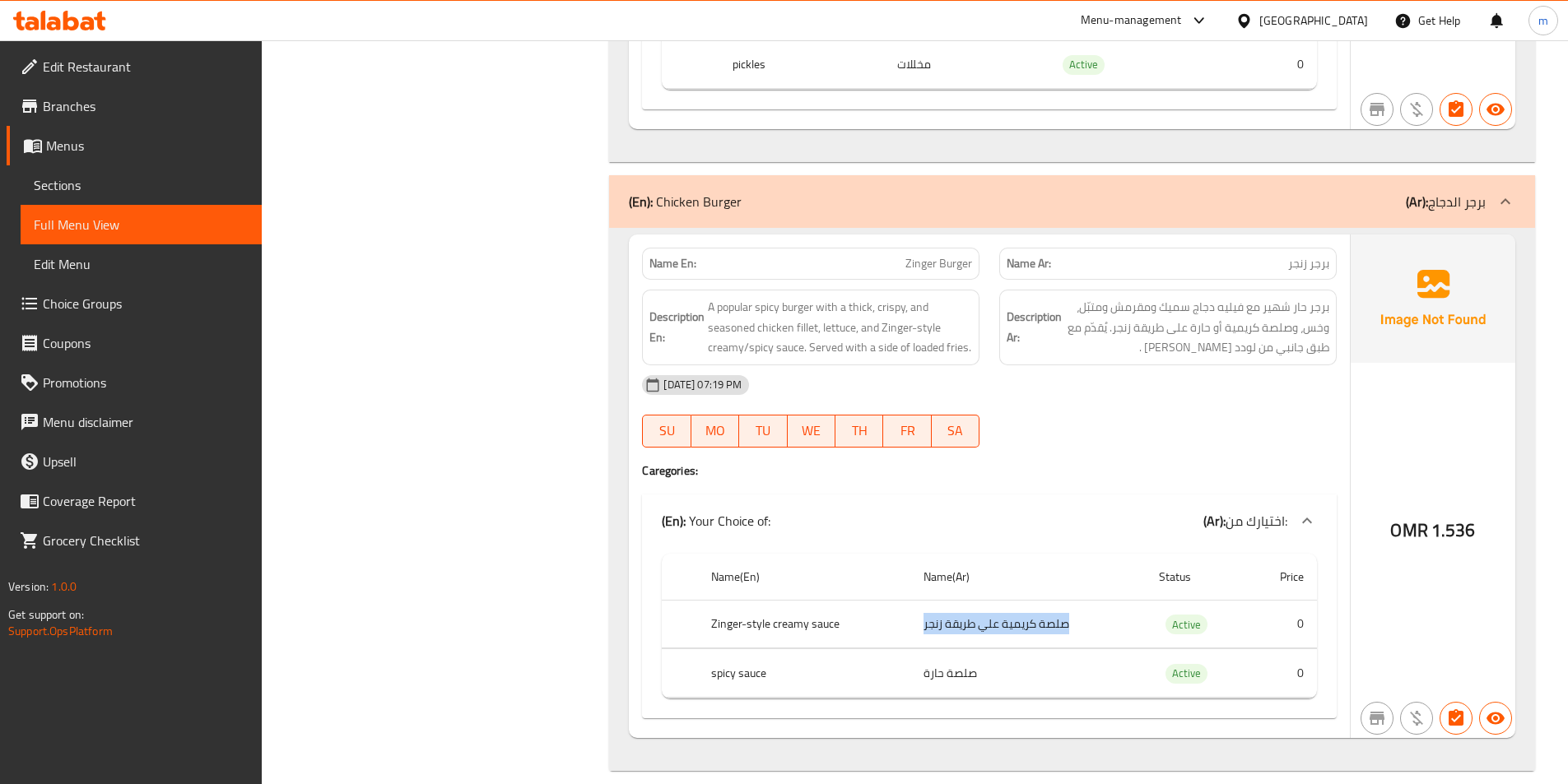
drag, startPoint x: 1080, startPoint y: 595, endPoint x: 914, endPoint y: 604, distance: 166.2
click at [914, 604] on td "صلصة كريمية علي طريقة زنجر" at bounding box center [1028, 624] width 235 height 49
click at [980, 620] on td "صلصة كريمية علي طريقة زنجر" at bounding box center [1028, 624] width 235 height 49
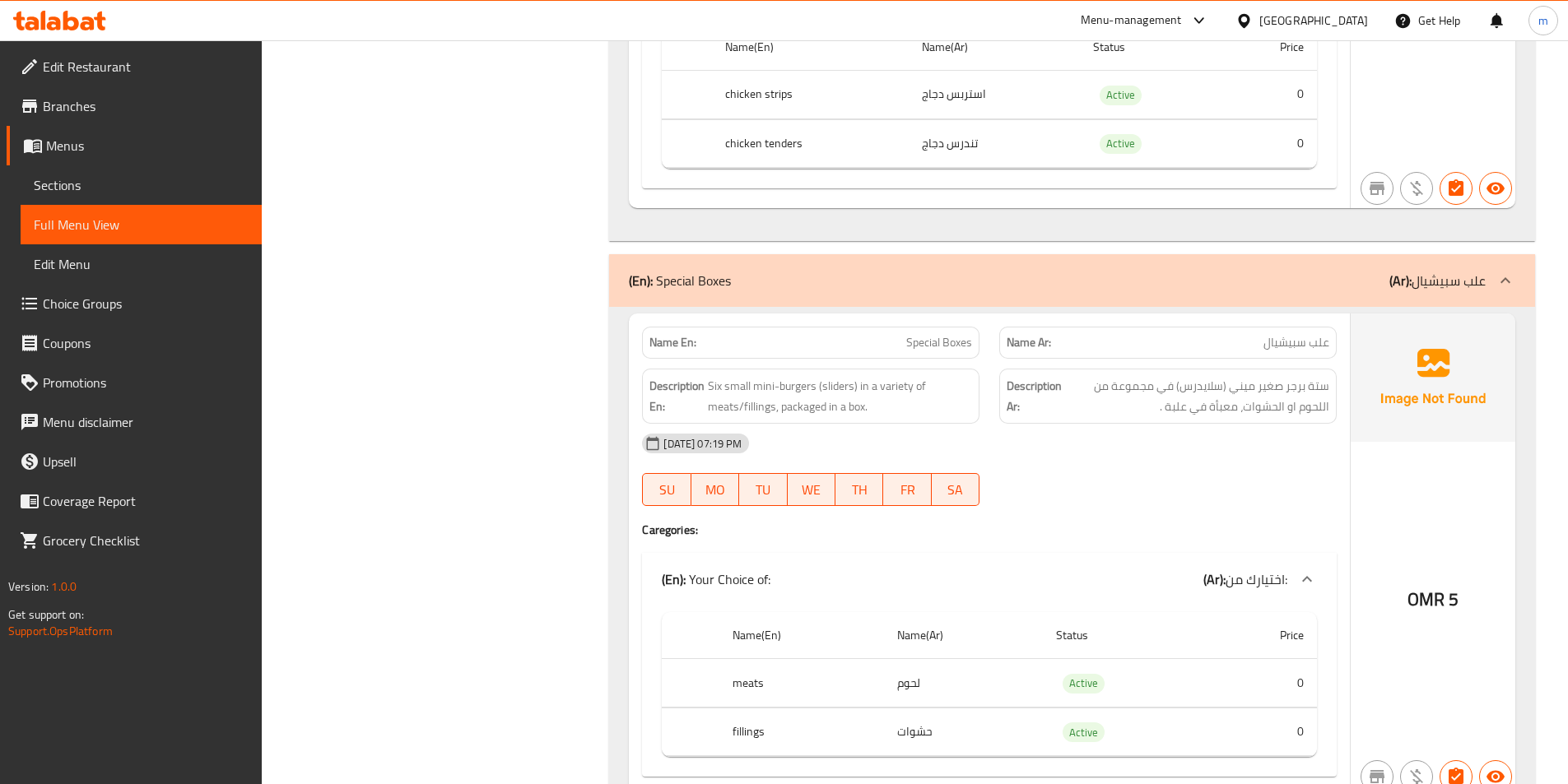
scroll to position [6082, 0]
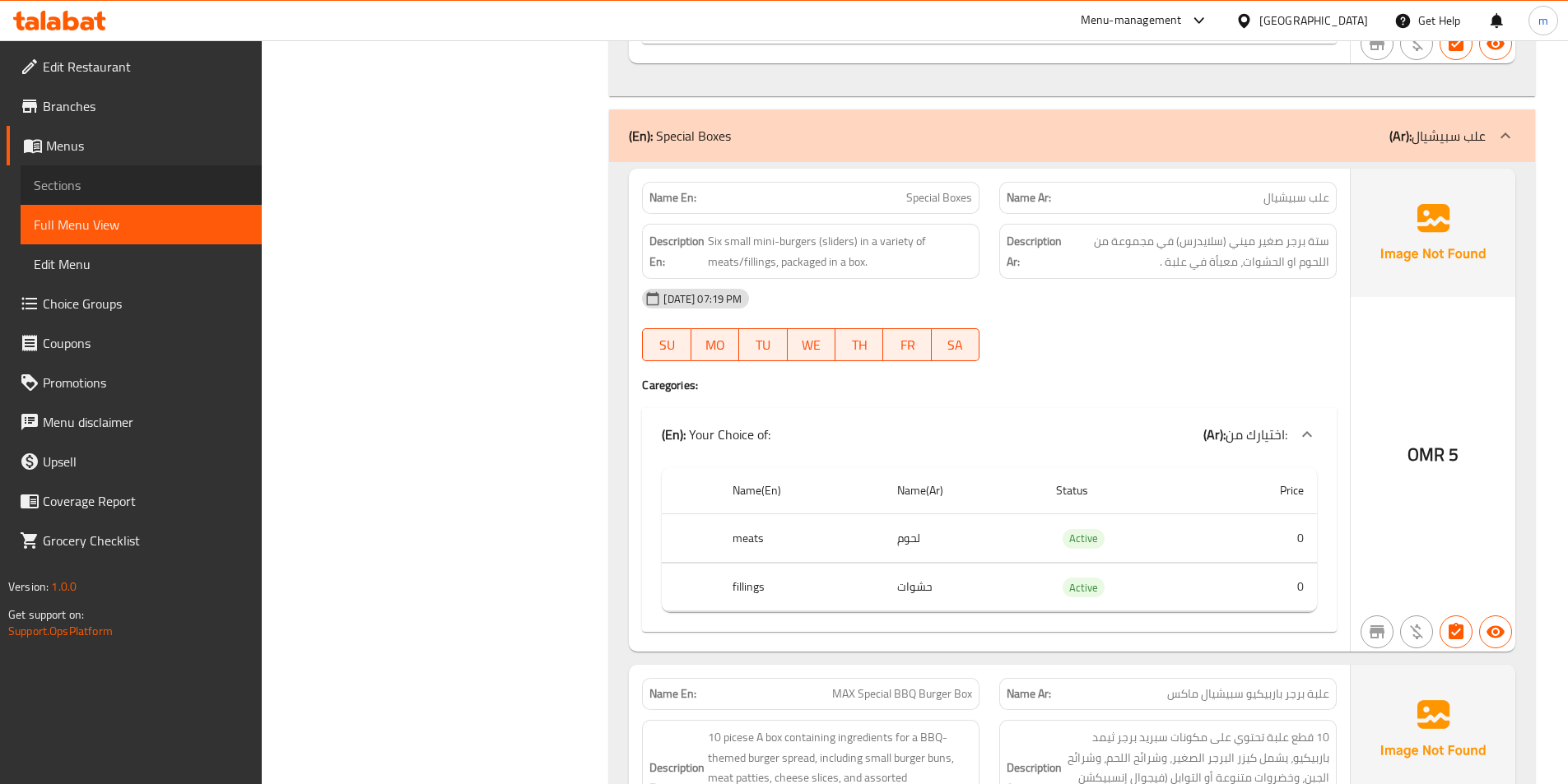
click at [87, 182] on span "Sections" at bounding box center [141, 184] width 215 height 19
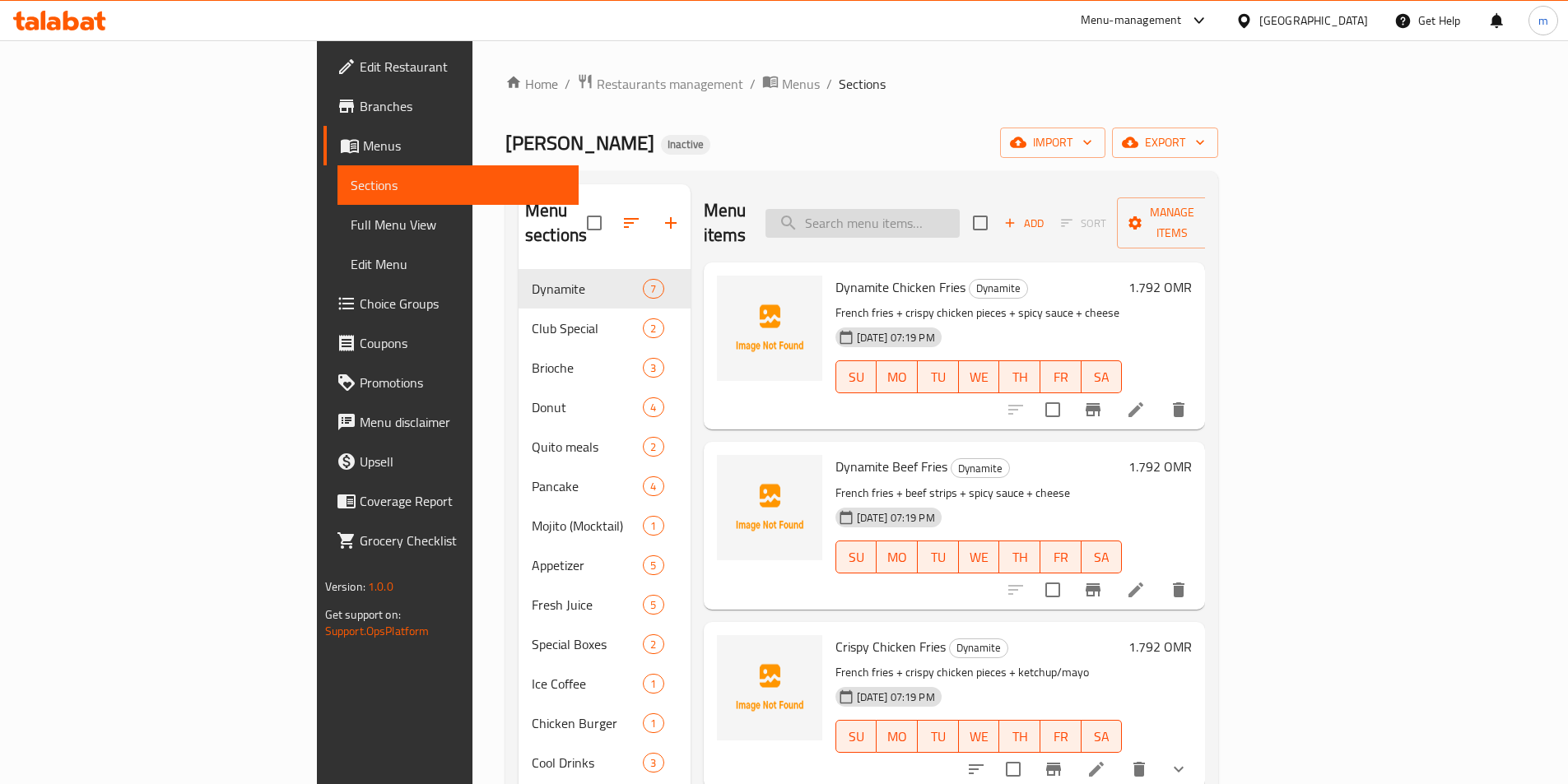
click at [960, 209] on input "search" at bounding box center [863, 223] width 195 height 29
paste input "بطاطس مقلية + دجاج استربس أو مشوي + جبن + صلصات"
type input "بطاطس مقلية + دجاج استربس أو مشوي + جبن + صلصات"
click at [960, 209] on input "search" at bounding box center [863, 223] width 195 height 29
paste input "Loaded Chicken Fries"
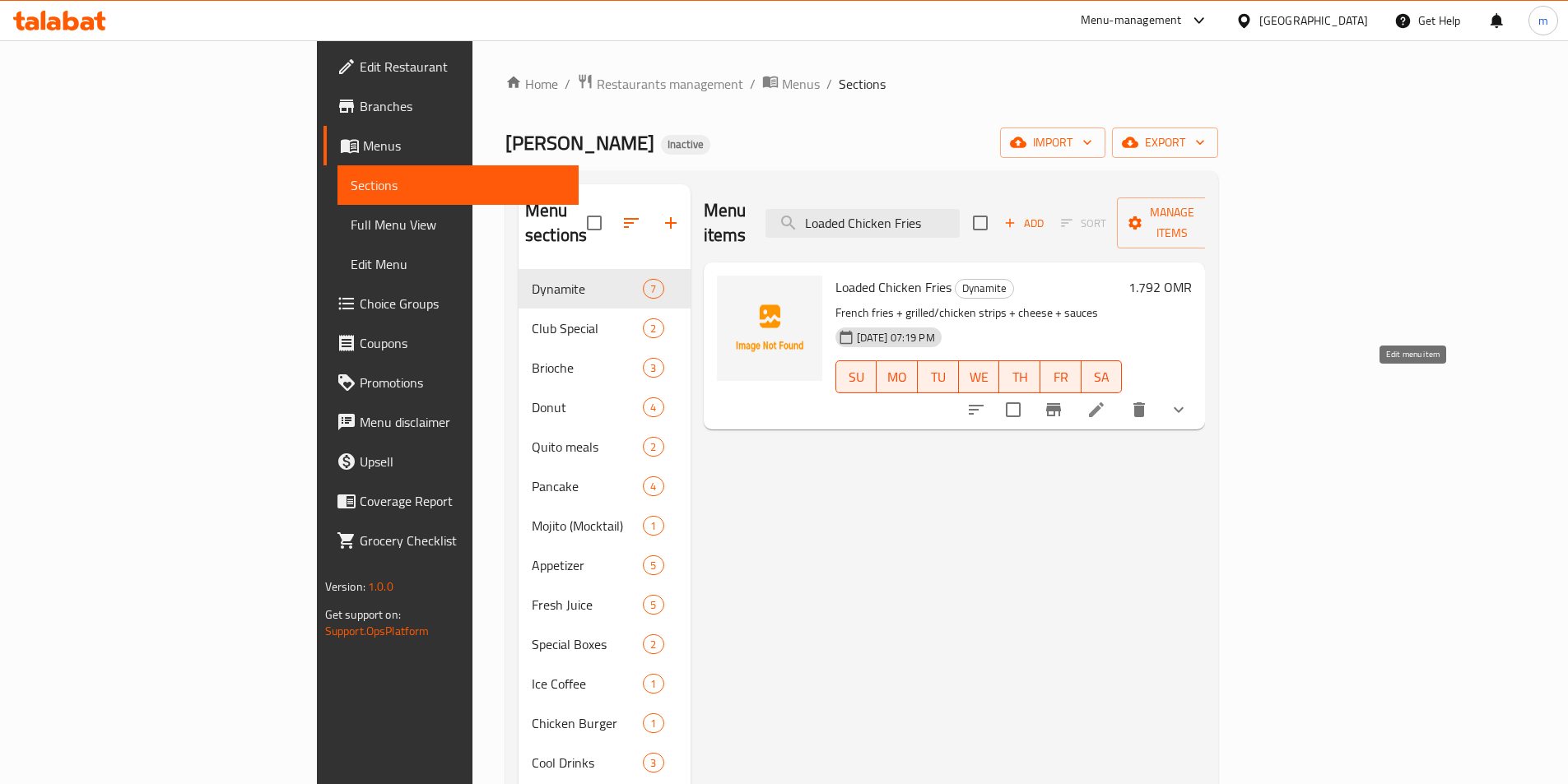
type input "Loaded Chicken Fries"
click at [1107, 399] on icon at bounding box center [1095, 409] width 19 height 19
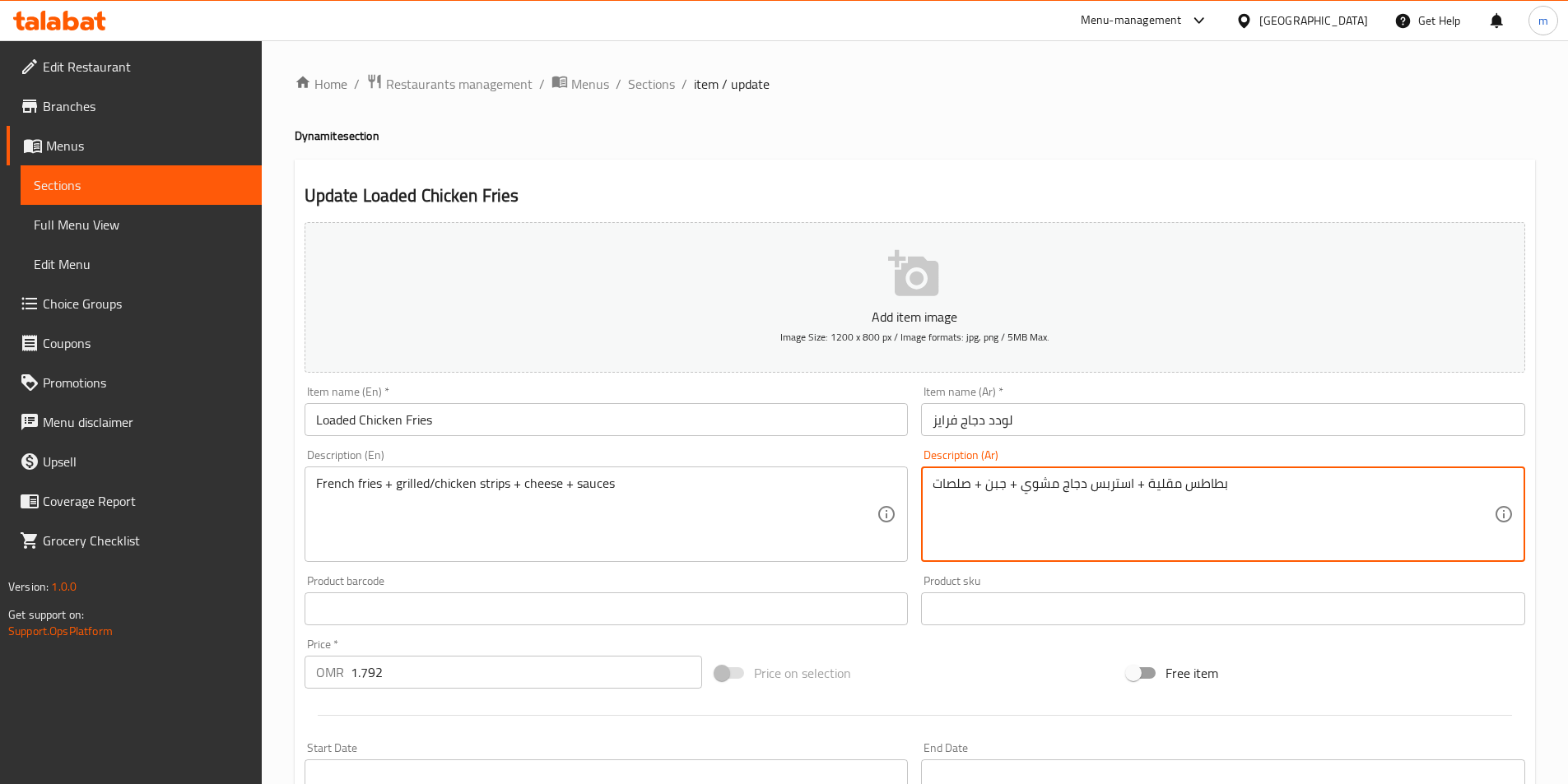
click at [1200, 531] on textarea "بطاطس مقلية + استربس دجاج مشوي + جبن + صلصات" at bounding box center [1214, 515] width 561 height 78
paste textarea "جاج استربس أو"
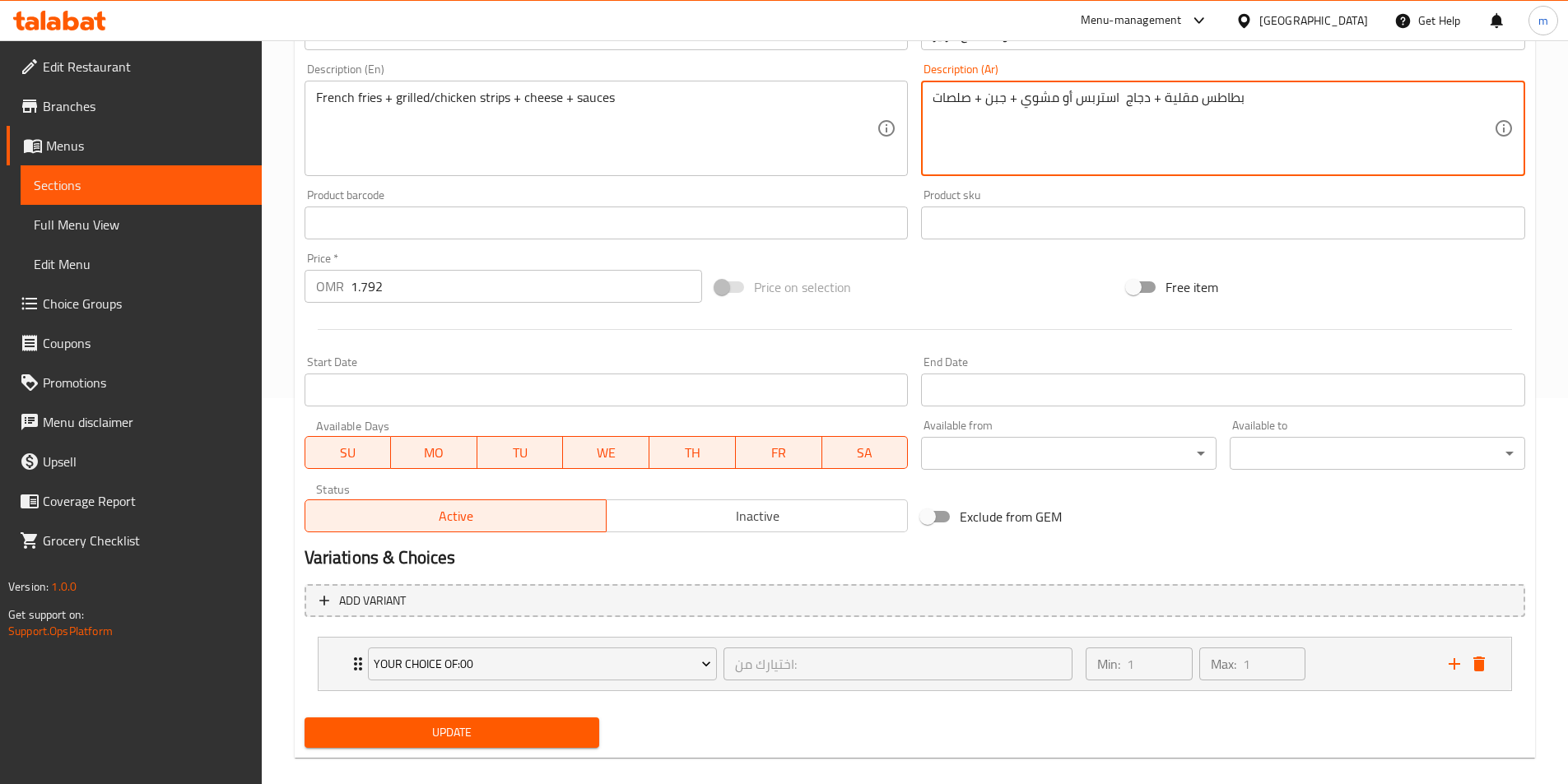
scroll to position [406, 0]
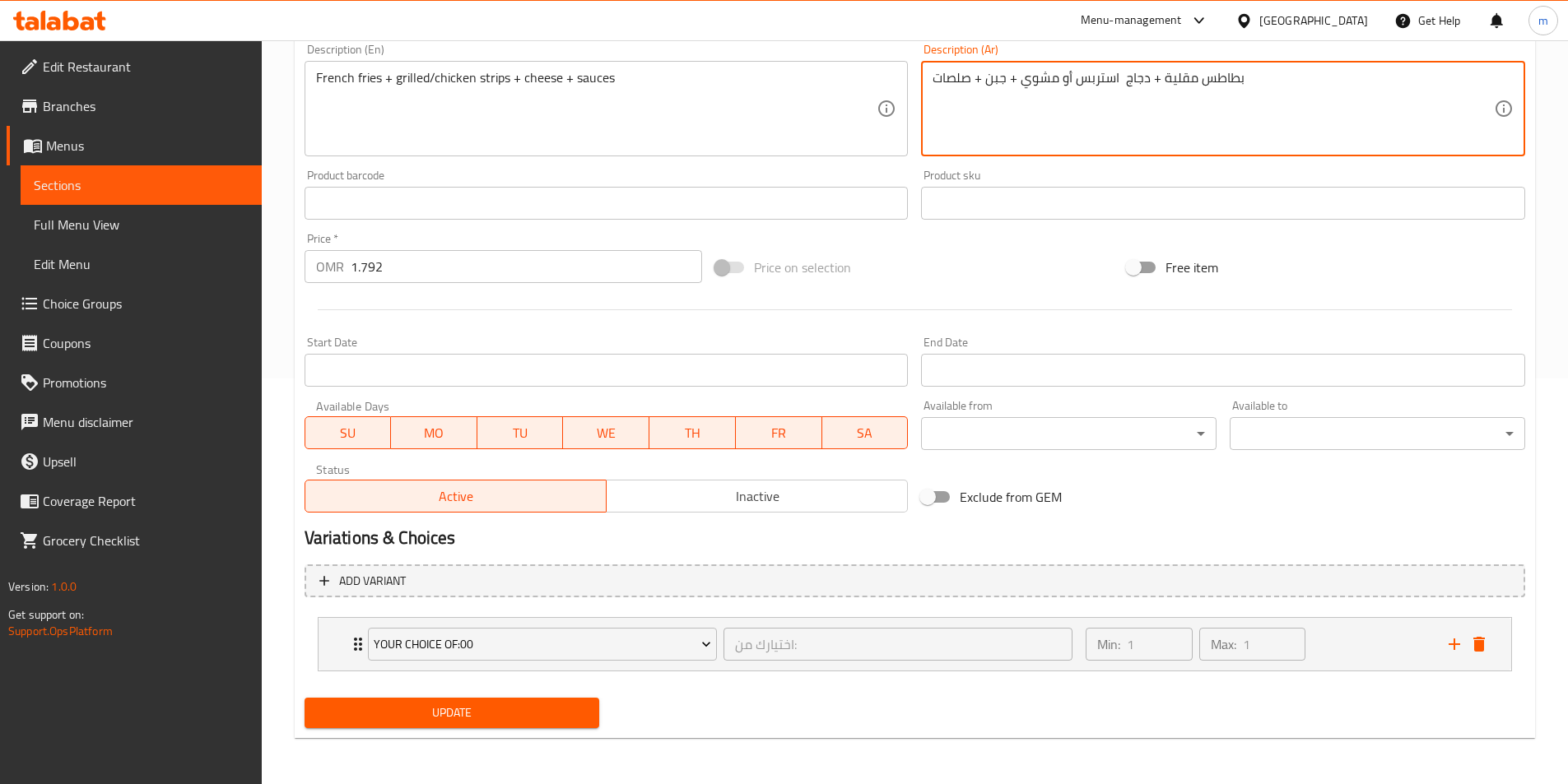
type textarea "بطاطس مقلية + دجاج استربس أو مشوي + جبن + صلصات"
click at [560, 717] on span "Update" at bounding box center [452, 713] width 269 height 20
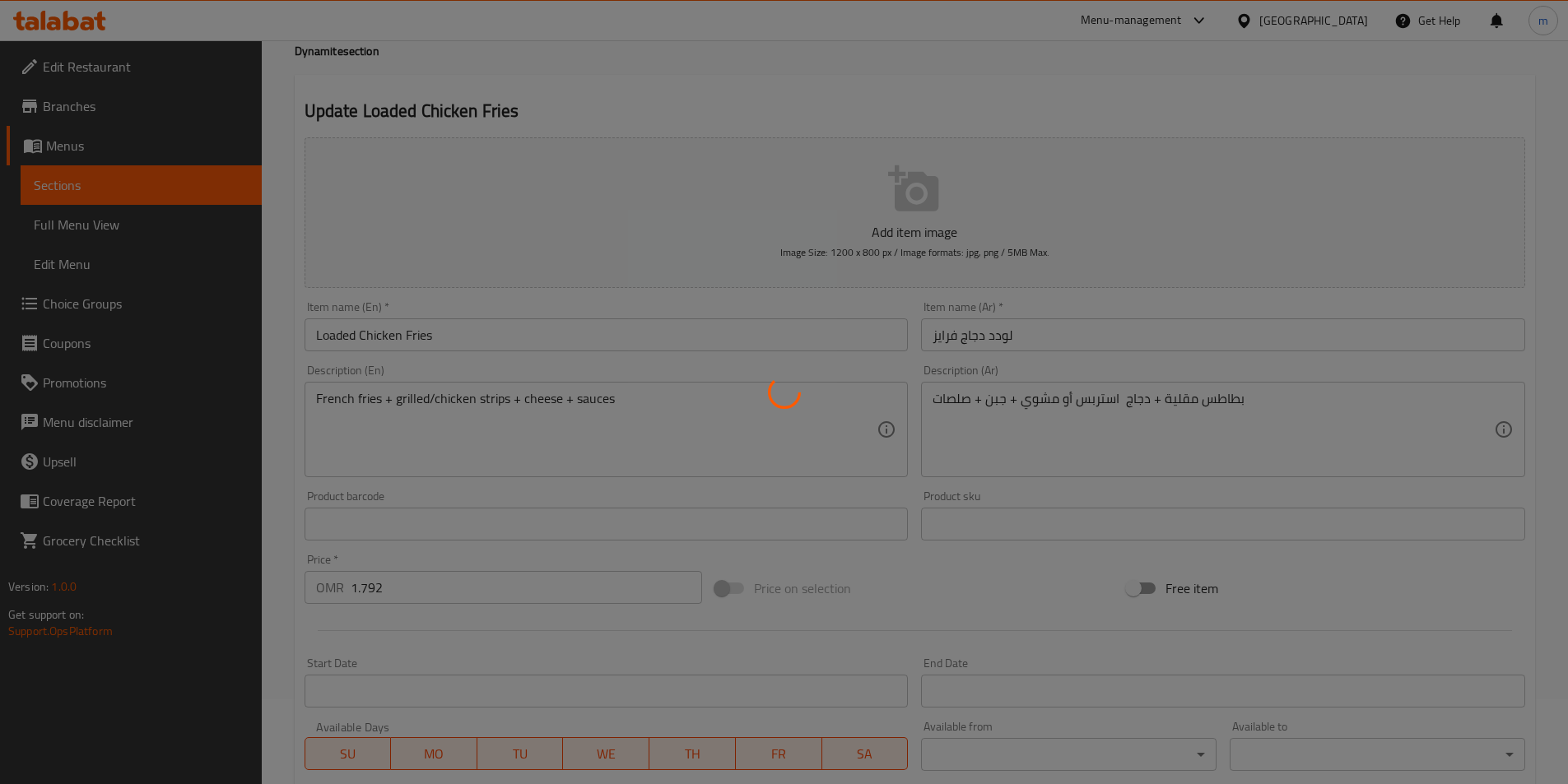
scroll to position [0, 0]
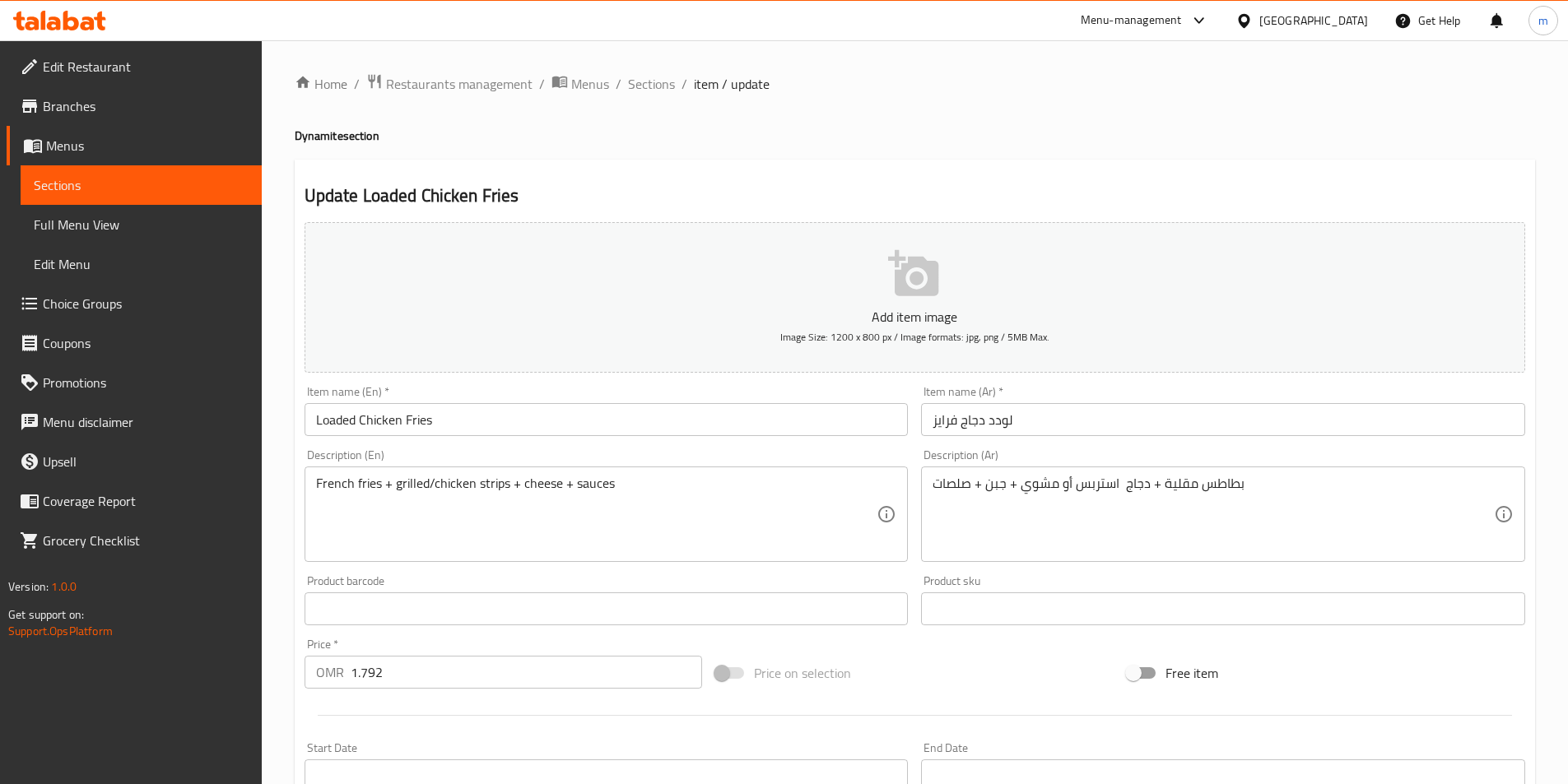
drag, startPoint x: 645, startPoint y: 89, endPoint x: 733, endPoint y: 118, distance: 92.7
click at [645, 89] on span "Sections" at bounding box center [652, 83] width 47 height 19
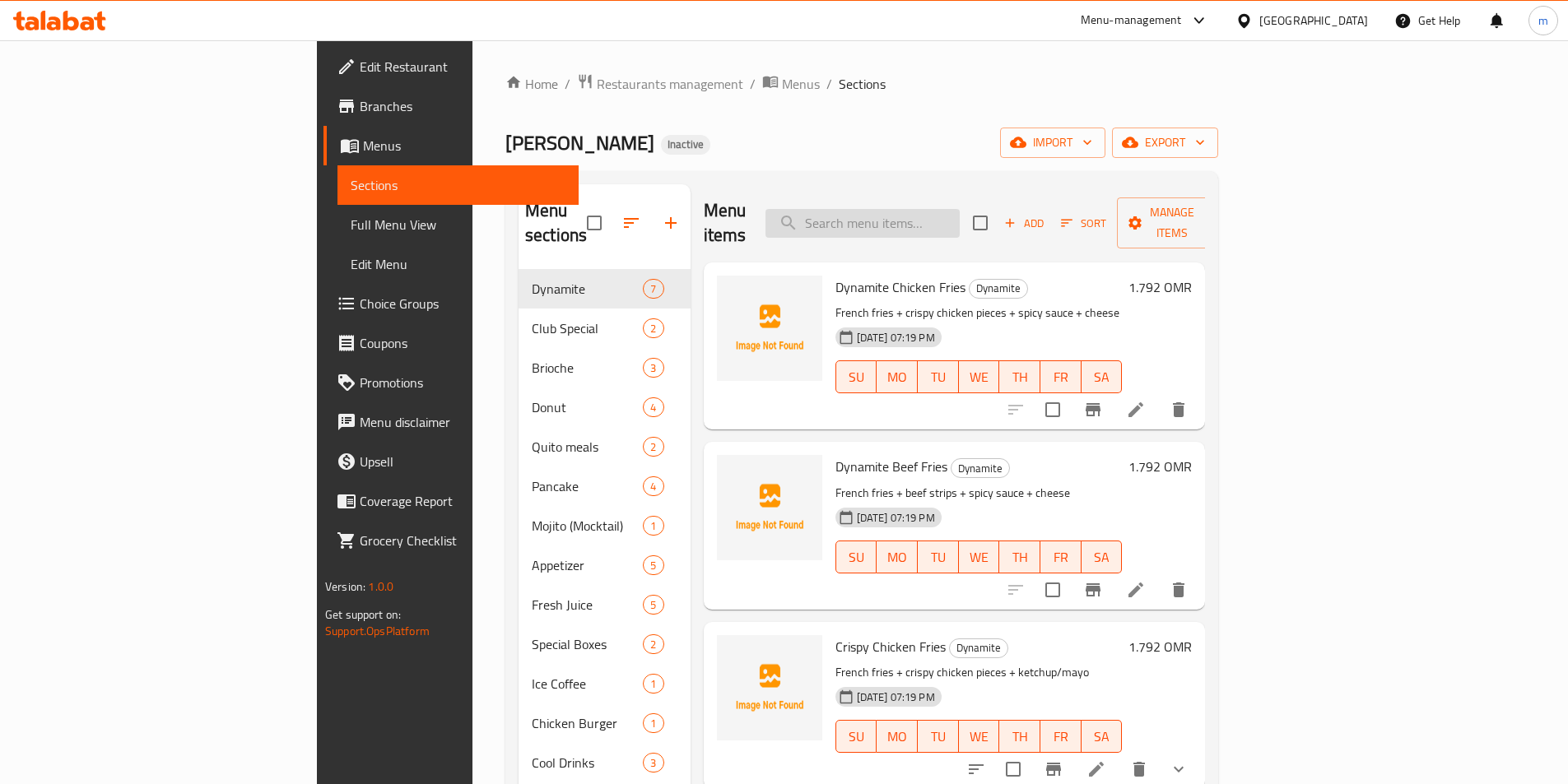
click at [960, 217] on input "search" at bounding box center [863, 223] width 195 height 29
paste input "Zinger Burger"
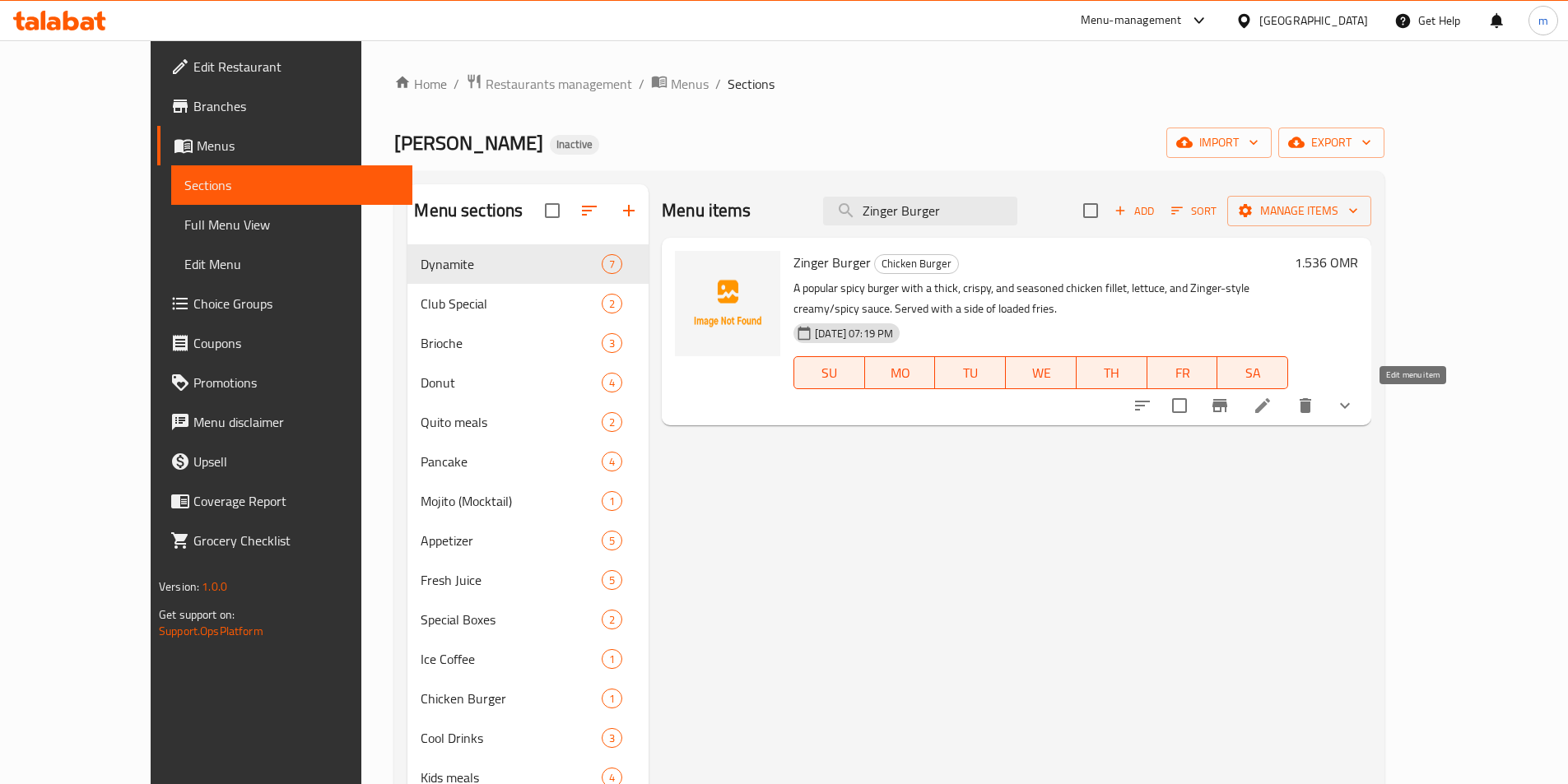
type input "Zinger Burger"
click at [1273, 410] on icon at bounding box center [1263, 405] width 19 height 19
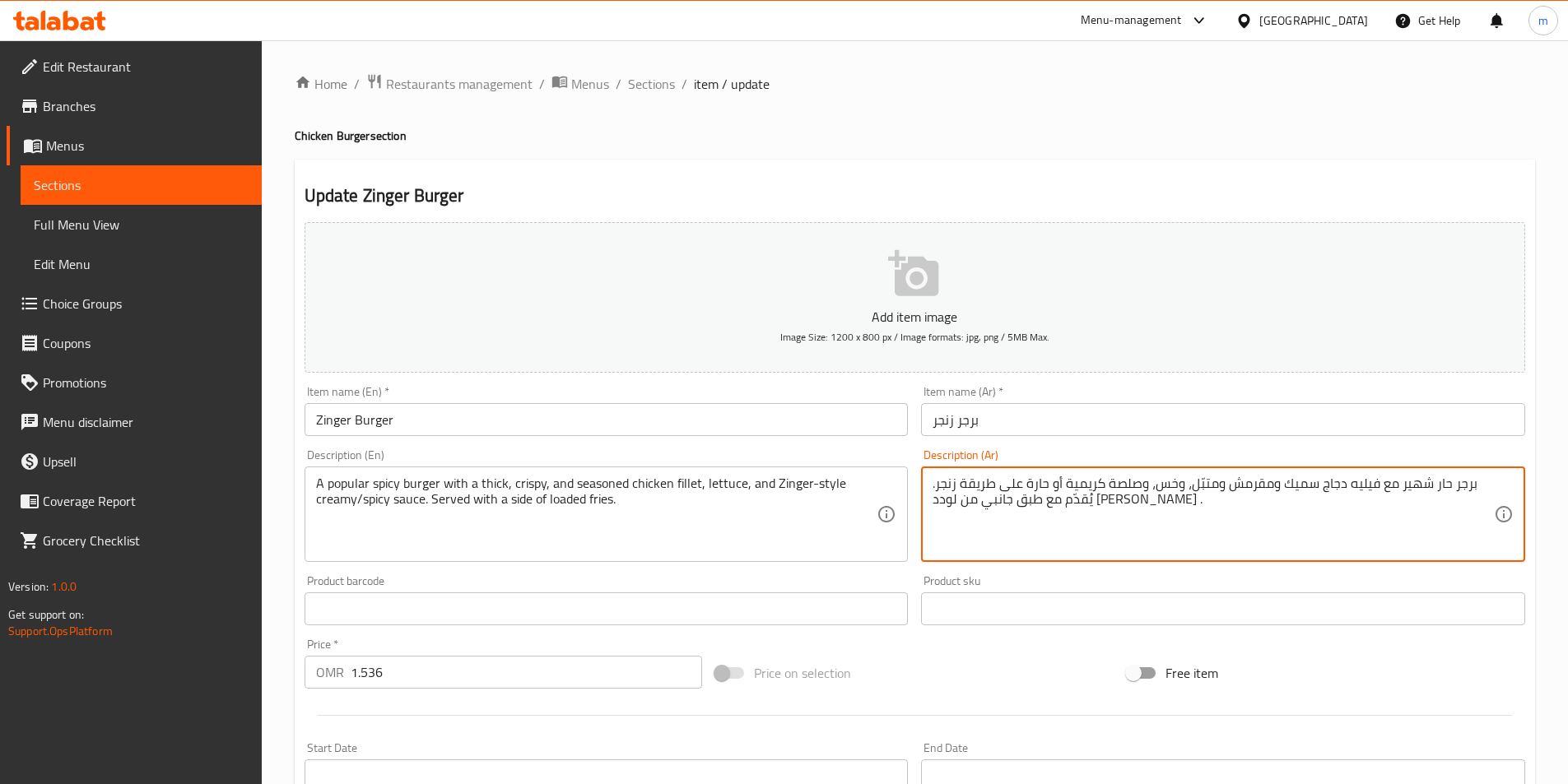
click at [1185, 491] on textarea "برجر حار شهير مع فيليه دجاج سميك ومقرمش ومتبّل، وخس، وصلصة كريمية أو حارة على ط…" at bounding box center [1214, 515] width 561 height 78
paste textarea "صلصة كريمية على طريقة زنجر أو صلصة حارة"
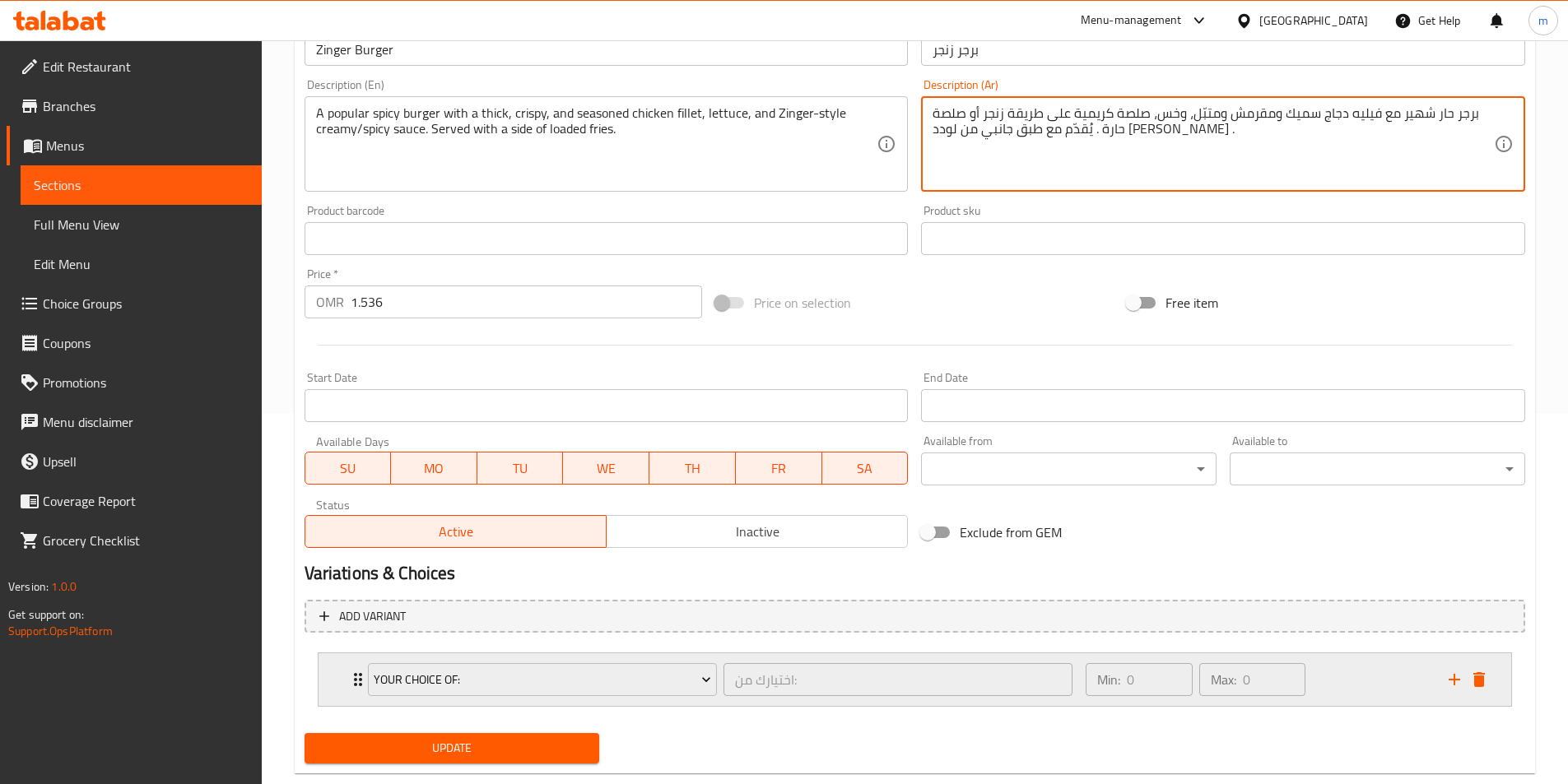
scroll to position [406, 0]
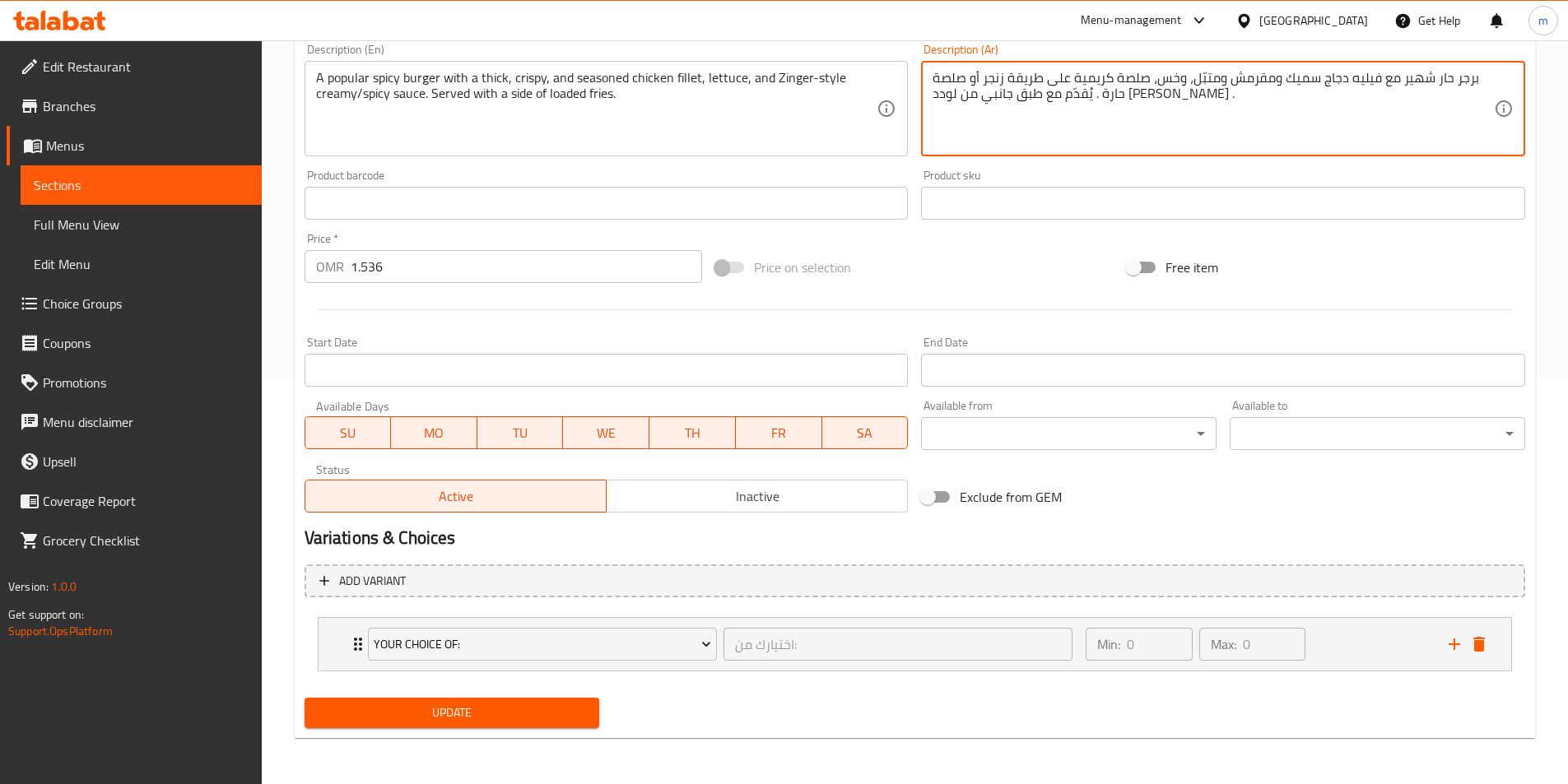
type textarea "برجر حار شهير مع فيليه دجاج سميك ومقرمش ومتبّل، وخس، صلصة كريمية على طريقة زنجر…"
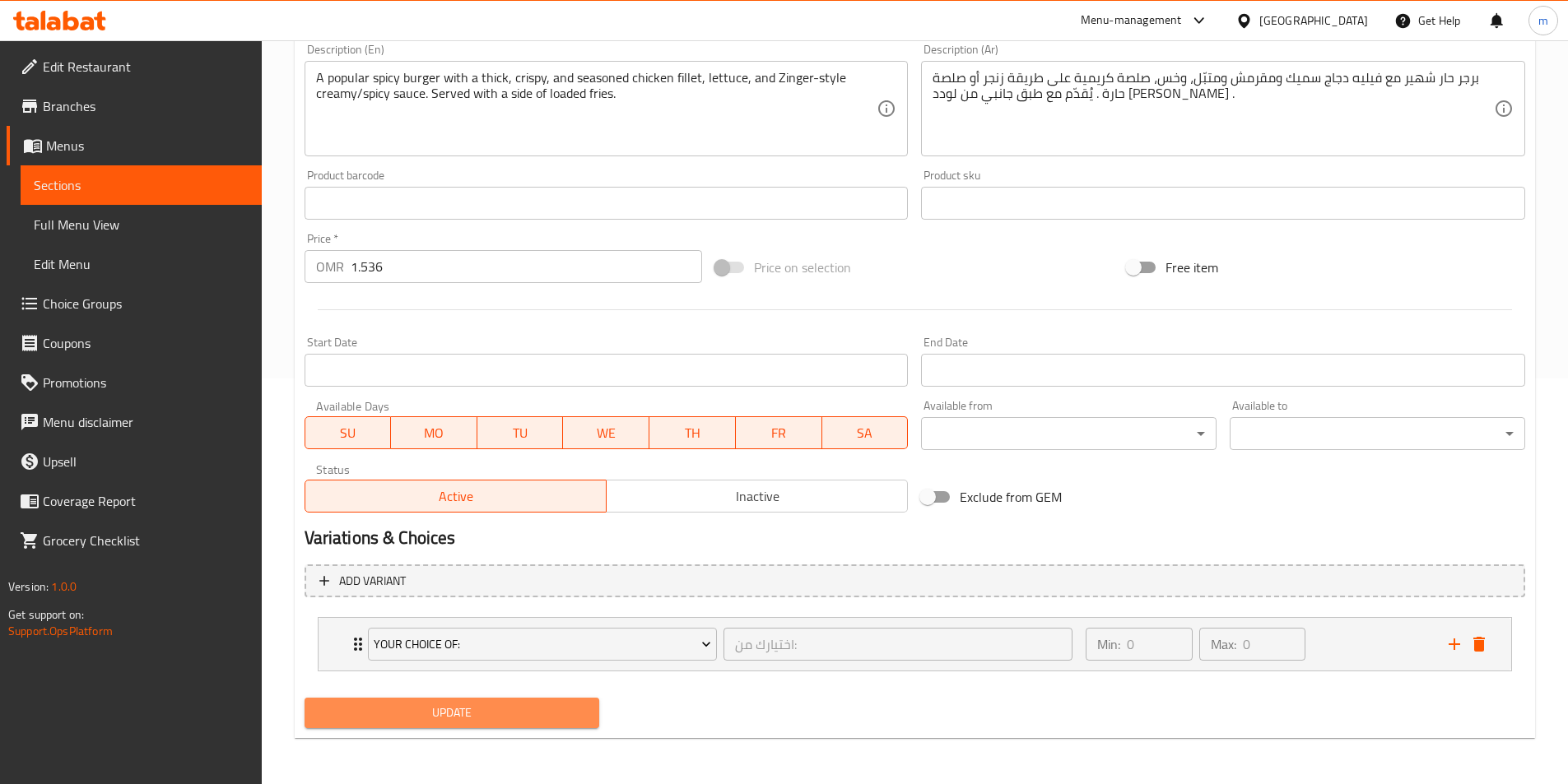
click at [503, 705] on span "Update" at bounding box center [452, 713] width 269 height 20
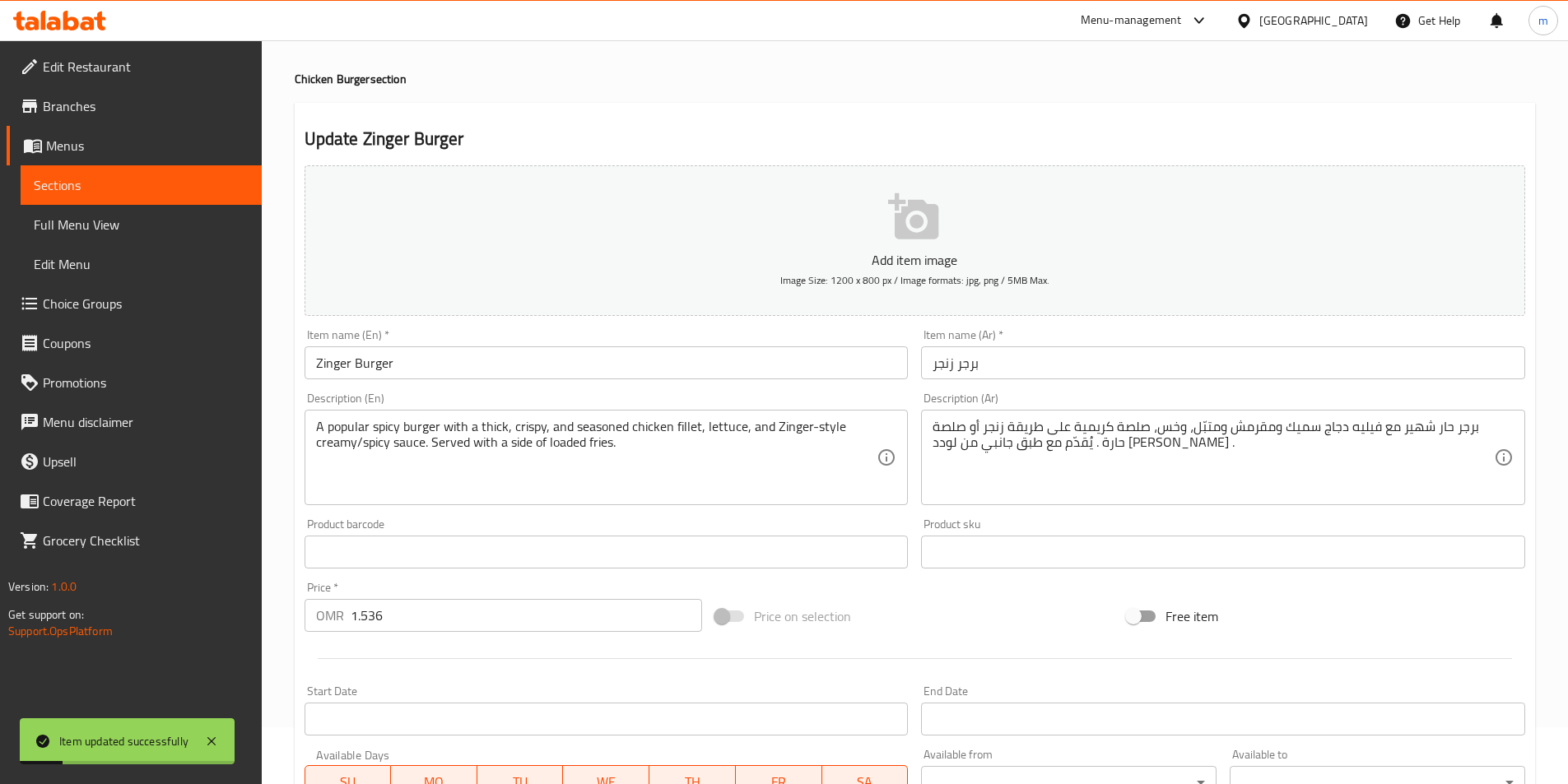
scroll to position [0, 0]
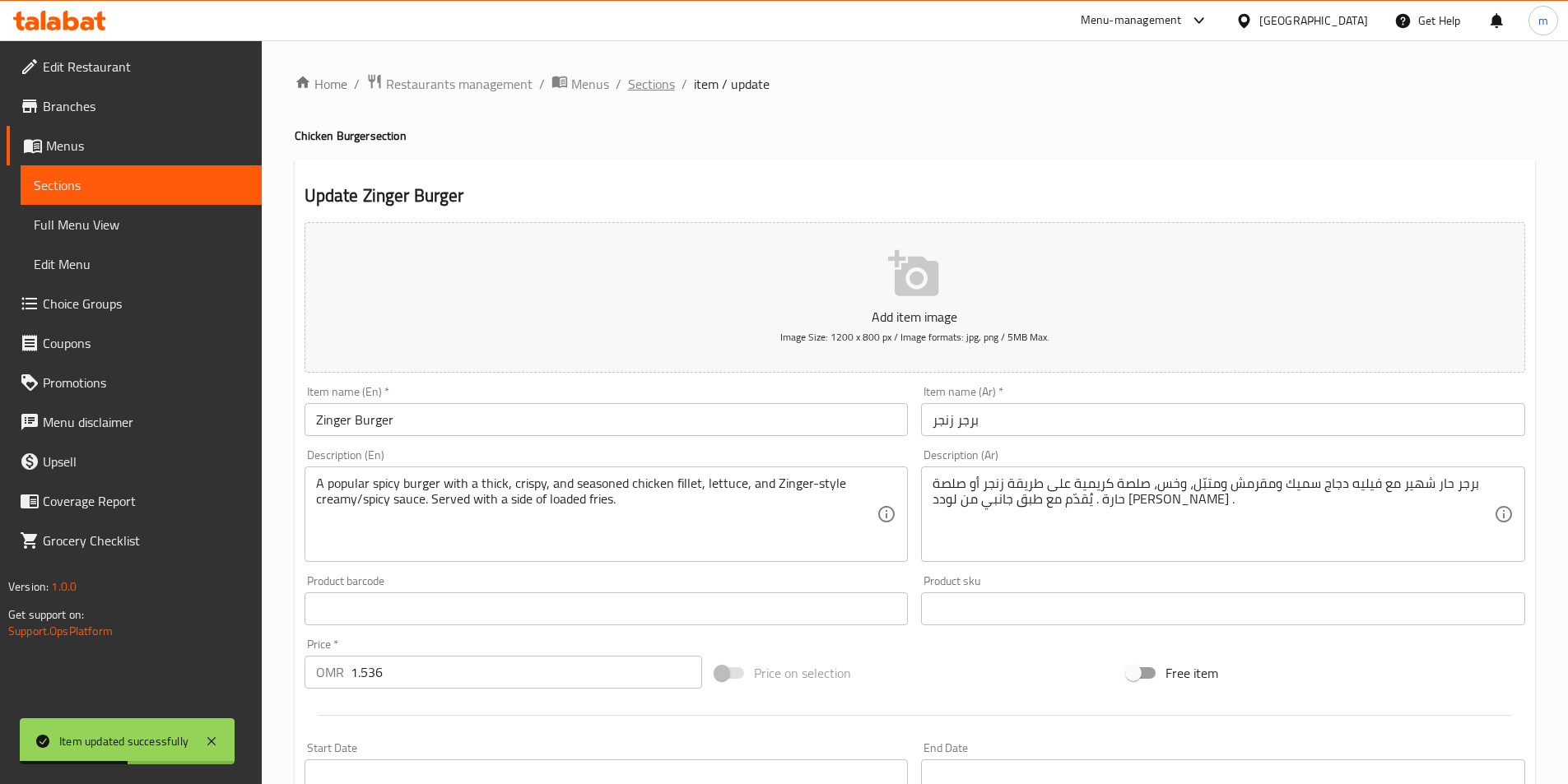
click at [644, 80] on span "Sections" at bounding box center [652, 83] width 47 height 19
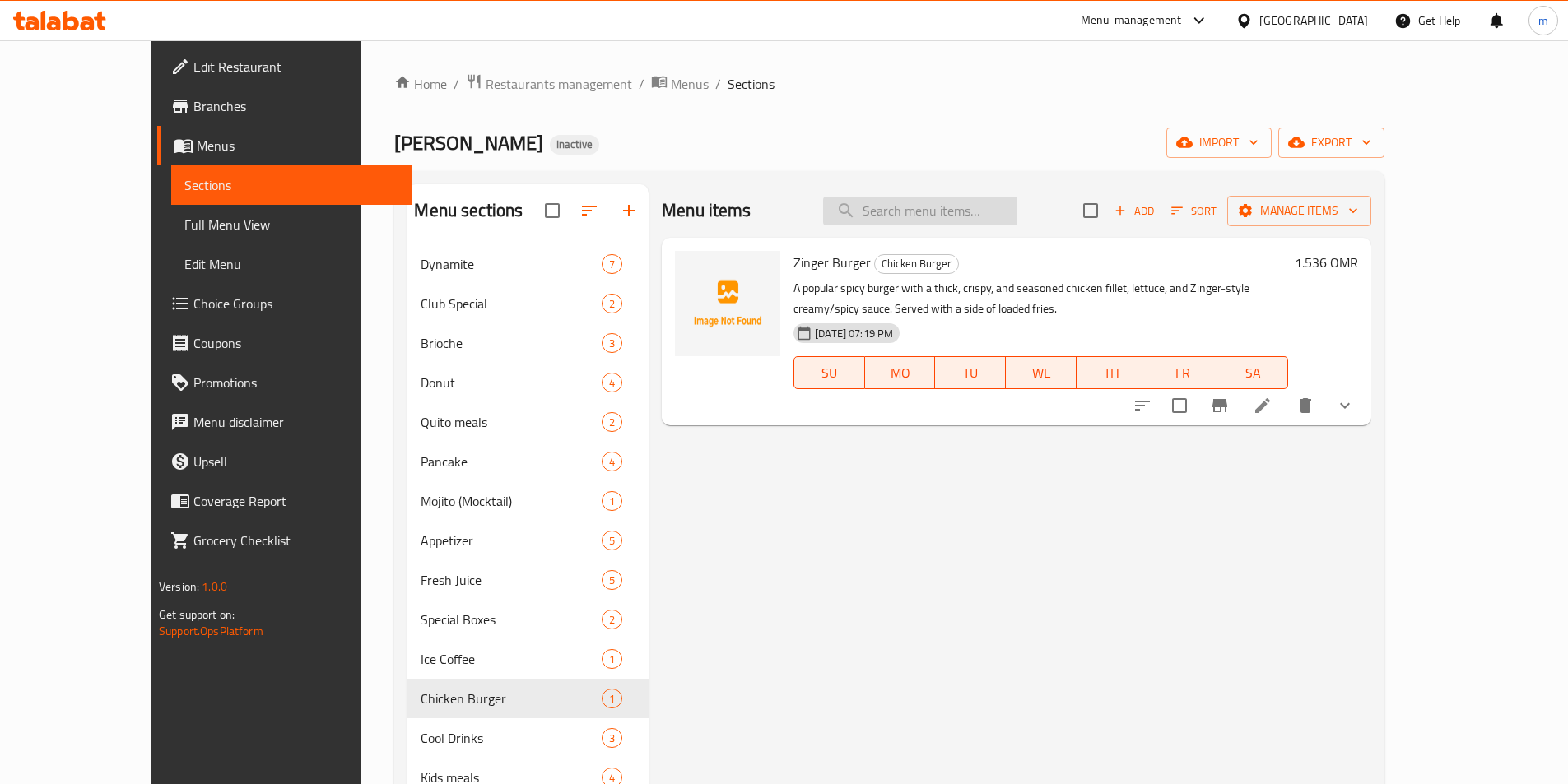
click at [976, 213] on input "search" at bounding box center [920, 210] width 195 height 29
paste input "crisspy chicken brioche with potatoes"
type input "crisspy chicken brioche with potatoes"
click at [972, 220] on input "search" at bounding box center [920, 210] width 195 height 29
paste input "crisspy chicken brioche with potatoes"
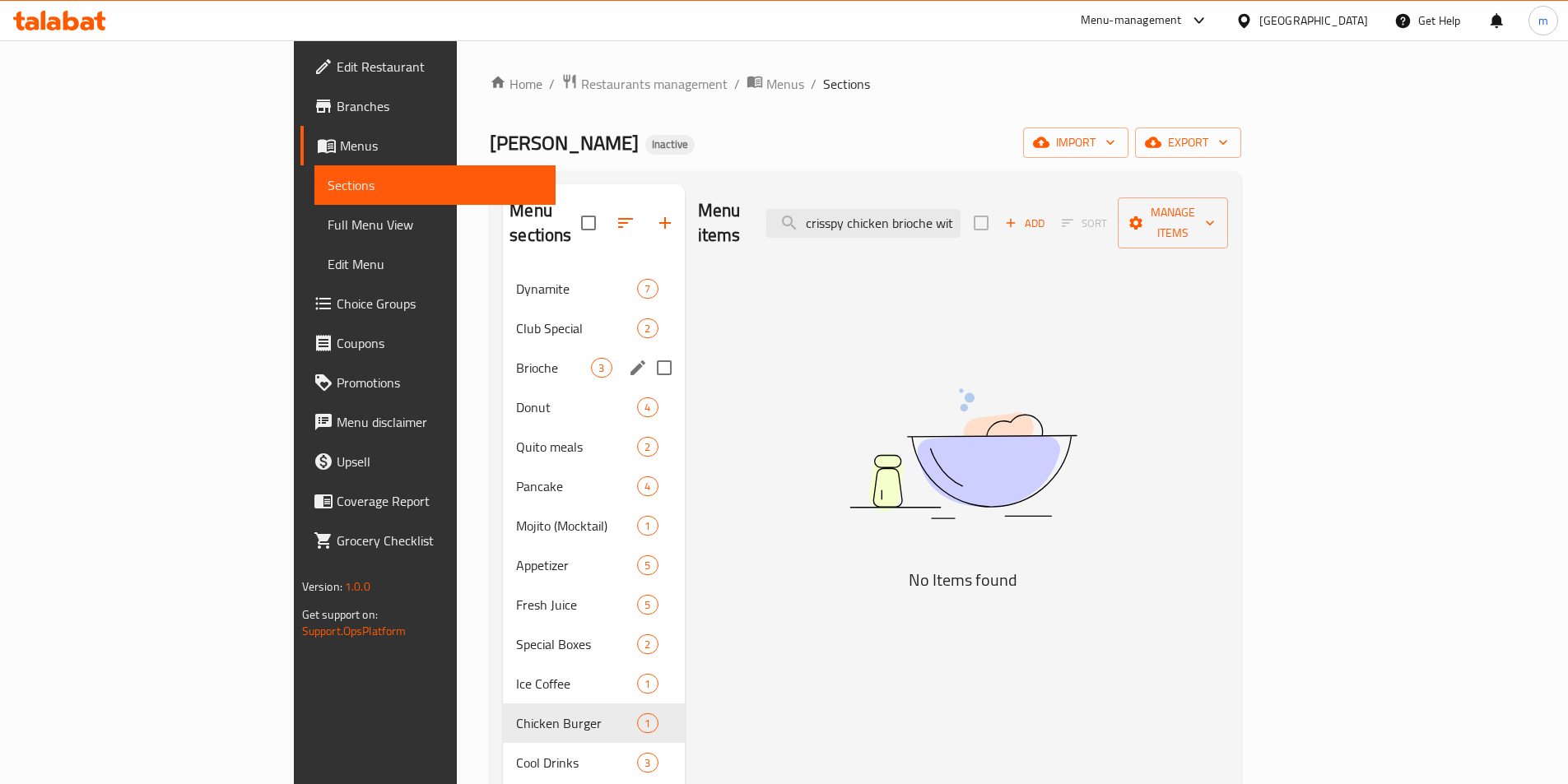
type input "crisspy chicken brioche with potatoes"
click at [516, 358] on span "Brioche" at bounding box center [553, 367] width 75 height 19
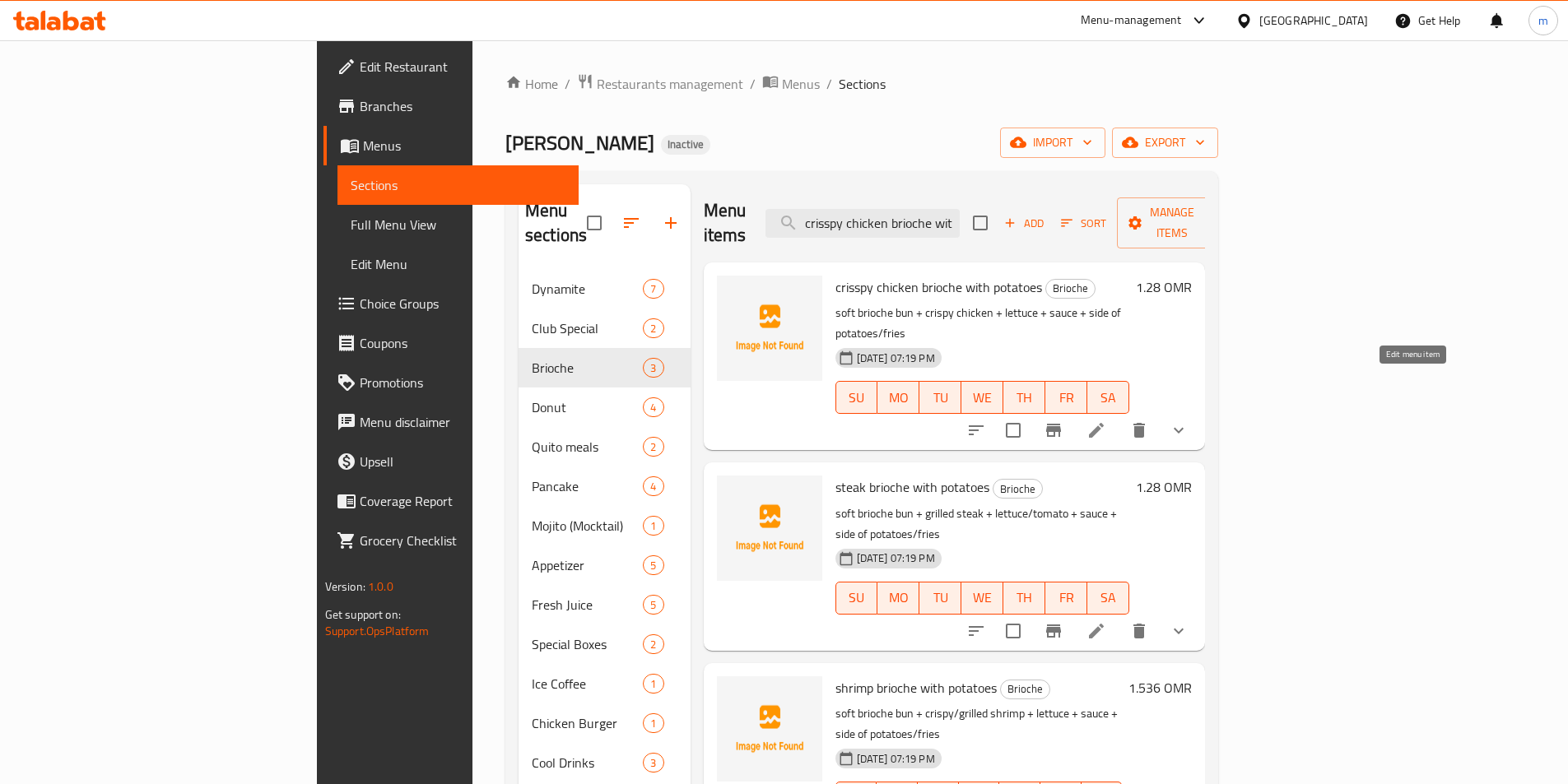
click at [1107, 421] on icon at bounding box center [1095, 430] width 19 height 19
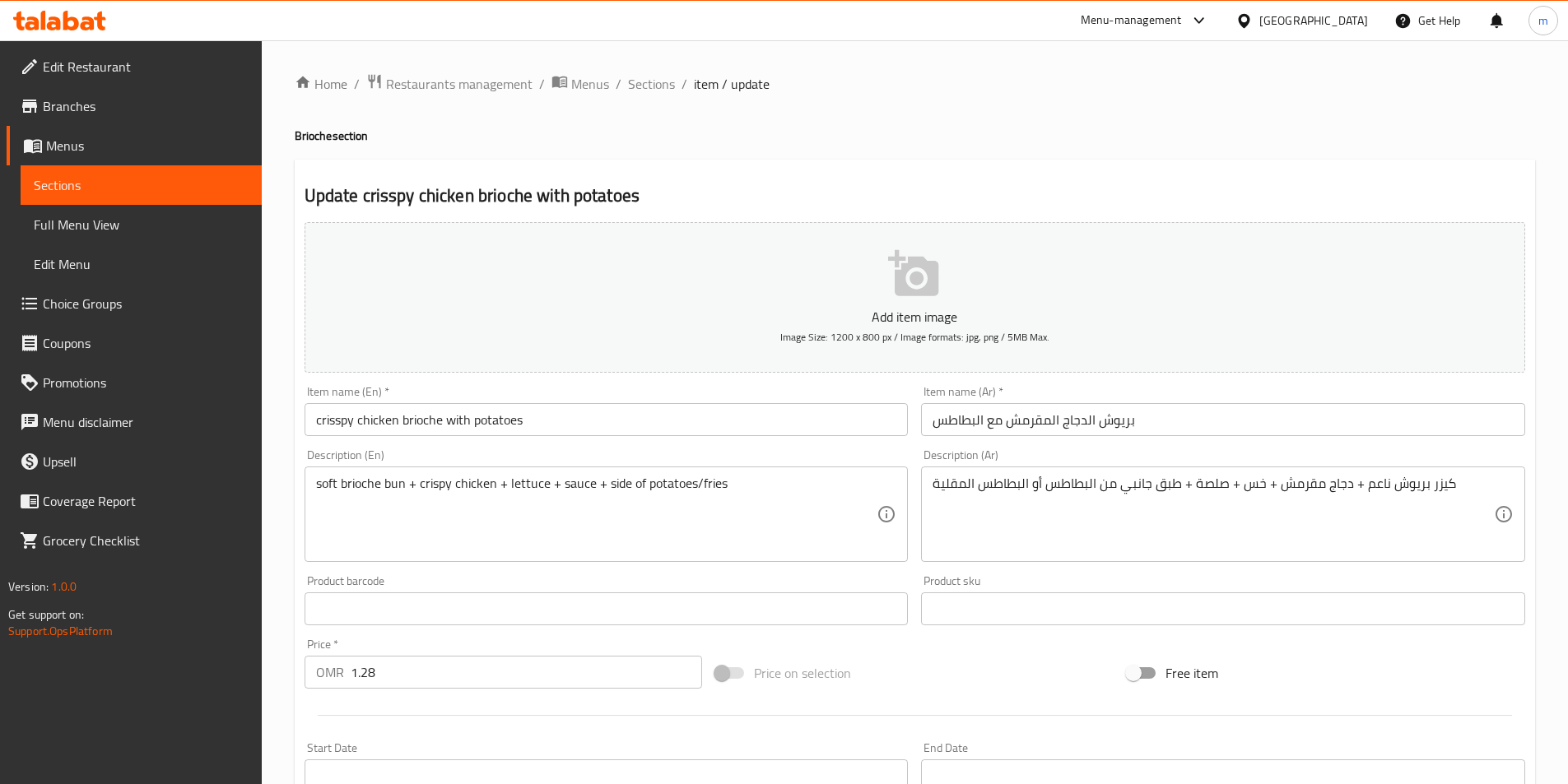
click at [330, 424] on input "crisspy chicken brioche with potatoes" at bounding box center [606, 420] width 604 height 33
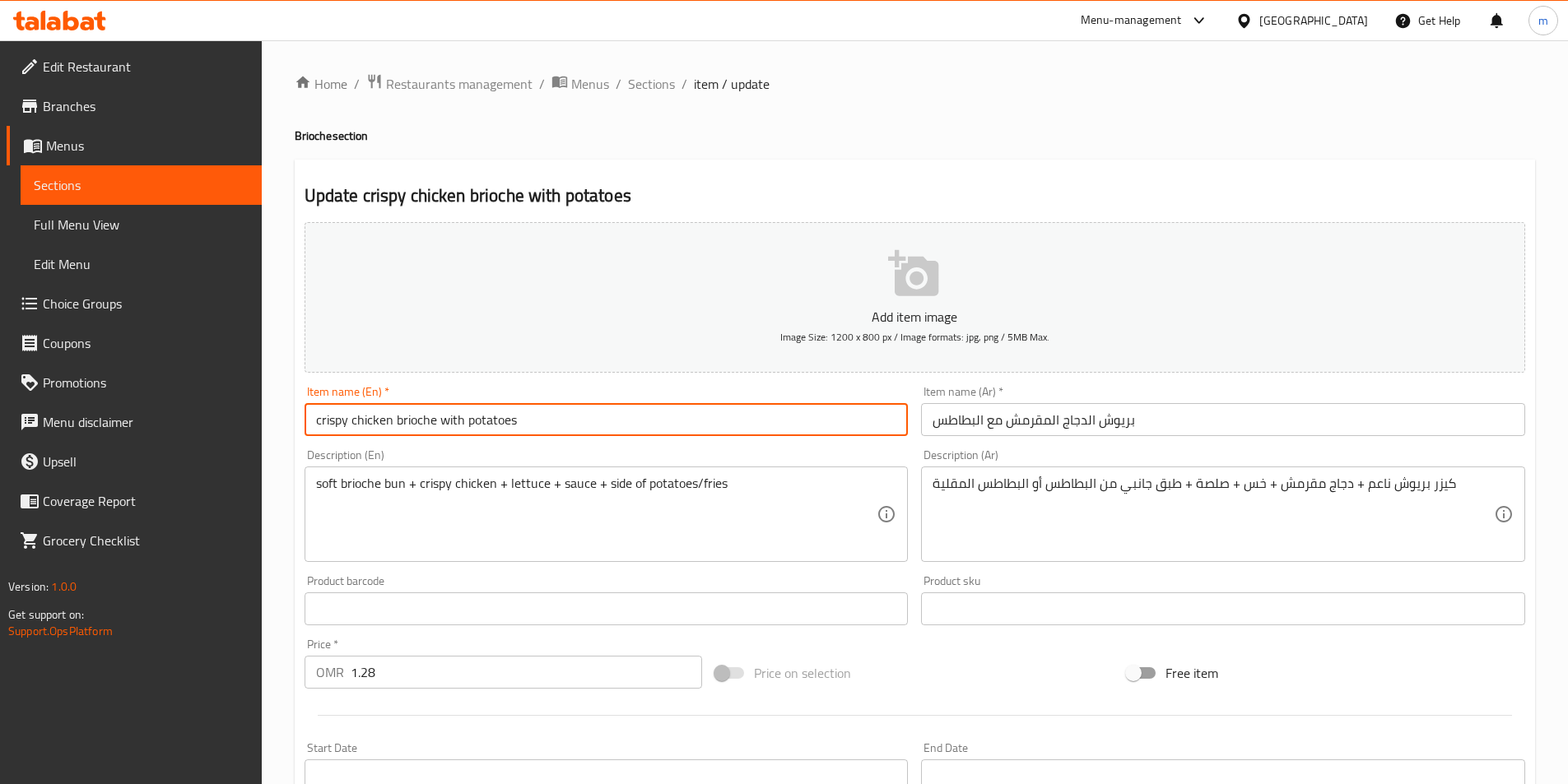
scroll to position [406, 0]
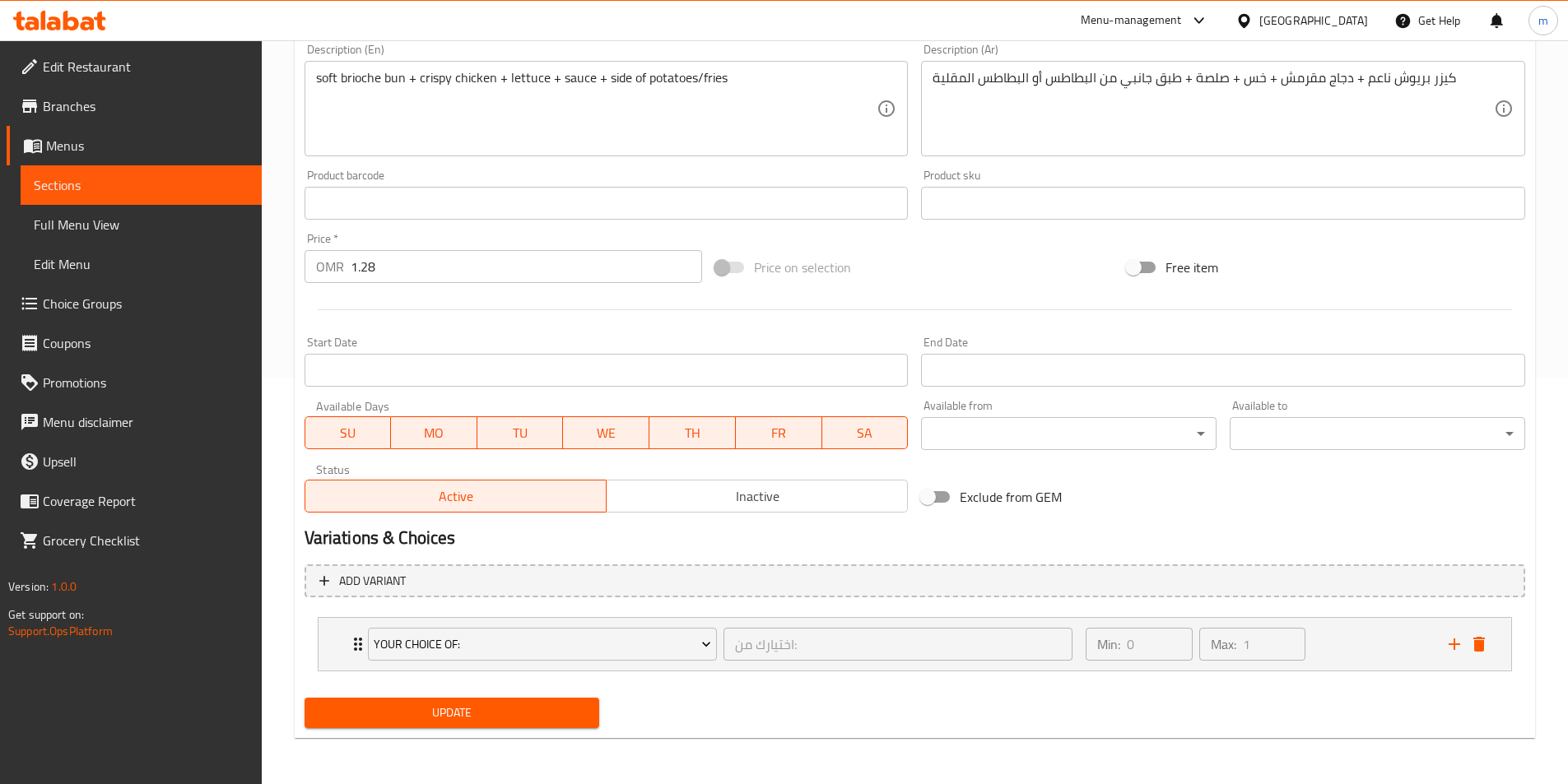
type input "crispy chicken brioche with potatoes"
click at [438, 713] on span "Update" at bounding box center [452, 713] width 269 height 20
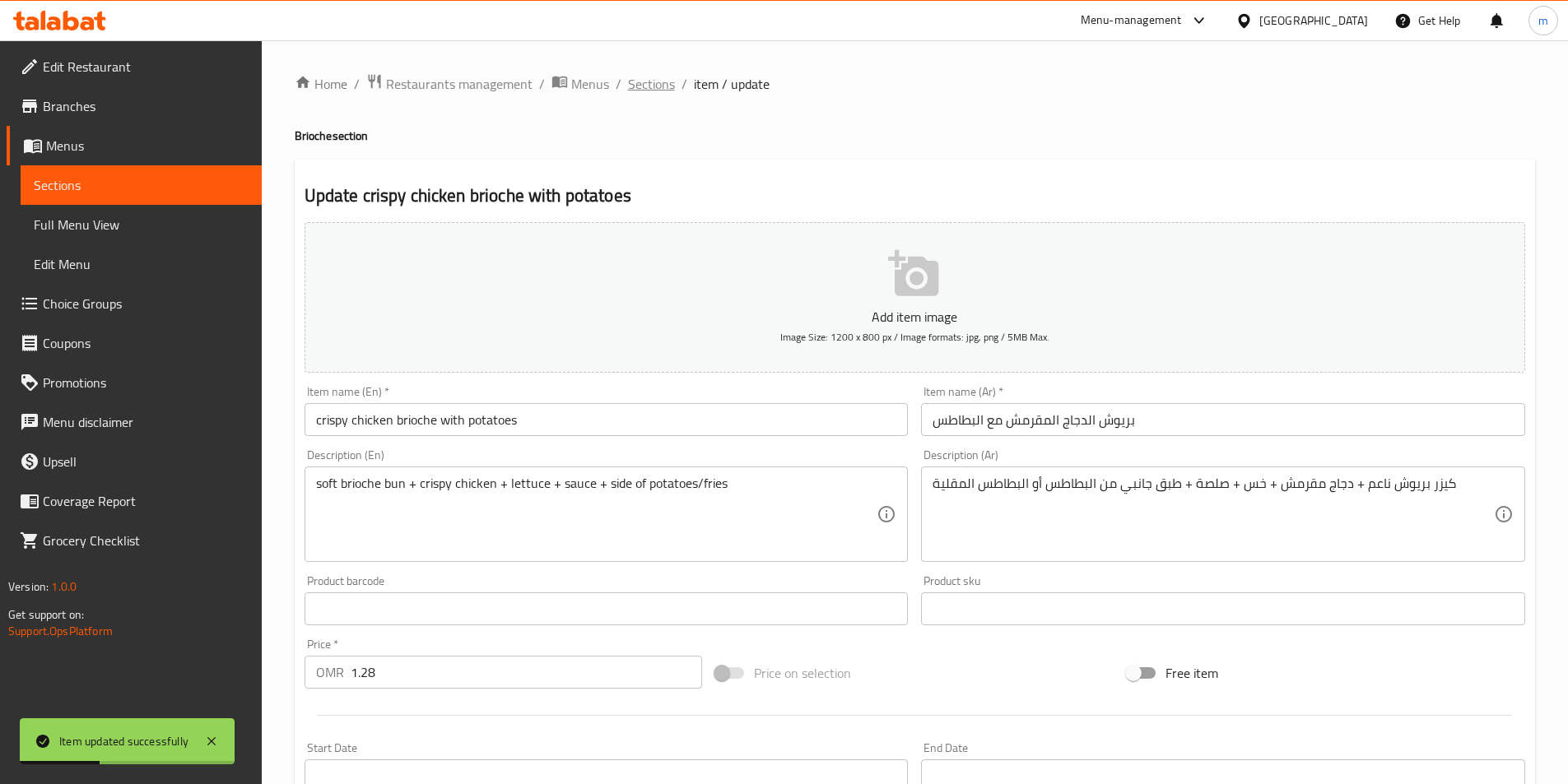
click at [640, 89] on span "Sections" at bounding box center [652, 83] width 47 height 19
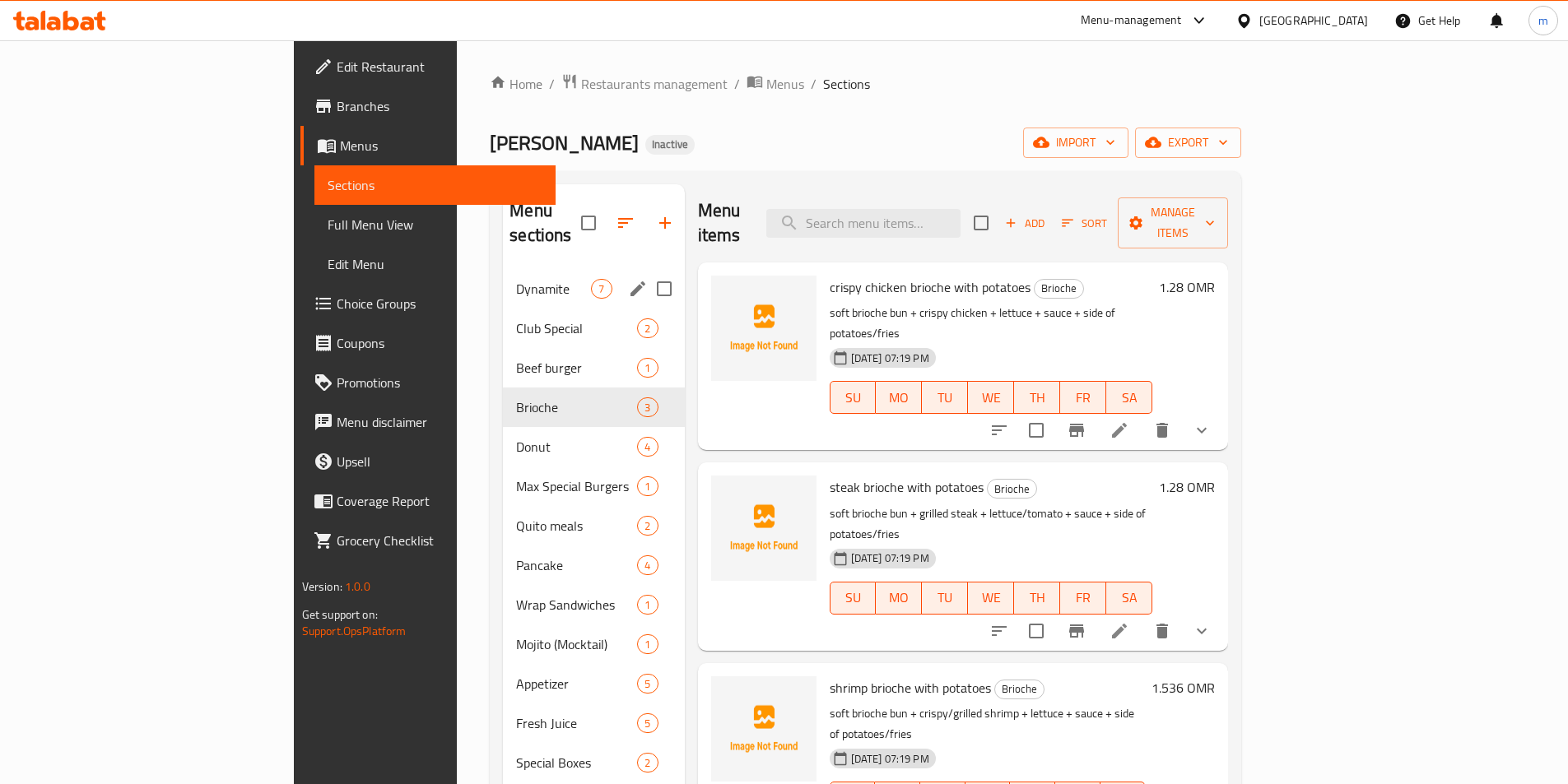
click at [503, 279] on div "Dynamite 7" at bounding box center [593, 289] width 181 height 40
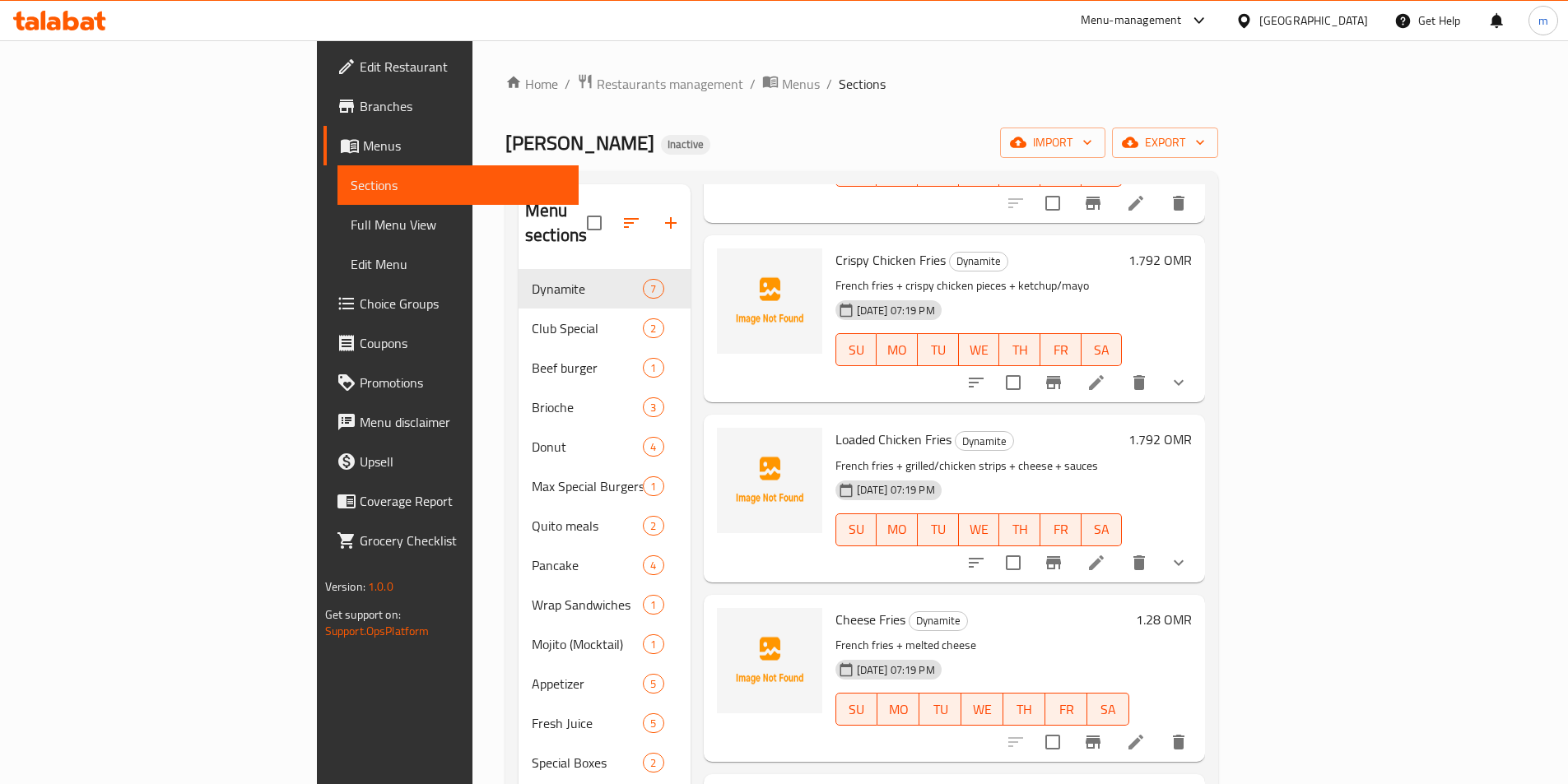
scroll to position [411, 0]
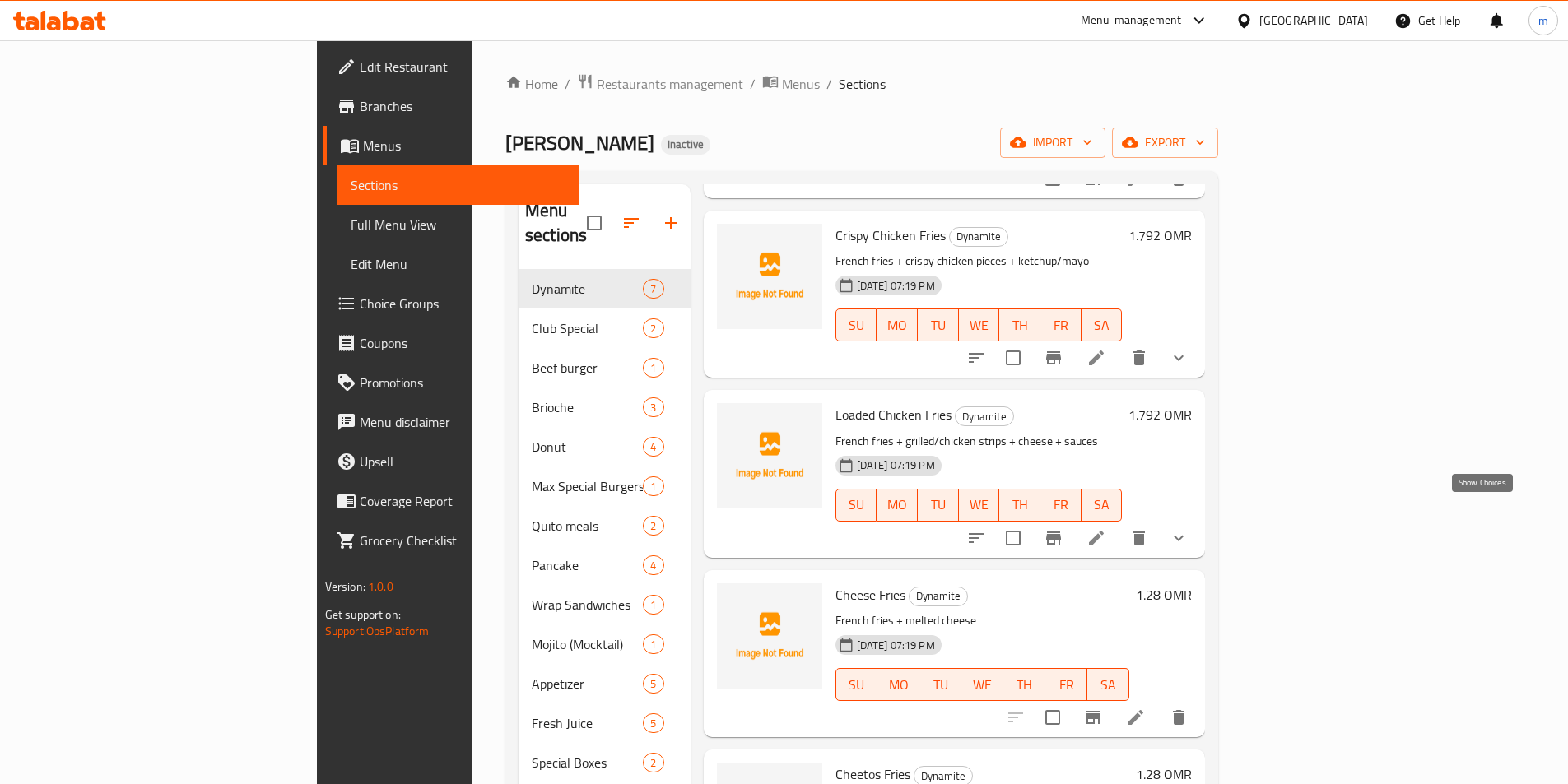
click at [1189, 529] on icon "show more" at bounding box center [1179, 538] width 19 height 19
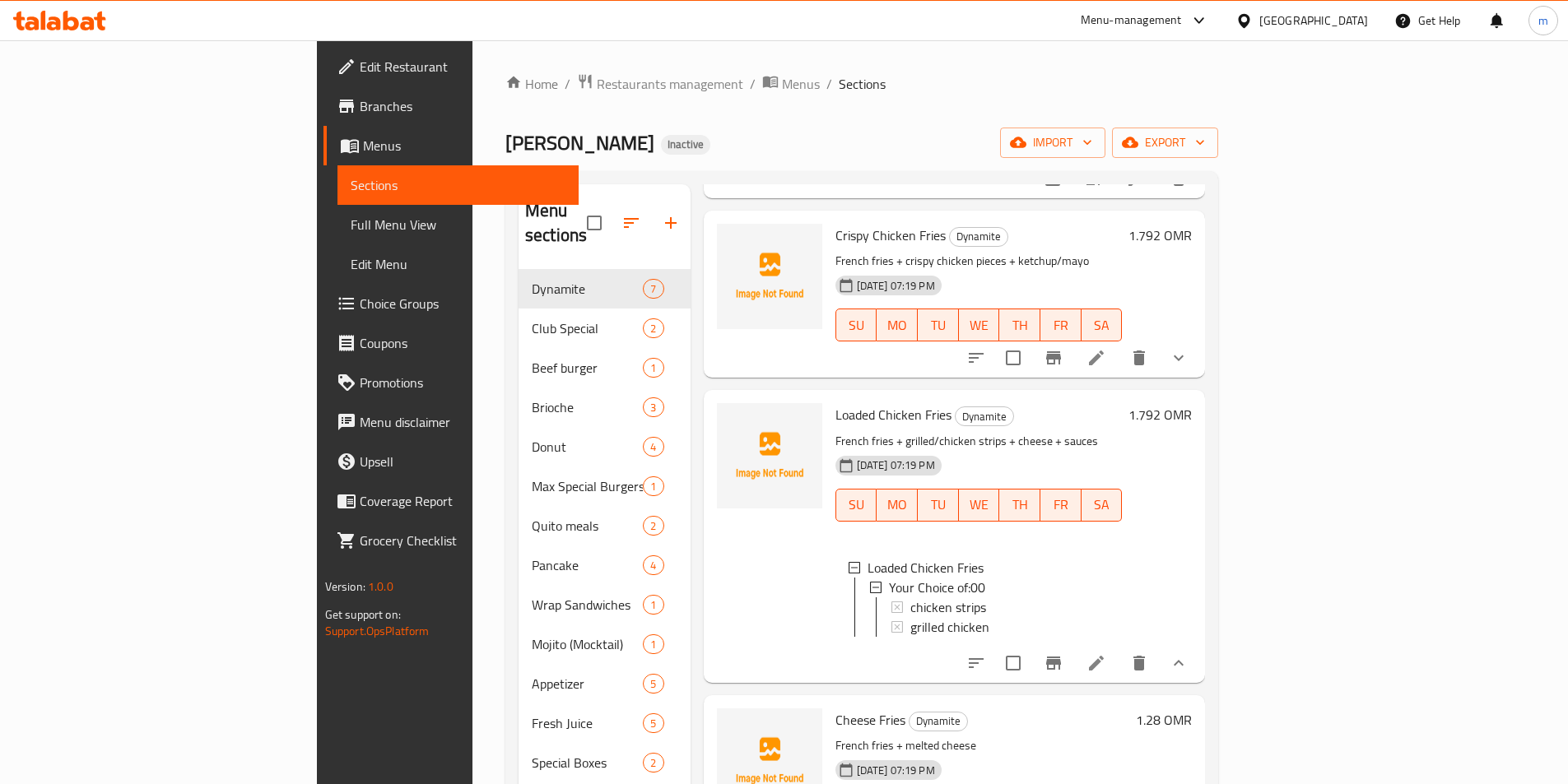
click at [351, 220] on span "Full Menu View" at bounding box center [458, 224] width 215 height 19
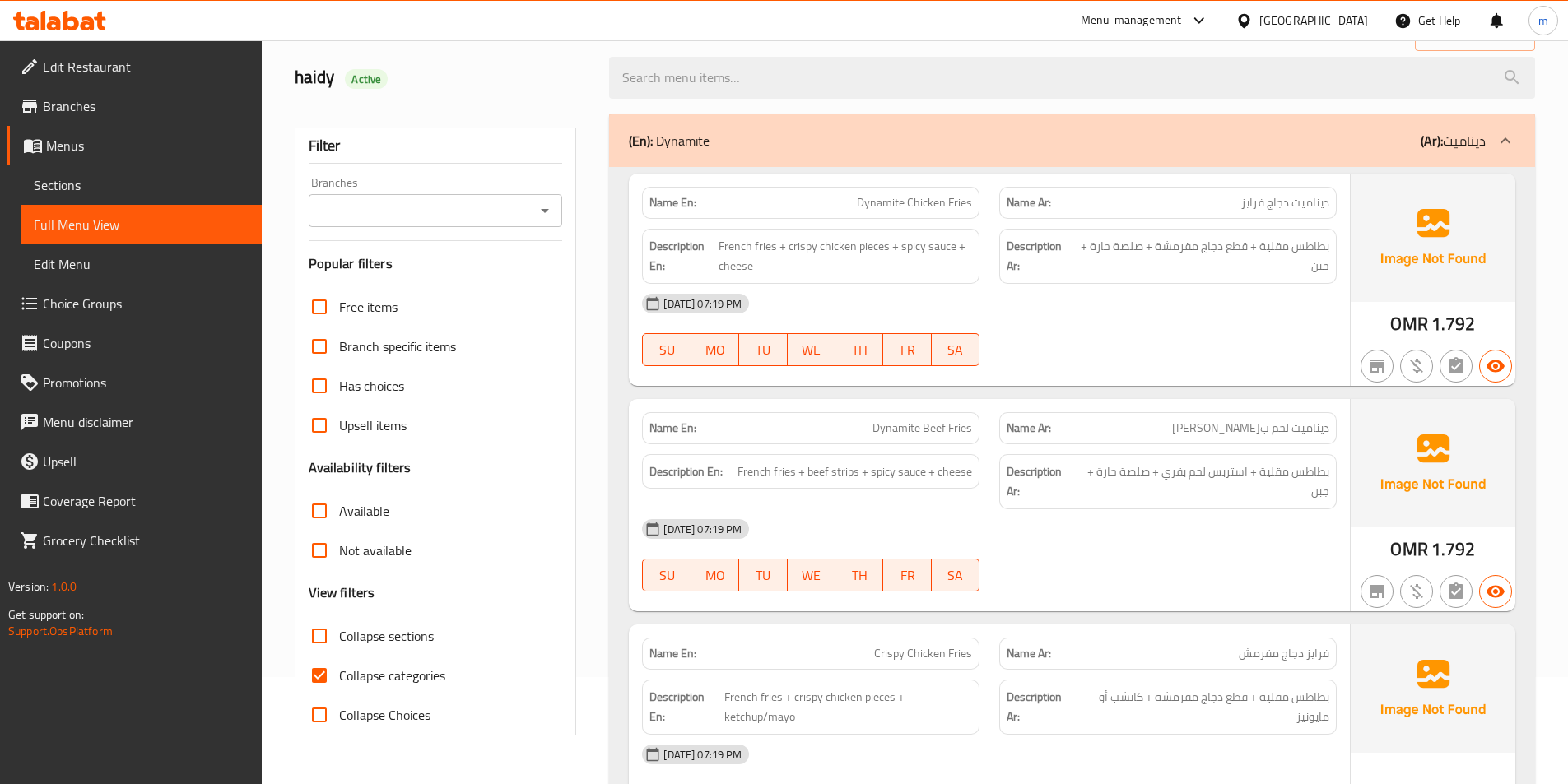
scroll to position [247, 0]
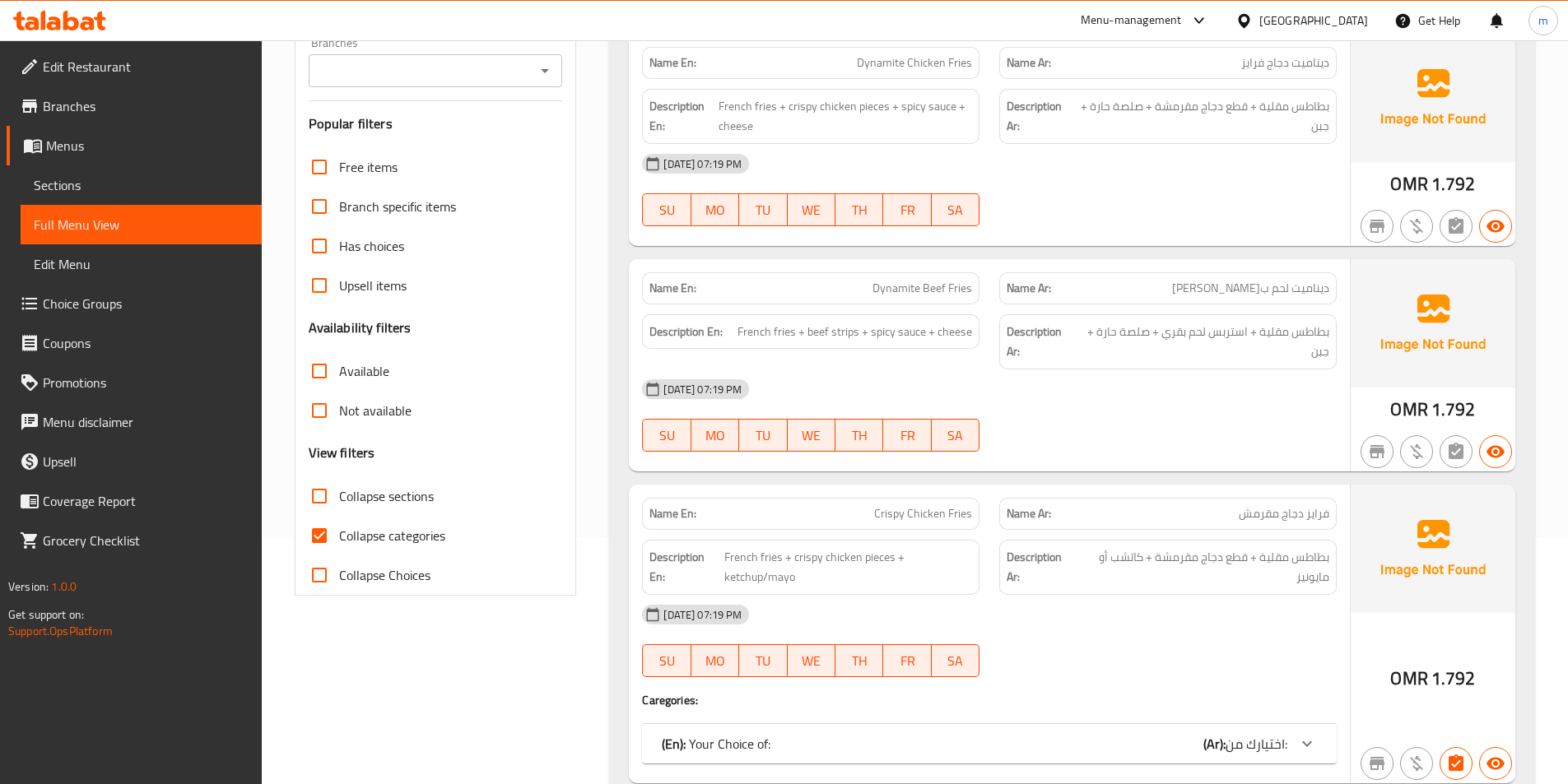
click at [391, 542] on span "Collapse categories" at bounding box center [391, 535] width 106 height 19
click at [339, 542] on input "Collapse categories" at bounding box center [319, 535] width 40 height 40
checkbox input "false"
click at [395, 499] on span "Collapse sections" at bounding box center [386, 495] width 95 height 19
click at [339, 499] on input "Collapse sections" at bounding box center [319, 495] width 40 height 40
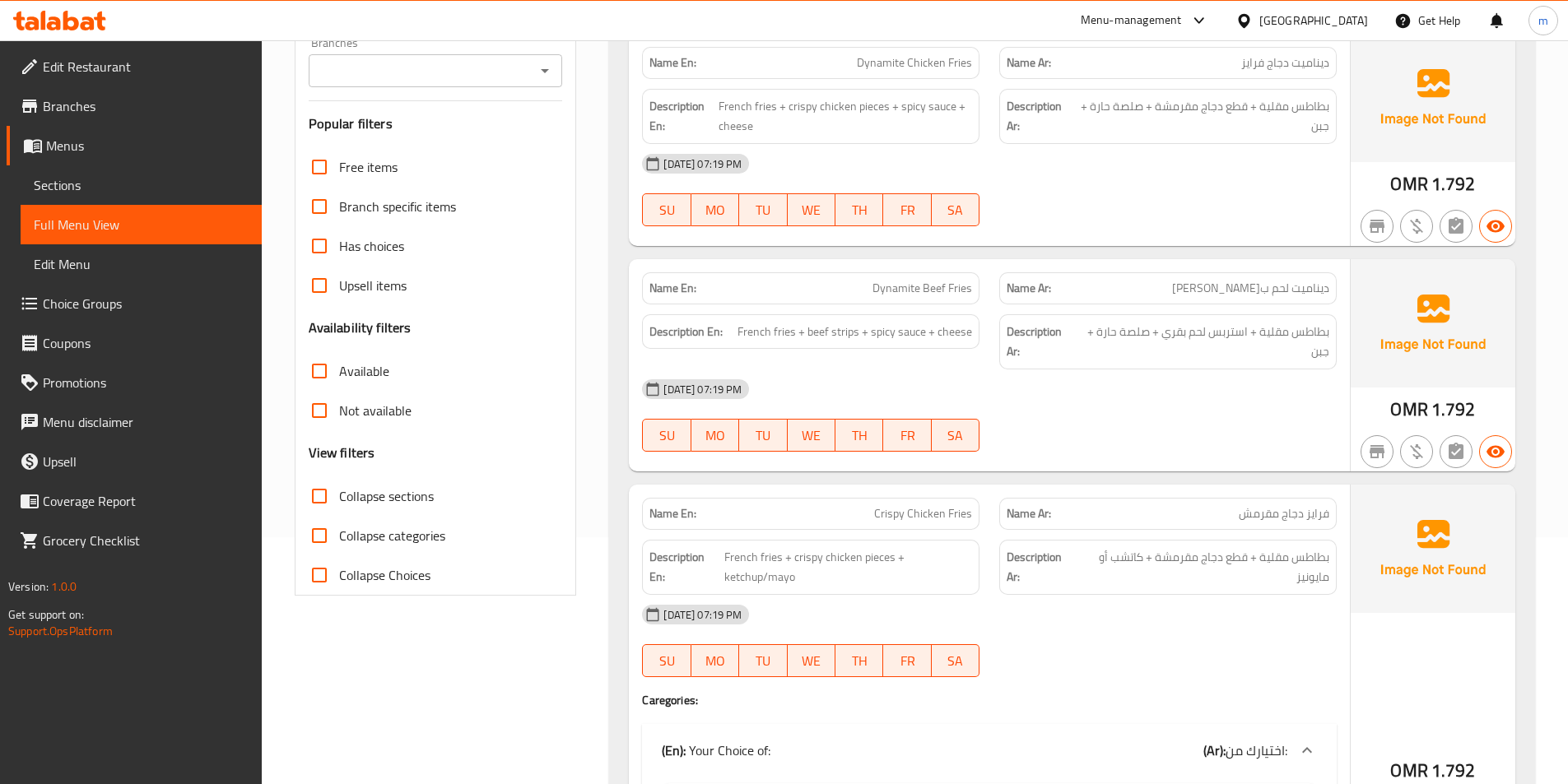
checkbox input "true"
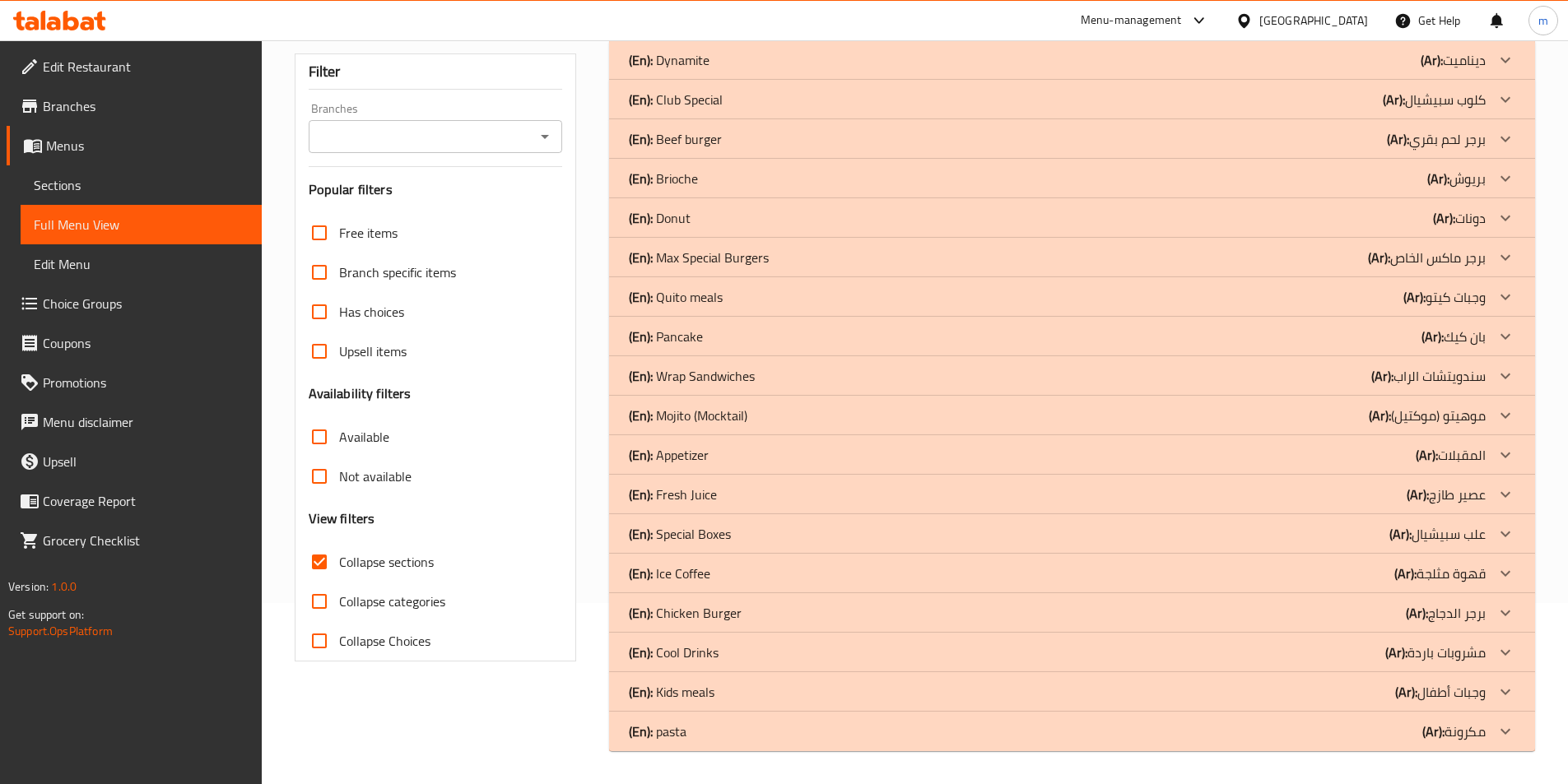
scroll to position [0, 0]
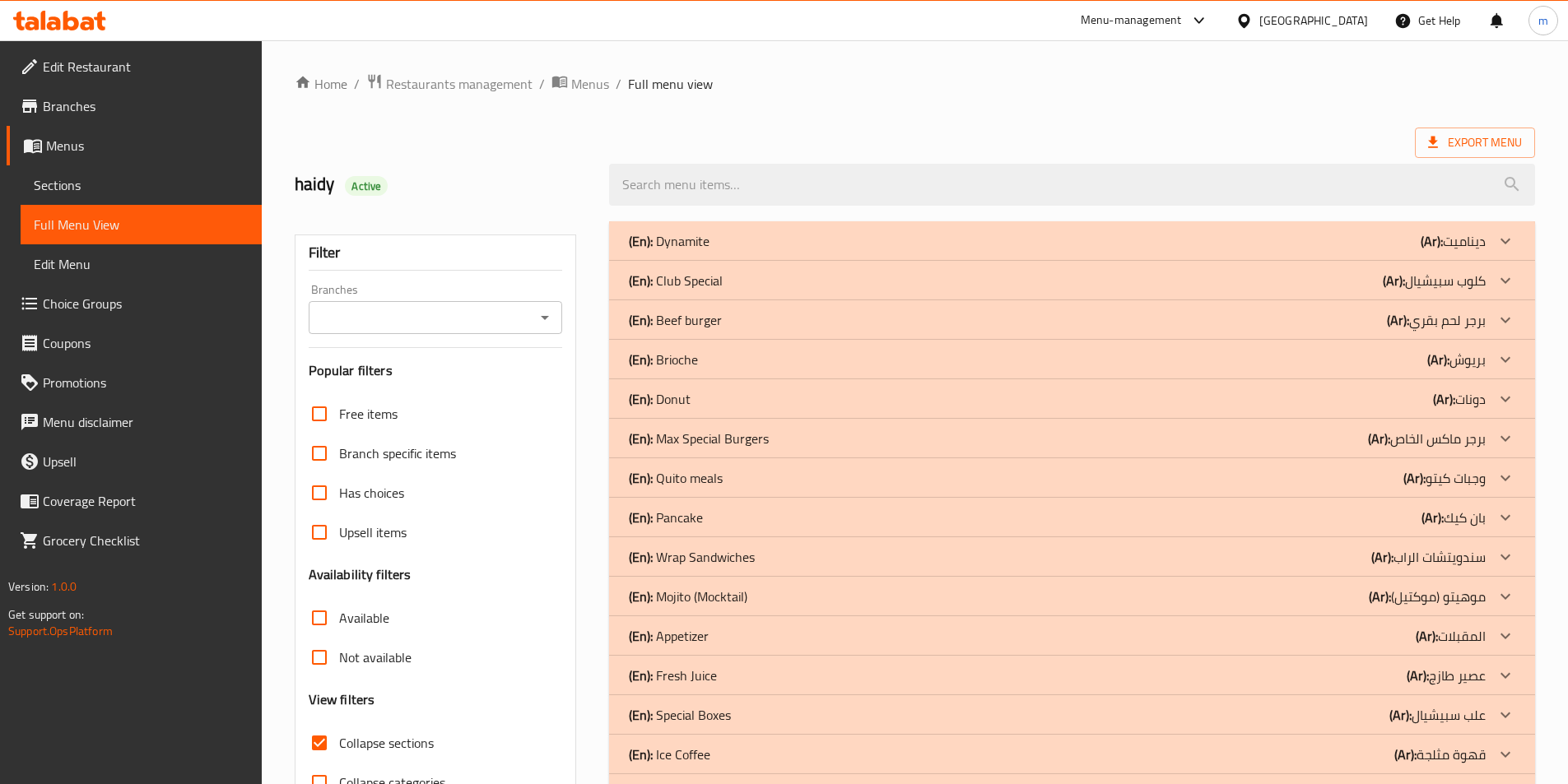
click at [1490, 247] on div at bounding box center [1505, 241] width 40 height 40
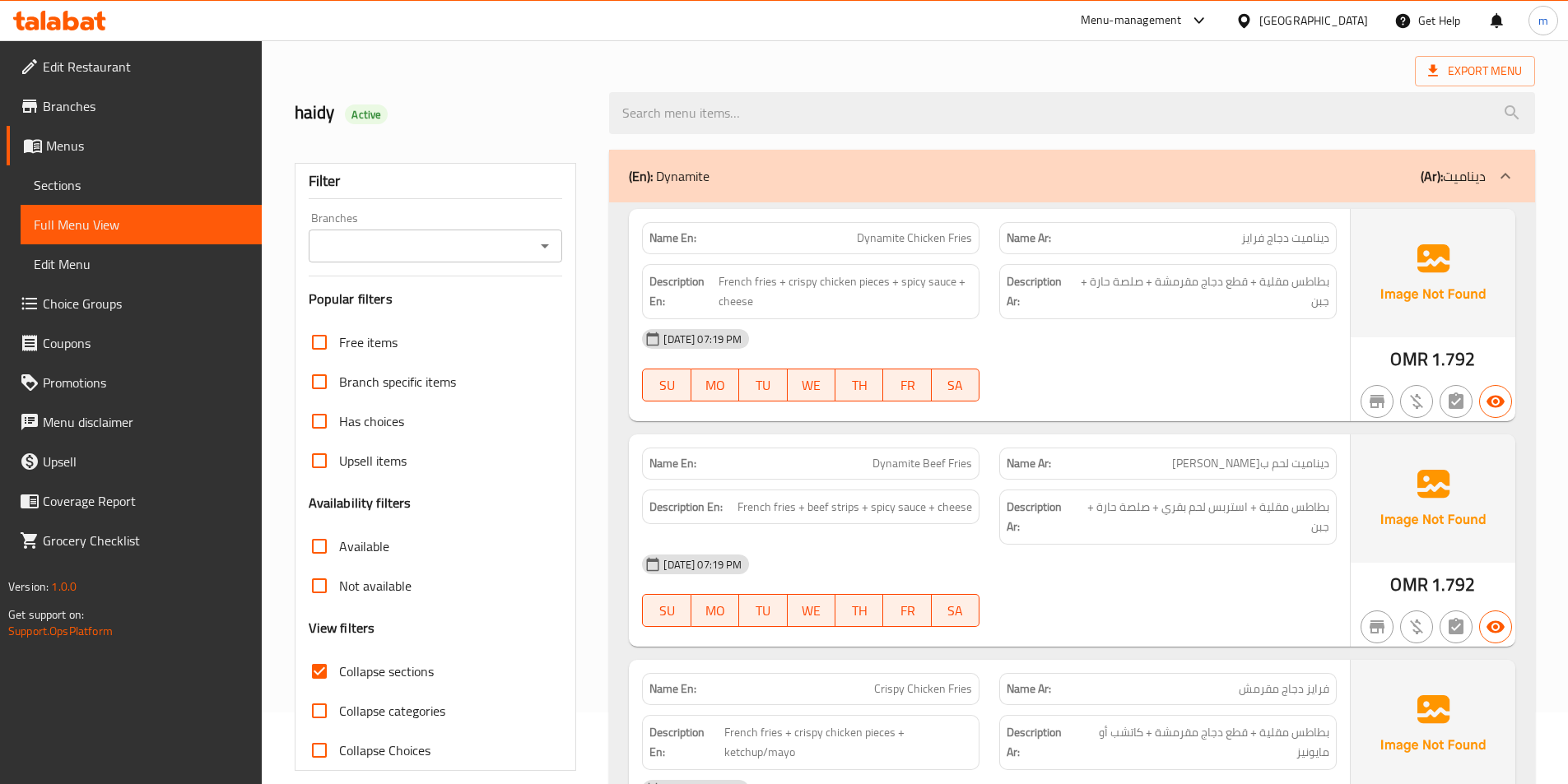
scroll to position [82, 0]
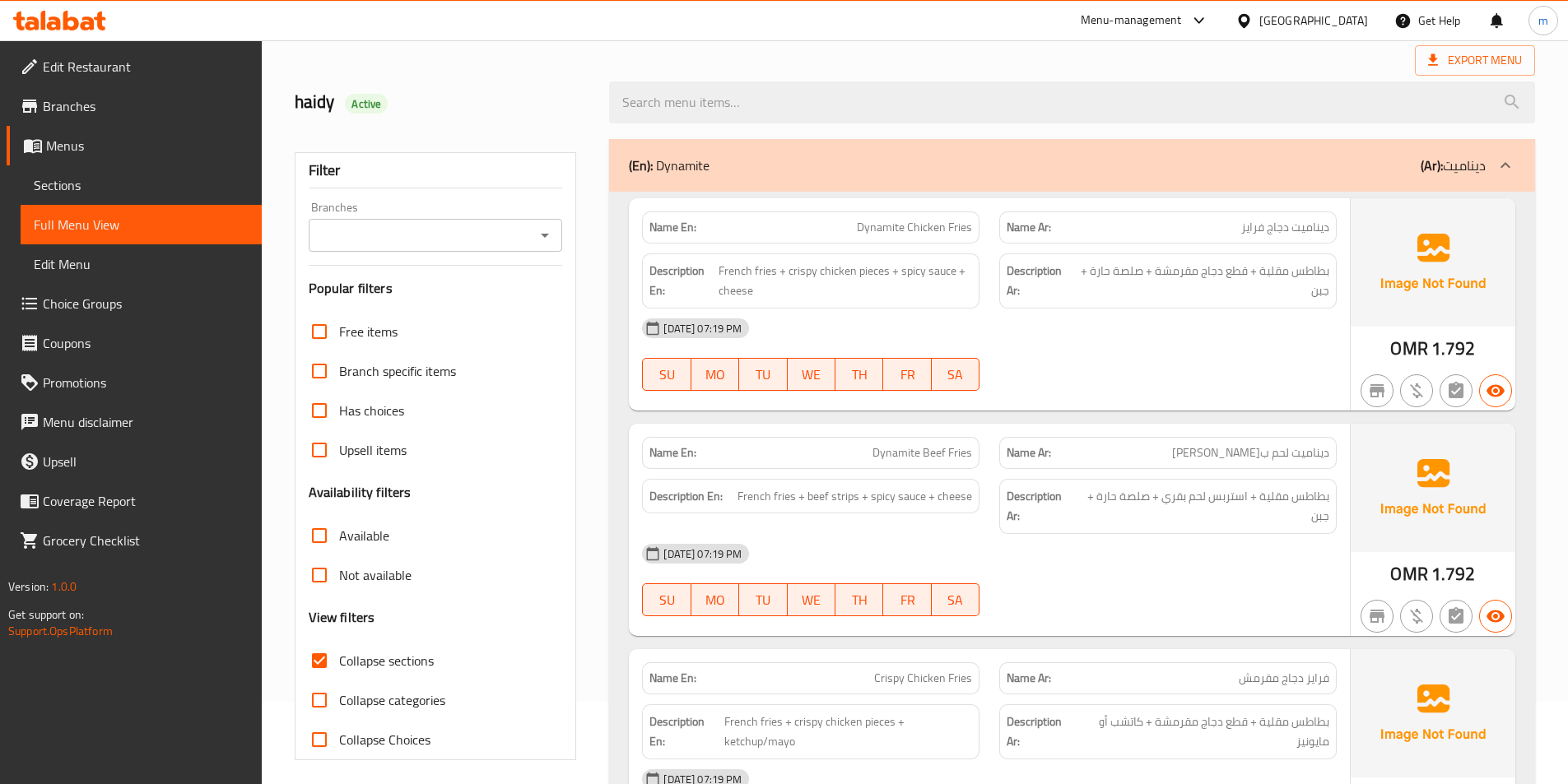
click at [1508, 158] on icon at bounding box center [1505, 165] width 19 height 19
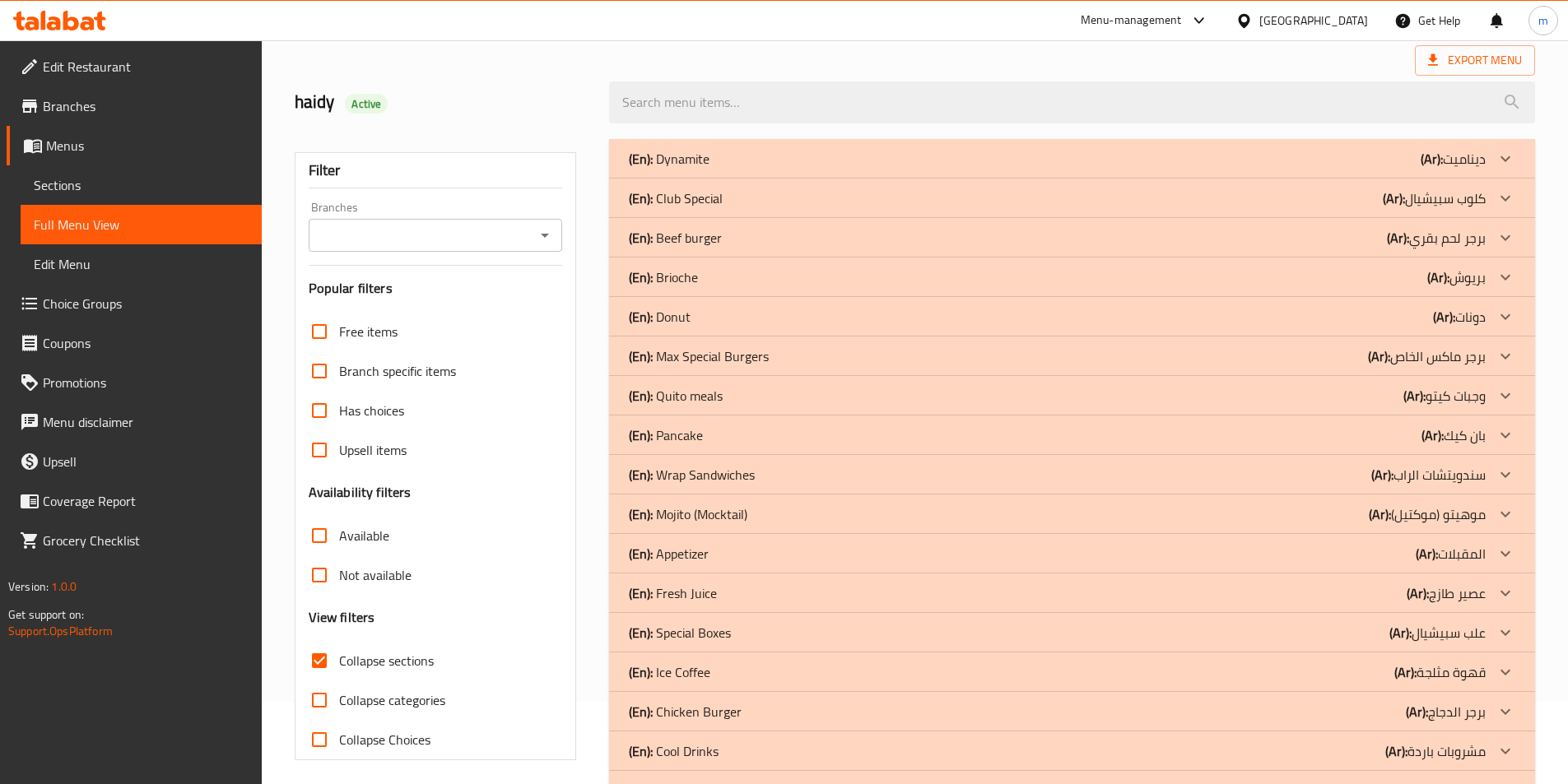
click at [1485, 278] on p "(Ar): بريوش" at bounding box center [1456, 277] width 58 height 19
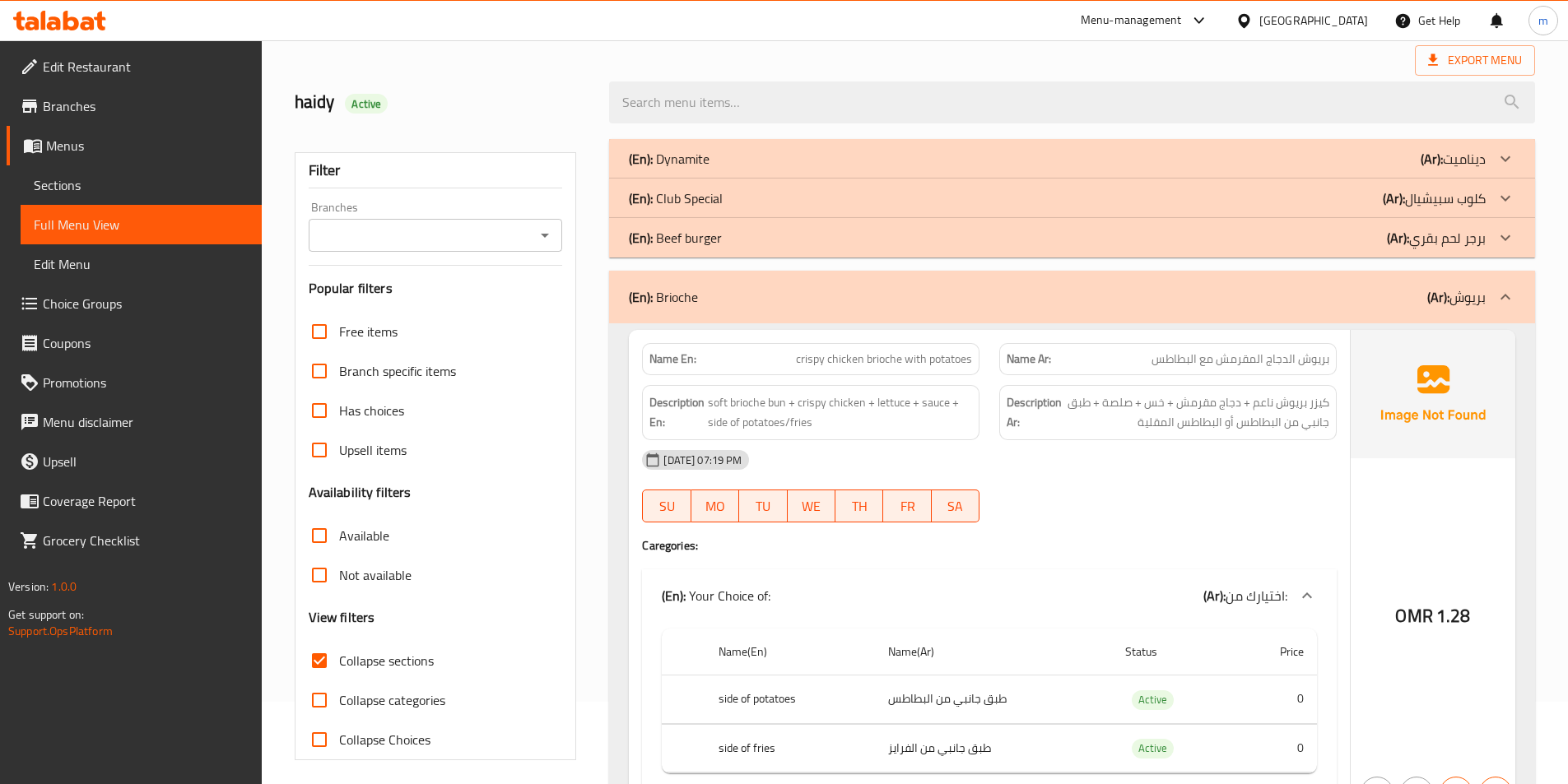
click at [1485, 278] on div "(En): Brioche (Ar): بريوش" at bounding box center [1071, 296] width 926 height 53
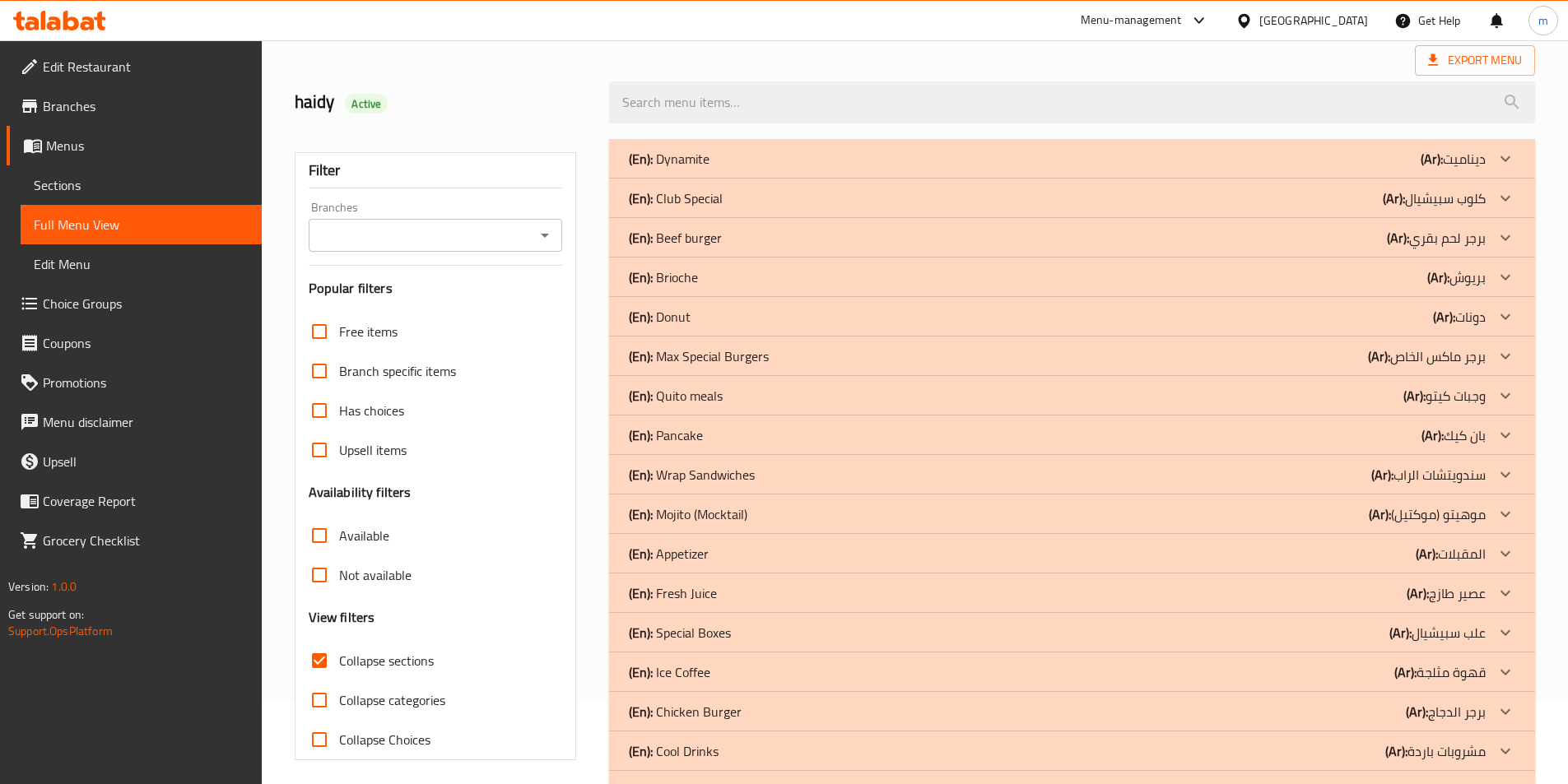
click at [1500, 718] on icon at bounding box center [1505, 711] width 19 height 19
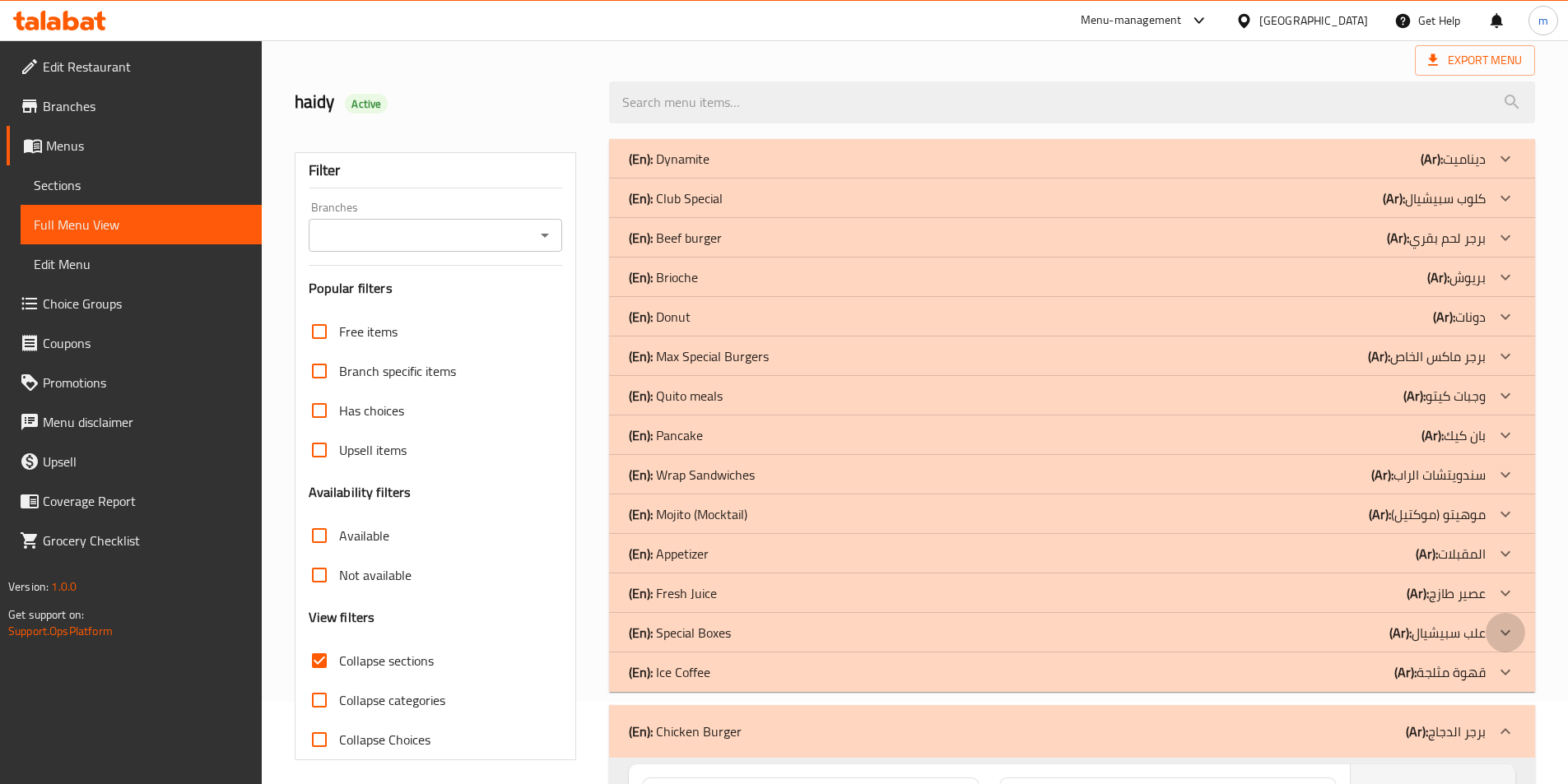
click at [1508, 644] on div at bounding box center [1505, 633] width 40 height 40
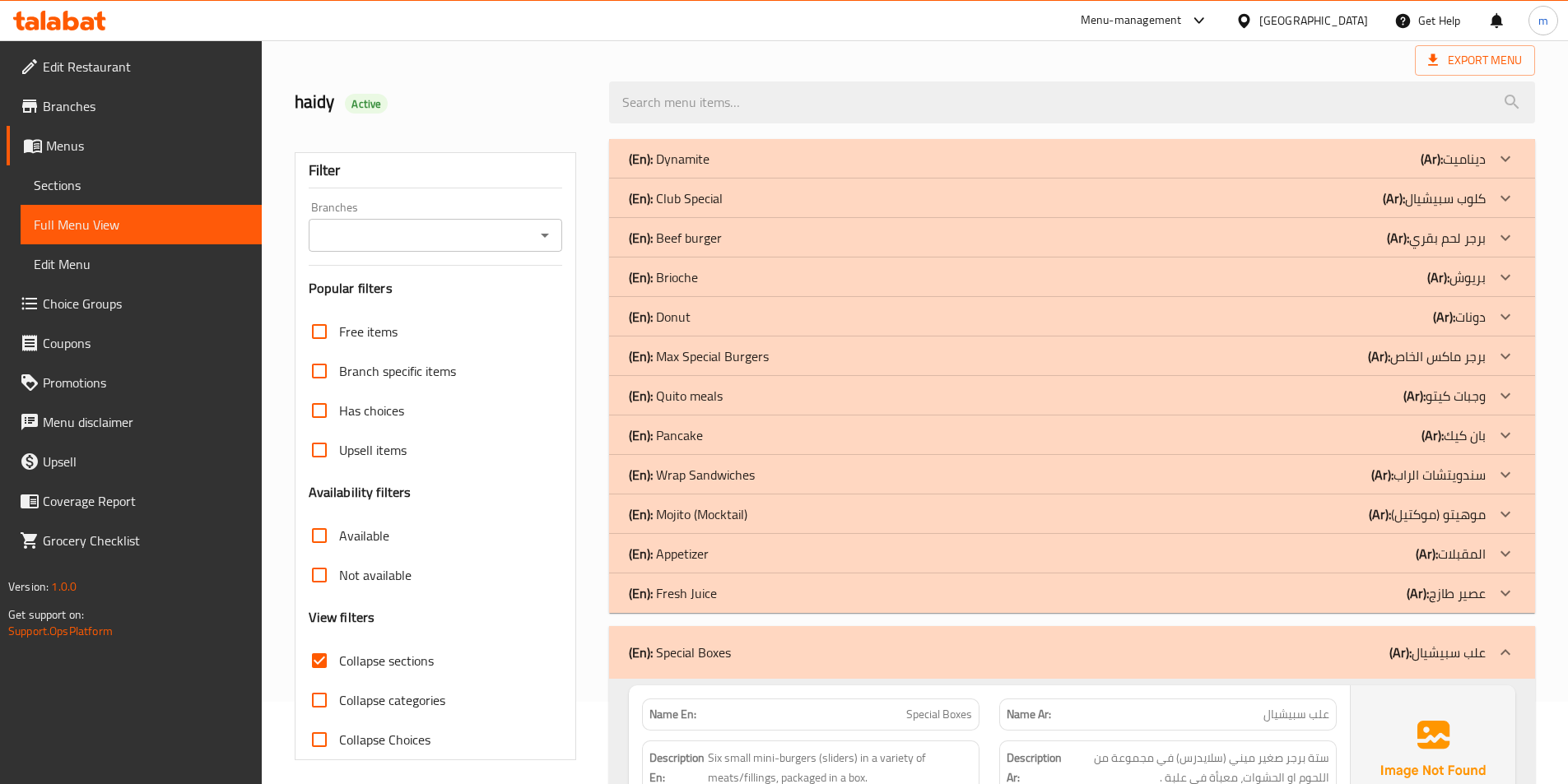
click at [1511, 548] on icon at bounding box center [1505, 553] width 19 height 19
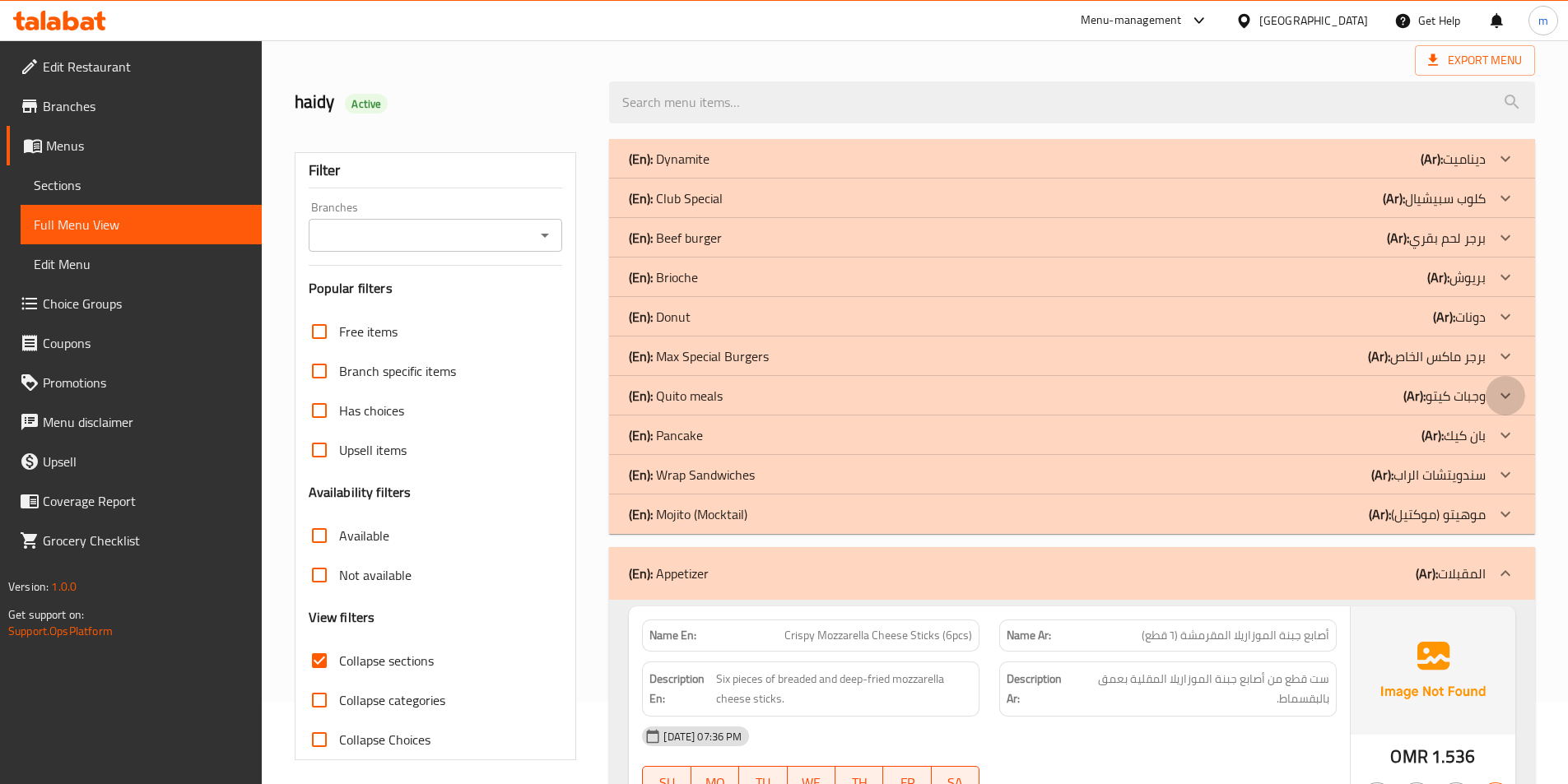
click at [1497, 390] on icon at bounding box center [1505, 395] width 19 height 19
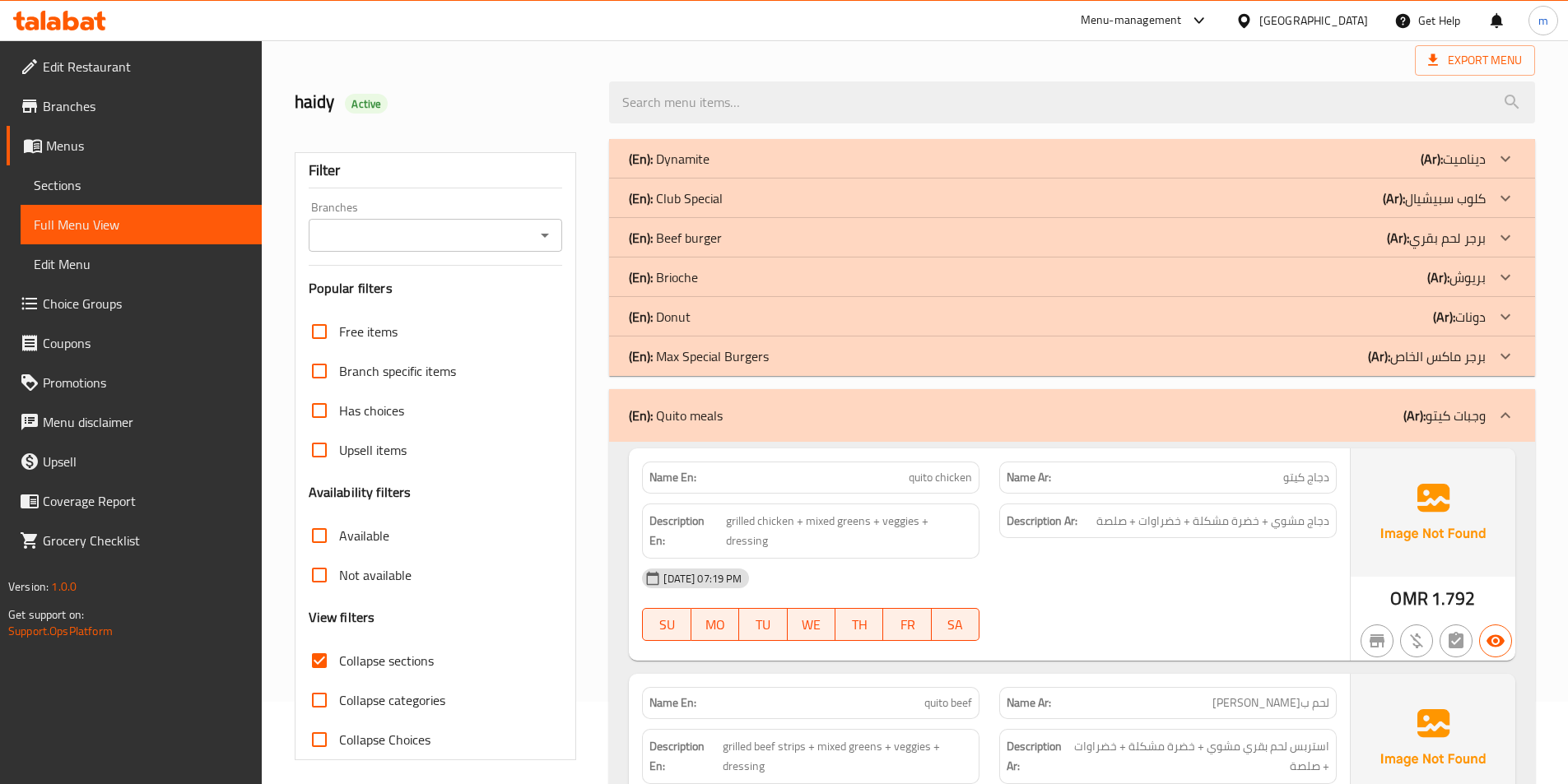
click at [1497, 282] on icon at bounding box center [1505, 277] width 19 height 19
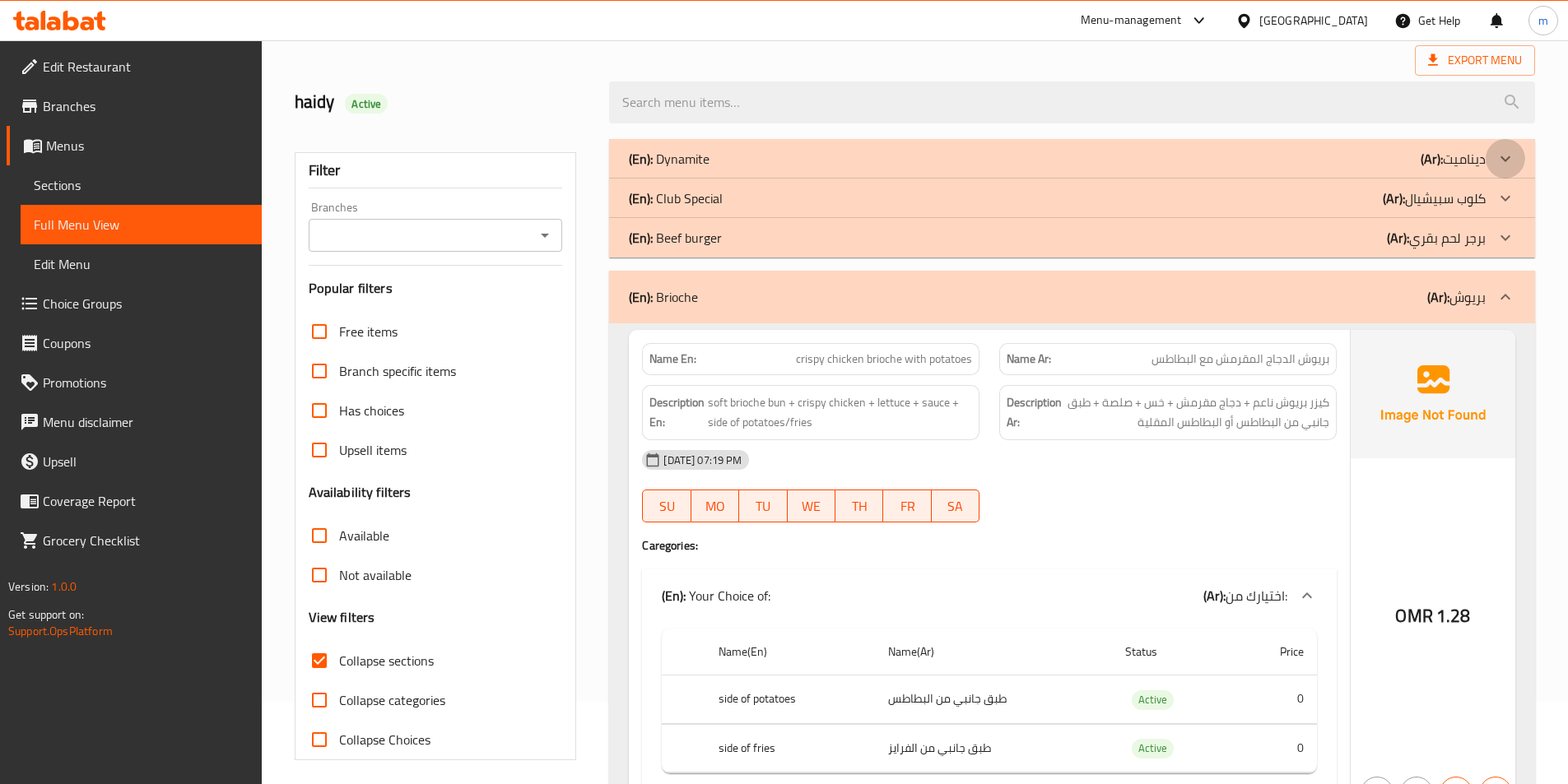
click at [1495, 150] on div at bounding box center [1505, 159] width 40 height 40
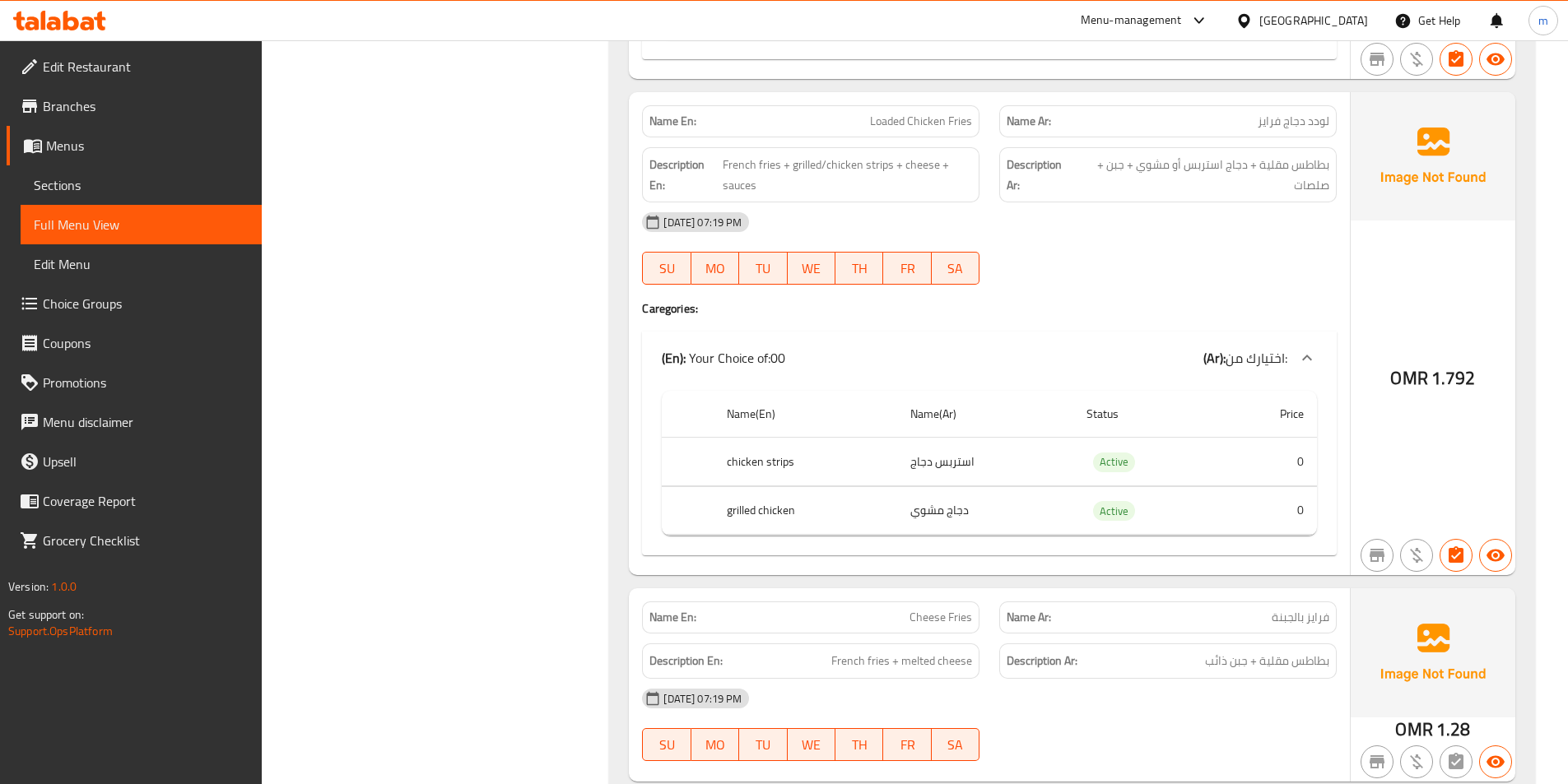
scroll to position [1316, 0]
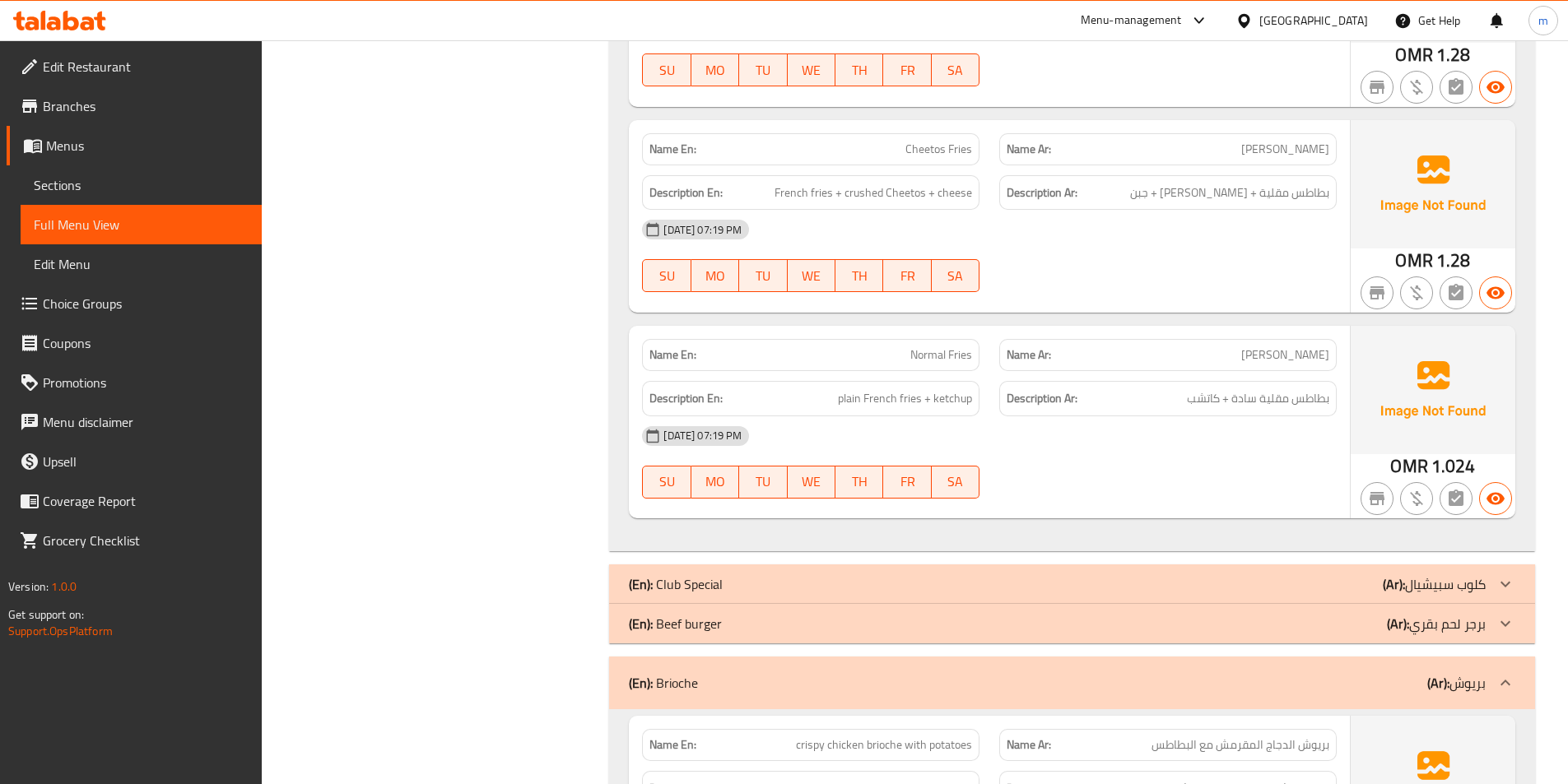
drag, startPoint x: 499, startPoint y: 303, endPoint x: 489, endPoint y: 311, distance: 12.8
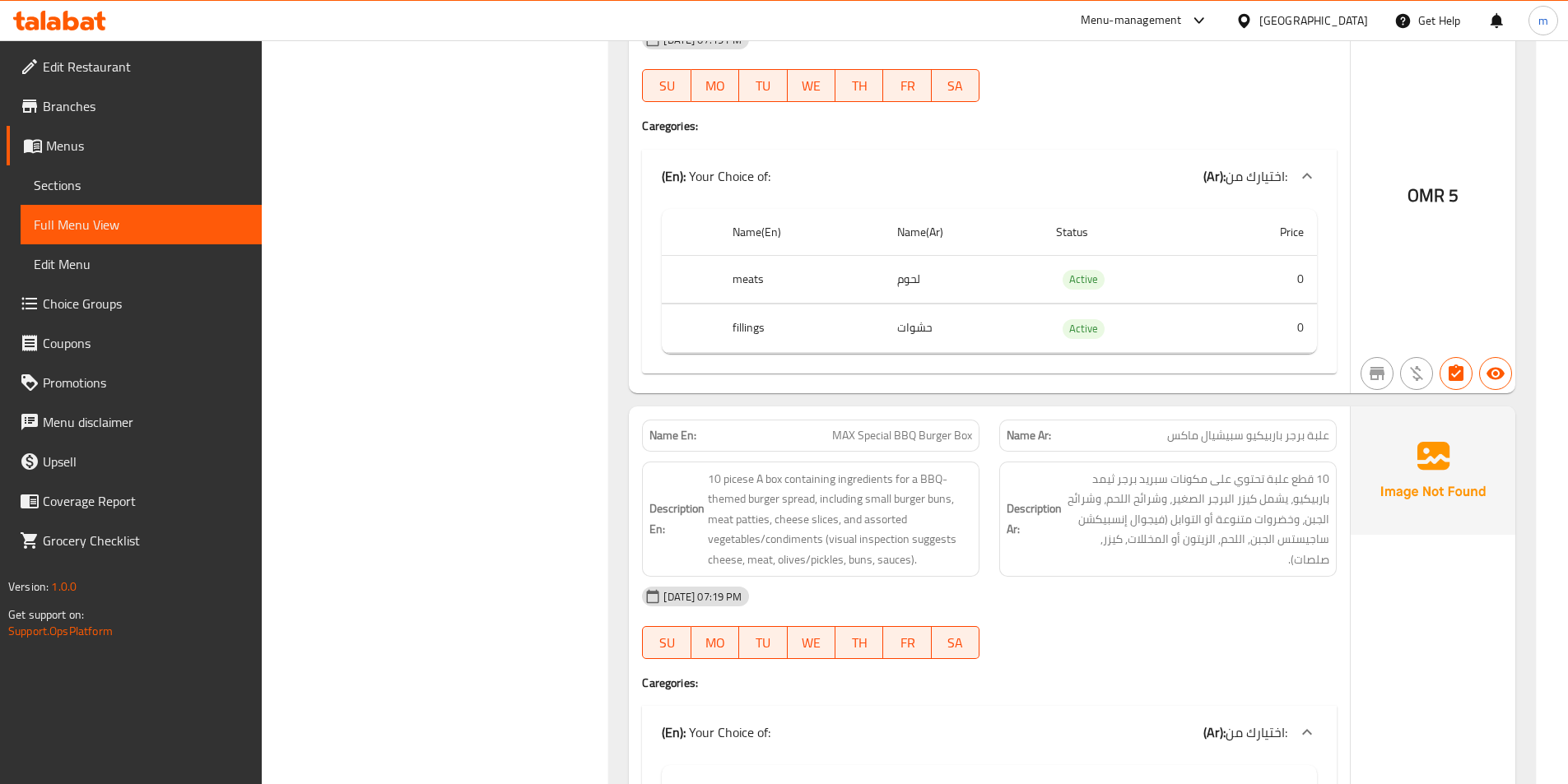
scroll to position [6824, 0]
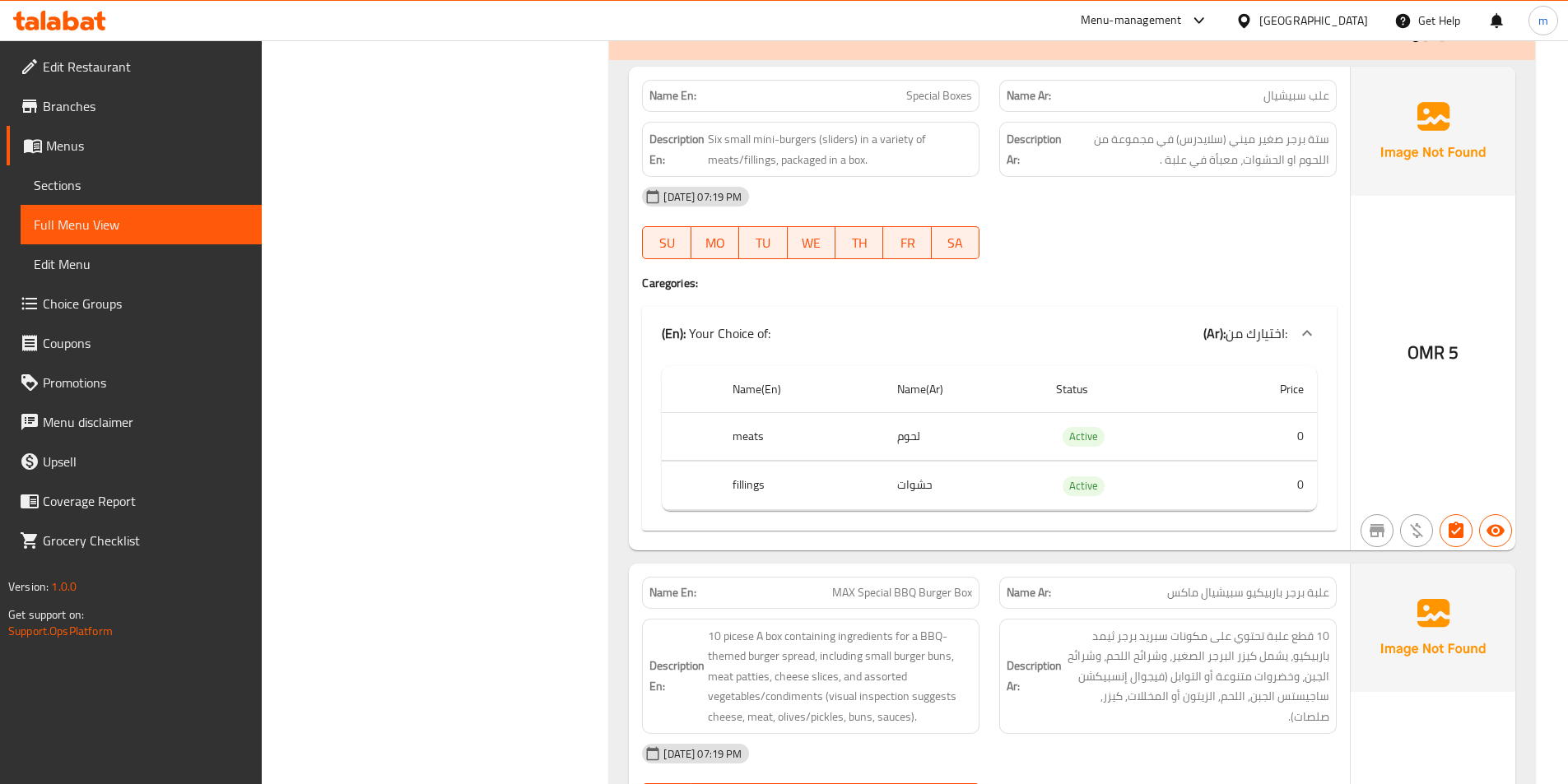
click at [102, 175] on span "Sections" at bounding box center [141, 184] width 215 height 19
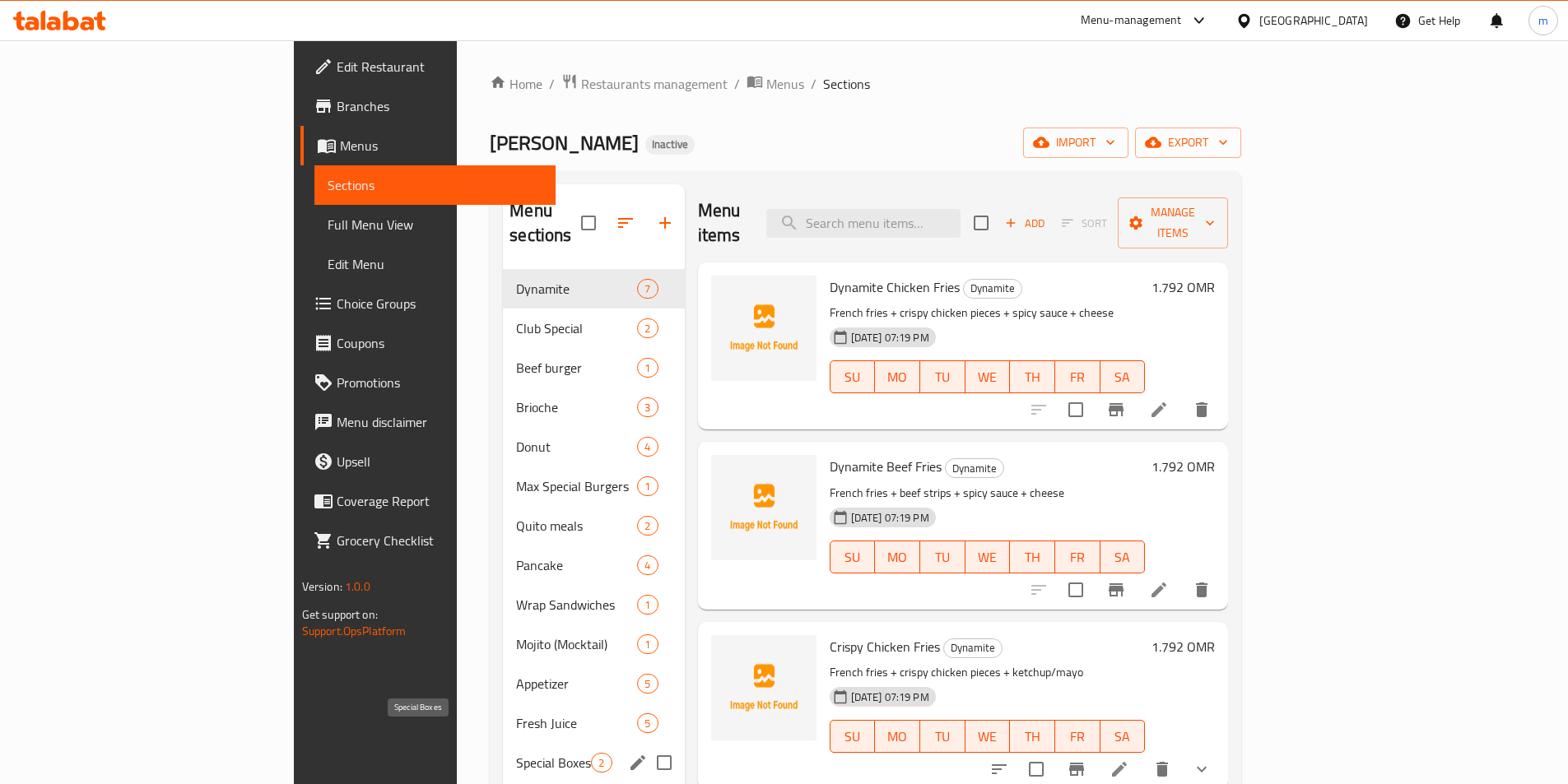
scroll to position [231, 0]
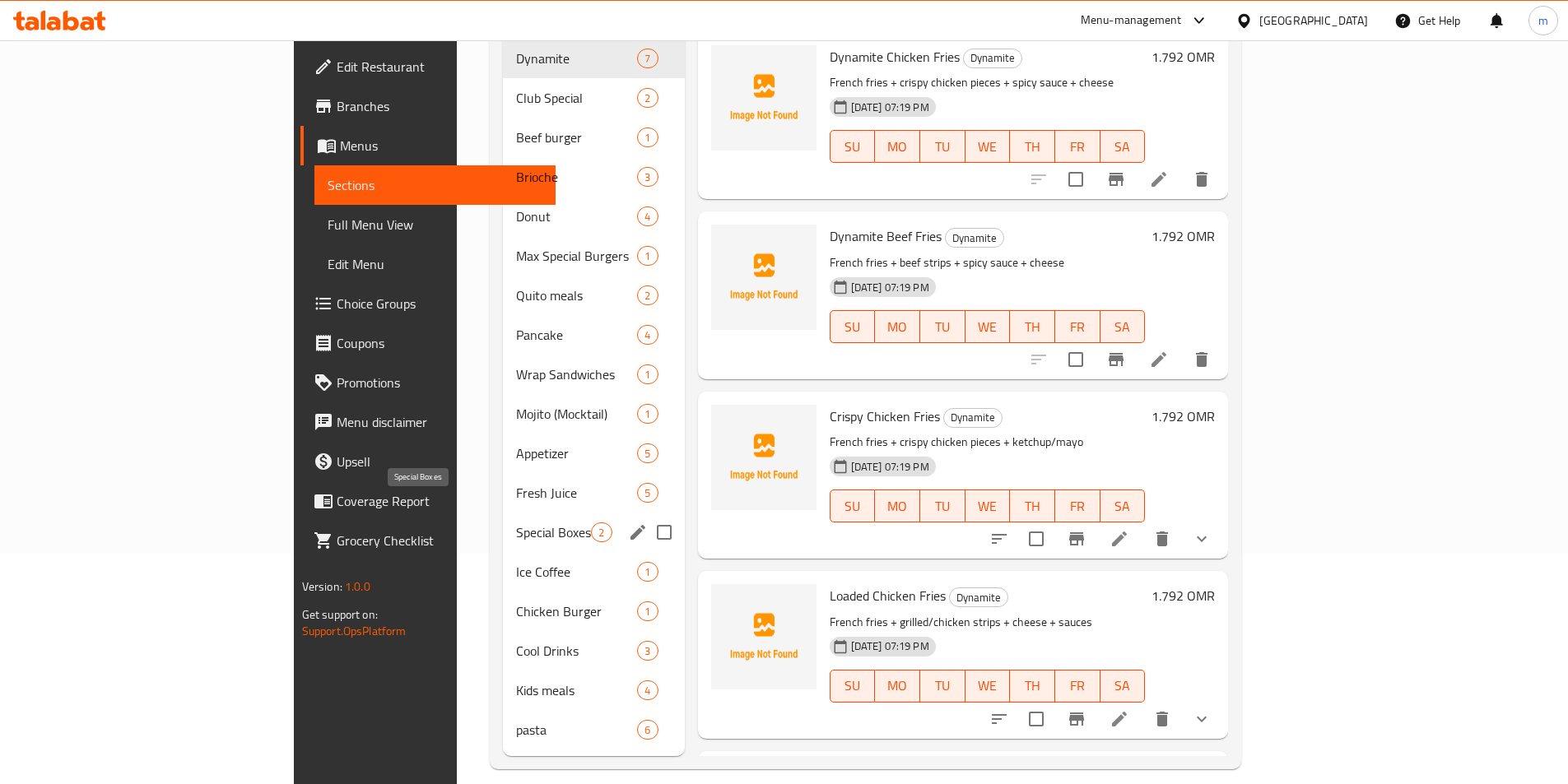
click at [516, 522] on span "Special Boxes" at bounding box center [553, 531] width 75 height 19
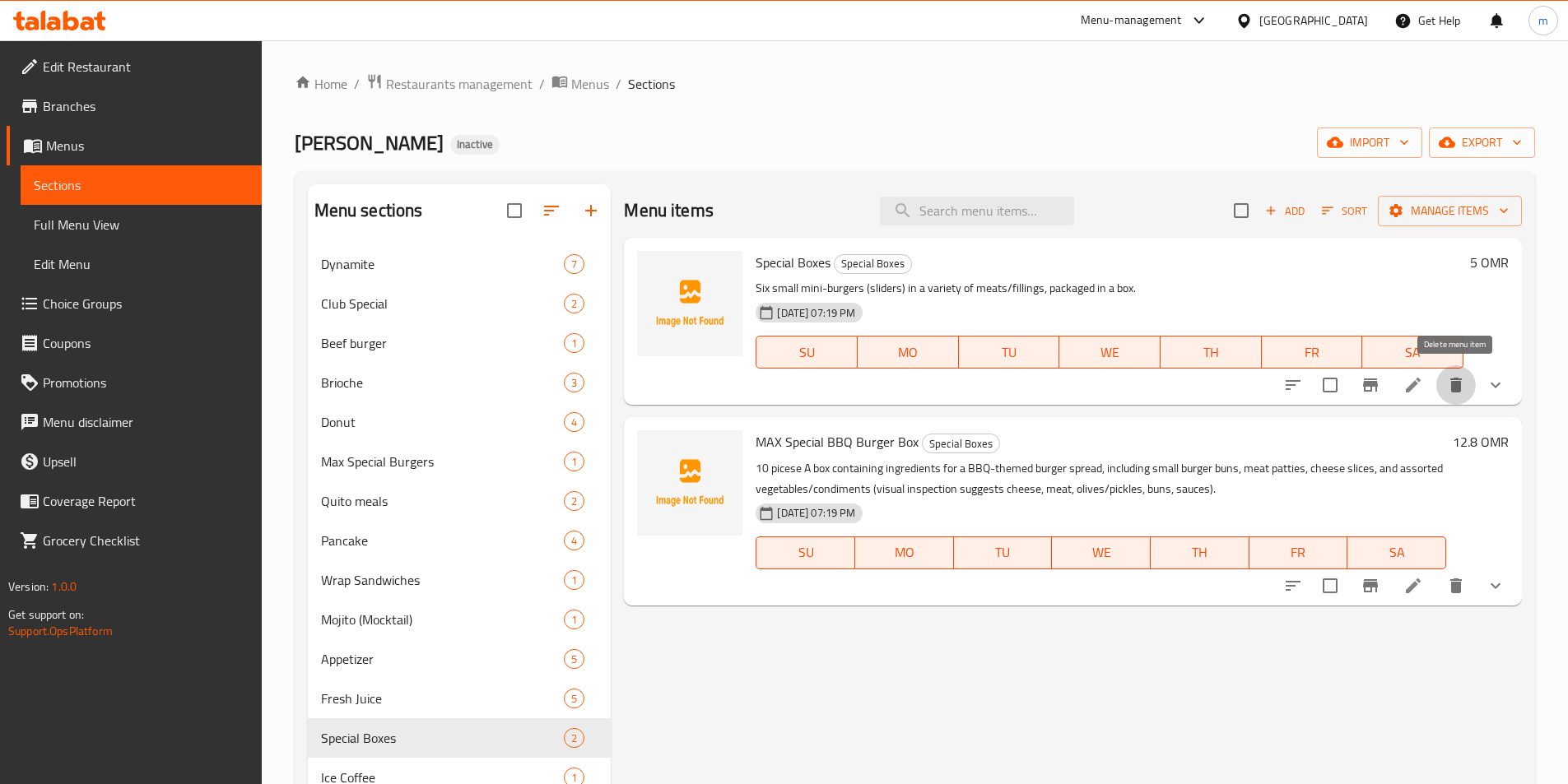
click at [1459, 389] on icon "delete" at bounding box center [1456, 385] width 11 height 15
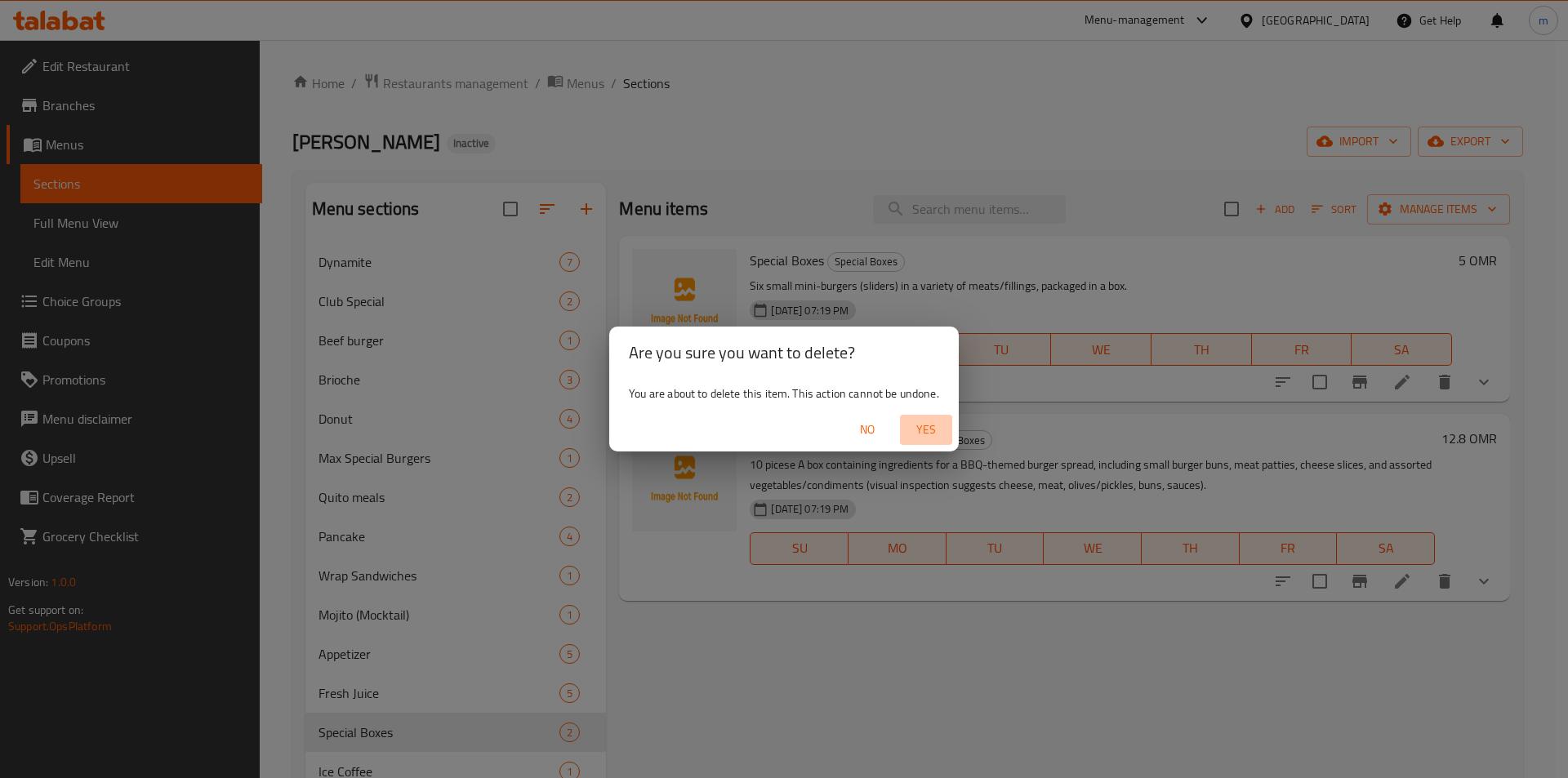
click at [934, 427] on span "Yes" at bounding box center [925, 429] width 39 height 20
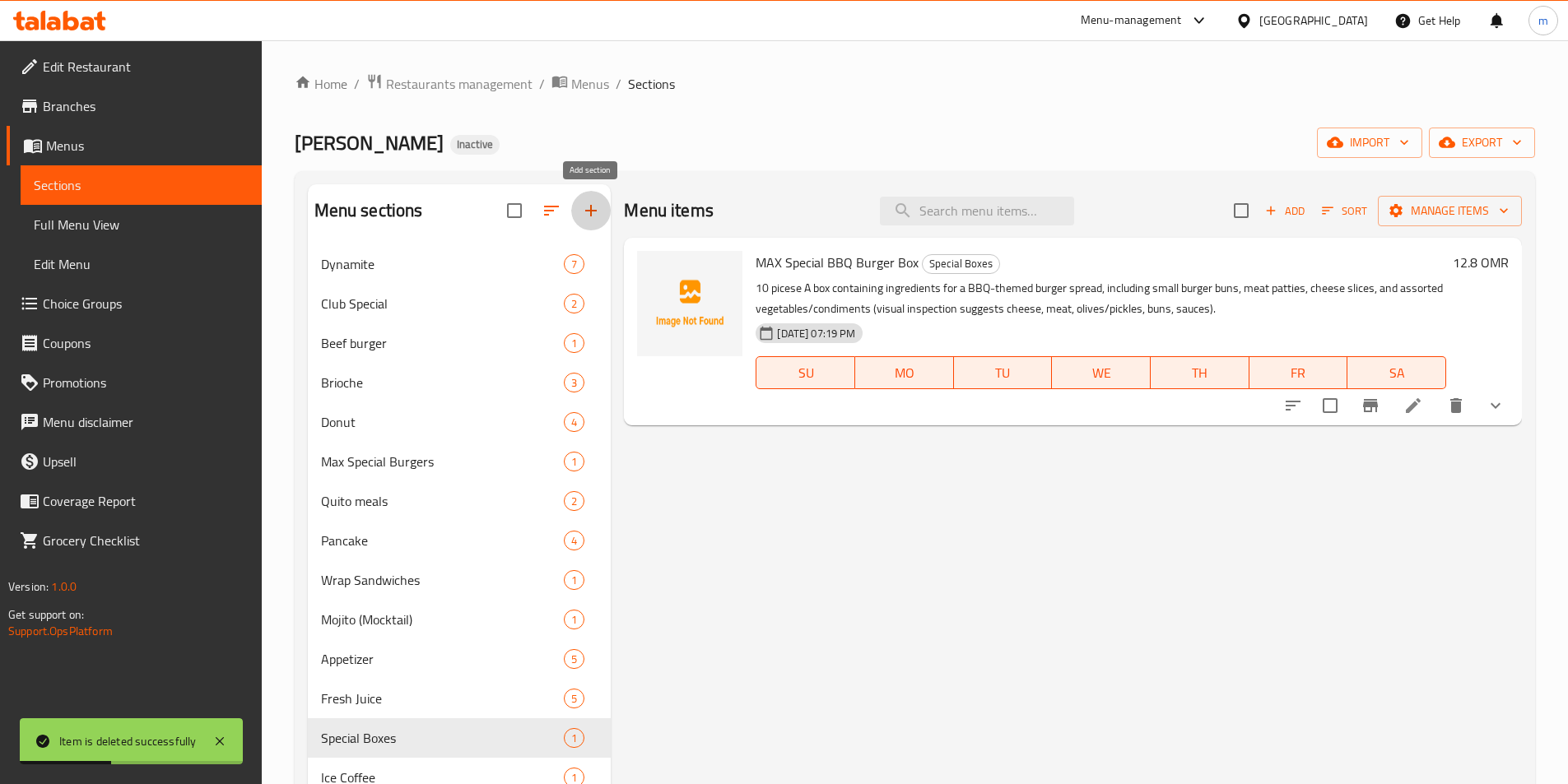
click at [594, 202] on icon "button" at bounding box center [591, 210] width 19 height 19
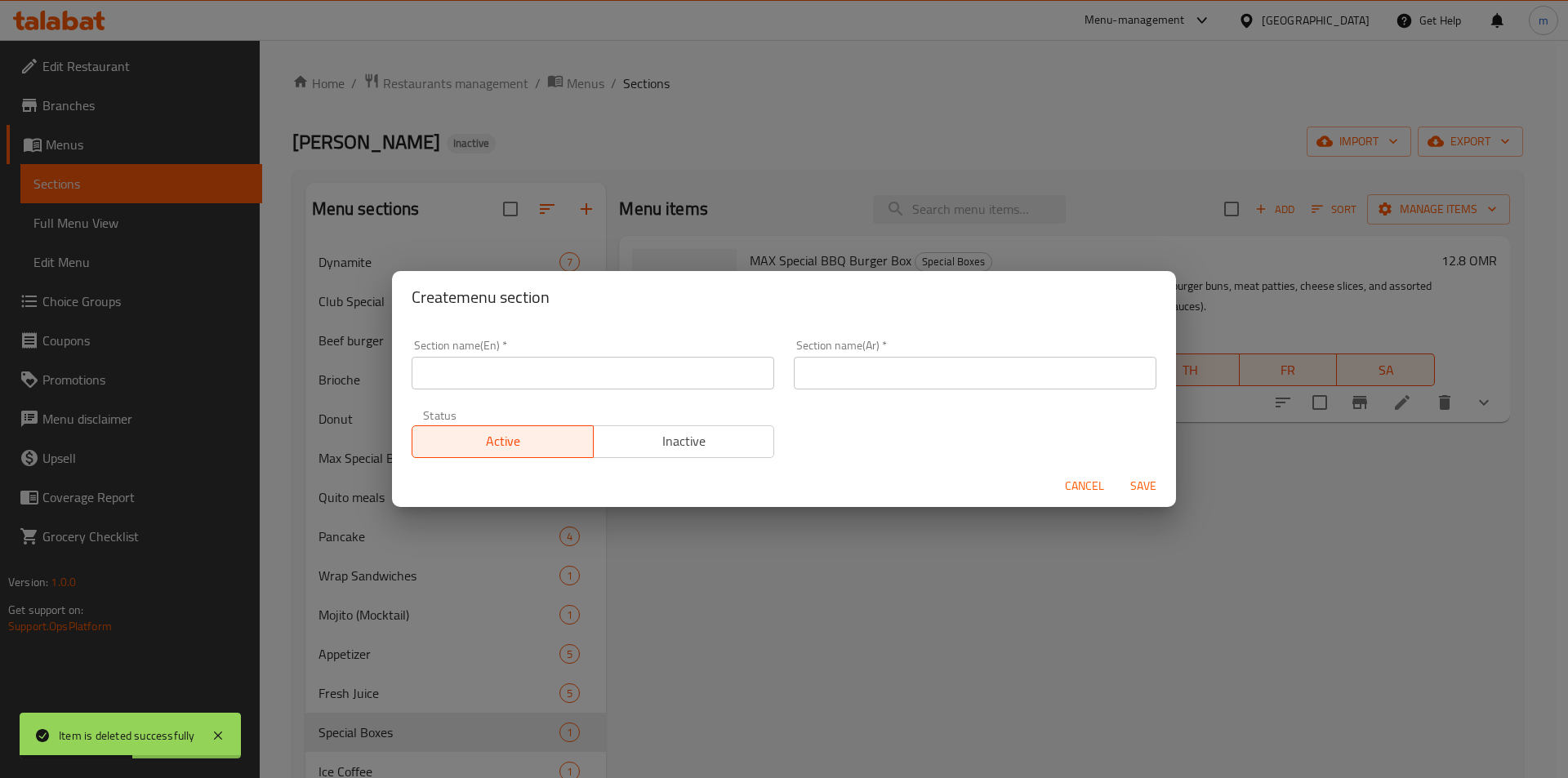
click at [1104, 659] on div "Create menu section Section name(En)   * Section name(En) * Section name(Ar)   …" at bounding box center [784, 389] width 1568 height 778
click at [1085, 484] on span "Cancel" at bounding box center [1084, 486] width 39 height 20
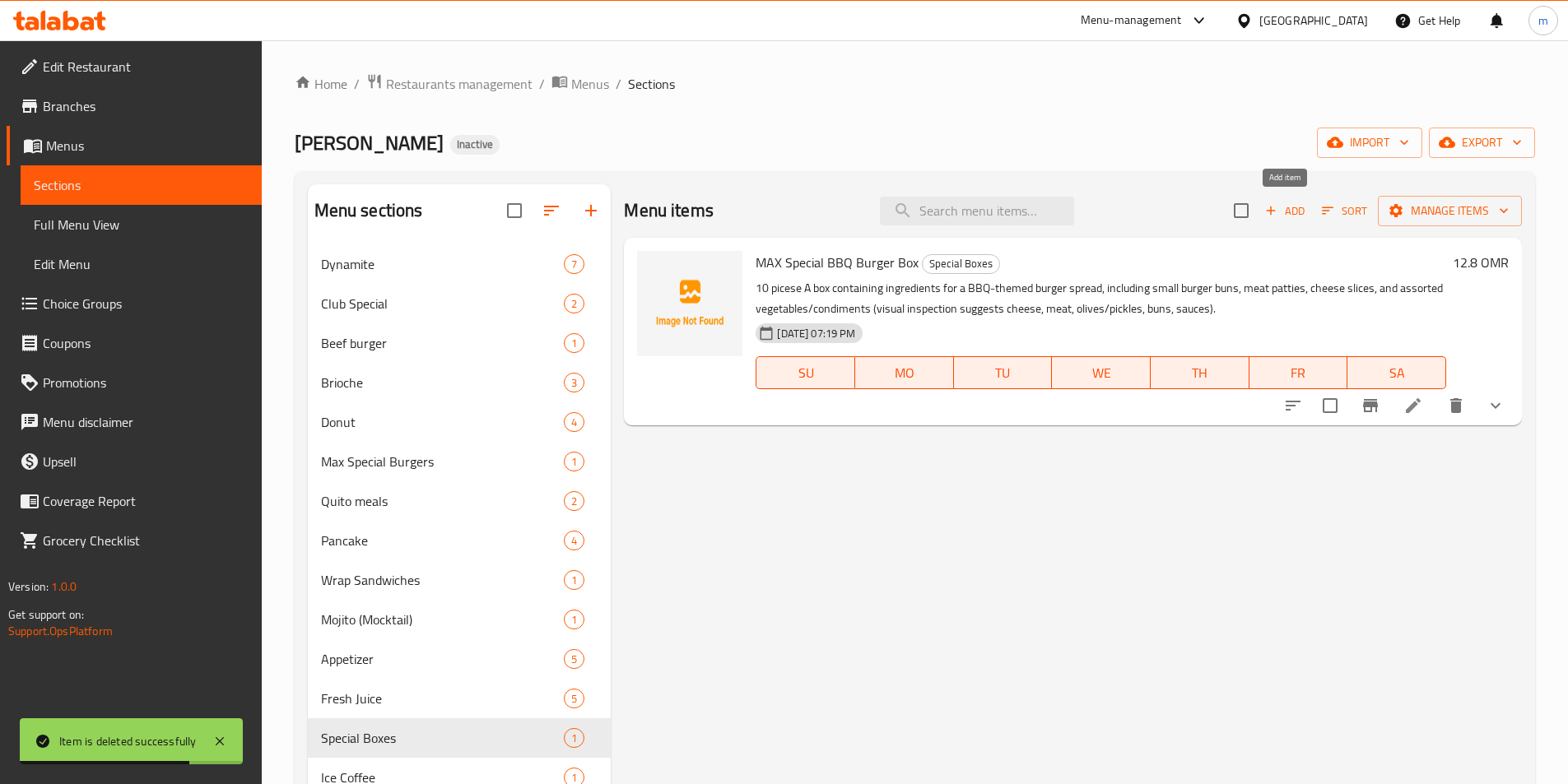
click at [1301, 207] on span "Add" at bounding box center [1285, 211] width 44 height 19
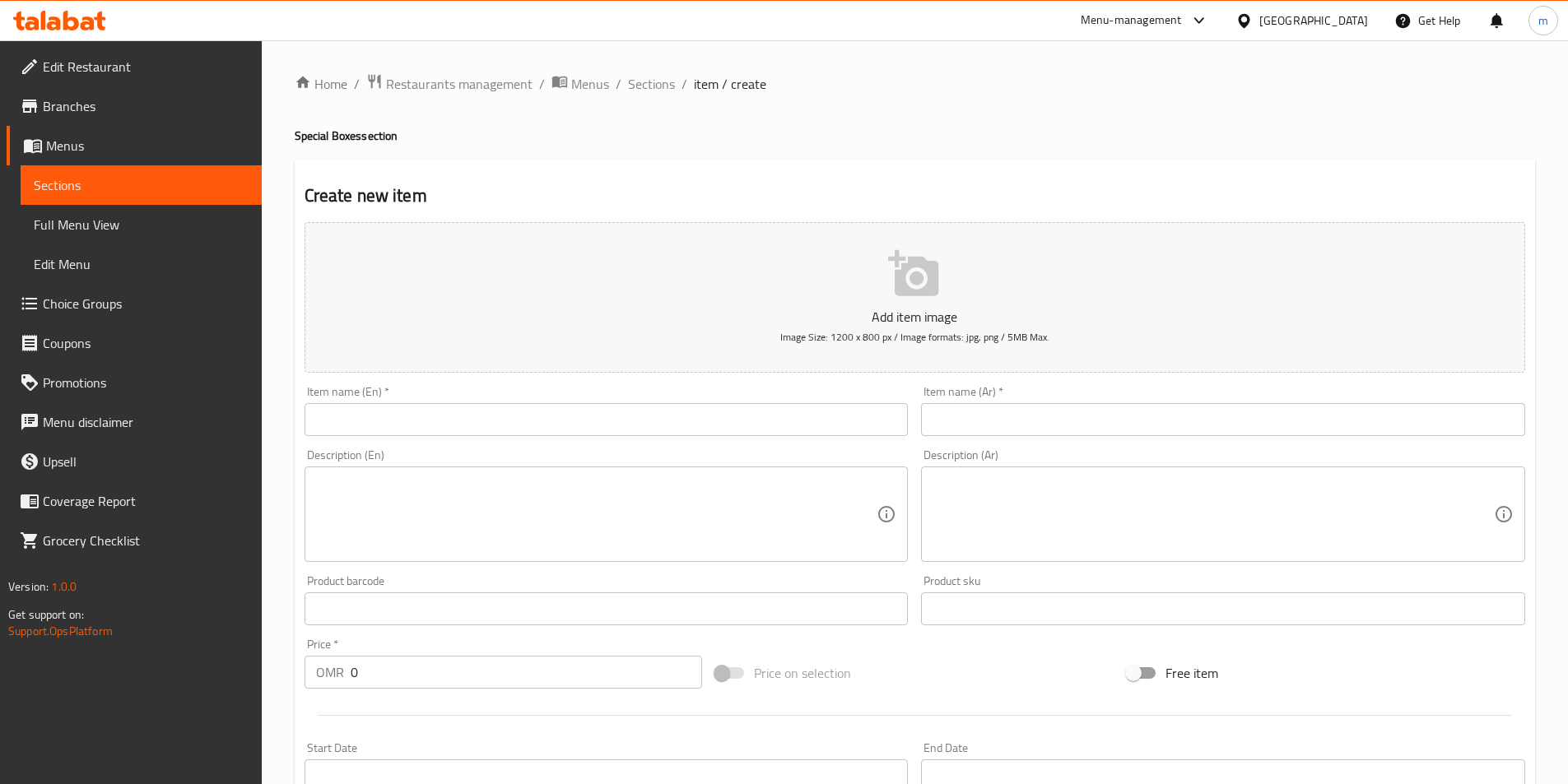
click at [752, 410] on input "text" at bounding box center [606, 420] width 604 height 33
paste input "MAX Special BBQ Burger Box"
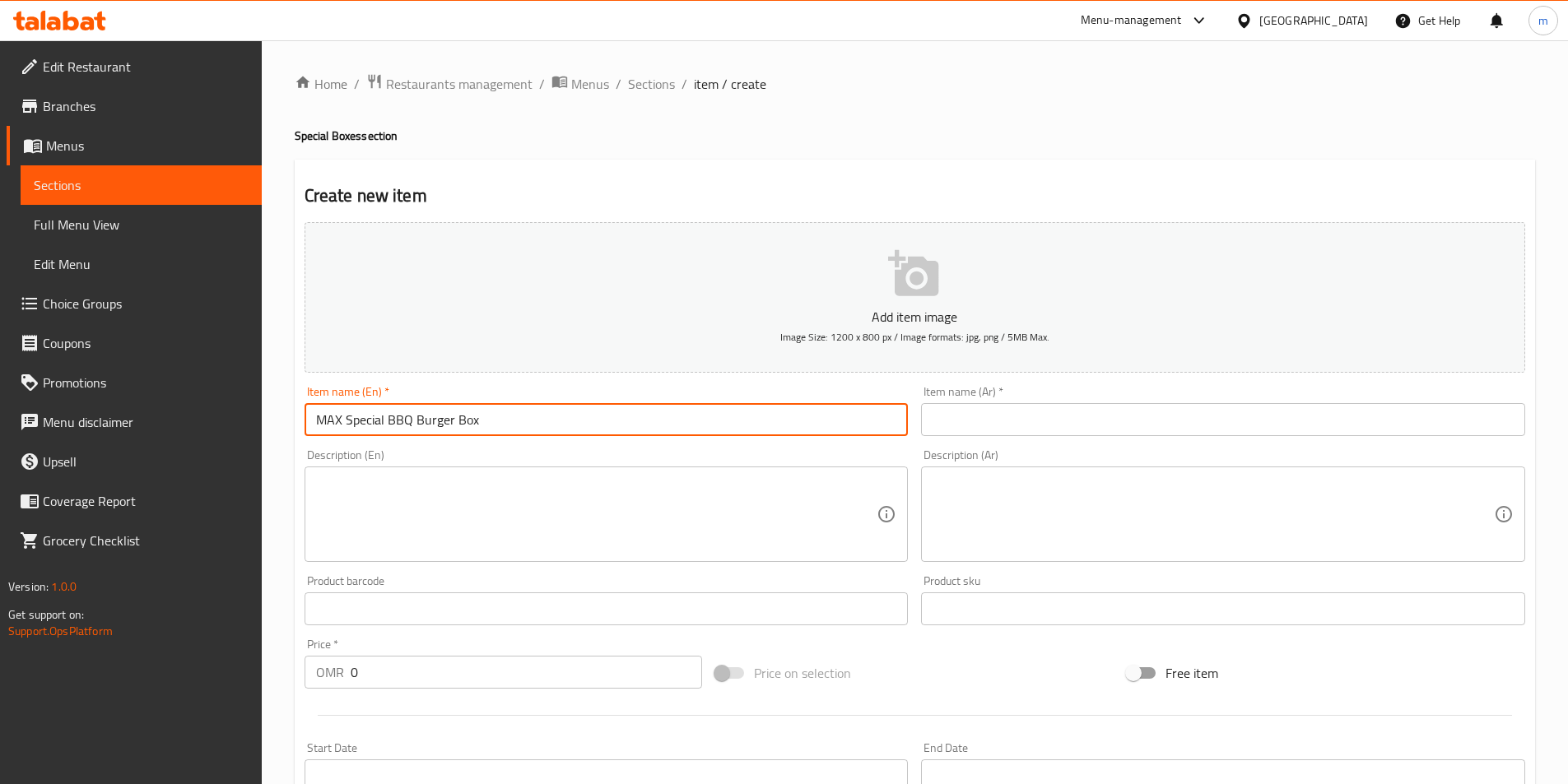
type input "MAX Special BBQ Burger Box"
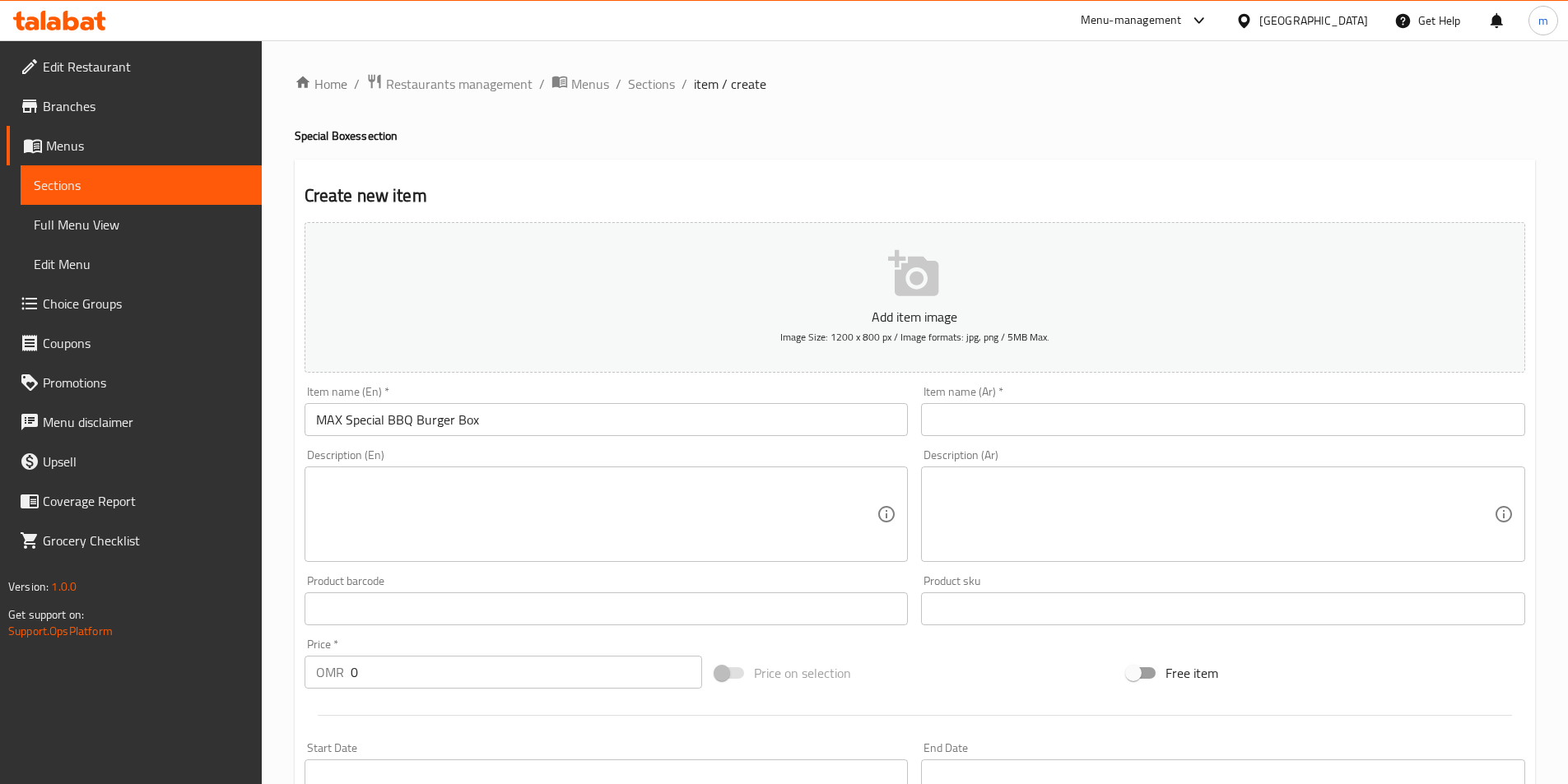
click at [1193, 424] on input "text" at bounding box center [1223, 420] width 604 height 33
paste input "علبة برجر باربيكيو سبيشيال ماكس"
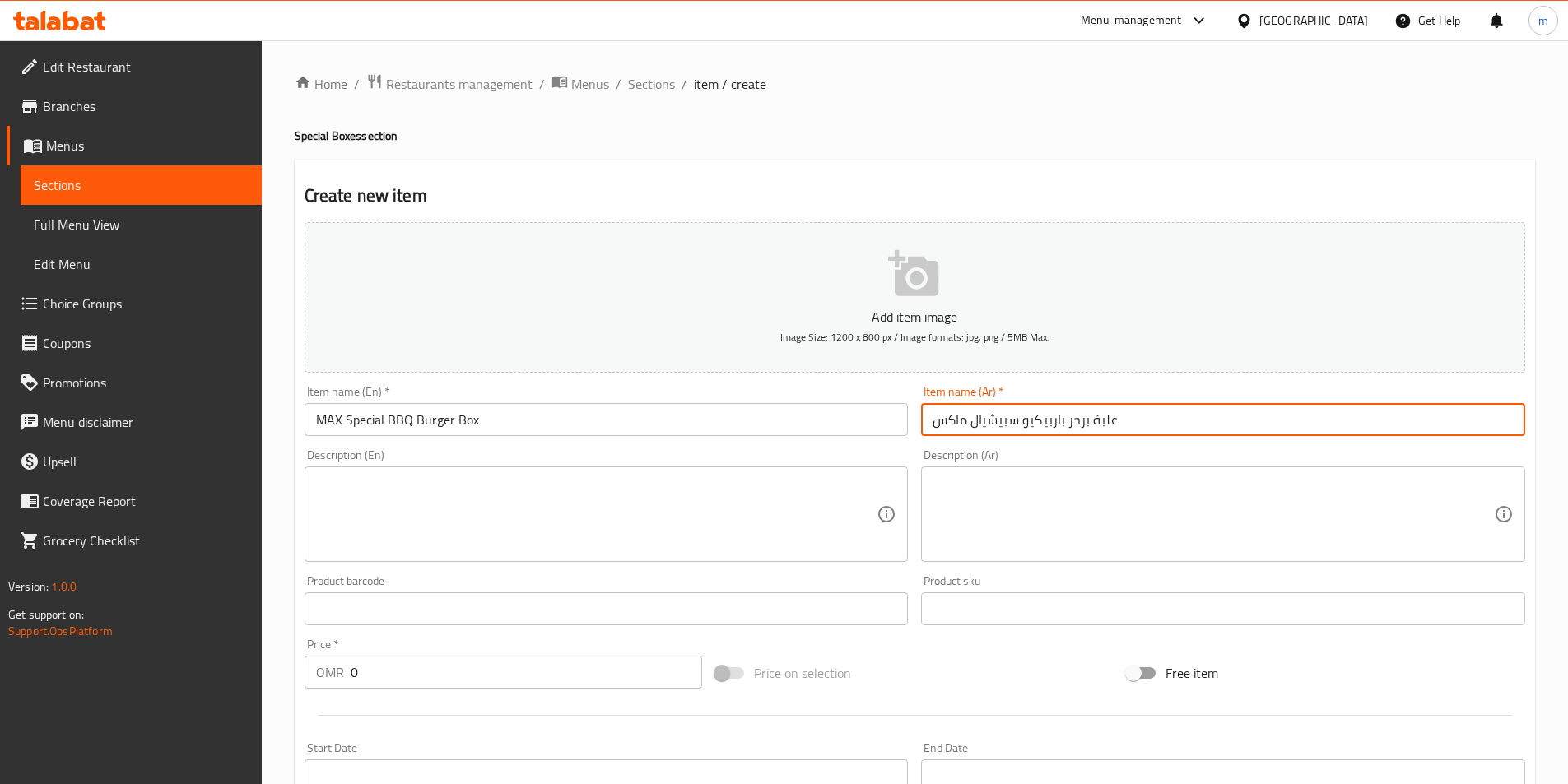
type input "علبة برجر باربيكيو سبيشيال ماكس"
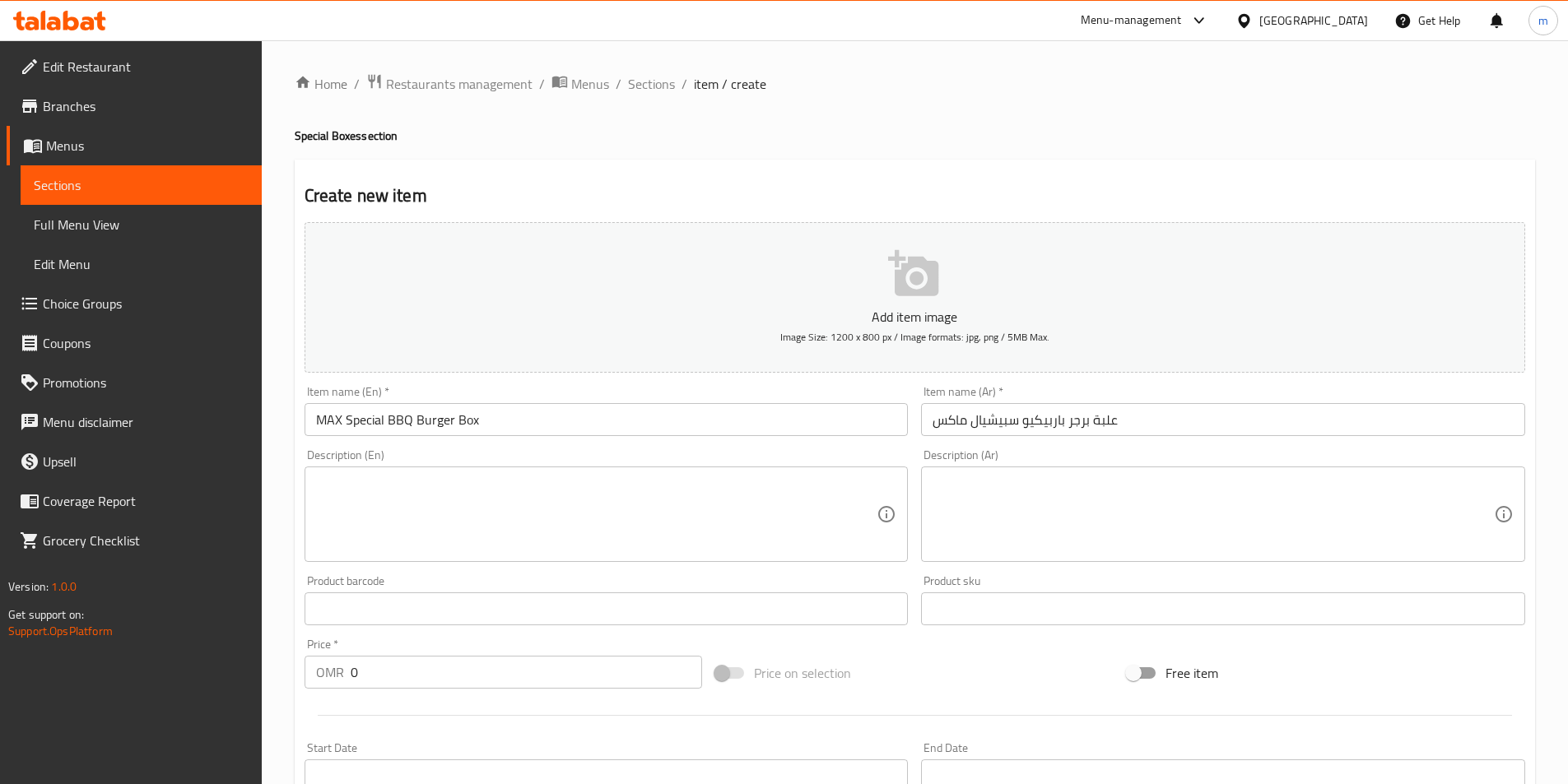
click at [712, 486] on textarea at bounding box center [597, 515] width 561 height 78
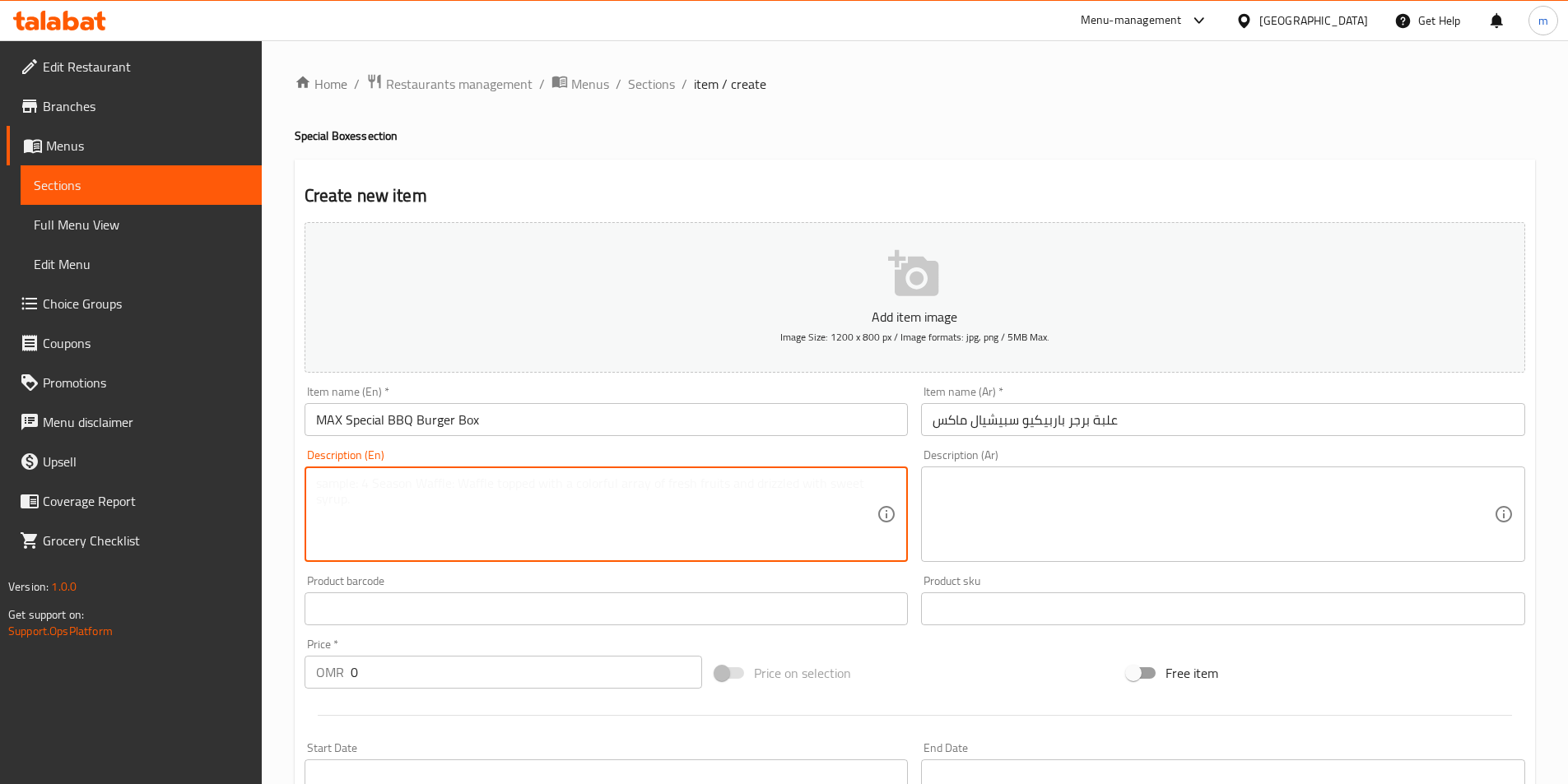
paste textarea "10 picese A box containing ingredients for a BBQ-themed burger spread, includin…"
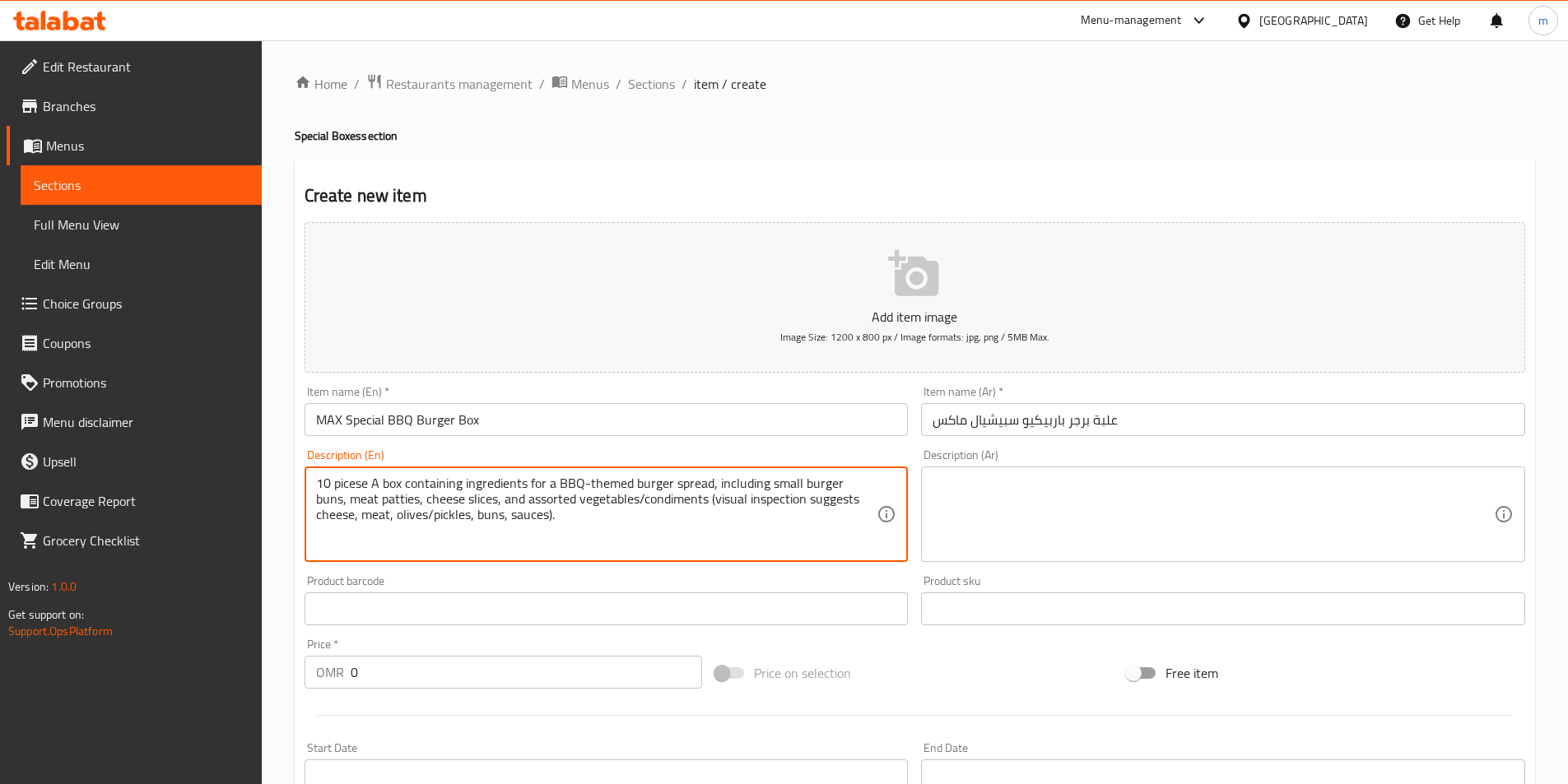
type textarea "10 picese A box containing ingredients for a BBQ-themed burger spread, includin…"
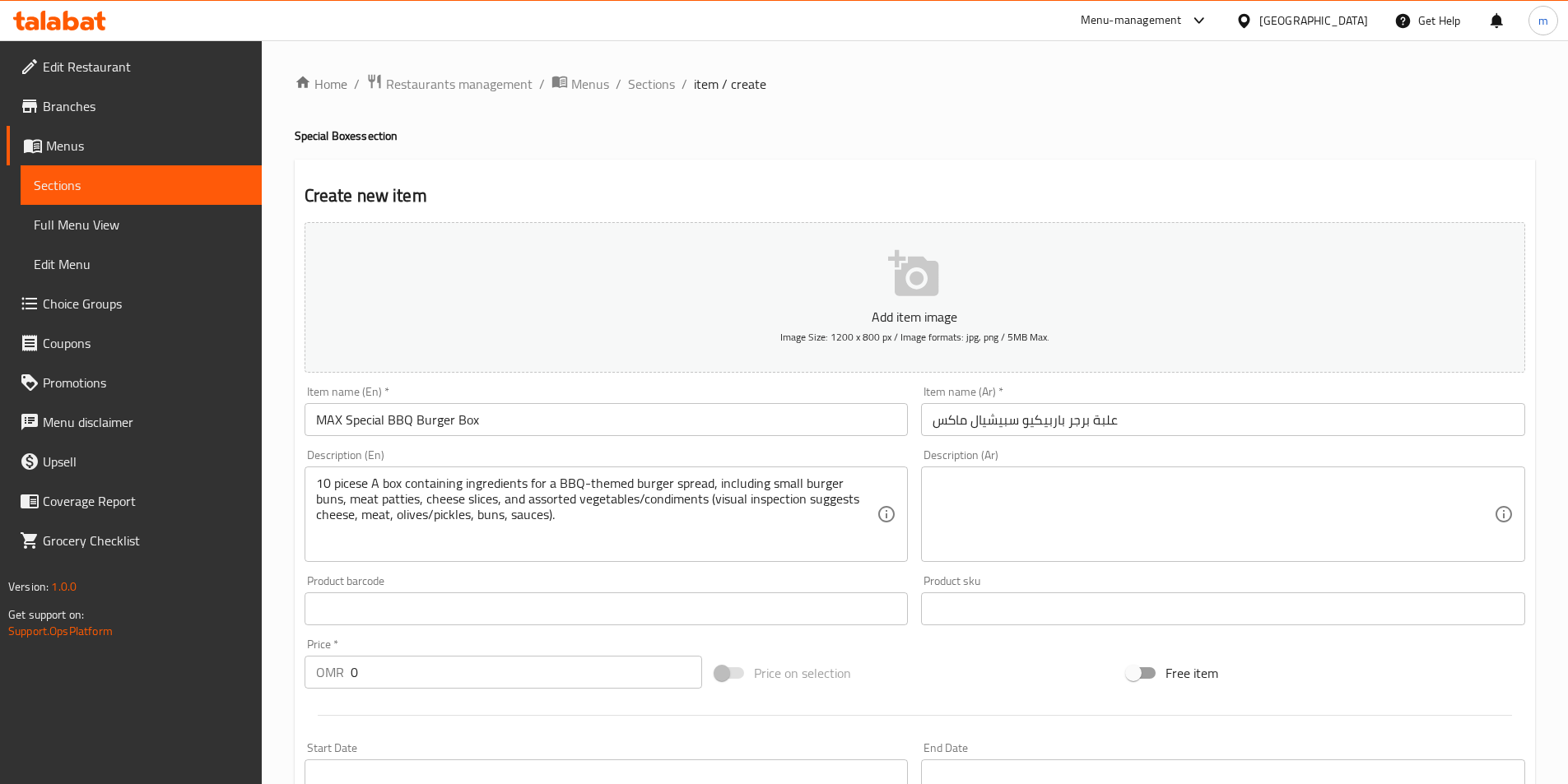
click at [1129, 513] on textarea at bounding box center [1214, 515] width 561 height 78
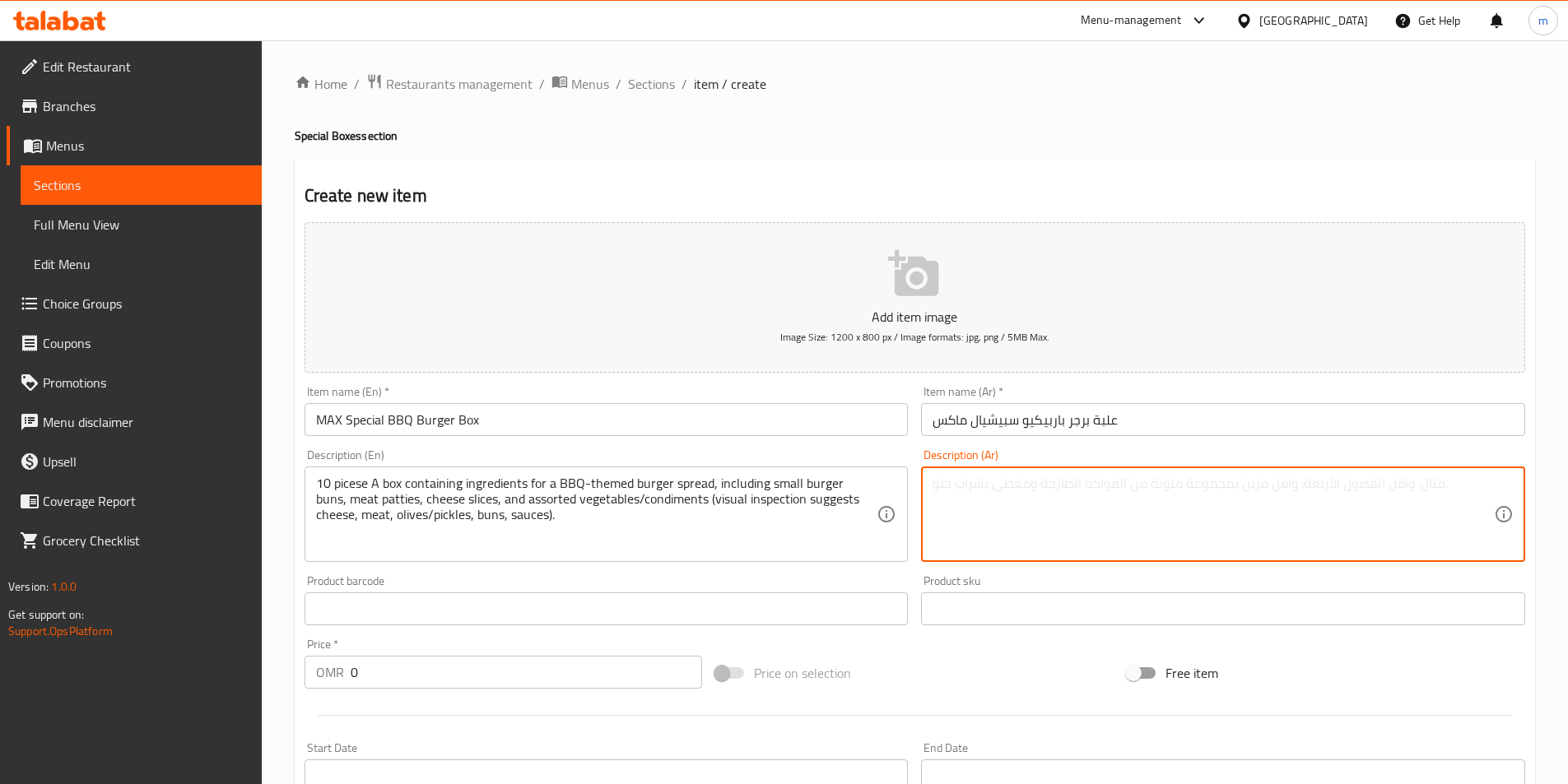
paste textarea "10 قطع علبة تحتوي على مكونات سبريد برجر ثيمد باربيكيو، يشمل كيزر البرجر الصغير،…"
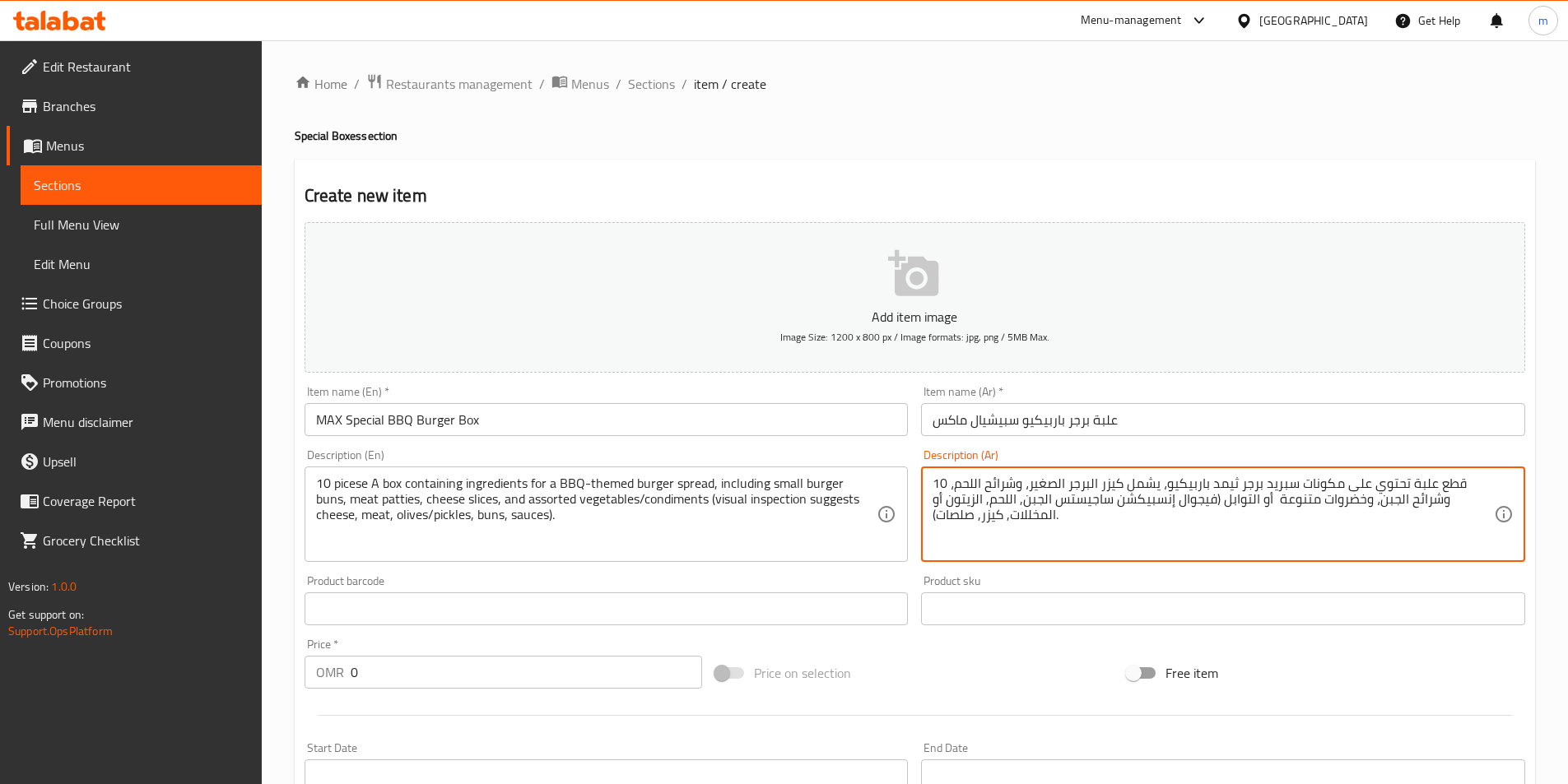
type textarea "10 قطع علبة تحتوي على مكونات سبريد برجر ثيمد باربيكيو، يشمل كيزر البرجر الصغير،…"
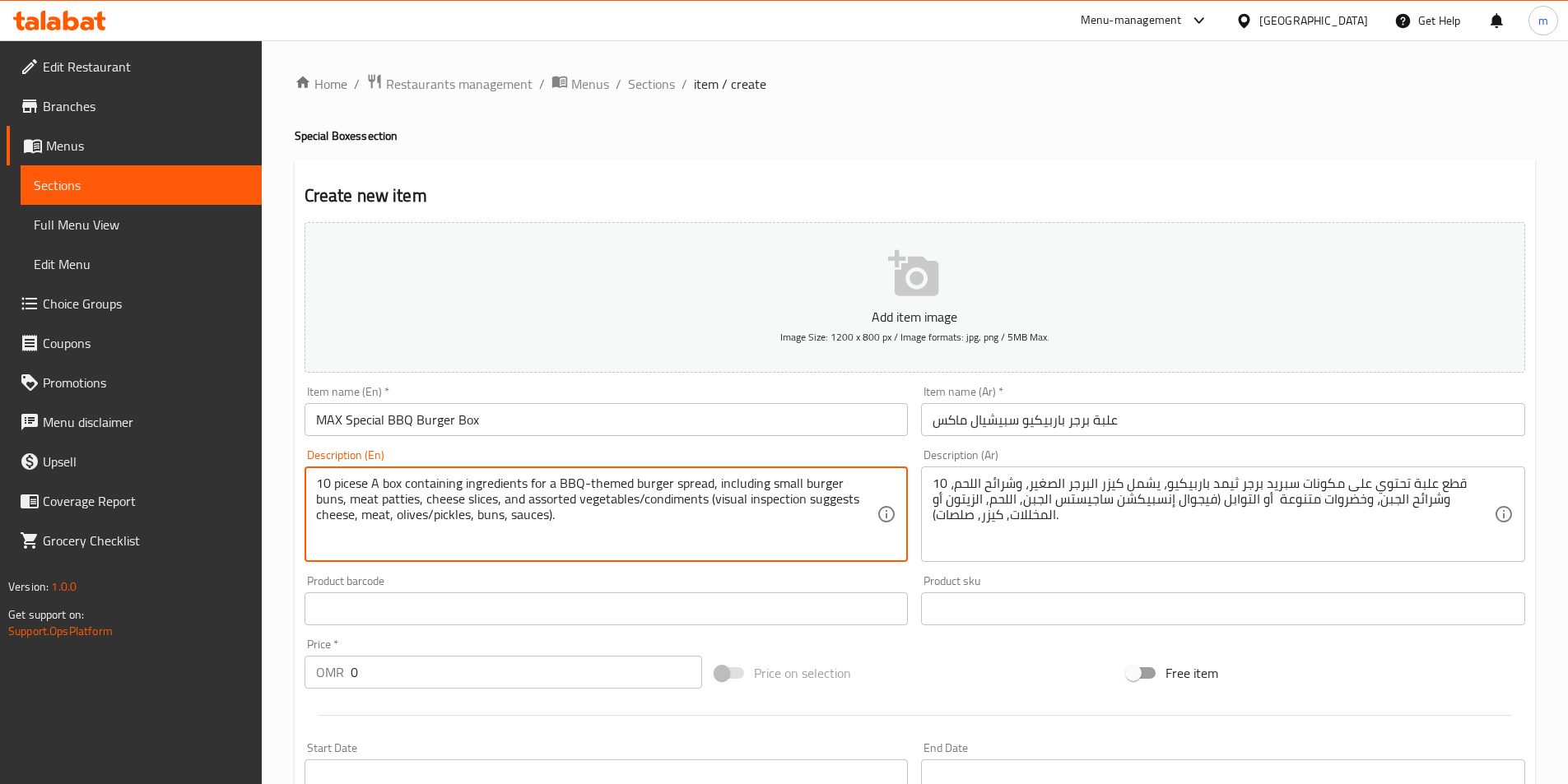
drag, startPoint x: 332, startPoint y: 483, endPoint x: 309, endPoint y: 483, distance: 23.0
type textarea "20 picese A box containing ingredients for a BBQ-themed burger spread, includin…"
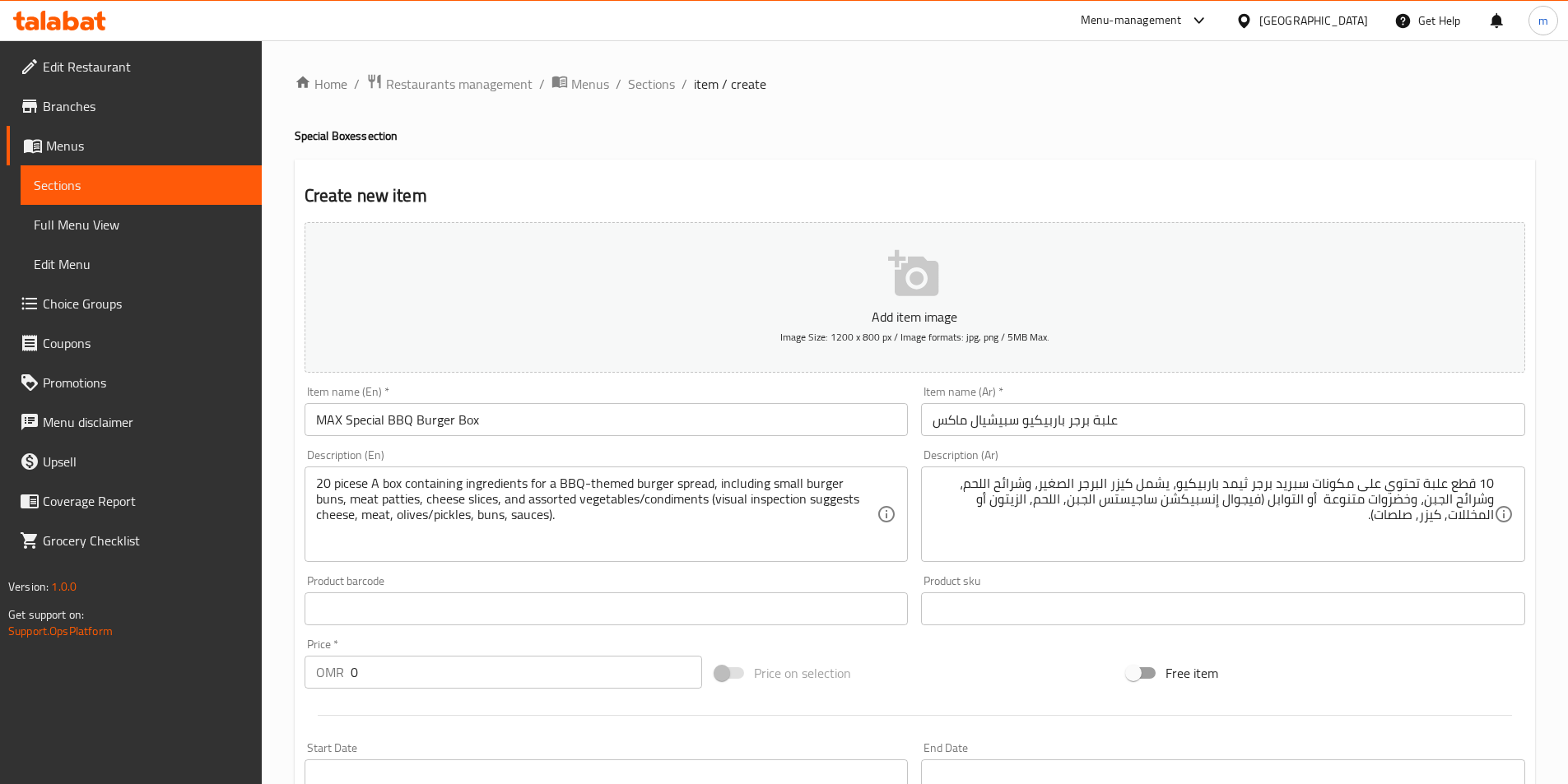
drag, startPoint x: 1496, startPoint y: 483, endPoint x: 1480, endPoint y: 483, distance: 16.0
click at [1480, 483] on div "10 قطع علبة تحتوي على مكونات سبريد برجر ثيمد باربيكيو، يشمل كيزر البرجر الصغير،…" at bounding box center [1223, 514] width 604 height 95
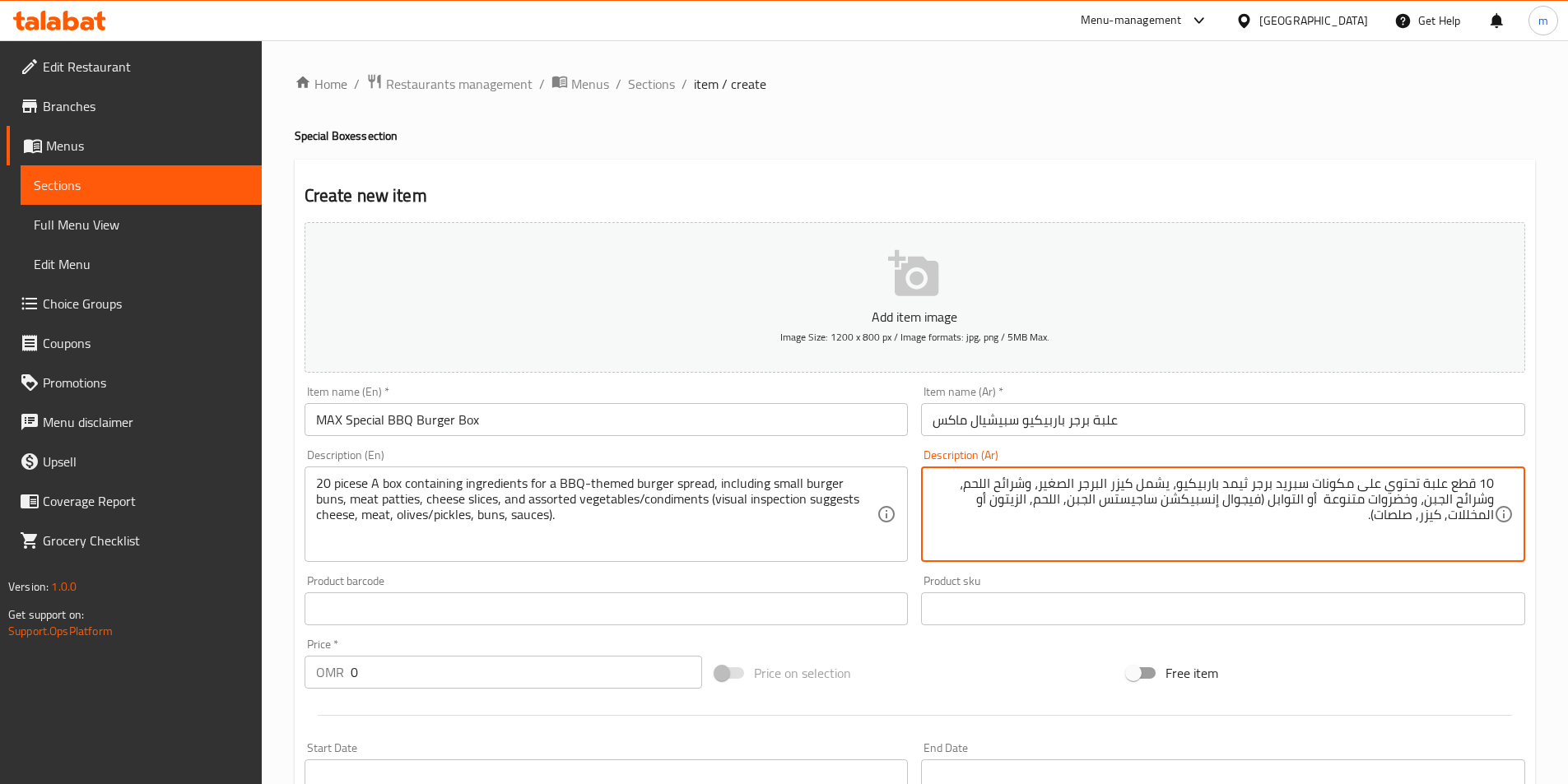
click at [1488, 481] on textarea "10 قطع علبة تحتوي على مكونات سبريد برجر ثيمد باربيكيو، يشمل كيزر البرجر الصغير،…" at bounding box center [1214, 515] width 561 height 78
type textarea "20 قطعة علبة تحتوي على مكونات سبريد برجر ثيمد باربيكيو، يشمل كيزر البرجر الصغير…"
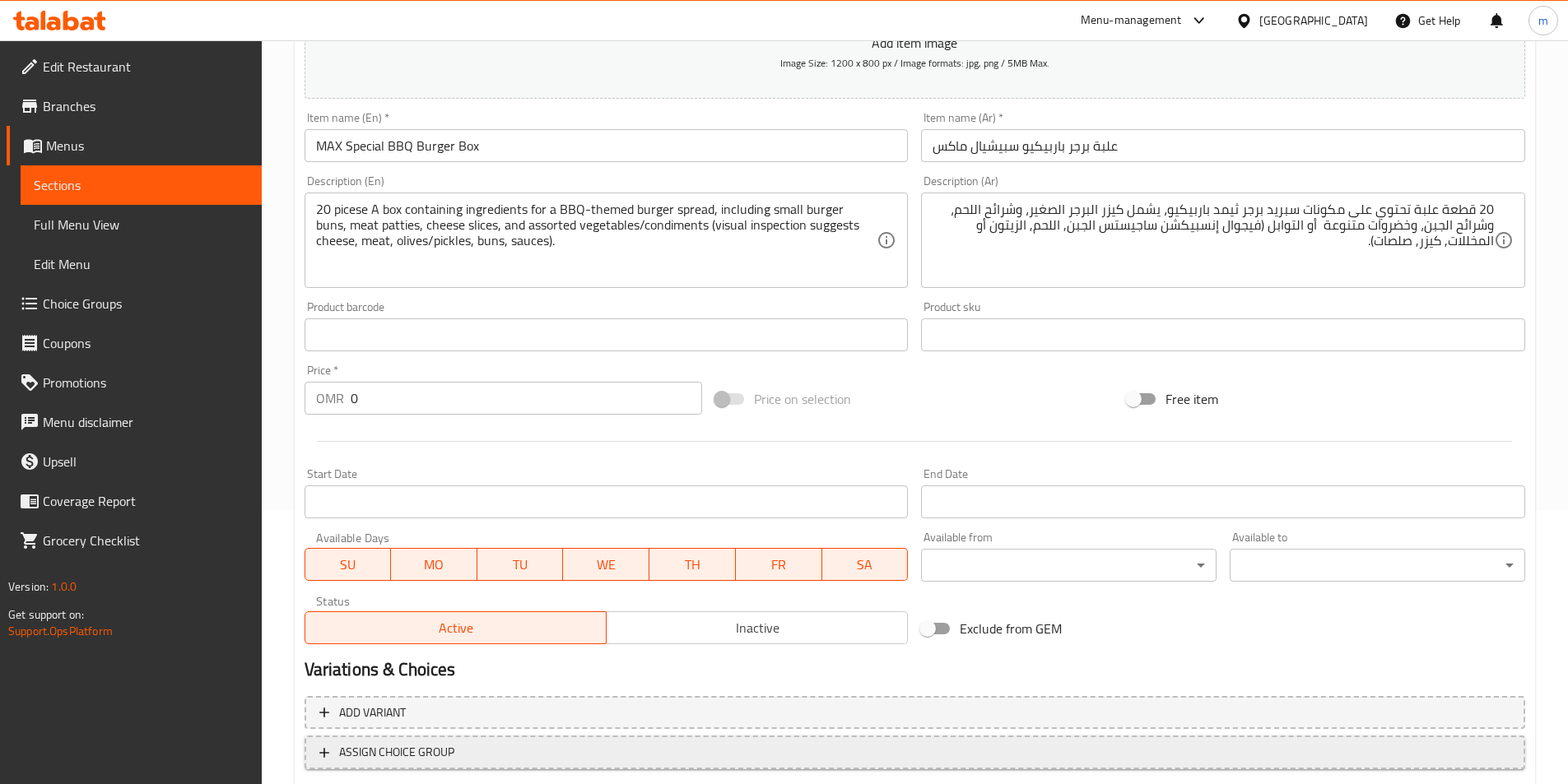
scroll to position [378, 0]
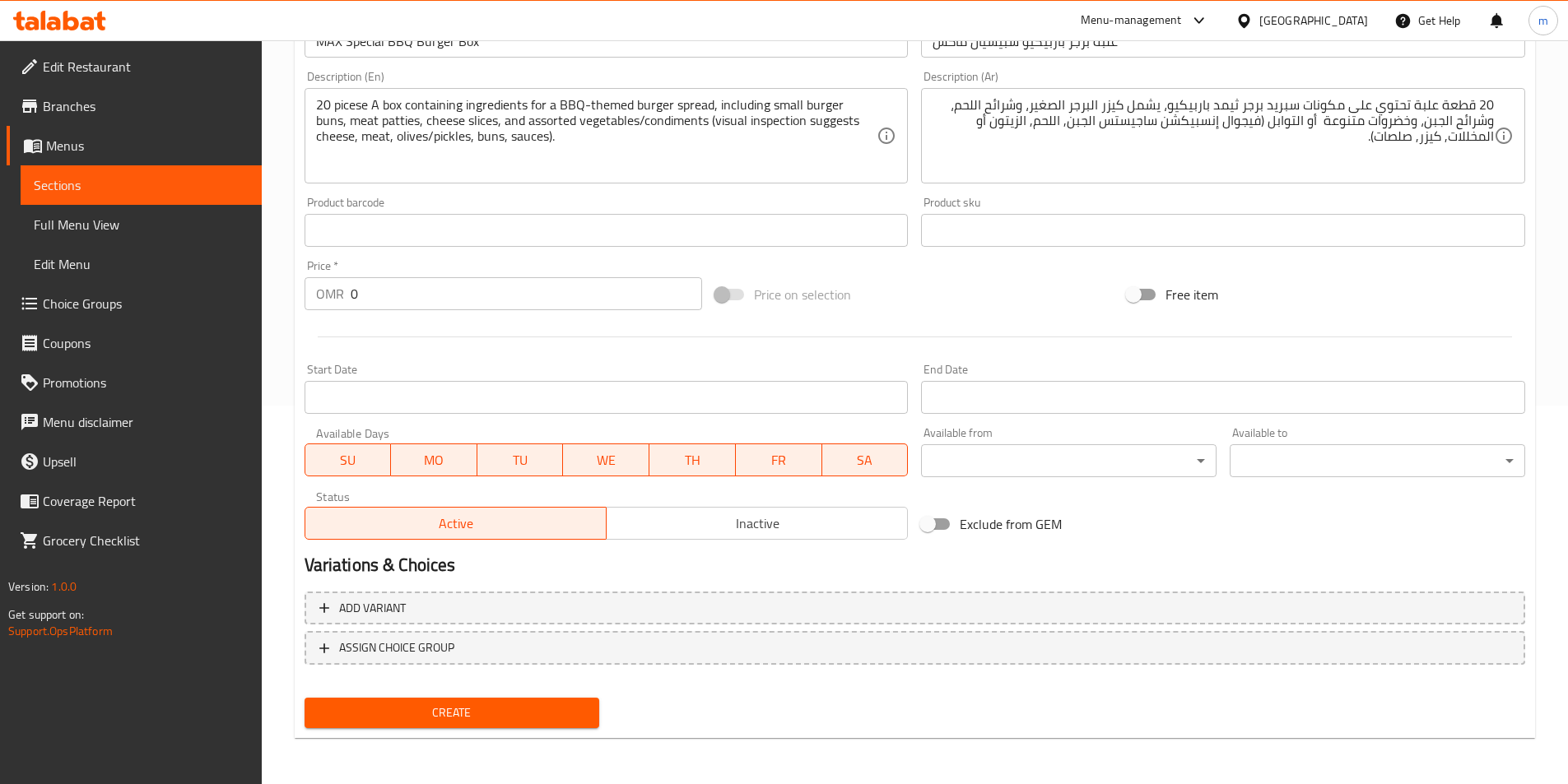
click at [393, 299] on input "0" at bounding box center [527, 294] width 353 height 33
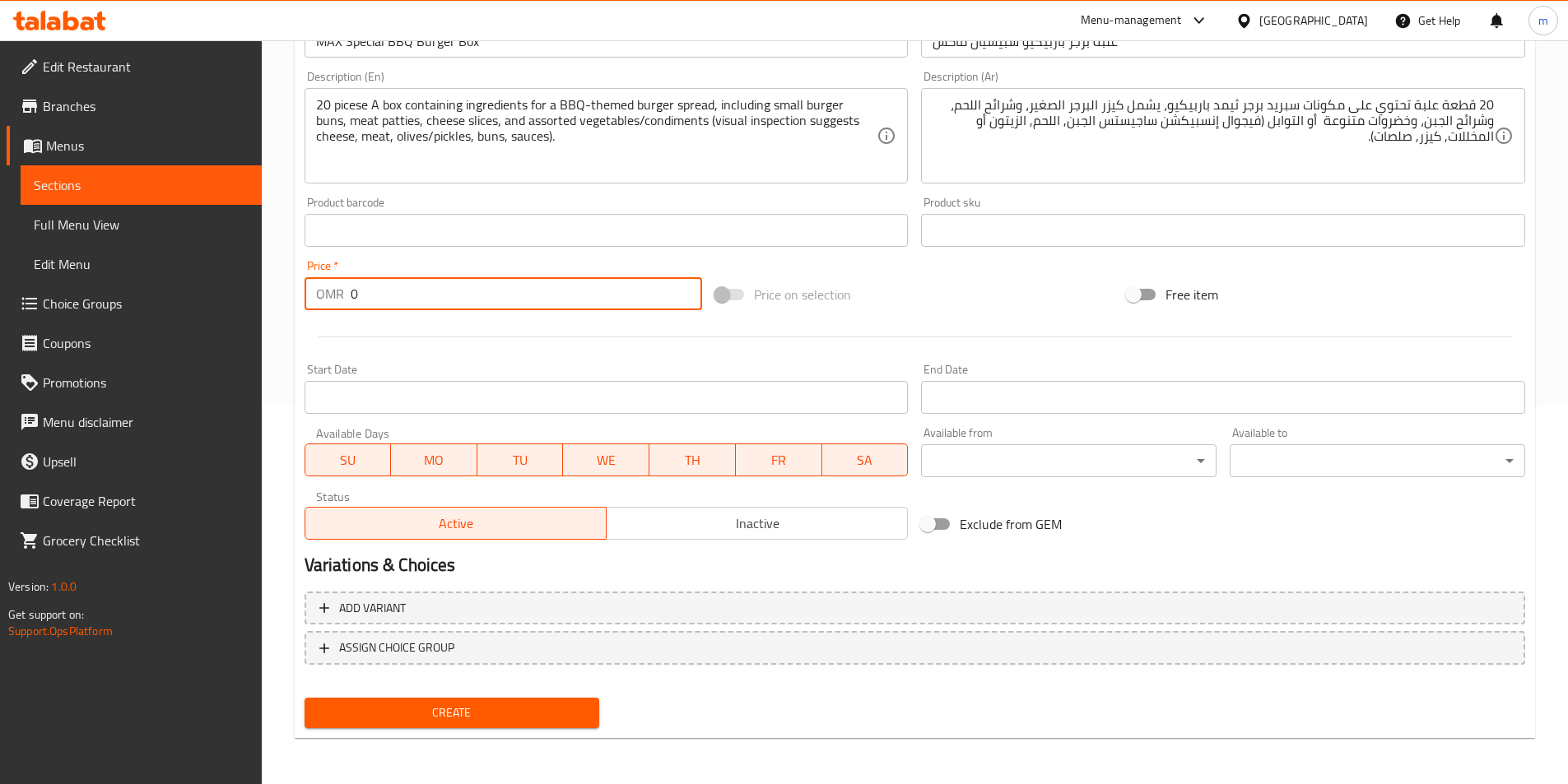
click at [393, 299] on input "0" at bounding box center [527, 294] width 353 height 33
paste input "25.6"
type input "25.6"
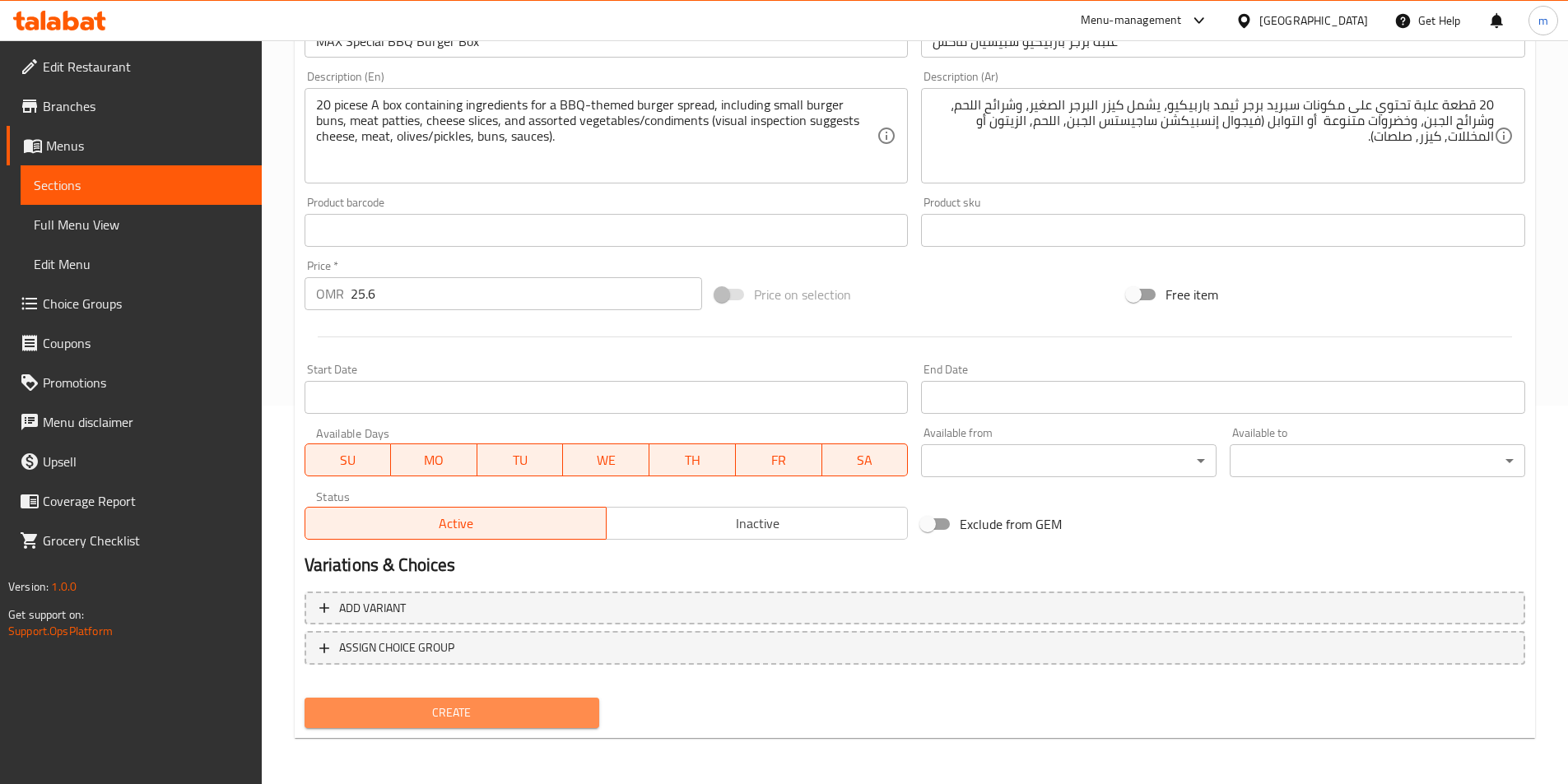
click at [515, 719] on span "Create" at bounding box center [452, 713] width 269 height 20
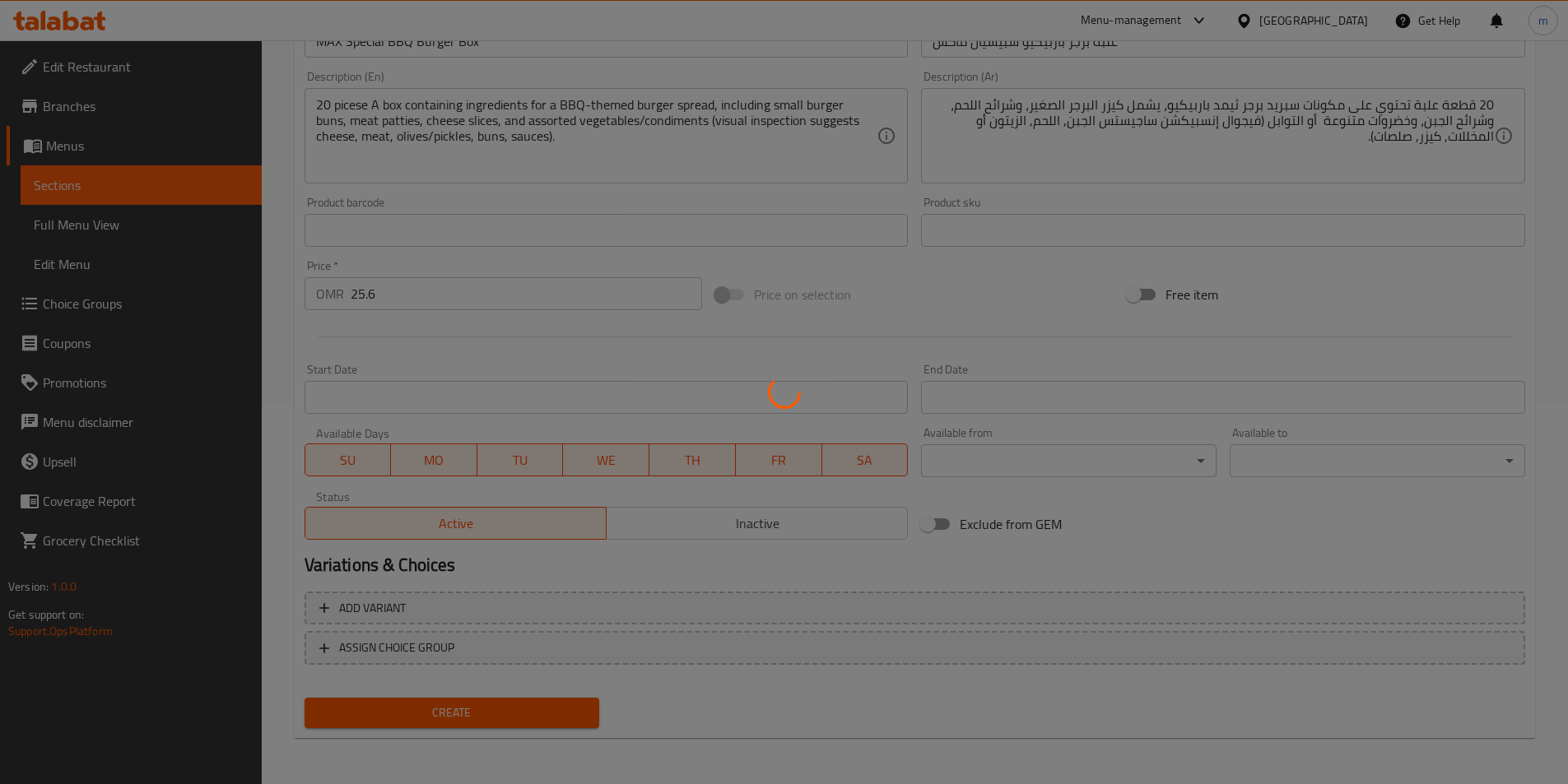
type input "0"
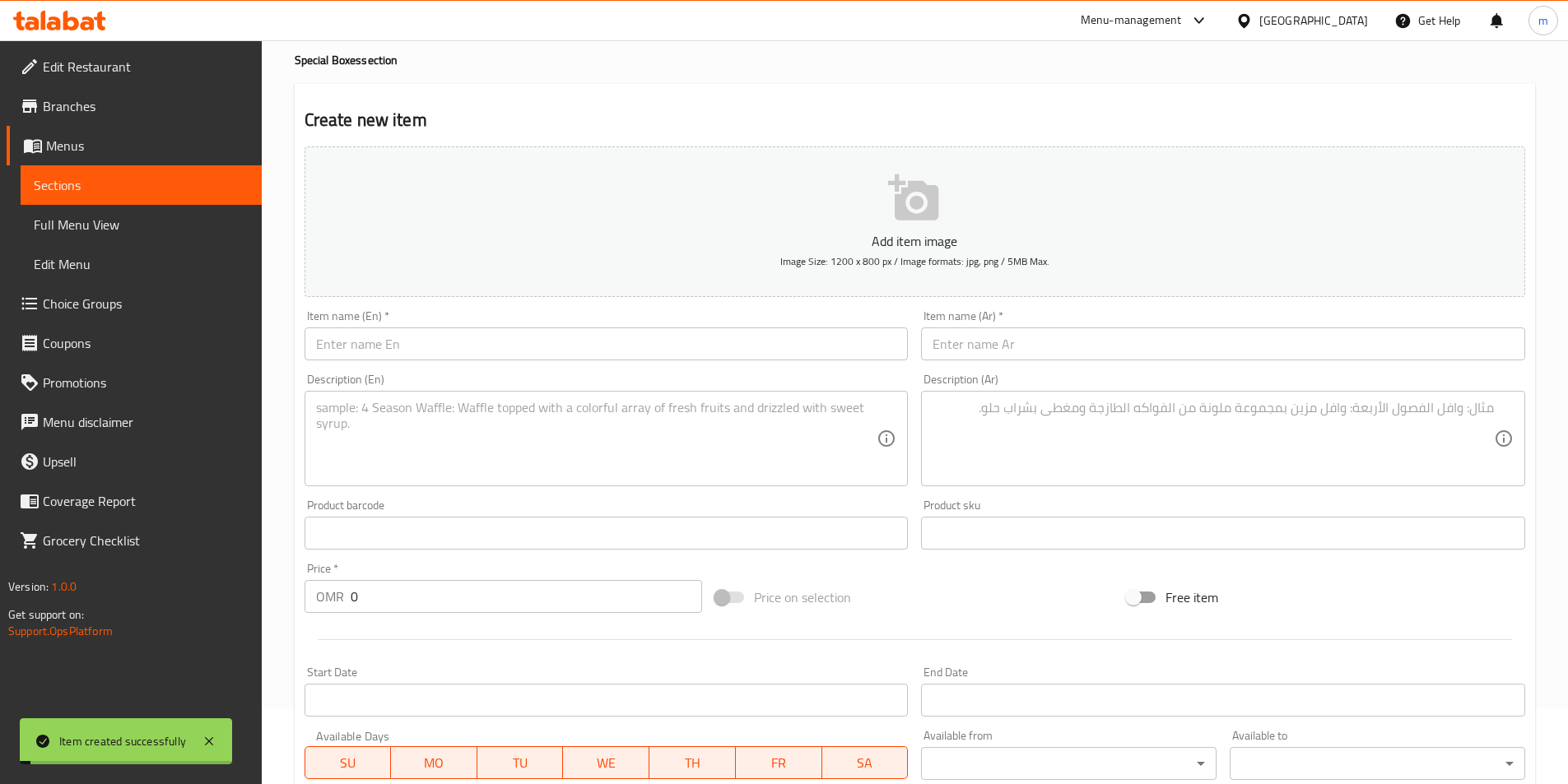
scroll to position [0, 0]
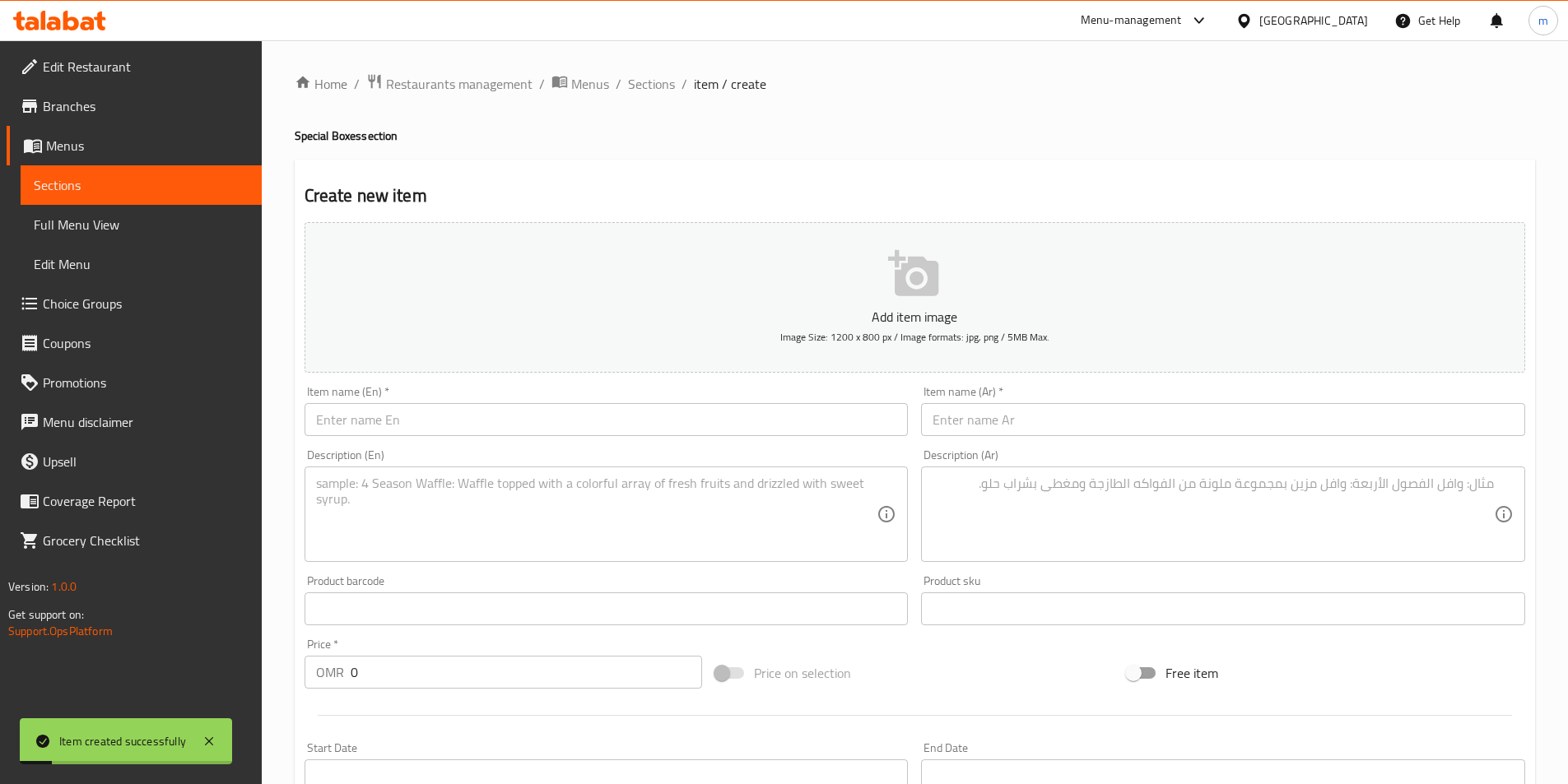
click at [649, 100] on div "Home / Restaurants management / Menus / Sections / item / create Special Boxes …" at bounding box center [915, 600] width 1240 height 1056
click at [645, 94] on span "Sections" at bounding box center [652, 83] width 47 height 19
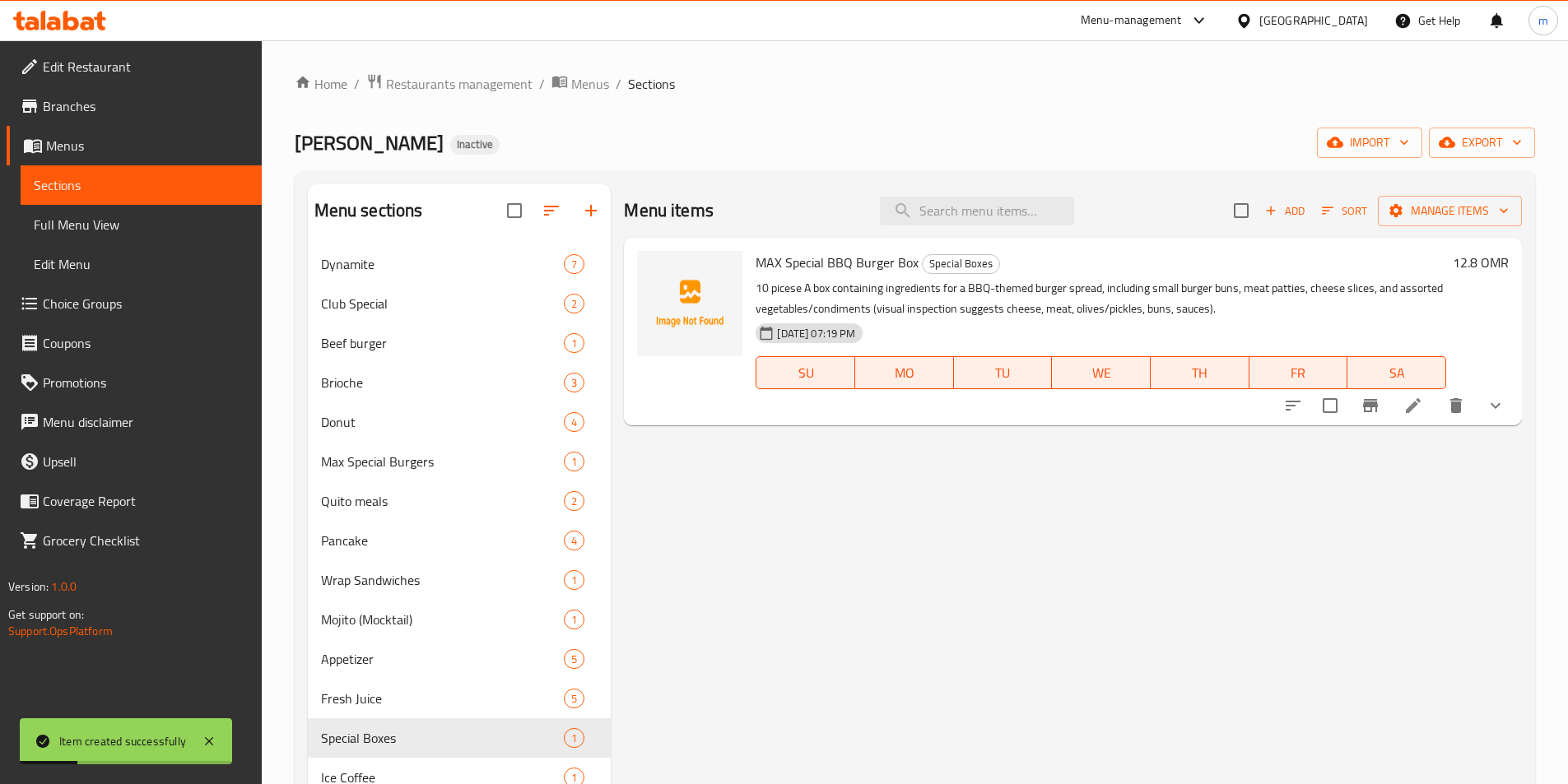
click at [1012, 527] on div "Menu items Add Sort Manage items MAX Special BBQ Burger Box Special Boxes 10 pi…" at bounding box center [1066, 576] width 911 height 784
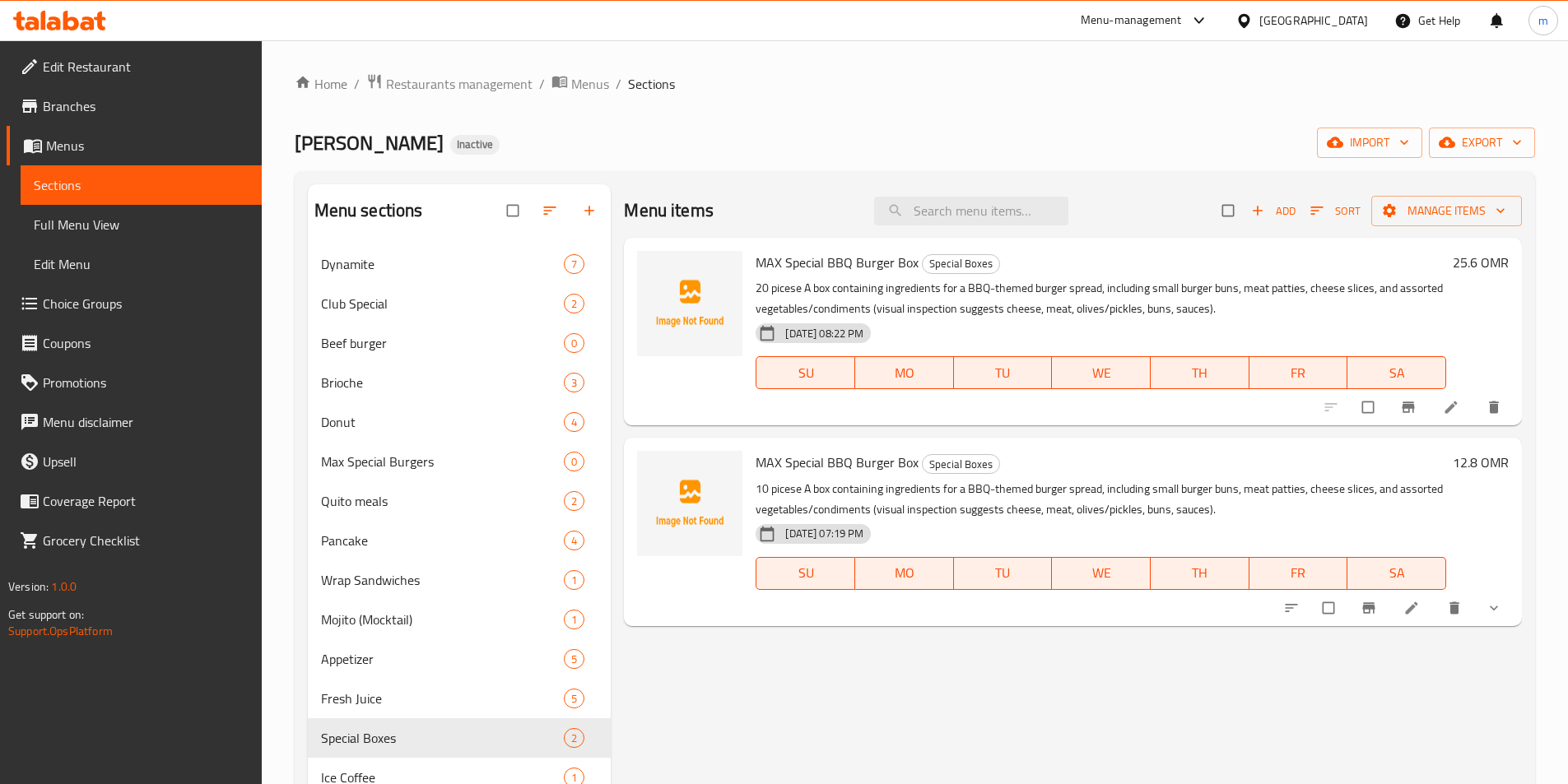
click at [80, 220] on span "Full Menu View" at bounding box center [141, 224] width 215 height 19
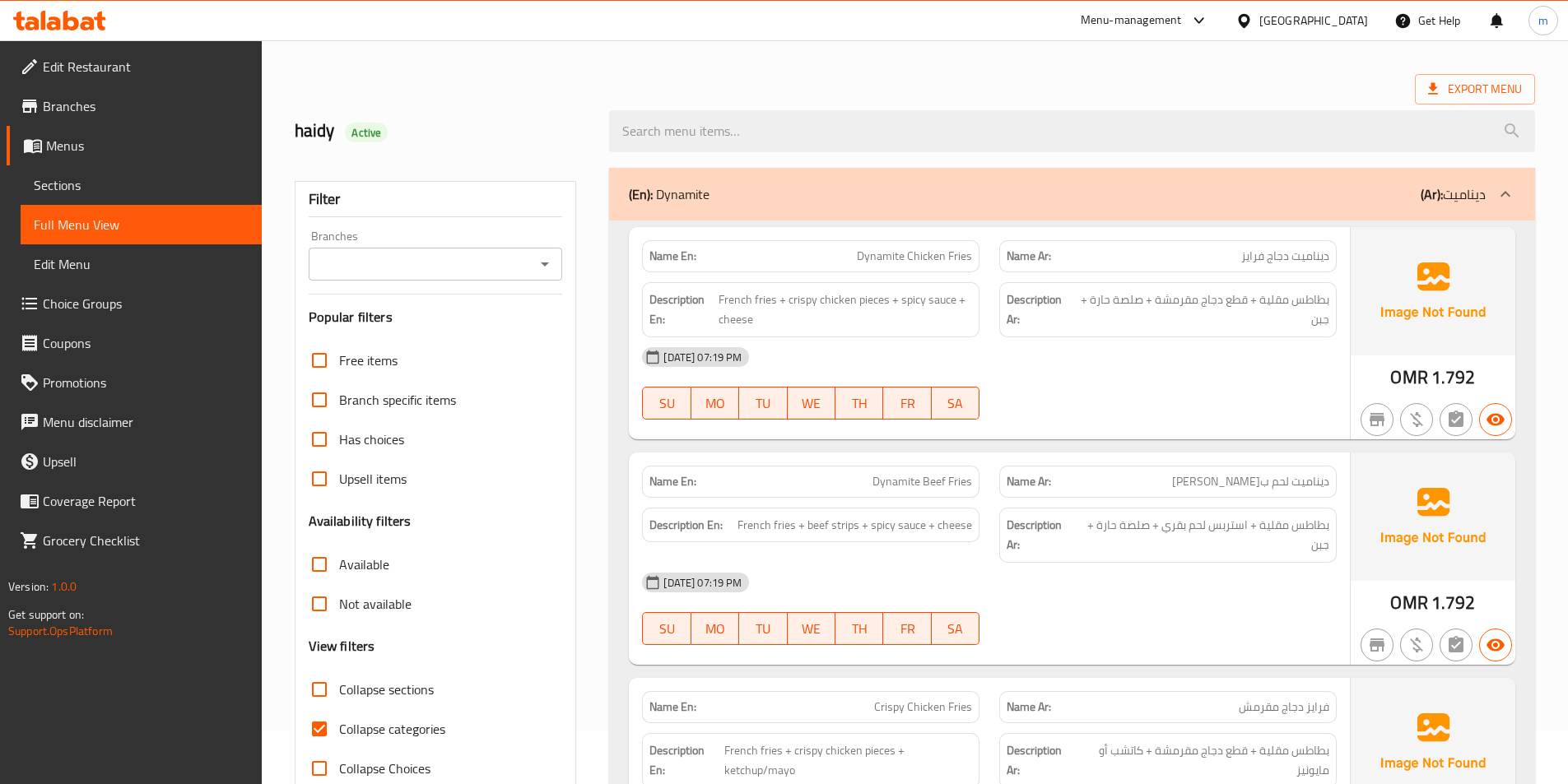
scroll to position [164, 0]
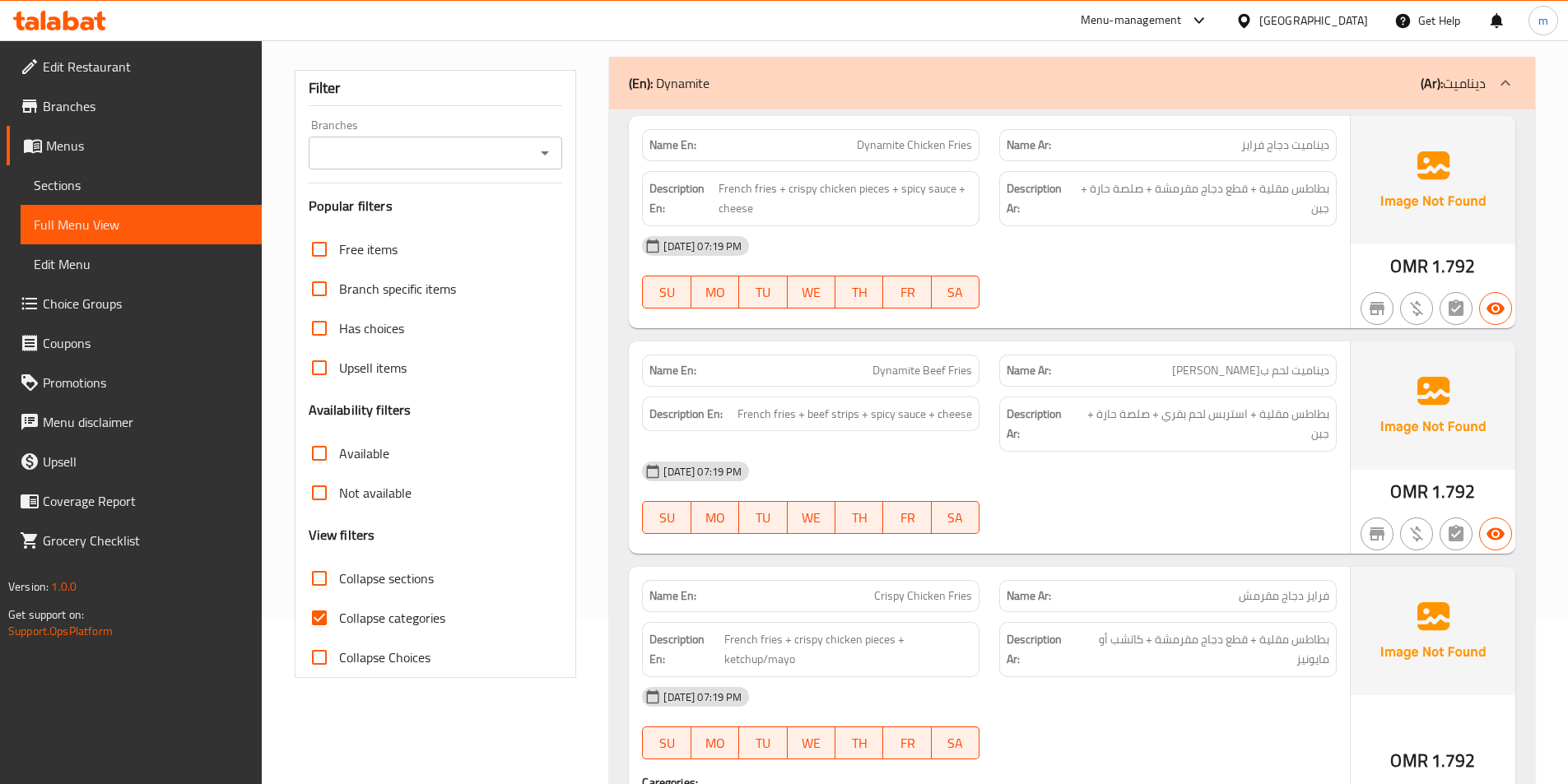
click at [383, 620] on span "Collapse categories" at bounding box center [391, 617] width 106 height 19
click at [339, 620] on input "Collapse categories" at bounding box center [319, 617] width 40 height 40
checkbox input "false"
click at [390, 576] on span "Collapse sections" at bounding box center [386, 577] width 95 height 19
click at [339, 576] on input "Collapse sections" at bounding box center [319, 578] width 40 height 40
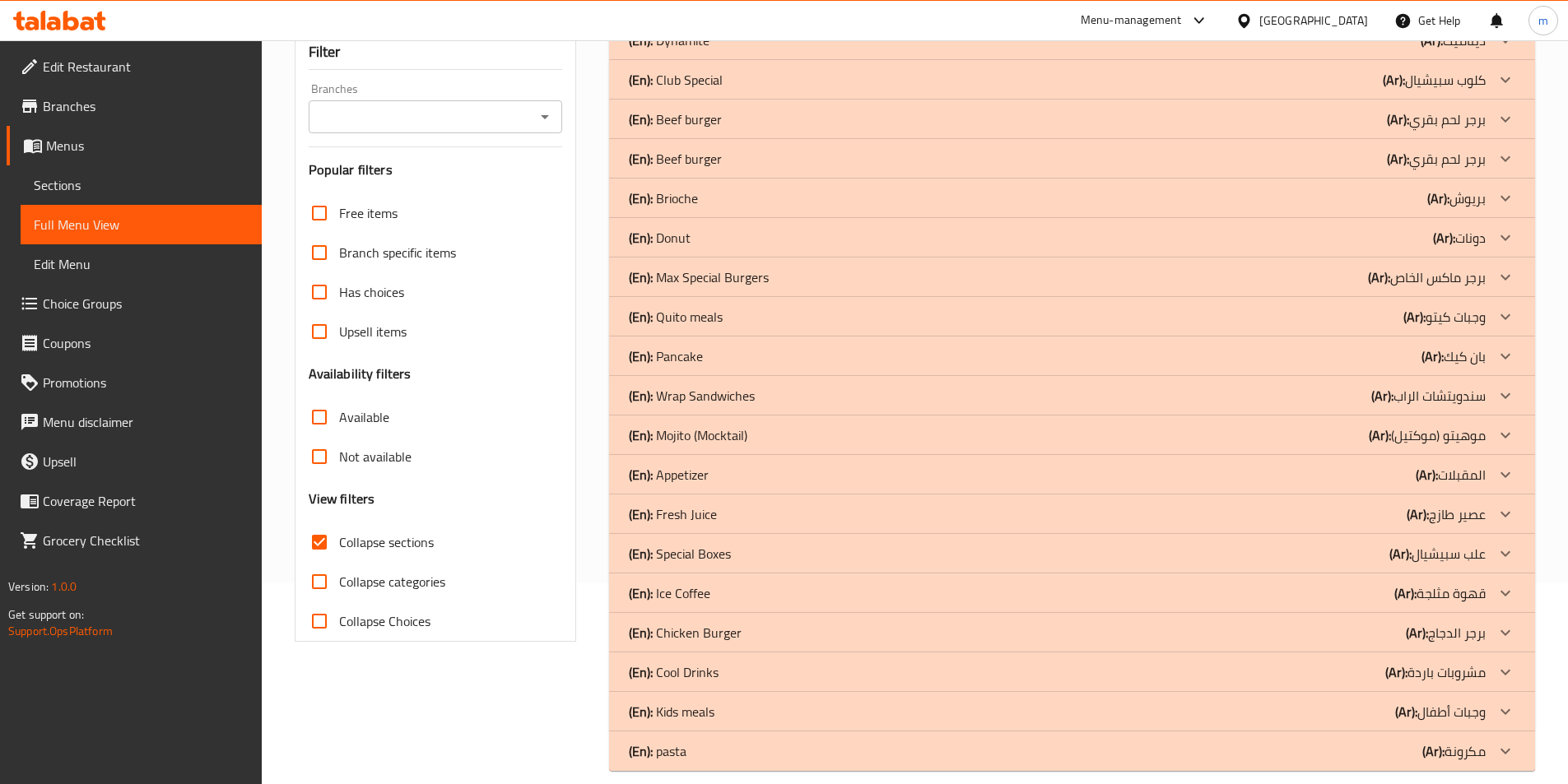
scroll to position [220, 0]
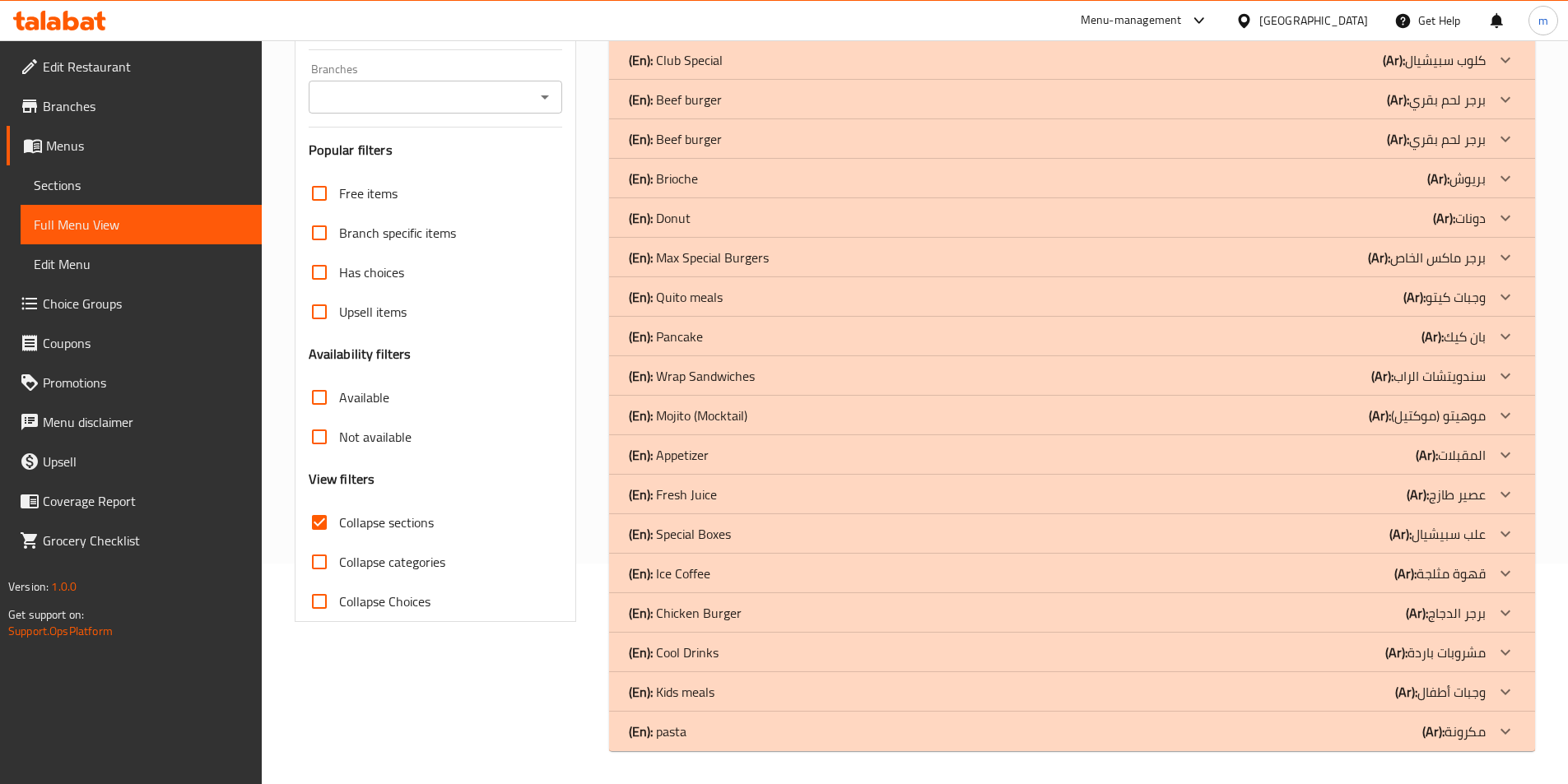
click at [1482, 605] on p "(Ar): برجر الدجاج" at bounding box center [1445, 612] width 80 height 19
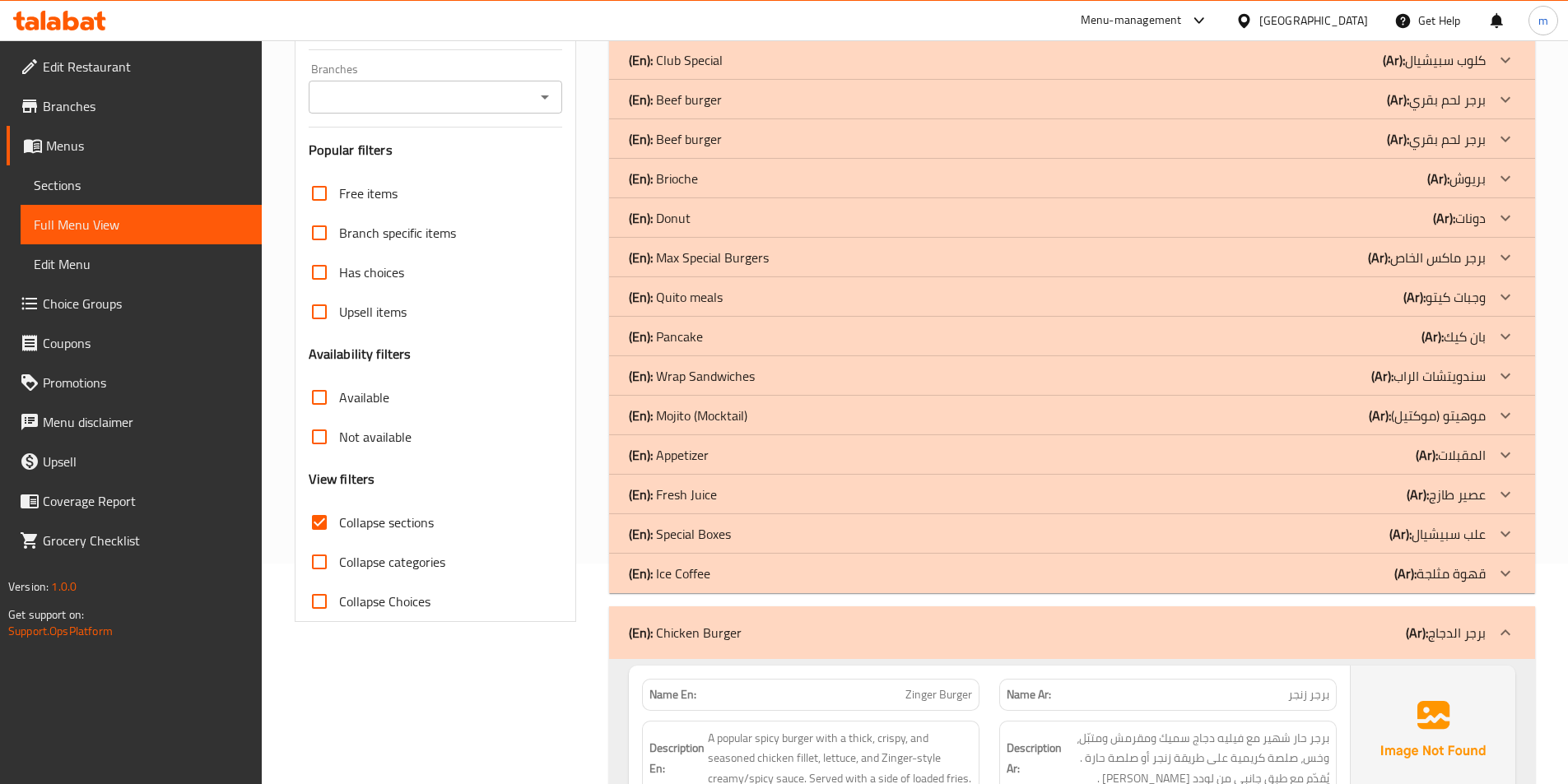
click at [1490, 528] on div at bounding box center [1505, 533] width 40 height 40
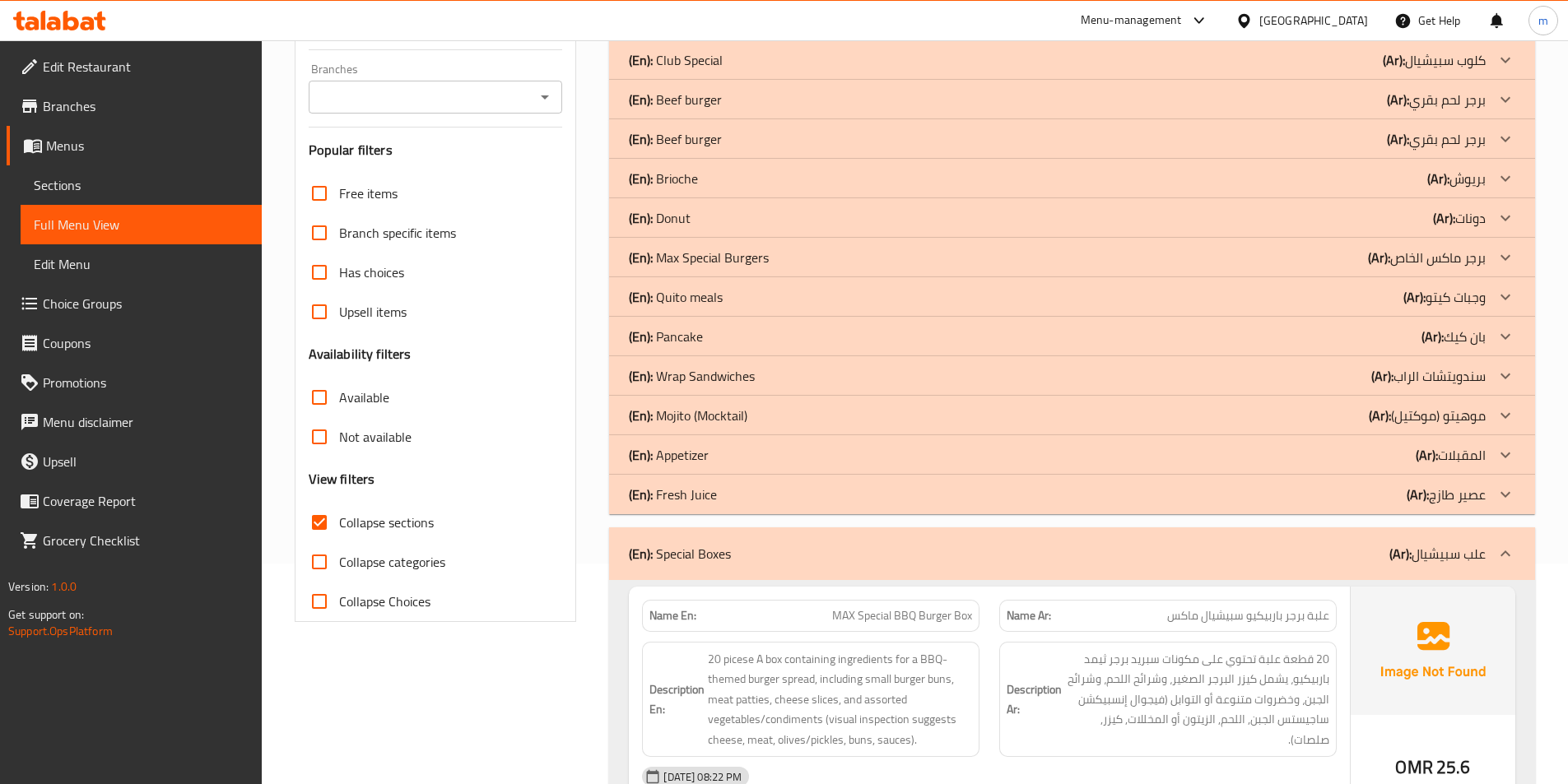
click at [1486, 439] on div "(En): Appetizer (Ar): المقبلات" at bounding box center [1071, 455] width 926 height 40
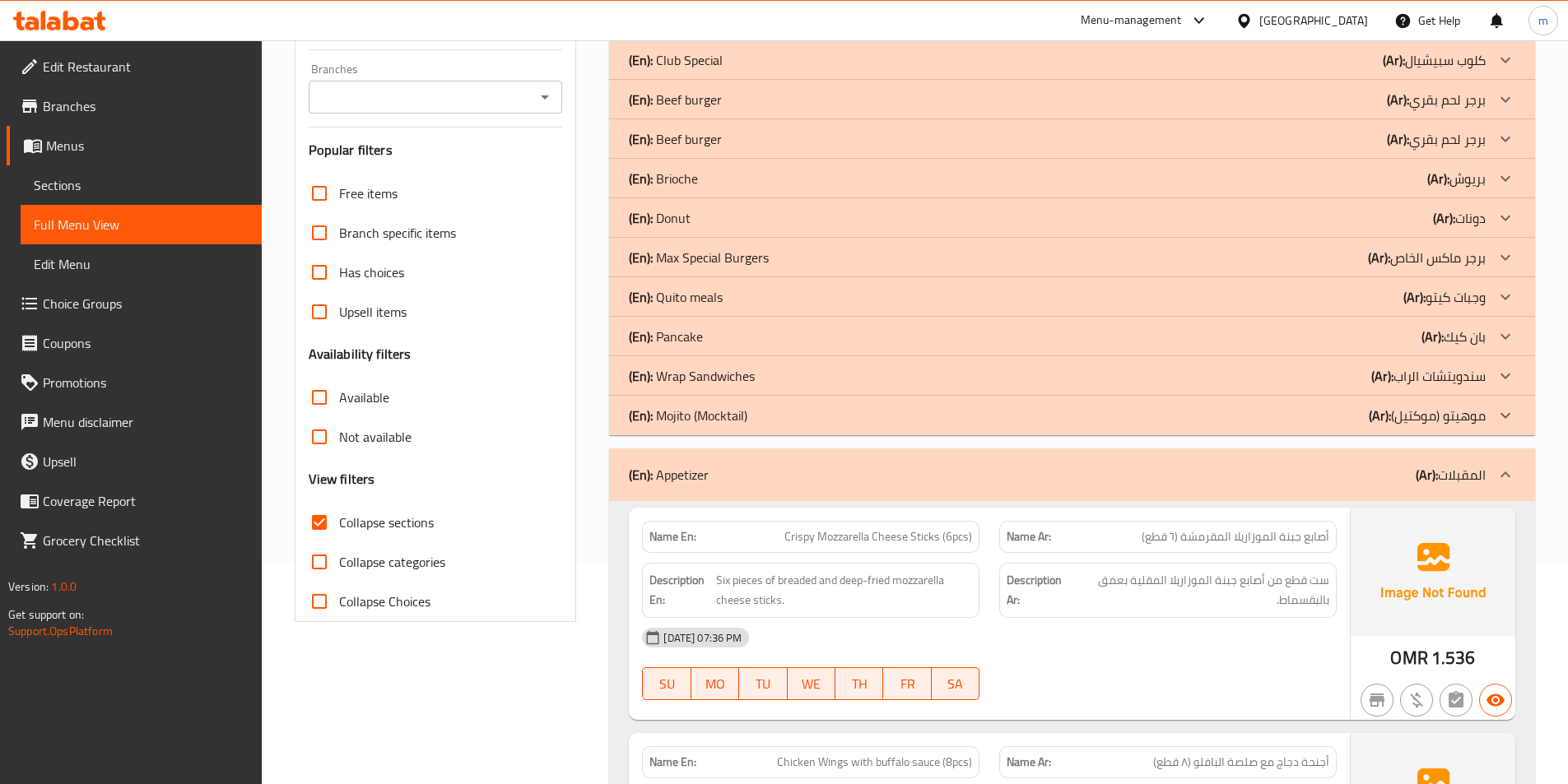
click at [1503, 301] on icon at bounding box center [1505, 296] width 19 height 19
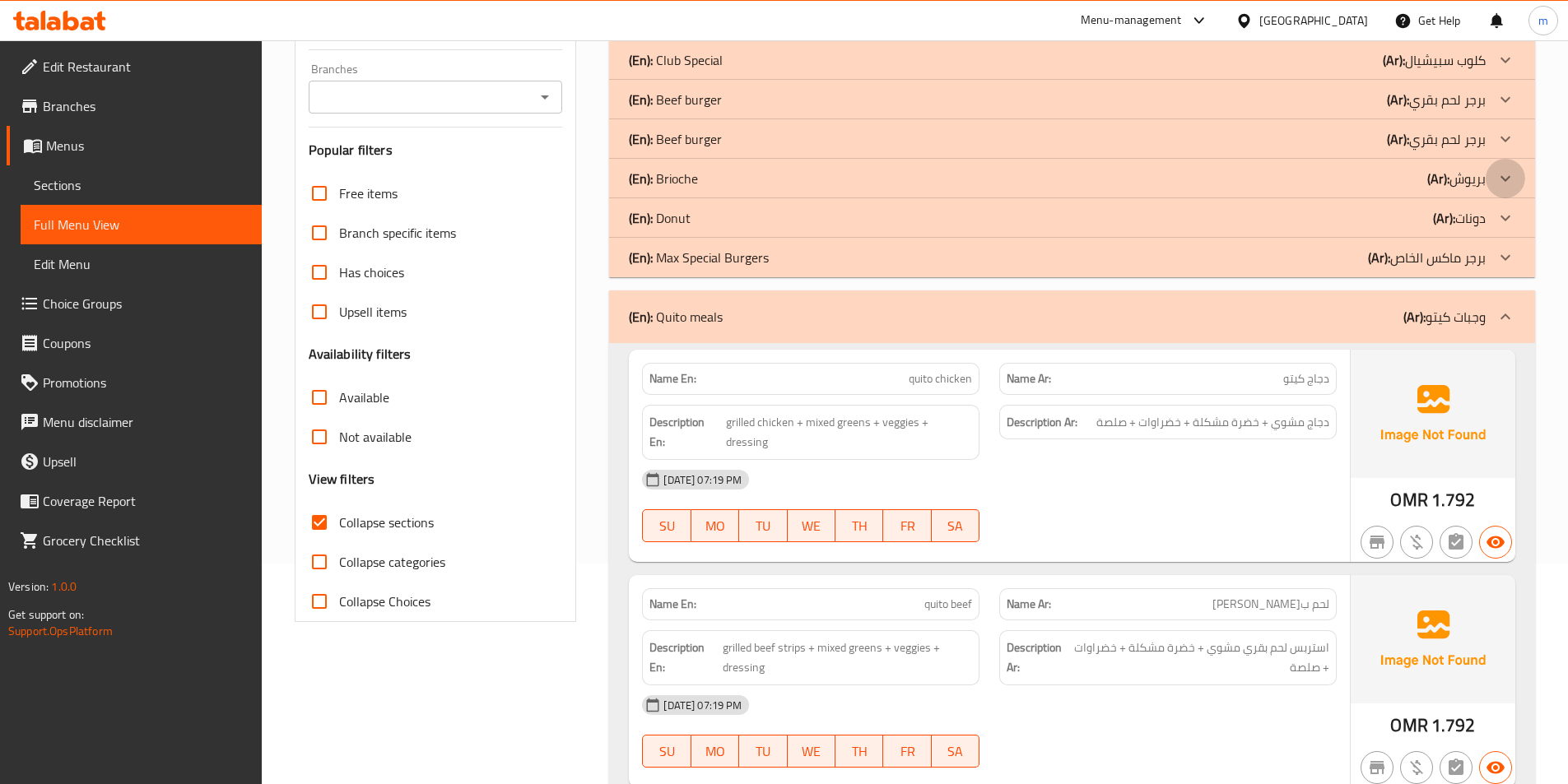
click at [1495, 165] on div at bounding box center [1505, 178] width 40 height 40
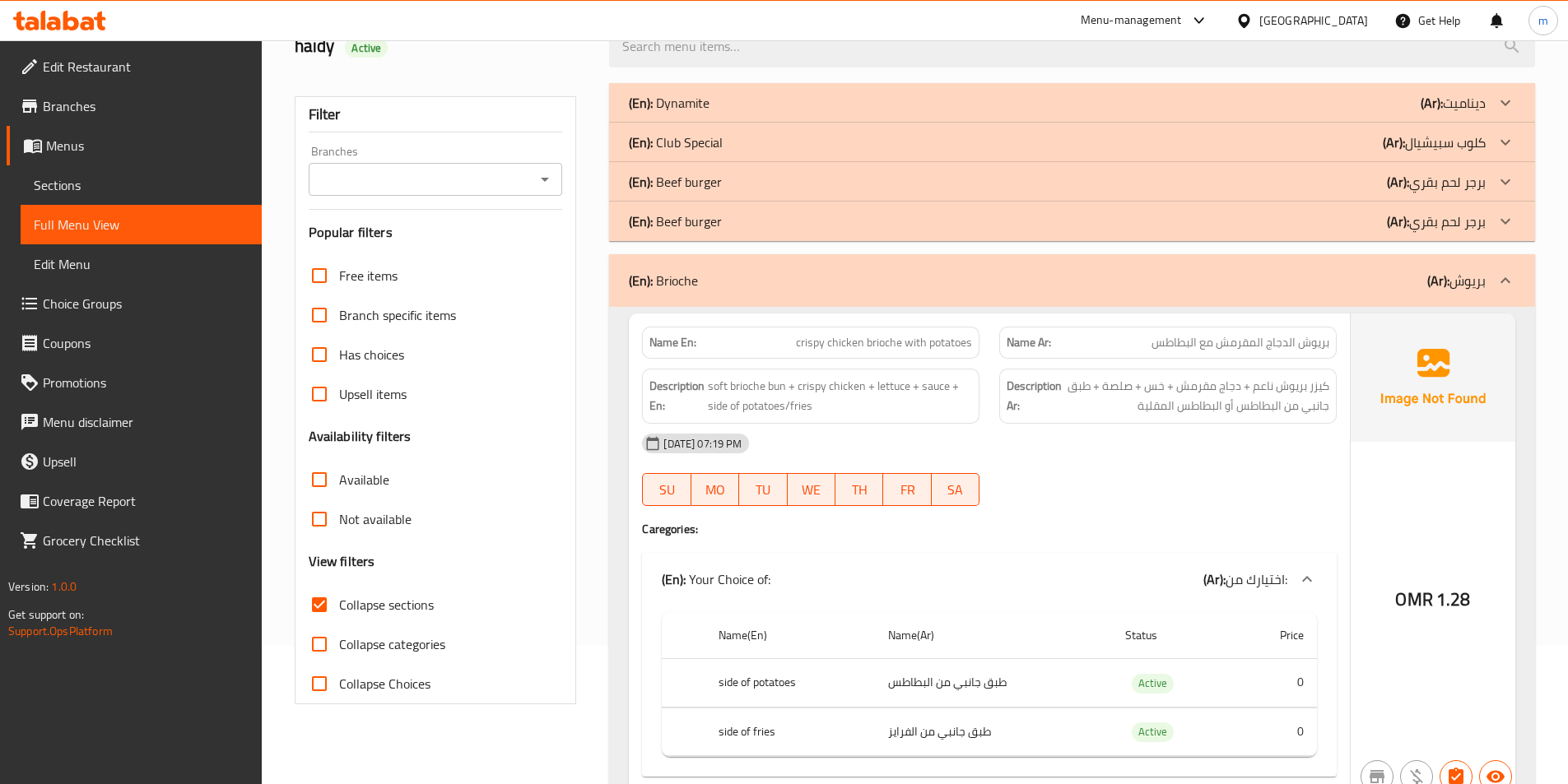
scroll to position [0, 0]
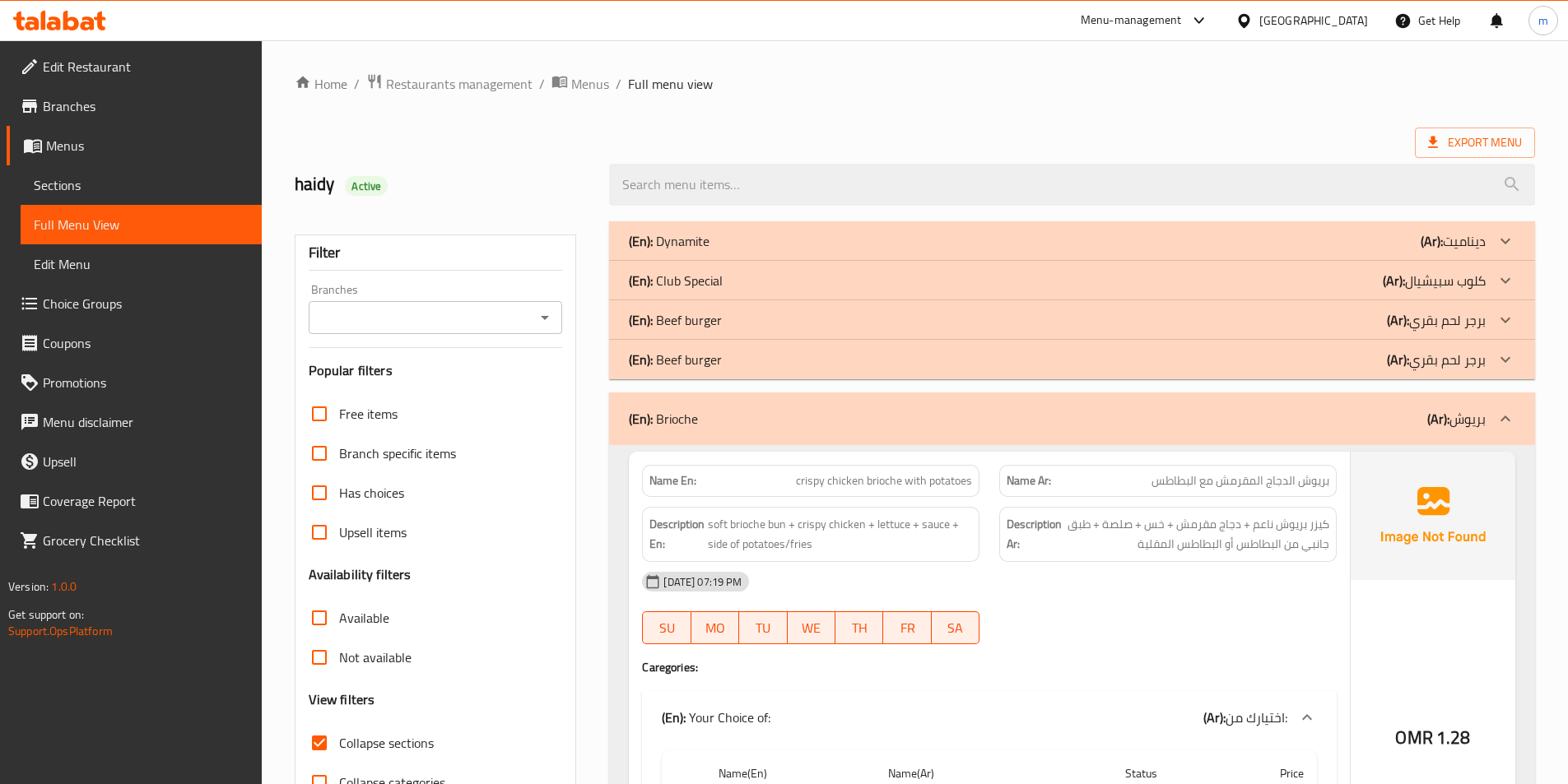
click at [1510, 237] on icon at bounding box center [1505, 241] width 19 height 19
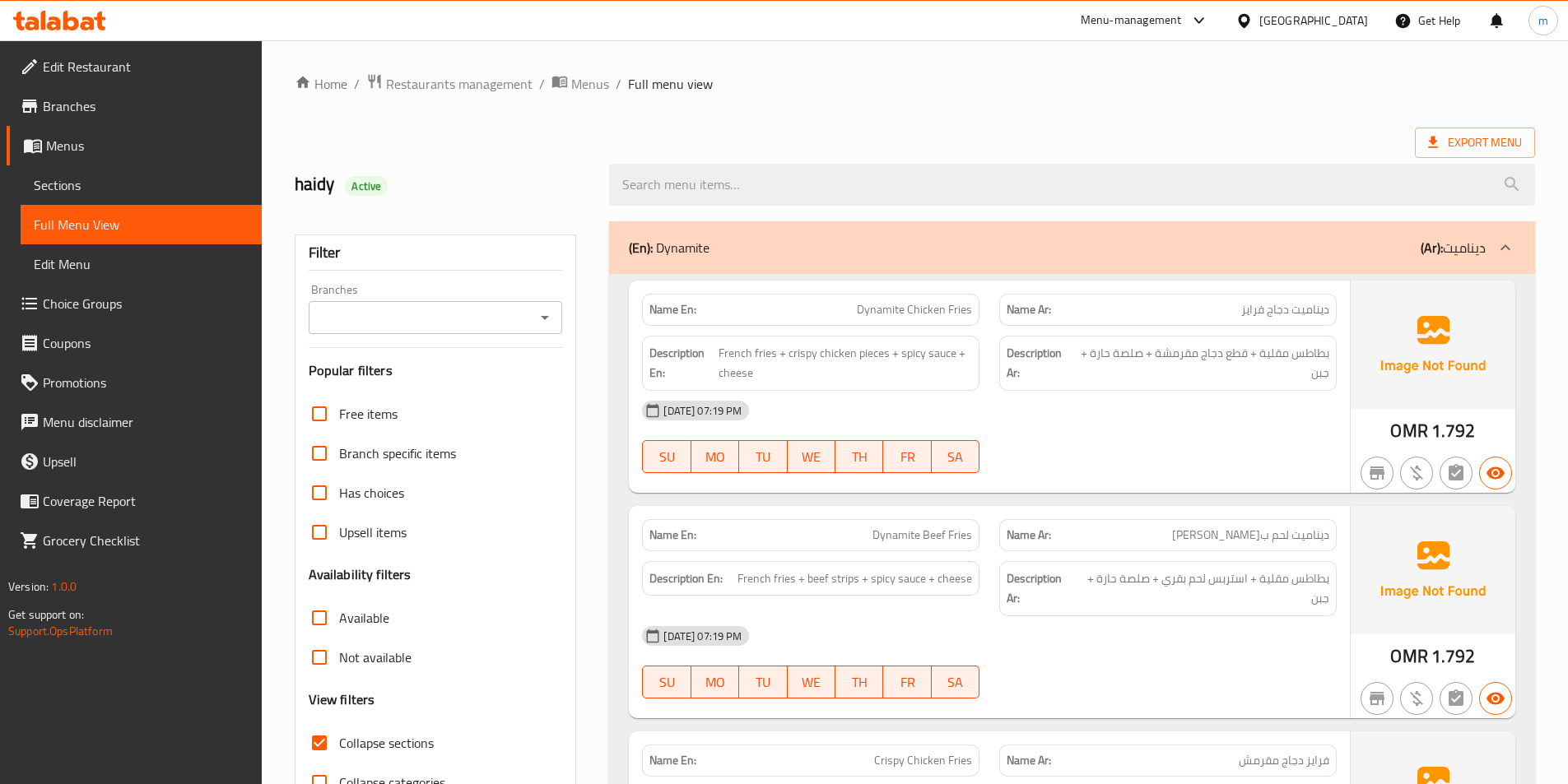
click at [925, 135] on div "Export Menu" at bounding box center [915, 142] width 1240 height 30
click at [920, 73] on ol "Home / Restaurants management / Menus / Full menu view" at bounding box center [915, 83] width 1240 height 21
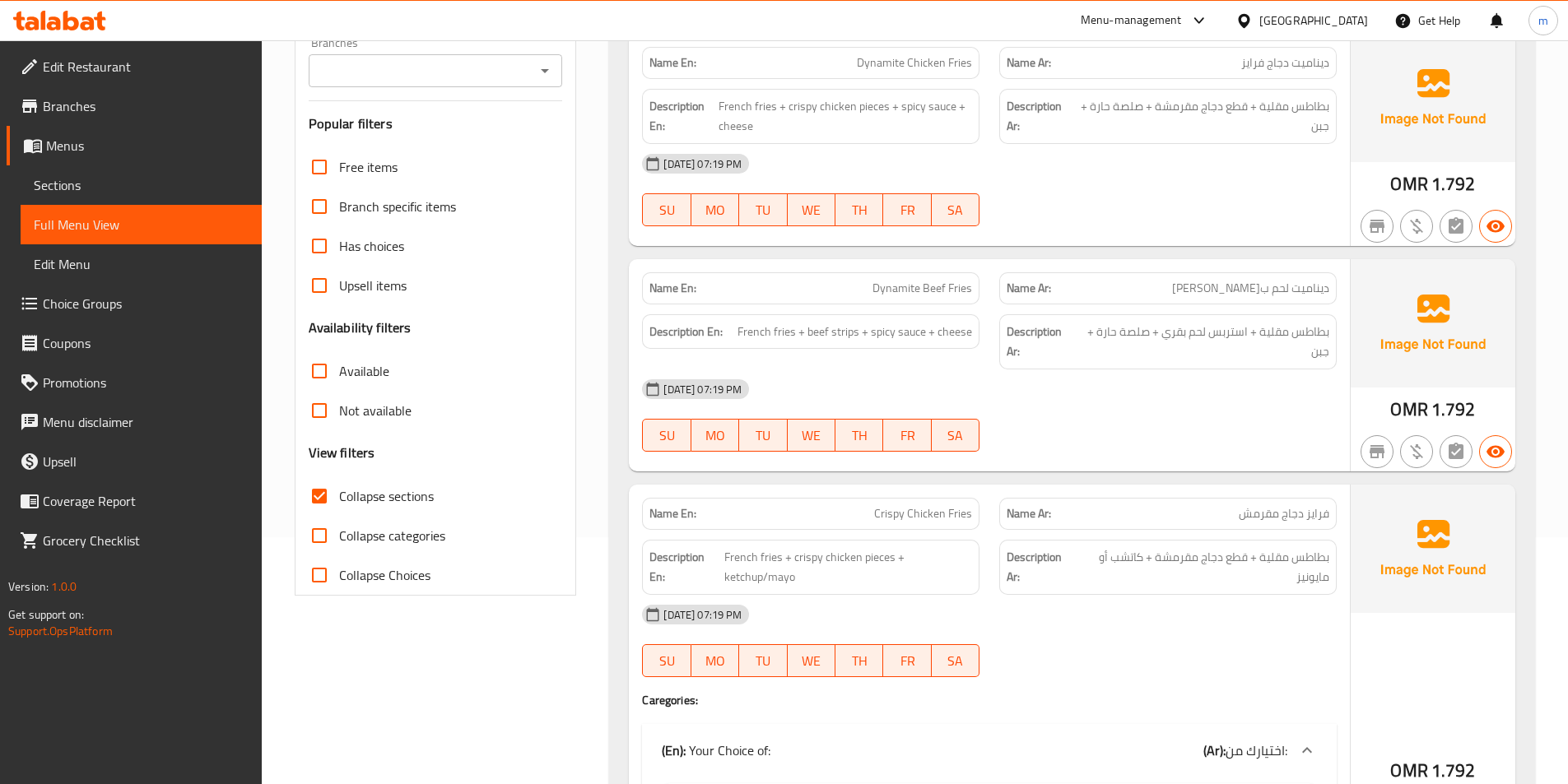
click at [407, 487] on span "Collapse sections" at bounding box center [386, 495] width 95 height 19
click at [339, 487] on input "Collapse sections" at bounding box center [319, 495] width 40 height 40
checkbox input "false"
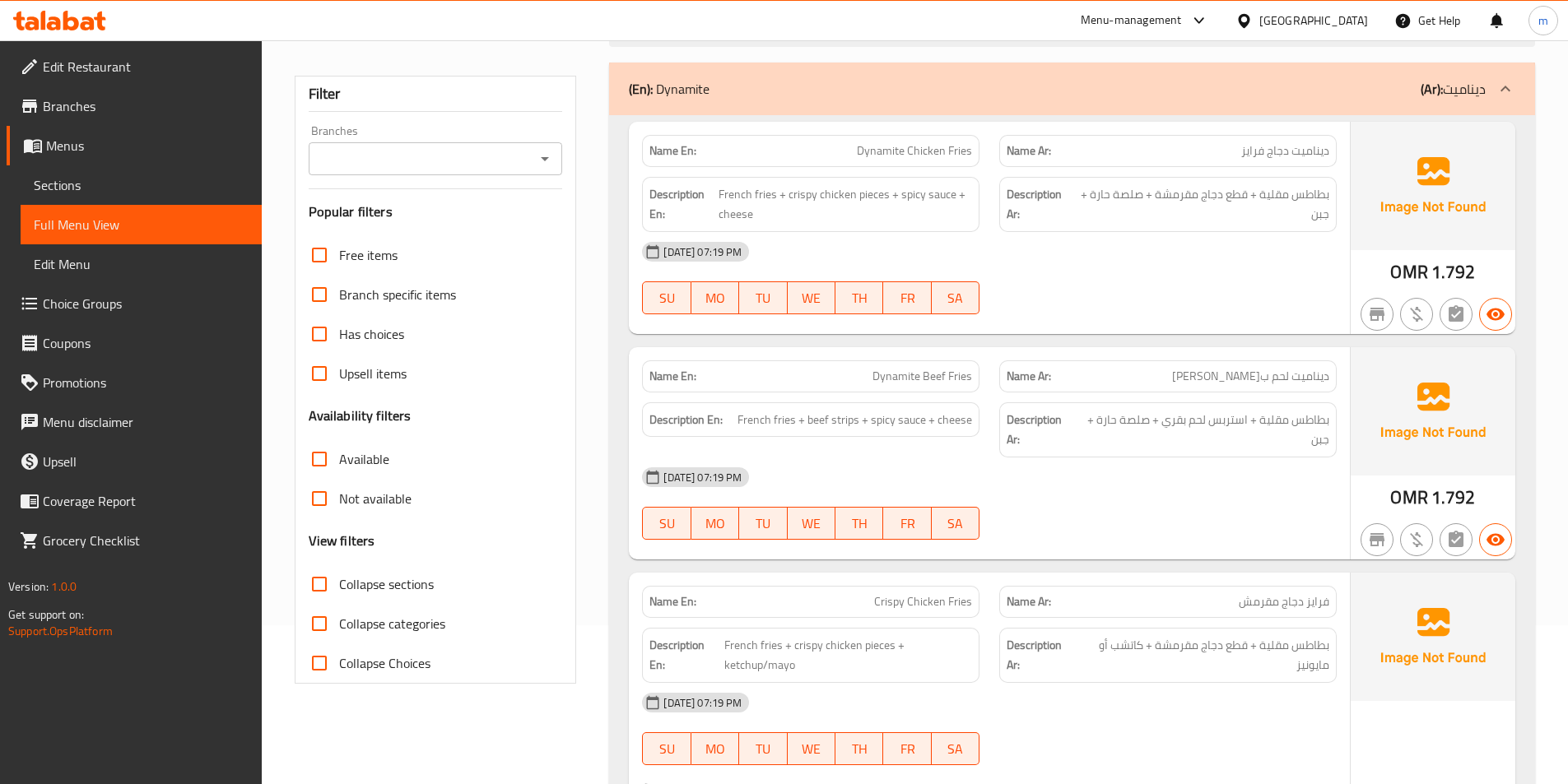
scroll to position [0, 0]
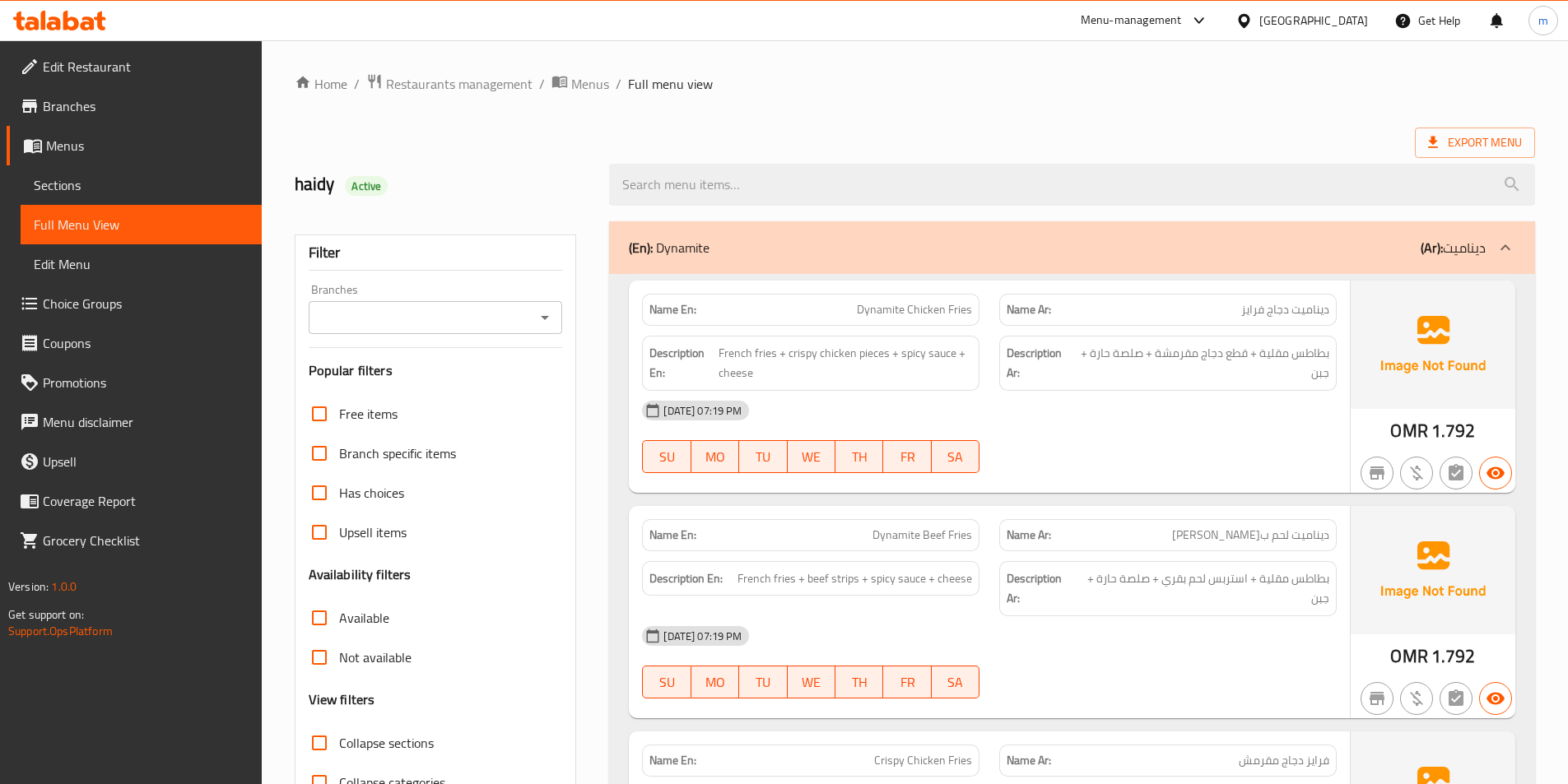
click at [804, 129] on div "Export Menu" at bounding box center [915, 142] width 1240 height 30
click at [1233, 88] on ol "Home / Restaurants management / Menus / Full menu view" at bounding box center [915, 83] width 1240 height 21
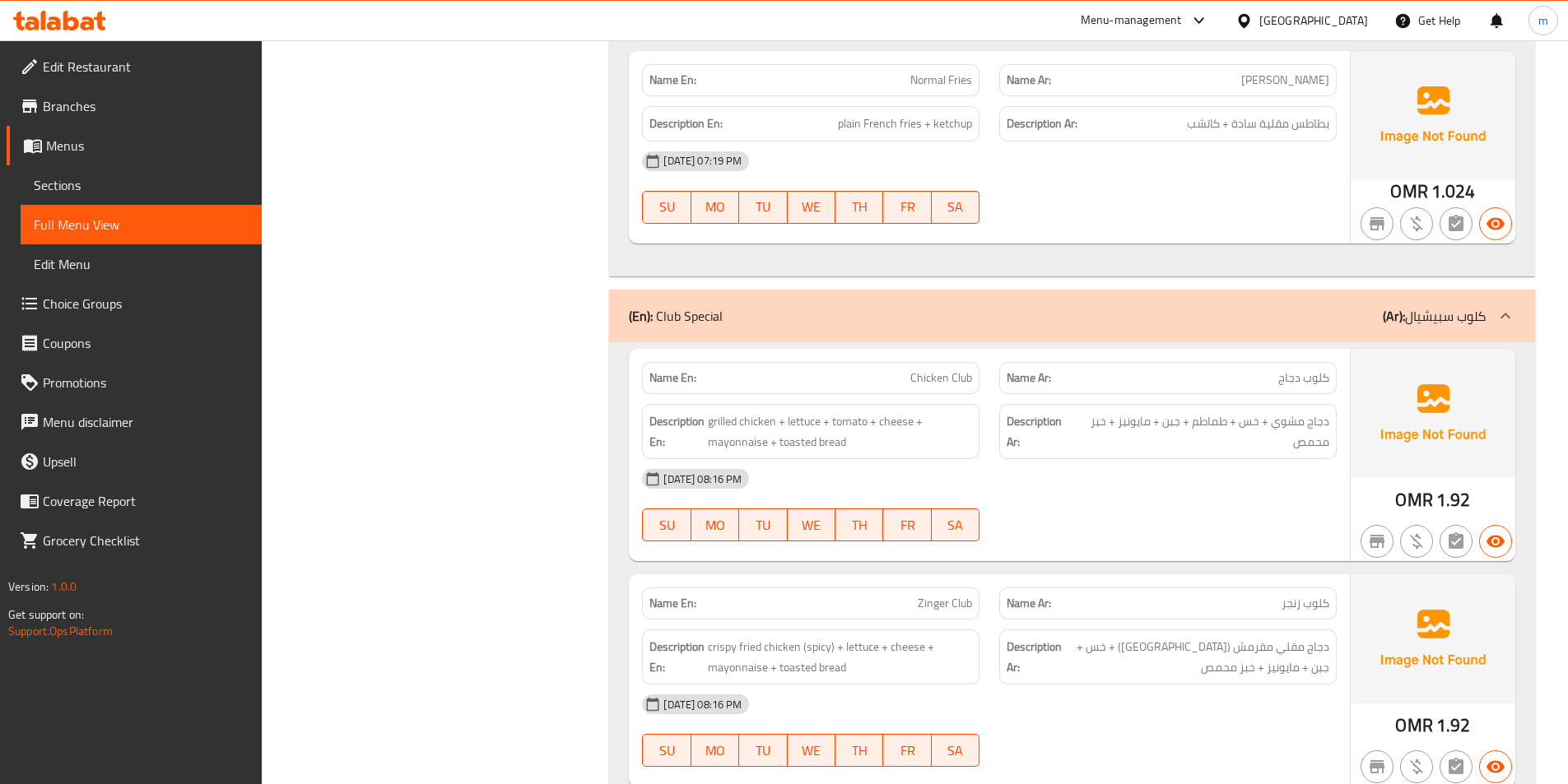
scroll to position [1975, 0]
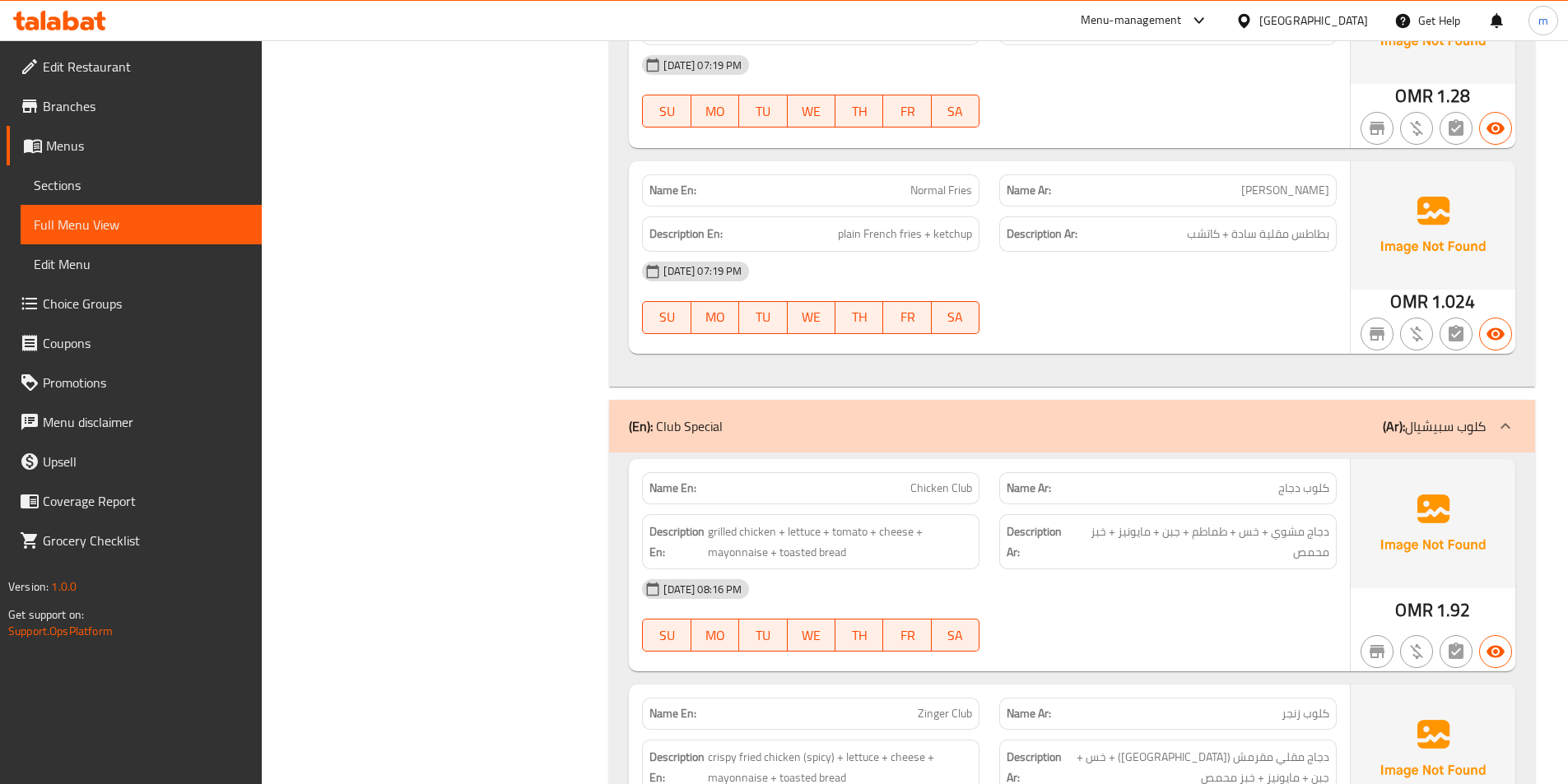
scroll to position [1563, 0]
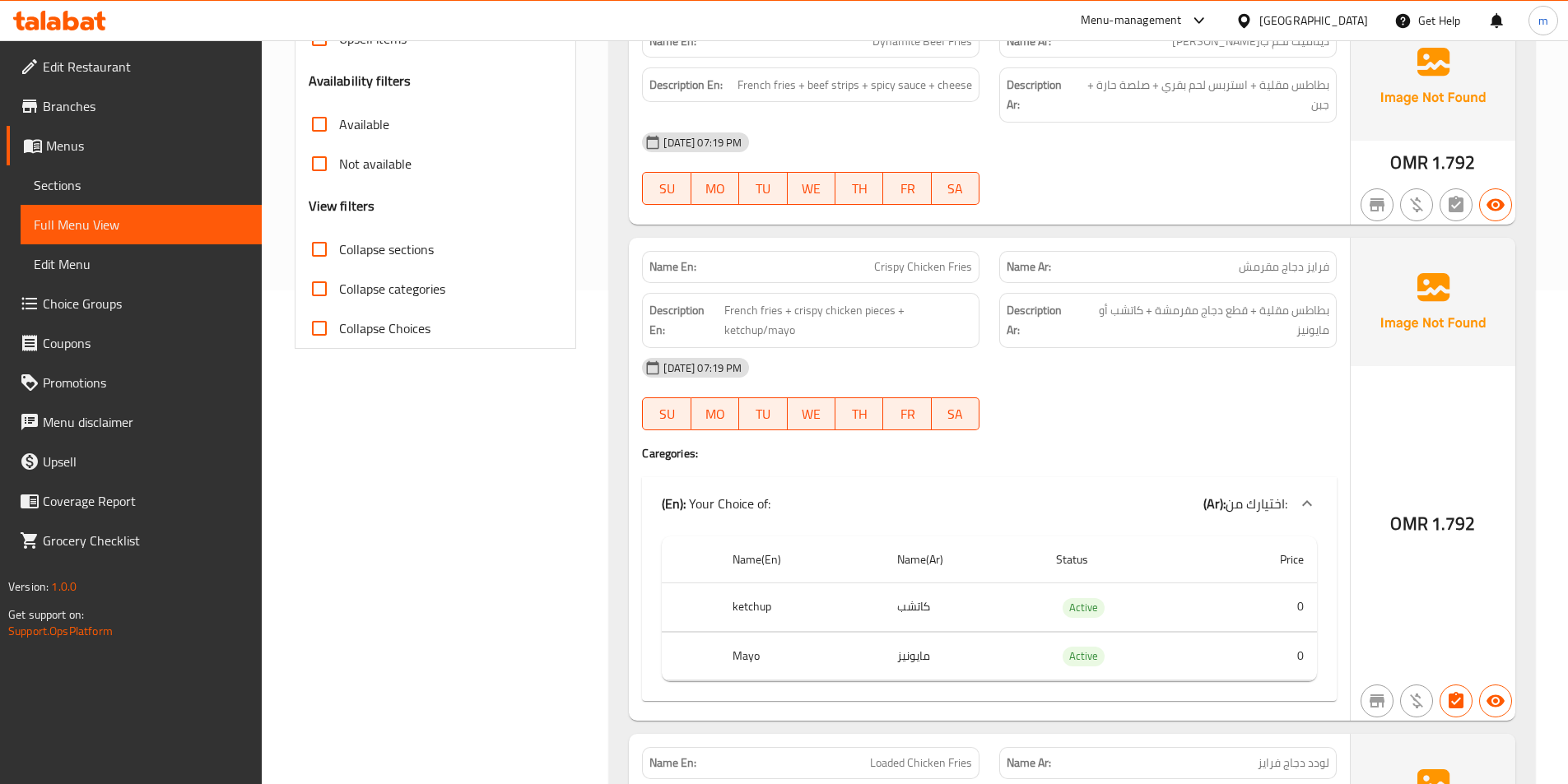
scroll to position [0, 0]
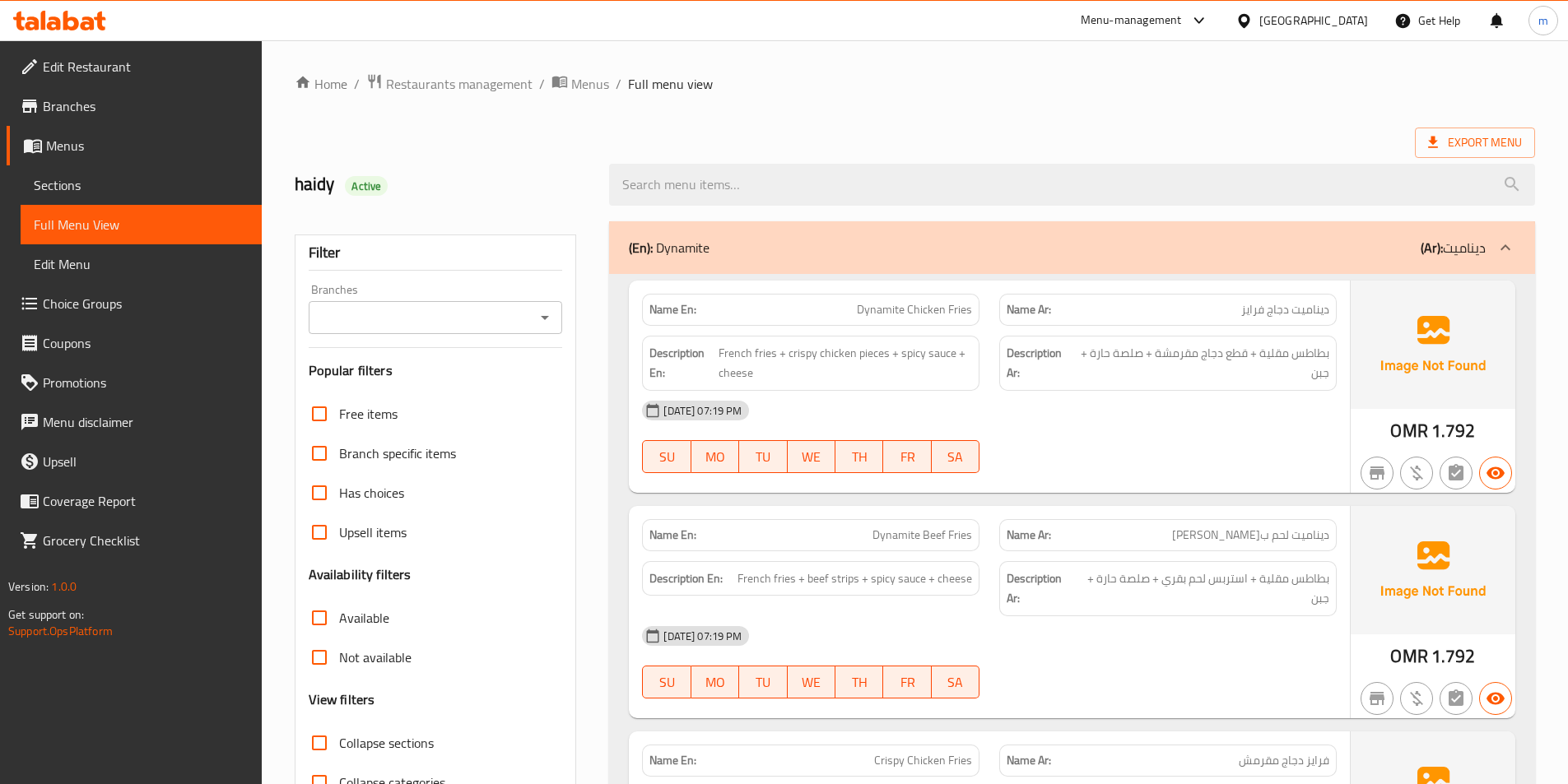
click at [615, 145] on div "Export Menu" at bounding box center [915, 142] width 1240 height 30
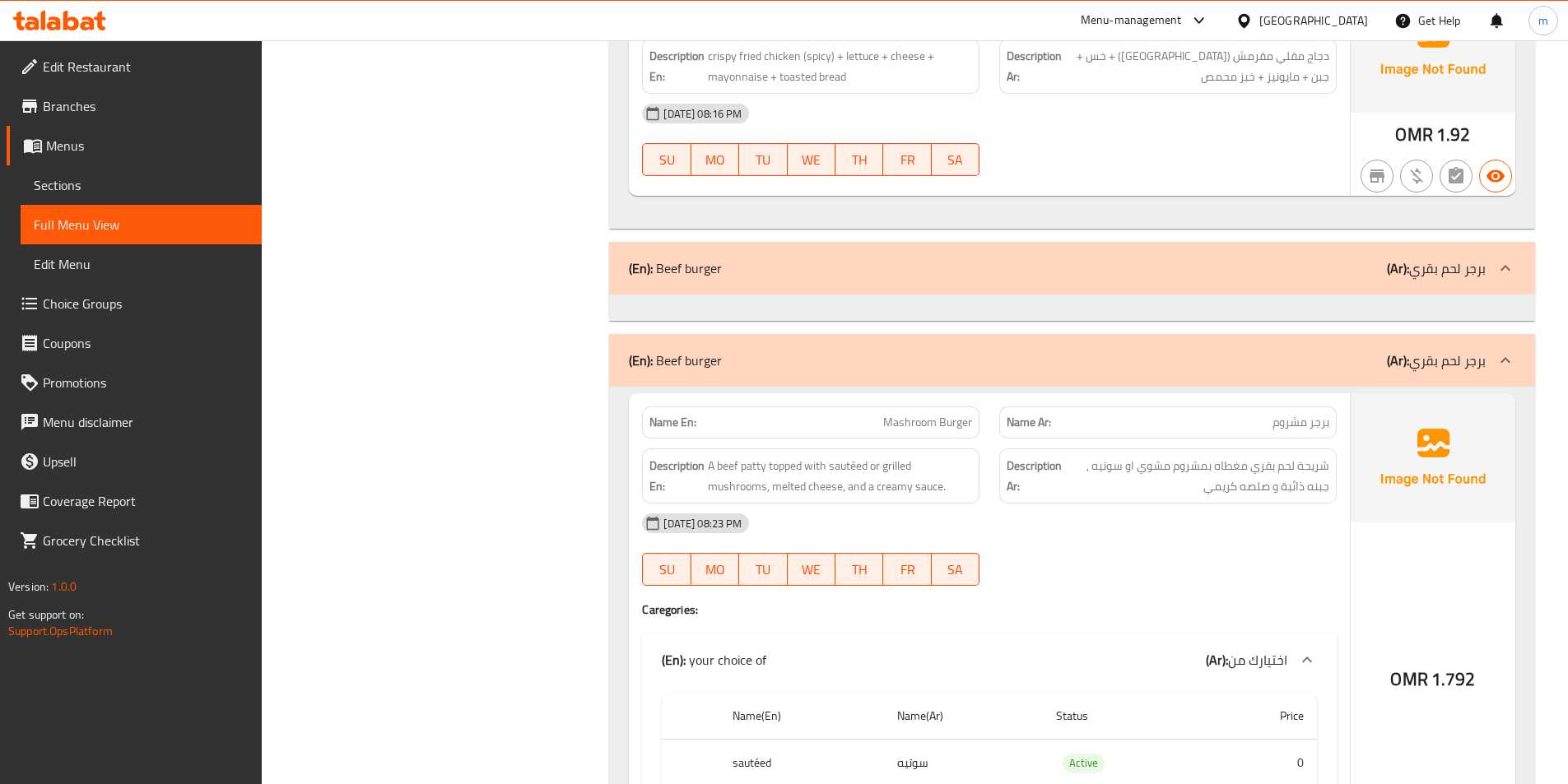
scroll to position [2714, 0]
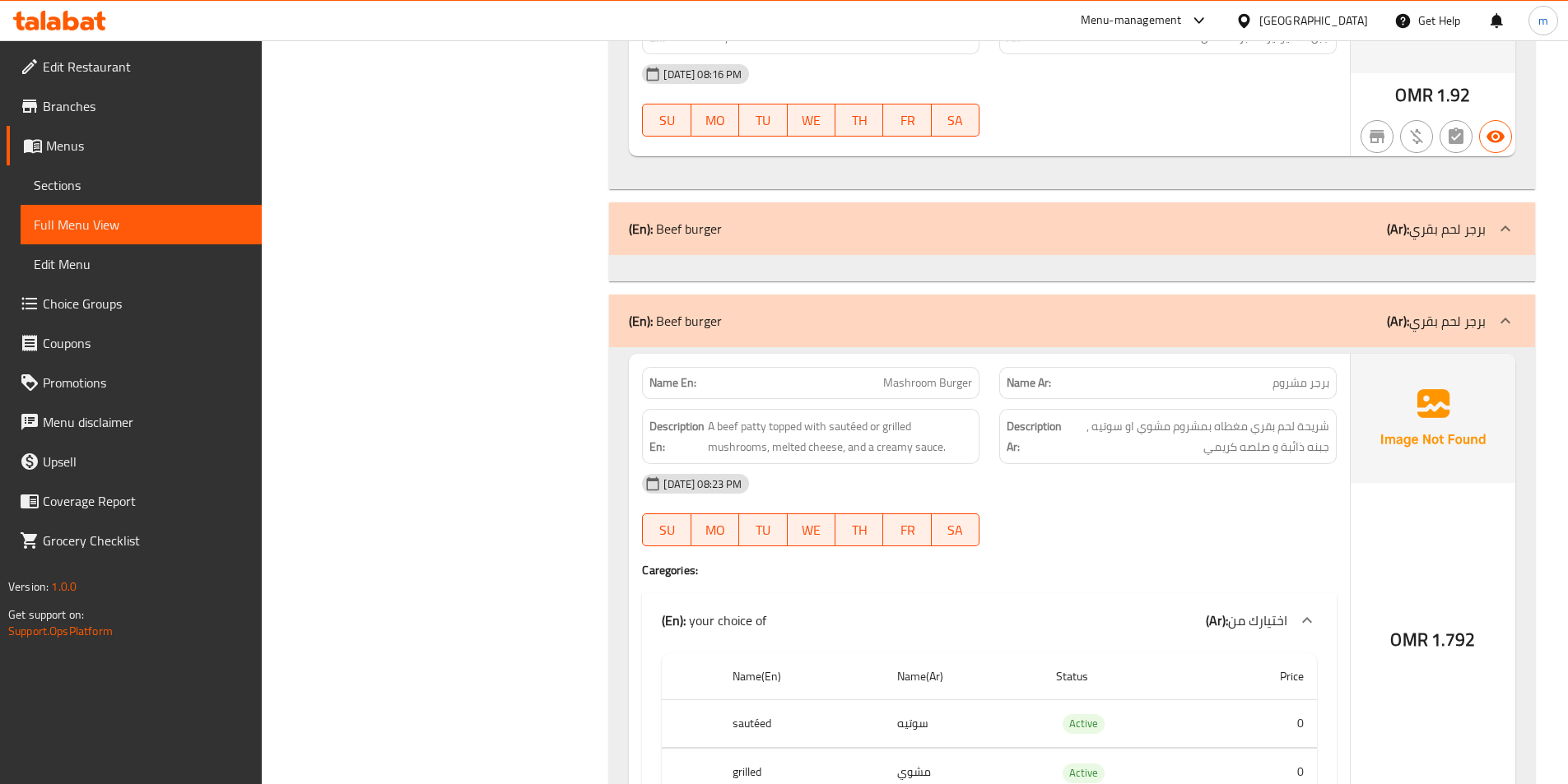
click at [1464, 237] on p "(Ar): برجر لحم بقري" at bounding box center [1436, 228] width 99 height 19
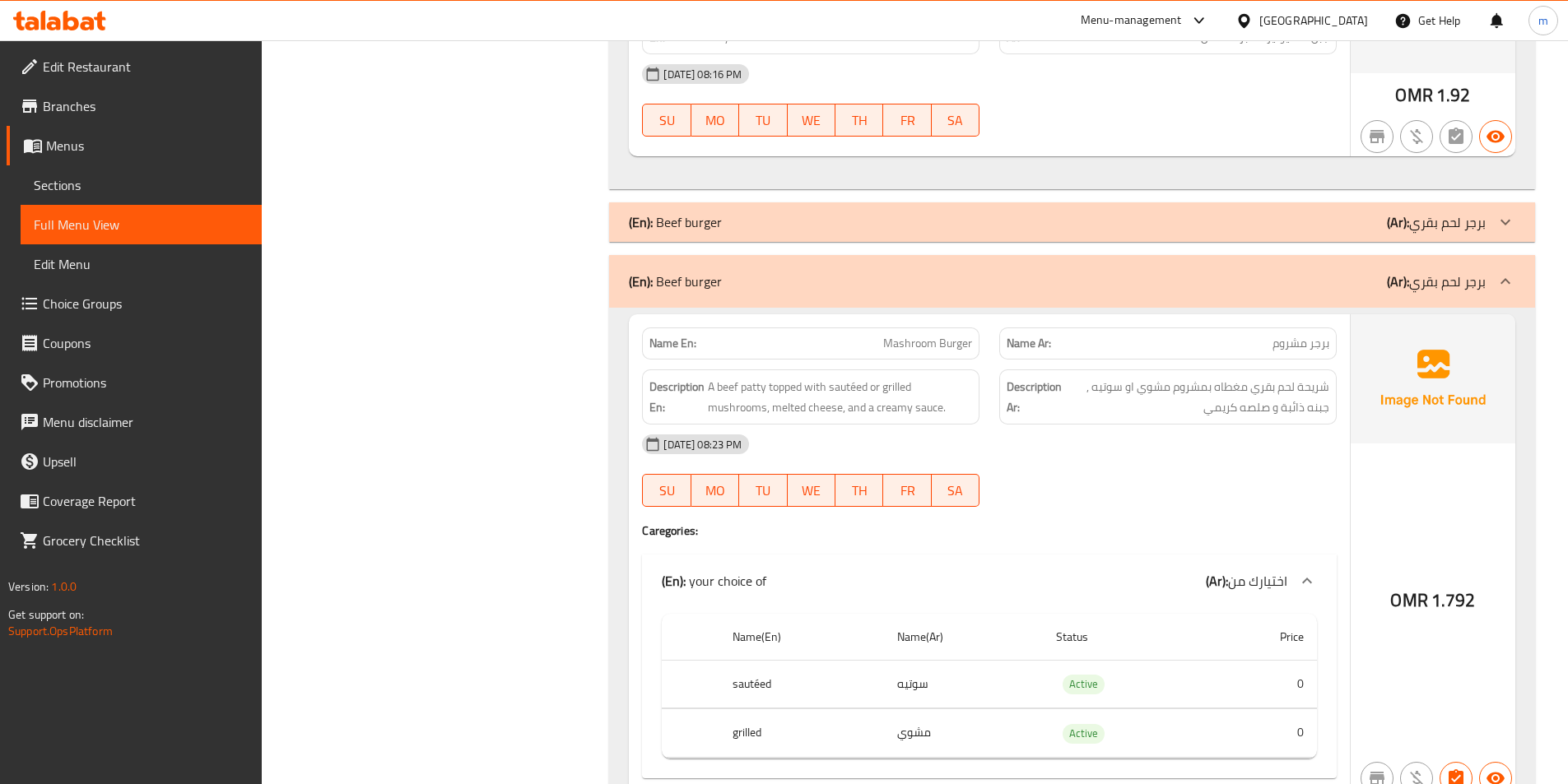
click at [1464, 237] on div "(En): Beef burger (Ar): برجر لحم بقري" at bounding box center [1071, 221] width 926 height 40
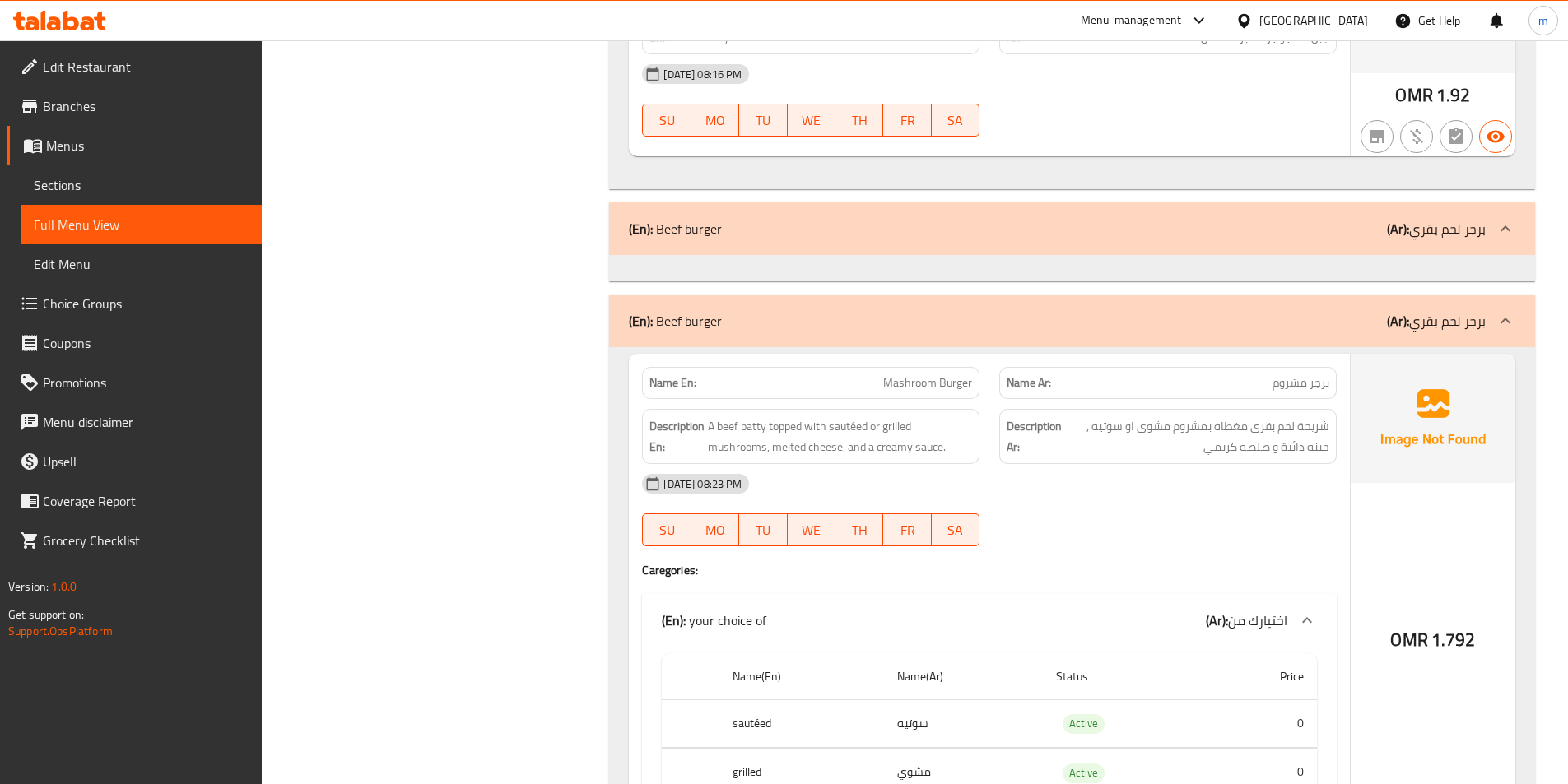
click at [1482, 241] on div "(En): Beef burger (Ar): برجر لحم بقري" at bounding box center [1071, 228] width 926 height 53
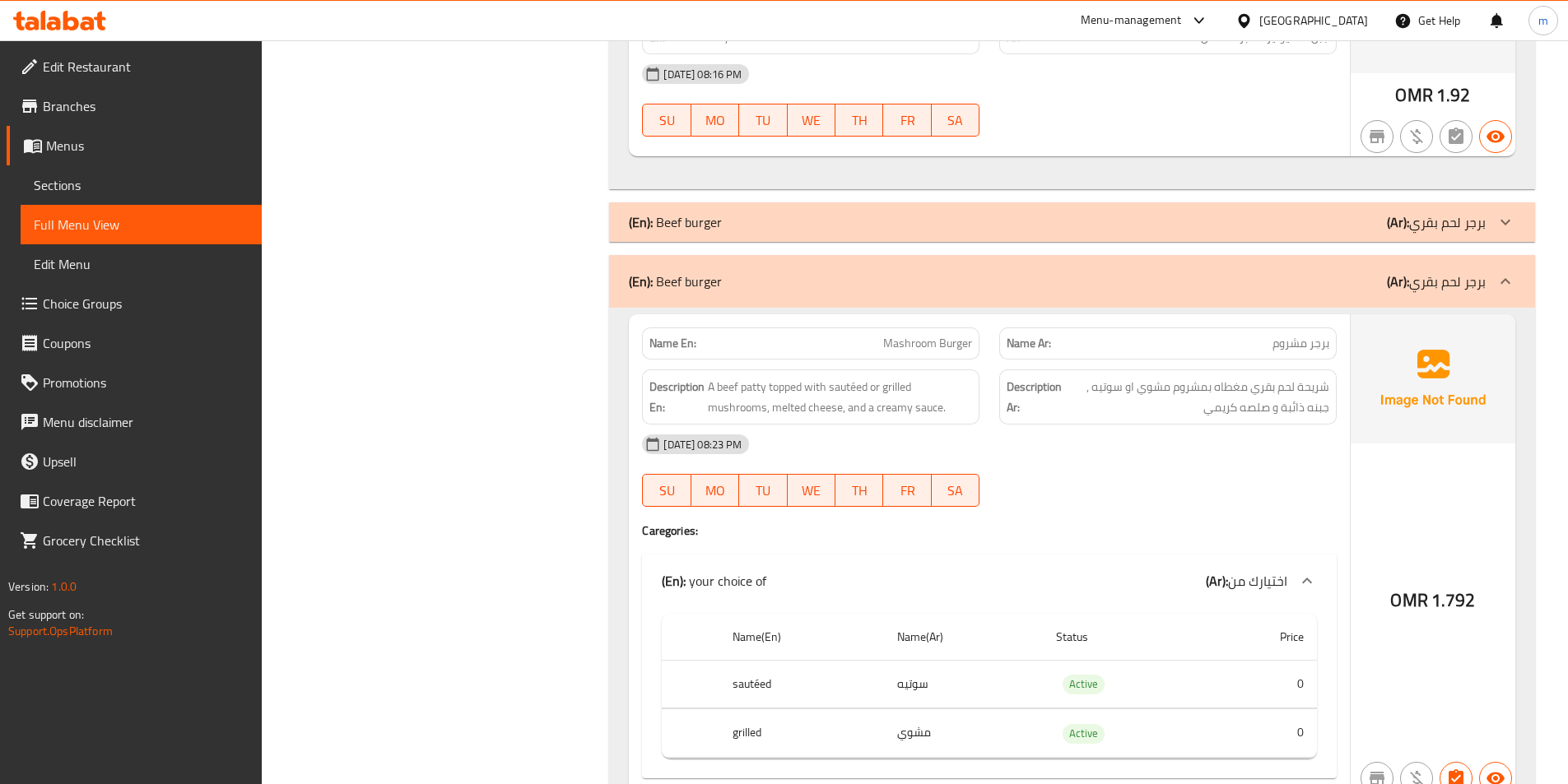
click at [1482, 241] on div "(En): Beef burger (Ar): برجر لحم بقري" at bounding box center [1071, 221] width 926 height 40
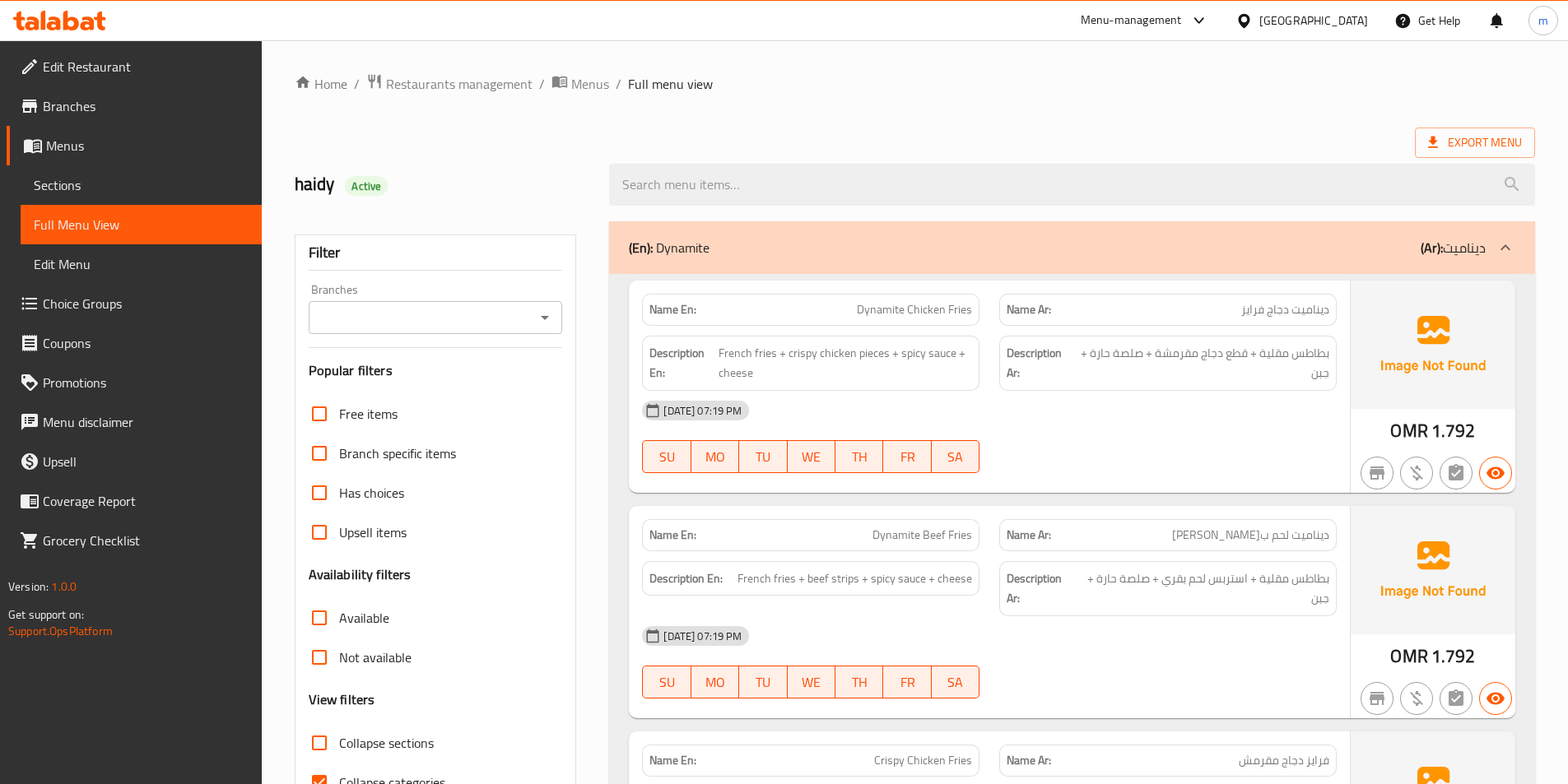
scroll to position [329, 0]
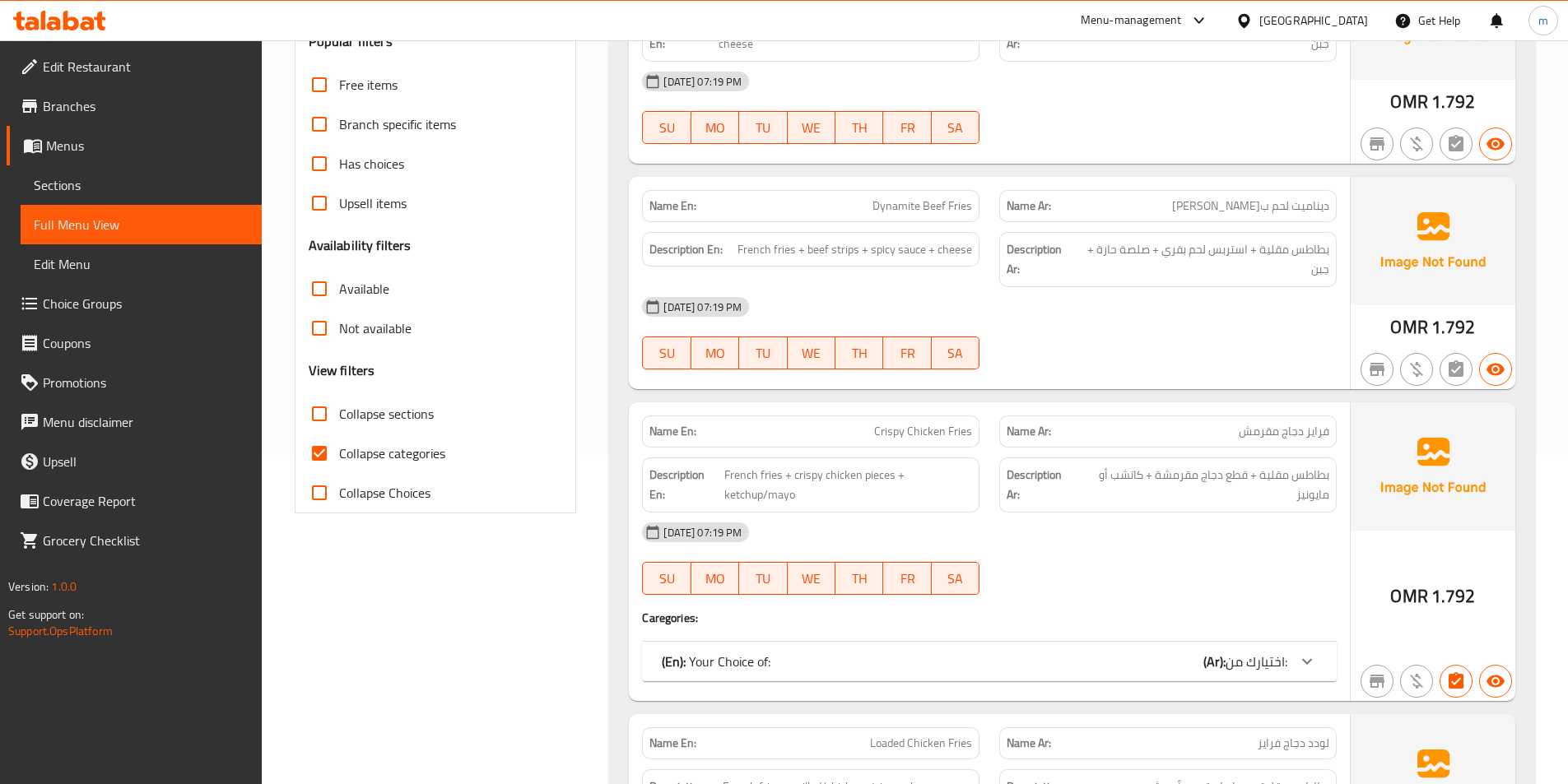
click at [400, 447] on span "Collapse categories" at bounding box center [391, 453] width 106 height 19
click at [339, 447] on input "Collapse categories" at bounding box center [319, 453] width 40 height 40
checkbox input "false"
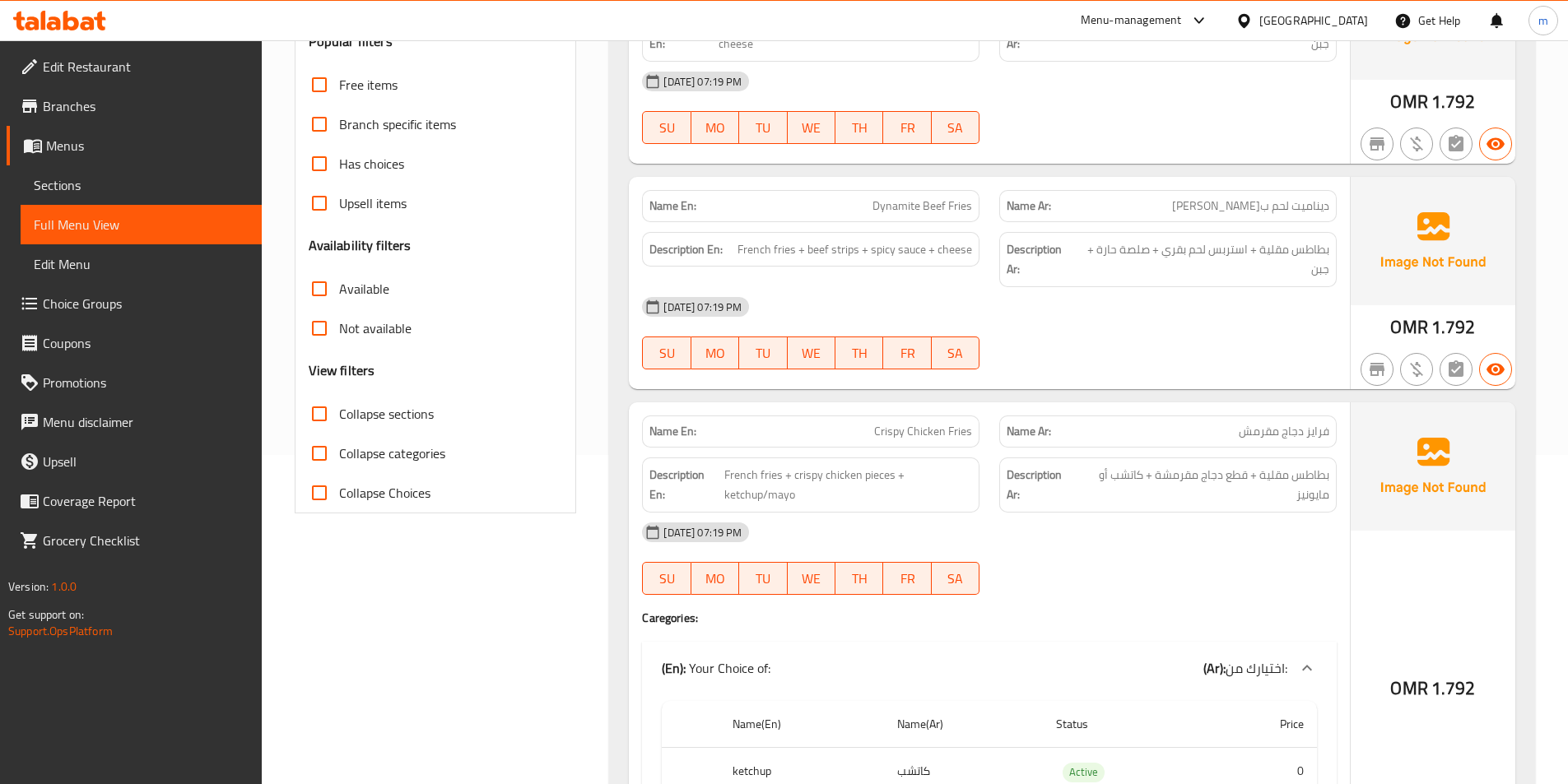
click at [392, 410] on span "Collapse sections" at bounding box center [386, 413] width 95 height 19
click at [339, 410] on input "Collapse sections" at bounding box center [319, 413] width 40 height 40
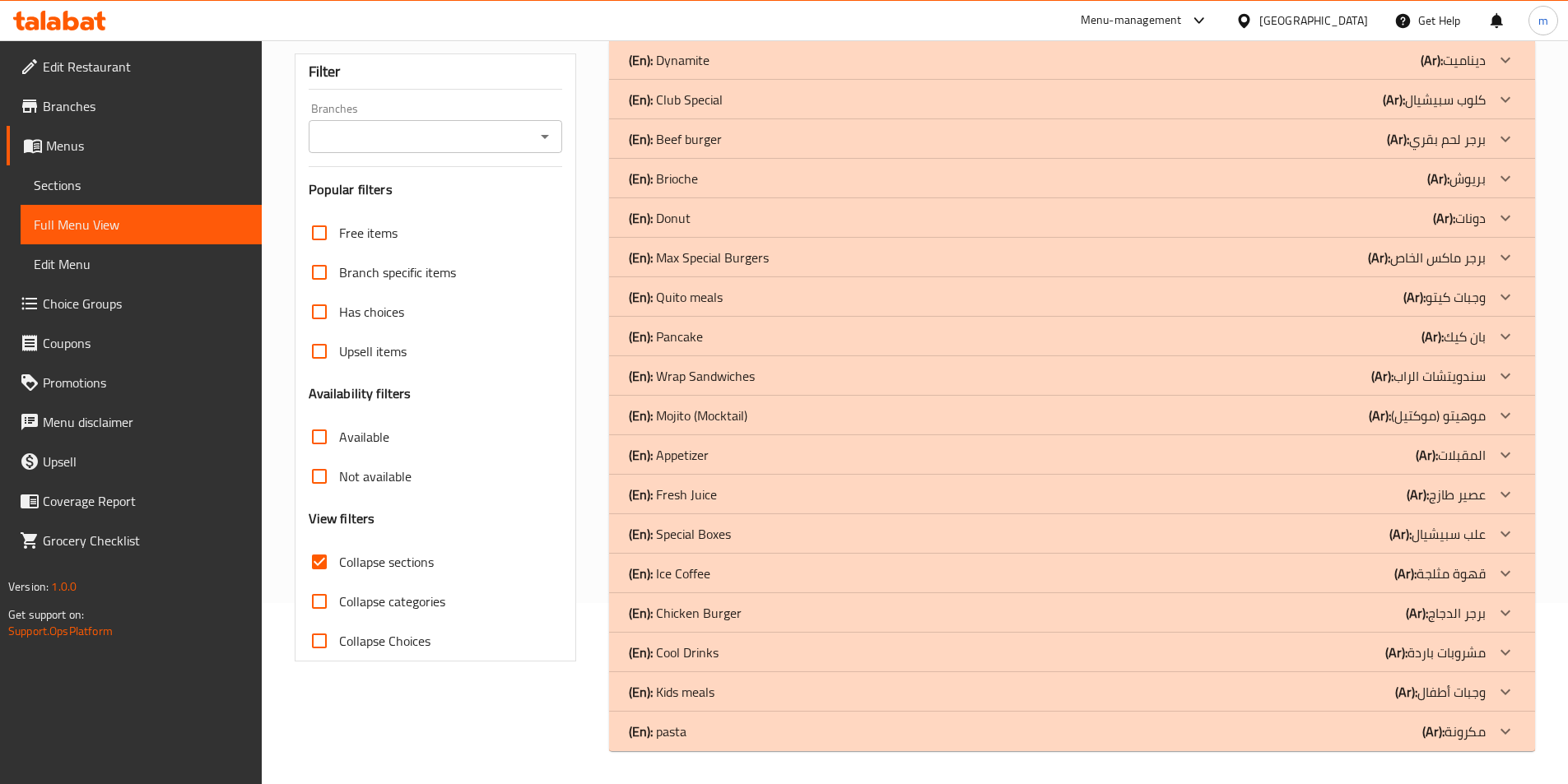
scroll to position [181, 0]
click at [1501, 612] on icon at bounding box center [1505, 612] width 19 height 19
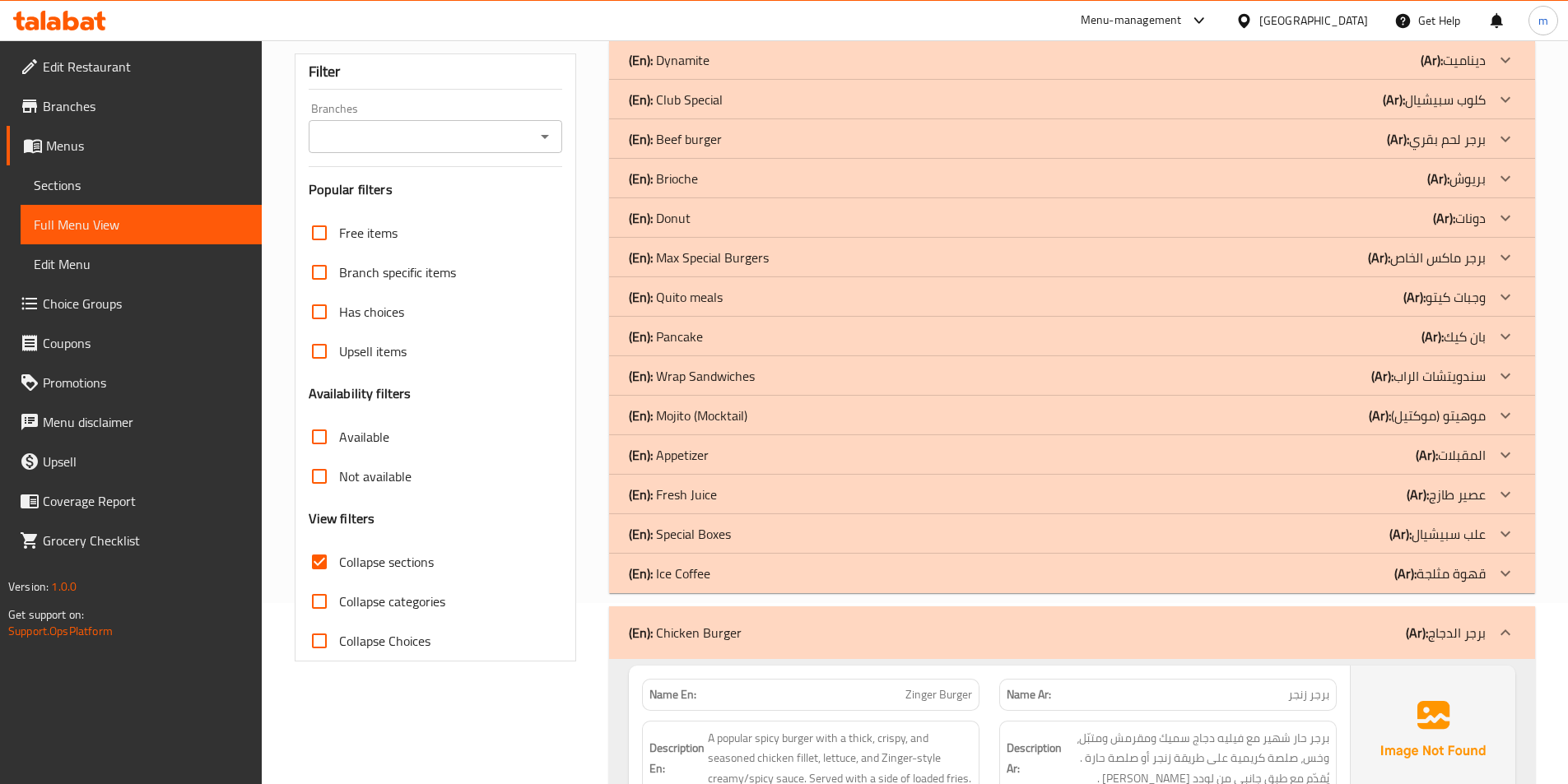
click at [1509, 537] on icon at bounding box center [1505, 533] width 19 height 19
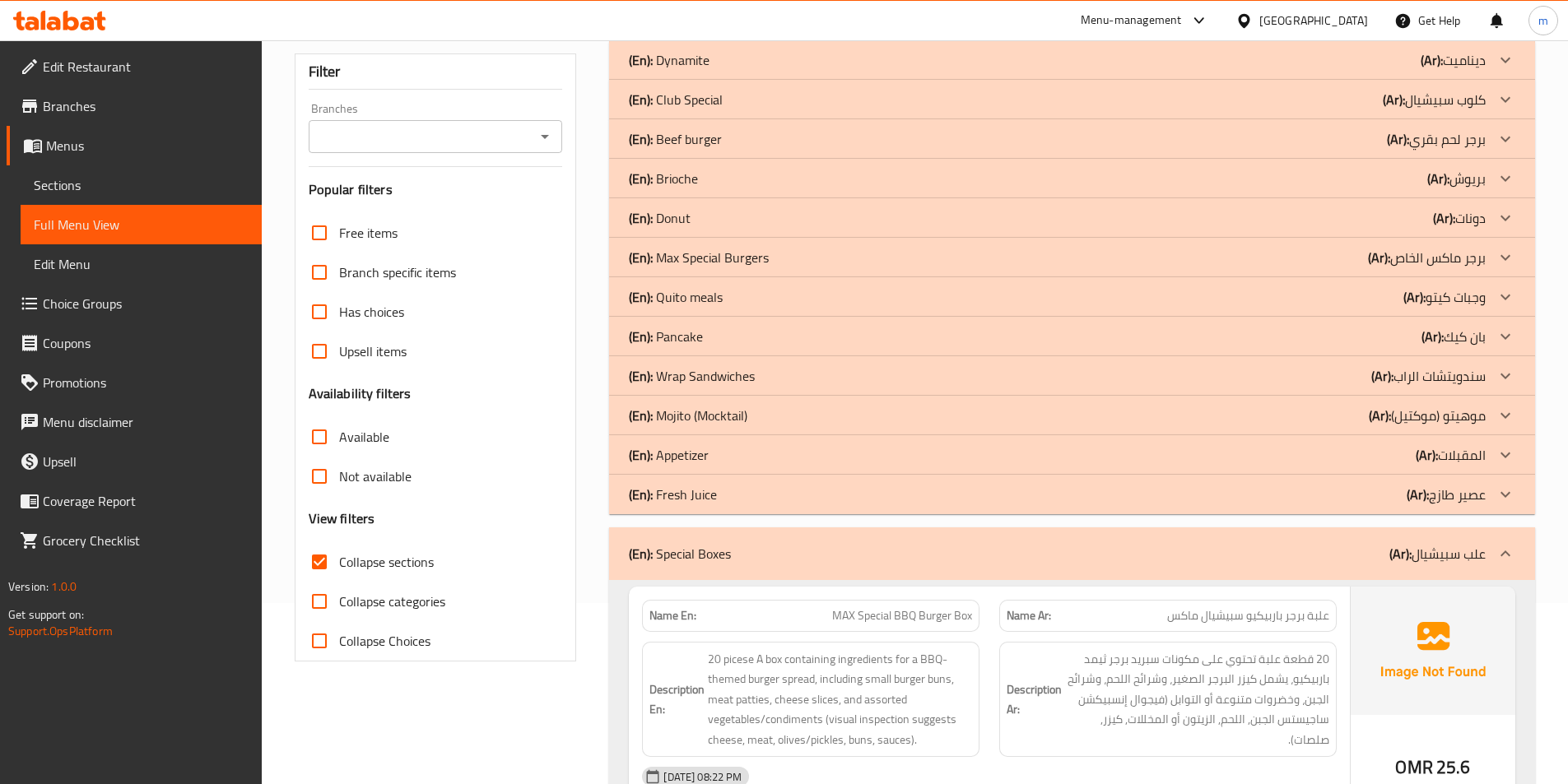
click at [1495, 458] on div at bounding box center [1505, 455] width 40 height 40
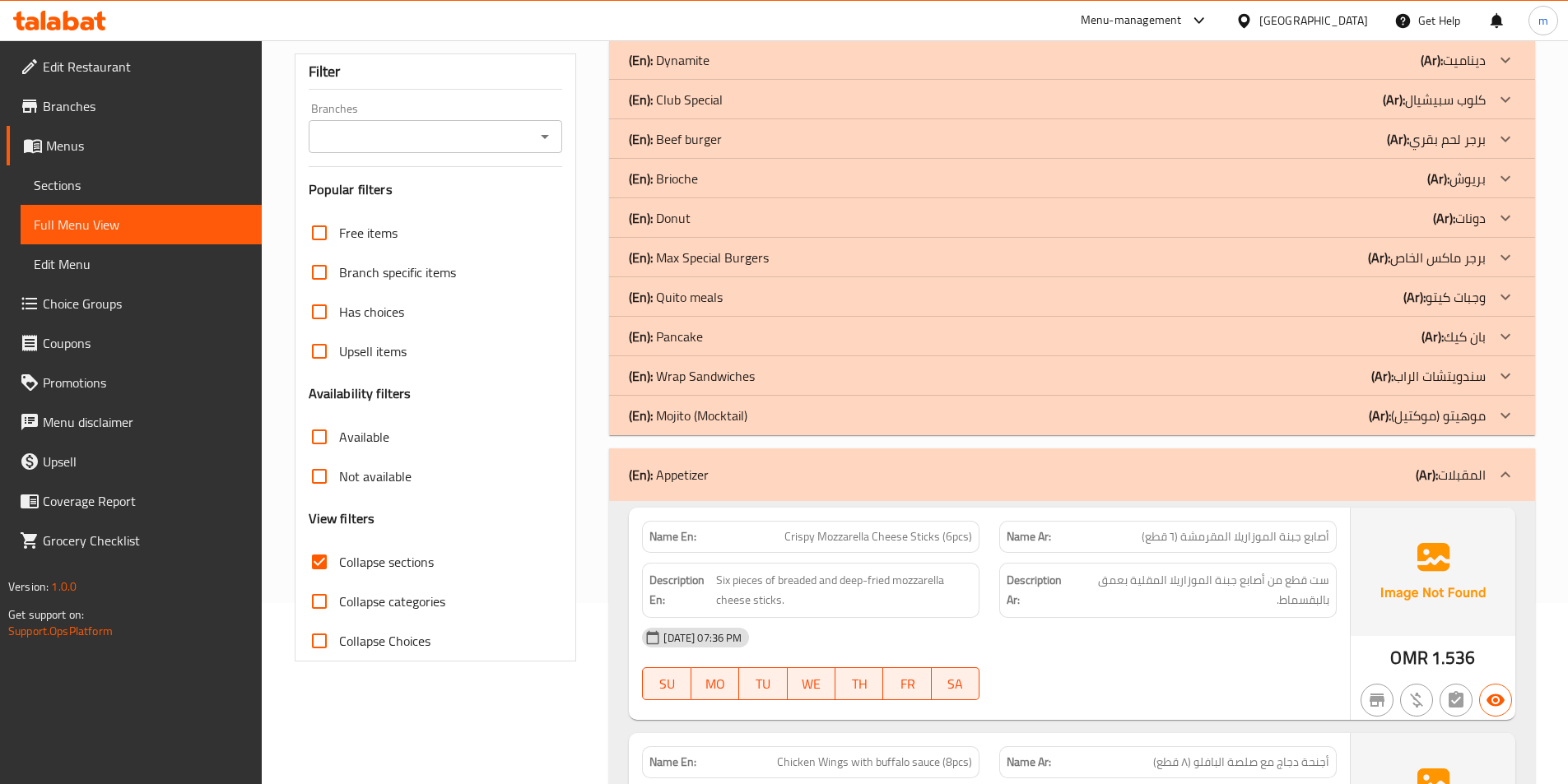
click at [1504, 294] on icon at bounding box center [1505, 296] width 19 height 19
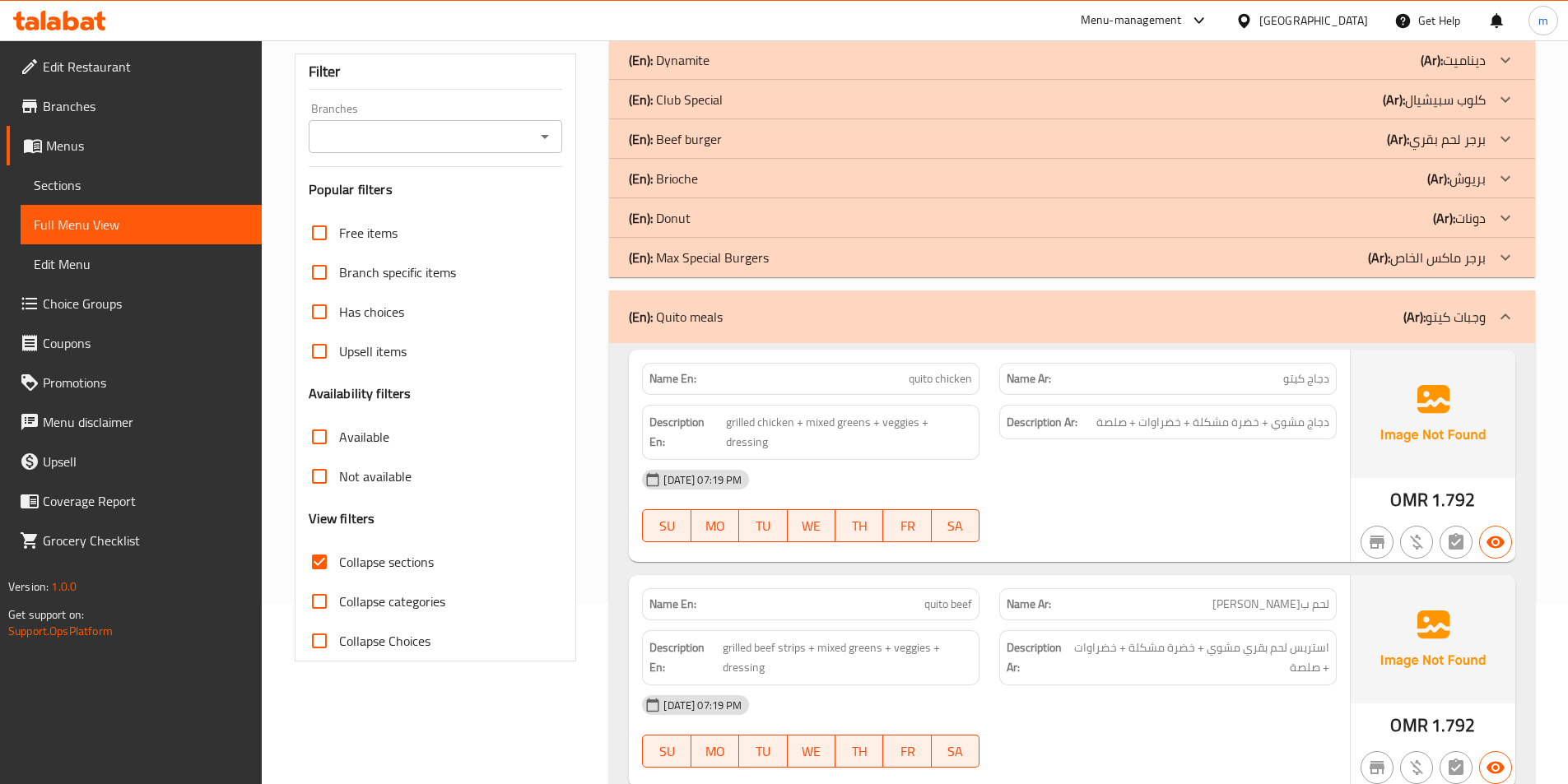
click at [1502, 175] on icon at bounding box center [1505, 178] width 19 height 19
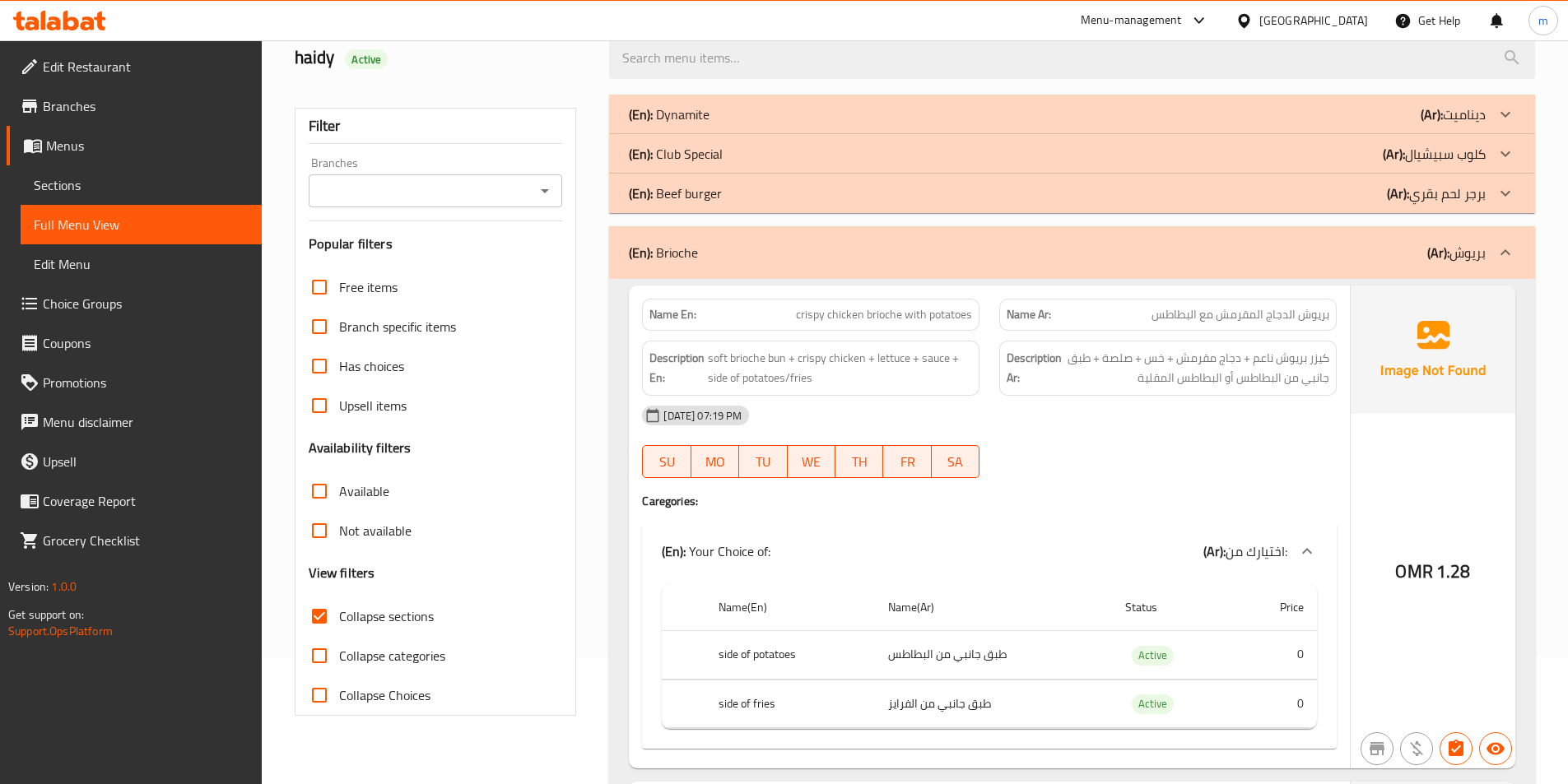
scroll to position [99, 0]
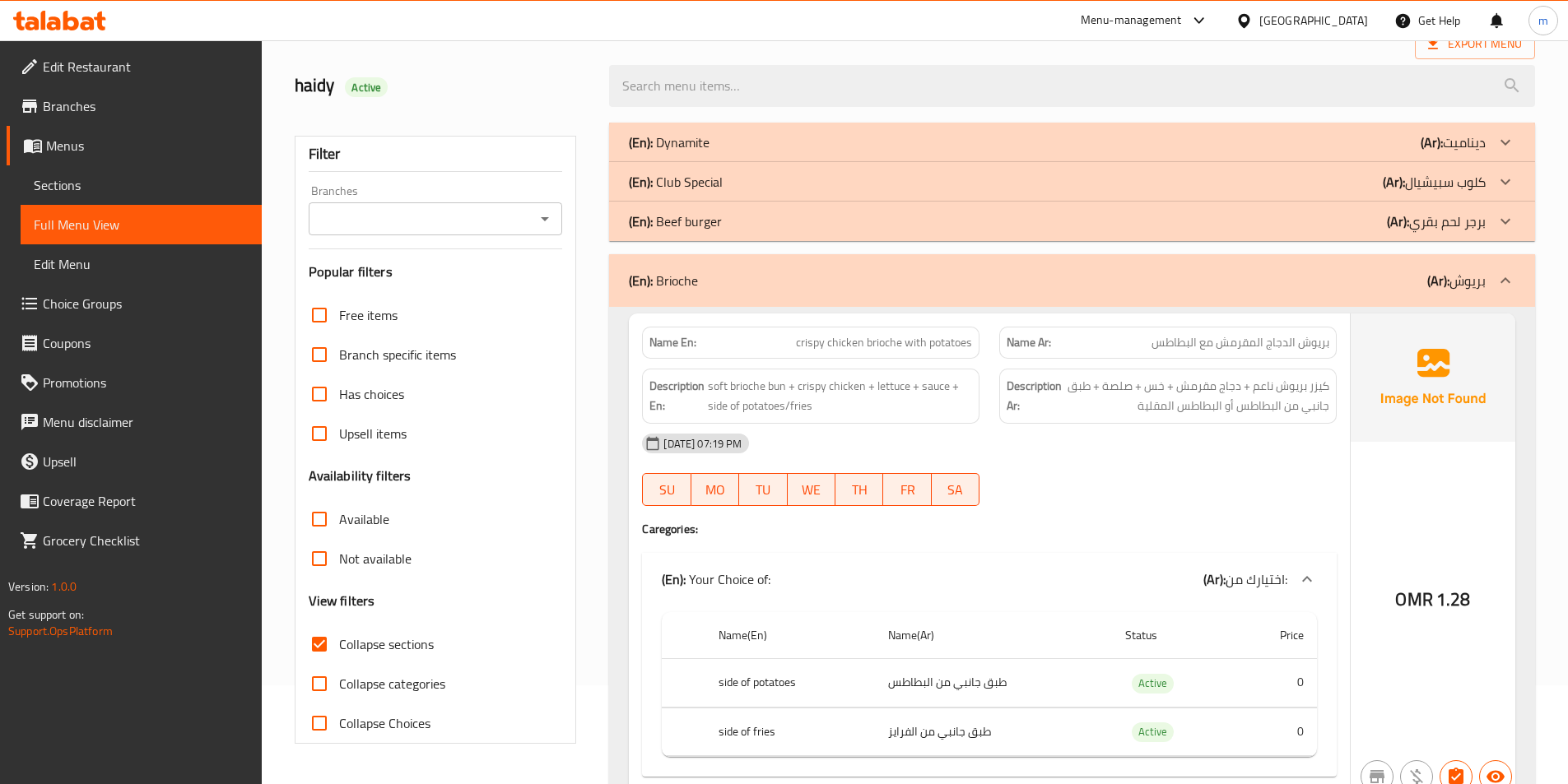
click at [1504, 179] on icon at bounding box center [1505, 181] width 19 height 19
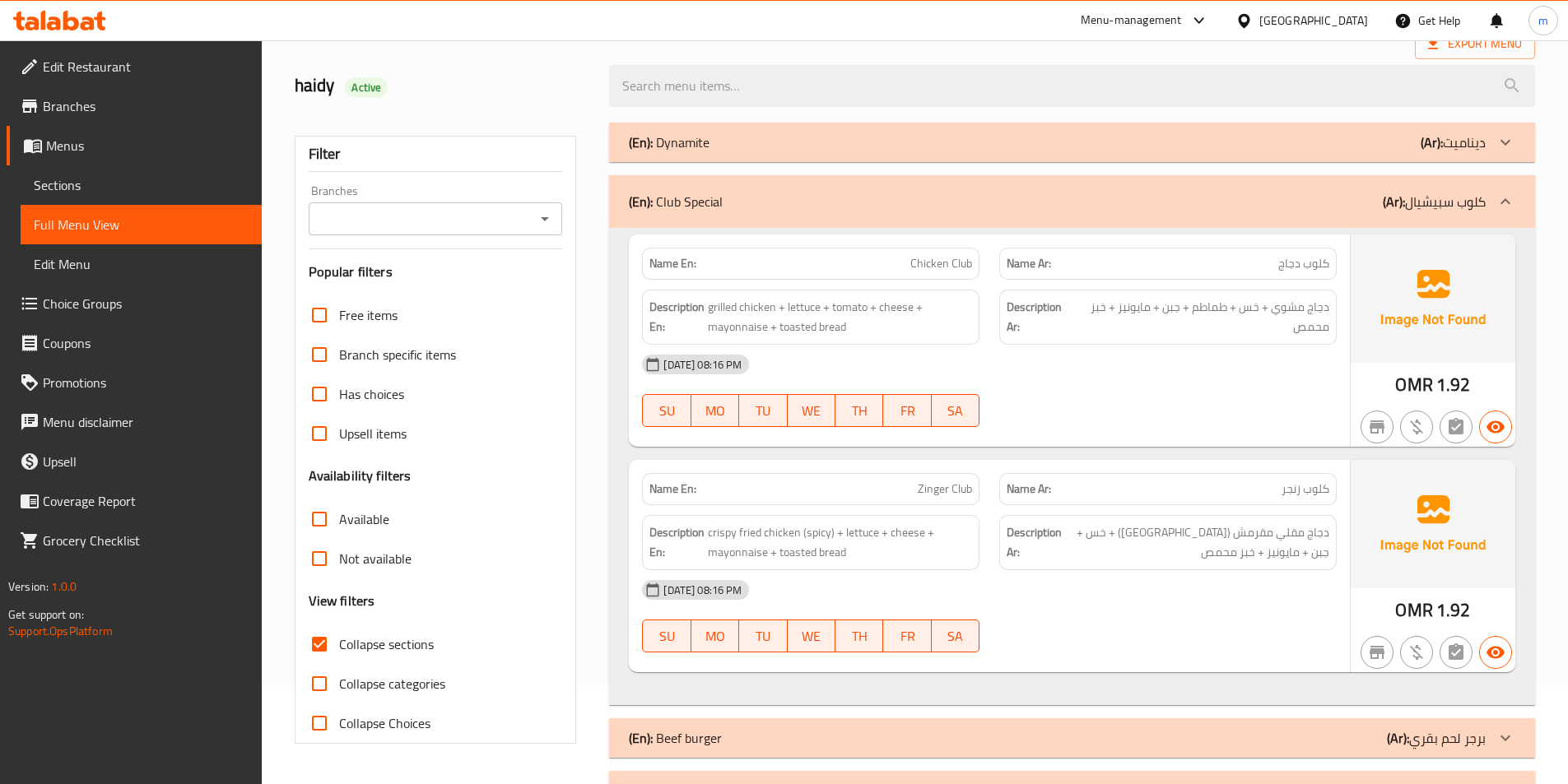
click at [1504, 179] on div "(En): Club Special (Ar): كلوب سبيشيال" at bounding box center [1071, 201] width 926 height 53
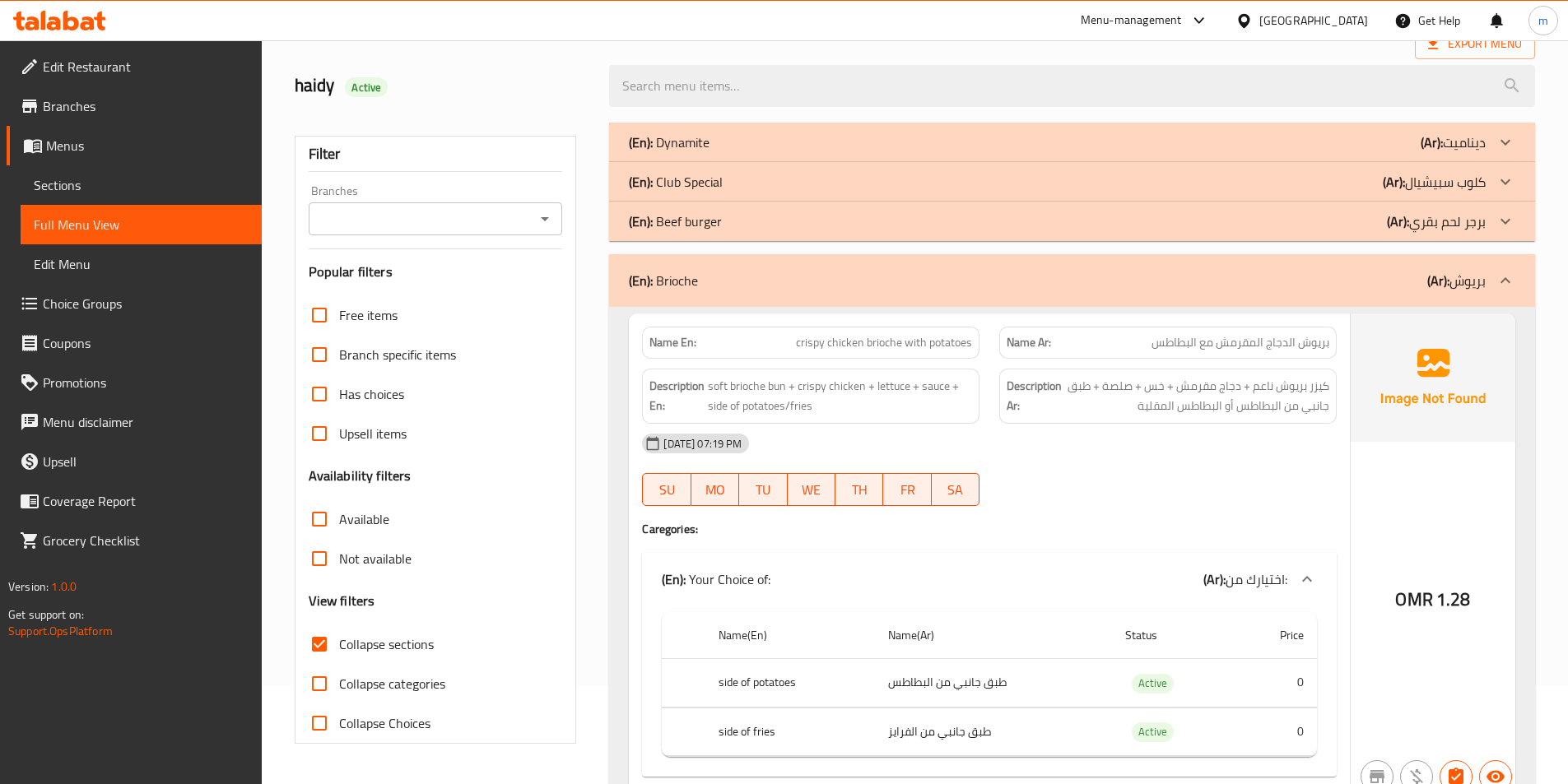
click at [1501, 133] on icon at bounding box center [1505, 142] width 19 height 19
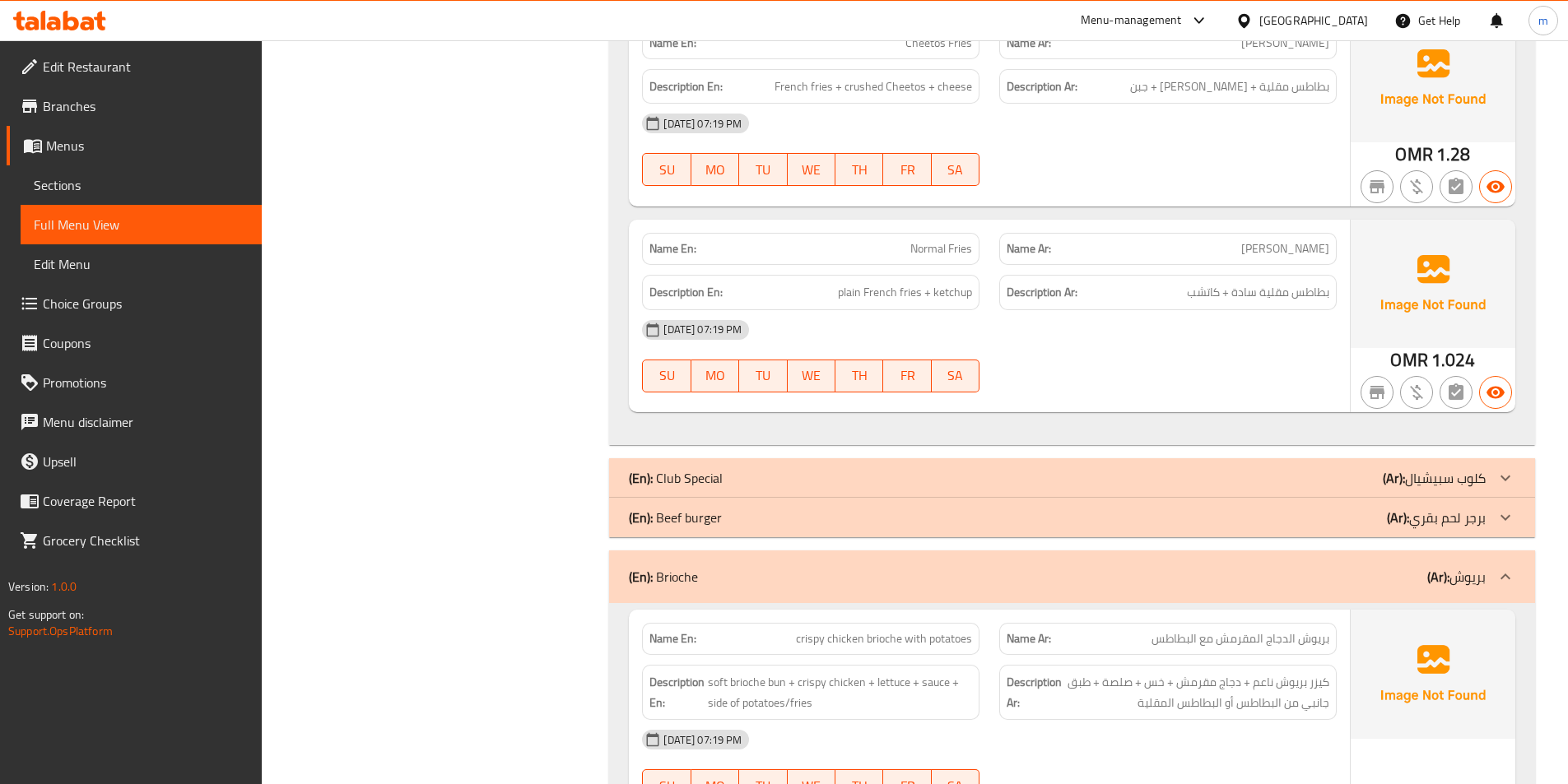
scroll to position [2073, 0]
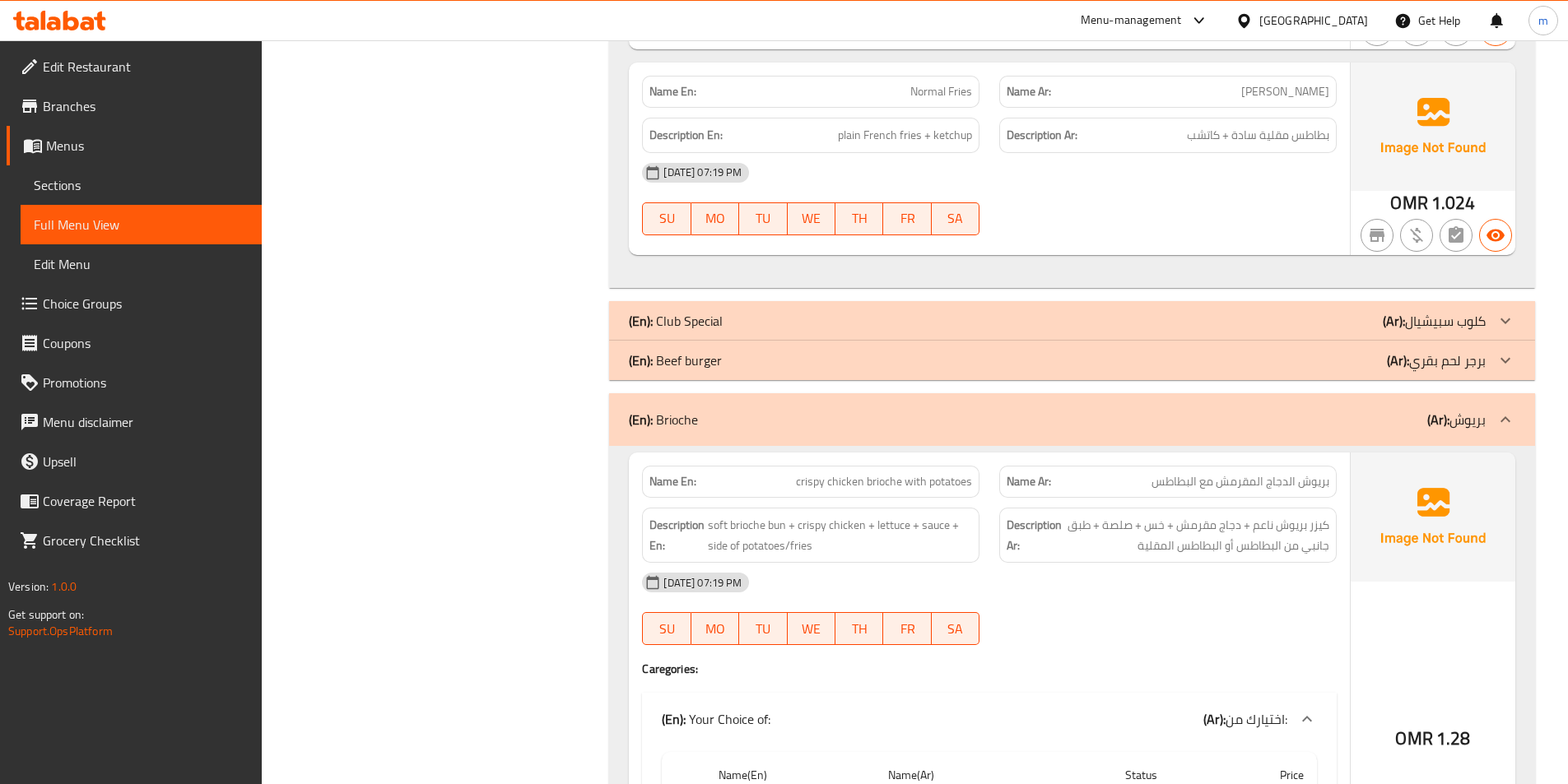
click at [1516, 369] on div at bounding box center [1505, 360] width 40 height 40
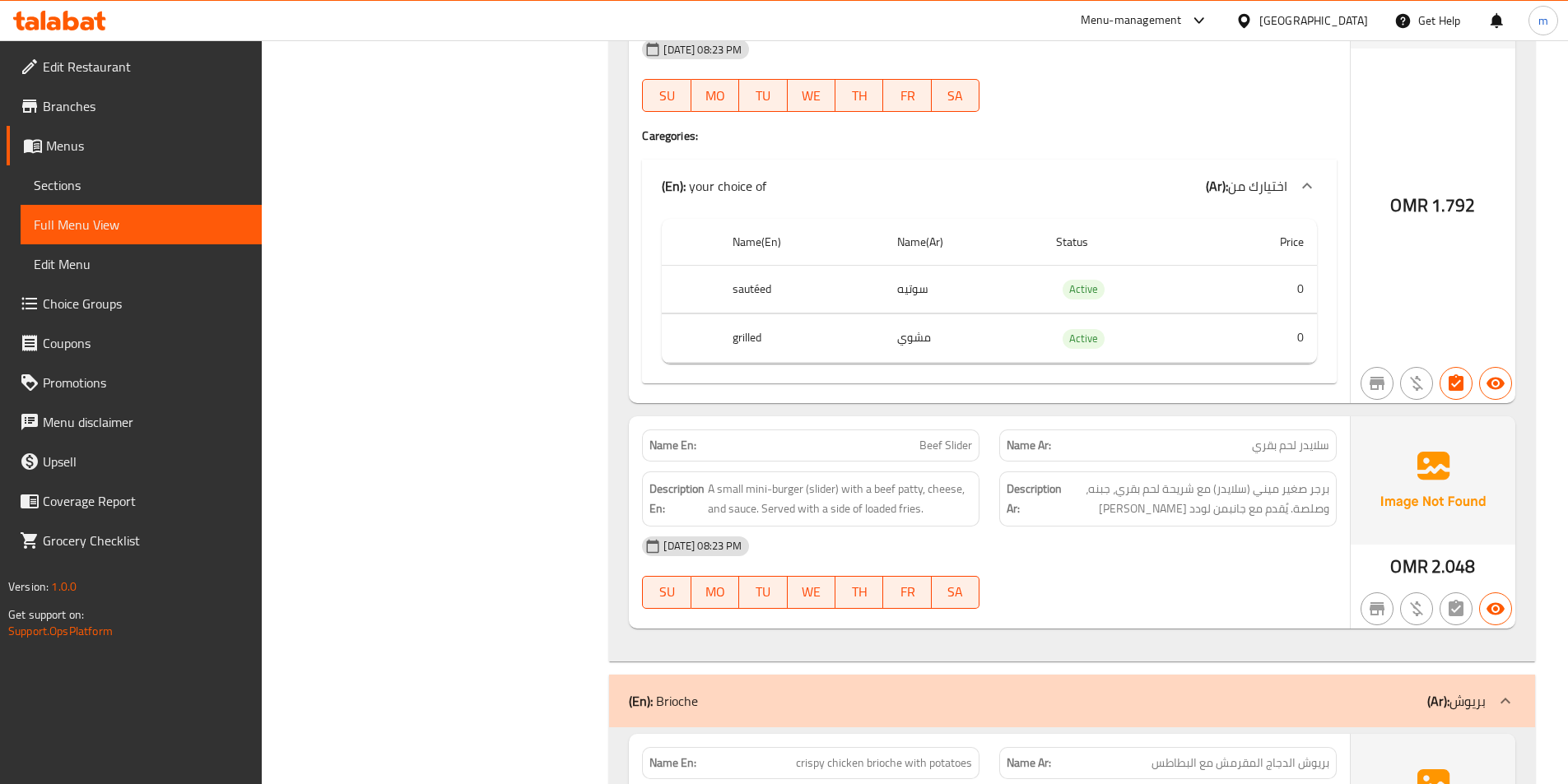
scroll to position [2238, 0]
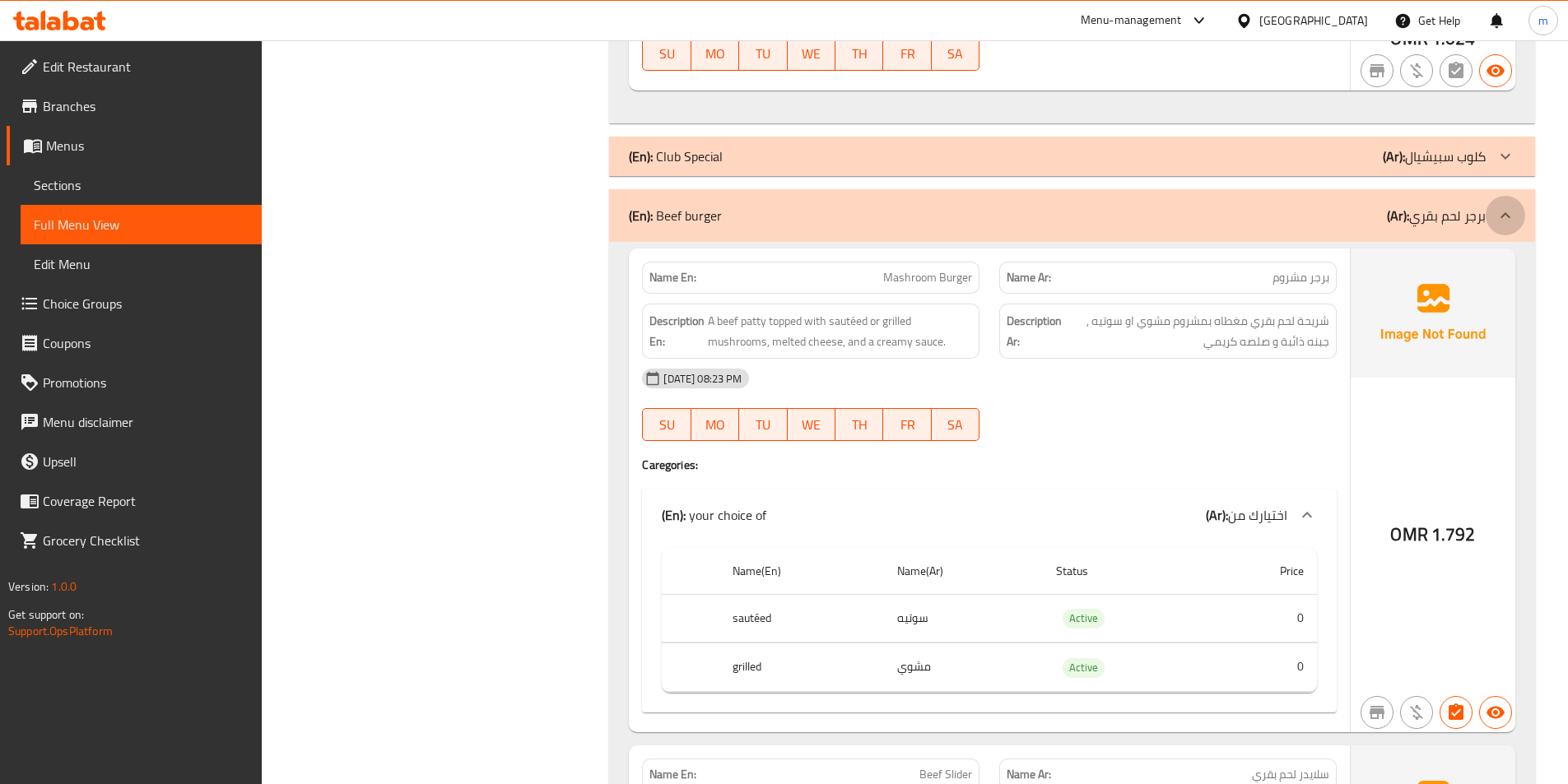
click at [1499, 211] on icon at bounding box center [1505, 215] width 19 height 19
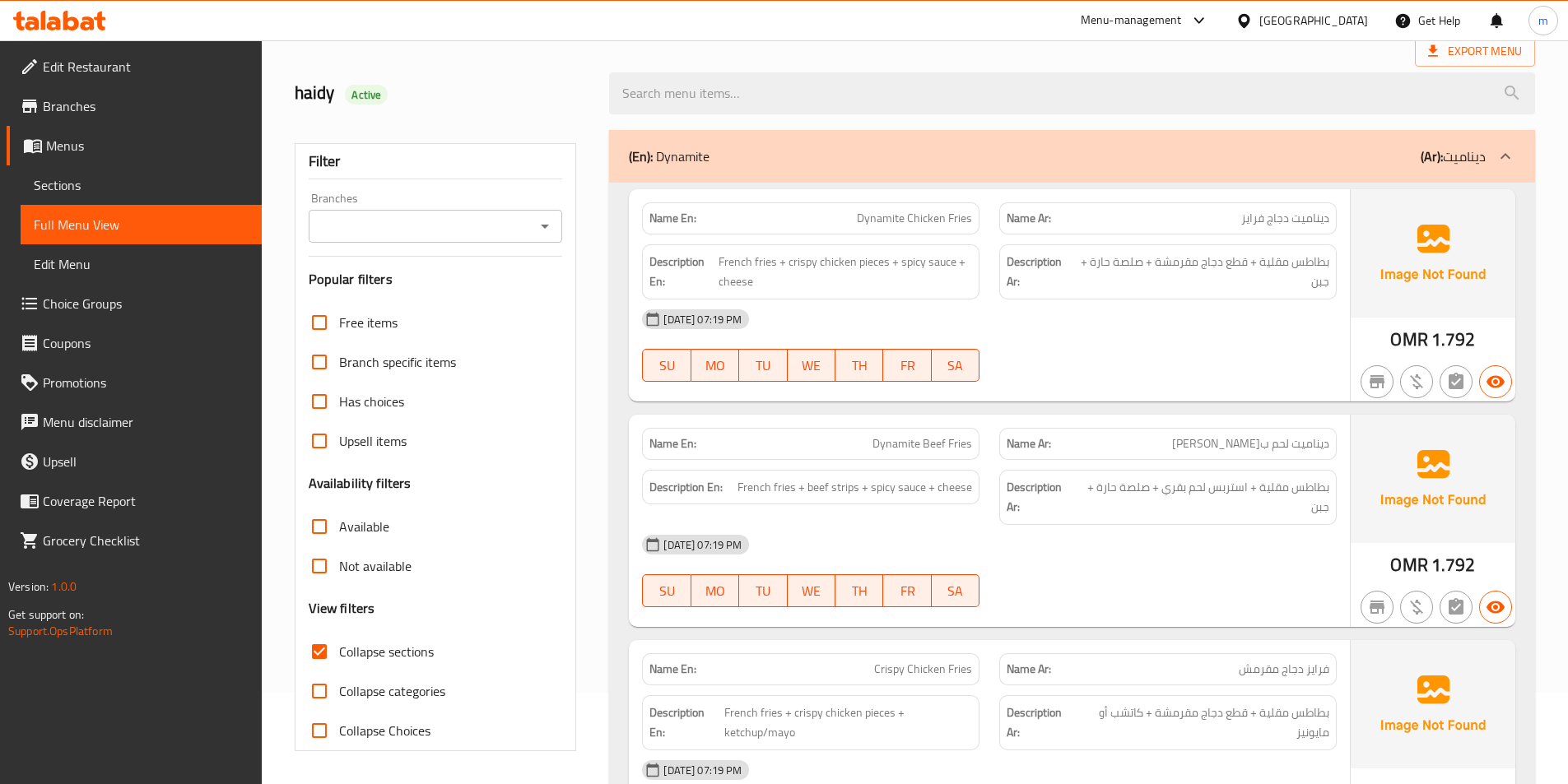
scroll to position [0, 0]
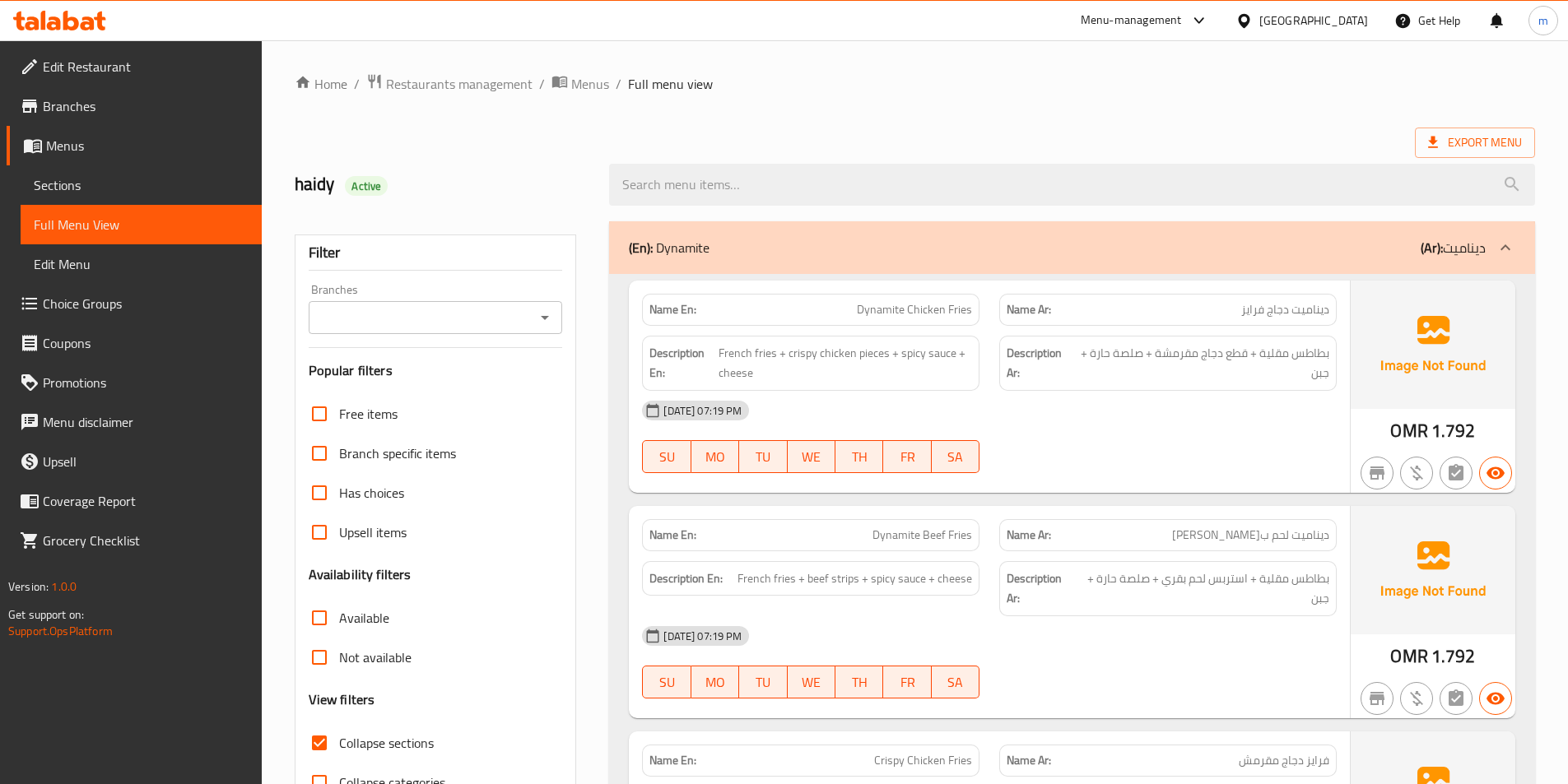
click at [343, 738] on span "Collapse sections" at bounding box center [386, 742] width 95 height 19
click at [339, 738] on input "Collapse sections" at bounding box center [319, 742] width 40 height 40
click at [383, 750] on span "Collapse sections" at bounding box center [386, 742] width 95 height 19
click at [339, 750] on input "Collapse sections" at bounding box center [319, 742] width 40 height 40
checkbox input "true"
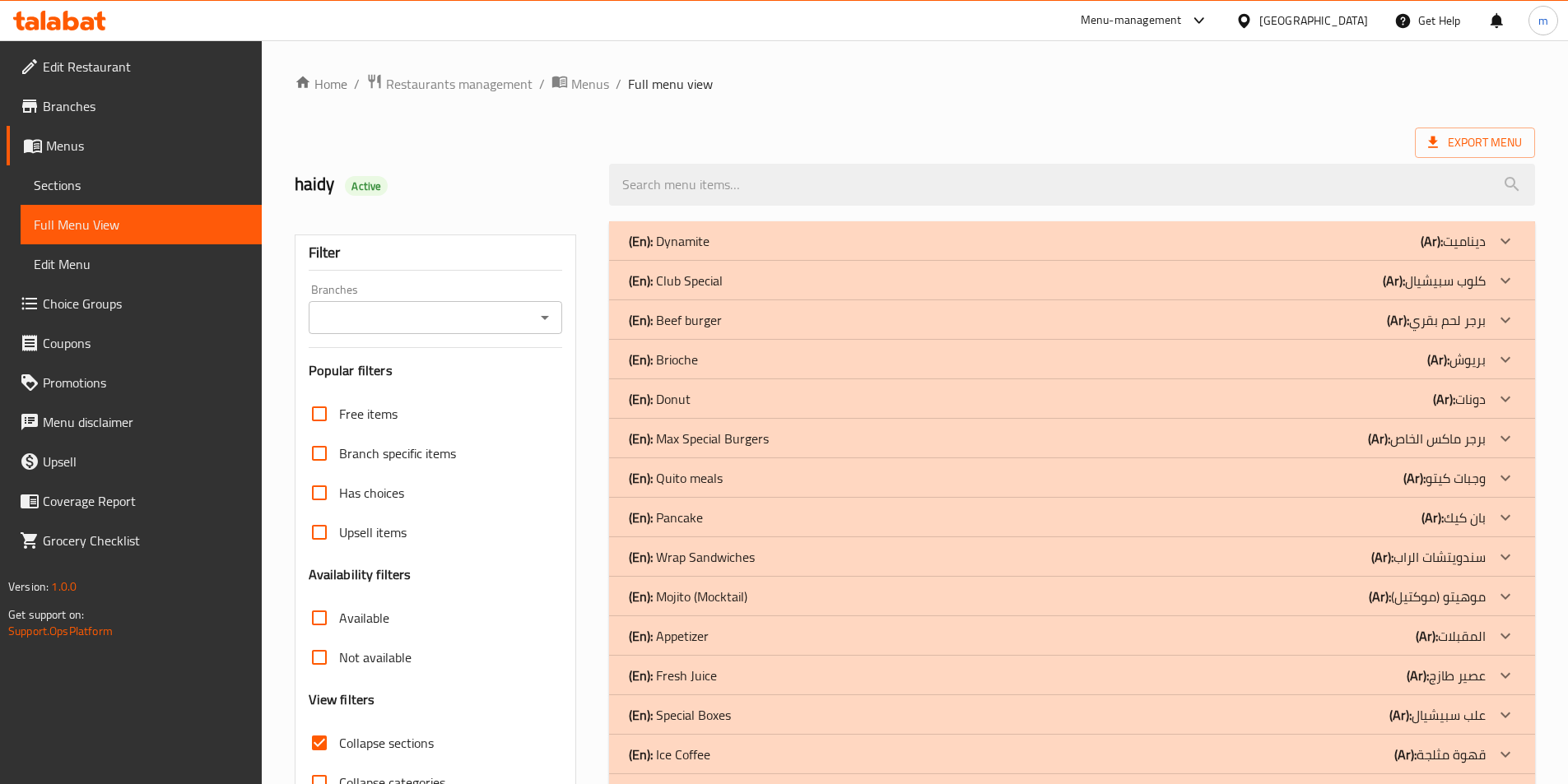
scroll to position [181, 0]
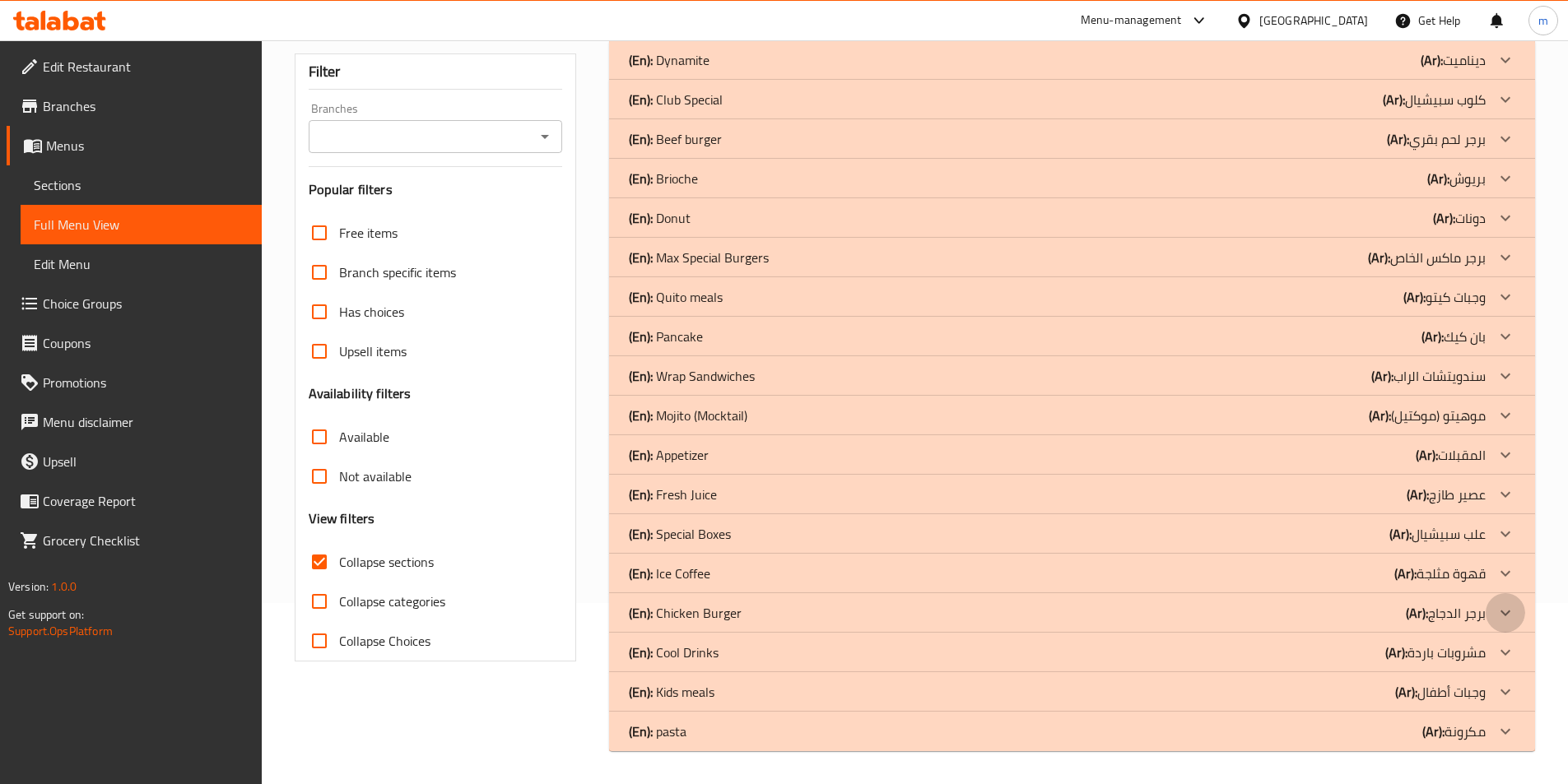
click at [1501, 609] on icon at bounding box center [1505, 612] width 19 height 19
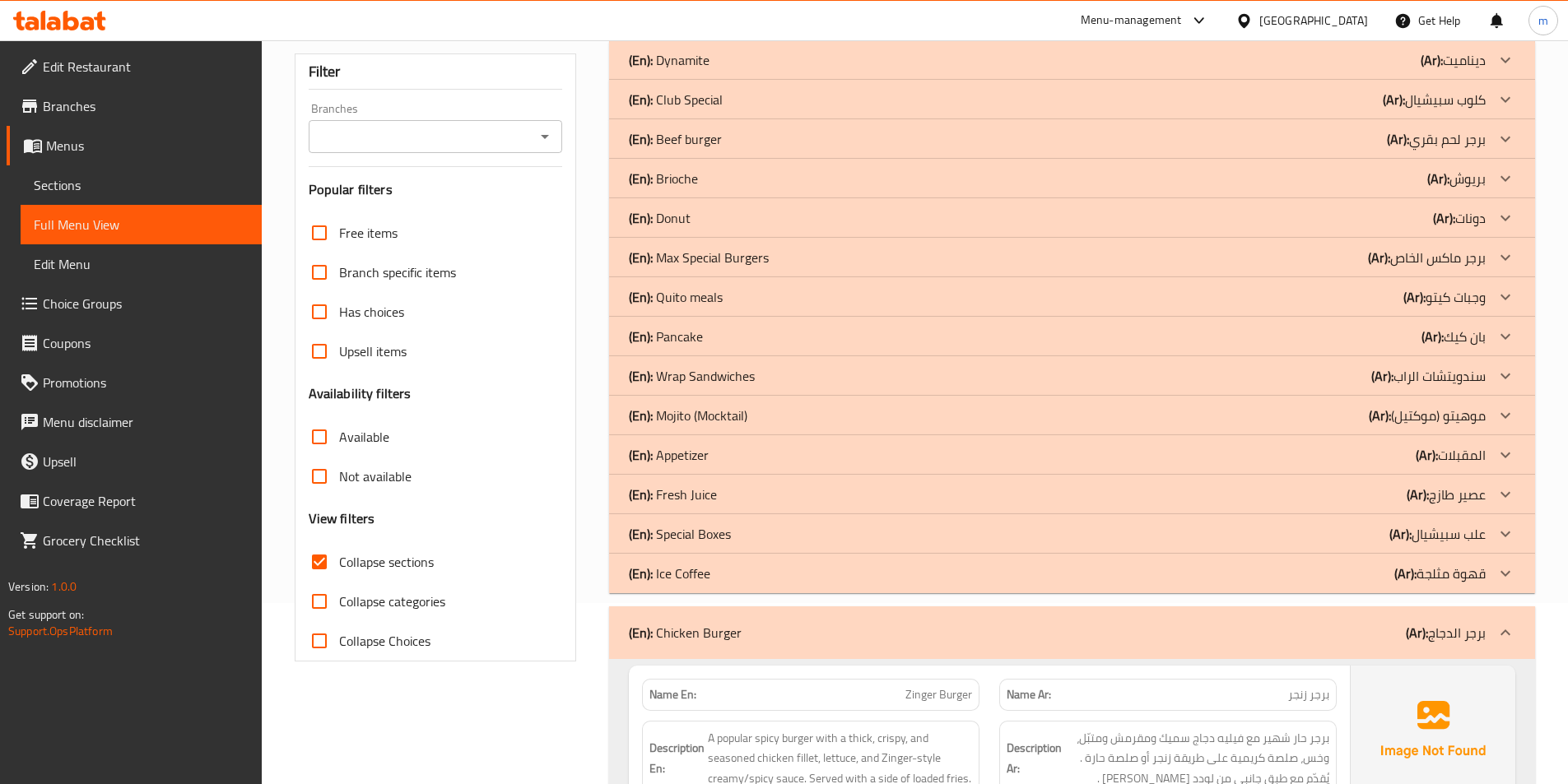
click at [1502, 533] on icon at bounding box center [1505, 533] width 10 height 6
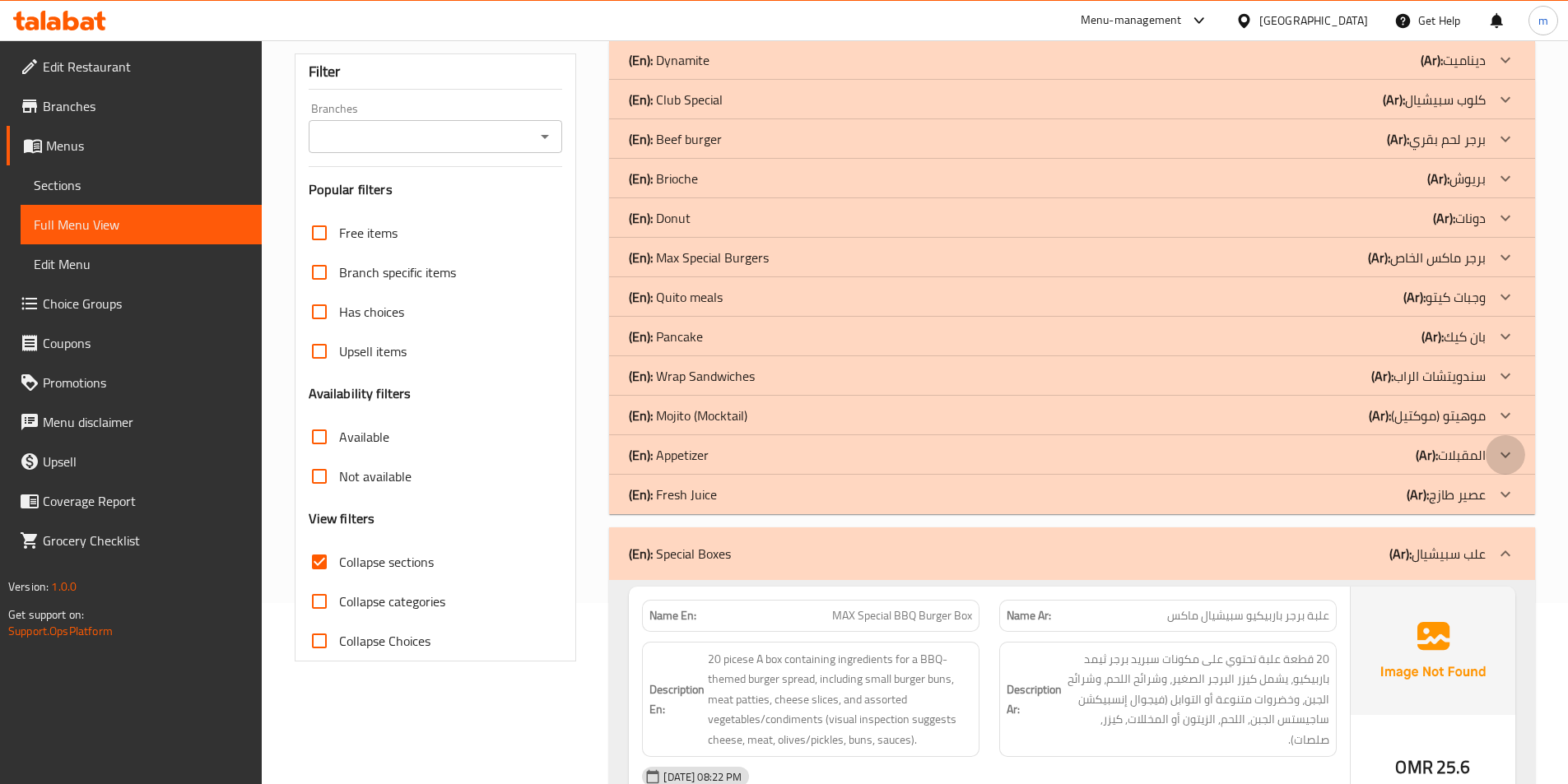
click at [1502, 448] on icon at bounding box center [1505, 455] width 19 height 19
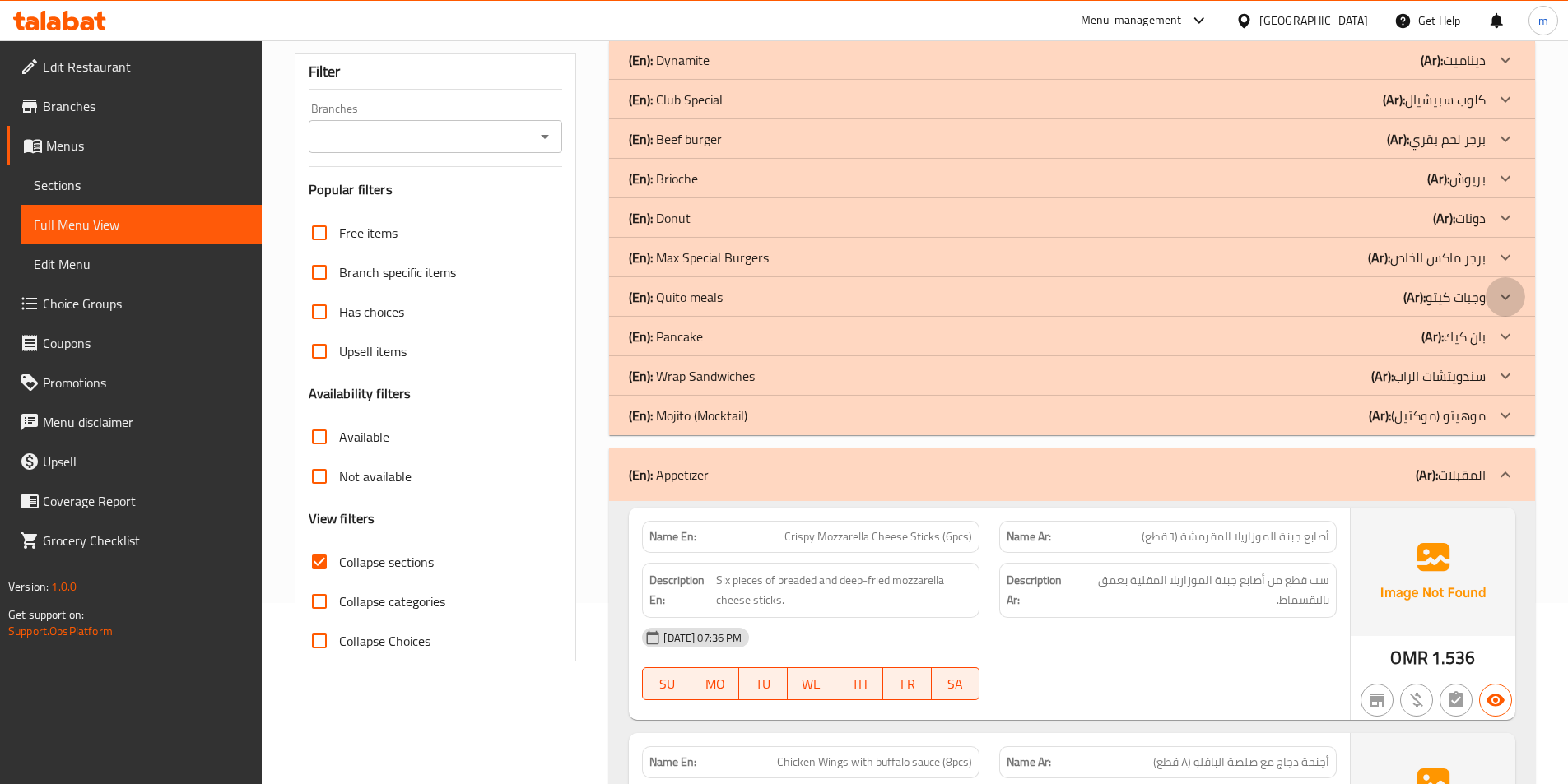
click at [1500, 291] on icon at bounding box center [1505, 296] width 19 height 19
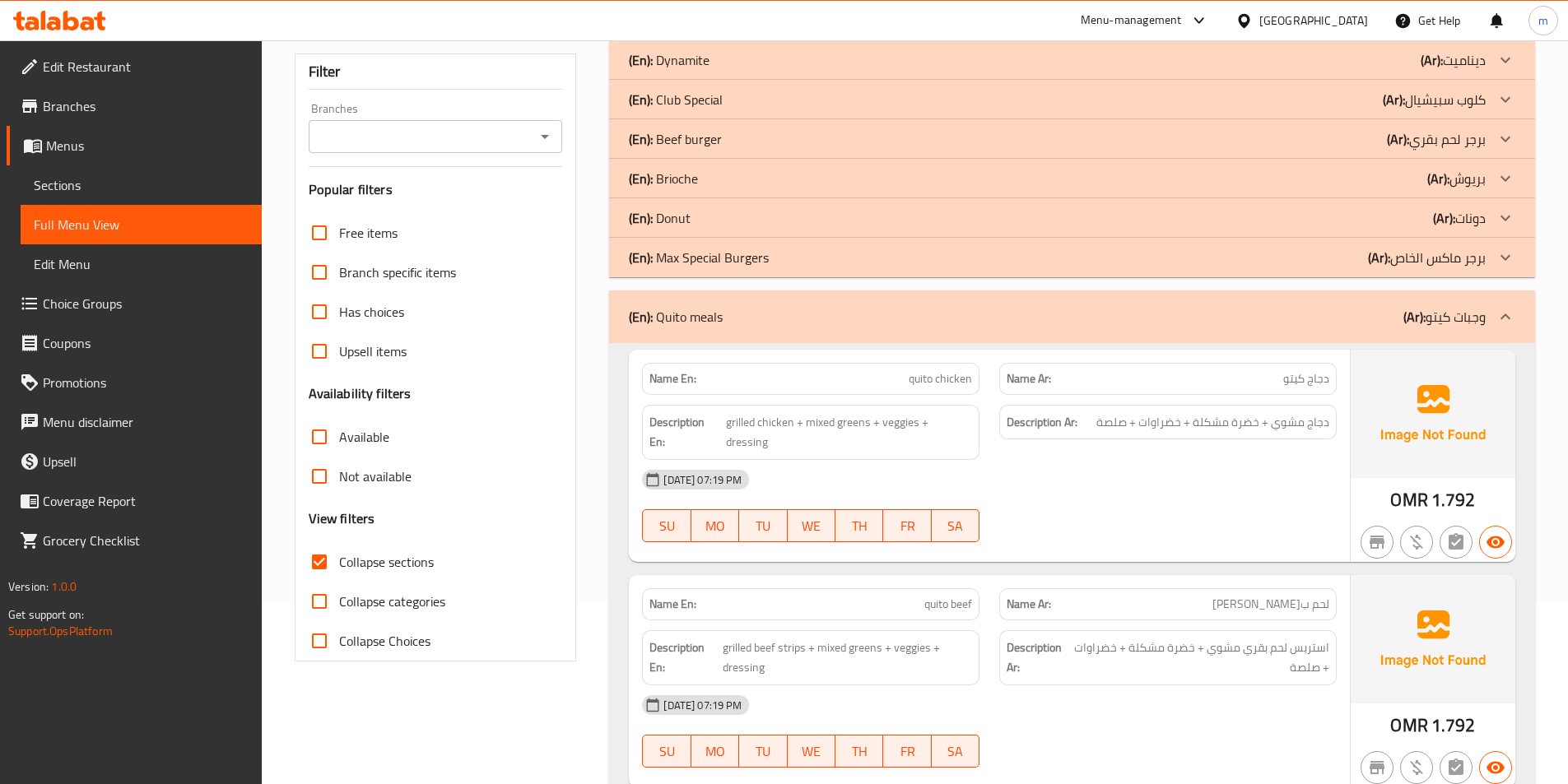
click at [1508, 169] on icon at bounding box center [1505, 178] width 19 height 19
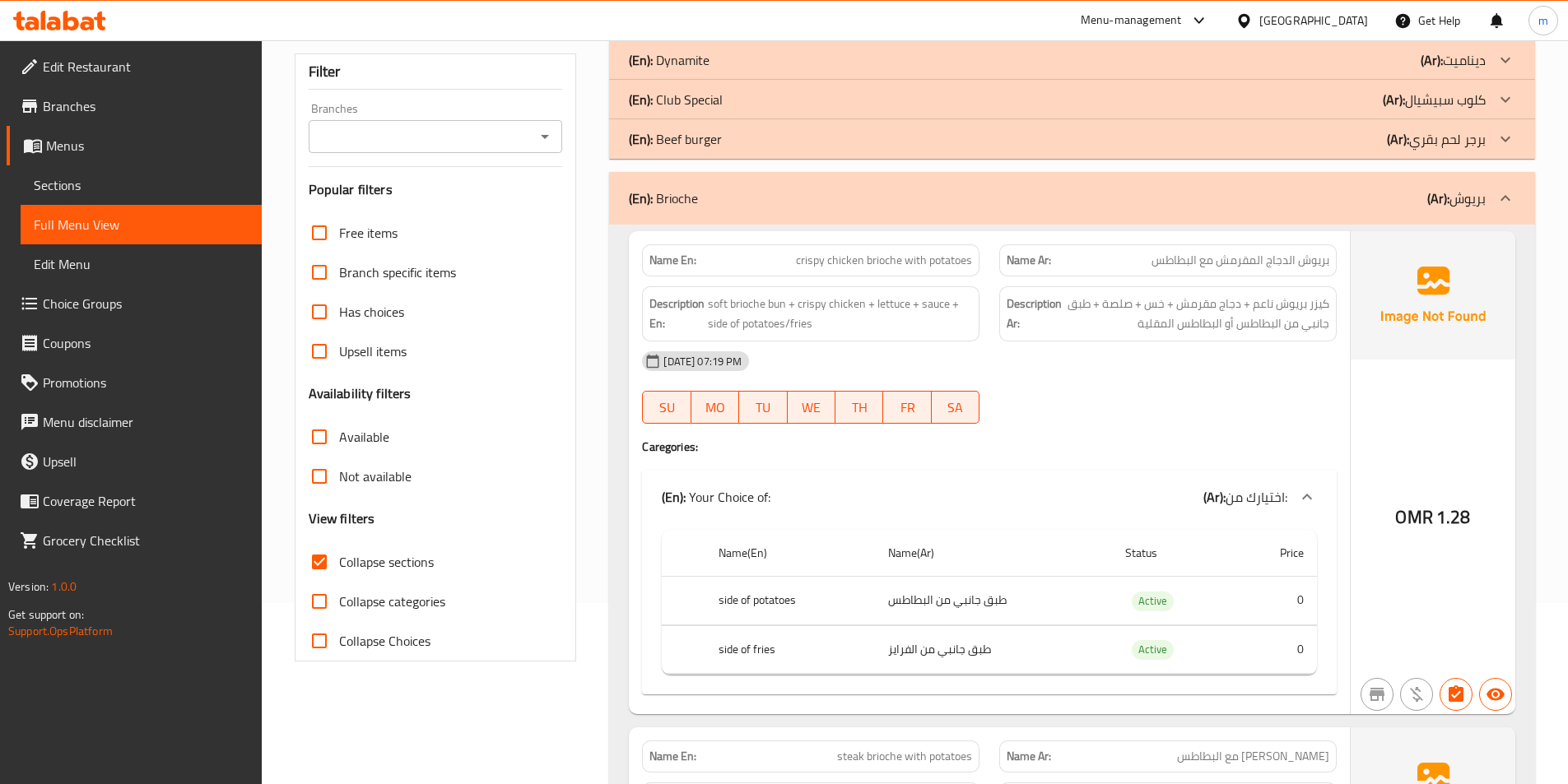
click at [1504, 59] on icon at bounding box center [1505, 59] width 19 height 19
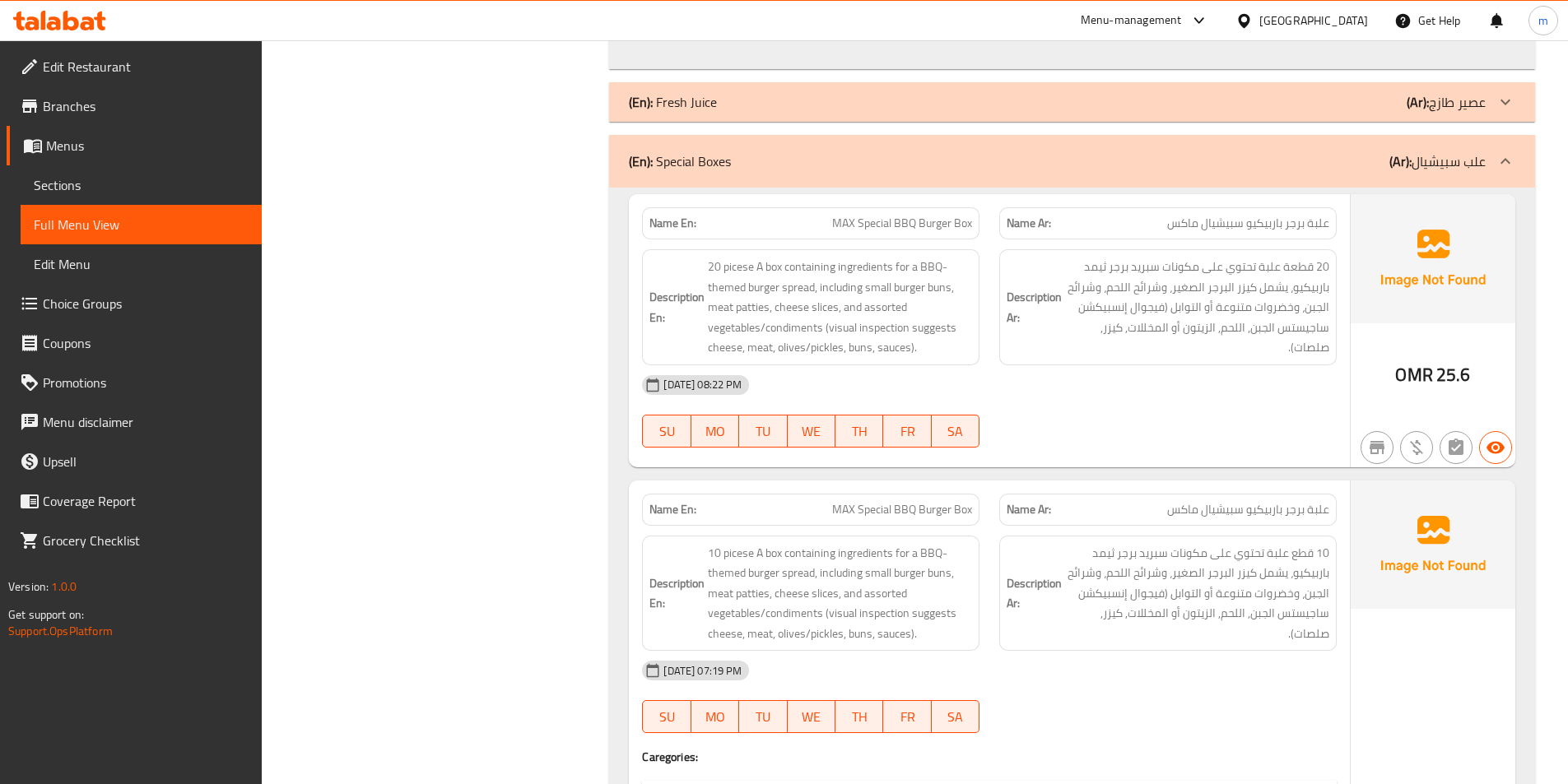
scroll to position [6613, 0]
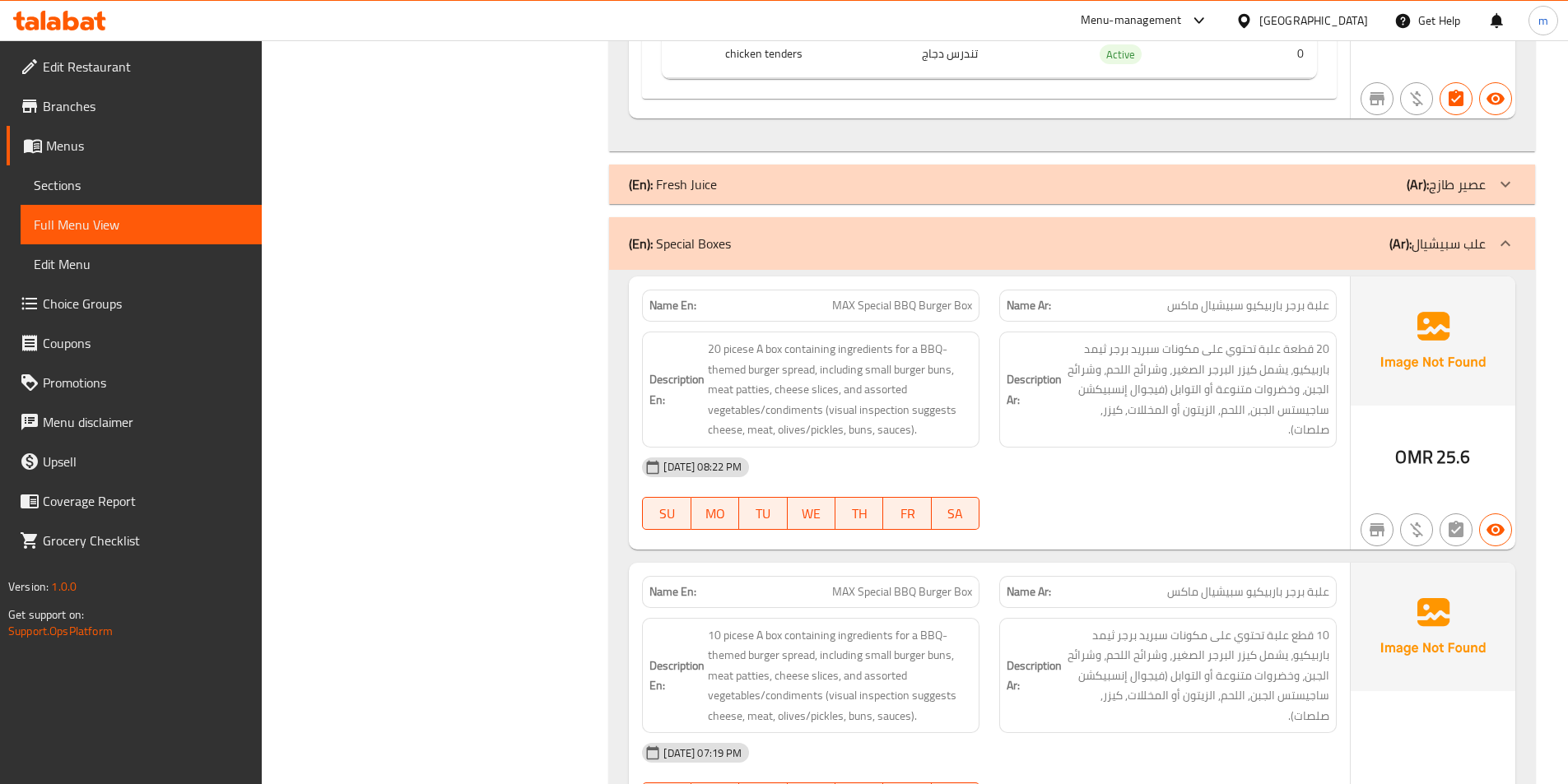
drag, startPoint x: 557, startPoint y: 647, endPoint x: 555, endPoint y: 468, distance: 179.0
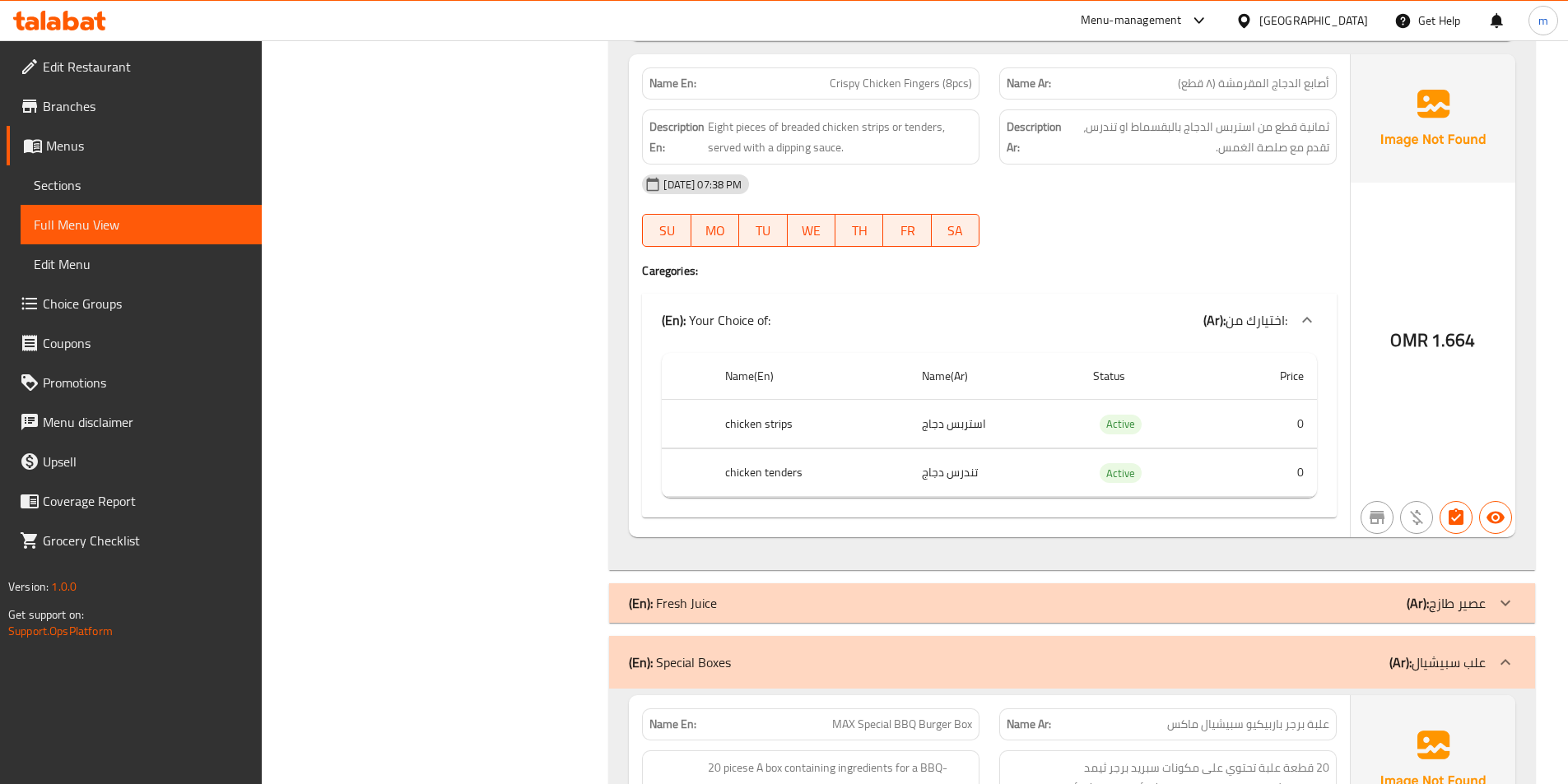
scroll to position [0, 0]
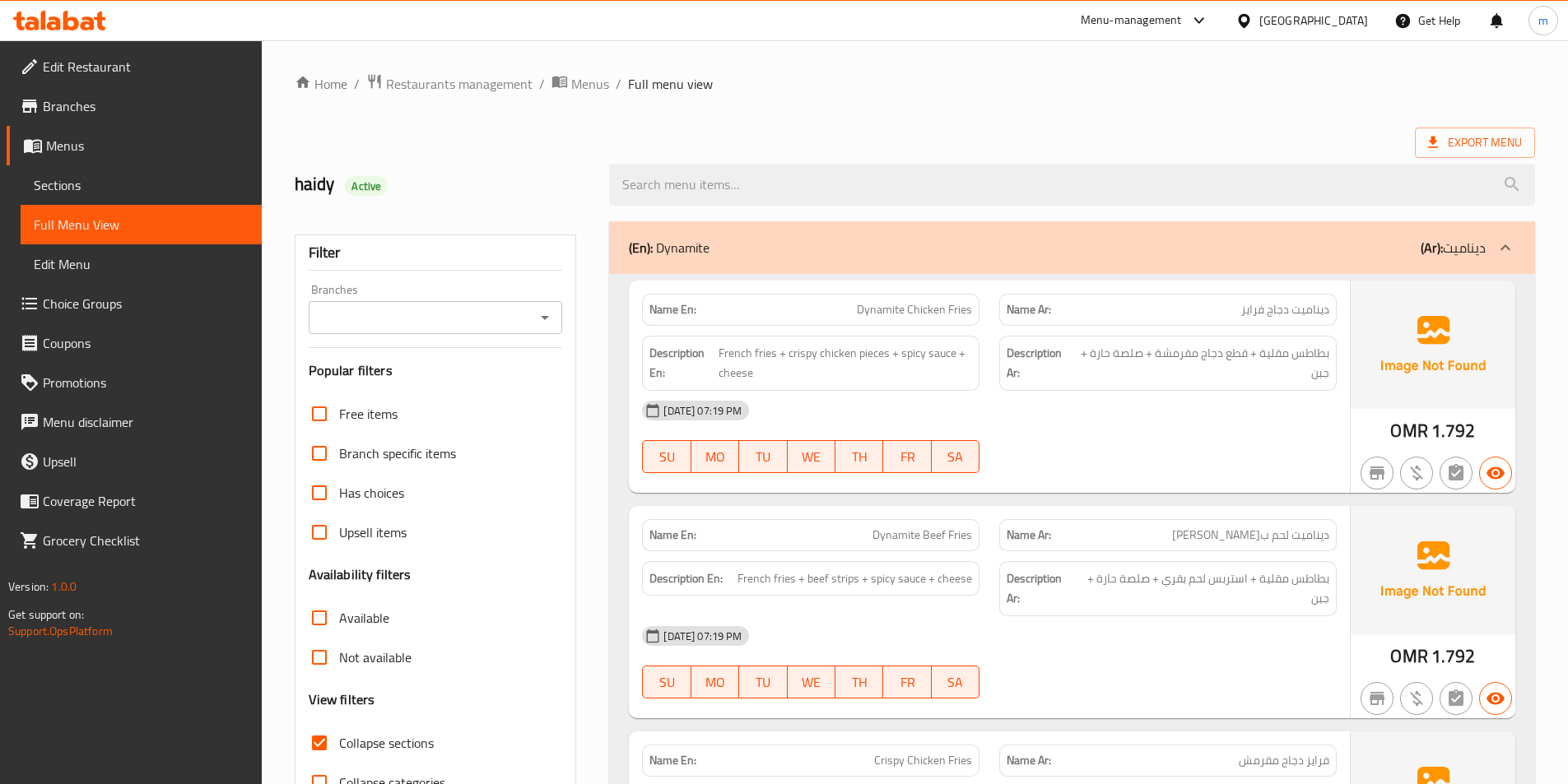
click at [1475, 149] on span "Export Menu" at bounding box center [1476, 143] width 94 height 20
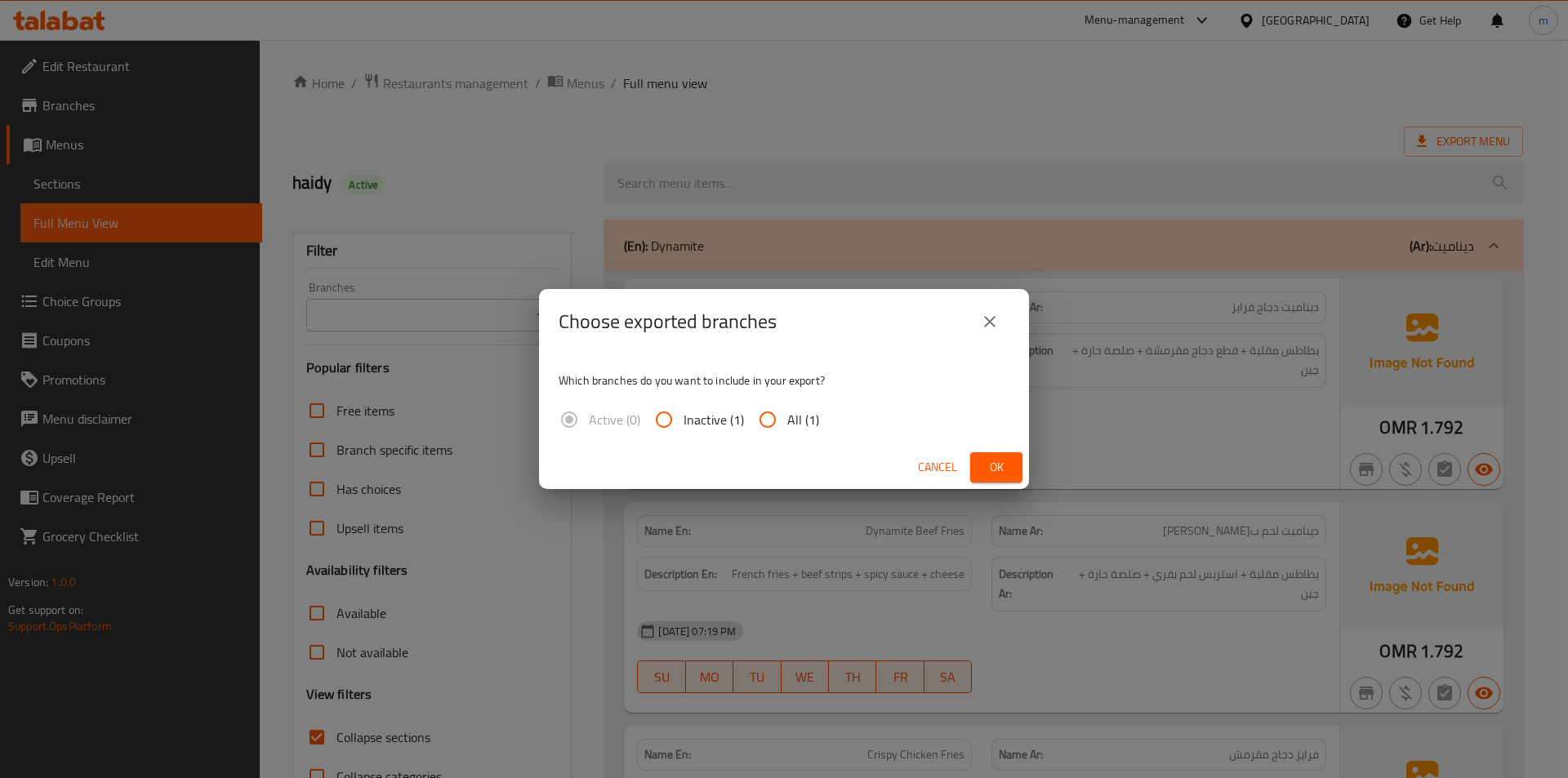
click at [785, 427] on input "All (1)" at bounding box center [767, 419] width 39 height 39
radio input "true"
click at [1004, 476] on span "Ok" at bounding box center [996, 467] width 27 height 20
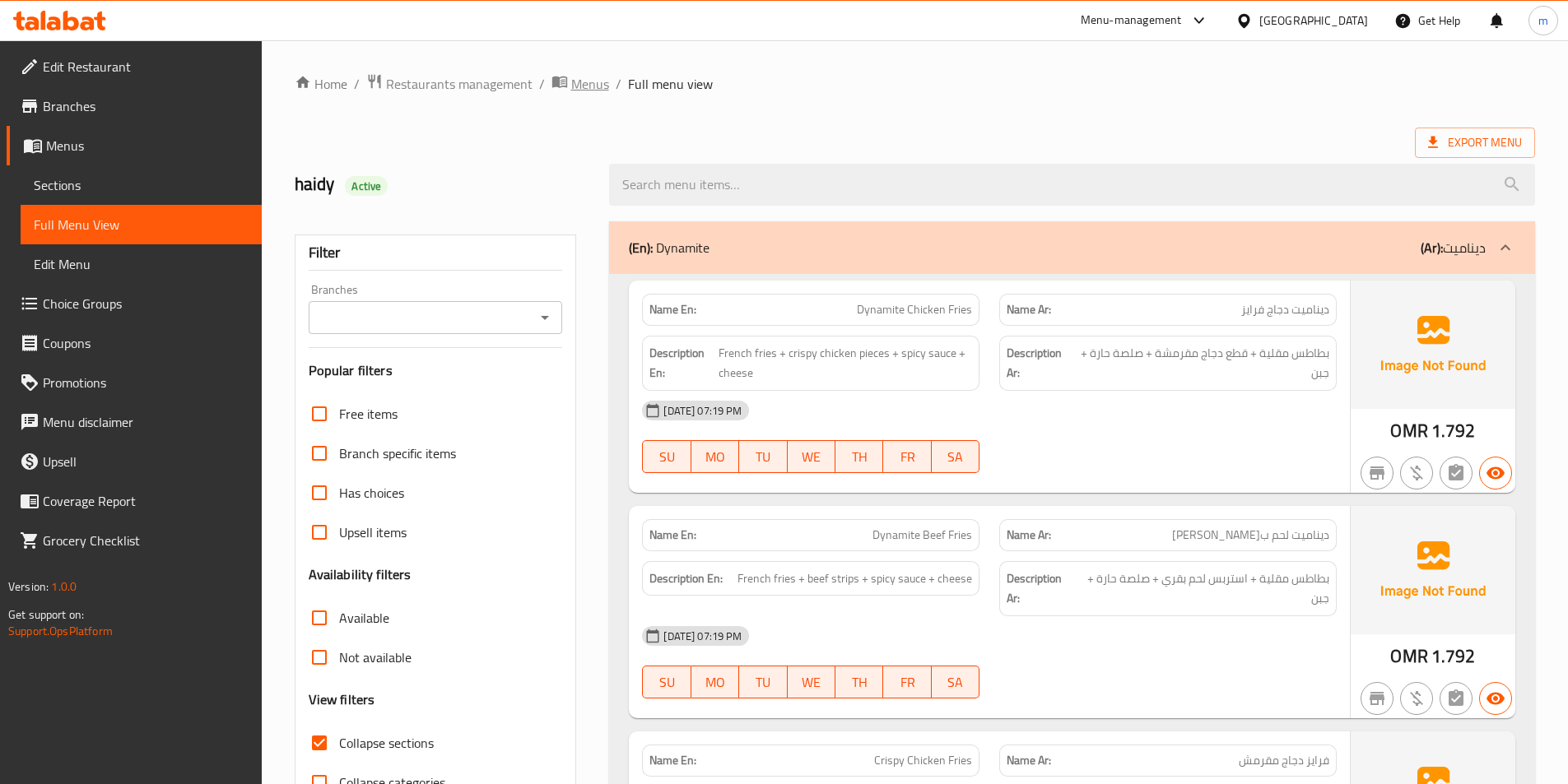
click at [572, 85] on span "Menus" at bounding box center [590, 83] width 38 height 19
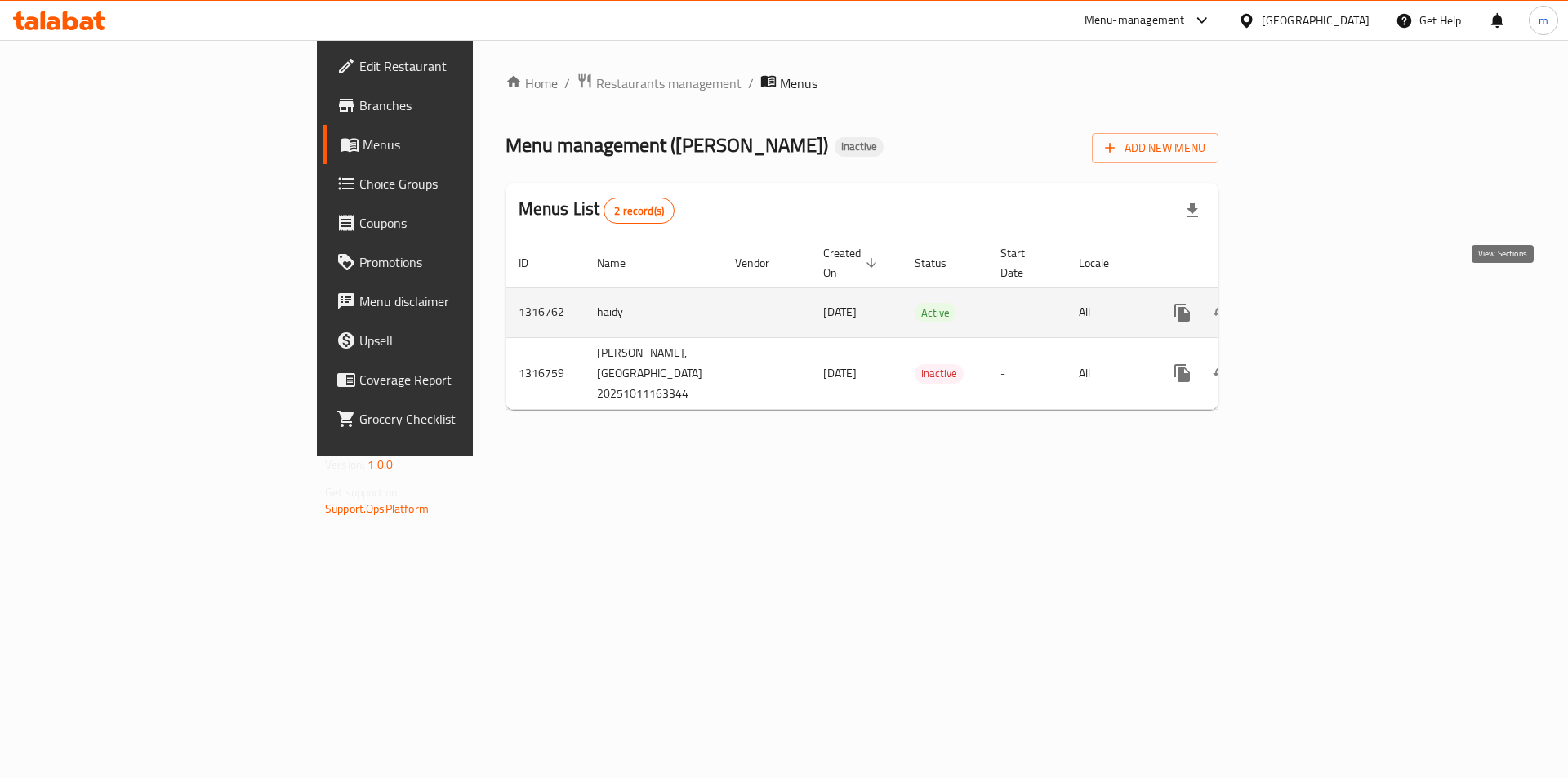
click at [1307, 306] on icon "enhanced table" at bounding box center [1300, 313] width 15 height 15
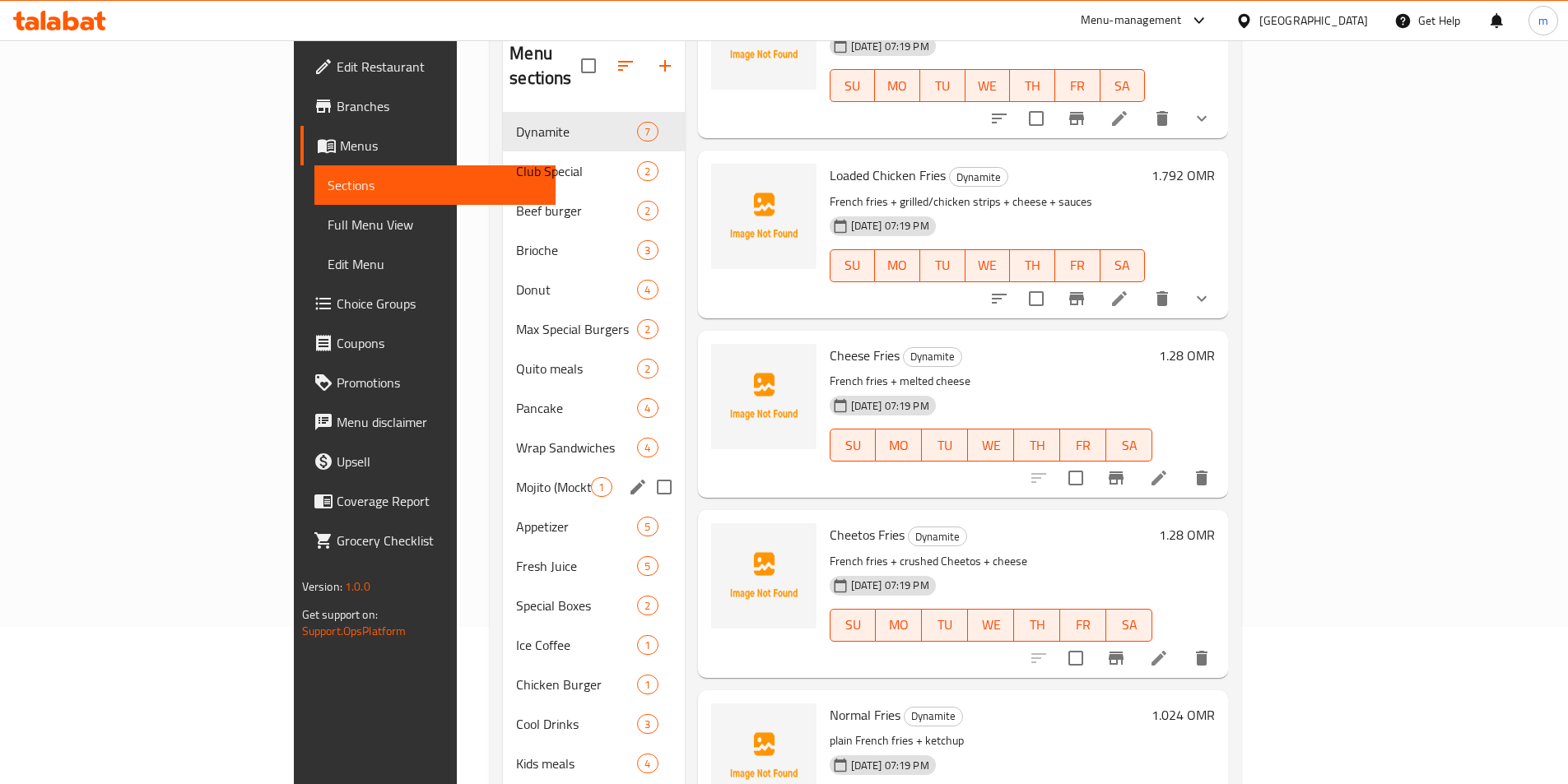
scroll to position [231, 0]
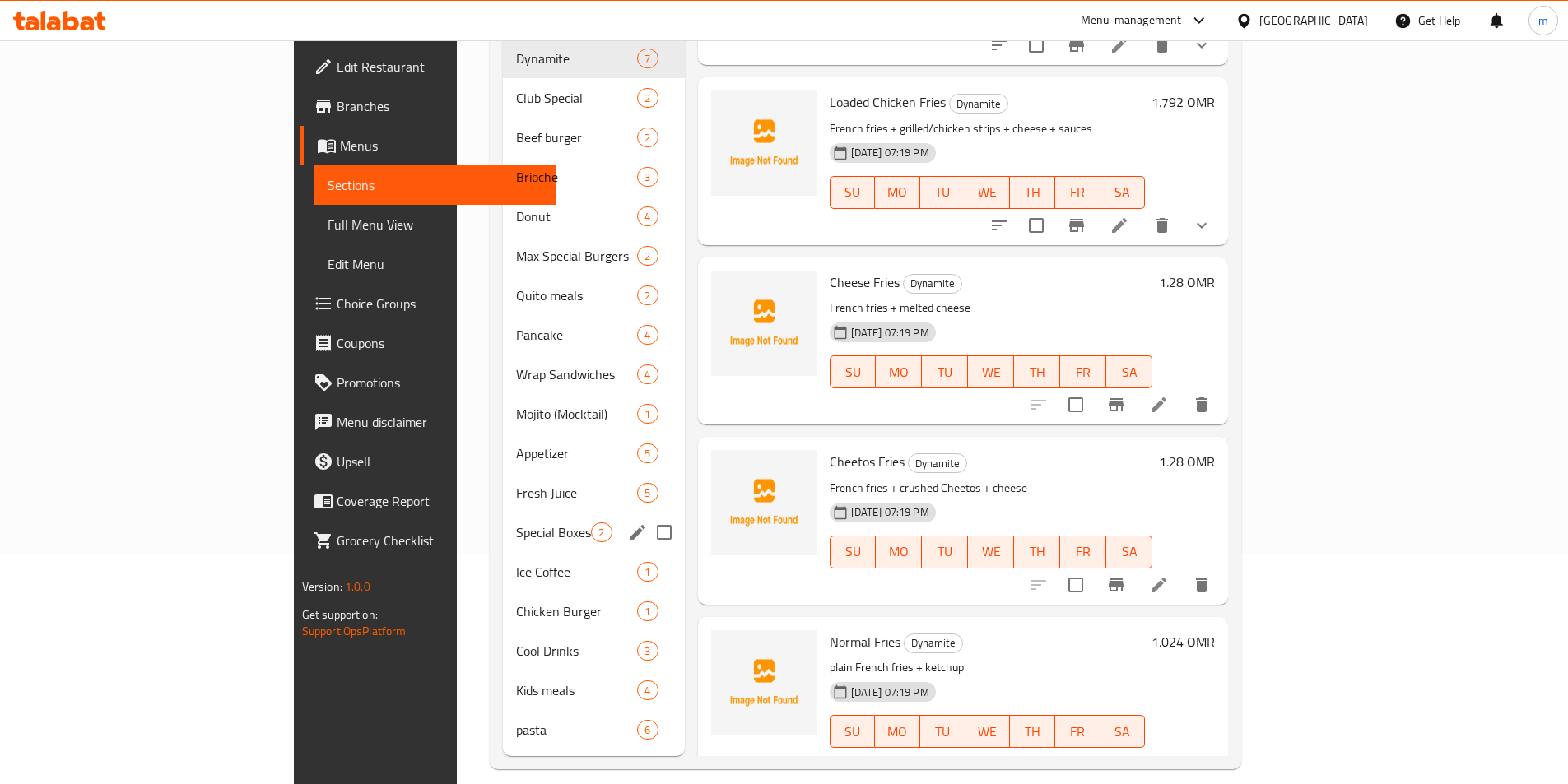
click at [503, 513] on div "Special Boxes 2" at bounding box center [593, 532] width 181 height 40
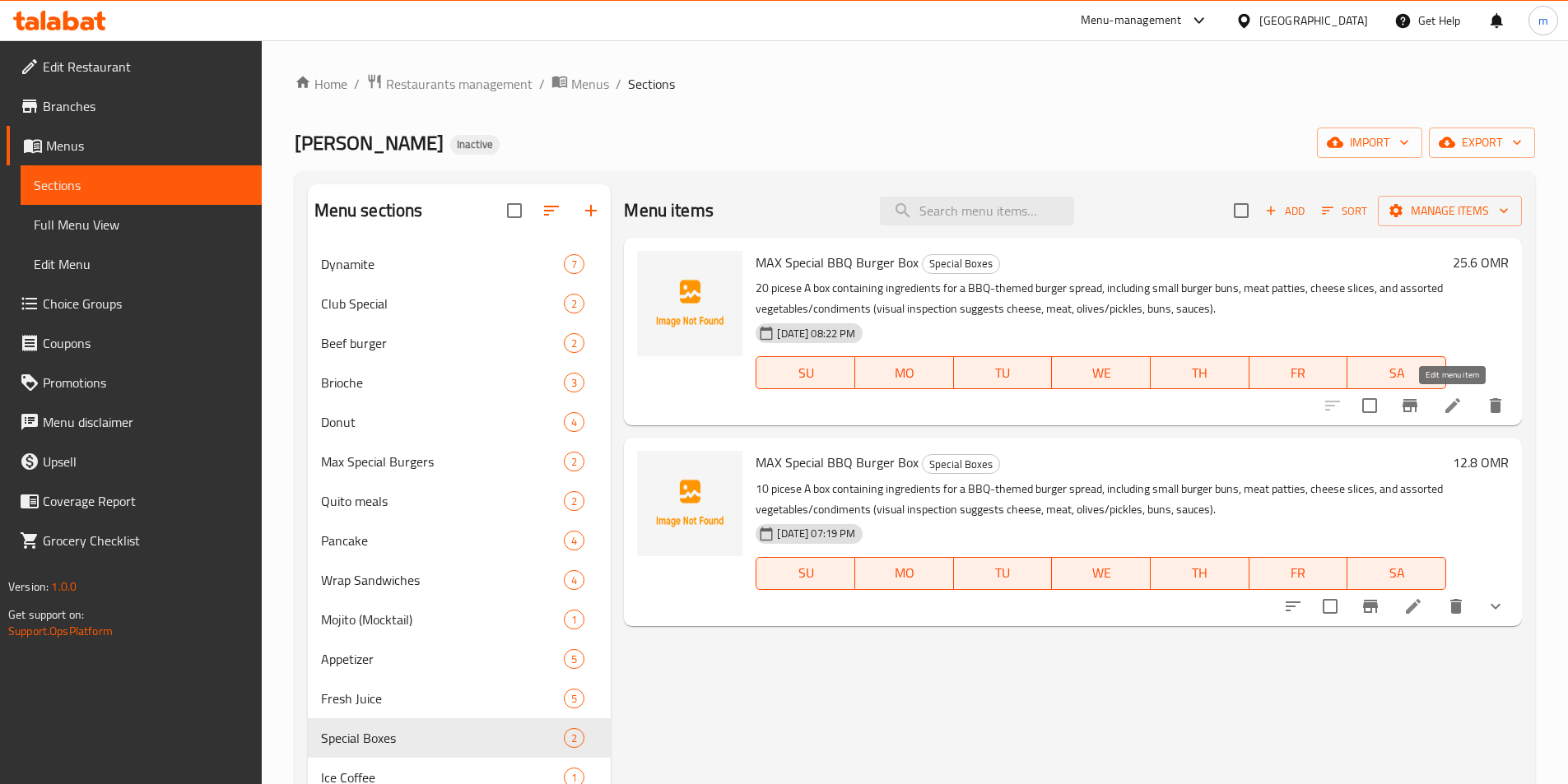
click at [1455, 411] on icon at bounding box center [1453, 405] width 19 height 19
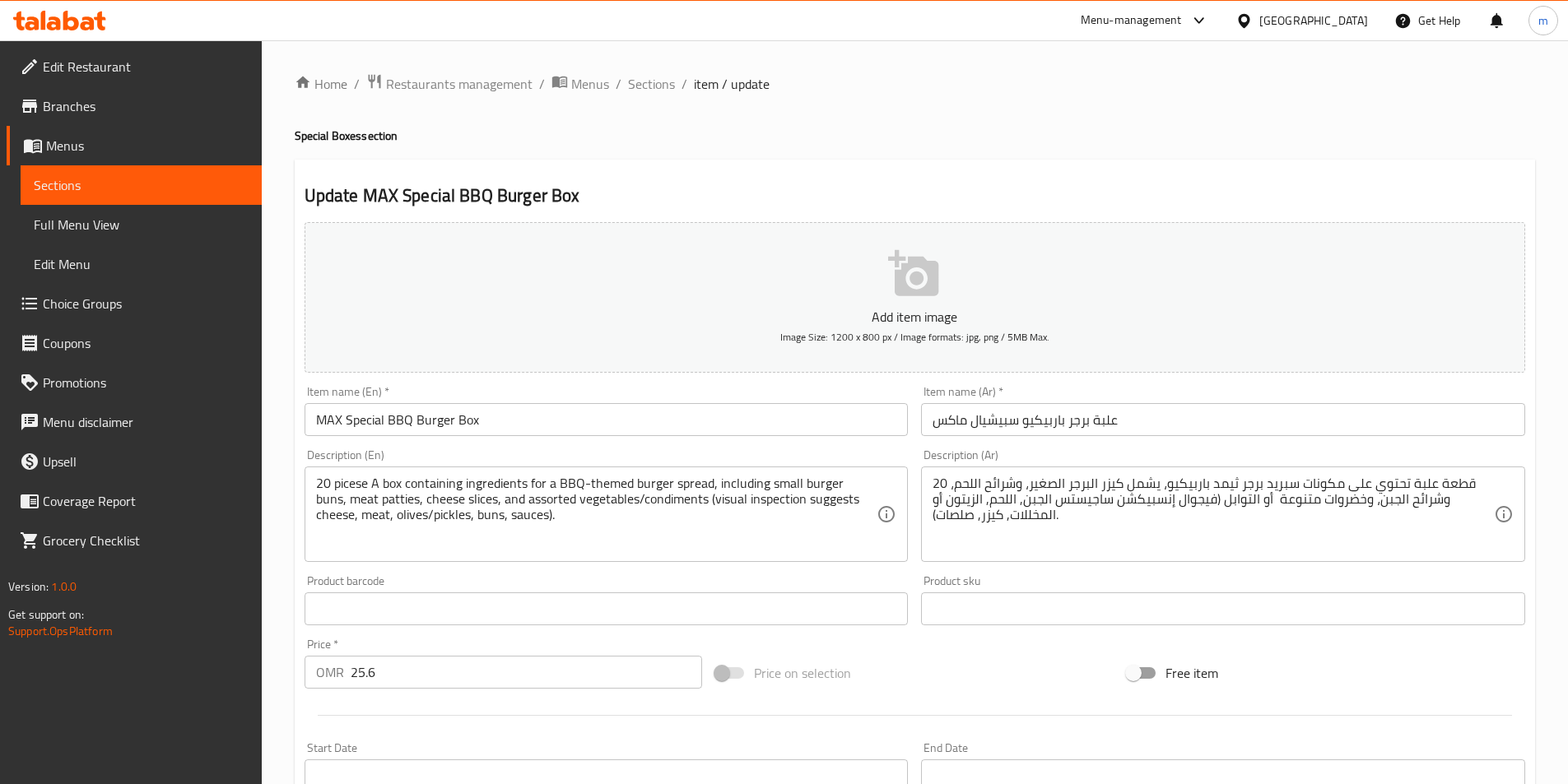
drag, startPoint x: 314, startPoint y: 485, endPoint x: 353, endPoint y: 483, distance: 39.1
click at [353, 483] on div "20 picese A box containing ingredients for a BBQ-themed burger spread, includin…" at bounding box center [606, 514] width 604 height 95
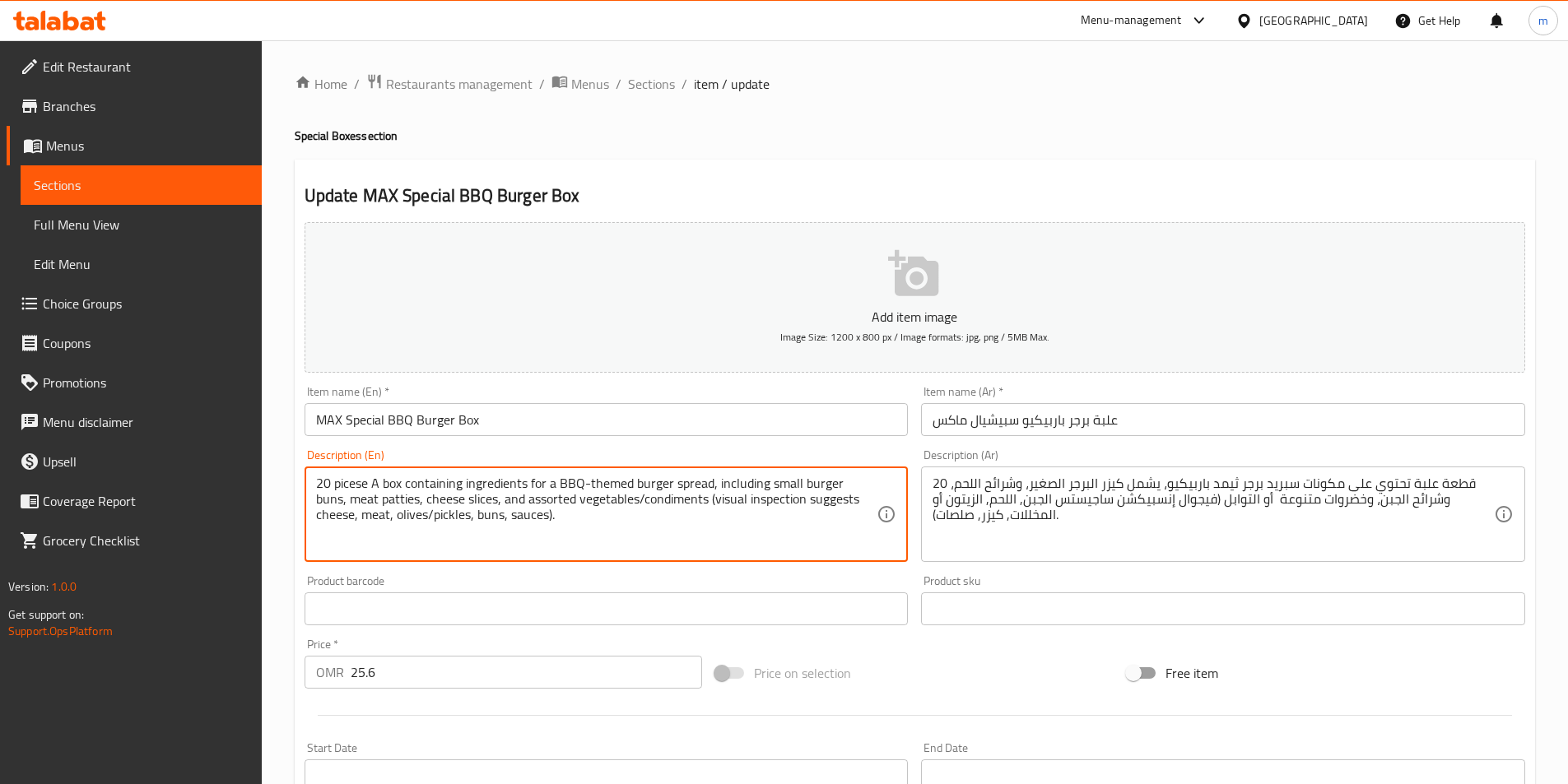
click at [368, 484] on textarea "20 picese A box containing ingredients for a BBQ-themed burger spread, includin…" at bounding box center [597, 515] width 561 height 78
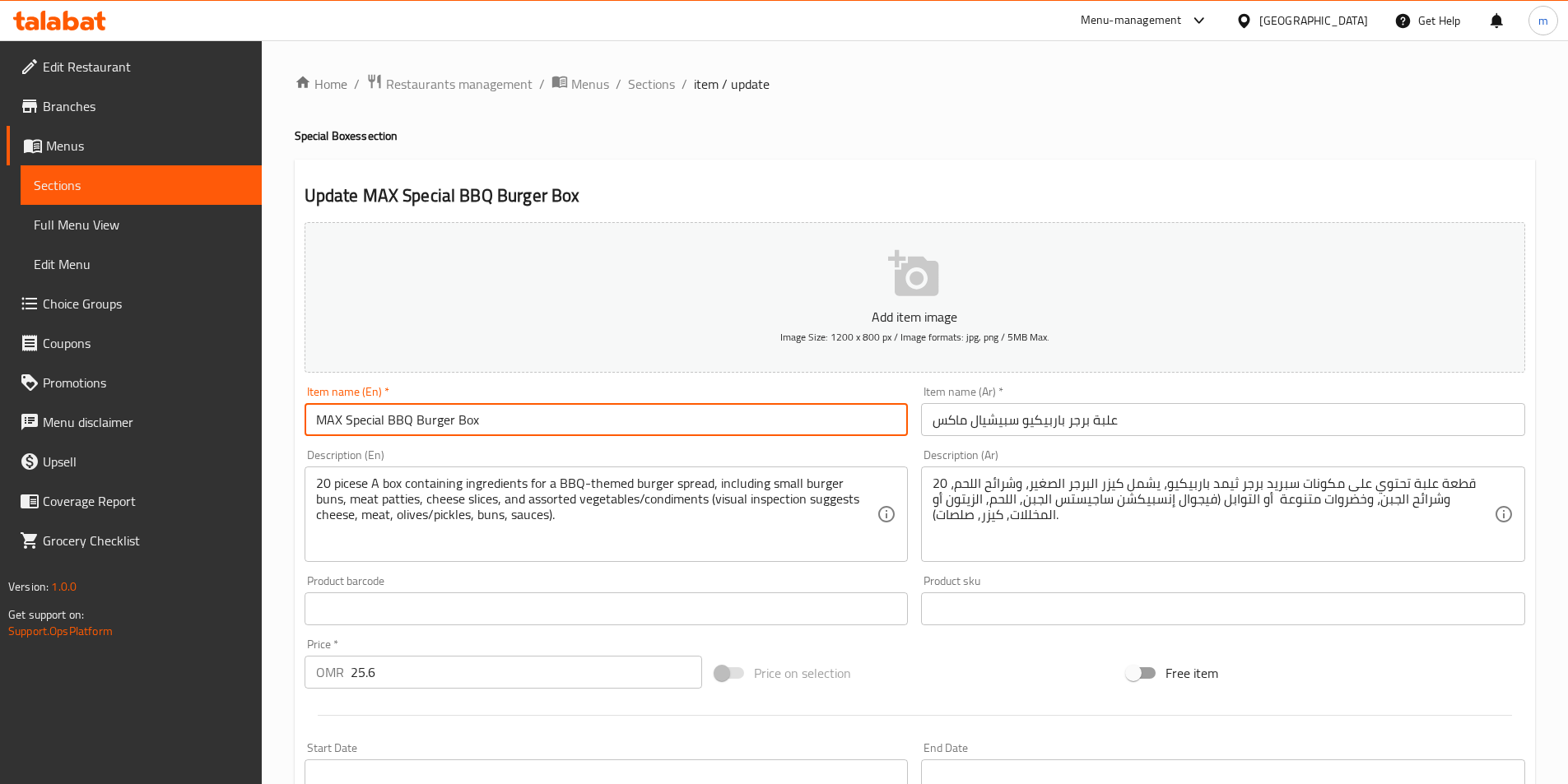
click at [516, 420] on input "MAX Special BBQ Burger Box" at bounding box center [606, 420] width 604 height 33
paste input "20 picese"
type input "MAX Special BBQ Burger Box 20 picese"
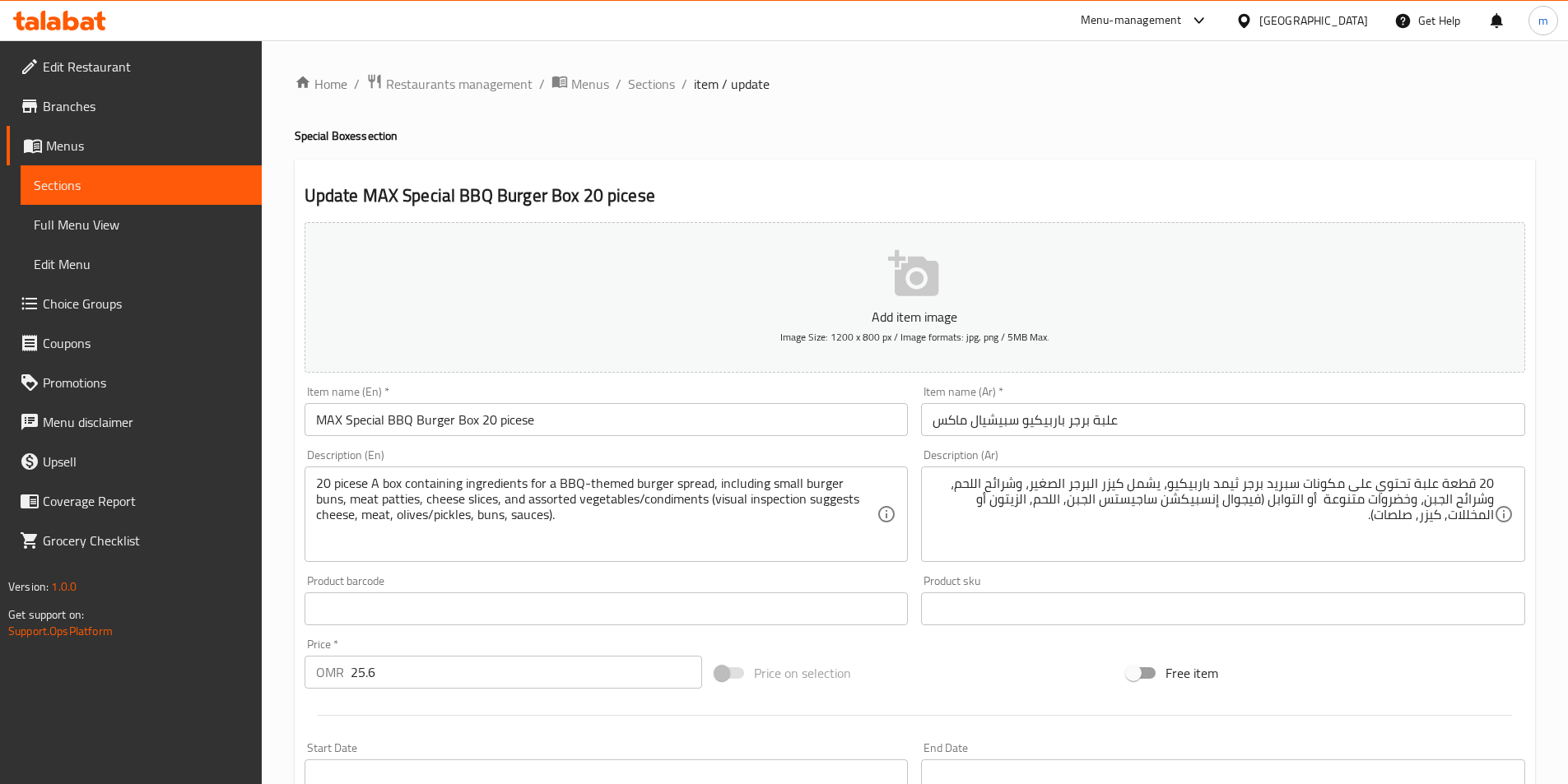
drag, startPoint x: 1493, startPoint y: 483, endPoint x: 1454, endPoint y: 483, distance: 39.0
click at [1454, 483] on div "20 قطعة علبة تحتوي على مكونات سبريد برجر ثيمد باربيكيو، يشمل كيزر البرجر الصغير…" at bounding box center [1223, 514] width 604 height 95
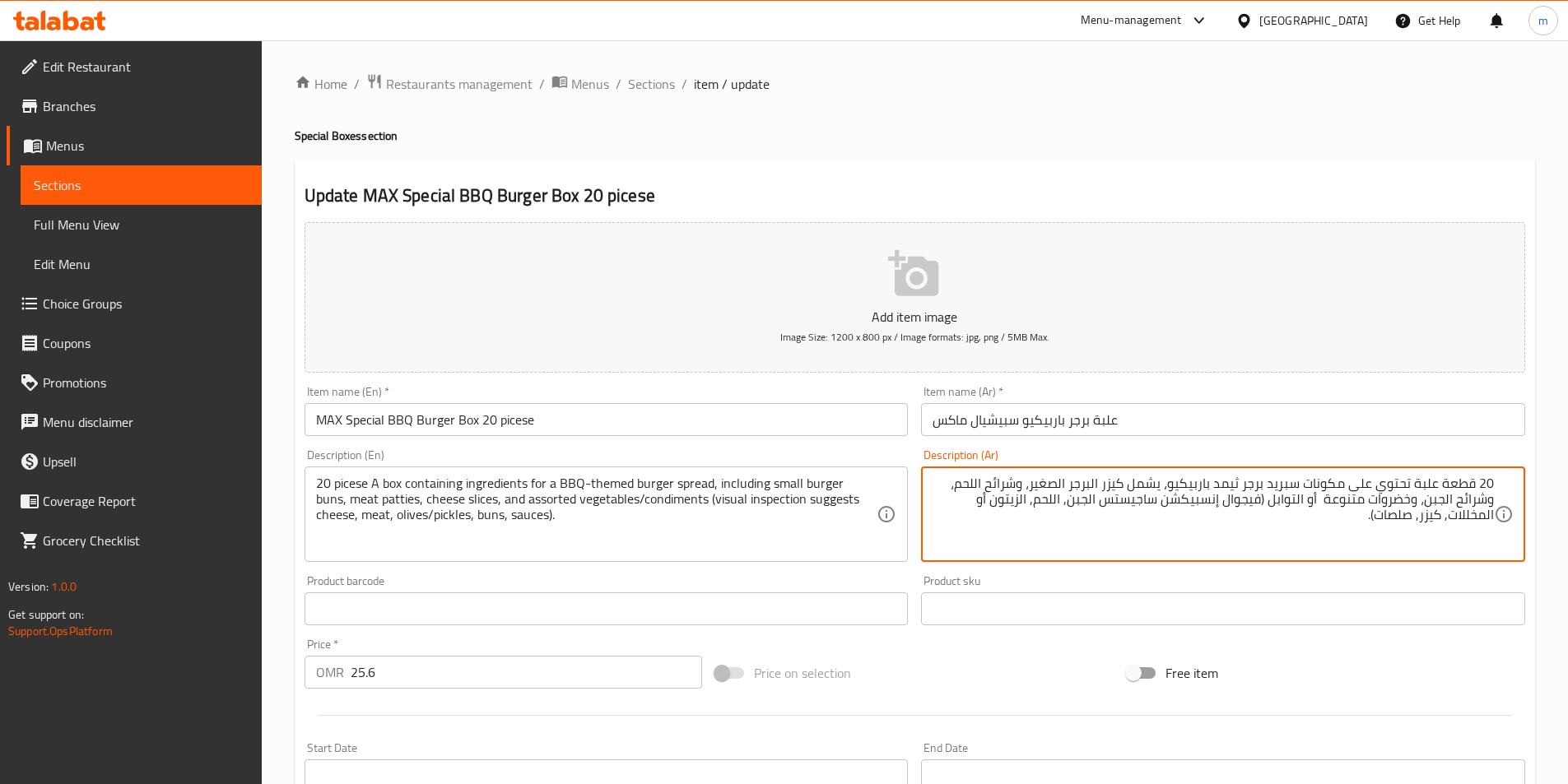
click at [1454, 483] on textarea "20 قطعة علبة تحتوي على مكونات سبريد برجر ثيمد باربيكيو، يشمل كيزر البرجر الصغير…" at bounding box center [1214, 515] width 561 height 78
click at [1206, 418] on input "علبة برجر باربيكيو سبيشيال ماكس" at bounding box center [1223, 420] width 604 height 33
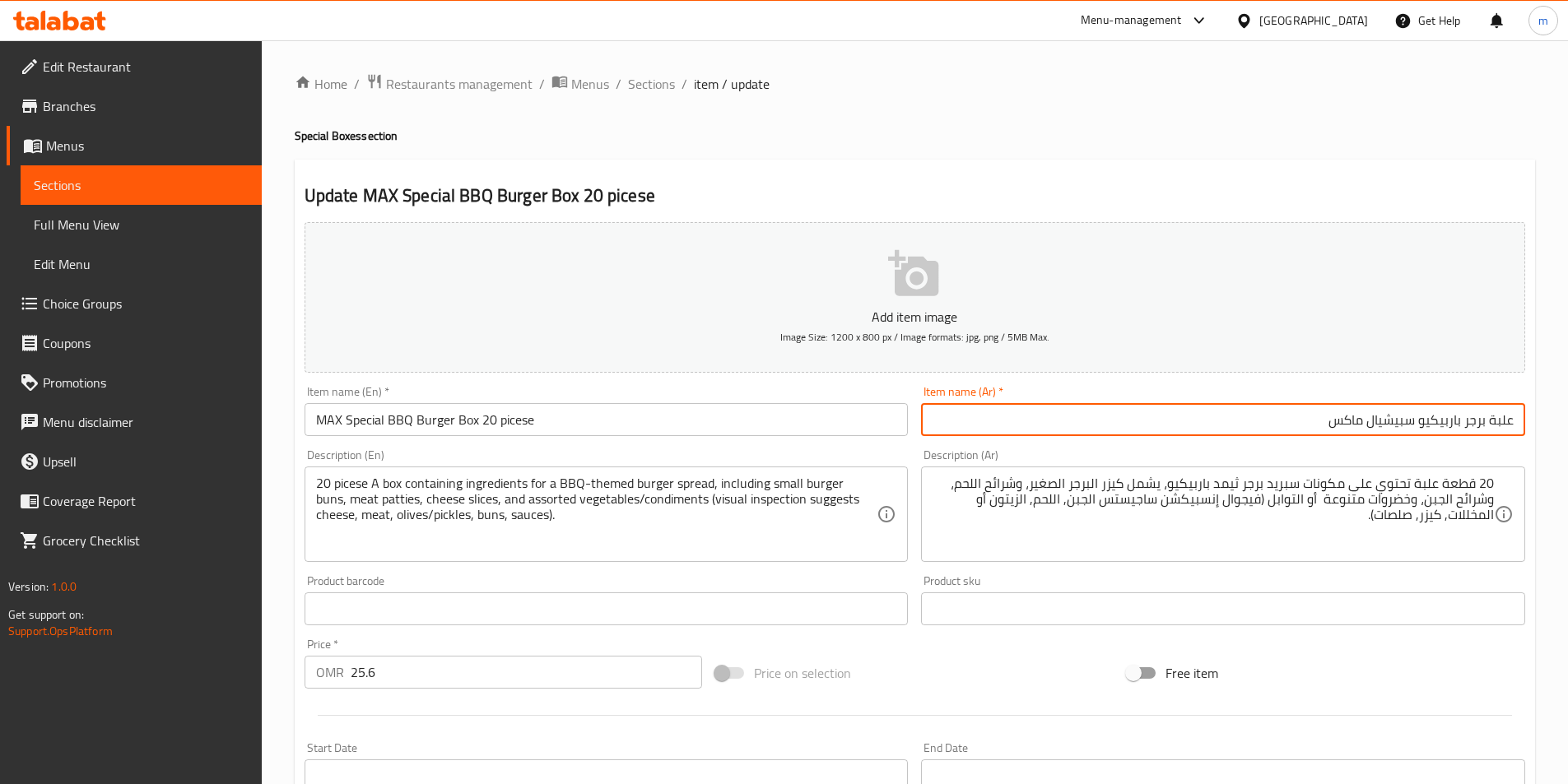
paste input "20 قطعة"
type input "علبة برجر باربيكيو سبيشيال ماكس (20 قطعة)"
click at [590, 427] on input "MAX Special BBQ Burger Box 20 picese" at bounding box center [606, 420] width 604 height 33
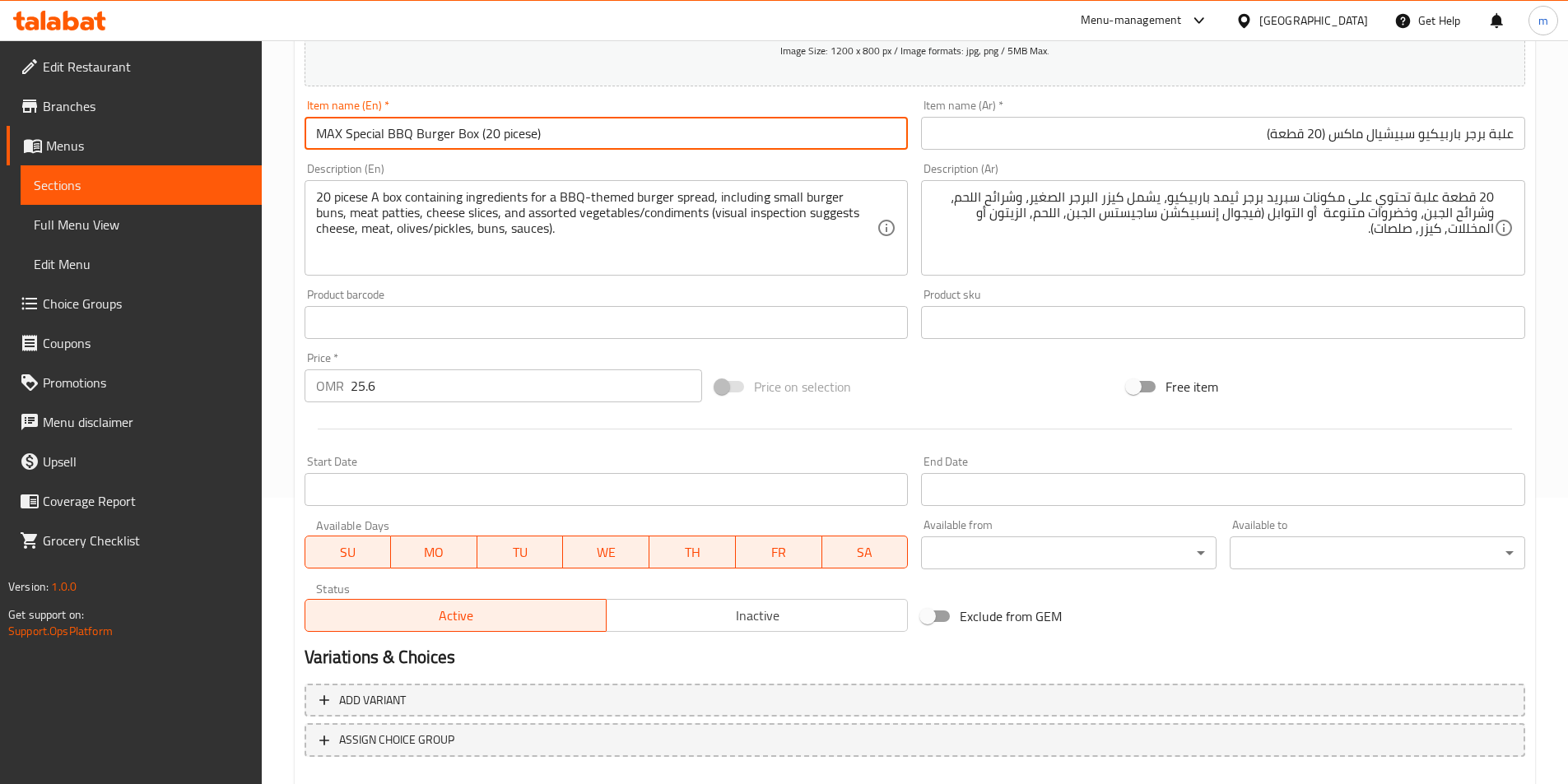
scroll to position [378, 0]
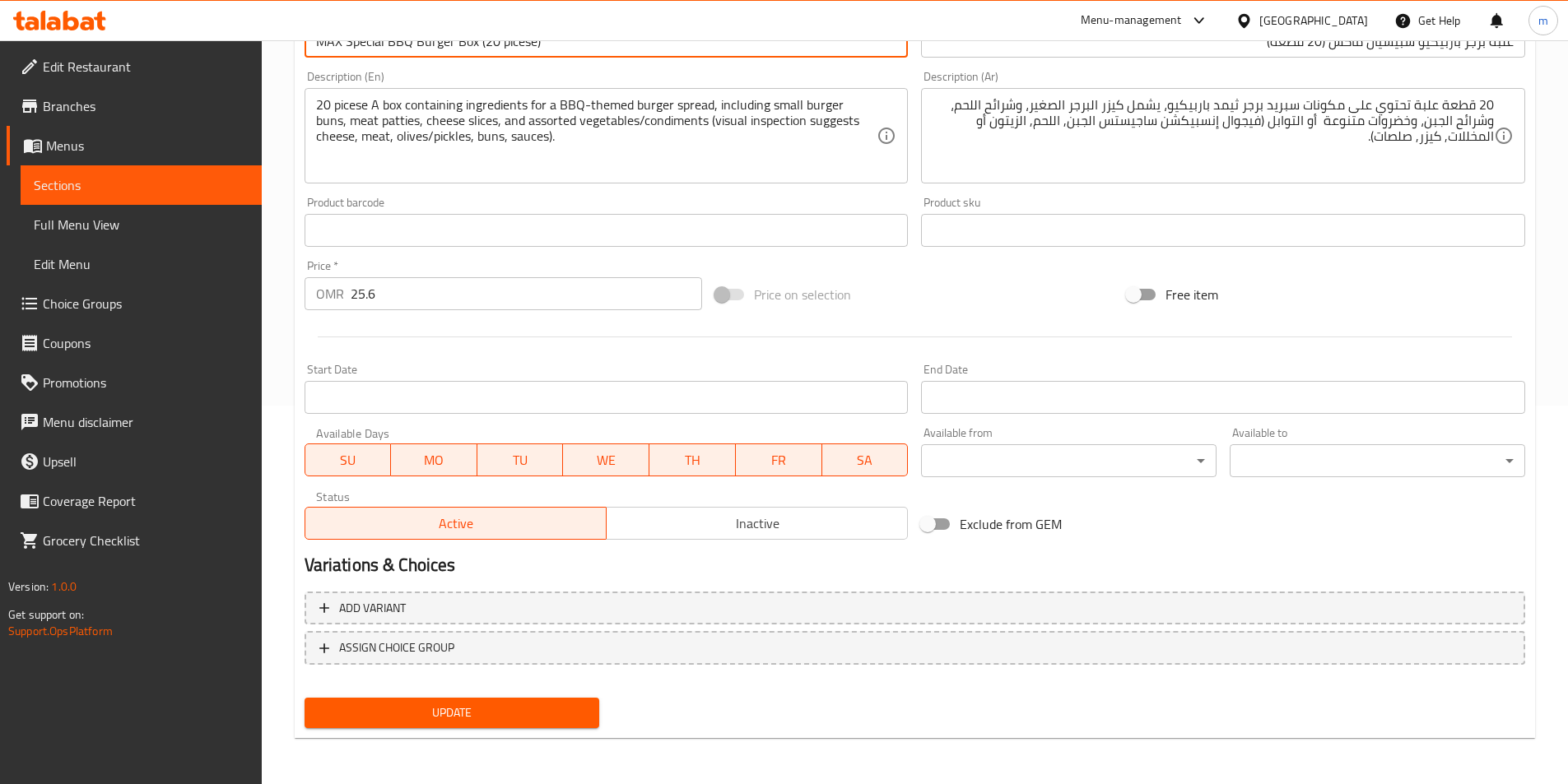
type input "MAX Special BBQ Burger Box (20 picese)"
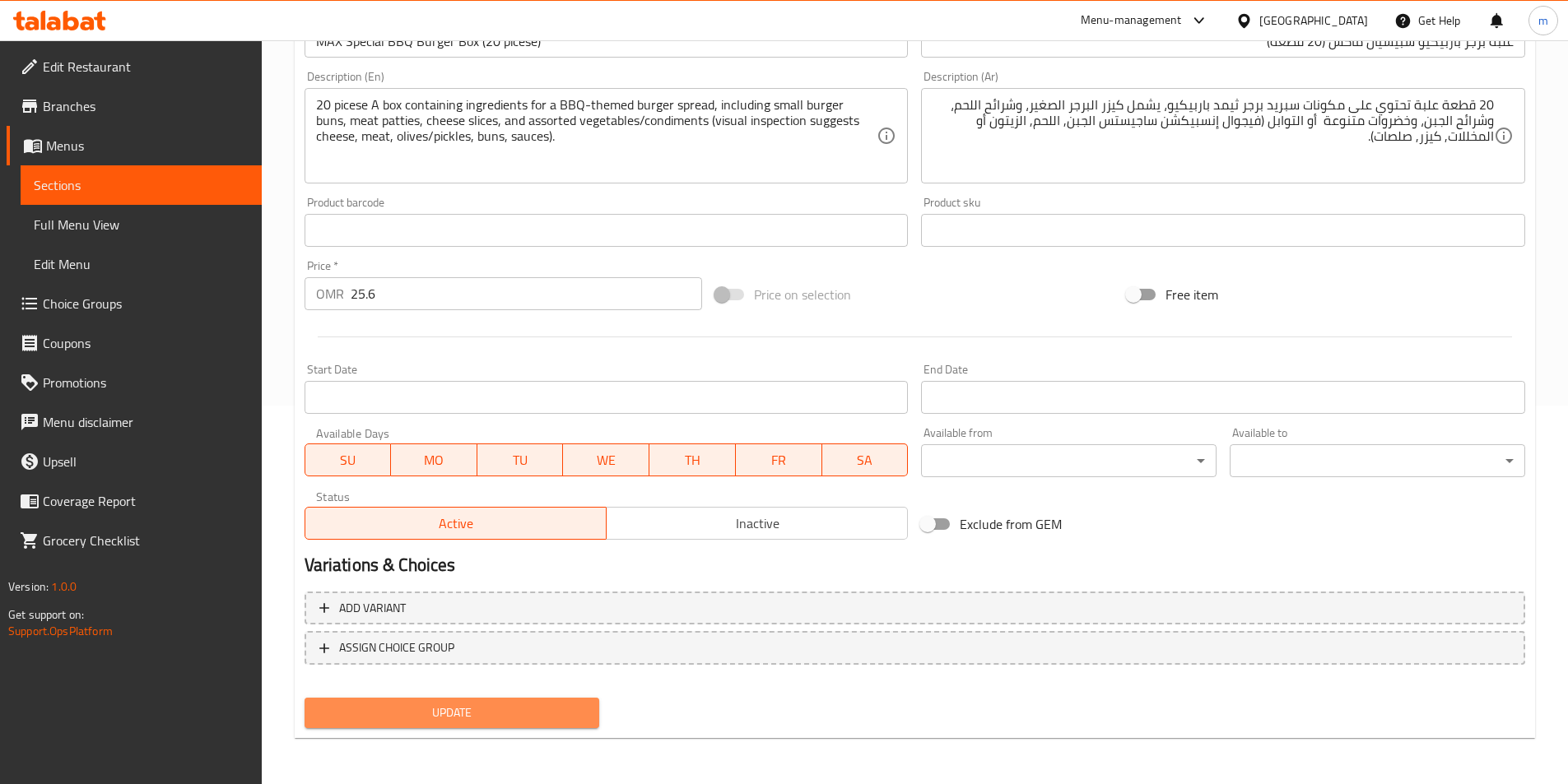
click at [523, 719] on span "Update" at bounding box center [452, 713] width 269 height 20
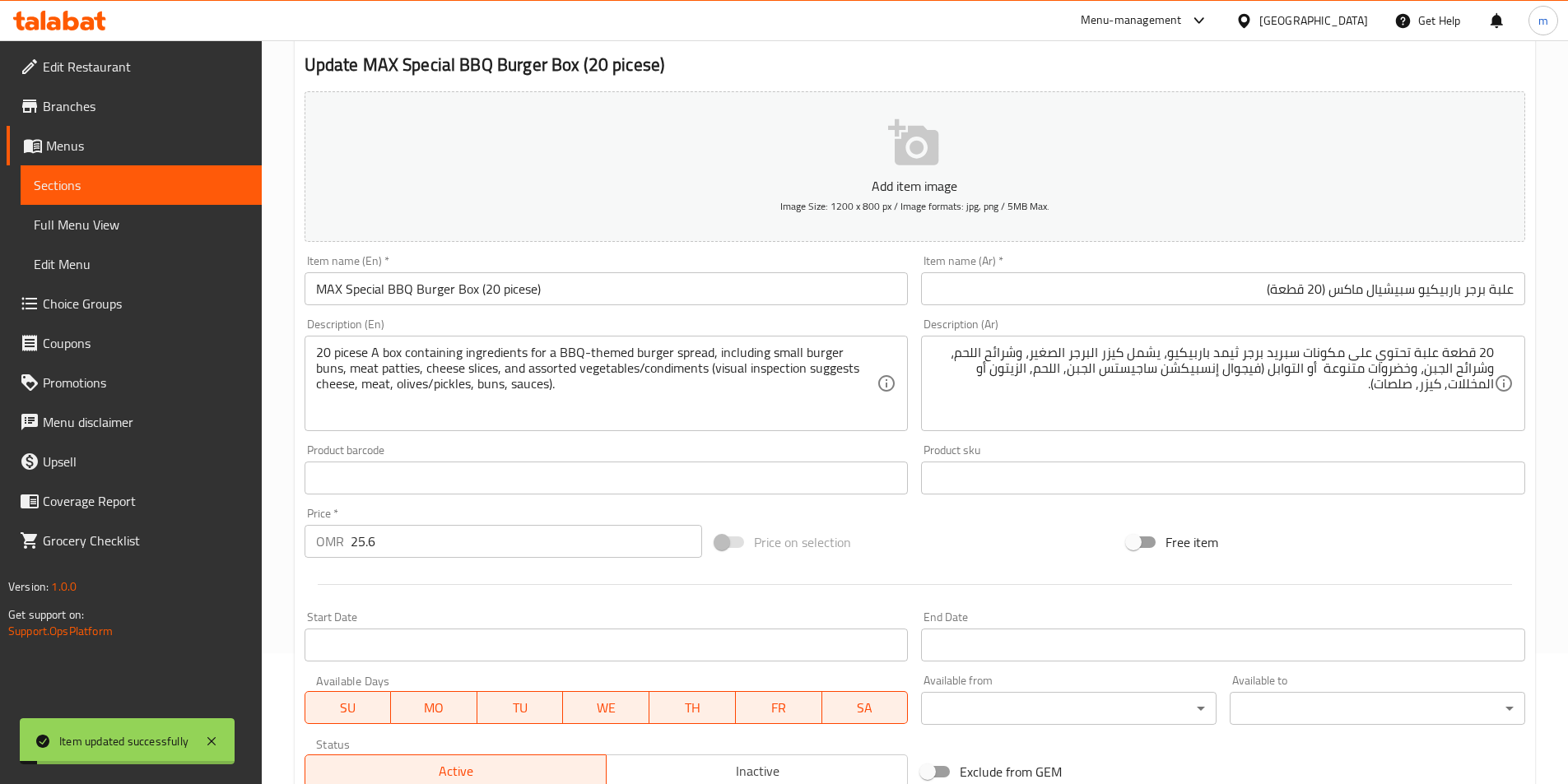
scroll to position [0, 0]
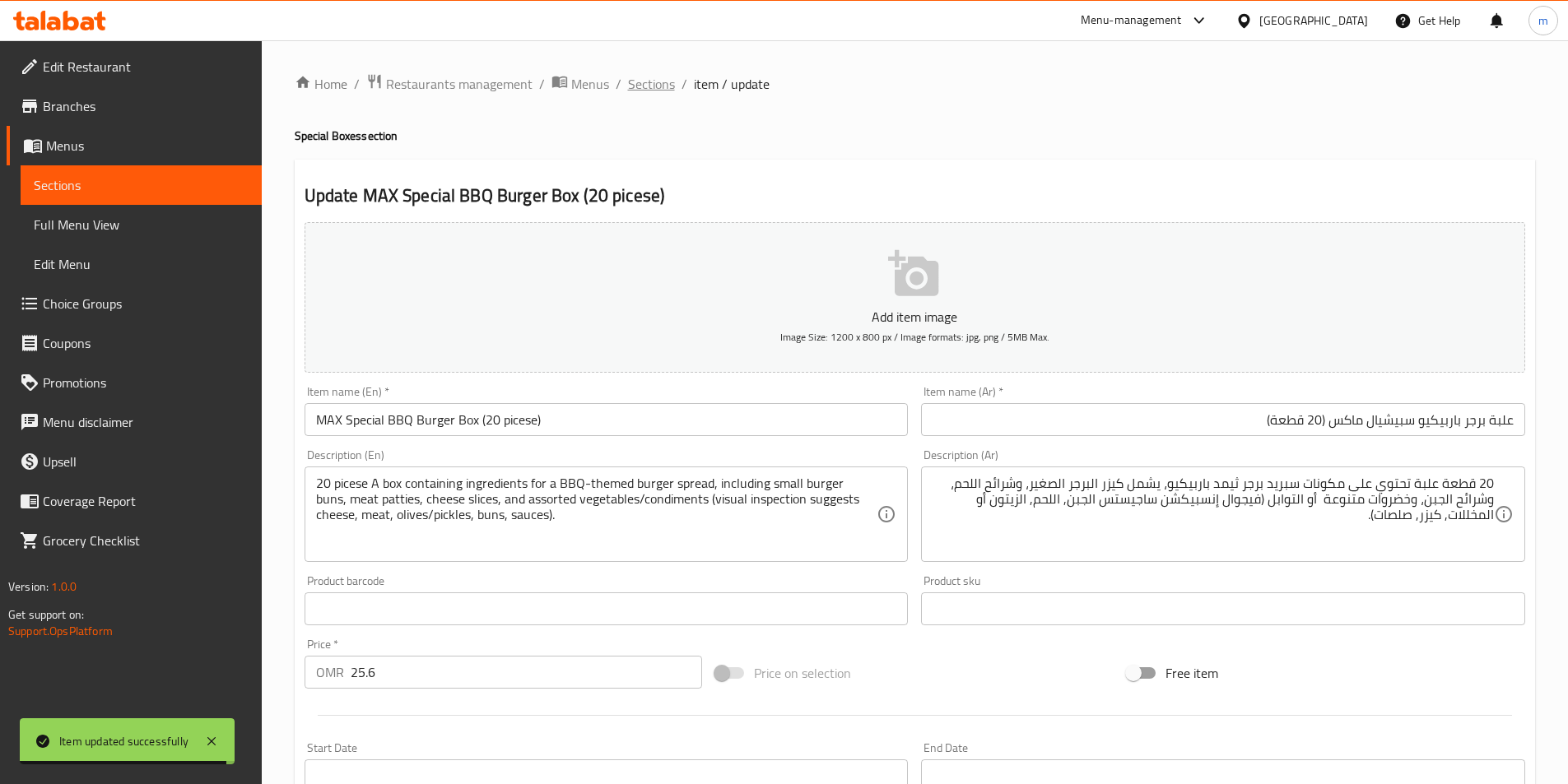
click at [653, 90] on span "Sections" at bounding box center [652, 83] width 47 height 19
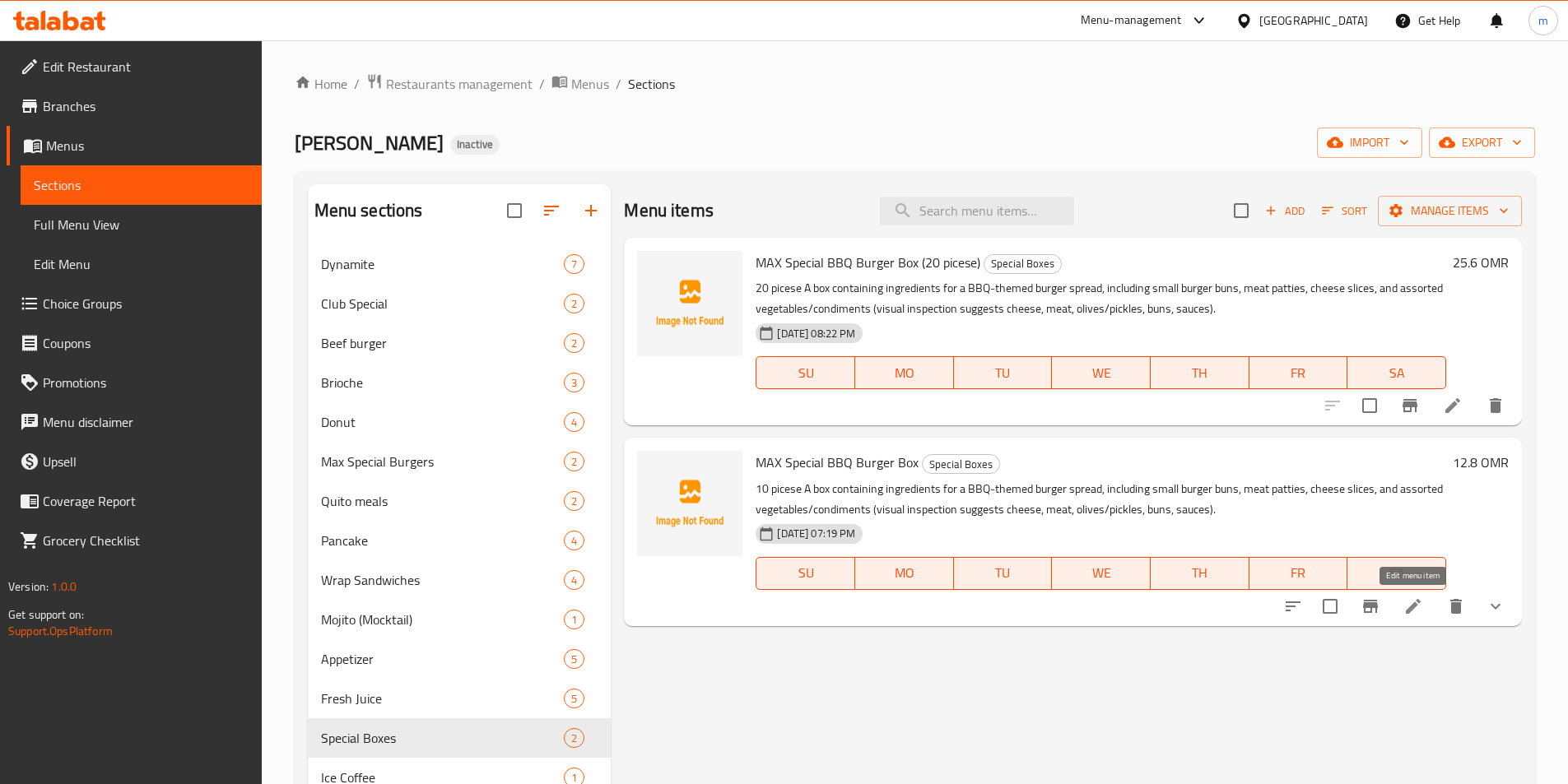
click at [1415, 605] on icon at bounding box center [1413, 606] width 15 height 15
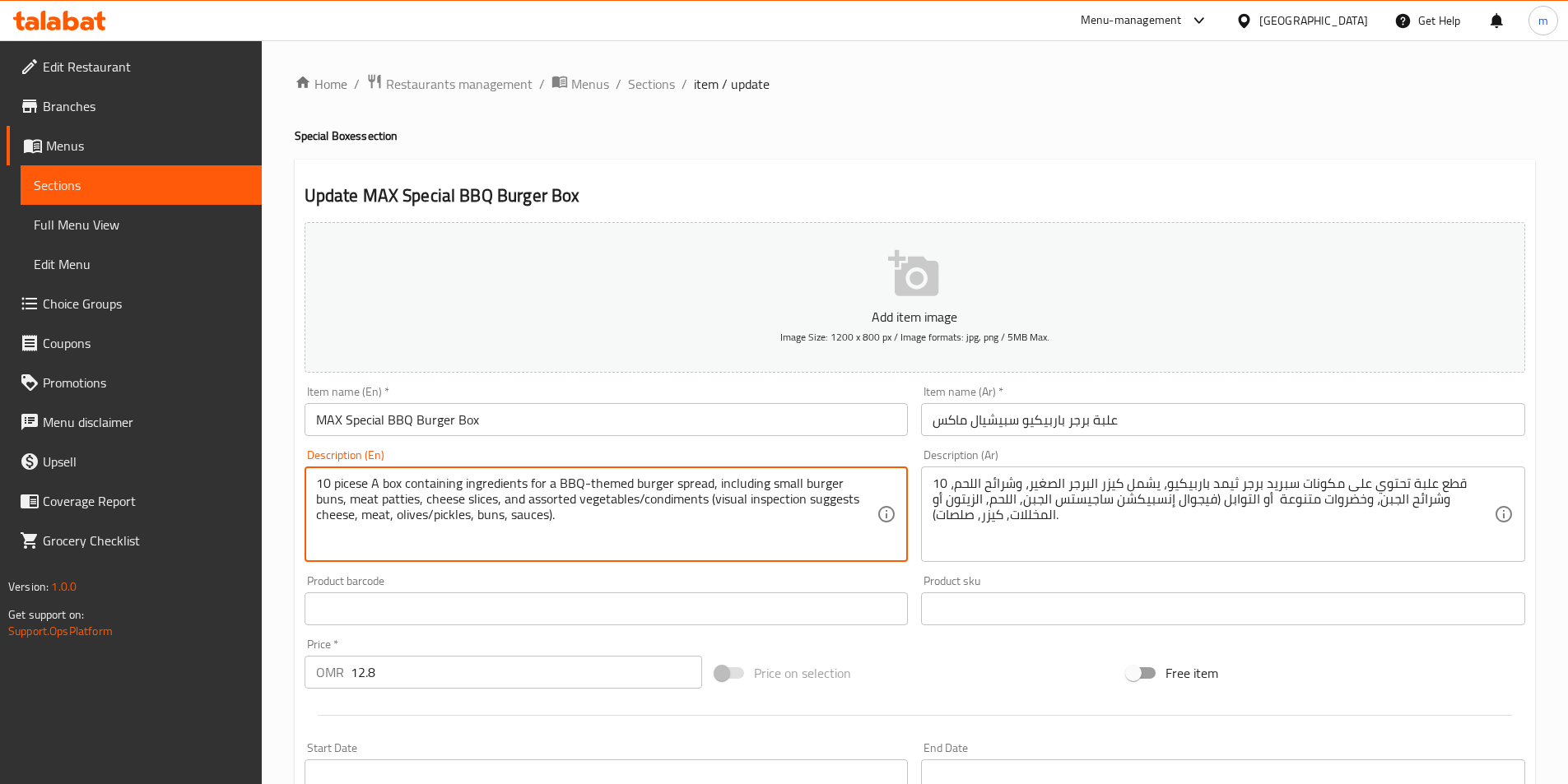
drag, startPoint x: 317, startPoint y: 480, endPoint x: 365, endPoint y: 483, distance: 48.1
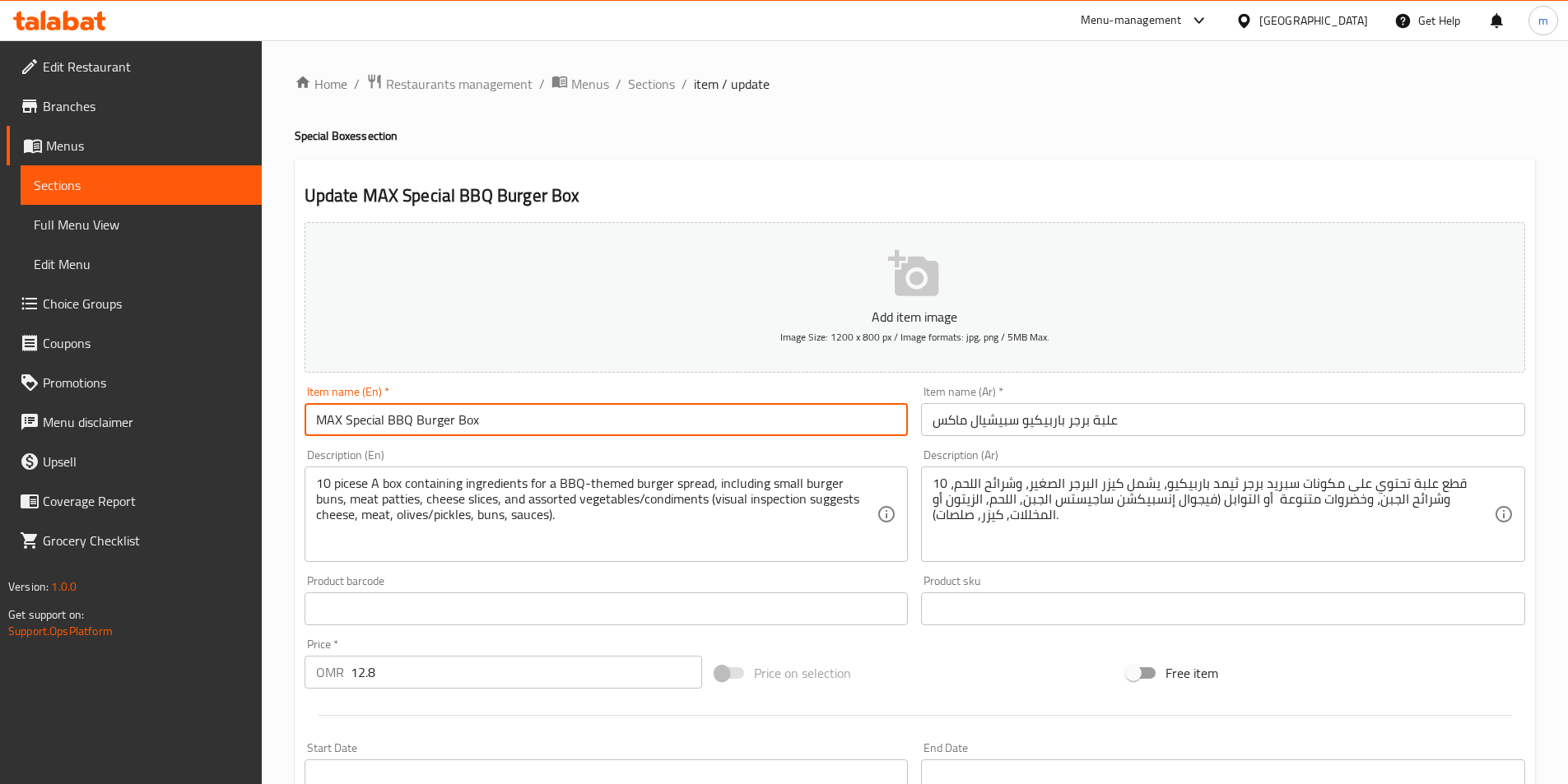
click at [633, 426] on input "MAX Special BBQ Burger Box" at bounding box center [606, 420] width 604 height 33
paste input "10 picese"
type input "MAX Special BBQ Burger Box (10 picese)"
click at [1200, 418] on input "علبة برجر باربيكيو سبيشيال ماكس" at bounding box center [1223, 420] width 604 height 33
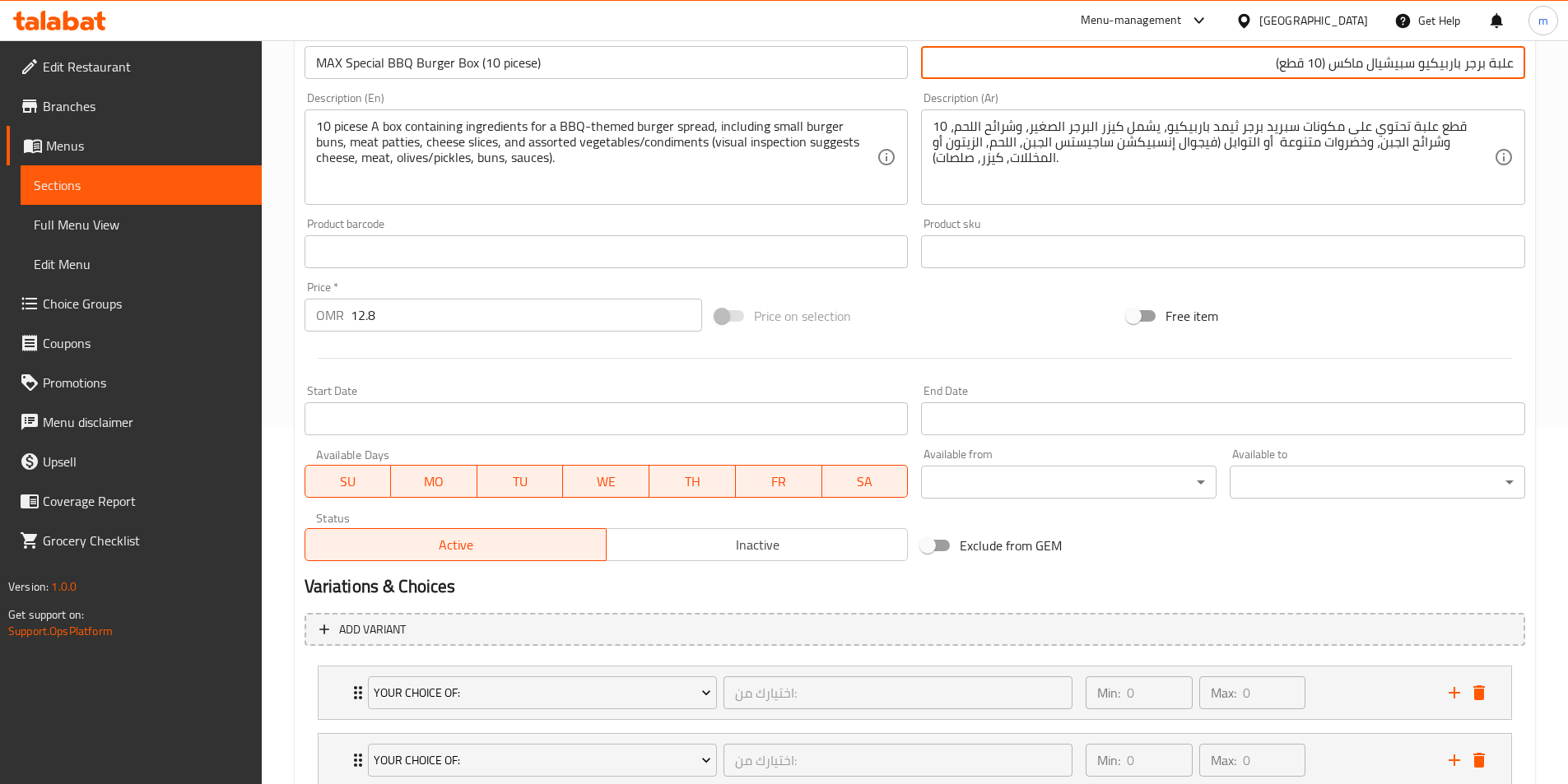
scroll to position [473, 0]
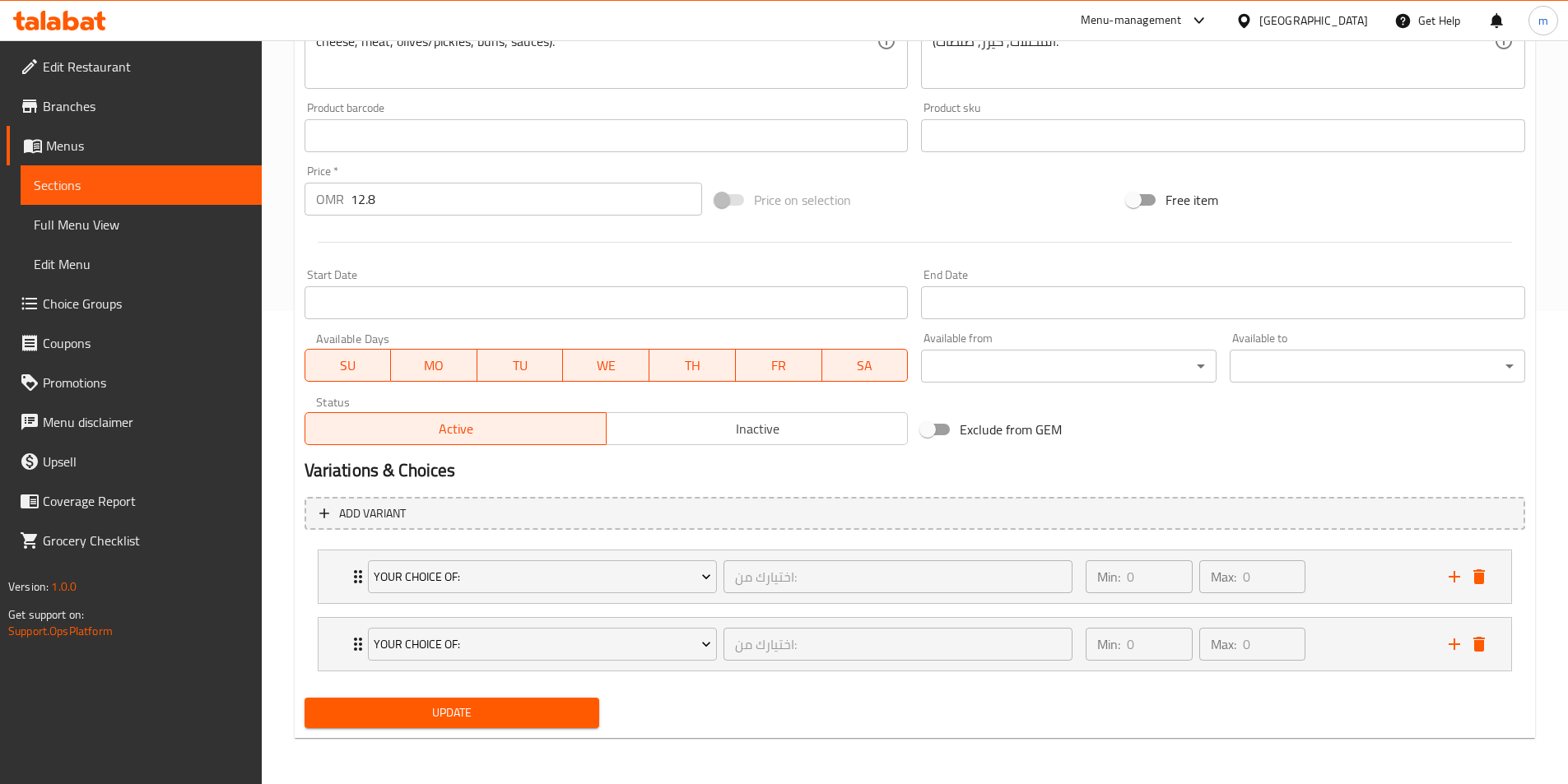
type input "علبة برجر باربيكيو سبيشيال ماكس (10 قطع)"
click at [524, 707] on span "Update" at bounding box center [452, 713] width 269 height 20
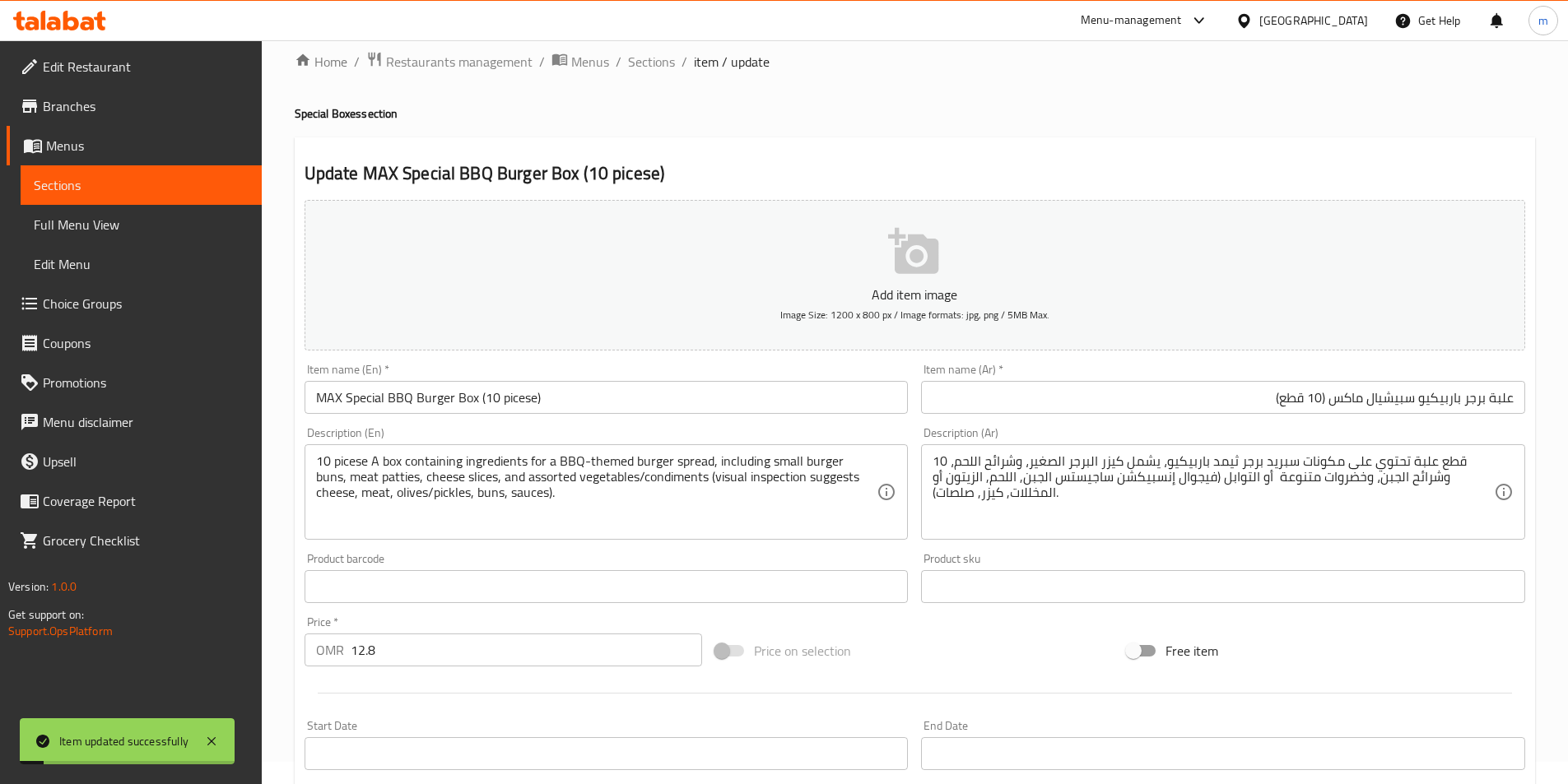
scroll to position [0, 0]
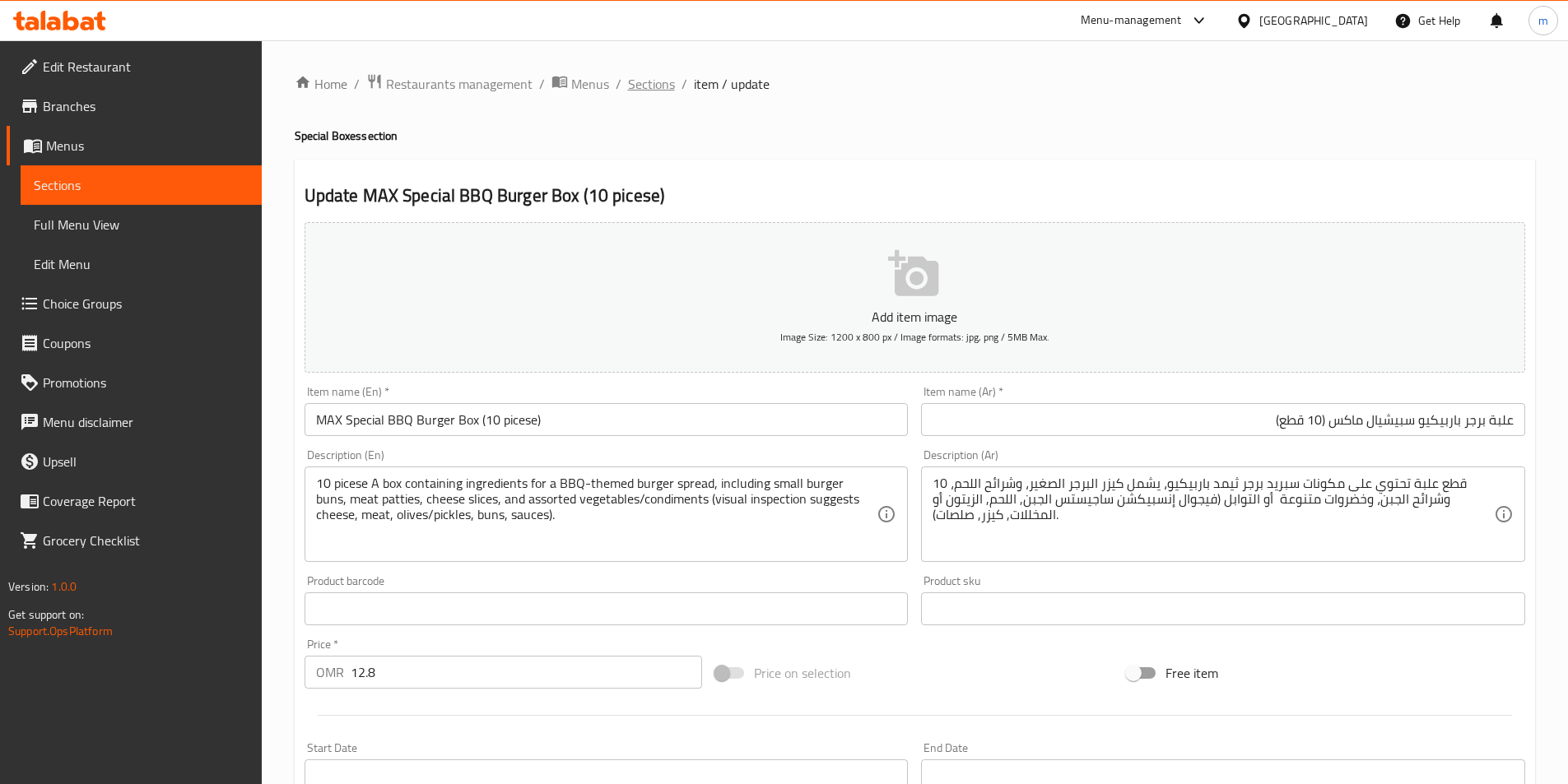
click at [641, 84] on span "Sections" at bounding box center [652, 83] width 47 height 19
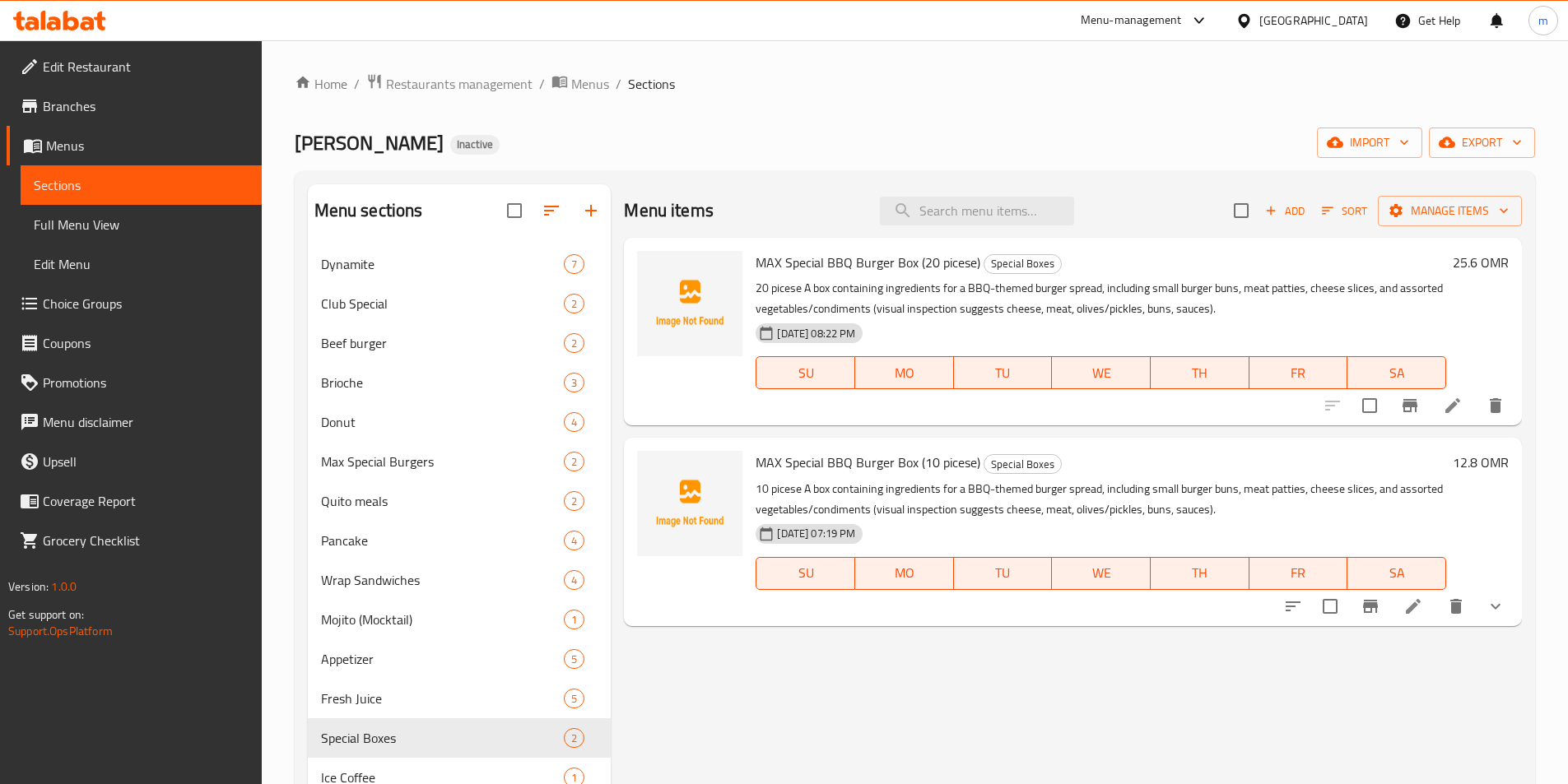
click at [951, 469] on span "MAX Special BBQ Burger Box (10 picese)" at bounding box center [868, 462] width 225 height 25
copy span "picese"
click at [1414, 605] on icon at bounding box center [1413, 606] width 15 height 15
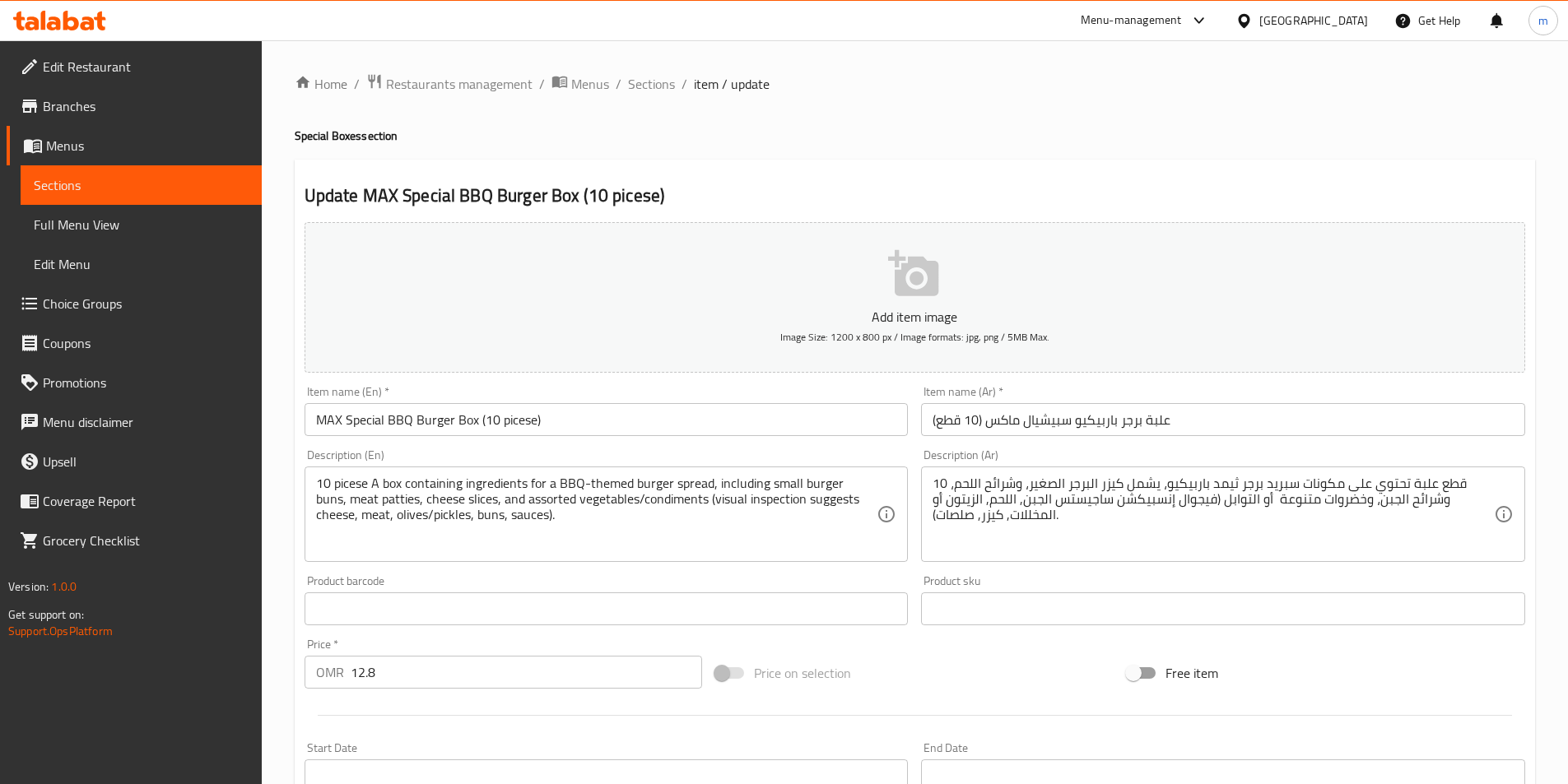
click at [514, 422] on input "MAX Special BBQ Burger Box (10 picese)" at bounding box center [606, 420] width 604 height 33
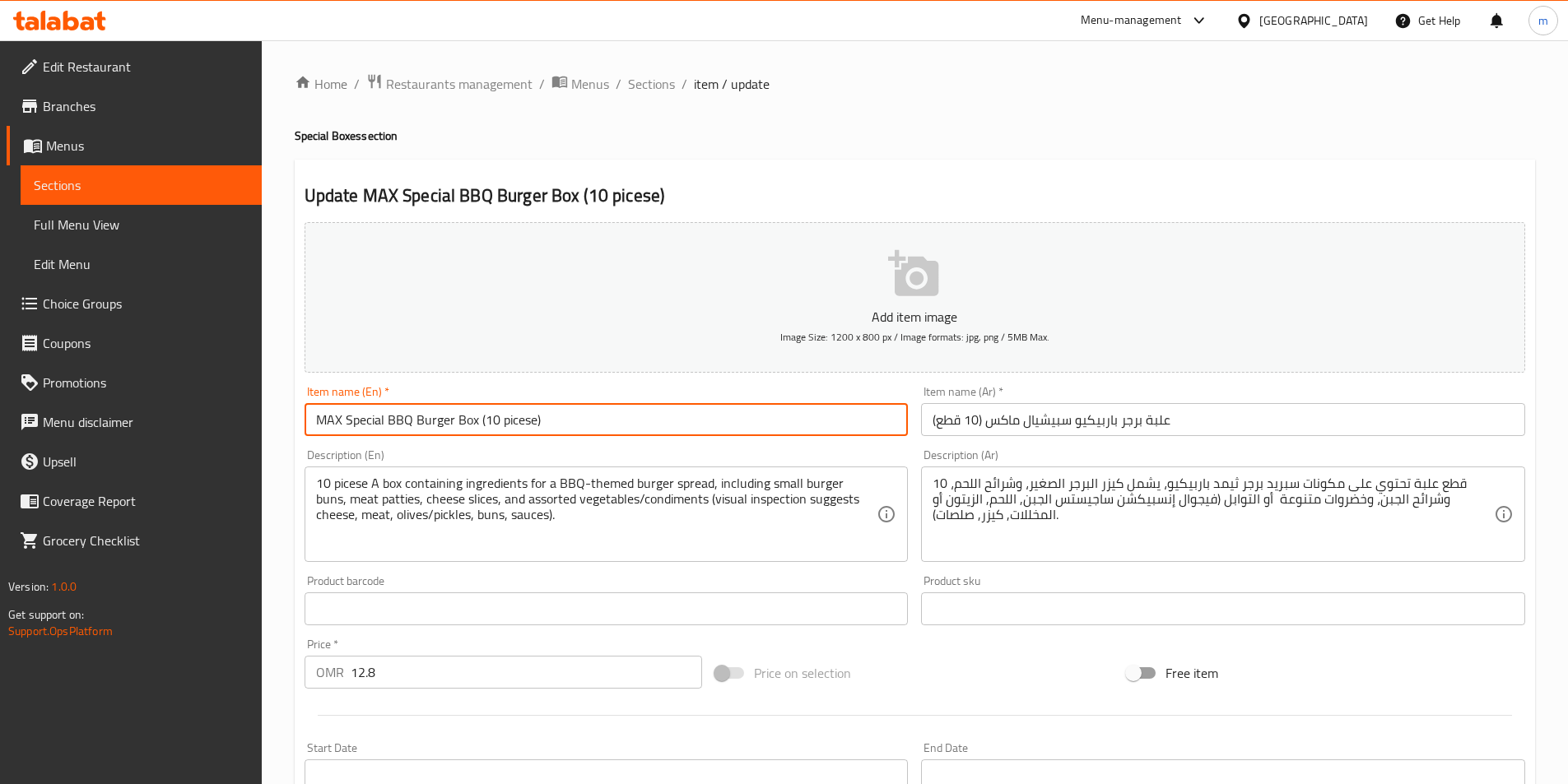
click at [514, 422] on input "MAX Special BBQ Burger Box (10 picese)" at bounding box center [606, 420] width 604 height 33
paste input "eces"
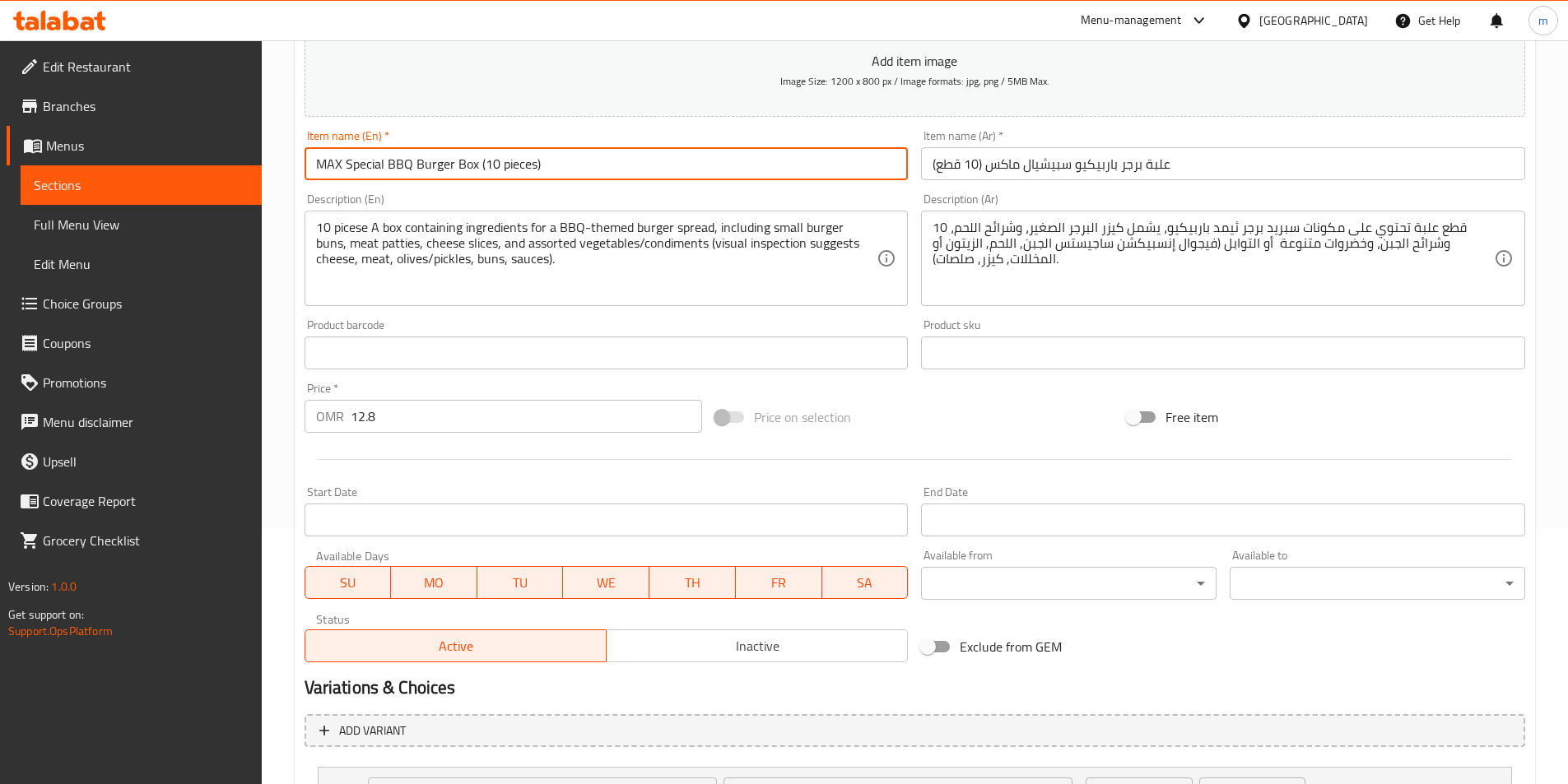
scroll to position [411, 0]
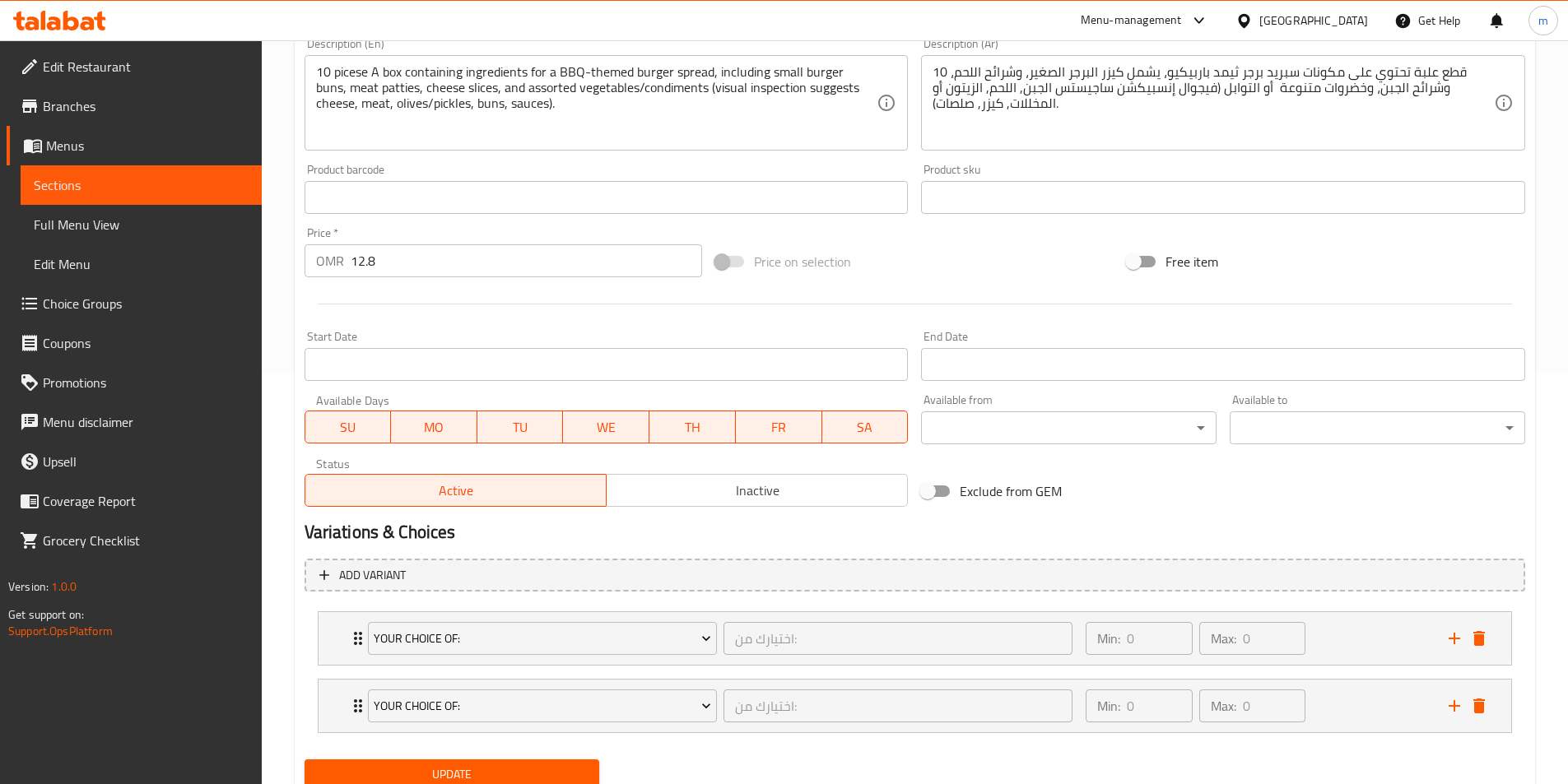
type input "MAX Special BBQ Burger Box (10 pieces)"
click at [536, 763] on button "Update" at bounding box center [452, 774] width 295 height 30
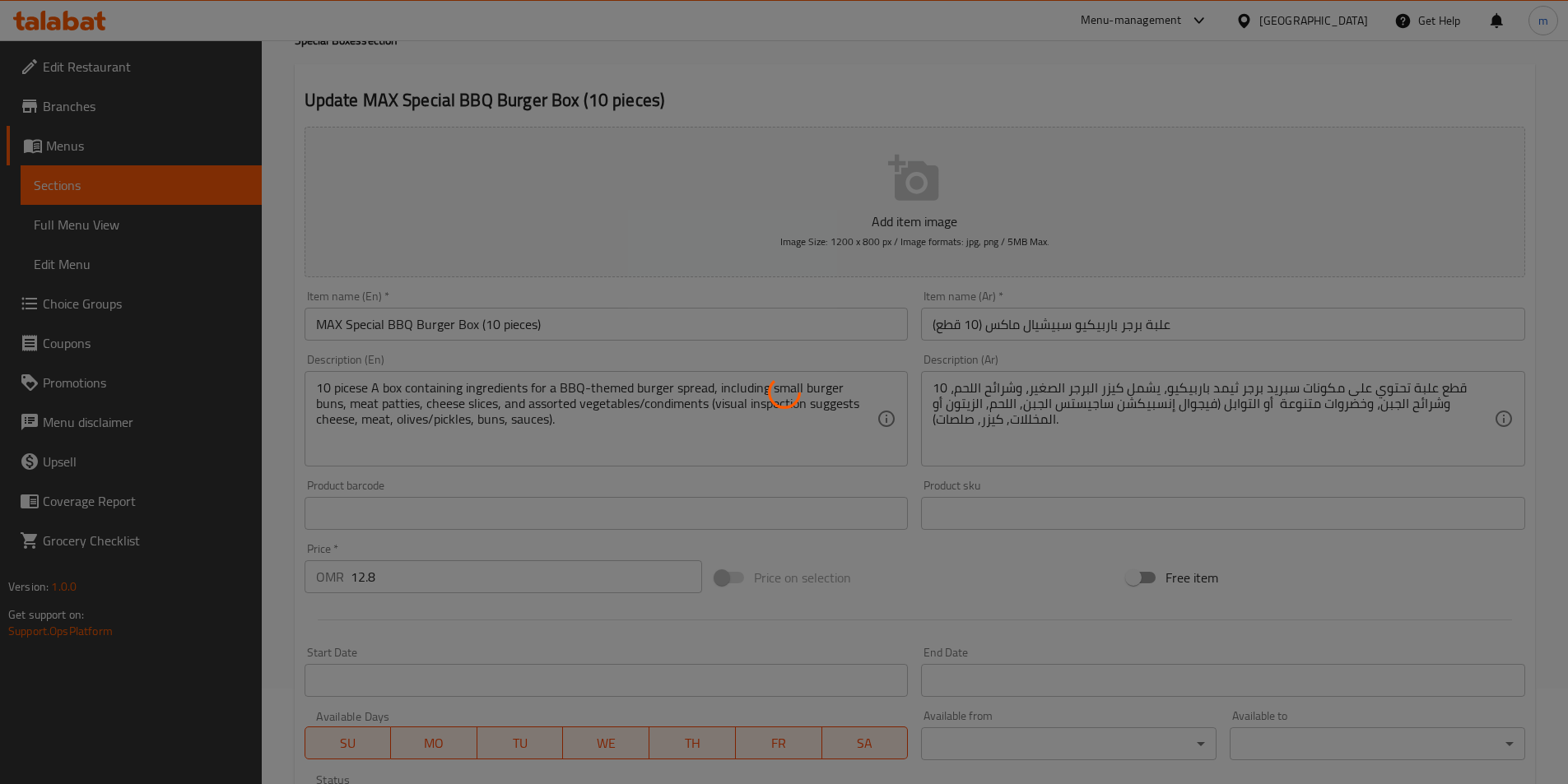
scroll to position [0, 0]
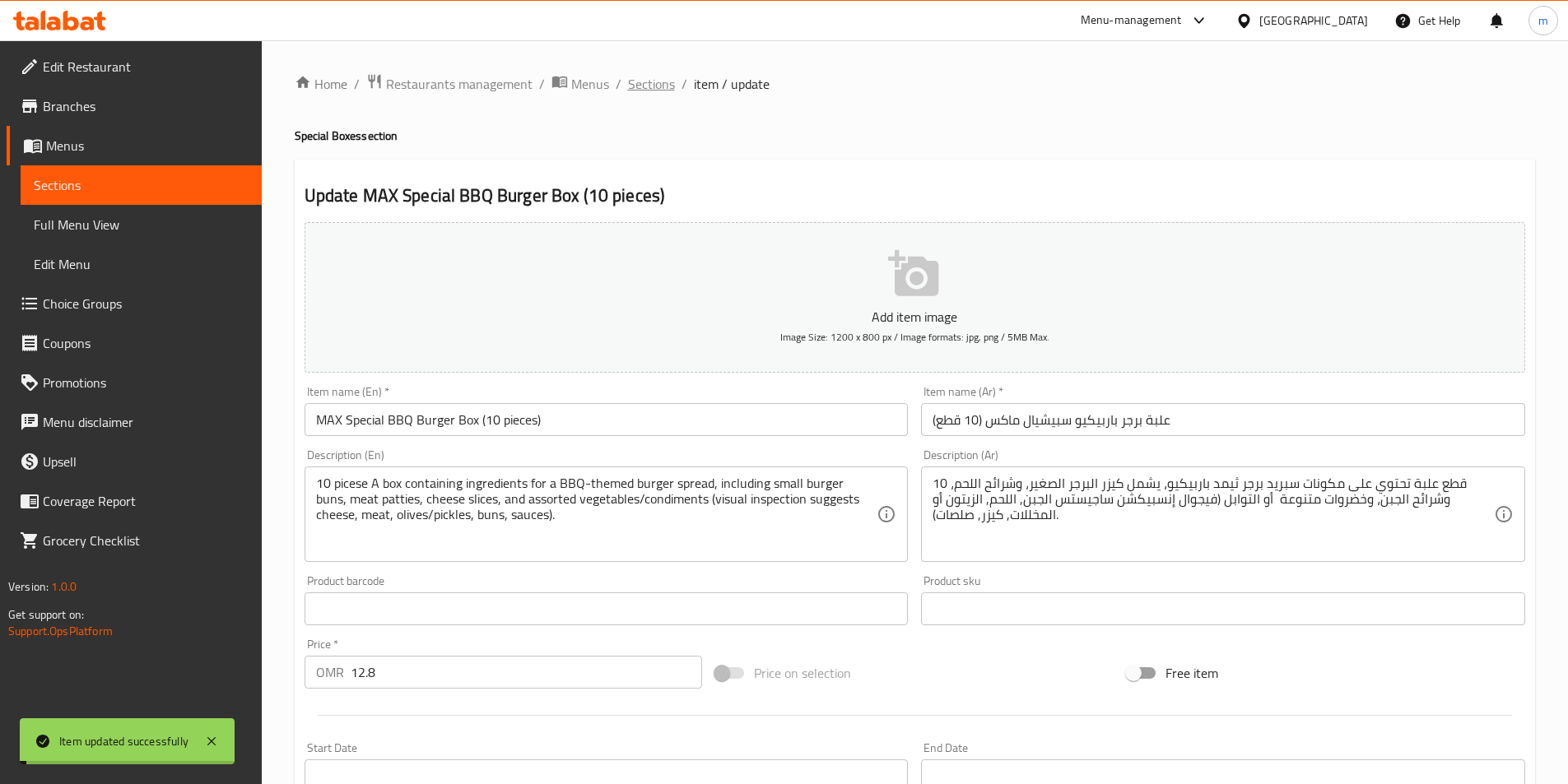
click at [663, 85] on span "Sections" at bounding box center [652, 83] width 47 height 19
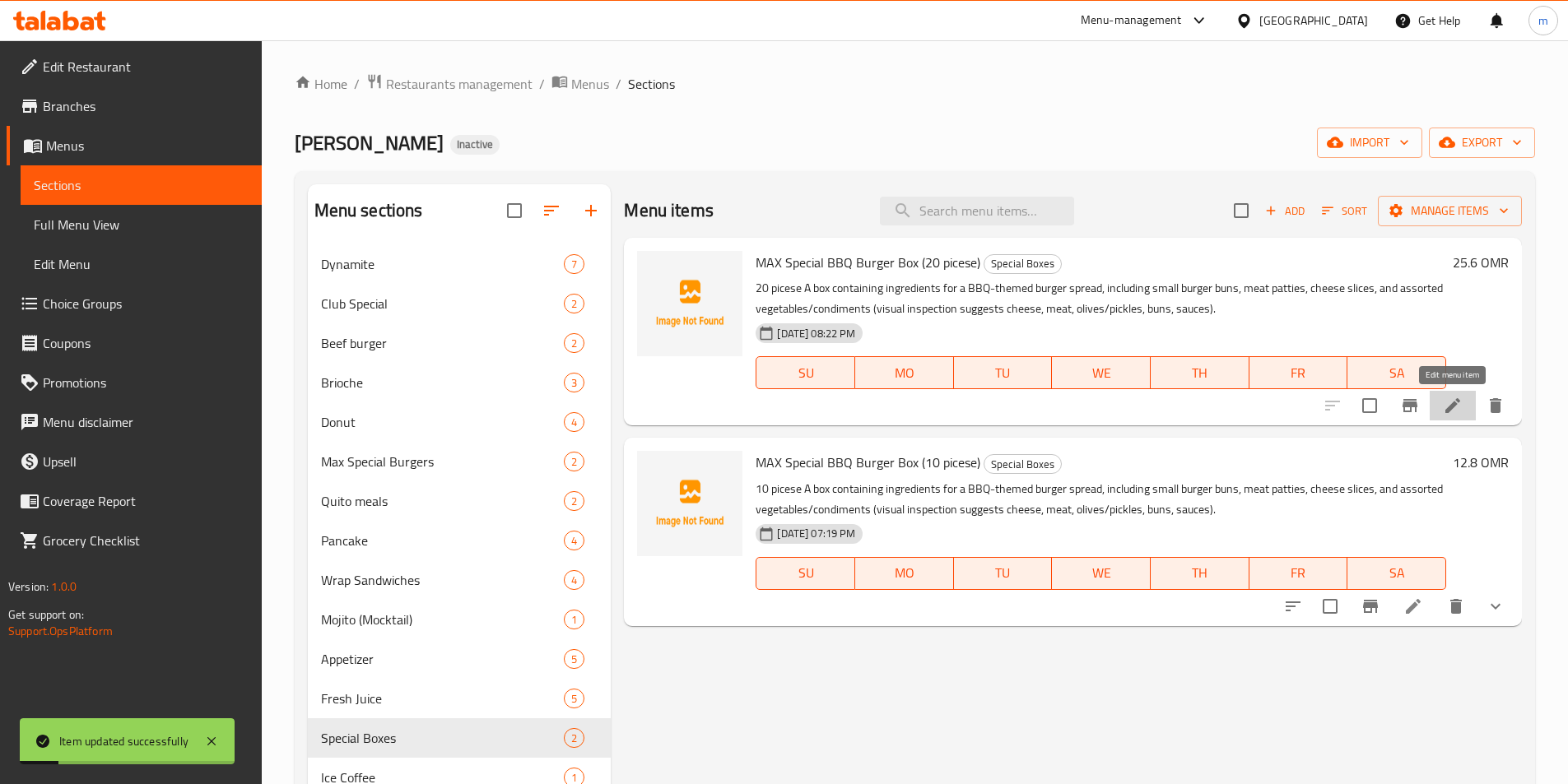
click at [1451, 408] on icon at bounding box center [1453, 406] width 15 height 15
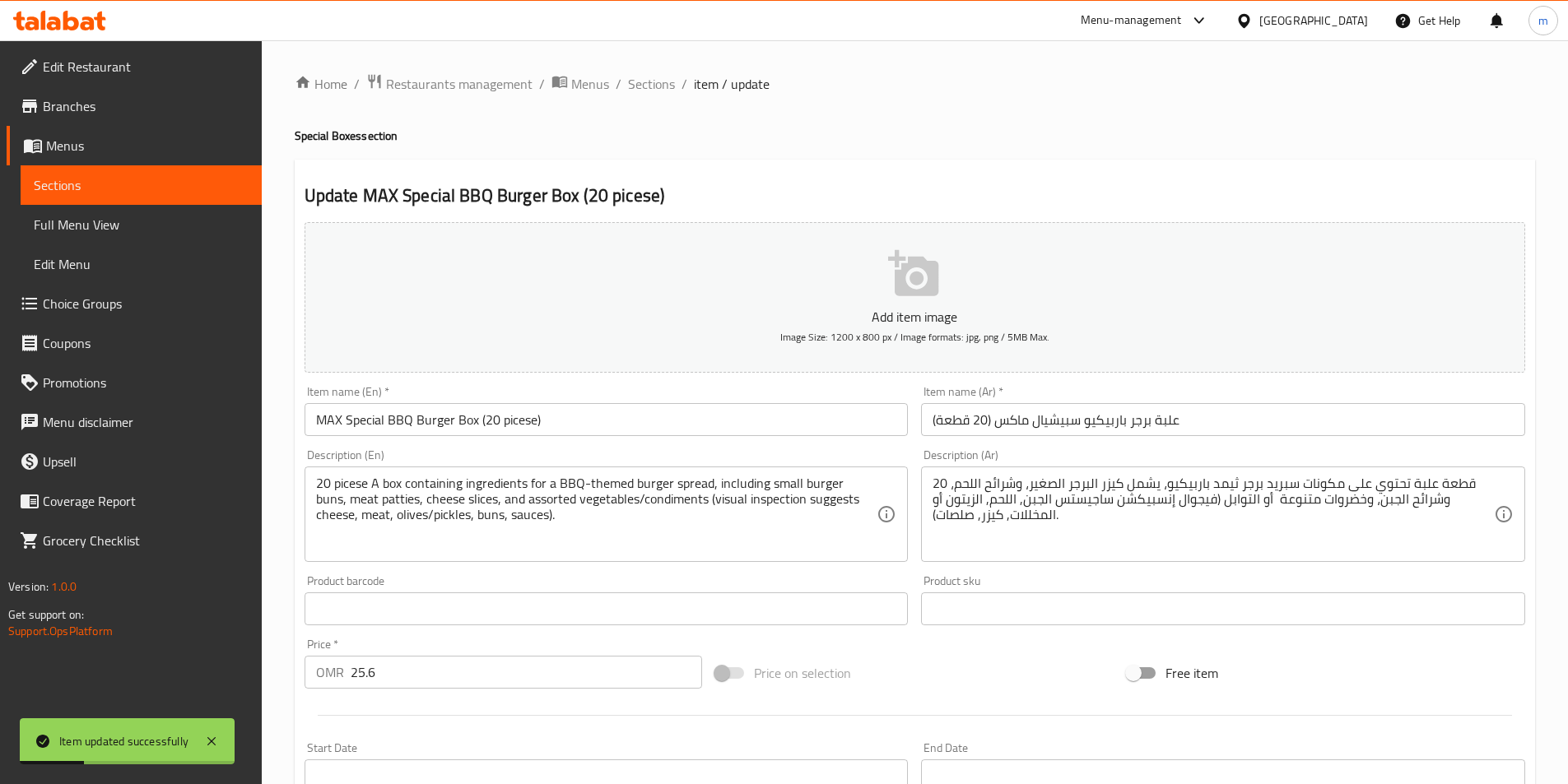
click at [522, 422] on input "MAX Special BBQ Burger Box (20 picese)" at bounding box center [606, 420] width 604 height 33
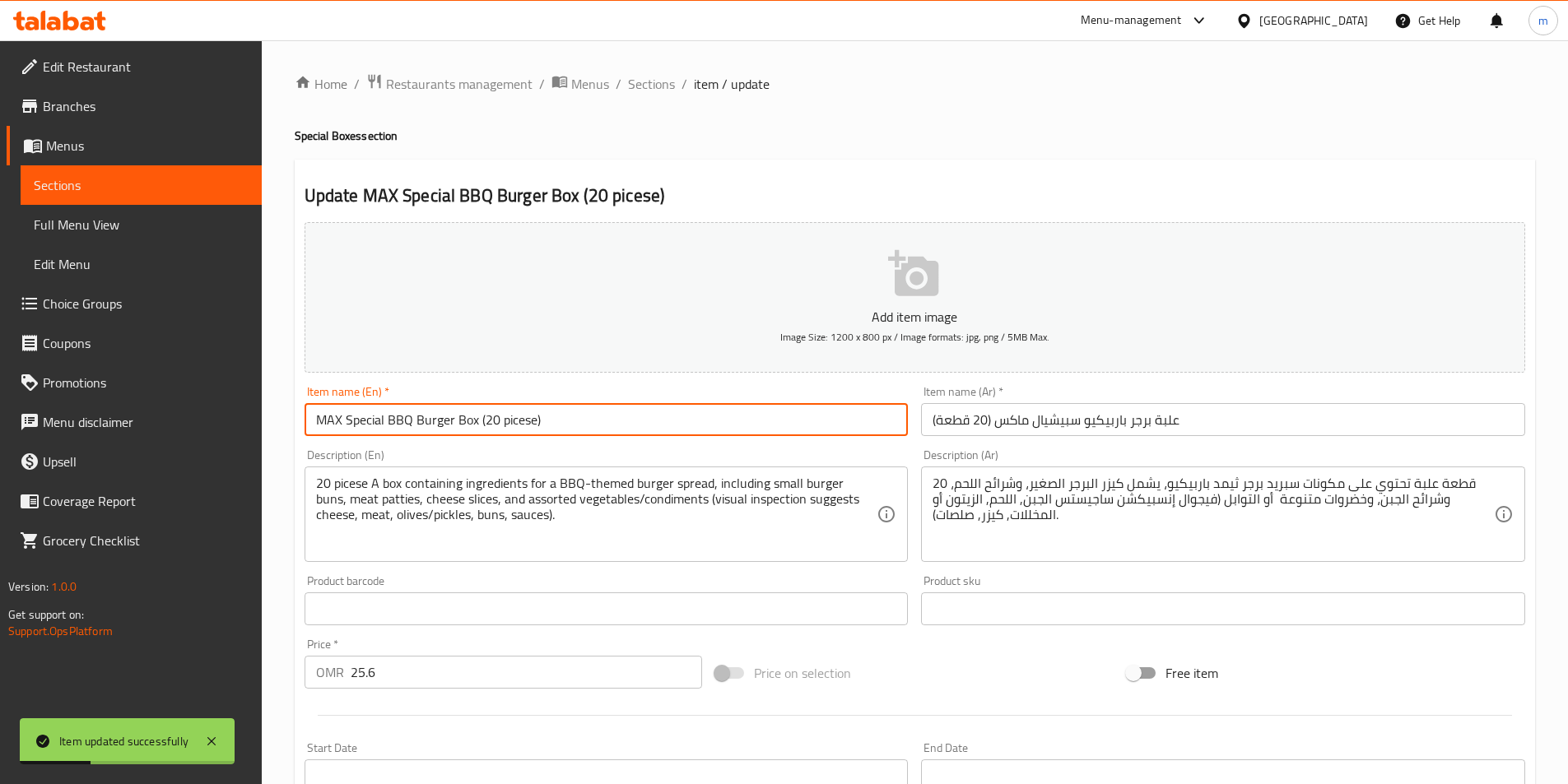
click at [522, 422] on input "MAX Special BBQ Burger Box (20 picese)" at bounding box center [606, 420] width 604 height 33
paste input "eces"
type input "MAX Special BBQ Burger Box (20 pieces)"
click at [344, 486] on textarea "20 picese A box containing ingredients for a BBQ-themed burger spread, includin…" at bounding box center [597, 515] width 561 height 78
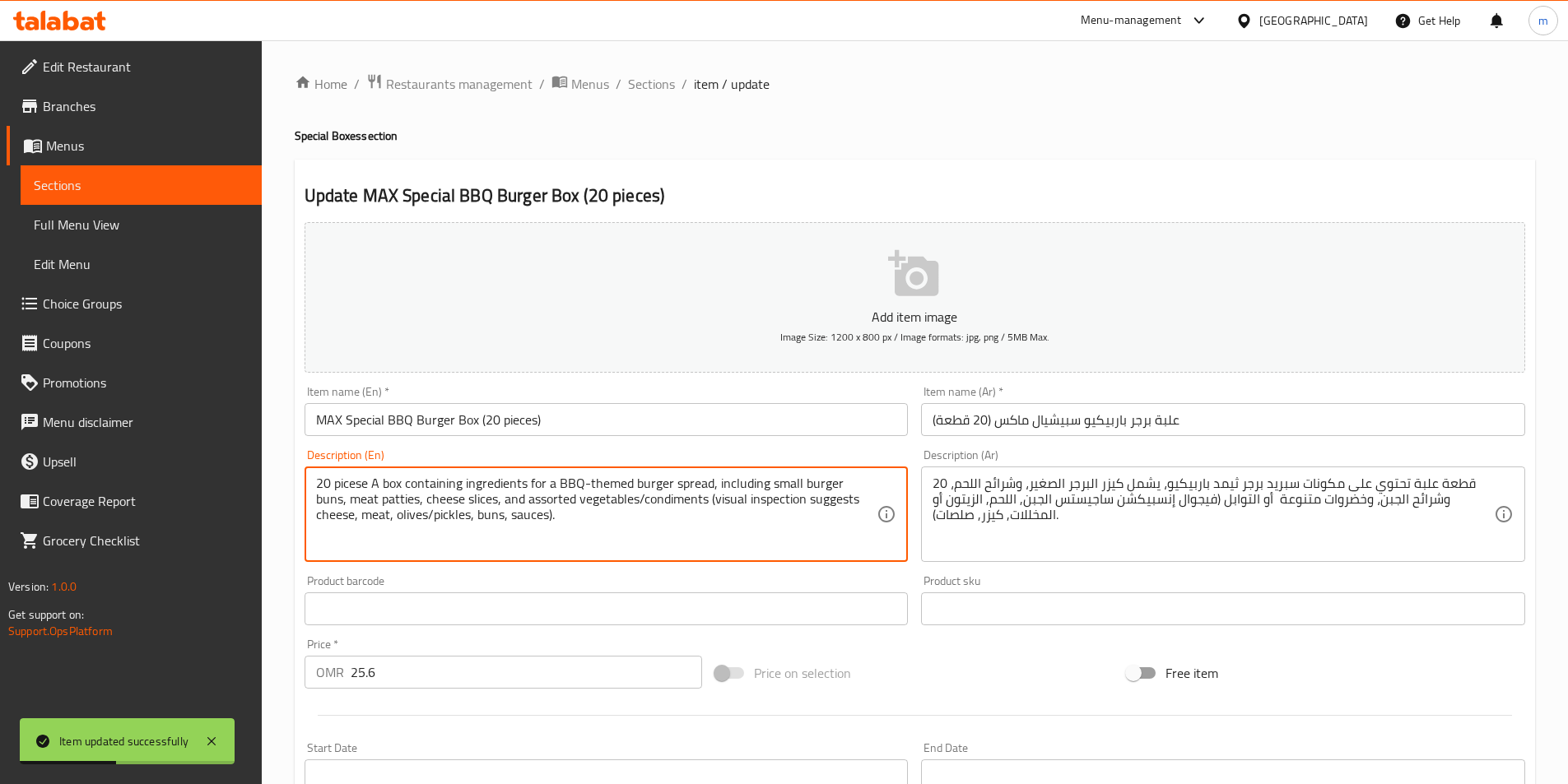
paste textarea "eces"
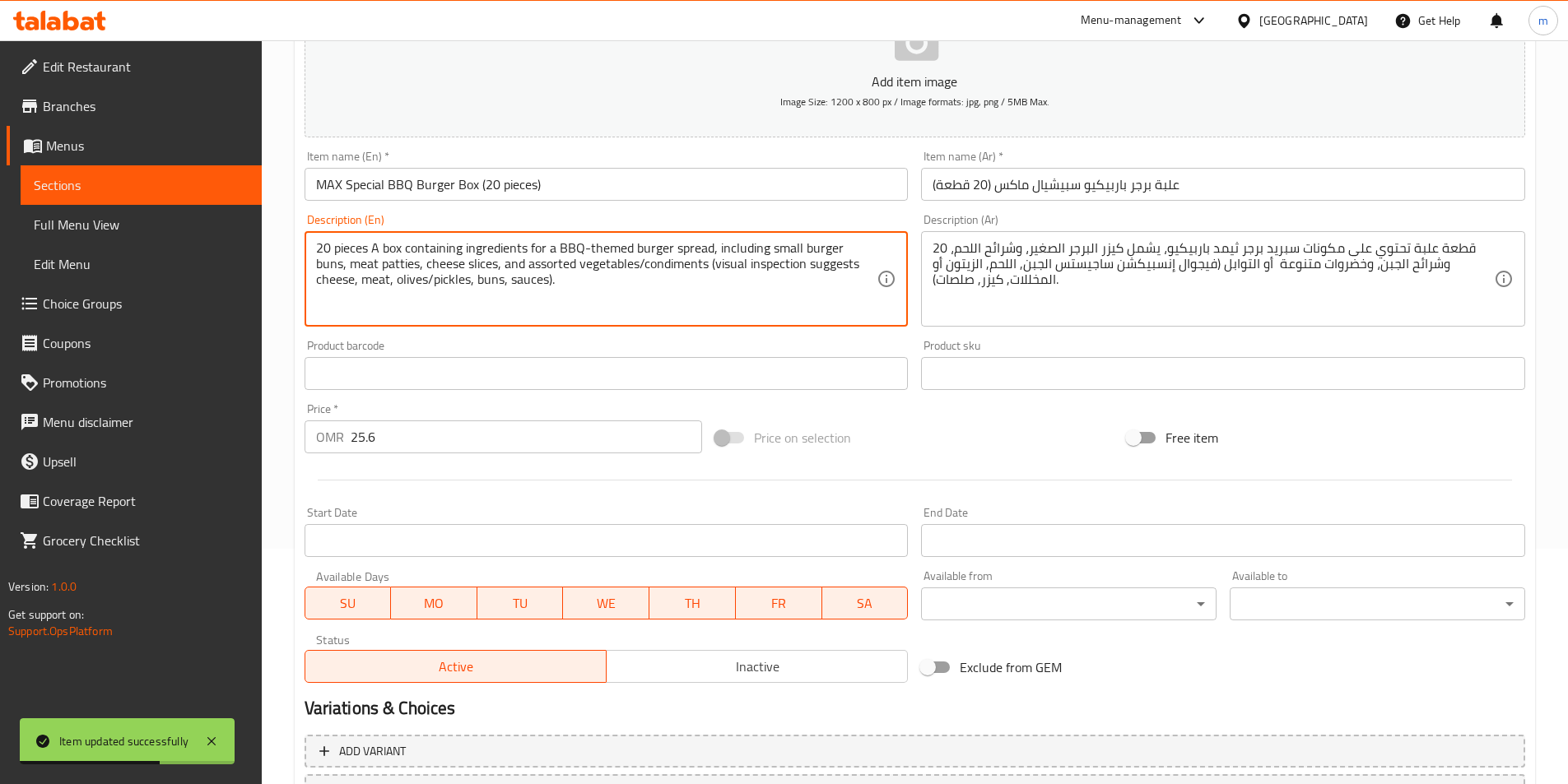
scroll to position [378, 0]
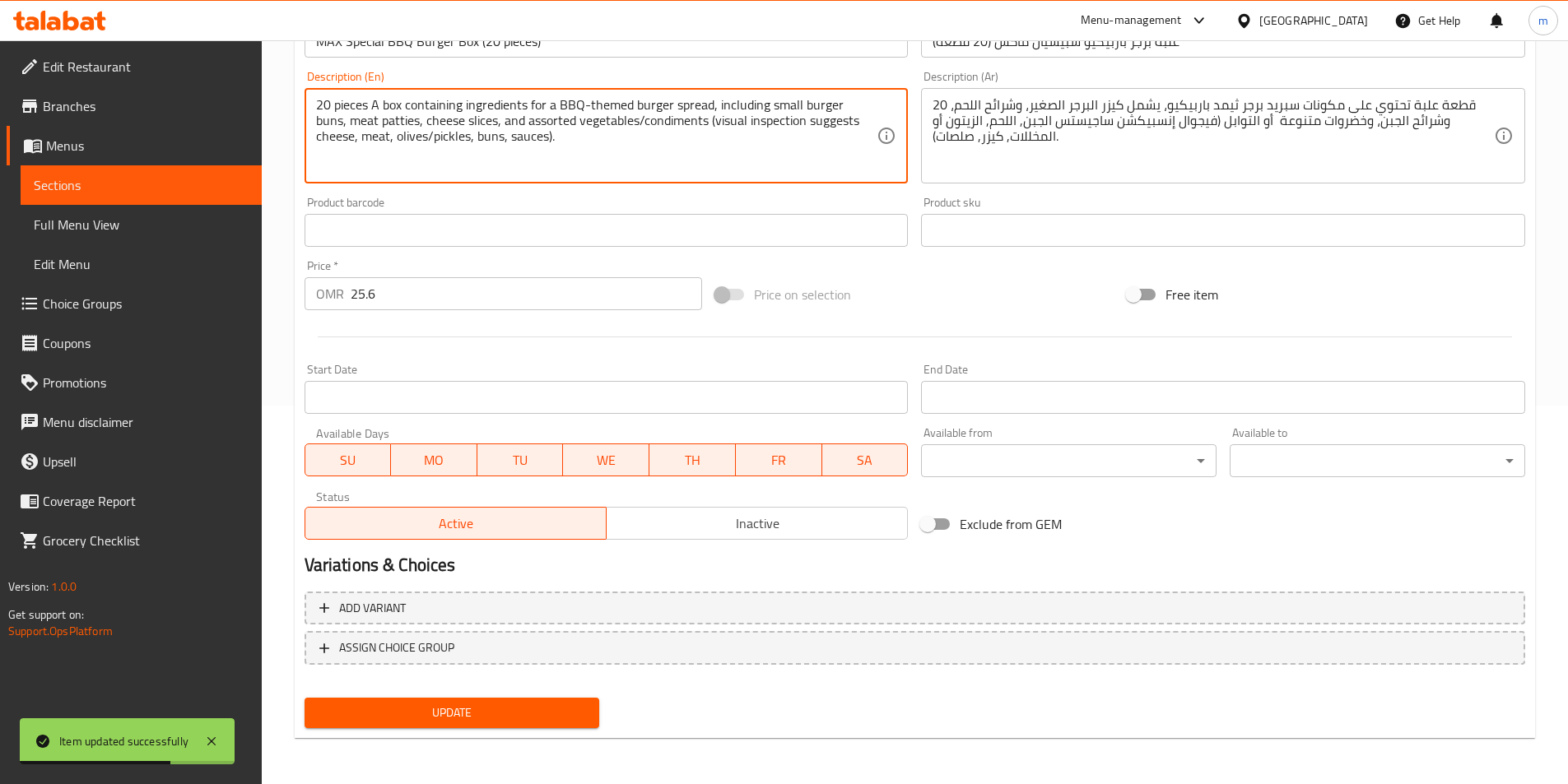
type textarea "20 pieces A box containing ingredients for a BBQ-themed burger spread, includin…"
click at [510, 718] on span "Update" at bounding box center [452, 713] width 269 height 20
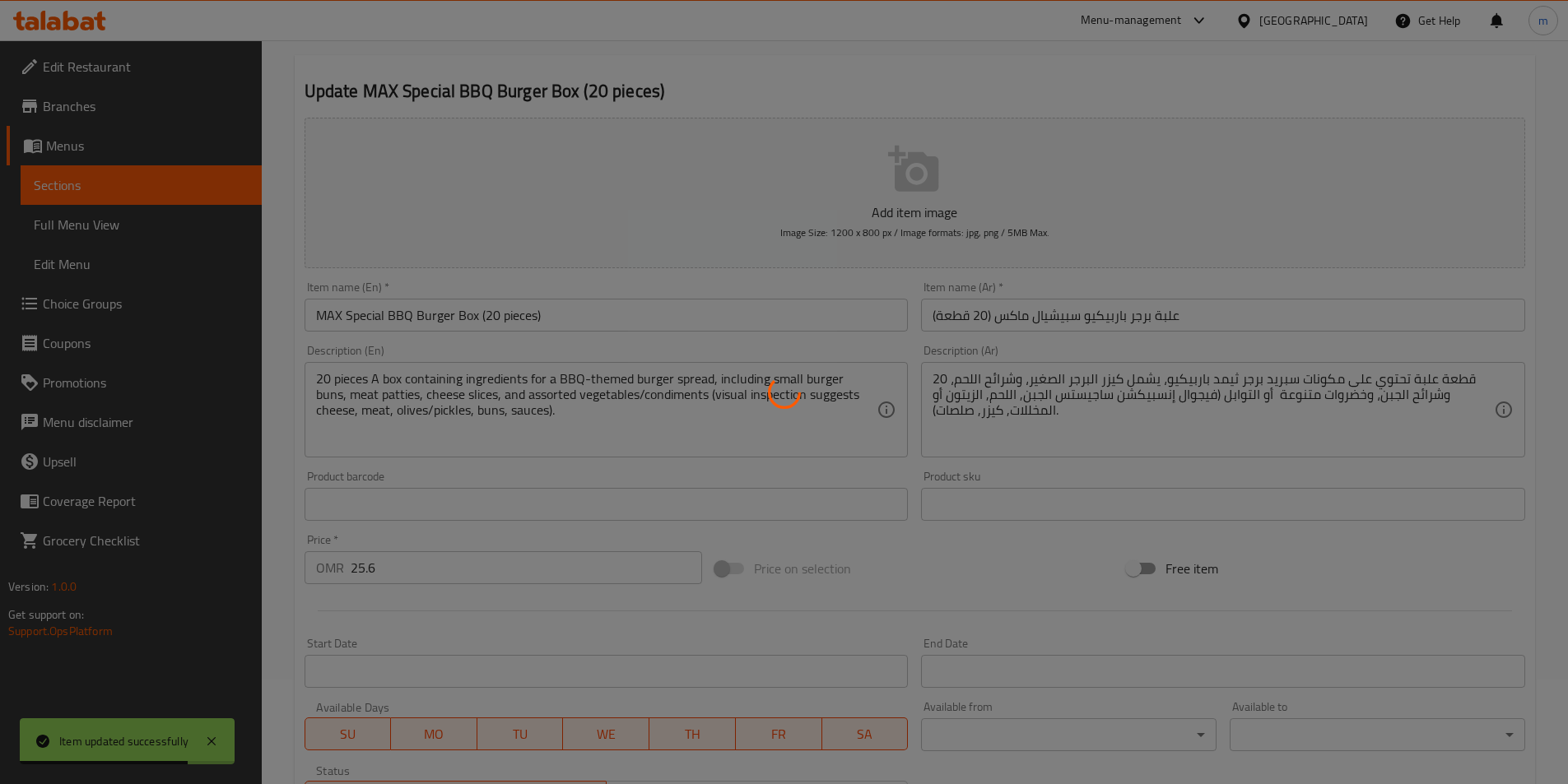
scroll to position [0, 0]
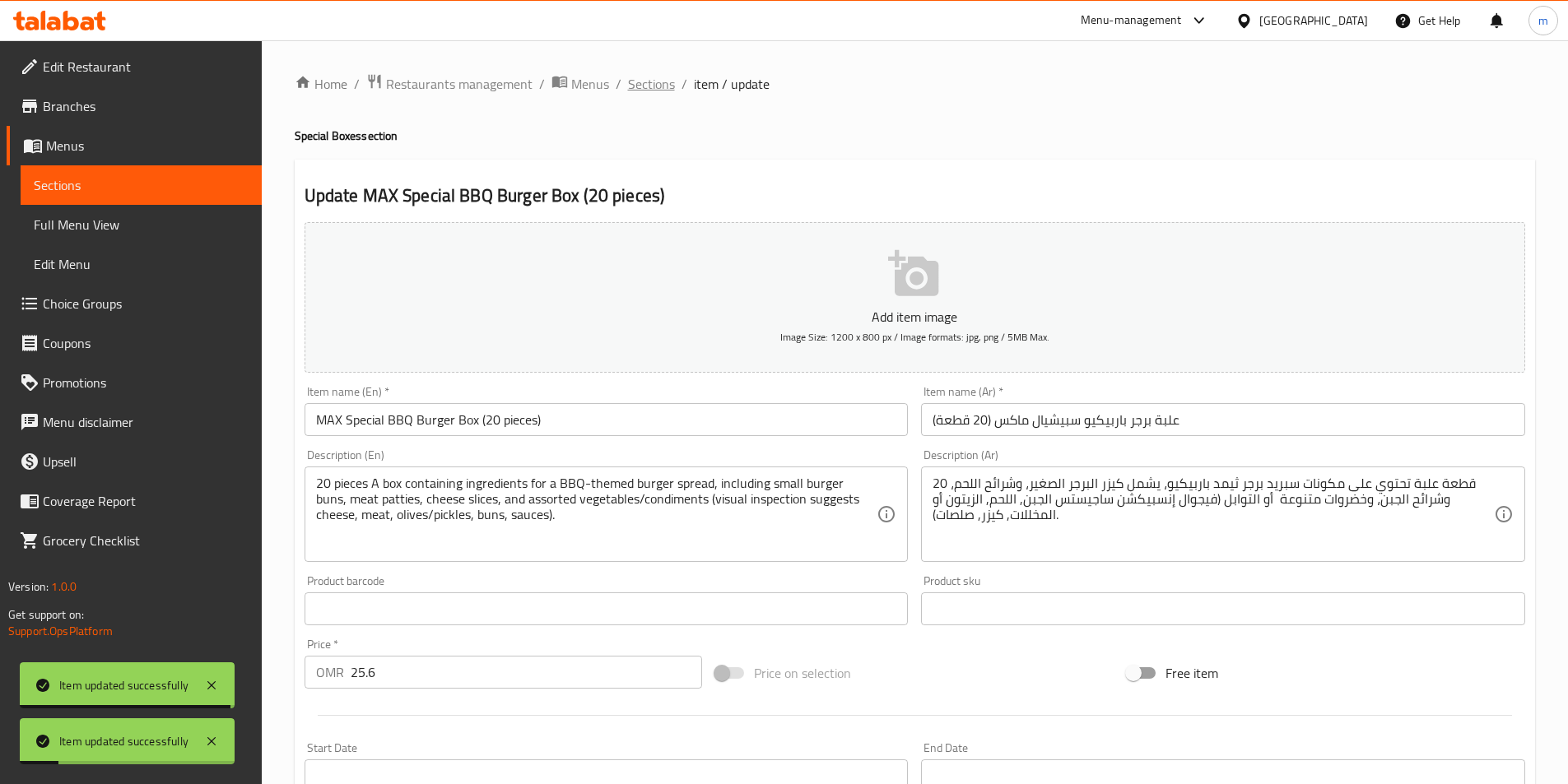
click at [654, 76] on span "Sections" at bounding box center [652, 83] width 47 height 19
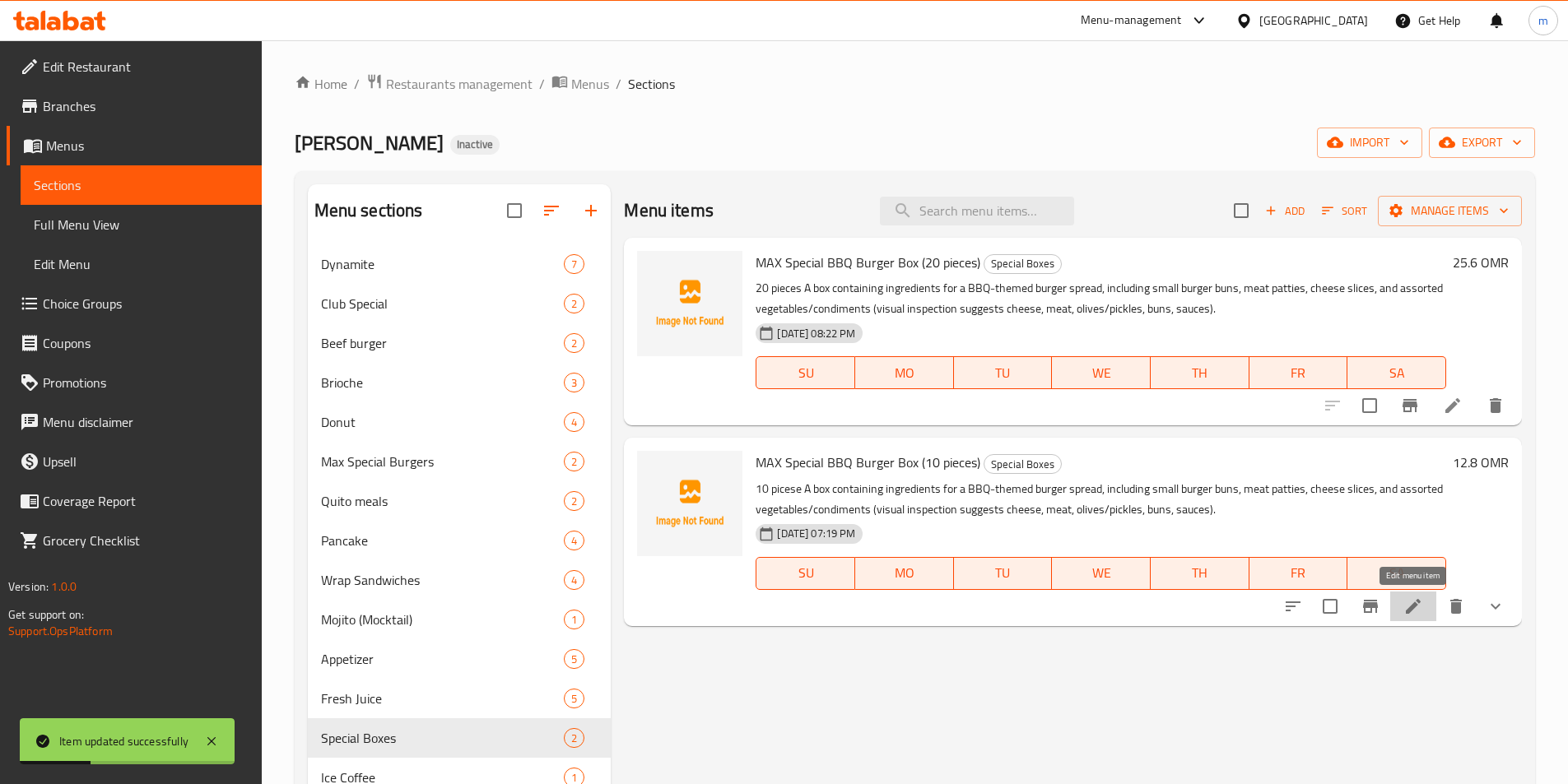
click at [1406, 598] on icon at bounding box center [1413, 606] width 19 height 19
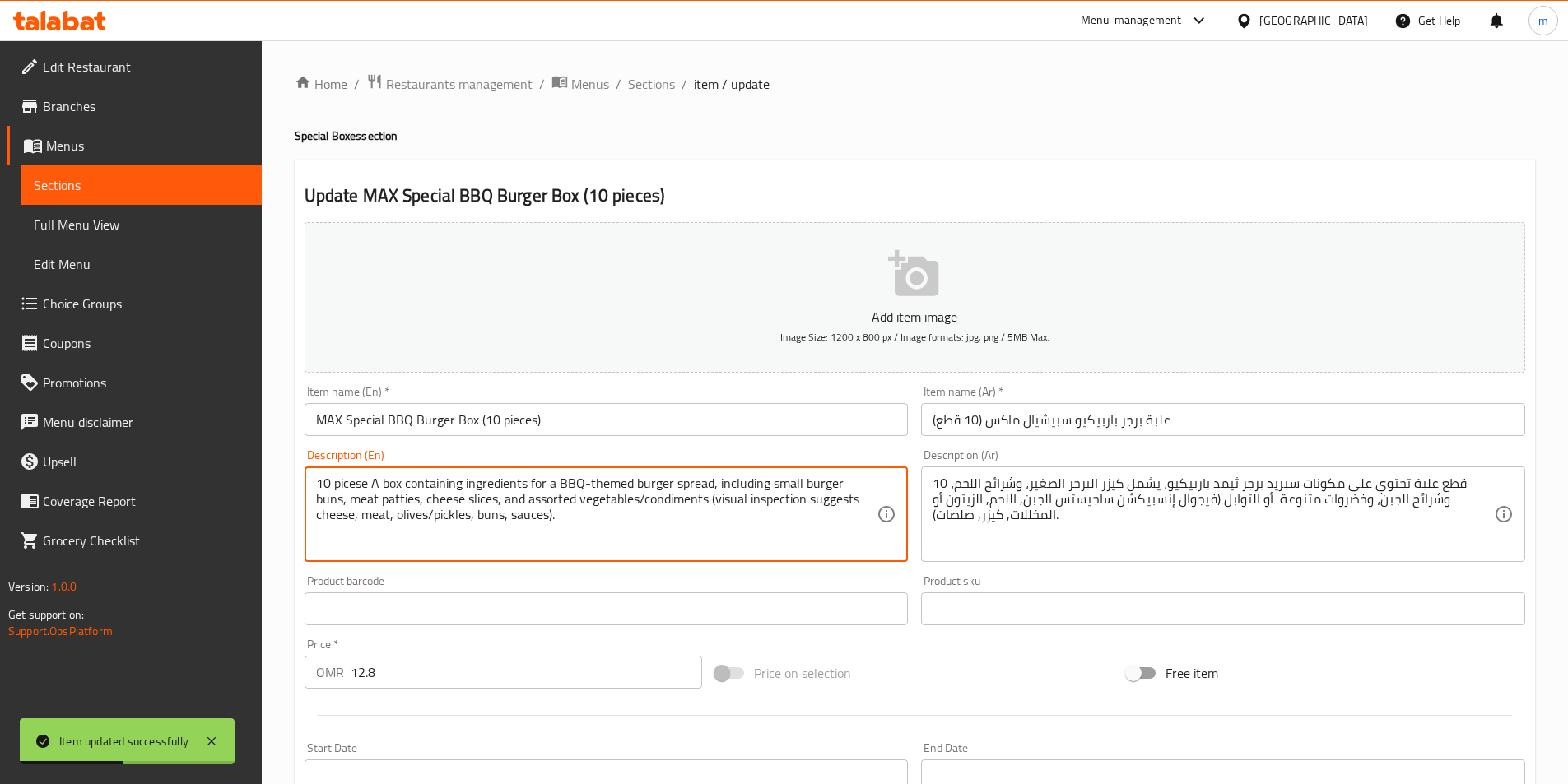
click at [354, 481] on textarea "10 picese A box containing ingredients for a BBQ-themed burger spread, includin…" at bounding box center [597, 515] width 561 height 78
paste textarea "eces"
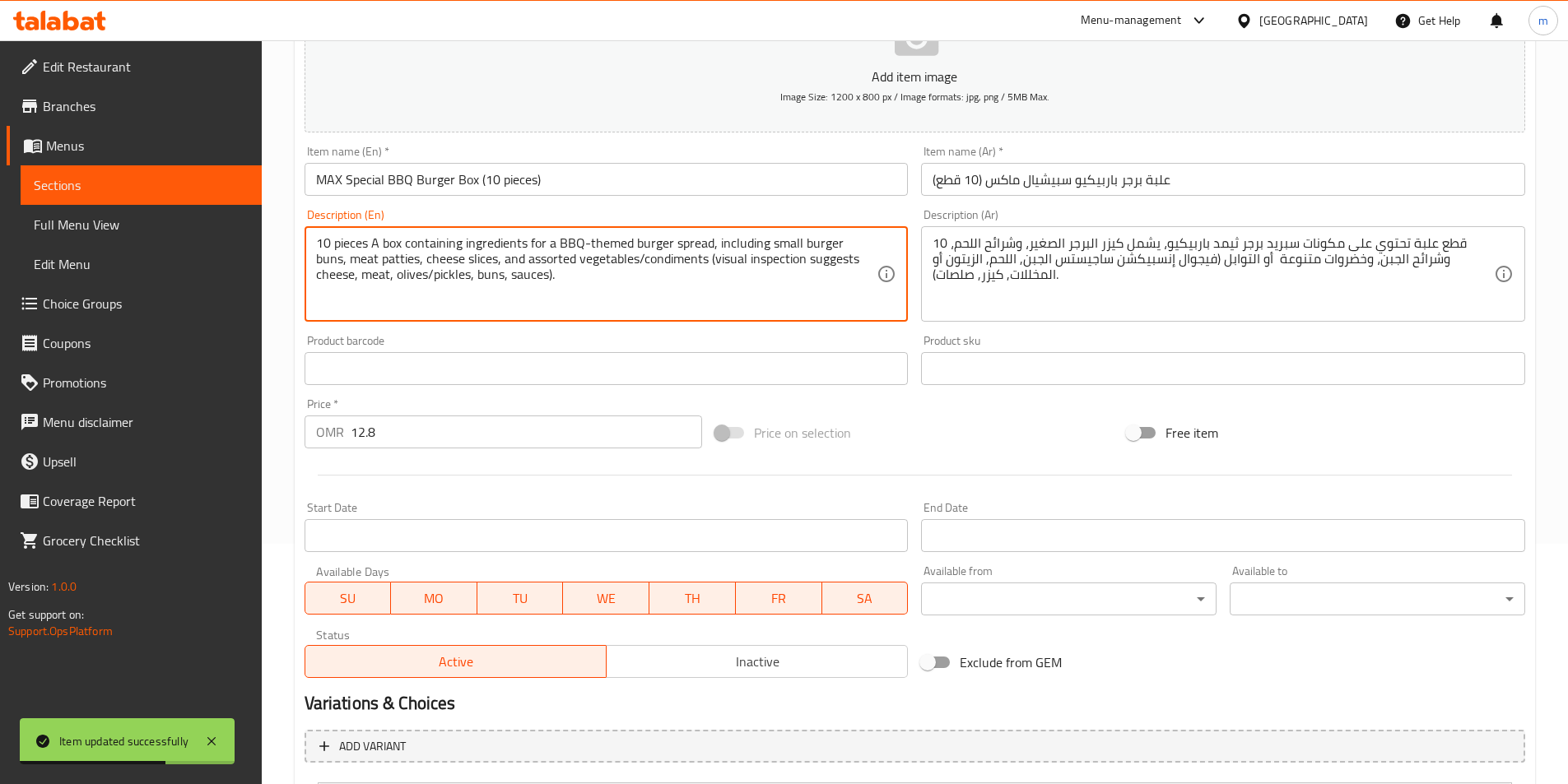
scroll to position [473, 0]
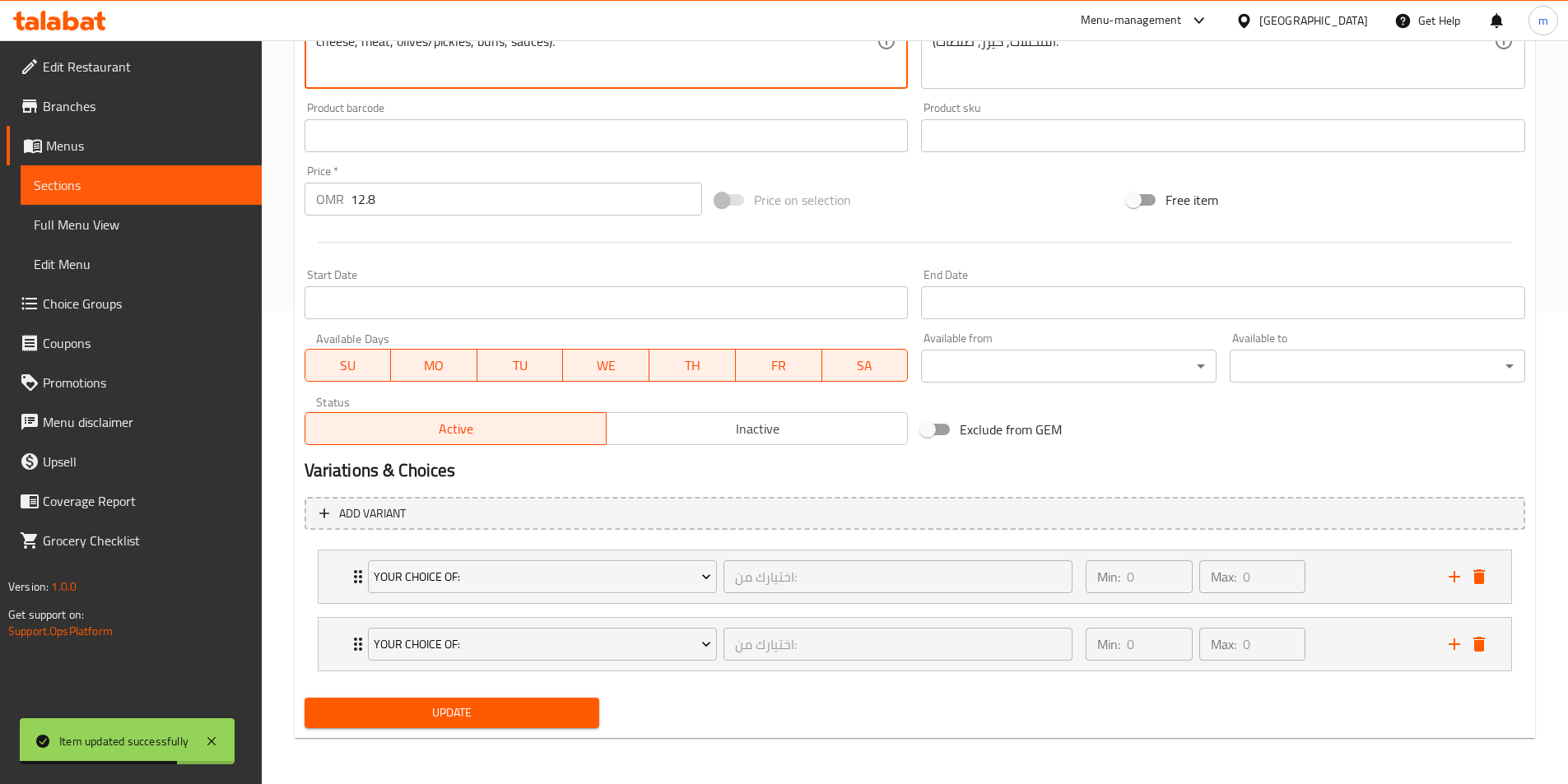
type textarea "10 pieces A box containing ingredients for a BBQ-themed burger spread, includin…"
click at [436, 729] on div "Update" at bounding box center [452, 712] width 308 height 43
click at [461, 714] on span "Update" at bounding box center [452, 713] width 269 height 20
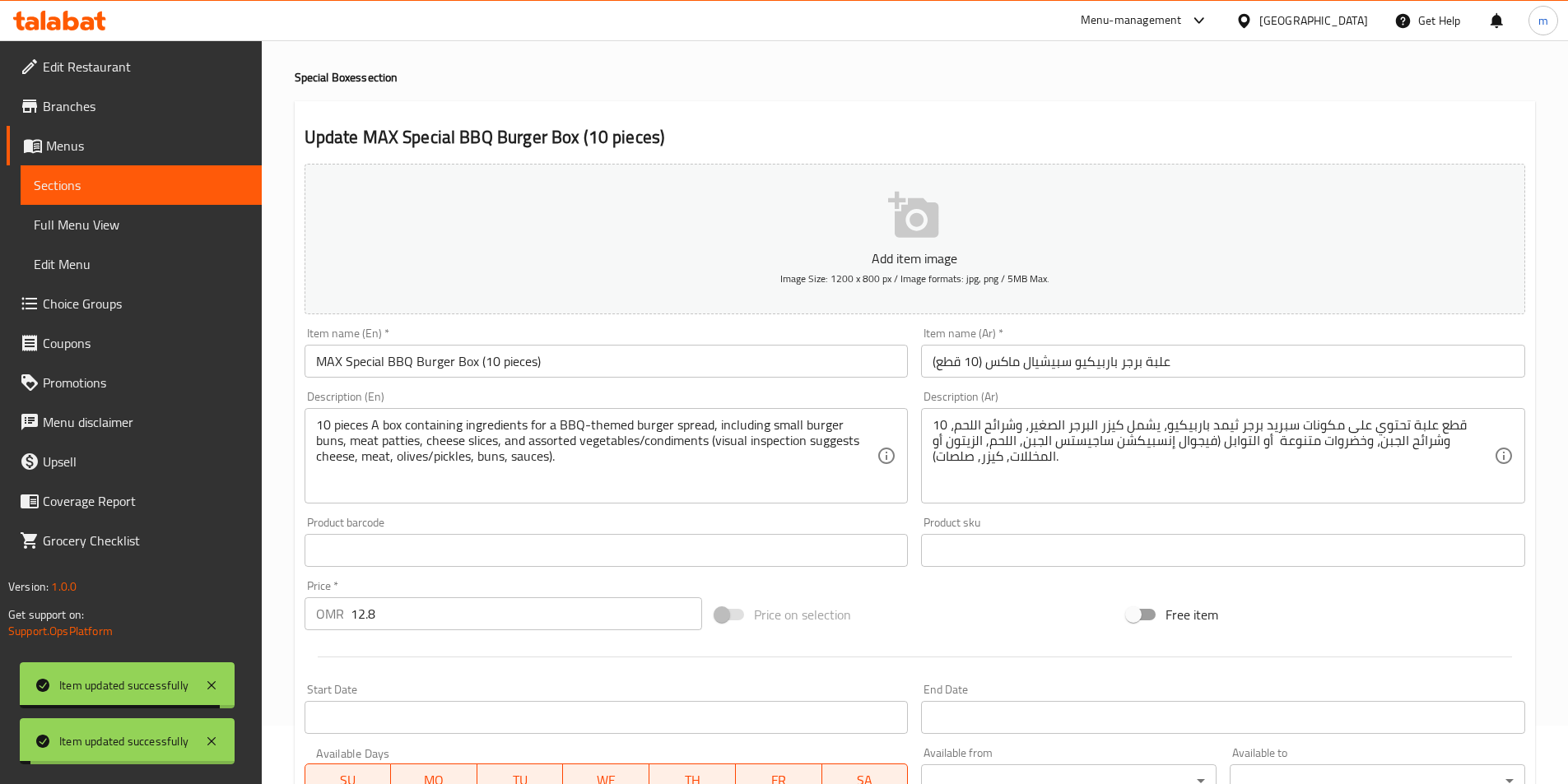
scroll to position [0, 0]
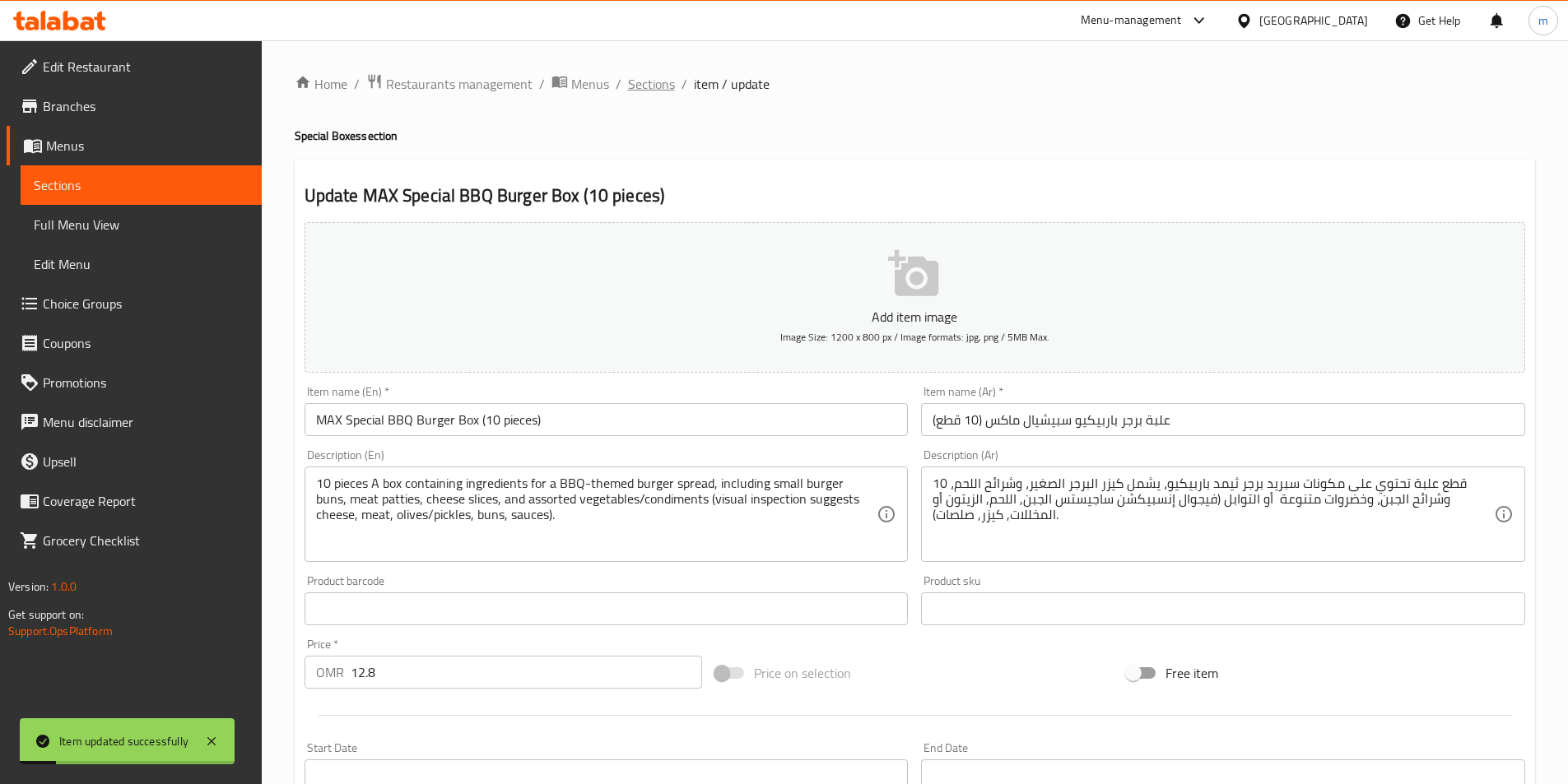
click at [644, 79] on span "Sections" at bounding box center [652, 83] width 47 height 19
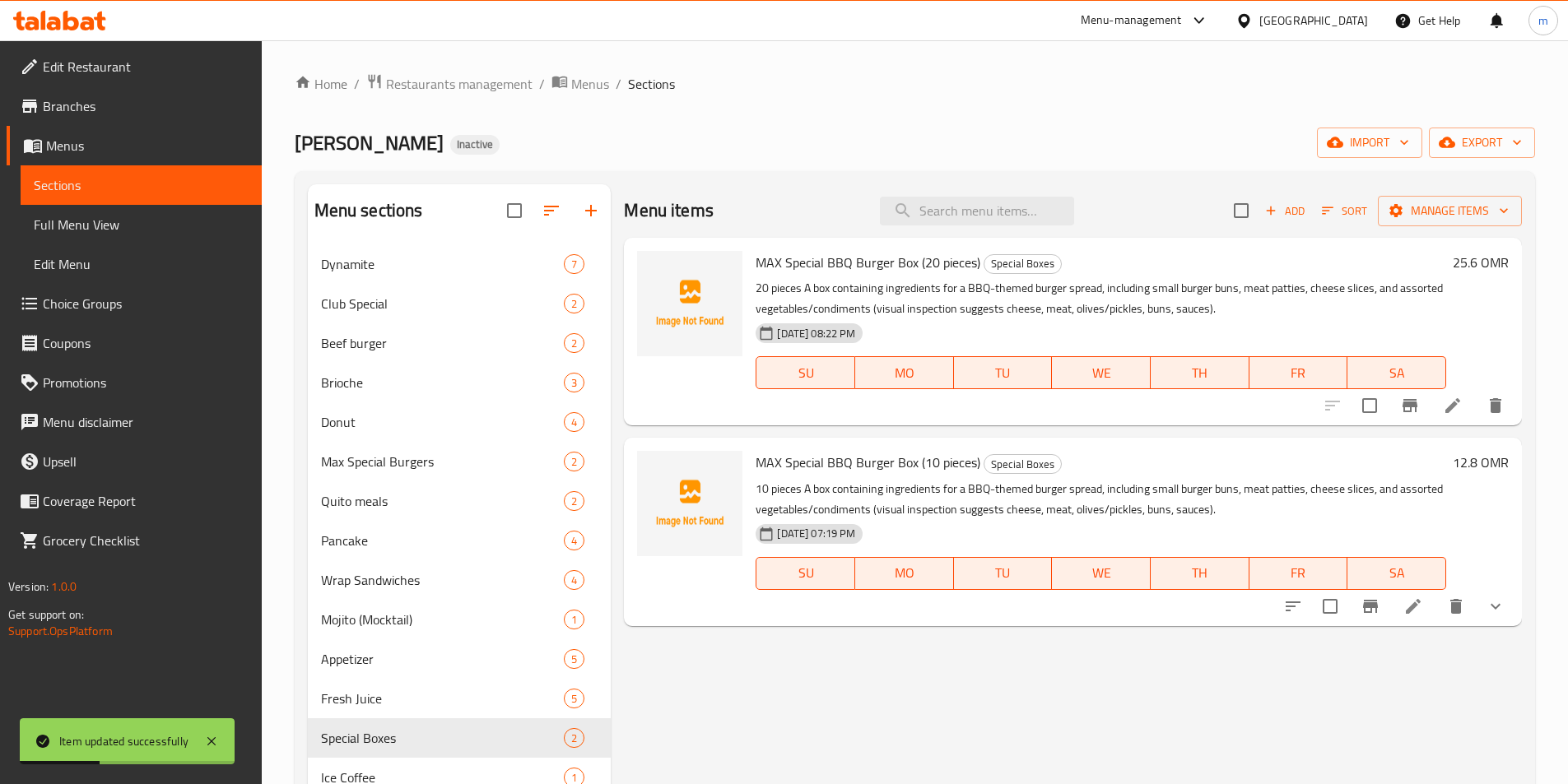
click at [613, 363] on div "Menu items Add Sort Manage items MAX Special BBQ Burger Box (20 pieces) Special…" at bounding box center [1066, 576] width 911 height 784
click at [88, 219] on span "Full Menu View" at bounding box center [141, 224] width 215 height 19
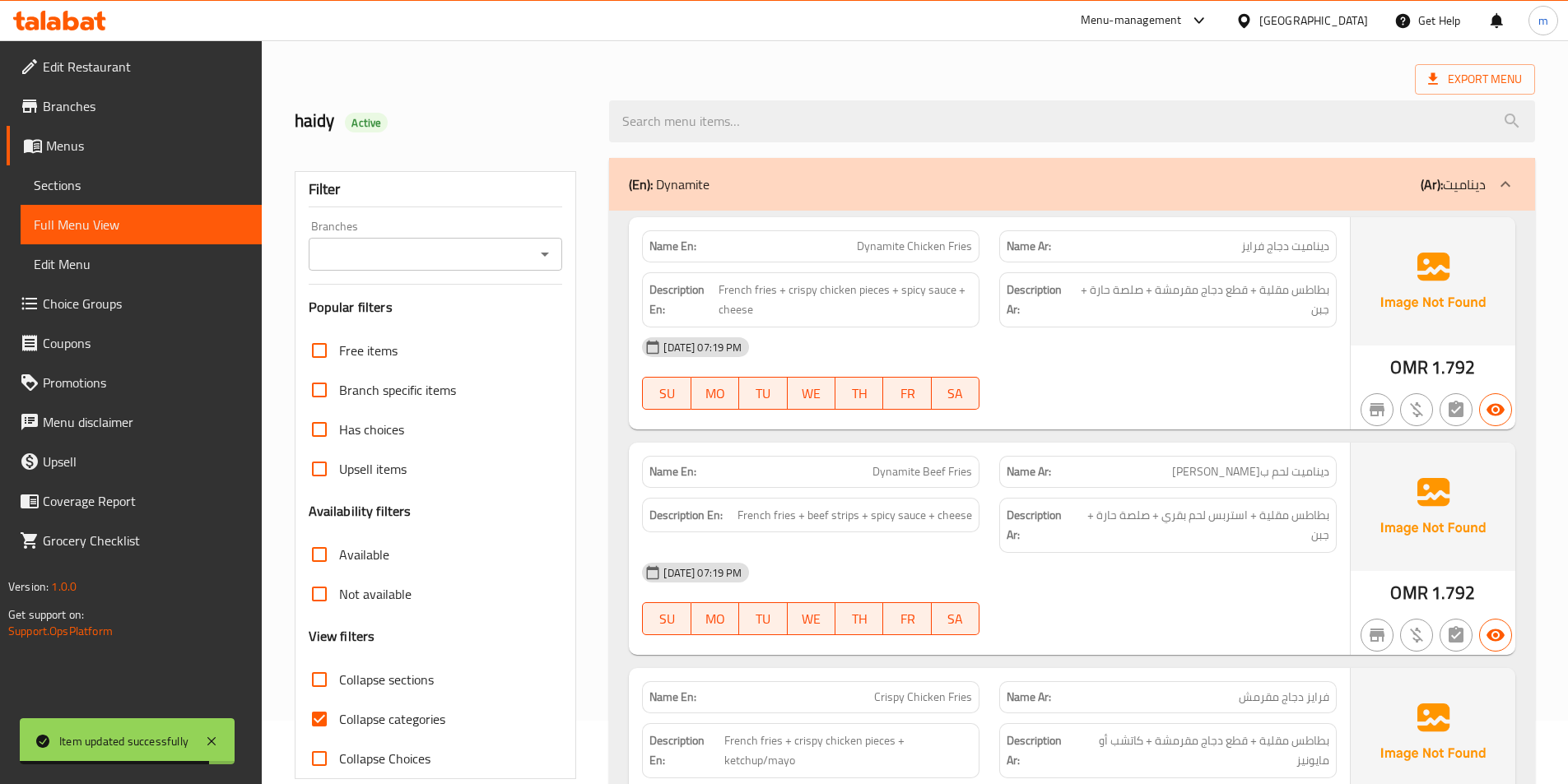
scroll to position [82, 0]
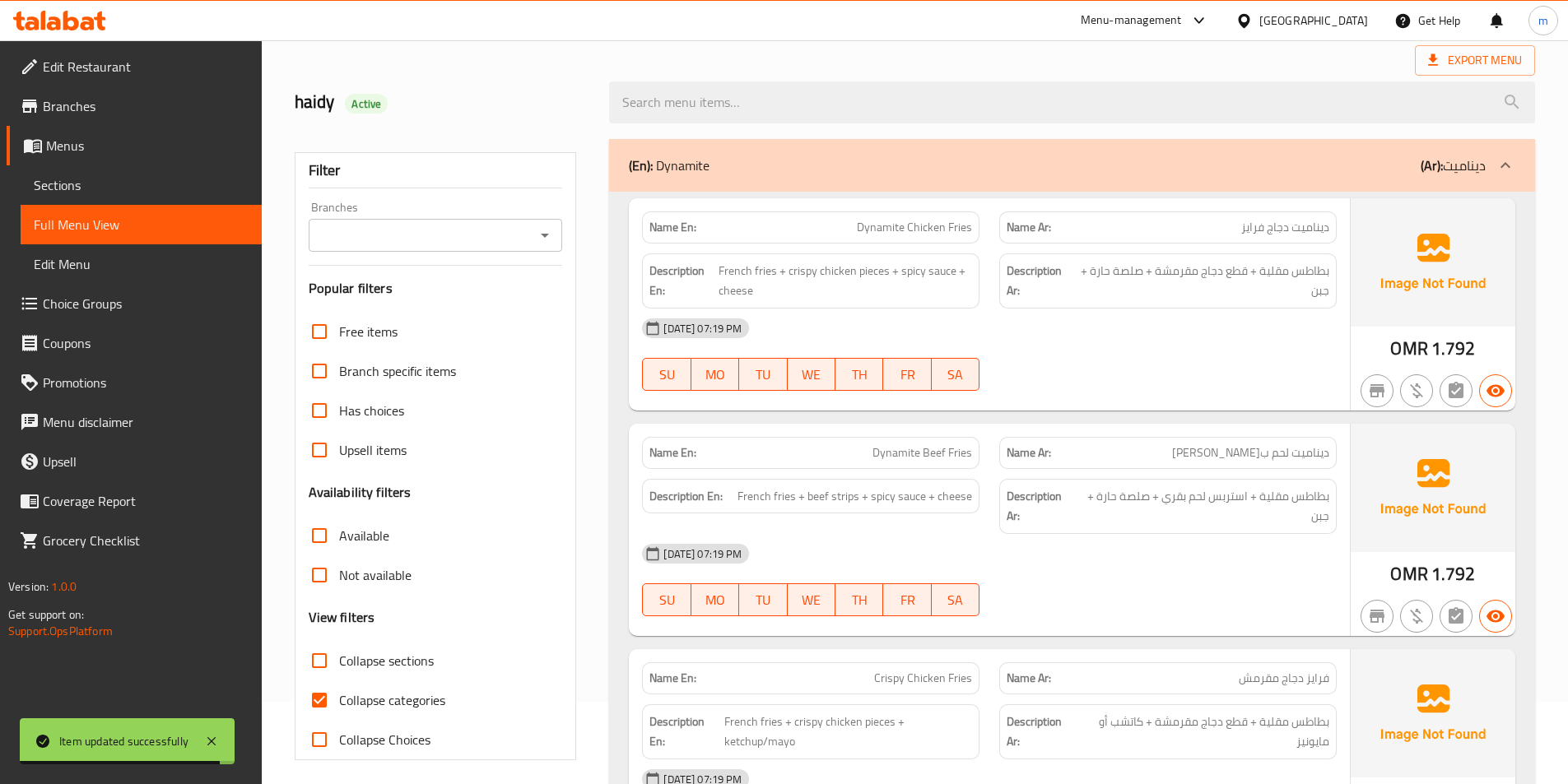
click at [394, 702] on span "Collapse categories" at bounding box center [391, 699] width 106 height 19
click at [339, 702] on input "Collapse categories" at bounding box center [319, 700] width 40 height 40
checkbox input "false"
click at [397, 661] on span "Collapse sections" at bounding box center [386, 660] width 95 height 19
click at [339, 661] on input "Collapse sections" at bounding box center [319, 660] width 40 height 40
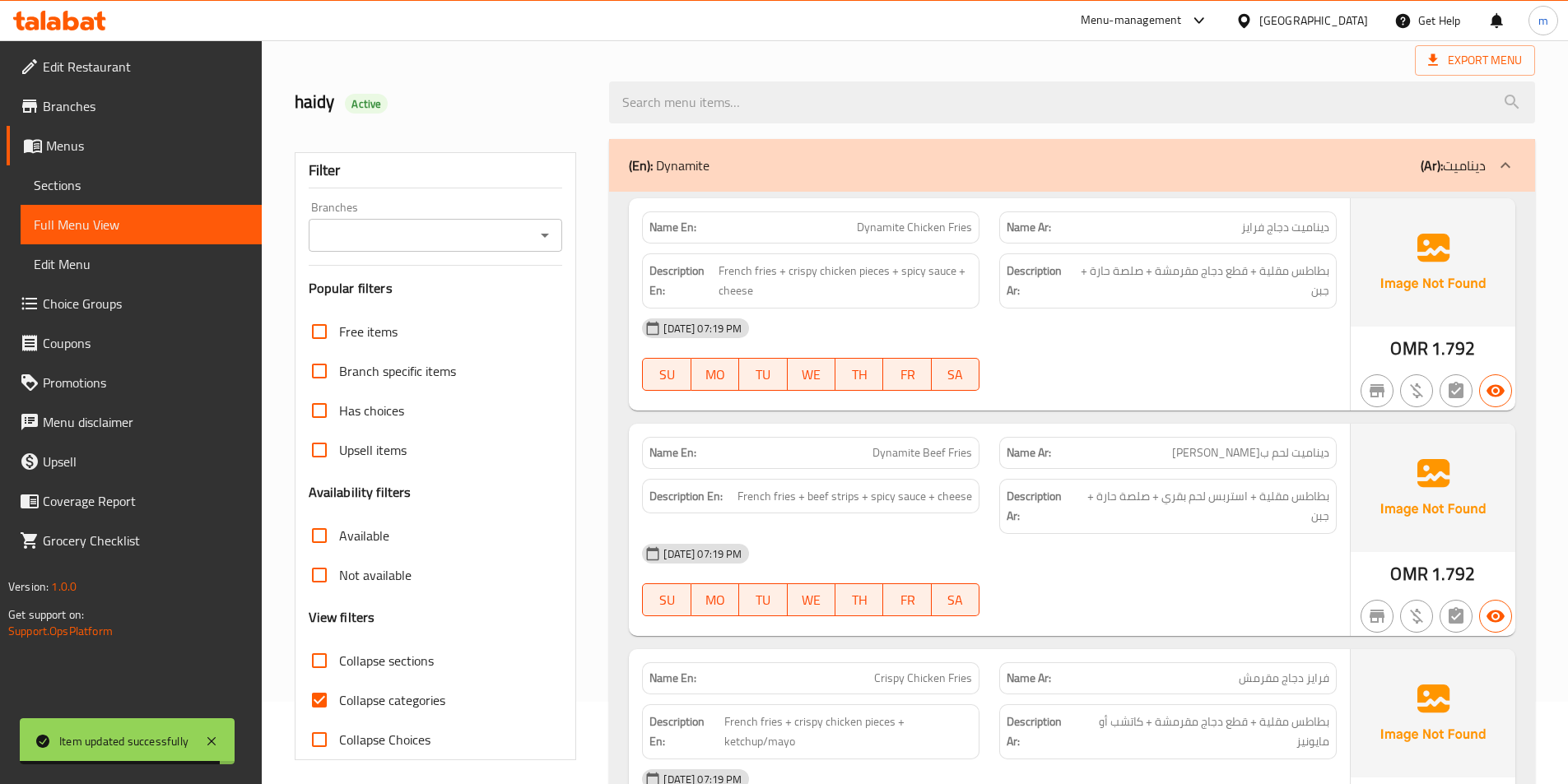
checkbox input "true"
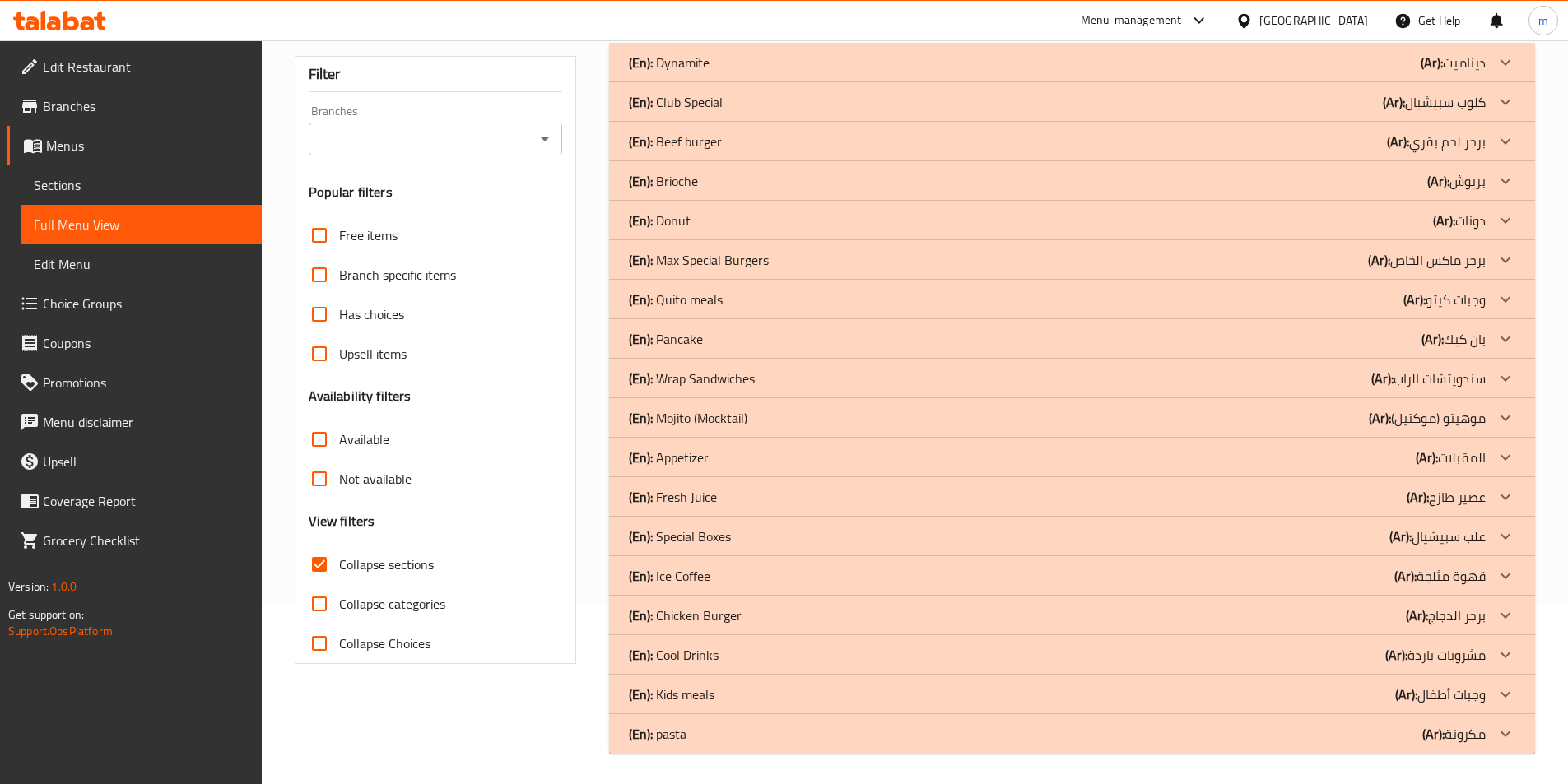
scroll to position [181, 0]
click at [1491, 613] on div at bounding box center [1505, 612] width 40 height 40
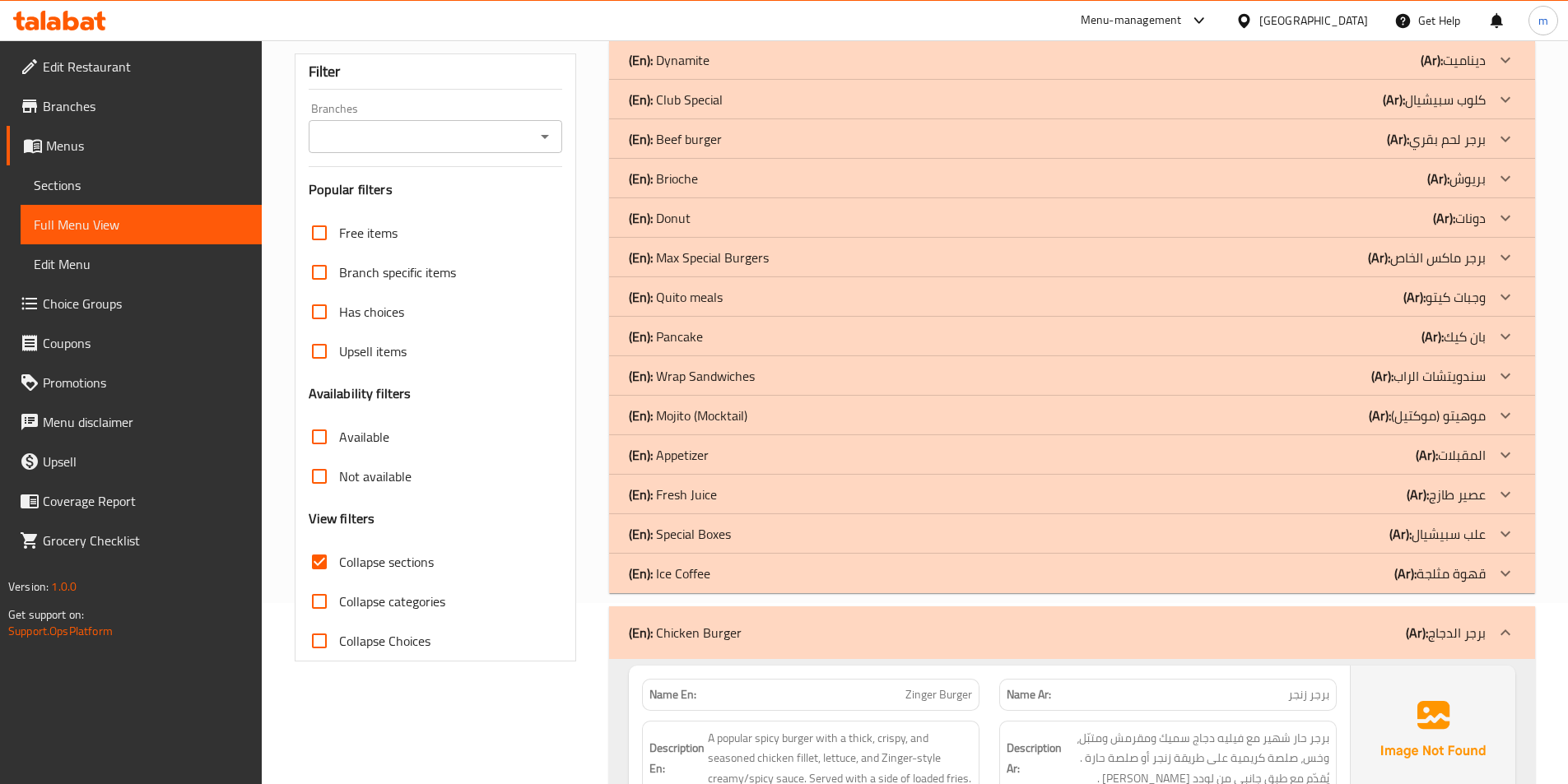
click at [1505, 530] on icon at bounding box center [1505, 533] width 19 height 19
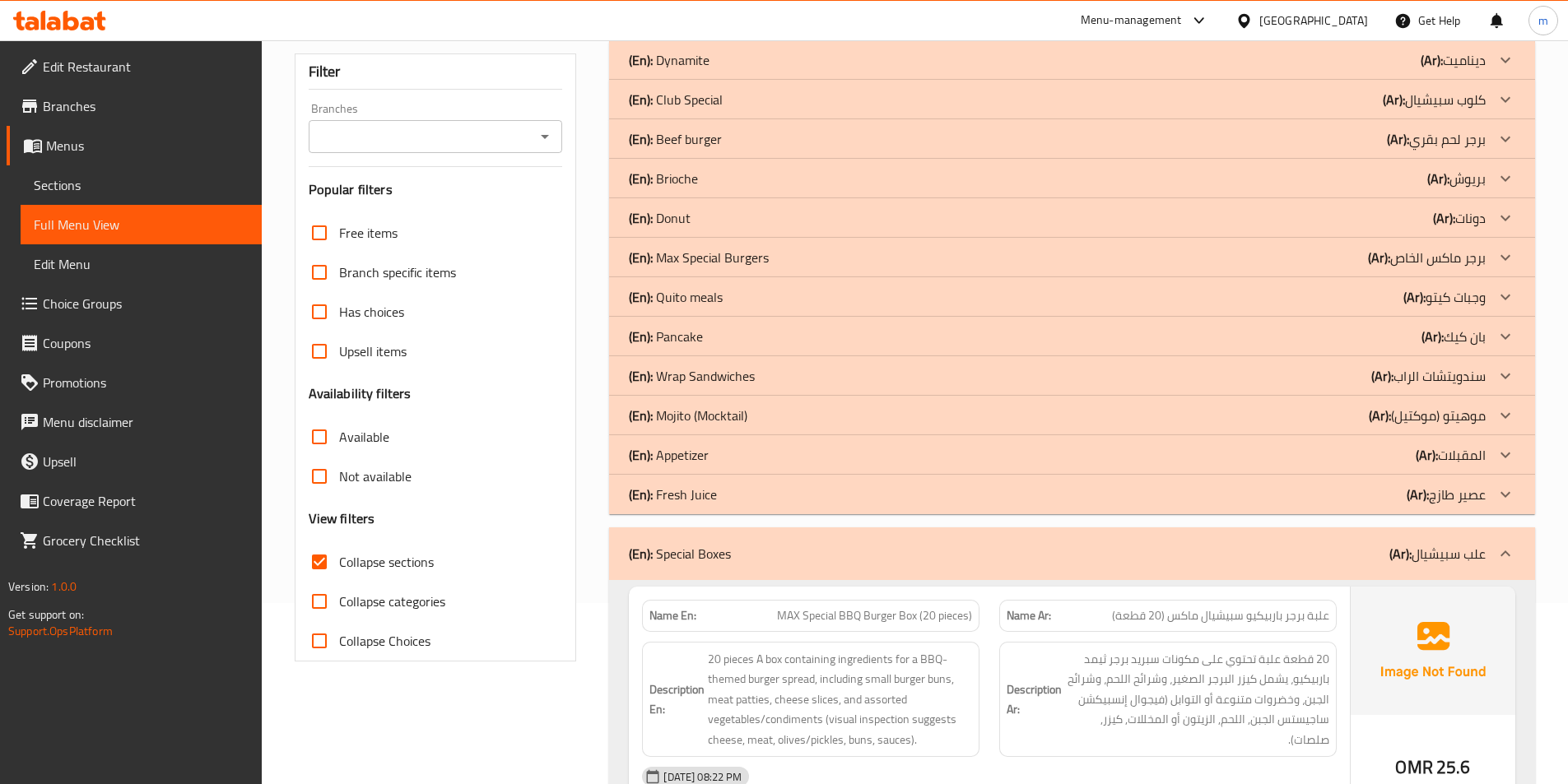
click at [1504, 453] on icon at bounding box center [1505, 455] width 19 height 19
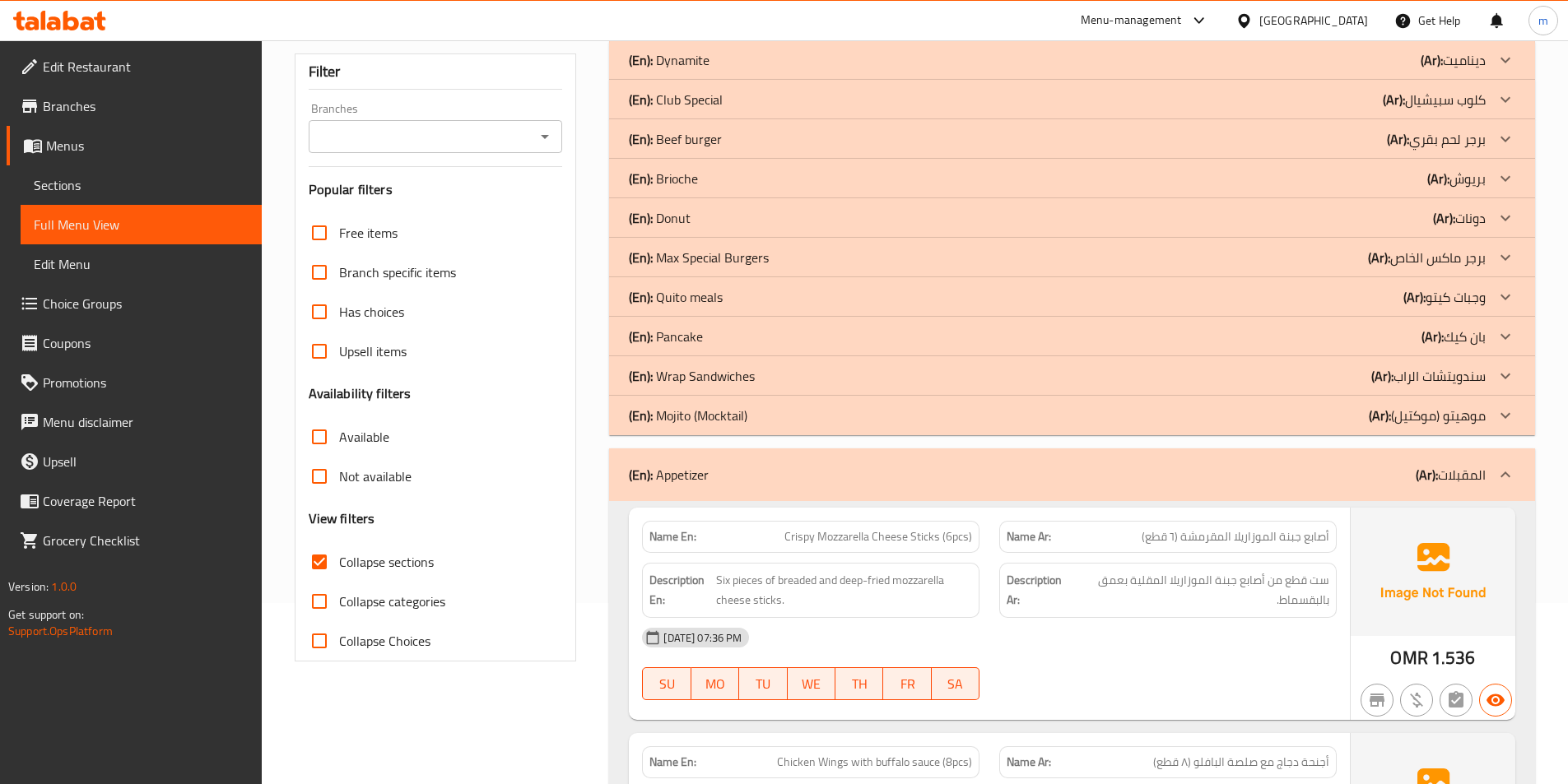
click at [1495, 287] on div at bounding box center [1505, 297] width 40 height 40
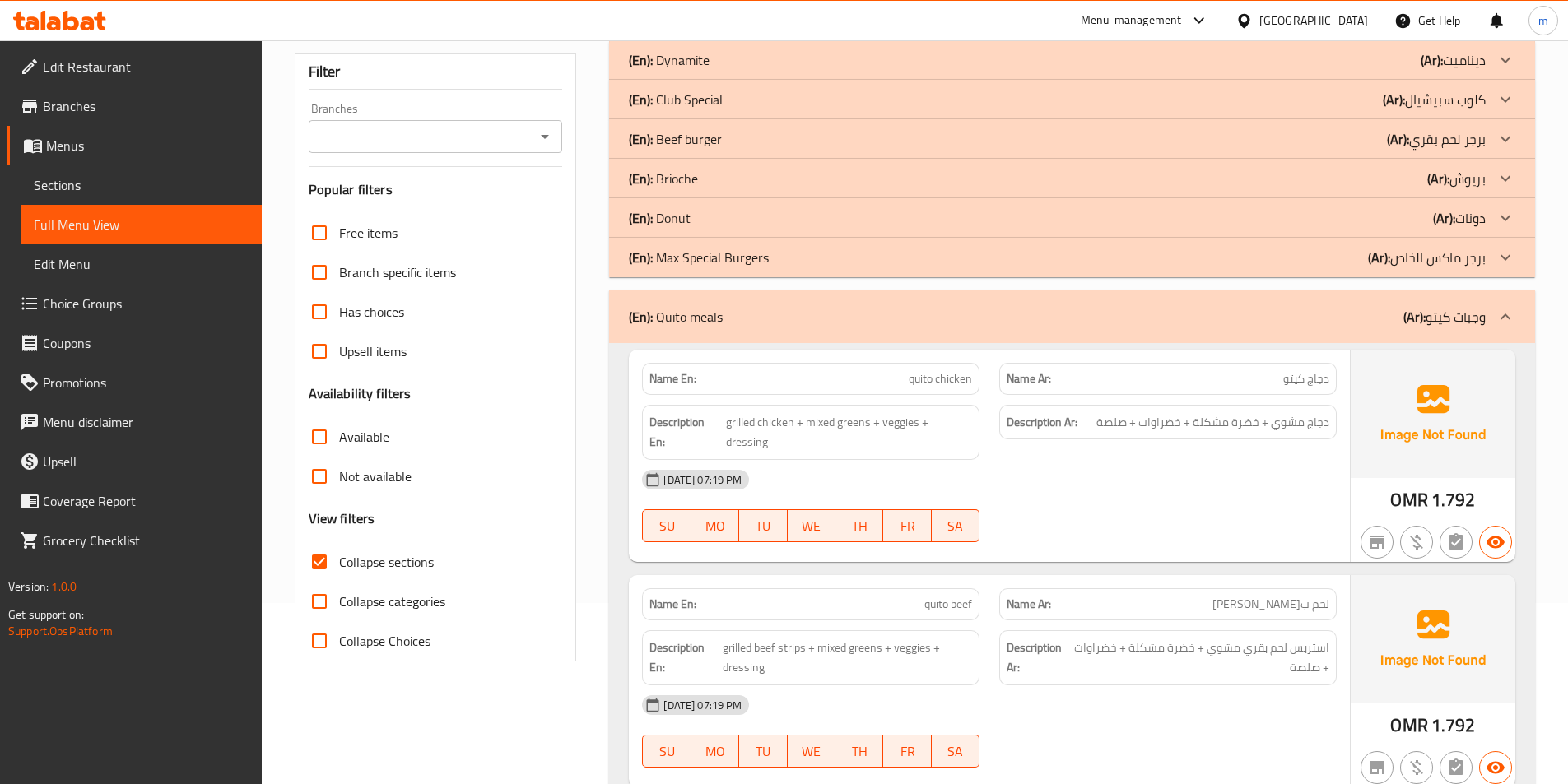
click at [1491, 178] on div at bounding box center [1505, 178] width 40 height 40
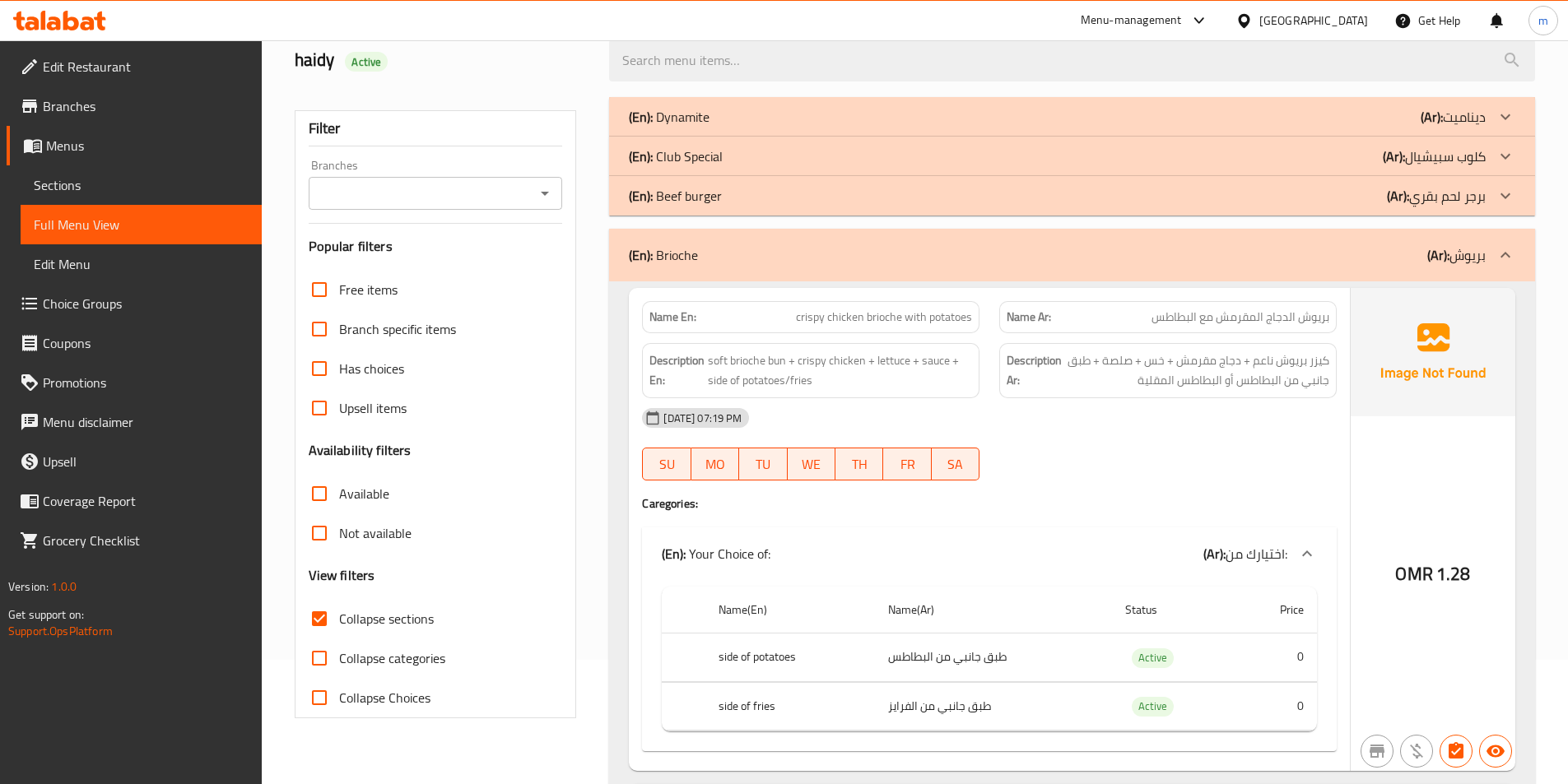
scroll to position [99, 0]
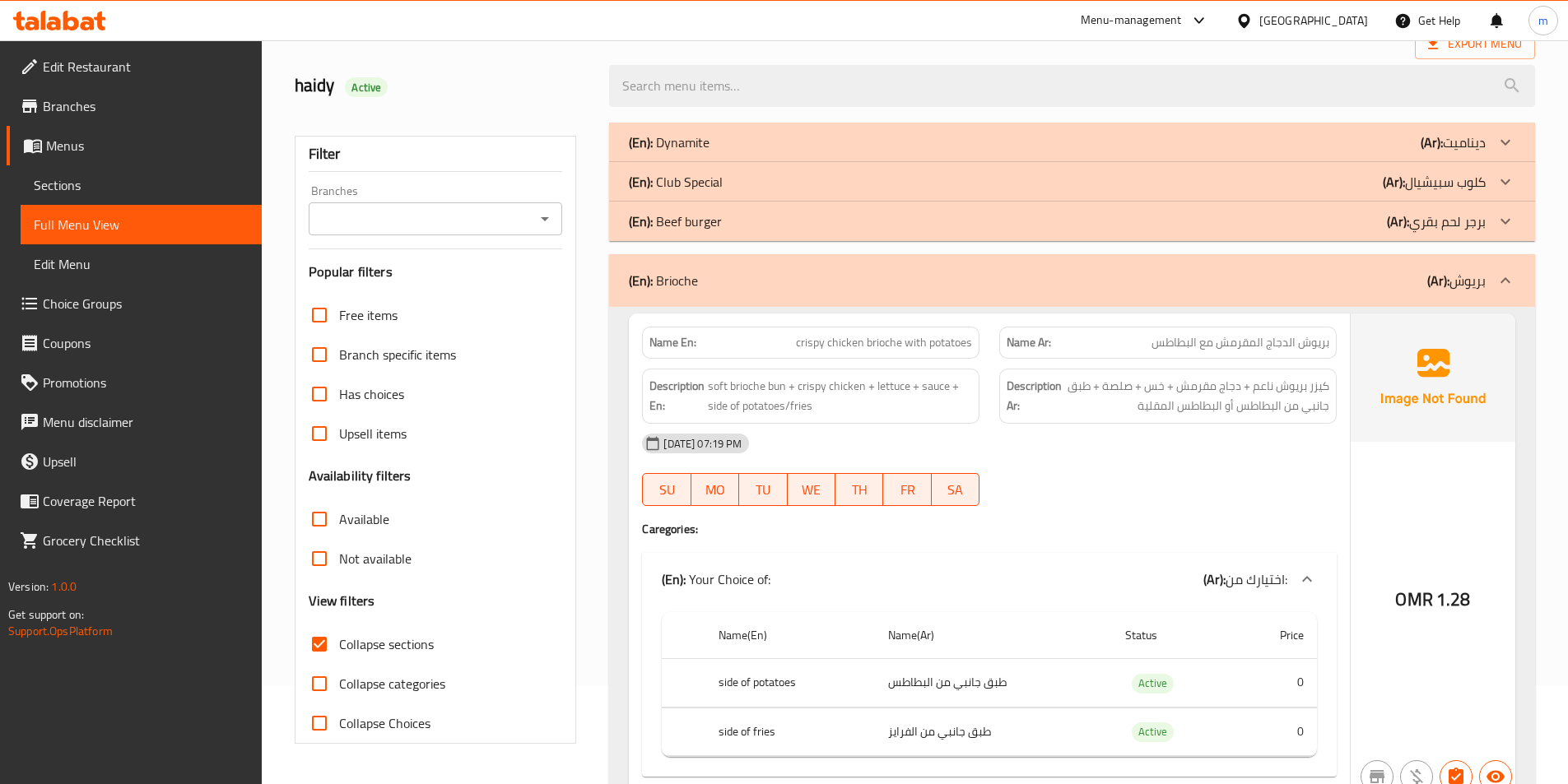
click at [1506, 138] on icon at bounding box center [1505, 142] width 19 height 19
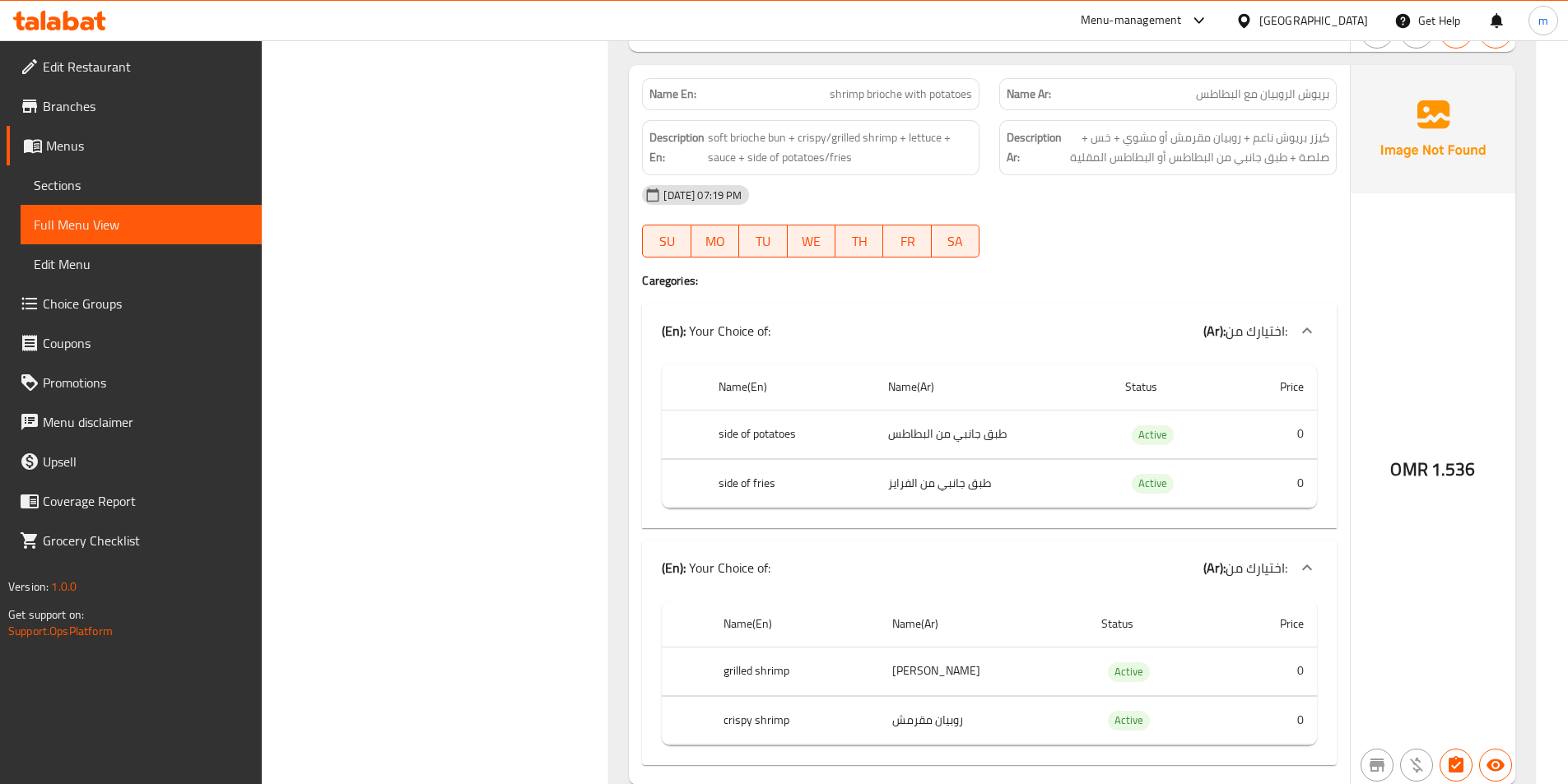
scroll to position [0, 0]
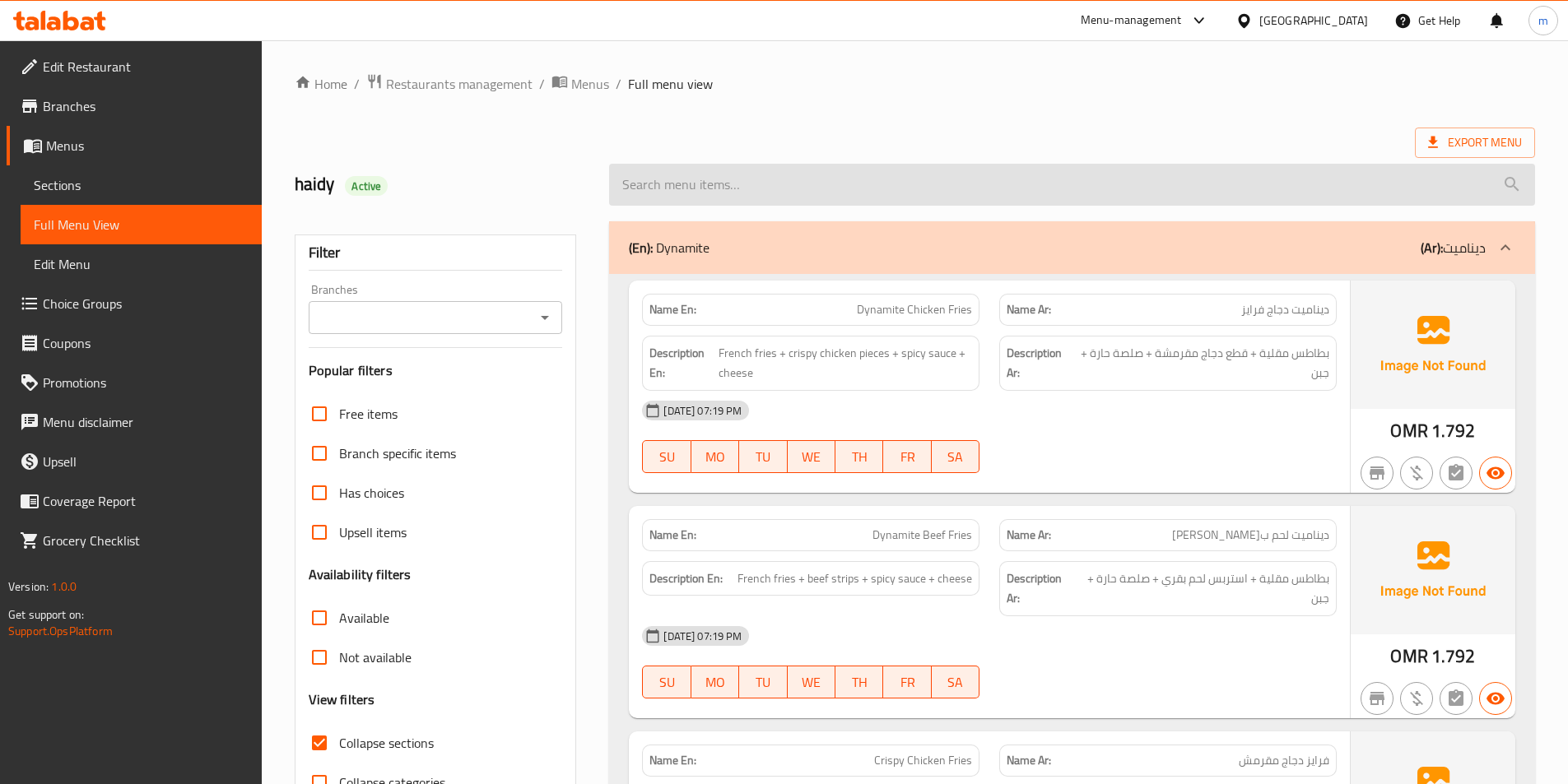
click at [999, 179] on input "search" at bounding box center [1071, 184] width 926 height 42
paste input "Zinger Burger"
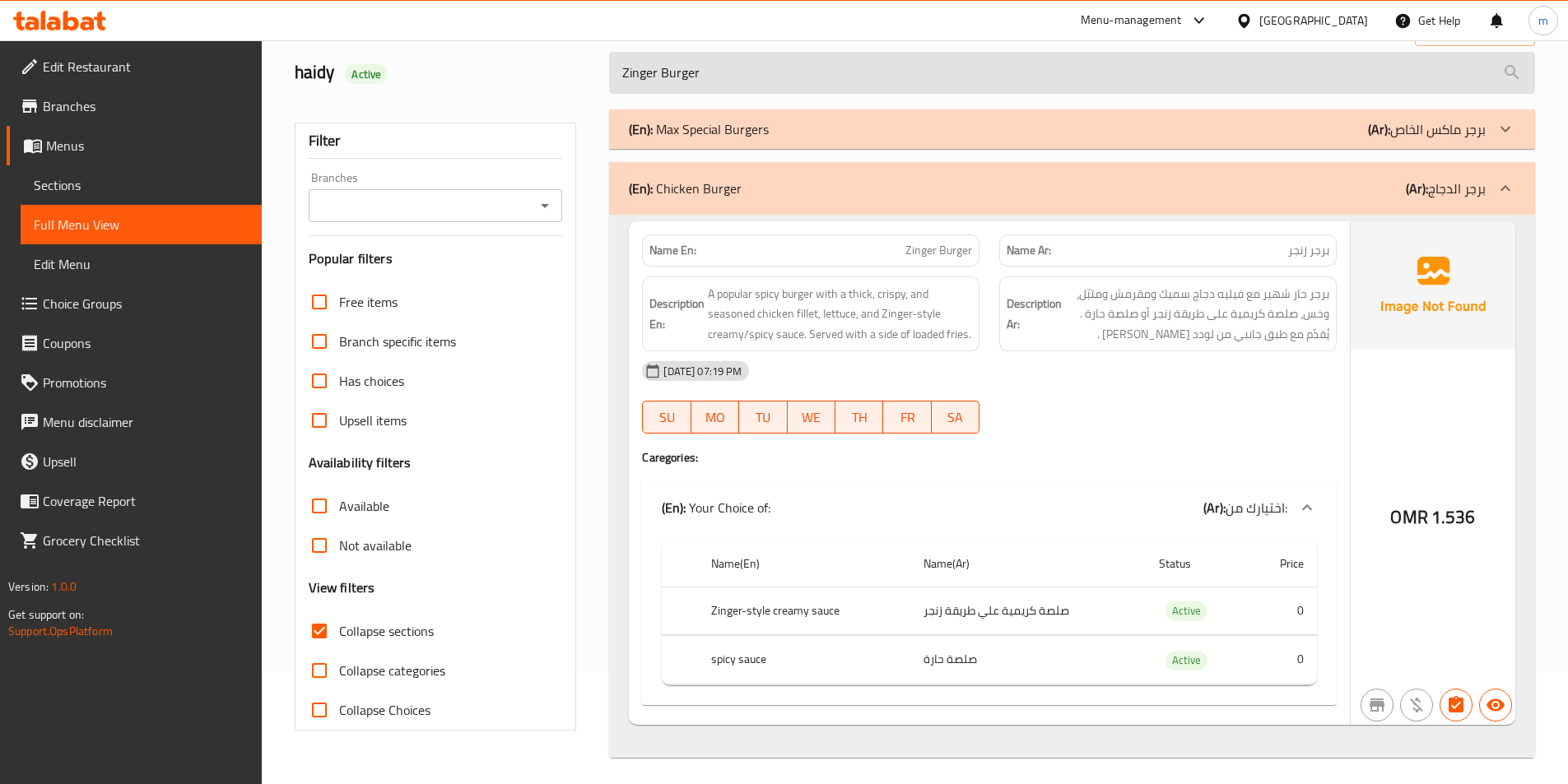
scroll to position [118, 0]
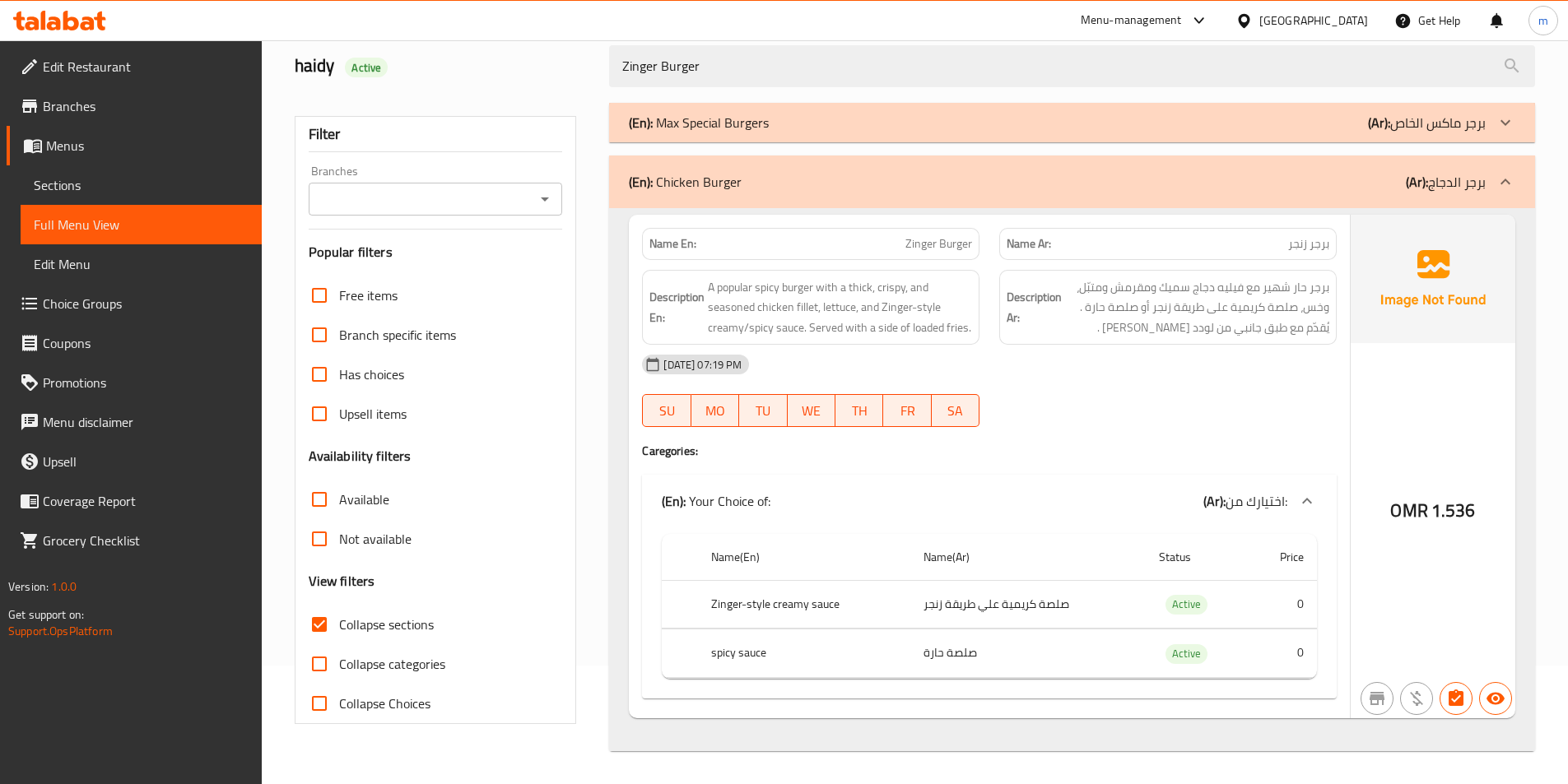
click at [1171, 126] on div "(En): Max Special Burgers (Ar): برجر ماكس الخاص" at bounding box center [1057, 122] width 857 height 19
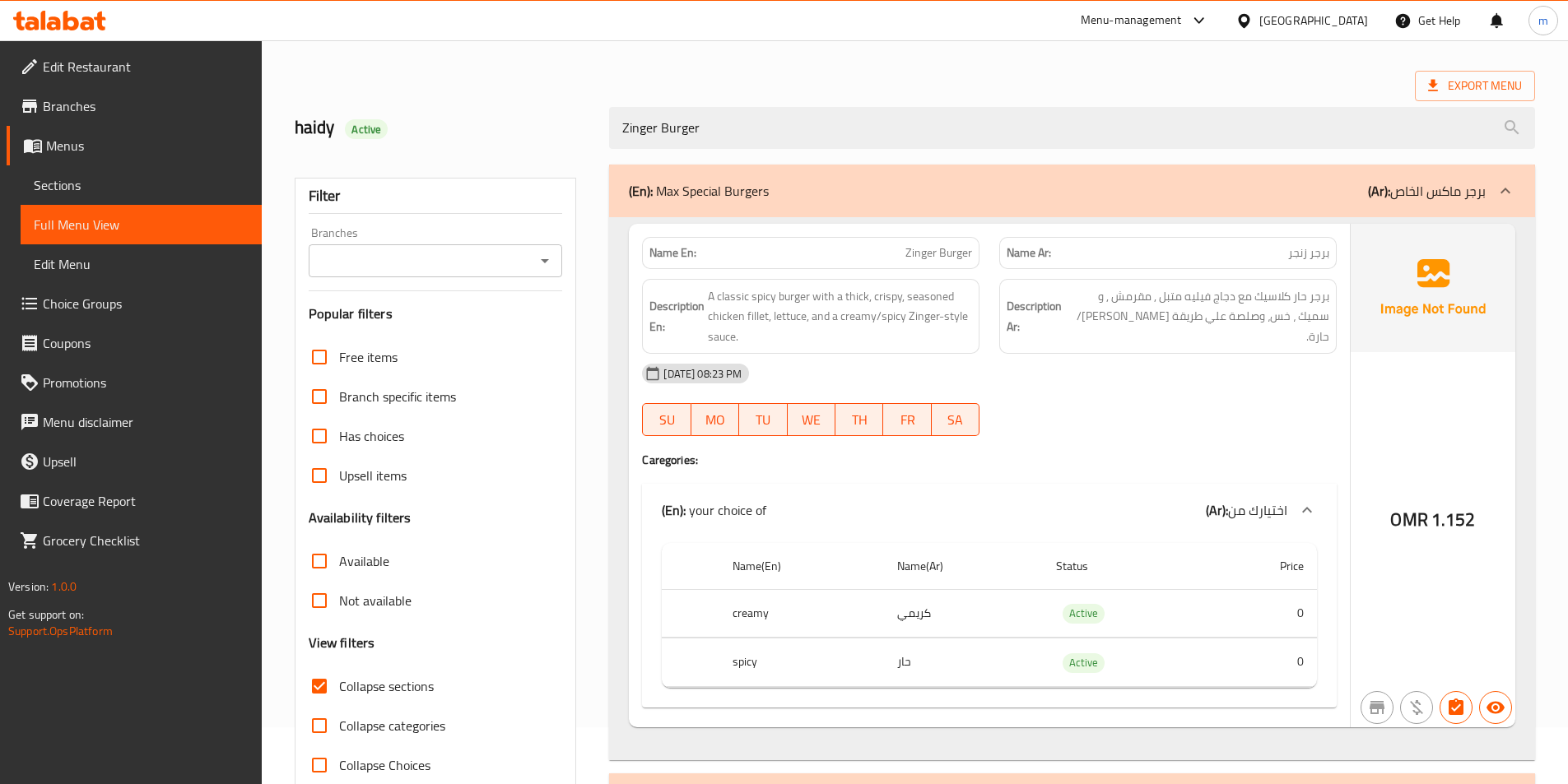
scroll to position [0, 0]
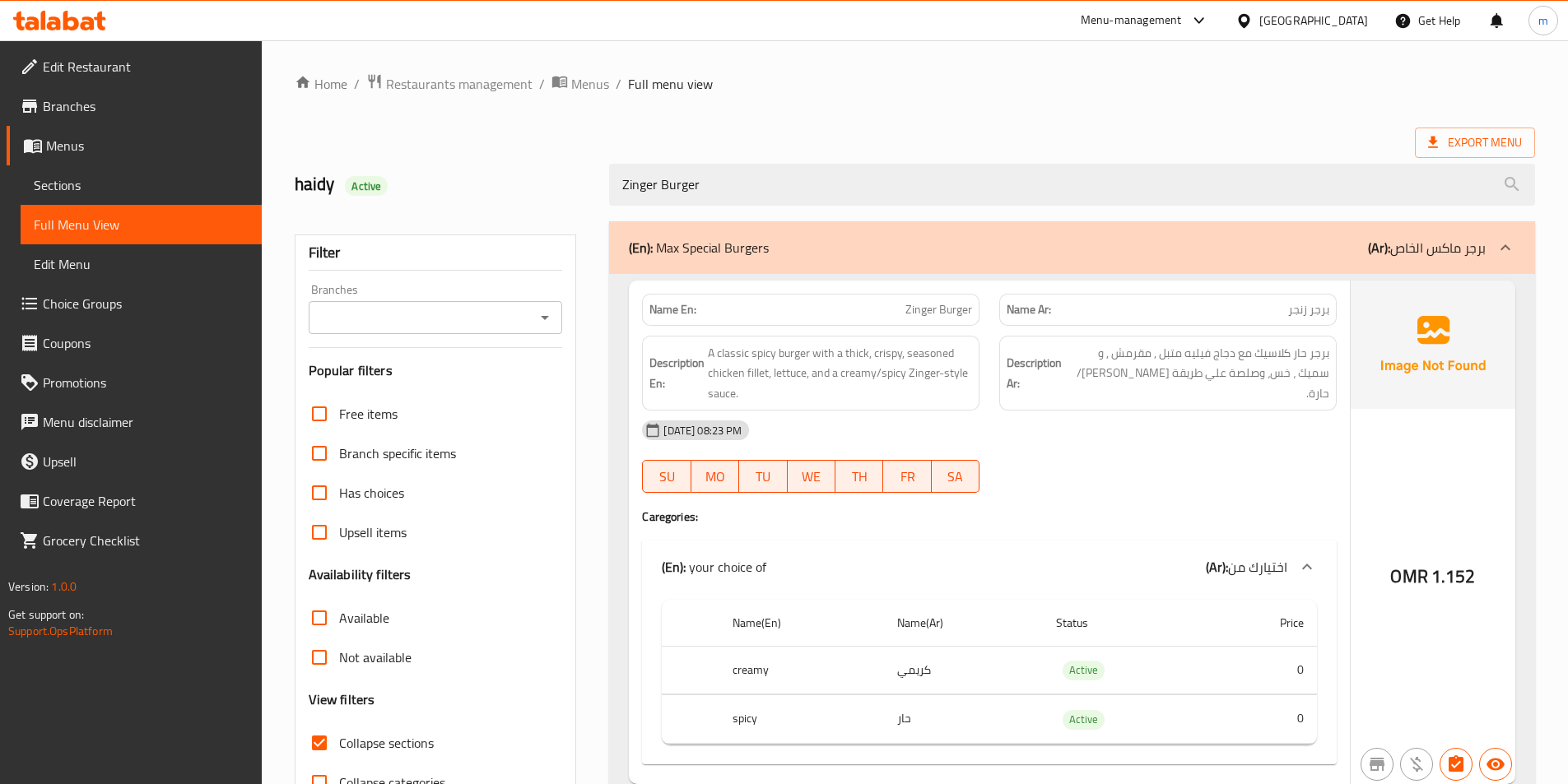
click at [810, 91] on ol "Home / Restaurants management / Menus / Full menu view" at bounding box center [915, 83] width 1240 height 21
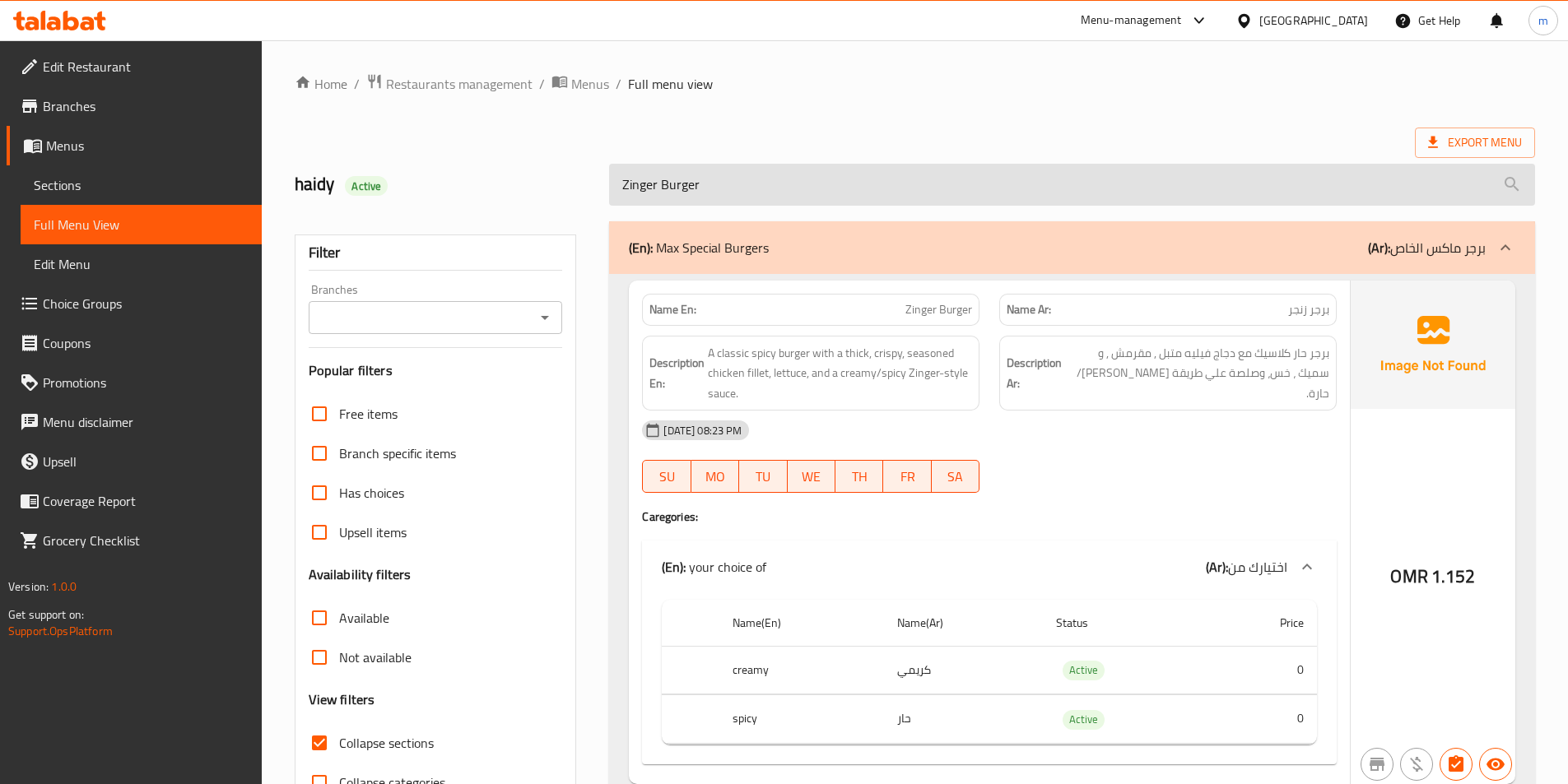
click at [935, 168] on input "Zinger Burger" at bounding box center [1071, 184] width 926 height 42
click at [930, 168] on input "Zinger Burger" at bounding box center [1071, 184] width 926 height 42
paste input "4 Pieces of Chicken Strips"
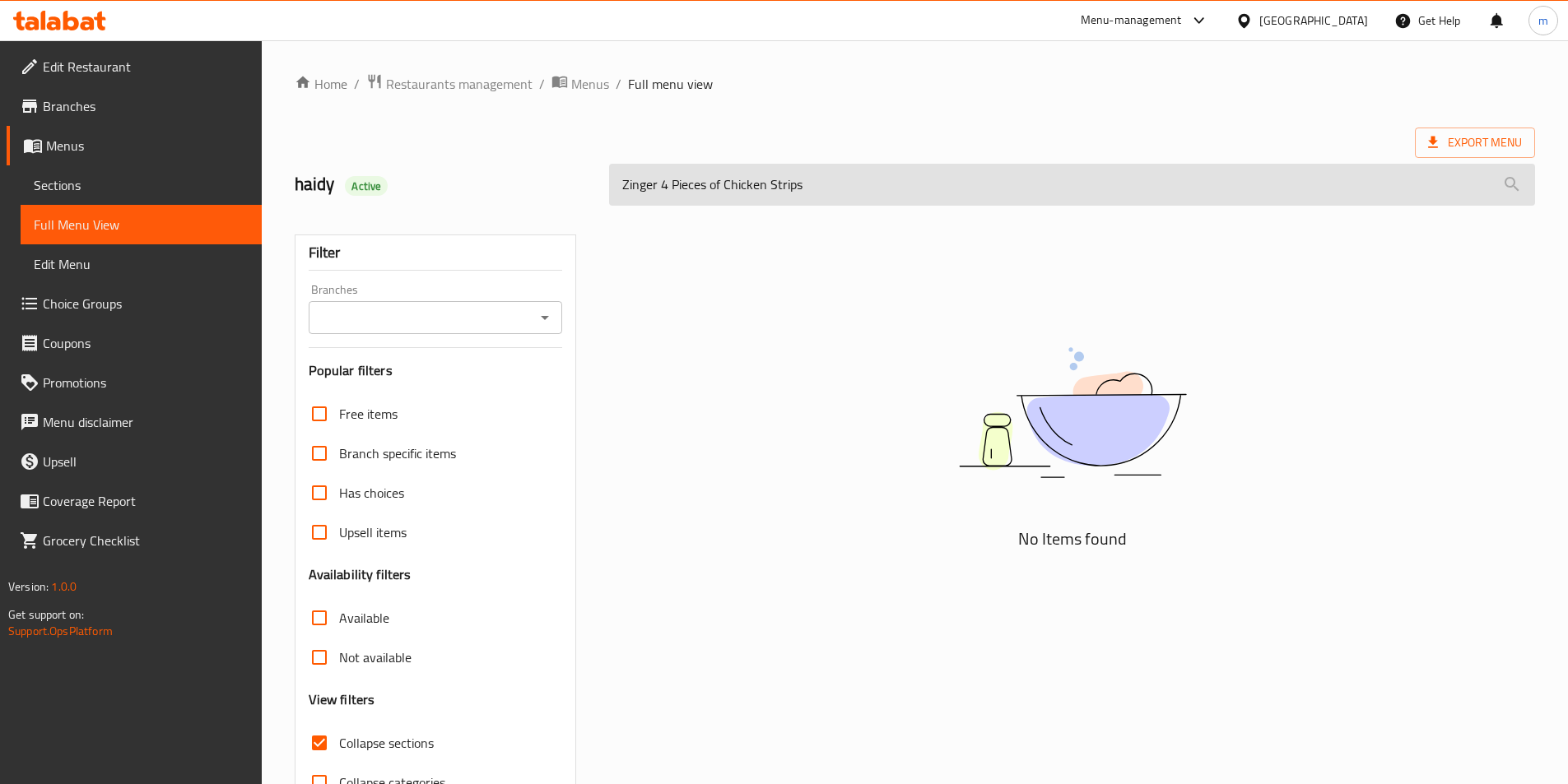
click at [930, 168] on input "Zinger 4 Pieces of Chicken Strips" at bounding box center [1071, 184] width 926 height 42
paste input "search"
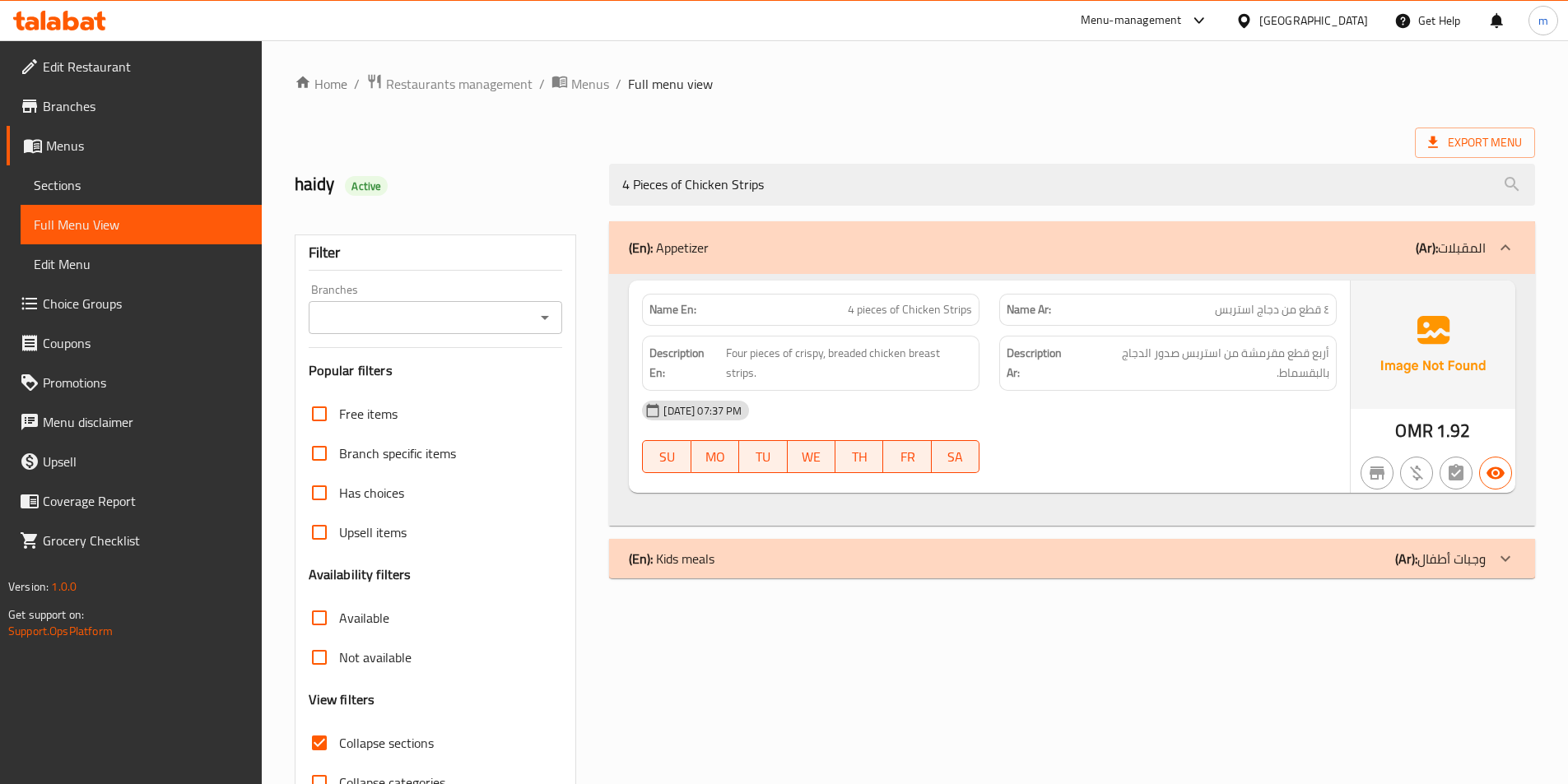
type input "4 Pieces of Chicken Strips"
click at [1487, 561] on div at bounding box center [1505, 558] width 40 height 40
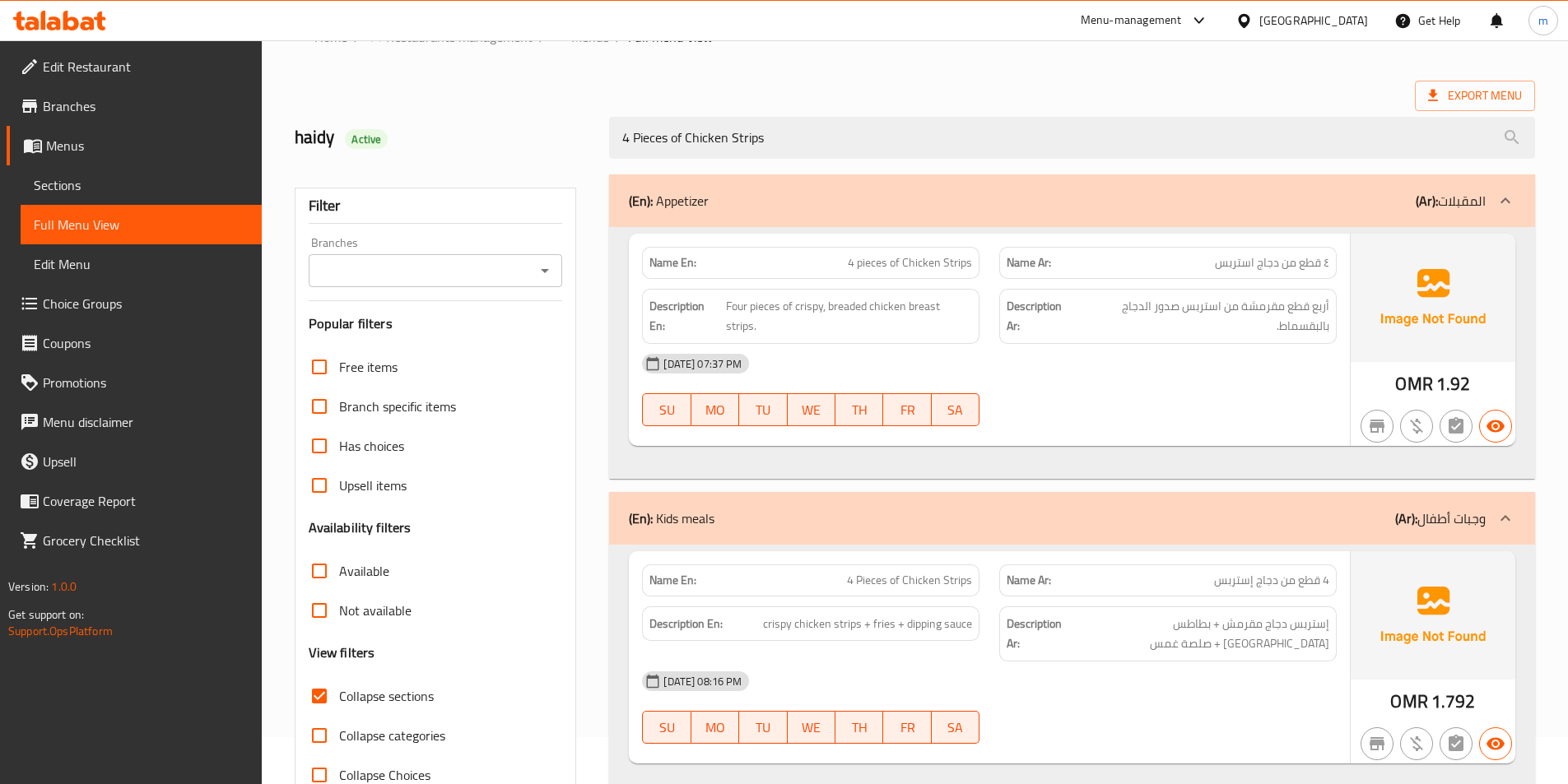
scroll to position [92, 0]
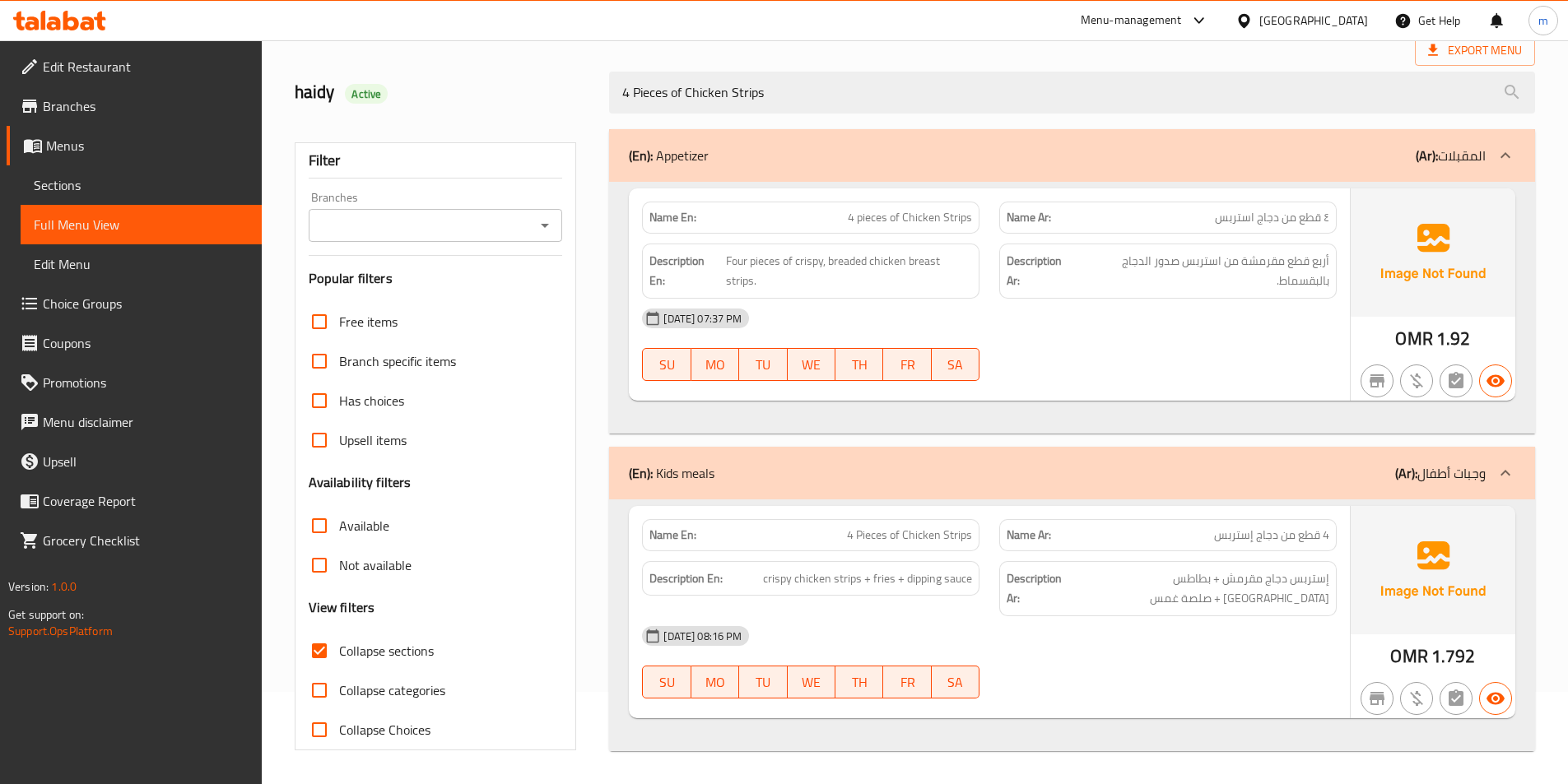
click at [1033, 628] on div "[DATE] 08:16 PM" at bounding box center [989, 636] width 714 height 40
click at [1085, 519] on div "Name Ar: 4 قطع من دجاج إستربس" at bounding box center [1168, 535] width 338 height 32
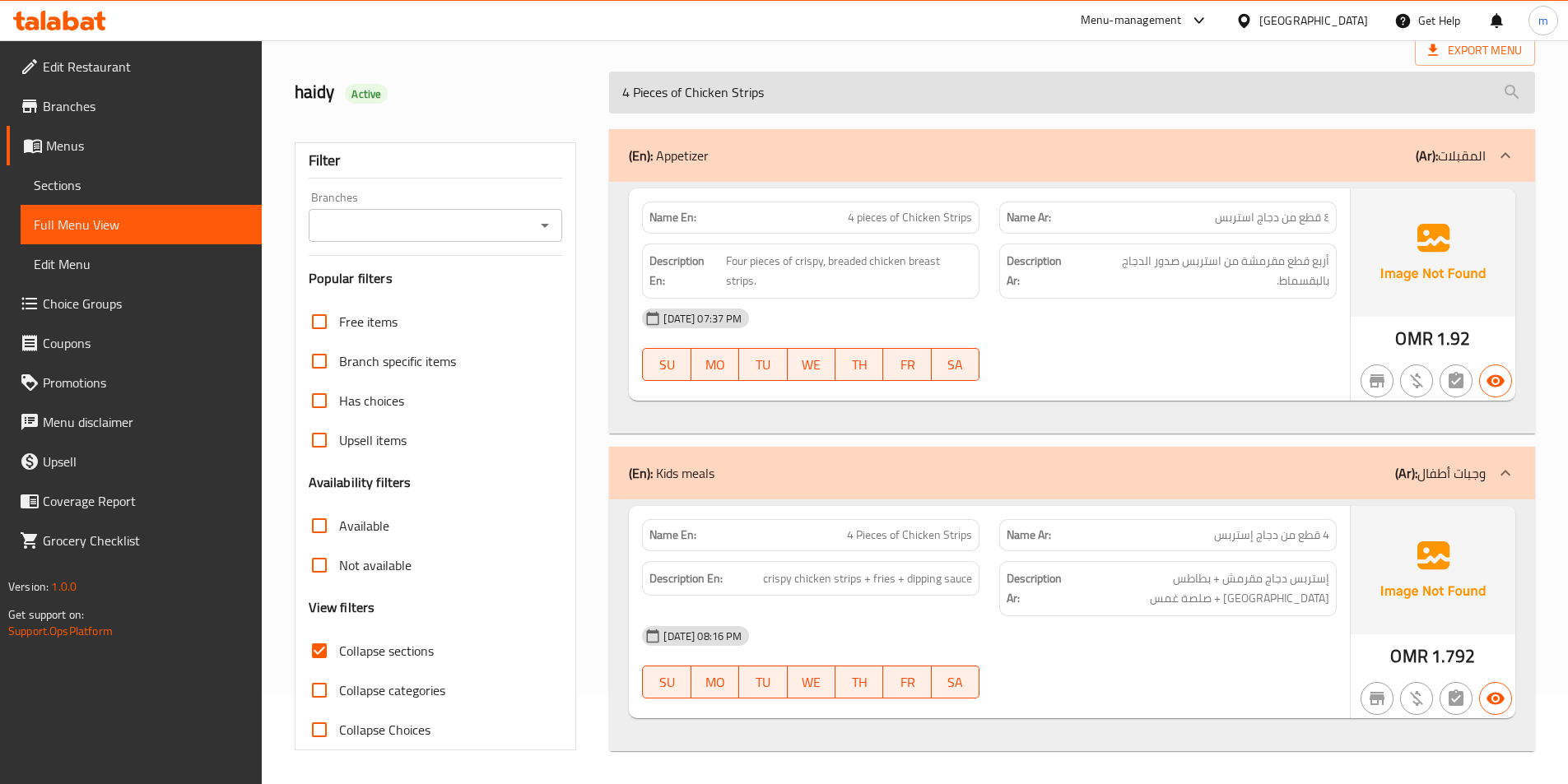
drag, startPoint x: 897, startPoint y: 111, endPoint x: 796, endPoint y: 80, distance: 105.7
click at [796, 80] on input "4 Pieces of Chicken Strips" at bounding box center [1071, 92] width 926 height 42
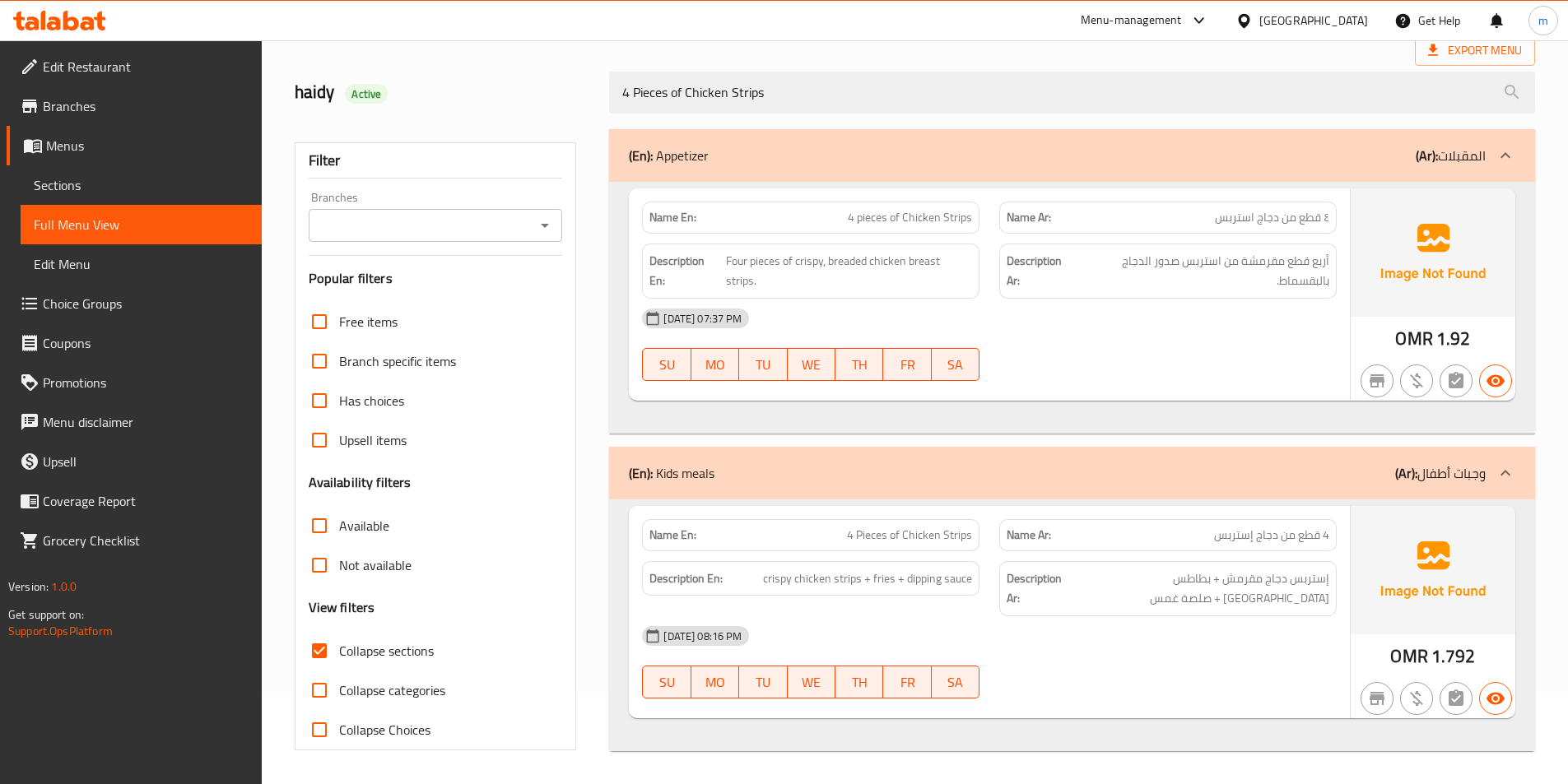
drag, startPoint x: 380, startPoint y: 648, endPoint x: 397, endPoint y: 638, distance: 19.7
click at [380, 648] on span "Collapse sections" at bounding box center [386, 650] width 95 height 19
click at [339, 648] on input "Collapse sections" at bounding box center [319, 650] width 40 height 40
checkbox input "false"
click at [390, 681] on span "Collapse categories" at bounding box center [391, 690] width 106 height 19
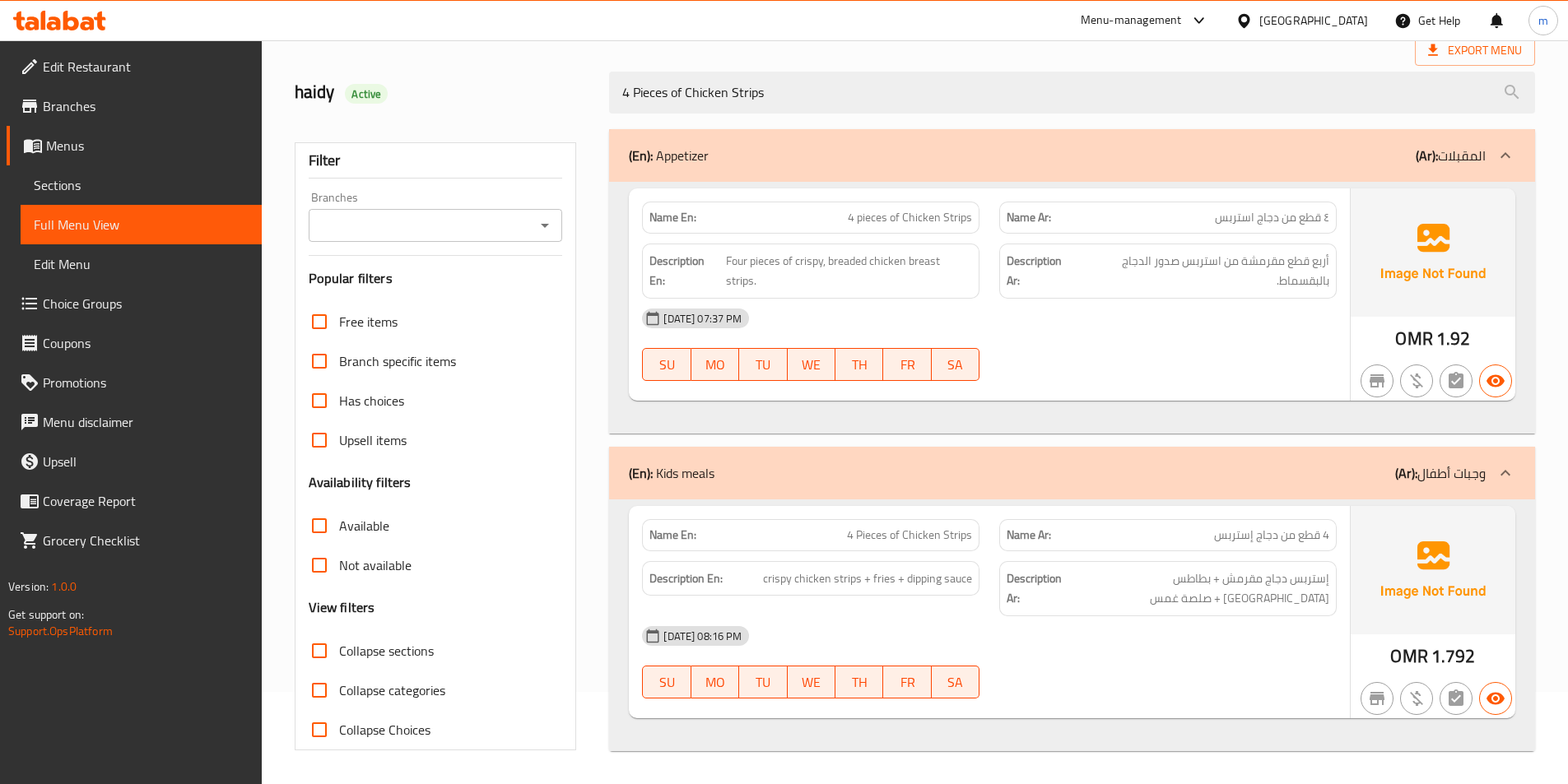
click at [339, 681] on input "Collapse categories" at bounding box center [319, 690] width 40 height 40
checkbox input "true"
click at [399, 653] on span "Collapse sections" at bounding box center [386, 650] width 95 height 19
click at [339, 653] on input "Collapse sections" at bounding box center [319, 650] width 40 height 40
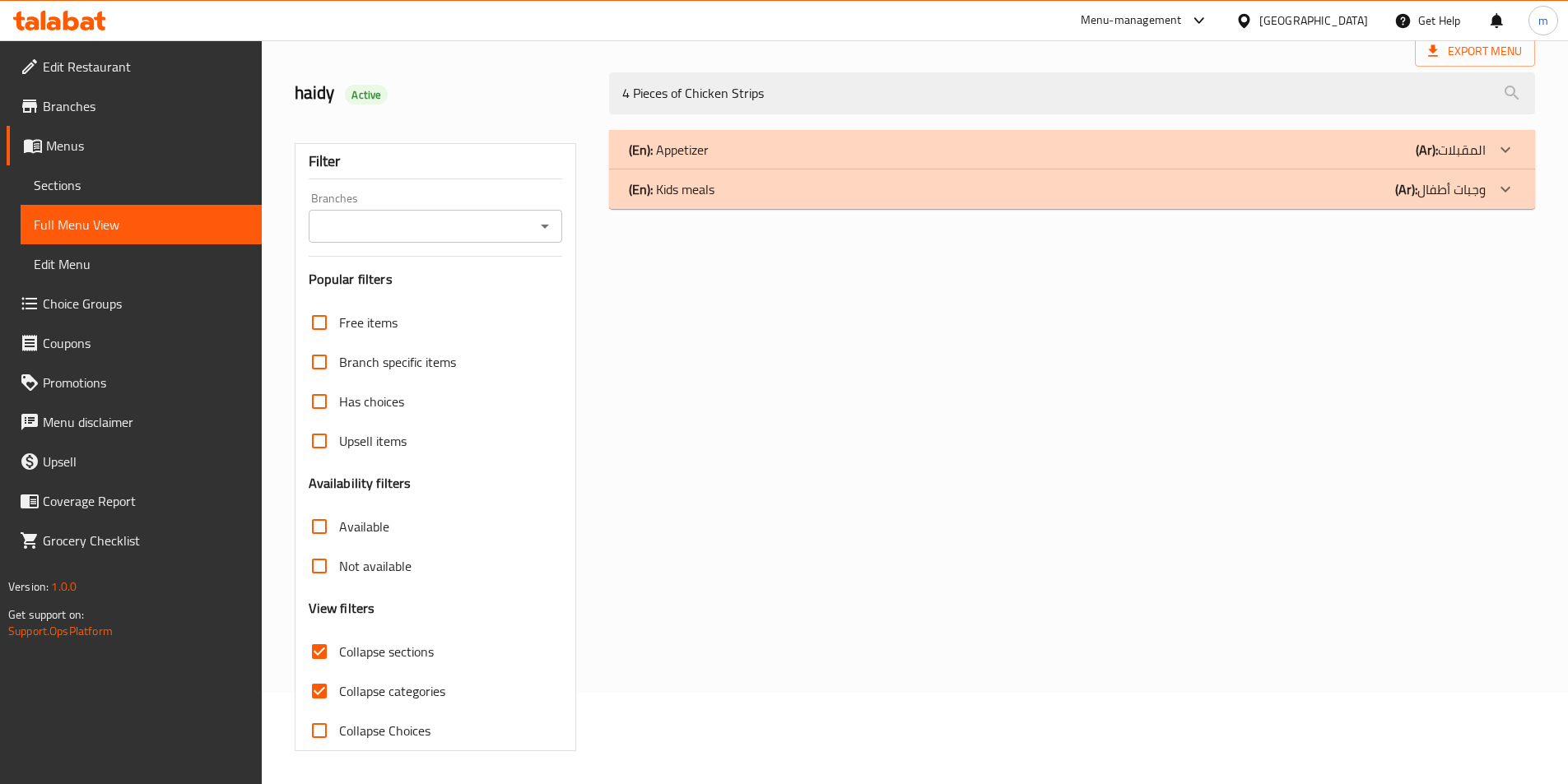
scroll to position [91, 0]
click at [407, 657] on span "Collapse sections" at bounding box center [386, 651] width 95 height 19
click at [339, 657] on input "Collapse sections" at bounding box center [319, 651] width 40 height 40
checkbox input "false"
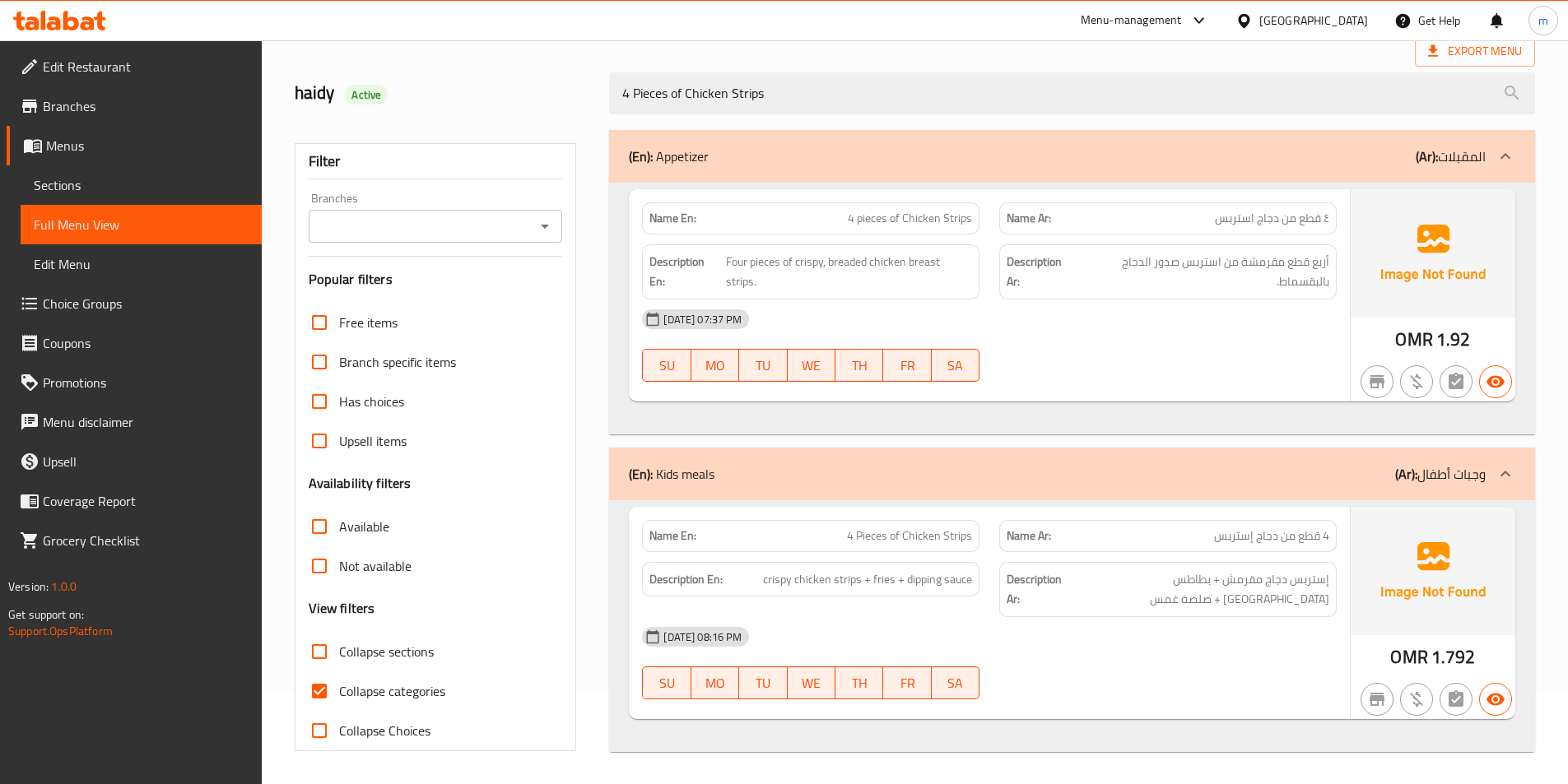
click at [403, 695] on span "Collapse categories" at bounding box center [391, 691] width 106 height 19
click at [339, 695] on input "Collapse categories" at bounding box center [319, 691] width 40 height 40
checkbox input "false"
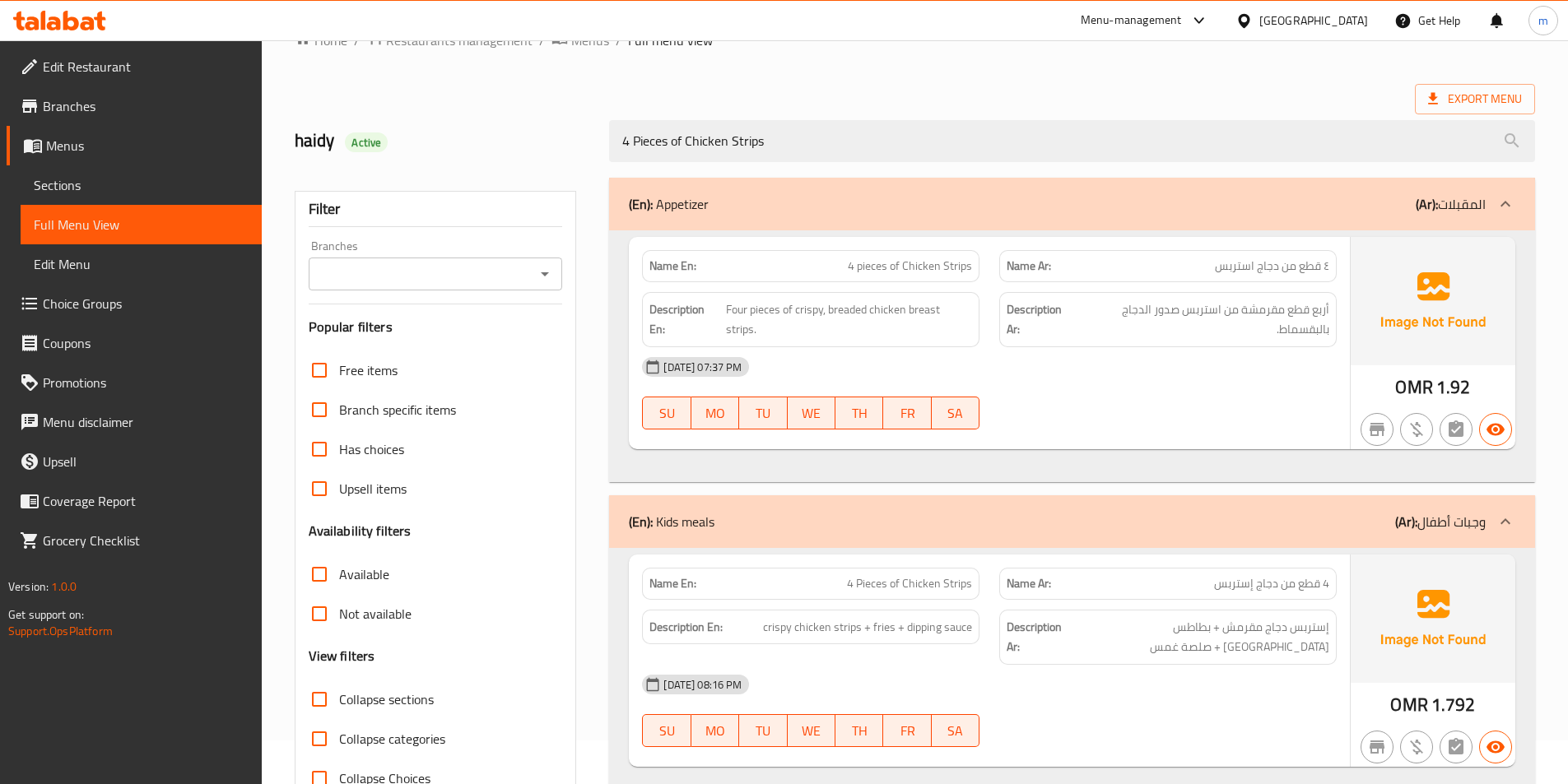
scroll to position [0, 0]
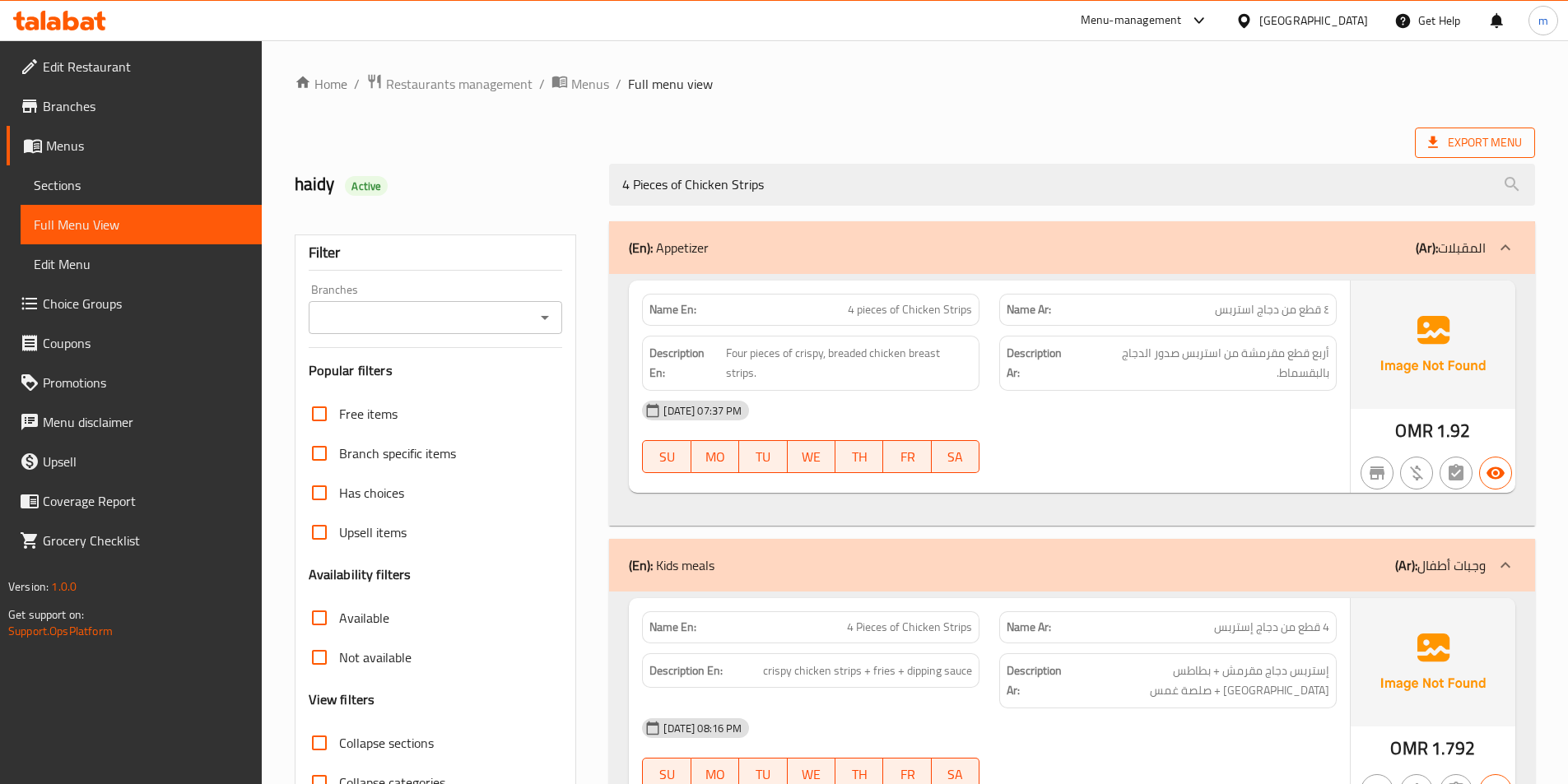
click at [1466, 154] on span "Export Menu" at bounding box center [1475, 142] width 120 height 30
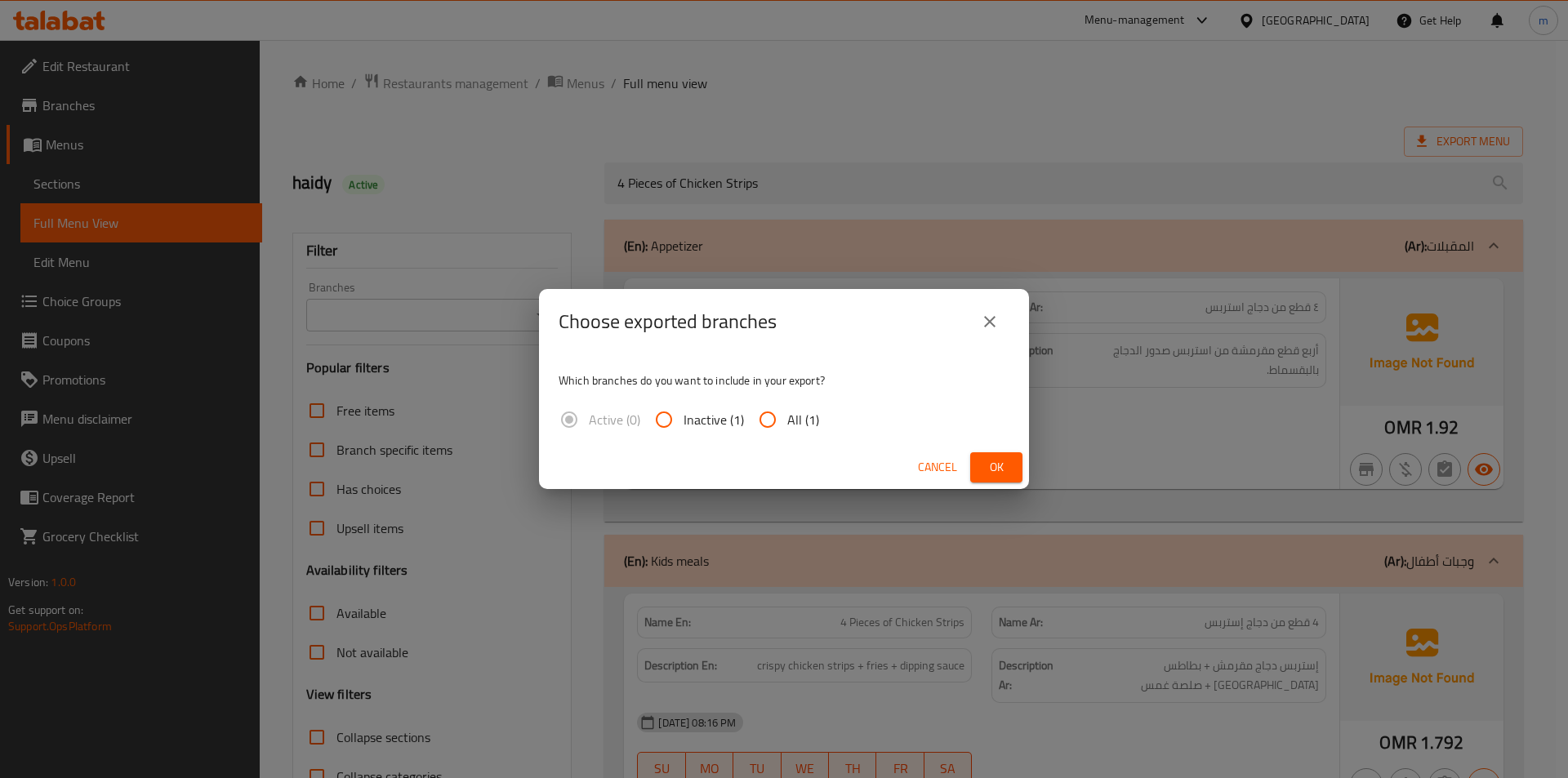
click at [795, 412] on span "All (1)" at bounding box center [803, 419] width 32 height 19
click at [787, 412] on input "All (1)" at bounding box center [767, 419] width 39 height 39
radio input "true"
click at [1009, 457] on span "Ok" at bounding box center [996, 467] width 27 height 20
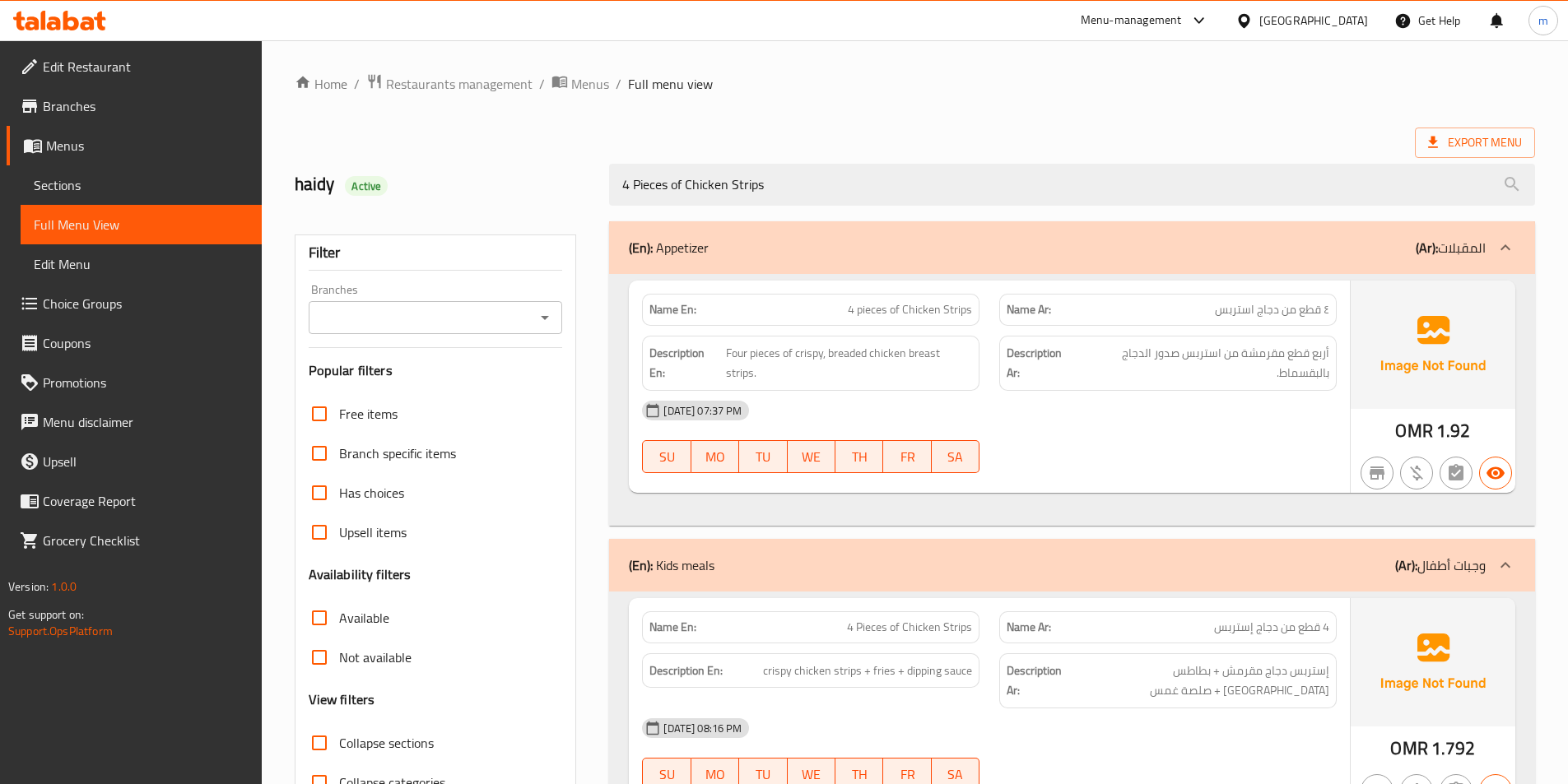
click at [827, 80] on ol "Home / Restaurants management / Menus / Full menu view" at bounding box center [915, 83] width 1240 height 21
